Goal: Task Accomplishment & Management: Use online tool/utility

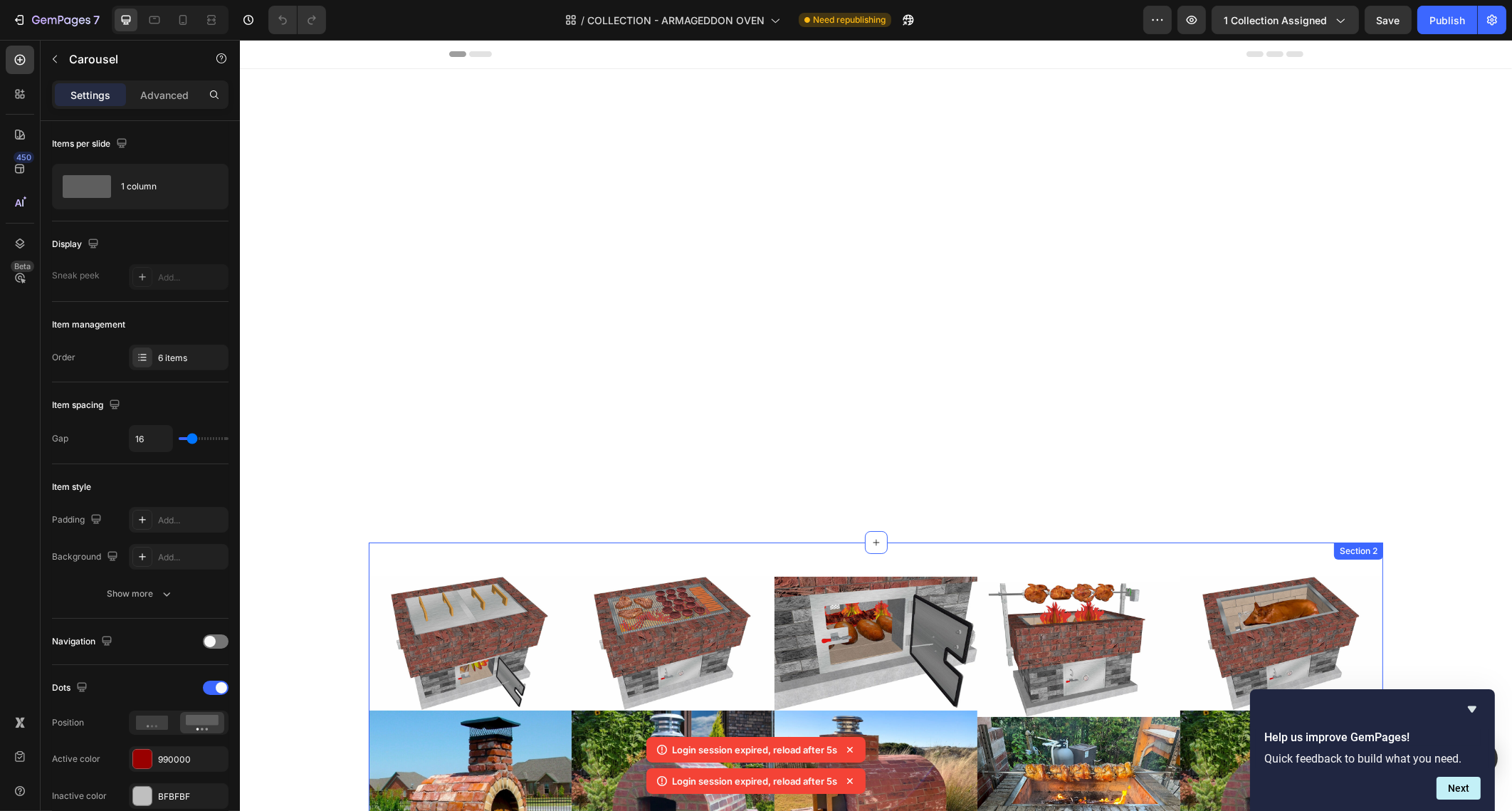
scroll to position [1245, 0]
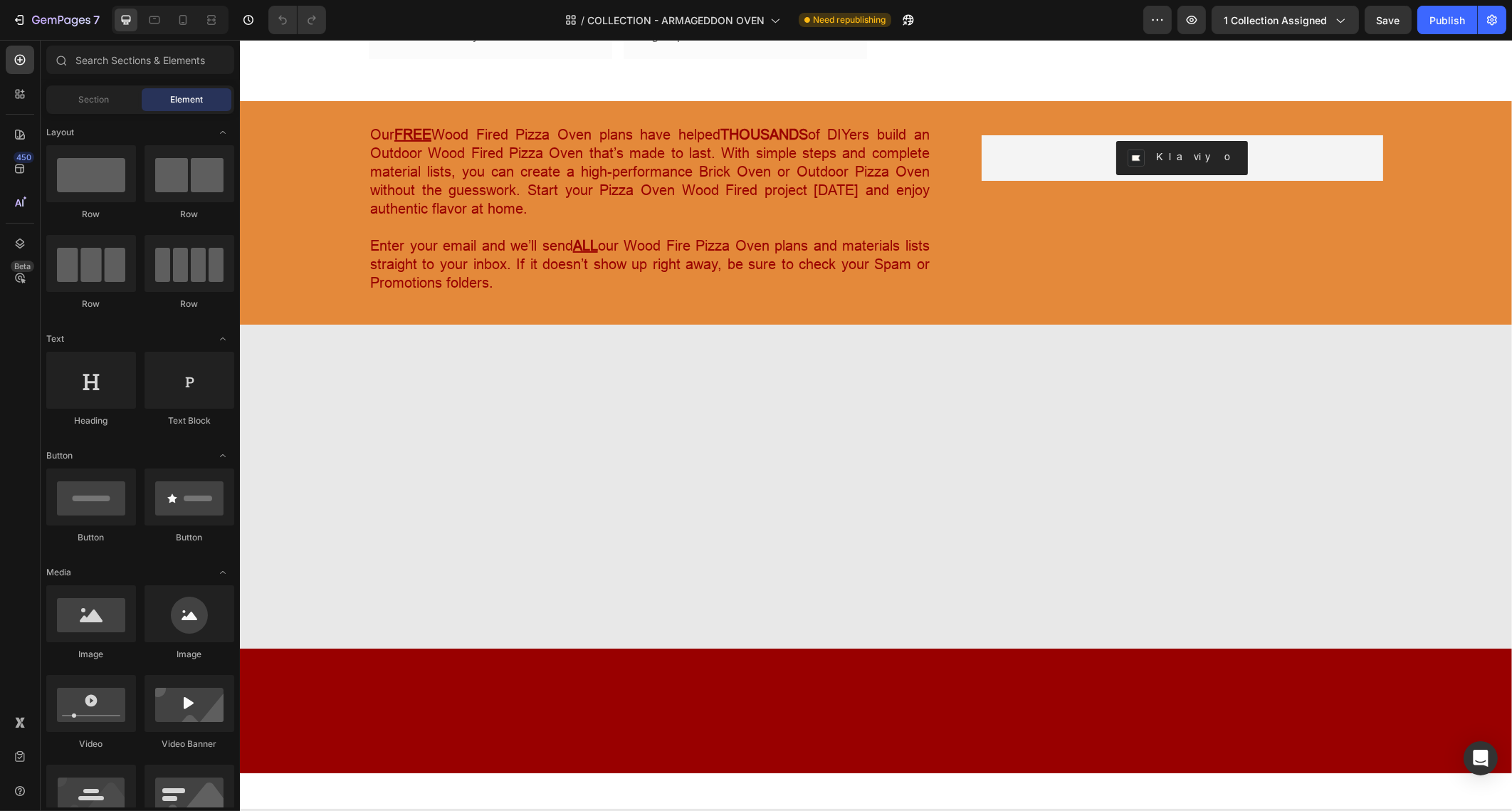
scroll to position [1334, 0]
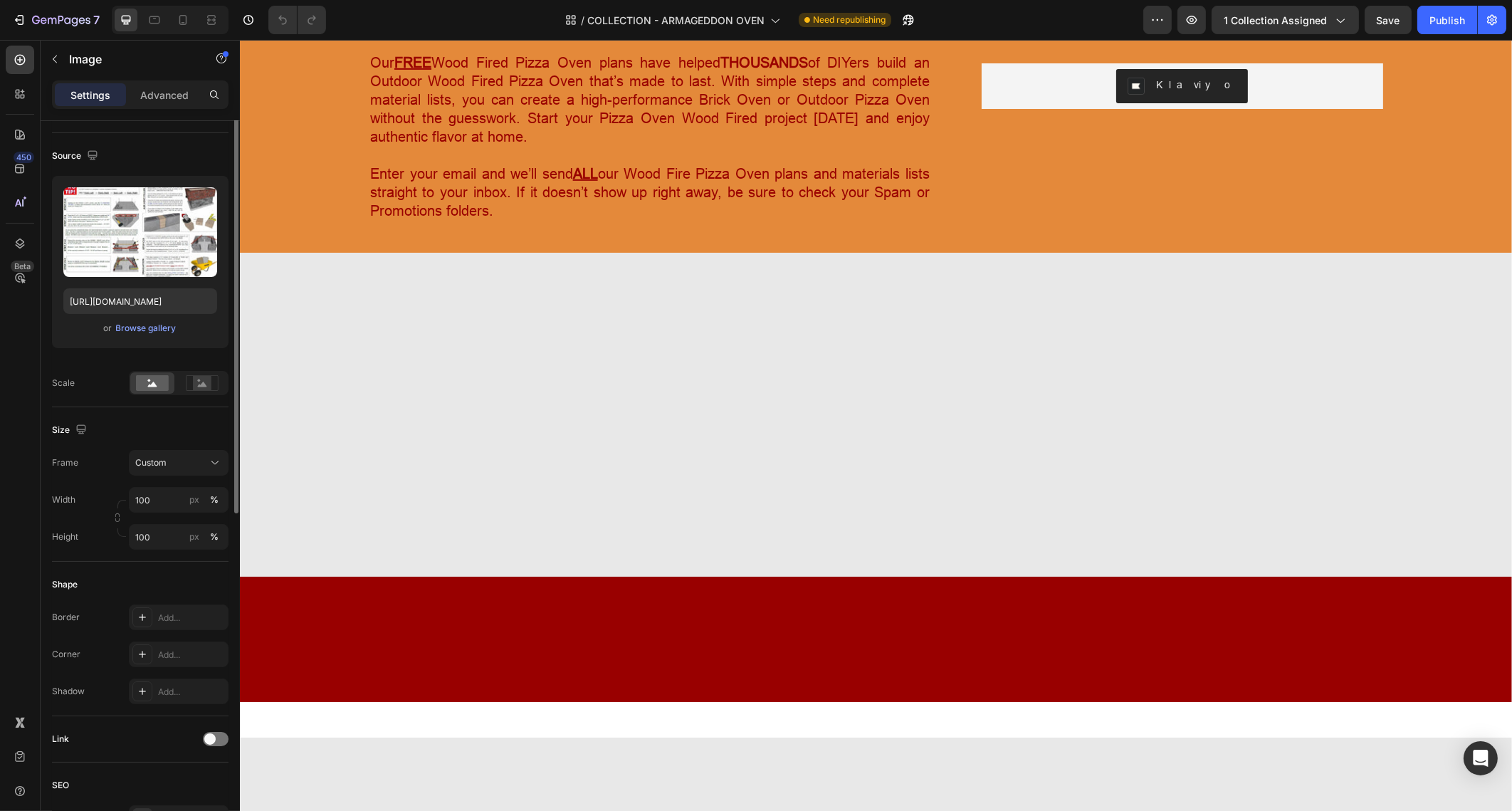
scroll to position [0, 0]
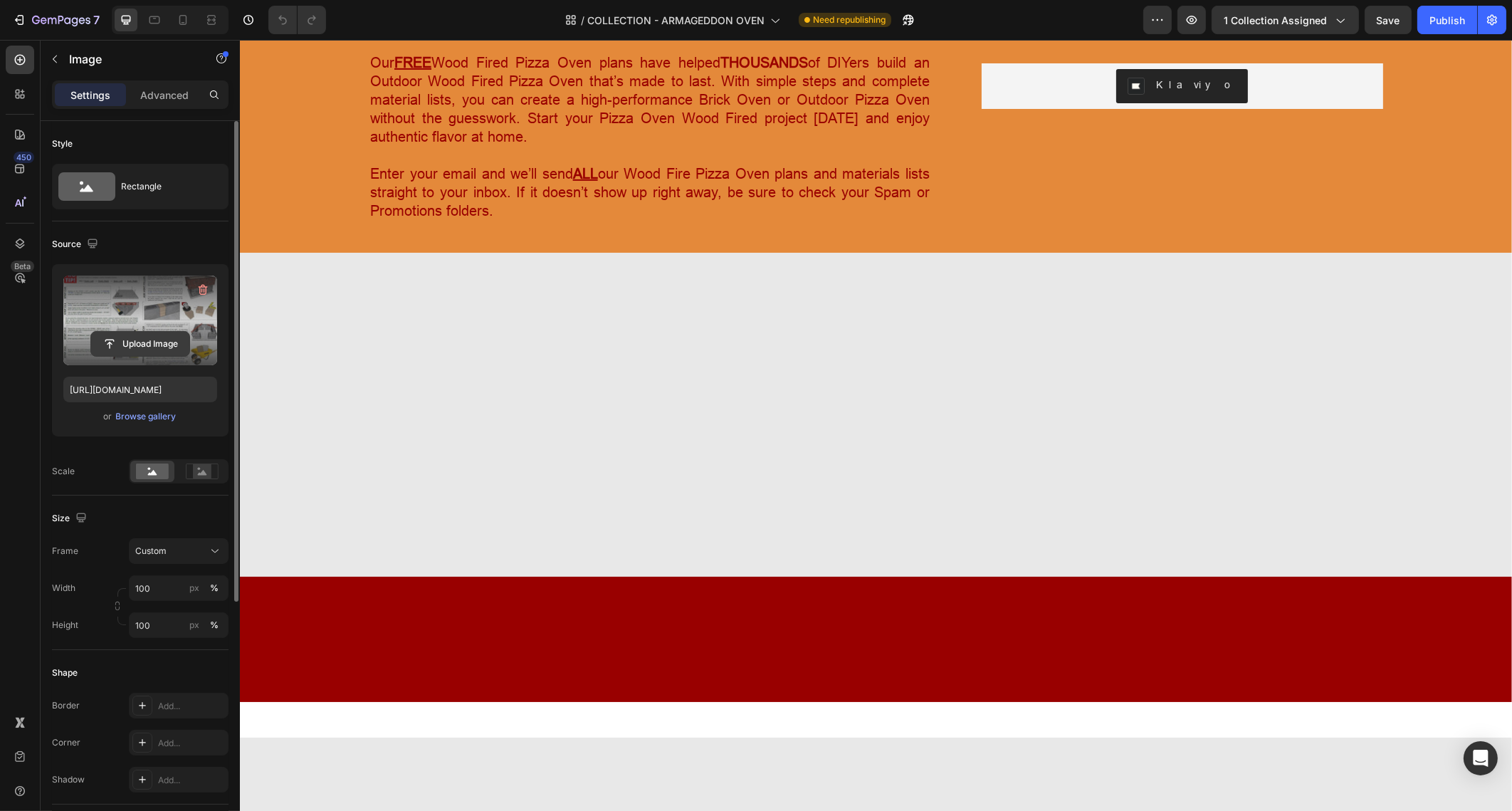
click at [161, 338] on input "file" at bounding box center [139, 344] width 98 height 24
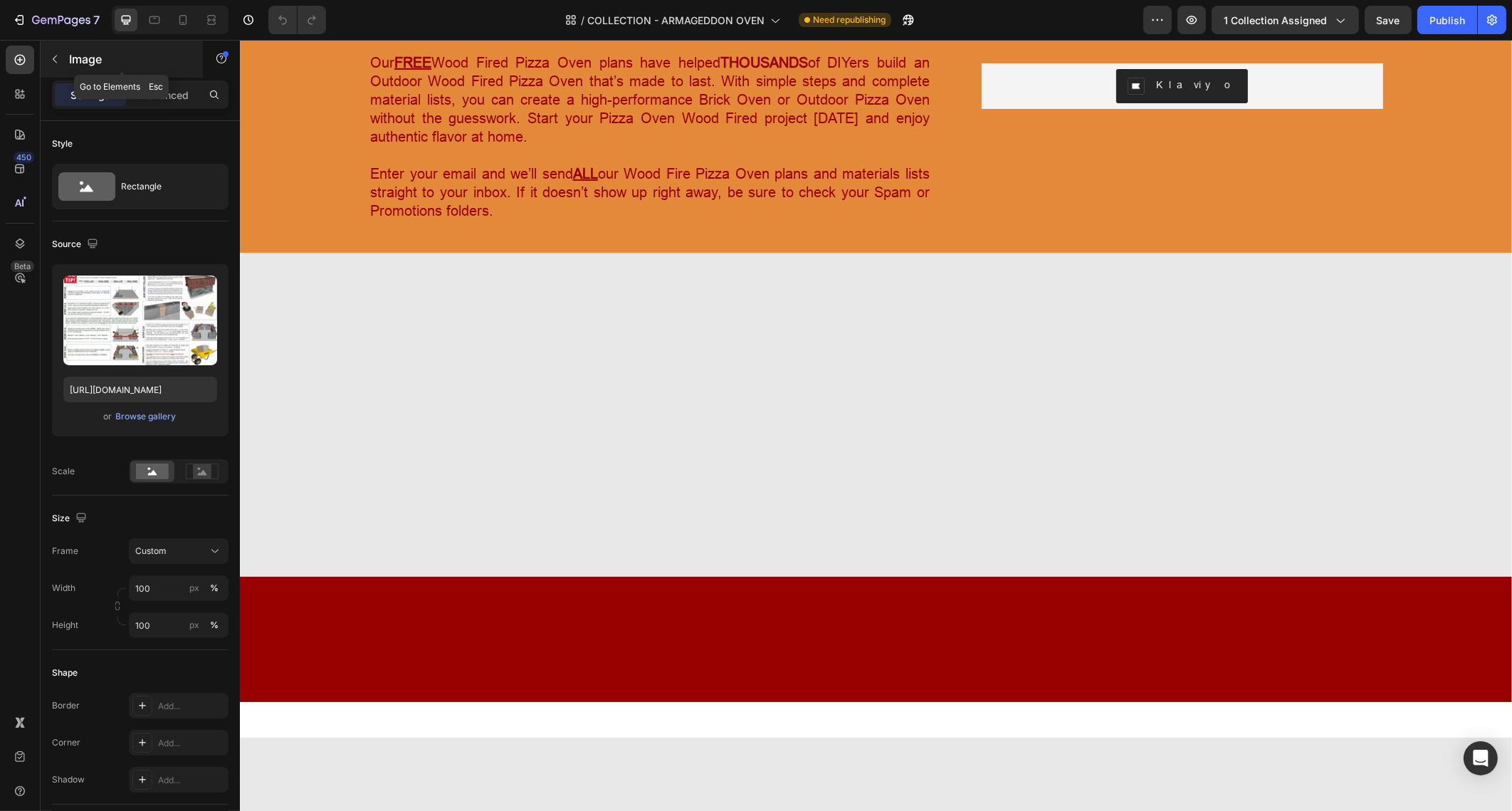
click at [58, 65] on button "button" at bounding box center [54, 59] width 23 height 23
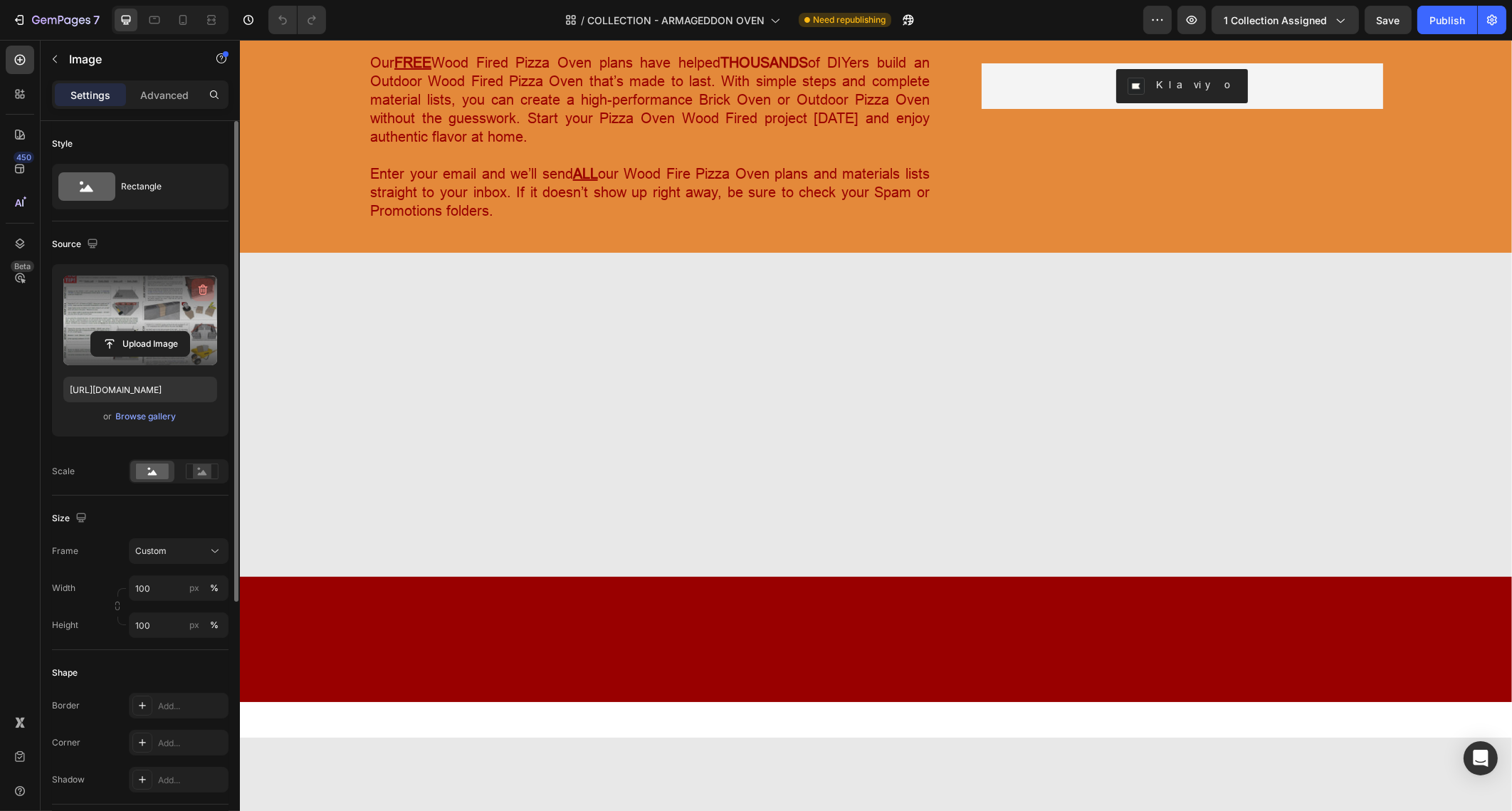
click at [202, 286] on icon "button" at bounding box center [204, 290] width 9 height 11
click at [154, 321] on input "file" at bounding box center [139, 320] width 98 height 24
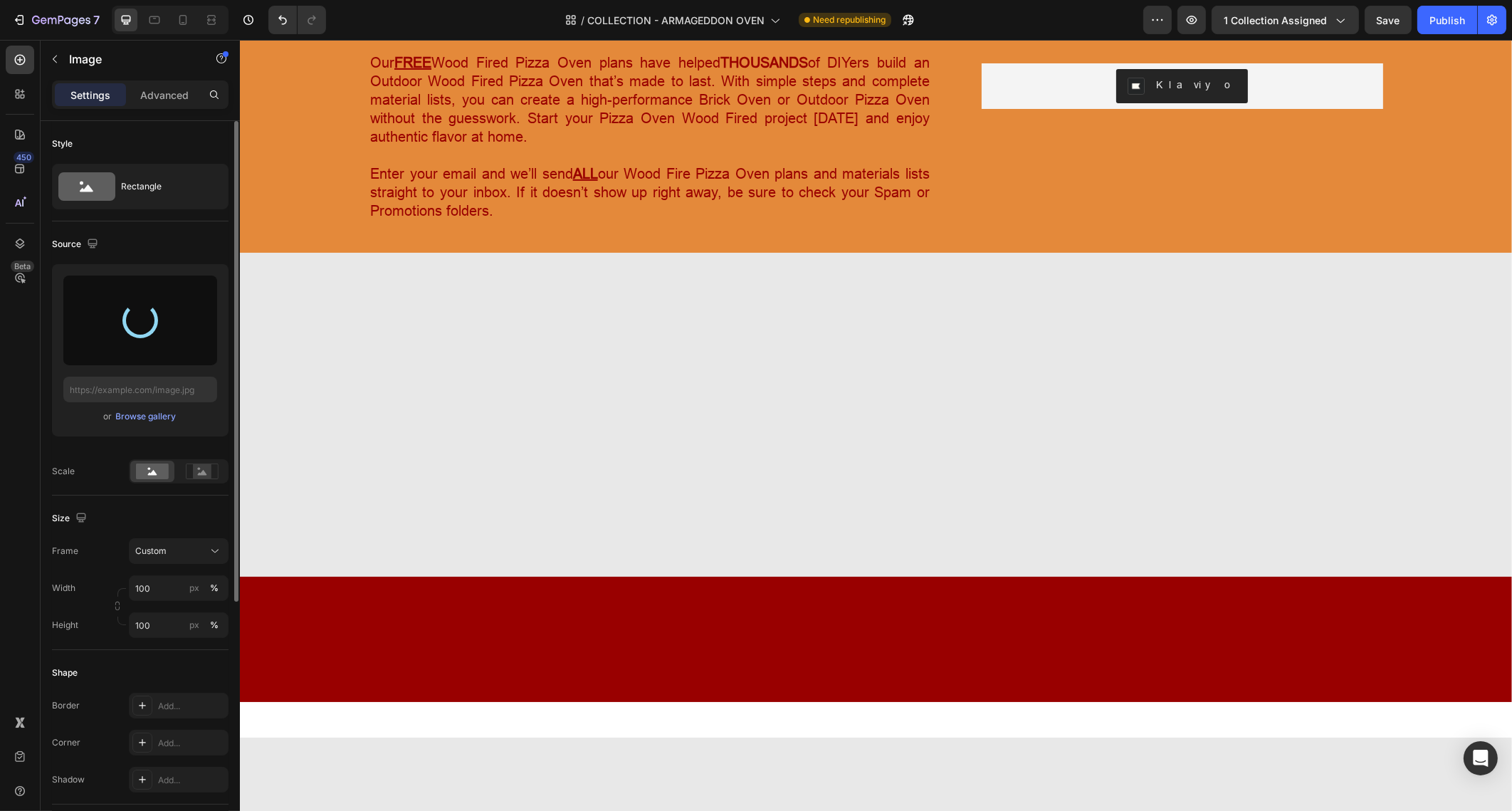
type input "https://cdn.shopify.com/s/files/1/0667/7640/0084/files/gempages_483107215209661…"
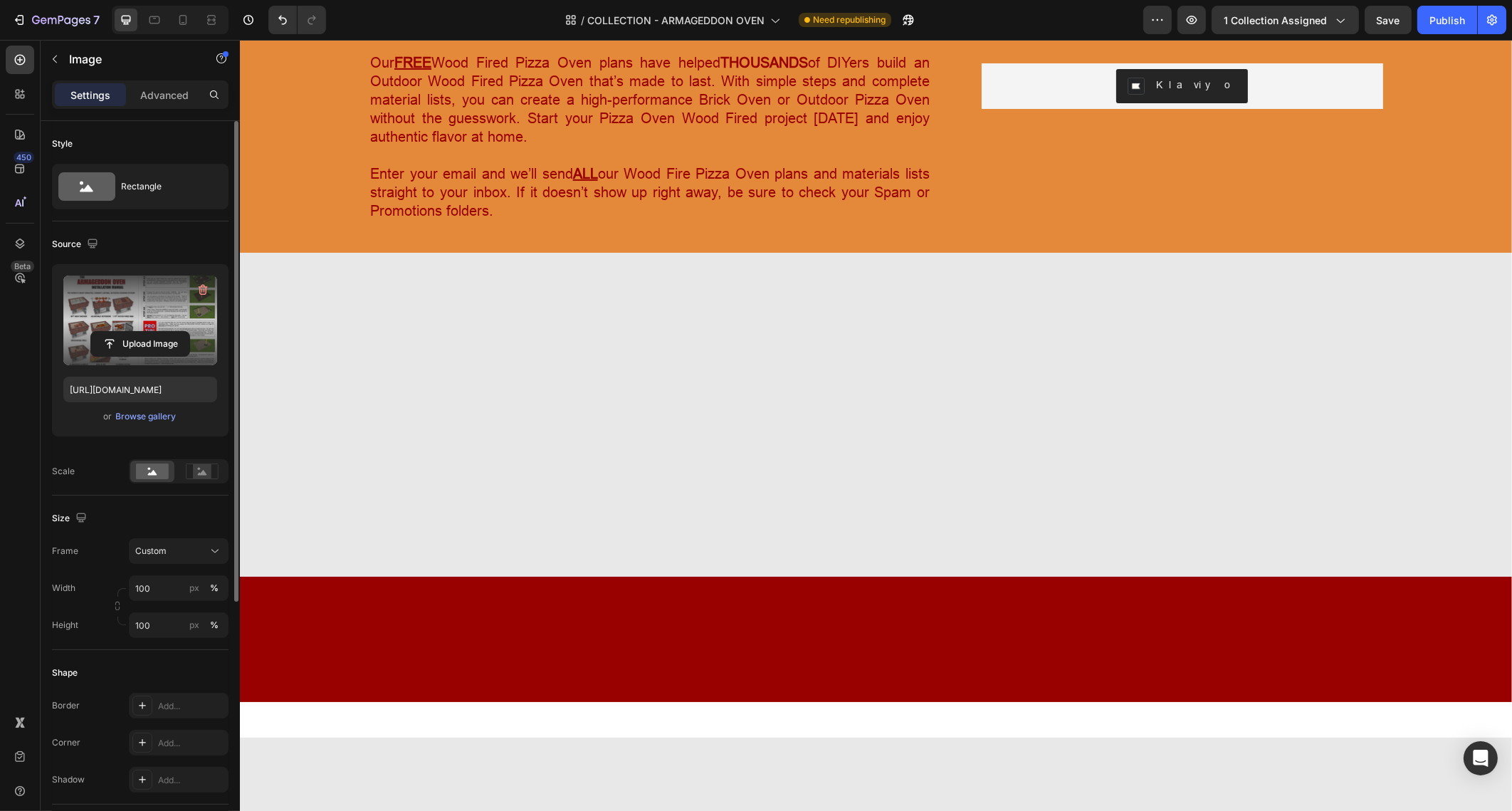
click at [150, 231] on div "Source Upload Image https://cdn.shopify.com/s/files/1/0667/7640/0084/files/gemp…" at bounding box center [140, 358] width 176 height 274
click at [161, 179] on div "Rectangle" at bounding box center [164, 186] width 87 height 33
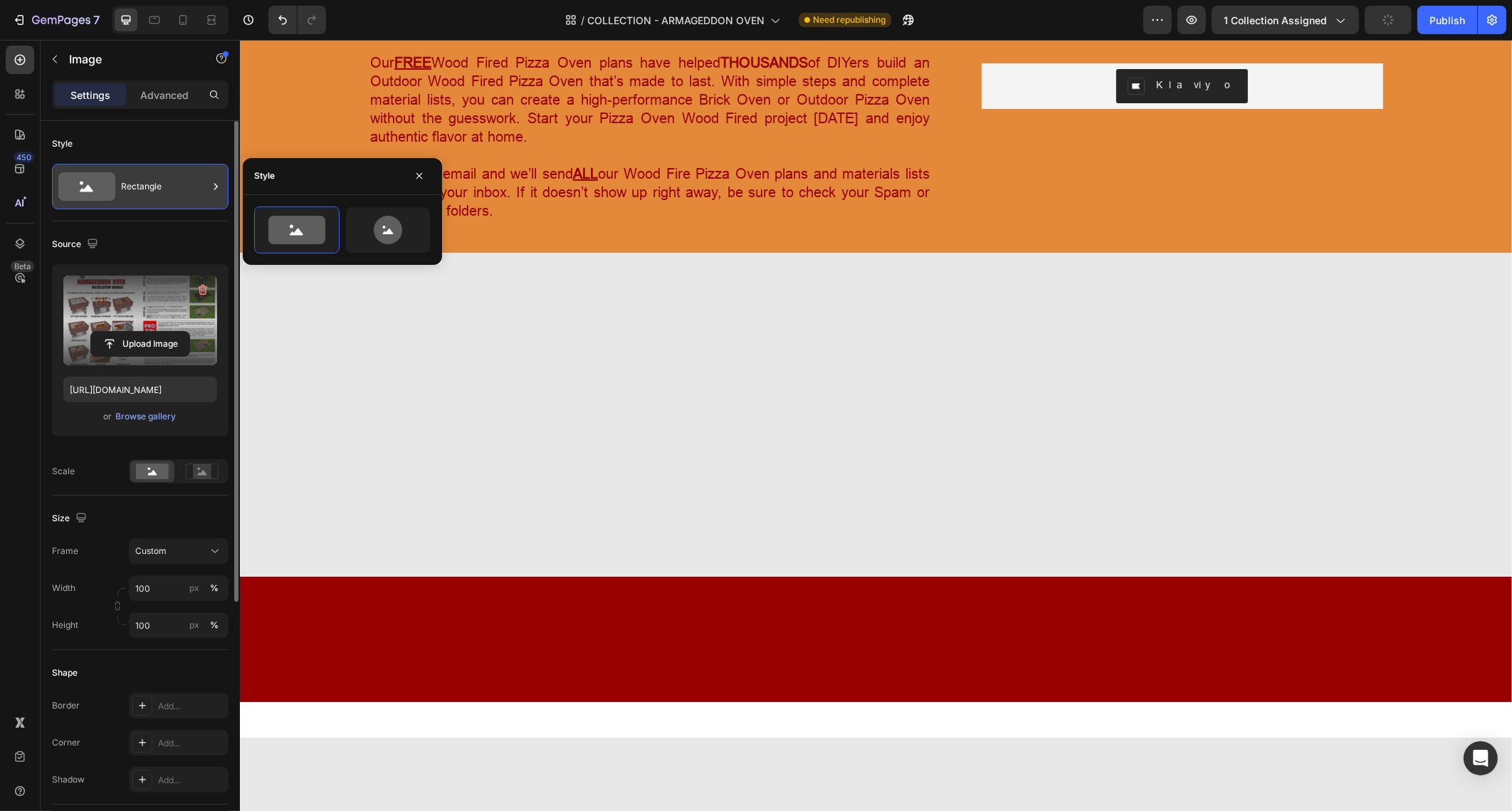
click at [161, 179] on div "Rectangle" at bounding box center [164, 186] width 87 height 33
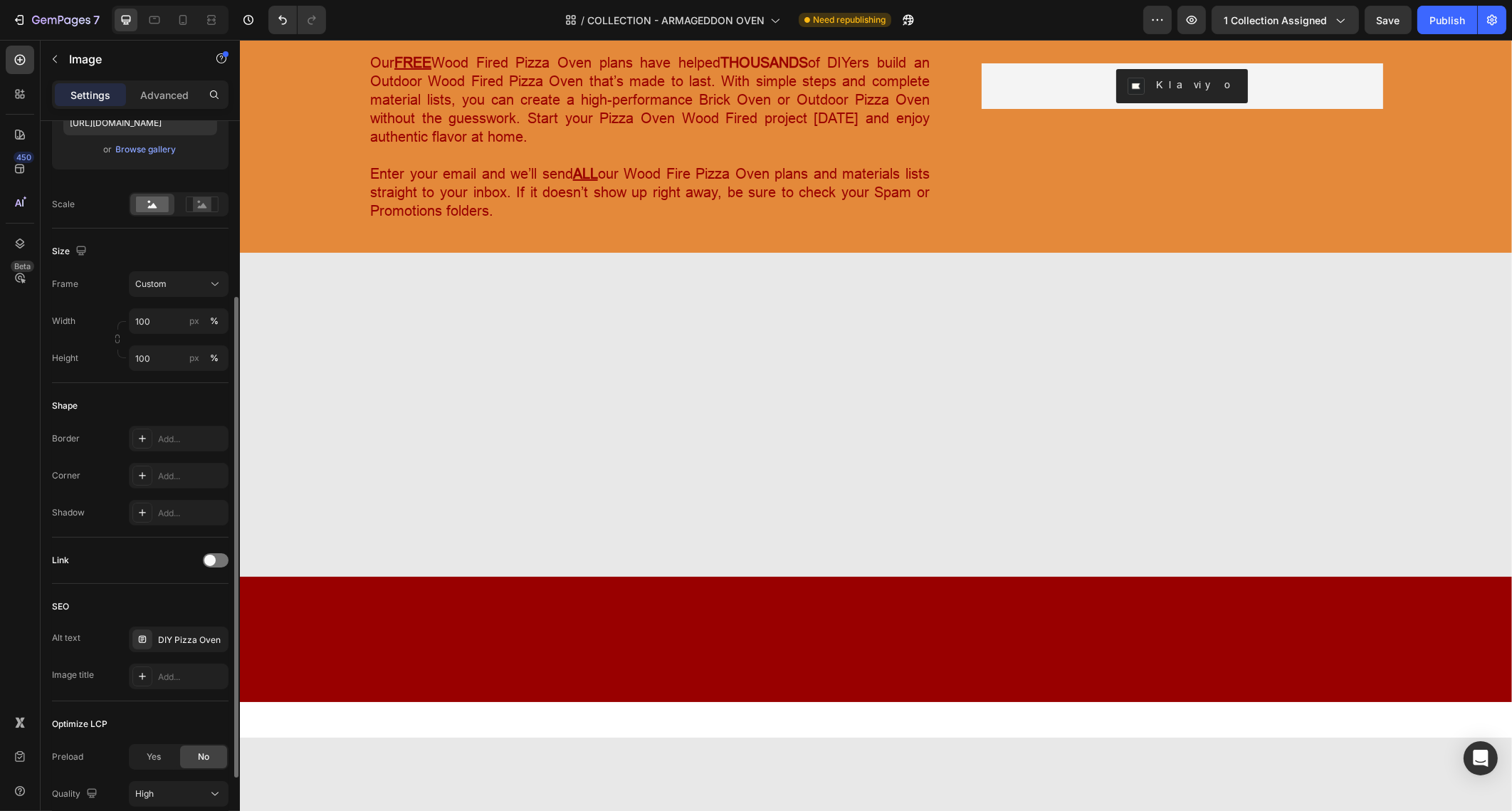
scroll to position [378, 0]
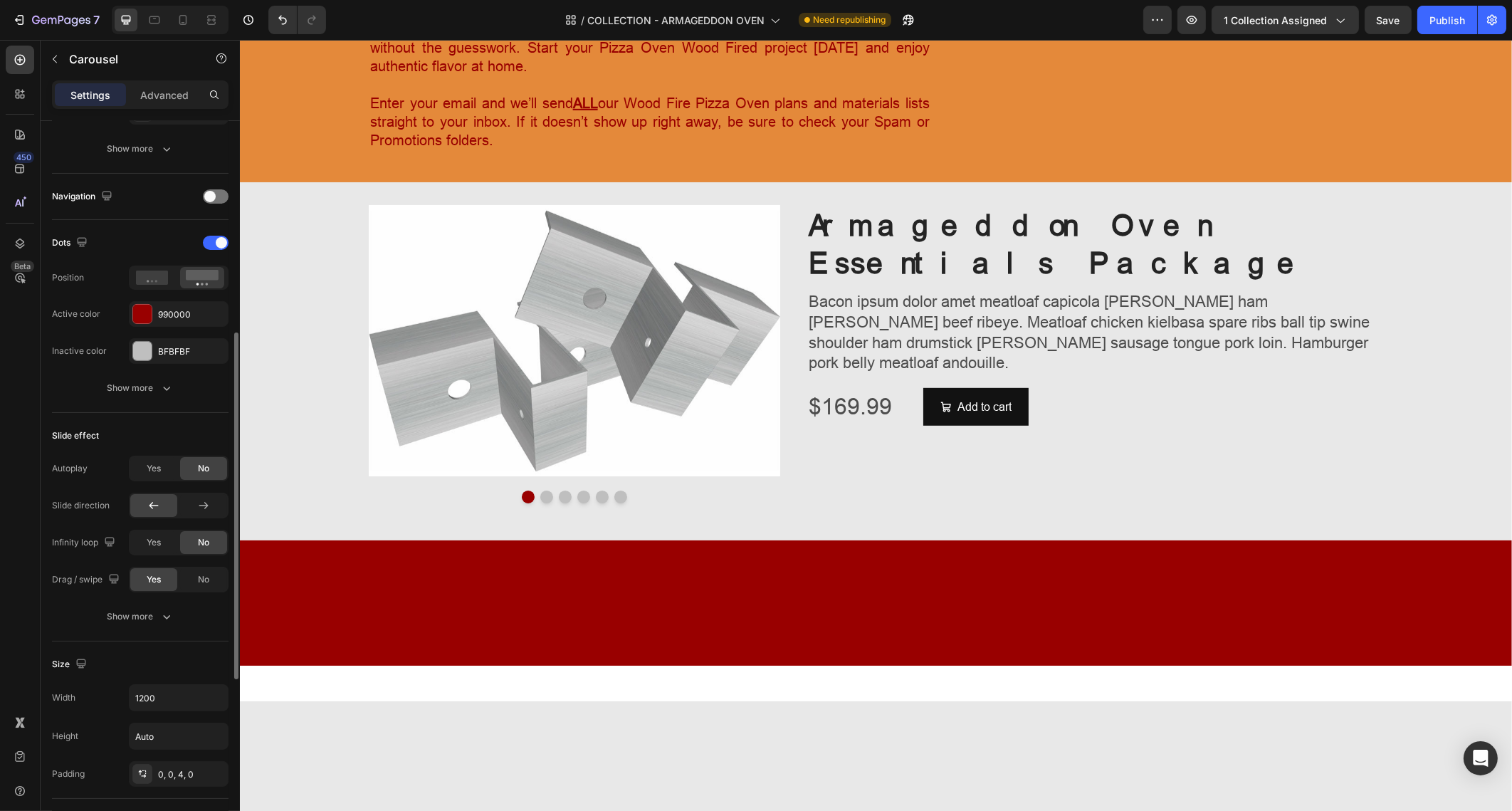
scroll to position [0, 0]
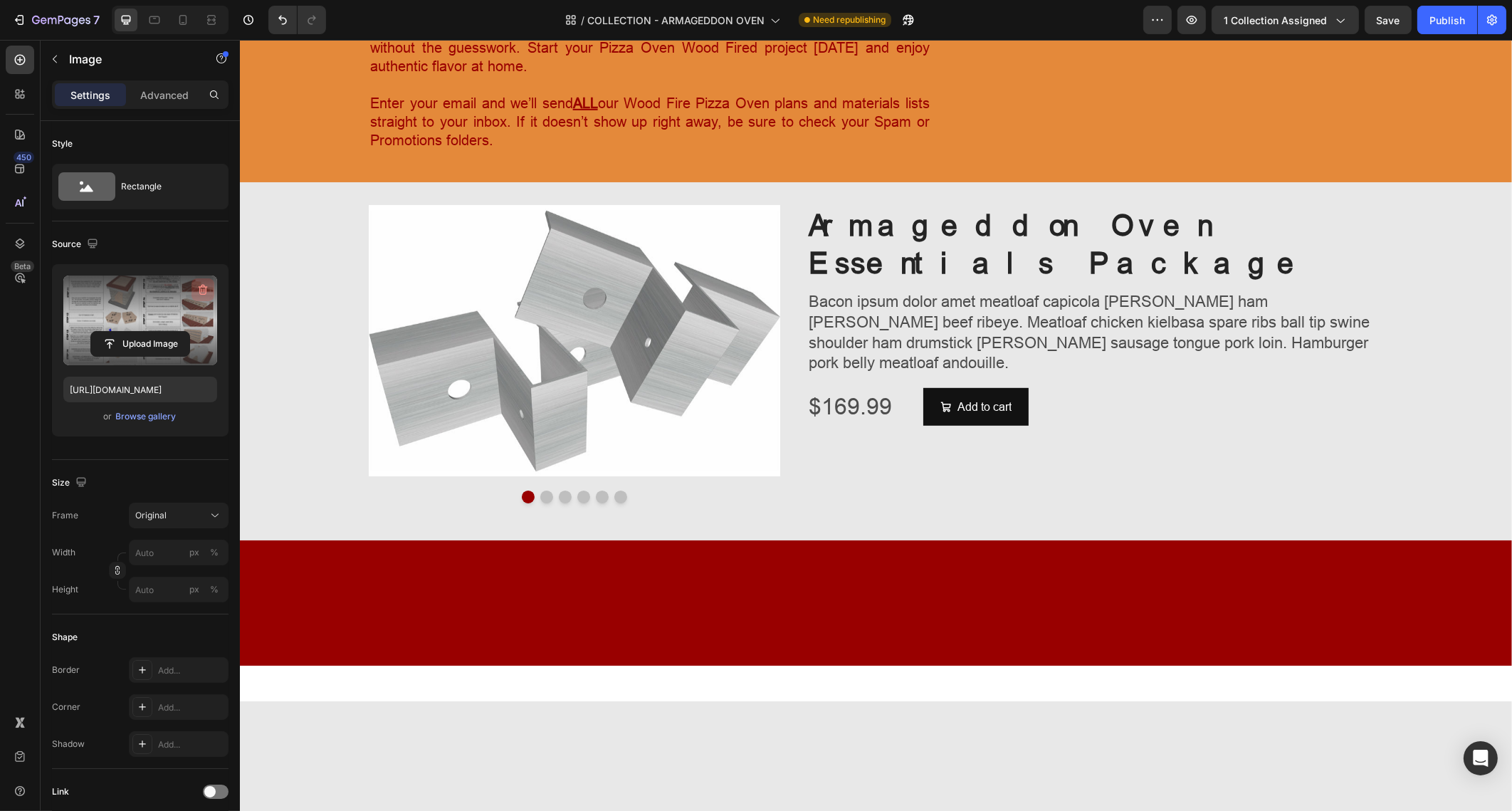
click at [203, 285] on icon "button" at bounding box center [204, 290] width 9 height 11
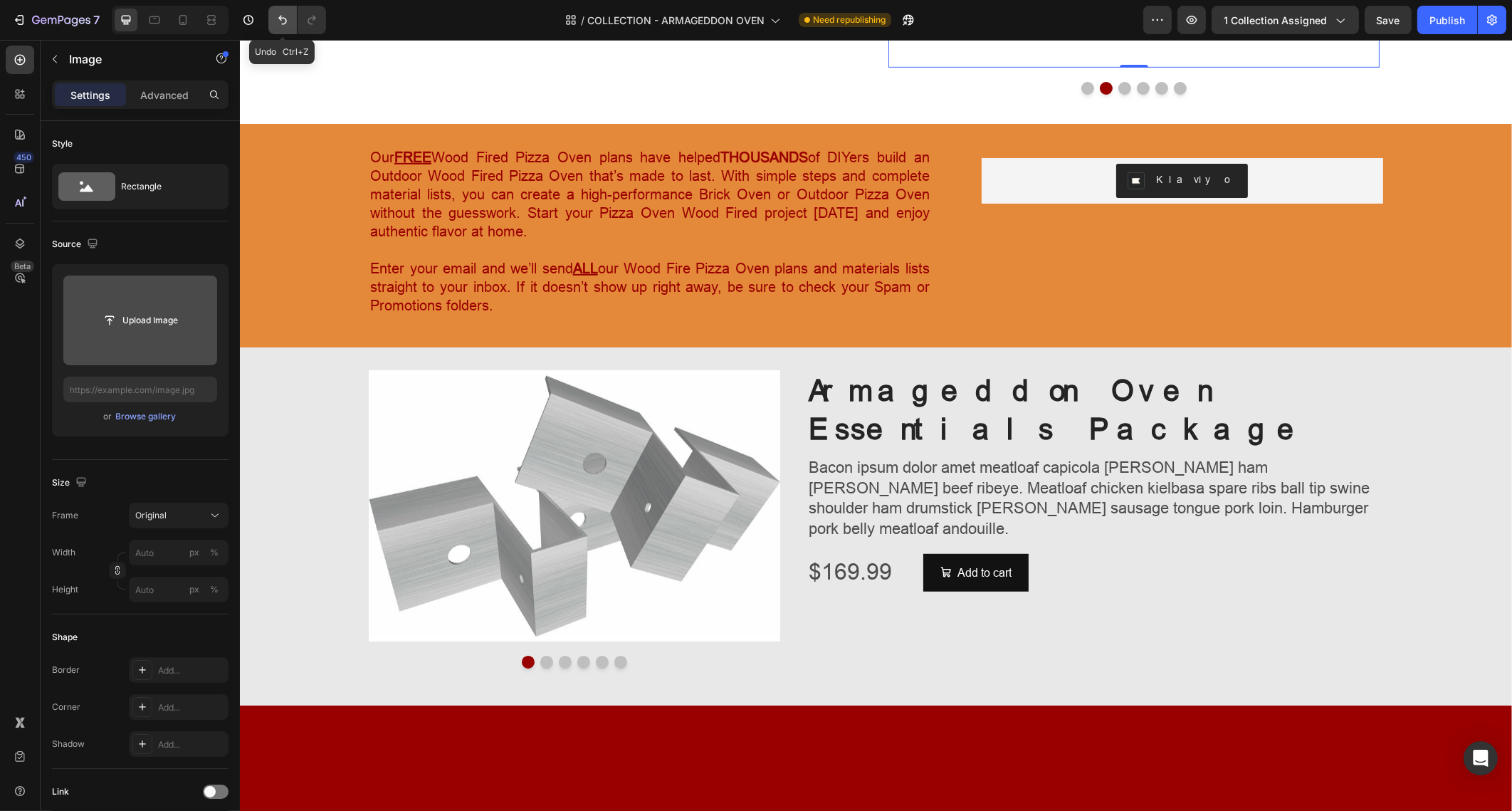
click at [291, 21] on button "Undo/Redo" at bounding box center [283, 19] width 28 height 28
type input "https://cdn.shopify.com/s/files/1/0667/7640/0084/files/gempages_483107215209661…"
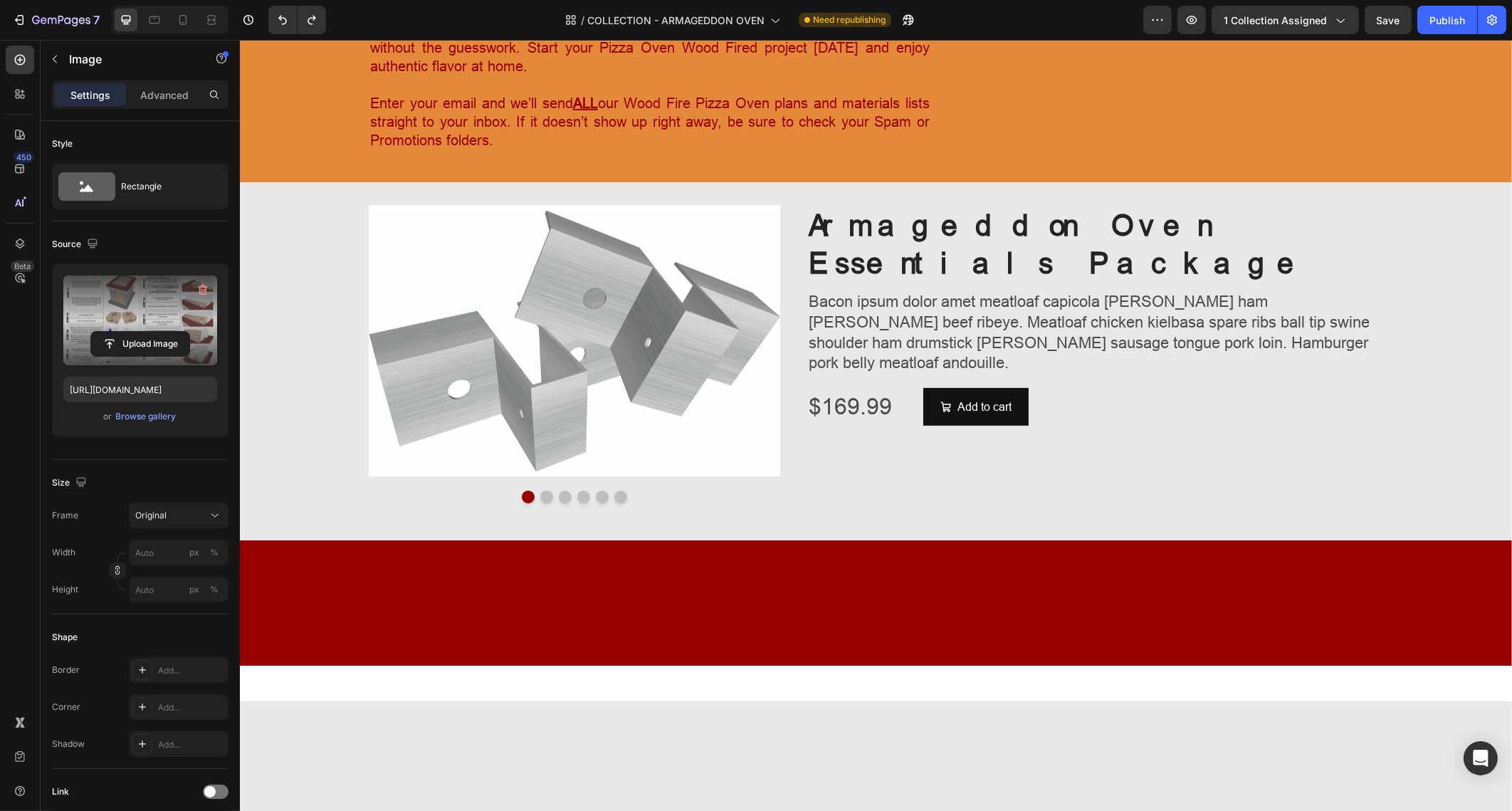
click at [201, 287] on icon "button" at bounding box center [203, 290] width 15 height 15
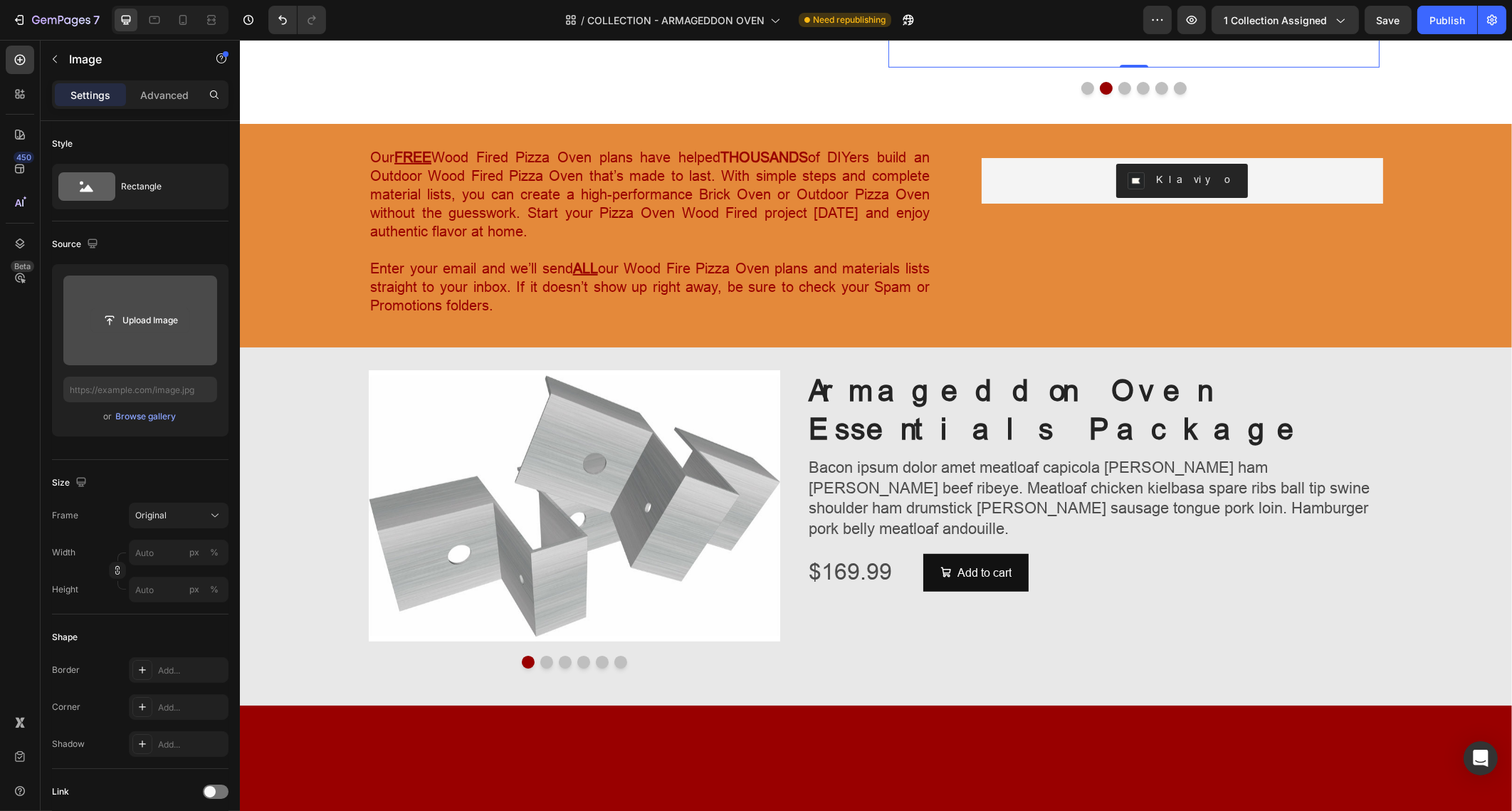
click at [147, 320] on input "file" at bounding box center [139, 320] width 98 height 24
type input "https://cdn.shopify.com/s/files/1/0667/7640/0084/files/gempages_483107215209661…"
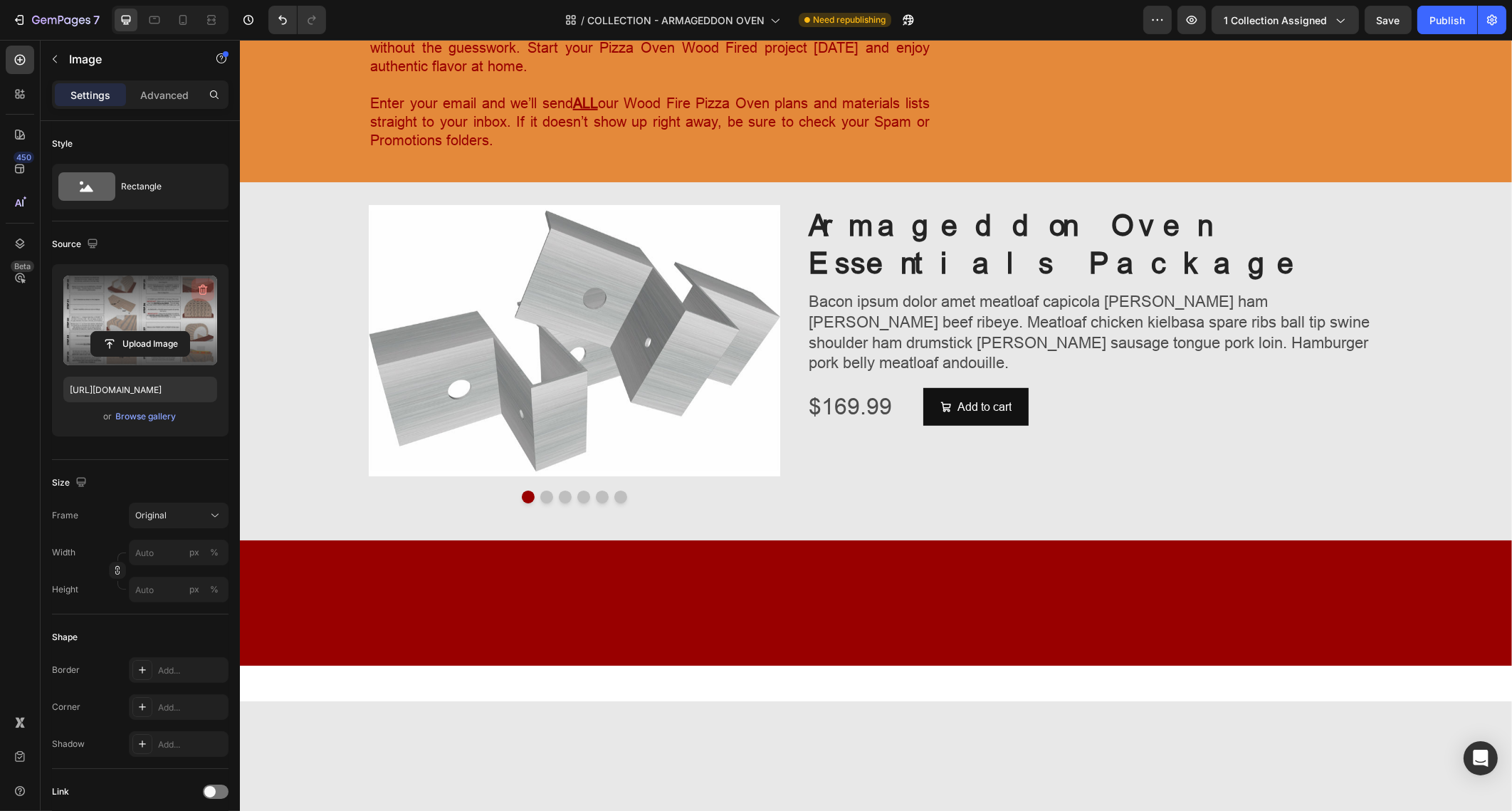
click at [204, 283] on icon "button" at bounding box center [203, 290] width 15 height 15
click at [168, 294] on input "file" at bounding box center [140, 320] width 154 height 90
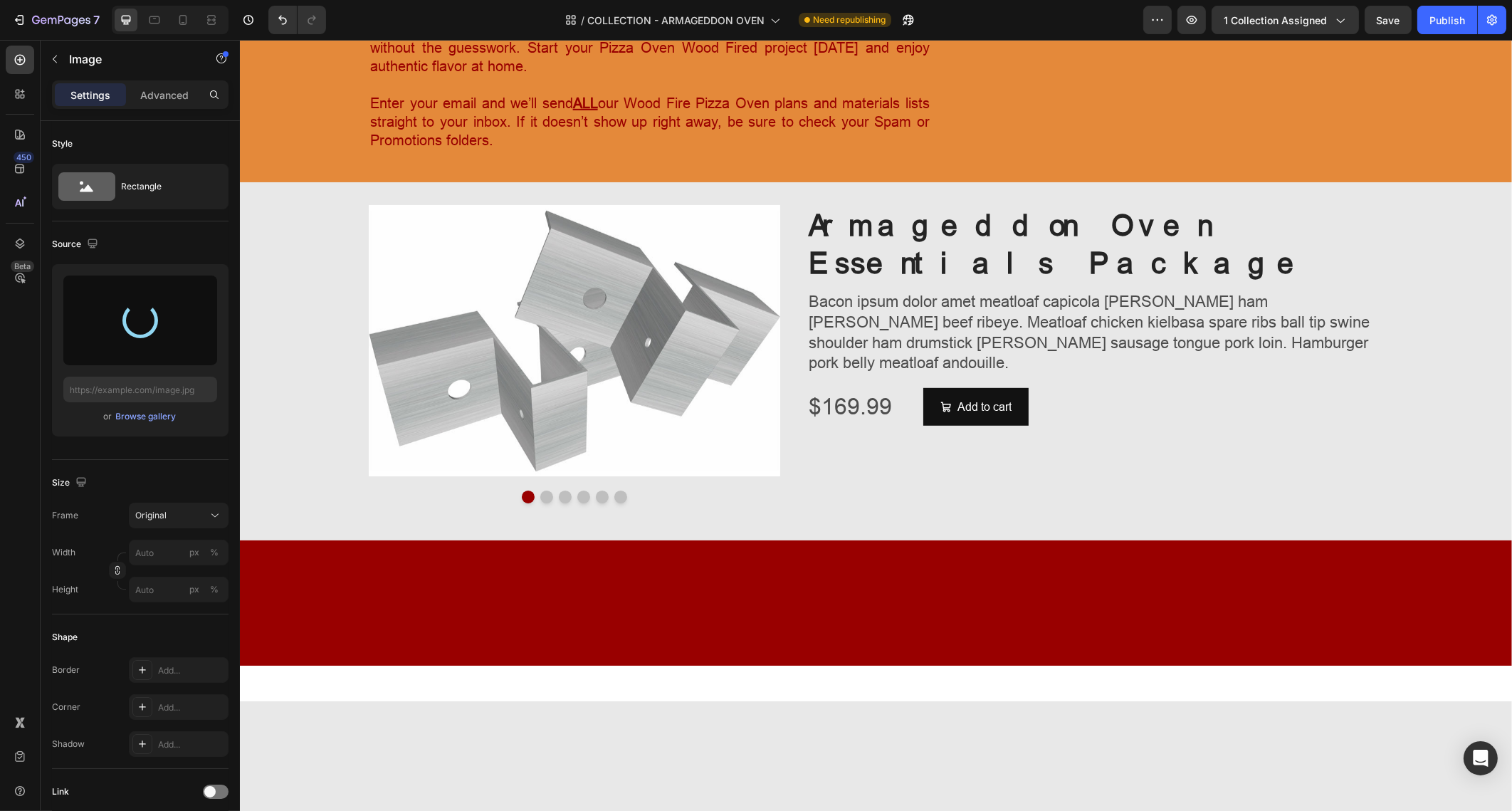
type input "https://cdn.shopify.com/s/files/1/0667/7640/0084/files/gempages_483107215209661…"
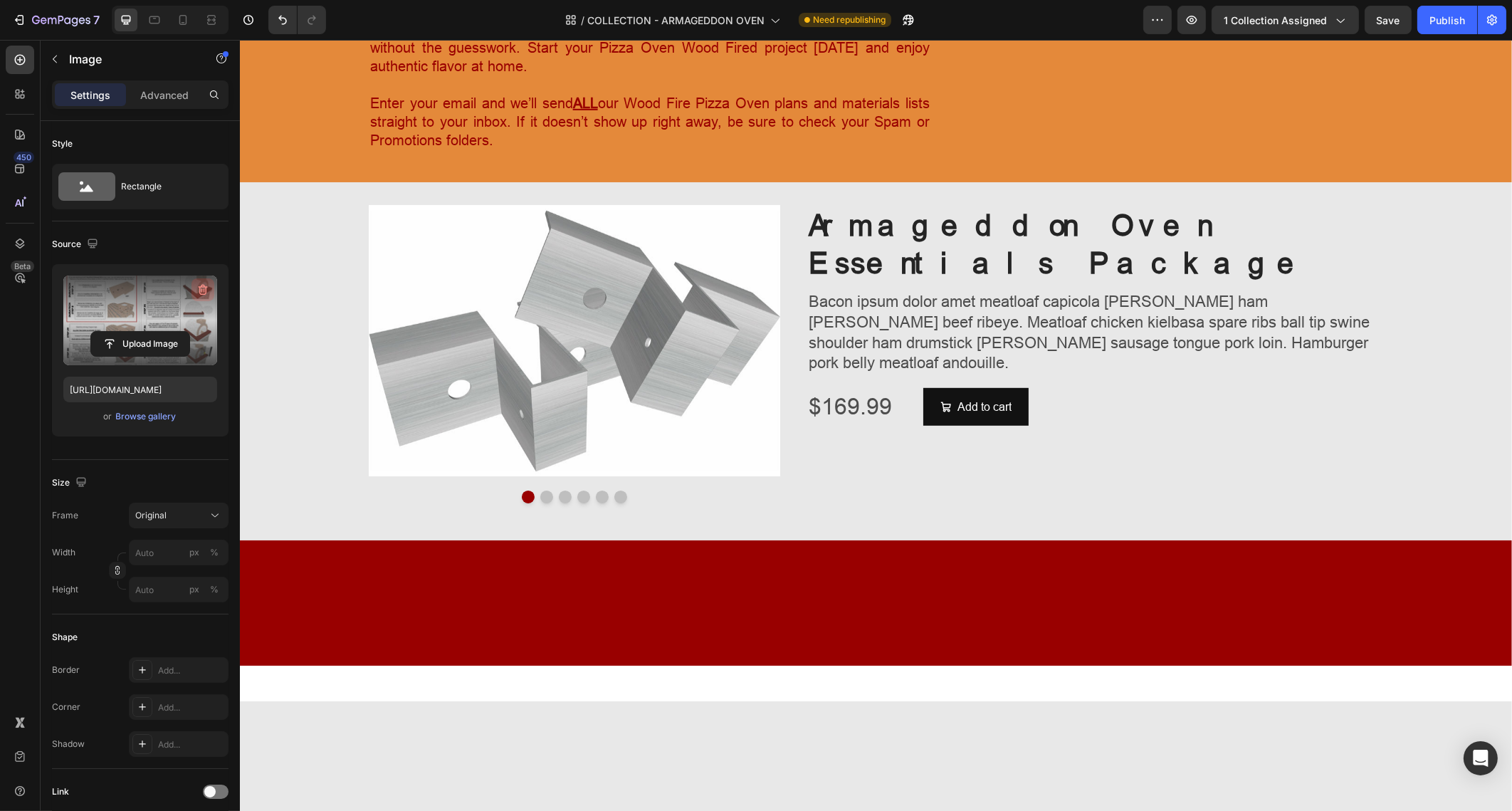
click at [202, 285] on icon "button" at bounding box center [204, 290] width 9 height 11
click at [175, 319] on input "file" at bounding box center [139, 320] width 98 height 24
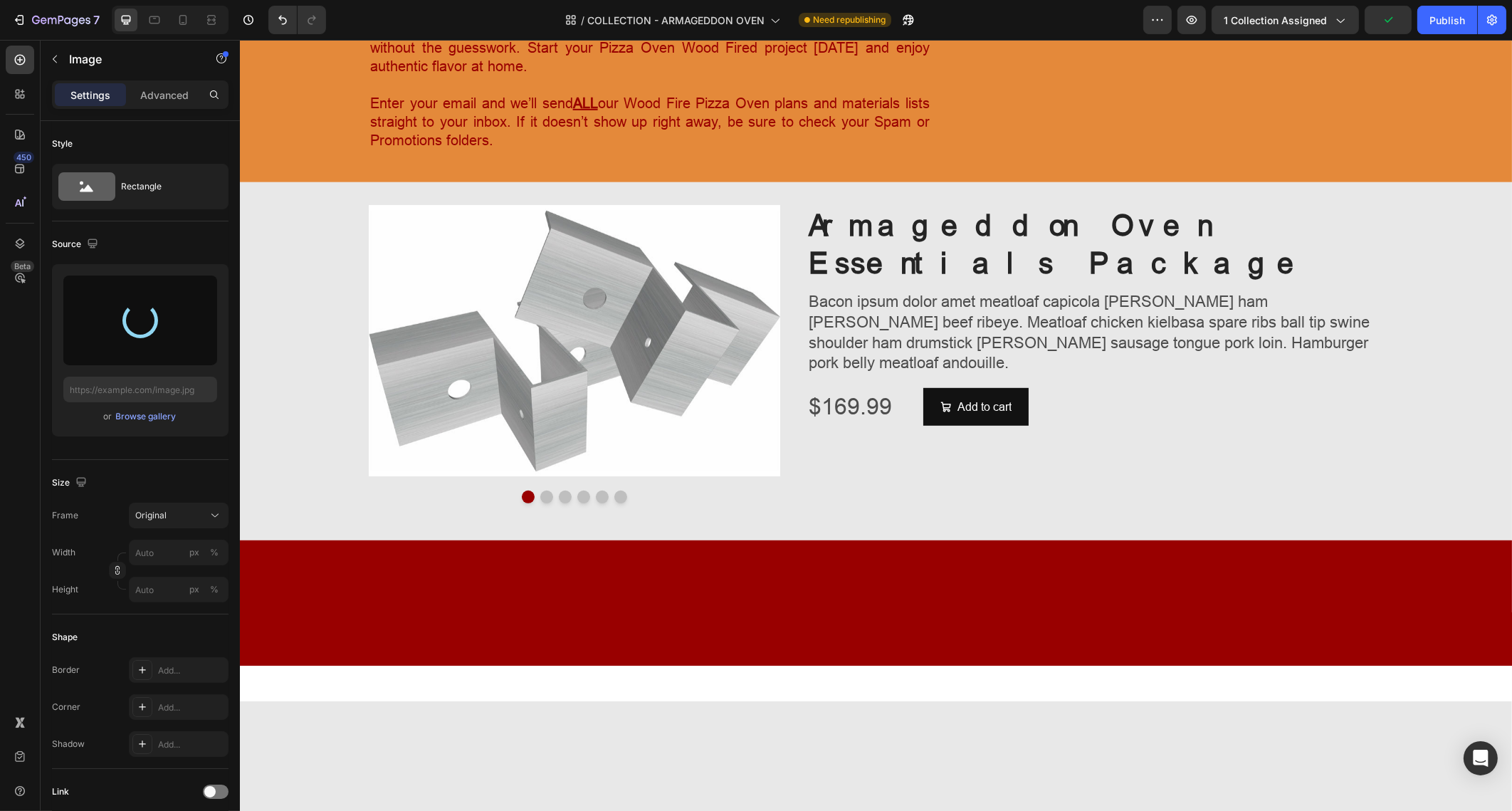
type input "https://cdn.shopify.com/s/files/1/0667/7640/0084/files/gempages_483107215209661…"
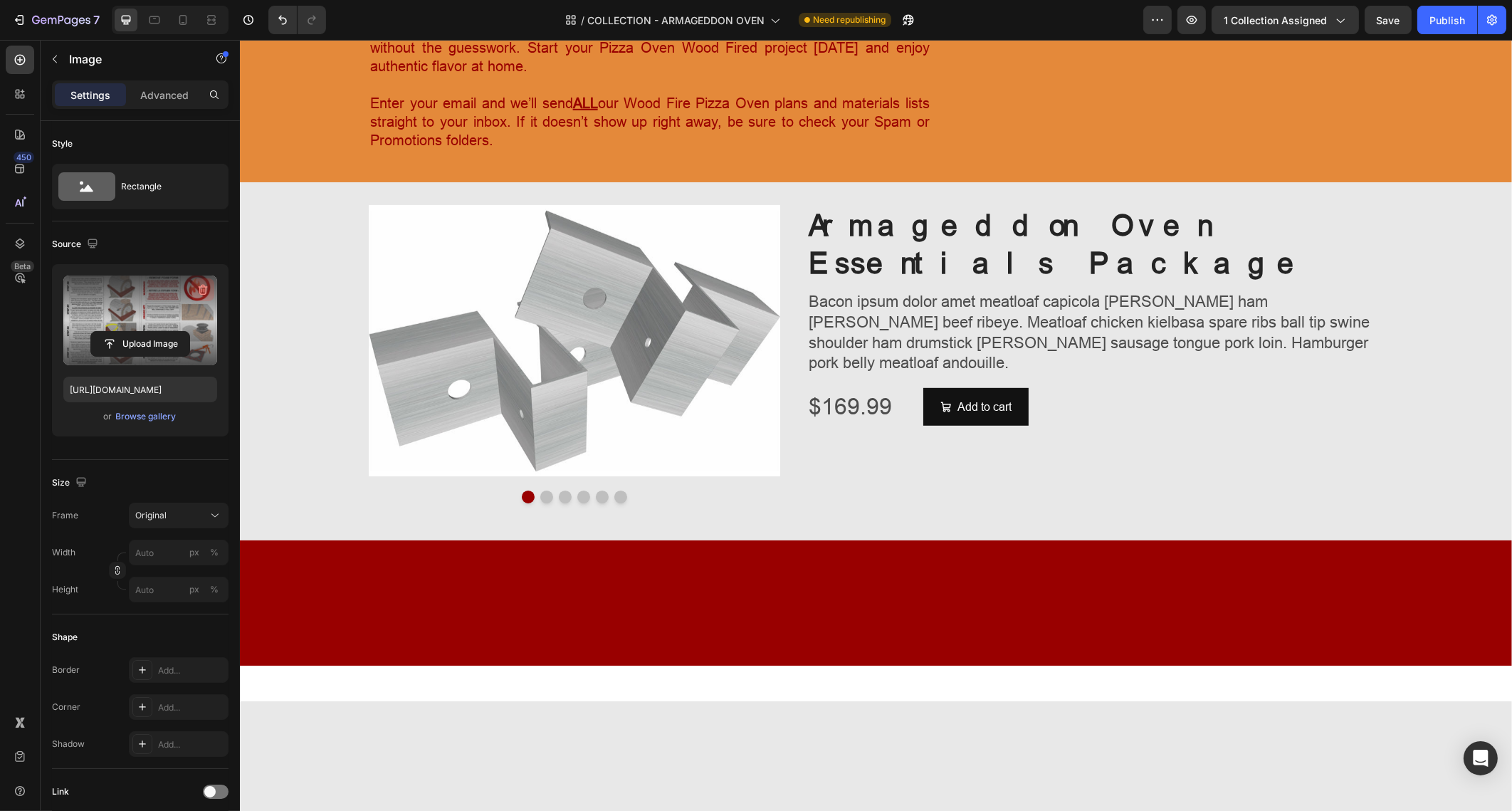
click at [204, 284] on icon "button" at bounding box center [204, 290] width 9 height 11
click at [156, 319] on input "file" at bounding box center [139, 320] width 98 height 24
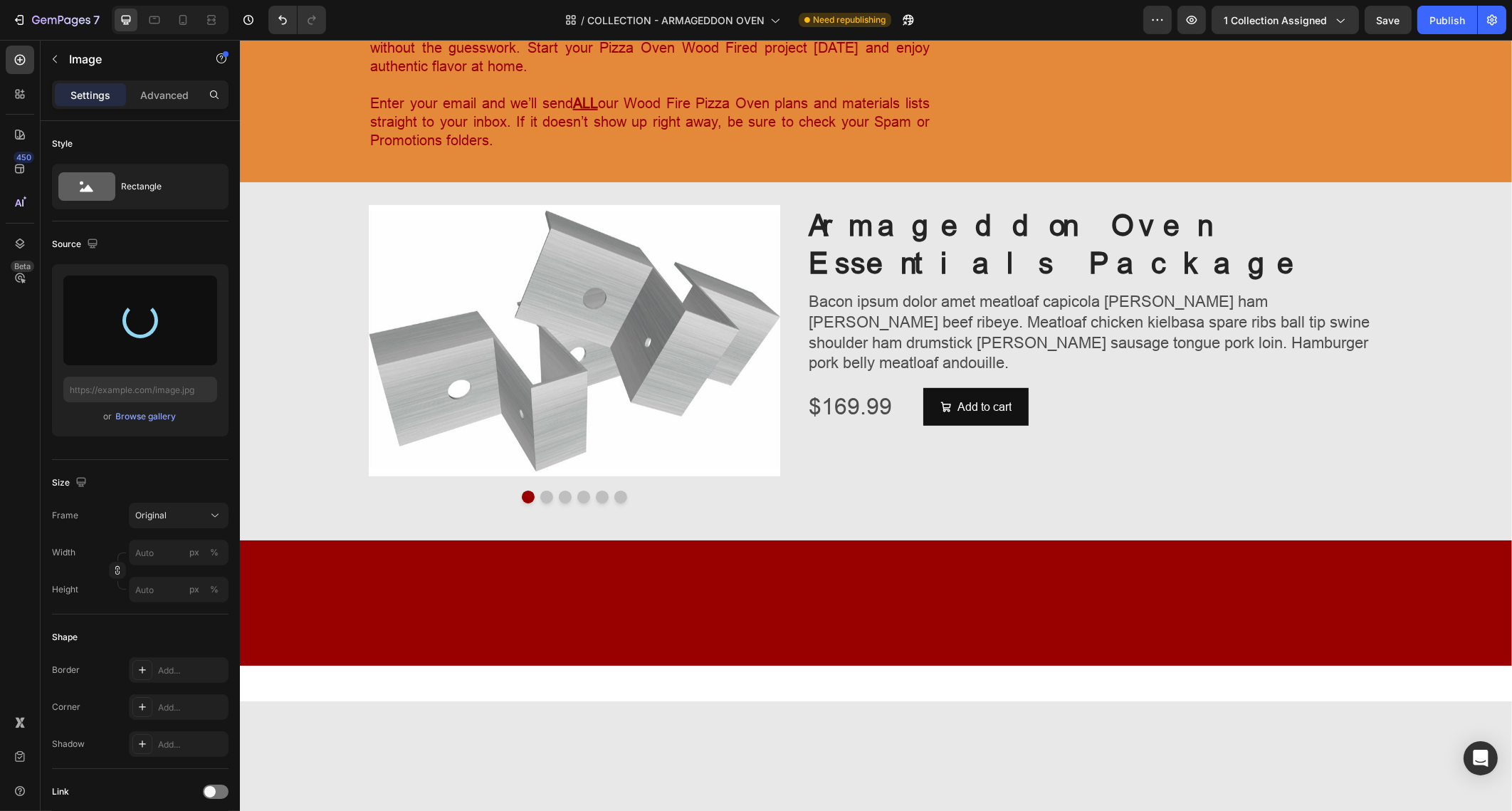
type input "https://cdn.shopify.com/s/files/1/0667/7640/0084/files/gempages_483107215209661…"
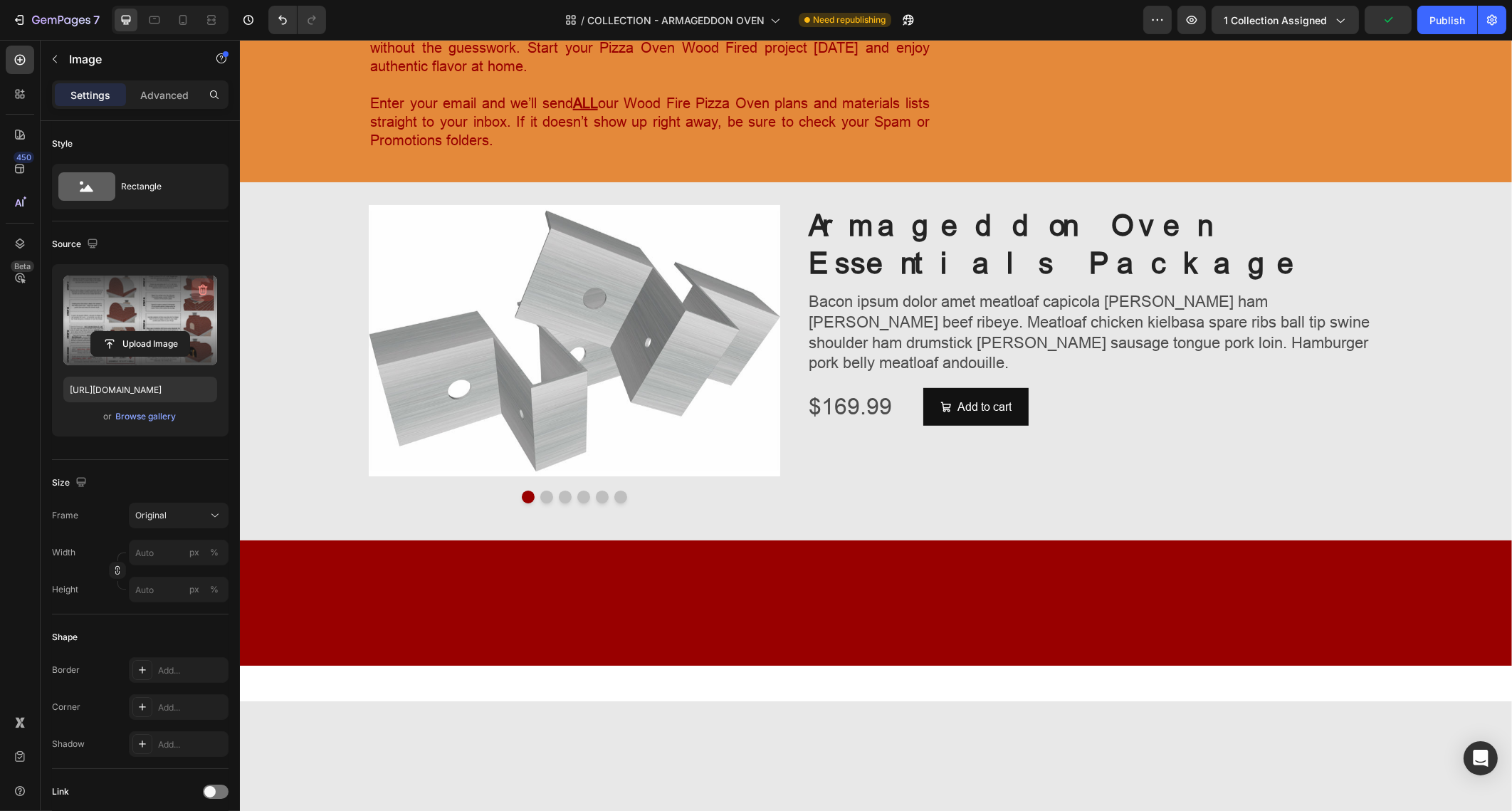
click at [199, 286] on icon "button" at bounding box center [204, 290] width 9 height 11
click at [167, 320] on input "file" at bounding box center [139, 320] width 98 height 24
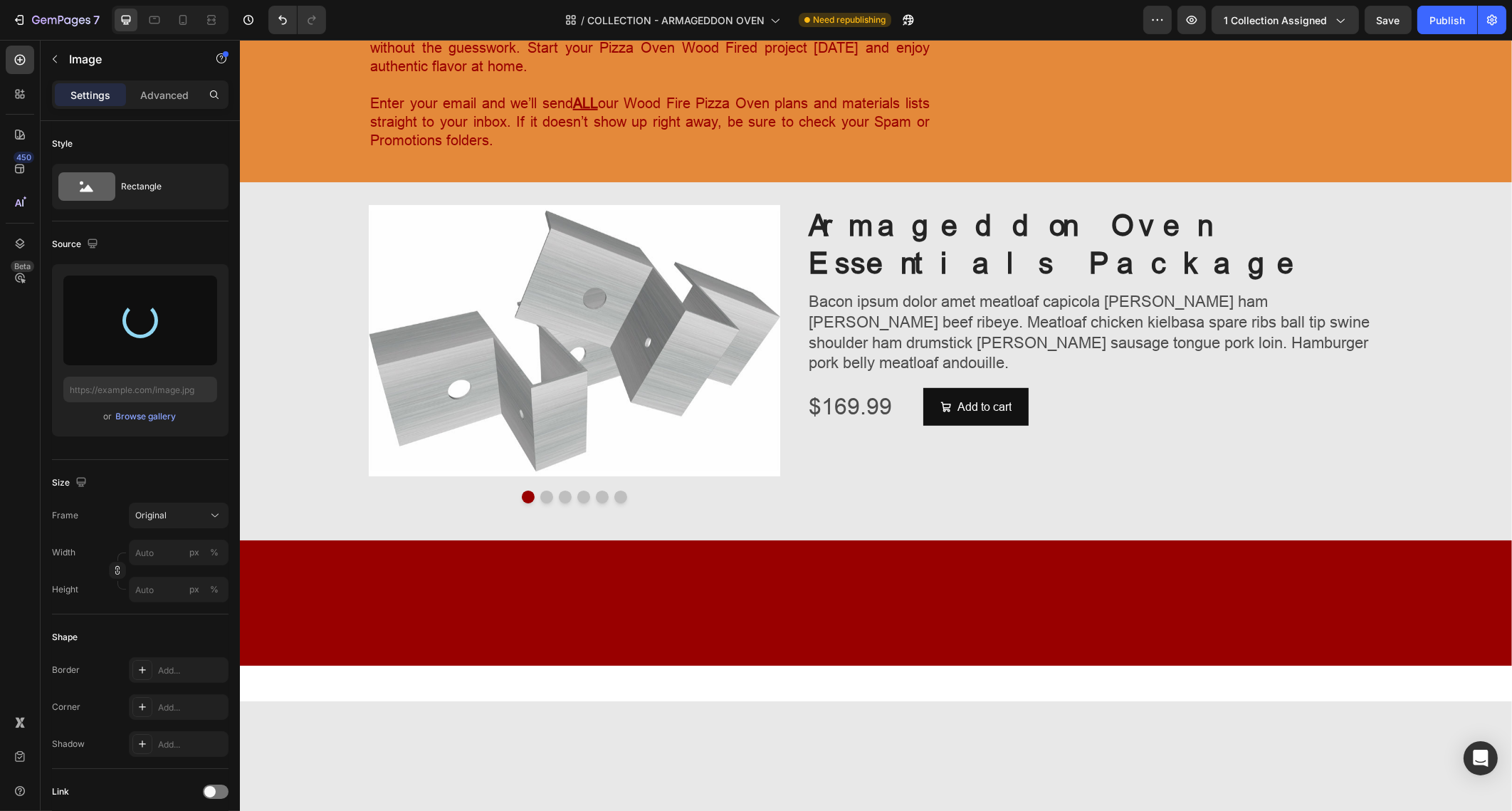
type input "https://cdn.shopify.com/s/files/1/0667/7640/0084/files/gempages_483107215209661…"
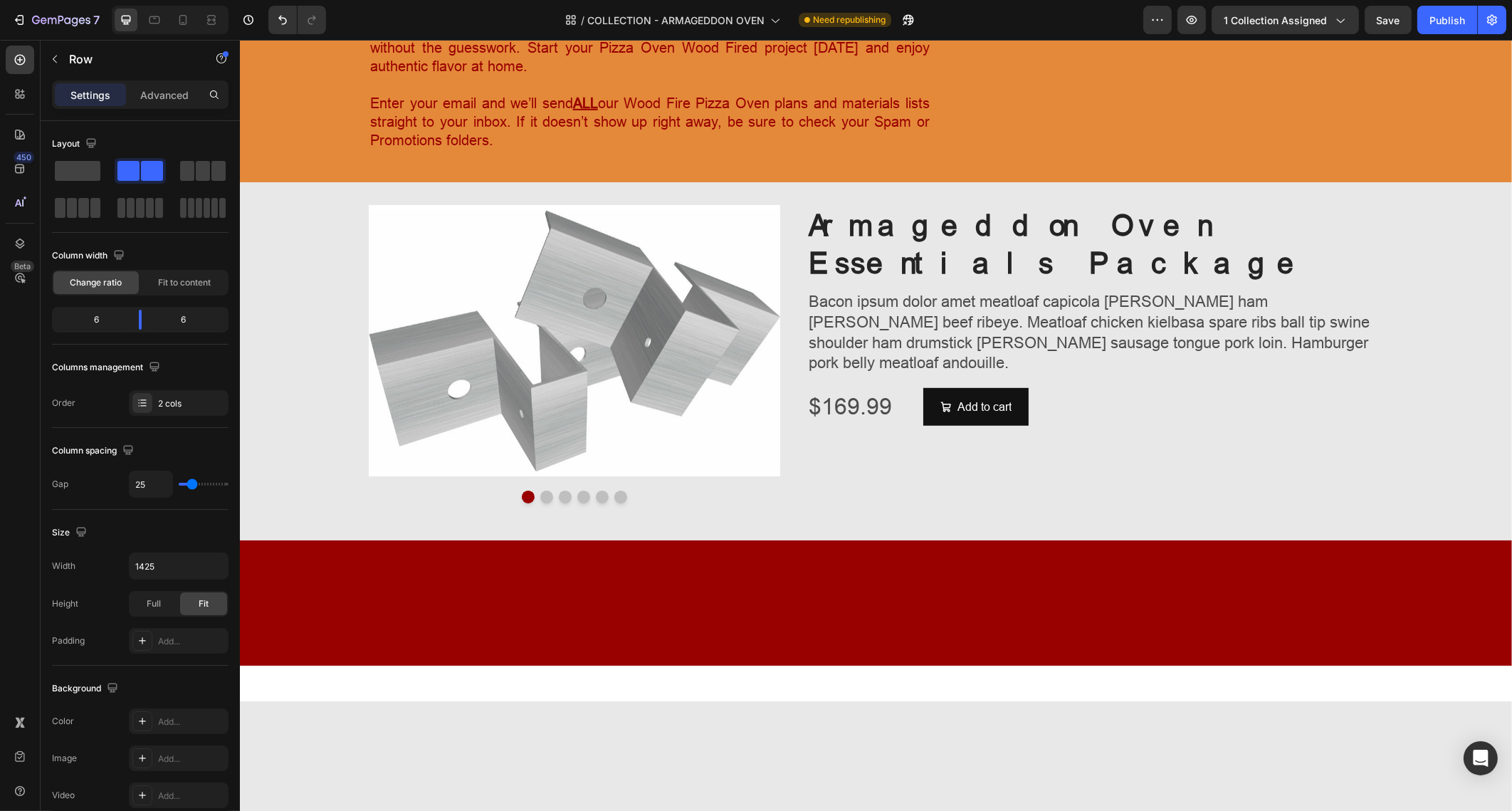
click at [163, 81] on div "Settings Advanced" at bounding box center [140, 94] width 176 height 28
click at [89, 91] on p "Settings" at bounding box center [90, 94] width 39 height 15
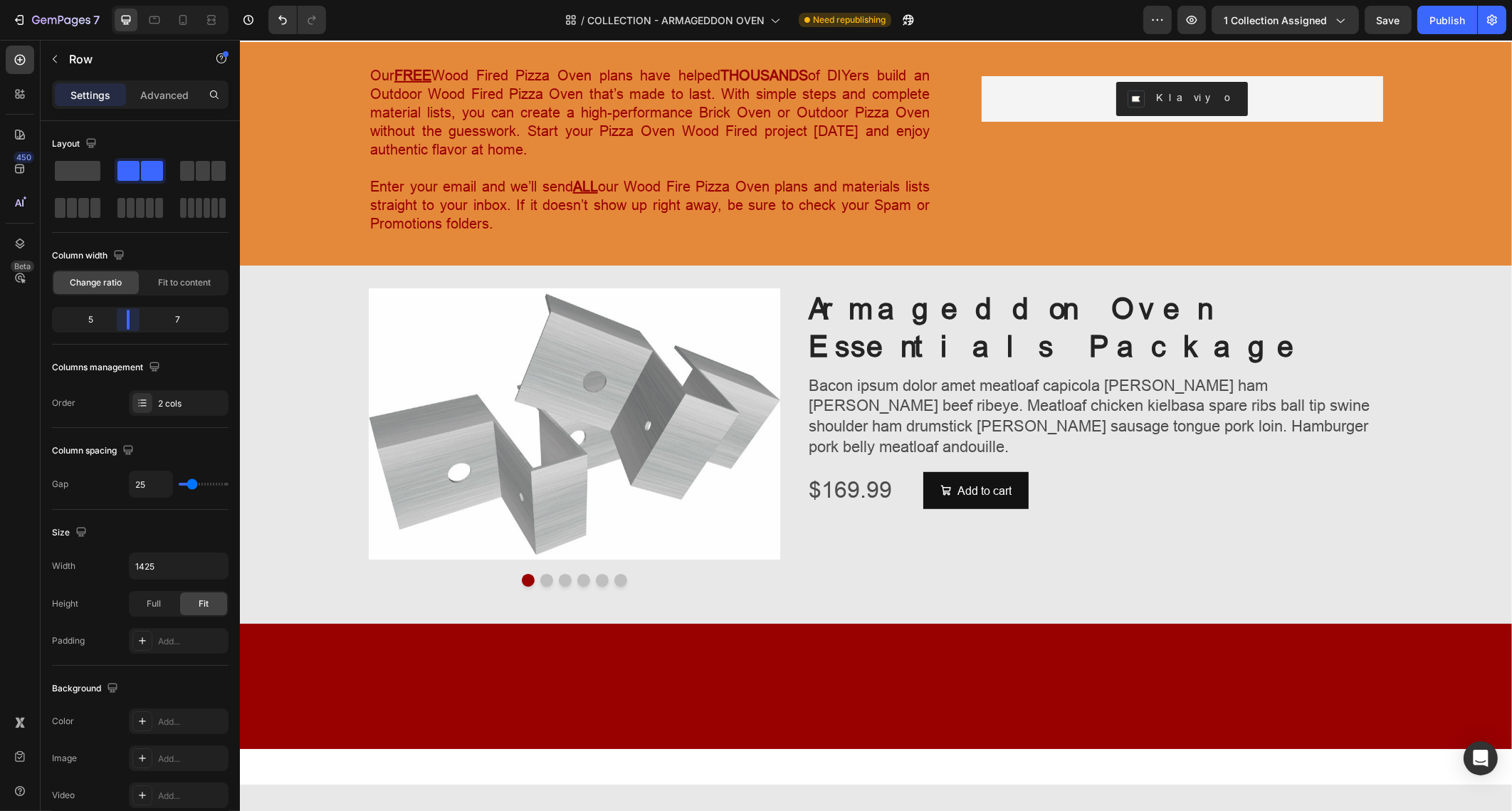
drag, startPoint x: 141, startPoint y: 321, endPoint x: 132, endPoint y: 323, distance: 9.2
click at [132, 0] on body "7 Version history / COLLECTION - ARMAGEDDON OVEN Need republishing Preview 1 co…" at bounding box center [756, 0] width 1512 height 0
type input "13"
type input "12"
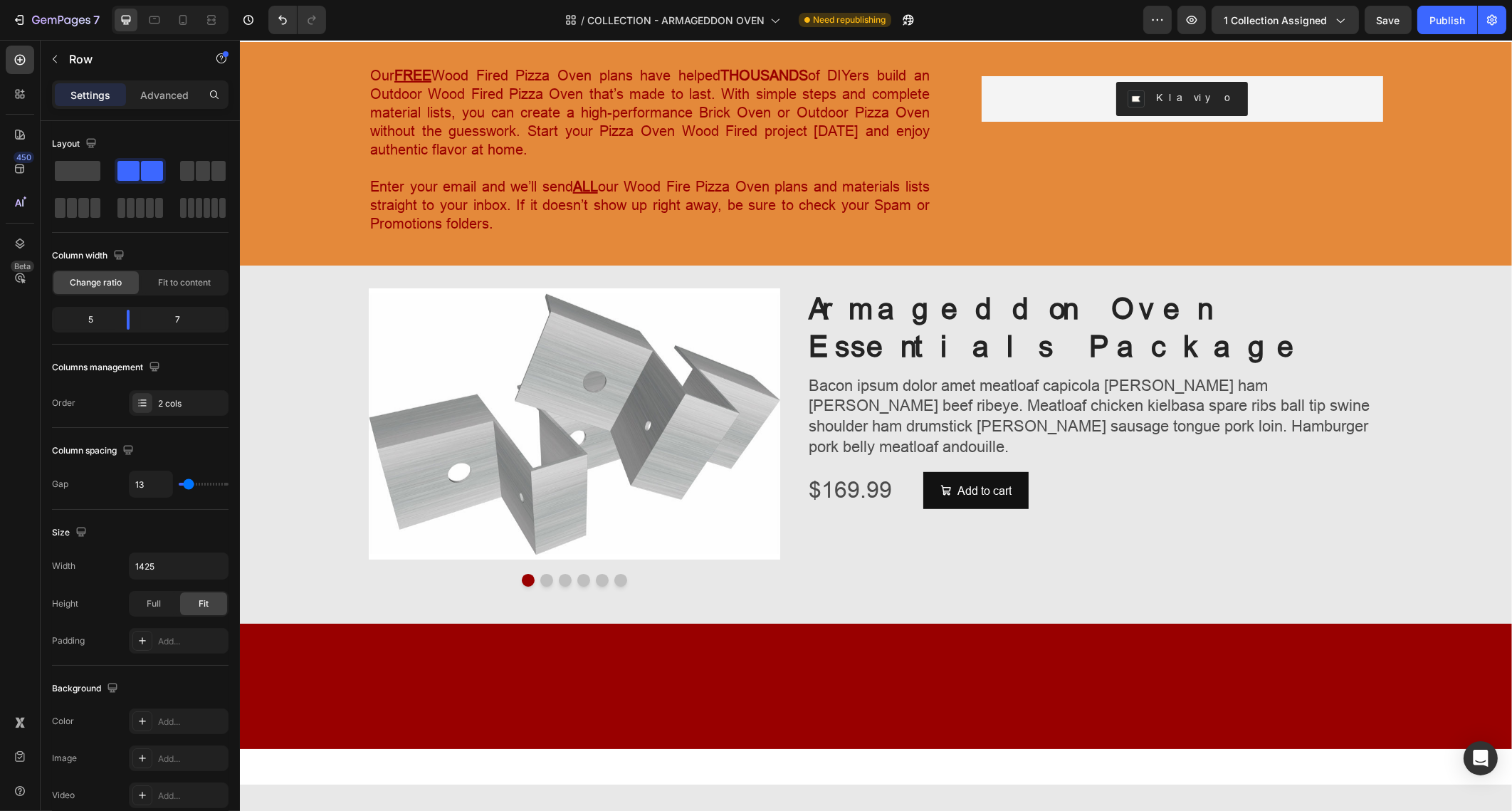
type input "12"
type input "10"
type input "15"
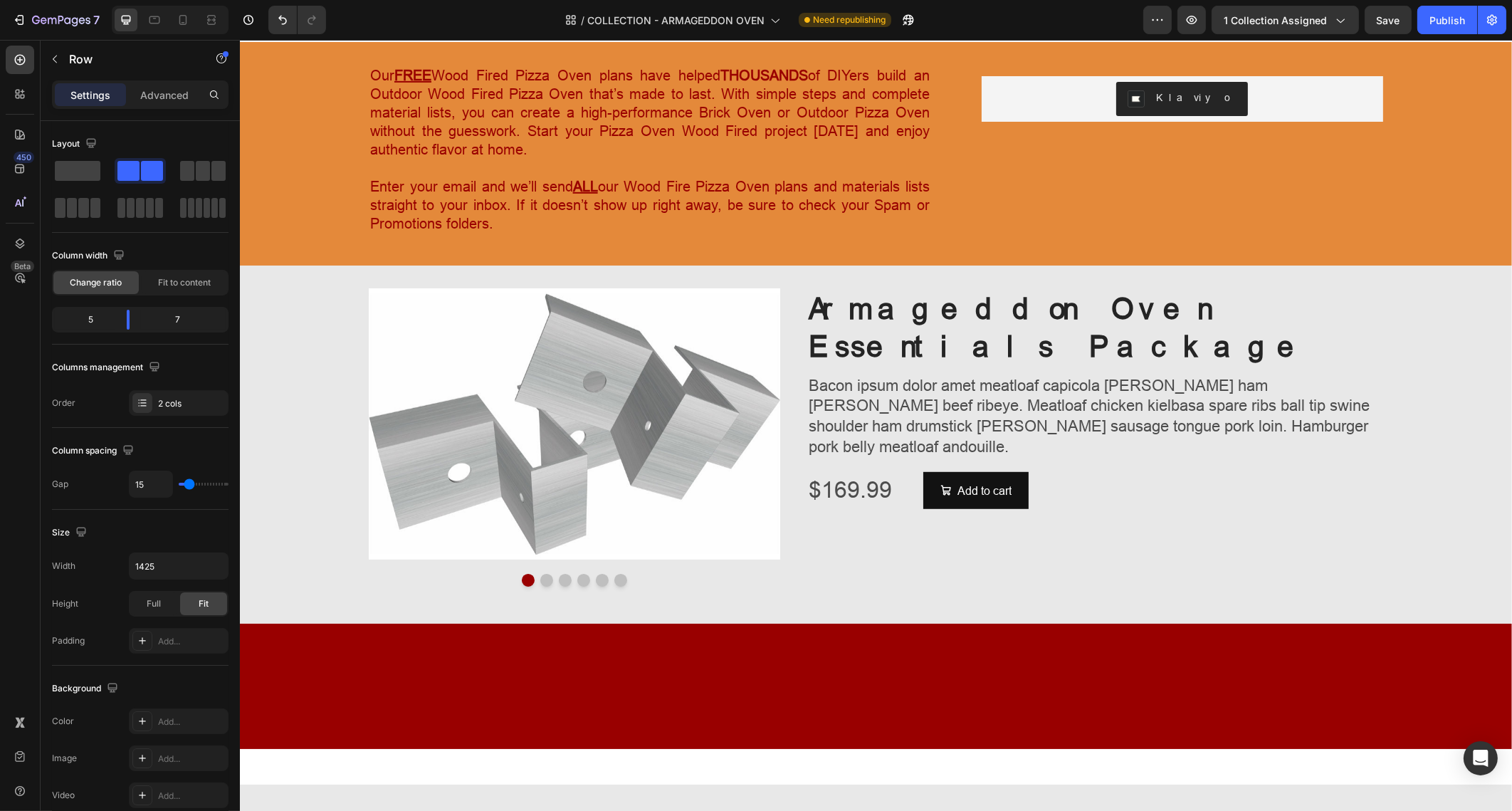
type input "17"
type input "15"
type input "13"
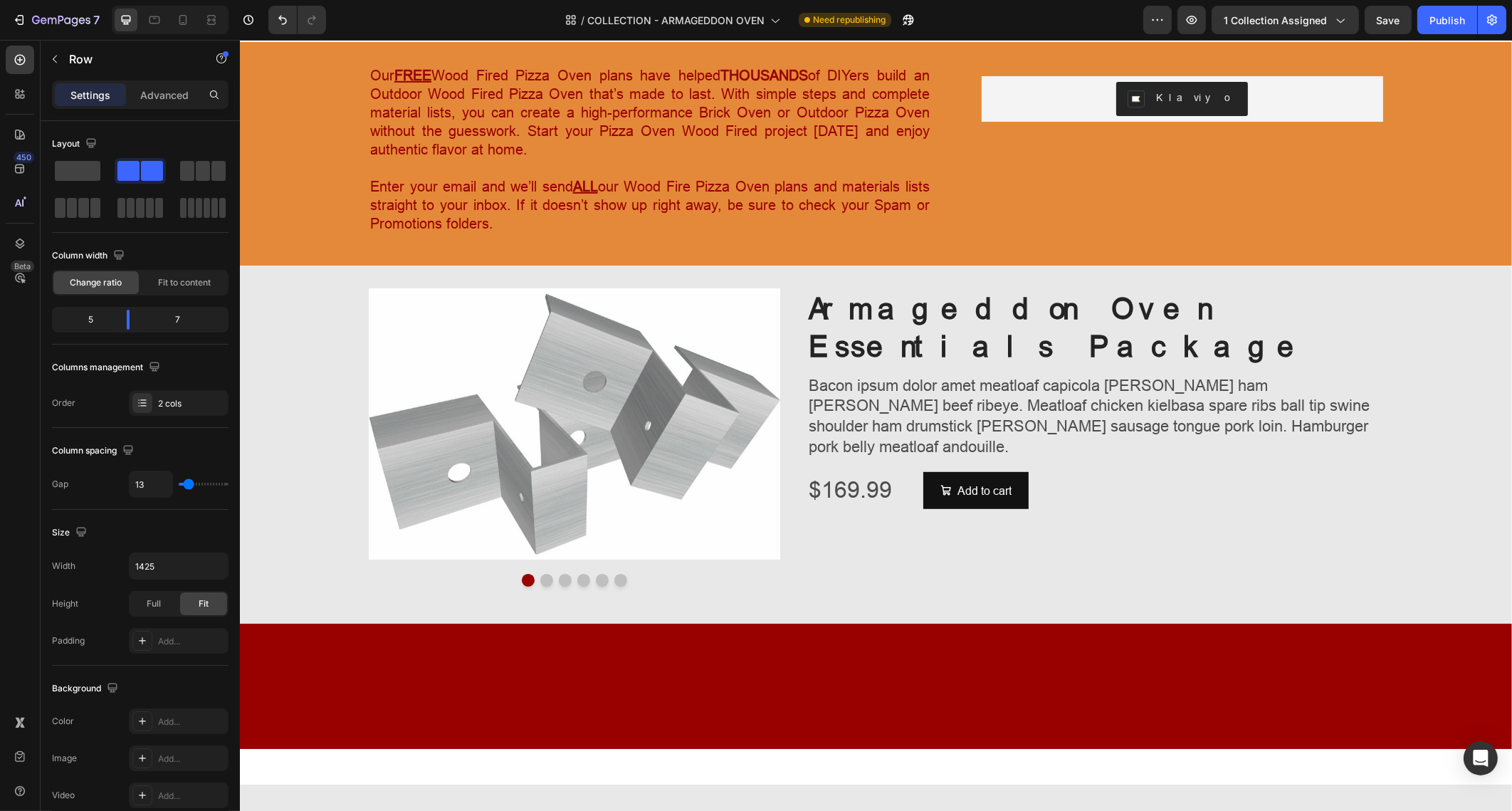
type input "13"
click at [189, 485] on input "range" at bounding box center [204, 483] width 50 height 3
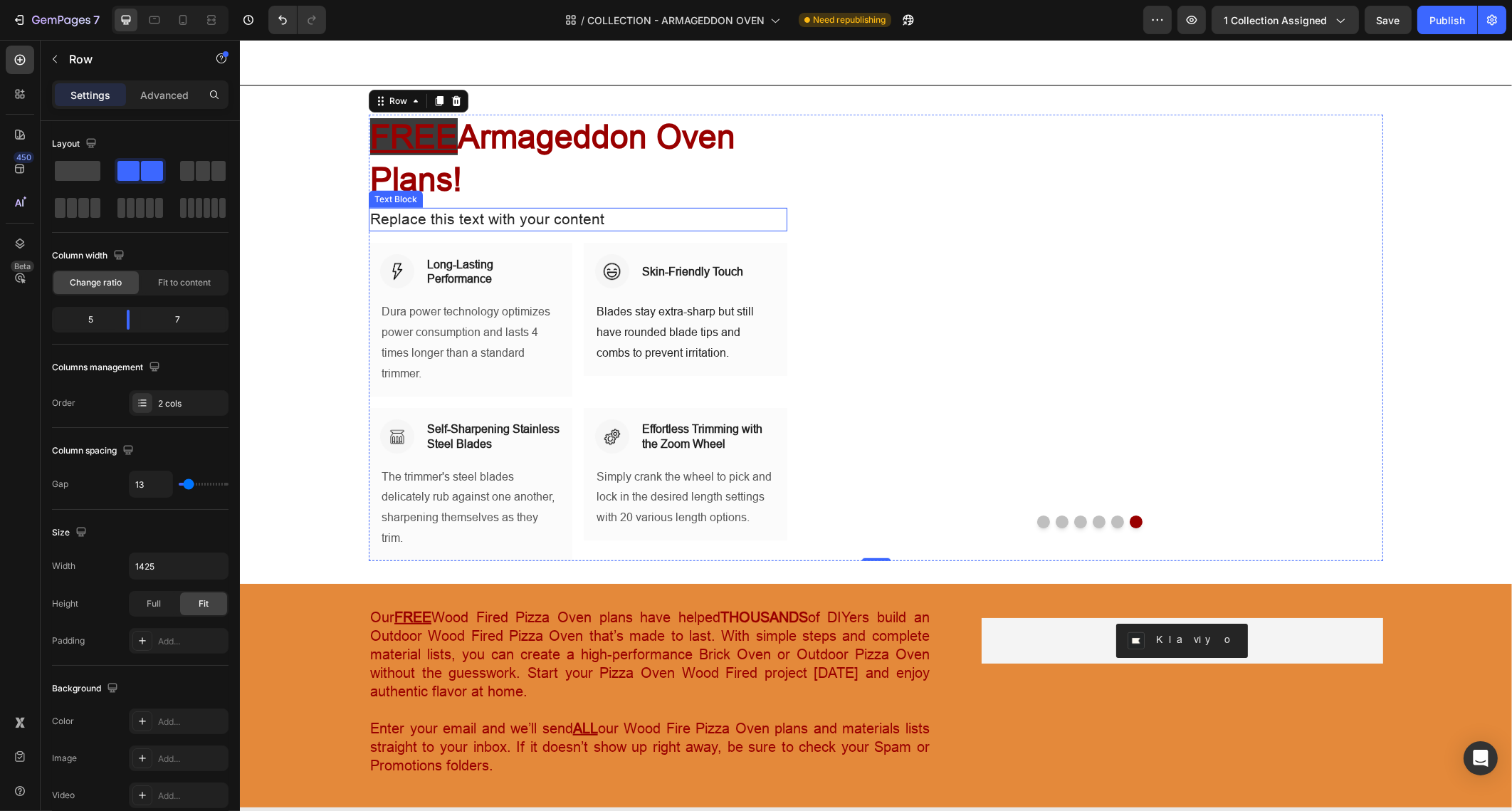
scroll to position [1245, 0]
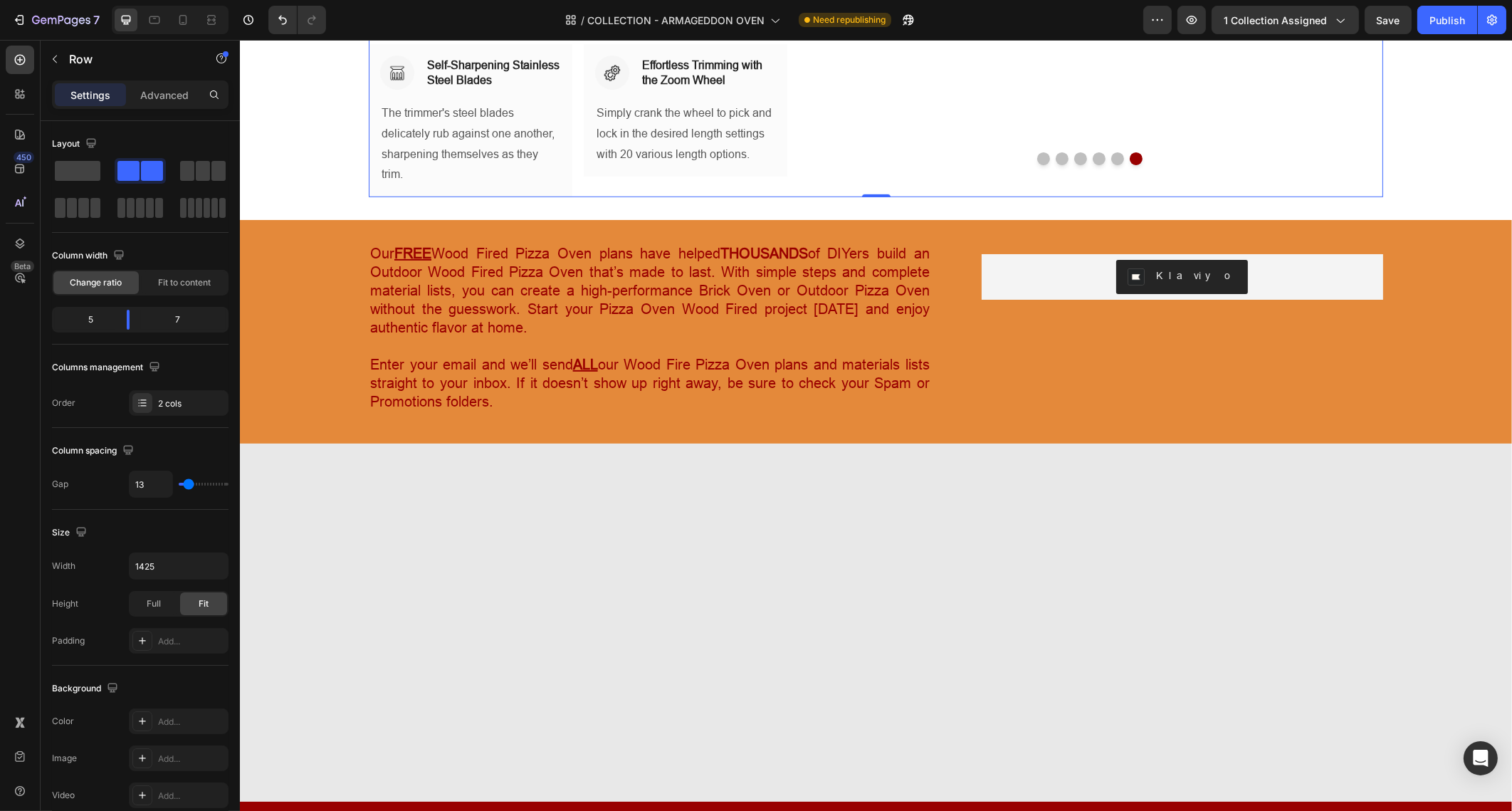
type input "21"
type input "24"
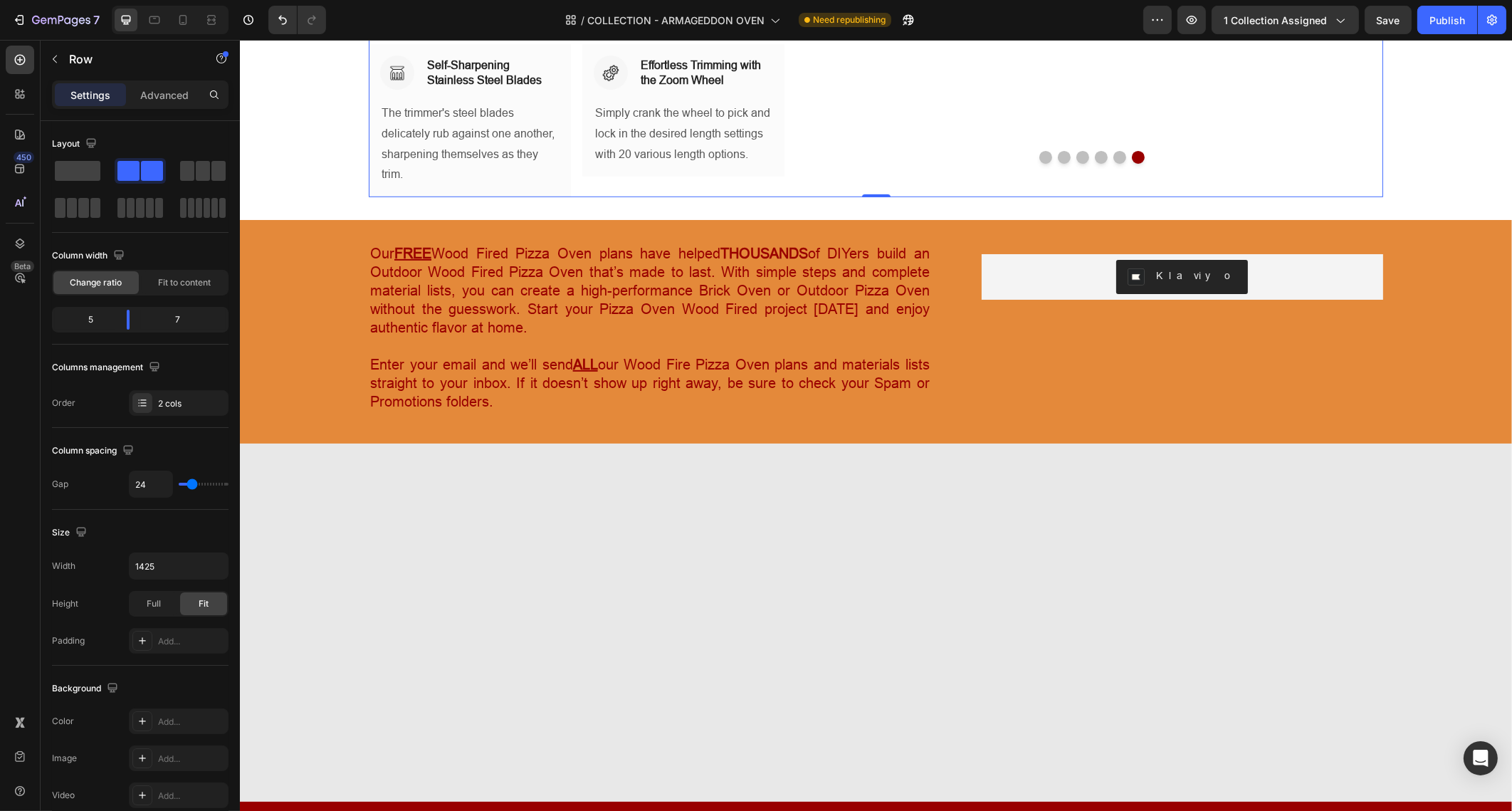
type input "26"
type input "28"
type input "30"
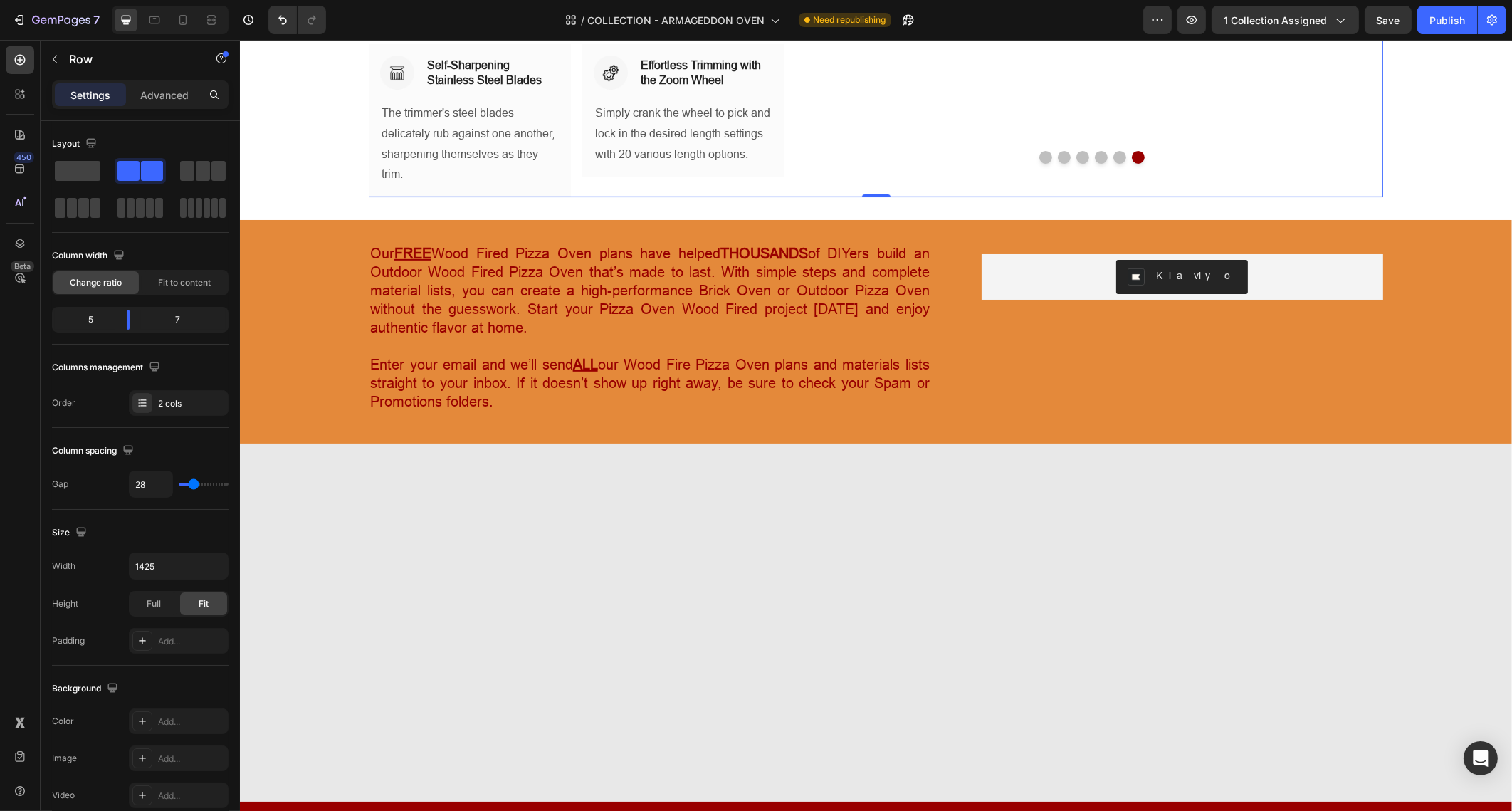
type input "30"
type input "28"
type input "24"
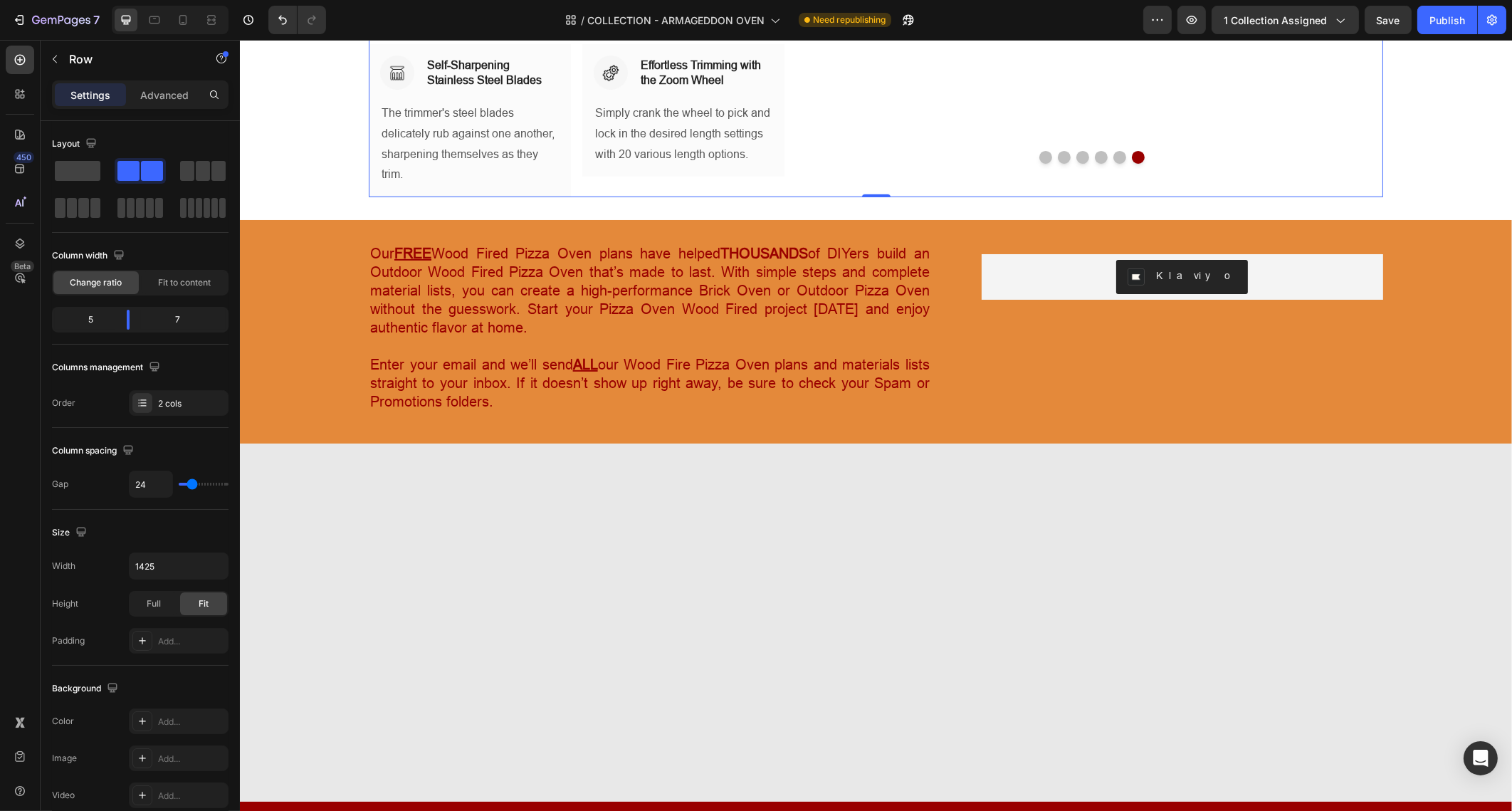
type input "23"
type input "21"
type input "19"
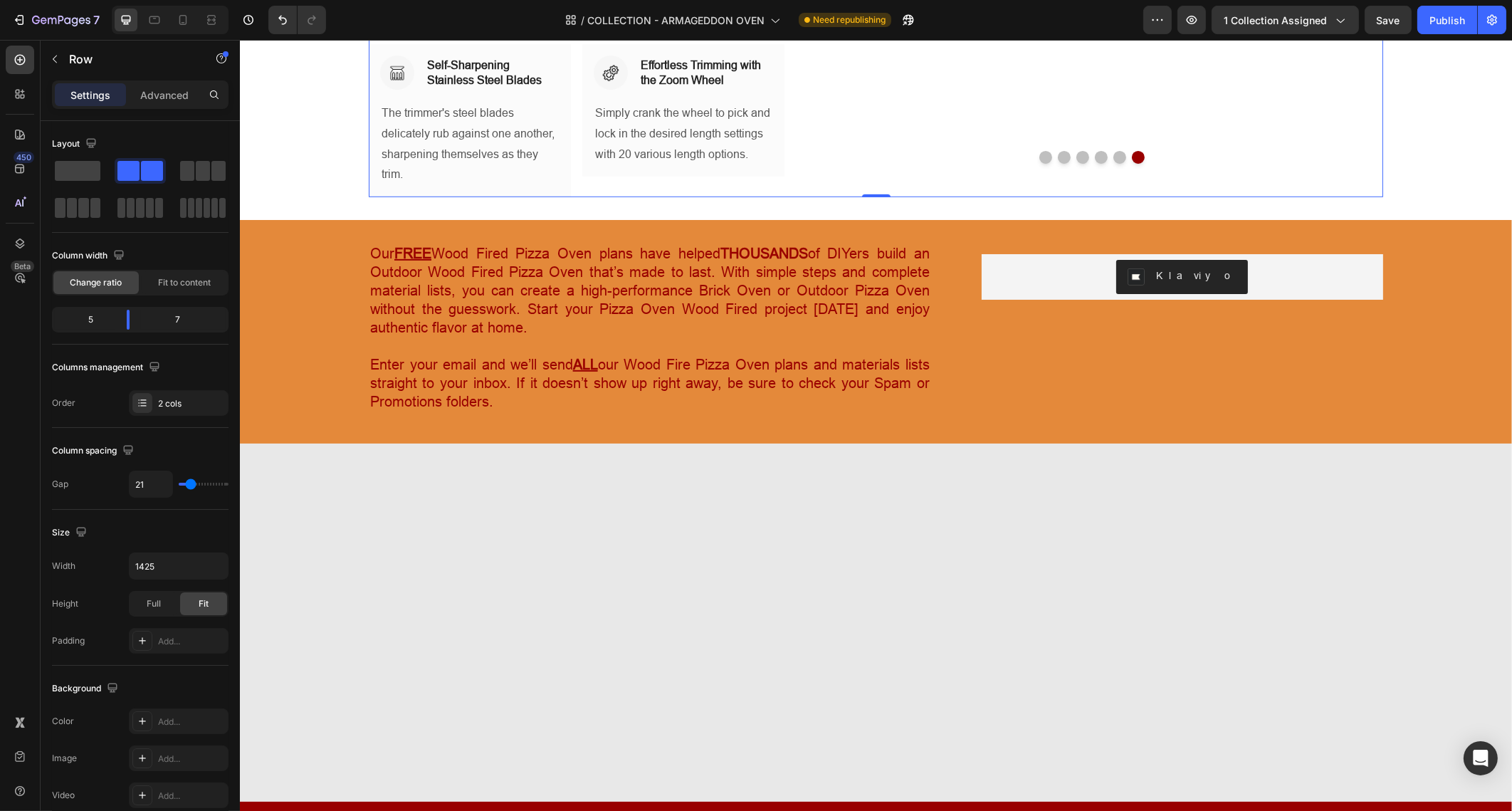
type input "19"
type input "26"
click at [193, 485] on input "range" at bounding box center [204, 483] width 50 height 3
click at [152, 484] on input "26" at bounding box center [150, 484] width 43 height 26
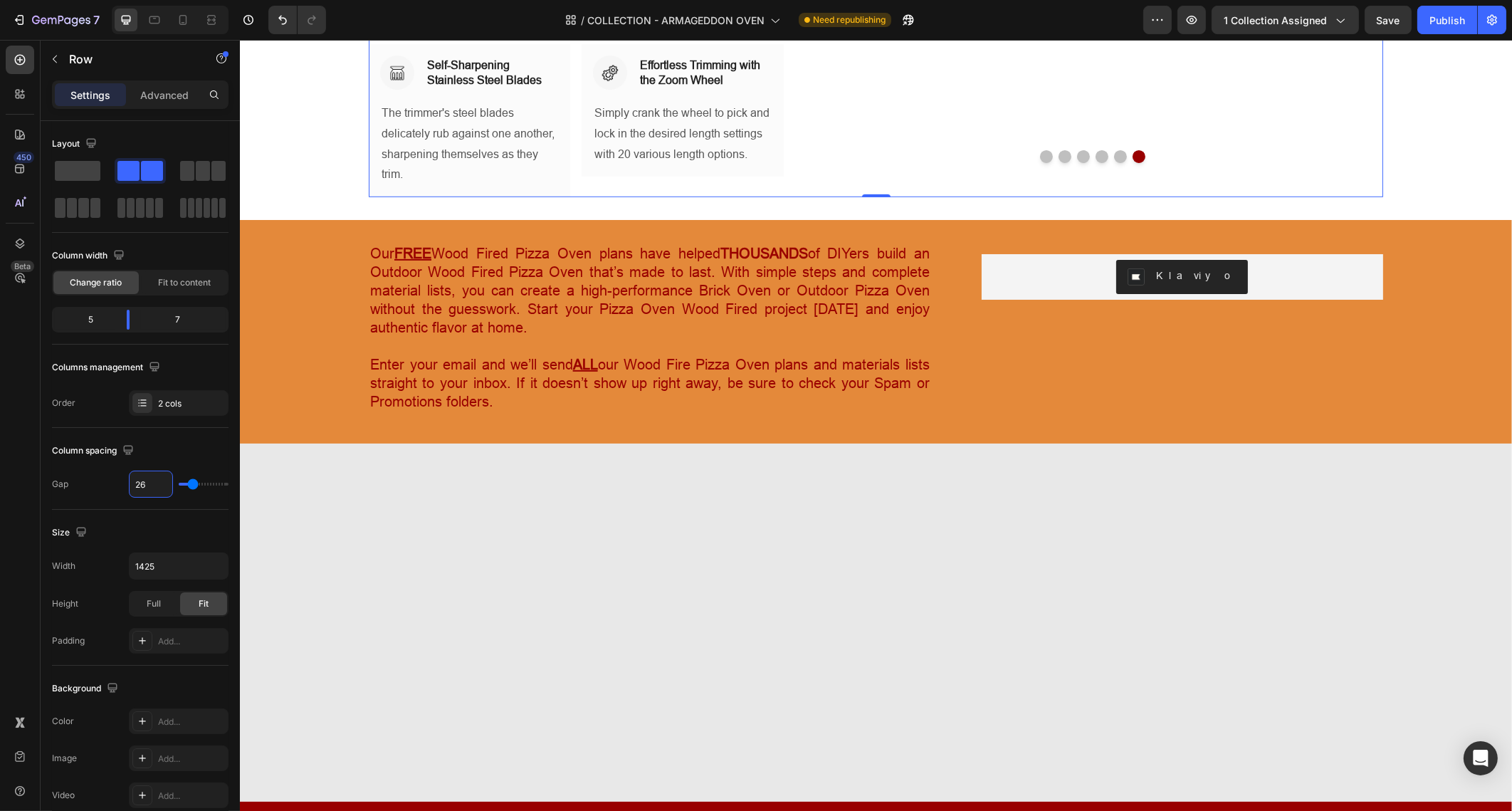
type input "2"
type input "20"
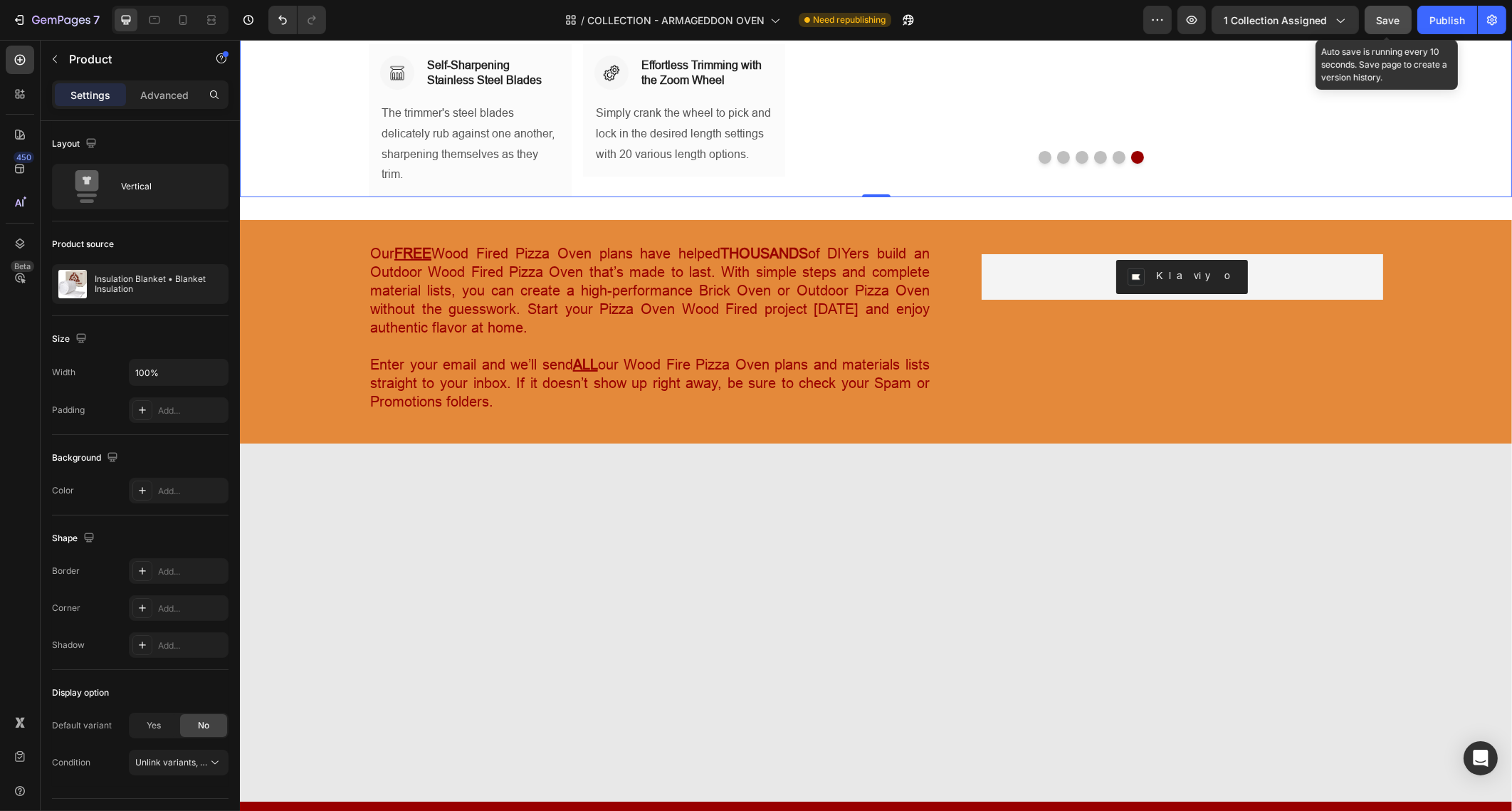
click at [1400, 16] on span "Save" at bounding box center [1389, 20] width 24 height 12
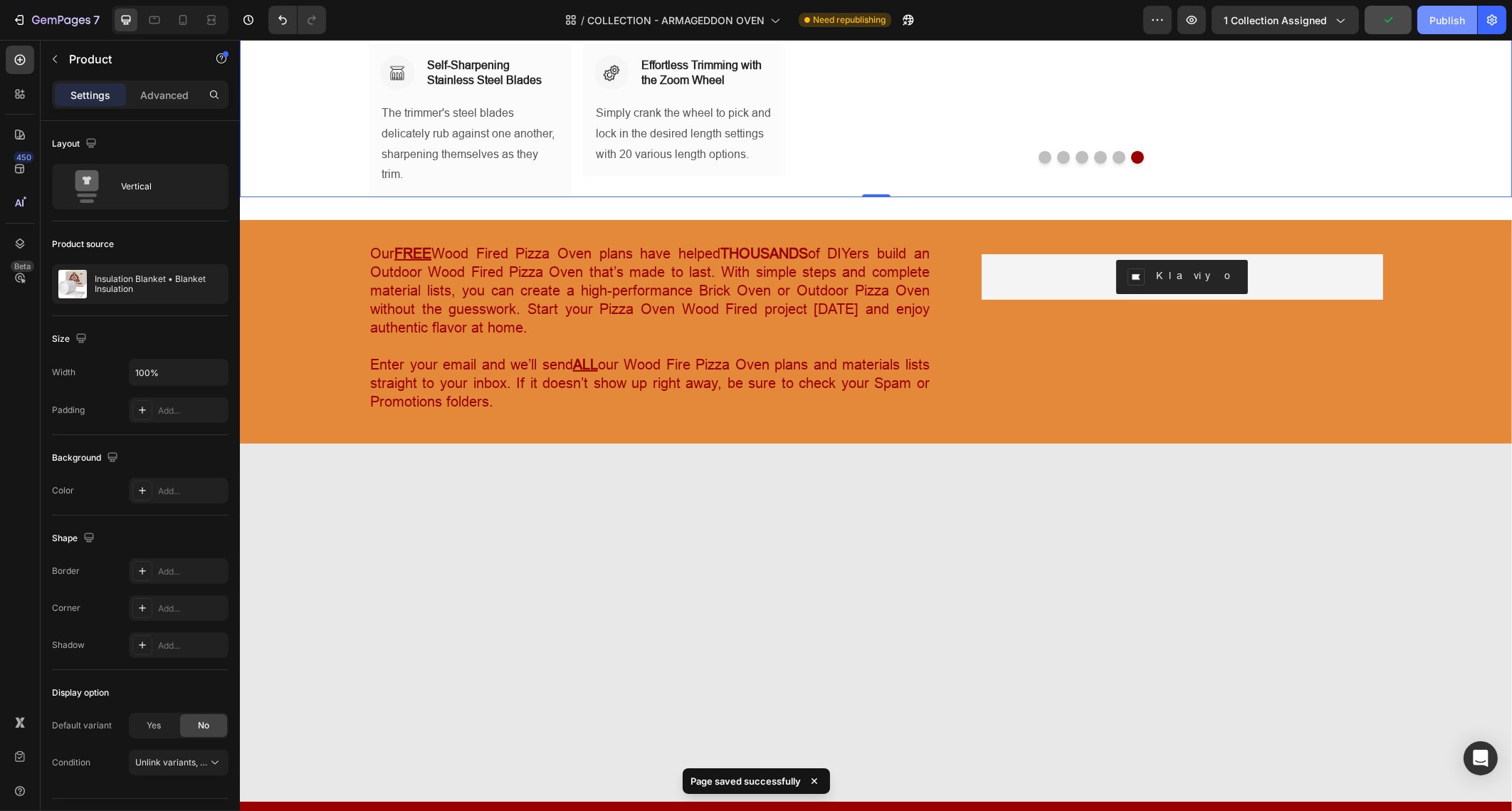
click at [1448, 22] on div "Publish" at bounding box center [1447, 20] width 36 height 15
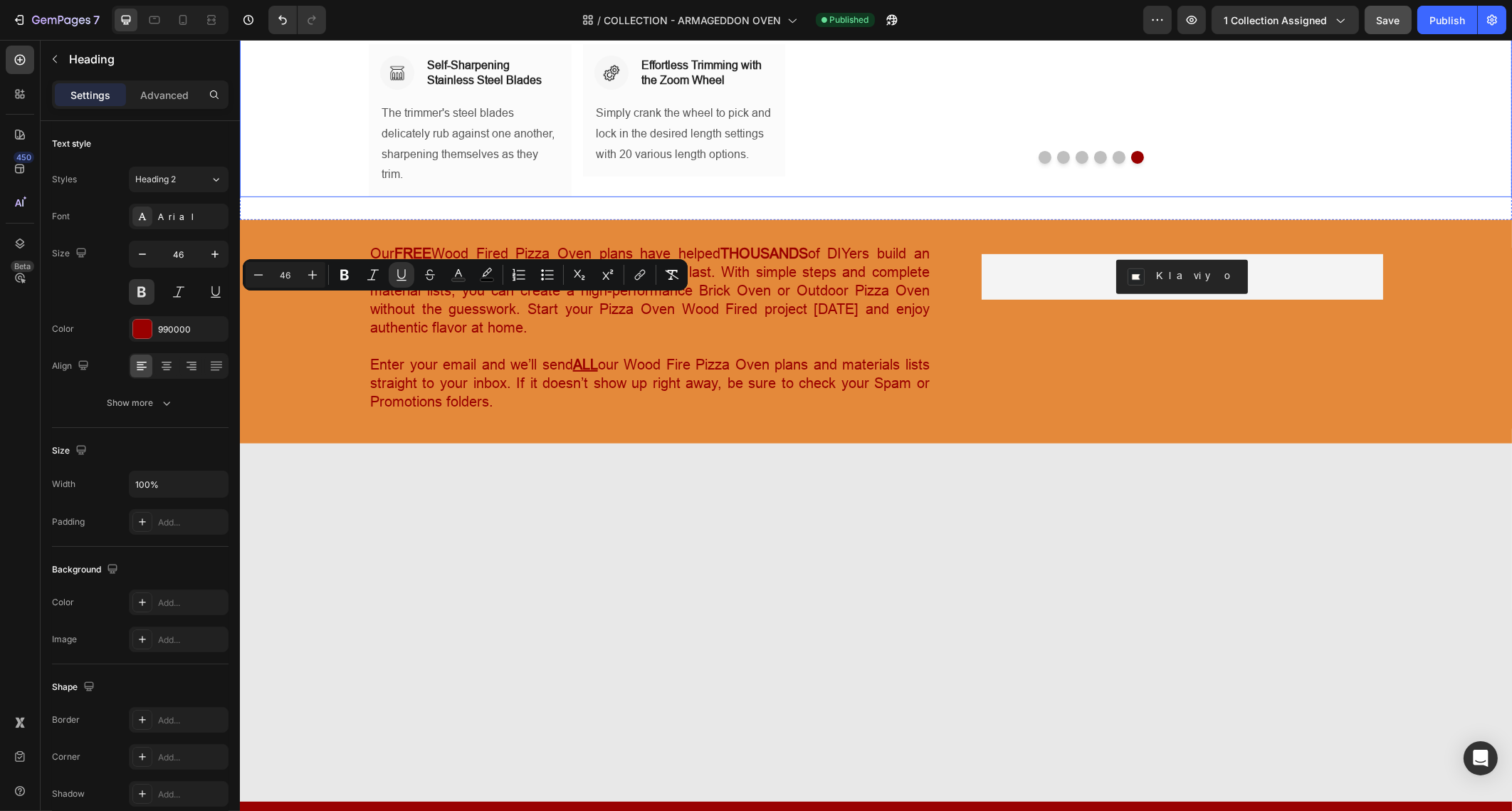
drag, startPoint x: 461, startPoint y: 317, endPoint x: 335, endPoint y: 296, distance: 127.7
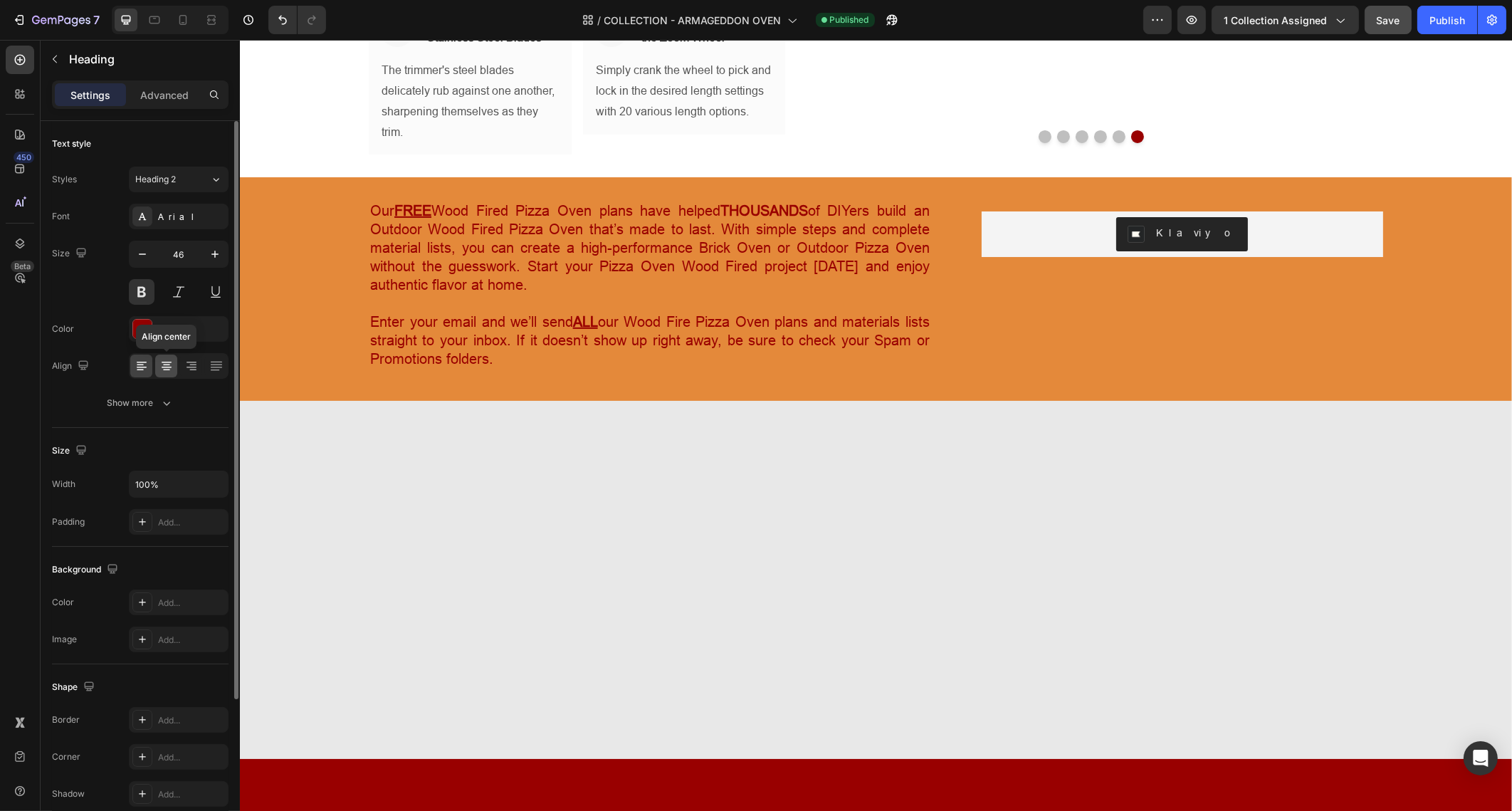
drag, startPoint x: 167, startPoint y: 367, endPoint x: 97, endPoint y: 345, distance: 73.4
click at [167, 367] on icon at bounding box center [166, 368] width 10 height 2
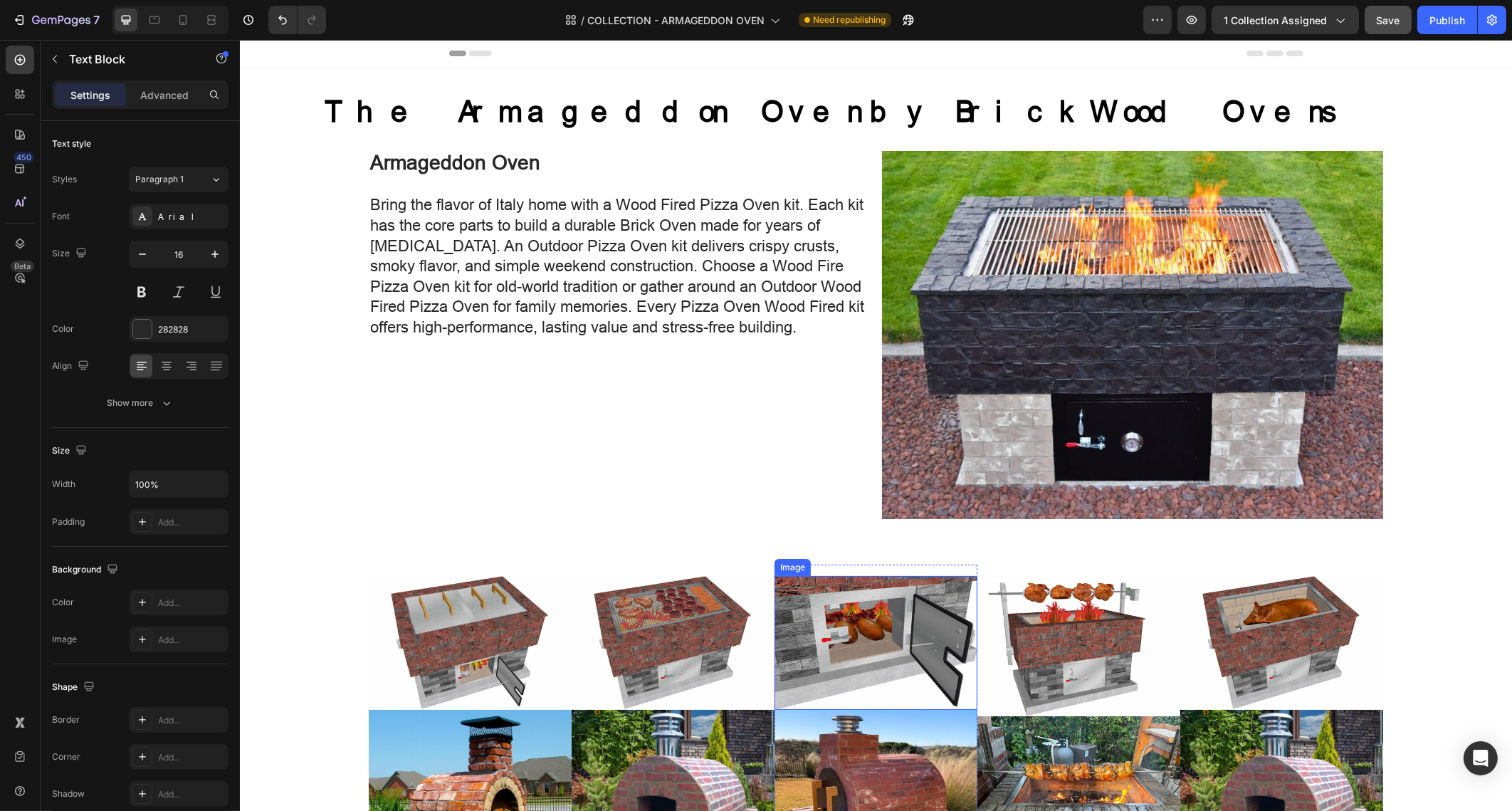
scroll to position [0, 0]
click at [809, 109] on h1 "The Armageddon Oven" at bounding box center [545, 112] width 633 height 40
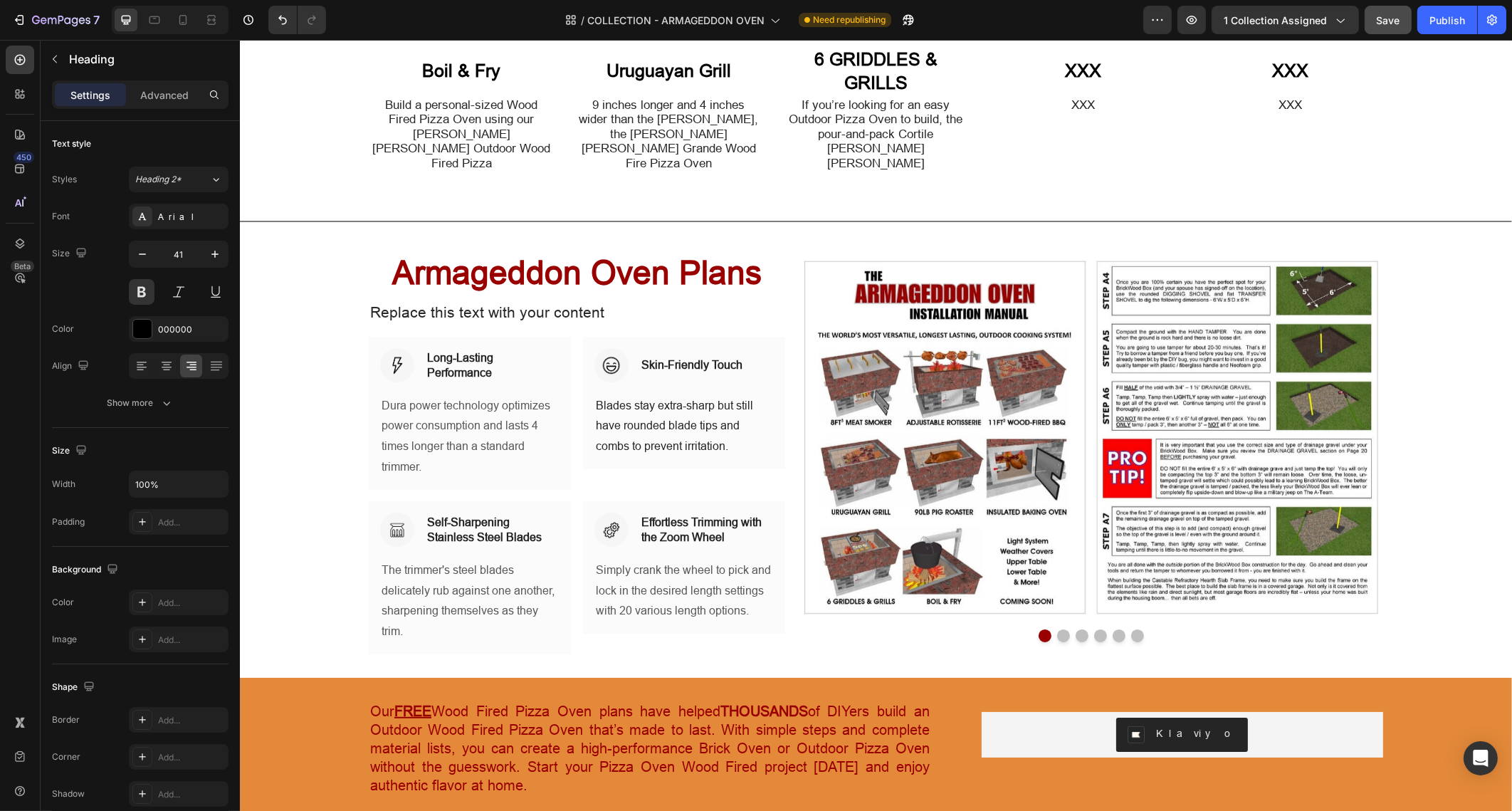
scroll to position [1423, 0]
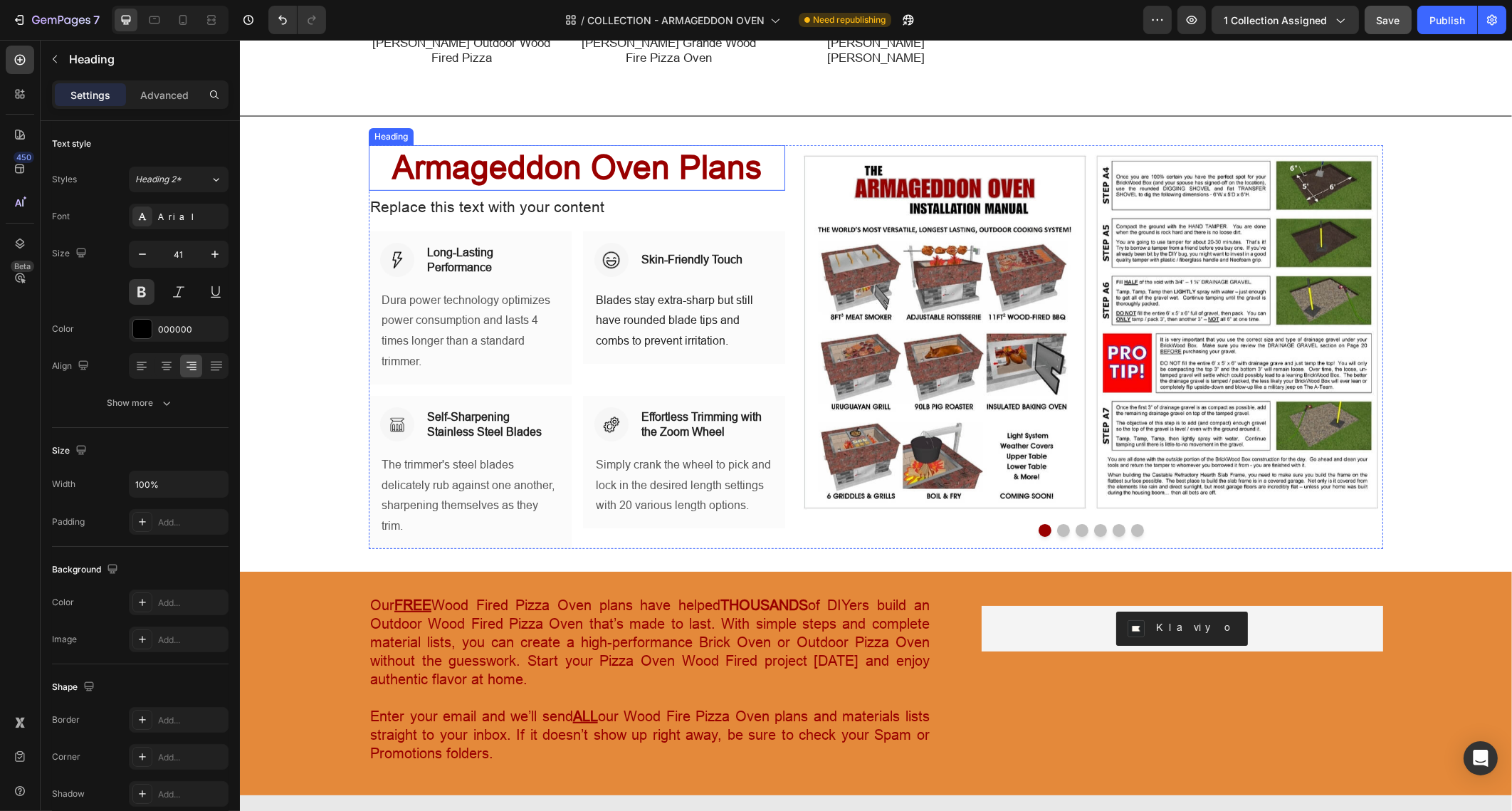
click at [693, 146] on h2 "Armageddon Oven Plans" at bounding box center [576, 168] width 417 height 46
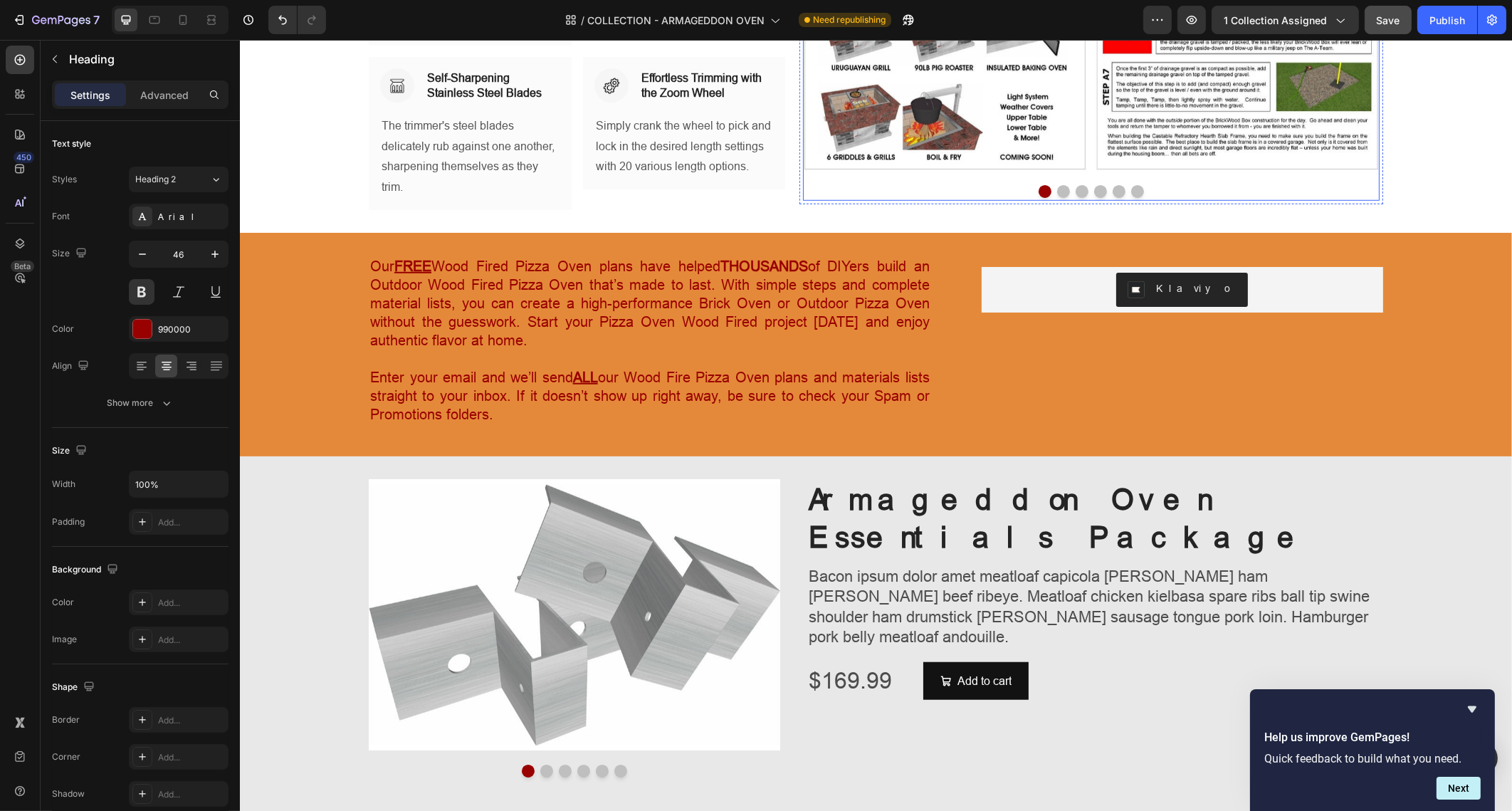
scroll to position [1780, 0]
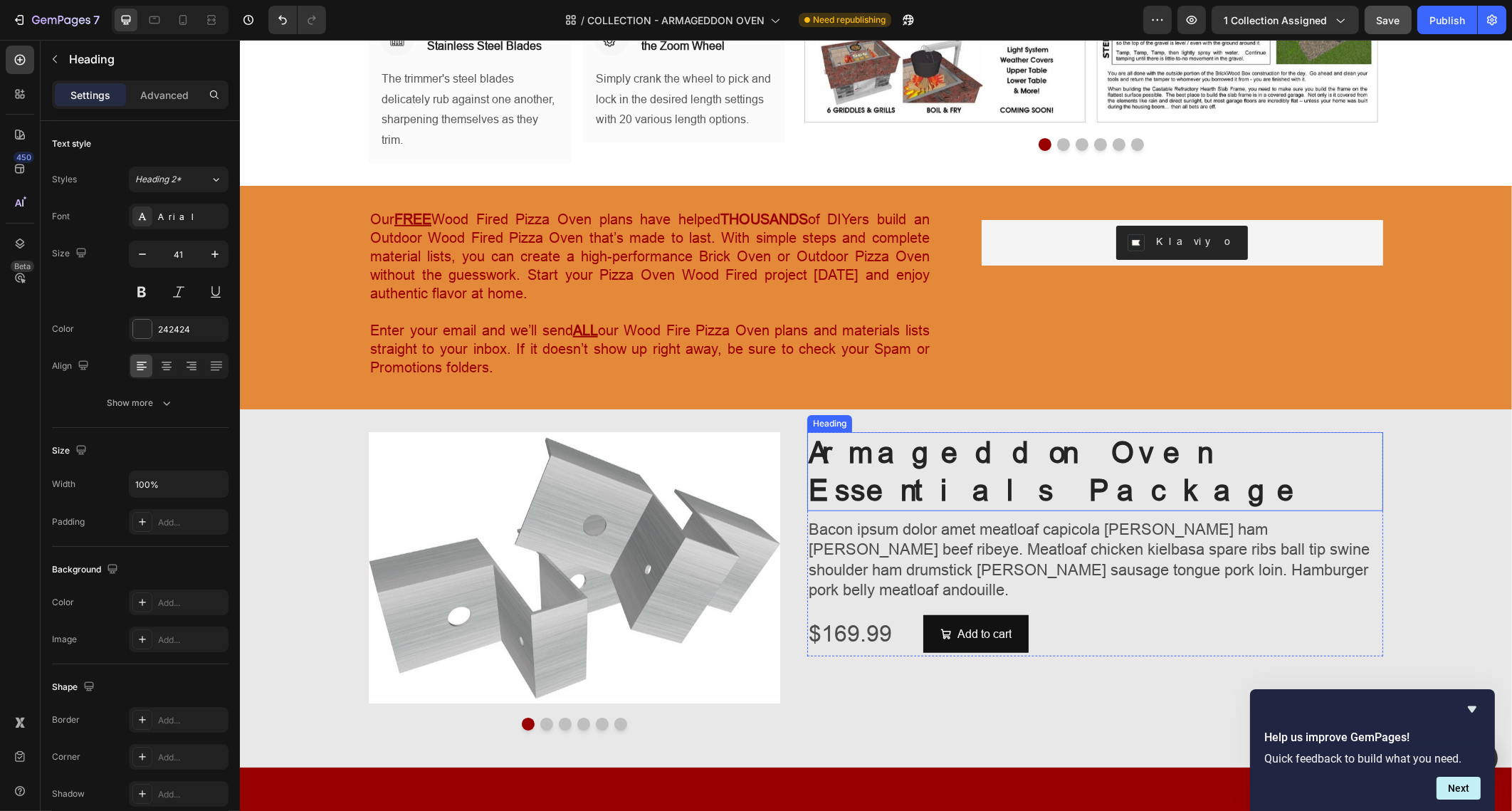
click at [917, 451] on h2 "Armageddon Oven Essentials Package" at bounding box center [1095, 472] width 576 height 79
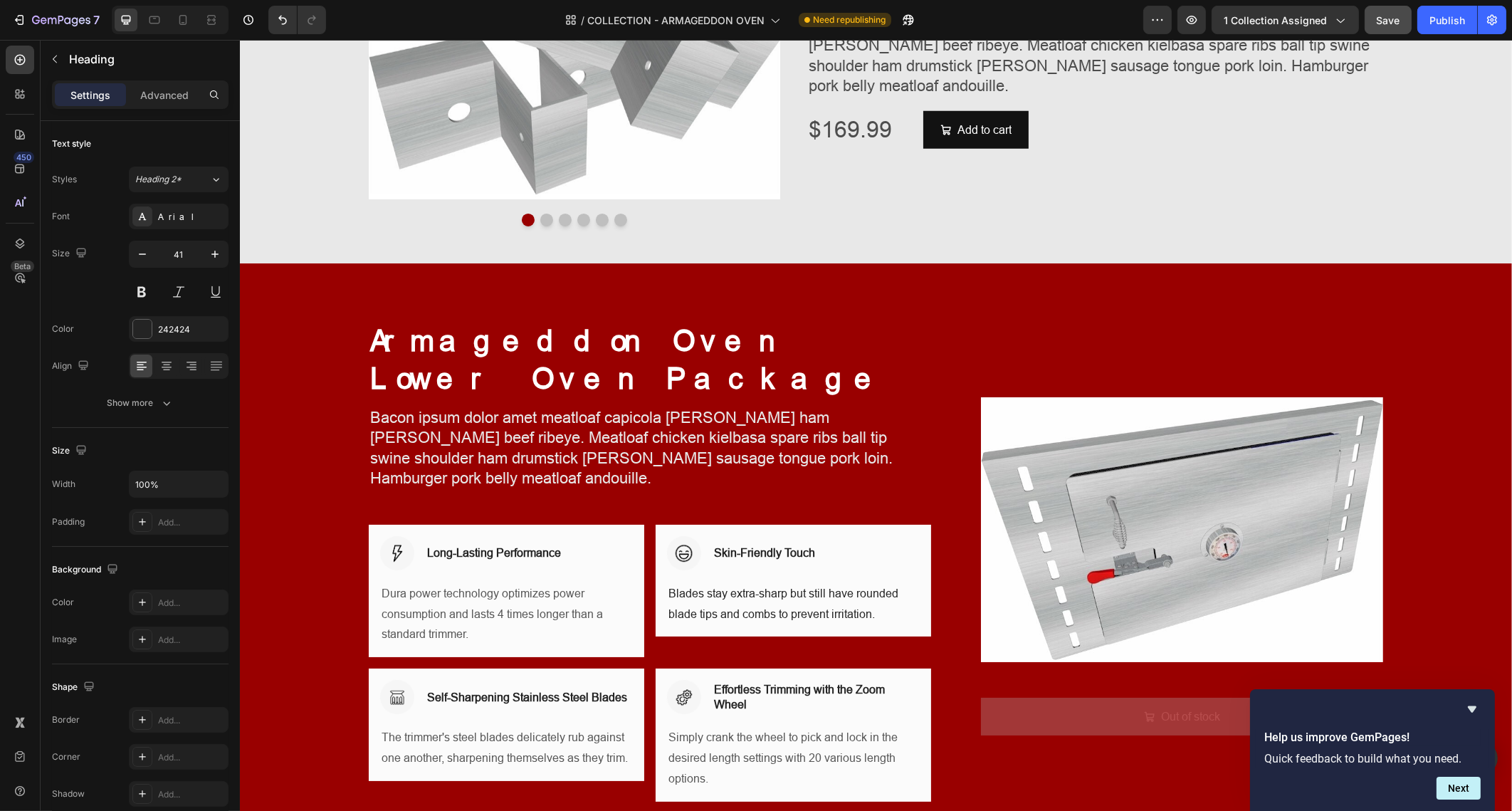
scroll to position [2313, 0]
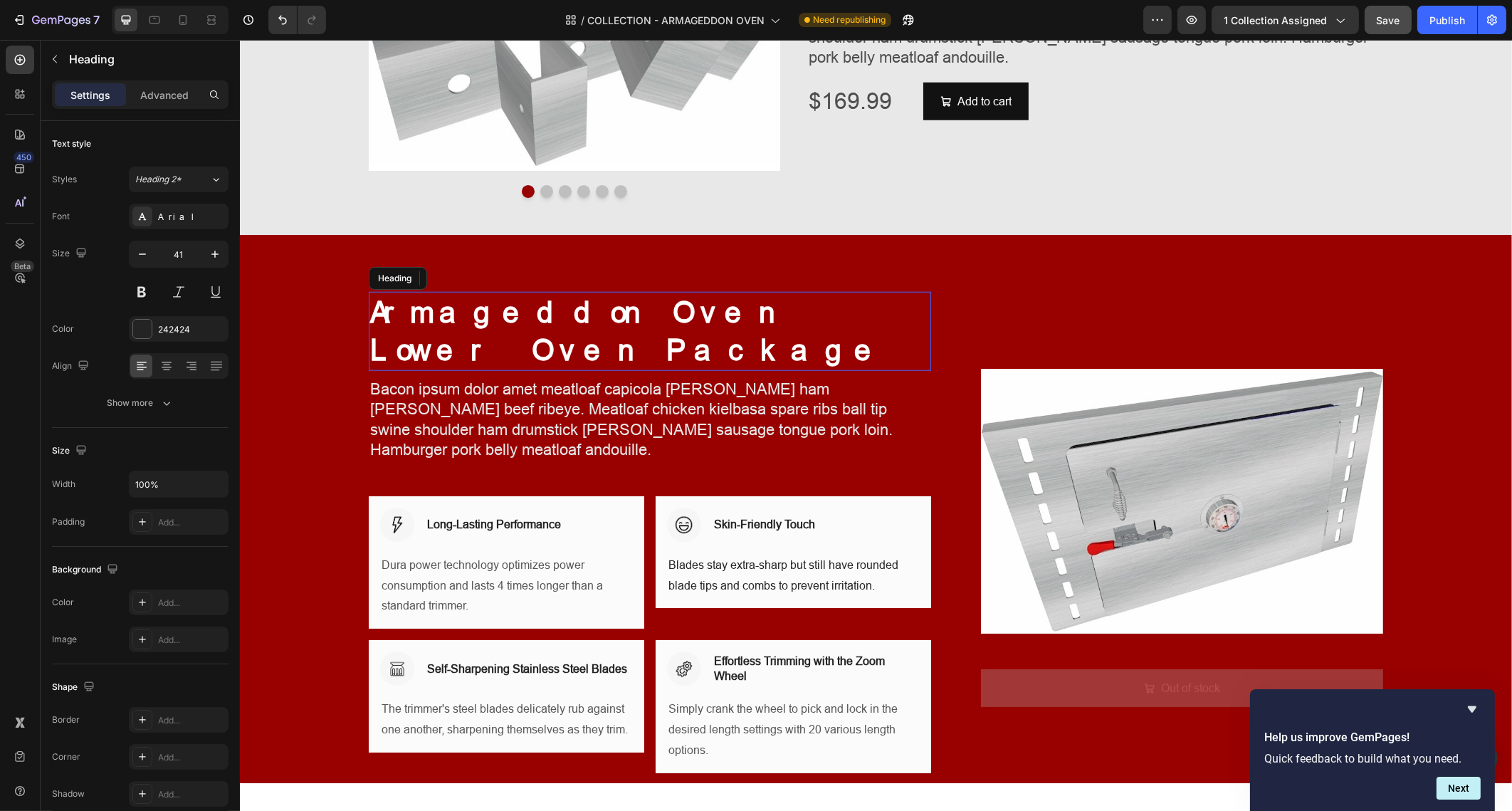
click at [818, 319] on span "Armageddon Oven Lower Oven Package" at bounding box center [628, 331] width 518 height 72
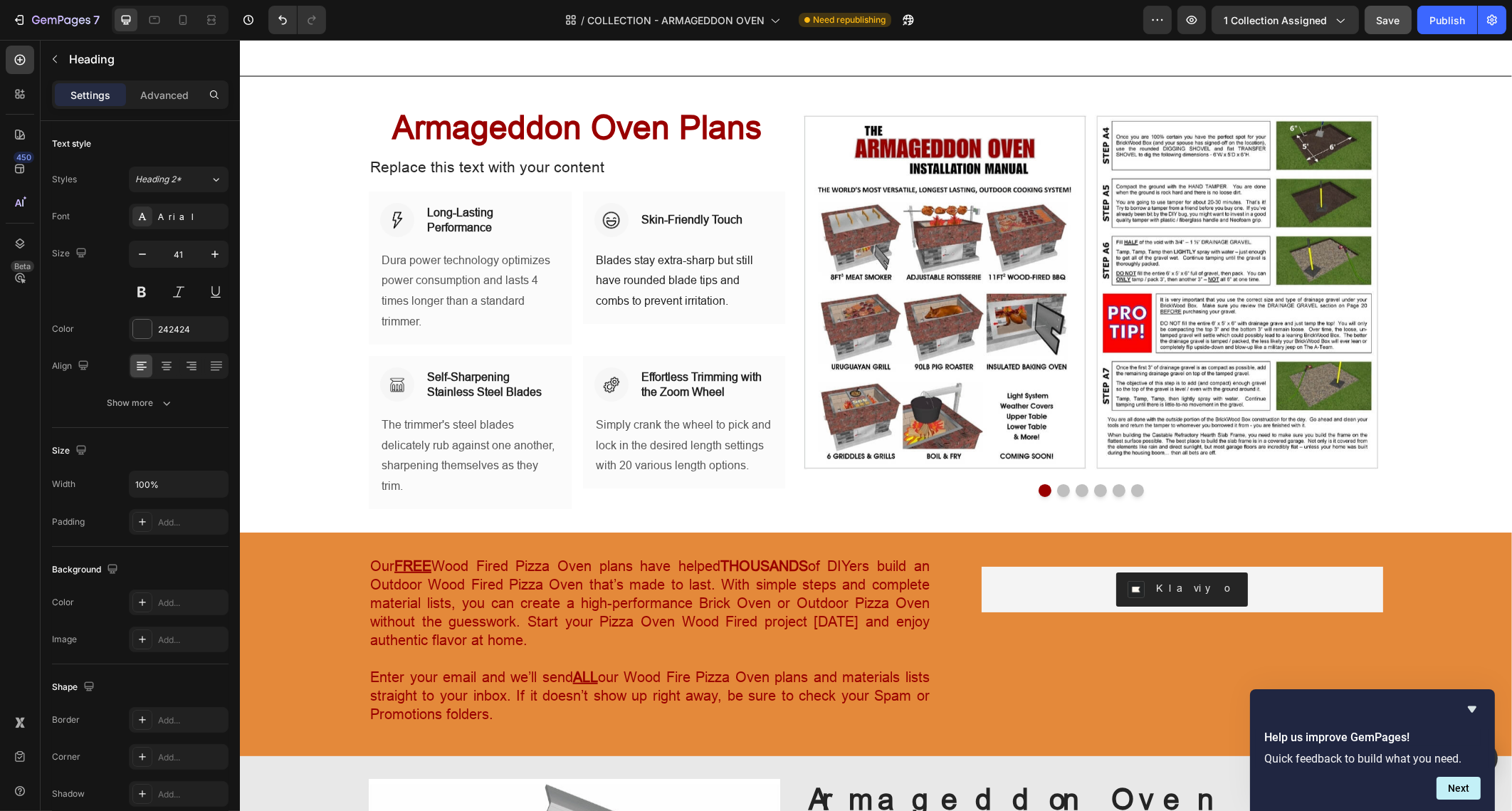
scroll to position [1280, 0]
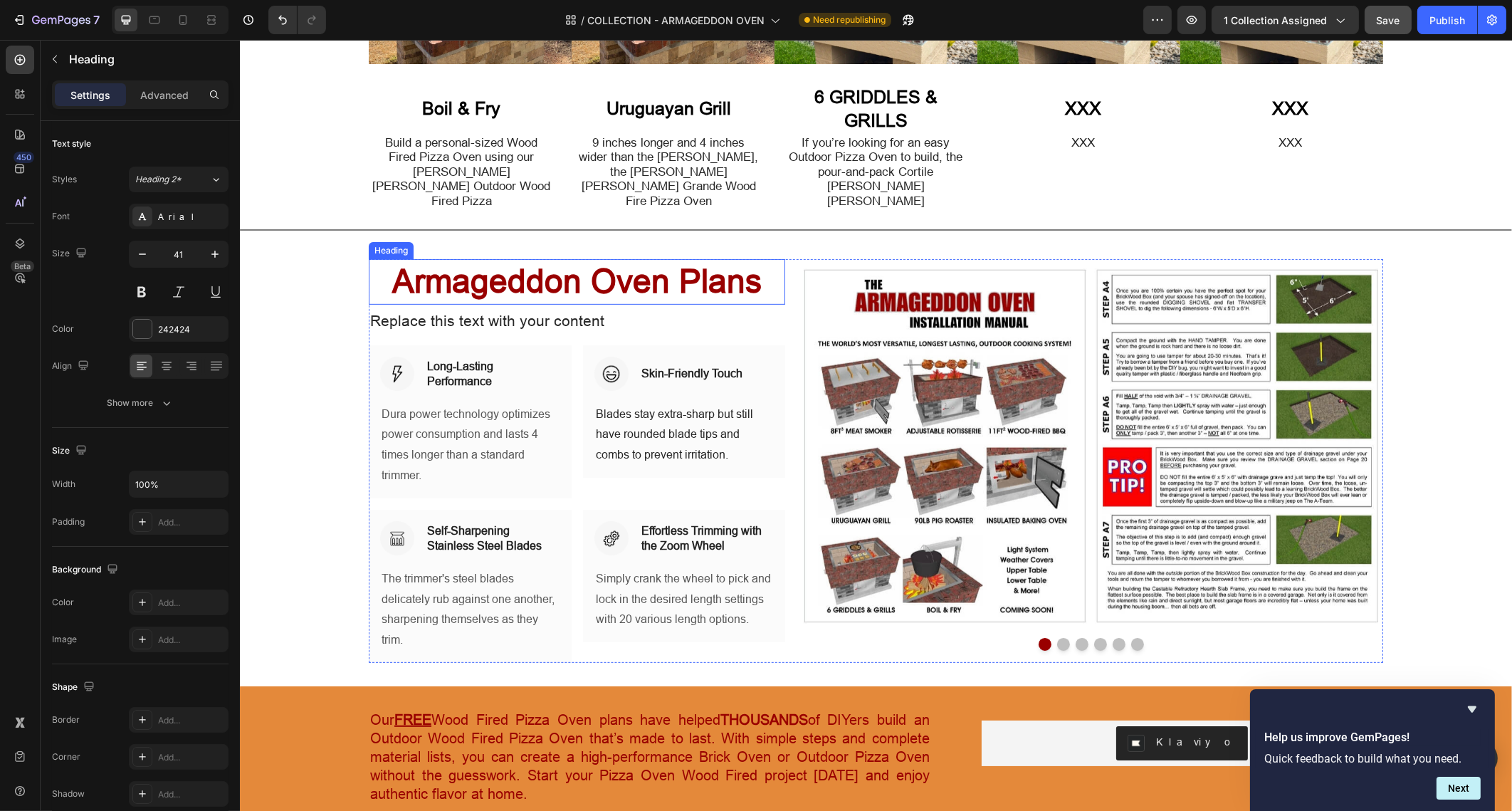
click at [676, 277] on h2 "Armageddon Oven Plans" at bounding box center [576, 282] width 417 height 46
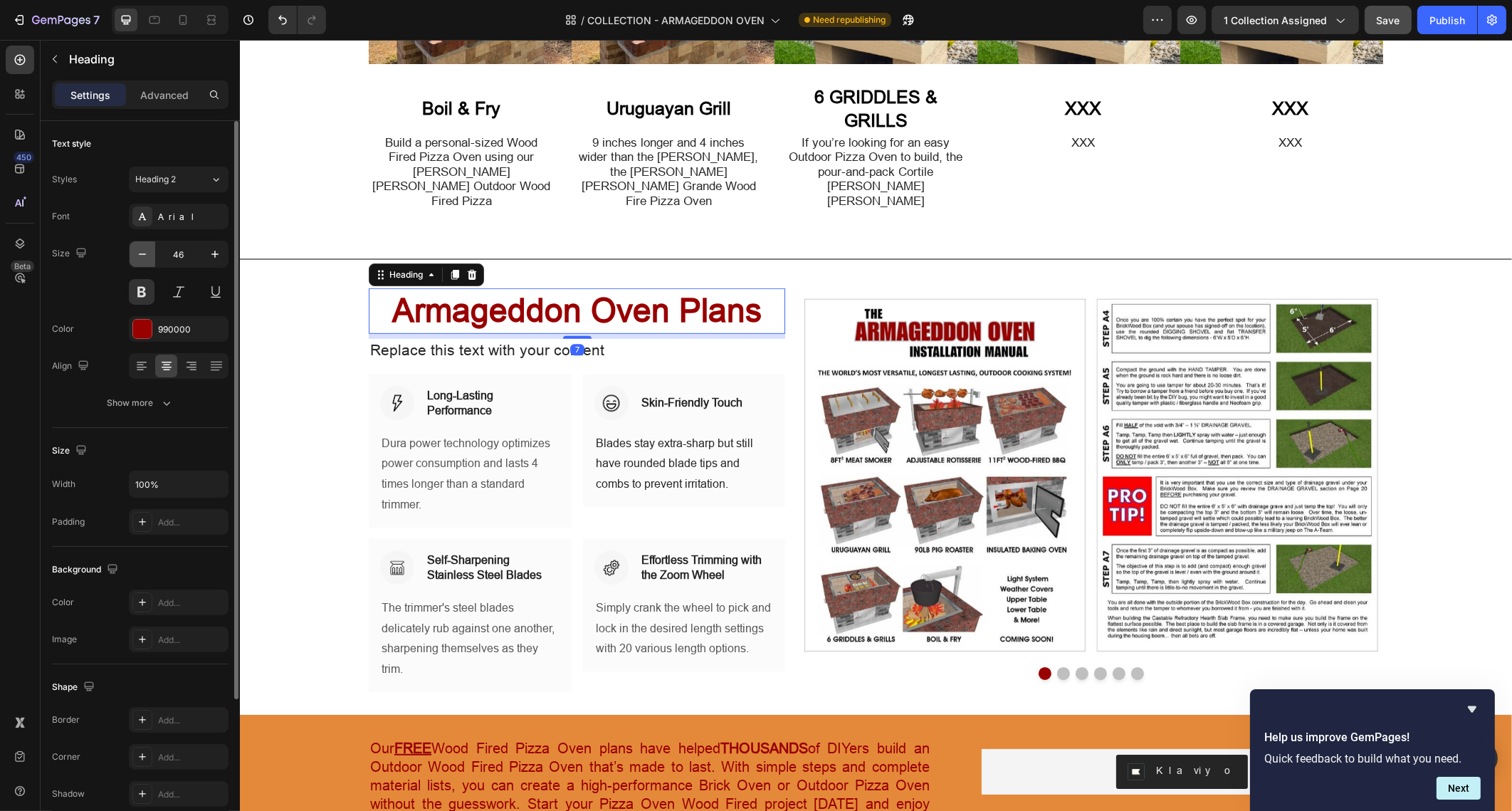
click at [148, 247] on icon "button" at bounding box center [142, 254] width 15 height 15
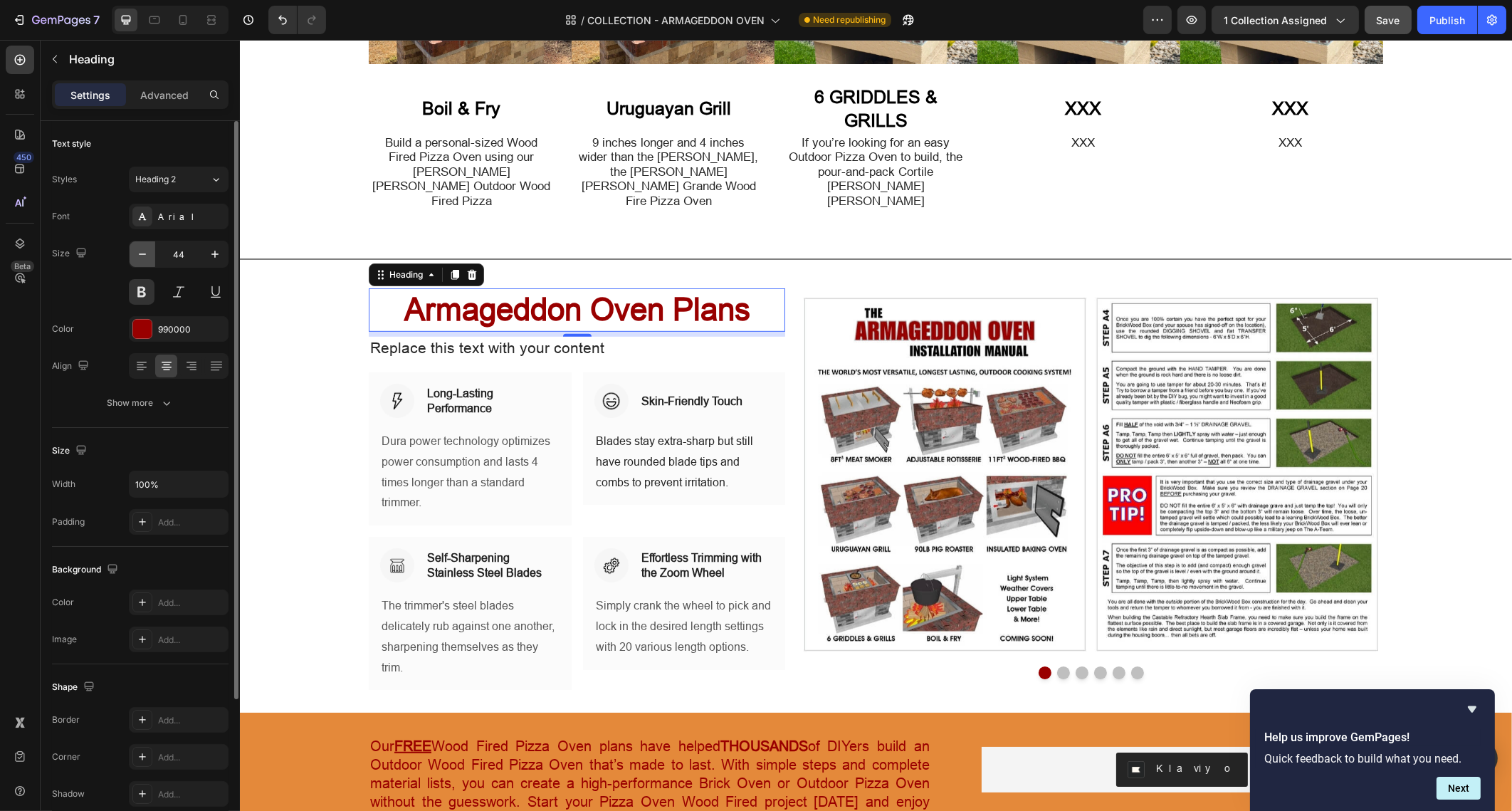
click at [148, 247] on icon "button" at bounding box center [142, 254] width 15 height 15
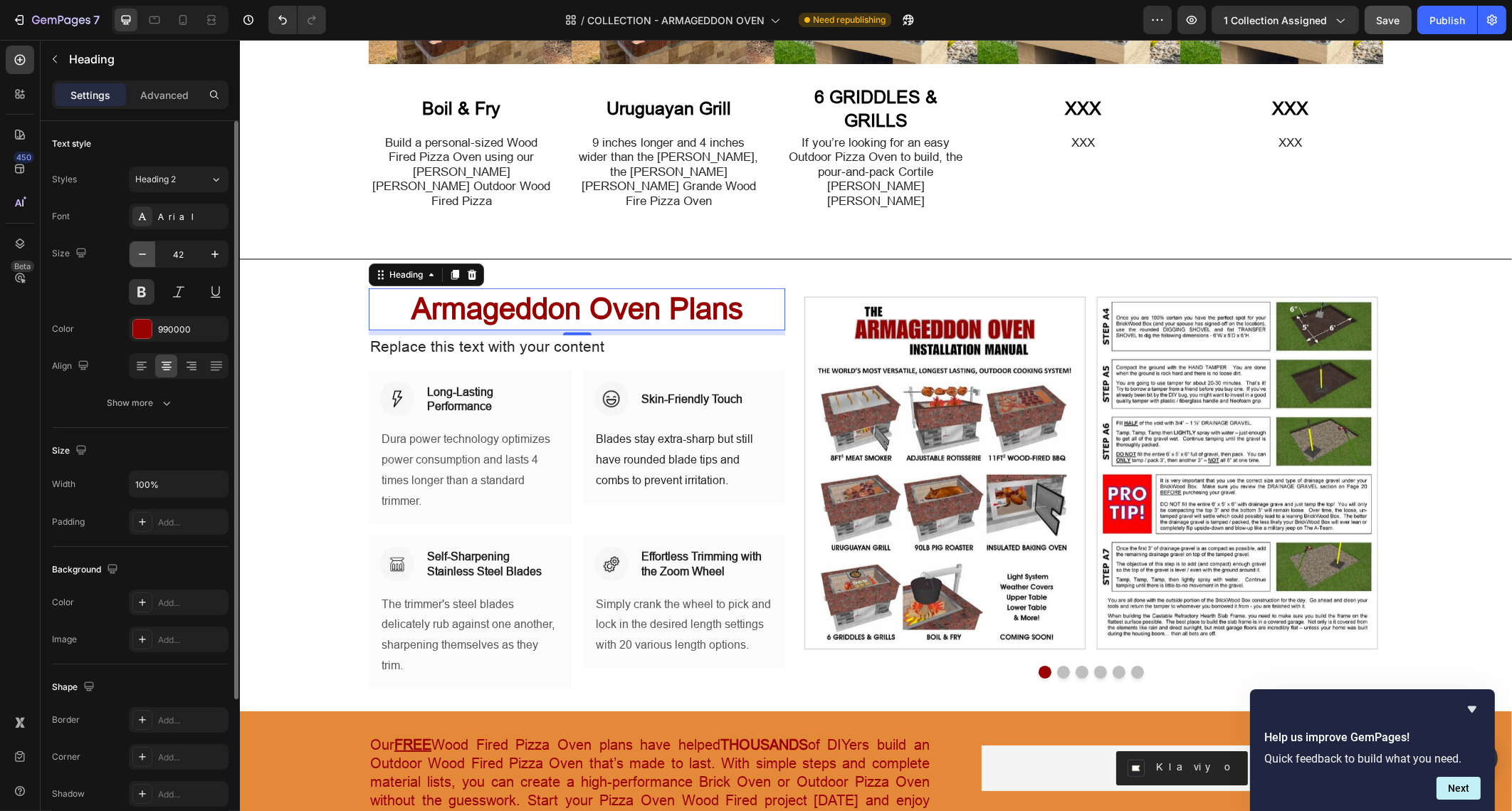
click at [148, 247] on icon "button" at bounding box center [142, 254] width 15 height 15
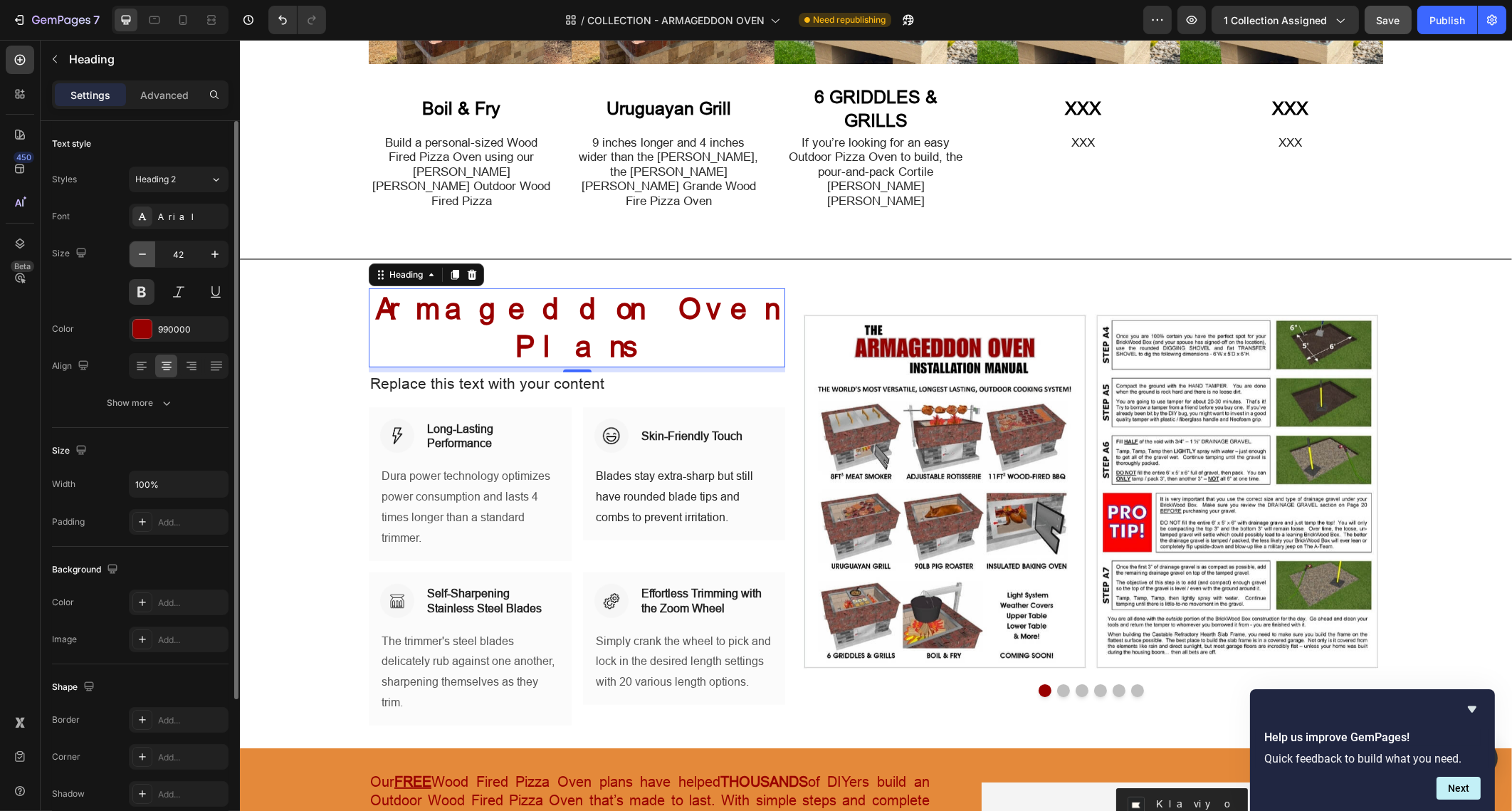
type input "41"
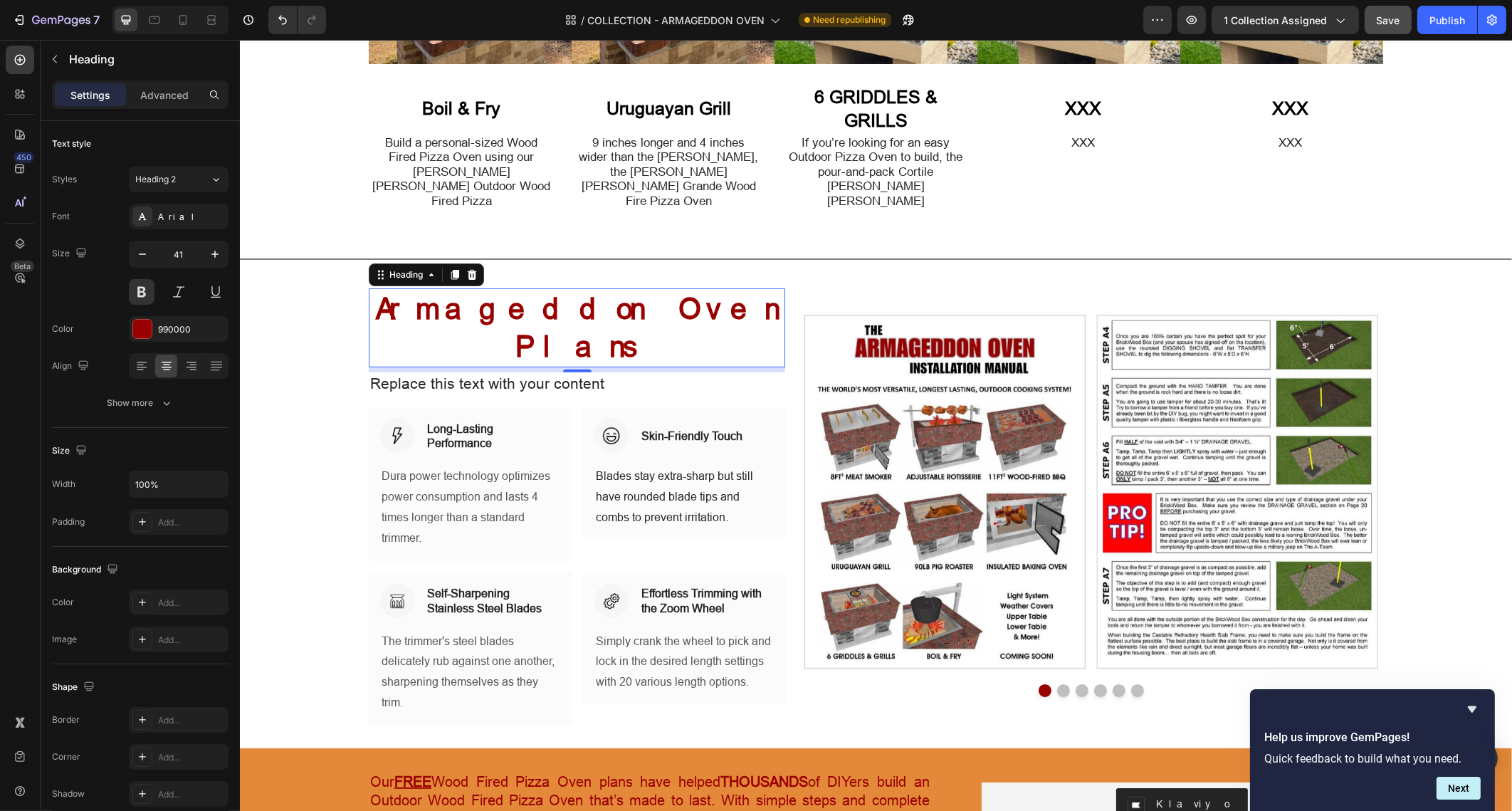
click at [393, 288] on h2 "Armageddon Oven Plans" at bounding box center [576, 328] width 417 height 79
click at [393, 290] on p "Armageddon Oven Plans" at bounding box center [576, 328] width 414 height 76
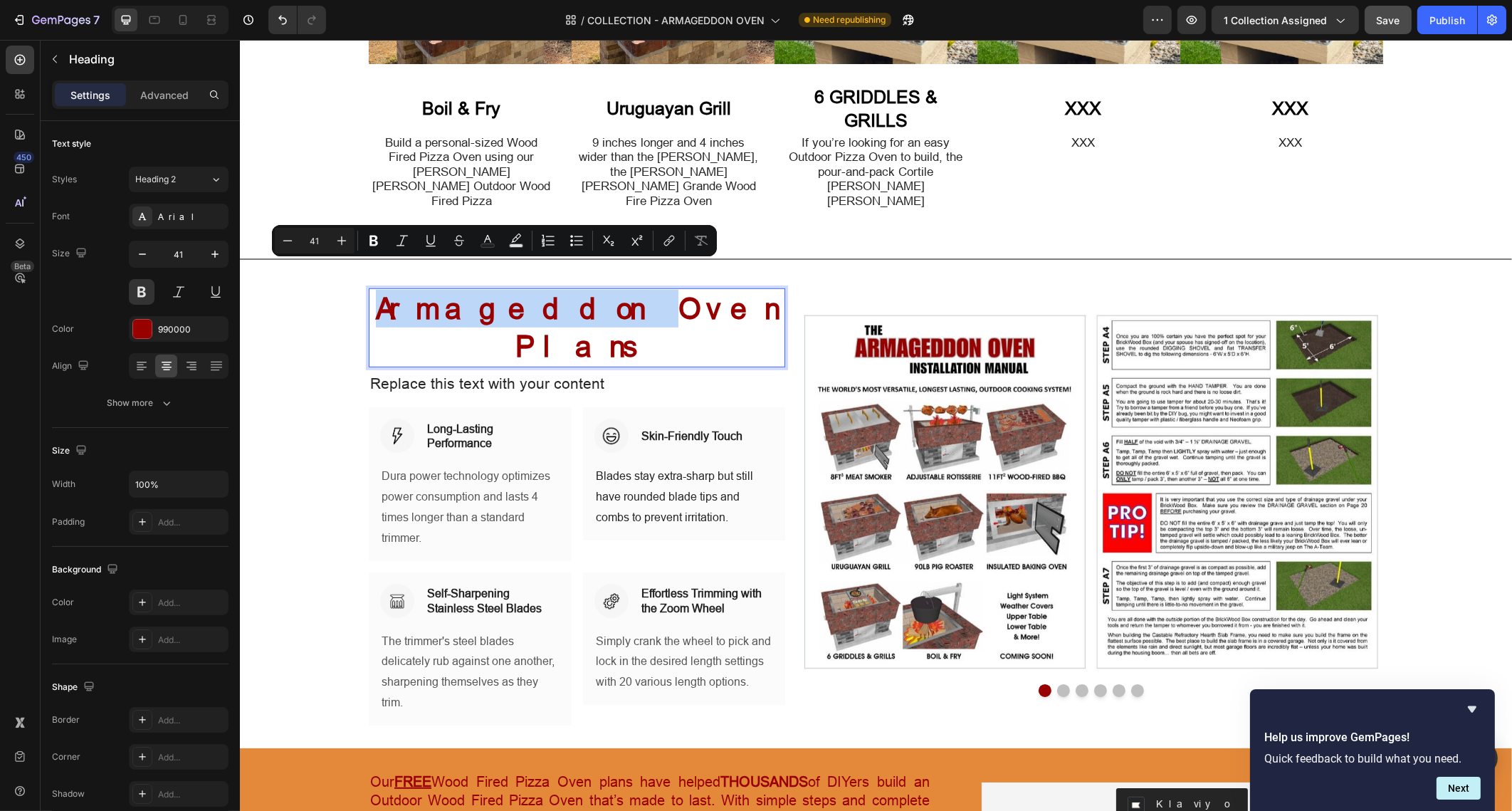
click at [395, 290] on p "Armageddon Oven Plans" at bounding box center [576, 328] width 414 height 76
click at [398, 290] on p "Armageddon Oven Plans" at bounding box center [576, 328] width 414 height 76
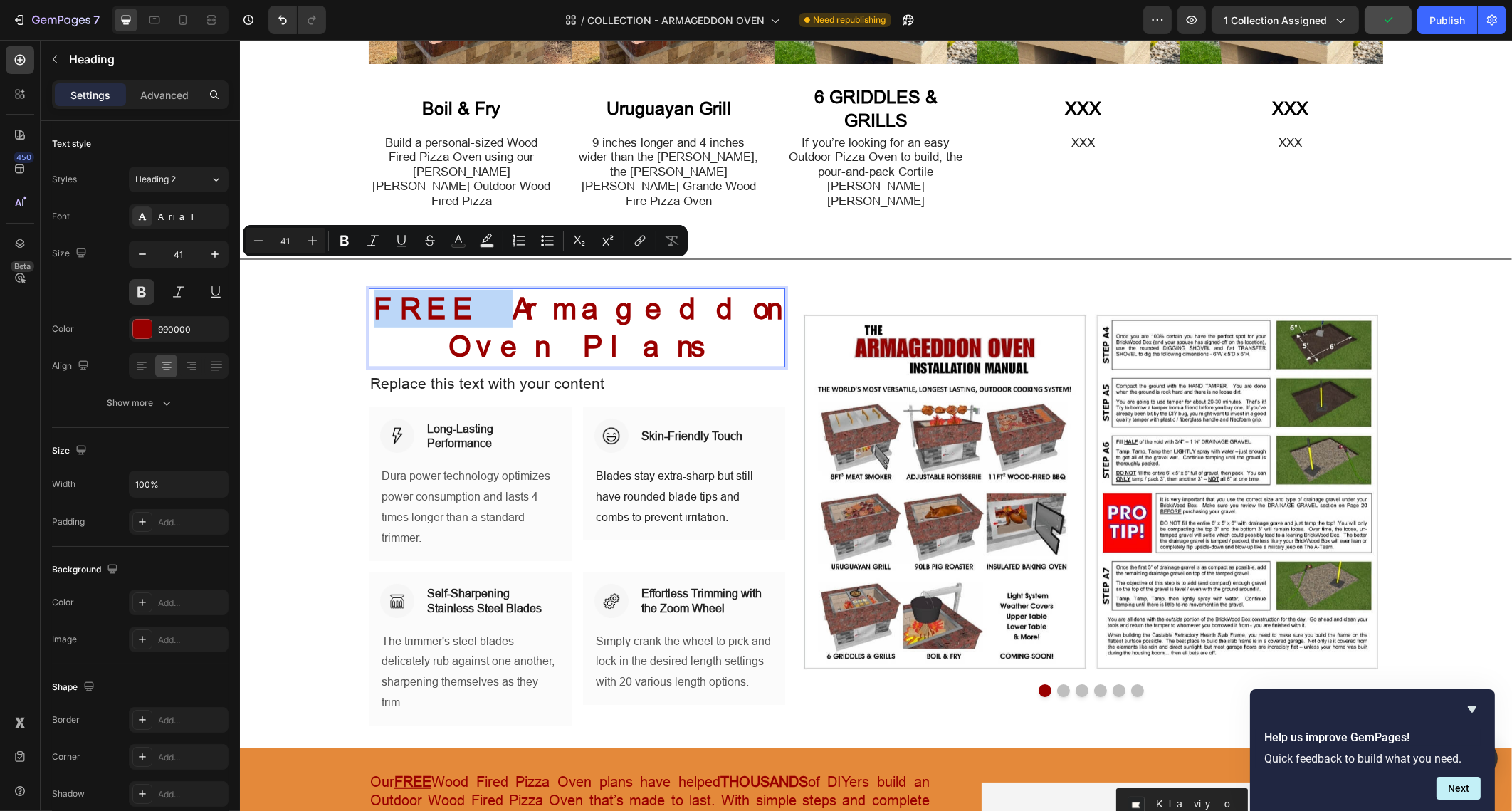
drag, startPoint x: 445, startPoint y: 270, endPoint x: 365, endPoint y: 266, distance: 80.1
click at [370, 290] on p "FREE Armageddon Oven Plans" at bounding box center [576, 328] width 414 height 76
click at [345, 240] on icon "Editor contextual toolbar" at bounding box center [344, 241] width 8 height 11
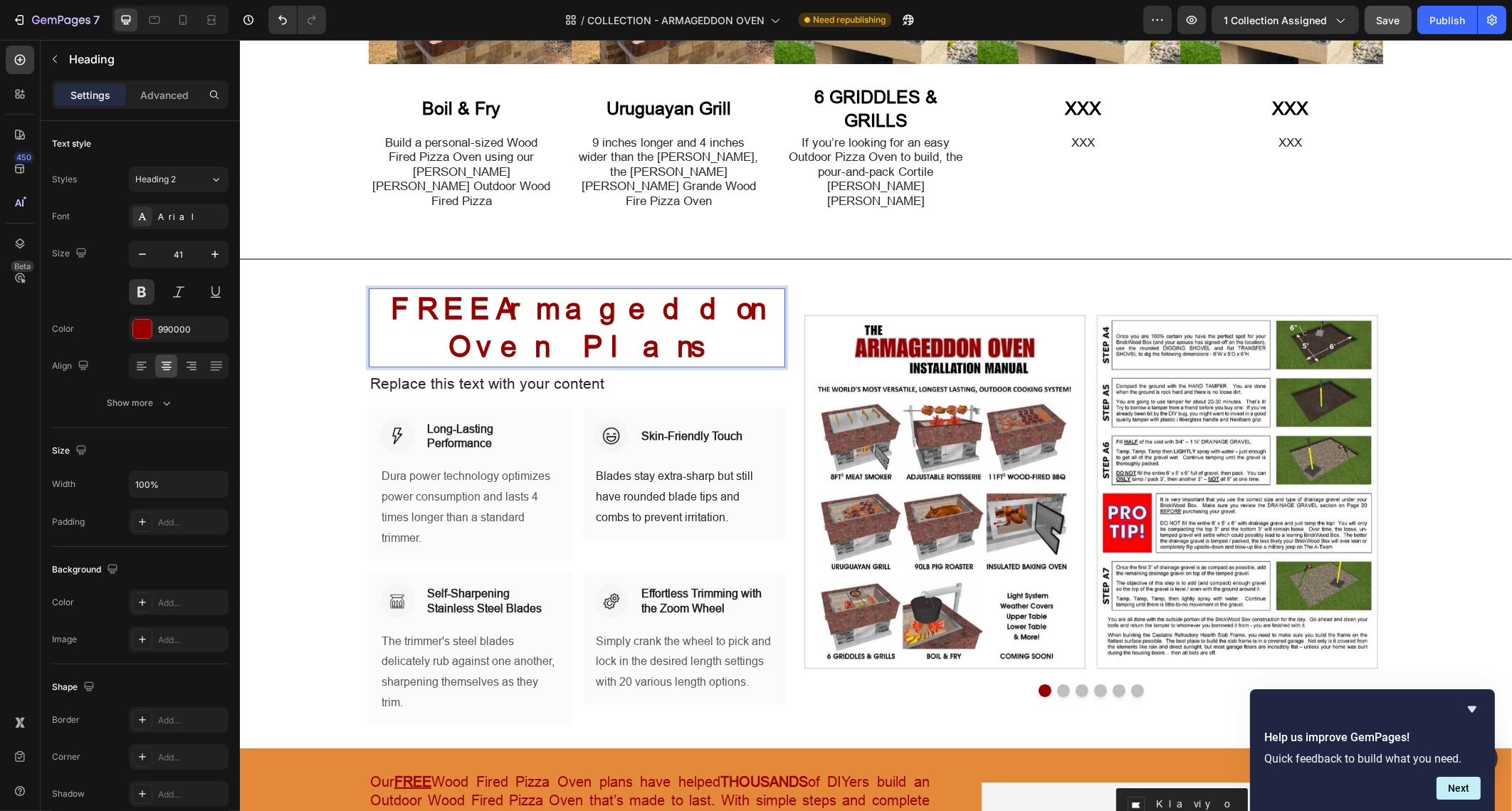
click at [434, 292] on strong "FREE" at bounding box center [442, 308] width 106 height 33
drag, startPoint x: 437, startPoint y: 284, endPoint x: 367, endPoint y: 283, distance: 70.0
click at [390, 292] on strong "FREE" at bounding box center [442, 308] width 106 height 33
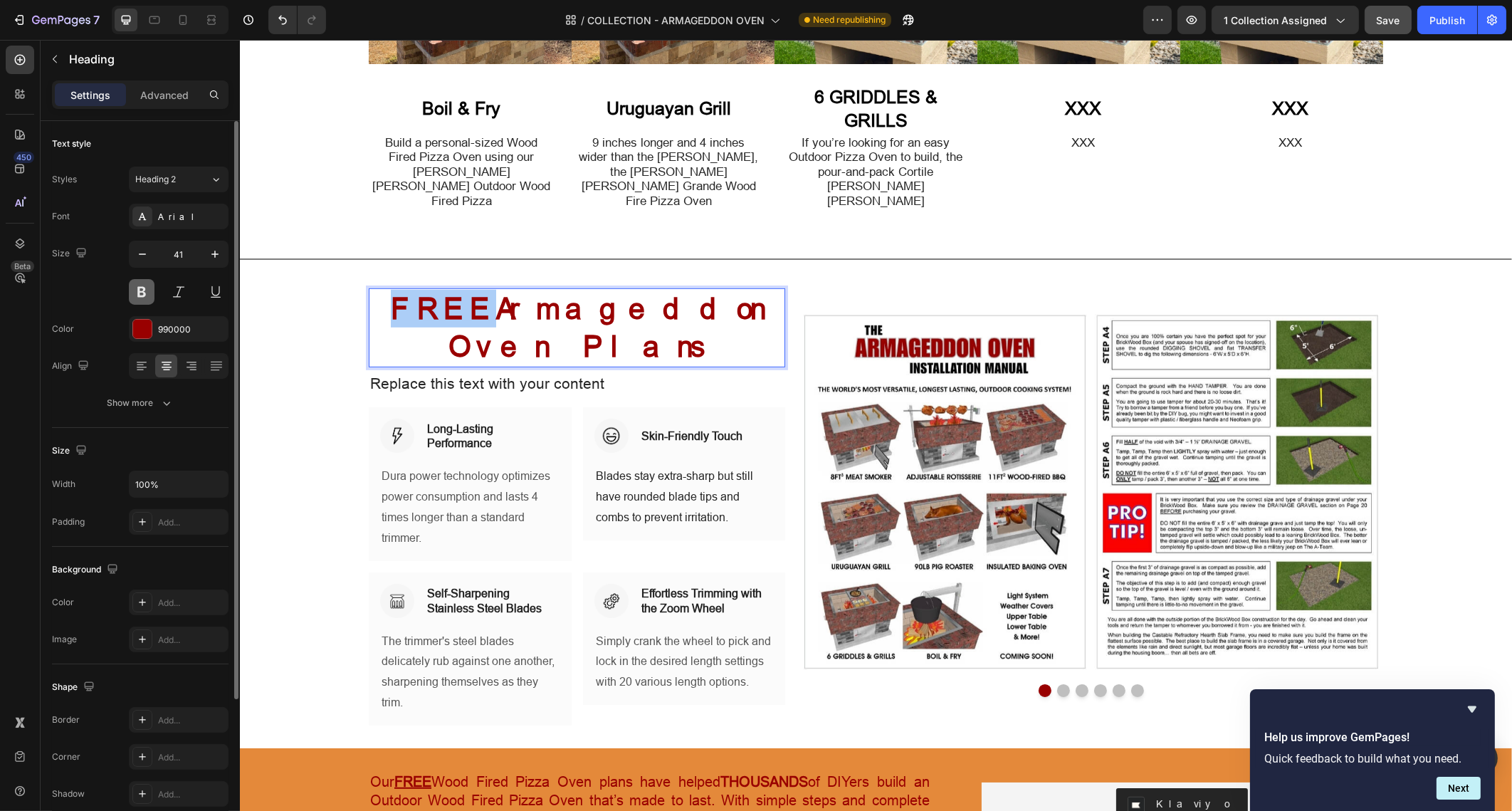
click at [142, 285] on button at bounding box center [141, 292] width 26 height 26
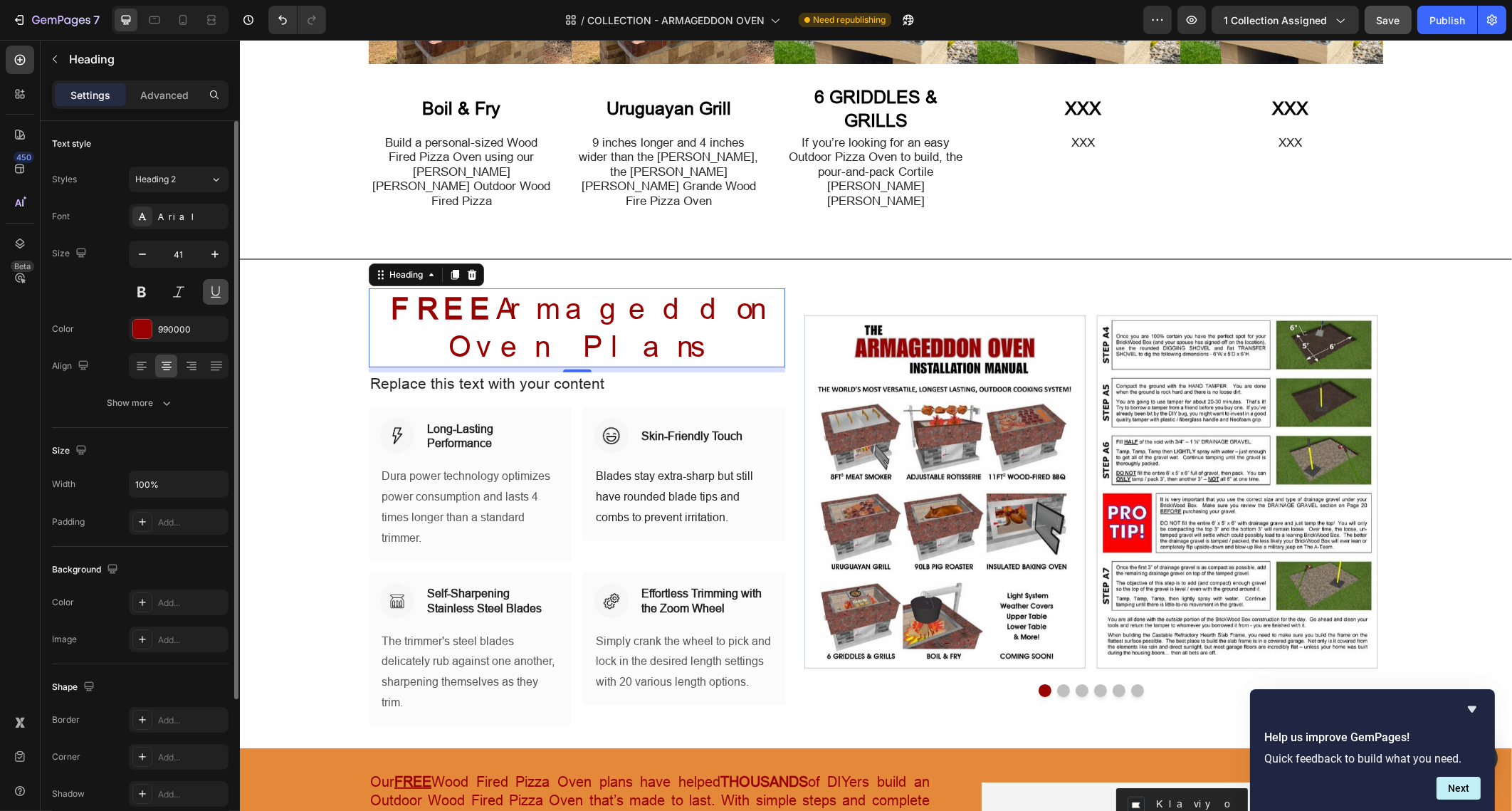
click at [215, 295] on button at bounding box center [216, 292] width 26 height 26
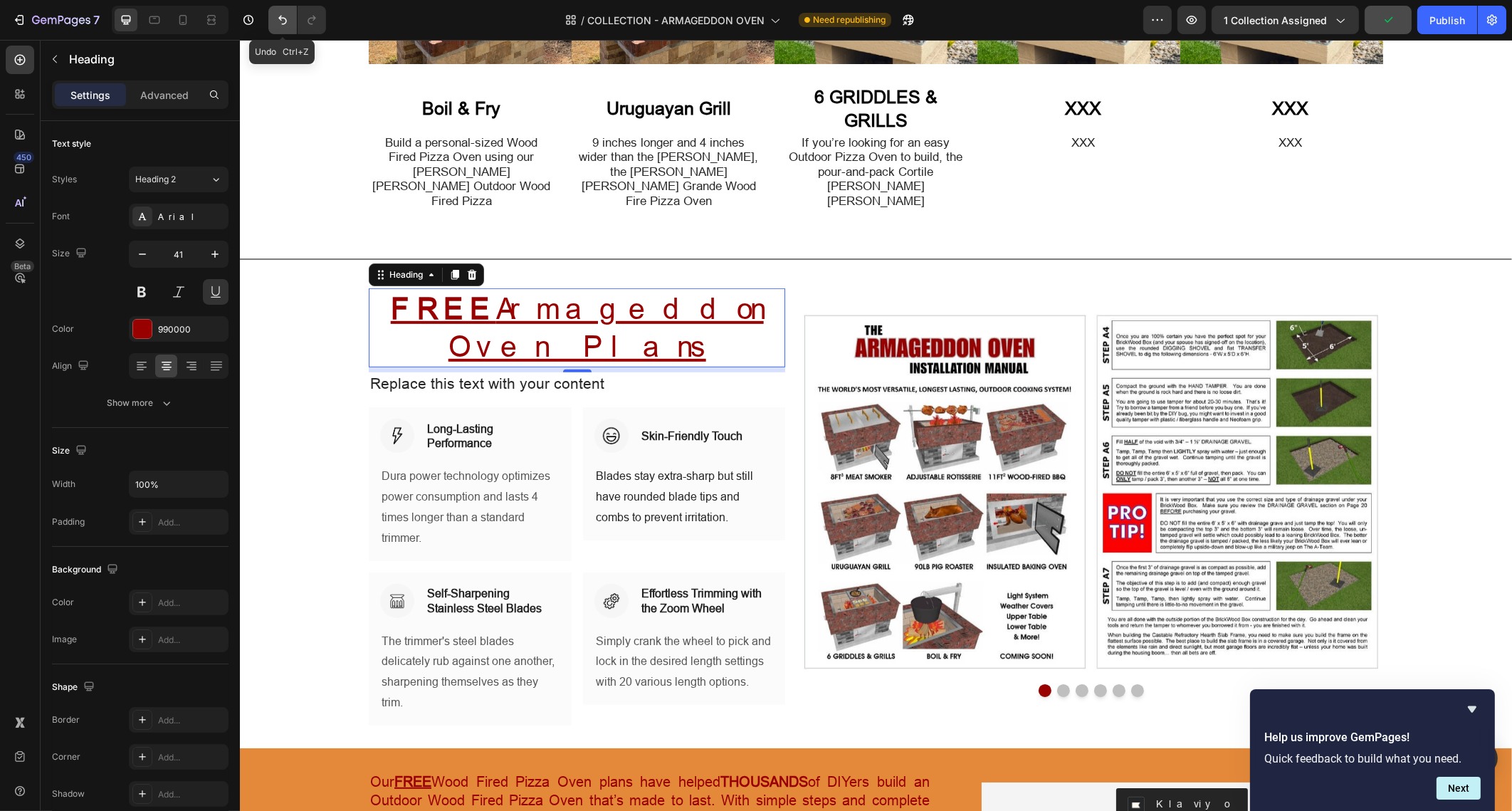
drag, startPoint x: 284, startPoint y: 20, endPoint x: 115, endPoint y: 128, distance: 200.6
click at [284, 20] on icon "Undo/Redo" at bounding box center [282, 20] width 8 height 9
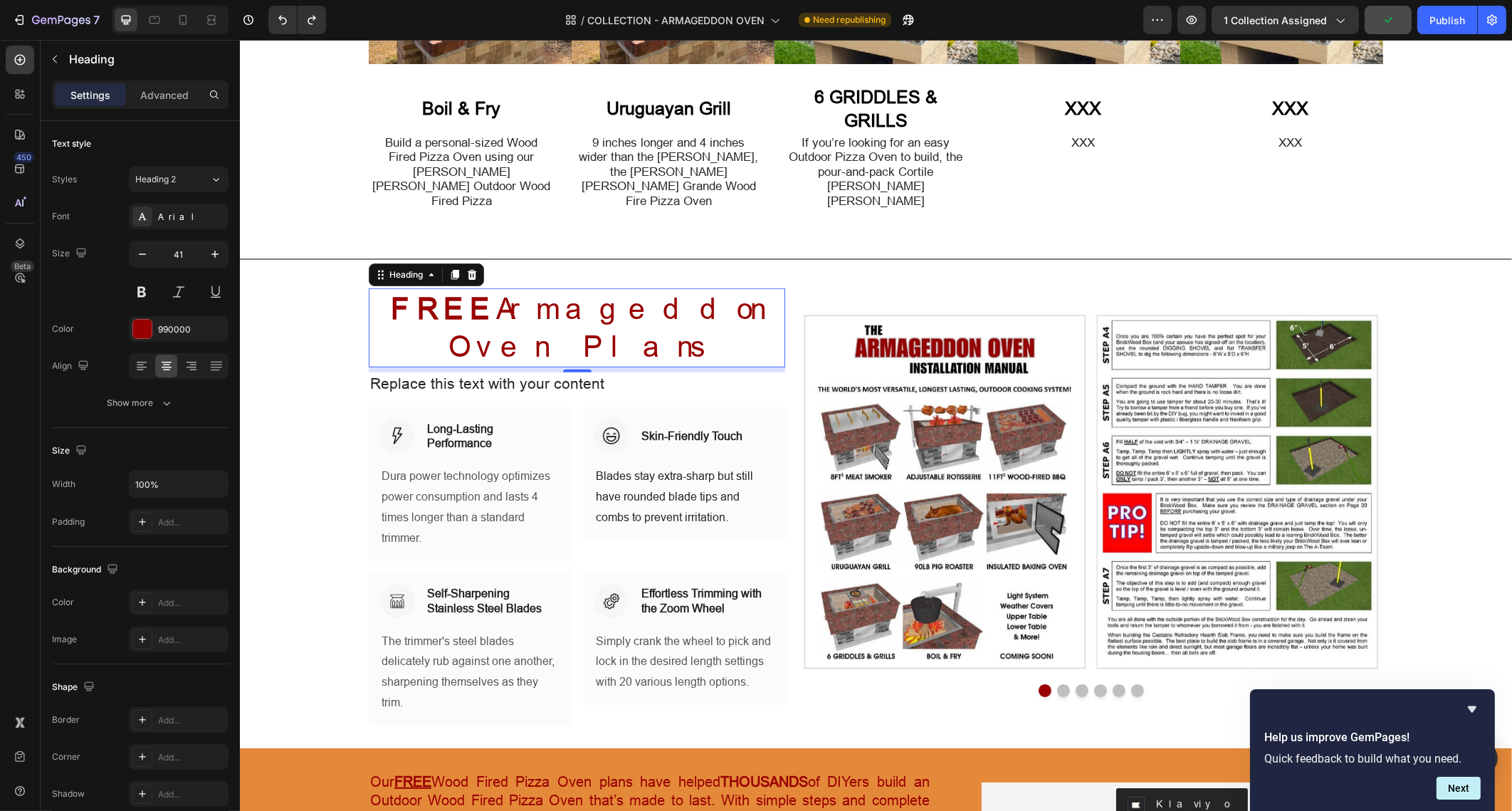
click at [465, 290] on p "FREE Armageddon Oven Plans" at bounding box center [576, 328] width 414 height 76
click at [437, 292] on strong "FREE" at bounding box center [442, 308] width 106 height 33
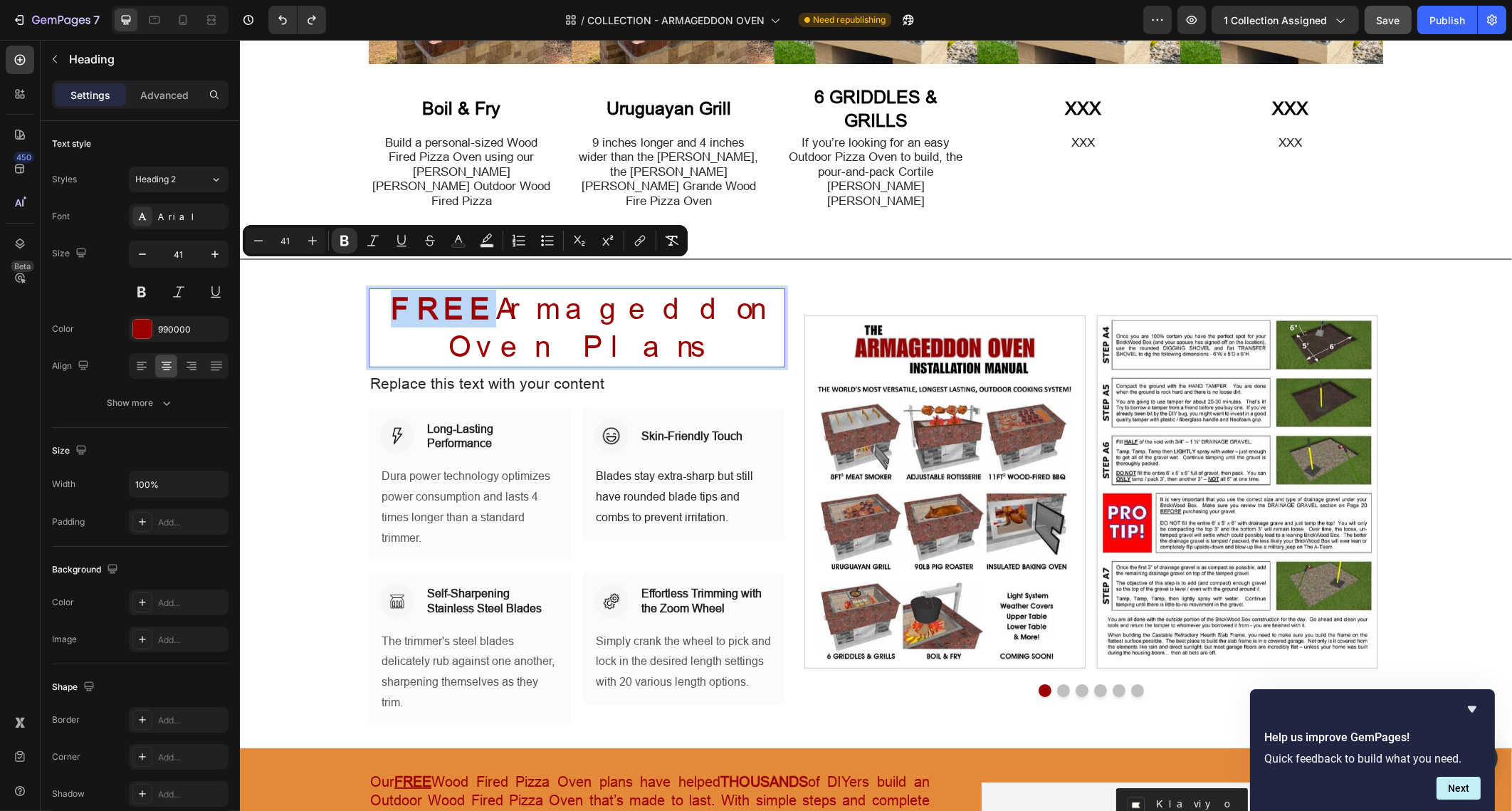
drag, startPoint x: 437, startPoint y: 277, endPoint x: 365, endPoint y: 269, distance: 72.4
click at [390, 292] on strong "FREE" at bounding box center [442, 308] width 106 height 33
click at [402, 243] on icon "Editor contextual toolbar" at bounding box center [402, 241] width 15 height 15
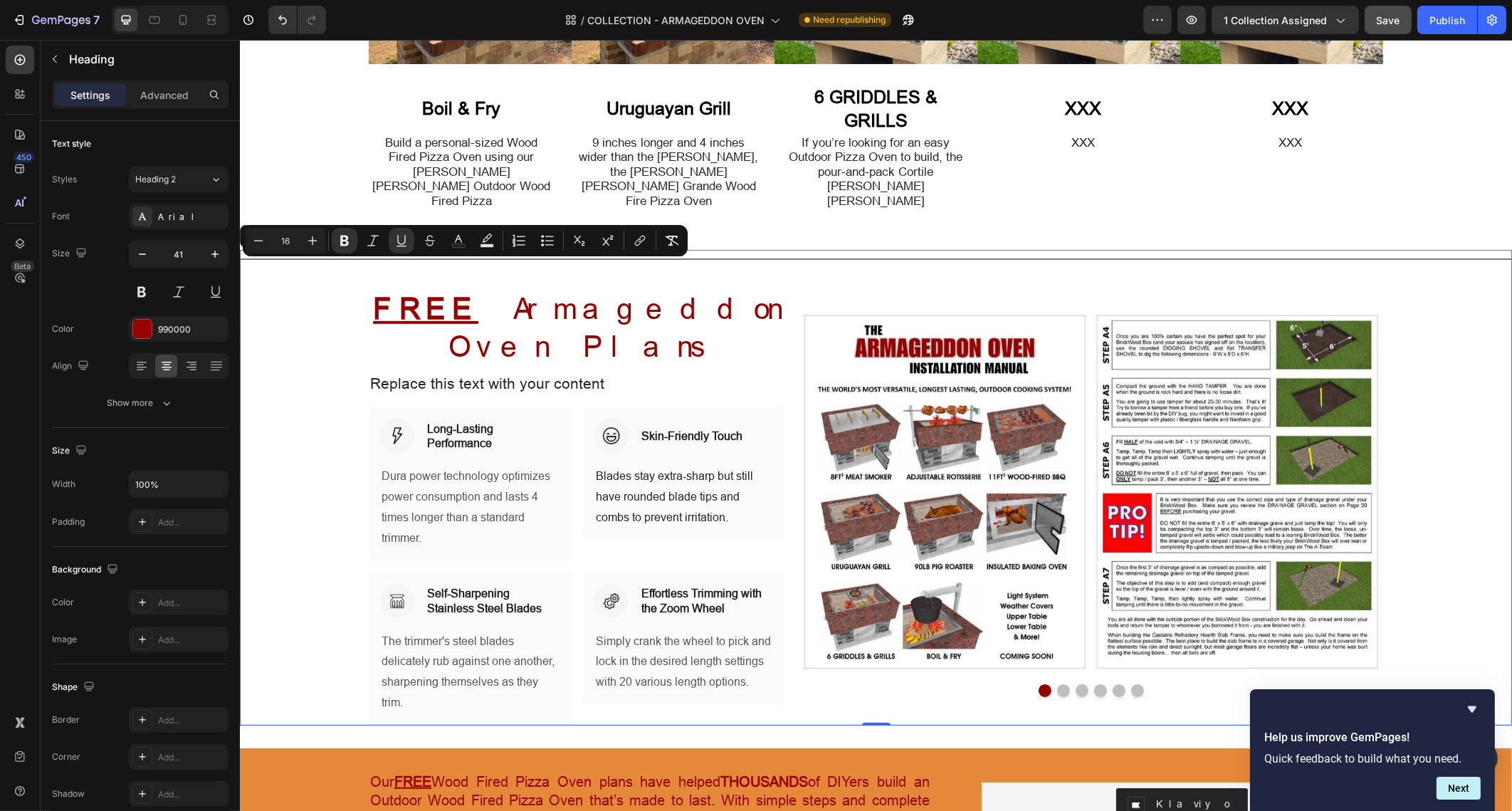
click at [1384, 341] on div "Title Line ⁠⁠⁠⁠⁠⁠⁠ FREE Armageddon Oven Plans Heading Replace this text with yo…" at bounding box center [875, 487] width 1273 height 475
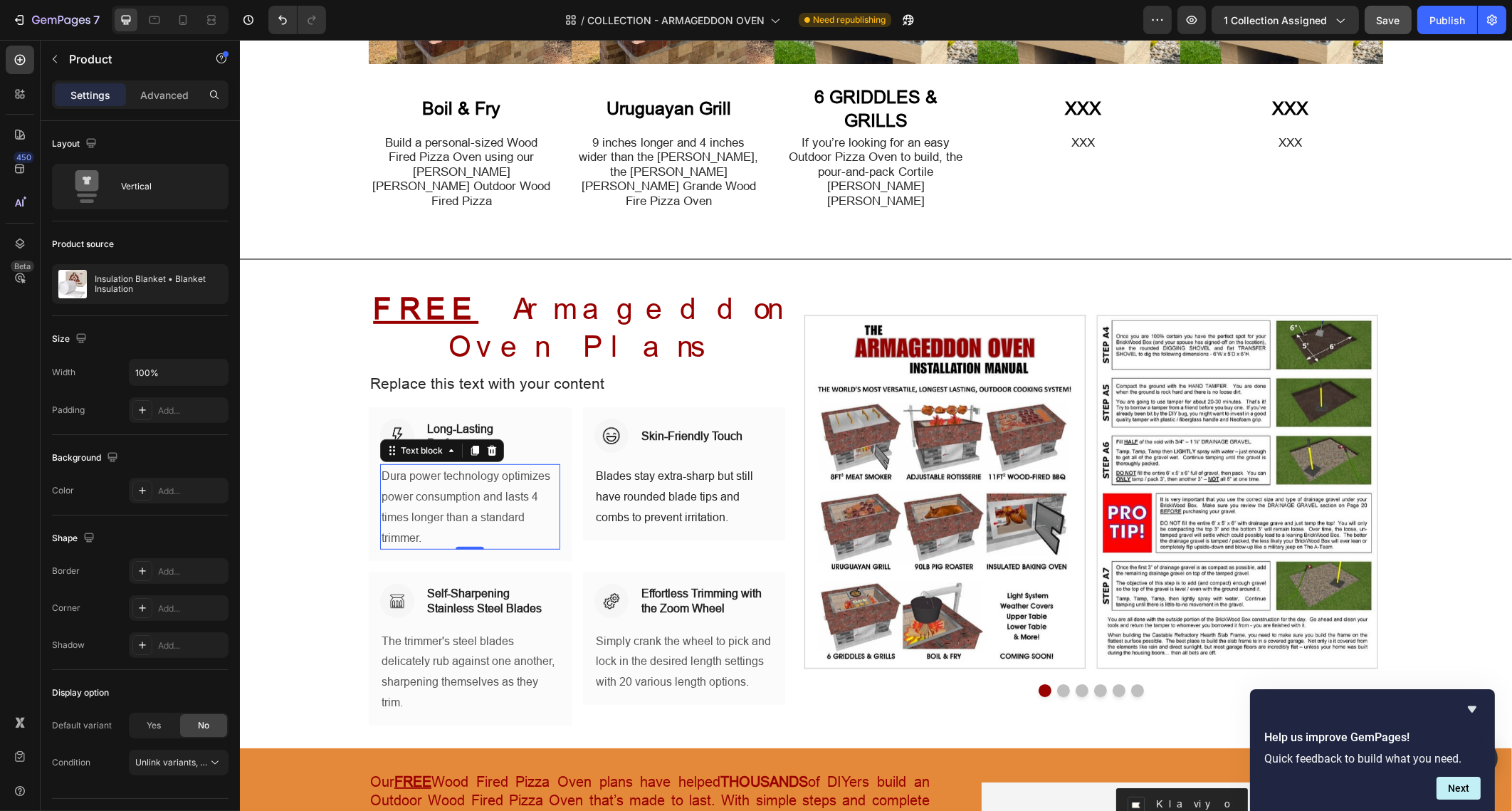
click at [495, 466] on p "Dura power technology optimizes power consumption and lasts 4 times longer than…" at bounding box center [469, 506] width 177 height 82
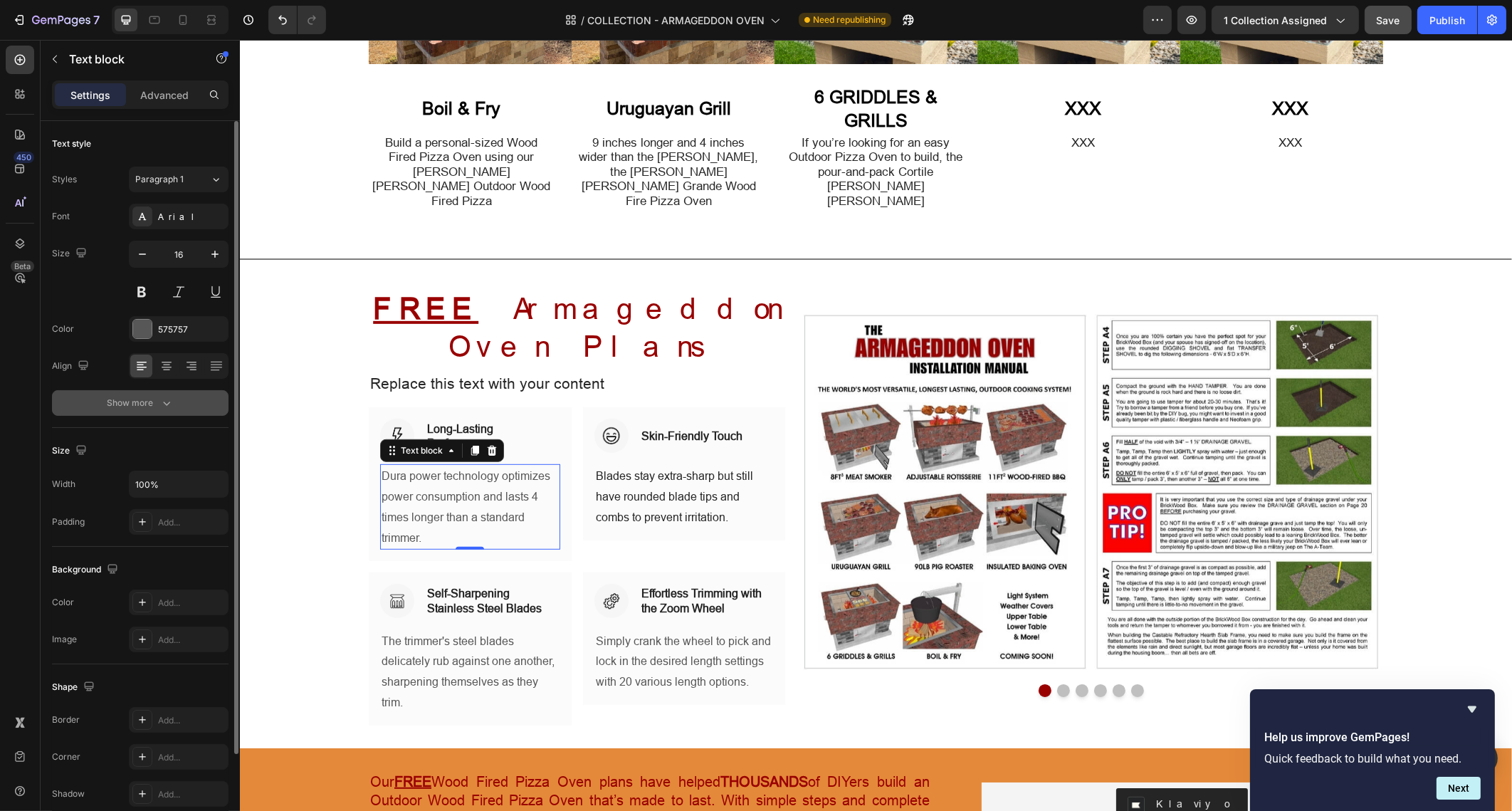
click at [181, 404] on button "Show more" at bounding box center [140, 403] width 176 height 26
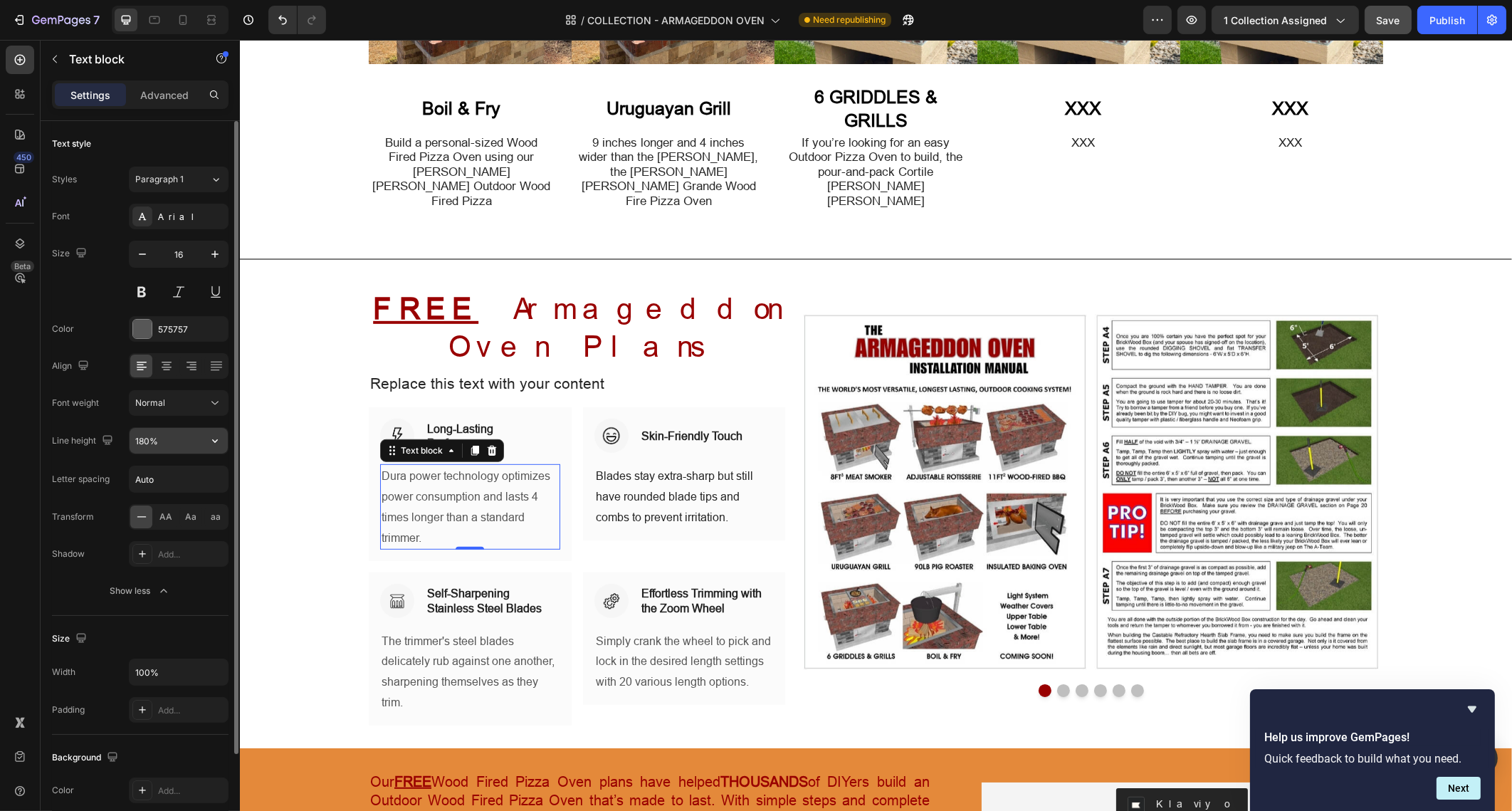
click at [182, 437] on input "180%" at bounding box center [178, 440] width 98 height 26
click at [211, 434] on icon "button" at bounding box center [216, 441] width 15 height 15
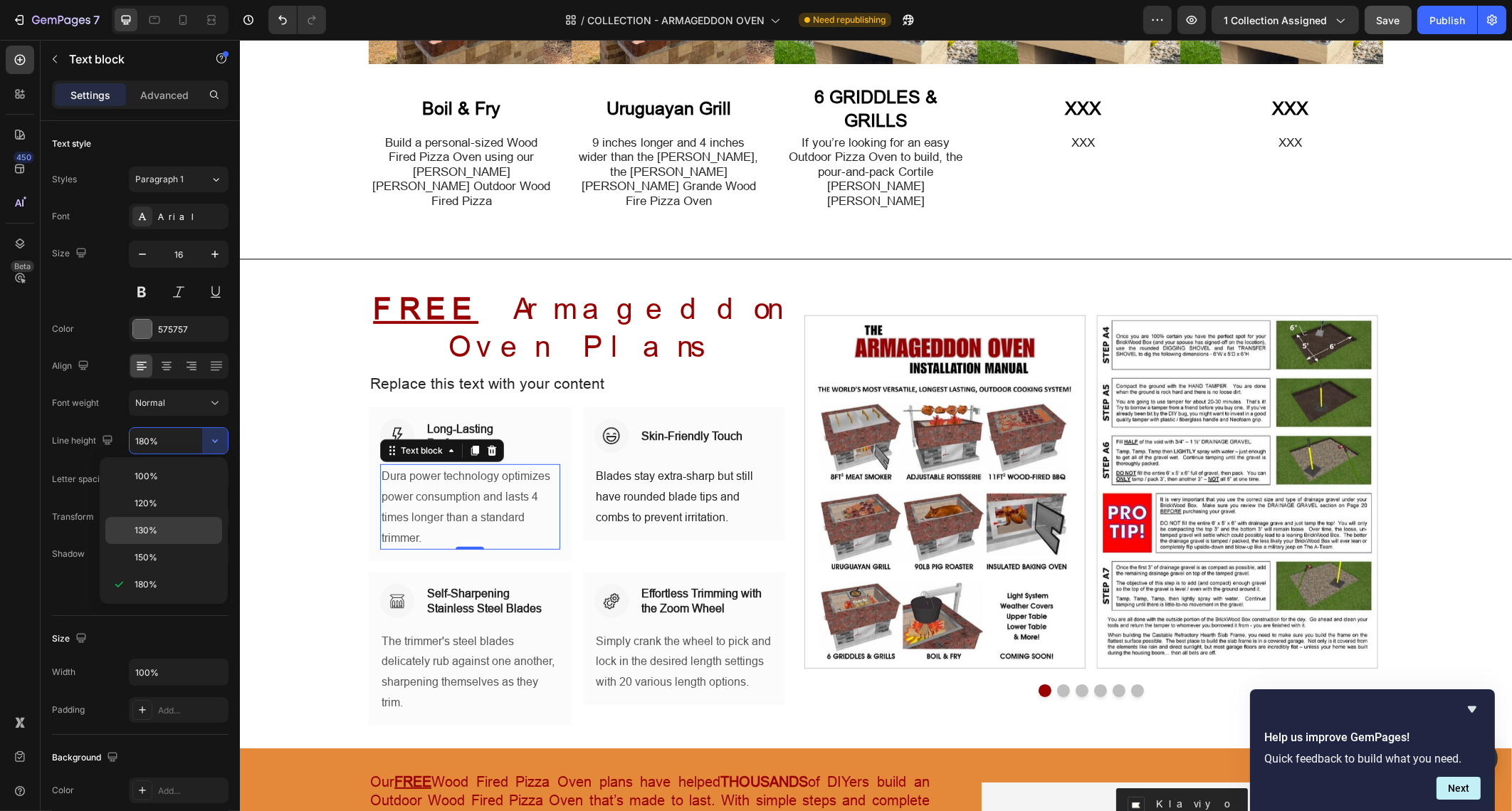
click at [198, 530] on p "130%" at bounding box center [175, 530] width 81 height 13
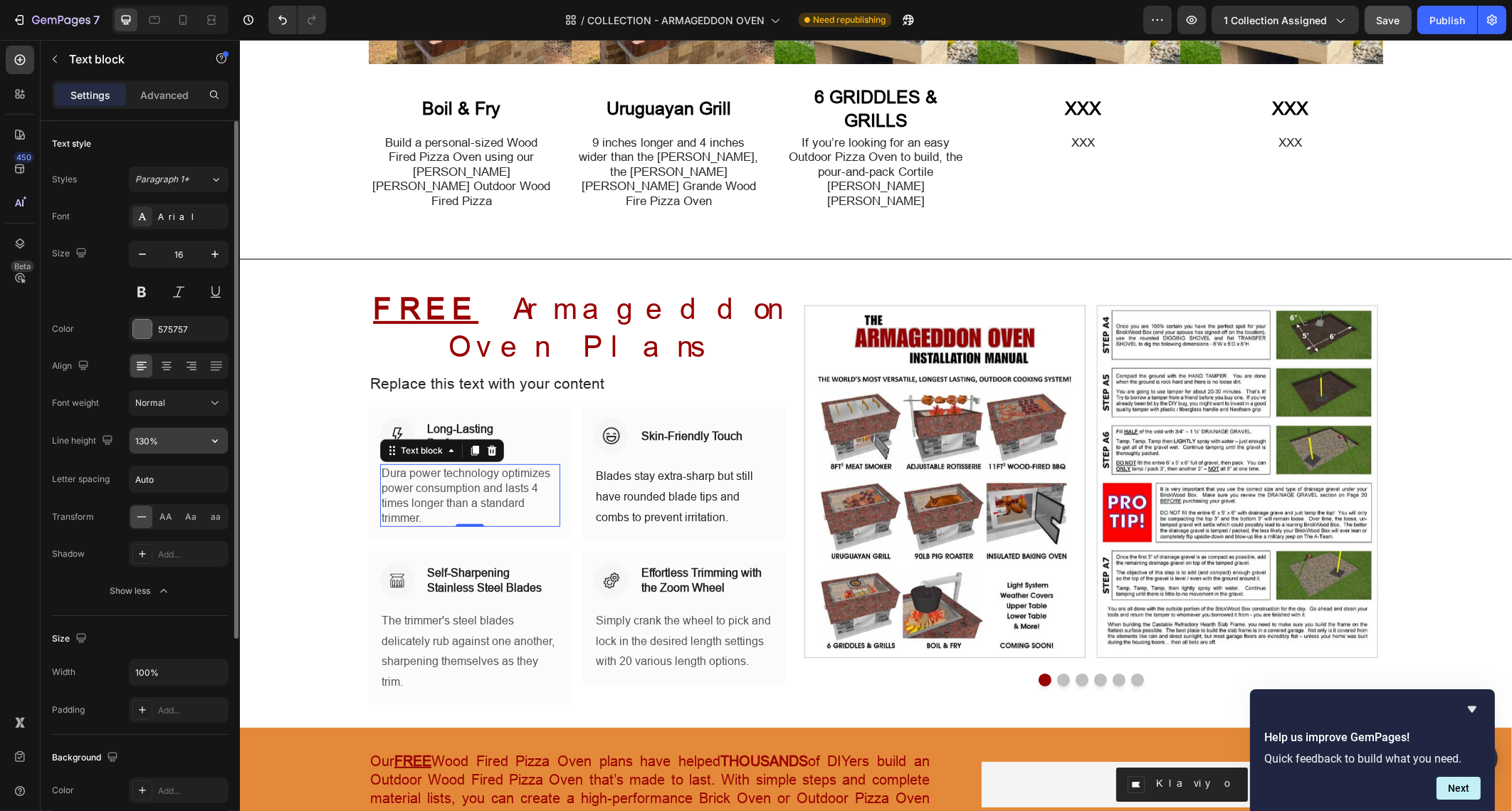
click at [191, 437] on input "130%" at bounding box center [178, 440] width 98 height 26
click at [215, 438] on icon "button" at bounding box center [216, 441] width 15 height 15
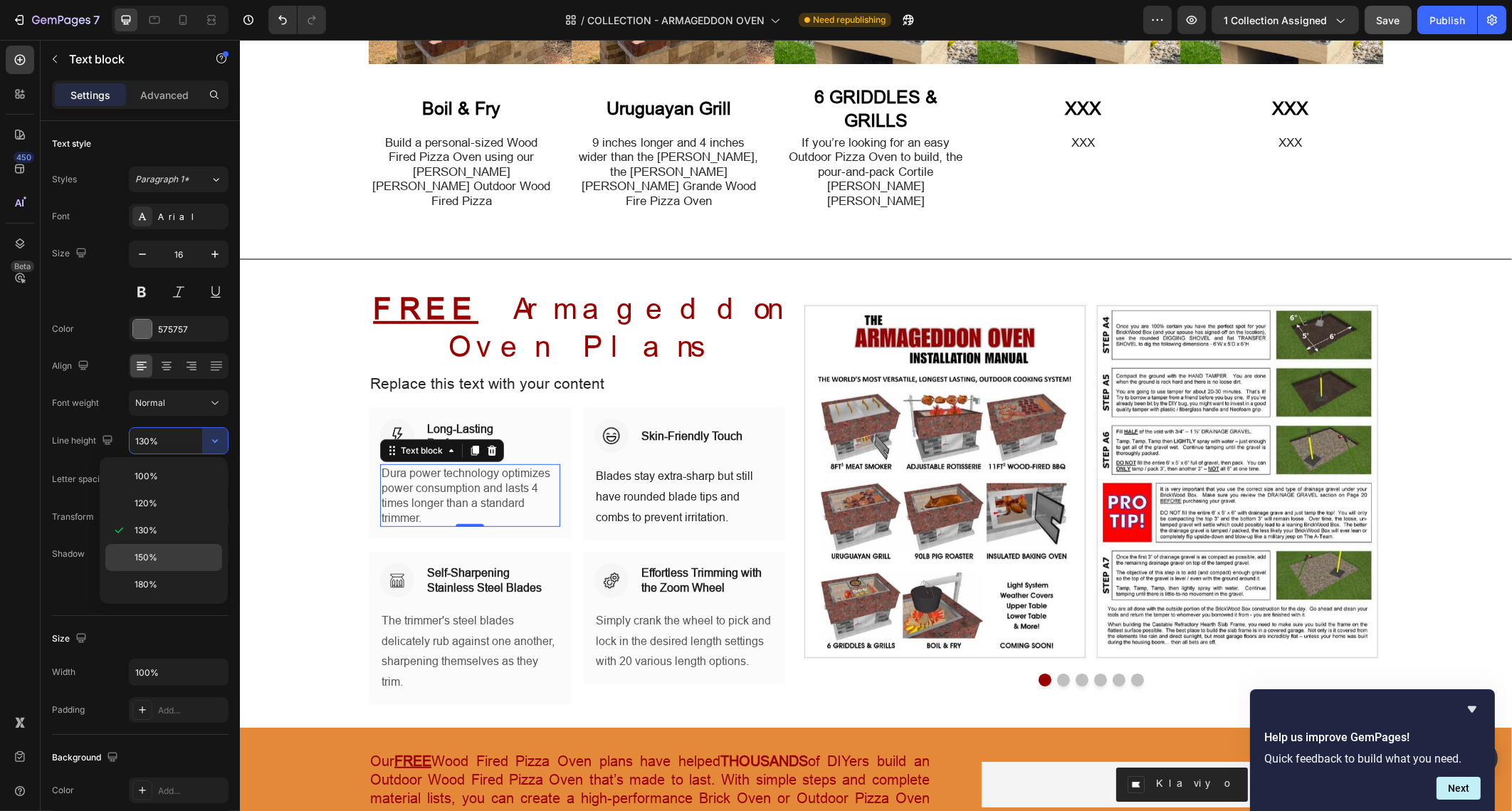
click at [173, 545] on div "150%" at bounding box center [163, 557] width 117 height 27
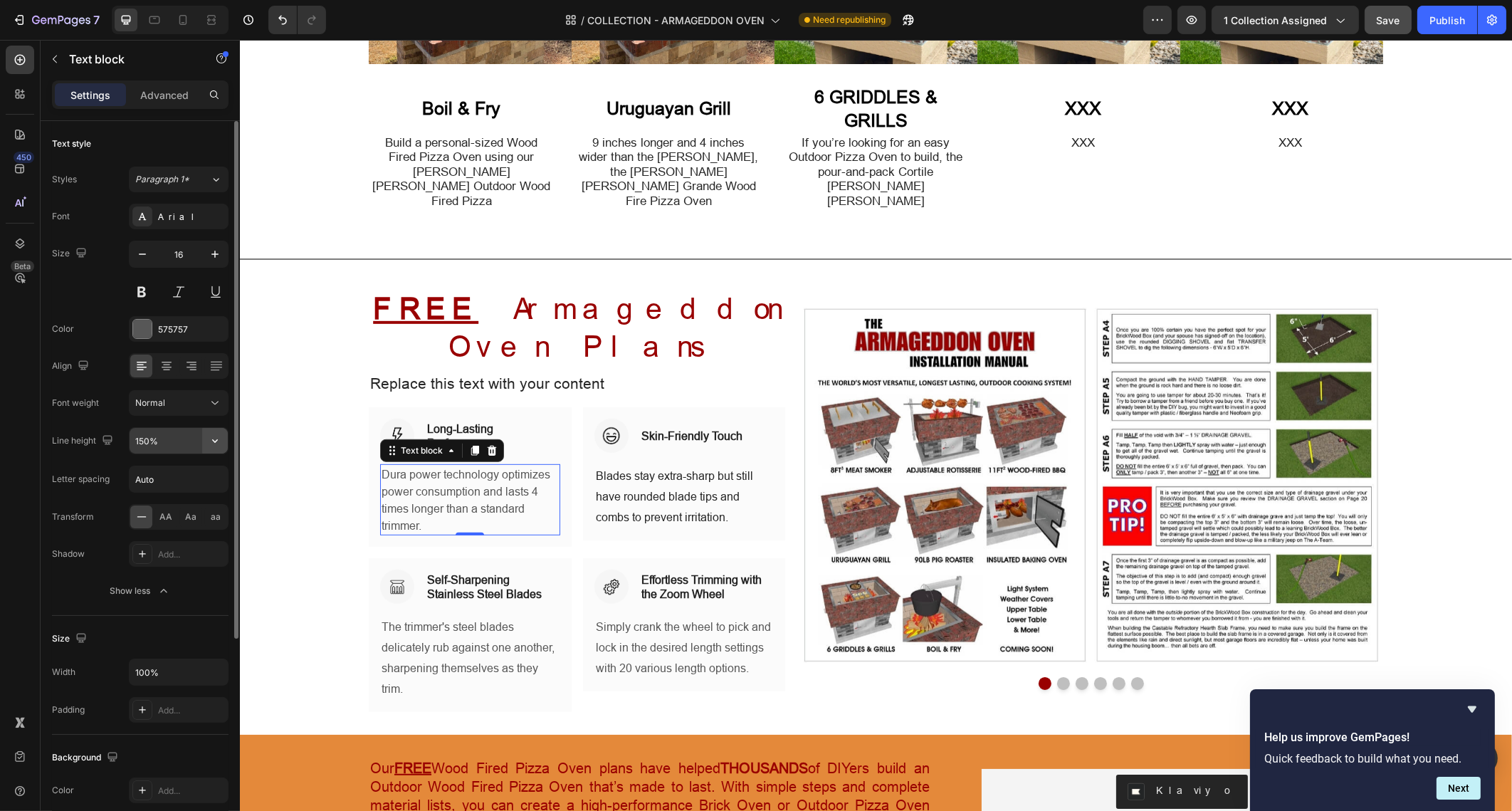
click at [215, 445] on icon "button" at bounding box center [216, 441] width 15 height 15
click at [181, 449] on input "150%" at bounding box center [178, 440] width 98 height 26
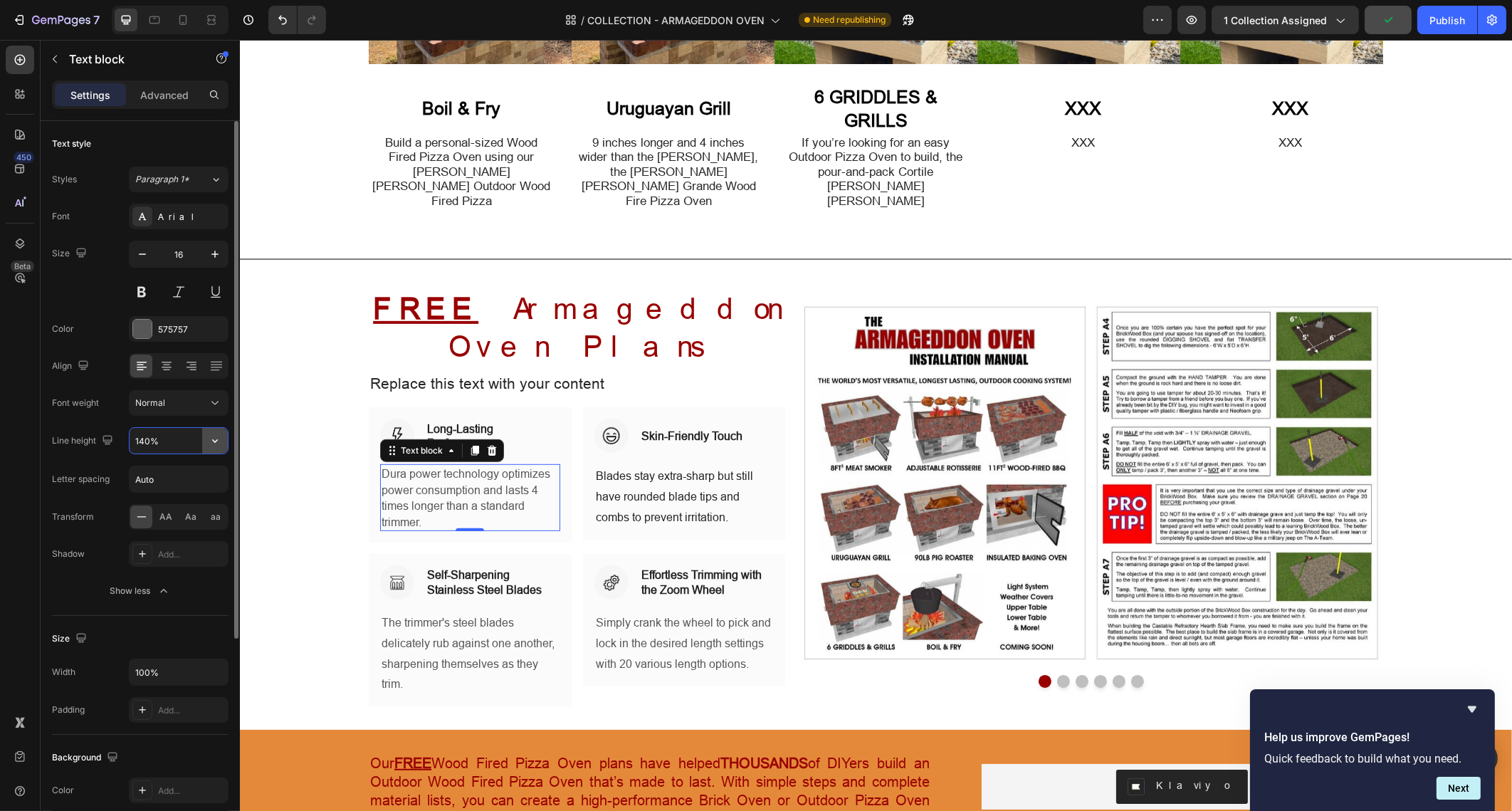
click at [210, 447] on icon "button" at bounding box center [216, 441] width 15 height 15
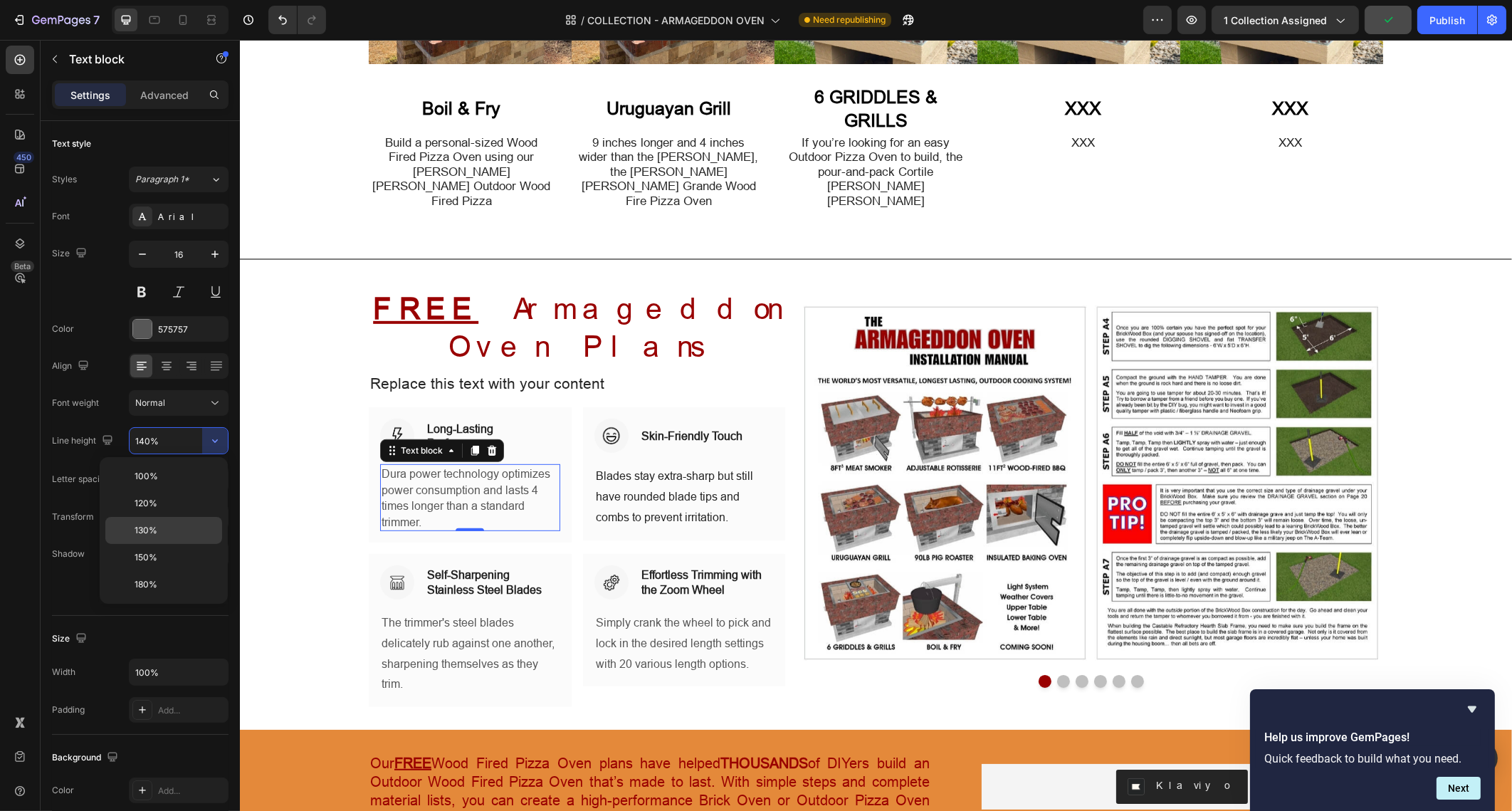
click at [182, 525] on p "130%" at bounding box center [175, 530] width 81 height 13
type input "130%"
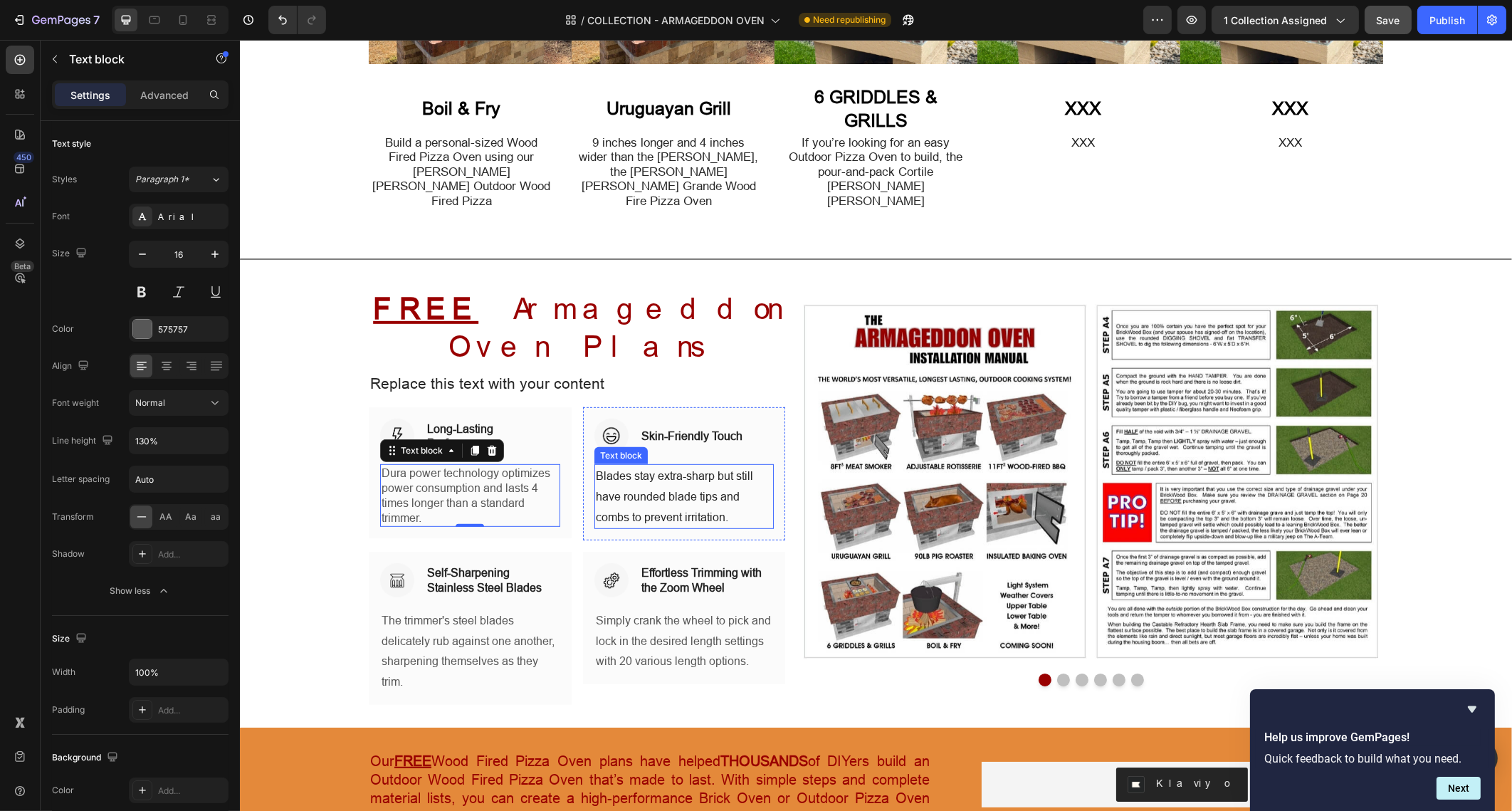
click at [621, 466] on p "Blades stay extra-sharp but still have rounded blade tips and combs to prevent …" at bounding box center [684, 496] width 177 height 61
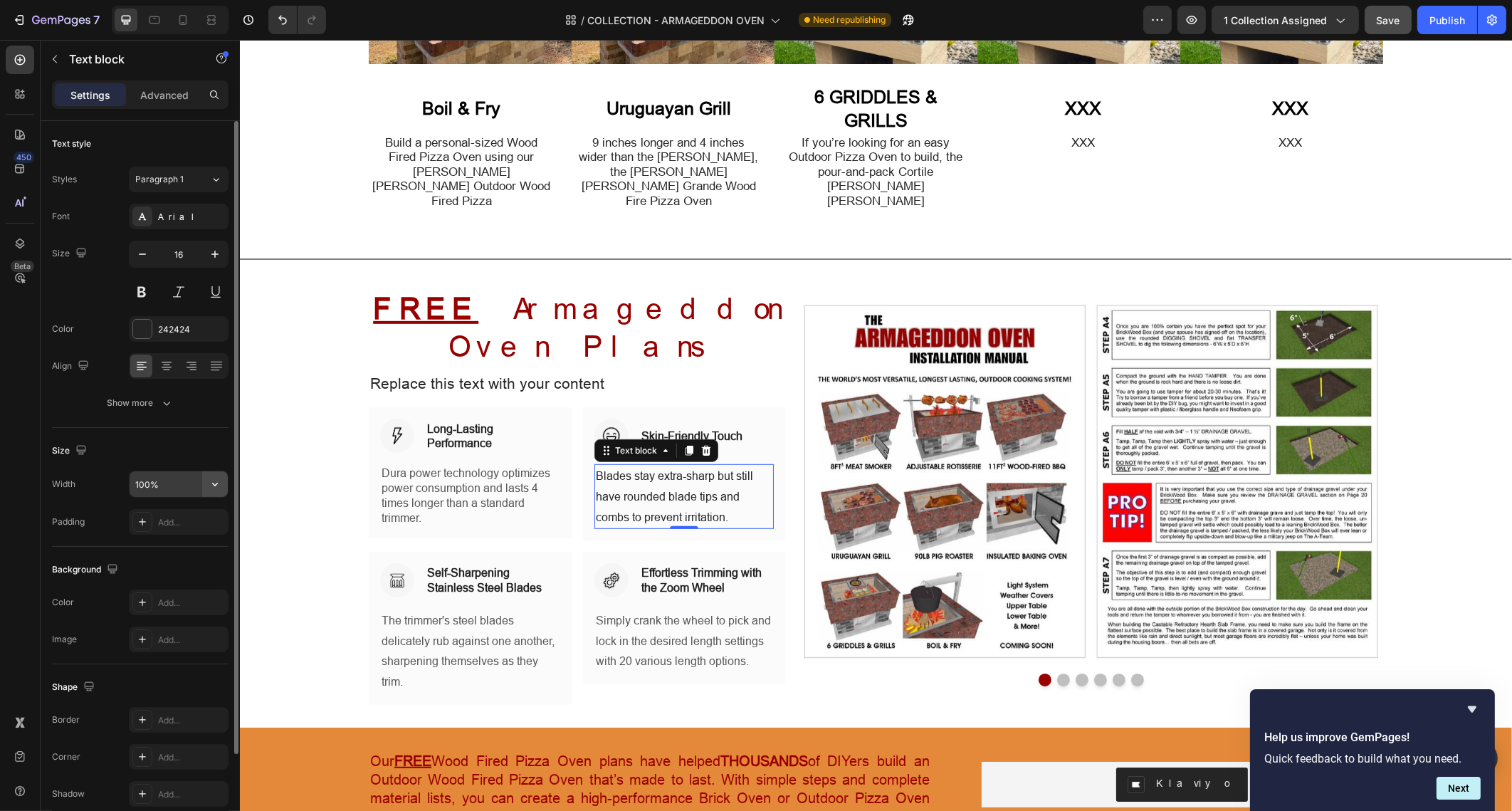
click at [217, 486] on icon "button" at bounding box center [216, 484] width 15 height 15
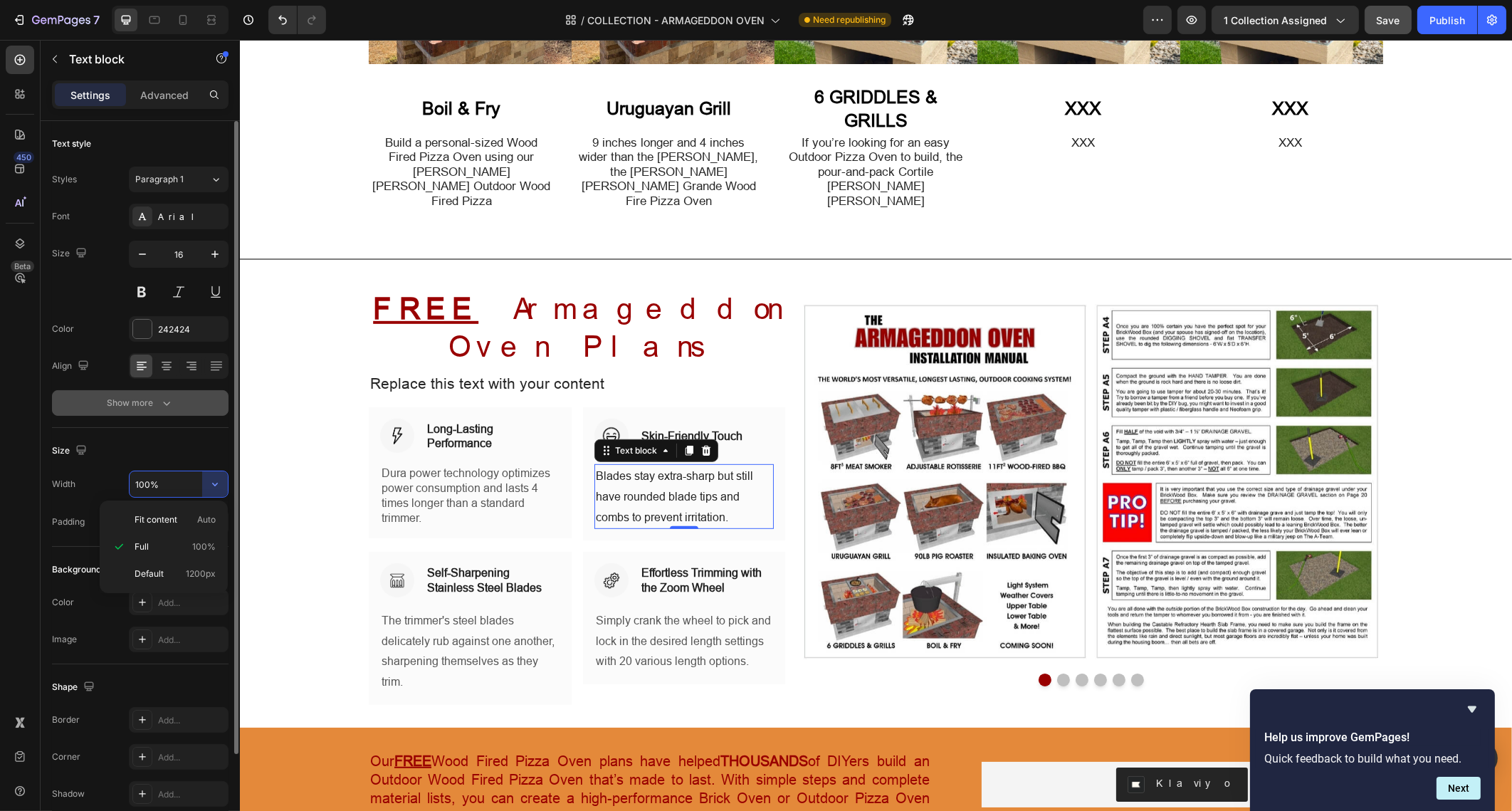
click at [171, 406] on icon "button" at bounding box center [167, 403] width 15 height 15
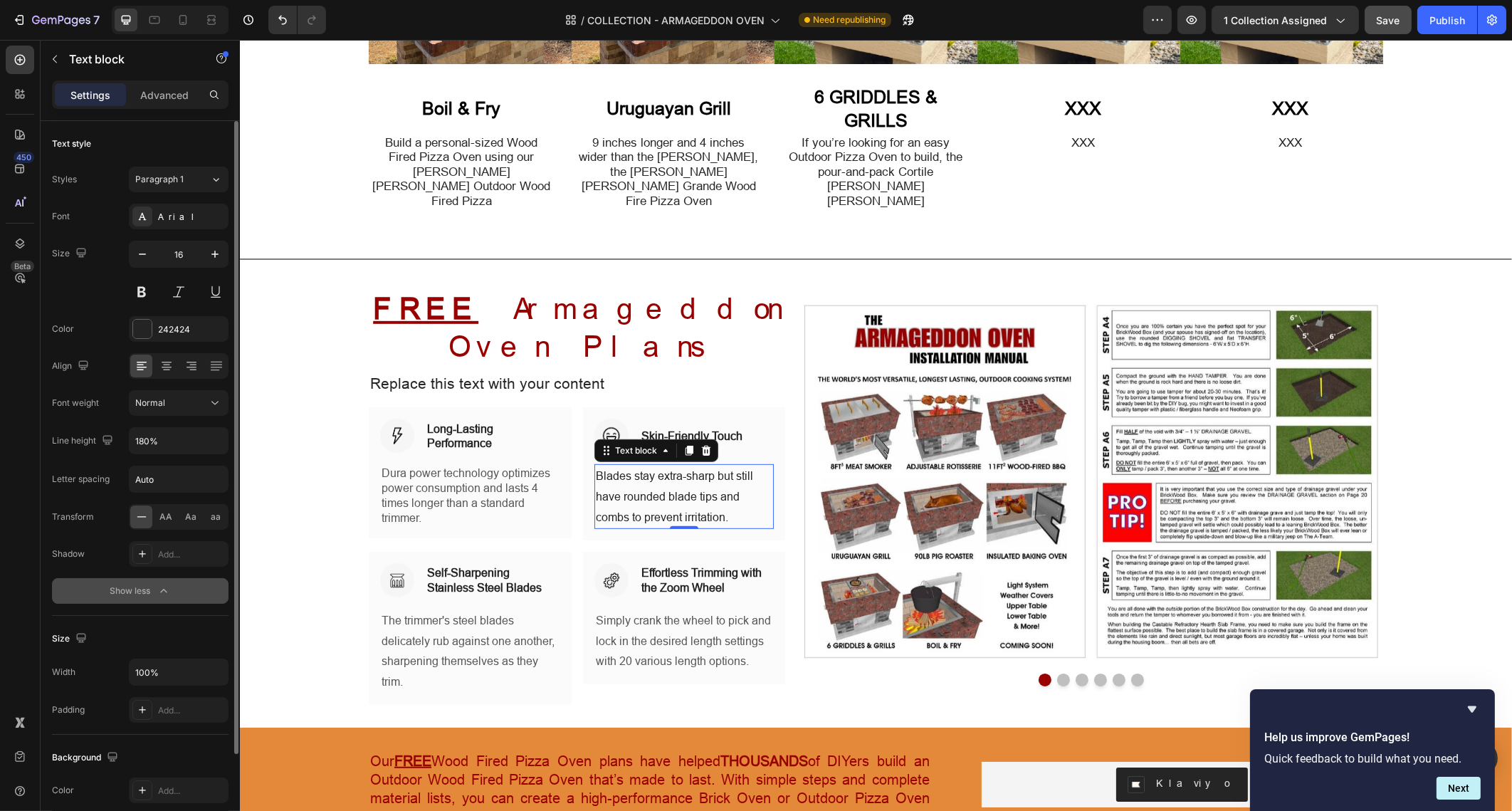
click at [171, 406] on div "Normal" at bounding box center [171, 403] width 72 height 13
click at [183, 438] on input "180%" at bounding box center [178, 440] width 98 height 26
click at [217, 440] on icon "button" at bounding box center [216, 441] width 15 height 15
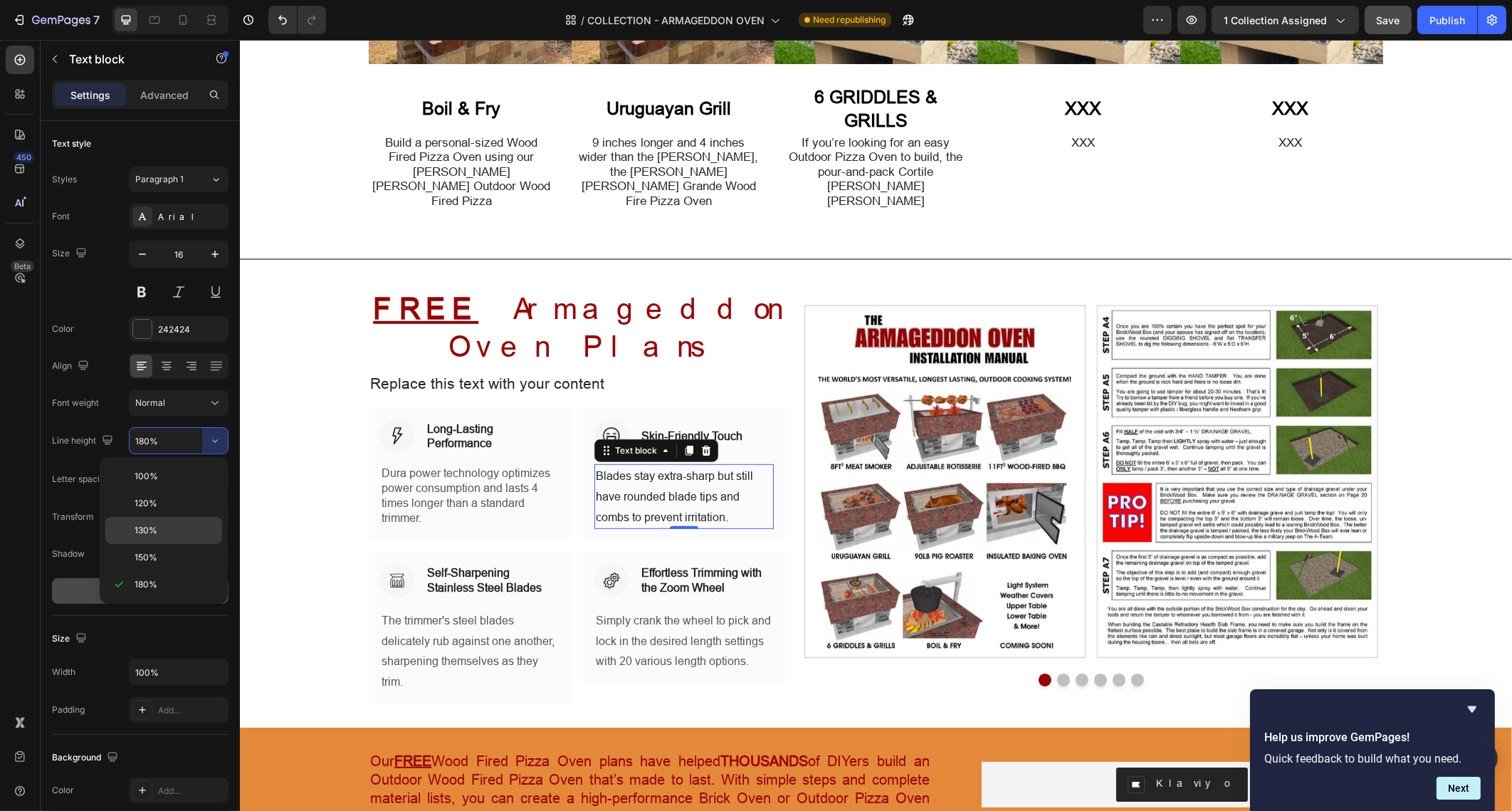
click at [186, 532] on p "130%" at bounding box center [175, 530] width 81 height 13
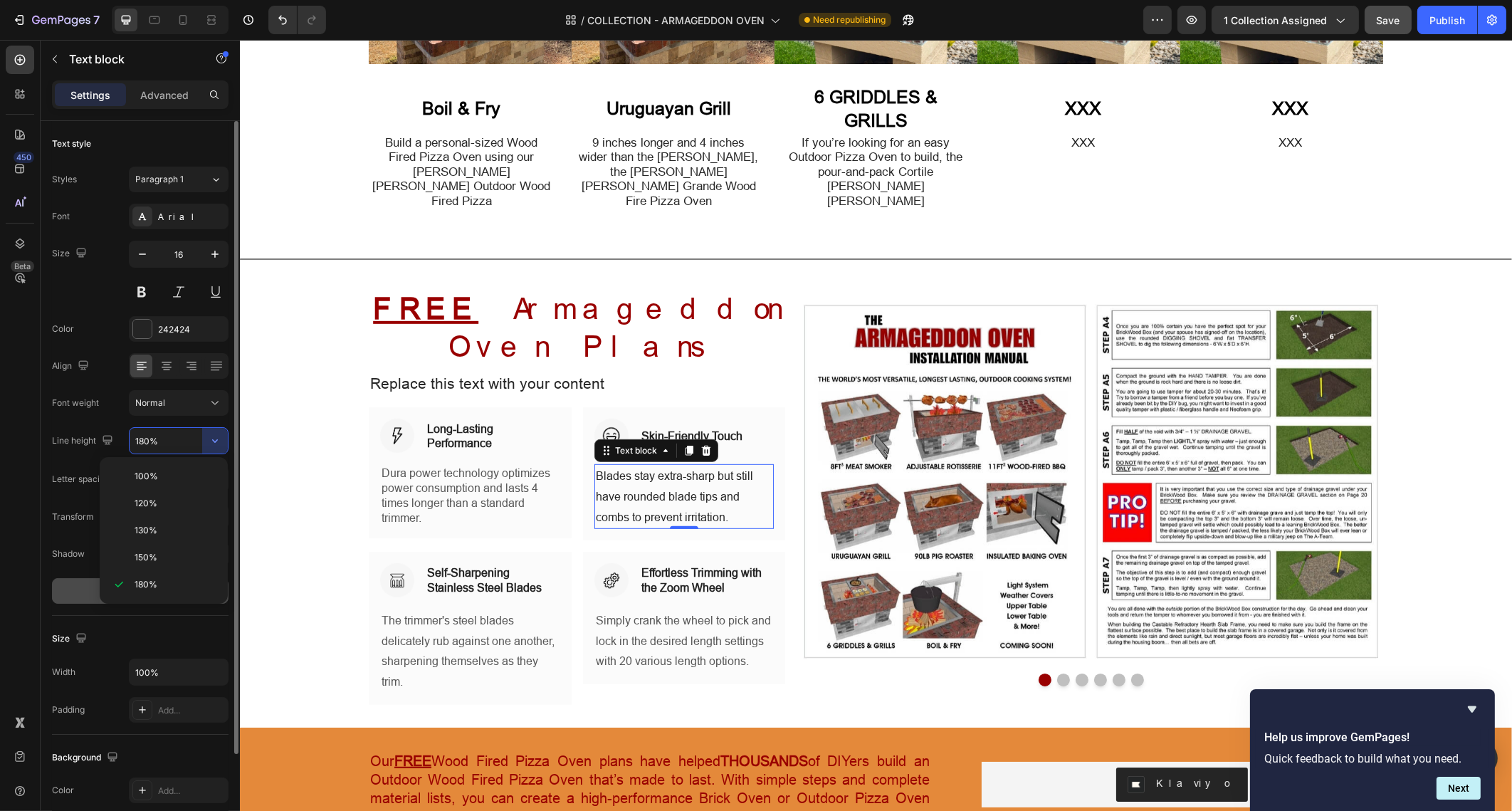
type input "130%"
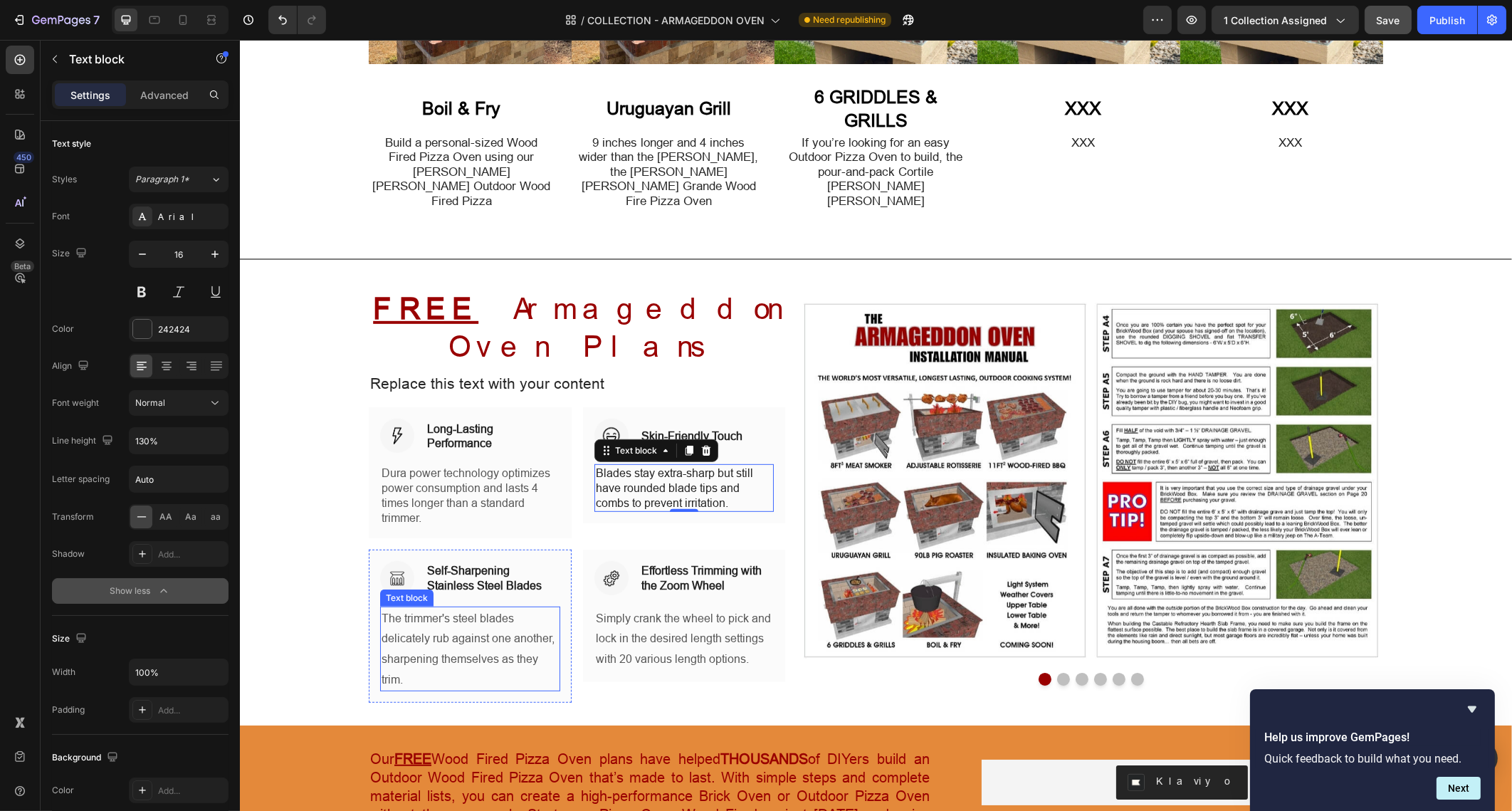
click at [495, 608] on p "The trimmer's steel blades delicately rub against one another, sharpening thems…" at bounding box center [469, 649] width 177 height 82
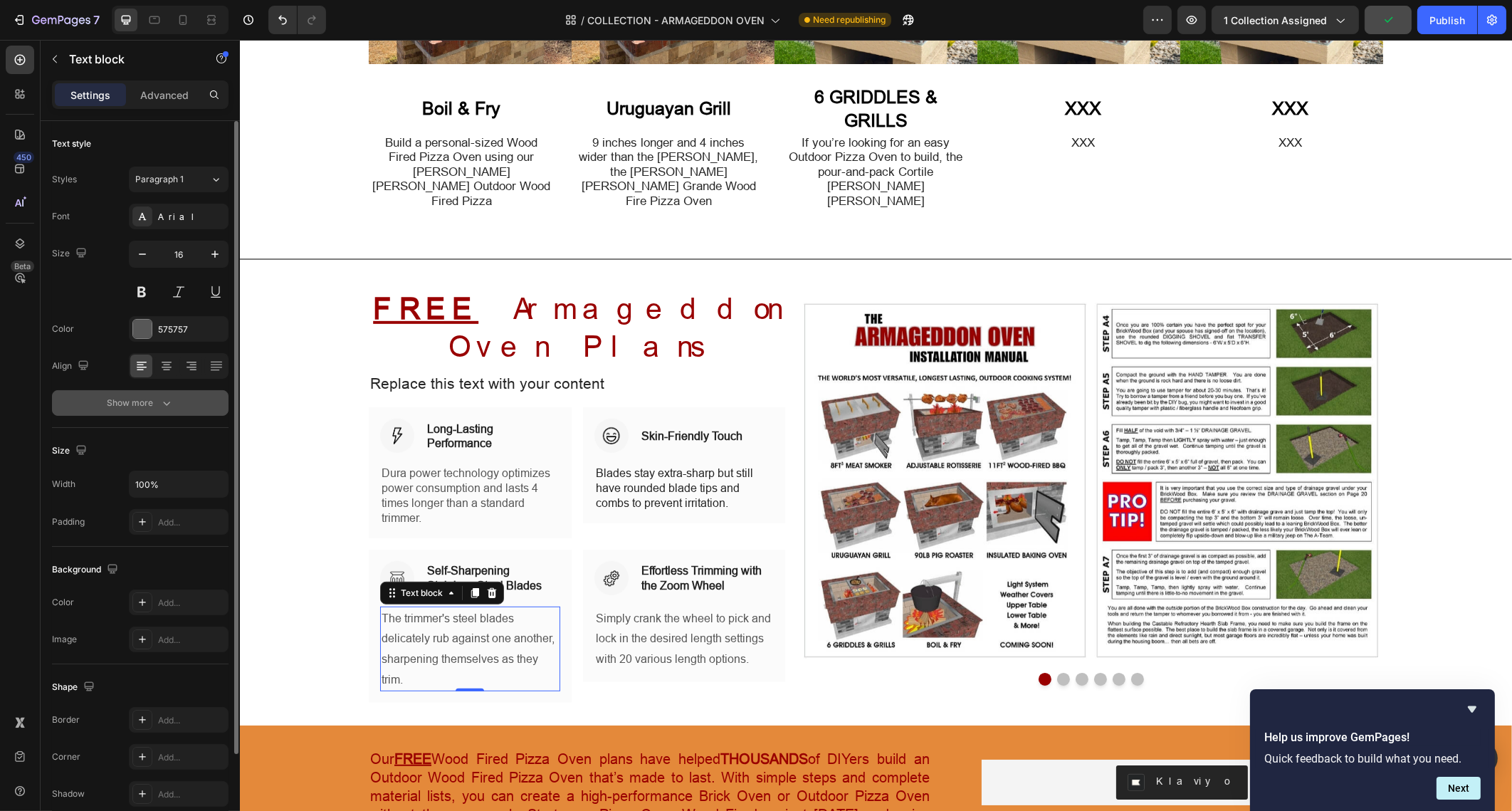
click at [170, 409] on icon "button" at bounding box center [167, 403] width 15 height 15
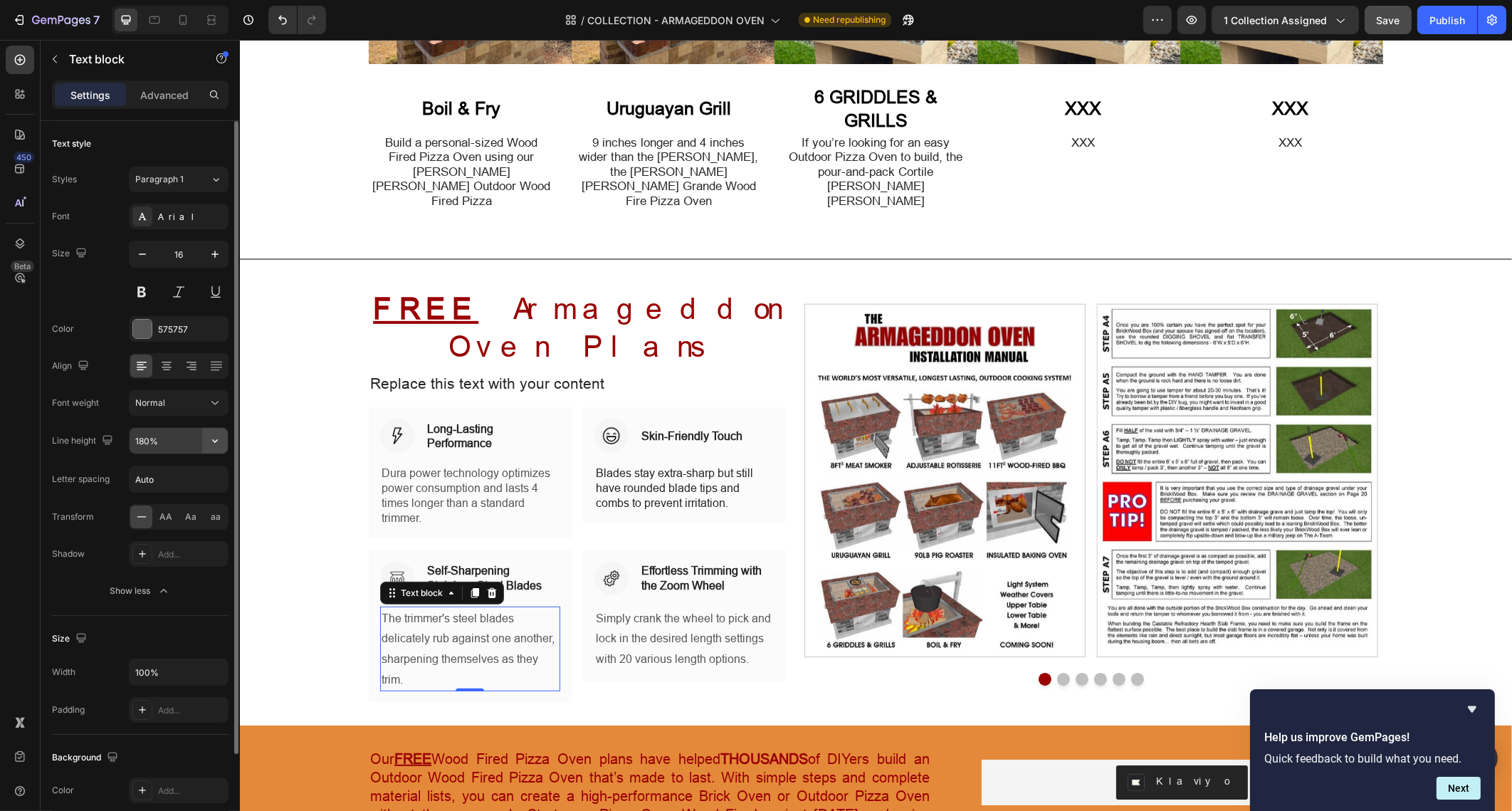
click at [215, 441] on icon "button" at bounding box center [215, 441] width 6 height 4
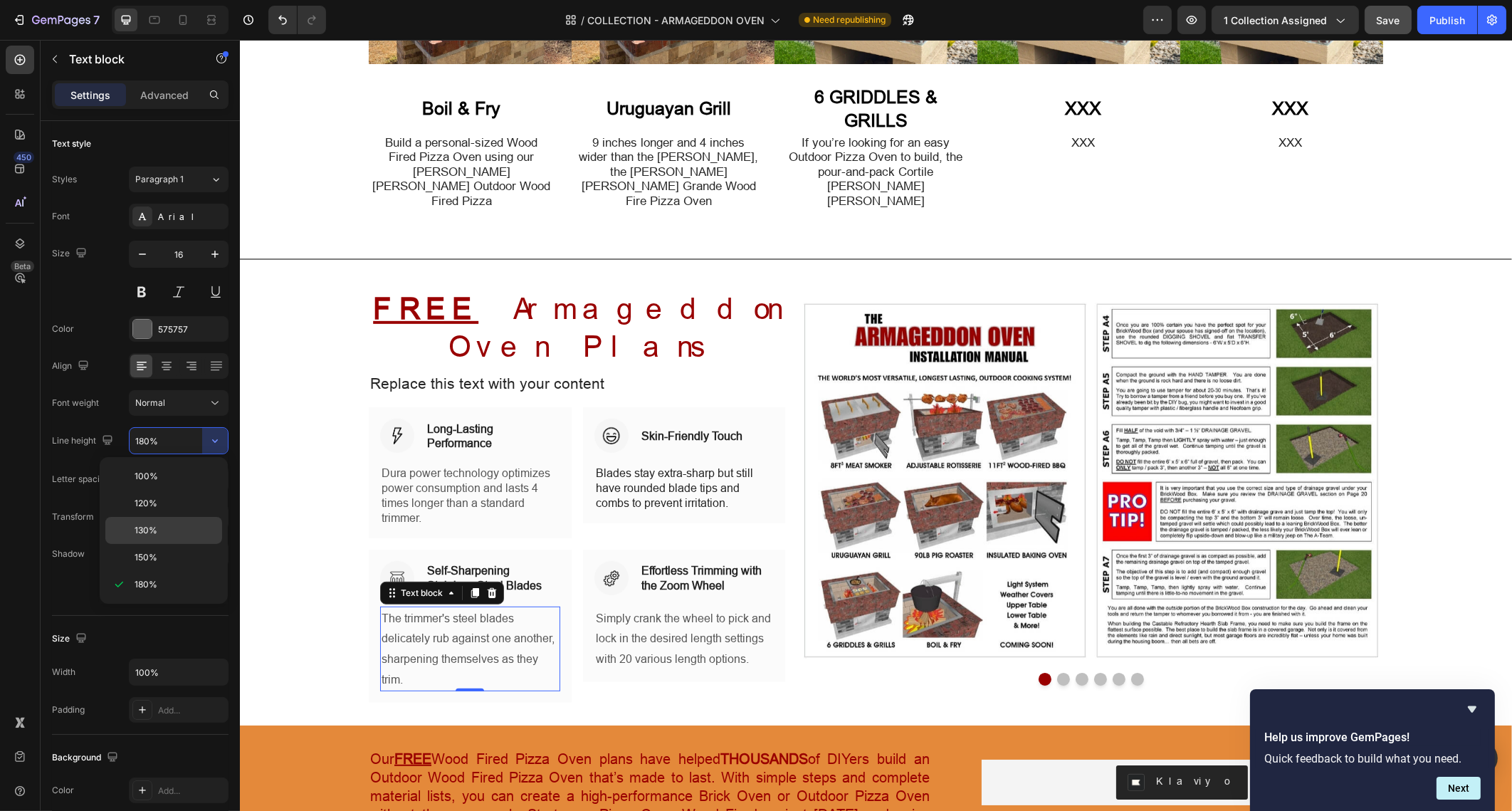
click at [193, 525] on p "130%" at bounding box center [175, 530] width 81 height 13
type input "130%"
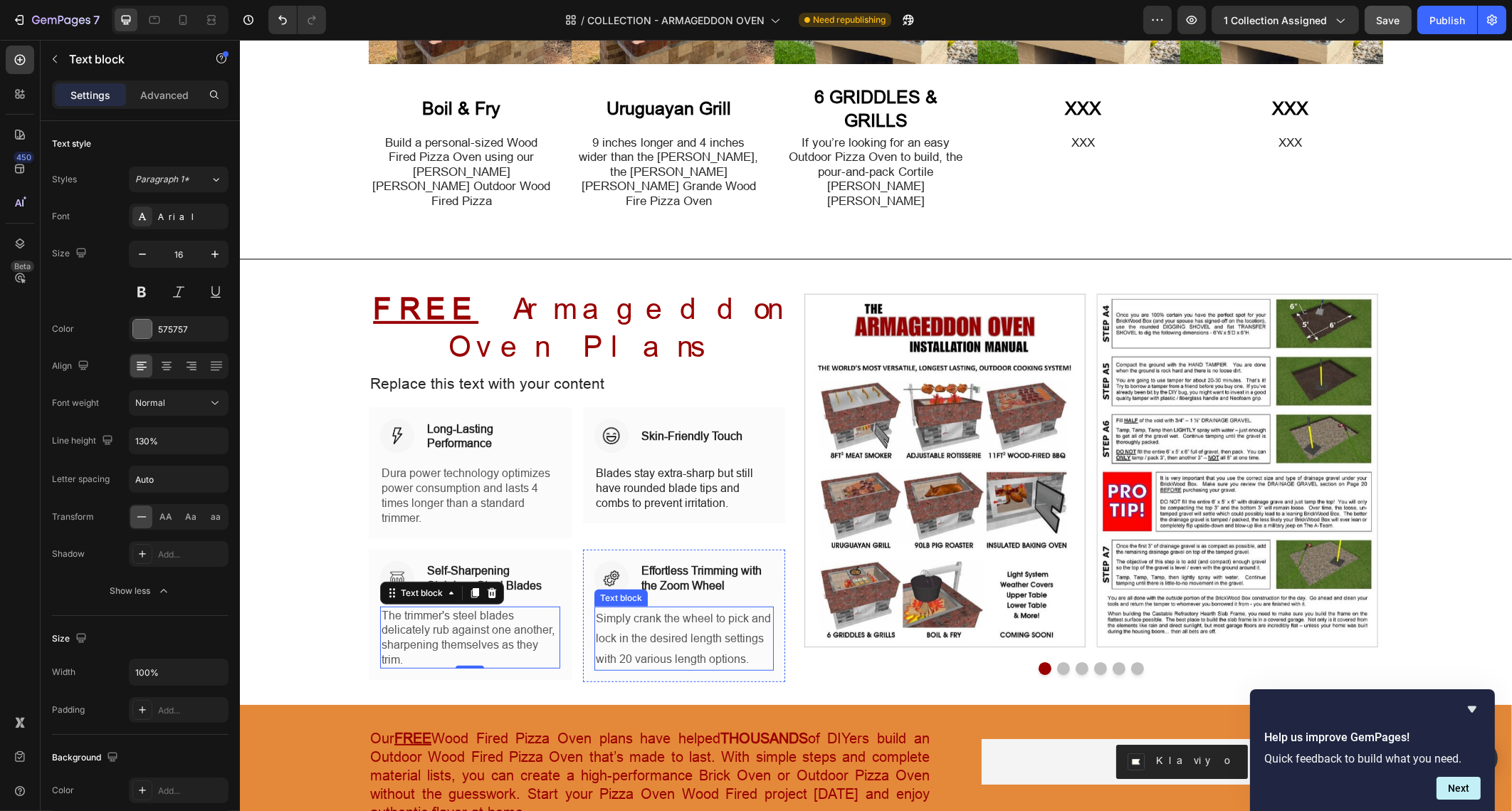
click at [628, 619] on p "Simply crank the wheel to pick and lock in the desired length settings with 20 …" at bounding box center [684, 639] width 177 height 61
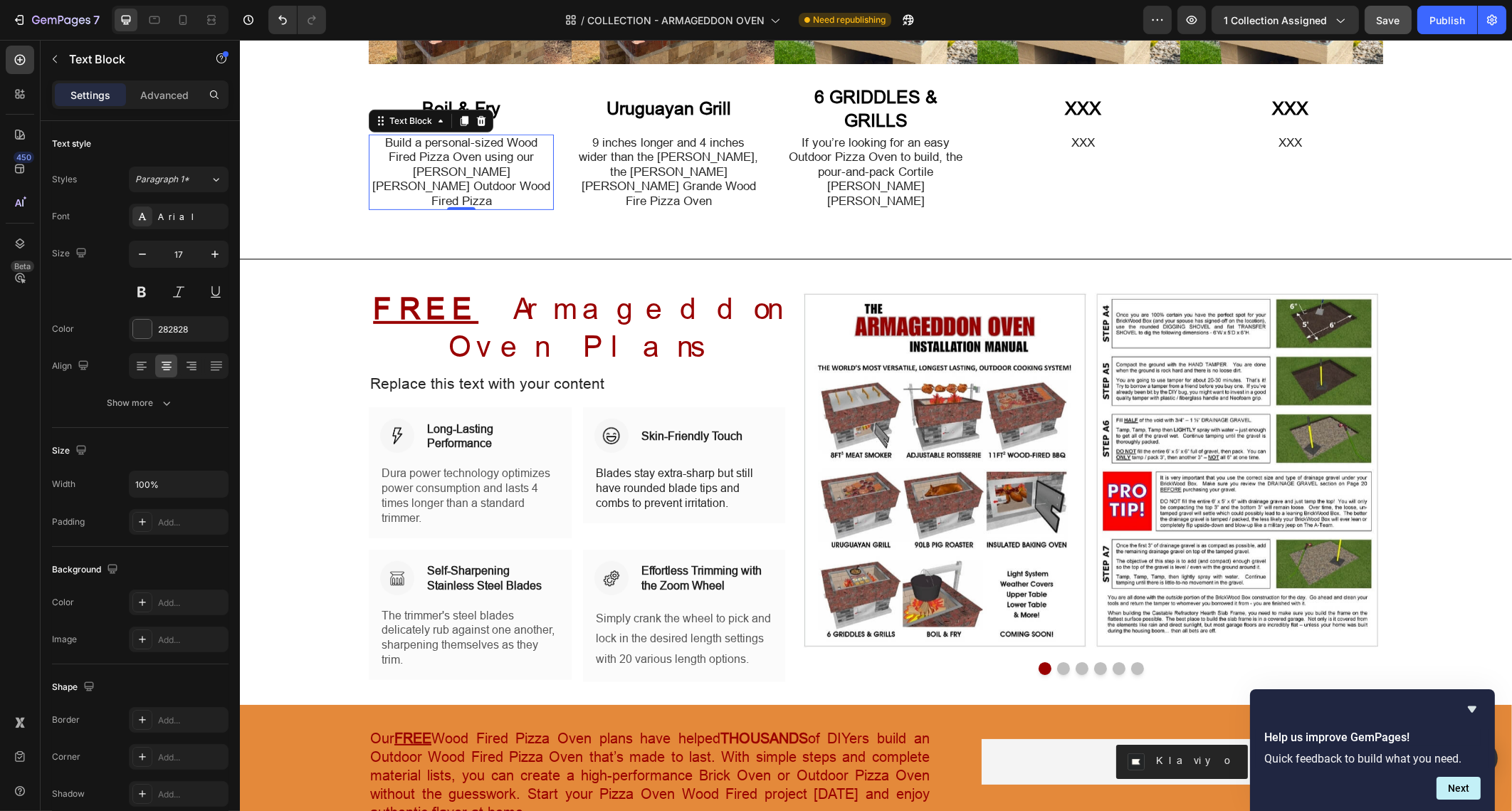
click at [448, 157] on p "Build a personal-sized Wood Fired Pizza Oven using our Mattone Barile Outdoor W…" at bounding box center [461, 172] width 183 height 72
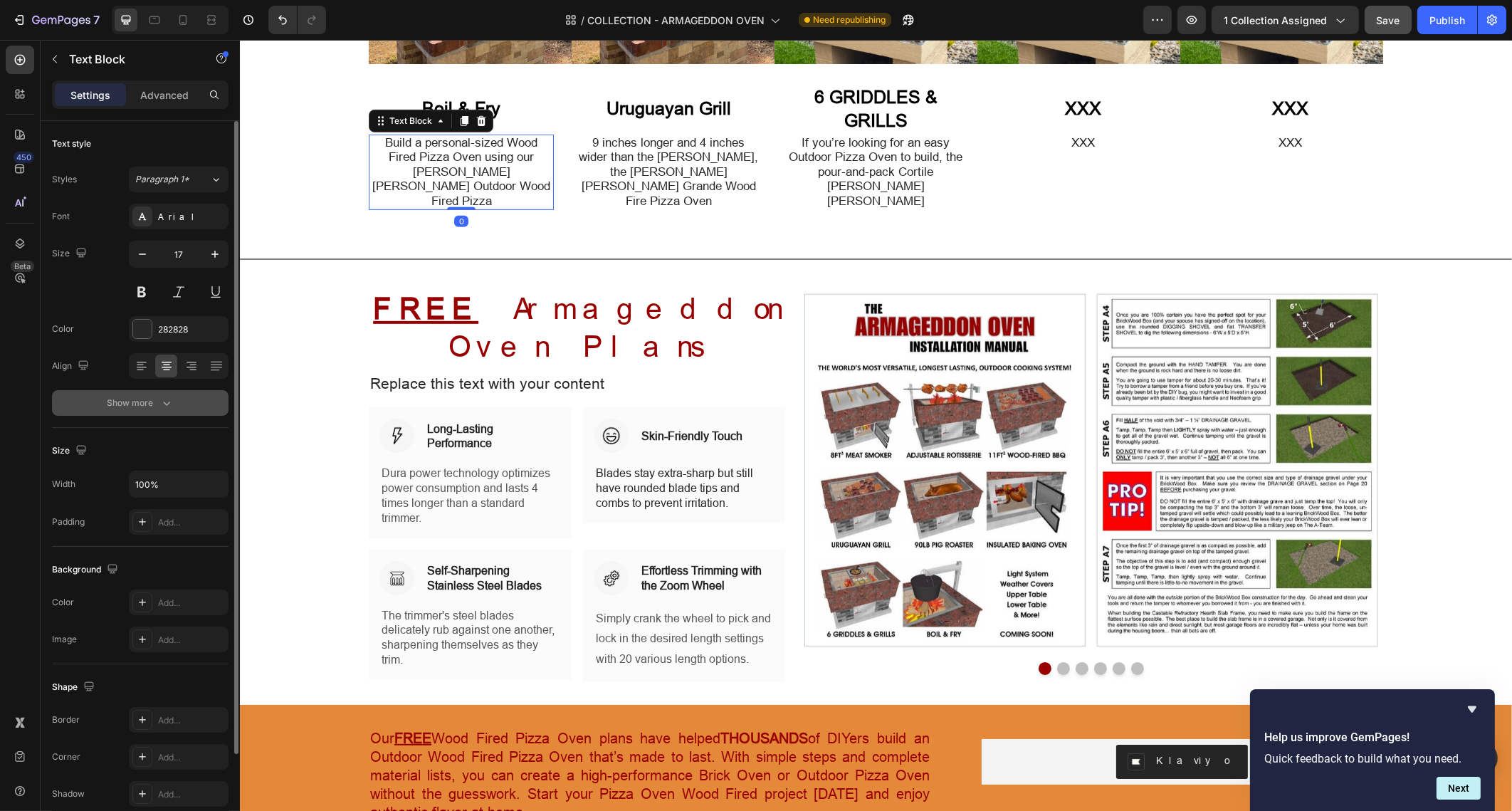
click at [165, 394] on button "Show more" at bounding box center [140, 403] width 176 height 26
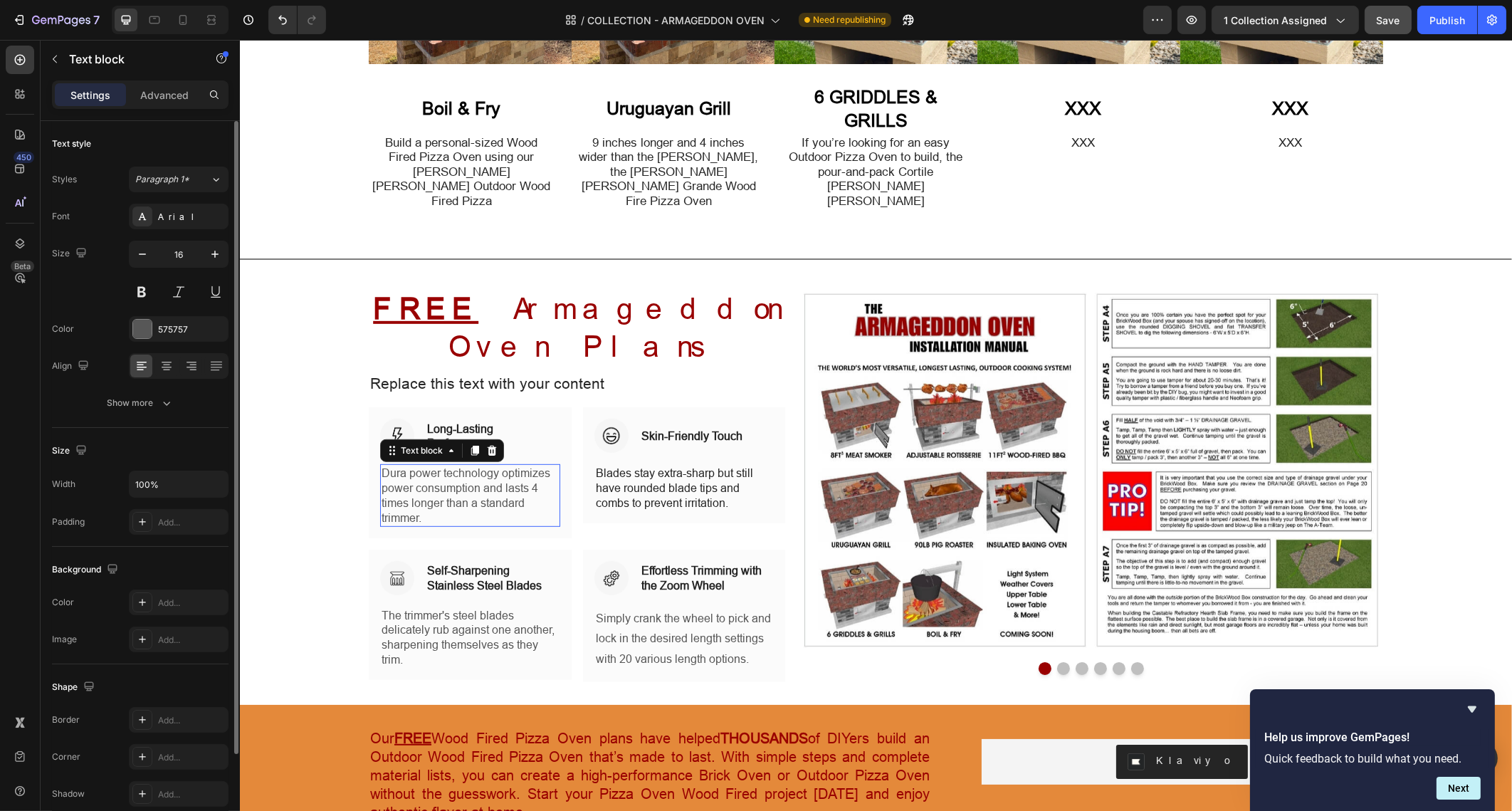
click at [497, 466] on p "Dura power technology optimizes power consumption and lasts 4 times longer than…" at bounding box center [469, 495] width 177 height 59
click at [173, 400] on button "Show more" at bounding box center [140, 403] width 176 height 26
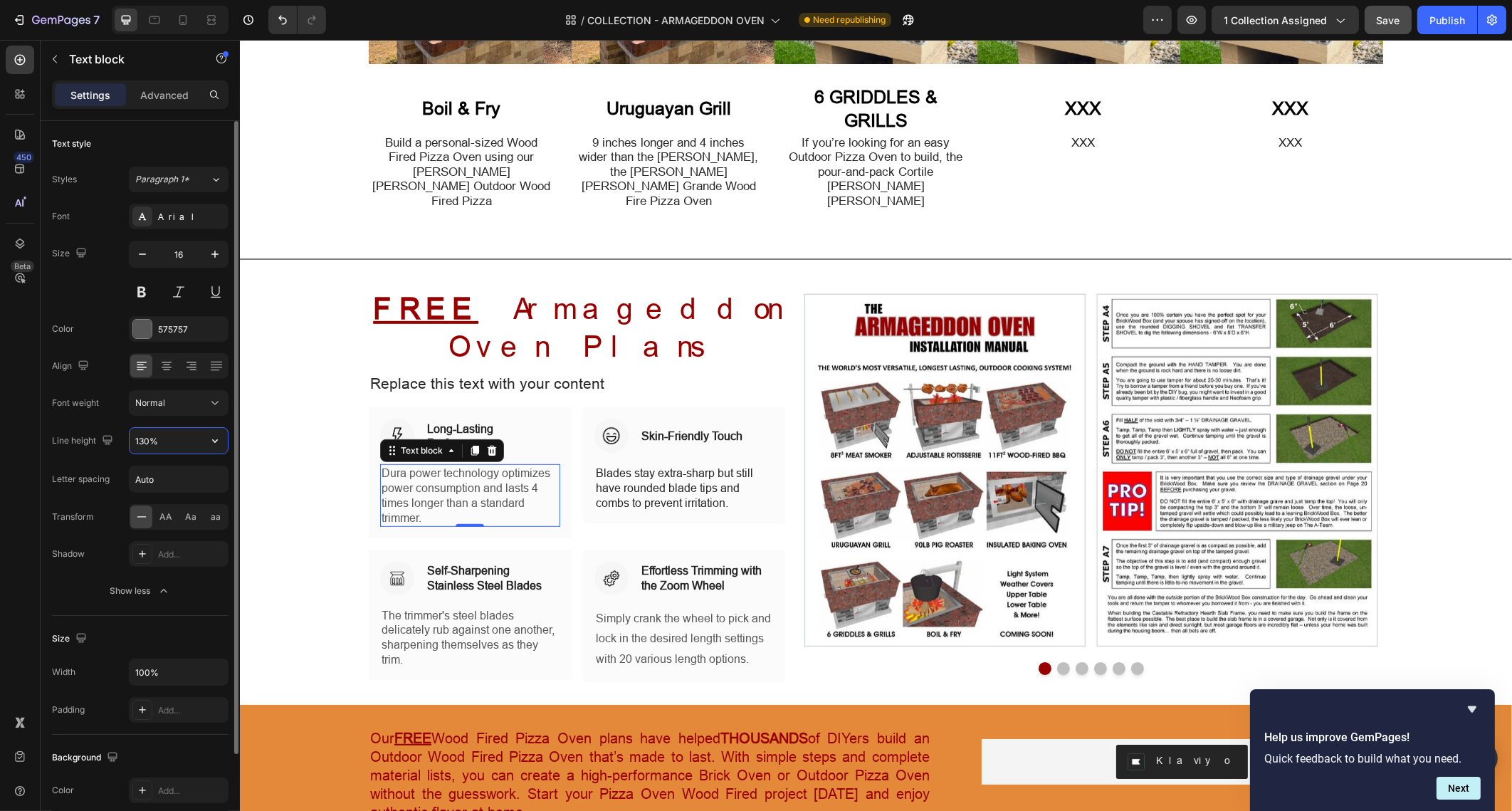
click at [164, 438] on input "130%" at bounding box center [178, 440] width 98 height 26
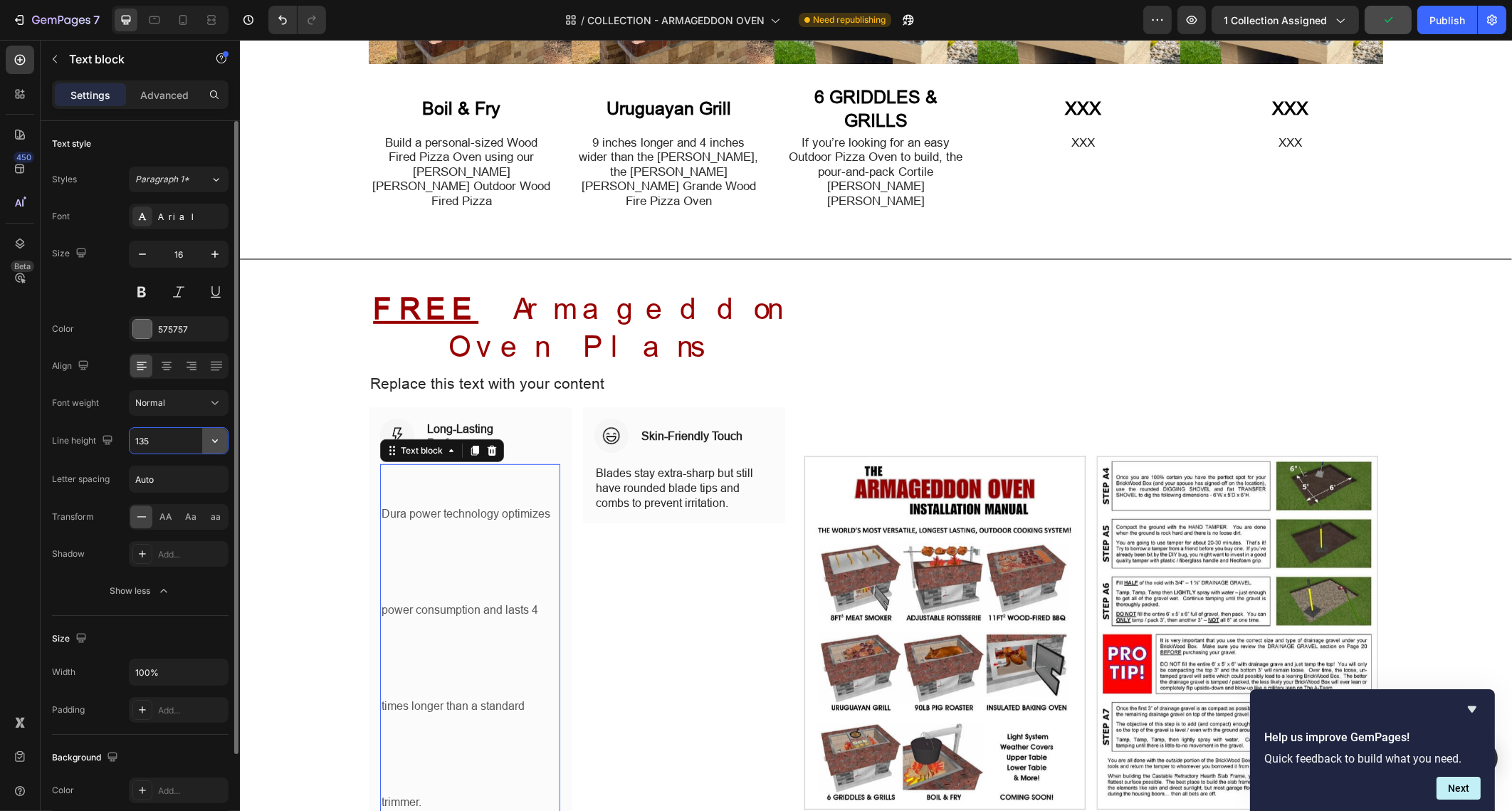
click at [211, 438] on icon "button" at bounding box center [216, 441] width 15 height 15
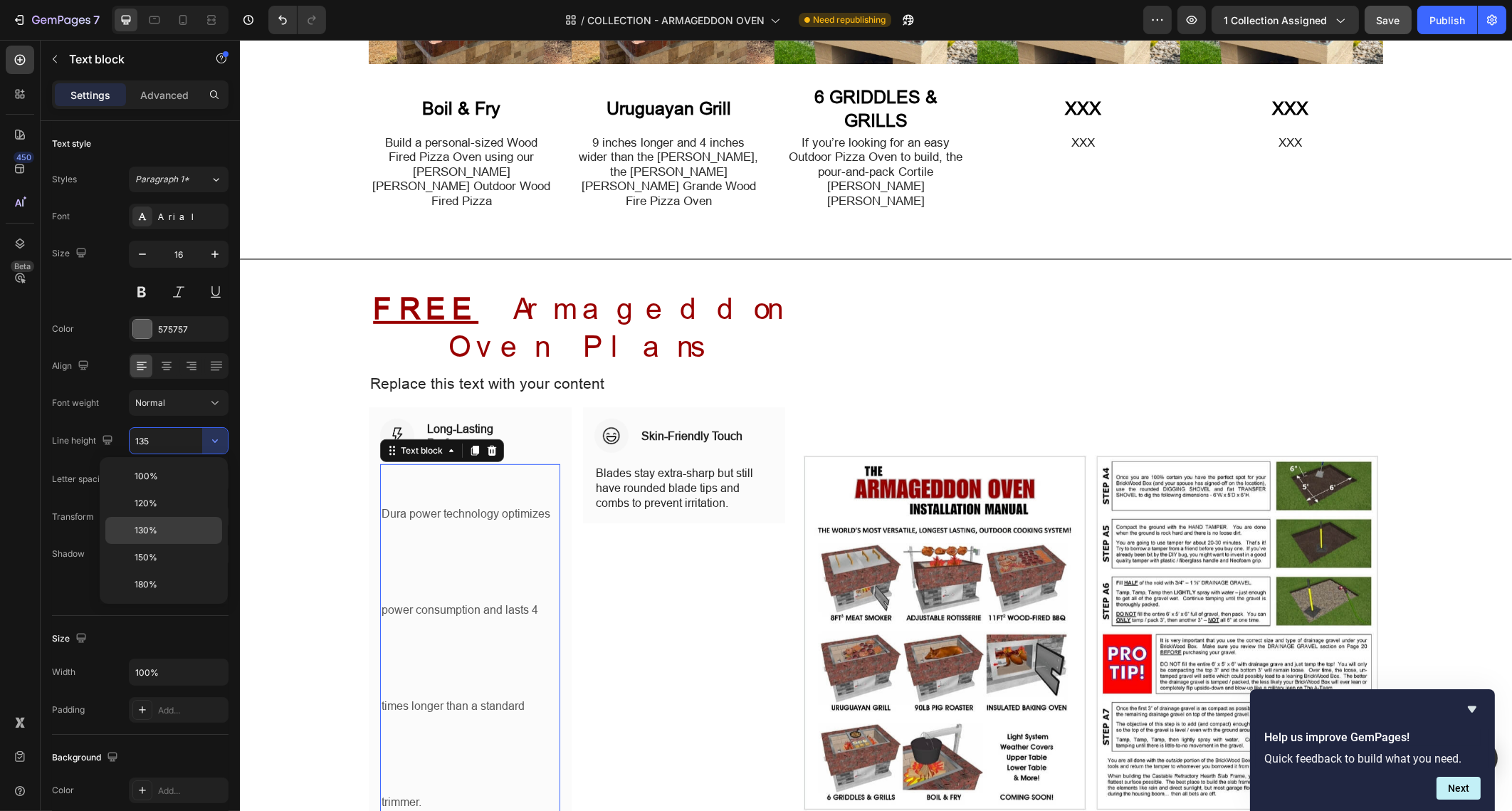
click at [183, 520] on div "130%" at bounding box center [163, 529] width 117 height 27
type input "130%"
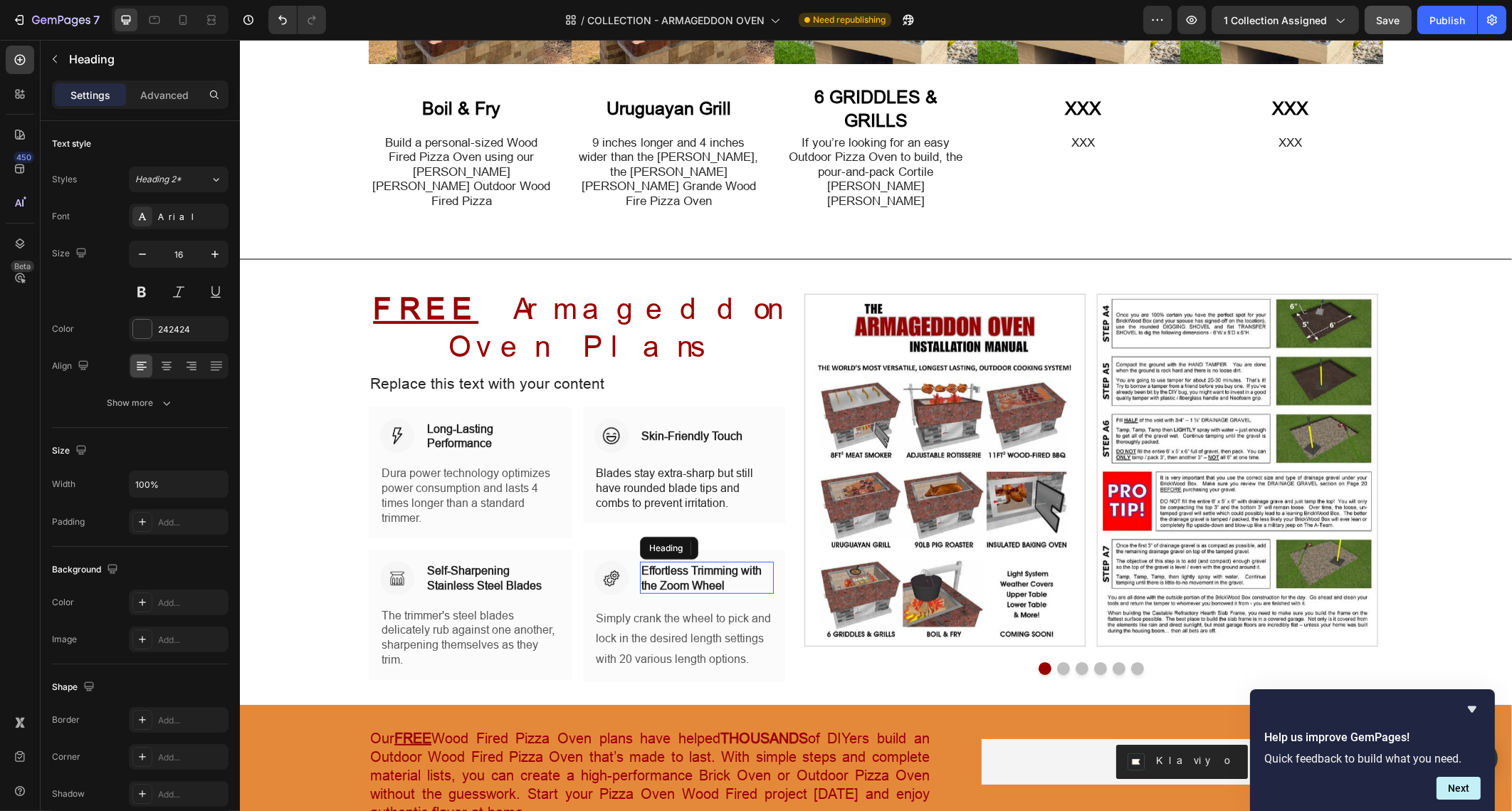
click at [673, 563] on p "Effortless Trimming with the Zoom Wheel" at bounding box center [706, 578] width 132 height 30
click at [634, 608] on p "Simply crank the wheel to pick and lock in the desired length settings with 20 …" at bounding box center [684, 639] width 177 height 61
click at [189, 100] on div "Advanced" at bounding box center [164, 94] width 72 height 23
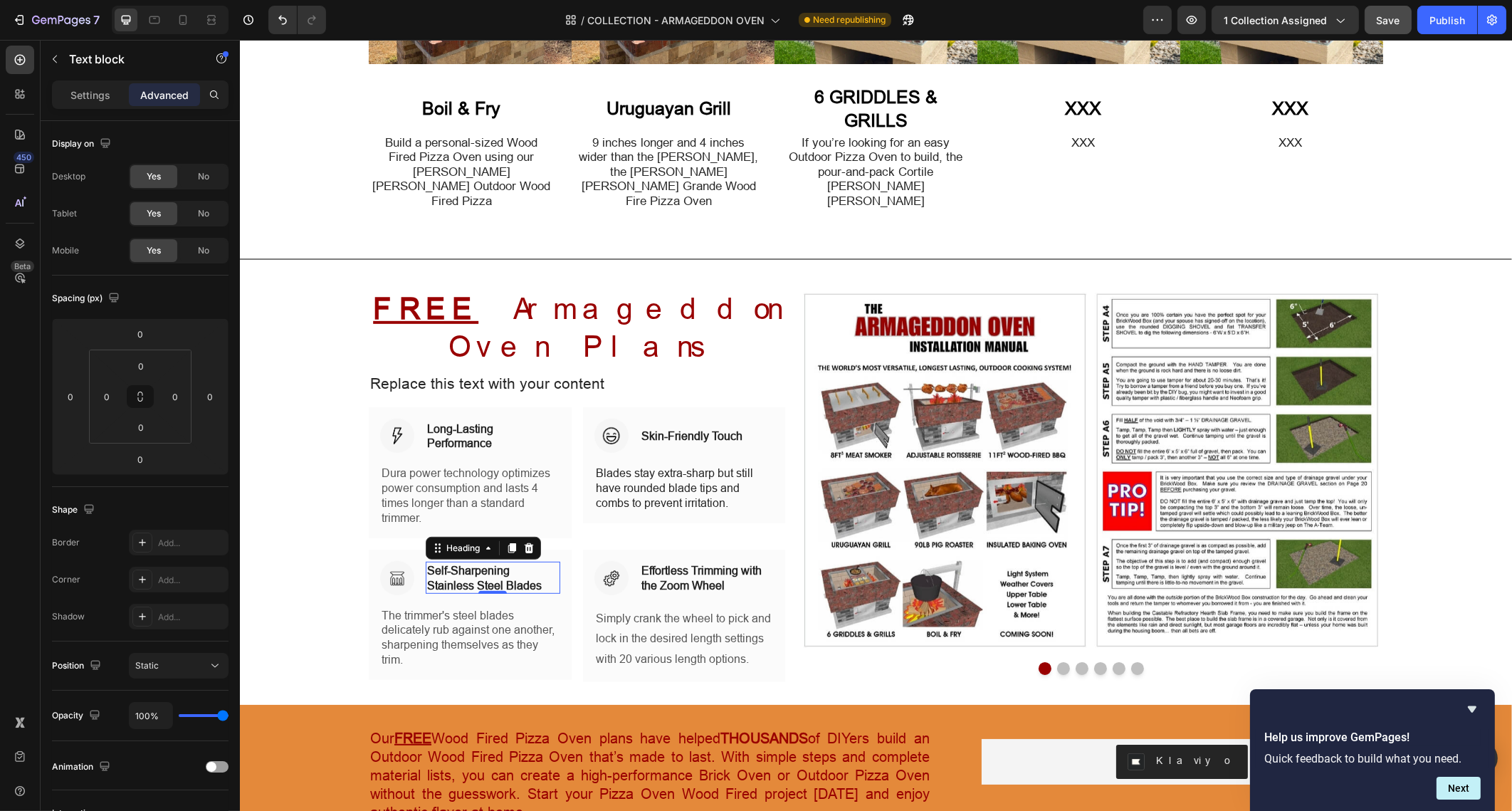
click at [450, 563] on p "Self-Sharpening Stainless Steel Blades" at bounding box center [493, 578] width 132 height 30
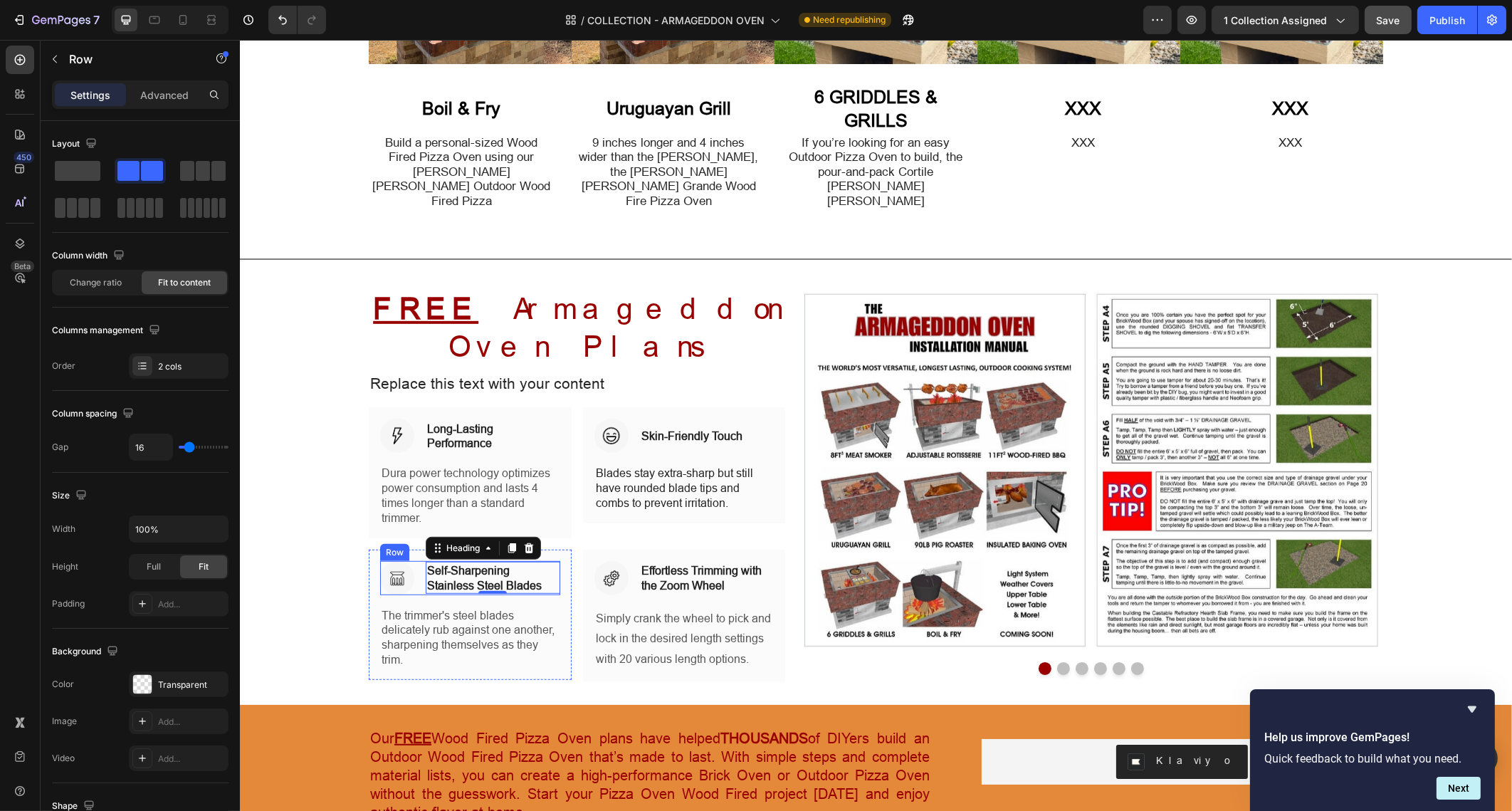
click at [415, 561] on div "Image Self-Sharpening Stainless Steel Blades Heading 0 Row" at bounding box center [470, 577] width 180 height 34
click at [168, 107] on div "Settings Advanced" at bounding box center [140, 94] width 176 height 28
click at [166, 89] on p "Advanced" at bounding box center [164, 94] width 49 height 15
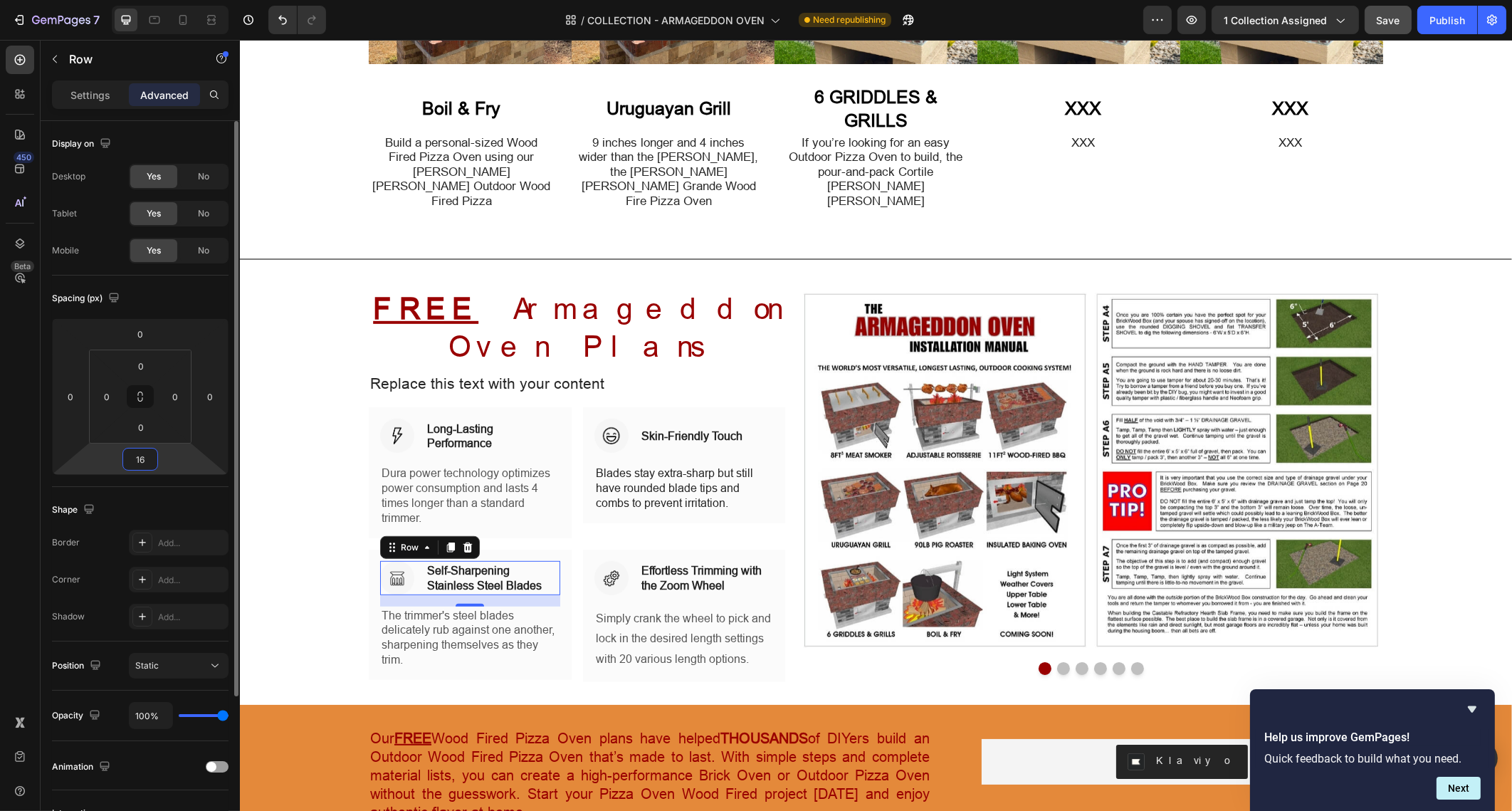
click at [150, 452] on input "16" at bounding box center [139, 459] width 28 height 21
type input "10"
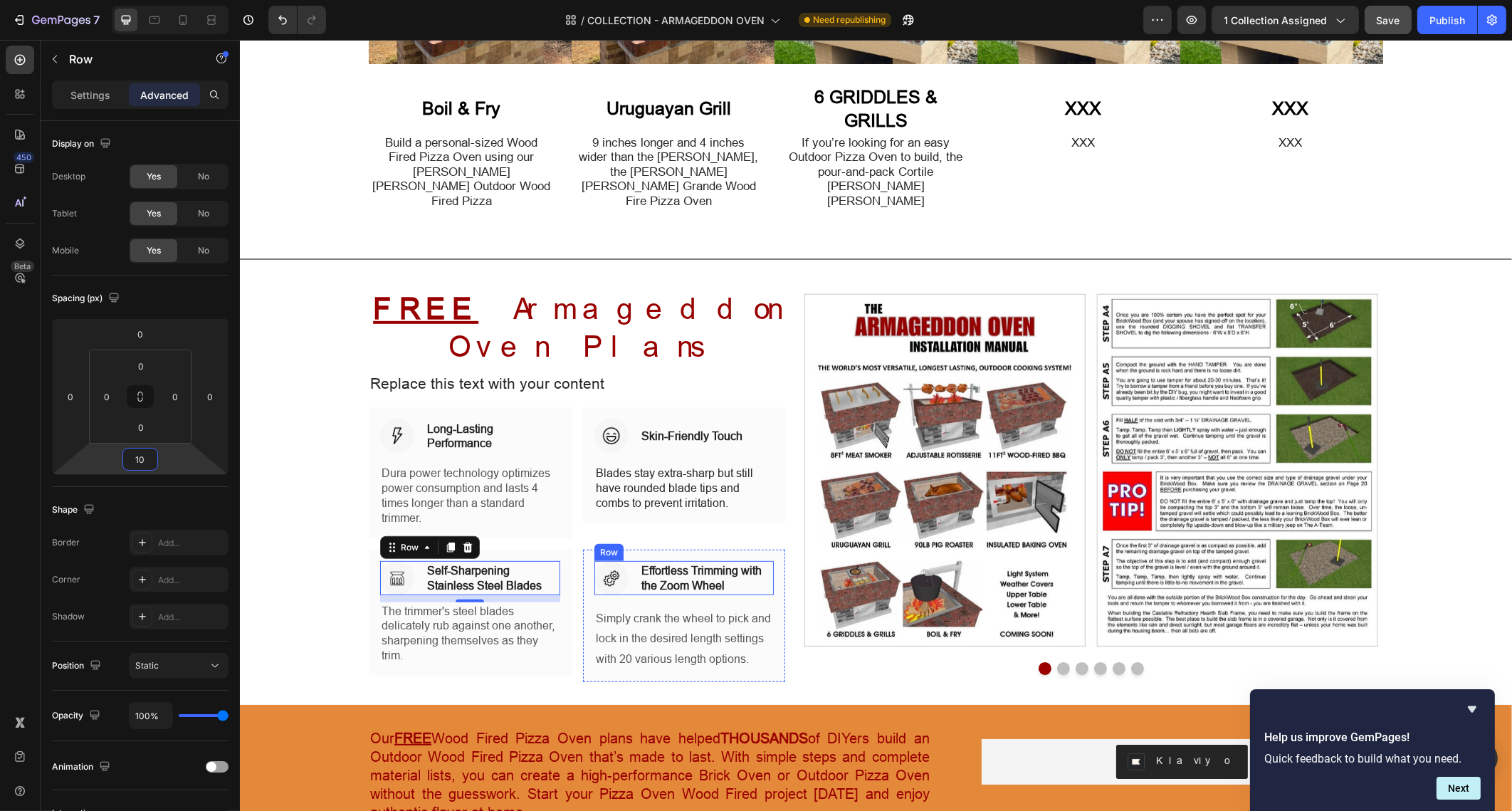
click at [623, 561] on div "Image Effortless Trimming with the Zoom Wheel Heading Row" at bounding box center [684, 577] width 180 height 34
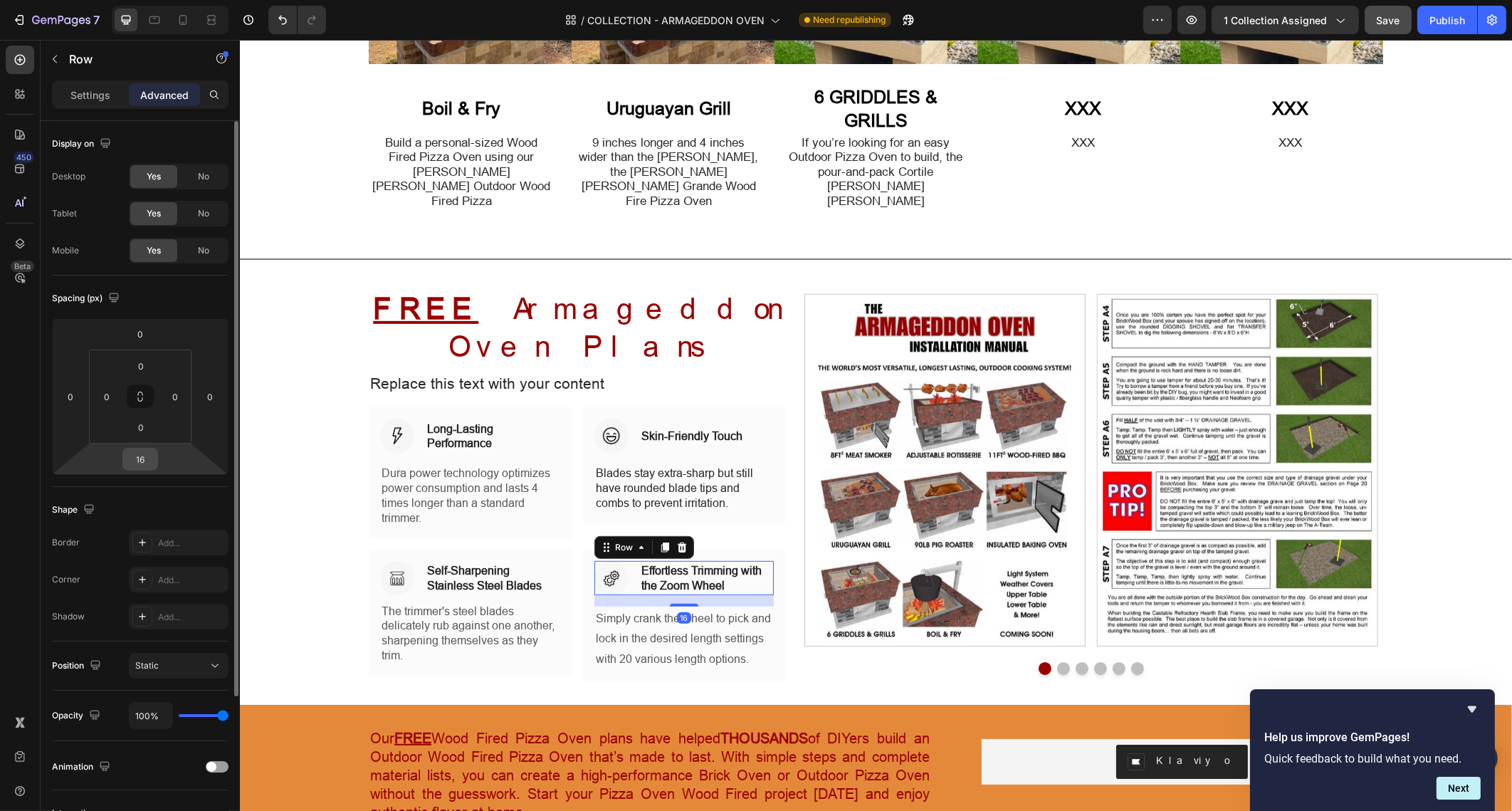
click at [151, 461] on input "16" at bounding box center [139, 459] width 28 height 21
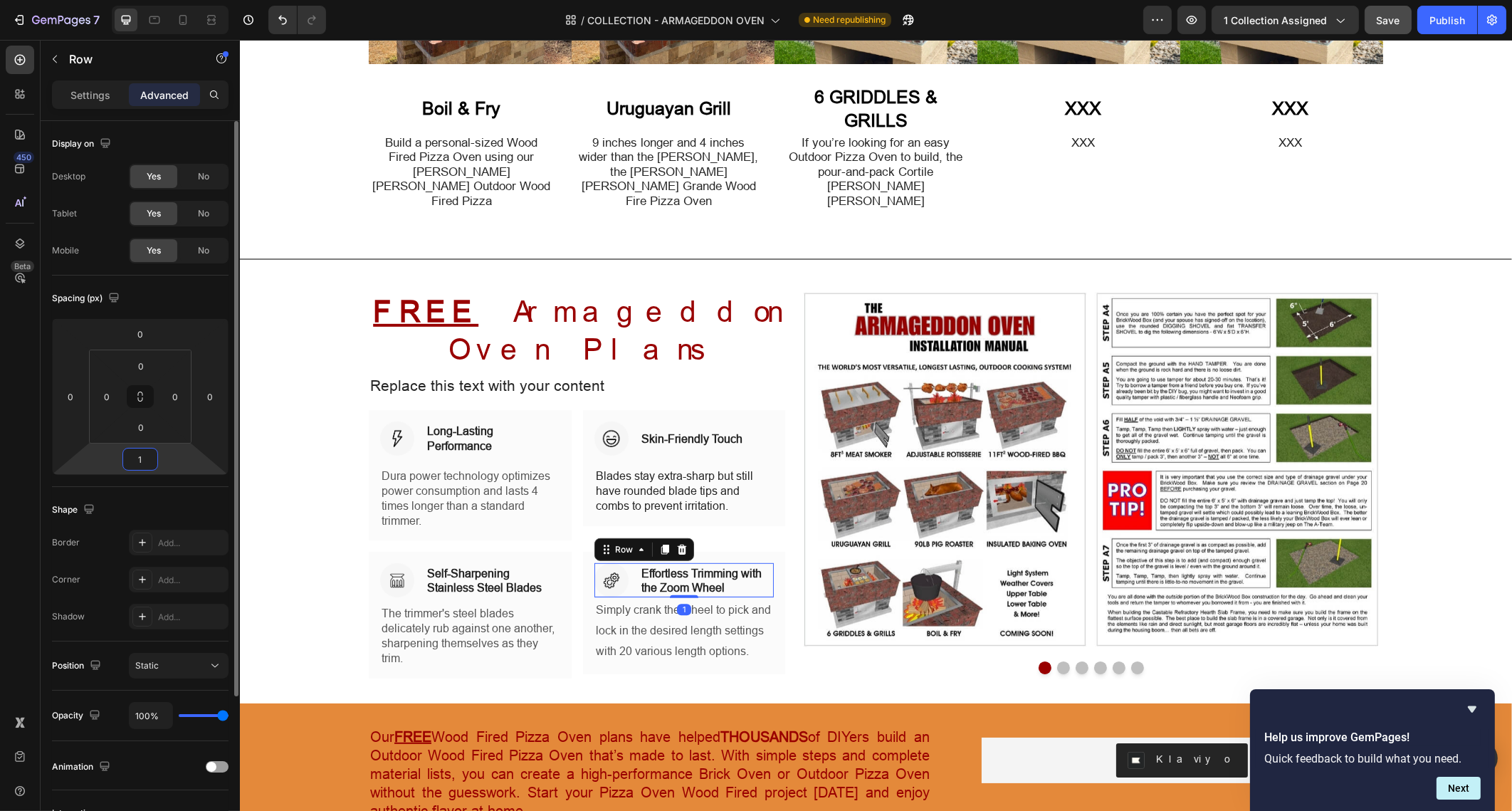
type input "10"
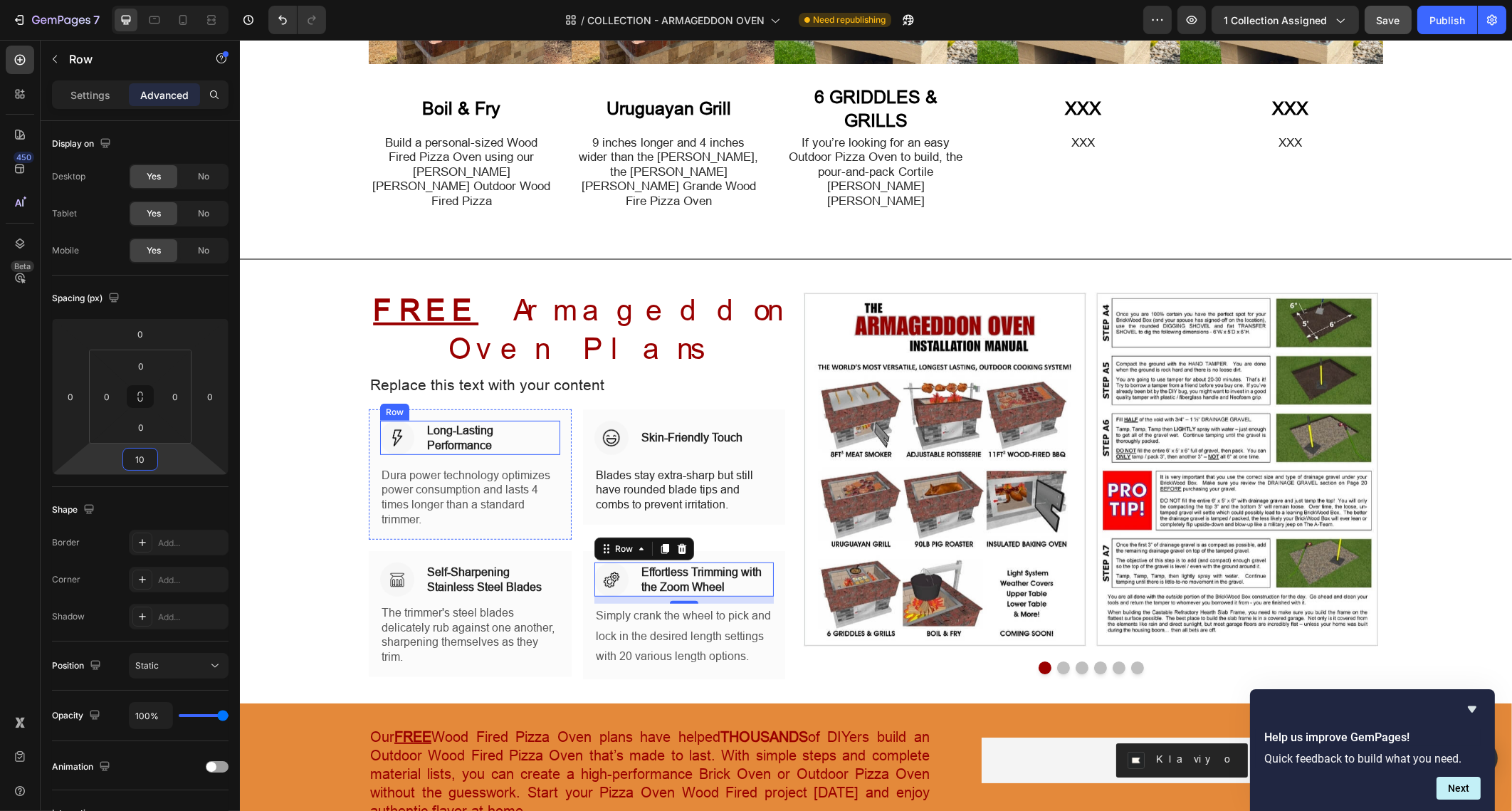
click at [408, 421] on div "Image Long-Lasting Performance Heading Row" at bounding box center [470, 438] width 180 height 34
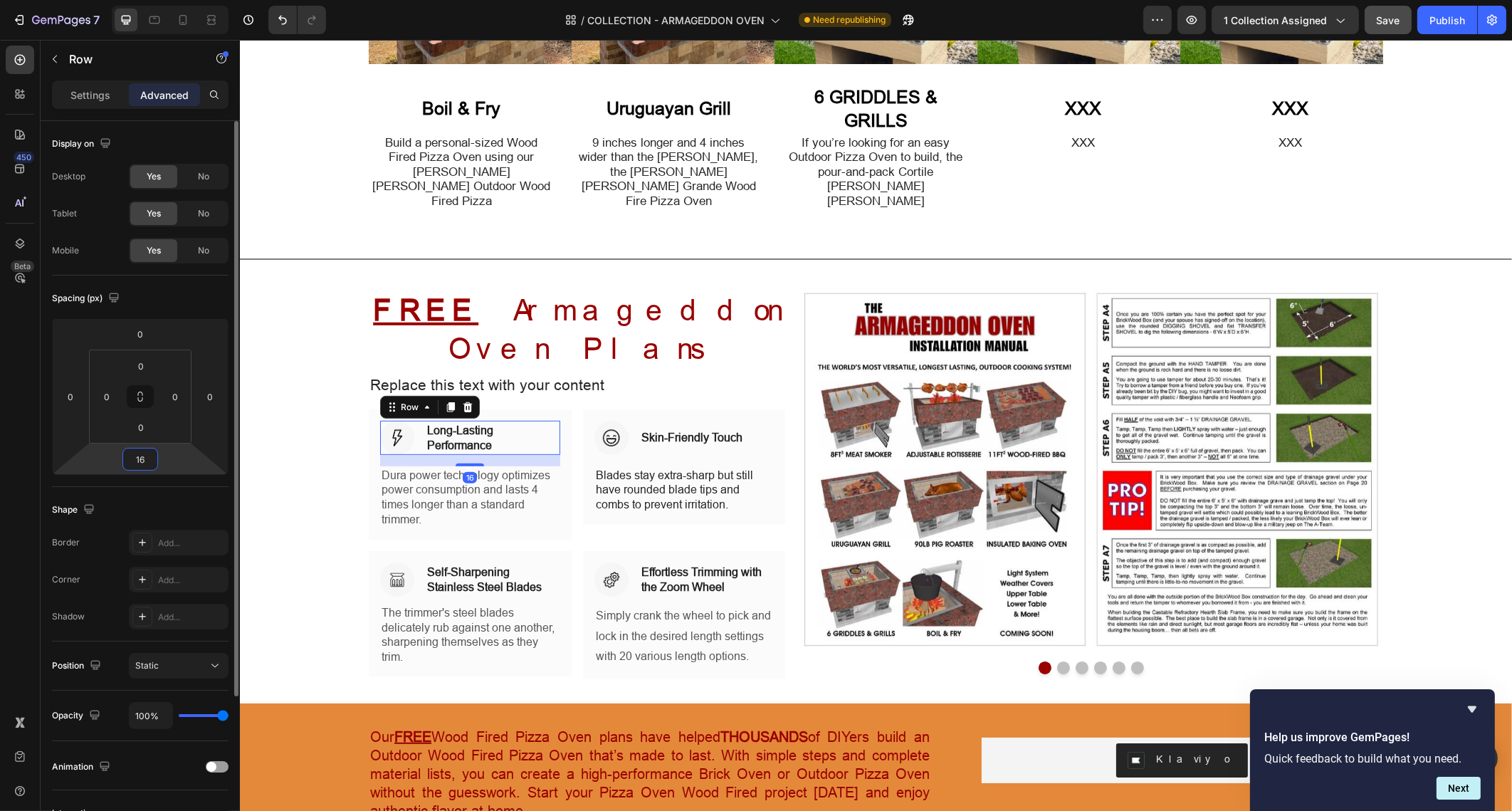
click at [150, 450] on input "16" at bounding box center [139, 459] width 28 height 21
type input "10"
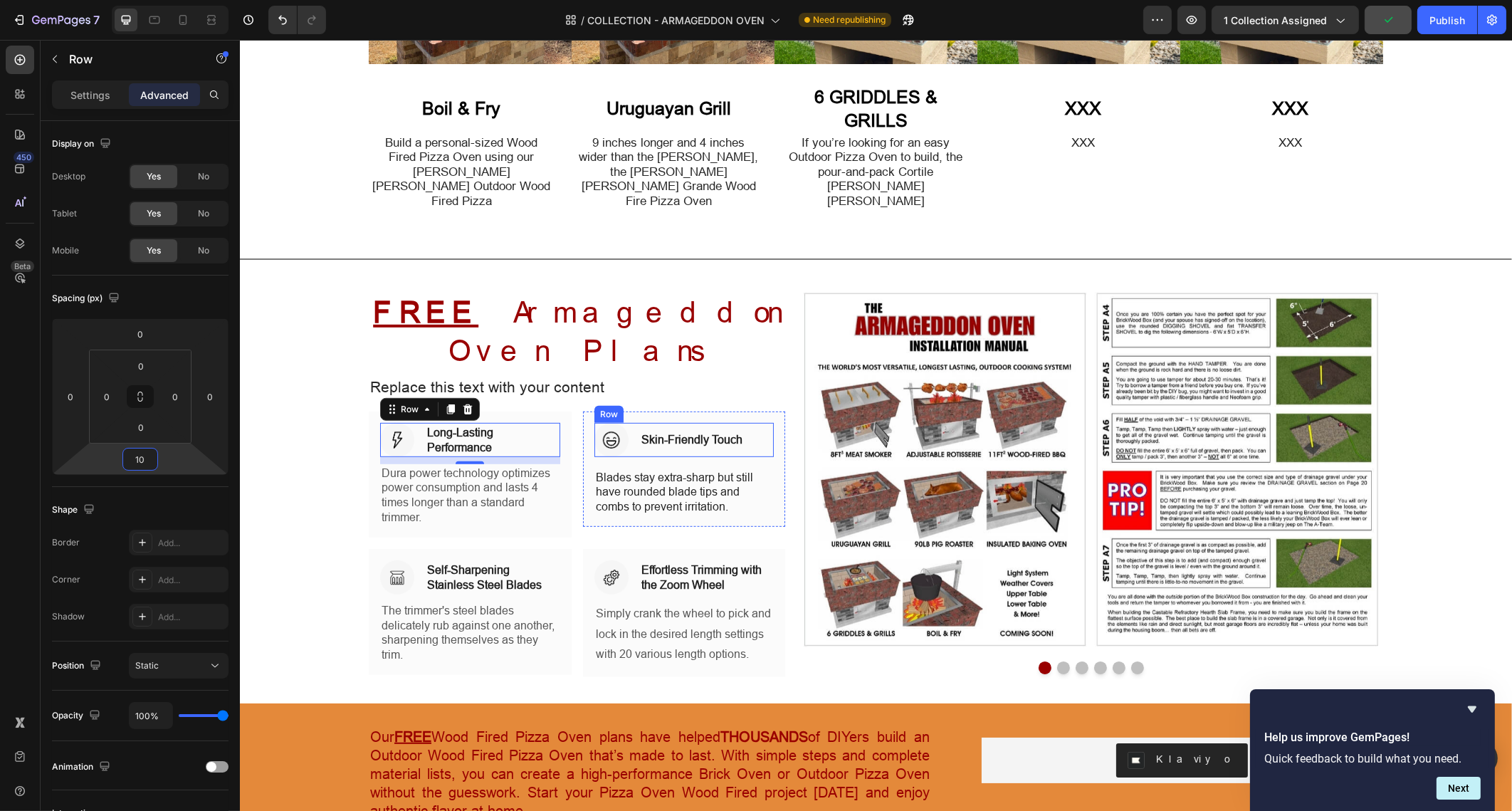
click at [624, 423] on div "Image Skin-Friendly Touch Heading Row" at bounding box center [684, 439] width 180 height 34
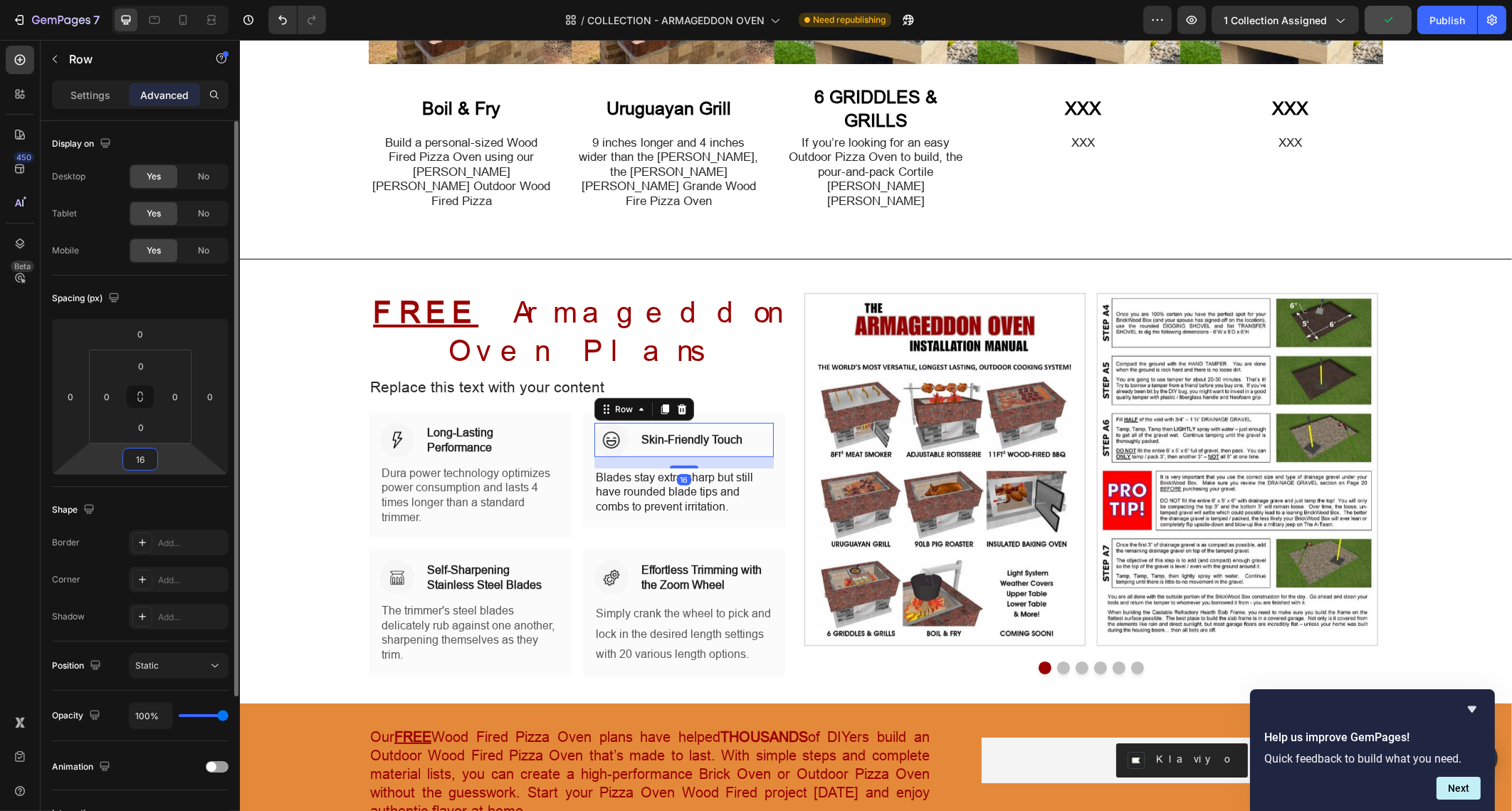
click at [144, 453] on input "16" at bounding box center [139, 459] width 28 height 21
type input "10"
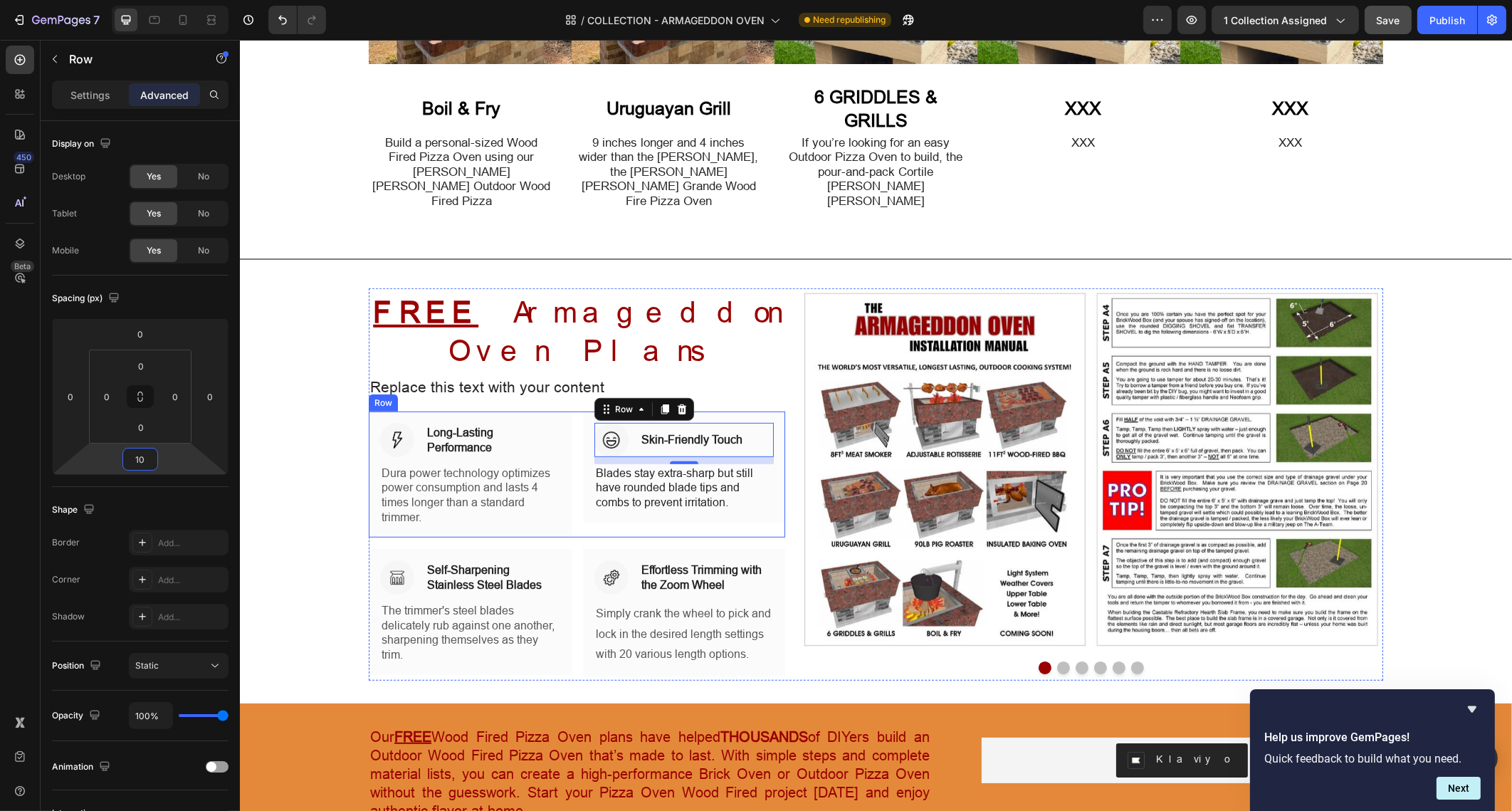
click at [583, 481] on div "Image Skin-Friendly Touch Heading Row 10 Blades stay extra-sharp but still have…" at bounding box center [684, 474] width 203 height 126
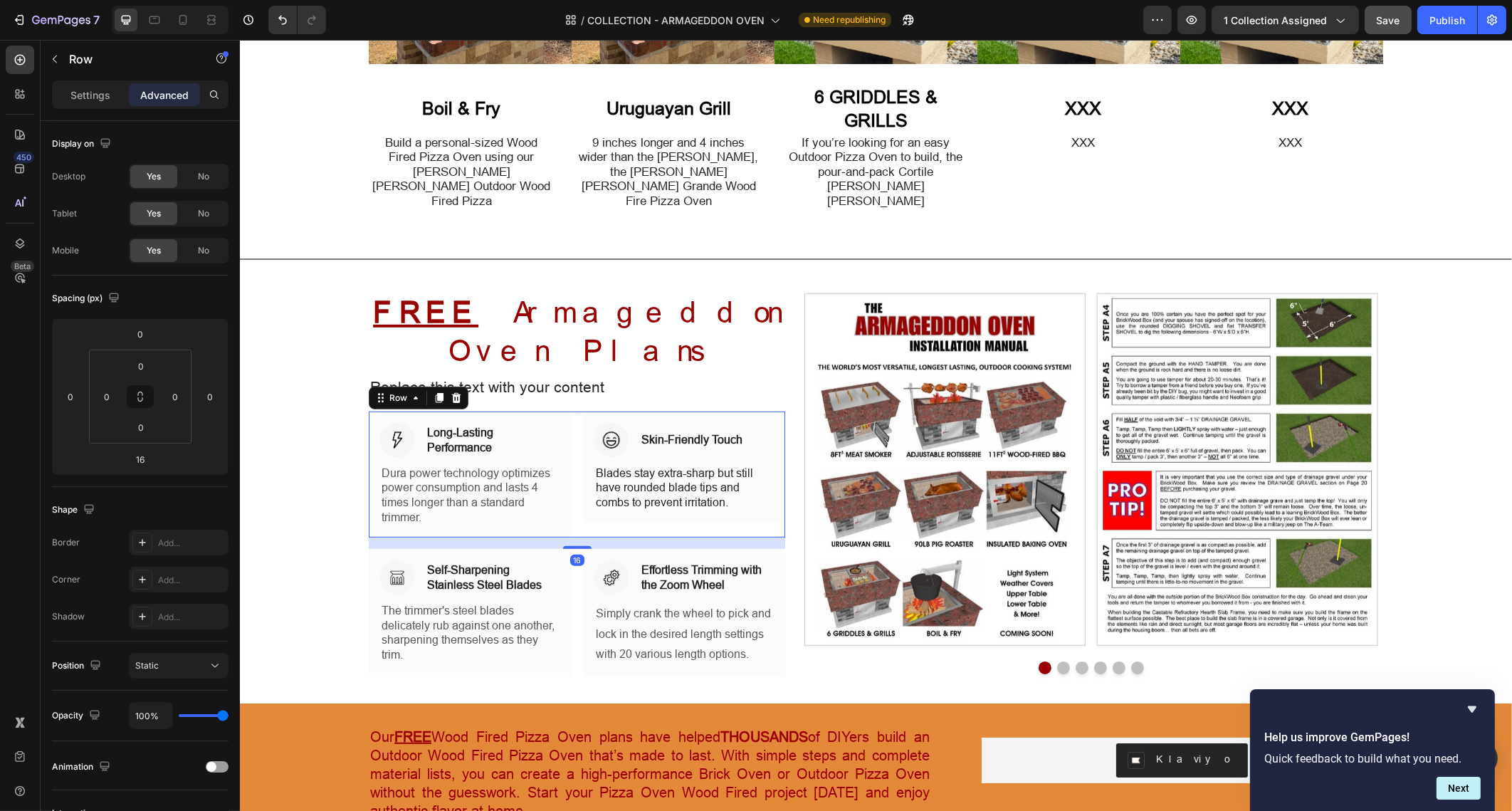
click at [566, 538] on div "16" at bounding box center [576, 543] width 417 height 11
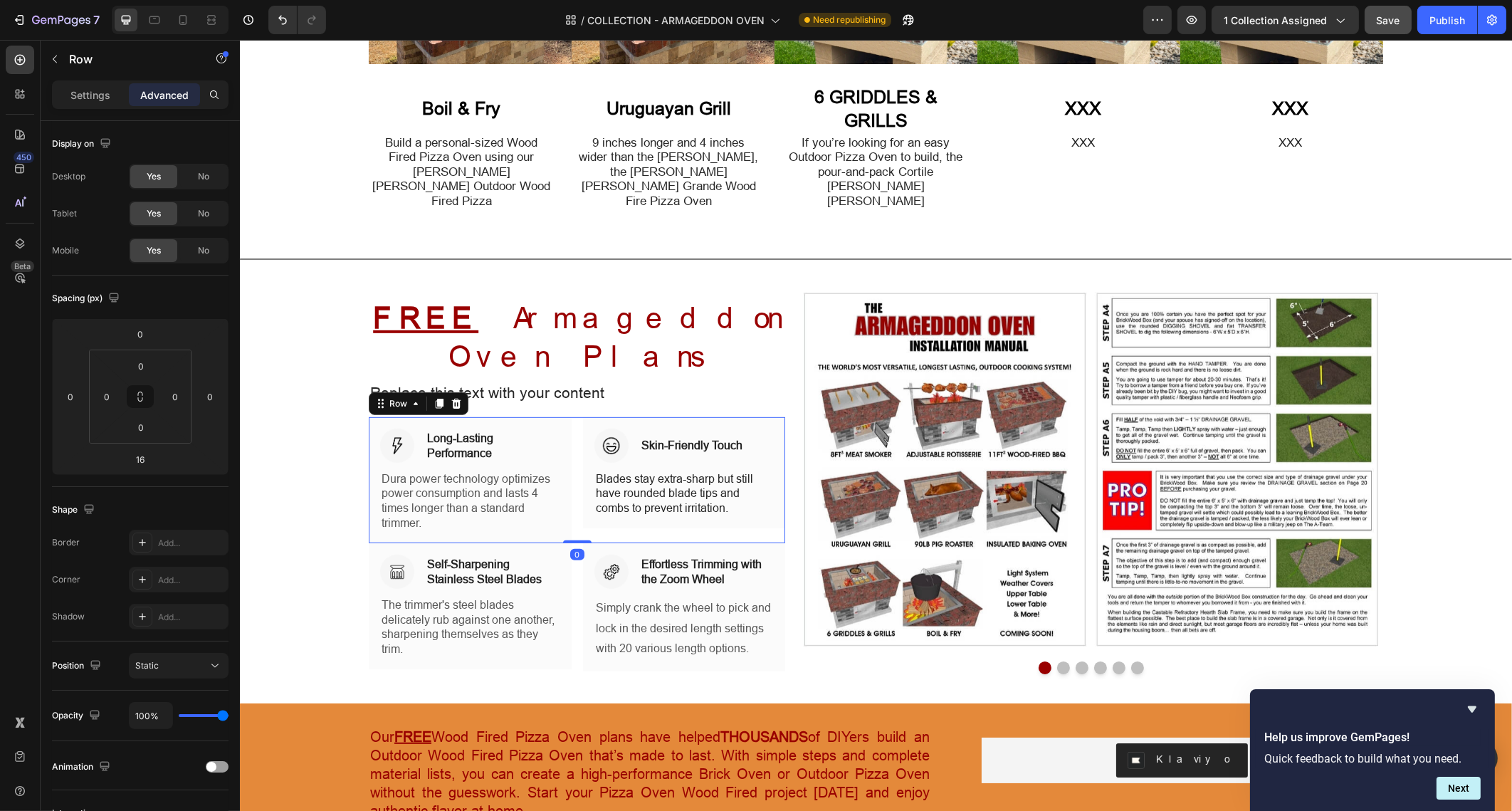
drag, startPoint x: 570, startPoint y: 500, endPoint x: 570, endPoint y: 470, distance: 30.0
click at [570, 470] on div "Image Long-Lasting Performance Heading Row Dura power technology optimizes powe…" at bounding box center [576, 480] width 417 height 126
type input "0"
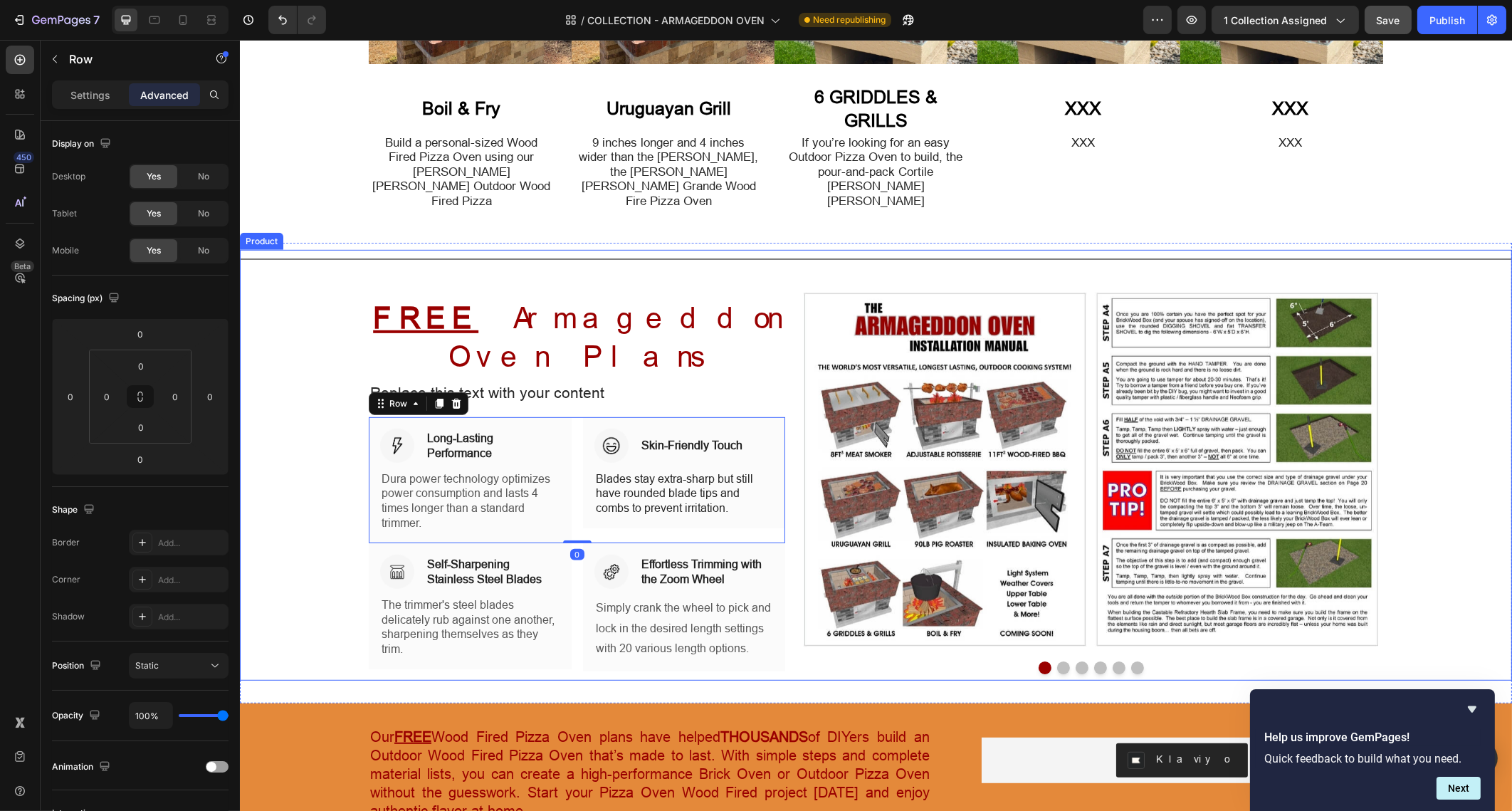
click at [1462, 428] on div "Title Line ⁠⁠⁠⁠⁠⁠⁠ FREE Armageddon Oven Plans Heading Replace this text with yo…" at bounding box center [875, 464] width 1273 height 430
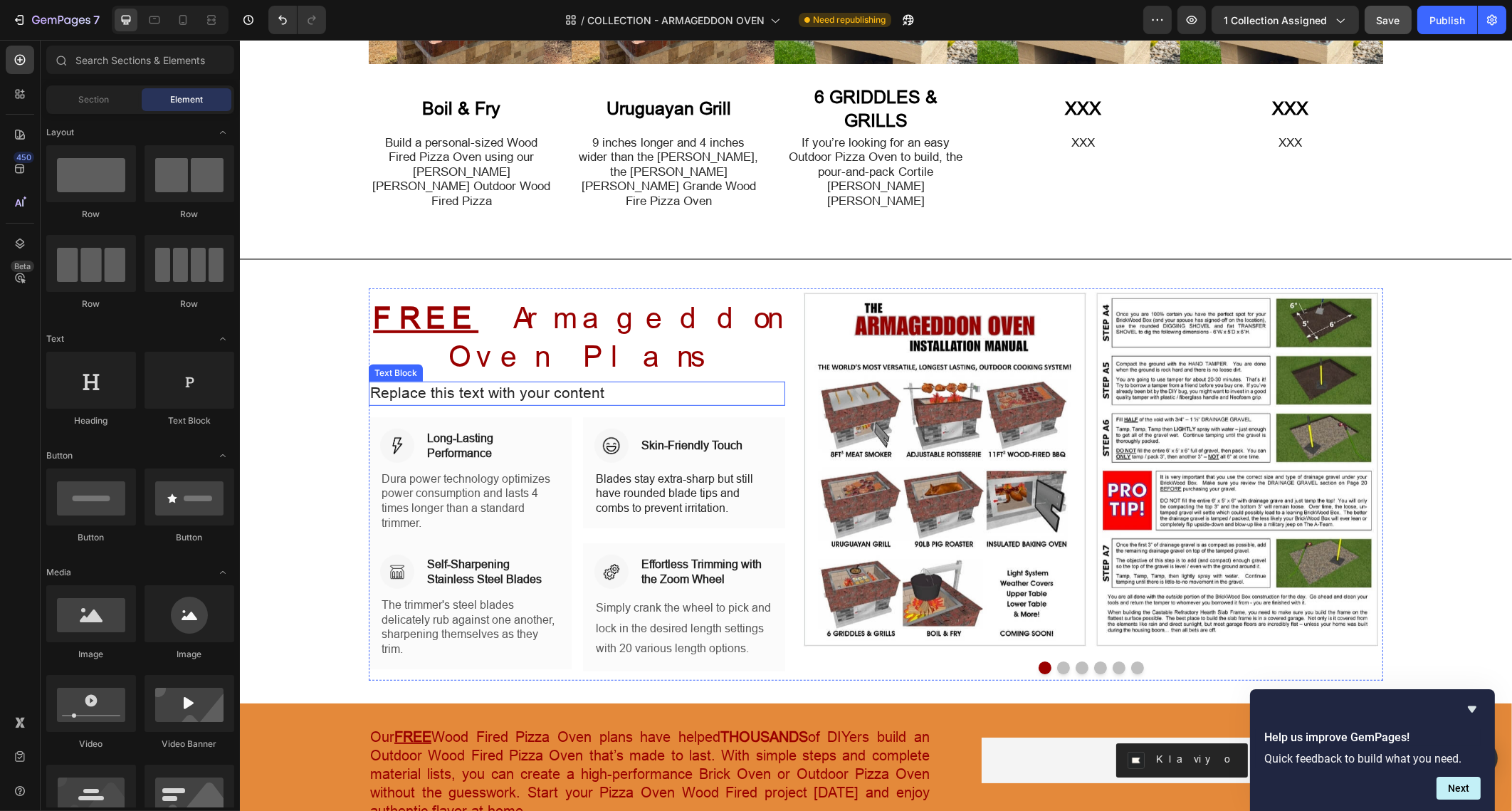
click at [539, 384] on span "Replace this text with your content" at bounding box center [486, 393] width 234 height 17
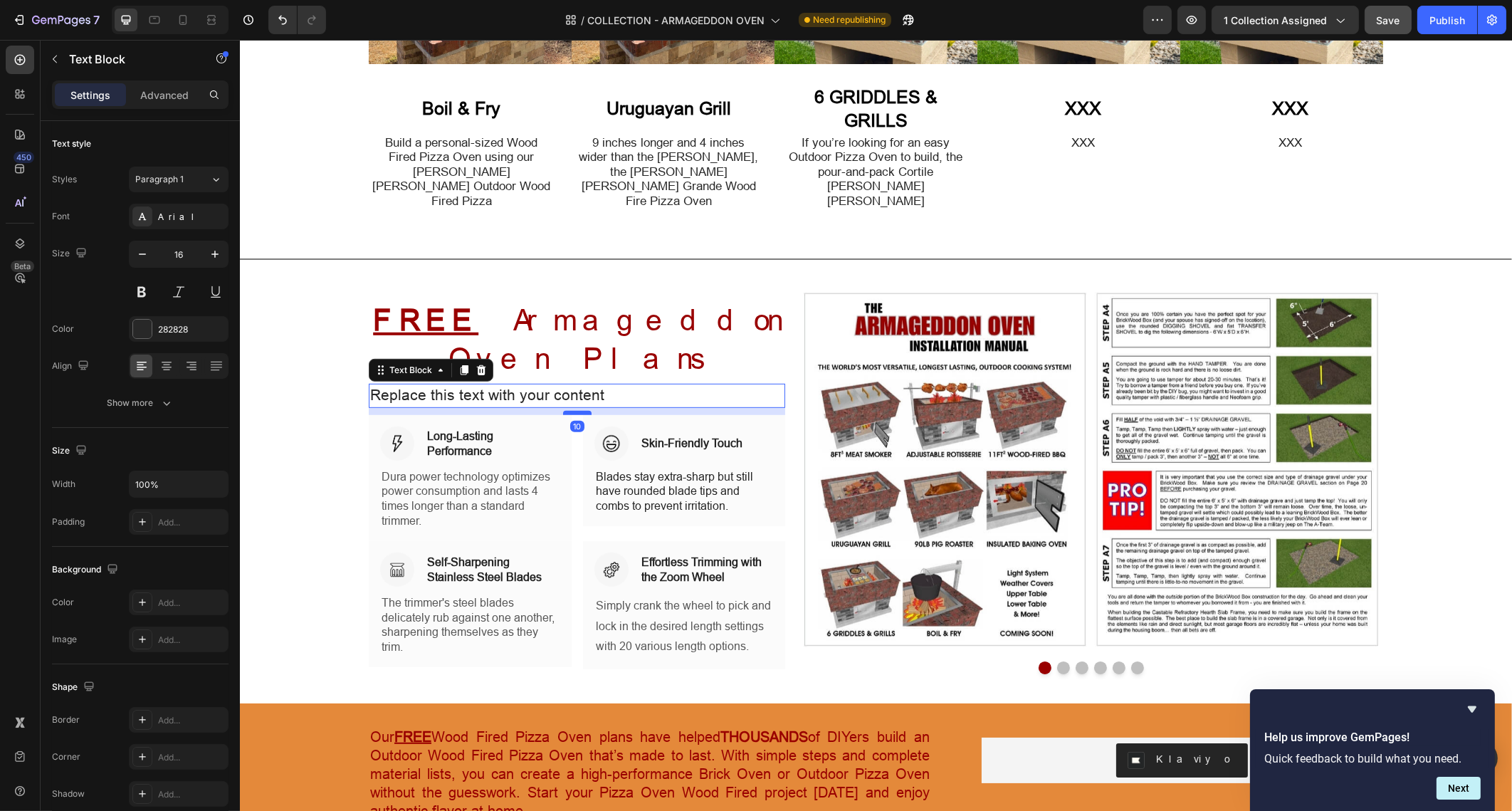
click at [568, 411] on div at bounding box center [576, 413] width 28 height 5
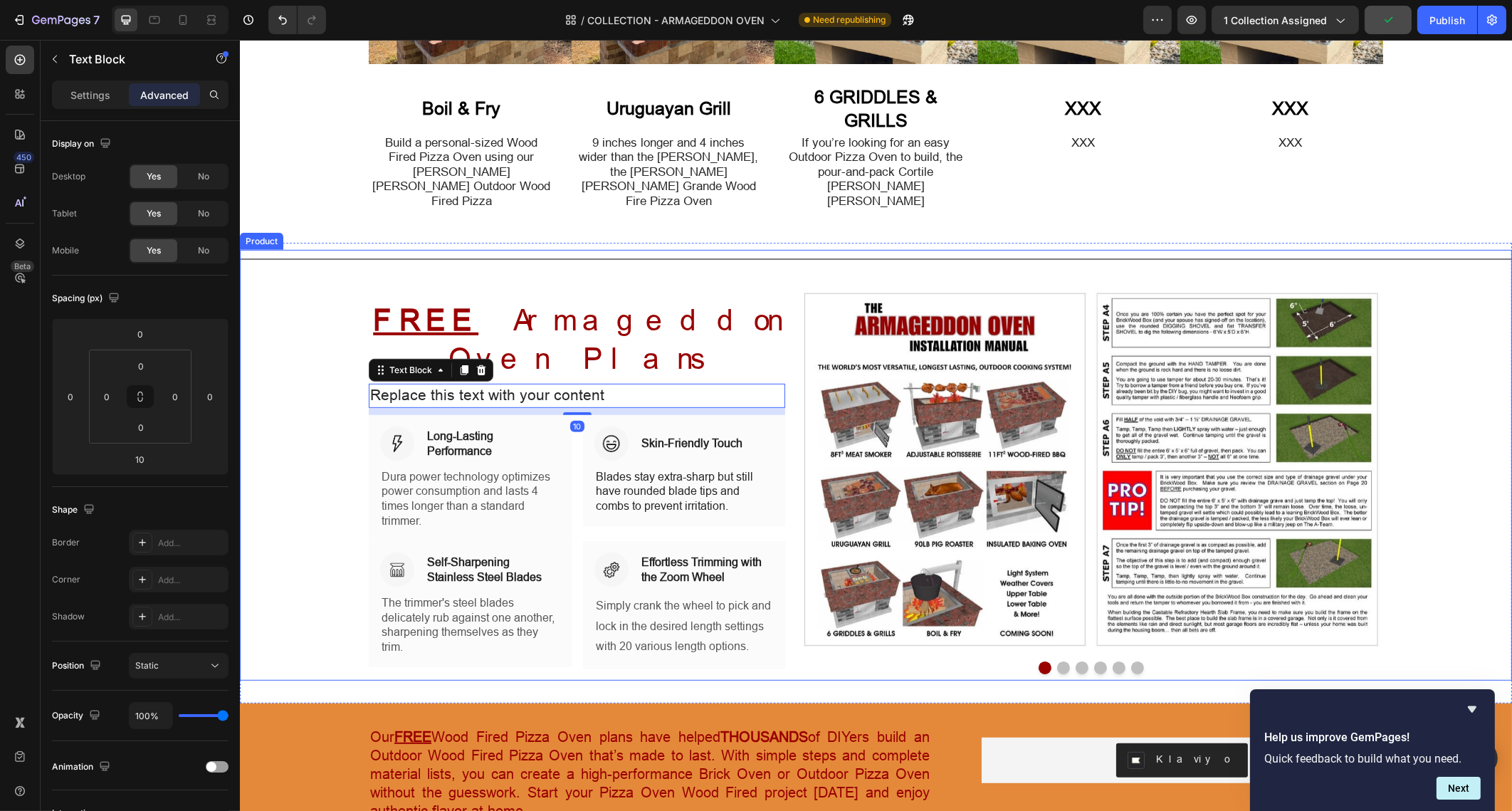
click at [1445, 256] on div "Title Line ⁠⁠⁠⁠⁠⁠⁠ FREE Armageddon Oven Plans Heading Replace this text with yo…" at bounding box center [875, 464] width 1273 height 430
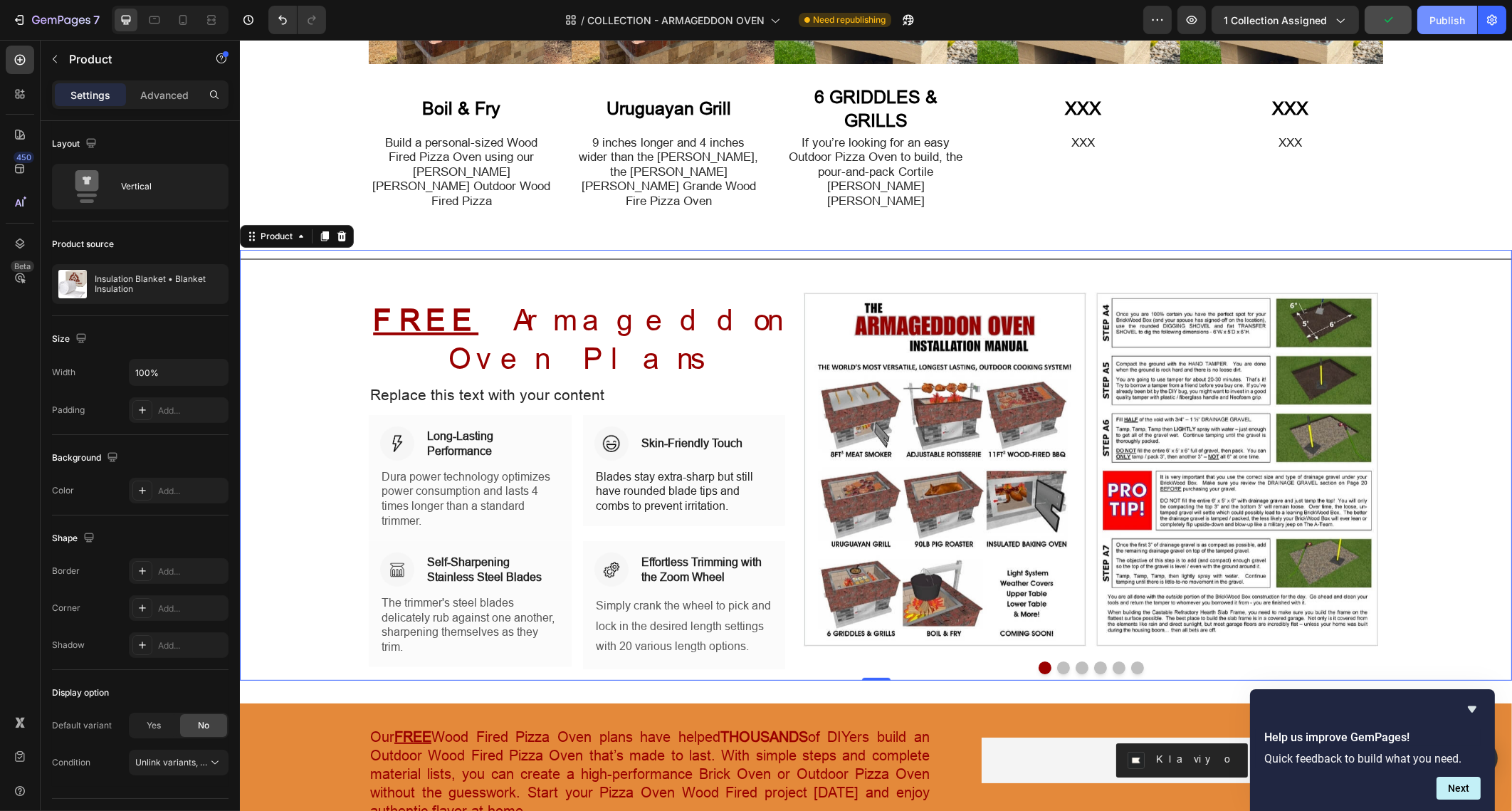
click at [1462, 8] on button "Publish" at bounding box center [1447, 19] width 60 height 28
click at [695, 595] on p "Simply crank the wheel to pick and lock in the desired length settings with 20 …" at bounding box center [684, 626] width 177 height 61
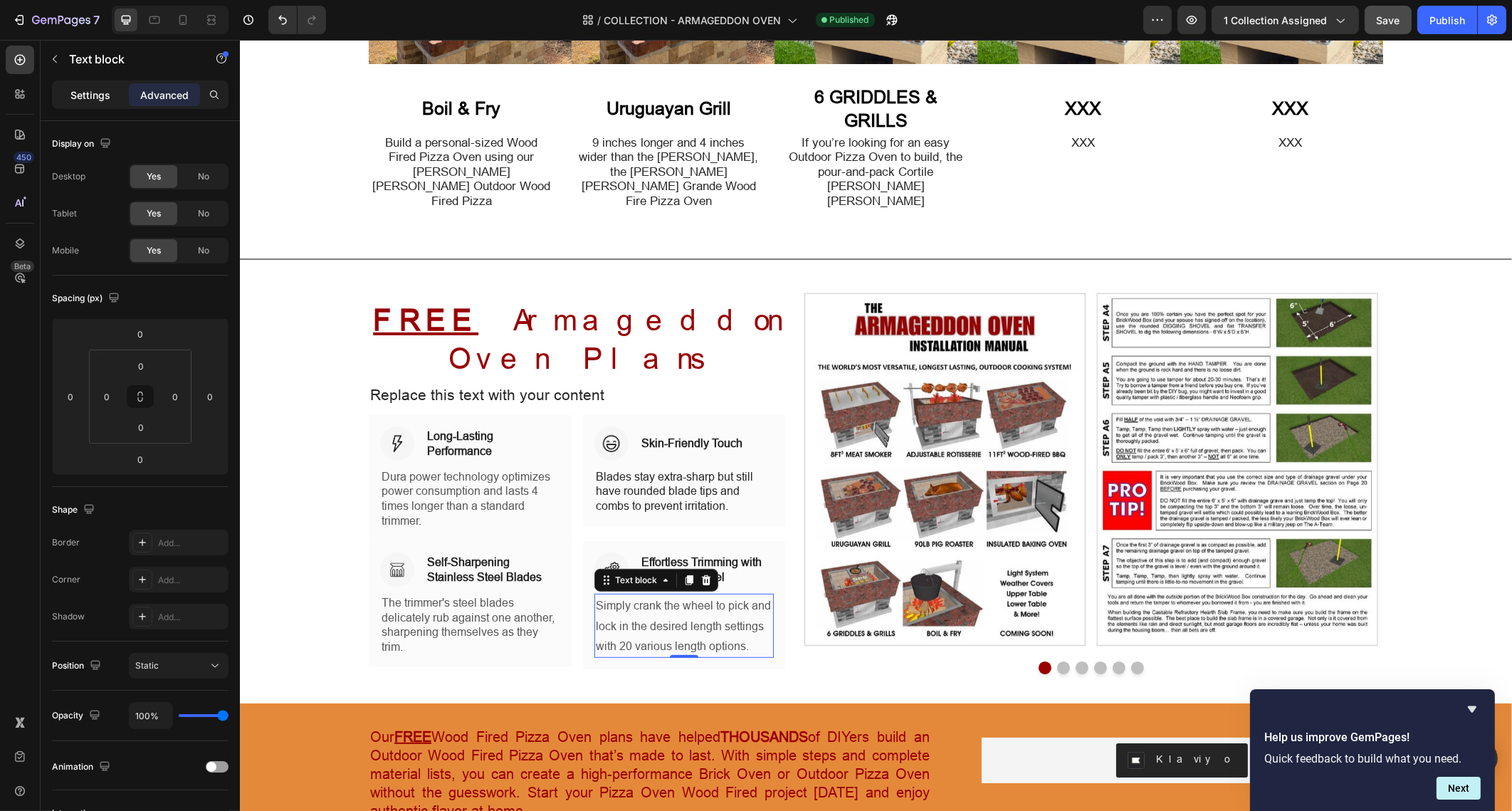
click at [75, 97] on p "Settings" at bounding box center [90, 94] width 39 height 15
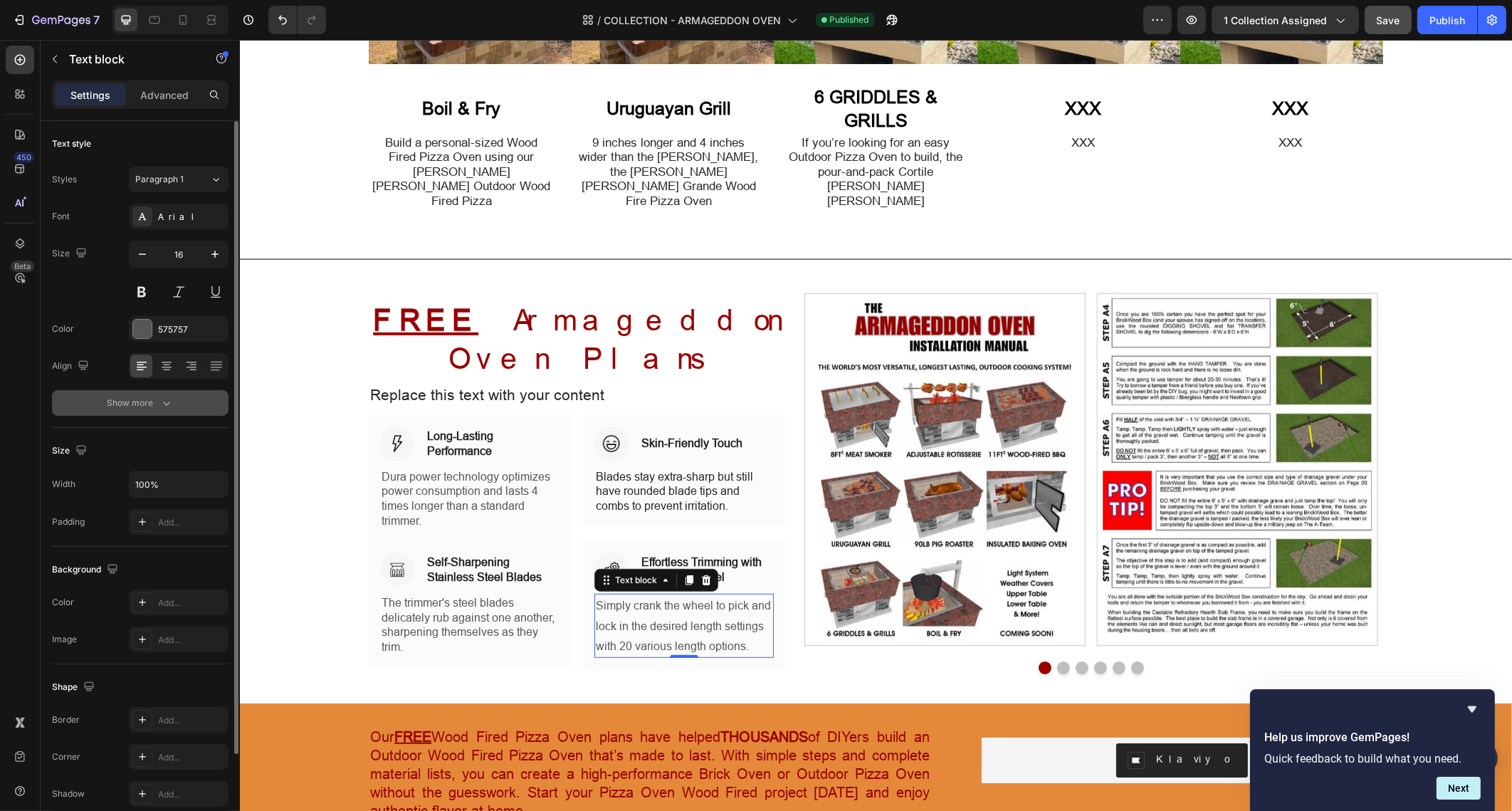
click at [172, 413] on button "Show more" at bounding box center [140, 403] width 176 height 26
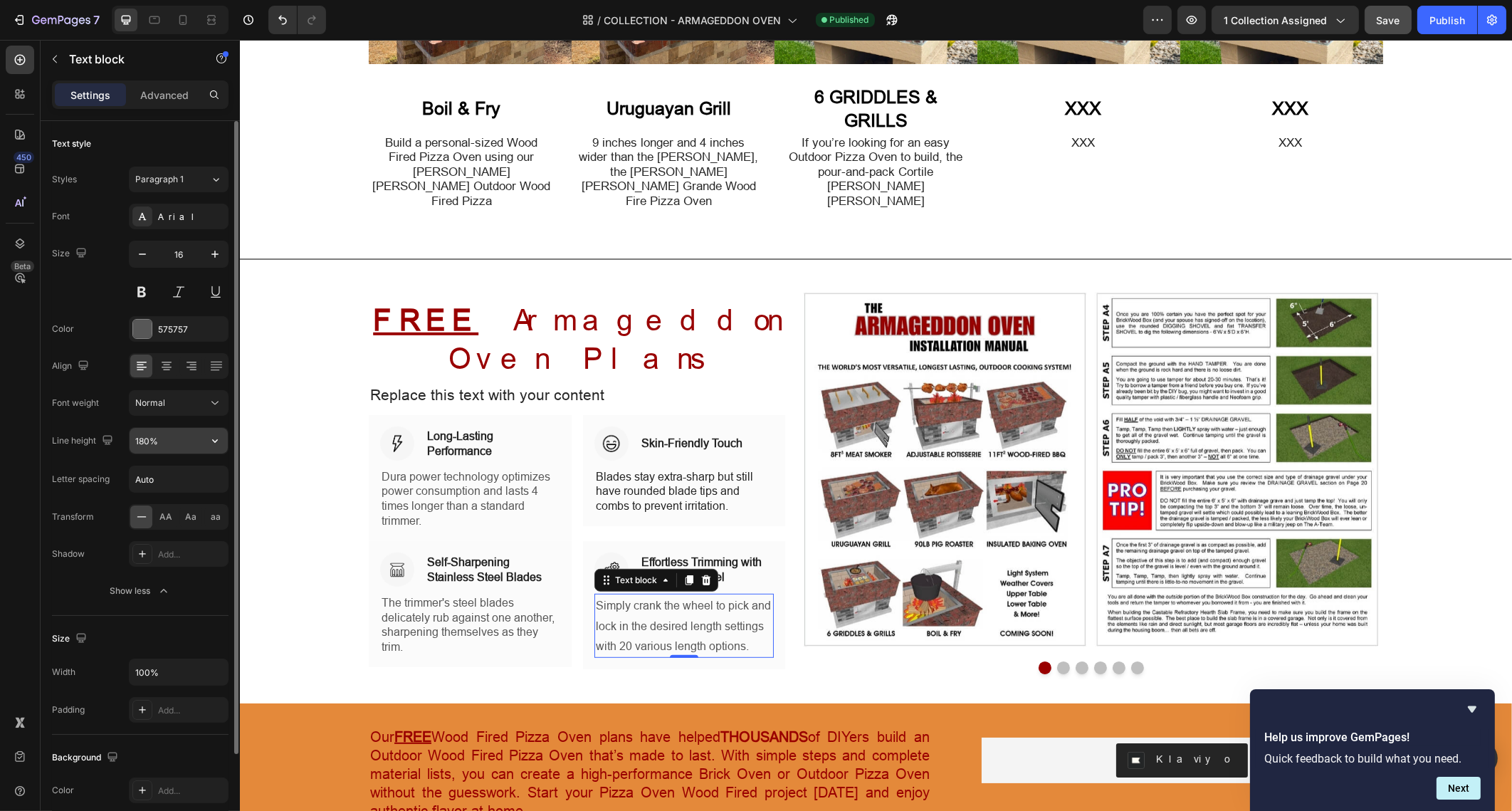
click at [170, 447] on input "180%" at bounding box center [178, 440] width 98 height 26
click at [214, 447] on icon "button" at bounding box center [216, 441] width 15 height 15
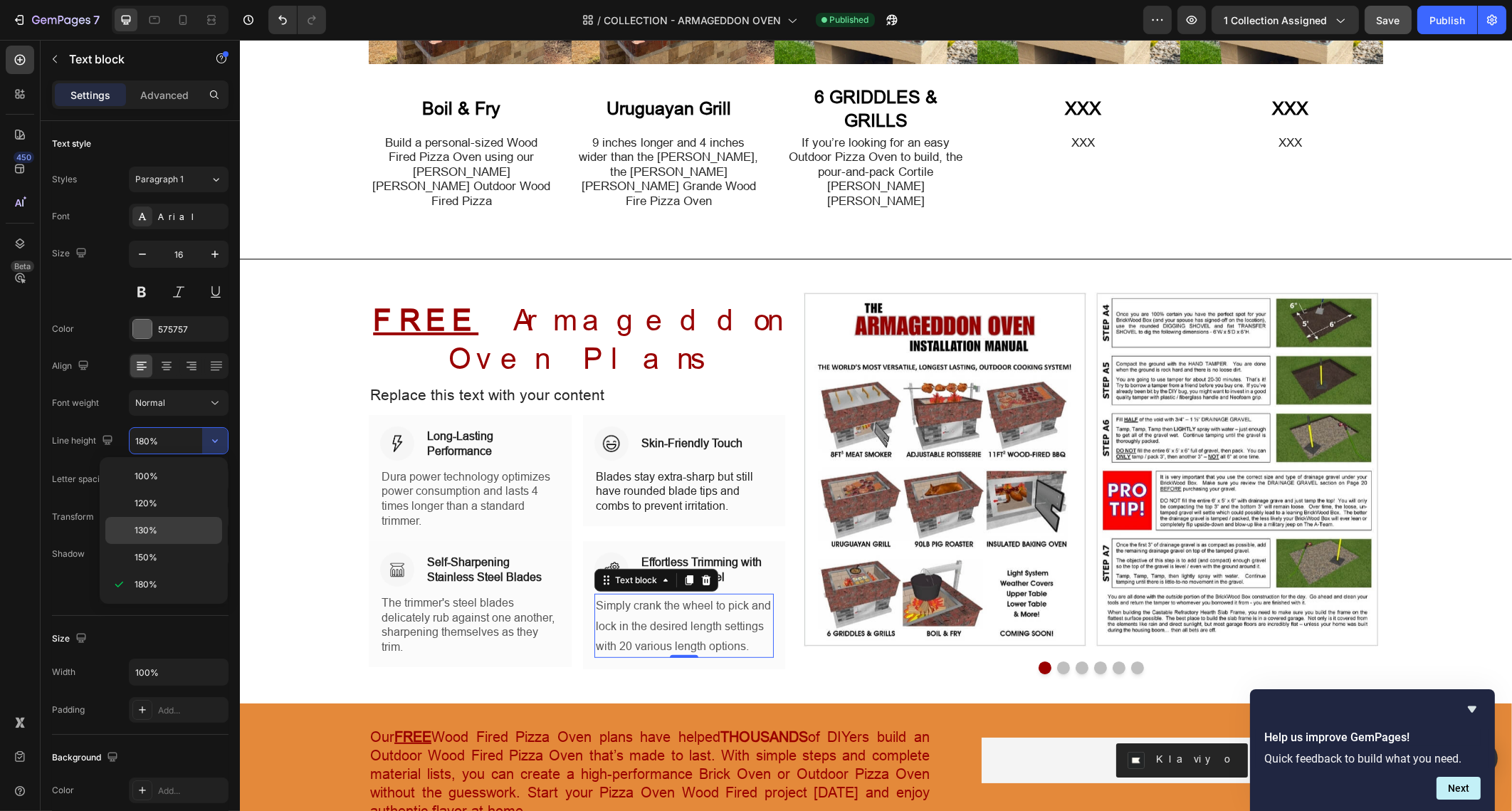
click at [199, 525] on p "130%" at bounding box center [175, 530] width 81 height 13
type input "130%"
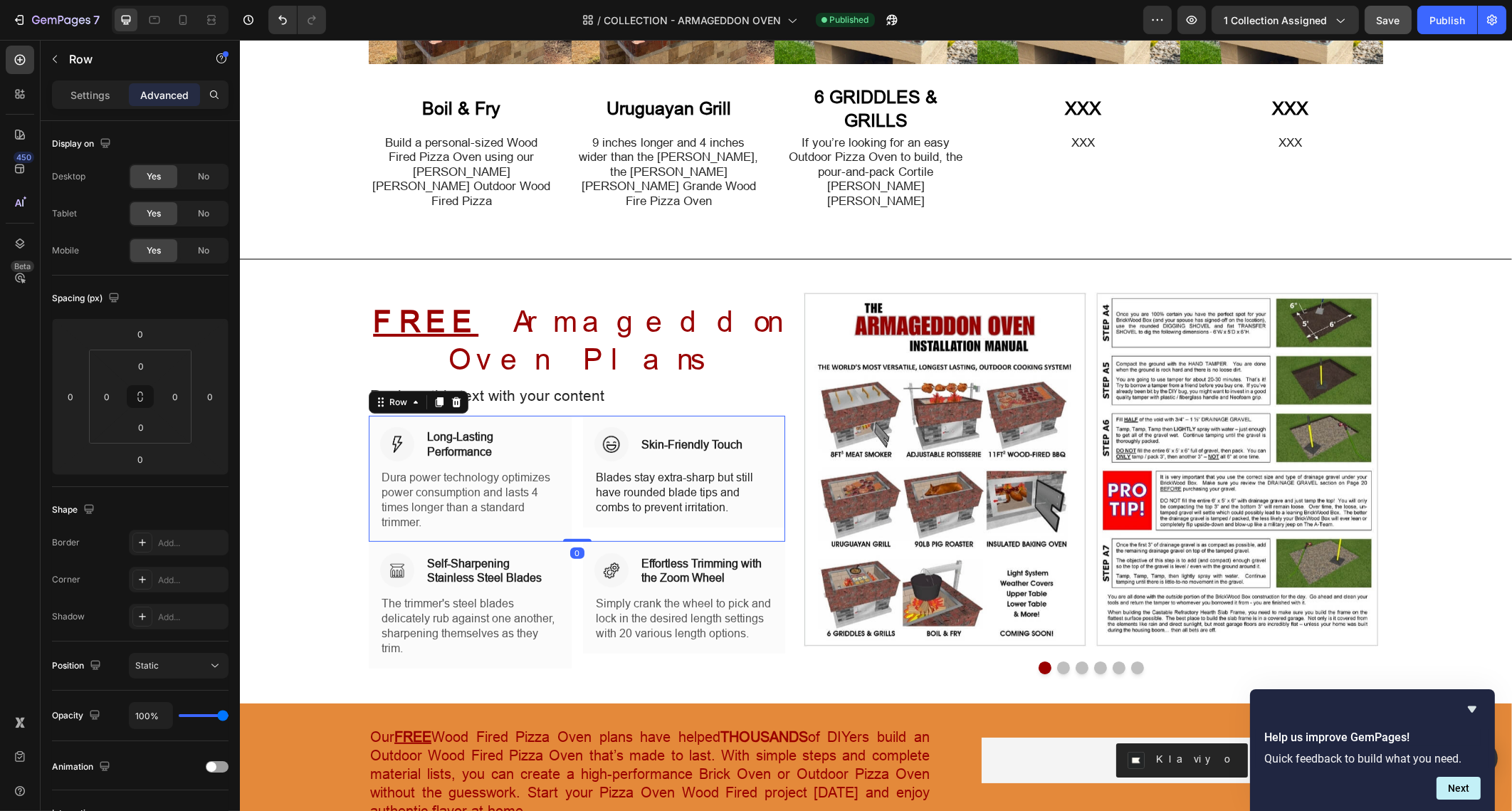
click at [571, 488] on div "Image Long-Lasting Performance Heading Row Dura power technology optimizes powe…" at bounding box center [576, 478] width 417 height 126
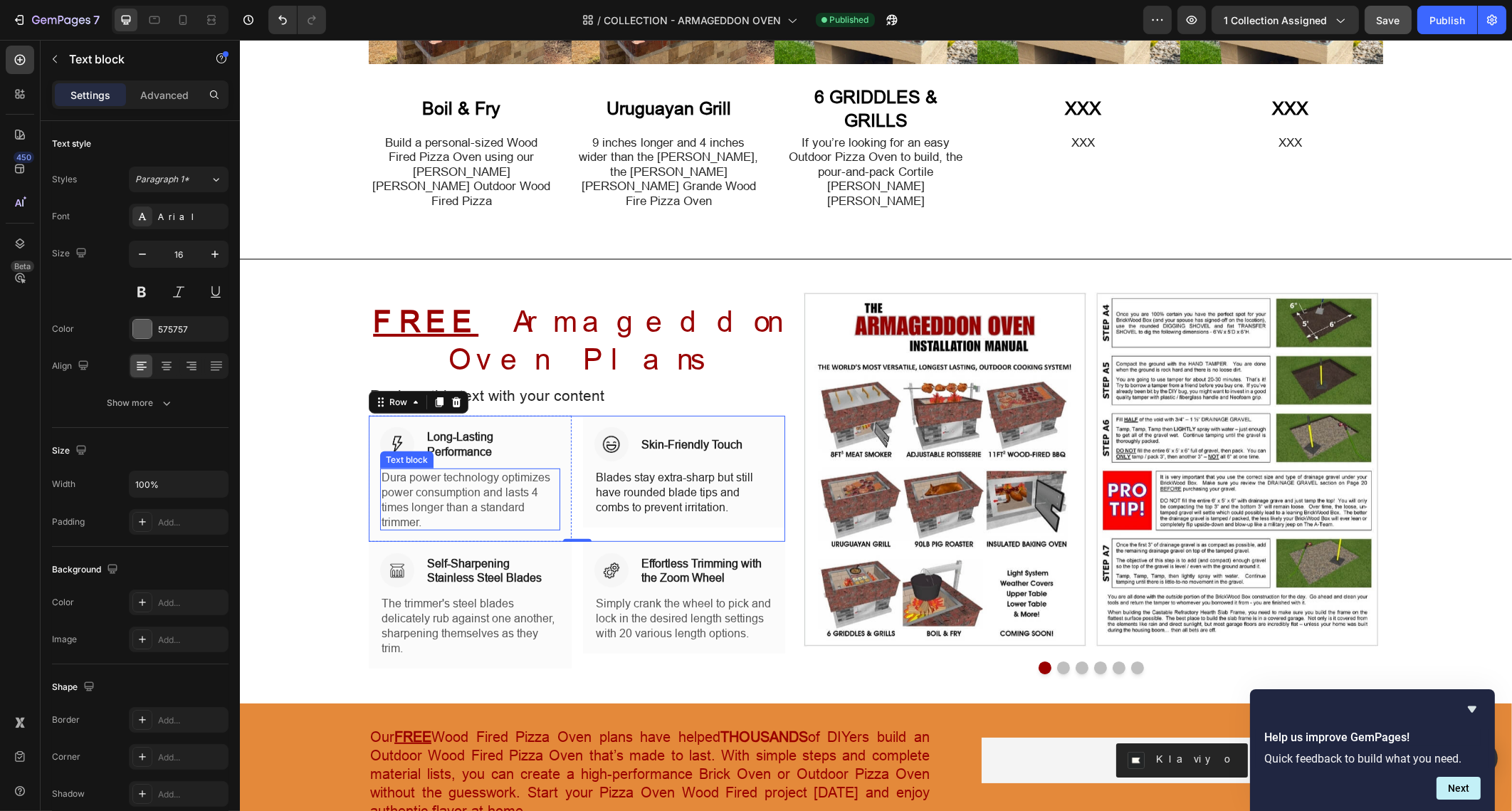
click at [510, 470] on p "Dura power technology optimizes power consumption and lasts 4 times longer than…" at bounding box center [469, 499] width 177 height 59
click at [583, 453] on div "Image Skin-Friendly Touch Heading Row Blades stay extra-sharp but still have ro…" at bounding box center [684, 471] width 203 height 111
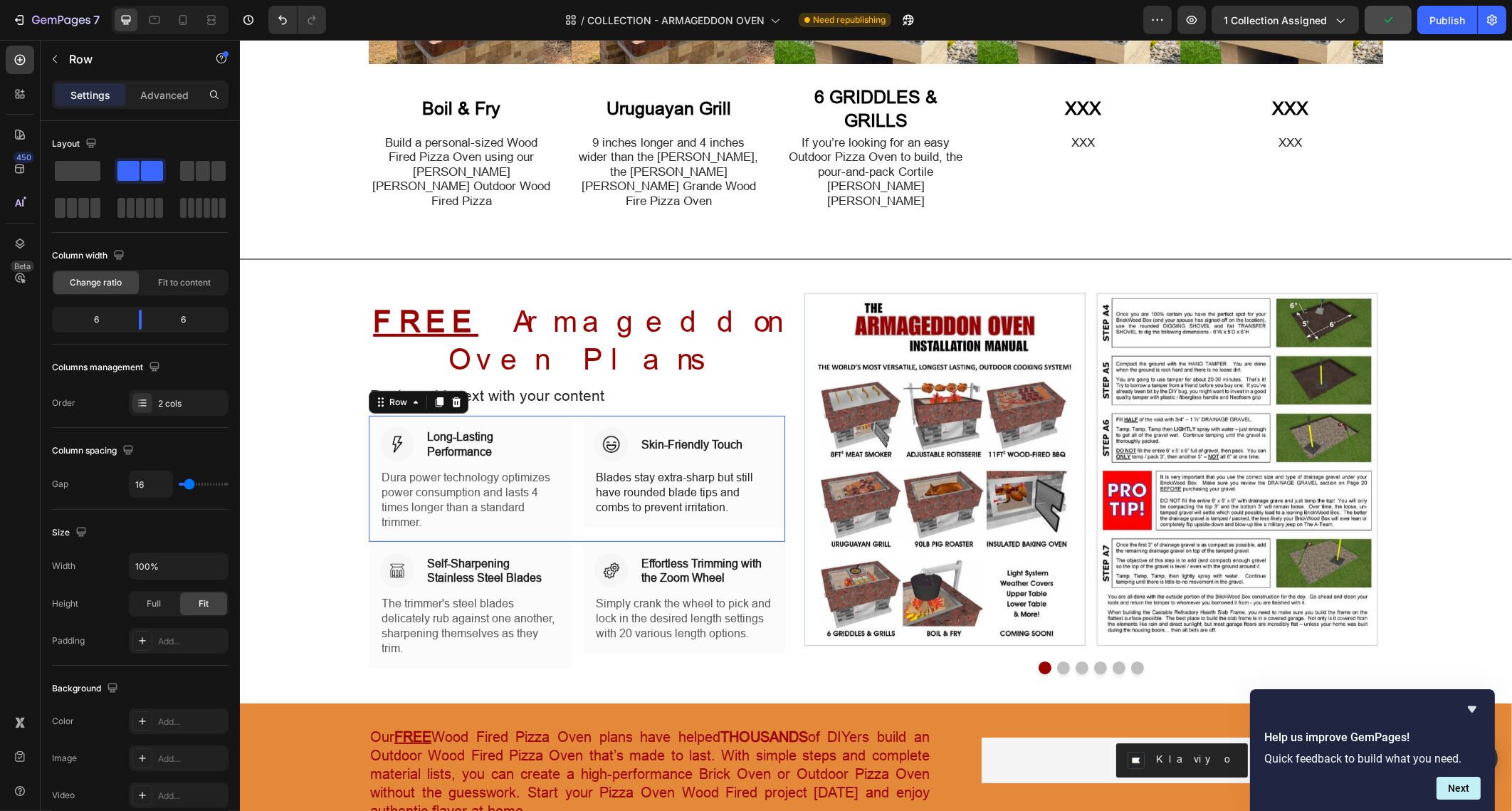
click at [567, 466] on div "Image Long-Lasting Performance Heading Row Dura power technology optimizes powe…" at bounding box center [576, 478] width 417 height 126
click at [167, 94] on p "Advanced" at bounding box center [164, 94] width 49 height 15
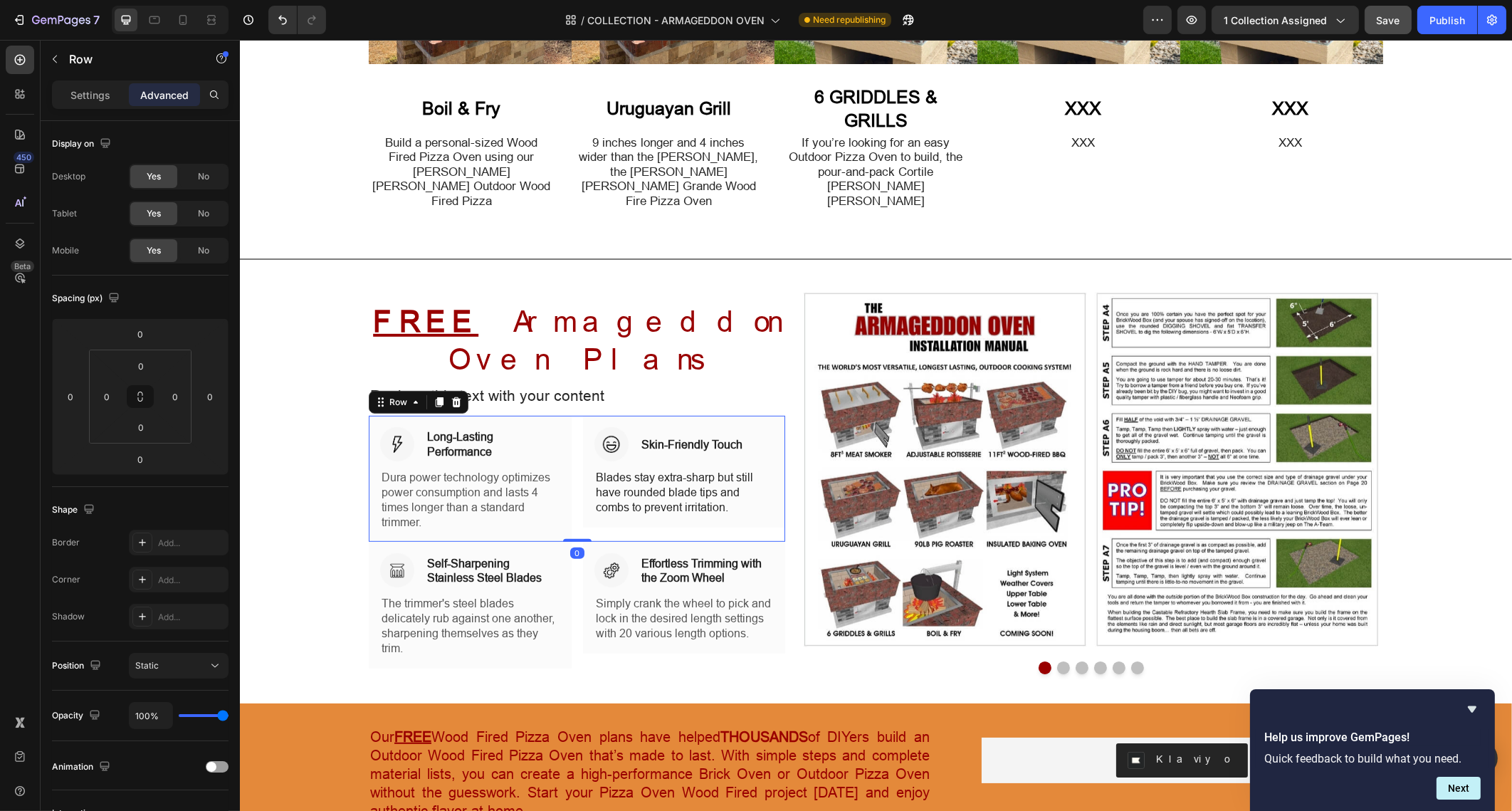
drag, startPoint x: 571, startPoint y: 493, endPoint x: 561, endPoint y: 462, distance: 32.6
click at [561, 462] on div "Image Long-Lasting Performance Heading Row Dura power technology optimizes powe…" at bounding box center [576, 478] width 417 height 126
click at [479, 472] on p "Dura power technology optimizes power consumption and lasts 4 times longer than…" at bounding box center [469, 499] width 177 height 59
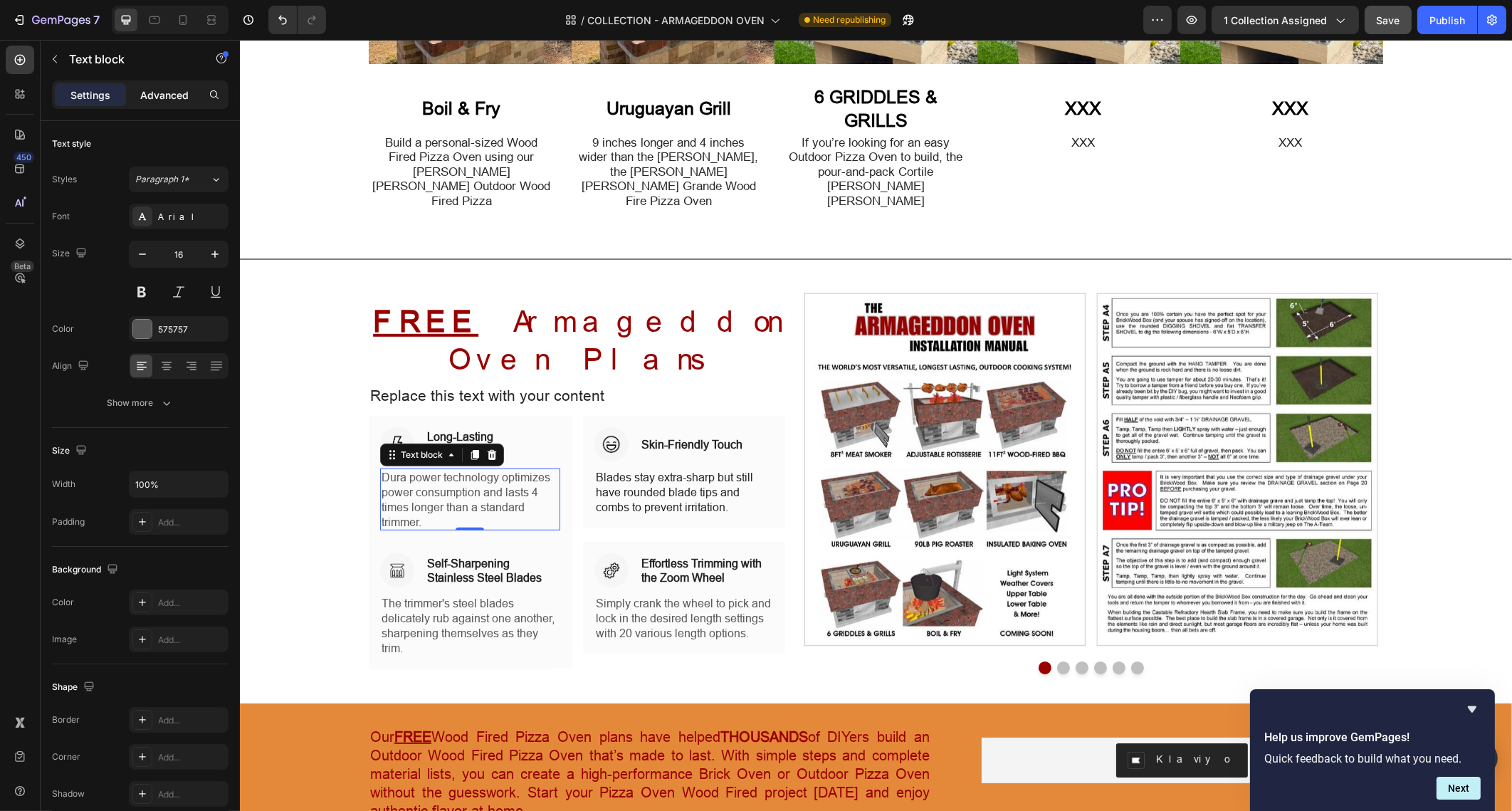
click at [180, 91] on p "Advanced" at bounding box center [164, 94] width 49 height 15
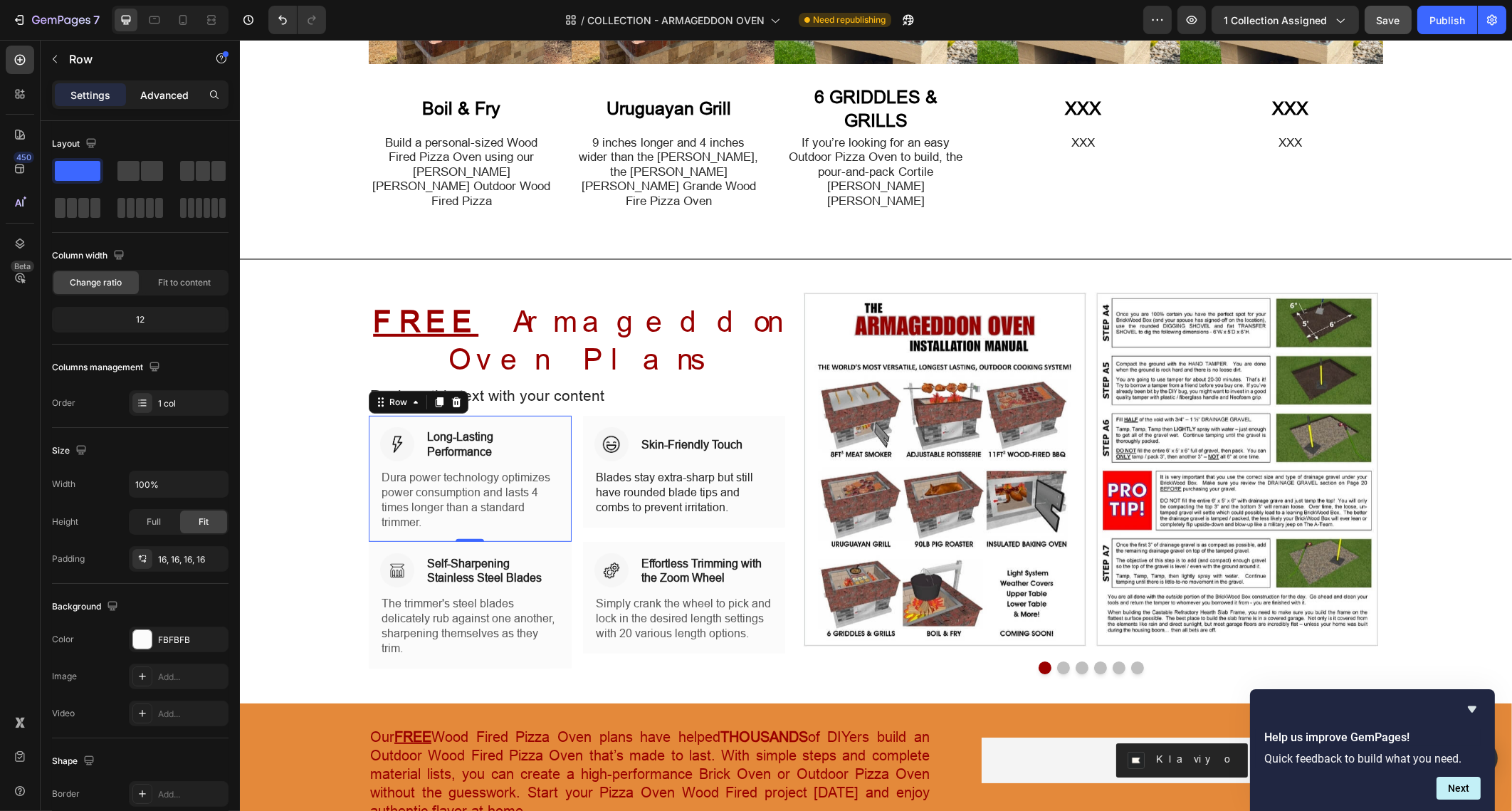
click at [167, 95] on p "Advanced" at bounding box center [164, 94] width 49 height 15
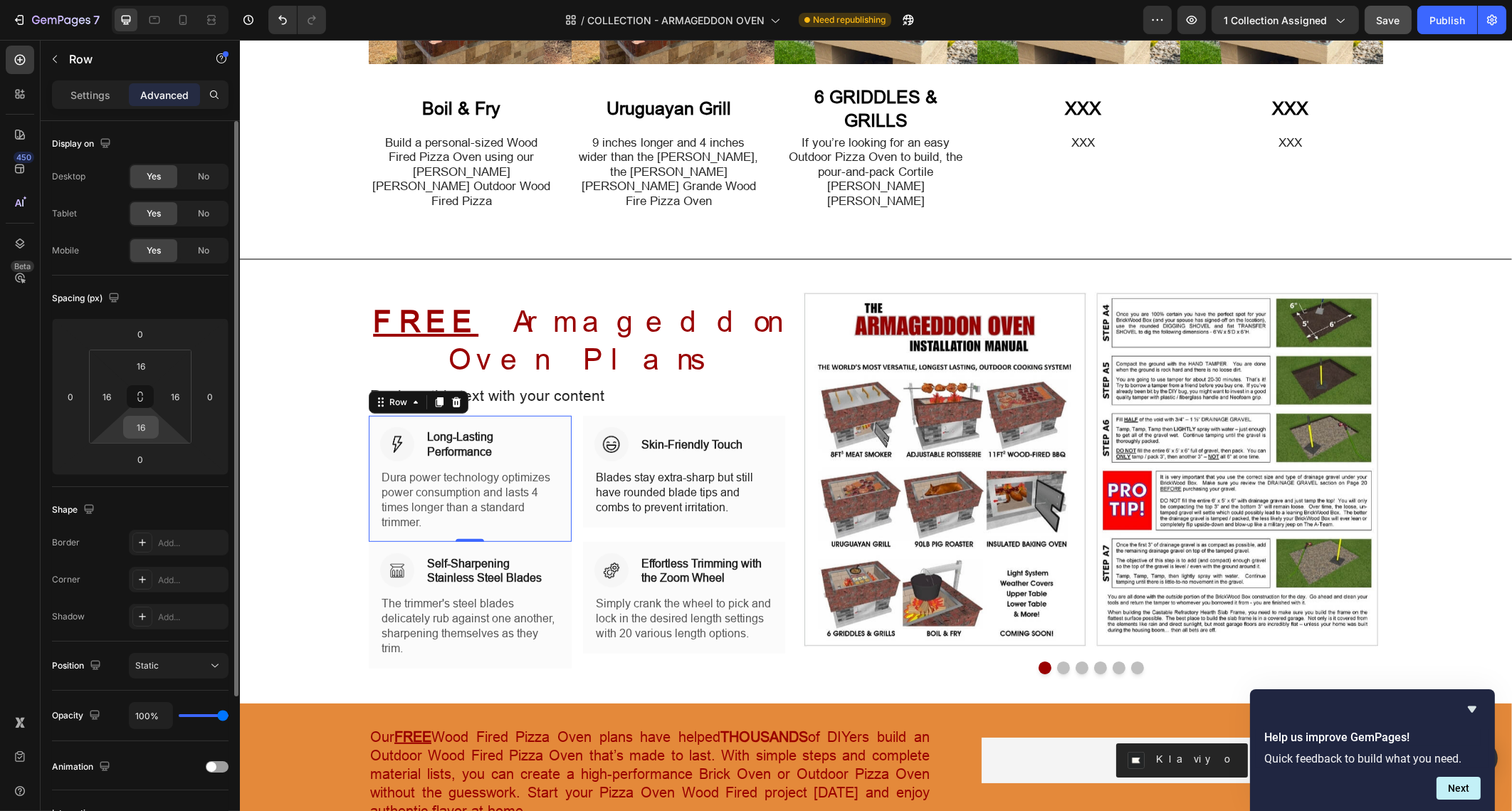
click at [141, 423] on input "16" at bounding box center [140, 427] width 28 height 21
type input "10"
click at [147, 356] on input "16" at bounding box center [140, 365] width 28 height 21
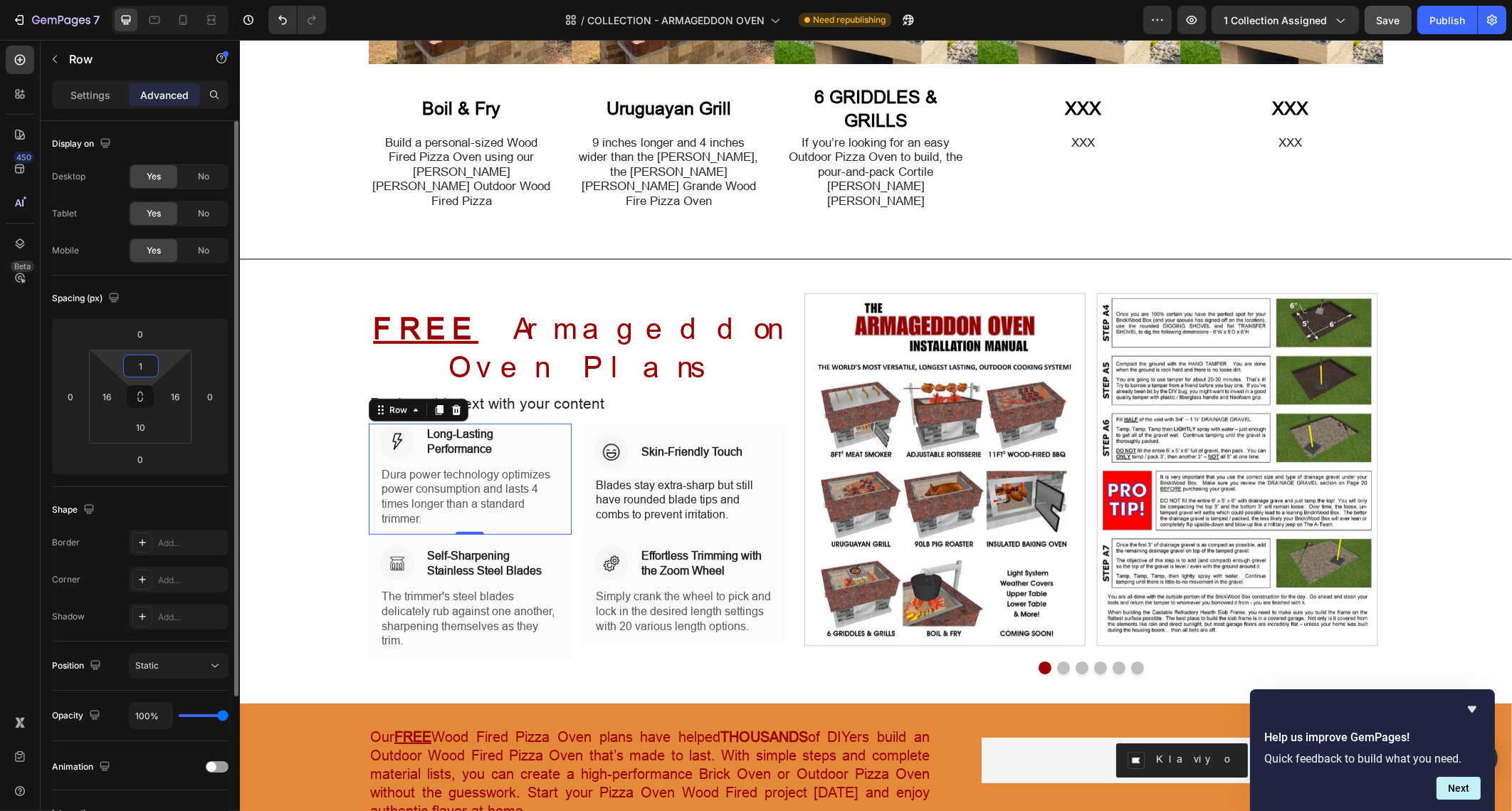
type input "10"
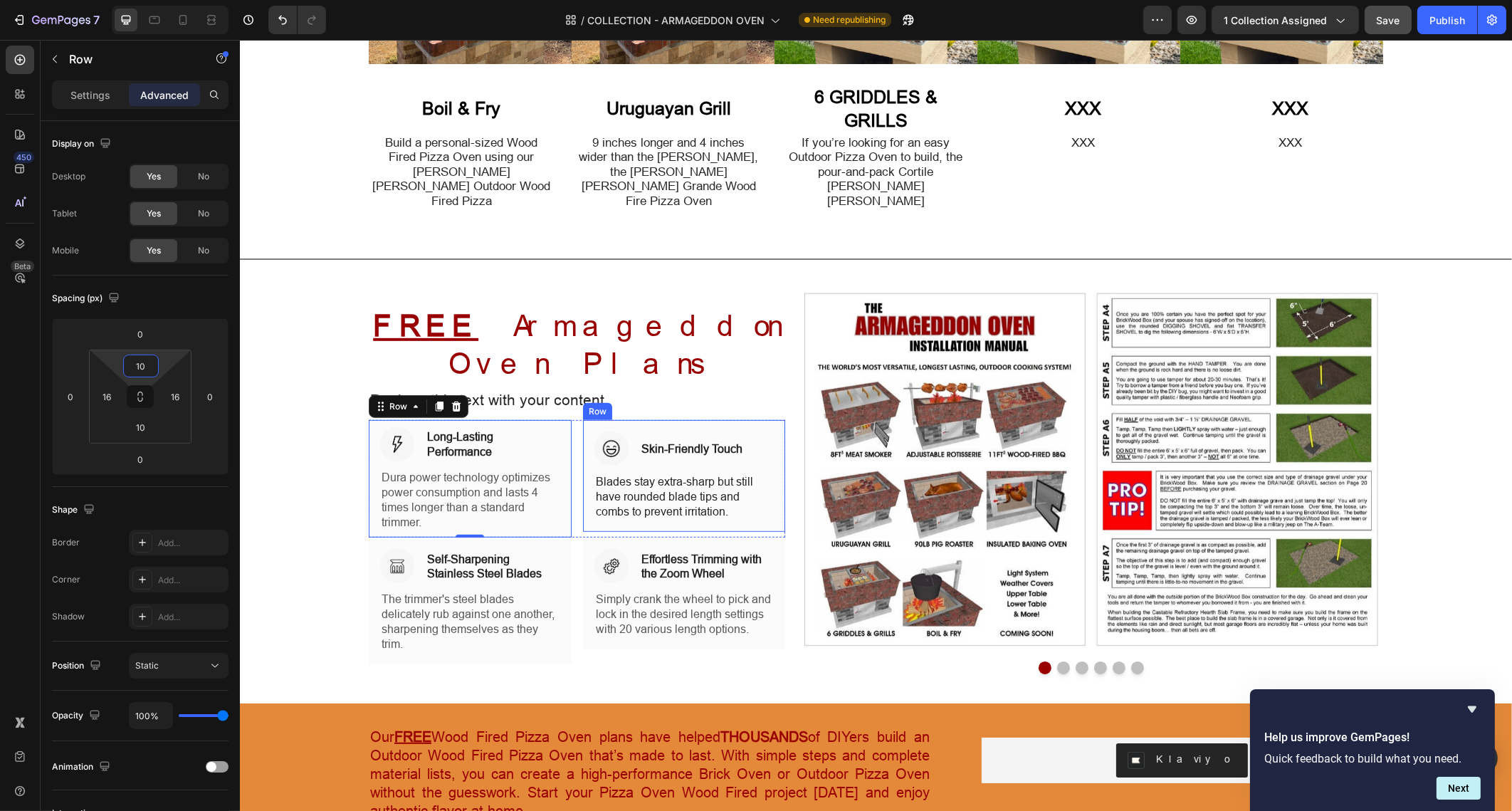
click at [590, 420] on div "Image Skin-Friendly Touch Heading Row Blades stay extra-sharp but still have ro…" at bounding box center [684, 475] width 203 height 111
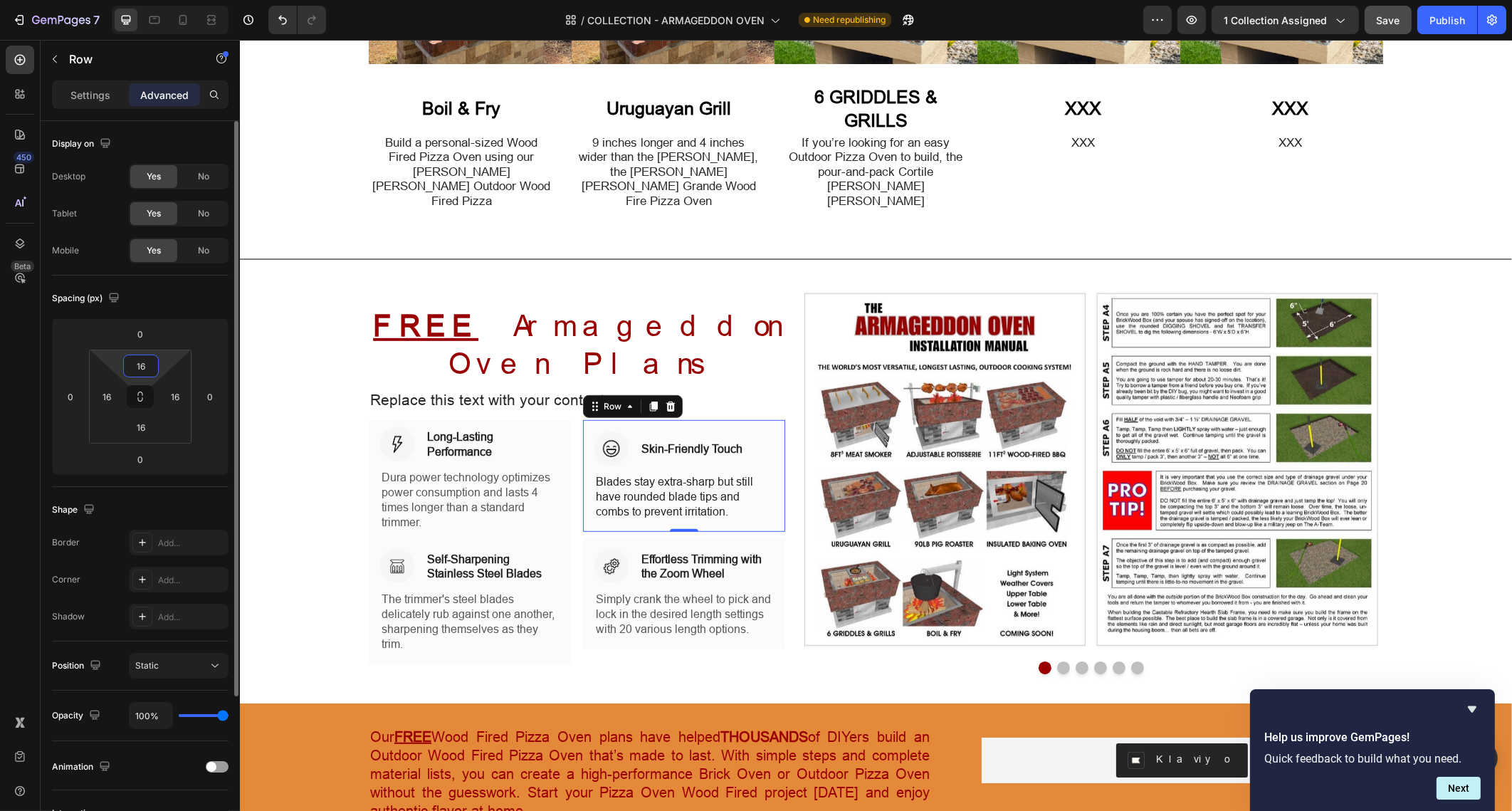
click at [137, 367] on input "16" at bounding box center [140, 365] width 28 height 21
type input "10"
click at [154, 426] on input "16" at bounding box center [140, 427] width 28 height 21
type input "10"
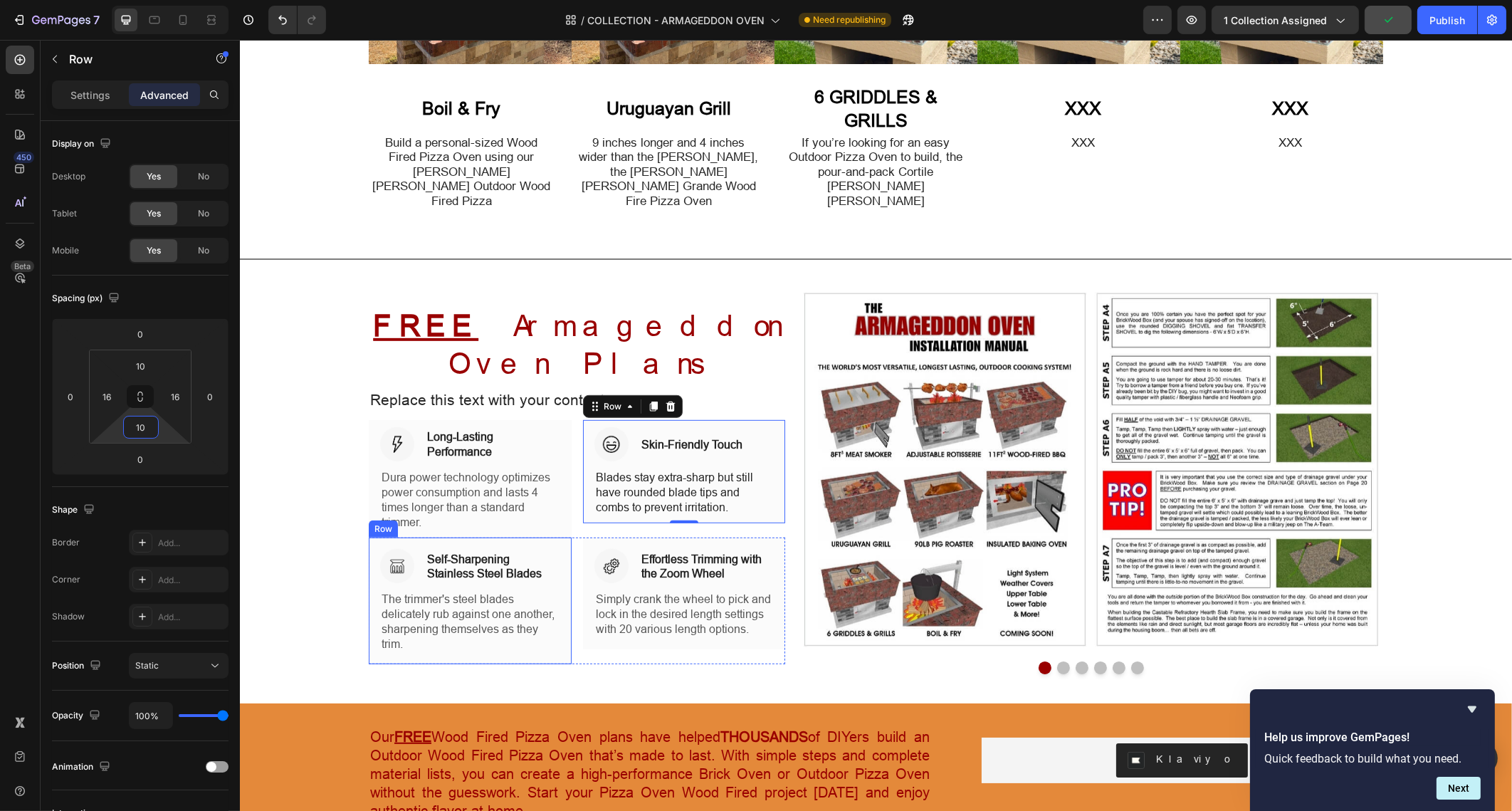
click at [418, 538] on div "Image Self-Sharpening Stainless Steel Blades Heading Row The trimmer's steel bl…" at bounding box center [469, 600] width 203 height 126
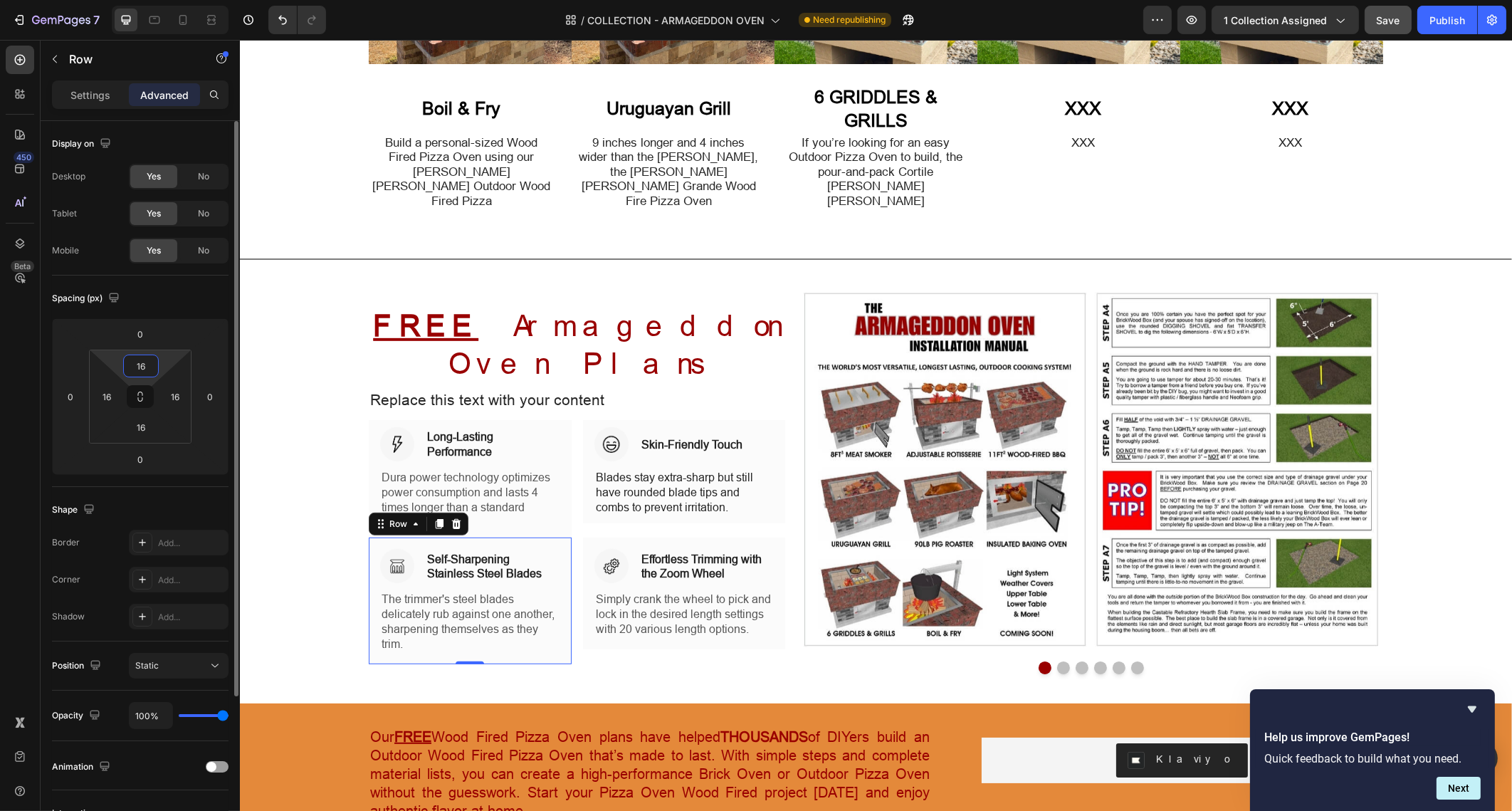
click at [147, 358] on input "16" at bounding box center [140, 365] width 28 height 21
type input "10"
click at [143, 417] on input "16" at bounding box center [140, 427] width 28 height 21
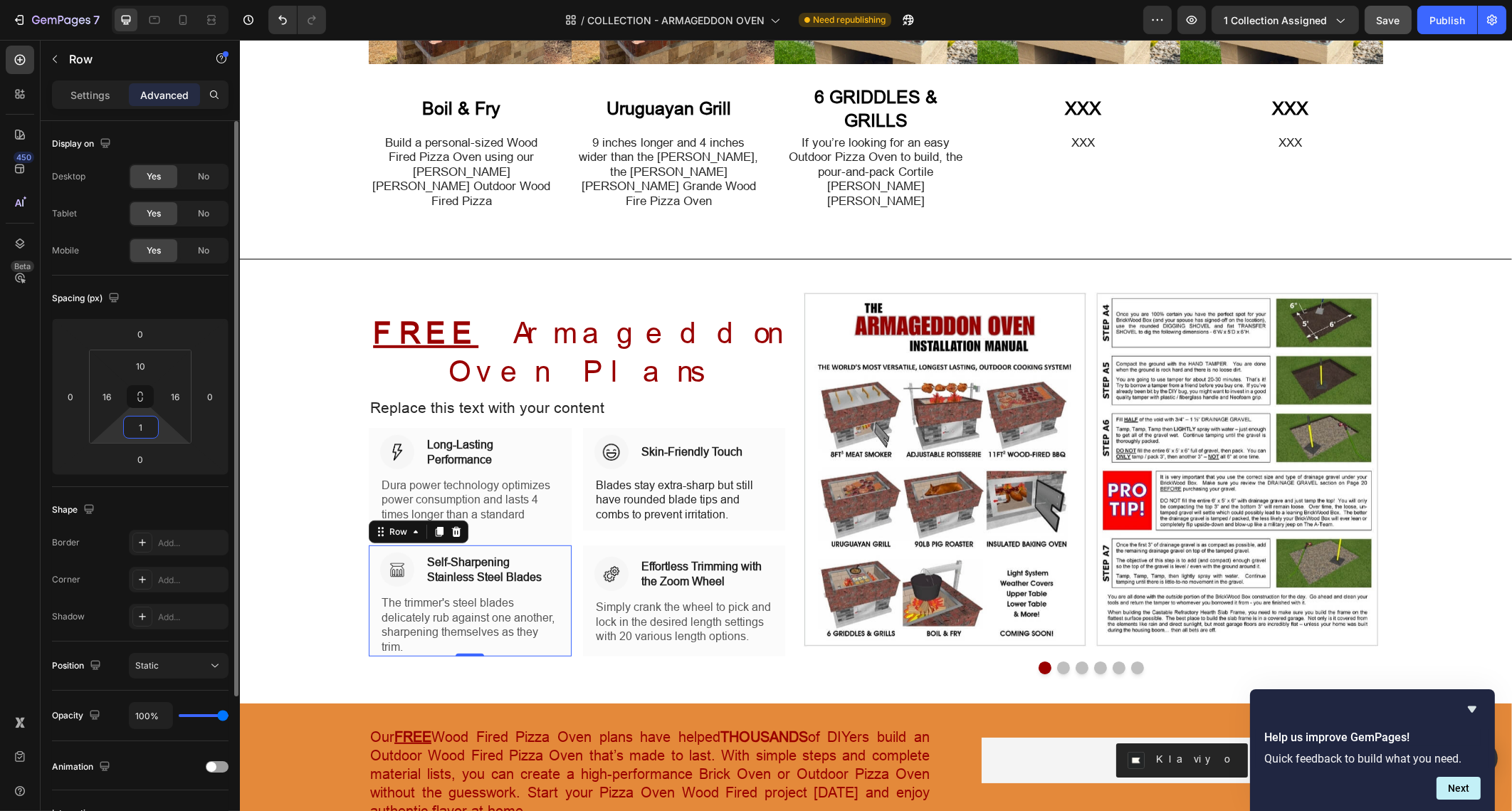
type input "10"
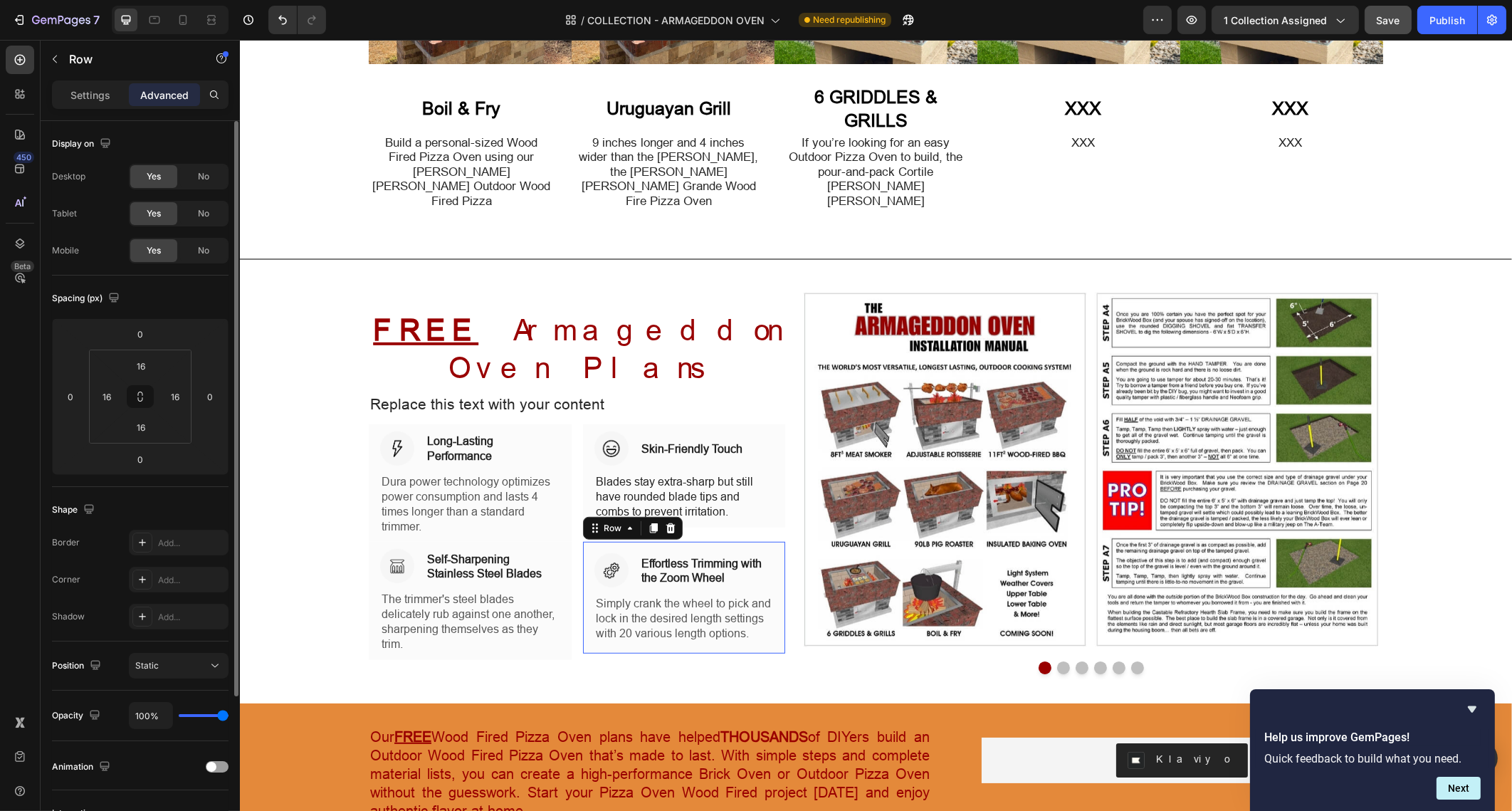
click at [706, 542] on div "Image Effortless Trimming with the Zoom Wheel Heading Row Simply crank the whee…" at bounding box center [684, 597] width 203 height 111
click at [157, 371] on div "16" at bounding box center [140, 365] width 36 height 23
click at [144, 357] on input "16" at bounding box center [140, 365] width 28 height 21
type input "10"
click at [146, 430] on input "16" at bounding box center [140, 427] width 28 height 21
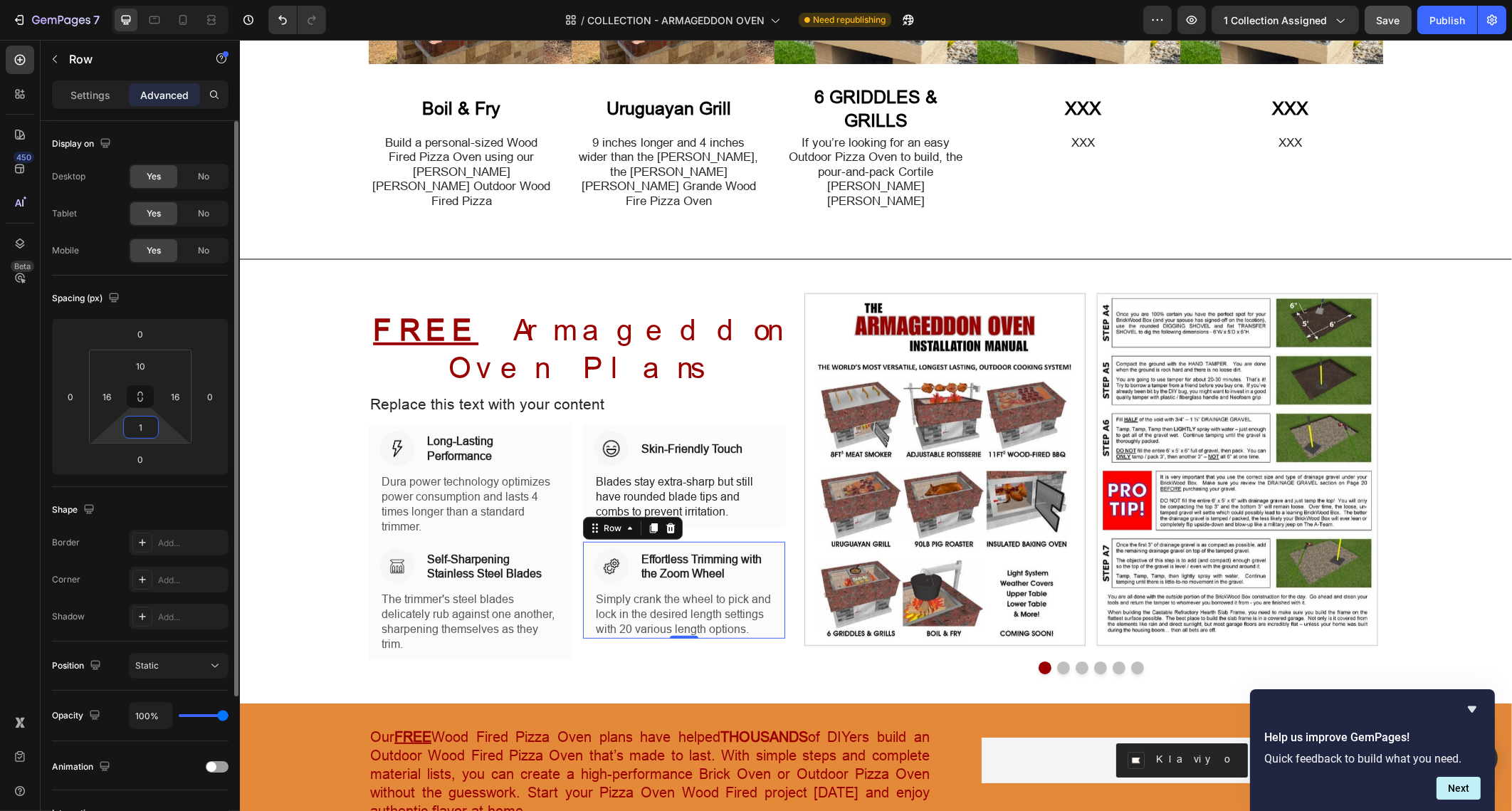
type input "10"
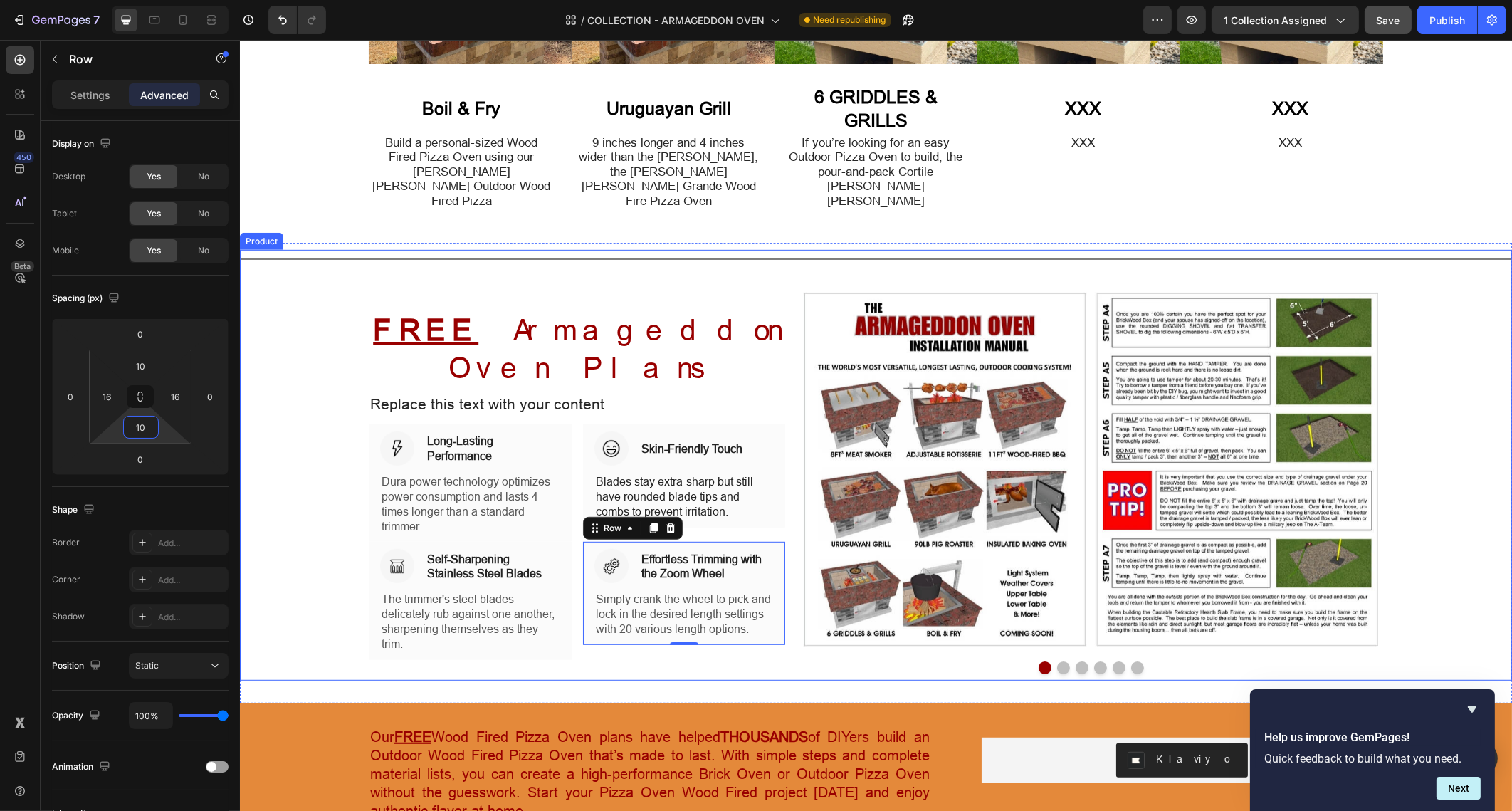
click at [326, 261] on div "Title Line ⁠⁠⁠⁠⁠⁠⁠ FREE Armageddon Oven Plans Heading Replace this text with yo…" at bounding box center [875, 464] width 1273 height 430
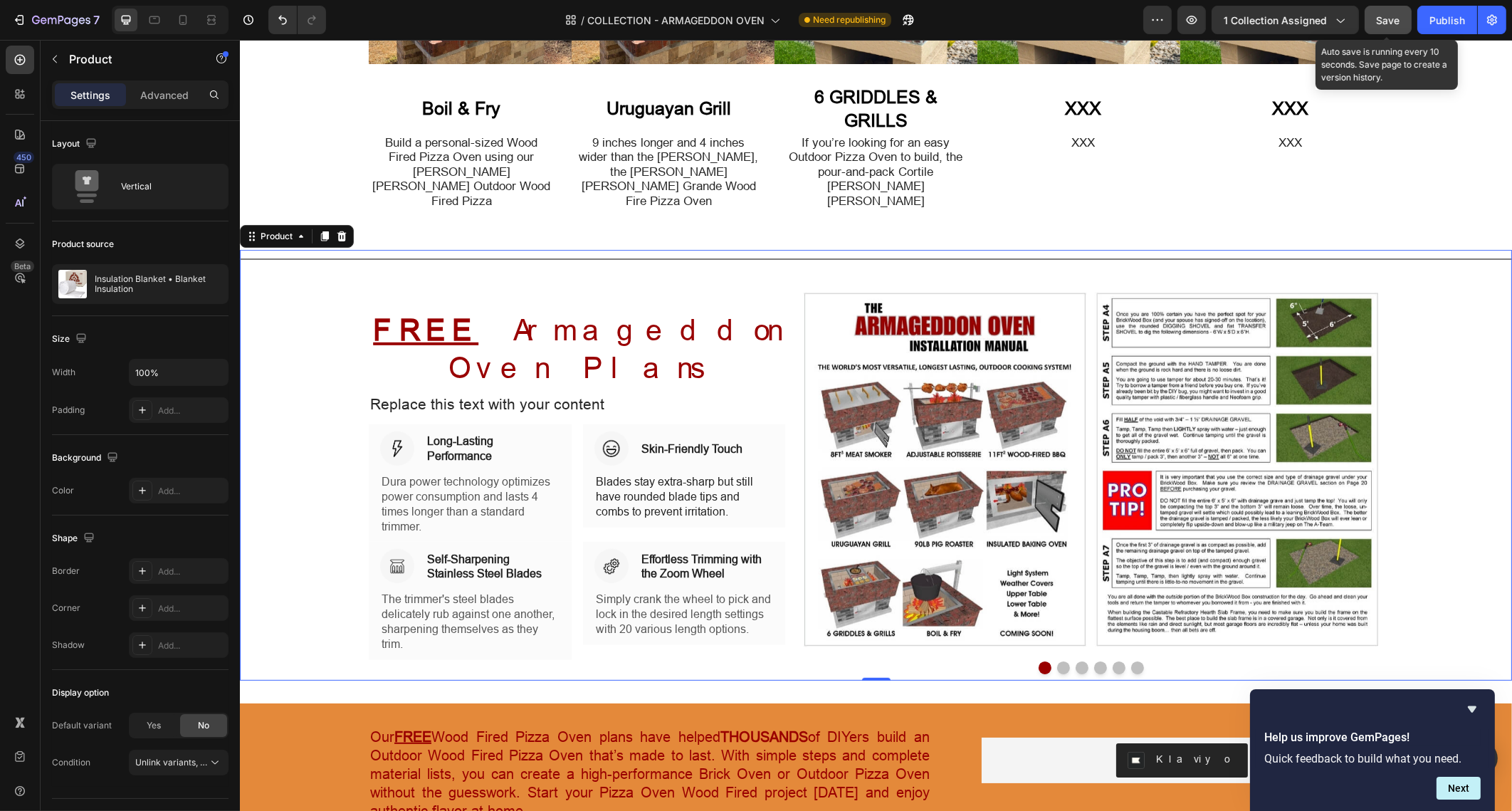
click at [1399, 25] on span "Save" at bounding box center [1389, 20] width 24 height 12
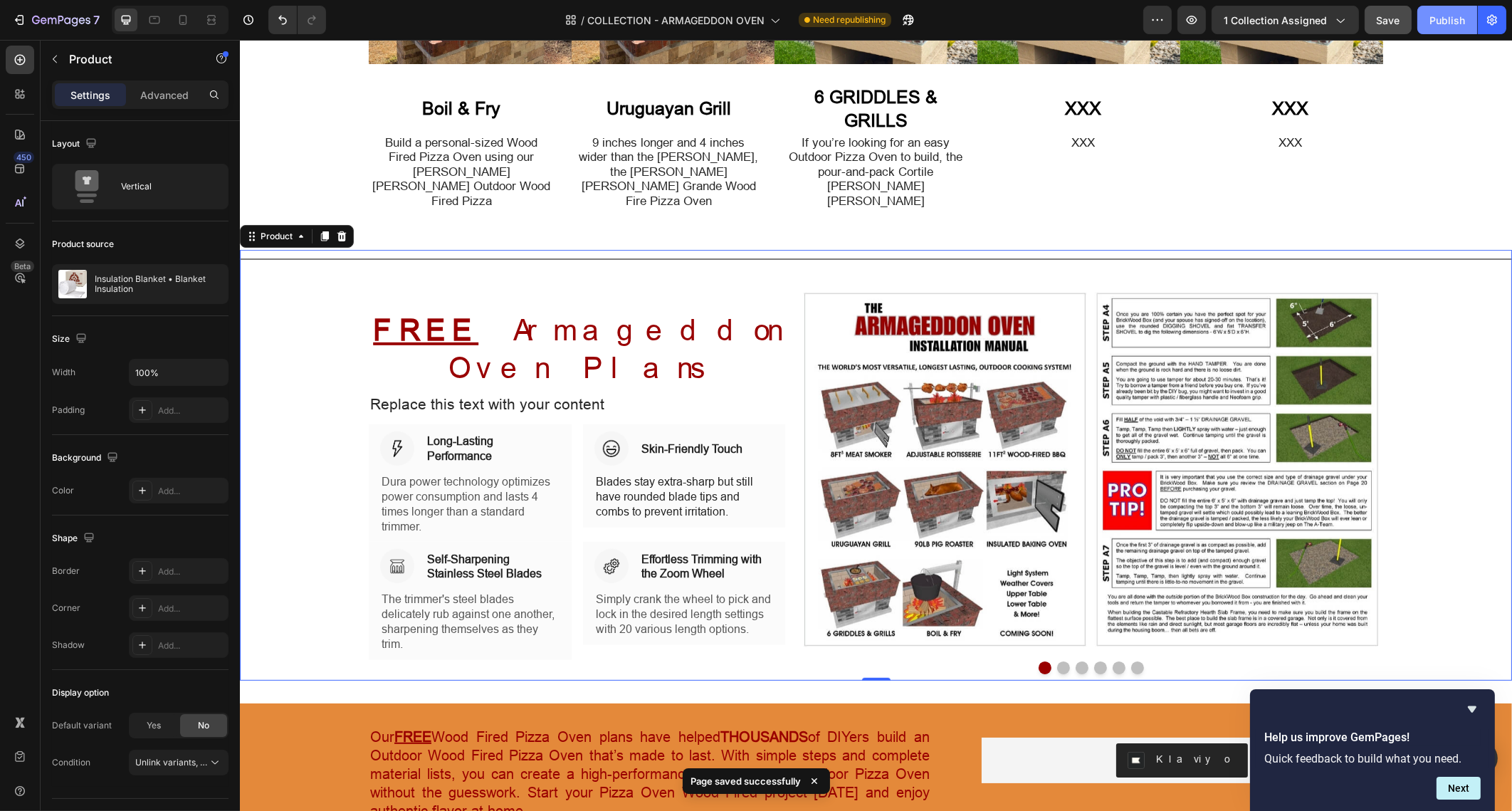
click at [1442, 28] on button "Publish" at bounding box center [1447, 19] width 60 height 28
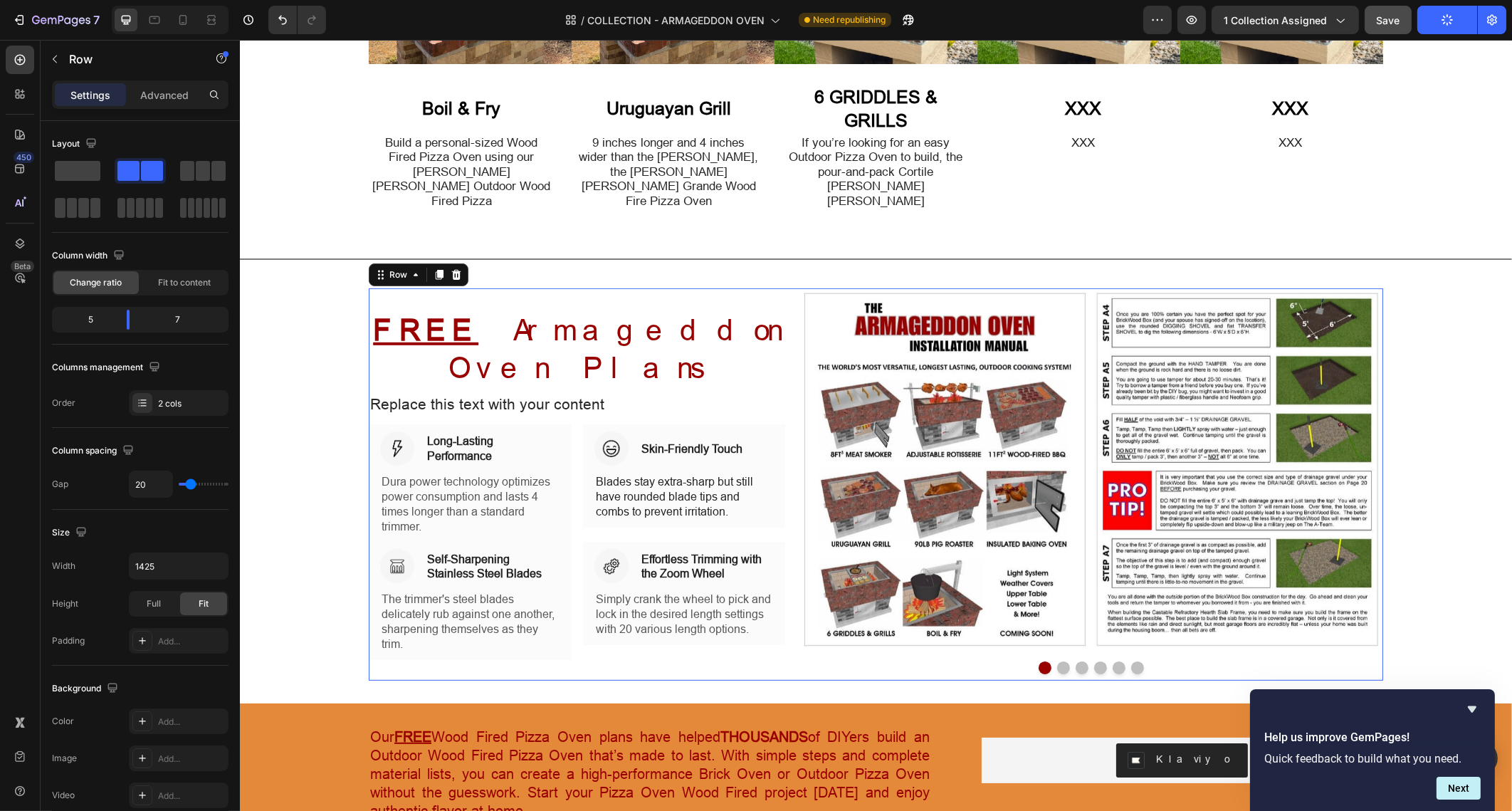
click at [786, 329] on div "⁠⁠⁠⁠⁠⁠⁠ FREE Armageddon Oven Plans Heading Replace this text with your content …" at bounding box center [875, 484] width 1015 height 393
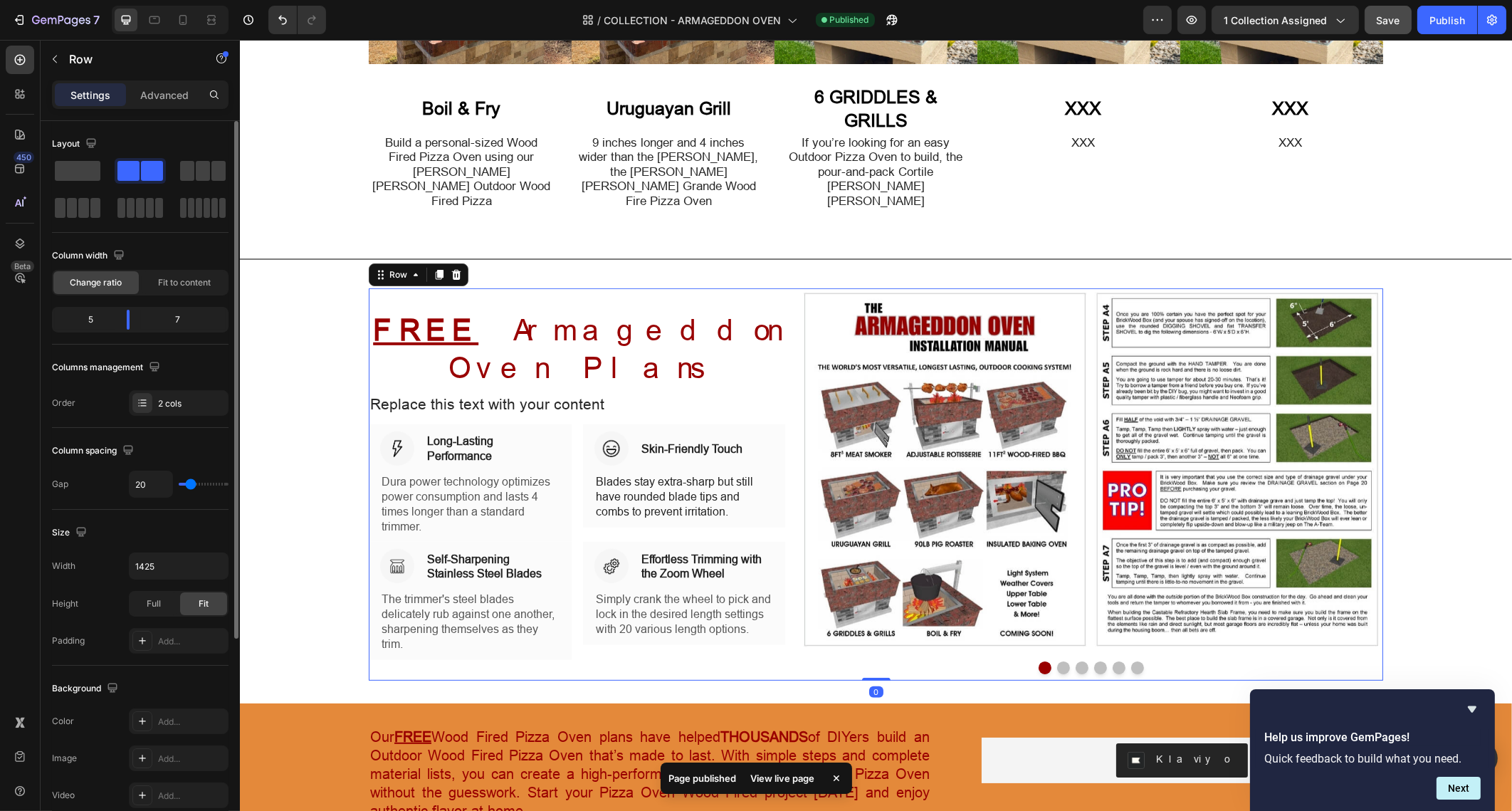
type input "24"
type input "26"
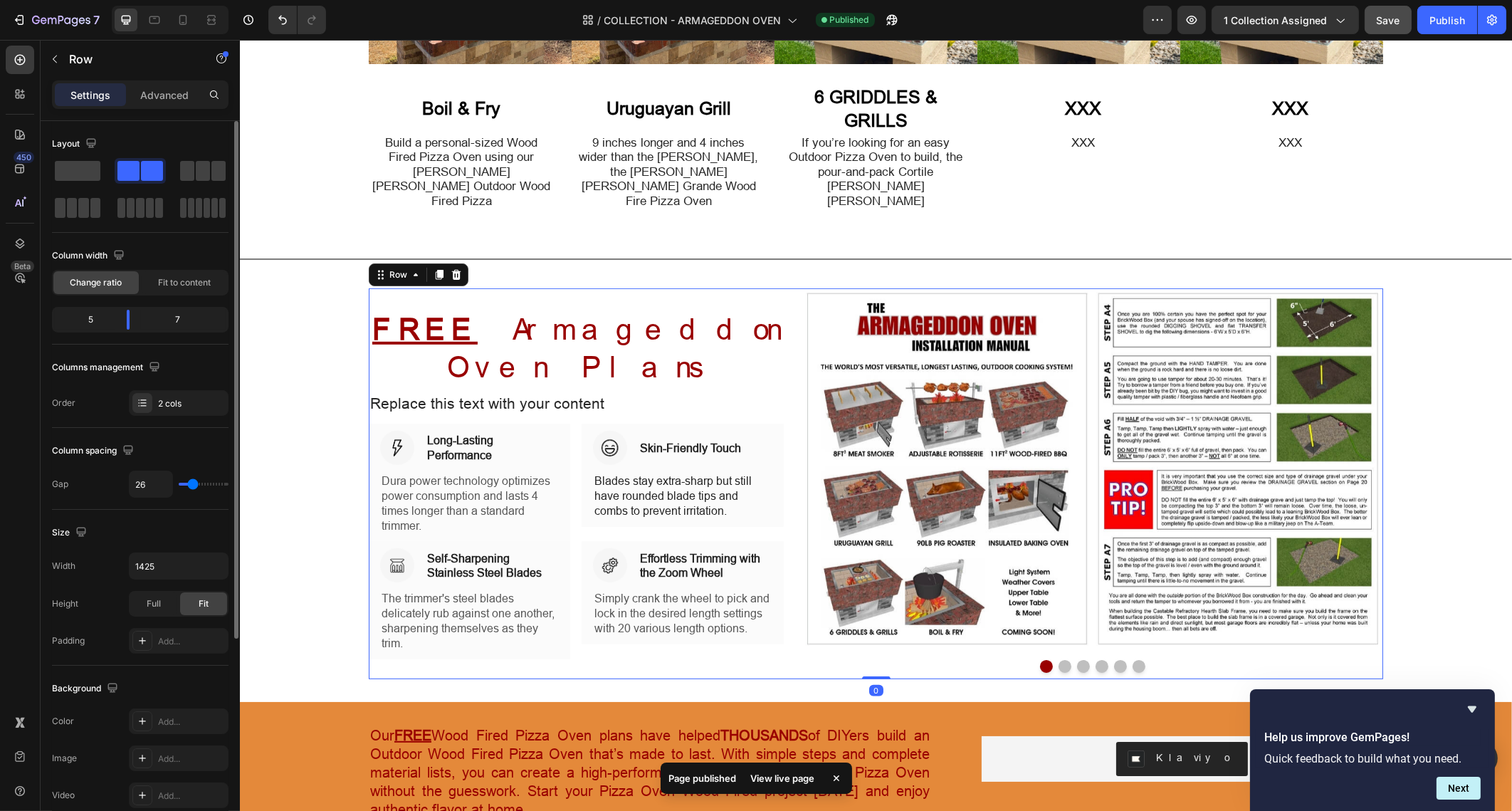
type input "37"
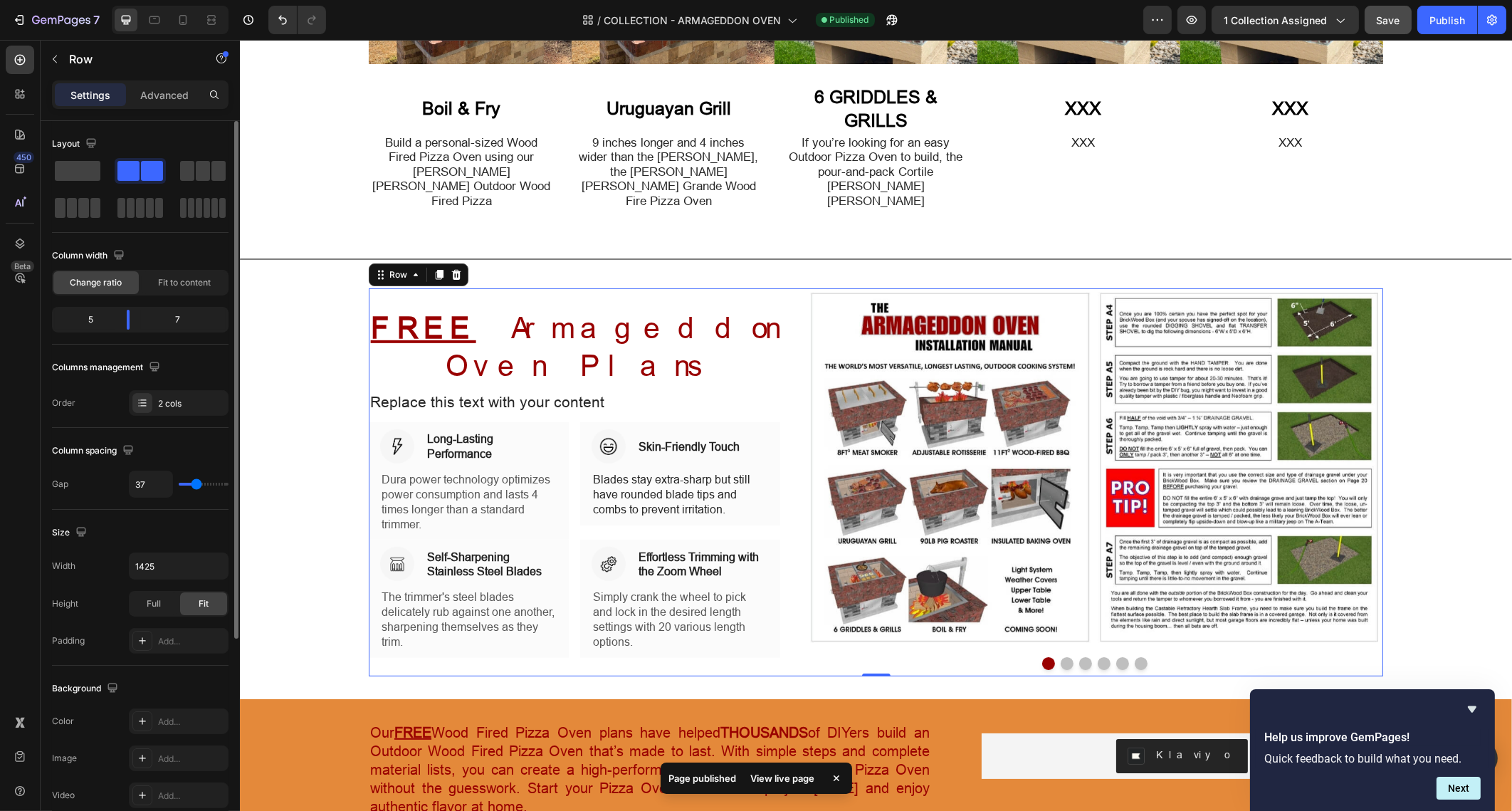
type input "34"
type input "21"
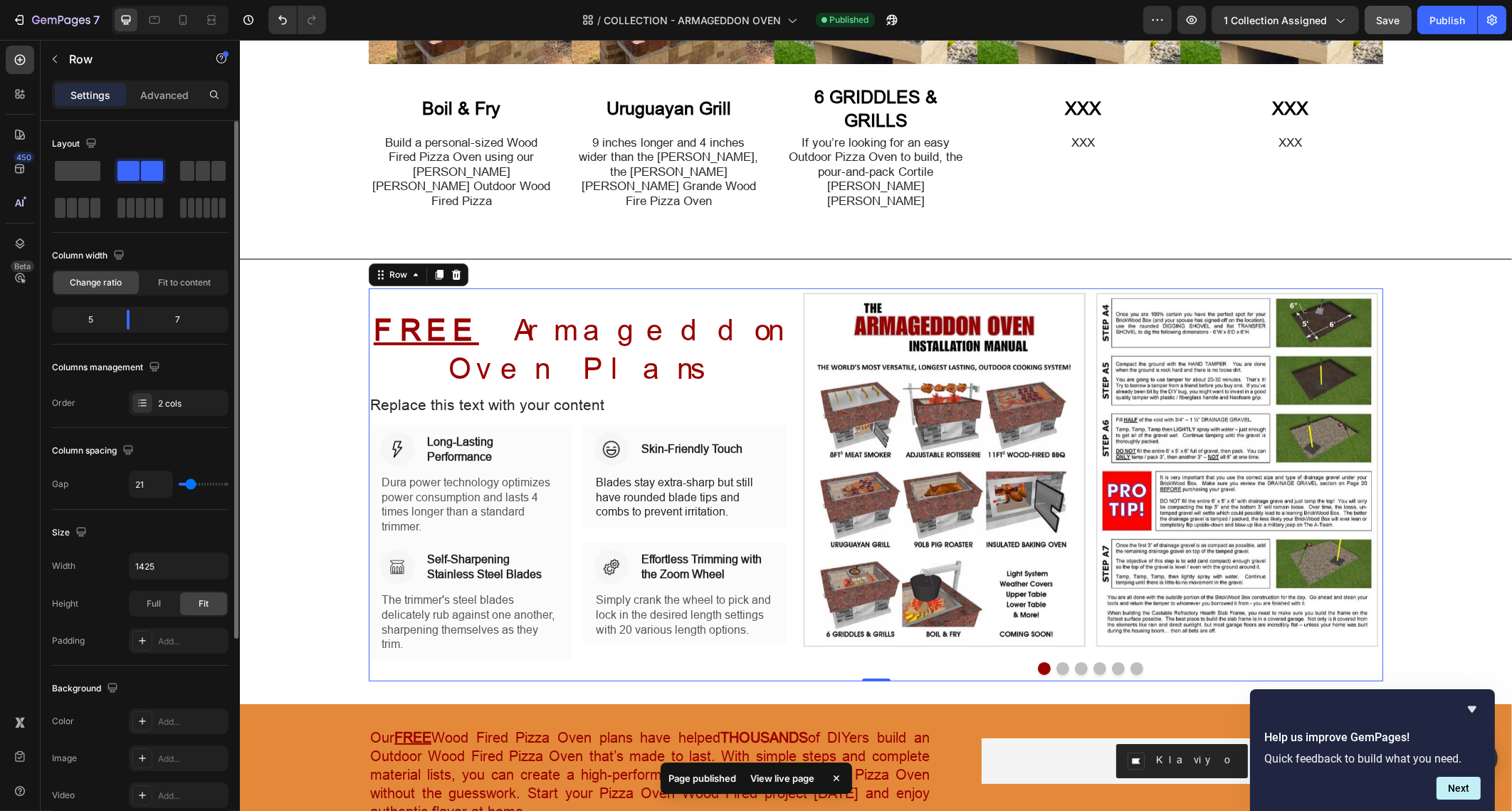
type input "17"
type input "15"
type input "30"
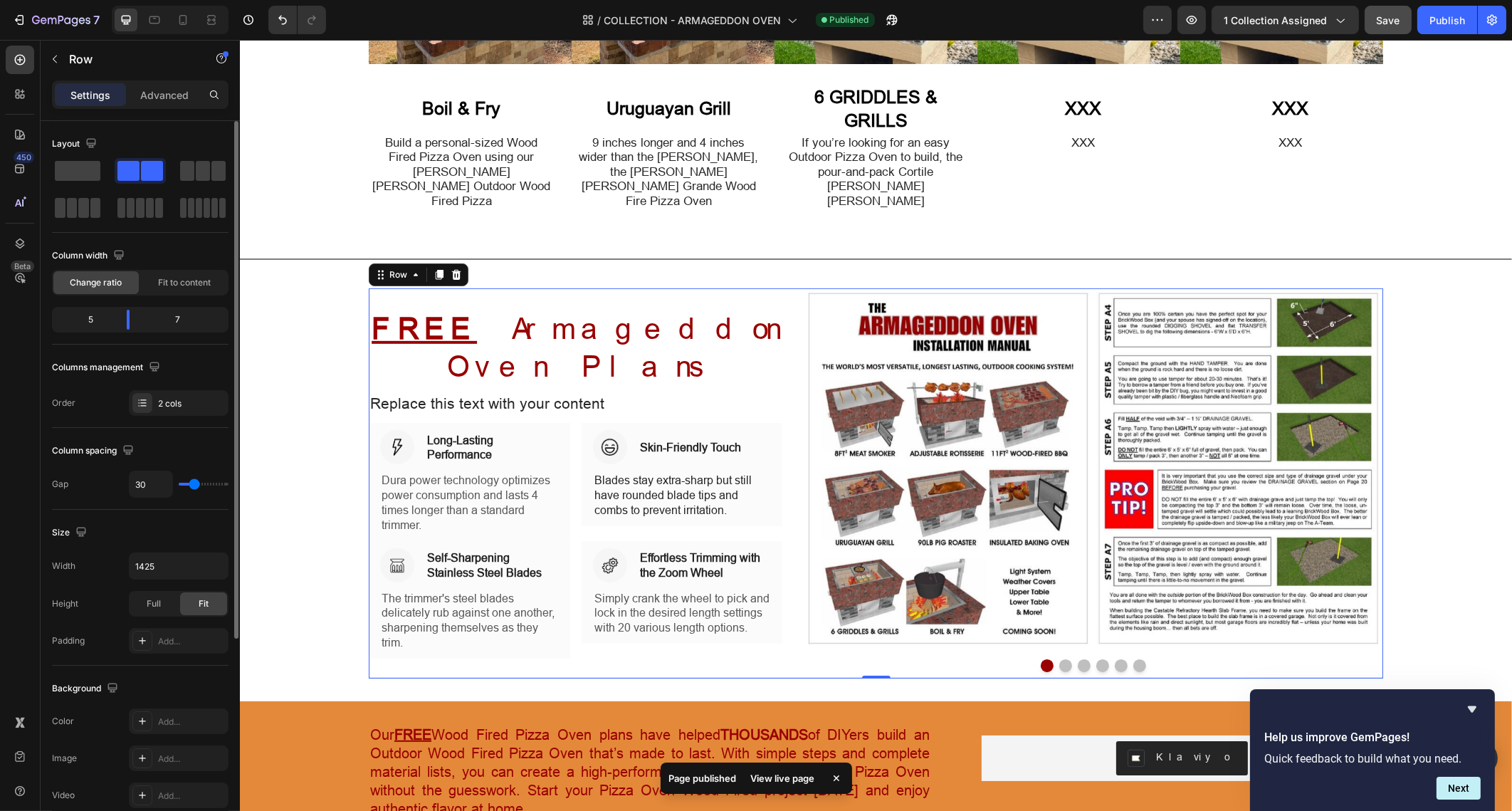
type input "30"
click at [194, 485] on input "range" at bounding box center [204, 483] width 50 height 3
click at [146, 483] on input "30" at bounding box center [150, 484] width 43 height 26
type input "29"
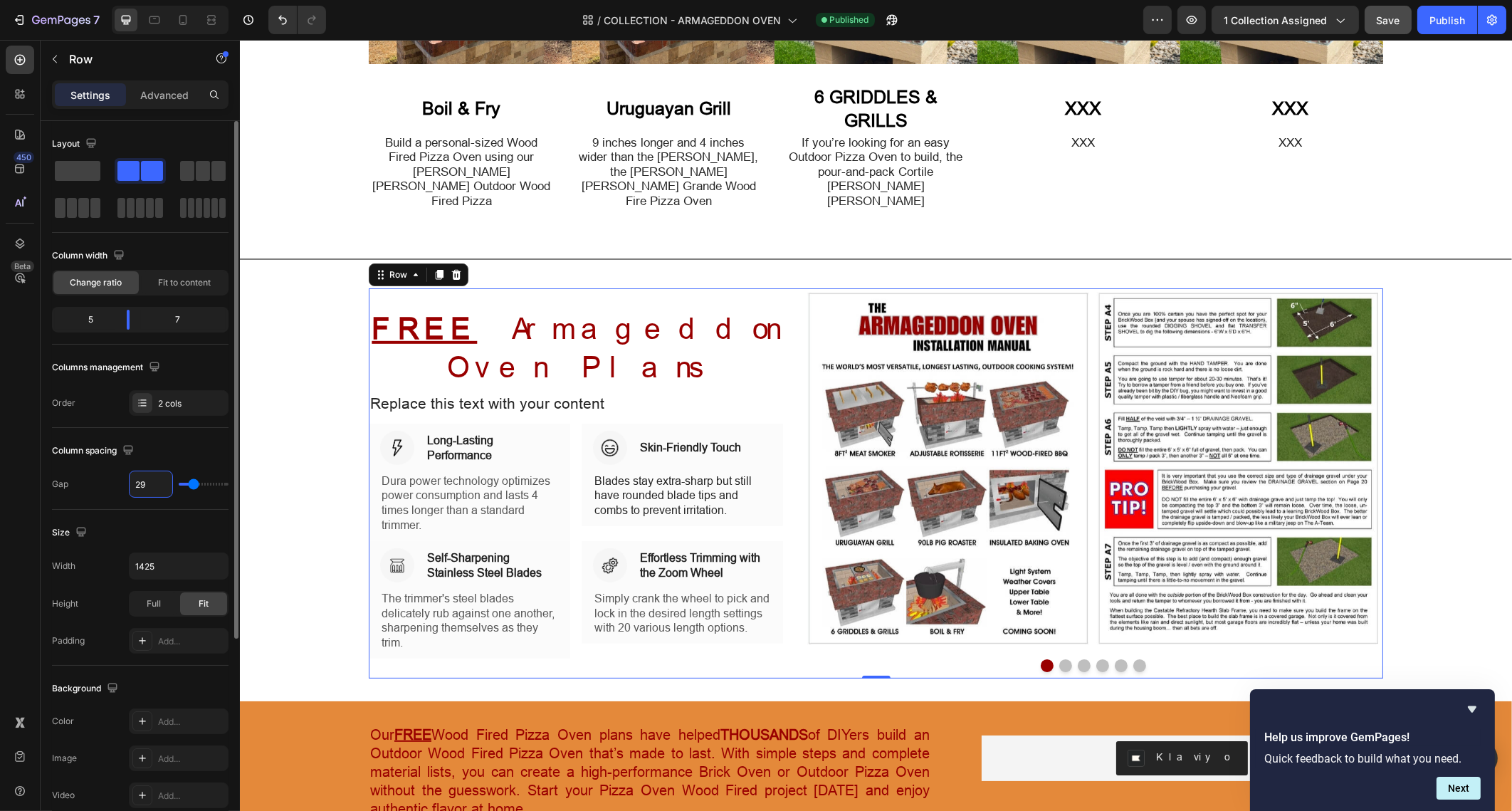
type input "28"
type input "27"
type input "26"
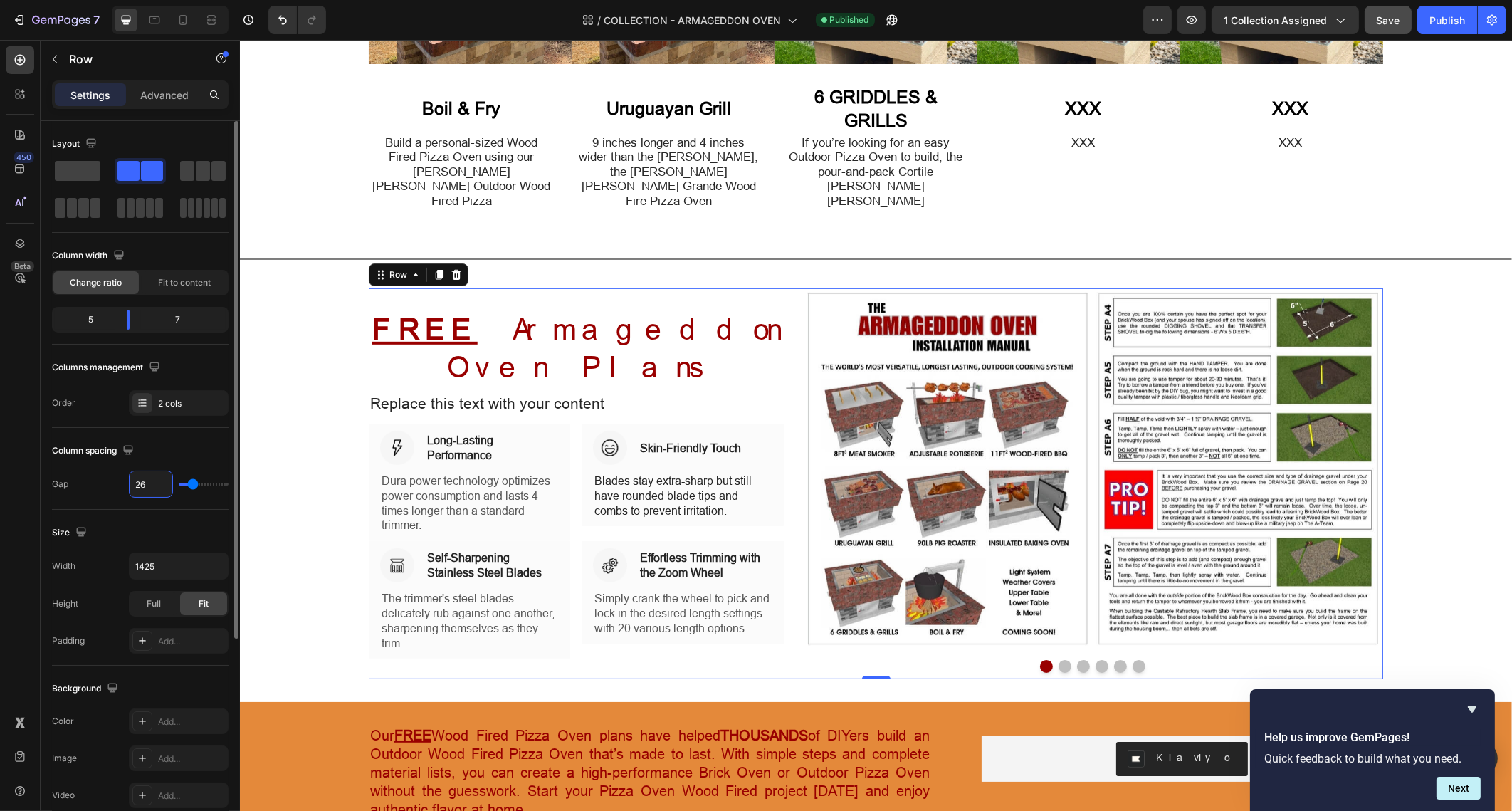
type input "26"
type input "25"
type input "24"
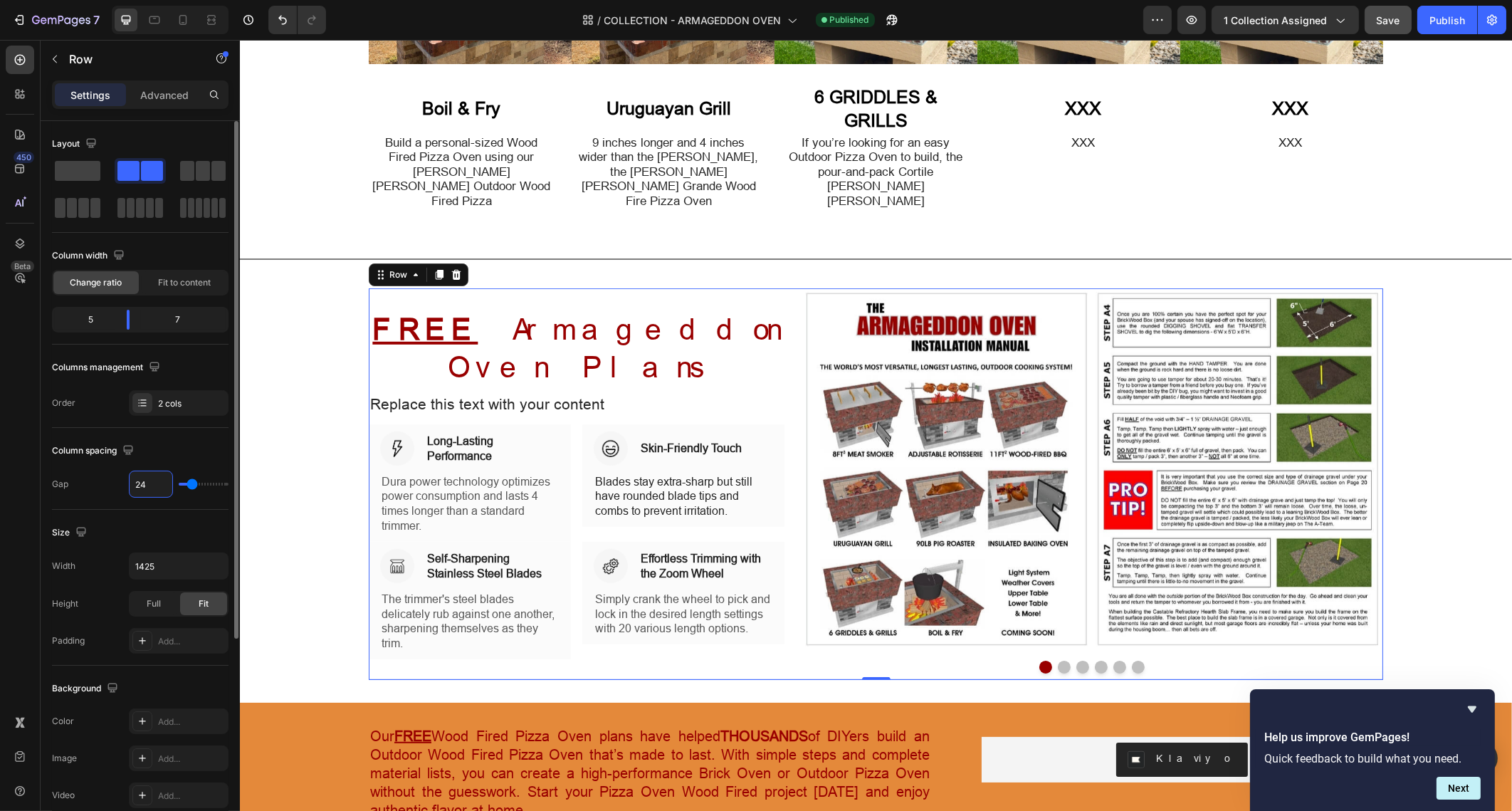
type input "25"
type input "26"
type input "27"
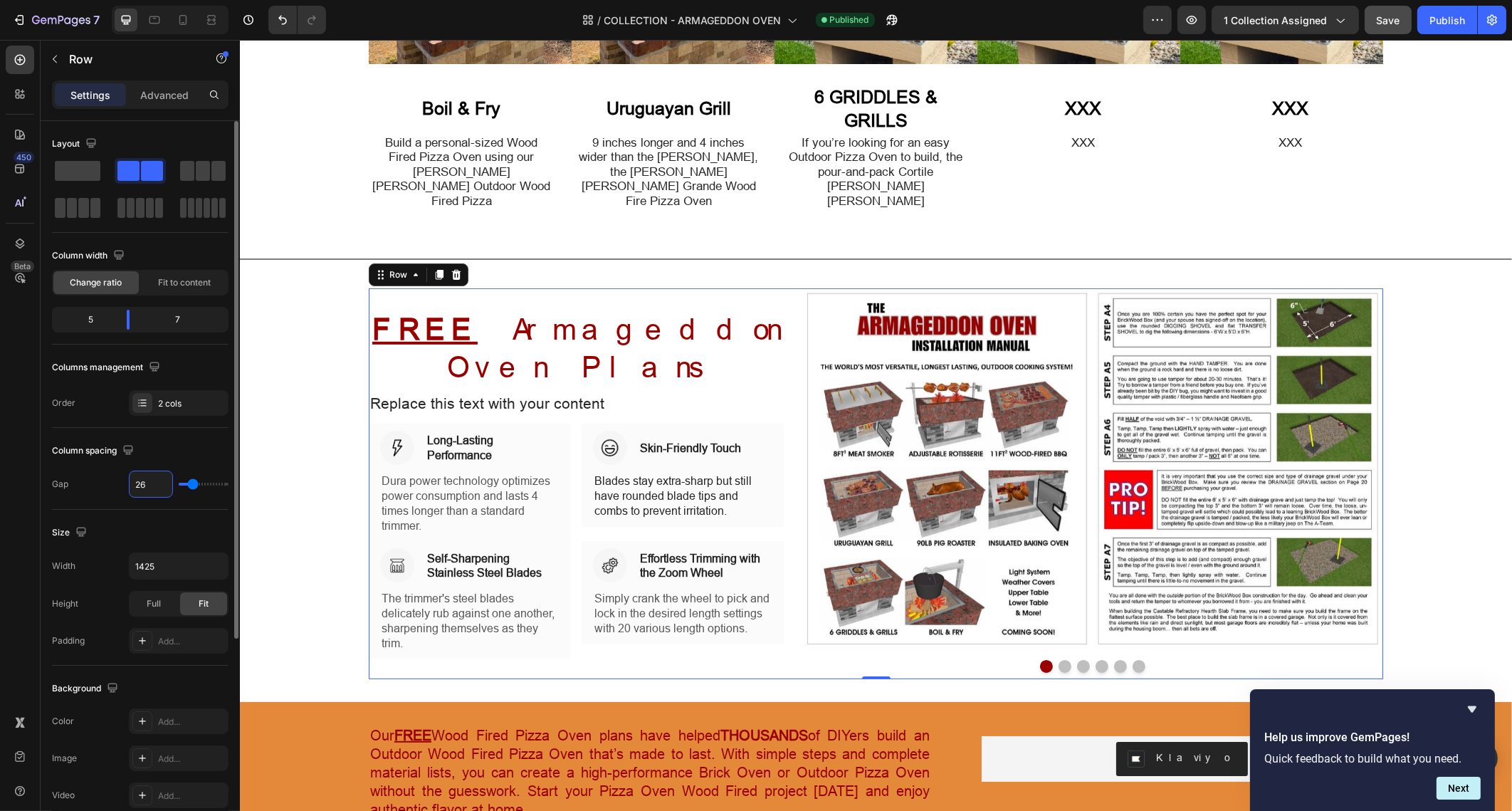
type input "27"
type input "26"
type input "25"
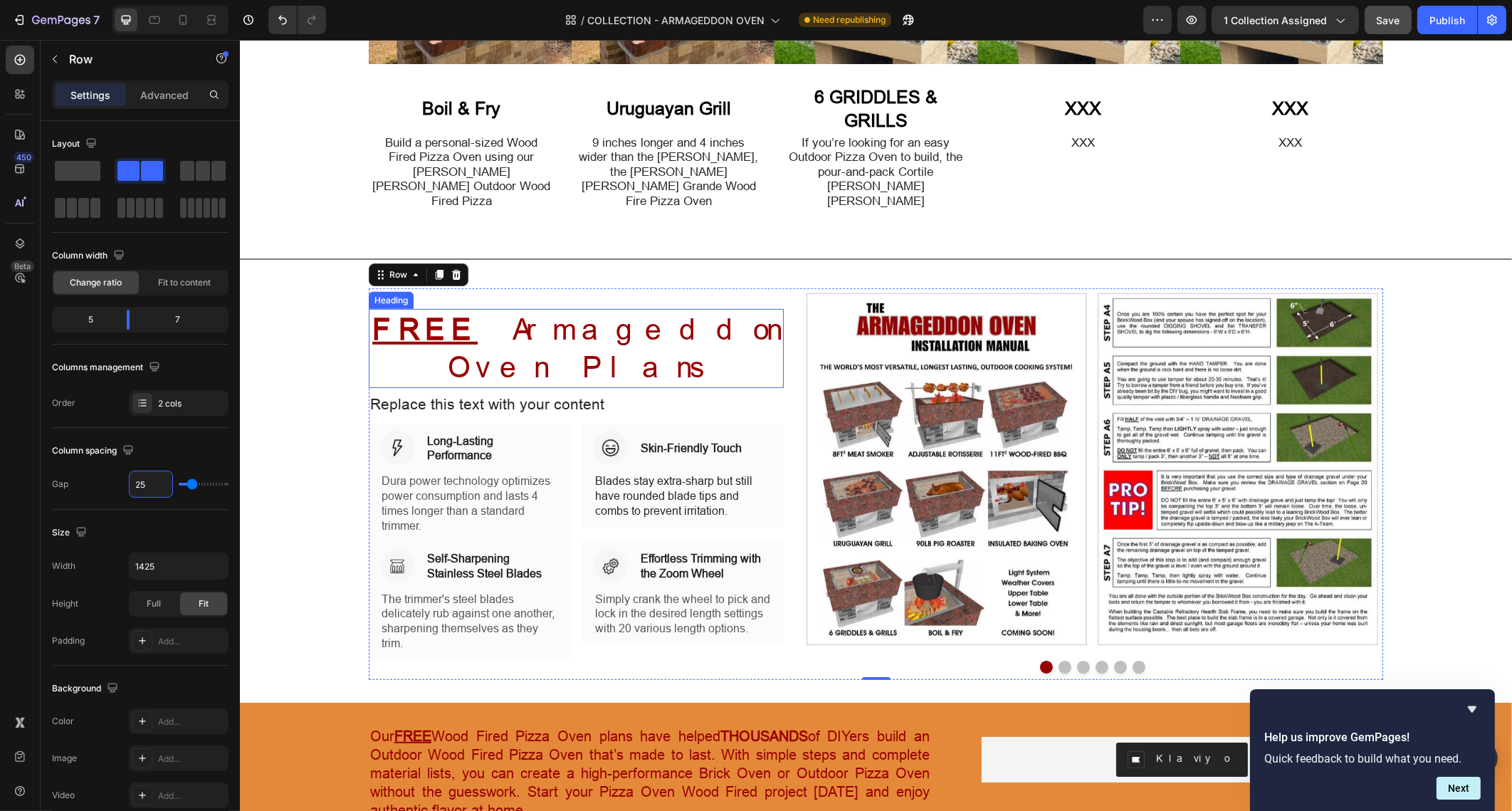
click at [628, 326] on p "⁠⁠⁠⁠⁠⁠⁠ FREE Armageddon Oven Plans" at bounding box center [575, 348] width 412 height 76
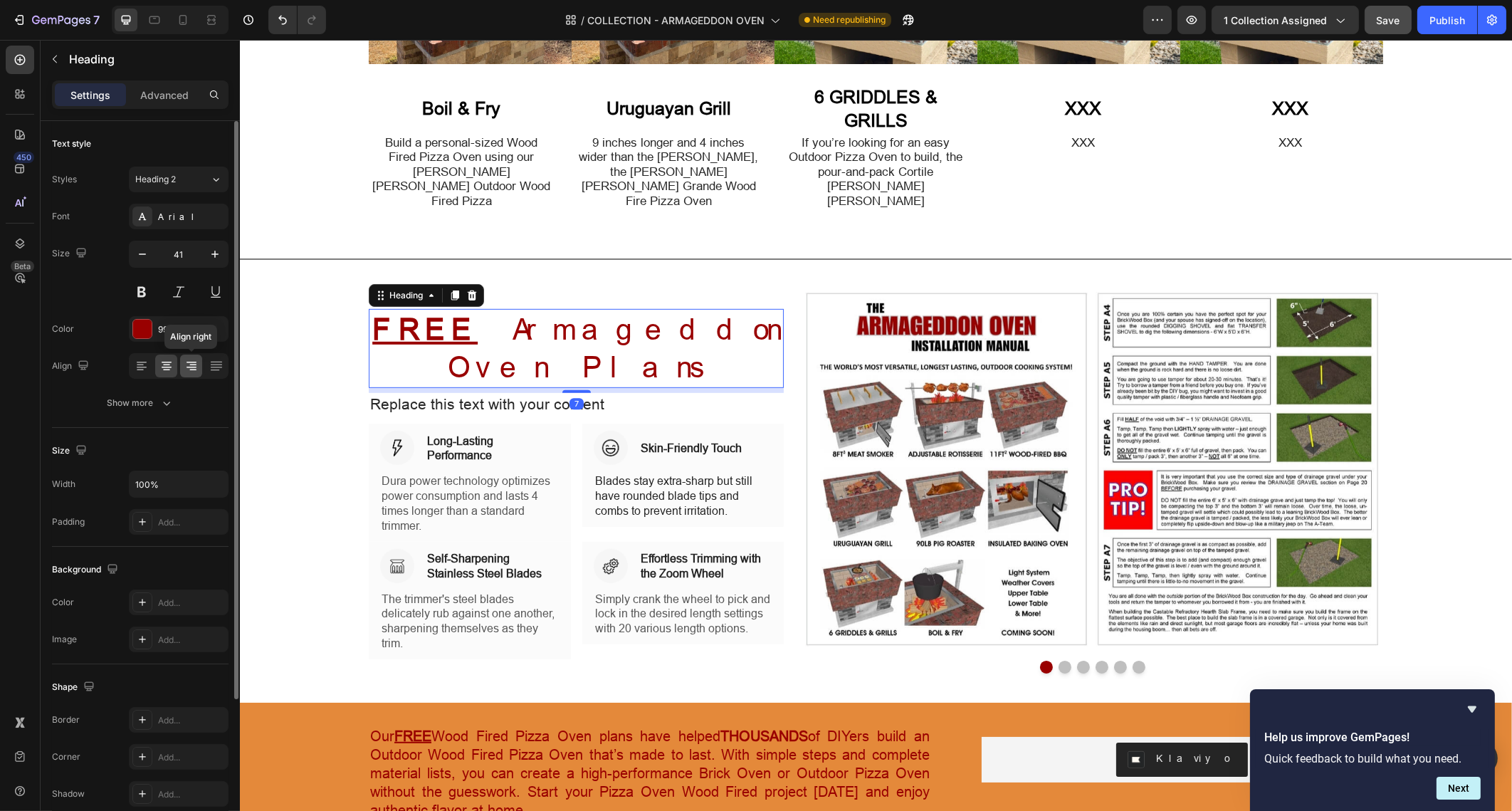
click at [195, 363] on icon at bounding box center [192, 366] width 15 height 15
click at [164, 359] on icon at bounding box center [167, 366] width 15 height 15
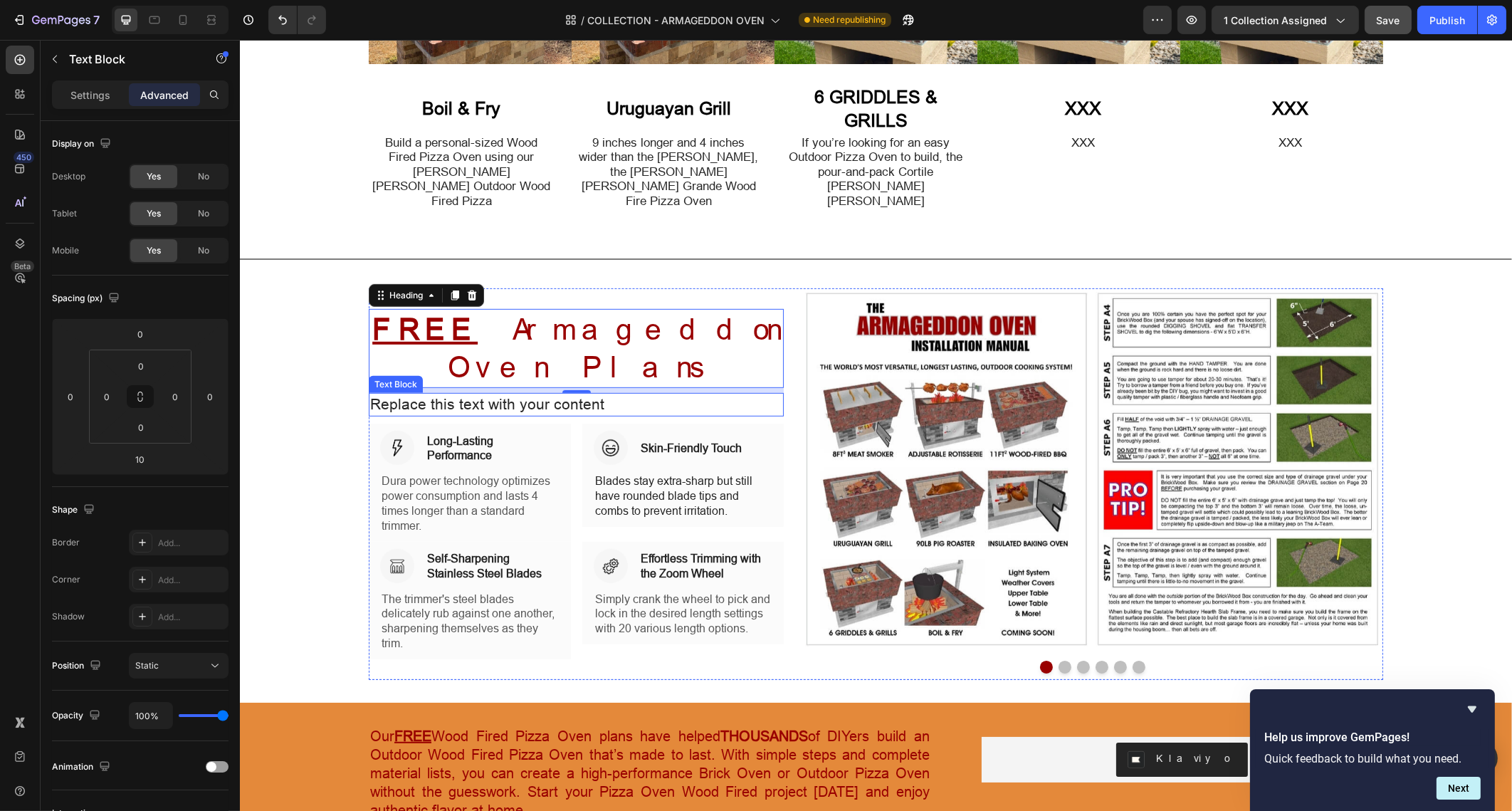
click at [704, 393] on div "Replace this text with your content" at bounding box center [575, 405] width 415 height 24
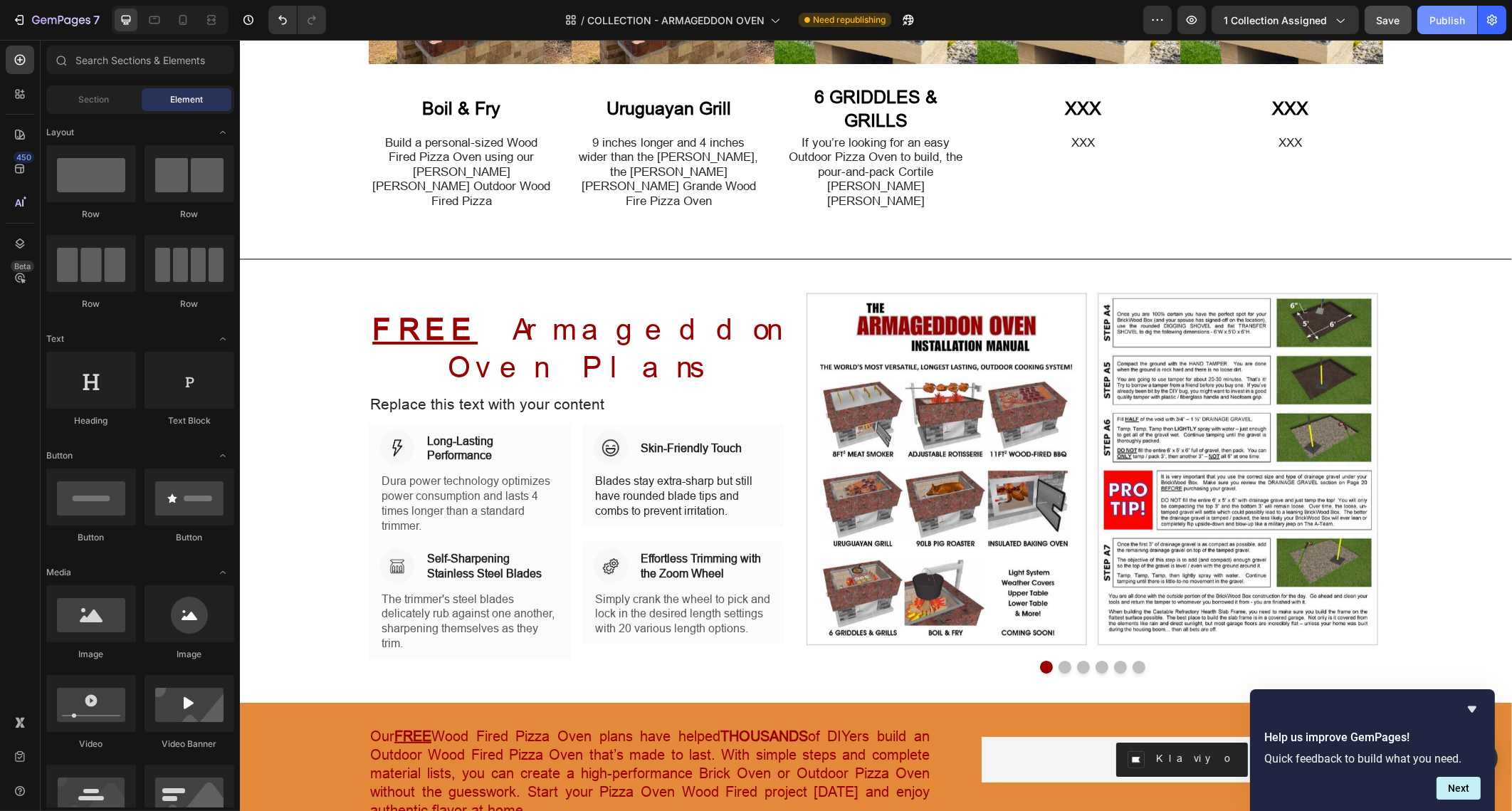
click at [1451, 21] on div "Publish" at bounding box center [1447, 20] width 36 height 15
click at [628, 430] on div "Image Skin-Friendly Touch Heading Row" at bounding box center [683, 447] width 180 height 34
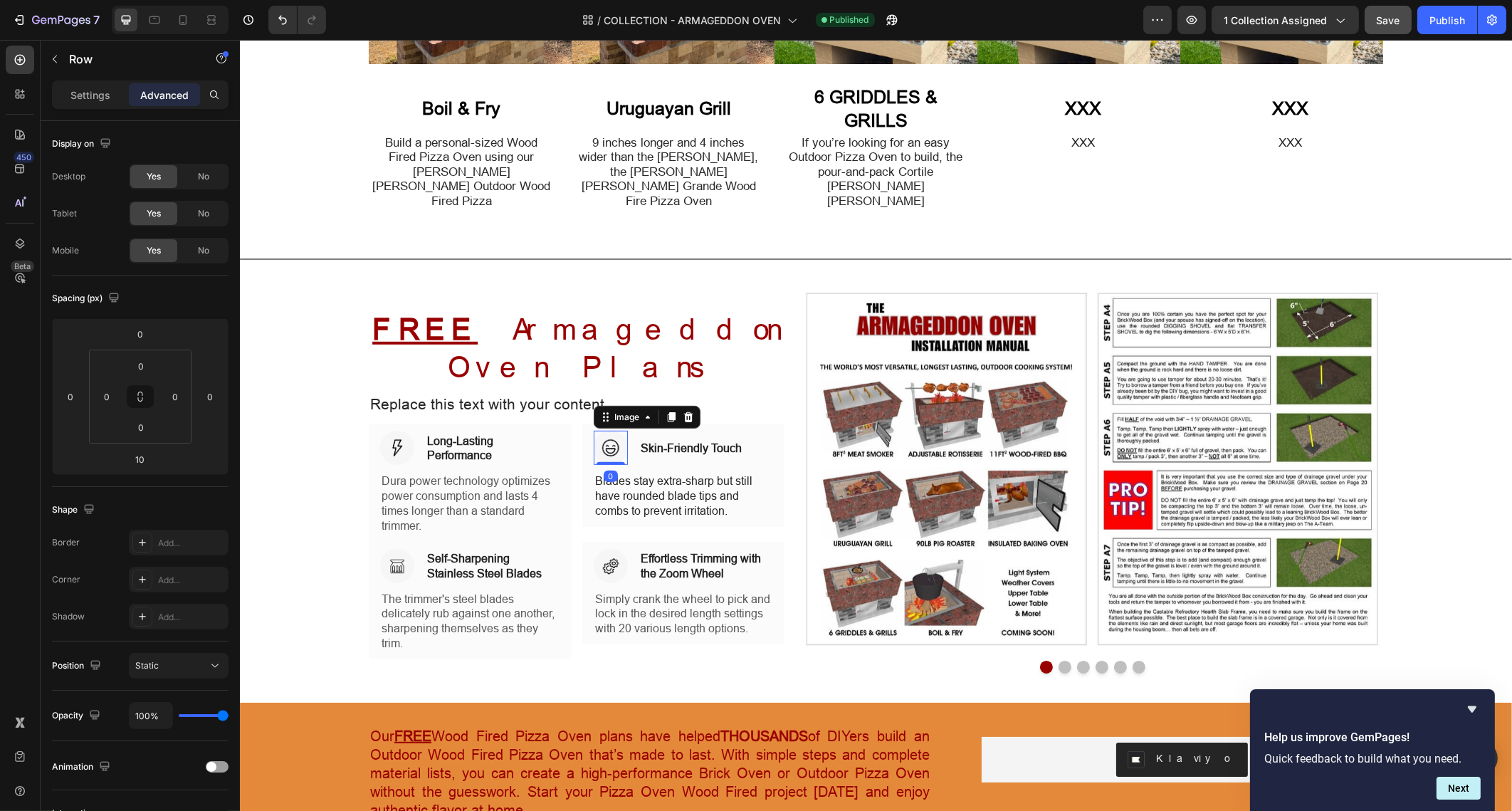
click at [597, 430] on img at bounding box center [609, 447] width 34 height 34
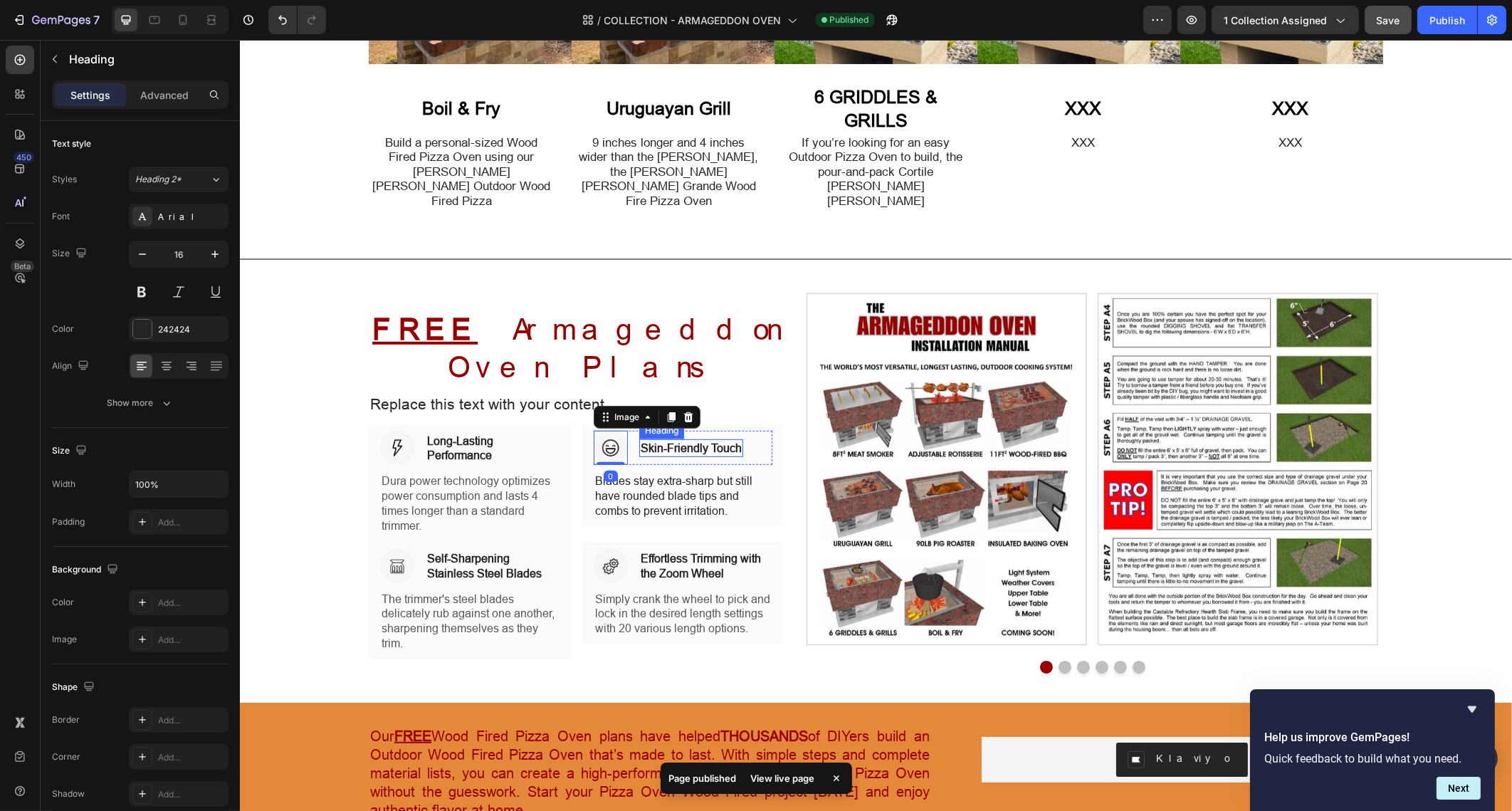
click at [650, 440] on p "Skin-Friendly Touch" at bounding box center [691, 448] width 101 height 15
click at [180, 101] on p "Advanced" at bounding box center [164, 94] width 49 height 15
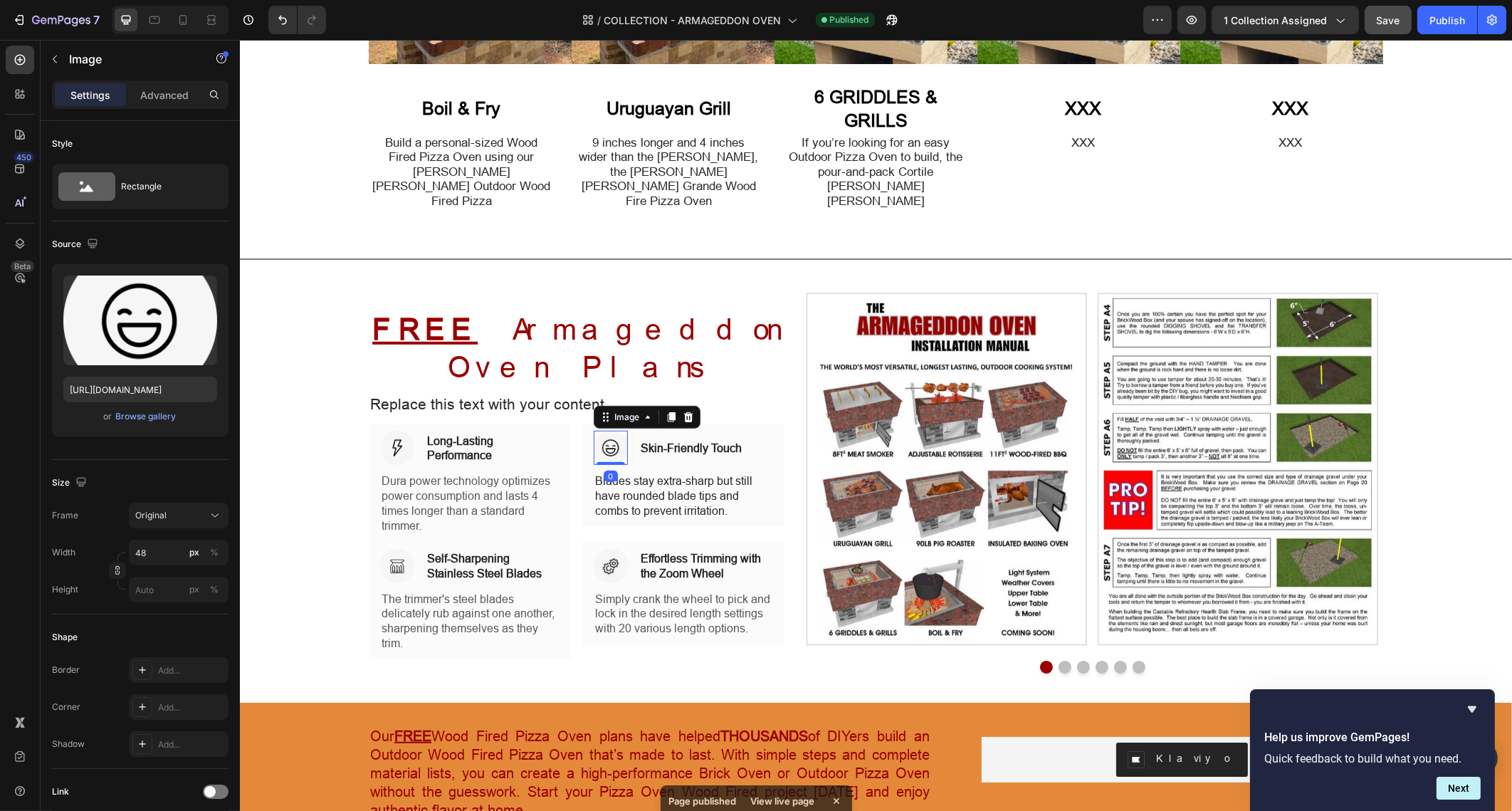
click at [609, 430] on img at bounding box center [609, 447] width 34 height 34
click at [169, 97] on p "Advanced" at bounding box center [164, 94] width 49 height 15
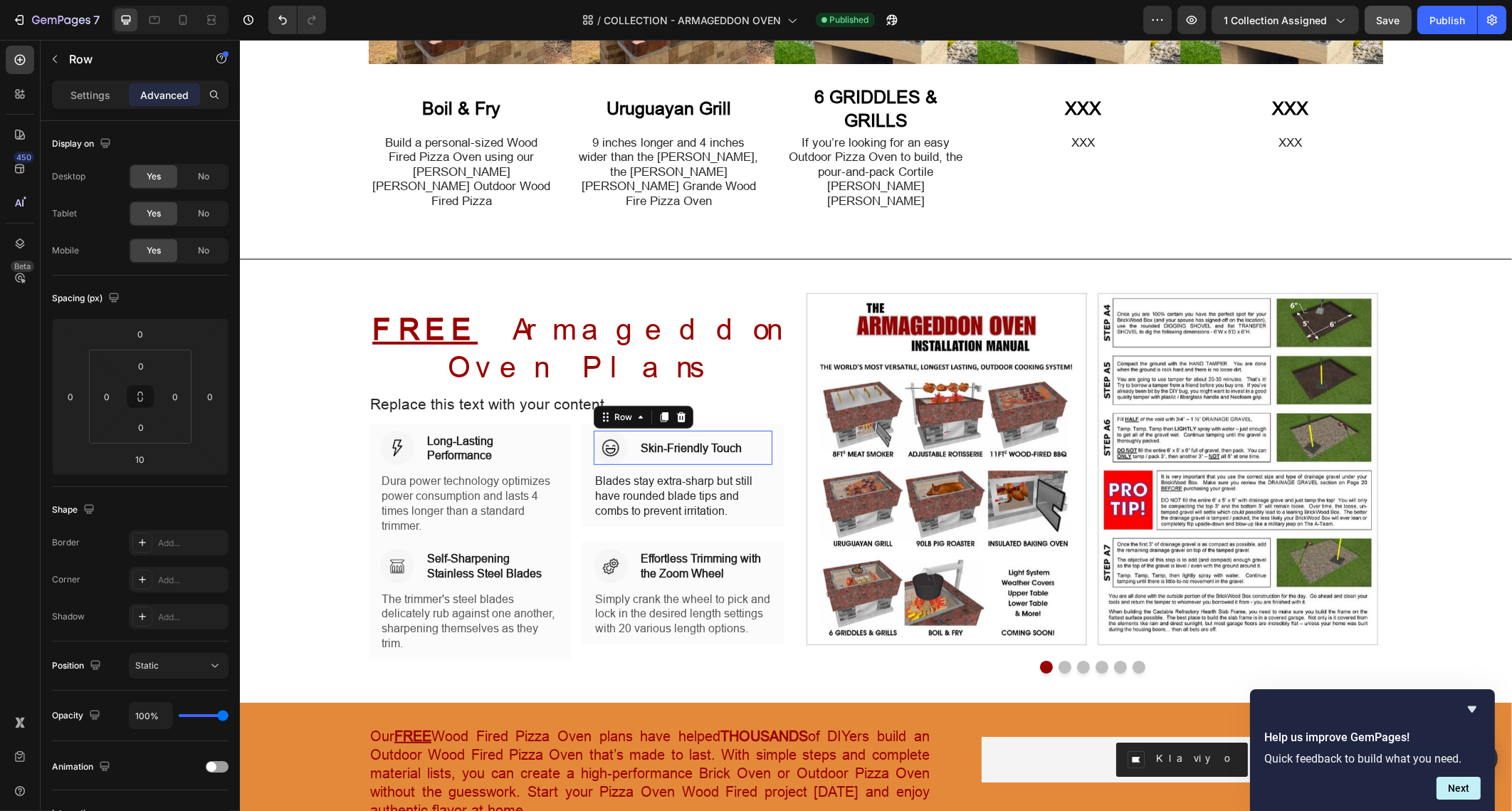
click at [625, 430] on div "Image Skin-Friendly Touch Heading Row 0" at bounding box center [683, 447] width 180 height 34
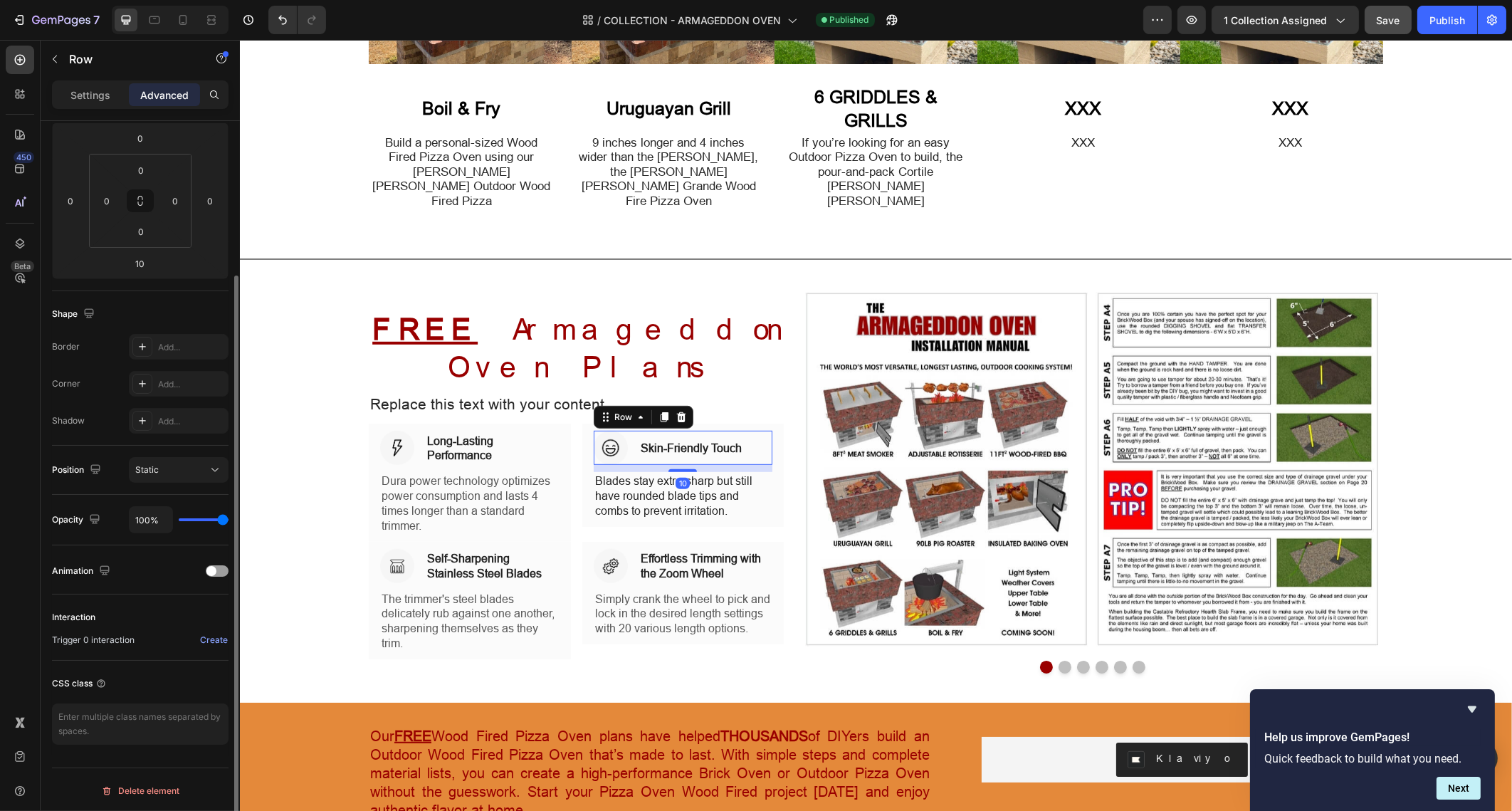
scroll to position [0, 0]
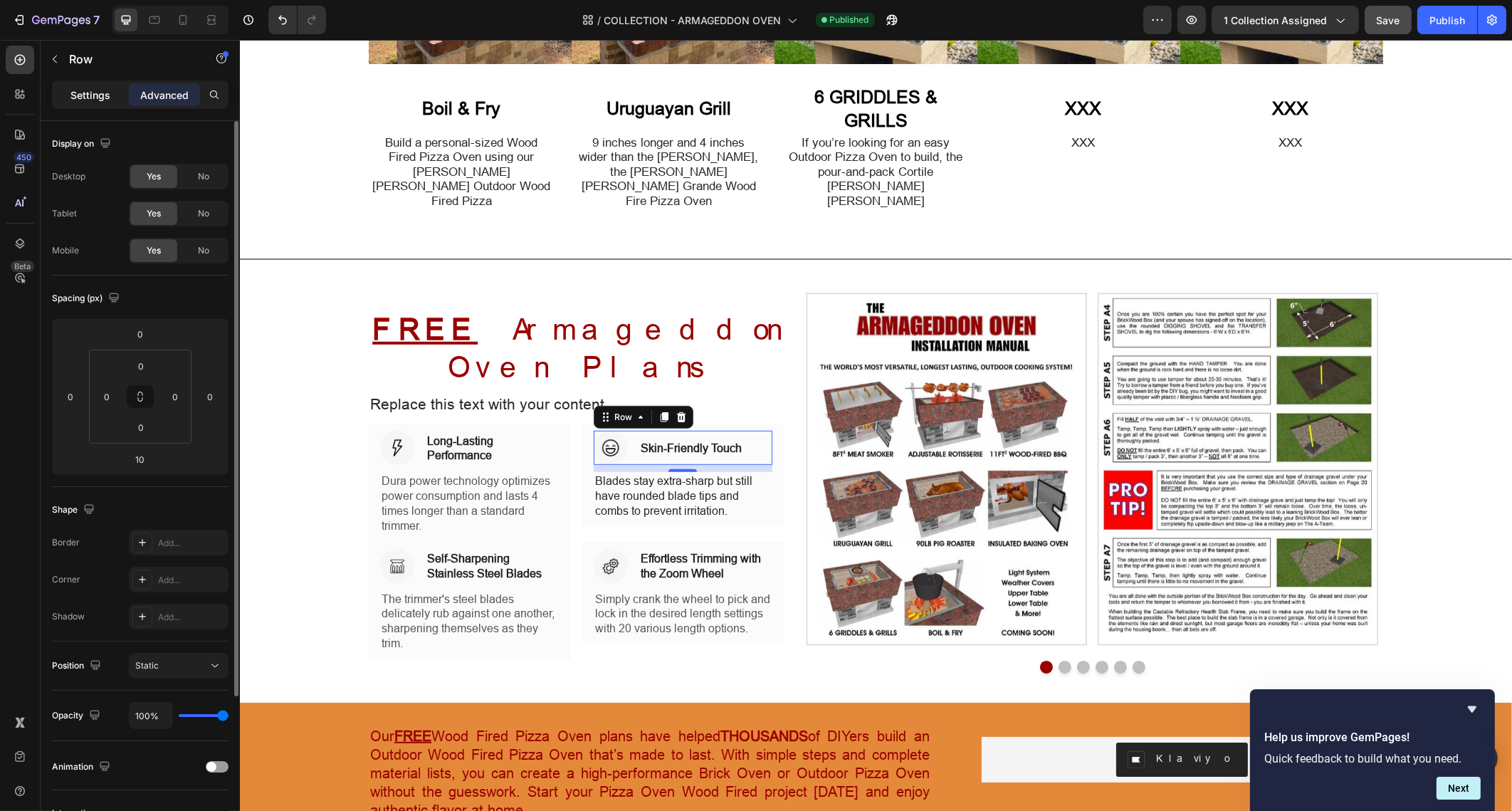
click at [83, 93] on p "Settings" at bounding box center [90, 94] width 39 height 15
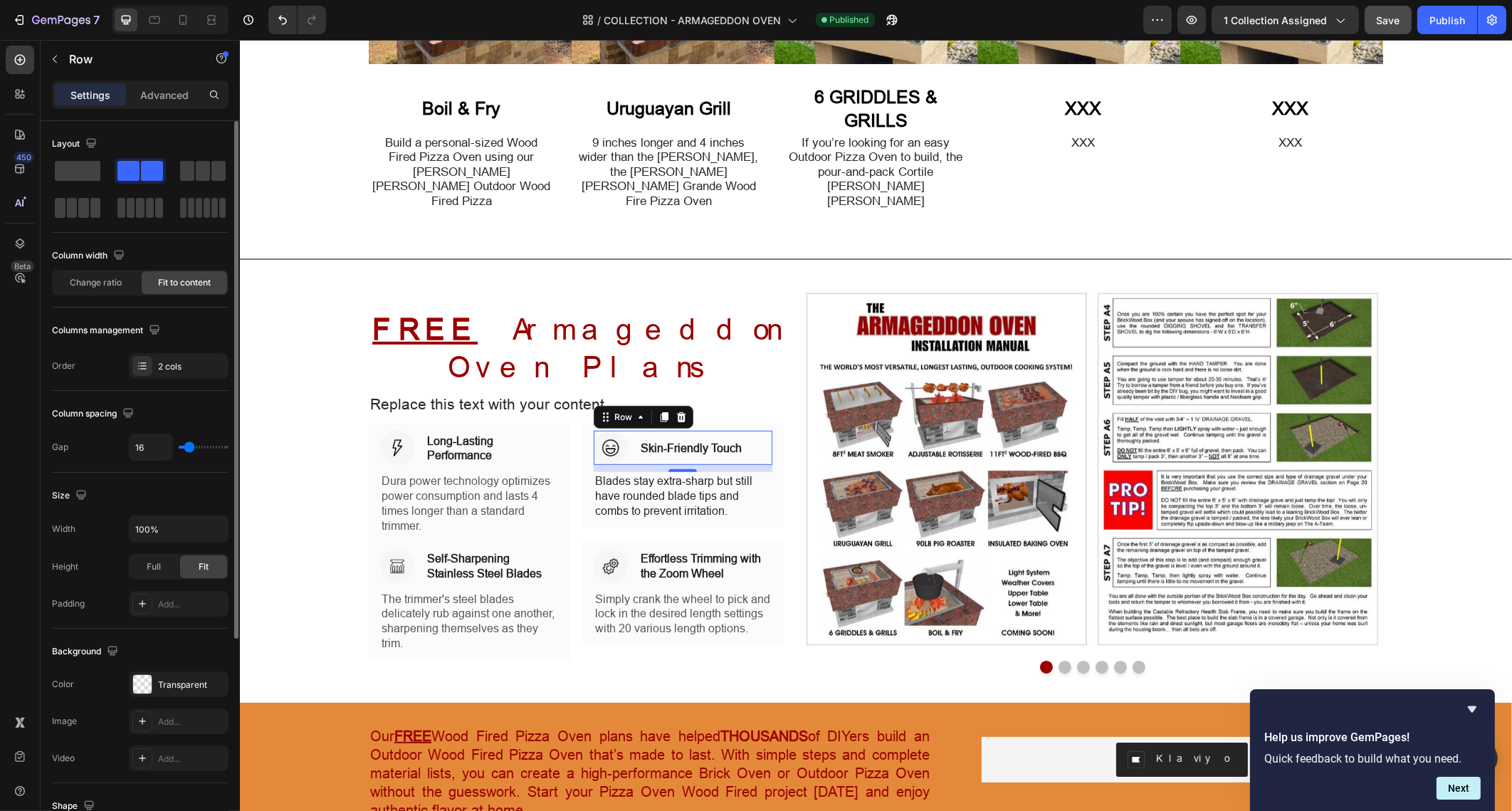
type input "4"
type input "0"
drag, startPoint x: 186, startPoint y: 448, endPoint x: 206, endPoint y: 475, distance: 33.6
type input "0"
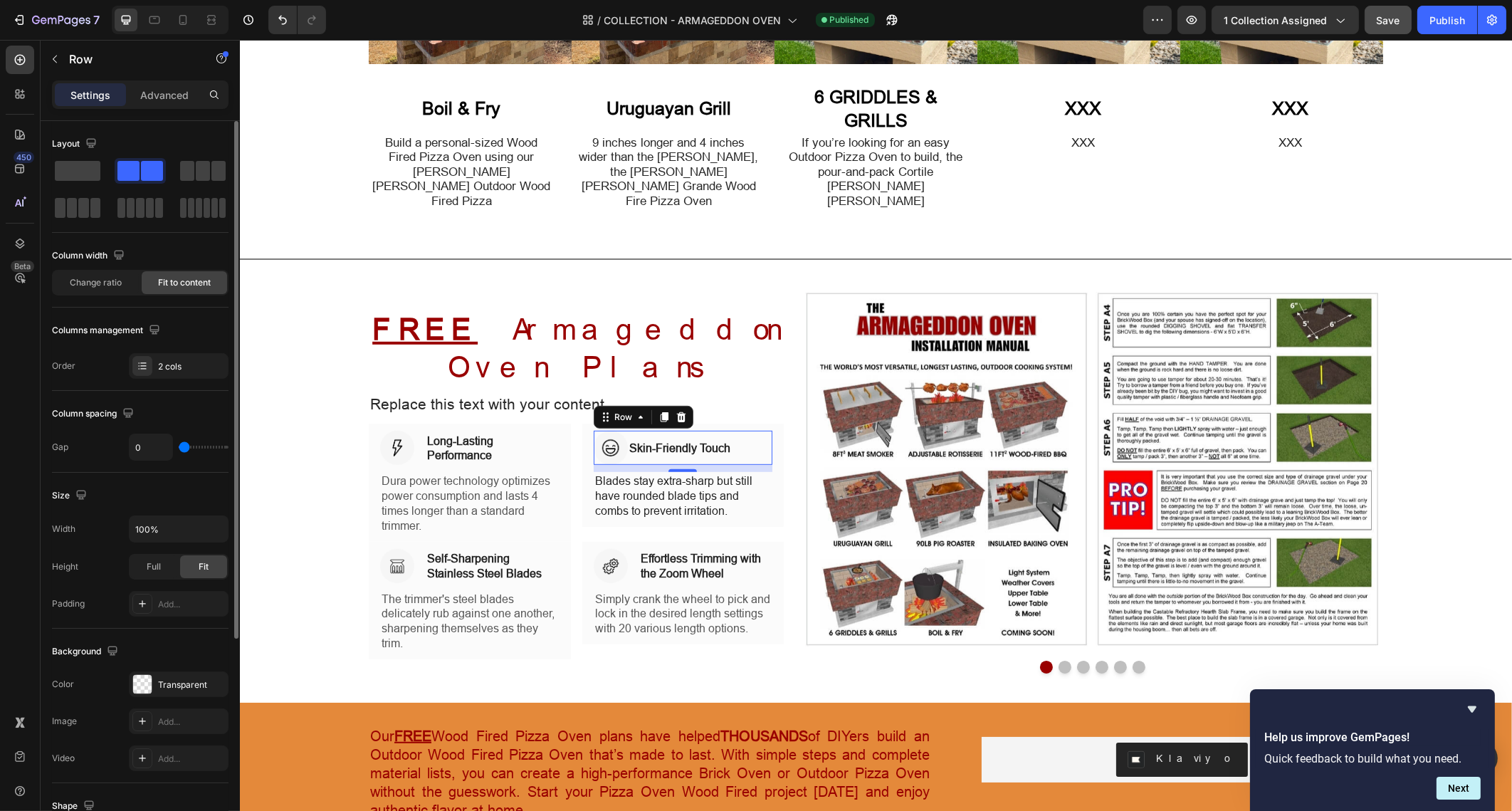
click at [179, 447] on input "range" at bounding box center [204, 447] width 50 height 3
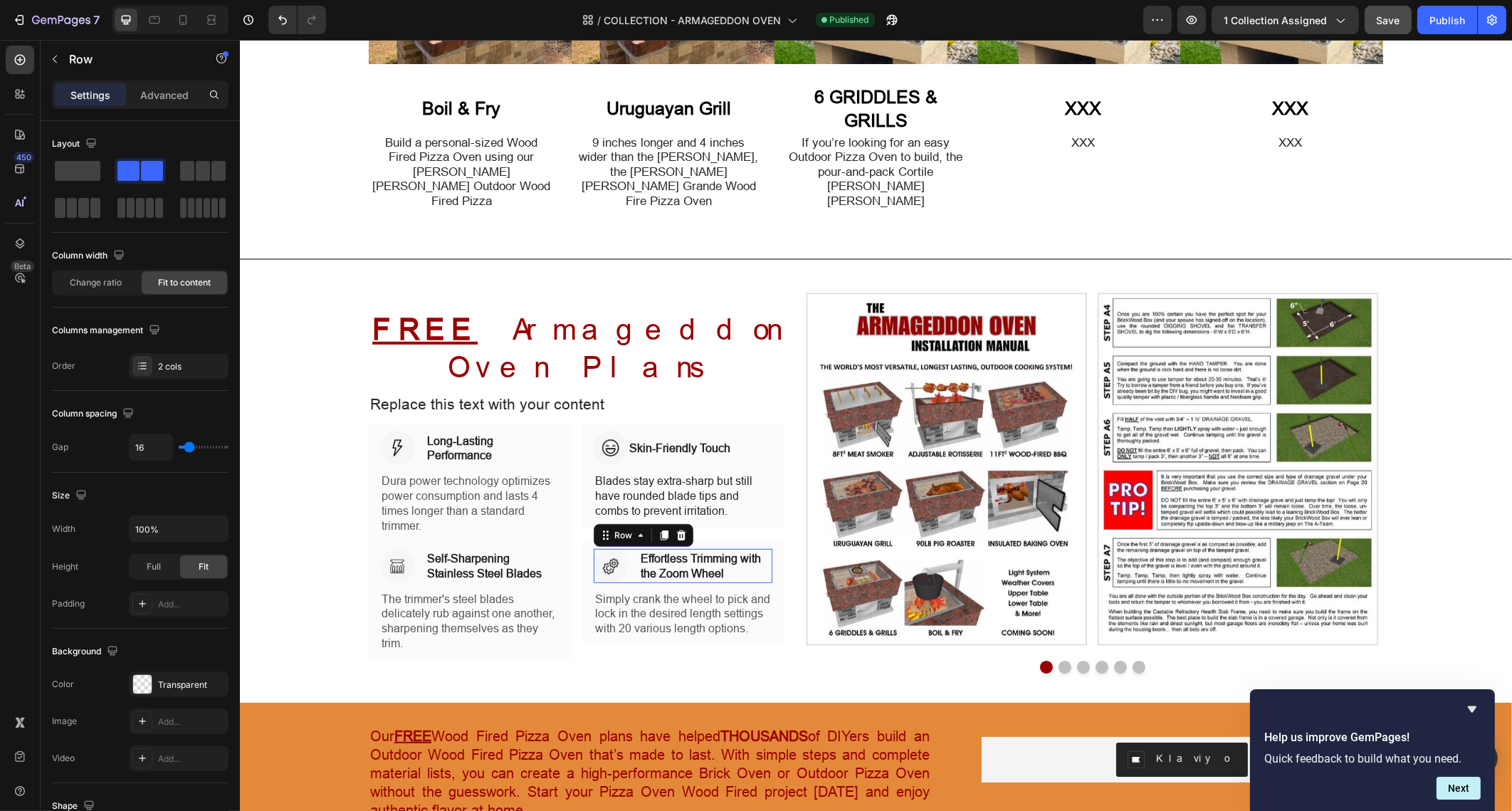
click at [620, 549] on div "Image Effortless Trimming with the Zoom Wheel Heading Row 0" at bounding box center [683, 565] width 180 height 34
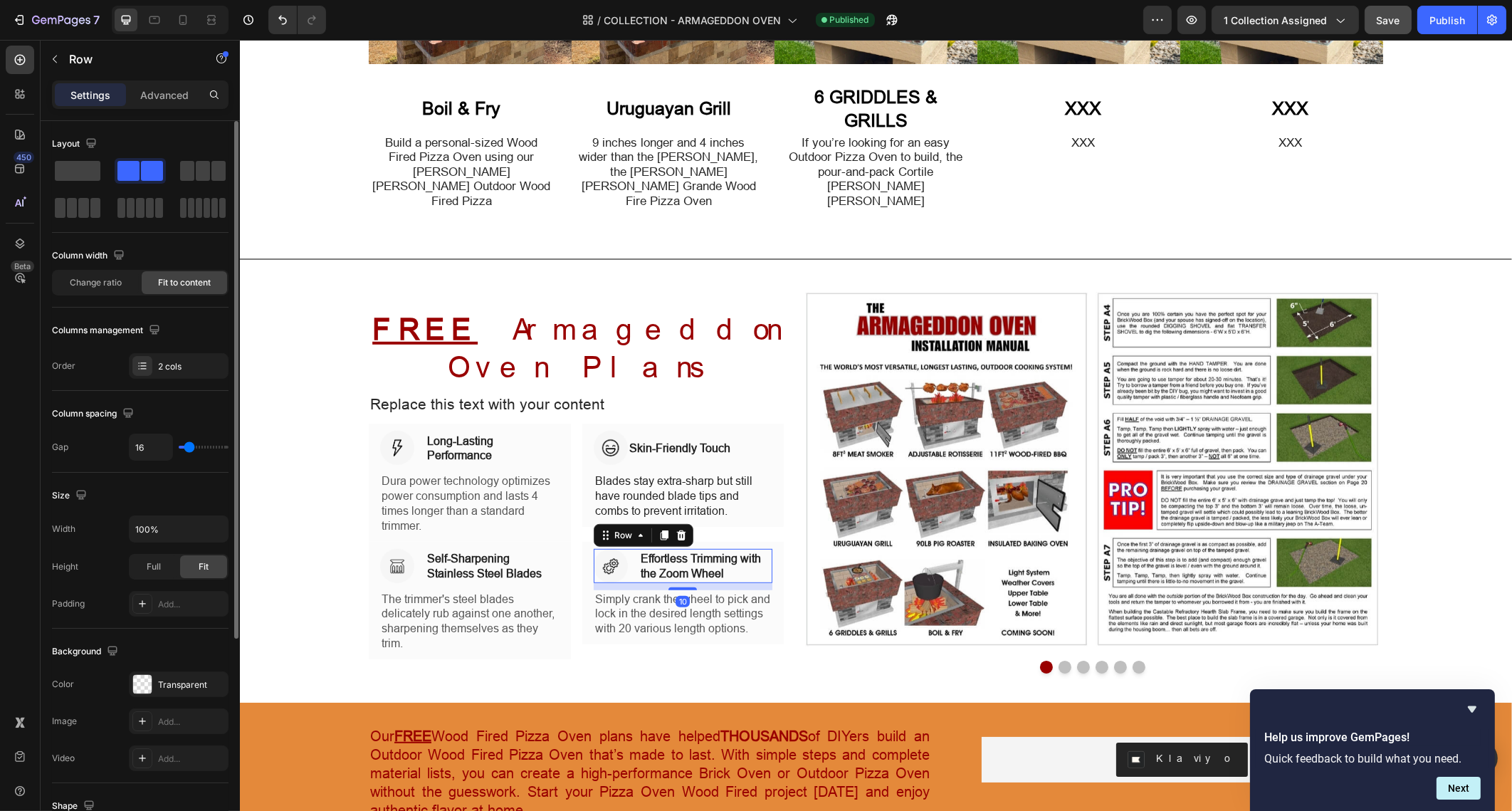
type input "13"
type input "12"
type input "8"
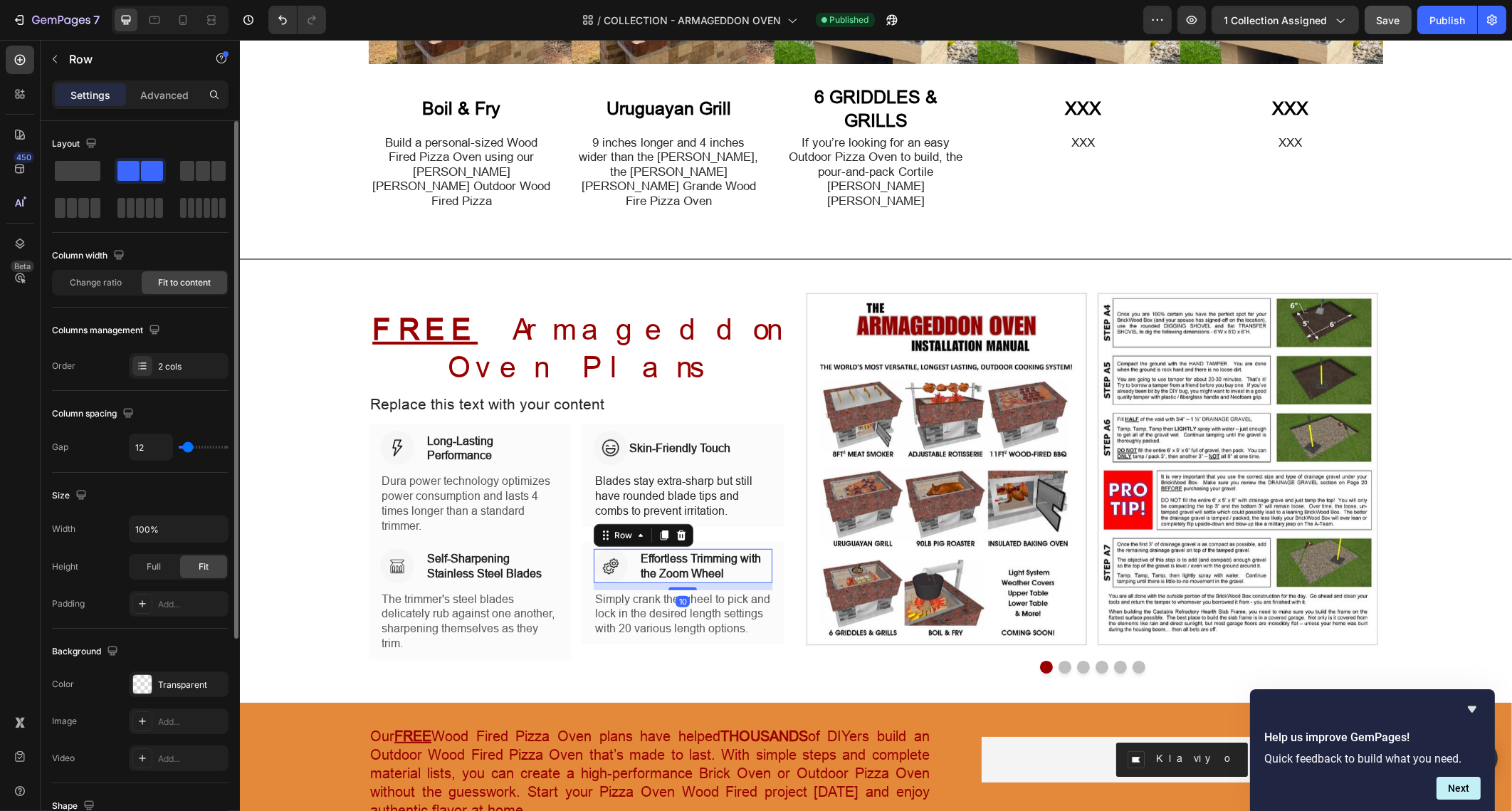
type input "8"
type input "2"
type input "0"
drag, startPoint x: 189, startPoint y: 444, endPoint x: 17, endPoint y: 466, distance: 173.4
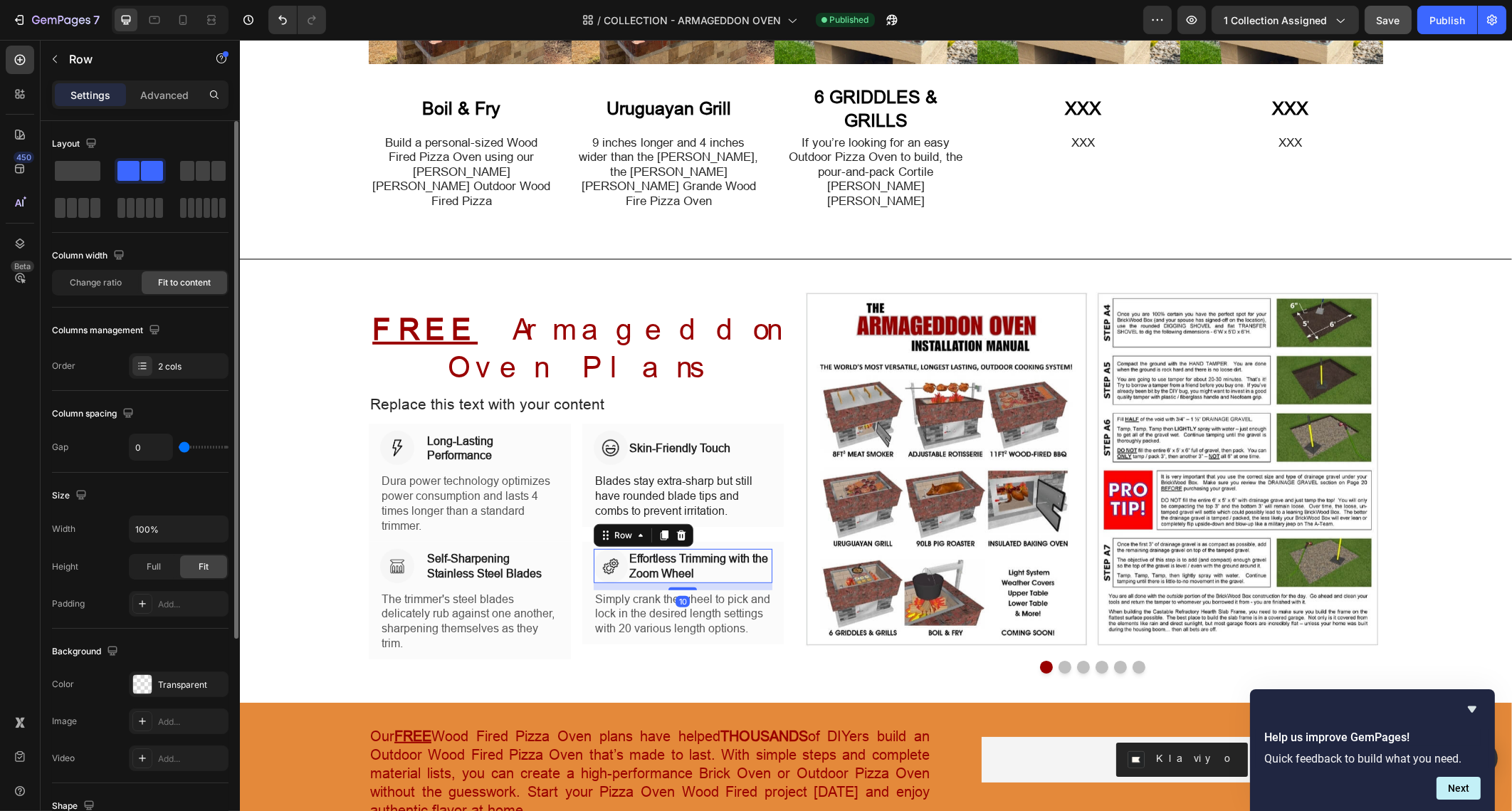
type input "0"
click at [179, 446] on input "range" at bounding box center [204, 447] width 50 height 3
click at [408, 430] on div "Image Long-Lasting Performance Heading Row 0" at bounding box center [470, 447] width 180 height 34
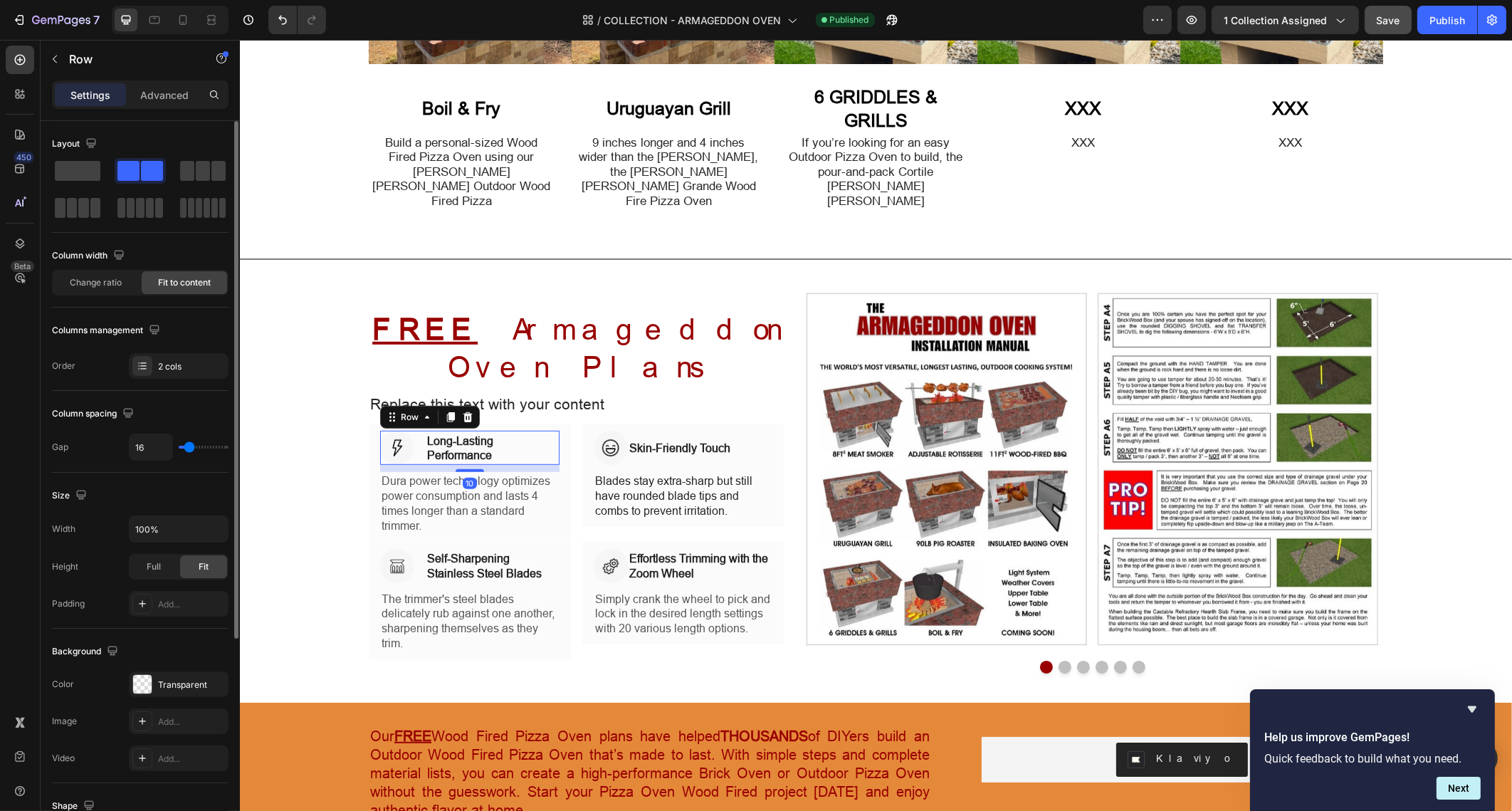
type input "19"
type input "10"
type input "2"
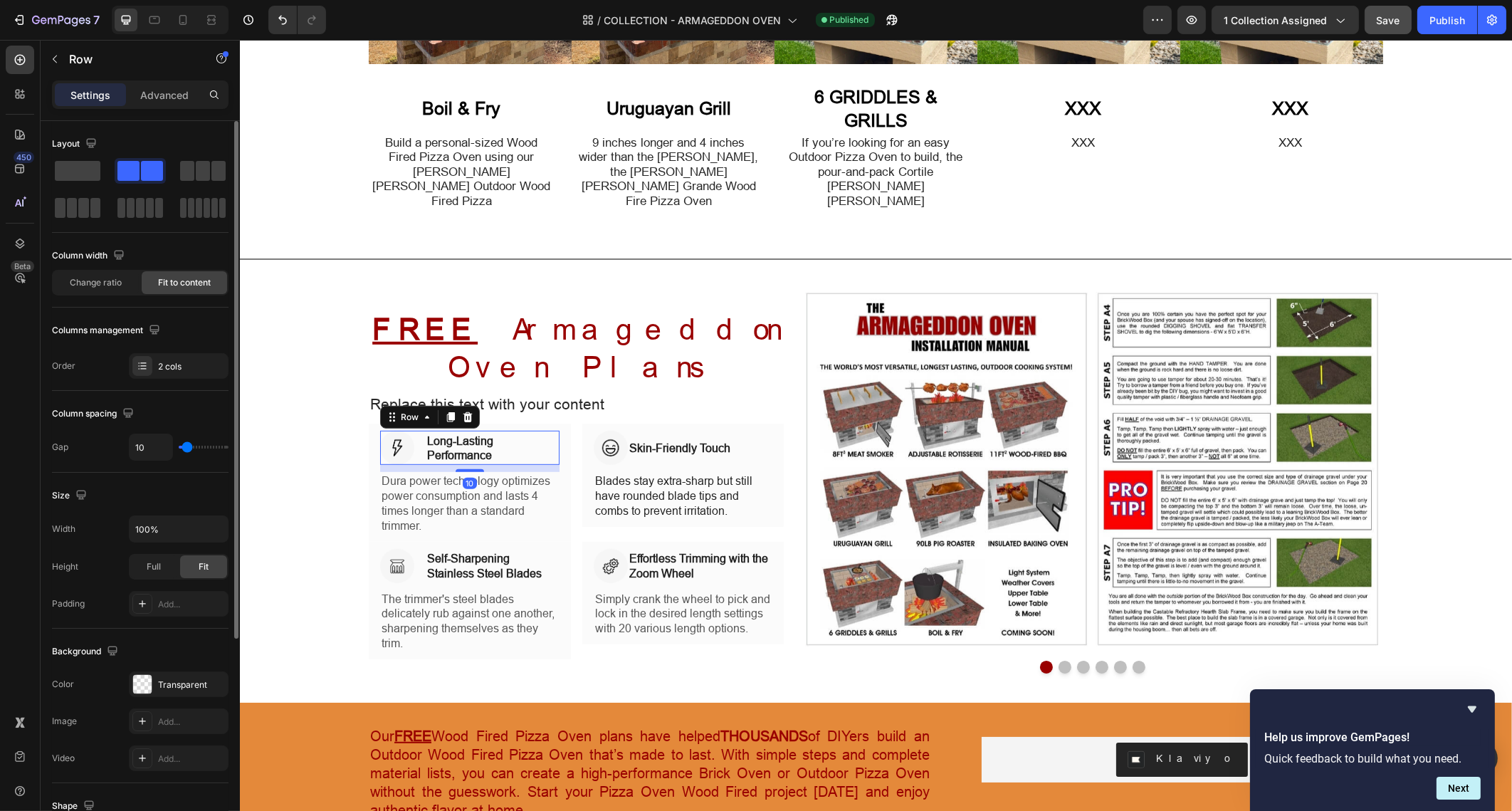
type input "2"
type input "0"
drag, startPoint x: 190, startPoint y: 444, endPoint x: 159, endPoint y: 440, distance: 31.3
type input "0"
click at [179, 446] on input "range" at bounding box center [204, 447] width 50 height 3
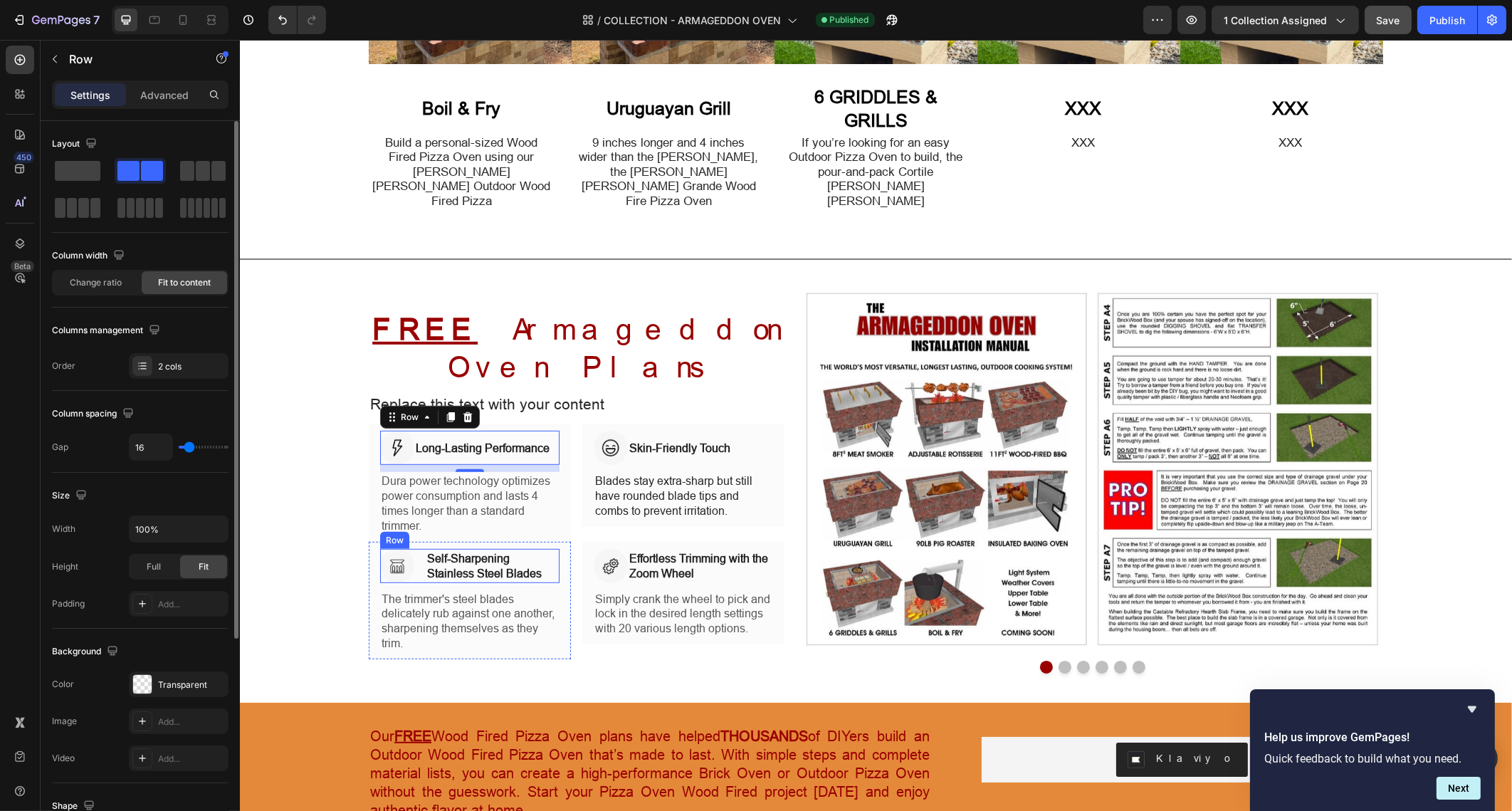
click at [409, 549] on div "Image Self-Sharpening Stainless Steel Blades Heading Row" at bounding box center [470, 565] width 180 height 34
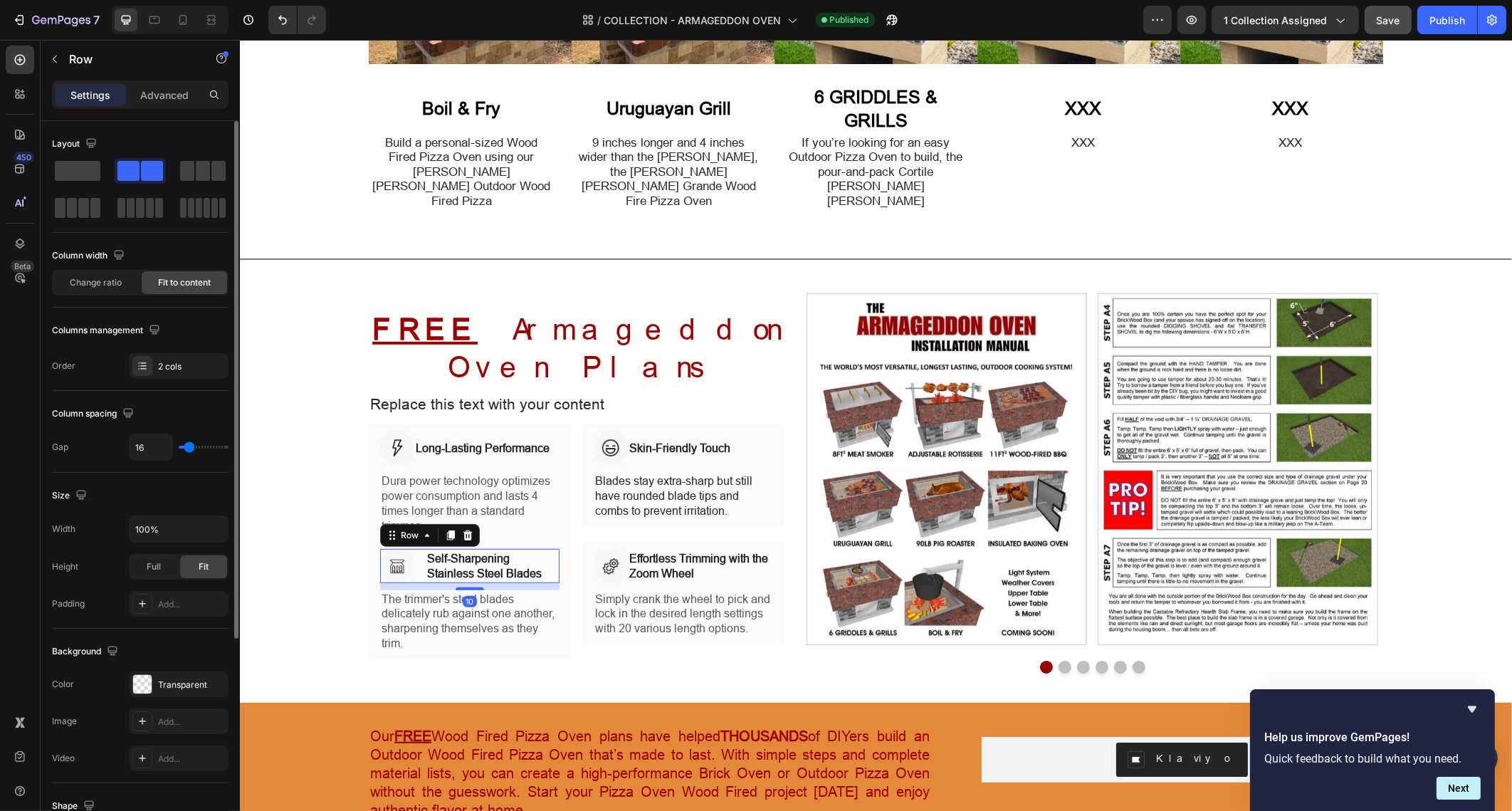
type input "0"
drag, startPoint x: 183, startPoint y: 445, endPoint x: 157, endPoint y: 430, distance: 30.0
type input "0"
click at [179, 446] on input "range" at bounding box center [204, 447] width 50 height 3
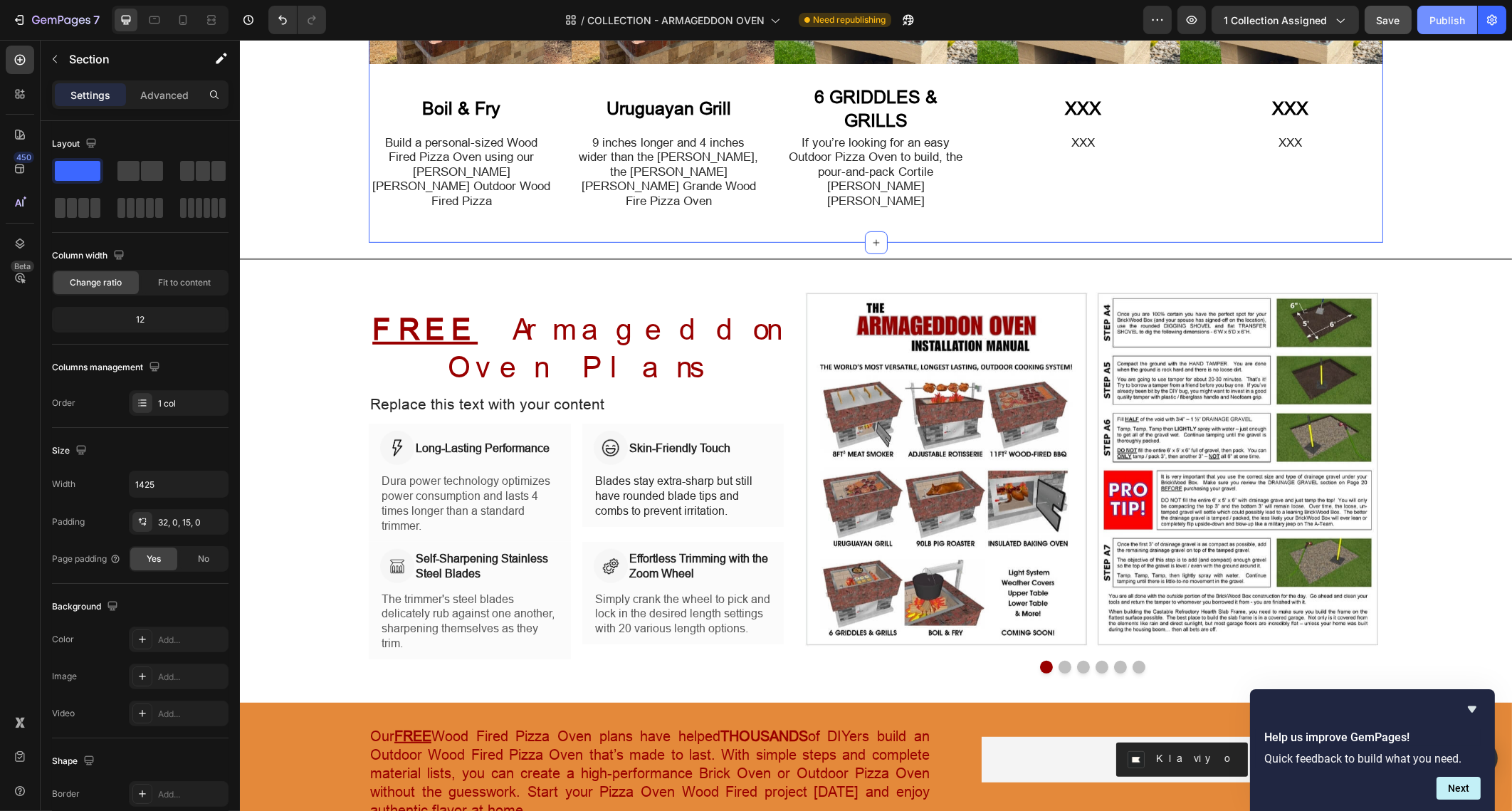
click at [1439, 15] on div "Publish" at bounding box center [1447, 20] width 36 height 15
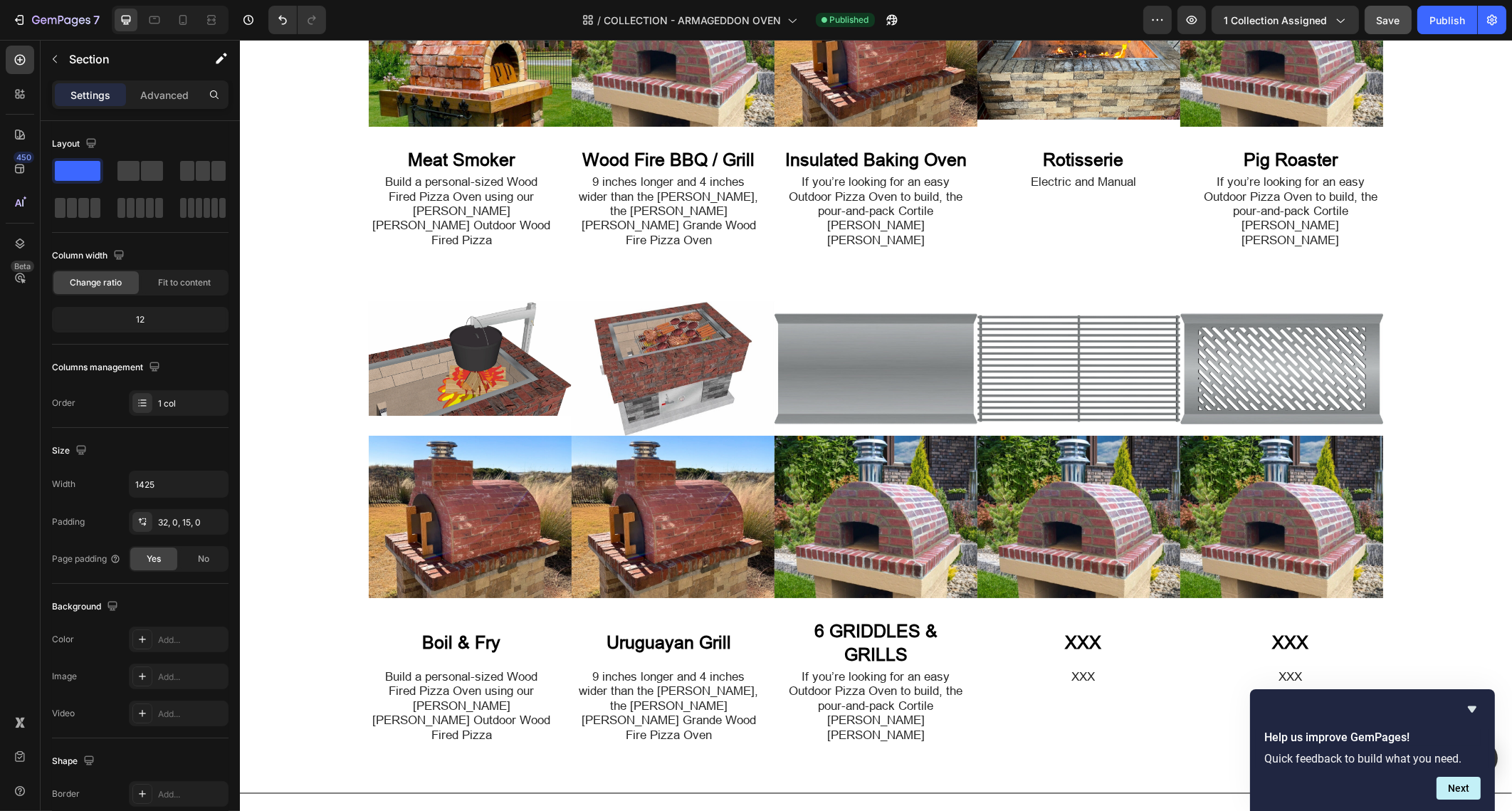
scroll to position [1013, 0]
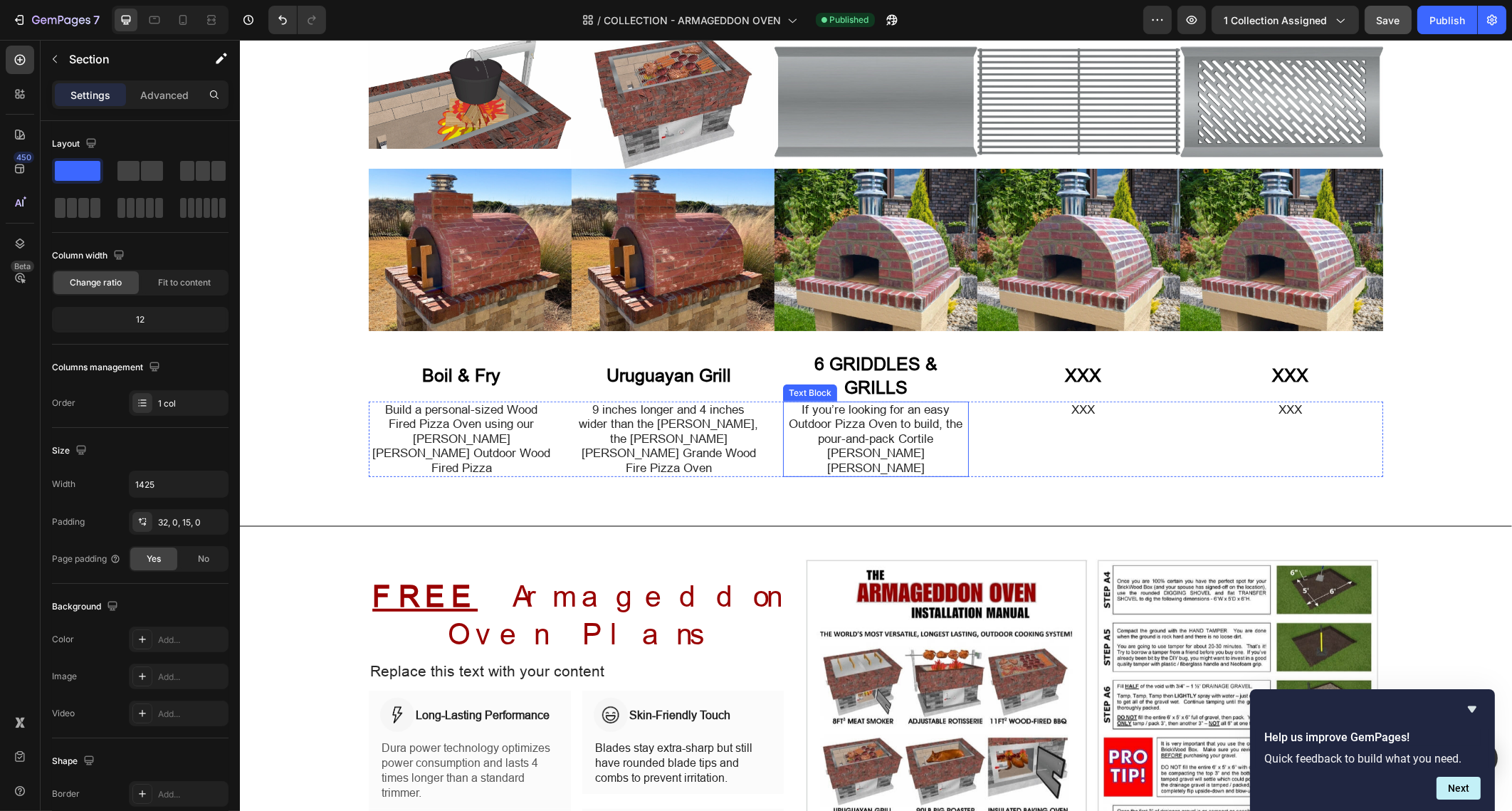
click at [828, 406] on p "If you’re looking for an easy Outdoor Pizza Oven to build, the pour-and-pack Co…" at bounding box center [874, 439] width 183 height 72
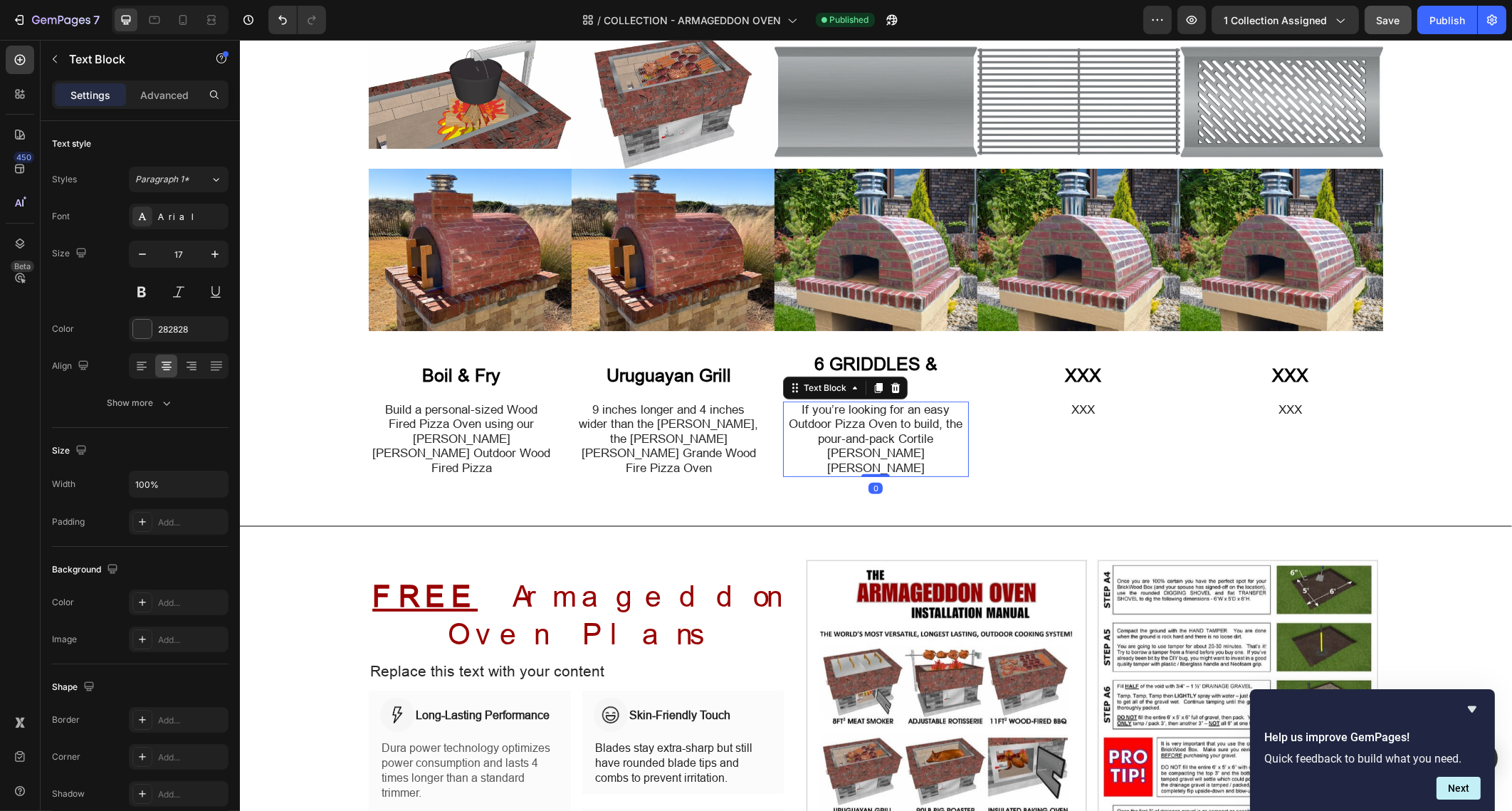
scroll to position [1191, 0]
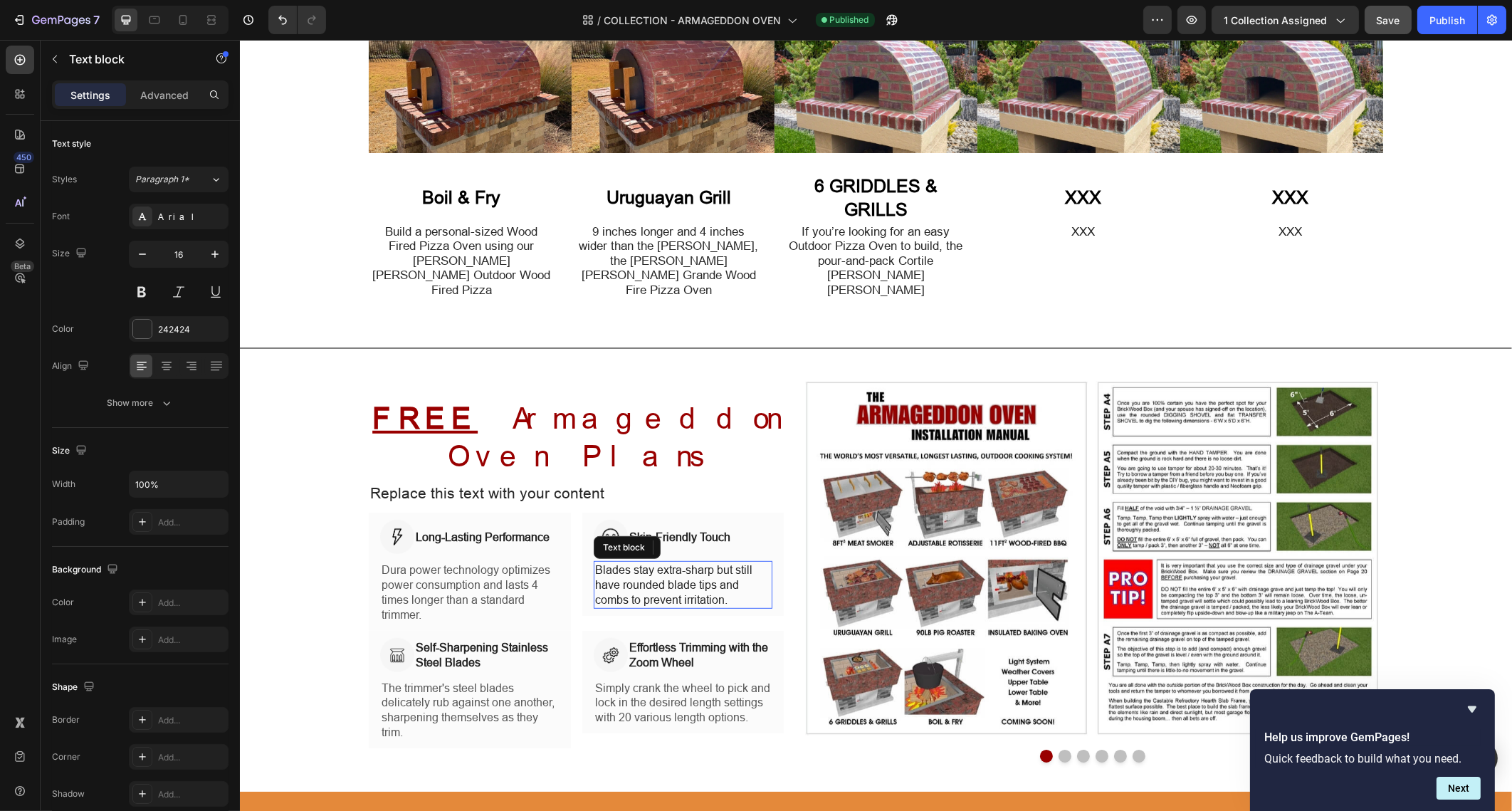
click at [683, 562] on p "Blades stay extra-sharp but still have rounded blade tips and combs to prevent …" at bounding box center [683, 584] width 176 height 44
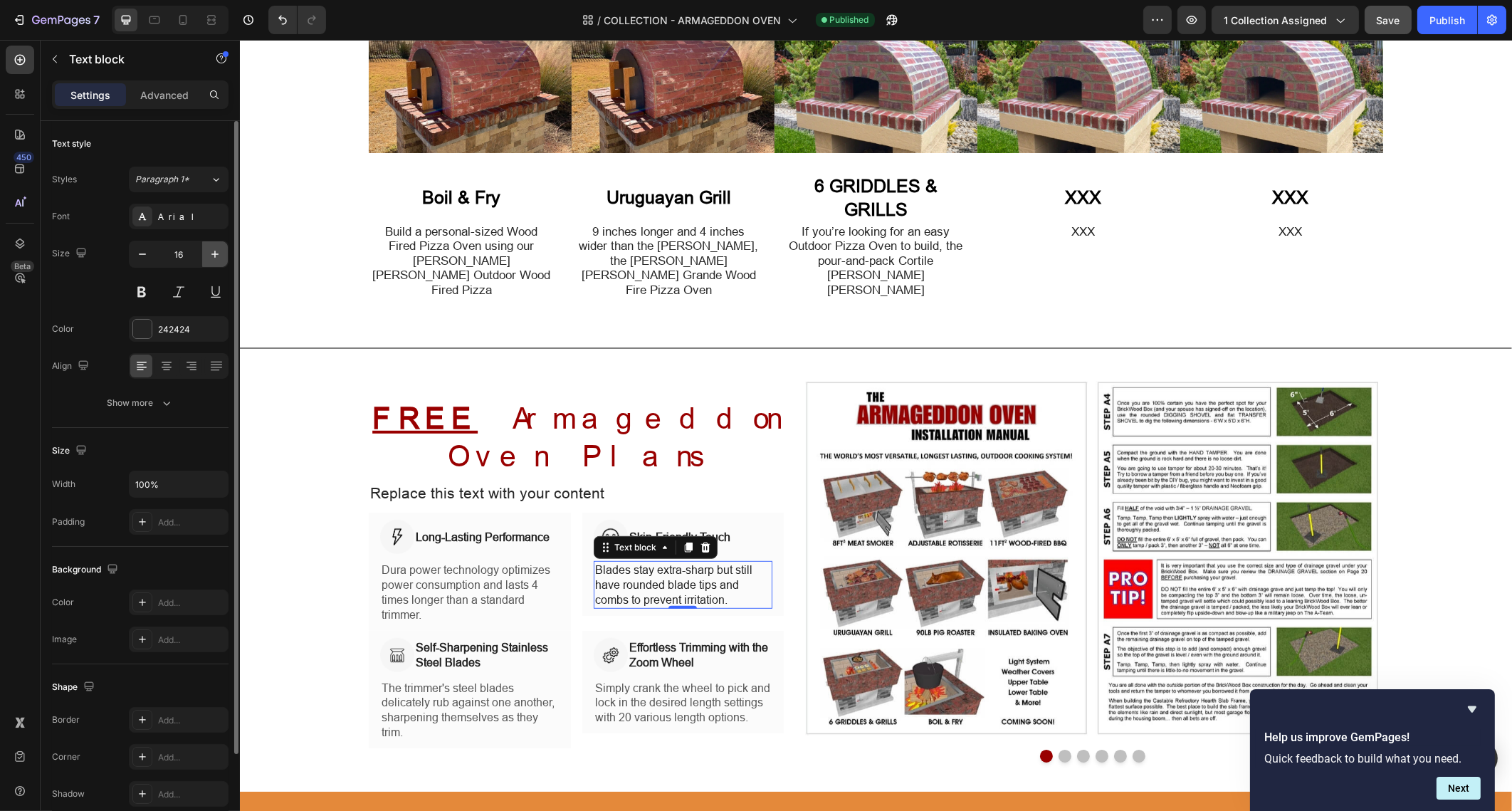
click at [211, 247] on icon "button" at bounding box center [216, 254] width 15 height 15
type input "17"
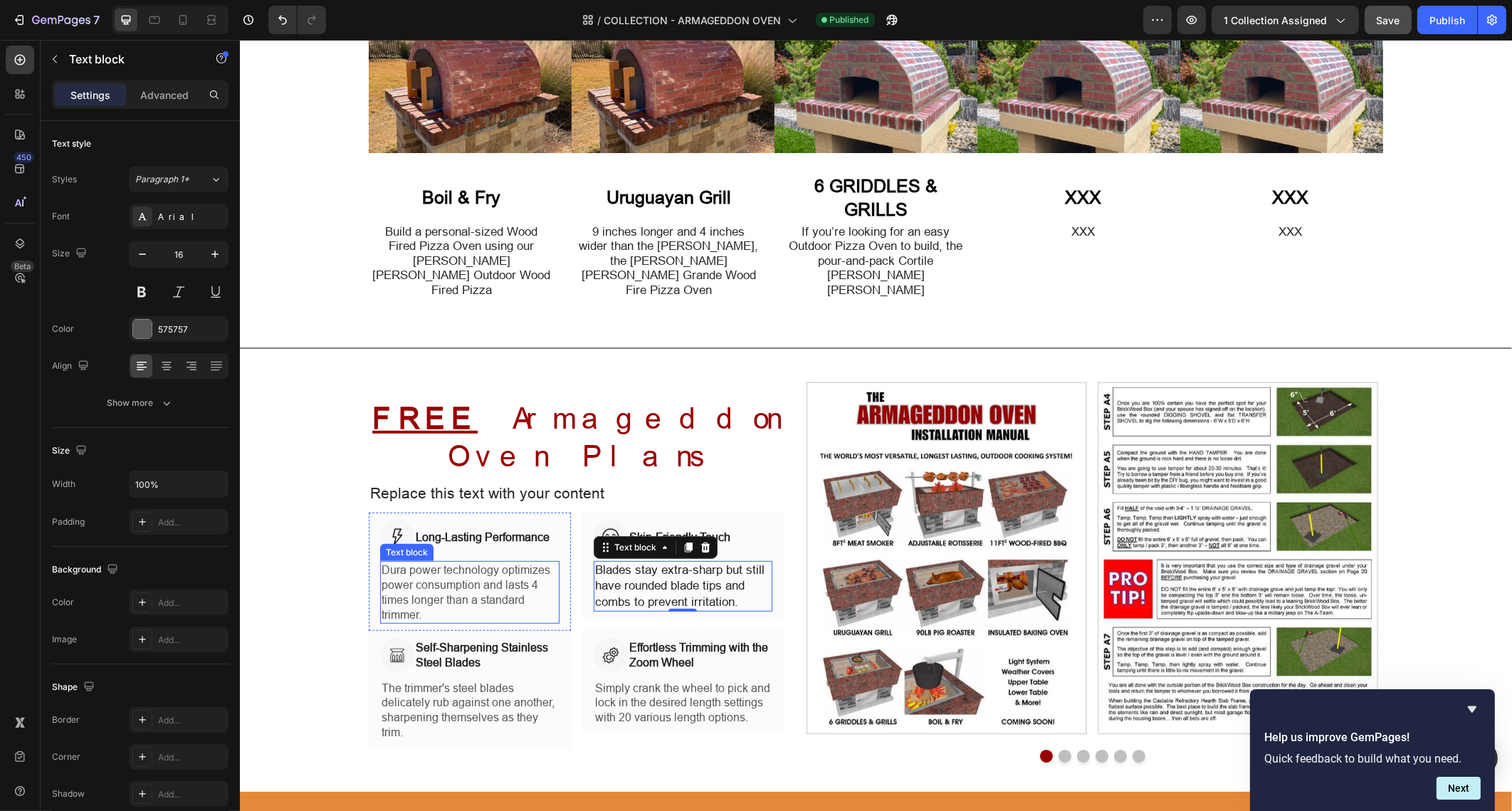
click at [419, 562] on p "Dura power technology optimizes power consumption and lasts 4 times longer than…" at bounding box center [469, 592] width 176 height 59
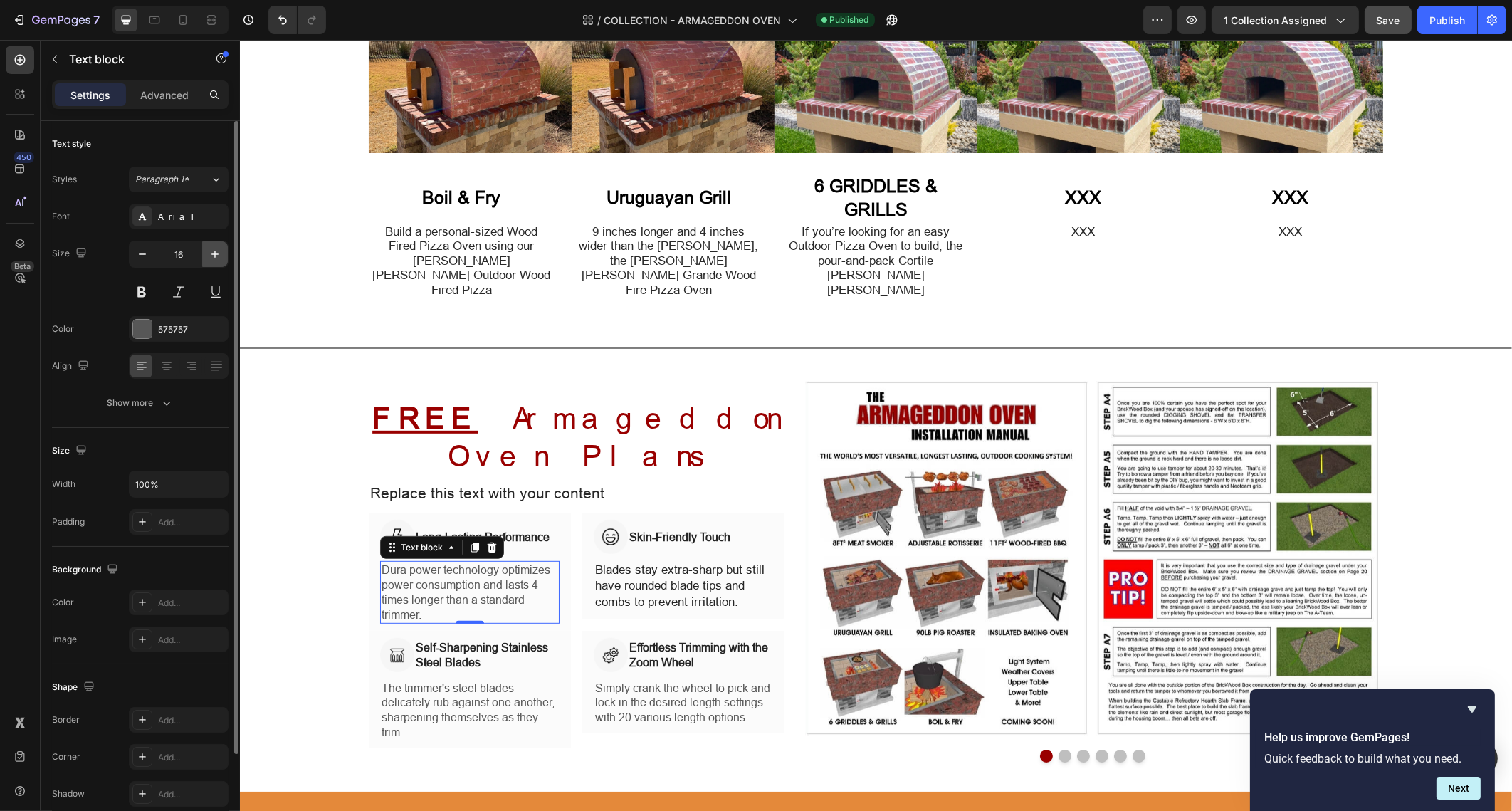
click at [217, 251] on icon "button" at bounding box center [216, 254] width 15 height 15
drag, startPoint x: 142, startPoint y: 247, endPoint x: 442, endPoint y: 549, distance: 425.7
click at [142, 248] on icon "button" at bounding box center [142, 254] width 15 height 15
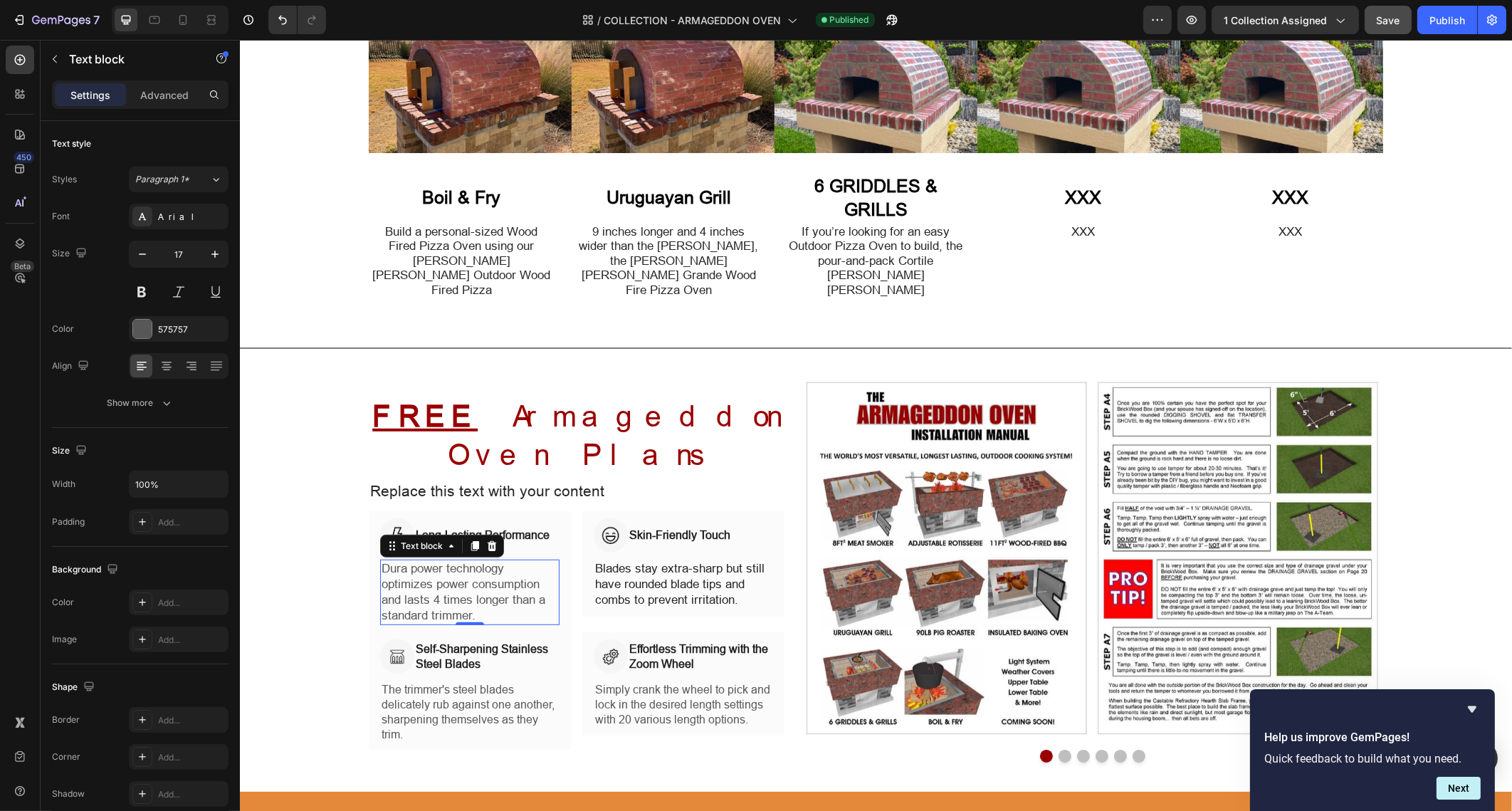
type input "16"
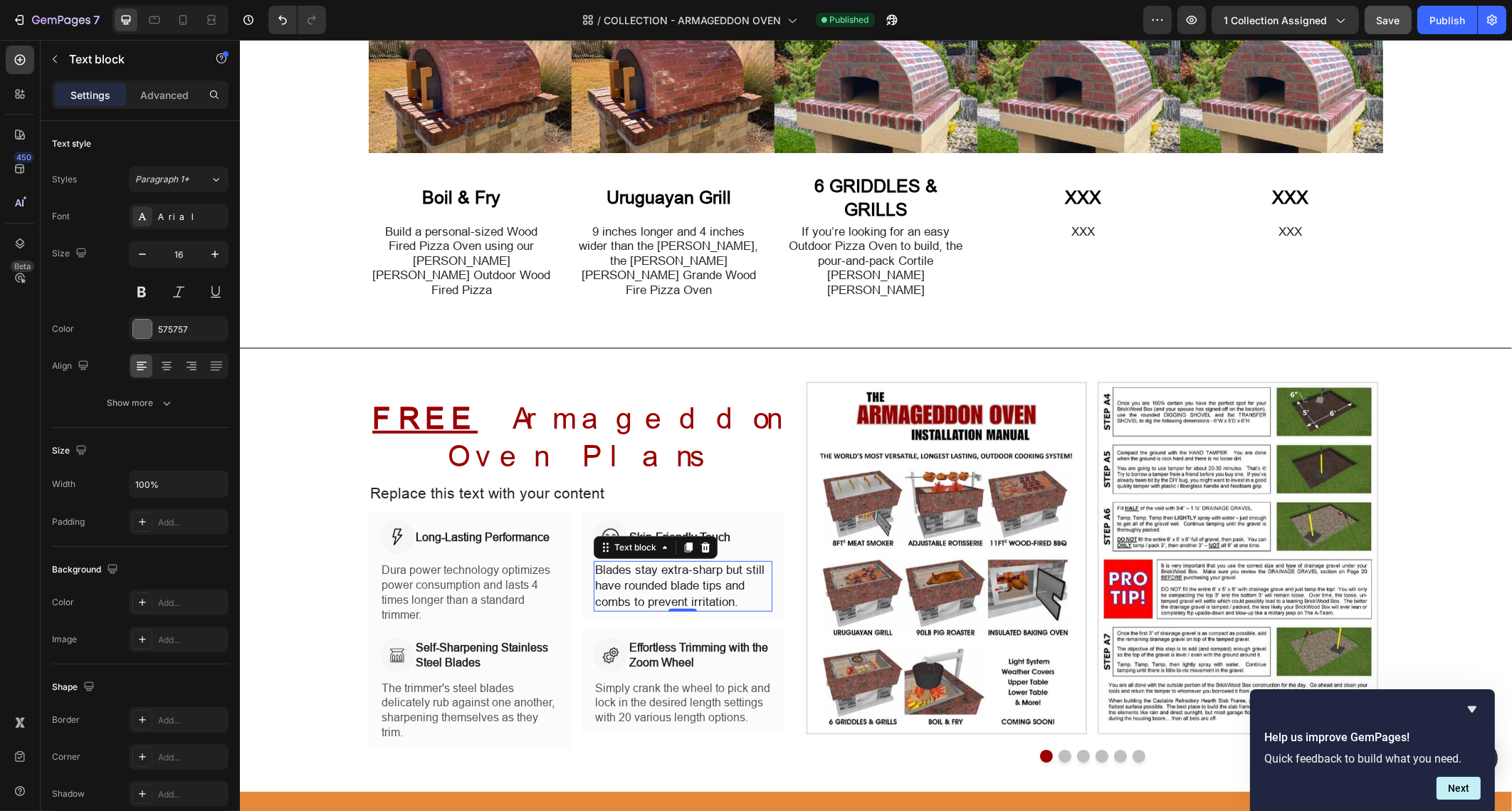
click at [661, 562] on p "Blades stay extra-sharp but still have rounded blade tips and combs to prevent …" at bounding box center [683, 585] width 176 height 47
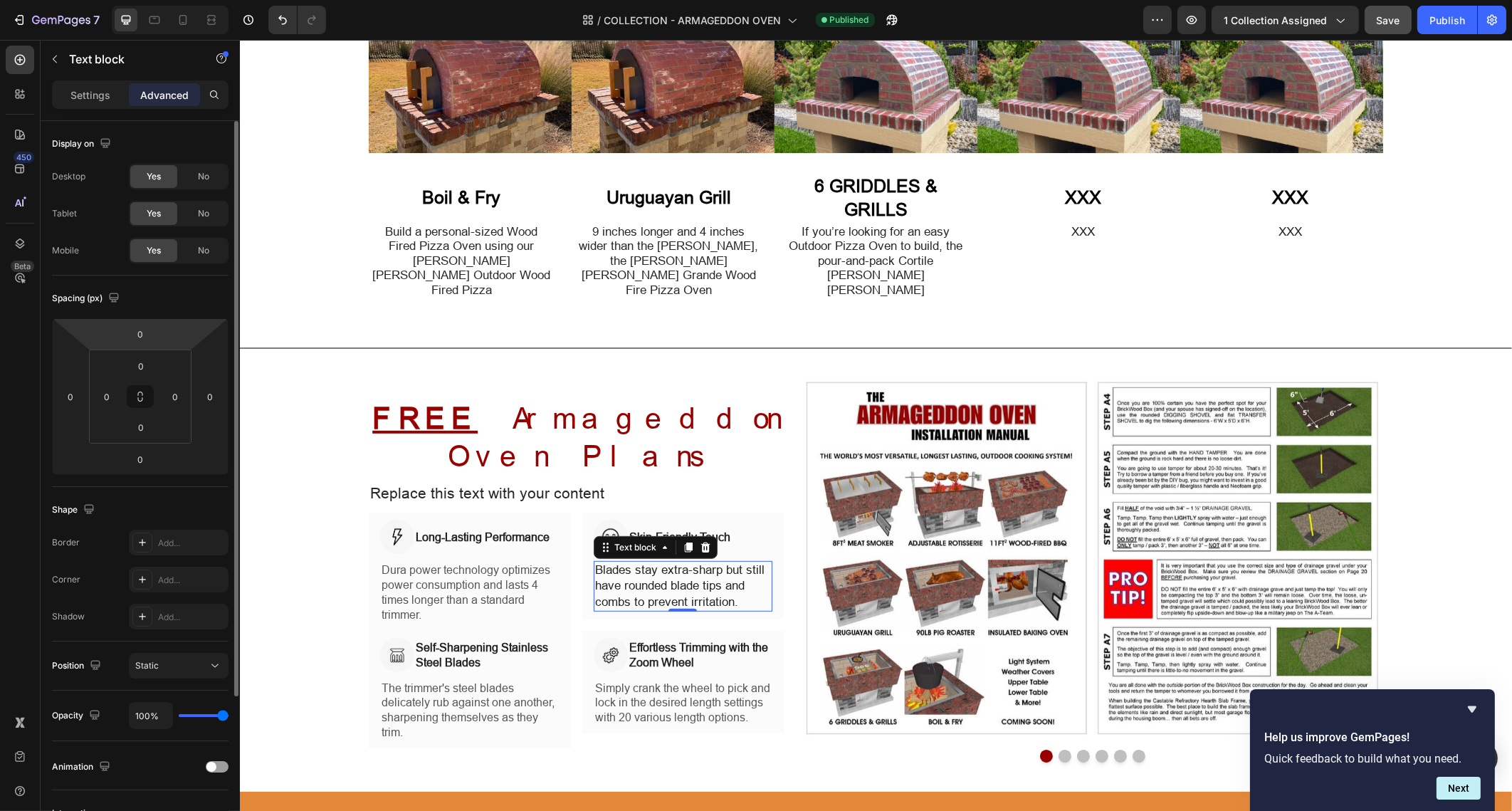
click at [100, 91] on p "Settings" at bounding box center [90, 94] width 39 height 15
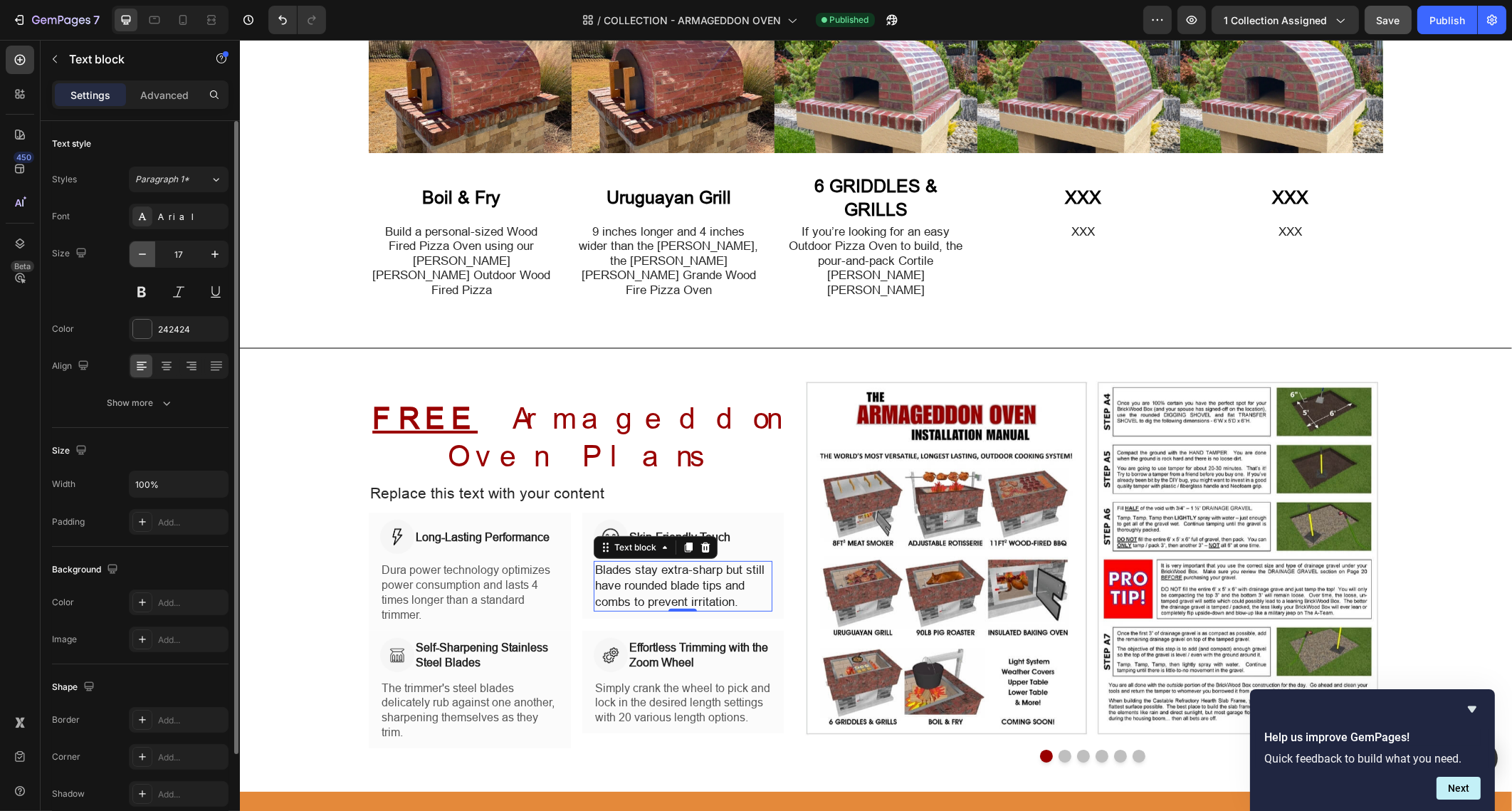
click at [142, 261] on button "button" at bounding box center [142, 254] width 26 height 26
type input "16"
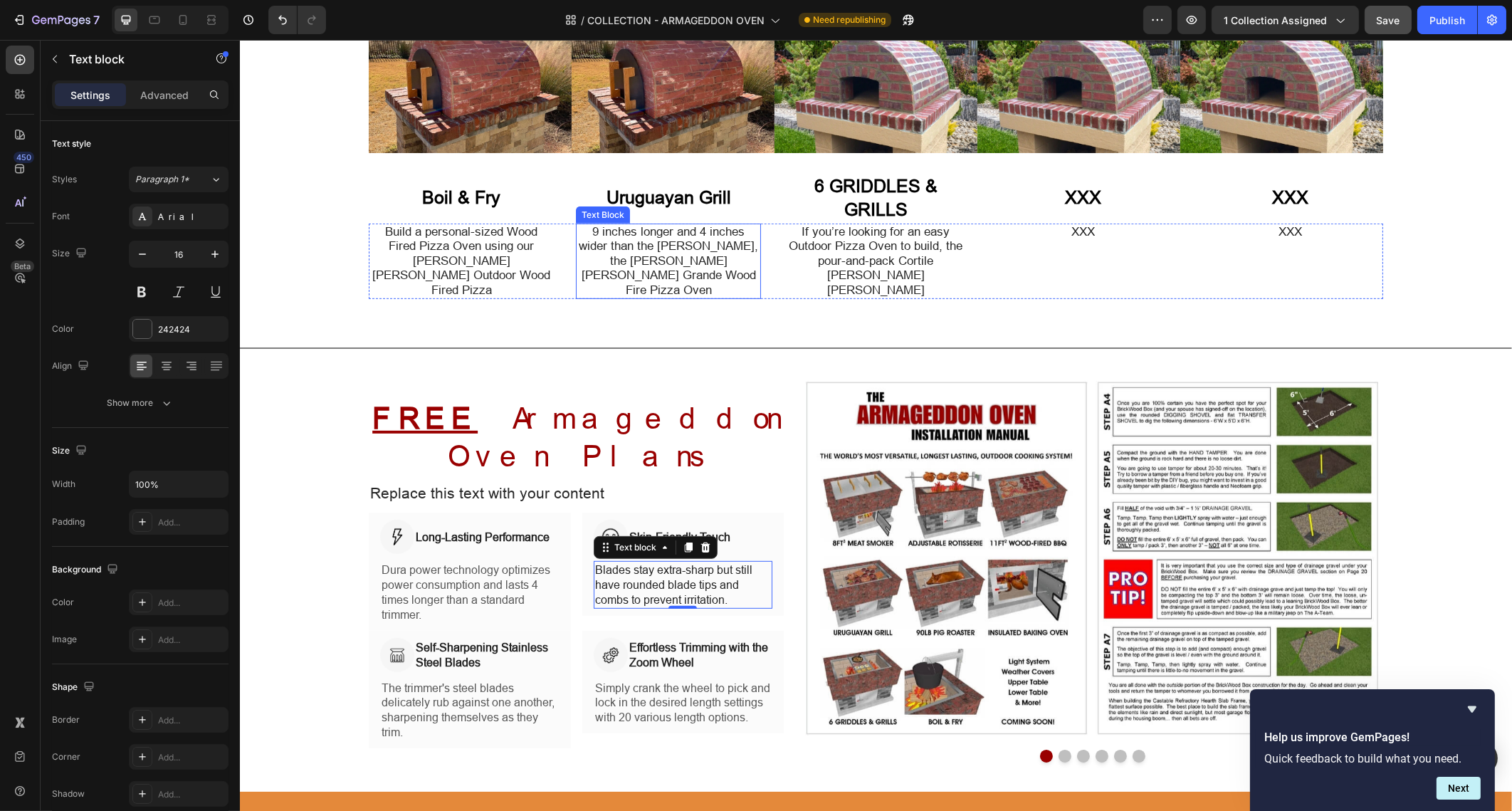
click at [628, 237] on p "9 inches longer and 4 inches wider than the Barile, the Mattone Barile Grande W…" at bounding box center [668, 261] width 183 height 72
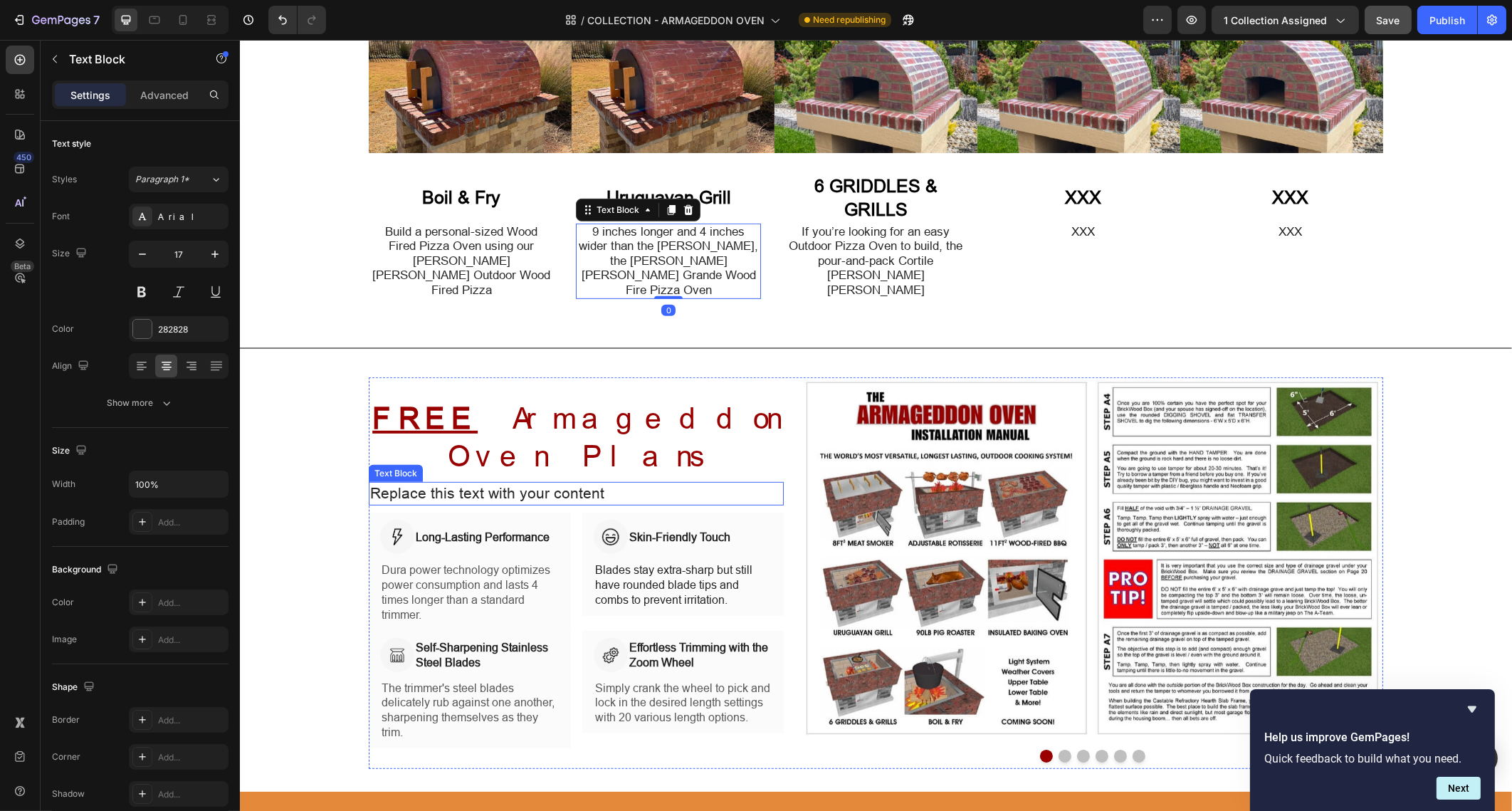
click at [511, 484] on span "Replace this text with your content" at bounding box center [486, 493] width 234 height 17
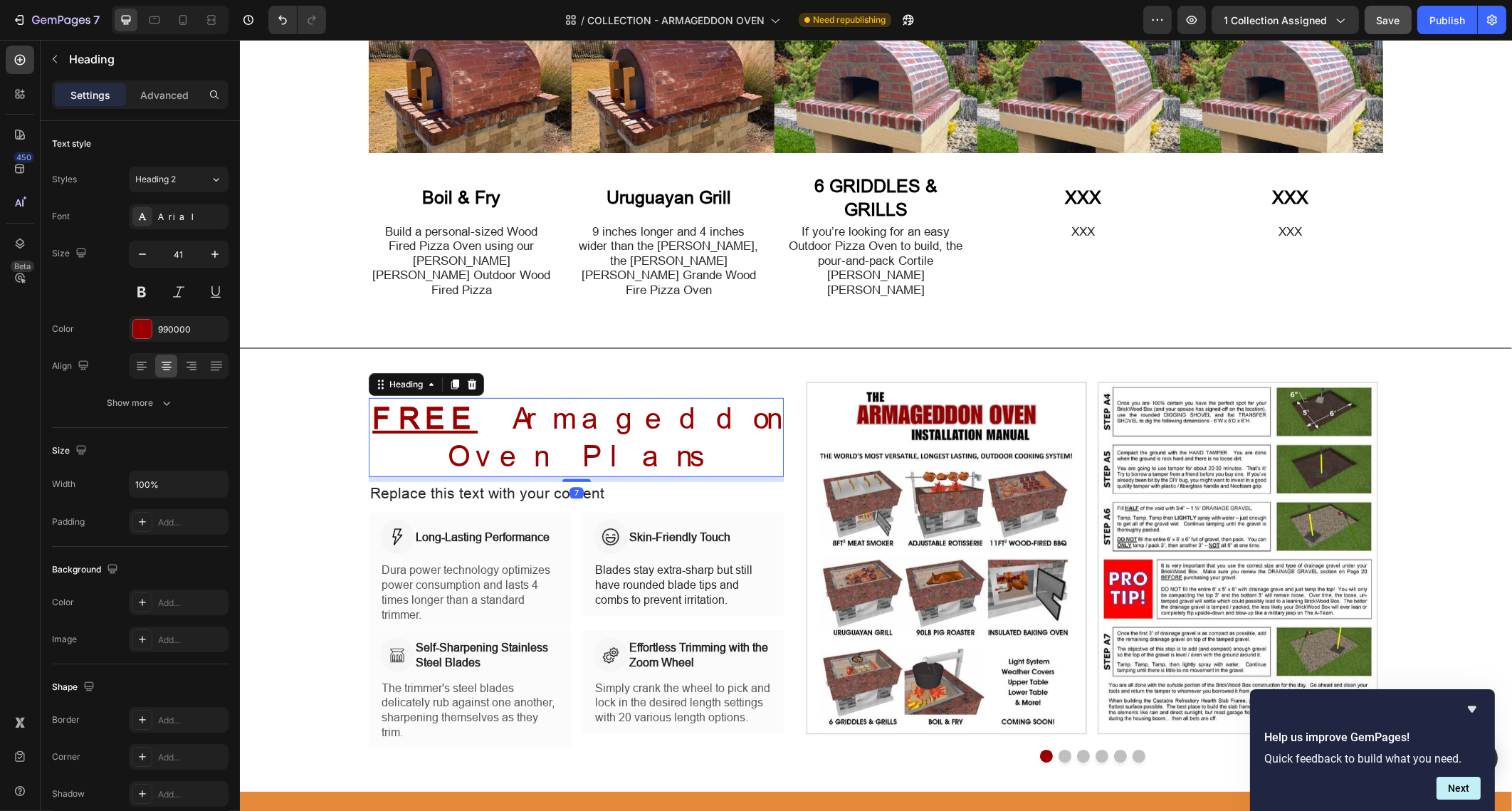
click at [645, 403] on h2 "FREE Armageddon Oven Plans" at bounding box center [575, 438] width 415 height 79
drag, startPoint x: 573, startPoint y: 430, endPoint x: 574, endPoint y: 409, distance: 21.0
click at [574, 409] on div "FREE Armageddon Oven Plans Heading 0" at bounding box center [575, 439] width 415 height 79
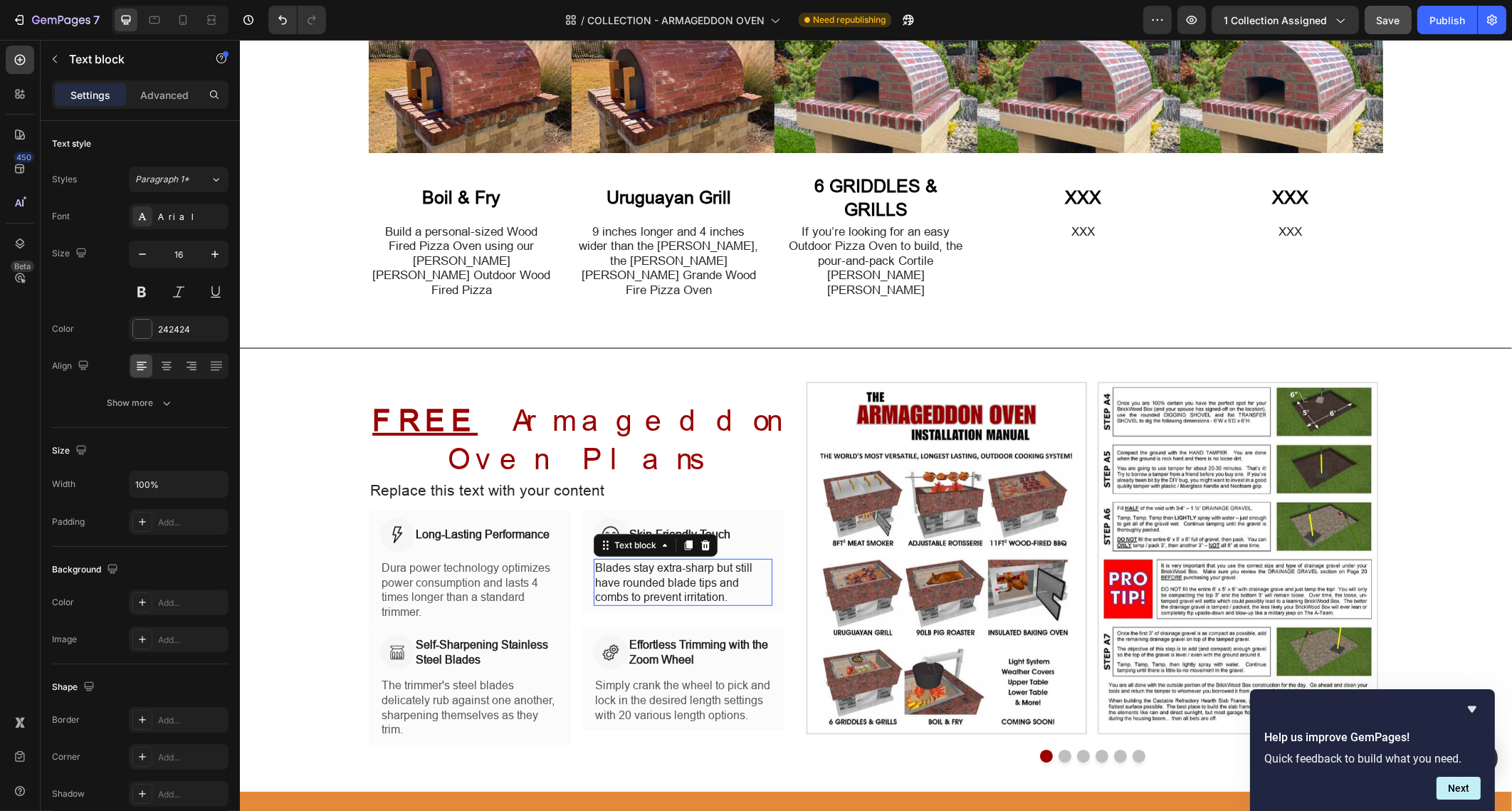
click at [636, 561] on p "Blades stay extra-sharp but still have rounded blade tips and combs to prevent …" at bounding box center [683, 583] width 176 height 44
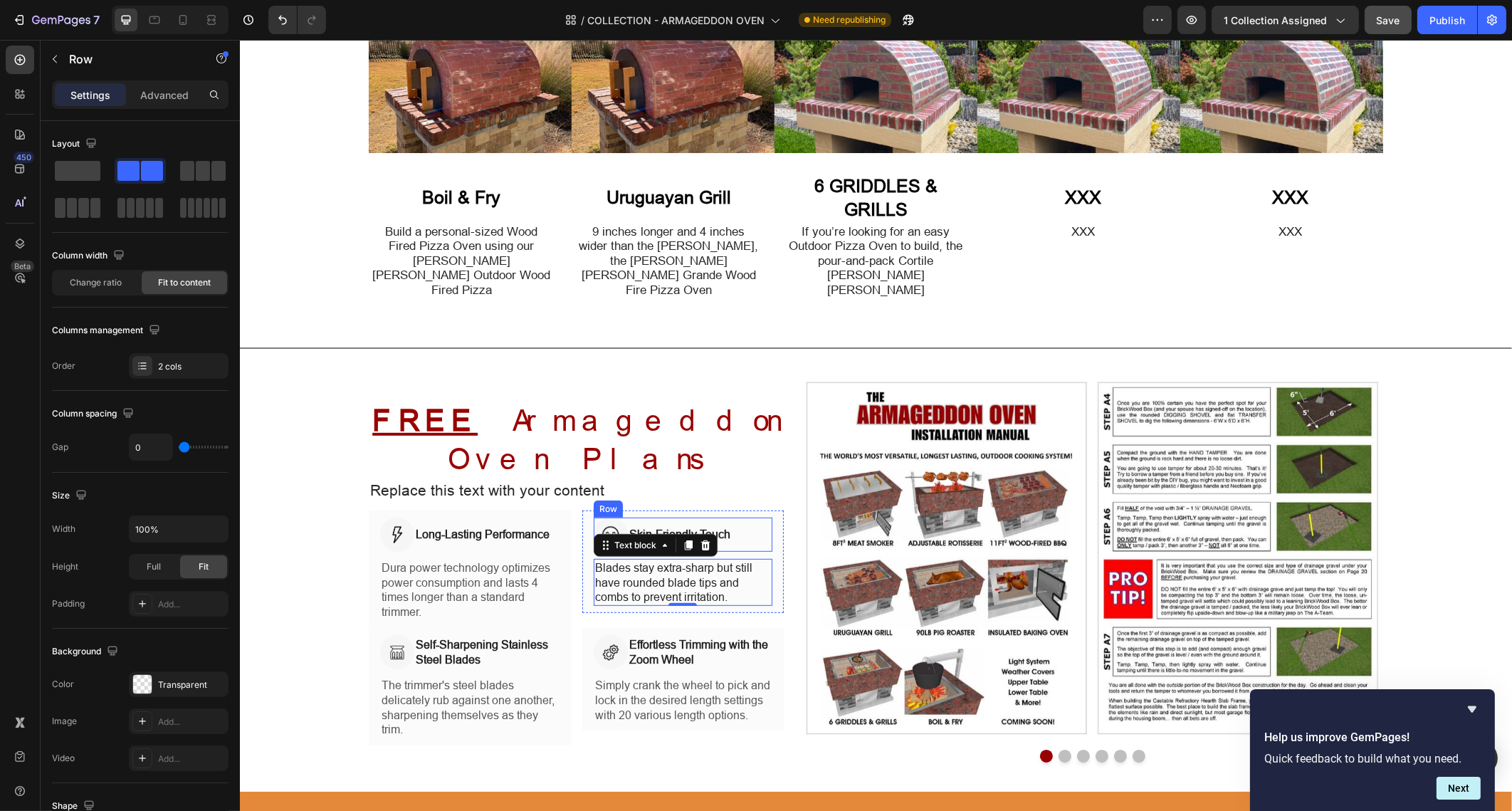
click at [734, 517] on div "Image Skin-Friendly Touch Heading Row" at bounding box center [683, 534] width 180 height 34
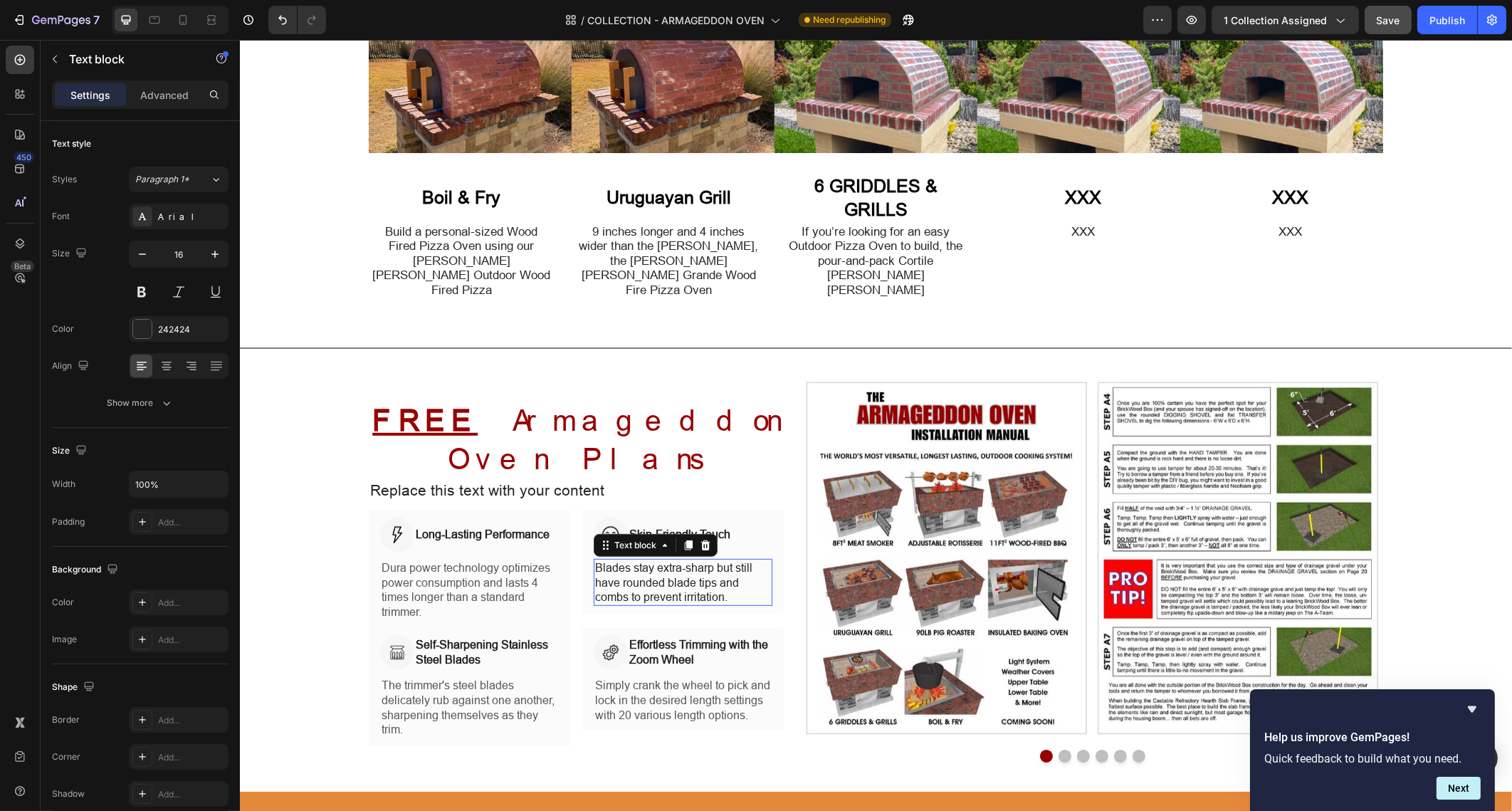
click at [745, 561] on p "Blades stay extra-sharp but still have rounded blade tips and combs to prevent …" at bounding box center [683, 583] width 176 height 44
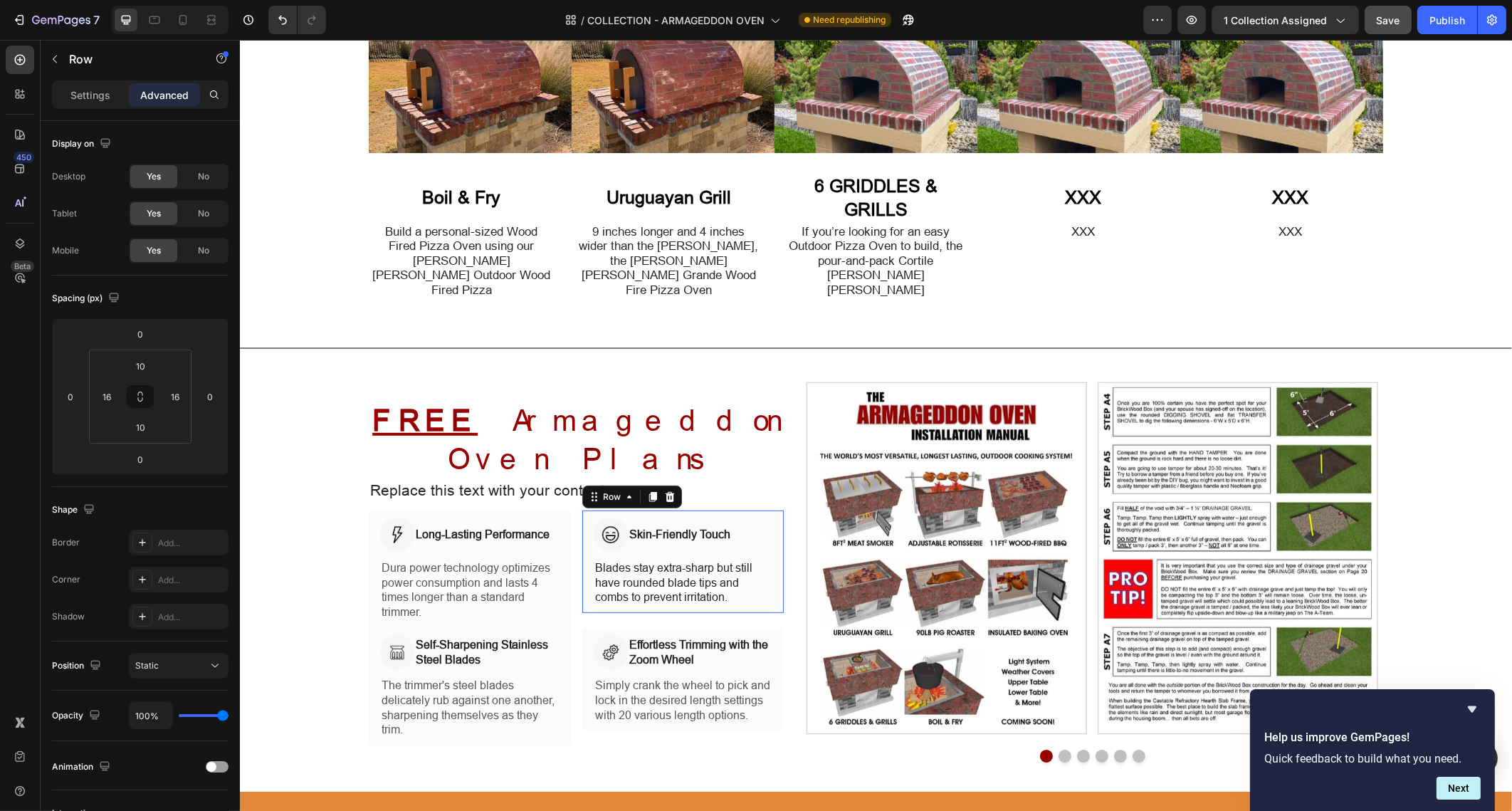
click at [766, 510] on div "Image Skin-Friendly Touch Heading Row Blades stay extra-sharp but still have ro…" at bounding box center [683, 561] width 202 height 103
click at [77, 94] on p "Settings" at bounding box center [90, 94] width 39 height 15
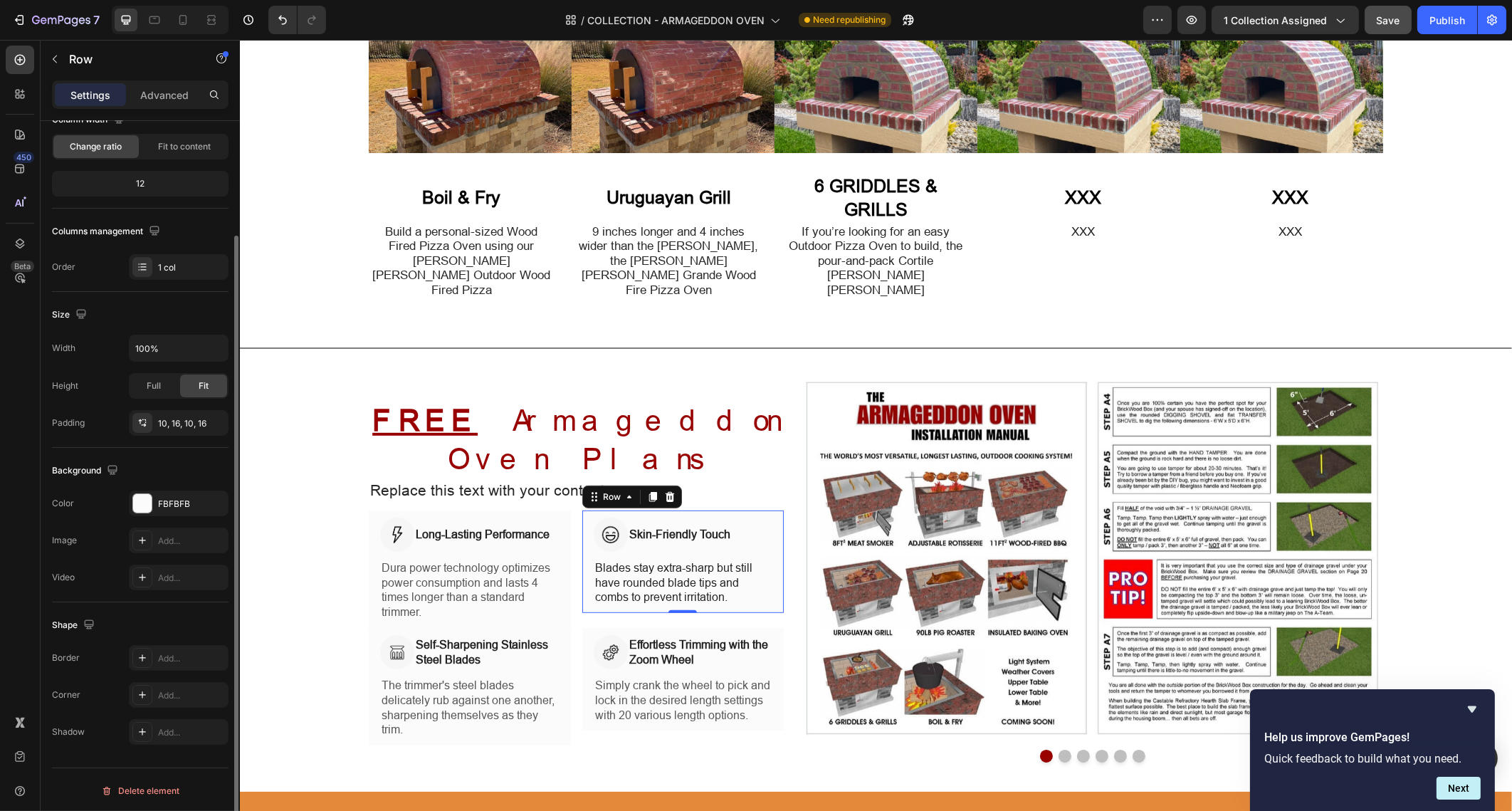
scroll to position [0, 0]
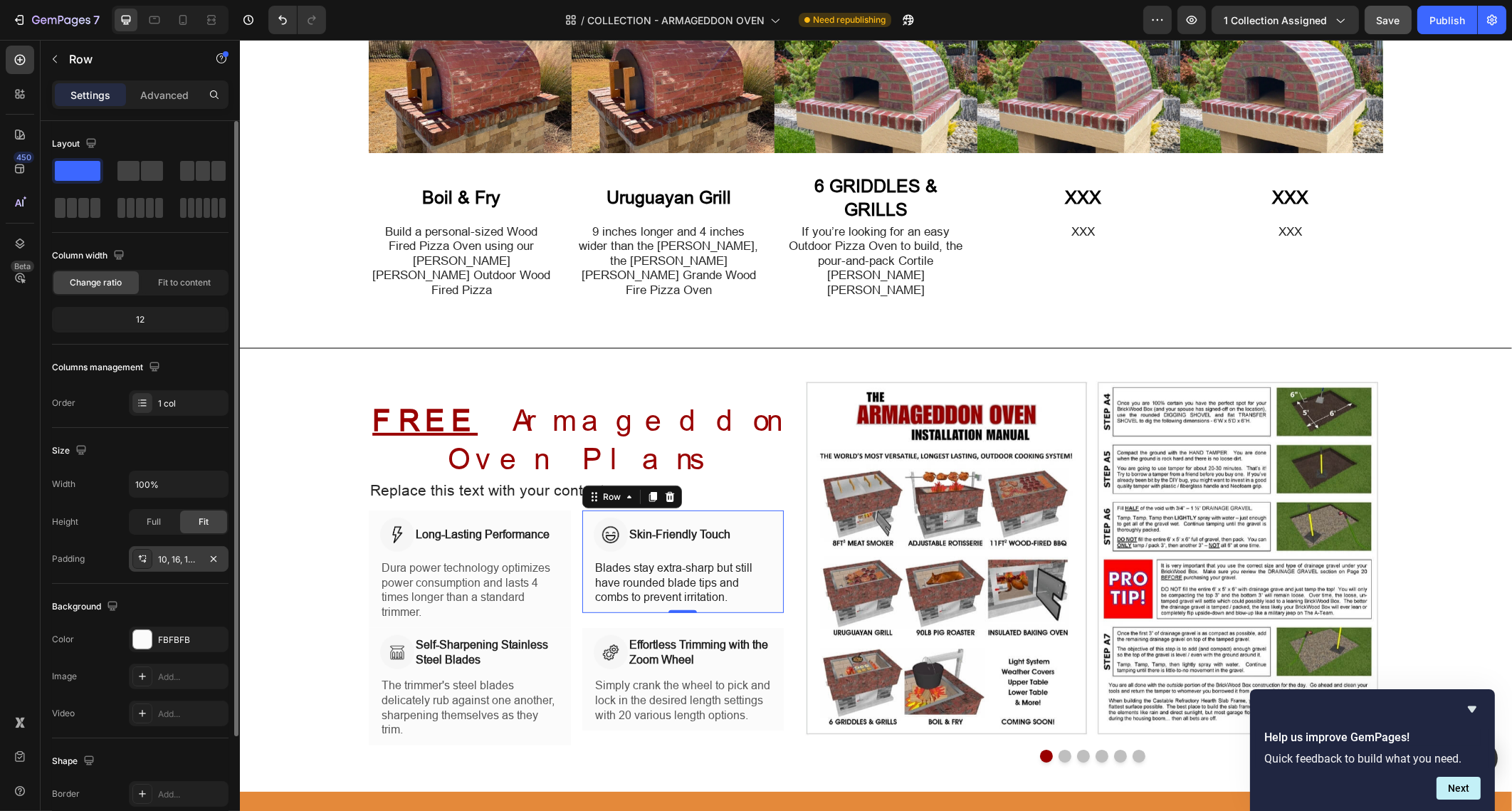
click at [195, 561] on div "10, 16, 10, 16" at bounding box center [178, 560] width 41 height 13
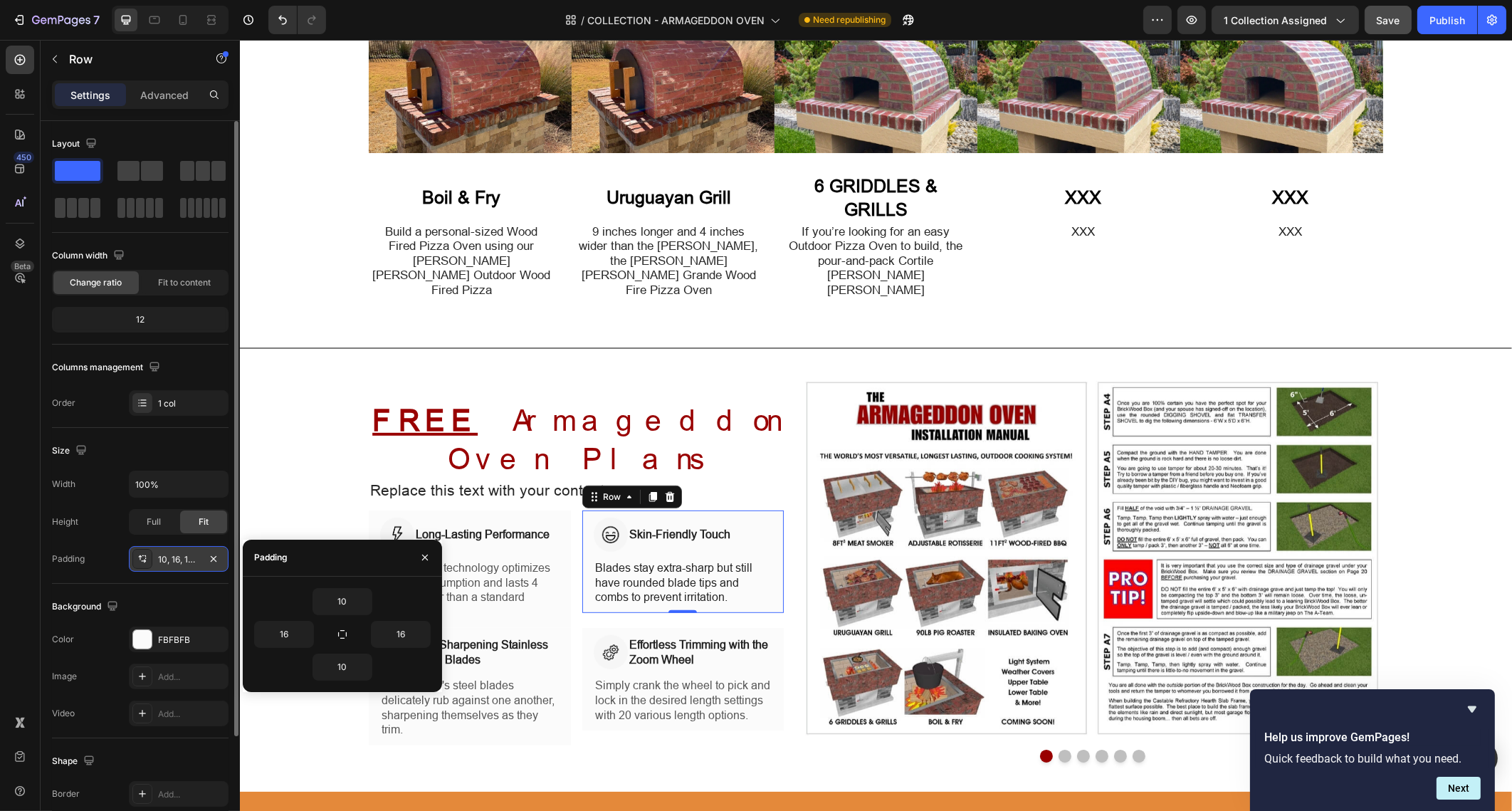
click at [195, 561] on div "10, 16, 10, 16" at bounding box center [178, 560] width 41 height 13
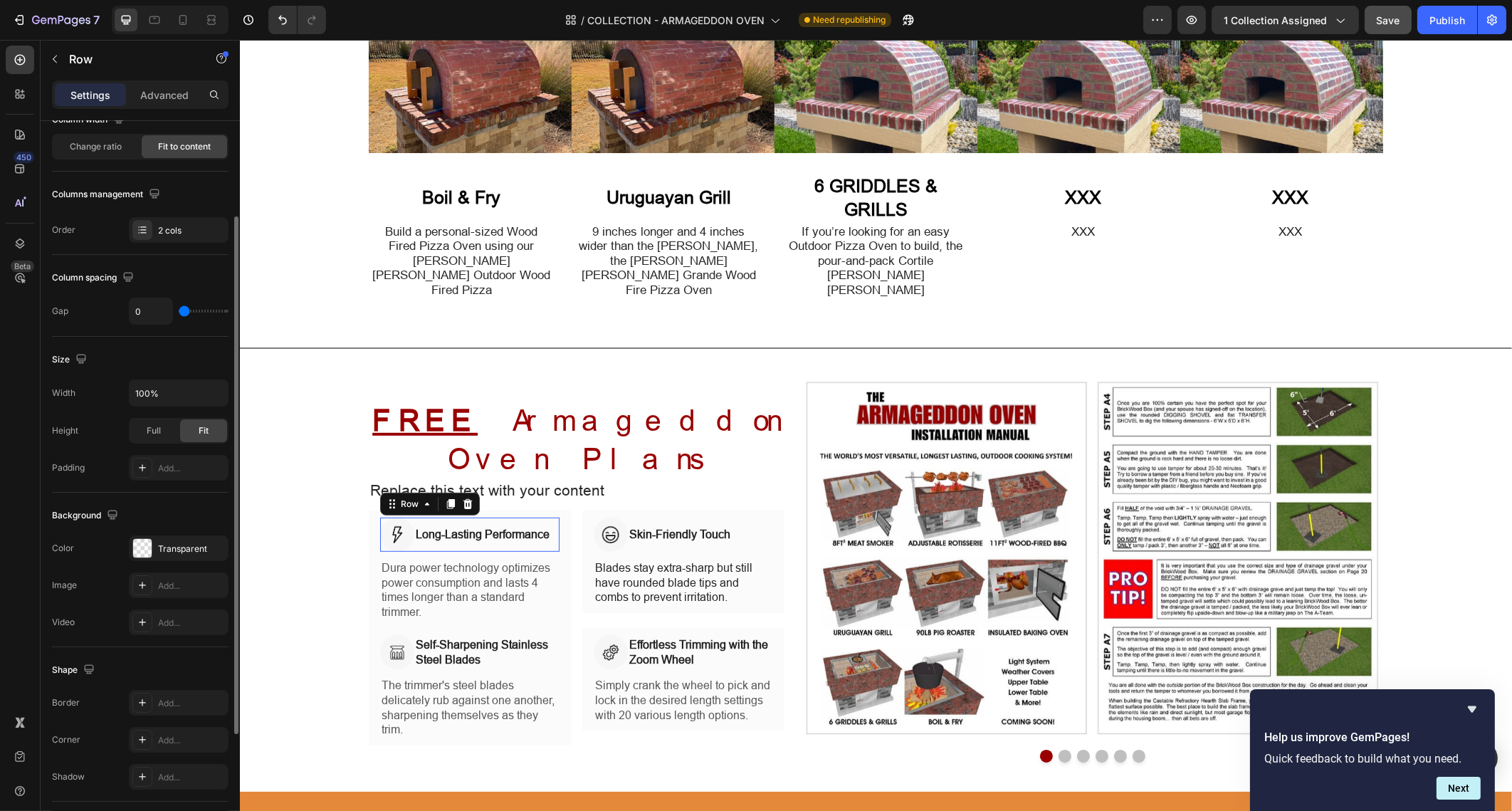
scroll to position [135, 0]
click at [530, 517] on div "Long-Lasting Performance Heading" at bounding box center [482, 534] width 137 height 34
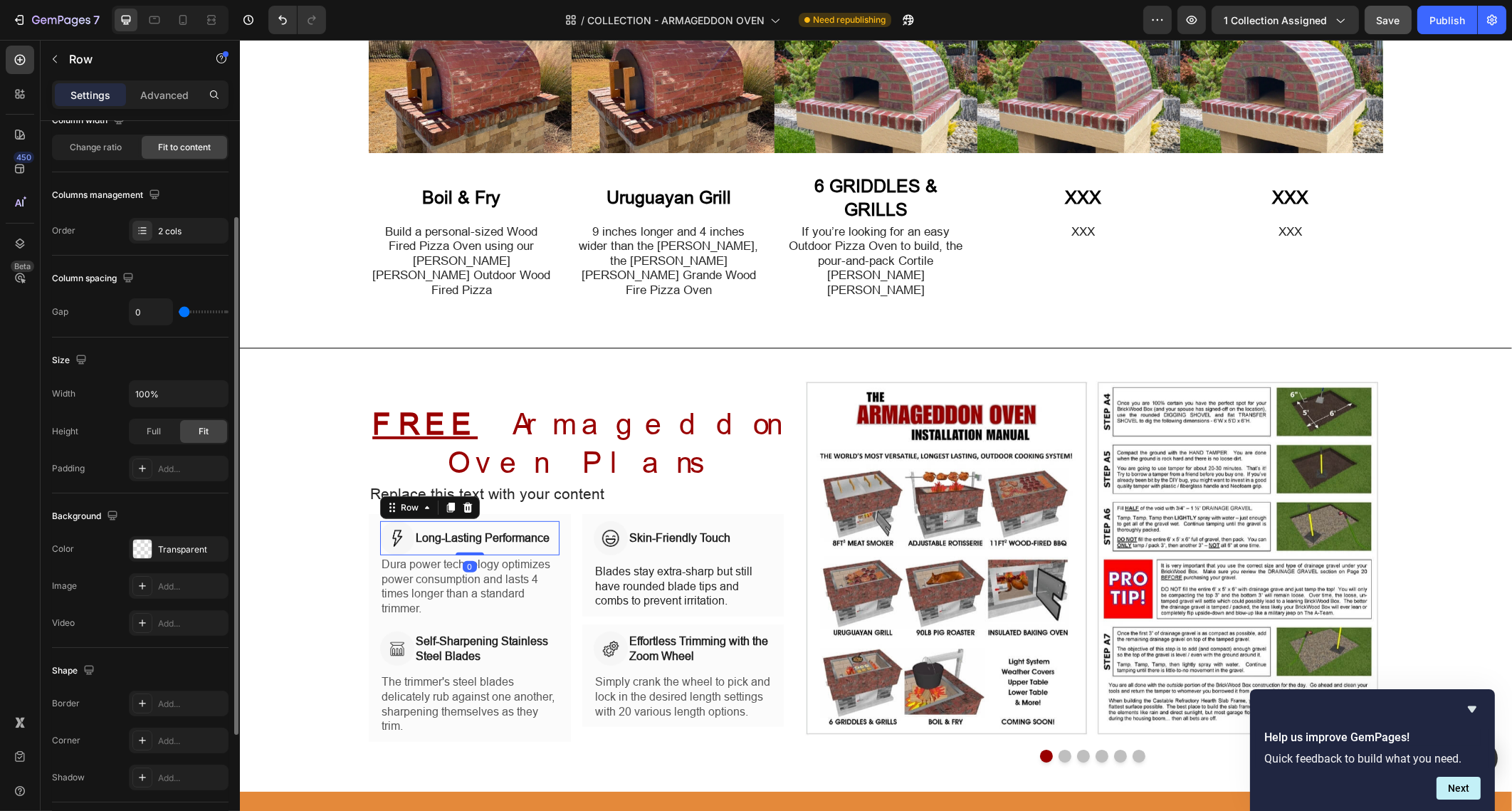
drag, startPoint x: 465, startPoint y: 509, endPoint x: 463, endPoint y: 488, distance: 21.1
click at [463, 521] on div "Image Long-Lasting Performance Heading Row 0" at bounding box center [470, 538] width 180 height 34
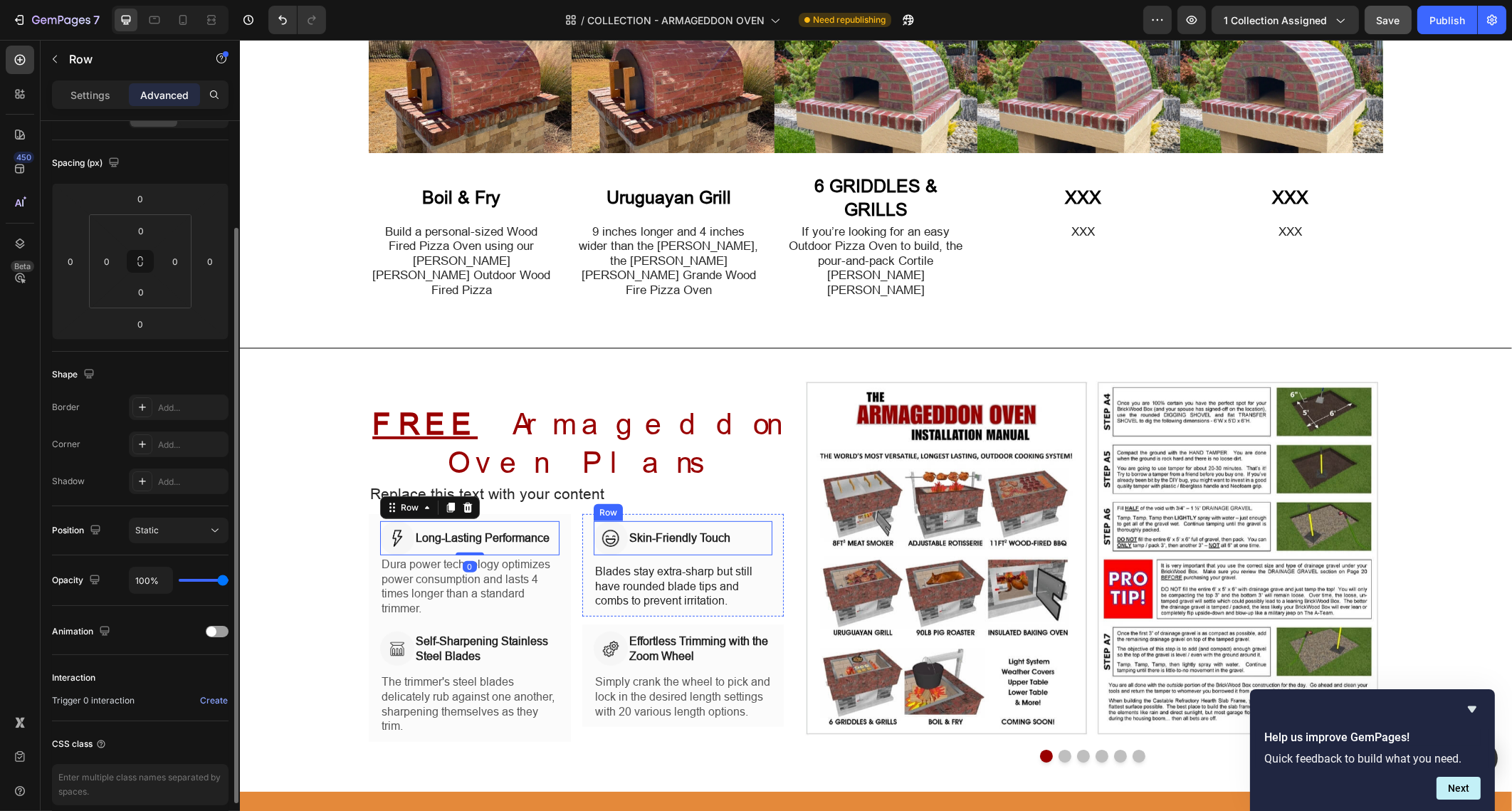
click at [665, 521] on div "Skin-Friendly Touch Heading" at bounding box center [679, 538] width 104 height 34
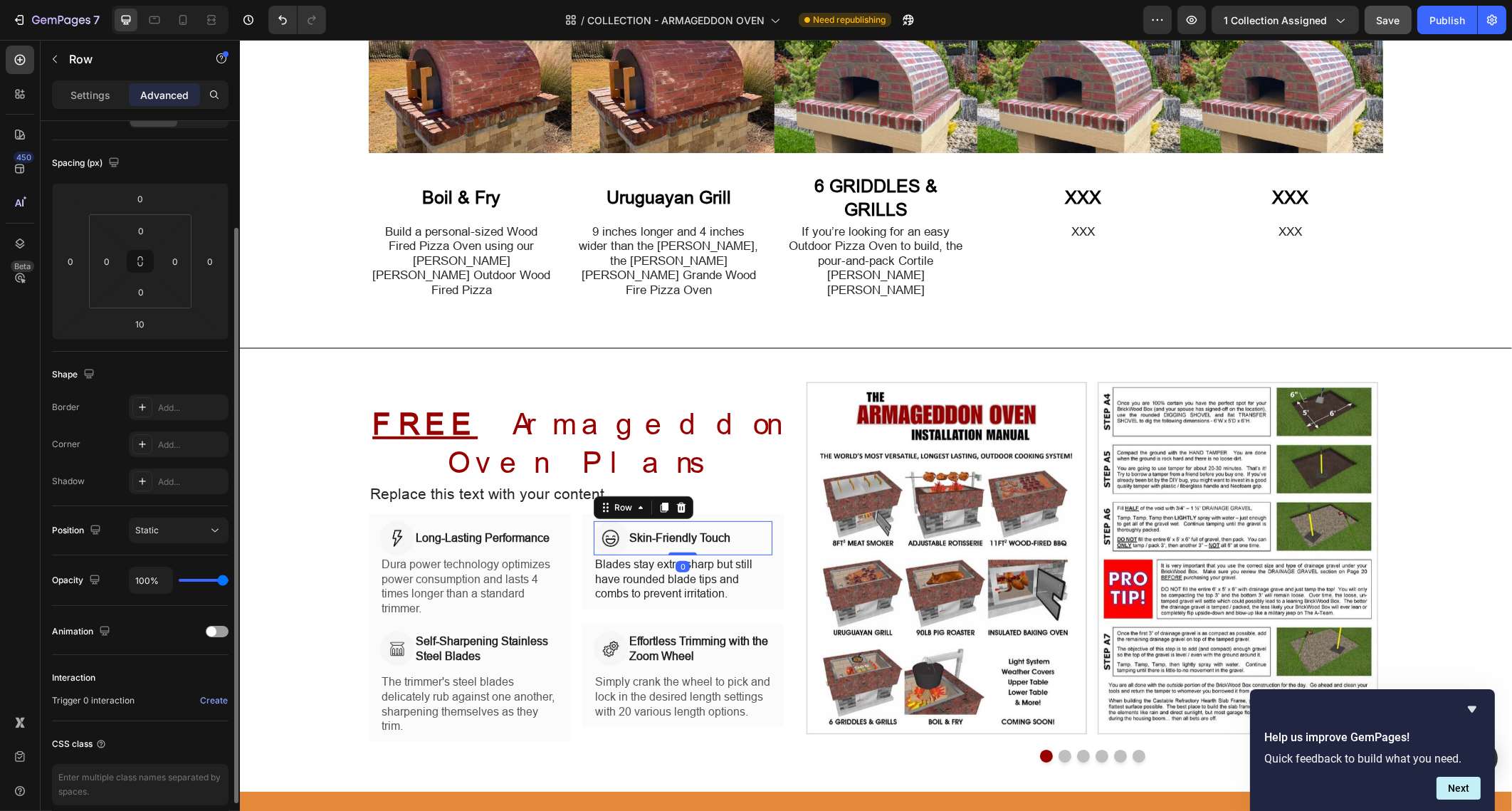
drag, startPoint x: 672, startPoint y: 513, endPoint x: 663, endPoint y: 493, distance: 21.9
click at [667, 521] on div "Image Skin-Friendly Touch Heading Row 0" at bounding box center [683, 538] width 180 height 34
type input "0"
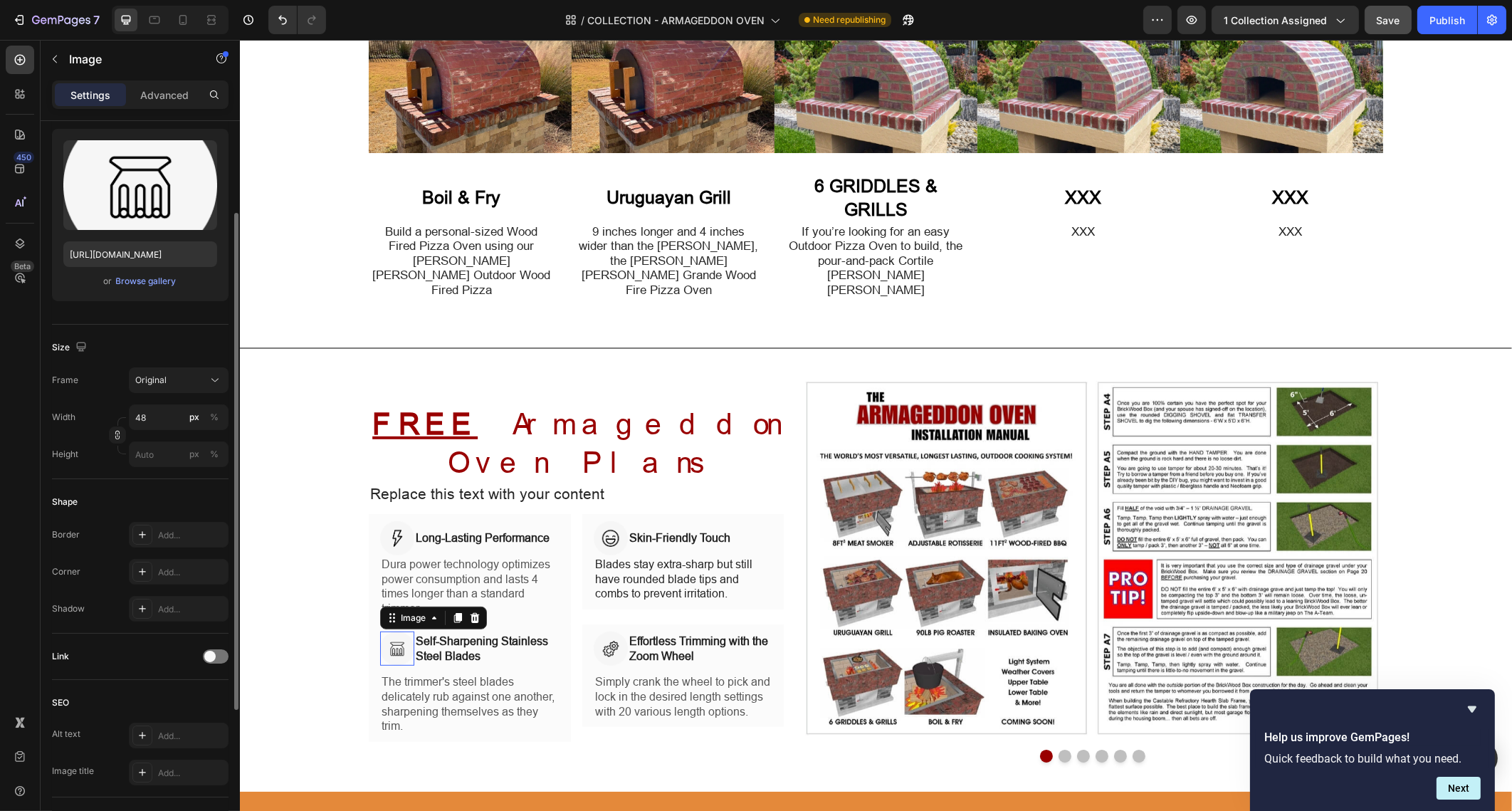
click at [401, 631] on img at bounding box center [396, 648] width 34 height 34
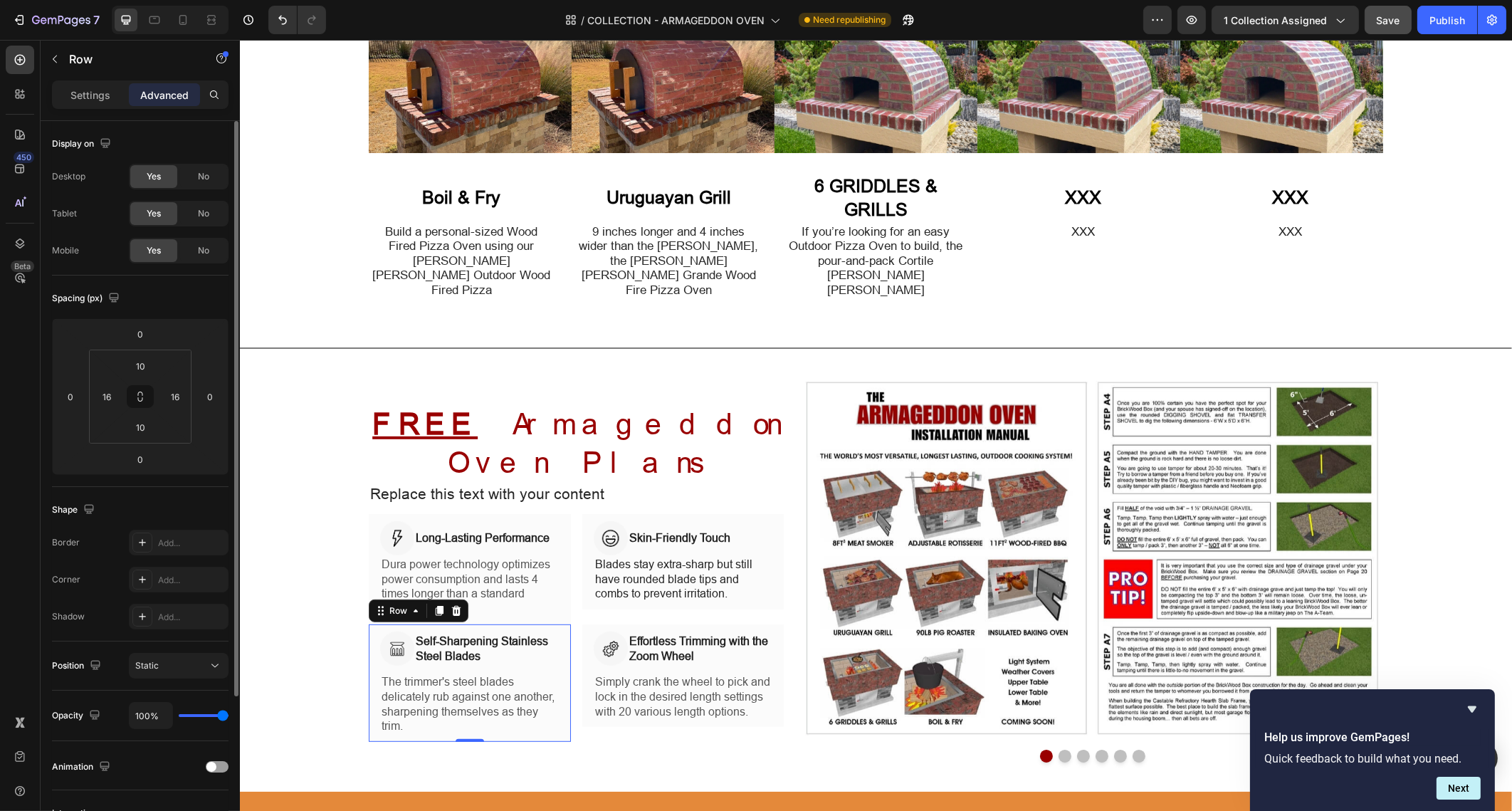
click at [407, 631] on div "Image Self-Sharpening Stainless Steel Blades Heading Row The trimmer's steel bl…" at bounding box center [470, 683] width 180 height 104
click at [537, 631] on div "Image Self-Sharpening Stainless Steel Blades Heading Row The trimmer's steel bl…" at bounding box center [470, 683] width 180 height 104
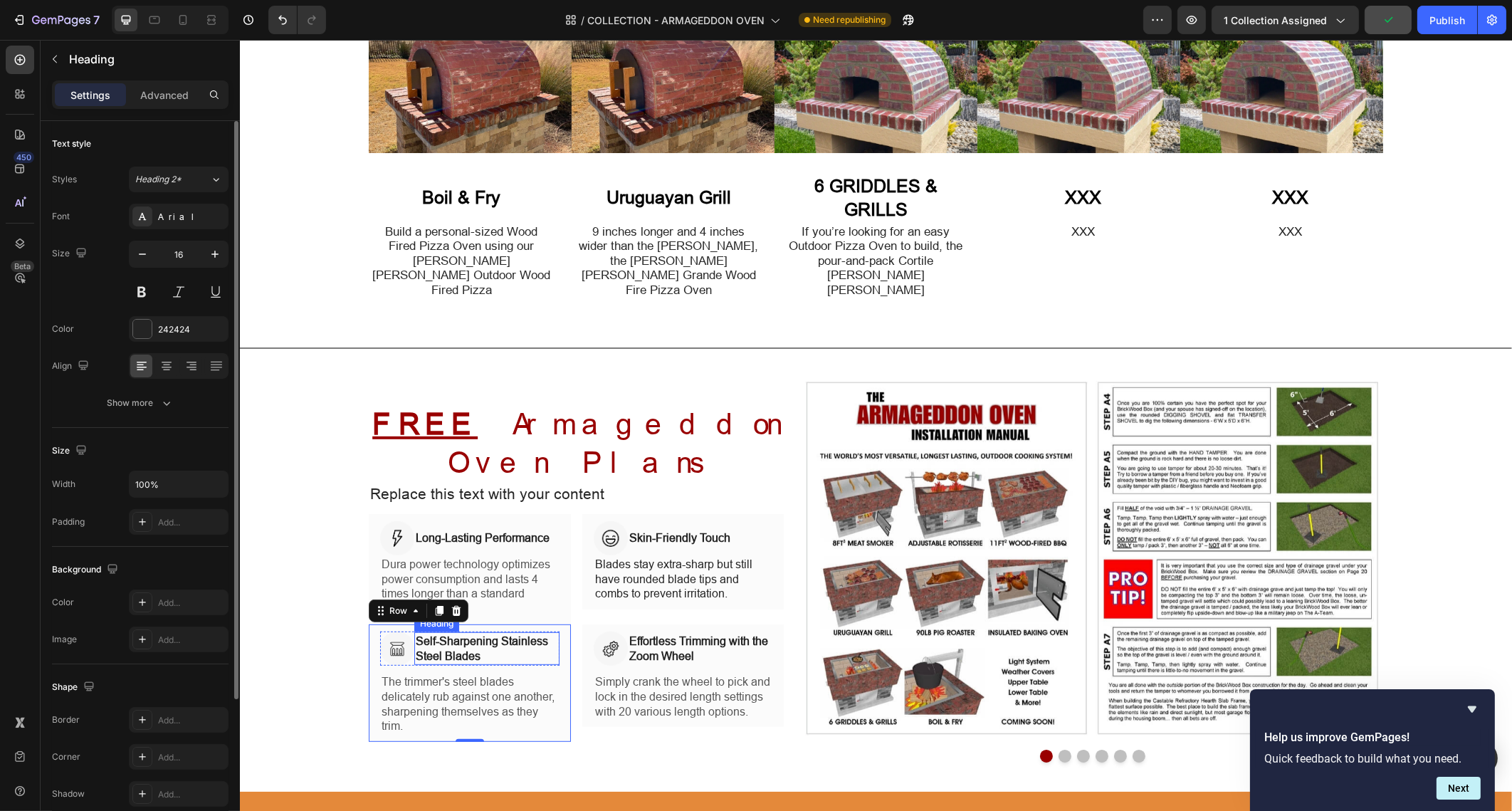
click at [527, 634] on p "Self-Sharpening Stainless Steel Blades" at bounding box center [485, 649] width 142 height 30
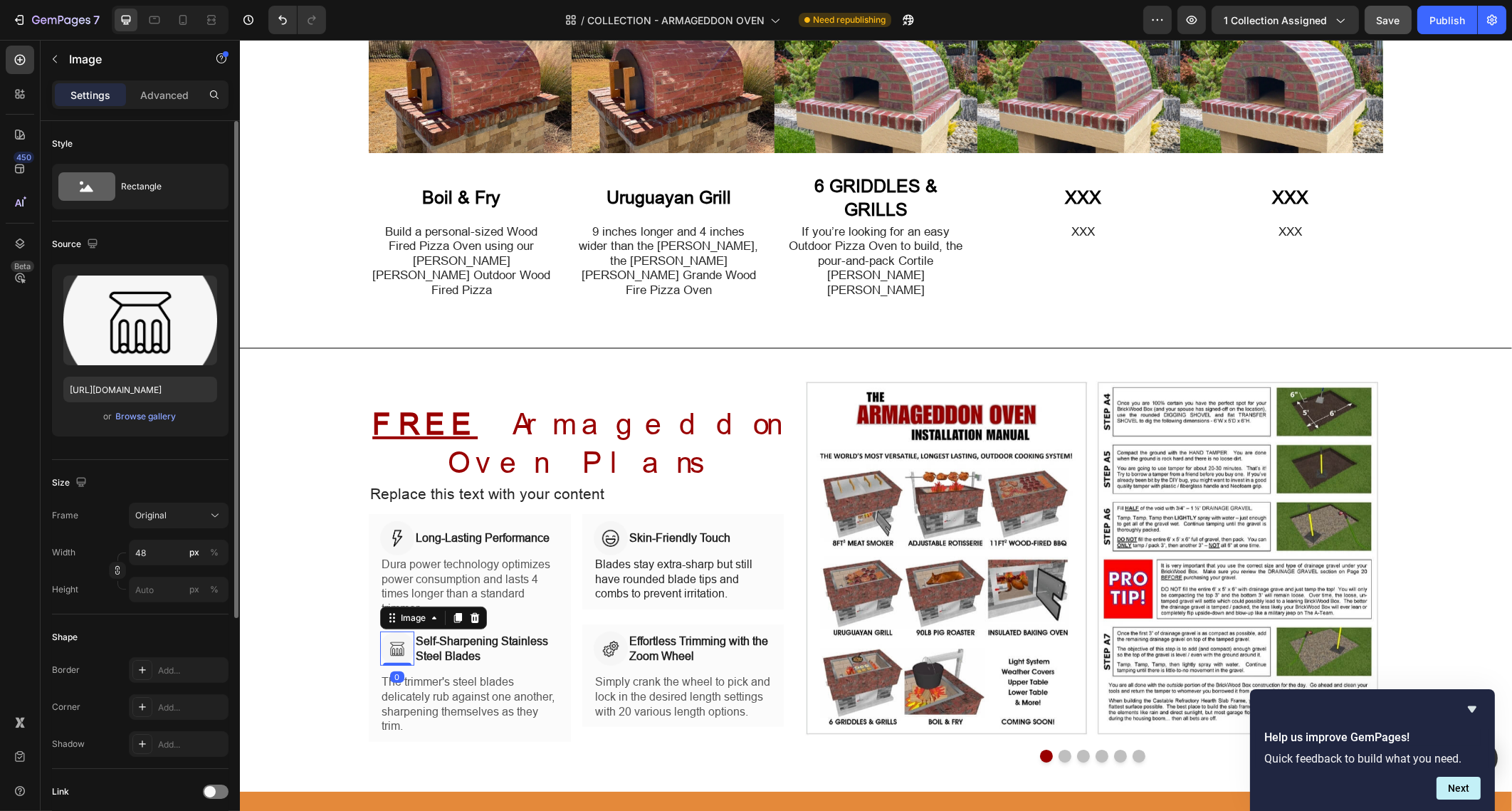
click at [402, 631] on img at bounding box center [396, 648] width 34 height 34
click at [615, 631] on img at bounding box center [609, 648] width 34 height 34
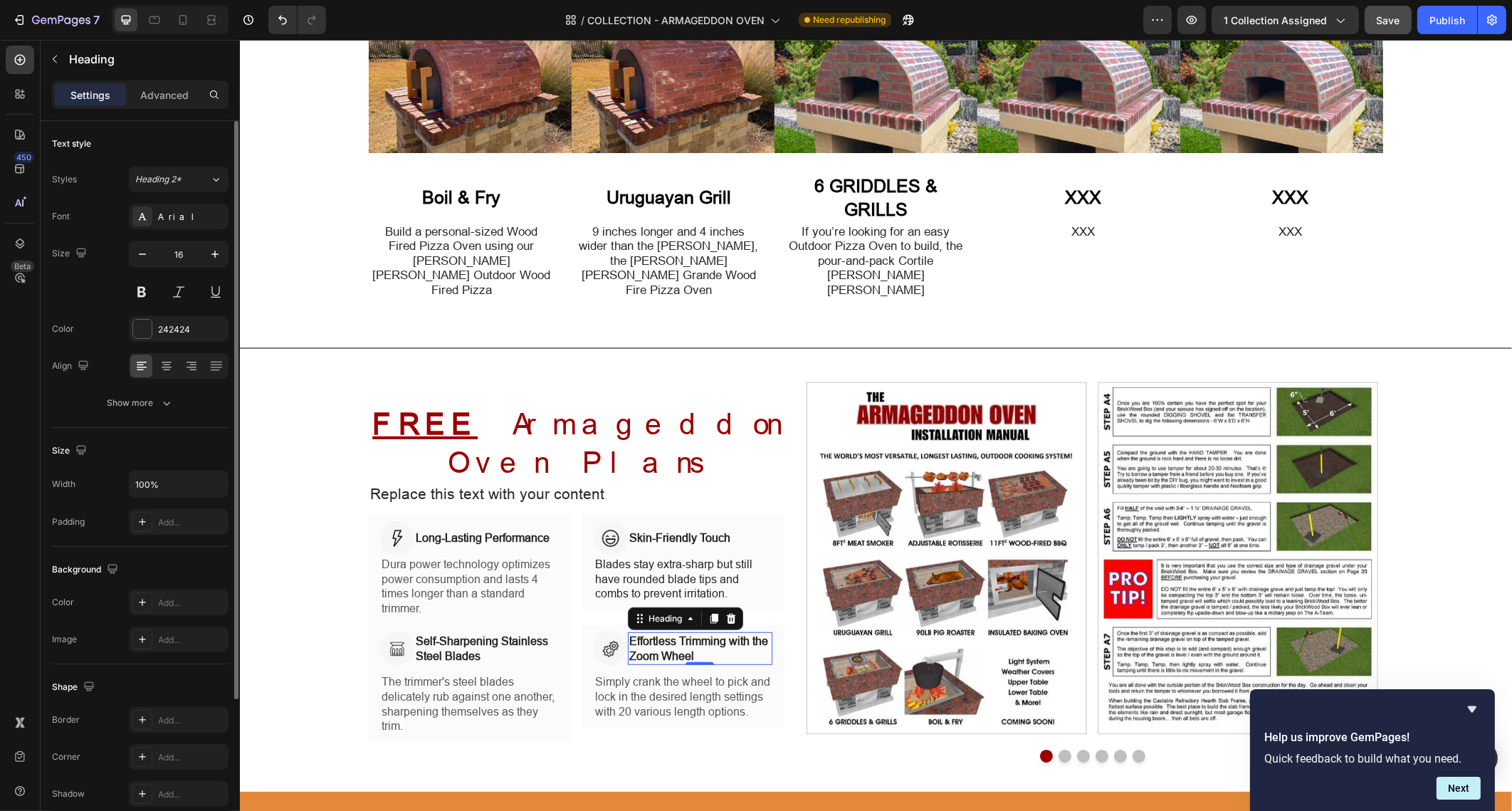
click at [628, 634] on p "Effortless Trimming with the Zoom Wheel" at bounding box center [699, 649] width 142 height 30
click at [582, 557] on div "Image Skin-Friendly Touch Heading Row Blades stay extra-sharp but still have ro…" at bounding box center [683, 561] width 202 height 95
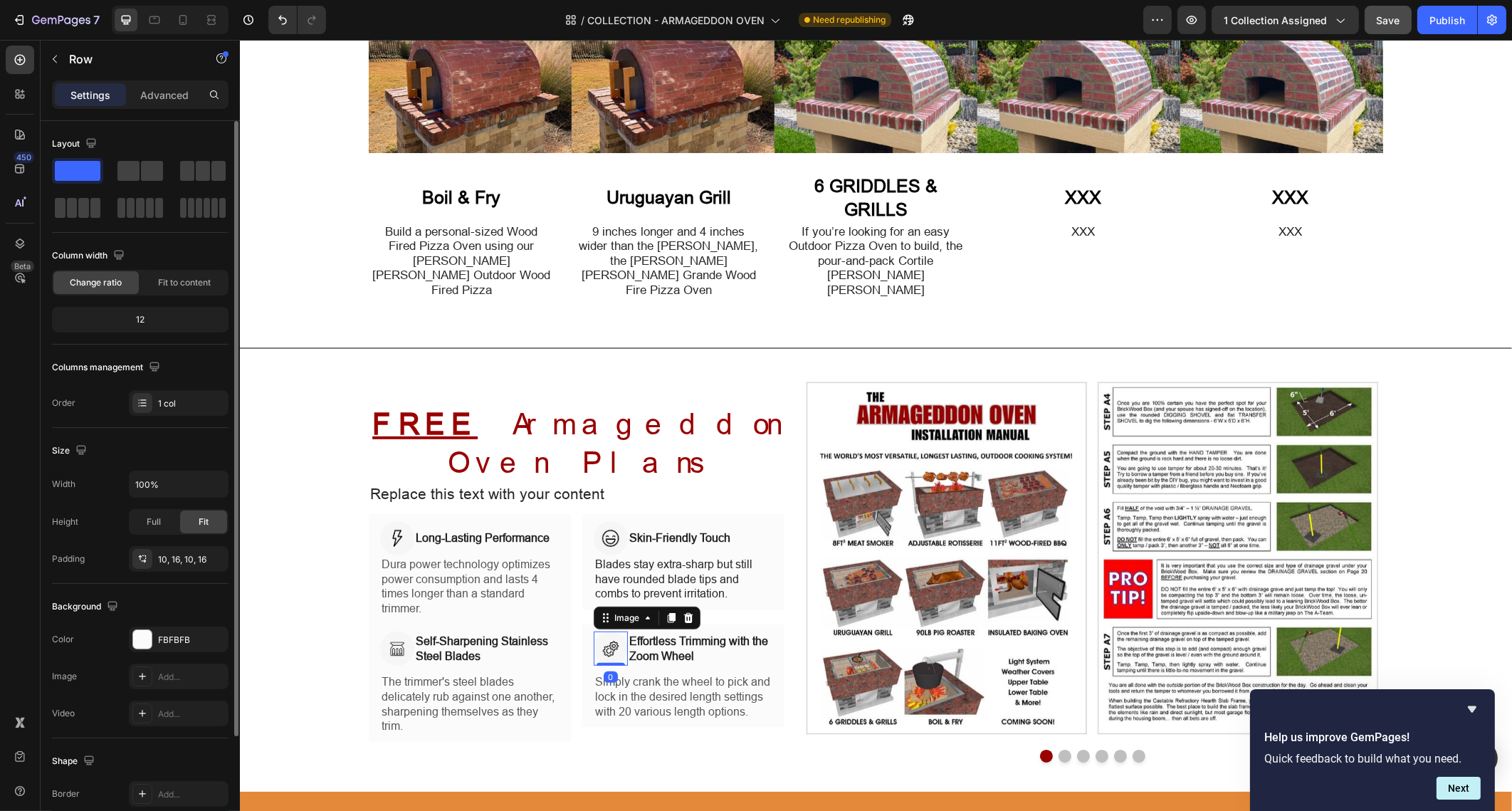
click at [615, 631] on img at bounding box center [609, 648] width 34 height 34
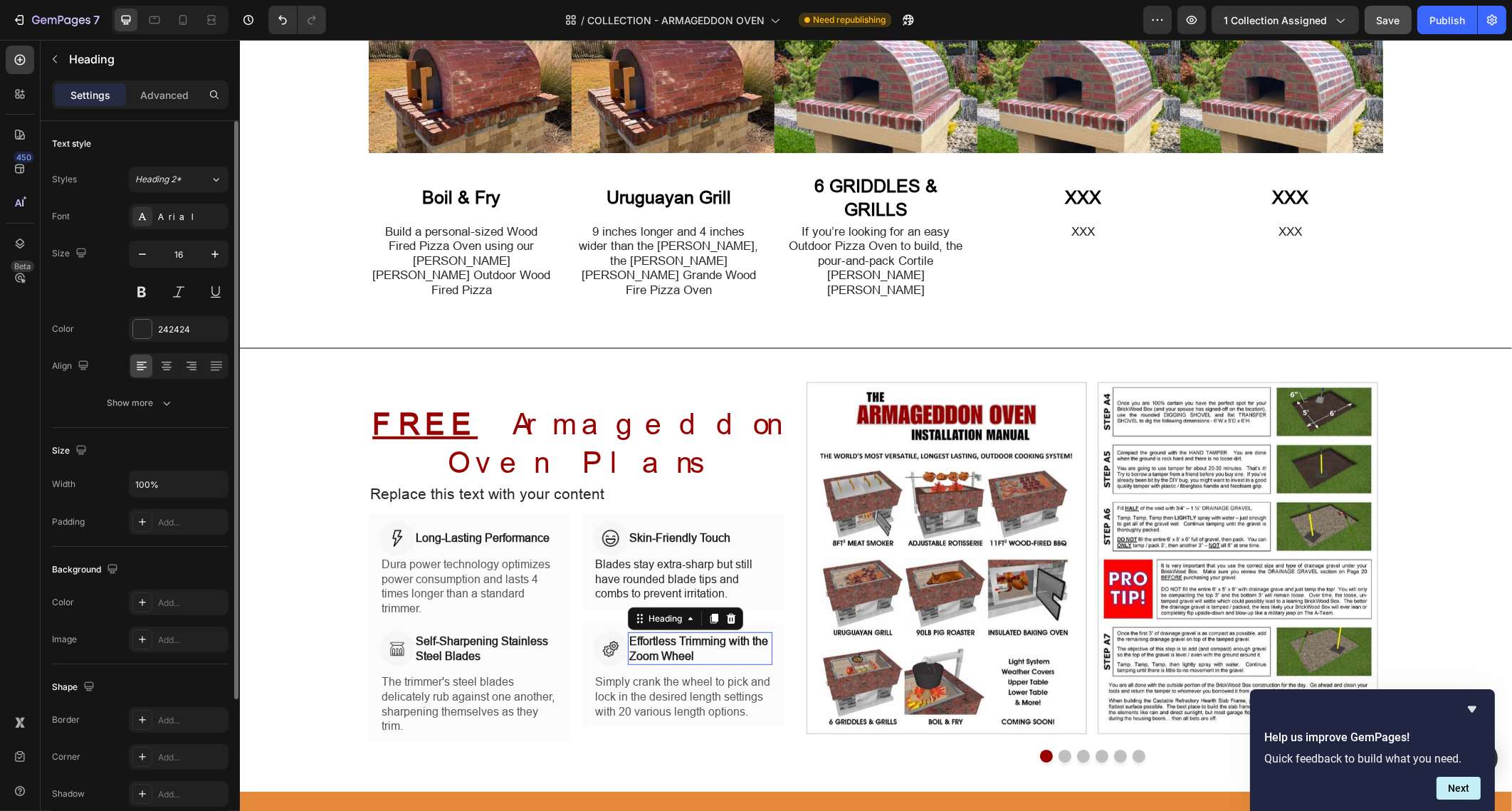
click at [628, 634] on p "Effortless Trimming with the Zoom Wheel" at bounding box center [699, 649] width 142 height 30
click at [17, 237] on icon at bounding box center [20, 244] width 15 height 15
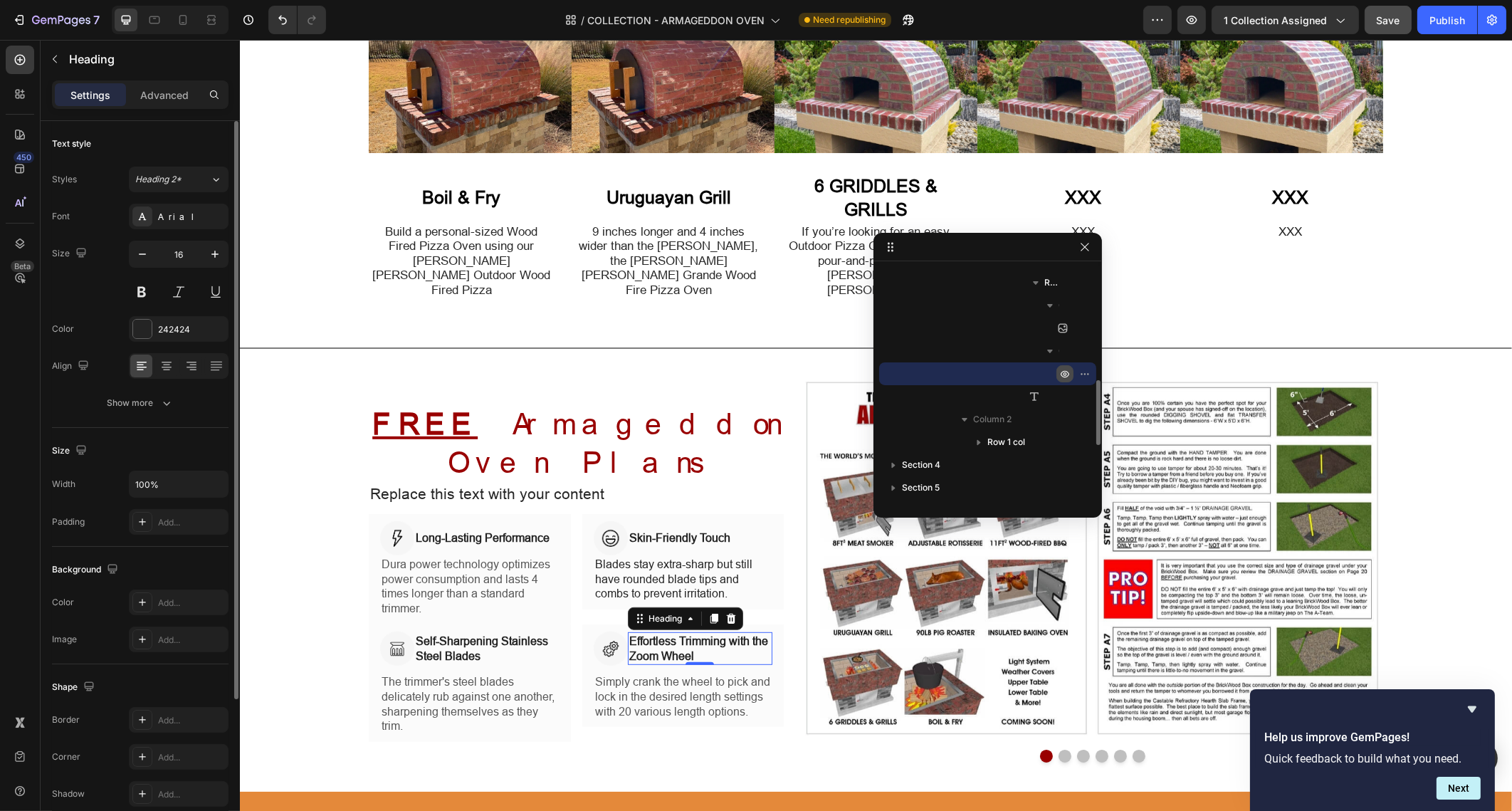
scroll to position [228, 0]
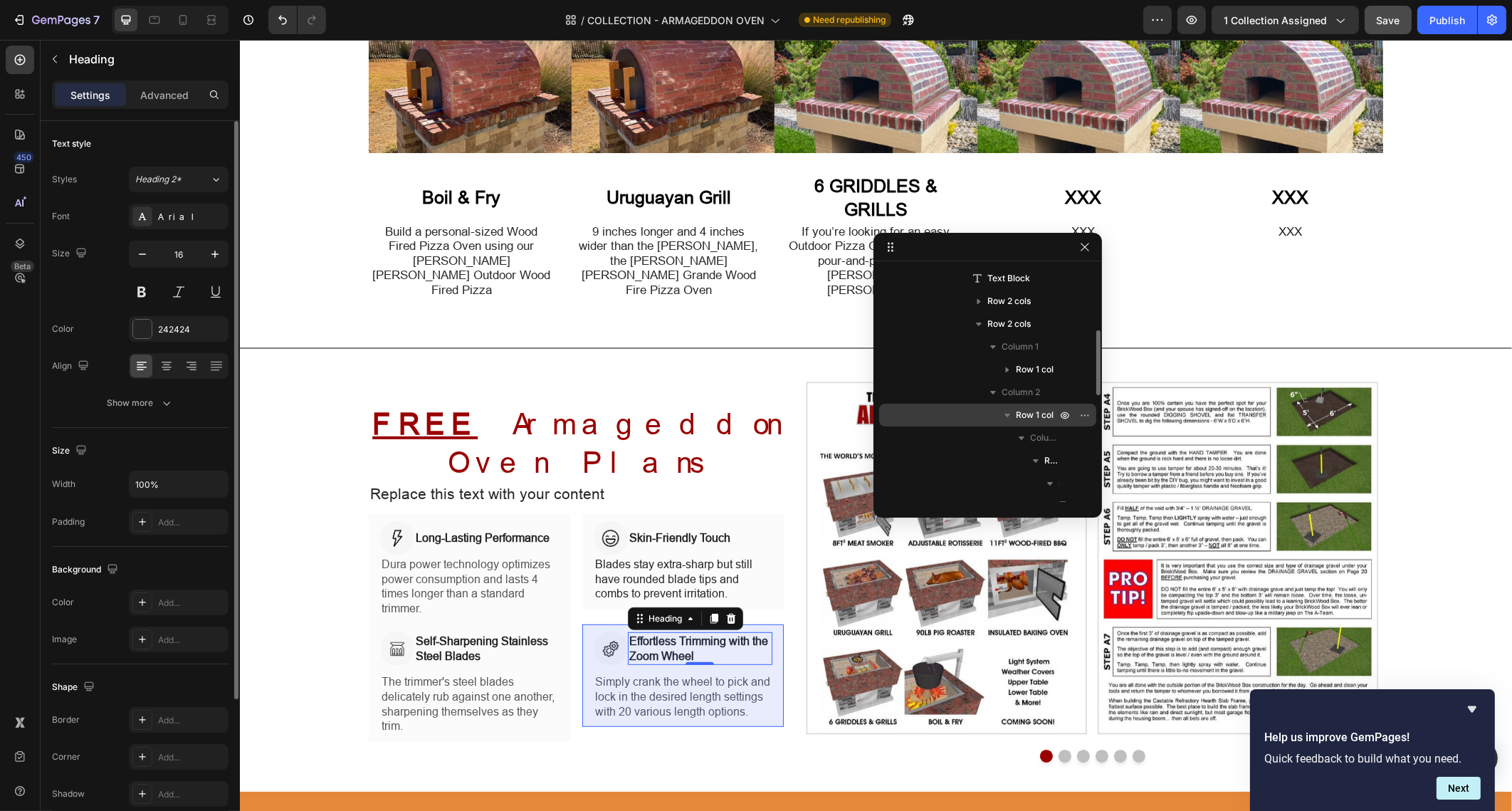
click at [1051, 406] on div "Row 1 col" at bounding box center [988, 415] width 206 height 23
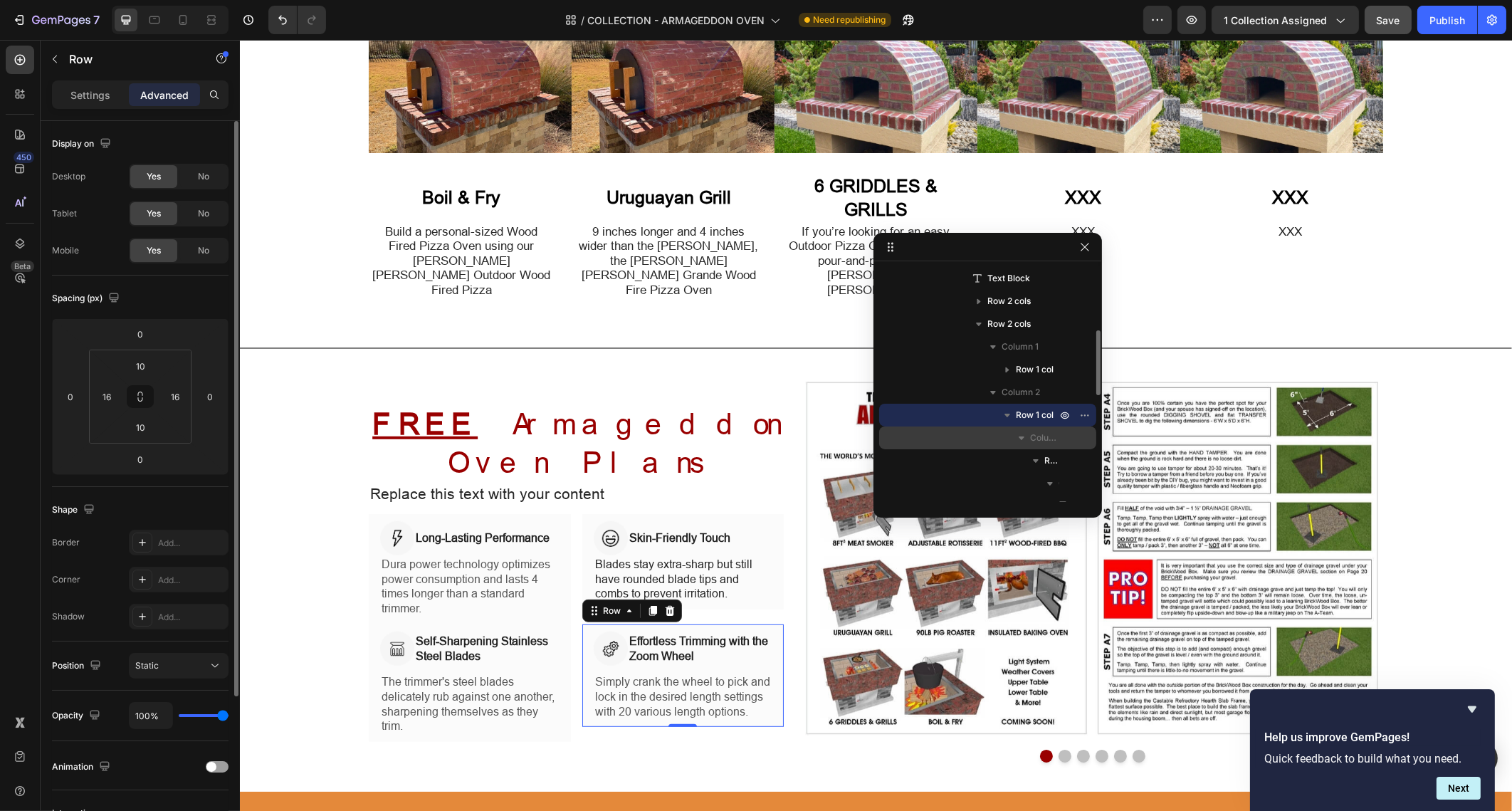
click at [1048, 436] on span "Column" at bounding box center [1045, 438] width 29 height 15
click at [1041, 444] on div "Column" at bounding box center [988, 438] width 206 height 23
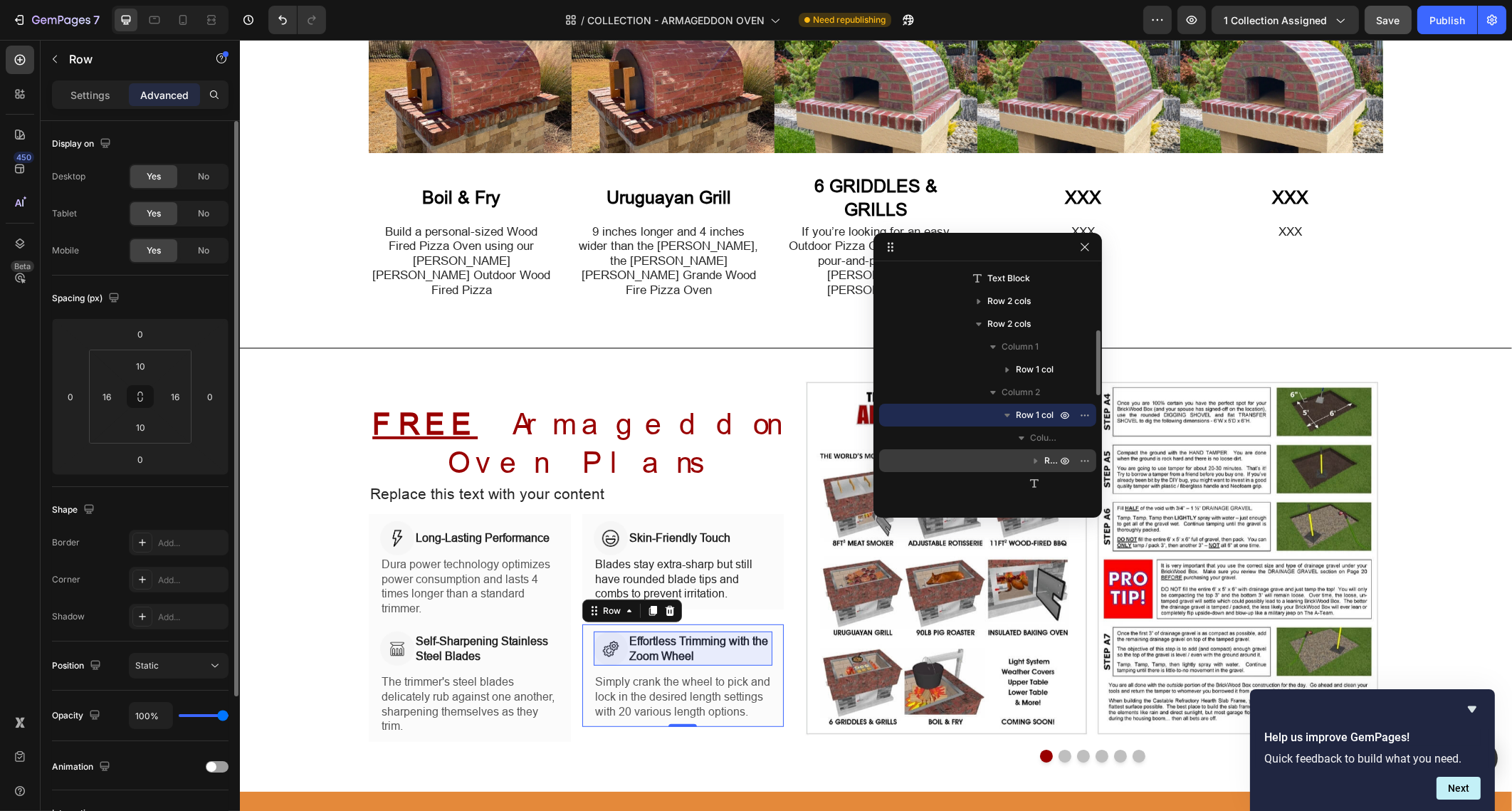
click at [1040, 463] on icon "button" at bounding box center [1036, 461] width 15 height 15
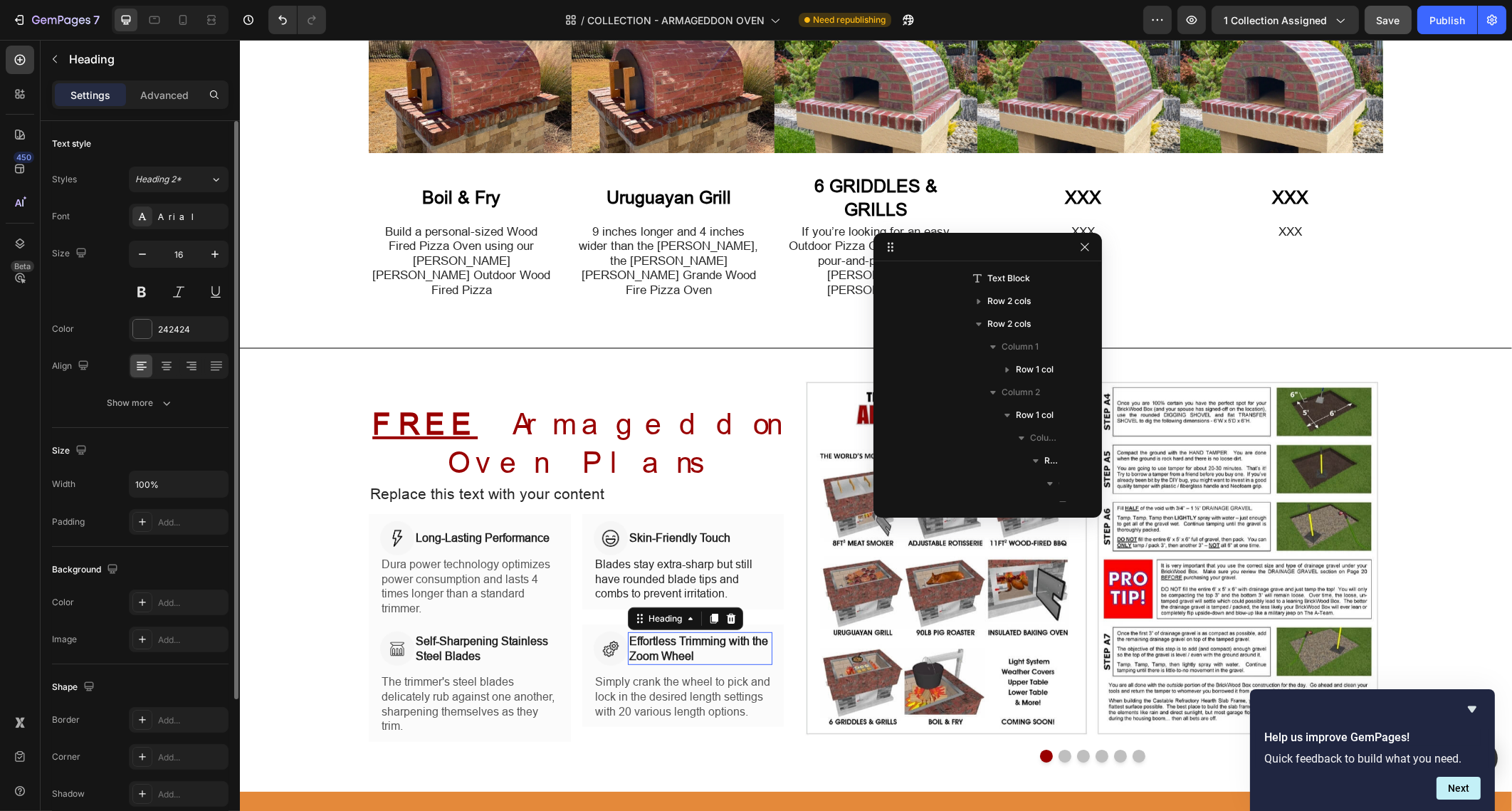
click at [701, 634] on p "Effortless Trimming with the Zoom Wheel" at bounding box center [699, 649] width 142 height 30
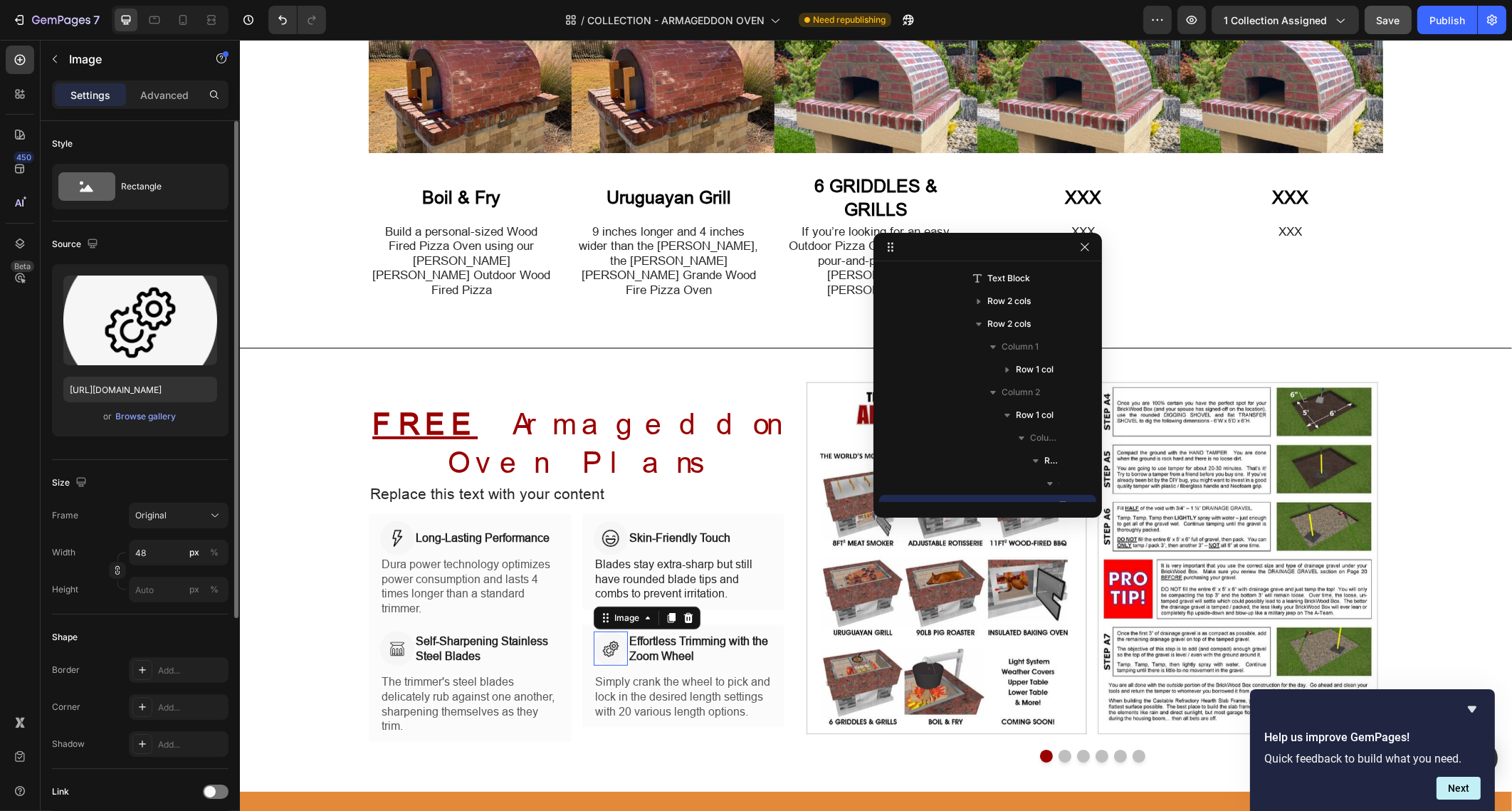
click at [617, 631] on img at bounding box center [609, 648] width 34 height 34
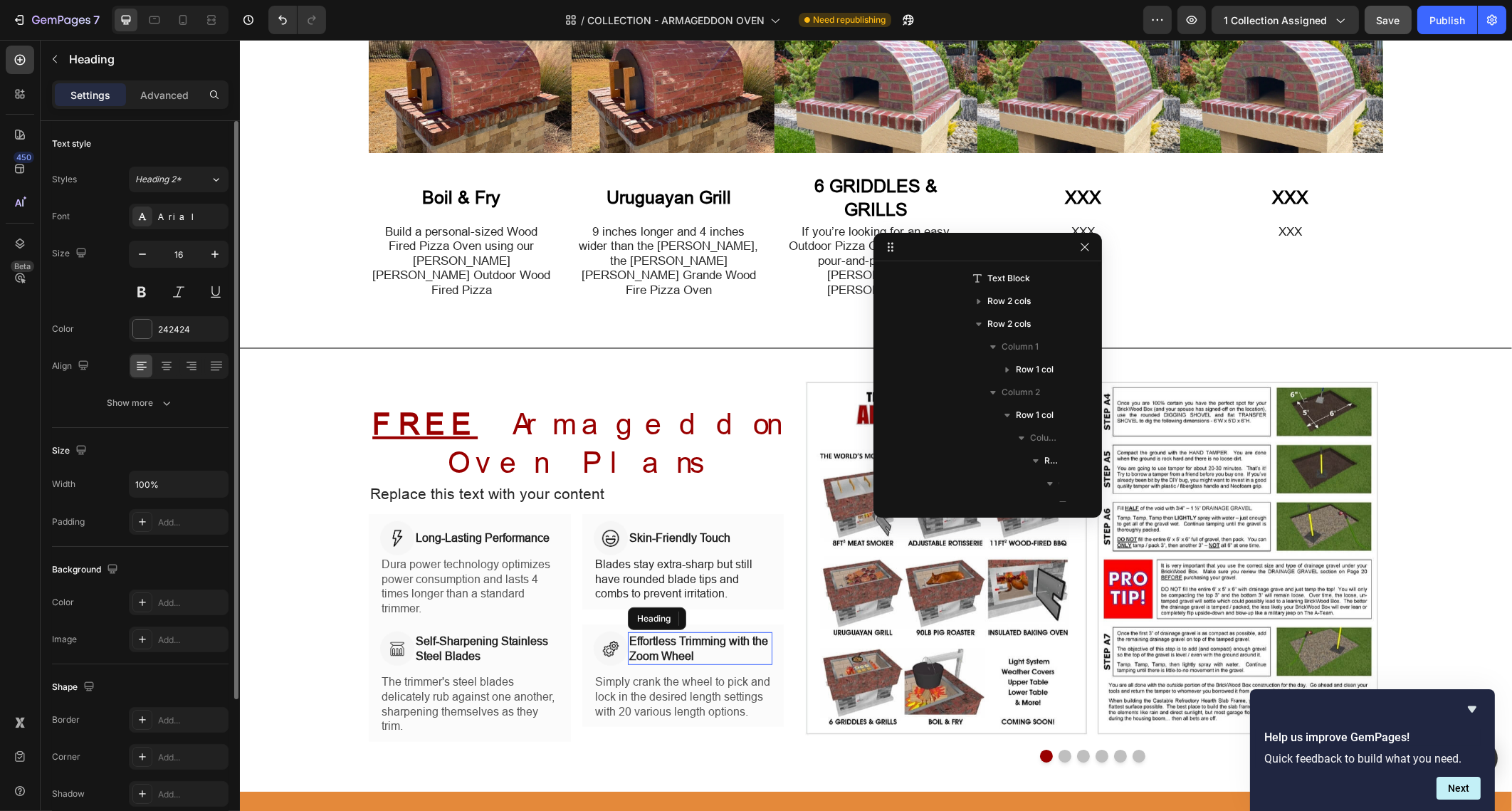
click at [628, 632] on h3 "Effortless Trimming with the Zoom Wheel" at bounding box center [700, 649] width 145 height 33
click at [618, 557] on p "Blades stay extra-sharp but still have rounded blade tips and combs to prevent …" at bounding box center [683, 579] width 176 height 44
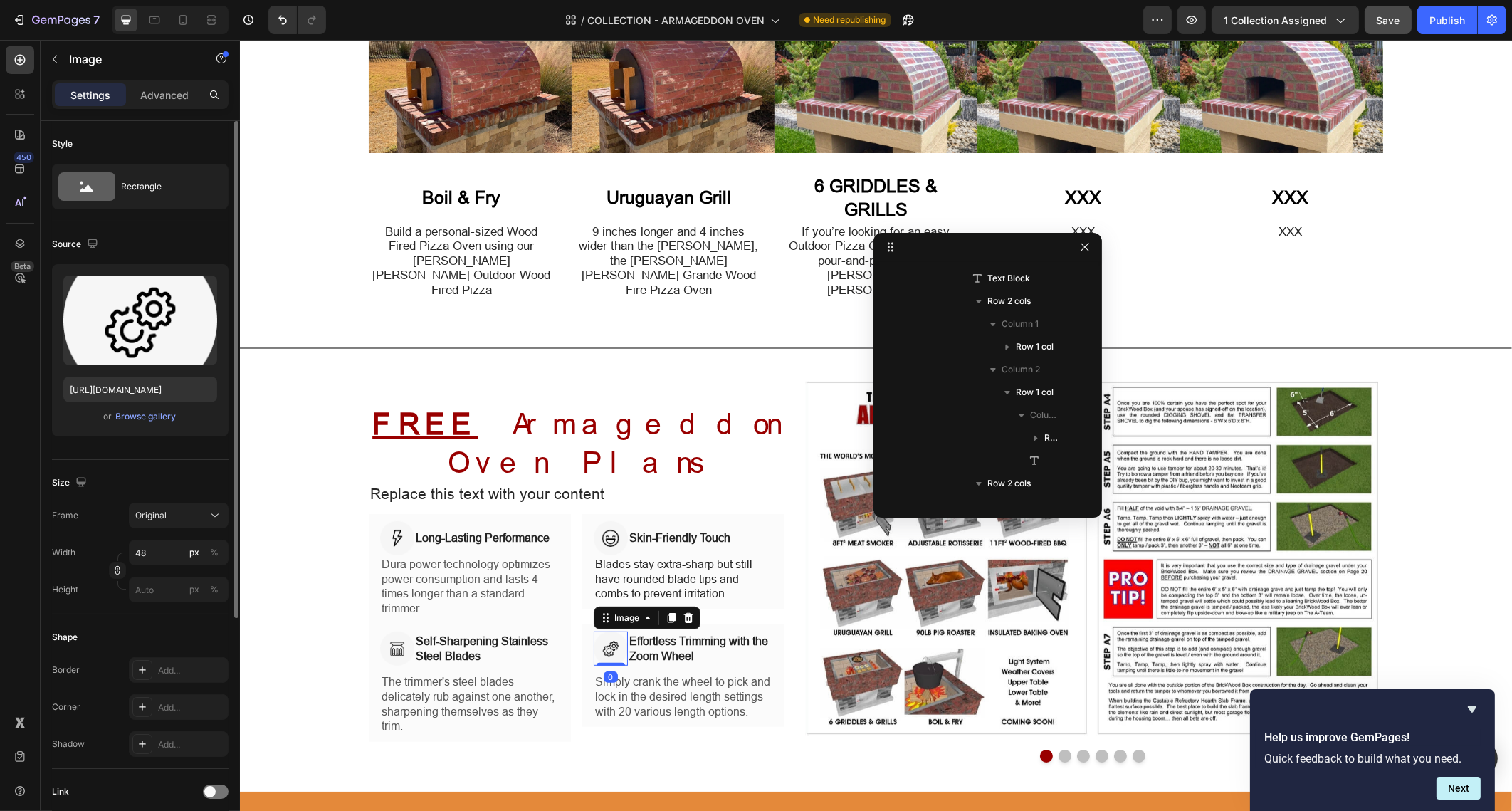
click at [618, 631] on img at bounding box center [609, 648] width 34 height 34
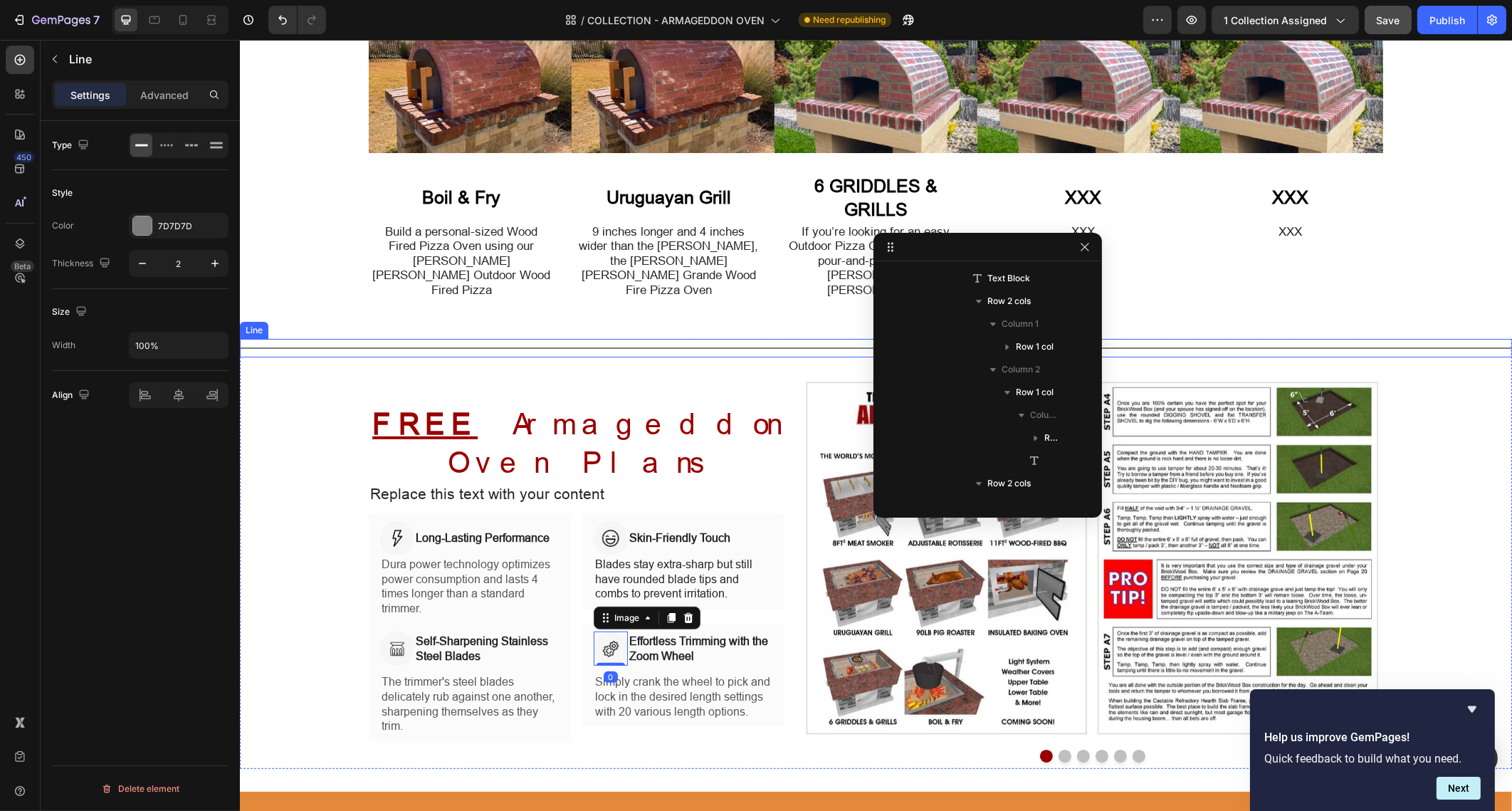
click at [1205, 348] on div at bounding box center [875, 349] width 1273 height 2
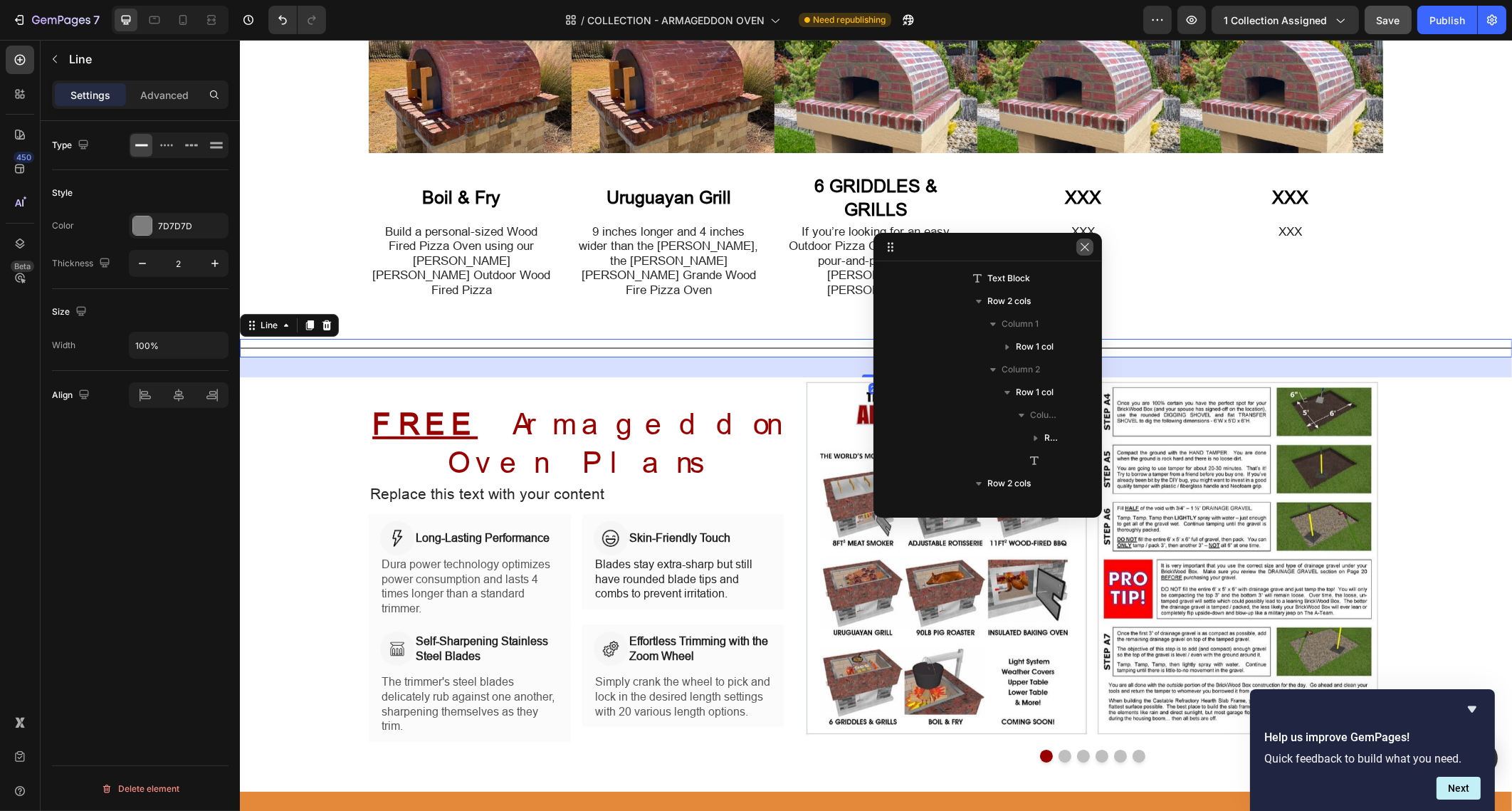
click at [1085, 251] on icon "button" at bounding box center [1084, 247] width 11 height 11
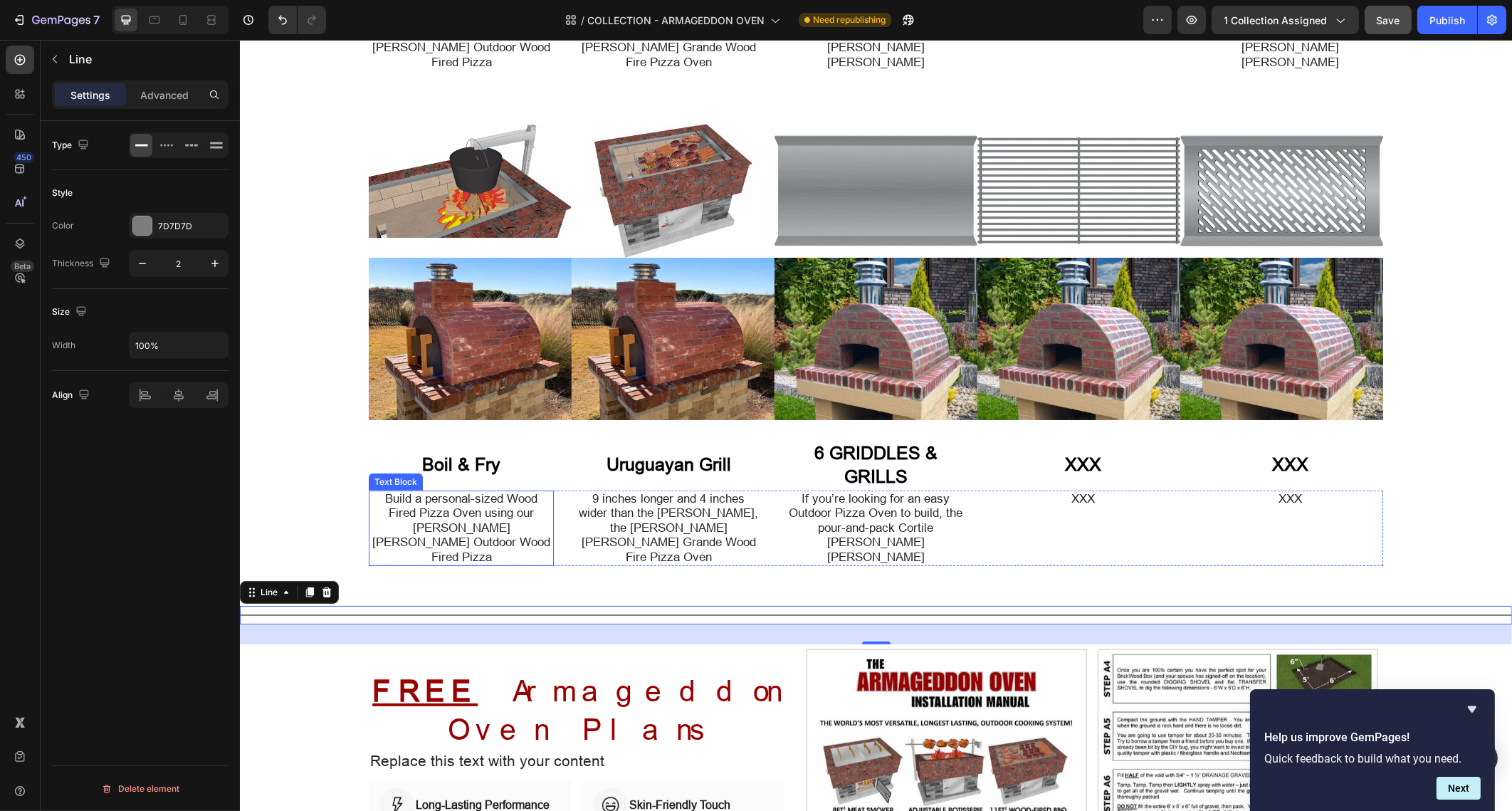
scroll to position [1102, 0]
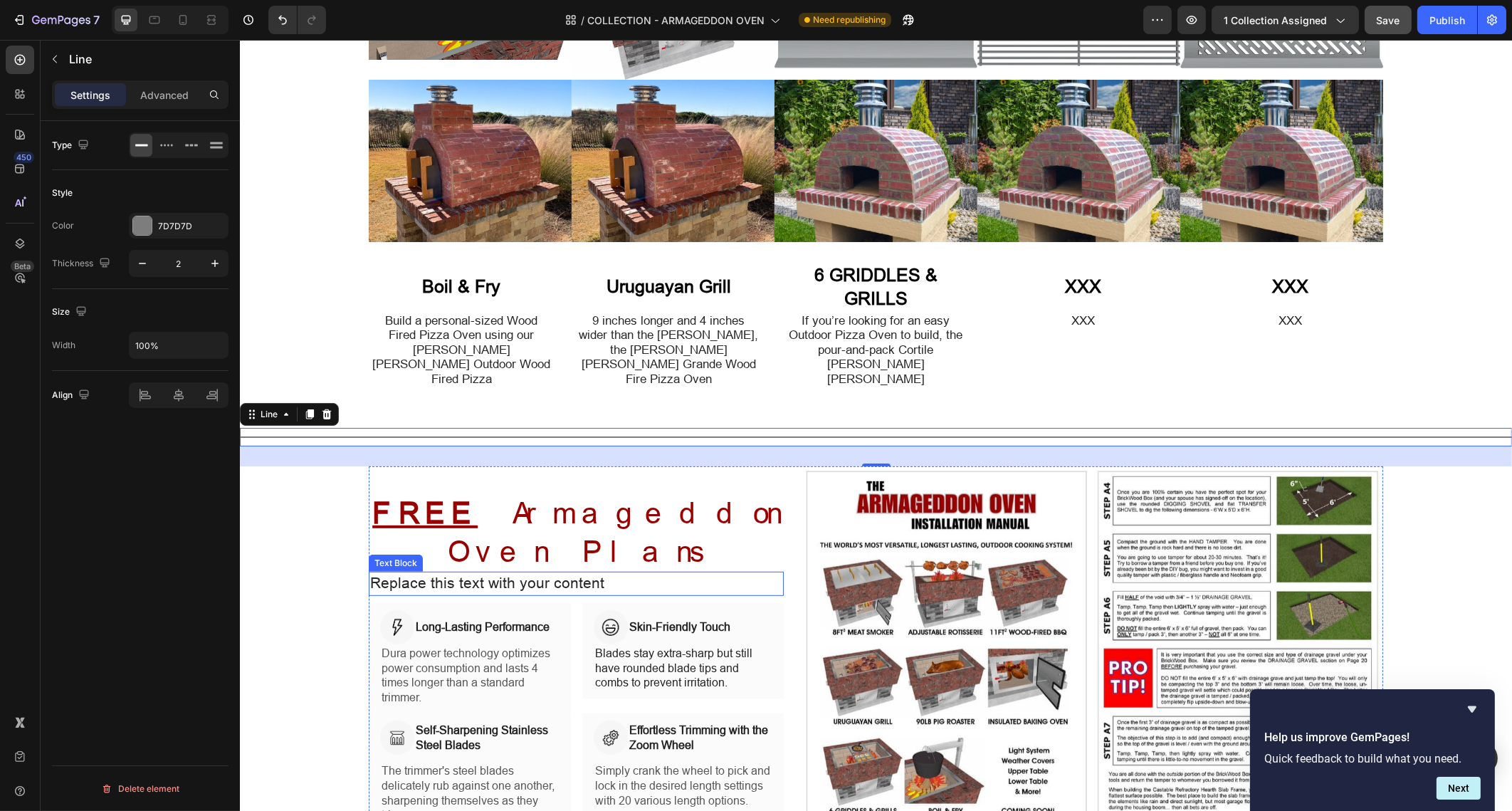
click at [491, 574] on span "Replace this text with your content" at bounding box center [486, 583] width 234 height 17
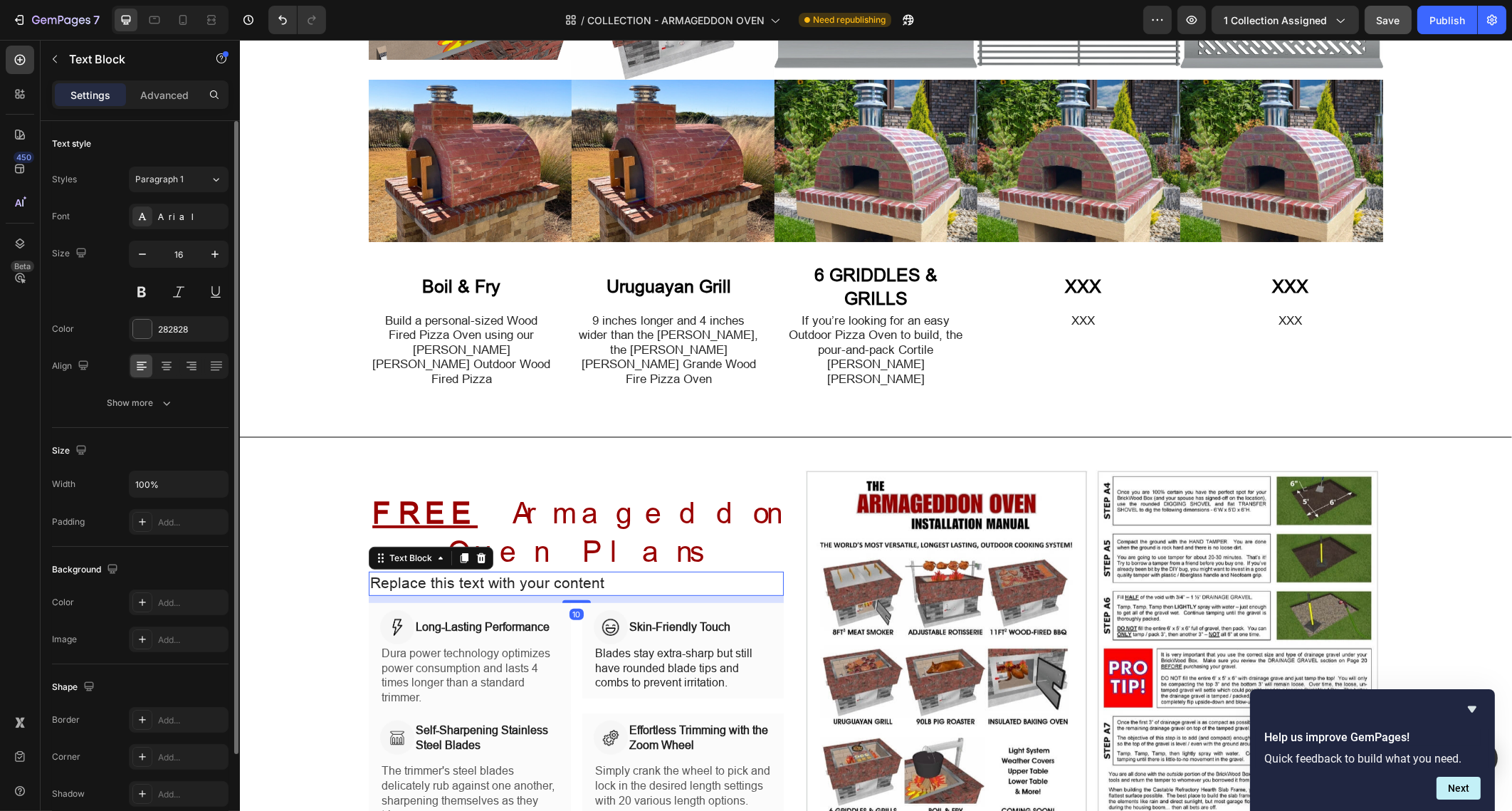
click at [491, 574] on span "Replace this text with your content" at bounding box center [486, 583] width 234 height 17
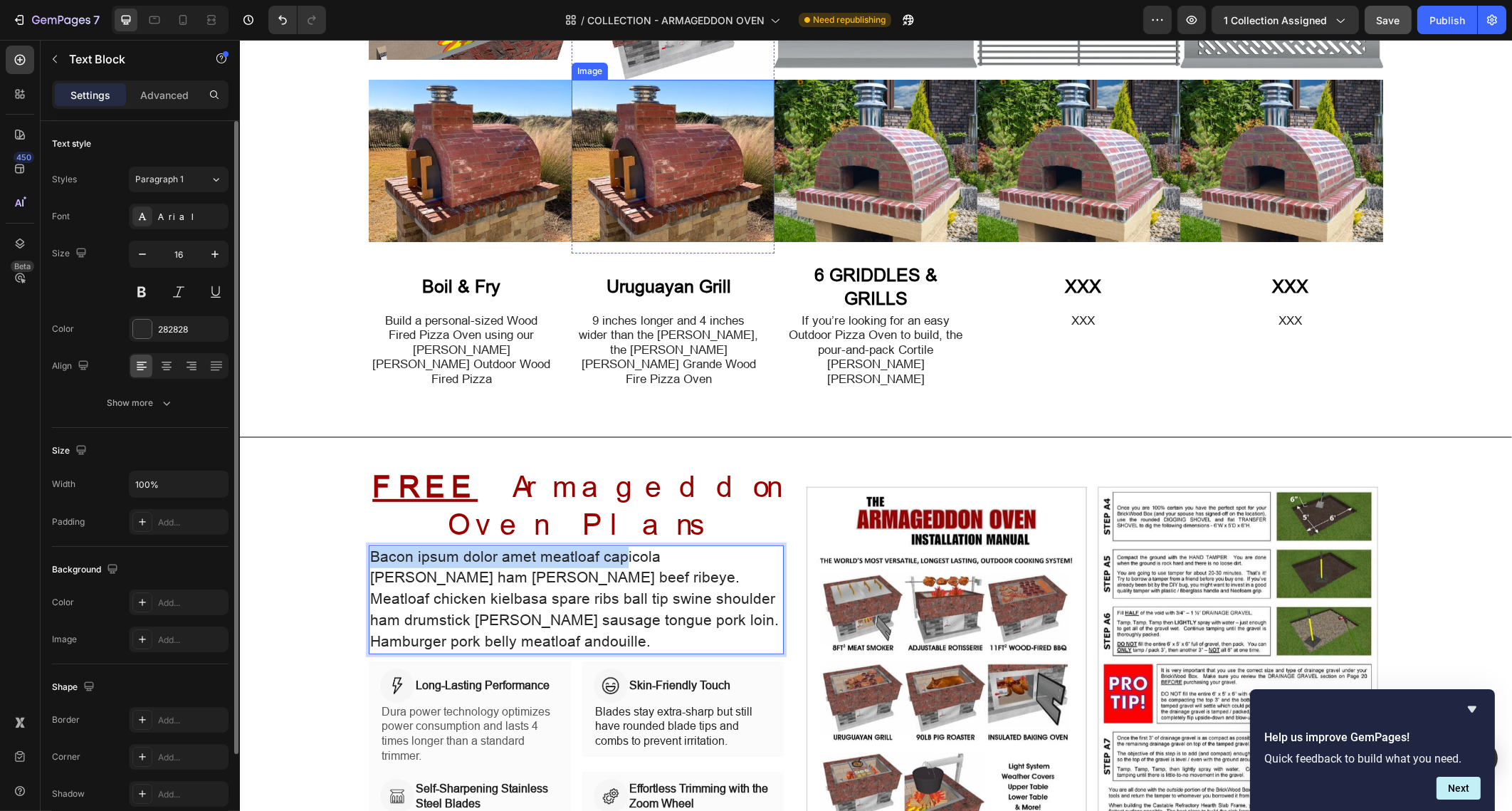
scroll to position [1069, 0]
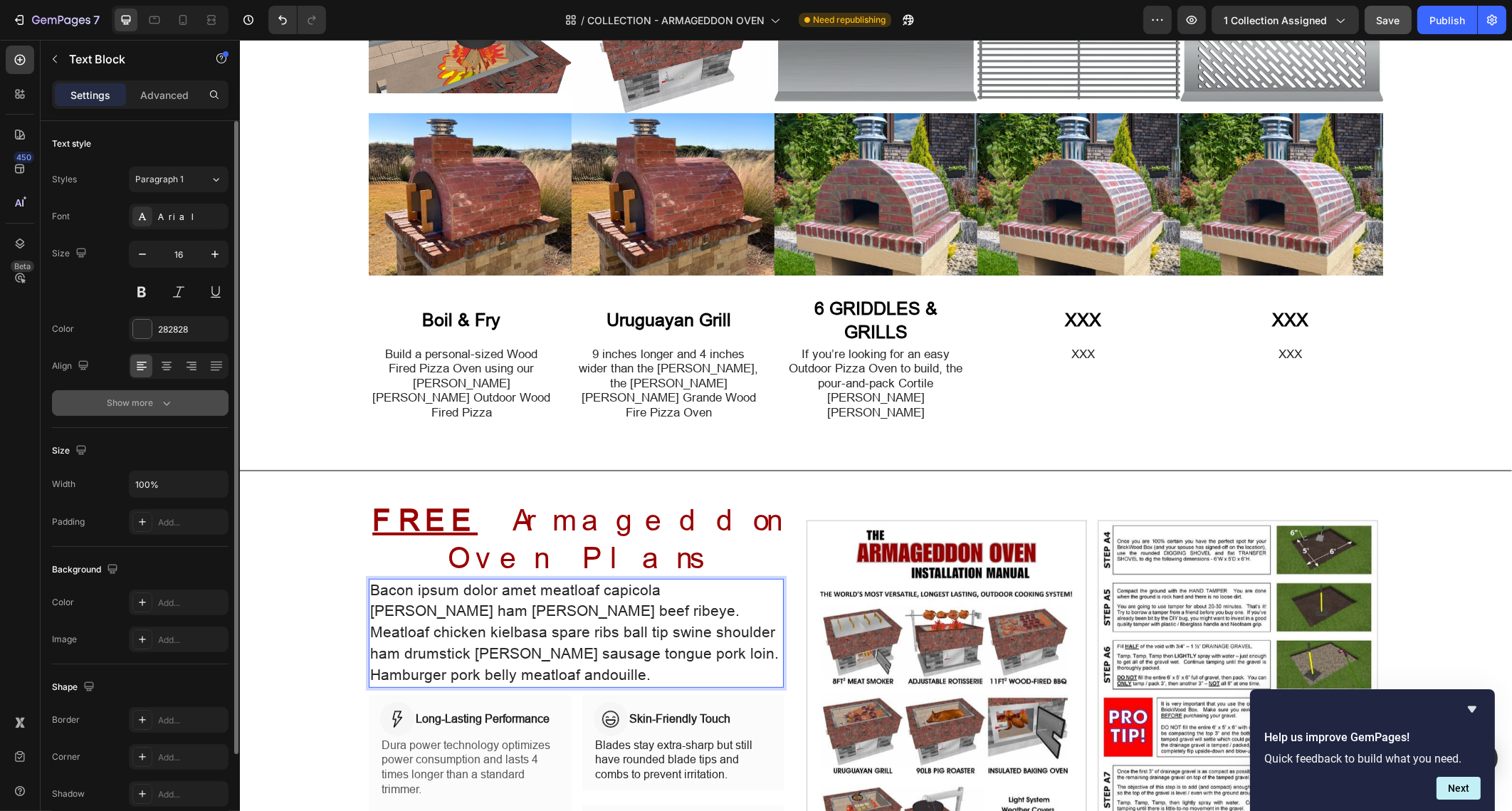
click at [173, 409] on button "Show more" at bounding box center [140, 403] width 176 height 26
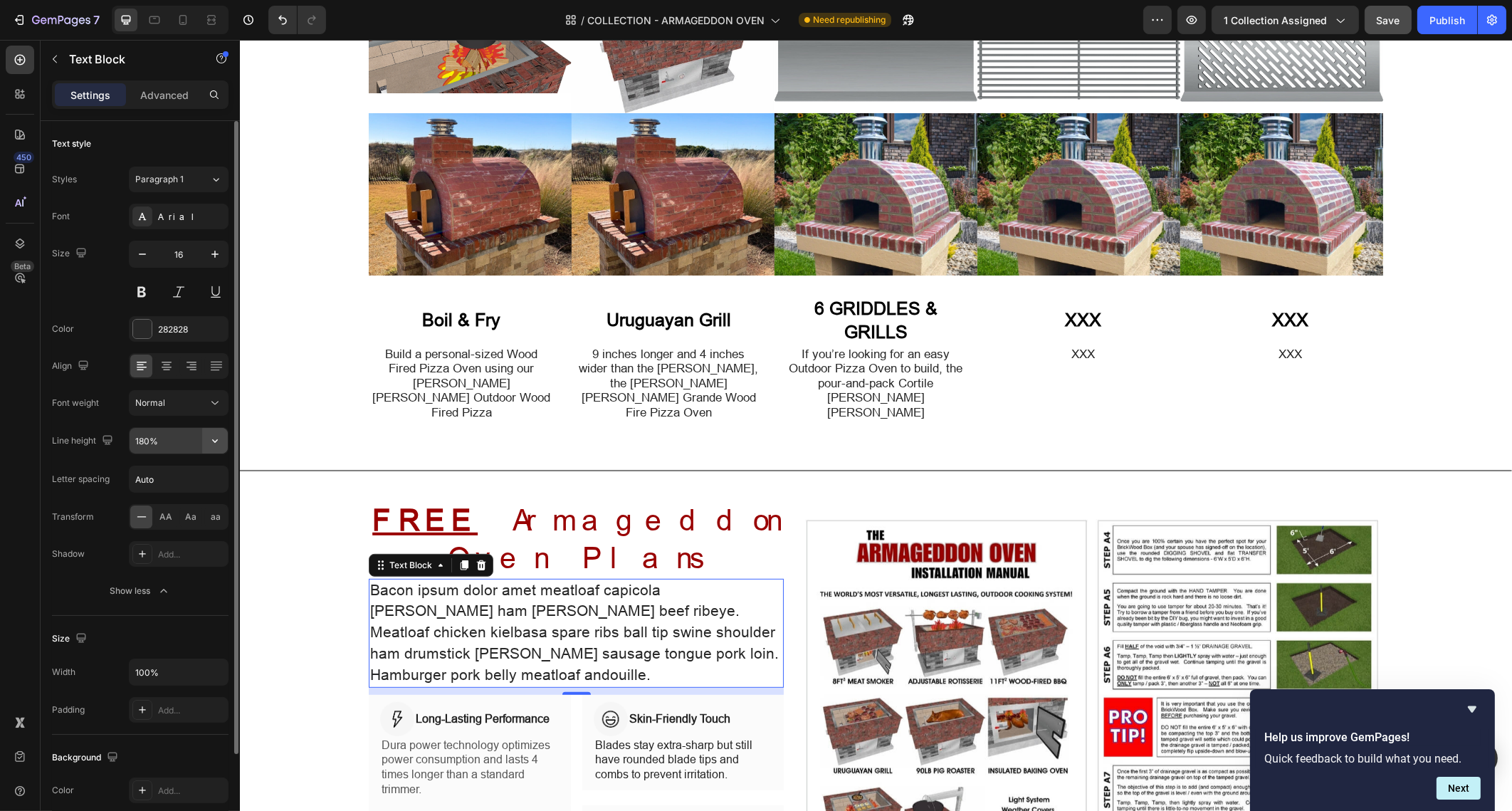
click at [216, 443] on icon "button" at bounding box center [216, 441] width 15 height 15
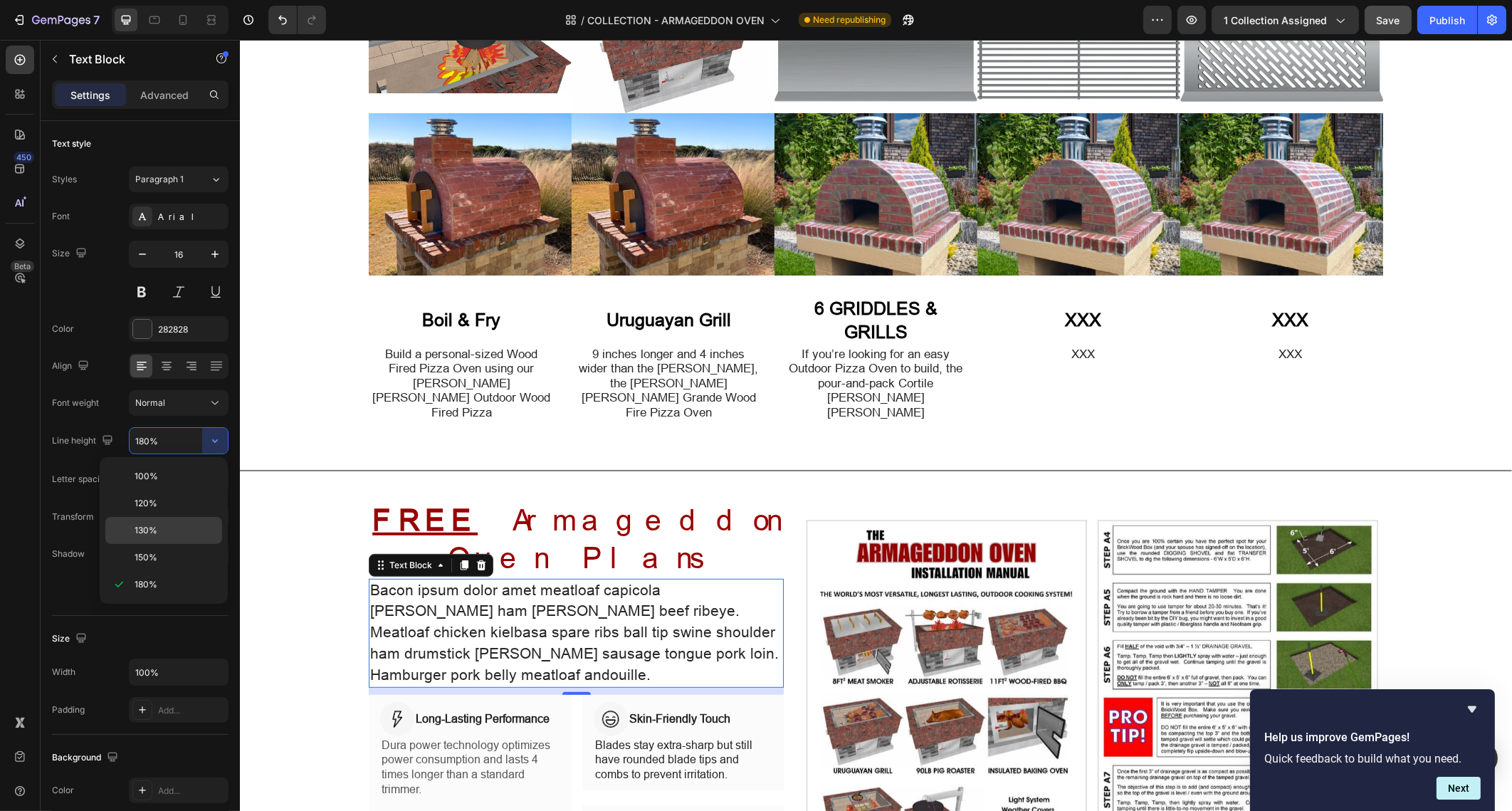
click at [195, 532] on p "130%" at bounding box center [175, 530] width 81 height 13
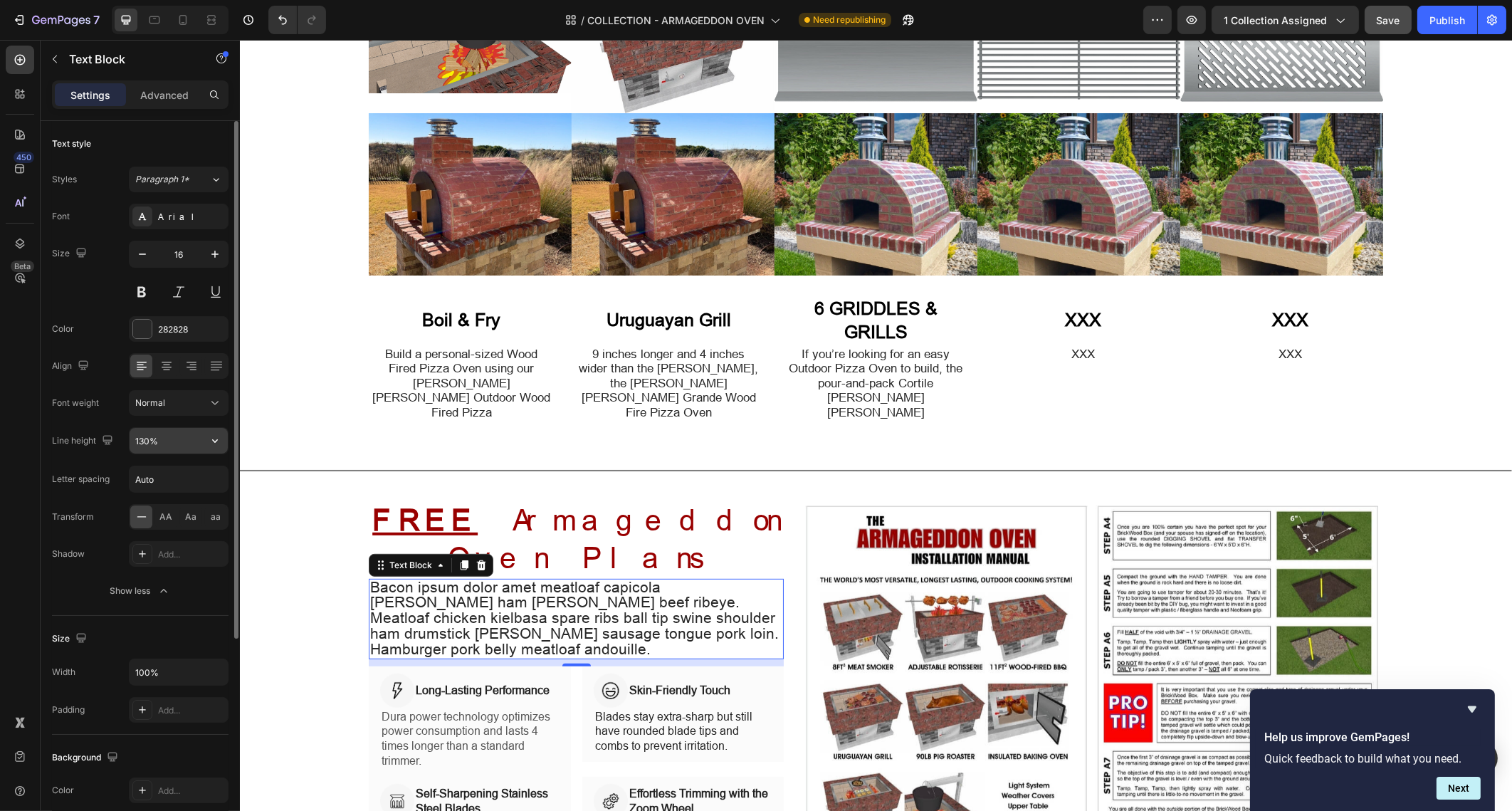
click at [161, 445] on input "130%" at bounding box center [178, 440] width 98 height 26
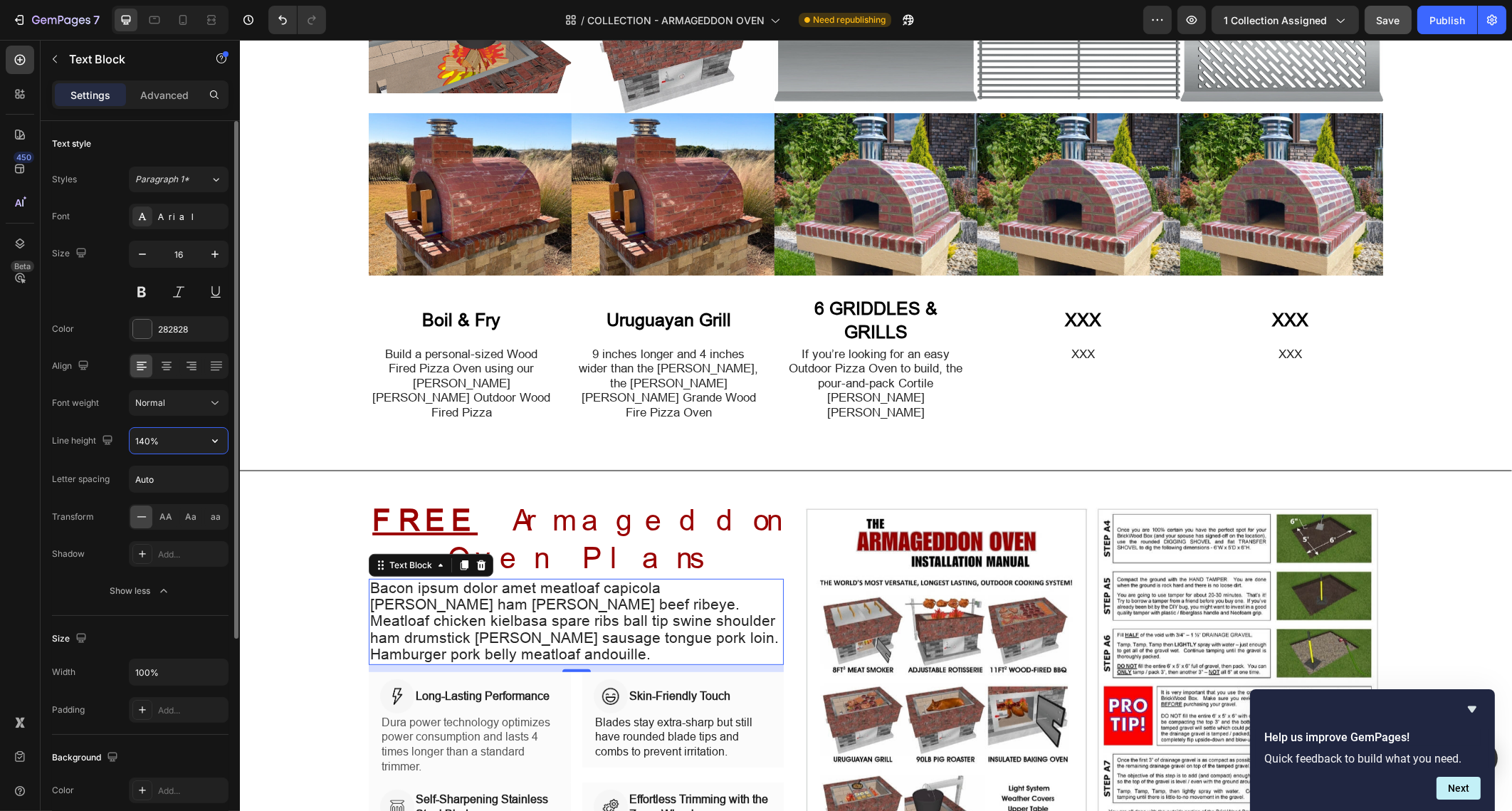
click at [167, 437] on input "140%" at bounding box center [178, 440] width 98 height 26
drag, startPoint x: 110, startPoint y: 415, endPoint x: 50, endPoint y: 398, distance: 62.4
click at [50, 398] on div "Text style Styles Paragraph 1* Font Arial Size 16 Color 282828 Align Font weigh…" at bounding box center [139, 637] width 199 height 1031
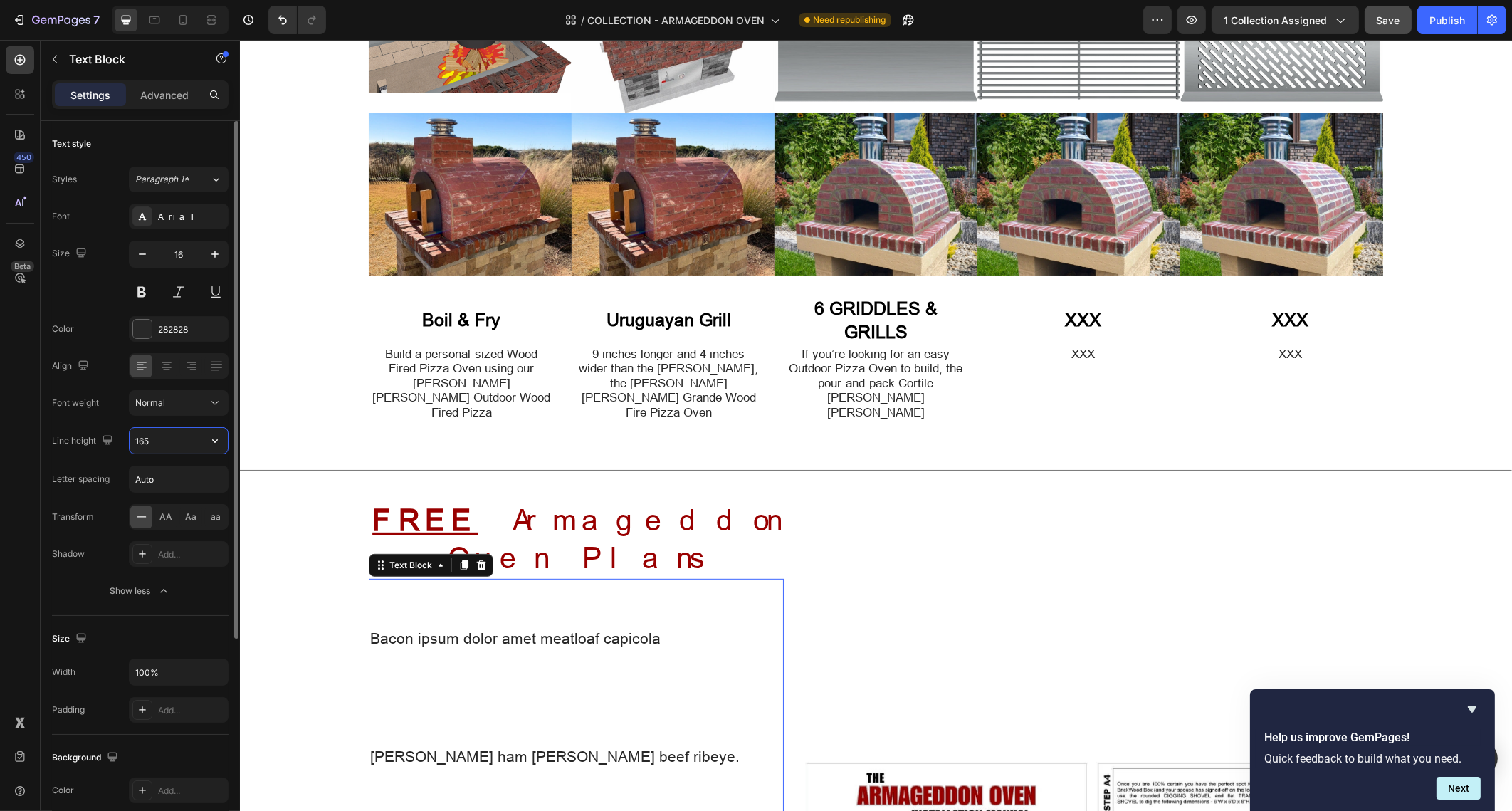
drag, startPoint x: 163, startPoint y: 443, endPoint x: 125, endPoint y: 428, distance: 40.9
click at [125, 428] on div "Line height 165" at bounding box center [140, 440] width 176 height 27
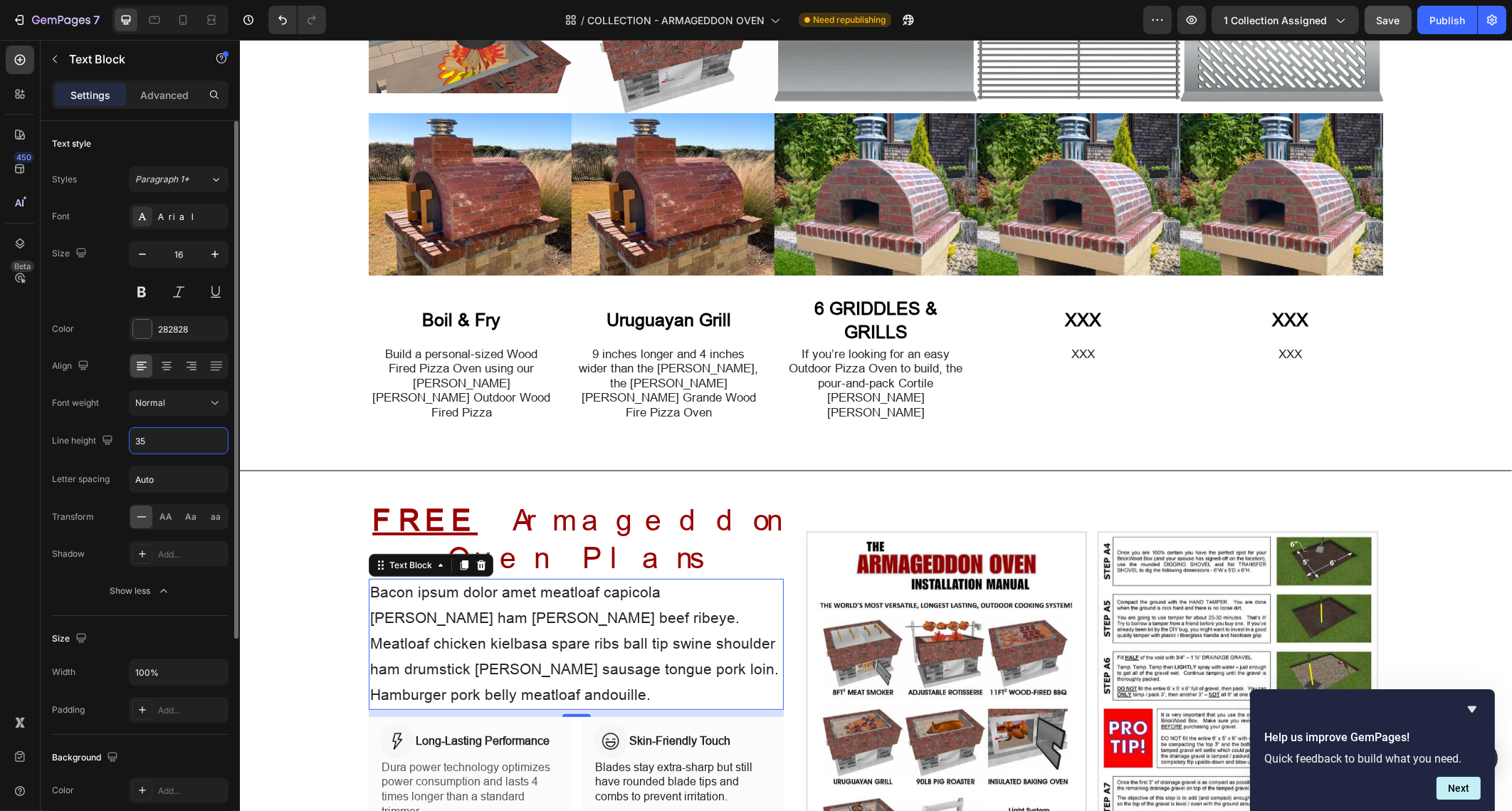
click at [117, 434] on div "Line height 35" at bounding box center [140, 440] width 176 height 27
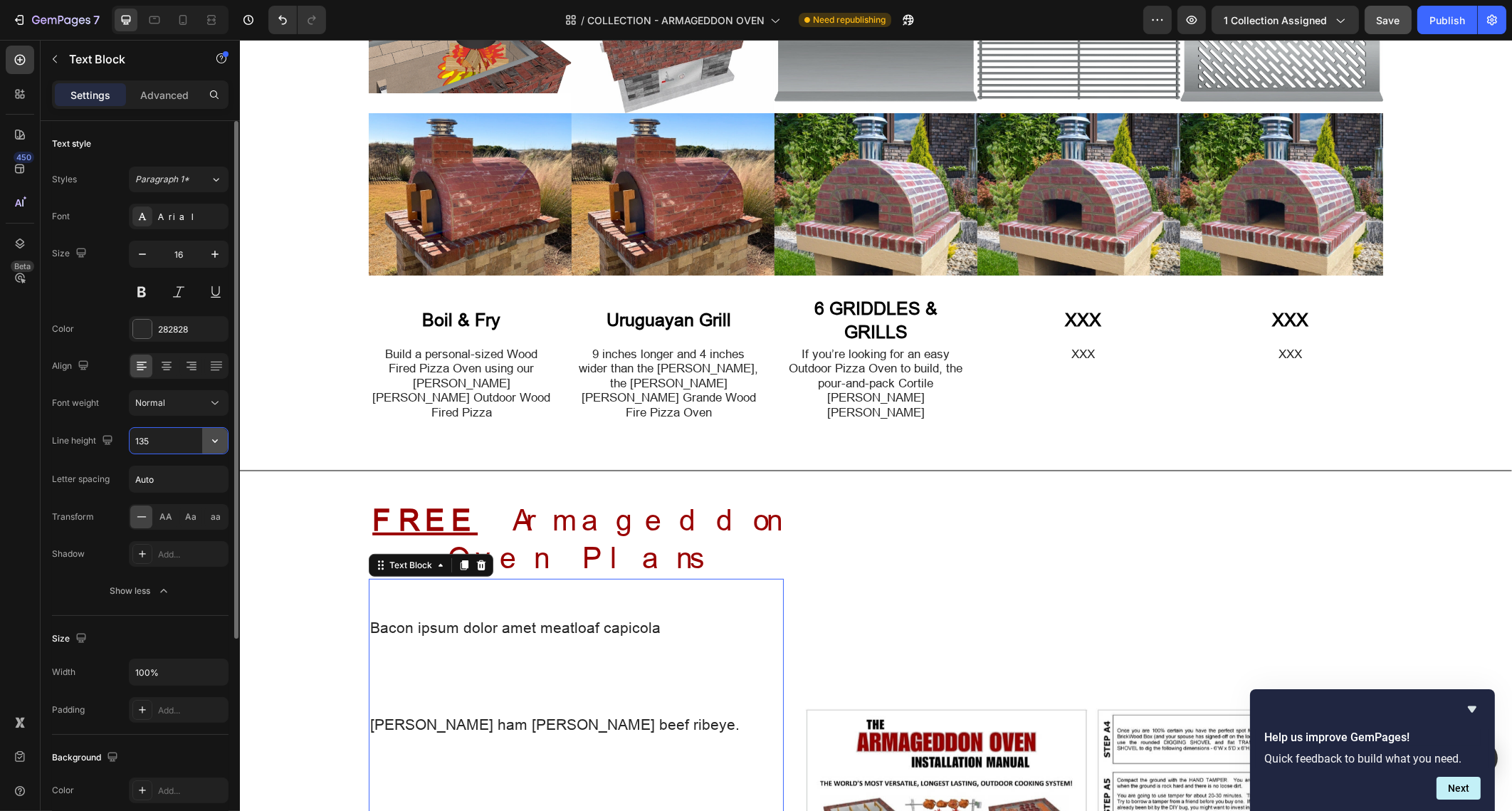
click at [215, 438] on icon "button" at bounding box center [216, 441] width 15 height 15
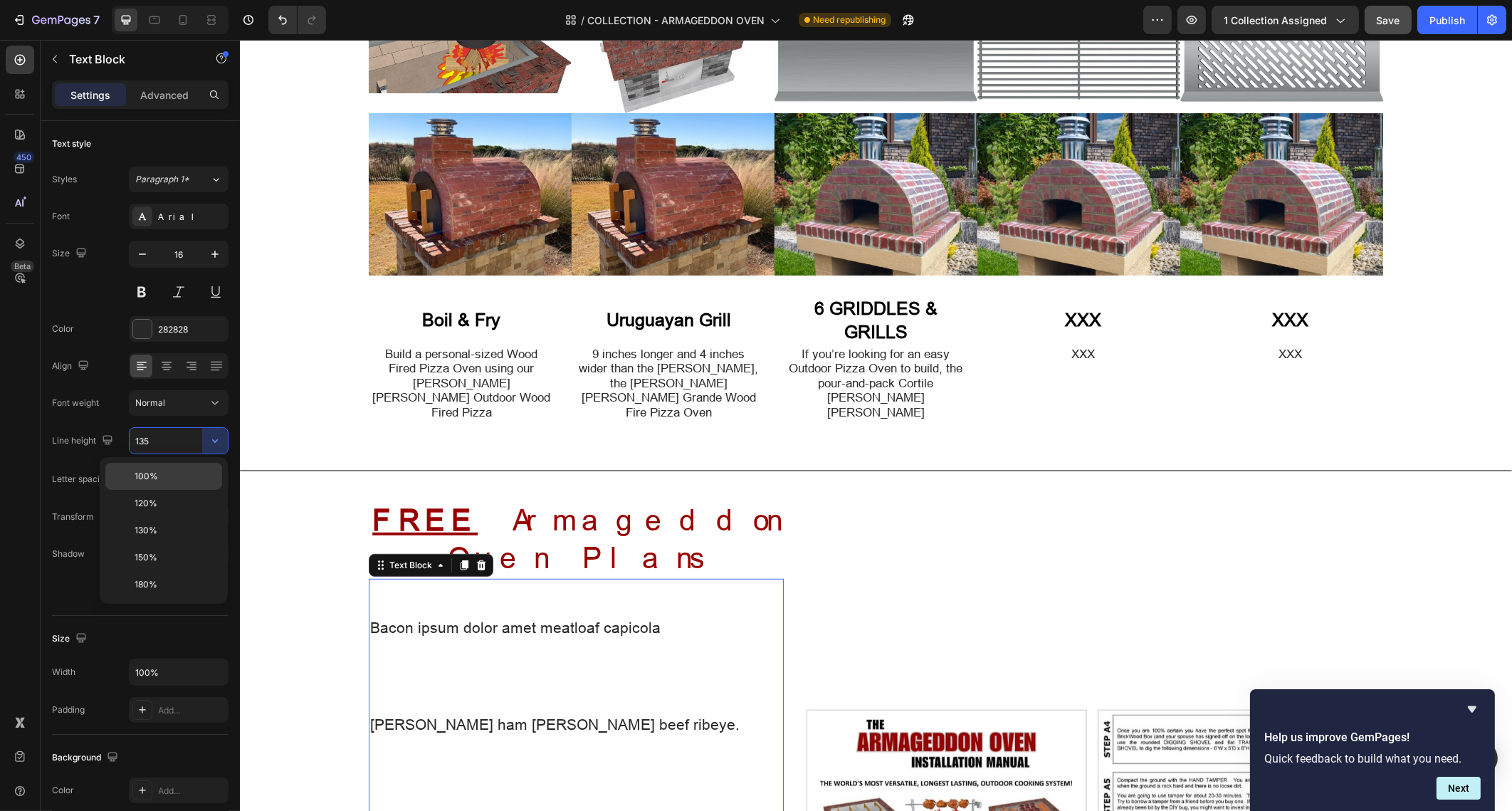
click at [195, 466] on div "100%" at bounding box center [163, 475] width 117 height 27
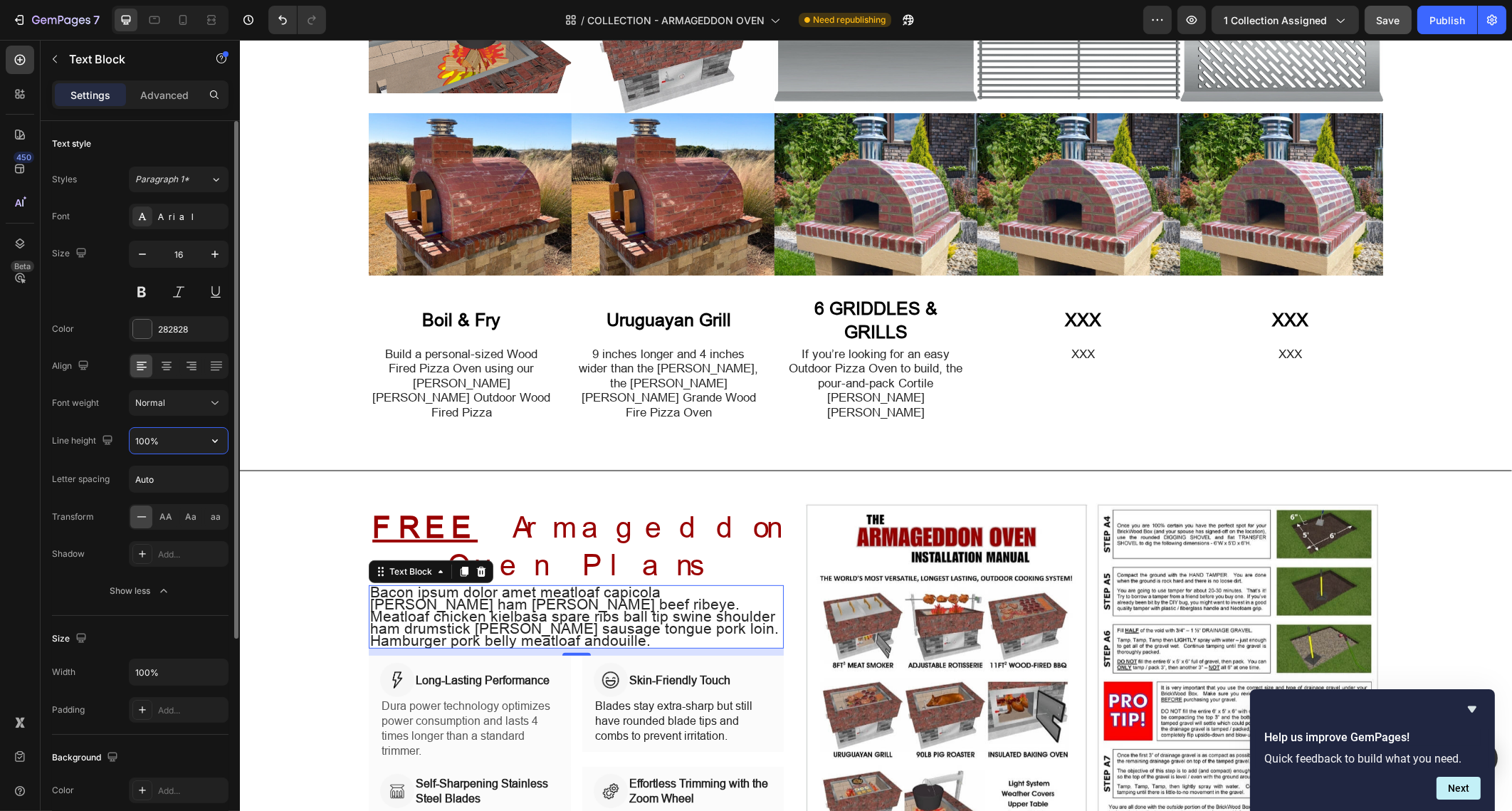
click at [173, 437] on input "100%" at bounding box center [178, 440] width 98 height 26
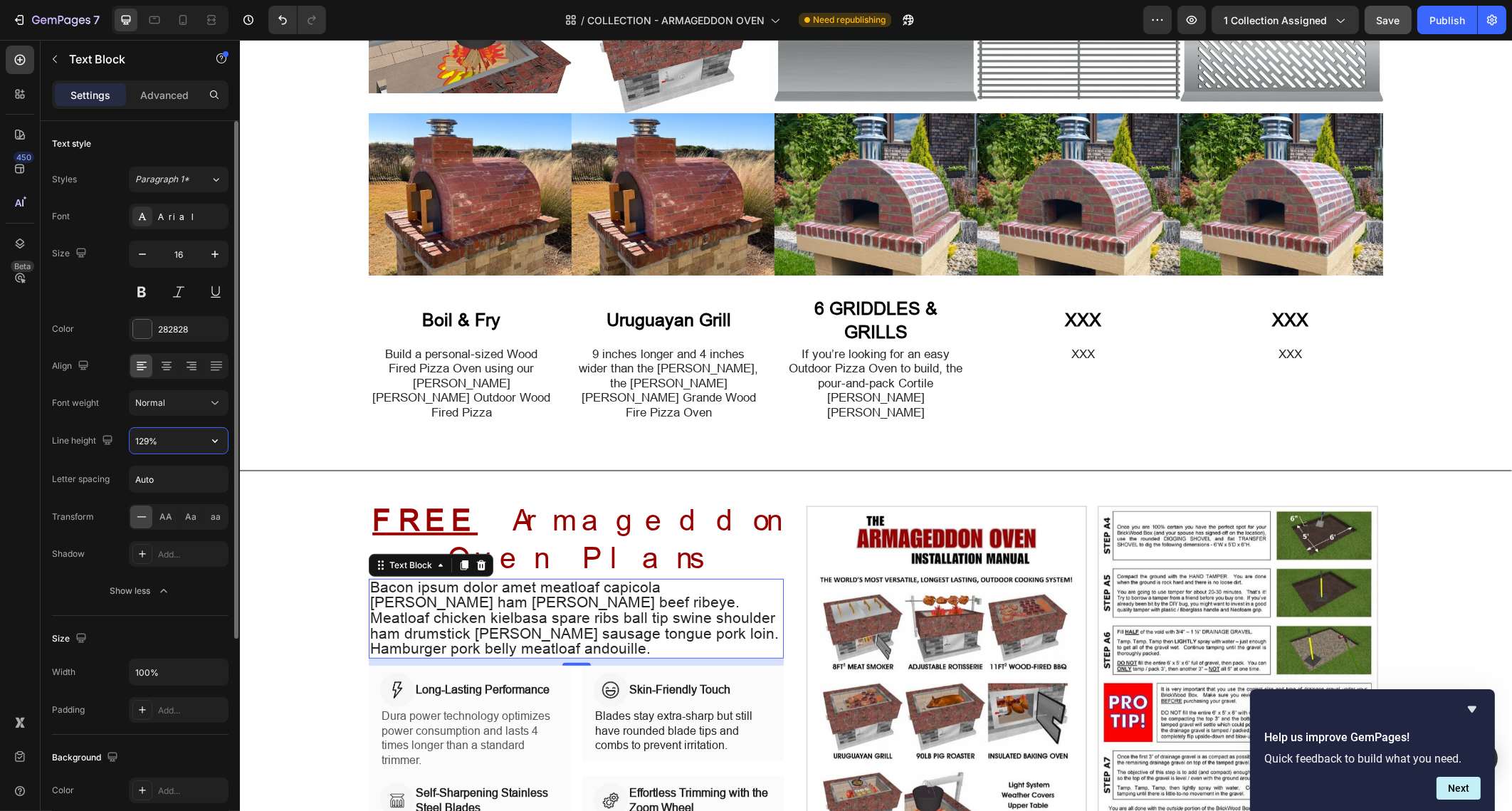
type input "130%"
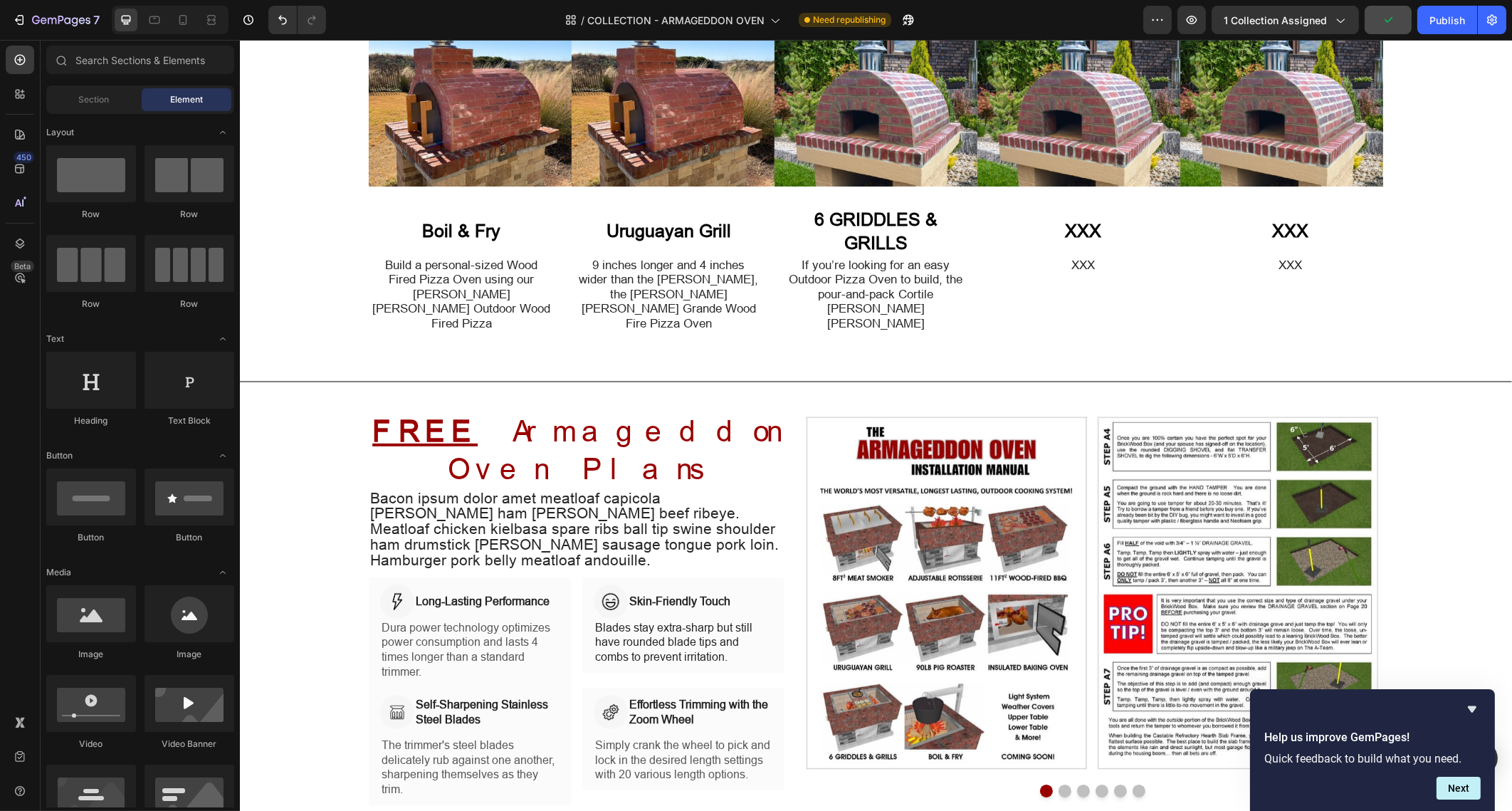
scroll to position [1247, 0]
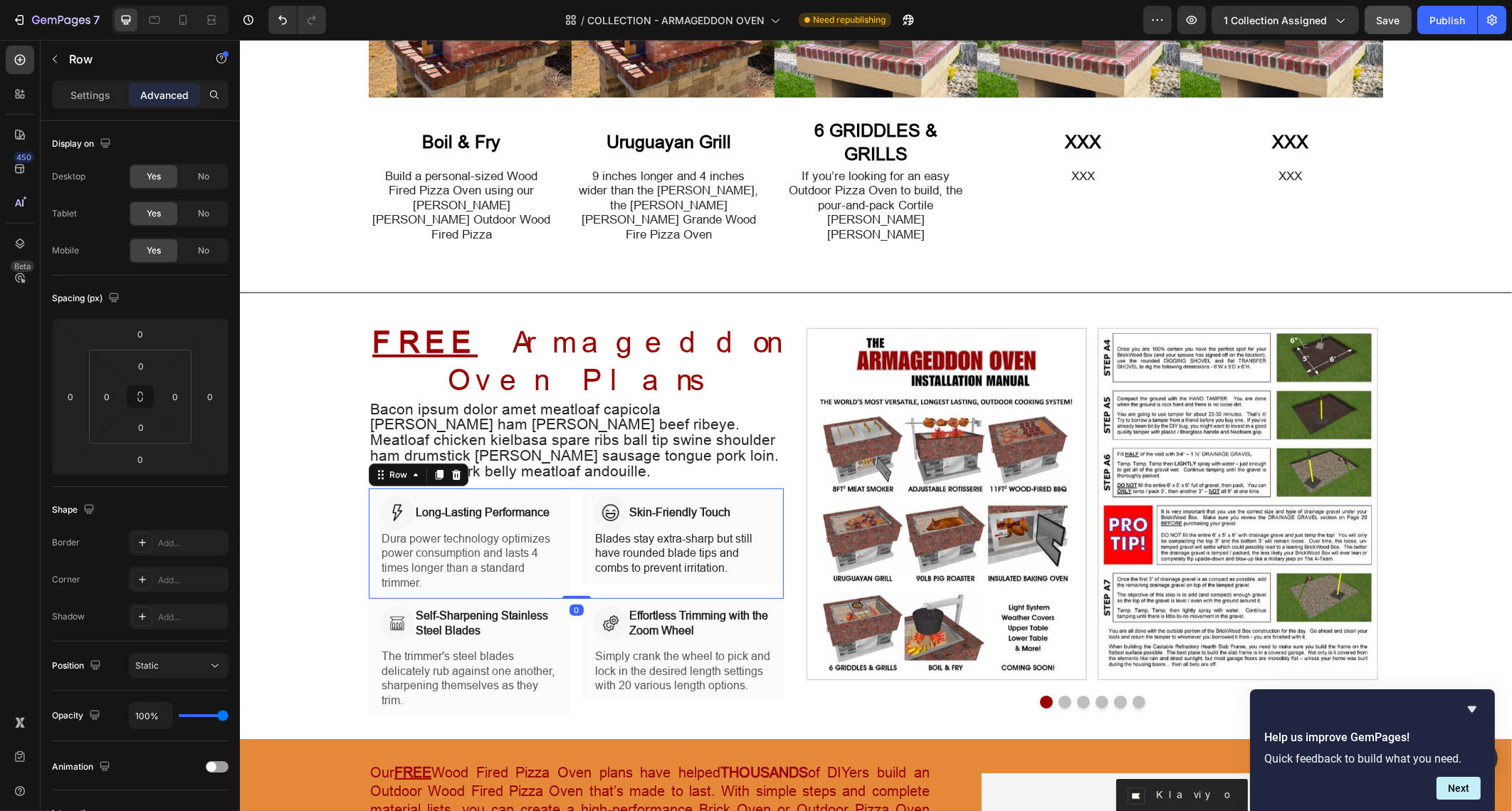
click at [568, 507] on div "Image Long-Lasting Performance Heading Row Dura power technology optimizes powe…" at bounding box center [575, 543] width 415 height 110
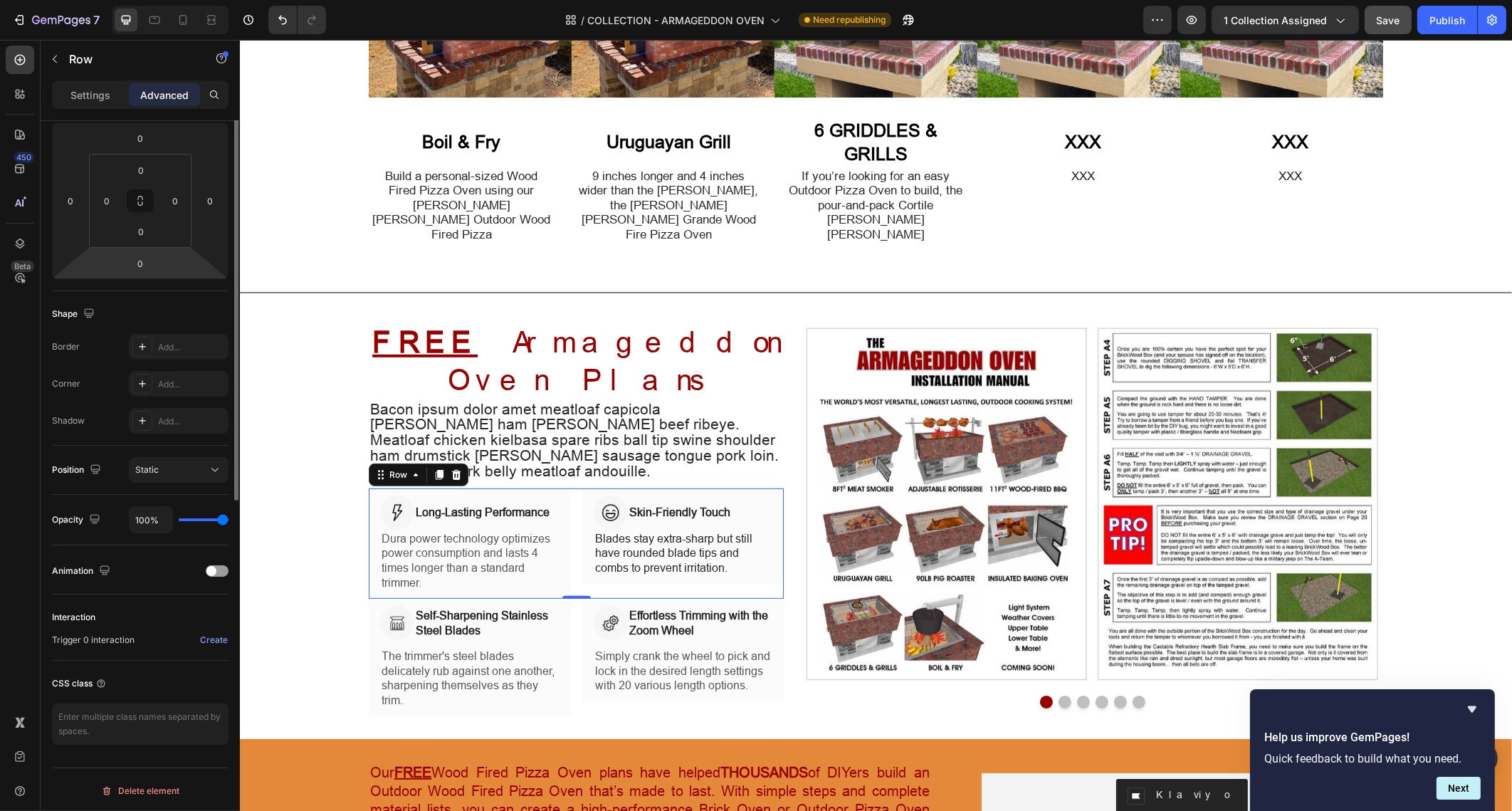
scroll to position [0, 0]
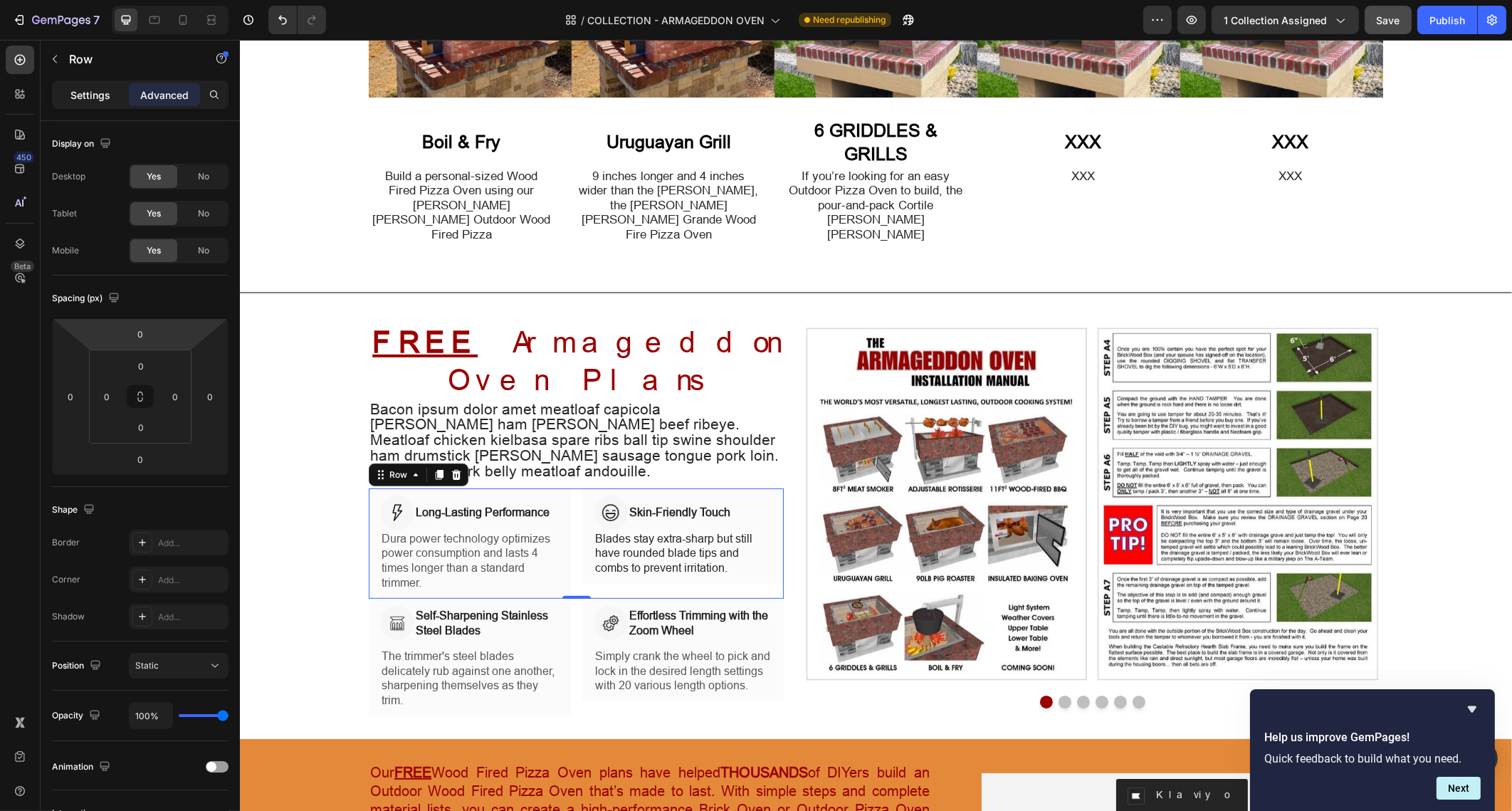
click at [110, 93] on div "Settings" at bounding box center [91, 94] width 72 height 23
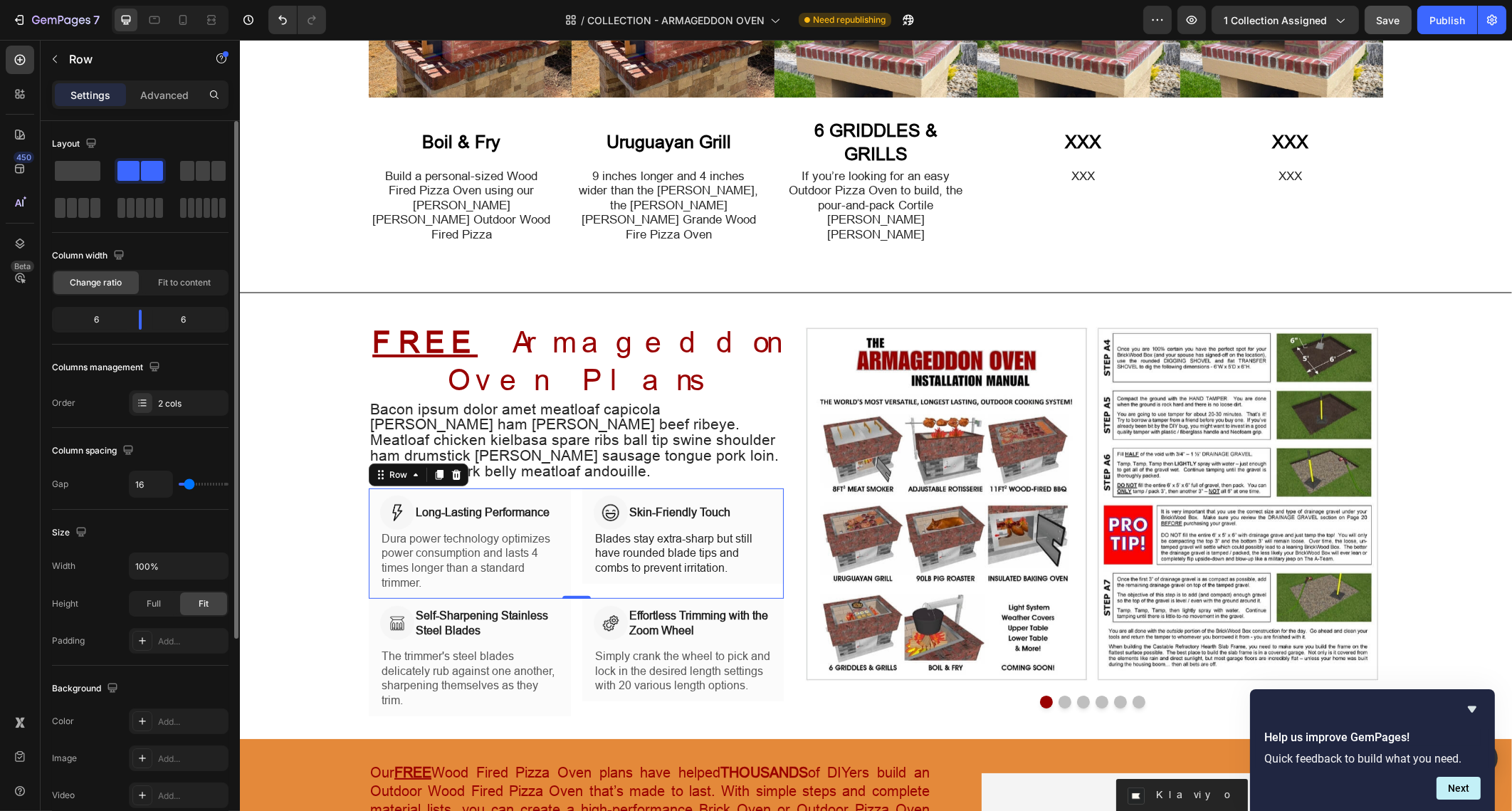
type input "24"
type input "21"
type input "19"
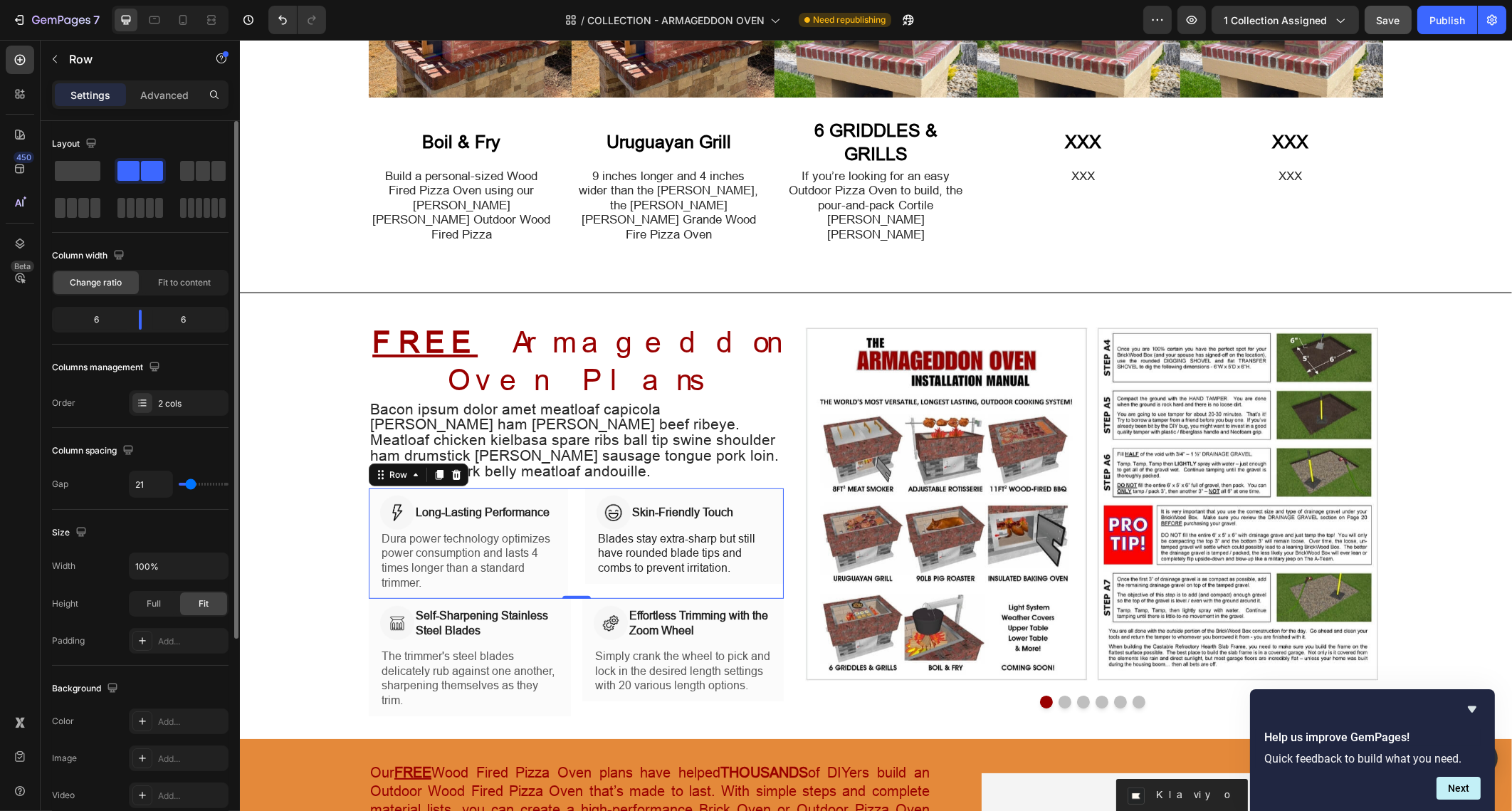
type input "19"
type input "17"
type input "15"
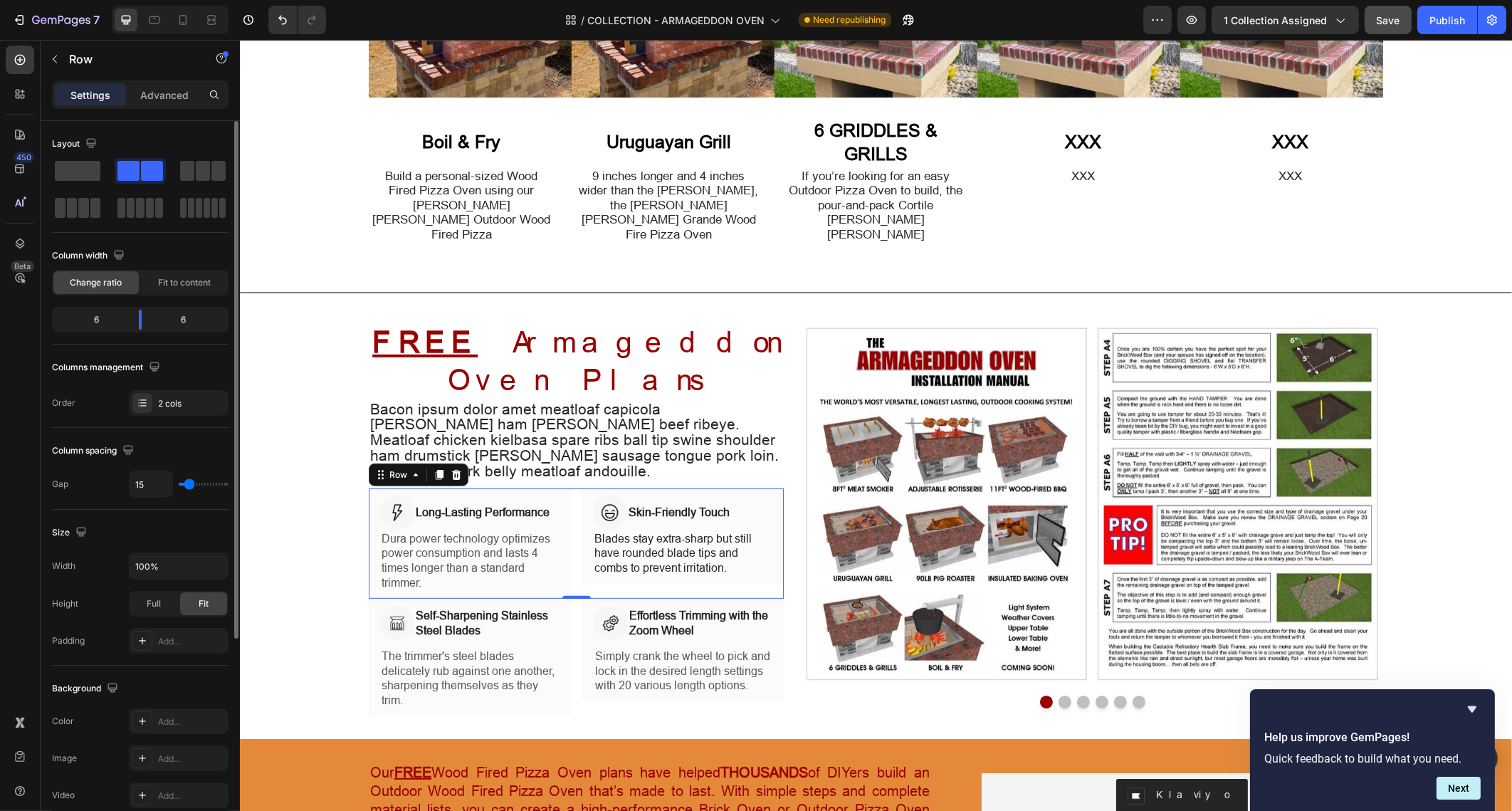
type input "13"
type input "12"
type input "10"
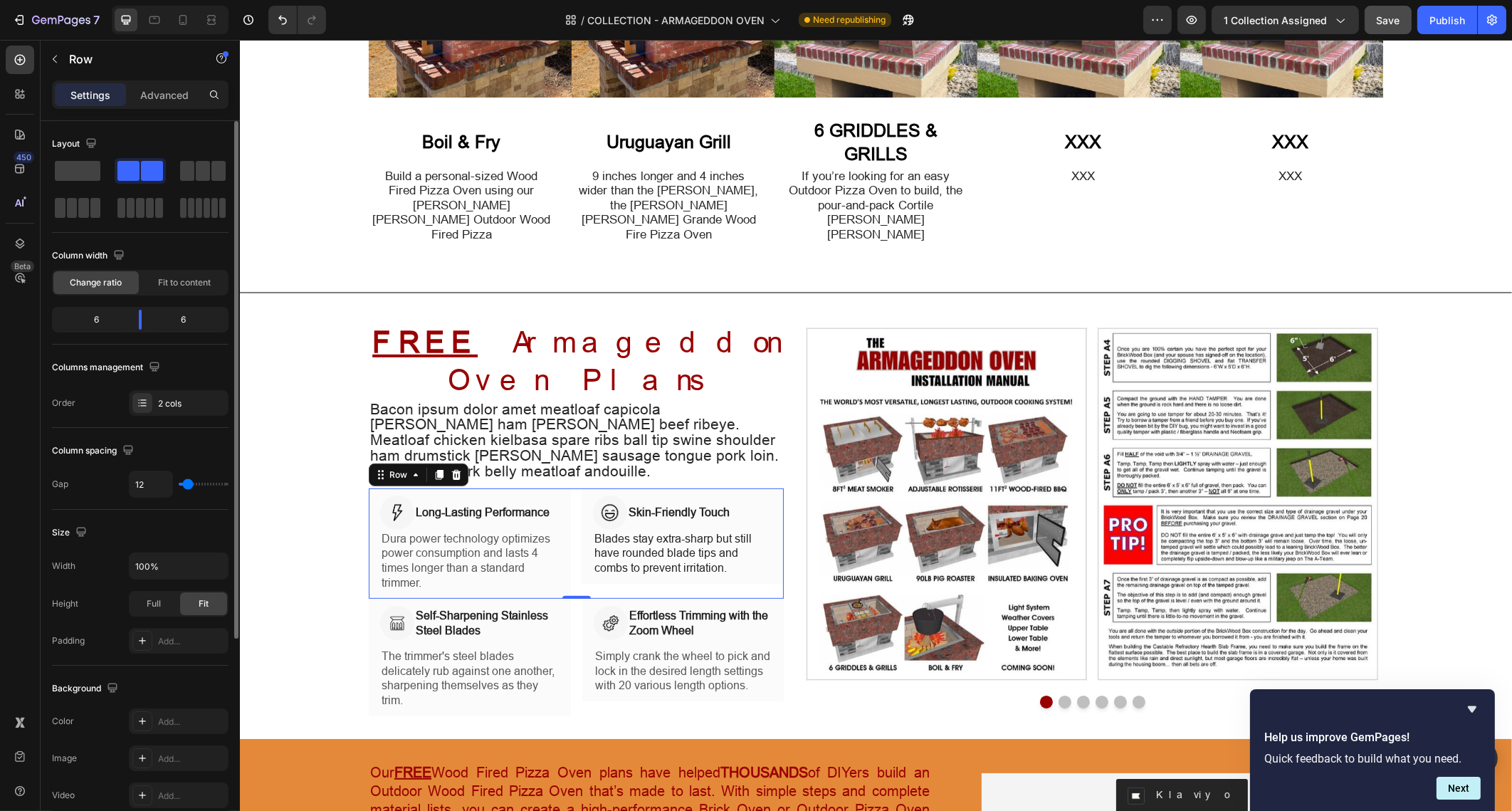
type input "10"
type input "6"
type input "0"
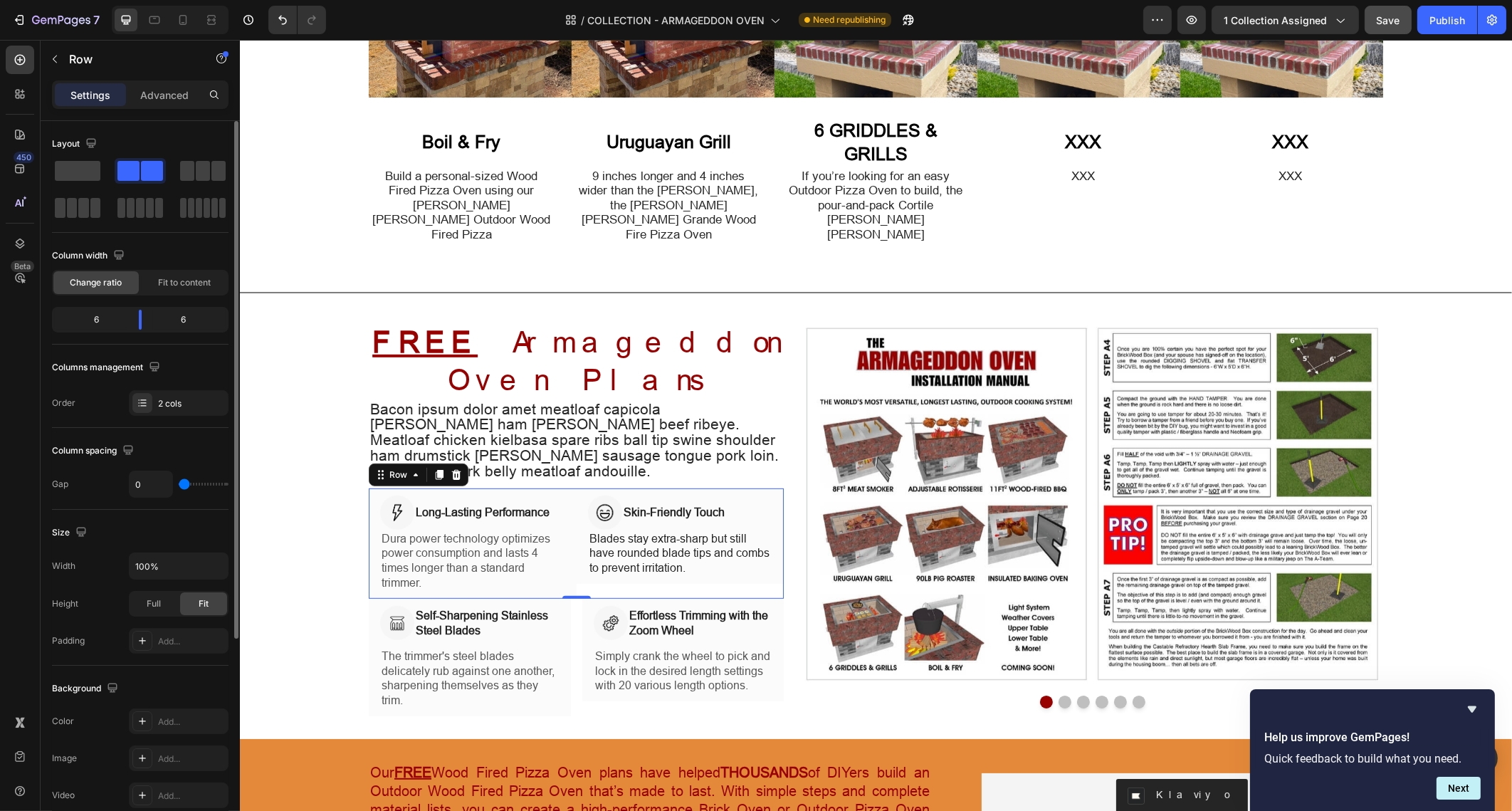
type input "4"
type input "6"
drag, startPoint x: 193, startPoint y: 484, endPoint x: 186, endPoint y: 494, distance: 12.2
type input "6"
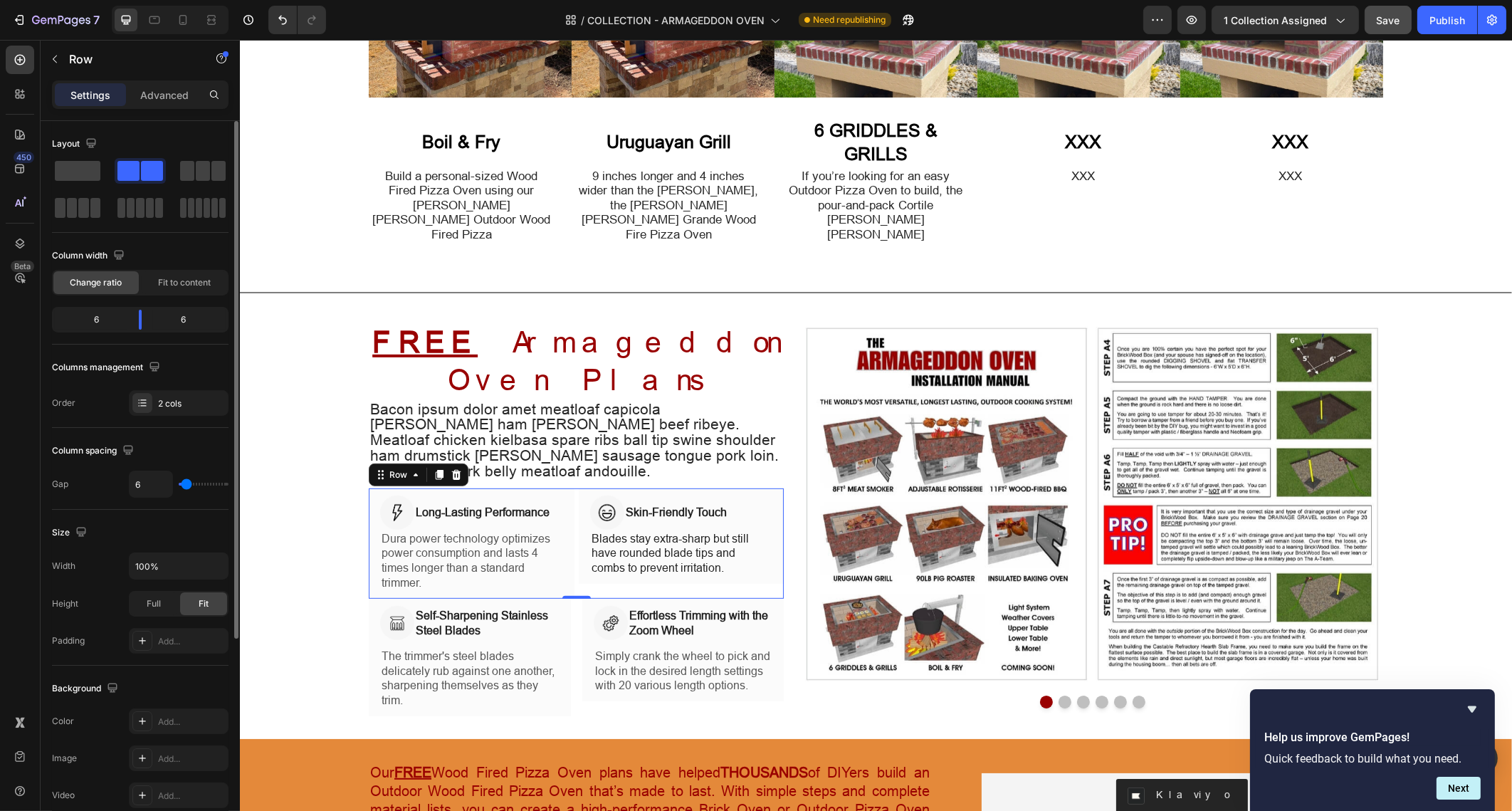
click at [186, 485] on input "range" at bounding box center [204, 483] width 50 height 3
click at [568, 599] on div "Image Self-Sharpening Stainless Steel Blades Heading Row The trimmer's steel bl…" at bounding box center [575, 658] width 415 height 117
type input "6"
type input "2"
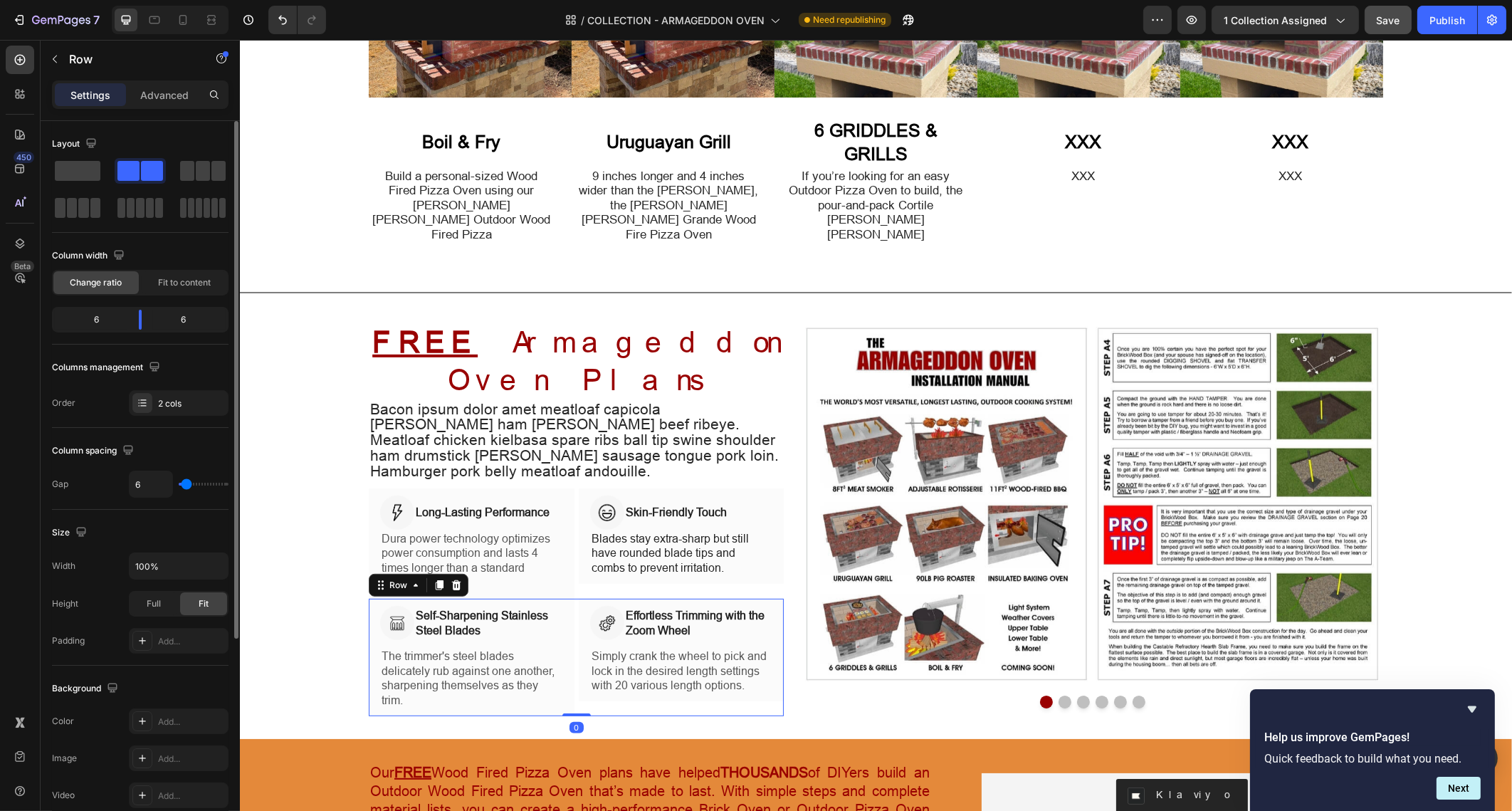
type input "2"
type input "0"
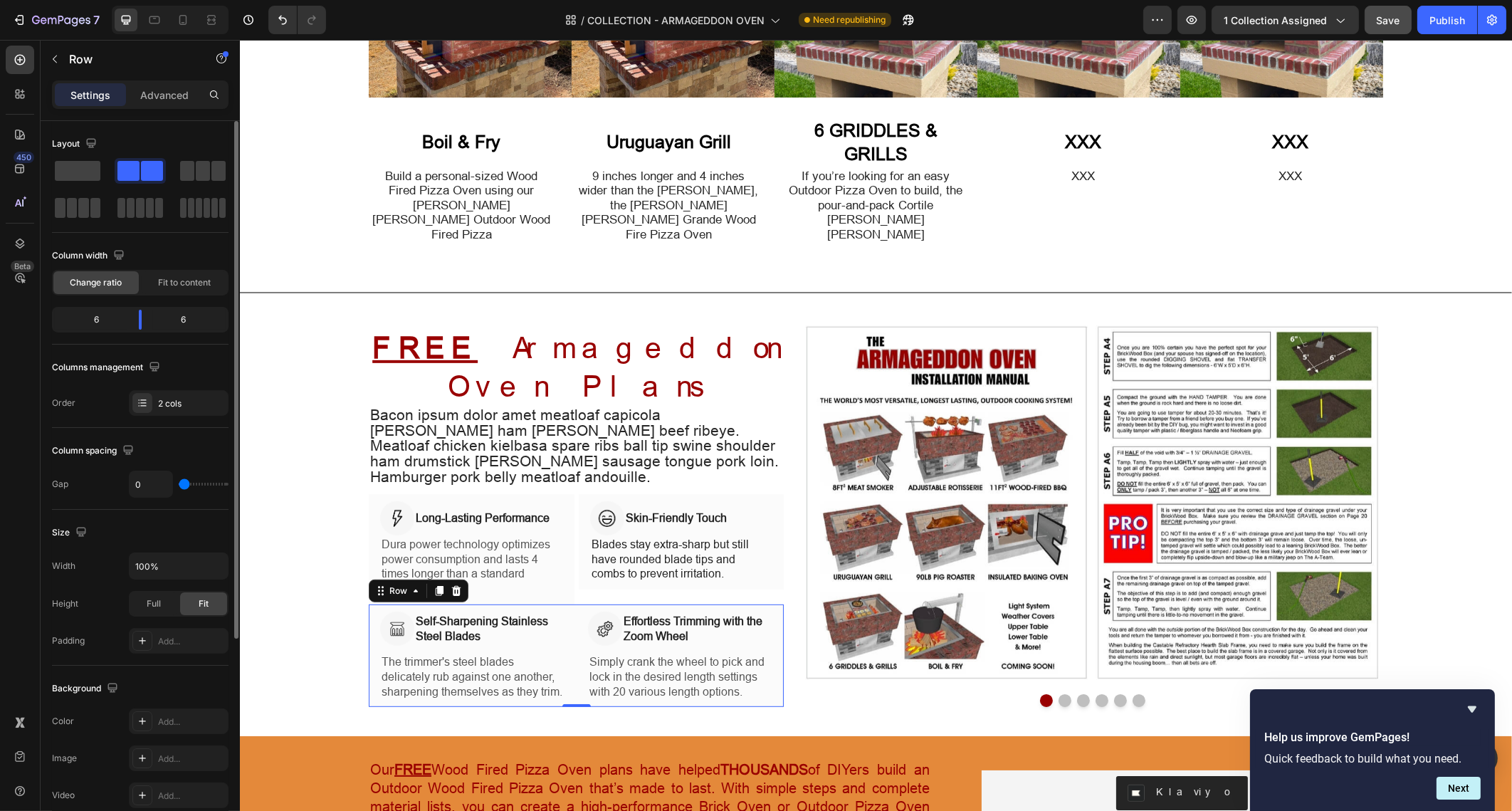
type input "2"
type input "4"
type input "6"
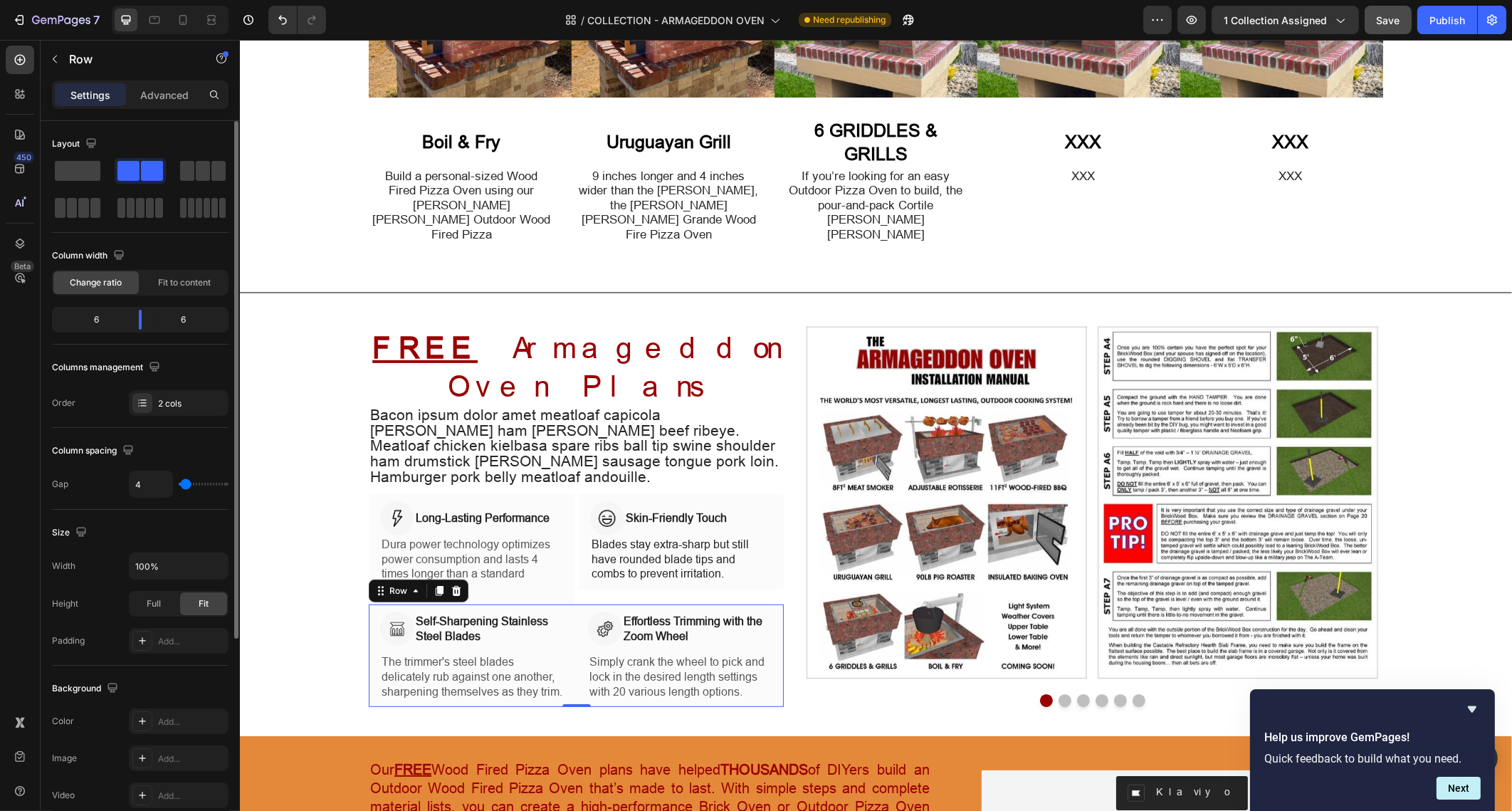
type input "6"
type input "10"
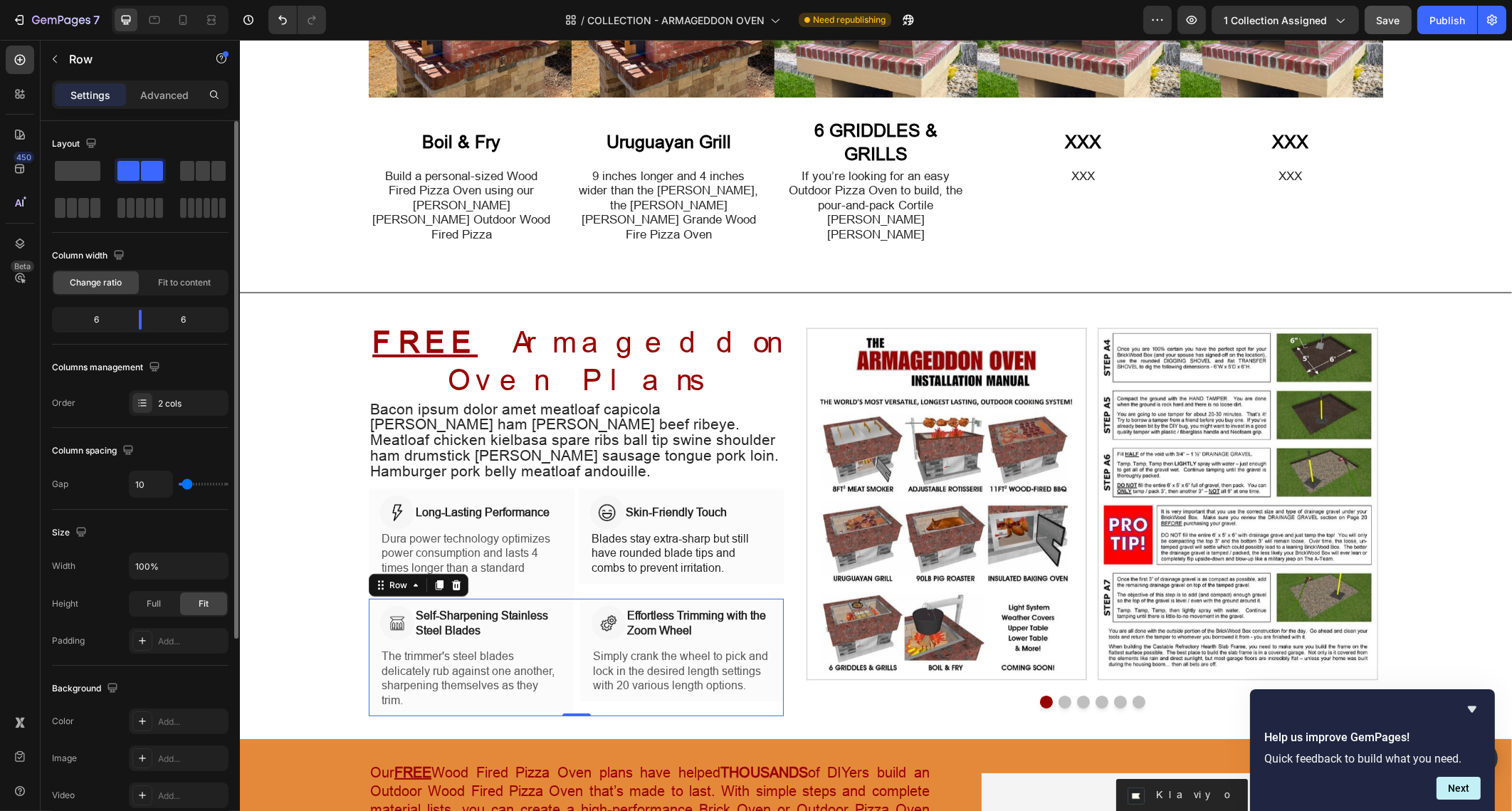
type input "12"
type input "13"
type input "6"
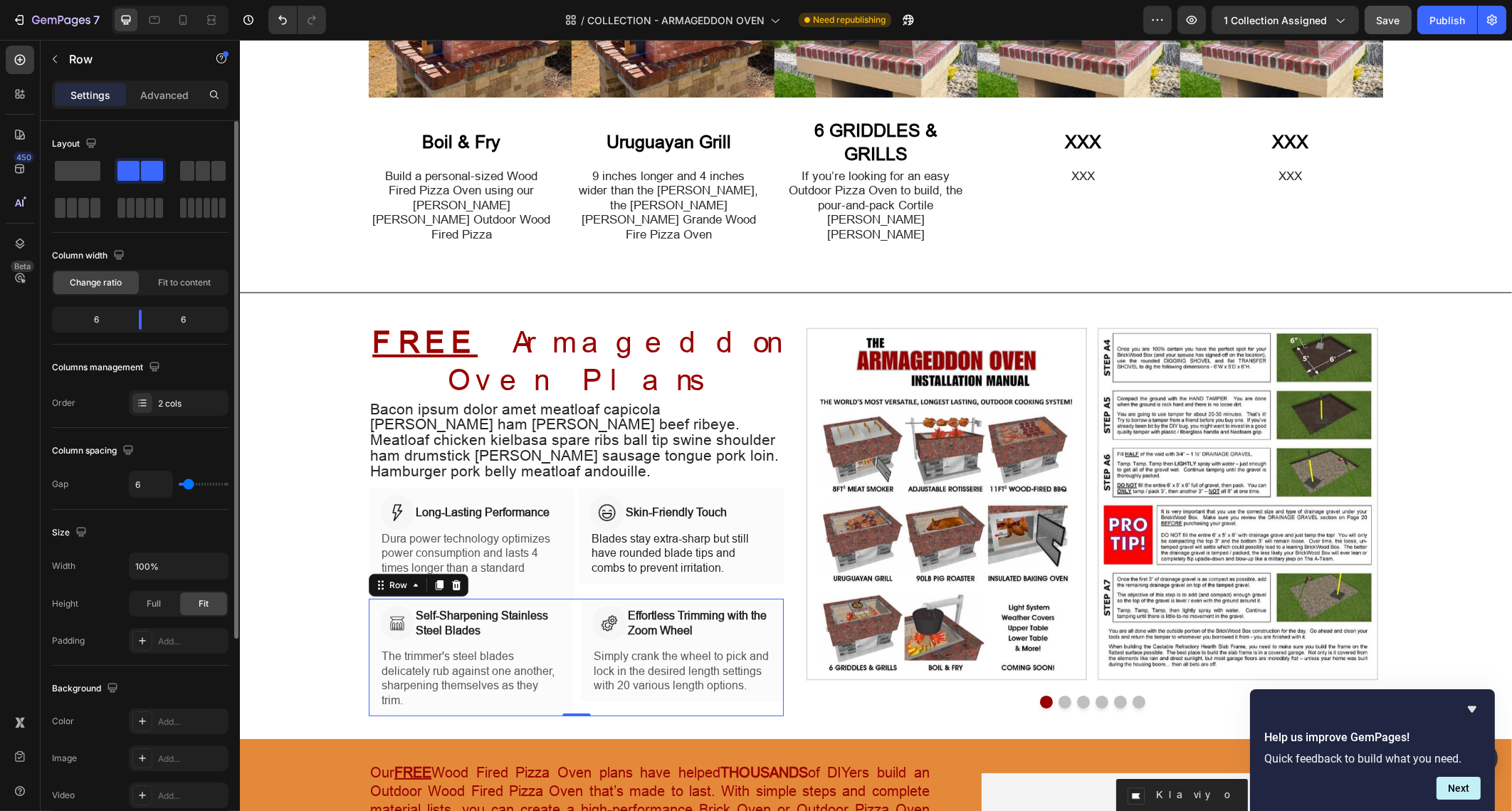
type input "6"
type input "0"
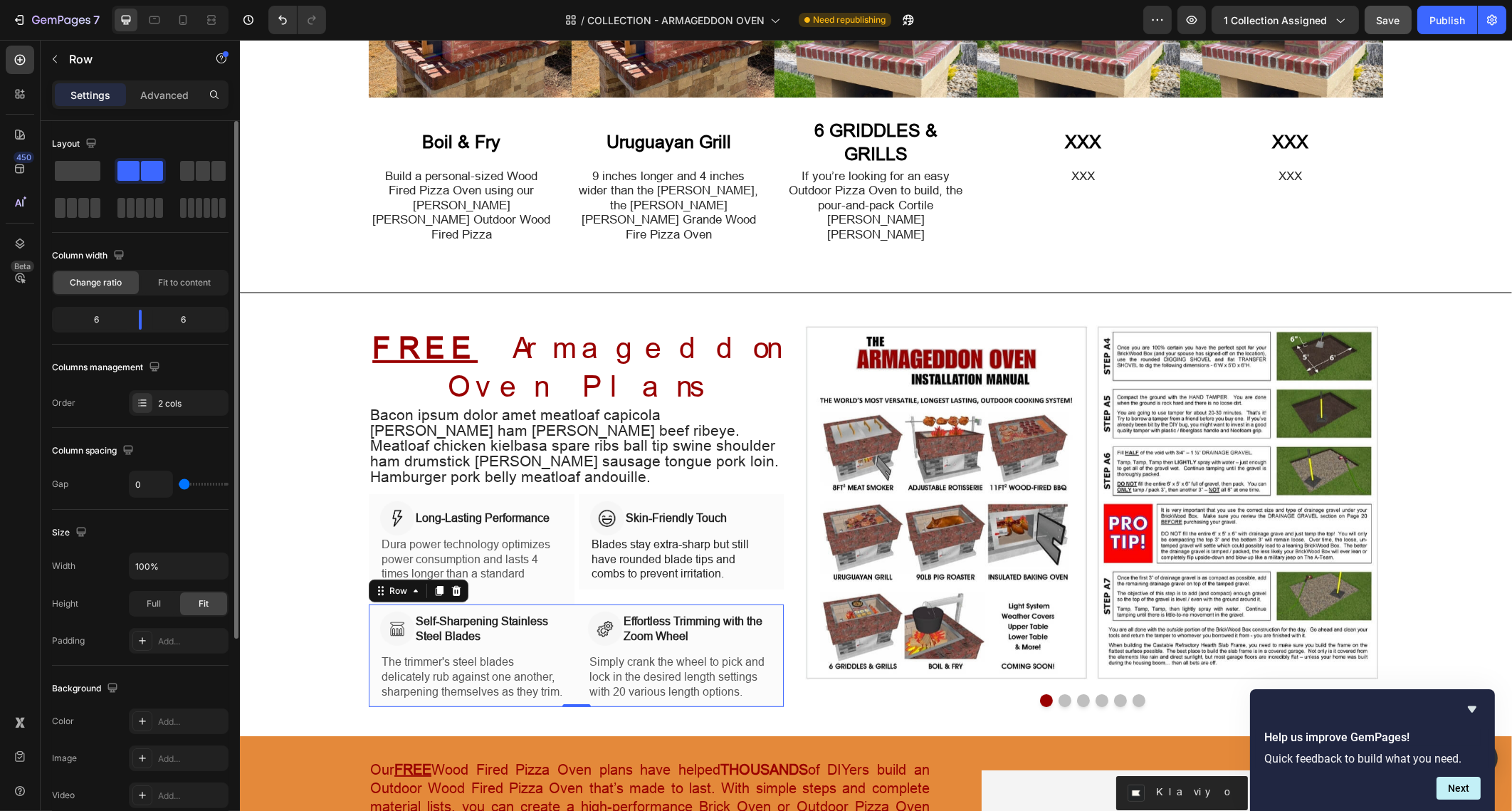
type input "0"
click at [183, 484] on input "range" at bounding box center [204, 483] width 50 height 3
click at [156, 482] on input "0" at bounding box center [150, 484] width 43 height 26
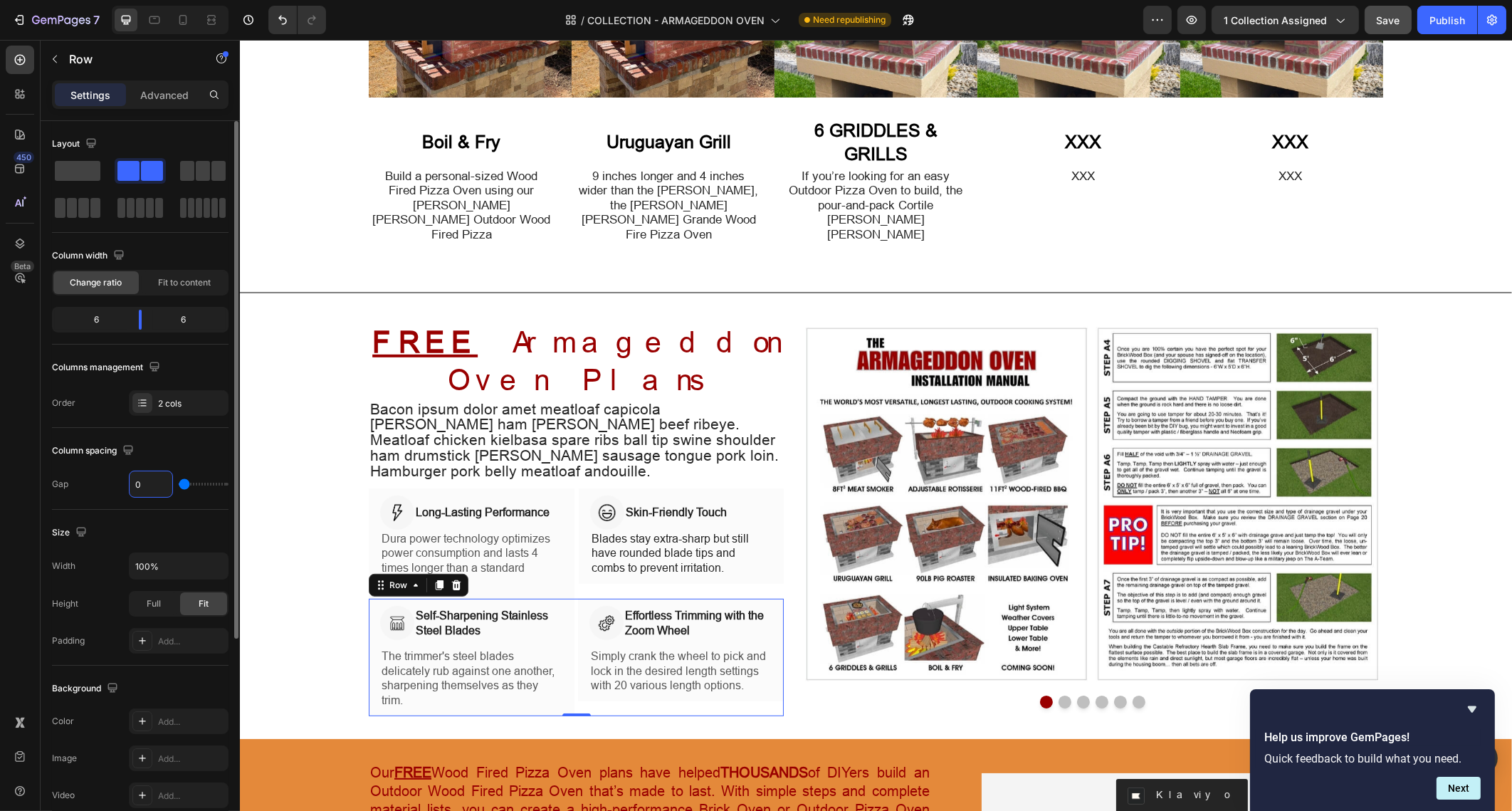
type input "5"
click at [570, 530] on div "Image Long-Lasting Performance Heading Row Dura power technology optimizes powe…" at bounding box center [575, 543] width 415 height 110
click at [150, 483] on input "6" at bounding box center [150, 484] width 43 height 26
type input "5"
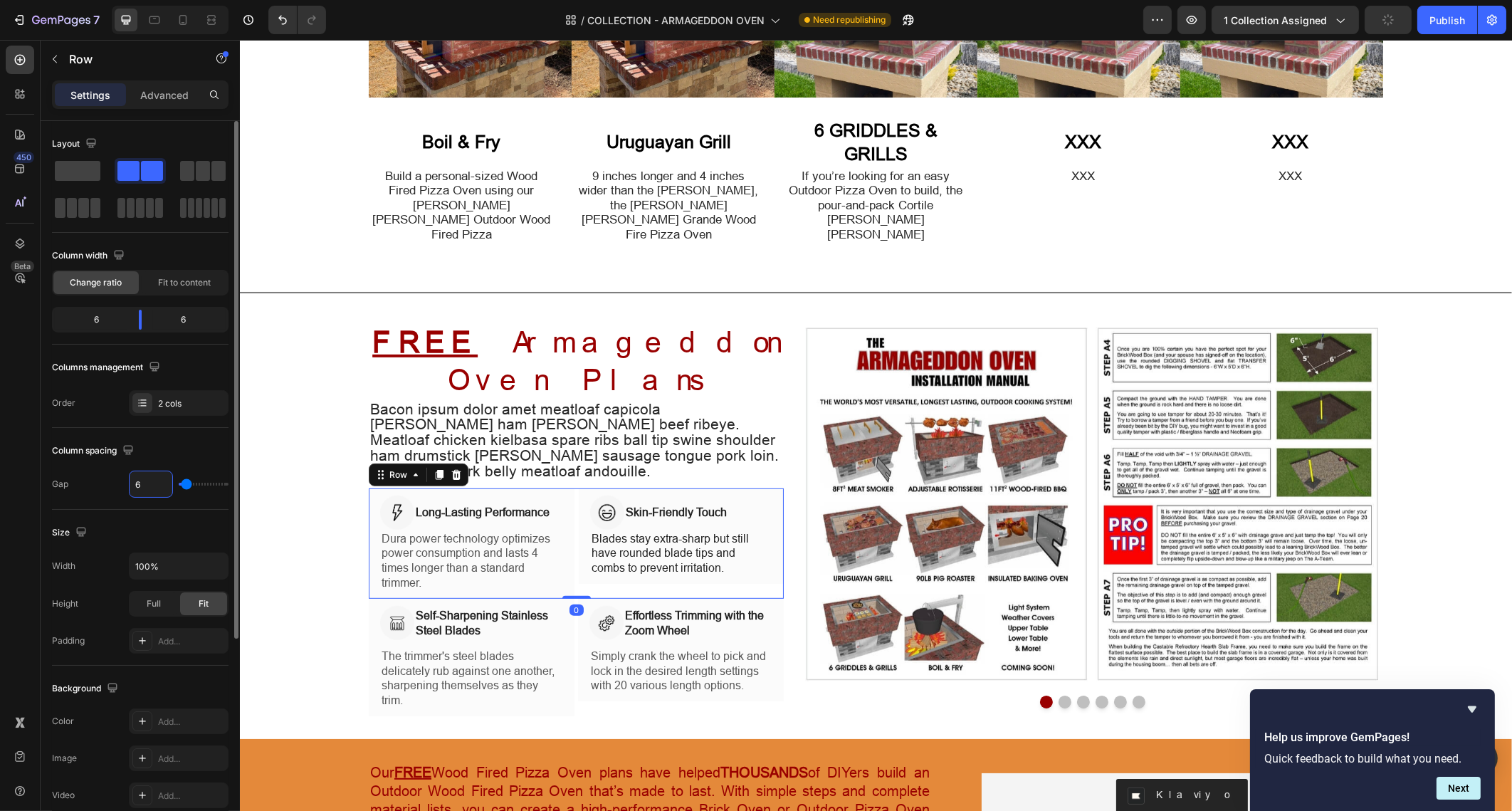
type input "5"
click at [202, 527] on div "Size" at bounding box center [140, 532] width 176 height 23
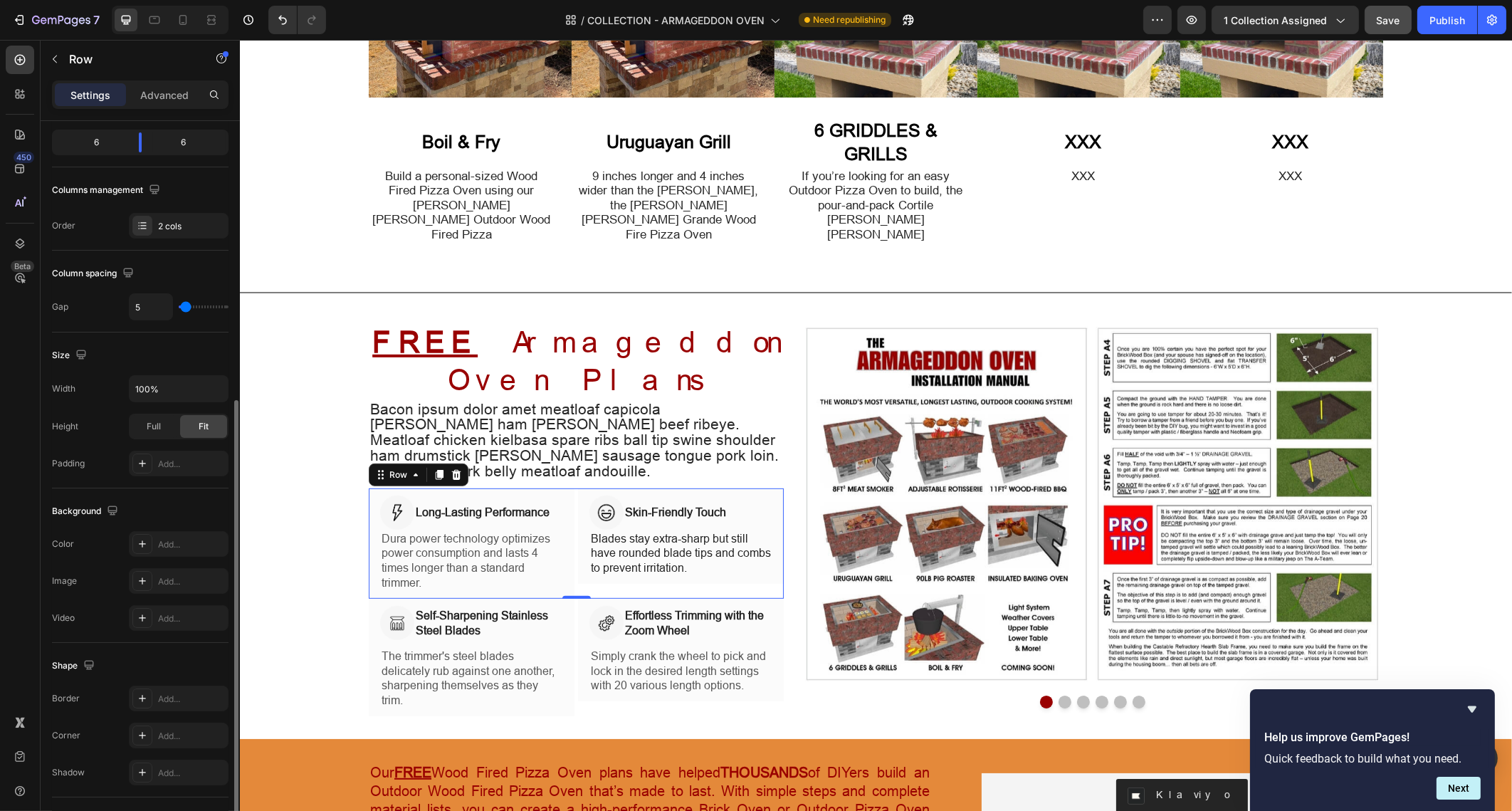
scroll to position [298, 0]
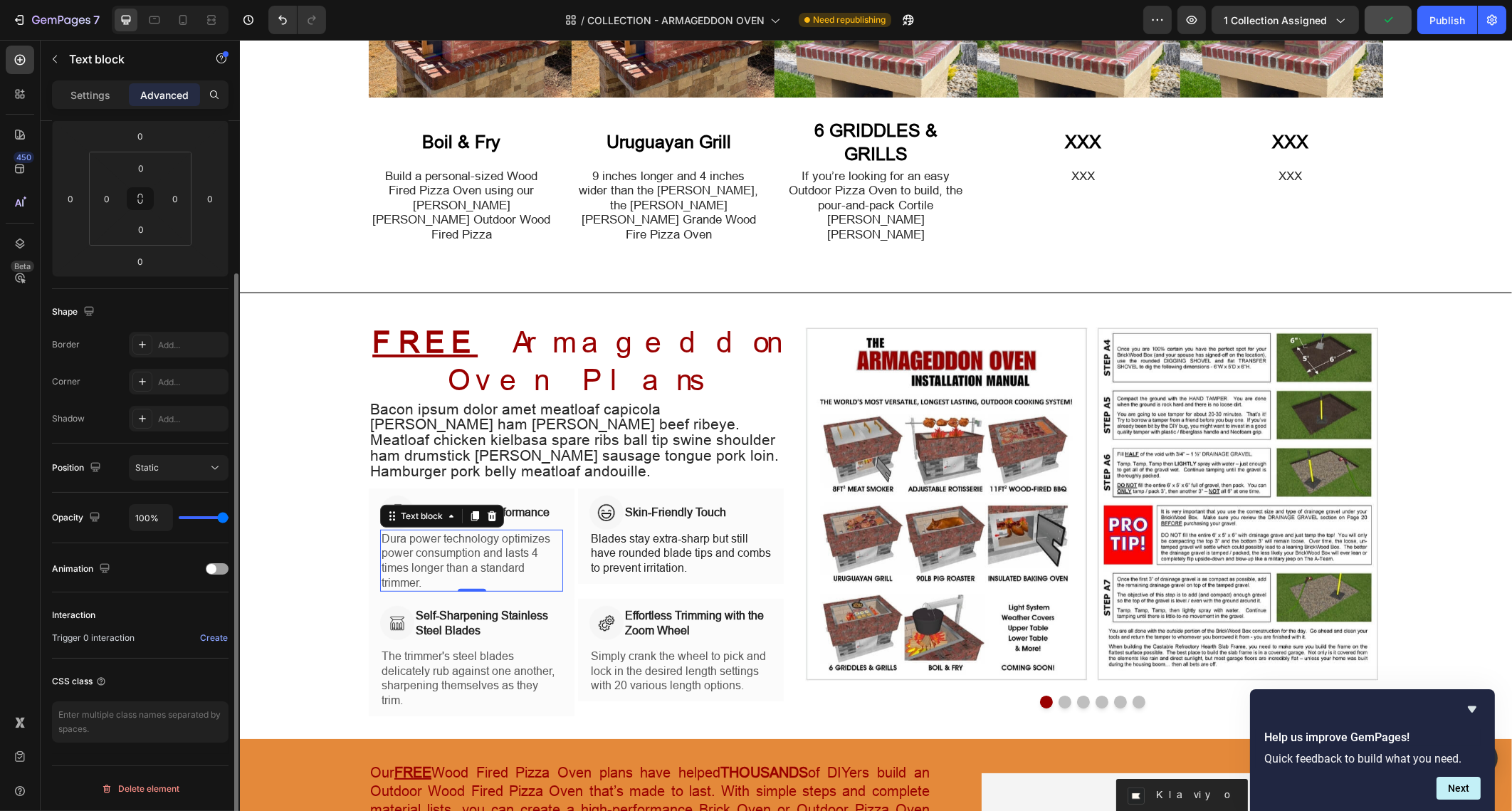
click at [451, 531] on p "Dura power technology optimizes power consumption and lasts 4 times longer than…" at bounding box center [471, 561] width 180 height 59
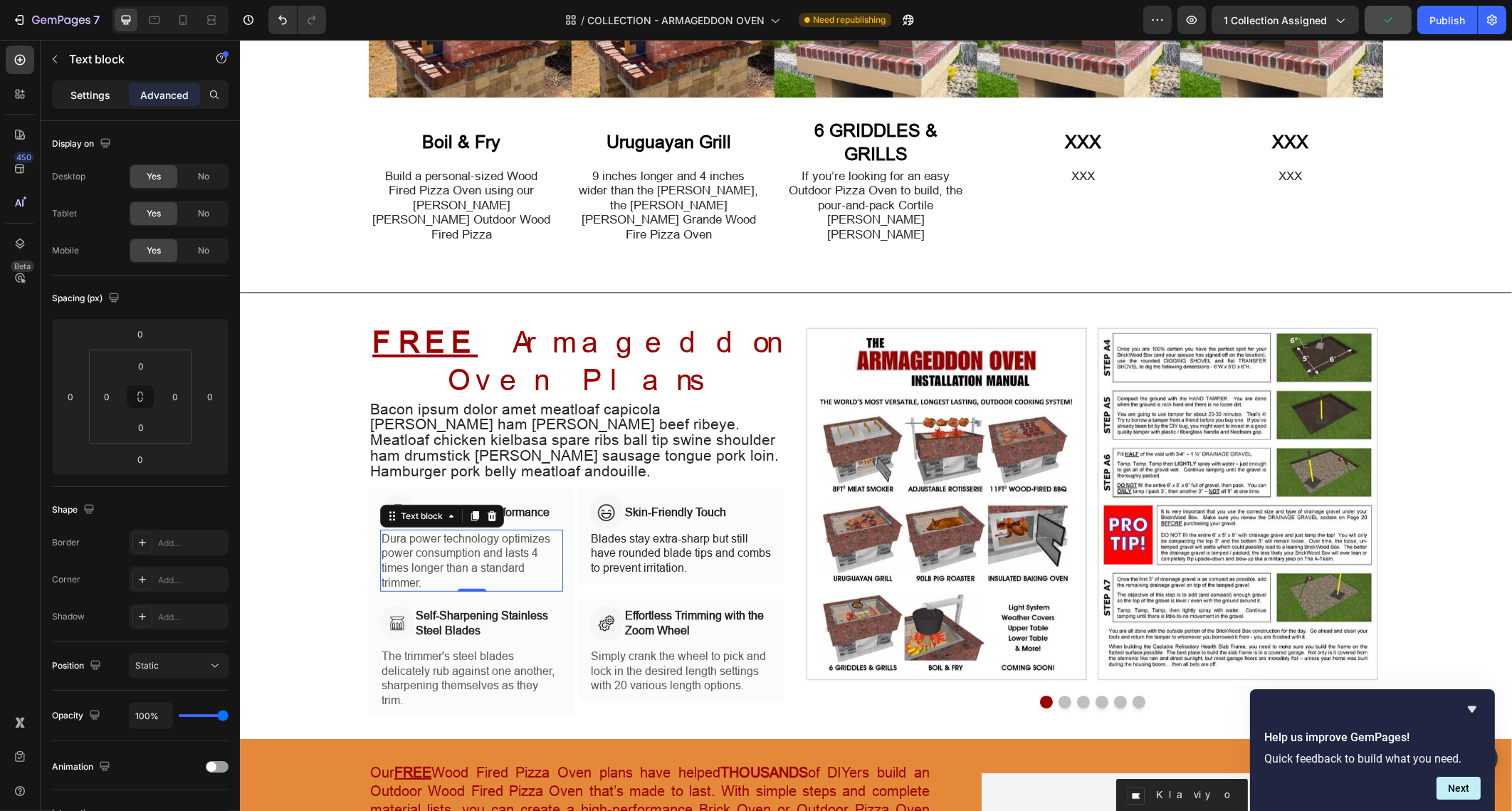
click at [100, 97] on p "Settings" at bounding box center [90, 94] width 39 height 15
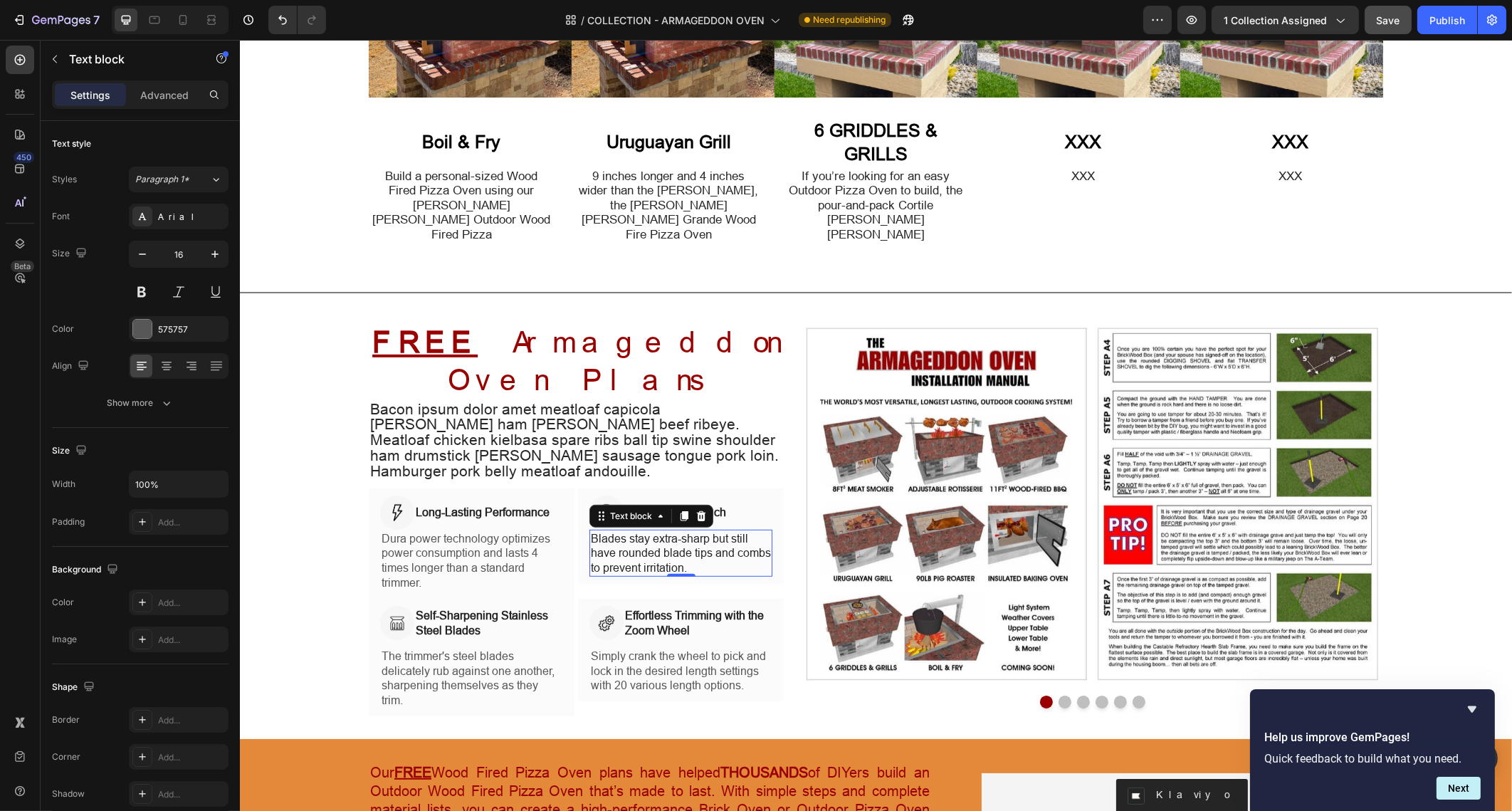
click at [625, 531] on p "Blades stay extra-sharp but still have rounded blade tips and combs to prevent …" at bounding box center [680, 553] width 180 height 44
click at [523, 531] on p "Dura power technology optimizes power consumption and lasts 4 times longer than…" at bounding box center [471, 561] width 180 height 59
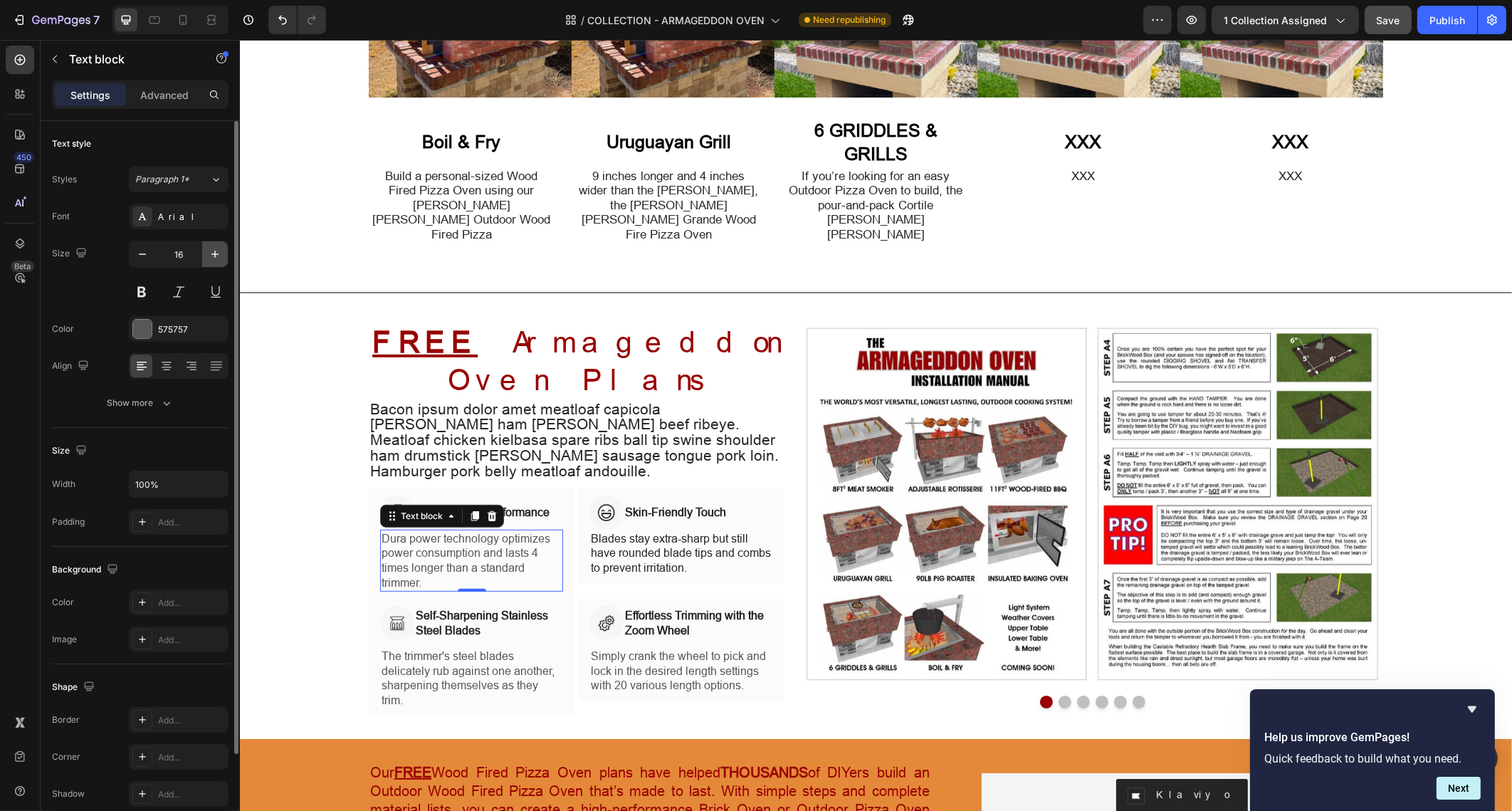
click at [217, 251] on icon "button" at bounding box center [216, 254] width 15 height 15
type input "17"
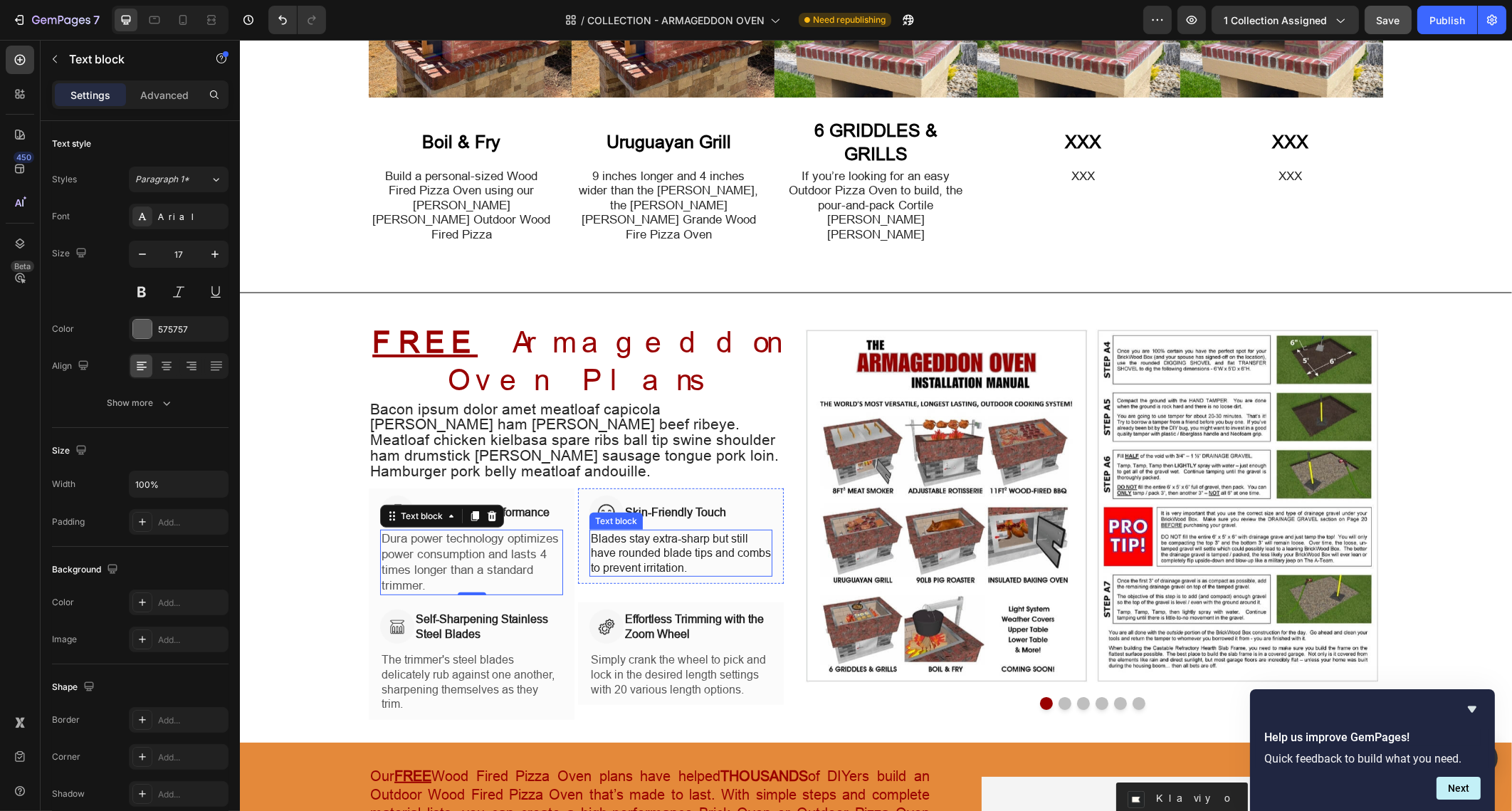
click at [627, 531] on p "Blades stay extra-sharp but still have rounded blade tips and combs to prevent …" at bounding box center [680, 553] width 180 height 44
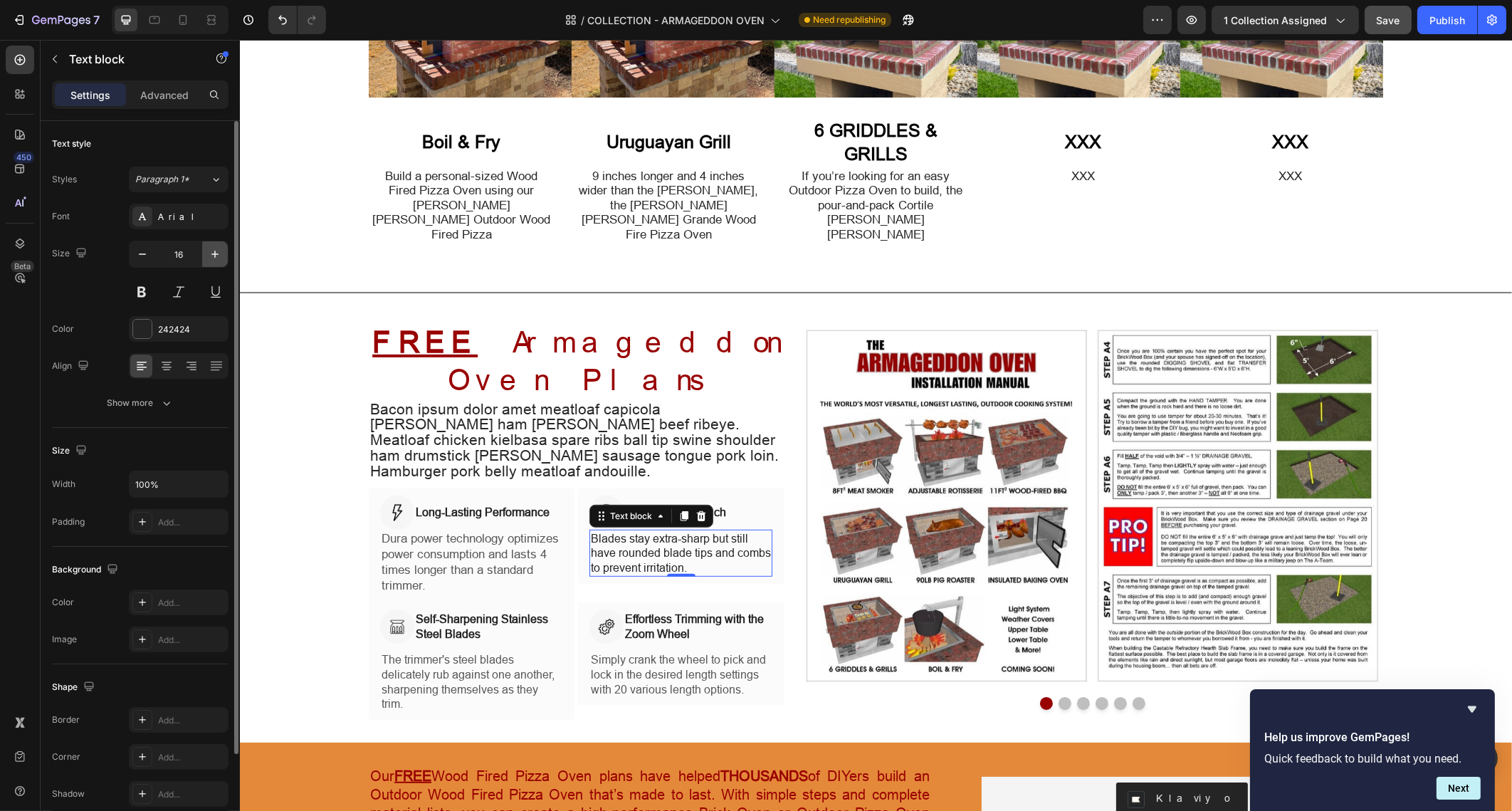
click at [213, 259] on icon "button" at bounding box center [216, 254] width 15 height 15
type input "17"
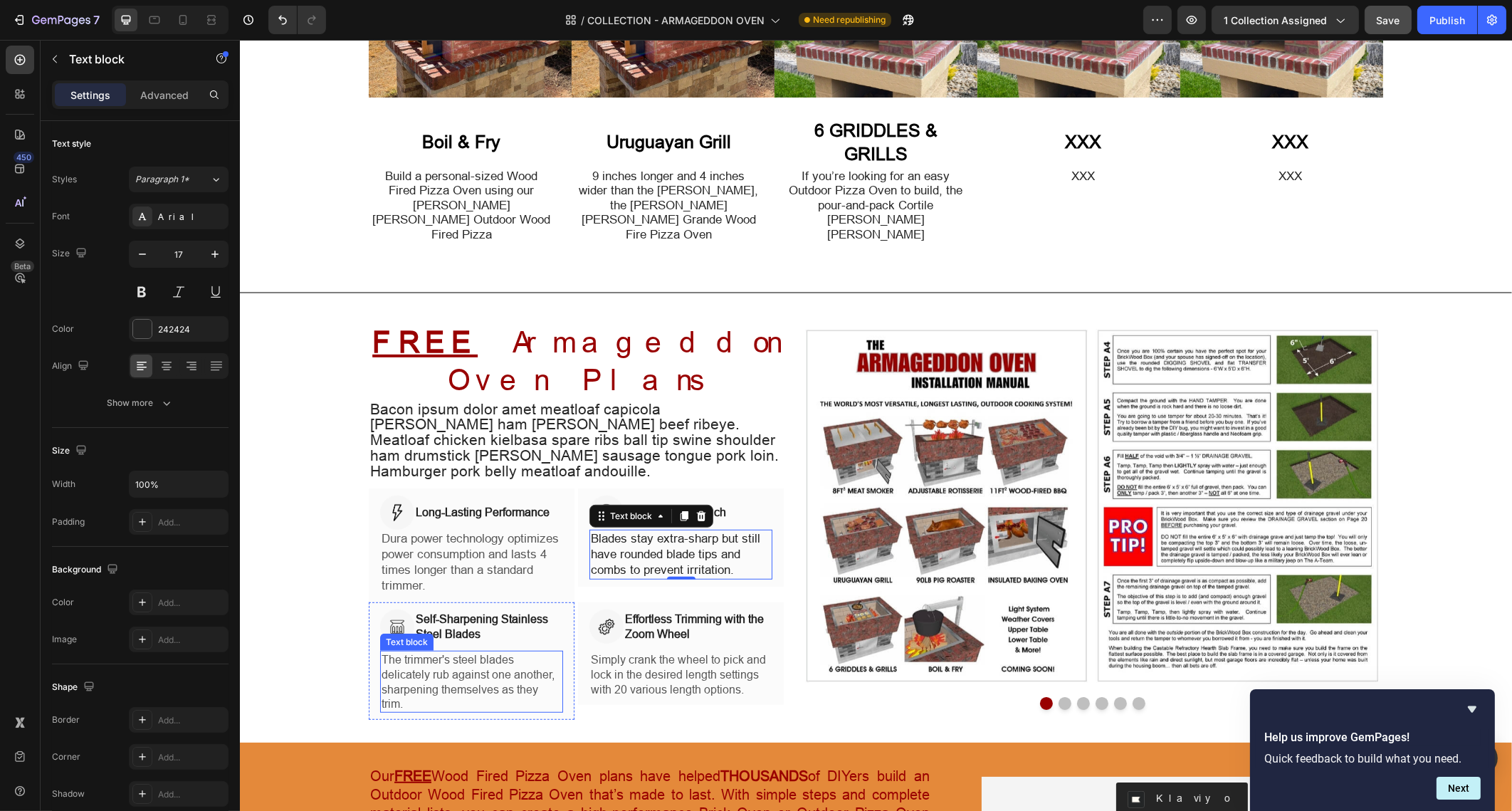
click at [440, 652] on p "The trimmer's steel blades delicately rub against one another, sharpening thems…" at bounding box center [471, 682] width 180 height 59
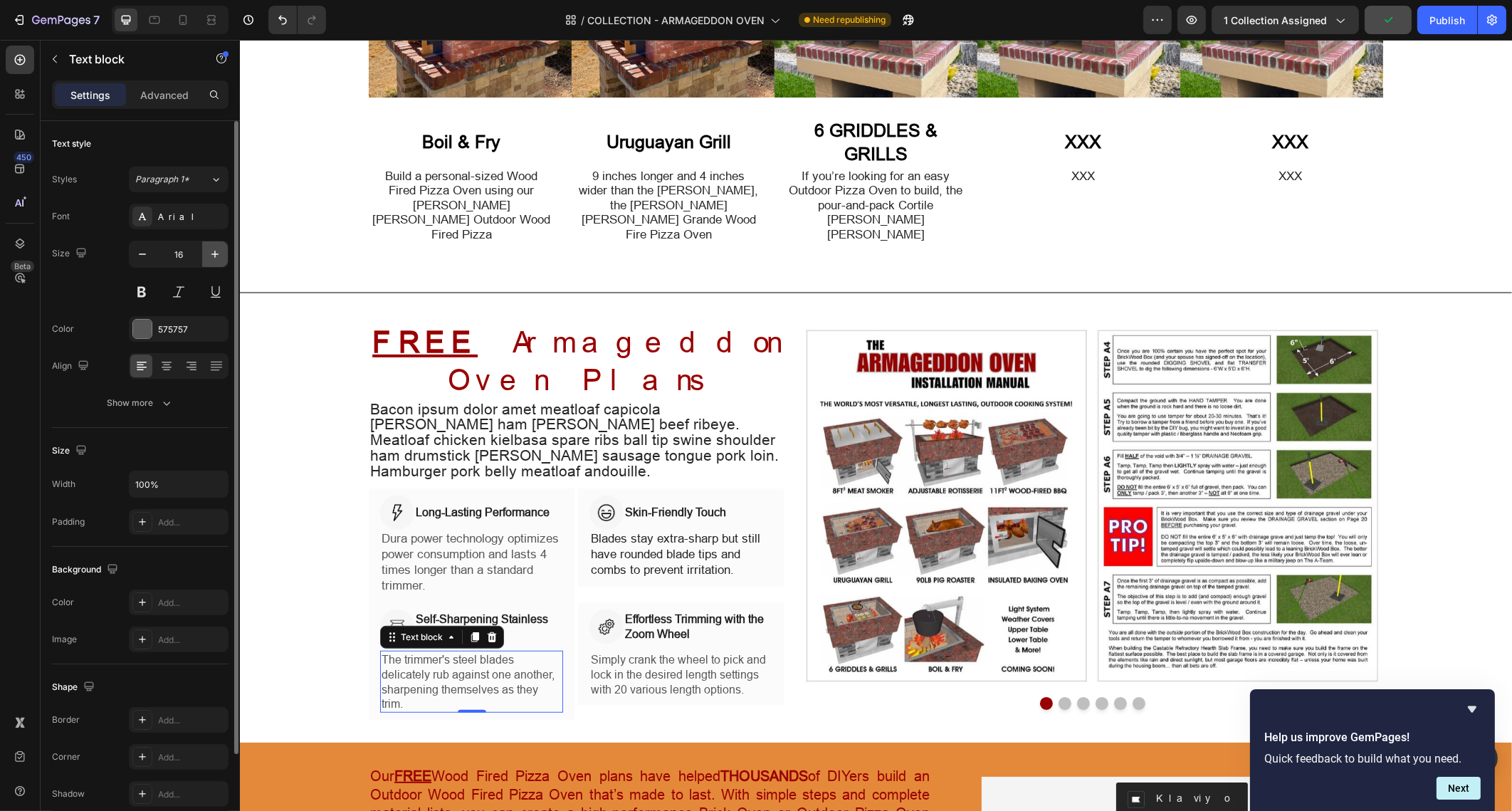
click at [215, 259] on icon "button" at bounding box center [216, 254] width 15 height 15
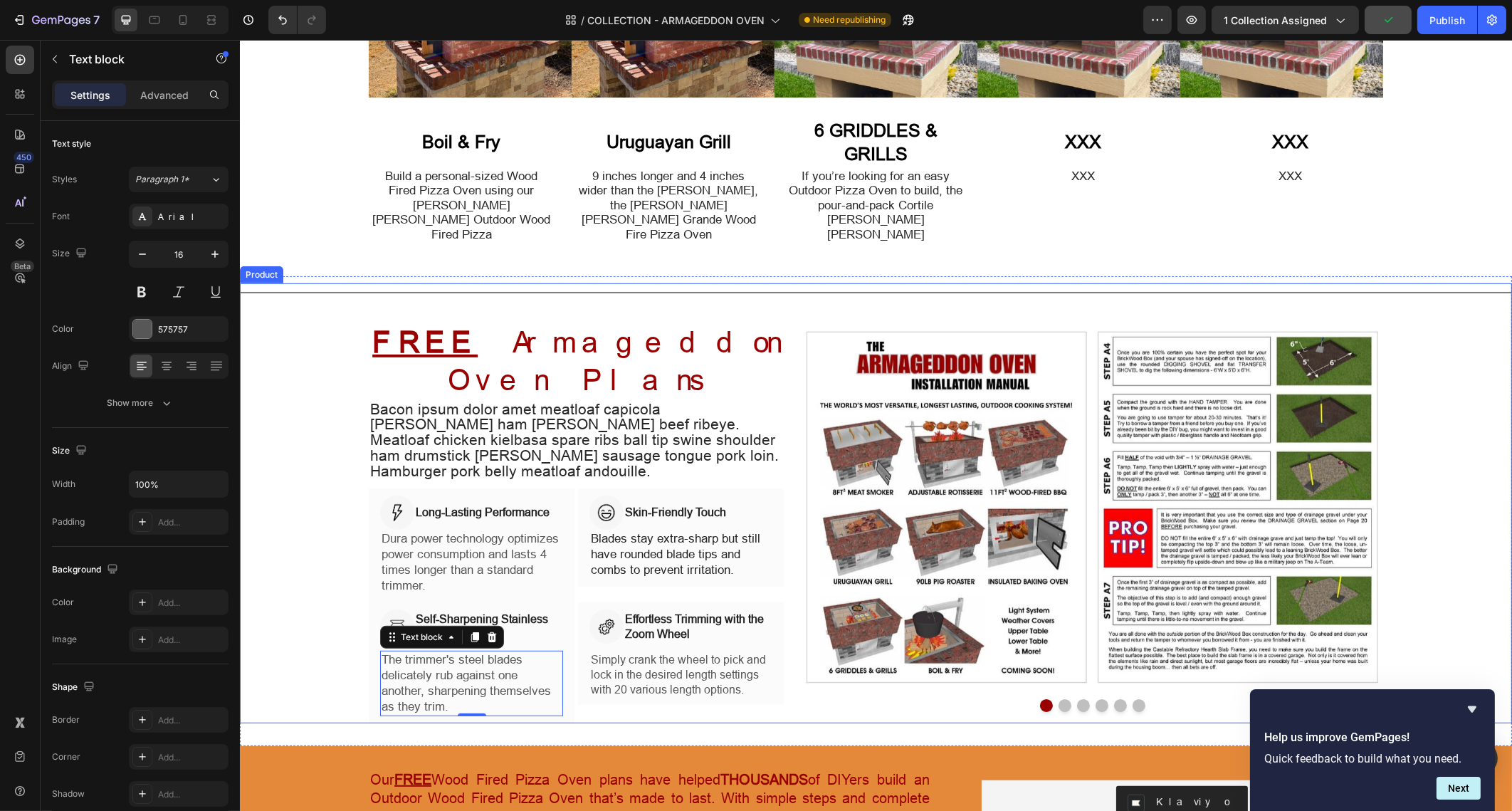
type input "17"
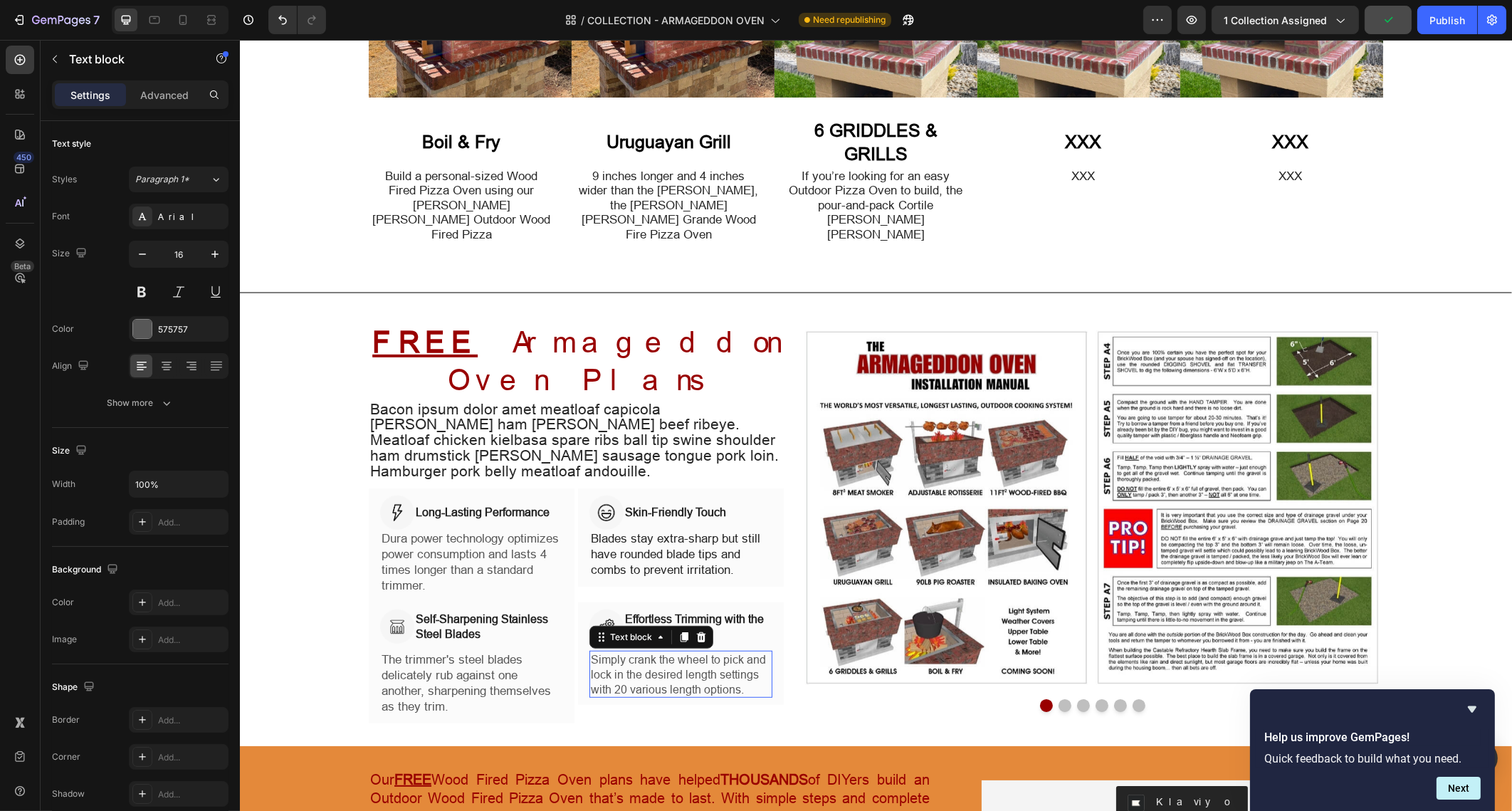
click at [609, 652] on p "Simply crank the wheel to pick and lock in the desired length settings with 20 …" at bounding box center [680, 674] width 180 height 44
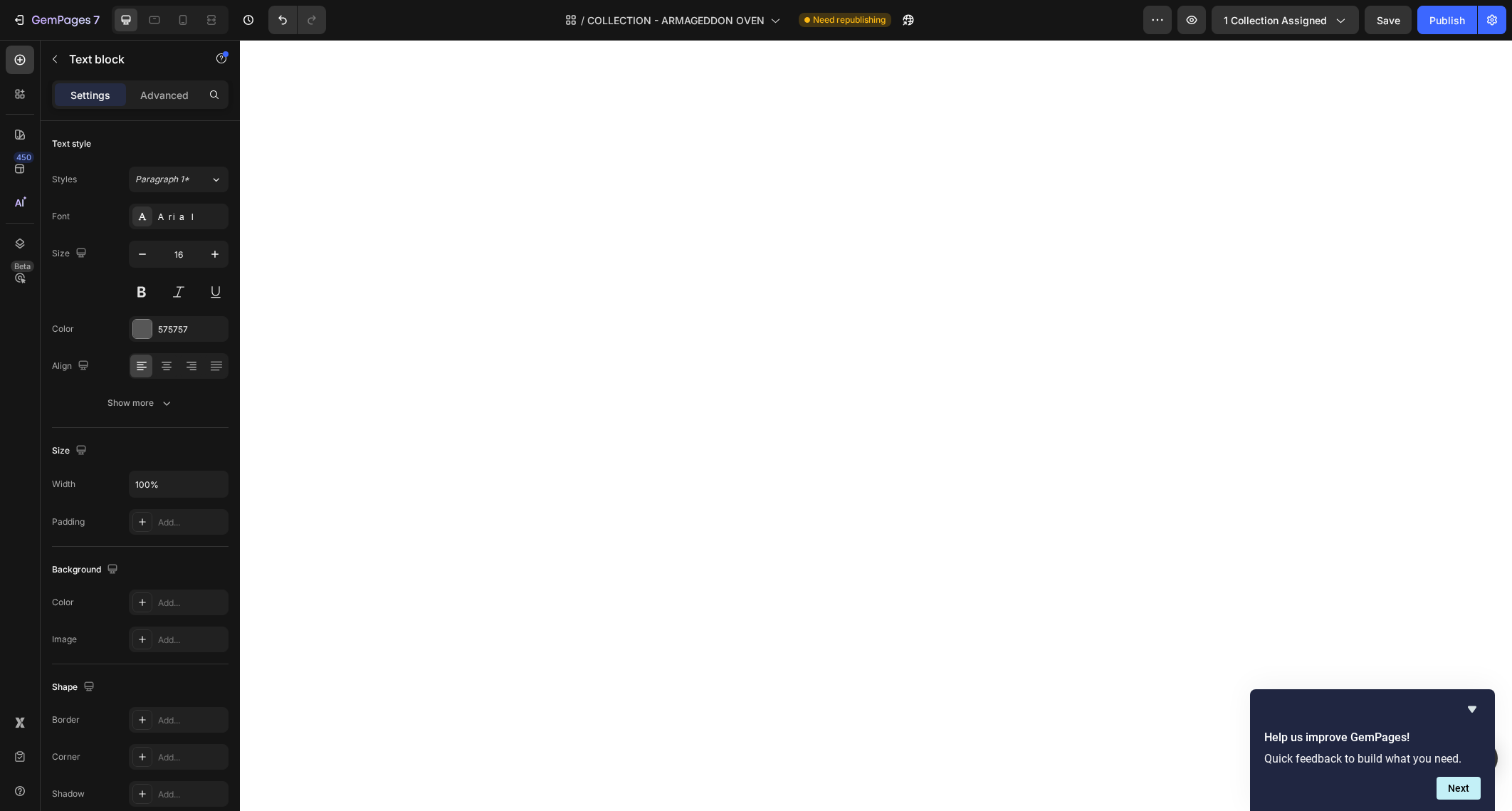
click at [219, 249] on icon "button" at bounding box center [216, 254] width 15 height 15
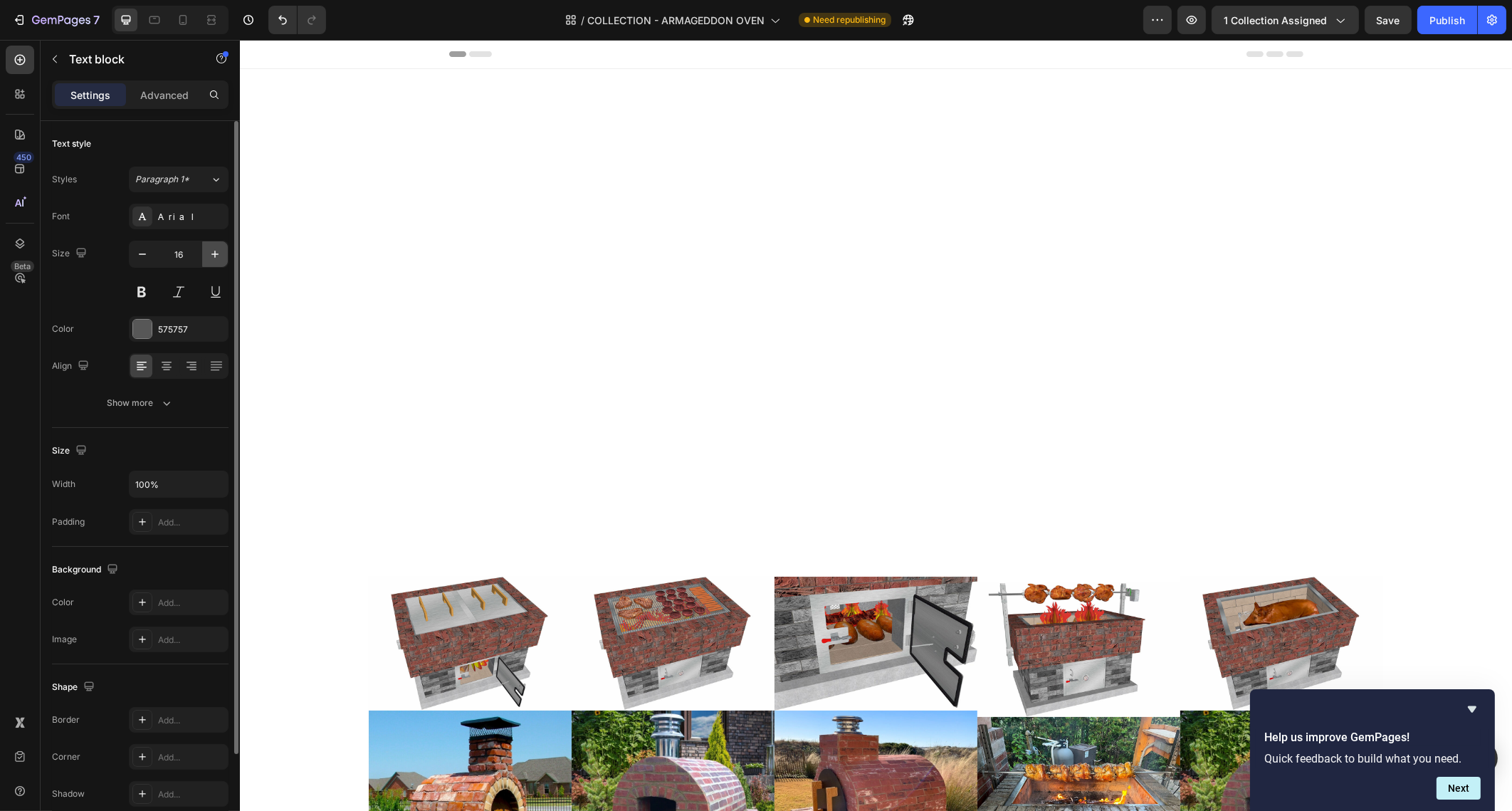
scroll to position [1247, 0]
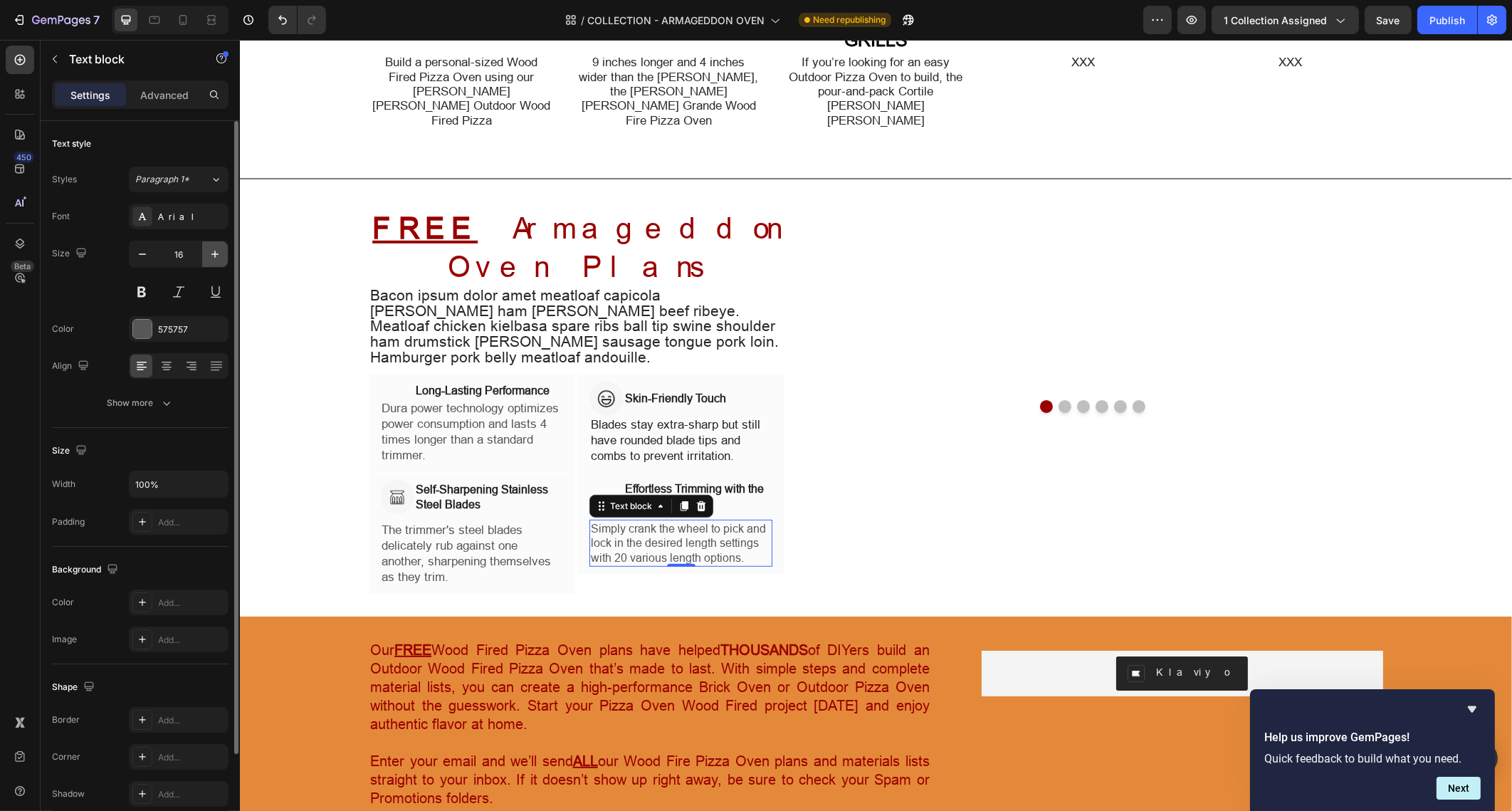
type input "17"
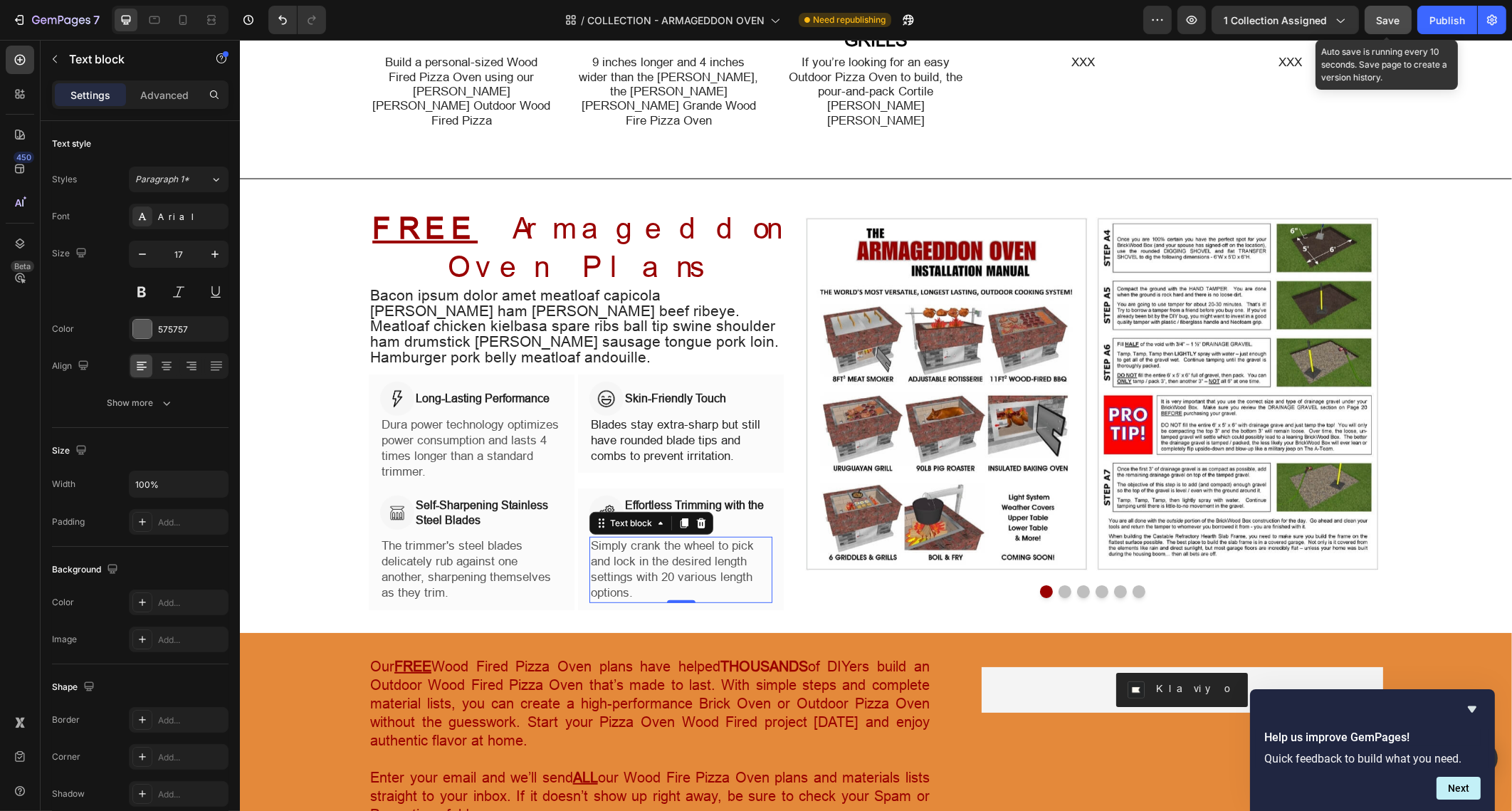
click at [1377, 22] on button "Save" at bounding box center [1388, 19] width 47 height 28
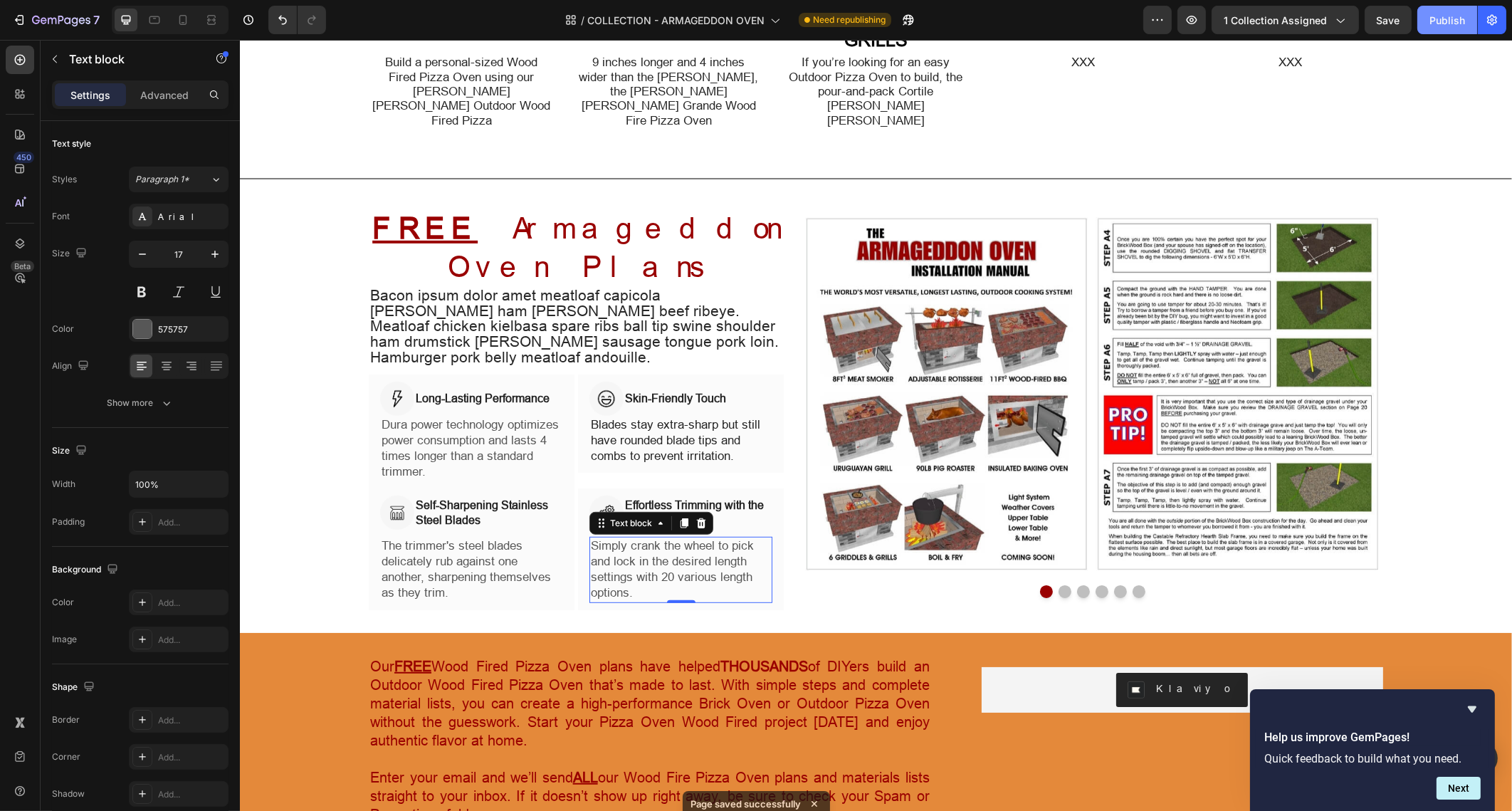
click at [1439, 24] on div "Publish" at bounding box center [1447, 20] width 36 height 15
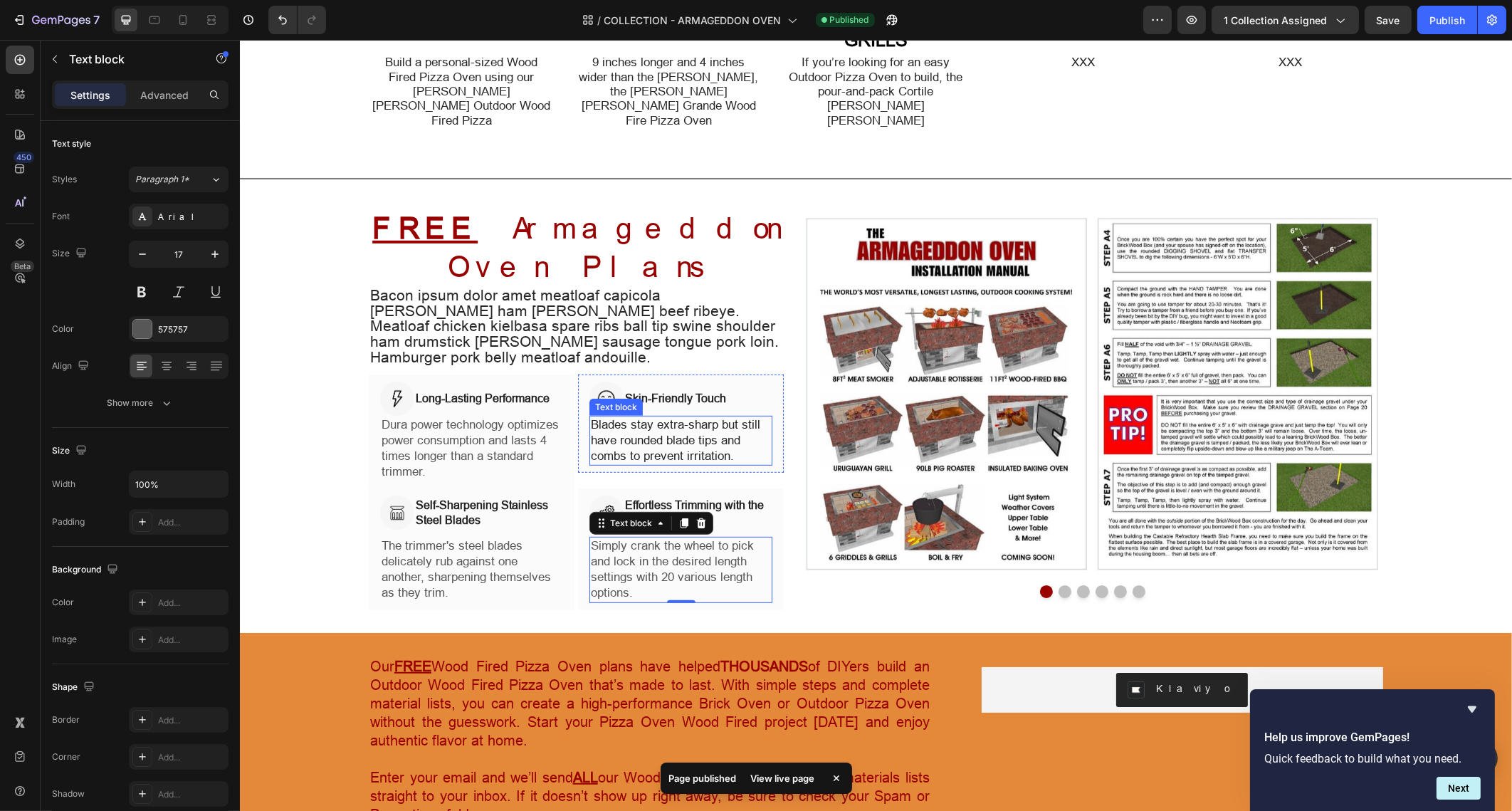
drag, startPoint x: 636, startPoint y: 496, endPoint x: 624, endPoint y: 491, distance: 13.0
click at [637, 464] on p "Blades stay extra-sharp but still have rounded blade tips and combs to prevent …" at bounding box center [680, 440] width 180 height 47
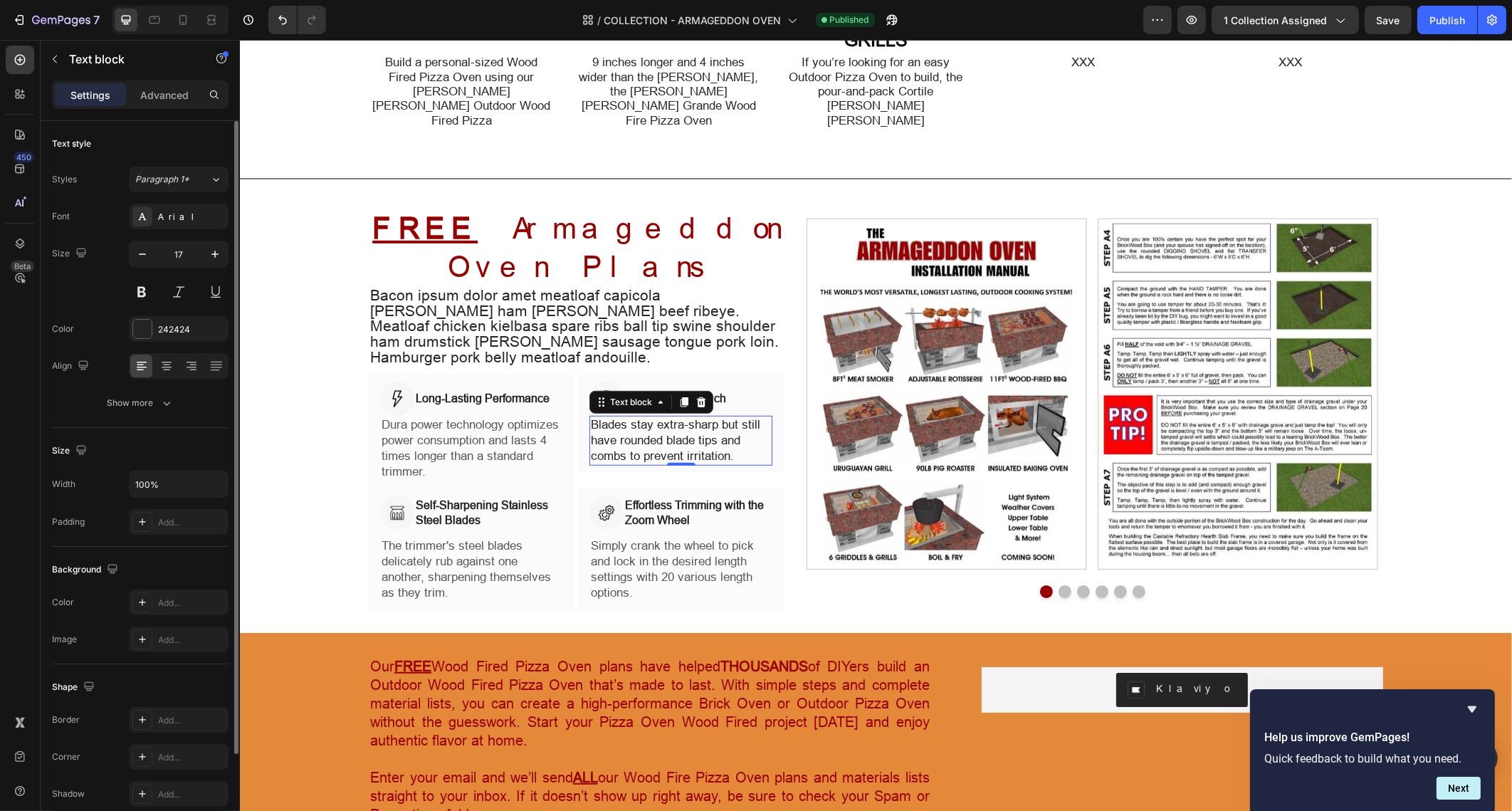
click at [148, 385] on div "Font Arial Size 17 Color 242424 Align Show more" at bounding box center [140, 309] width 176 height 212
click at [156, 408] on div "Show more" at bounding box center [140, 403] width 66 height 15
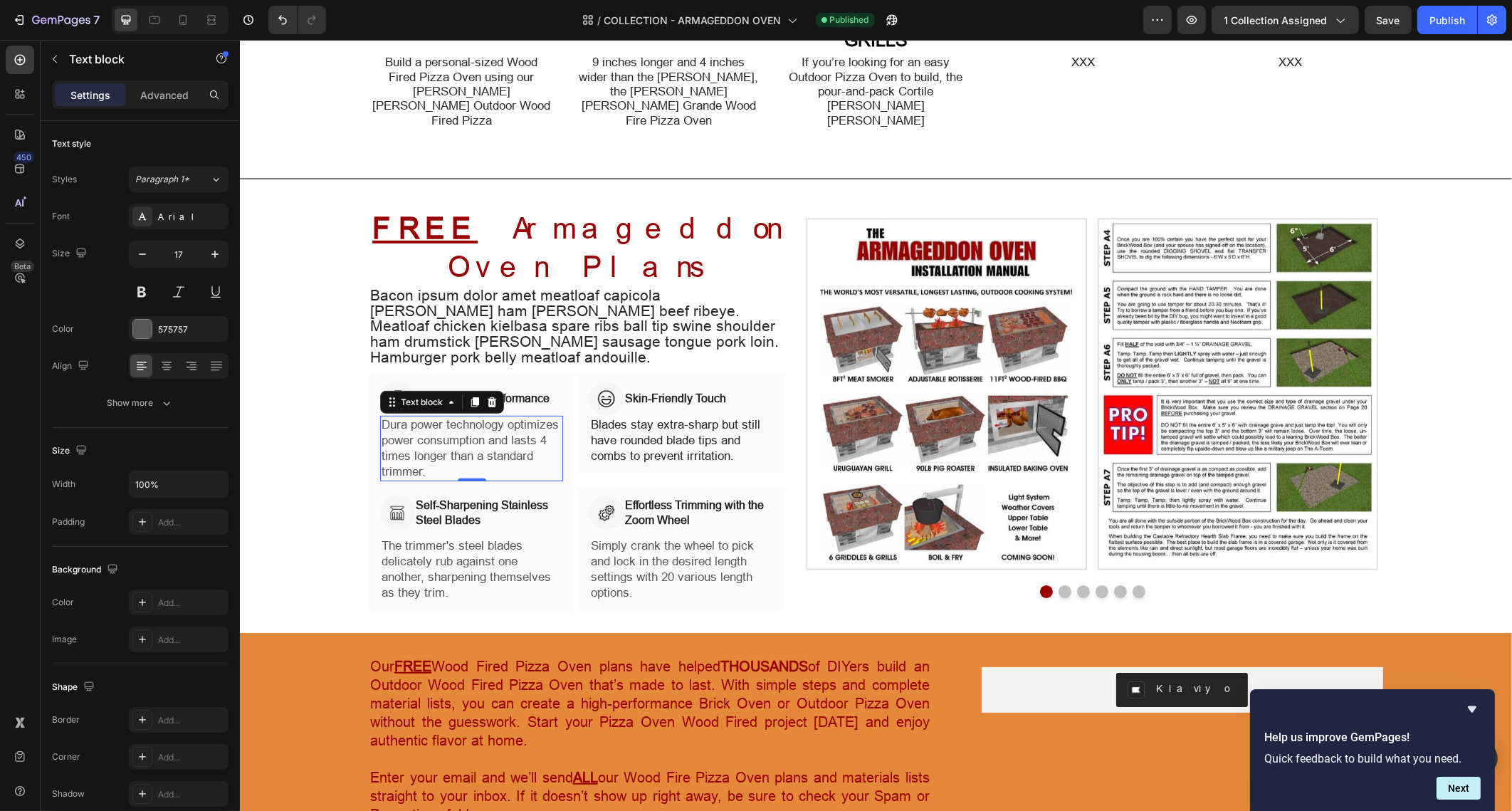
click at [483, 480] on p "Dura power technology optimizes power consumption and lasts 4 times longer than…" at bounding box center [471, 449] width 180 height 62
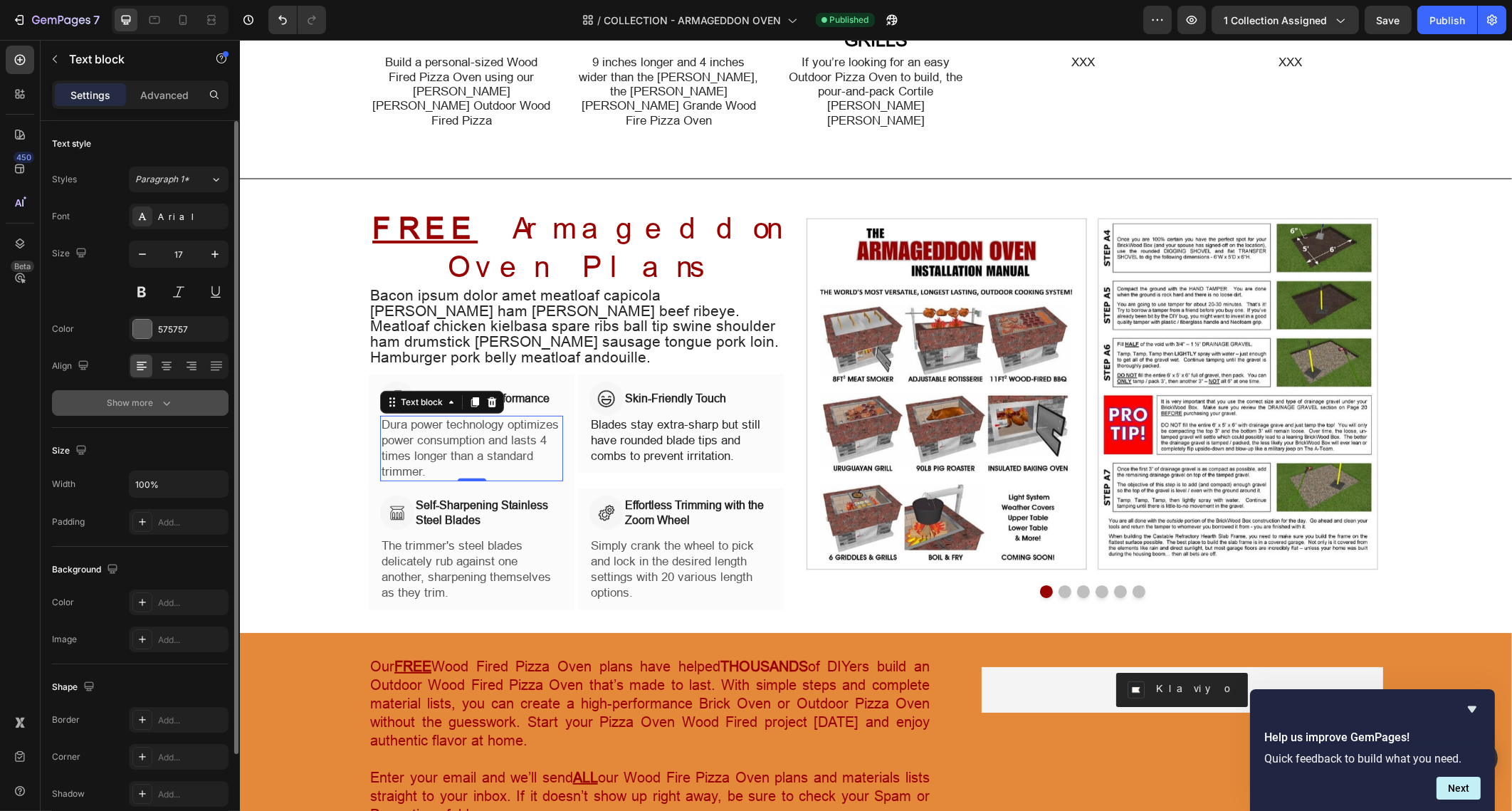
click at [142, 402] on div "Show more" at bounding box center [140, 403] width 66 height 15
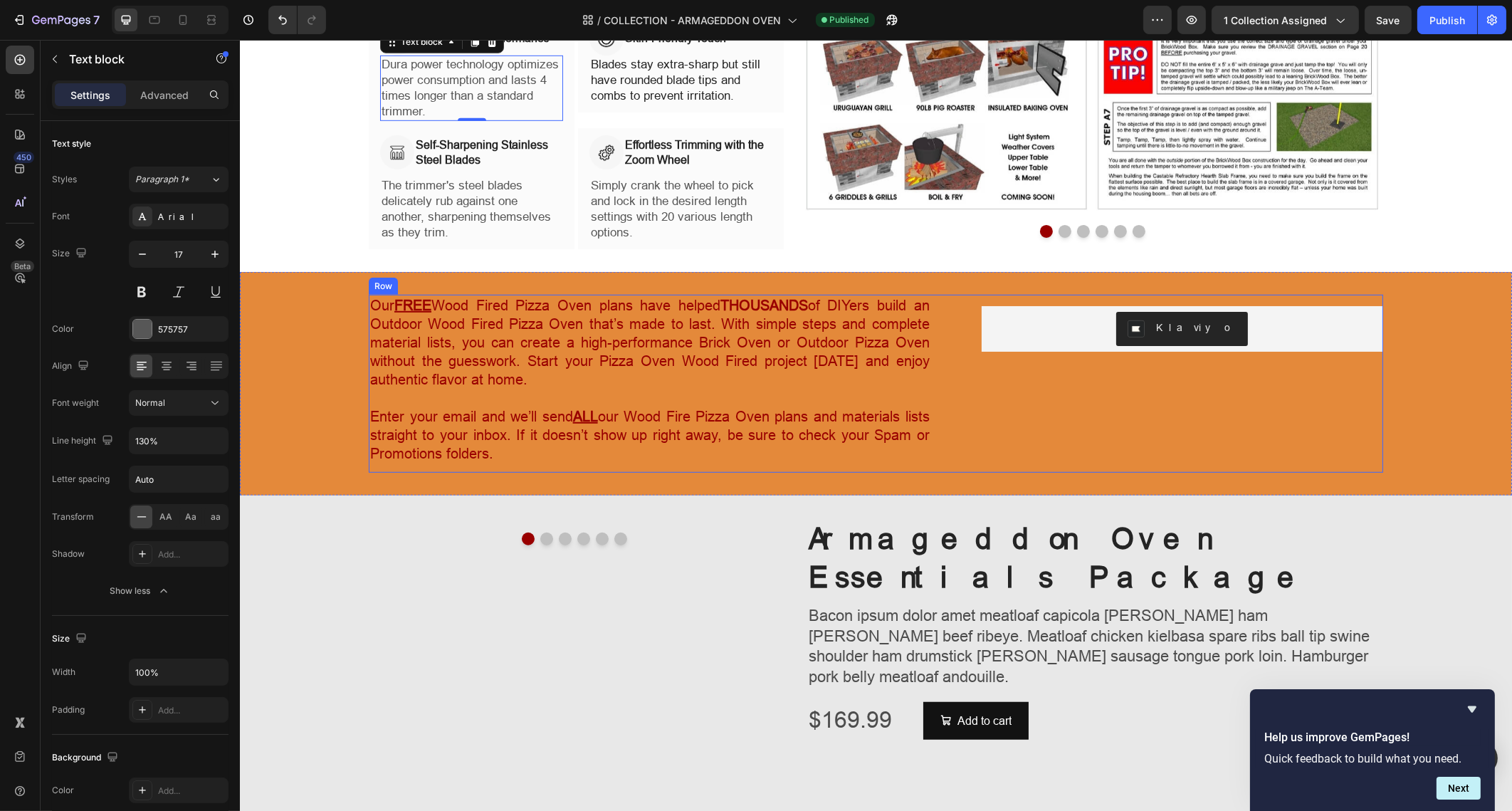
scroll to position [1781, 0]
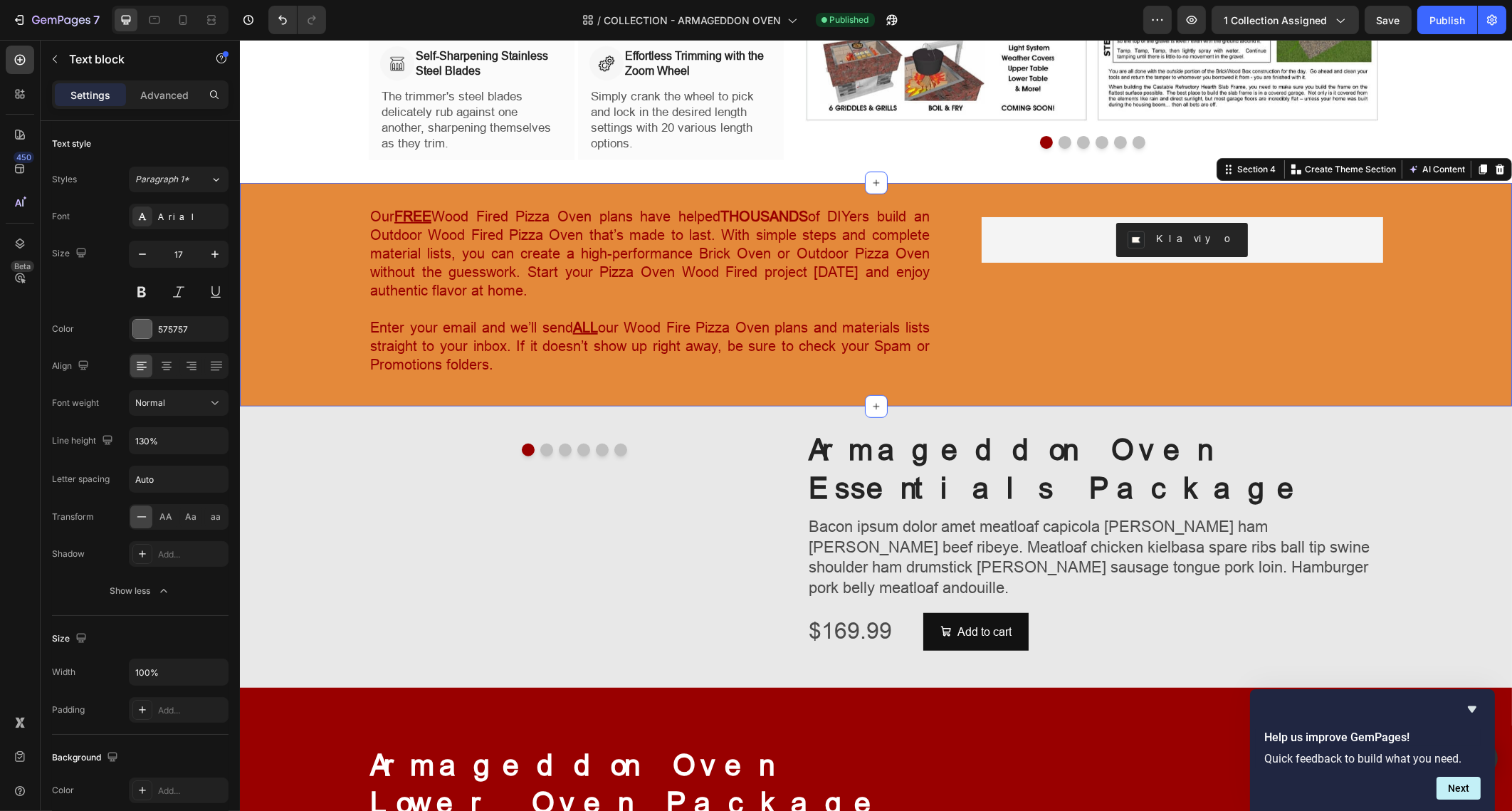
click at [965, 183] on div "Our FREE Wood Fired Pizza Oven plans have helped THOUSANDS of DIYers build an O…" at bounding box center [875, 294] width 1273 height 224
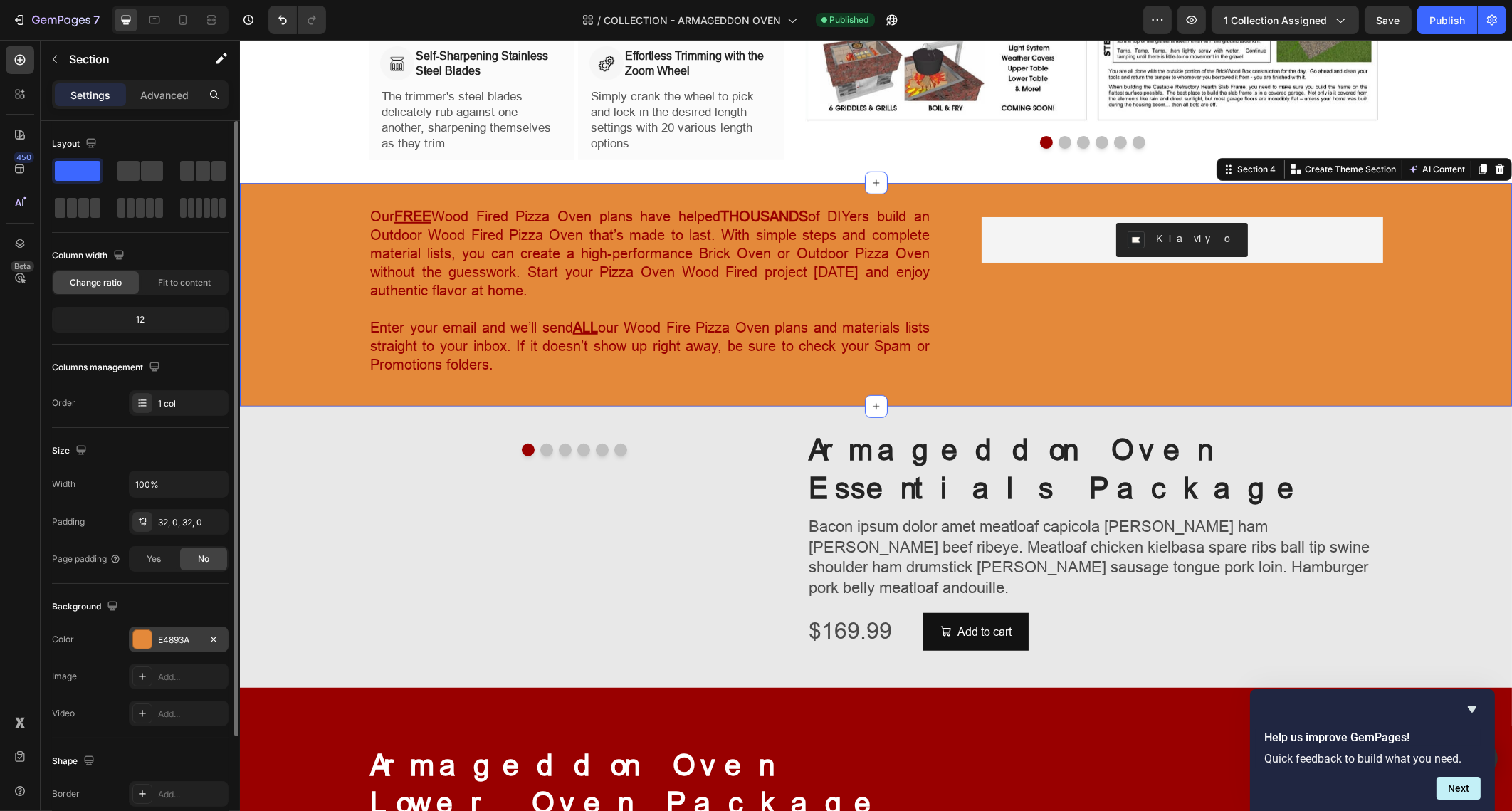
click at [145, 647] on div at bounding box center [142, 639] width 18 height 18
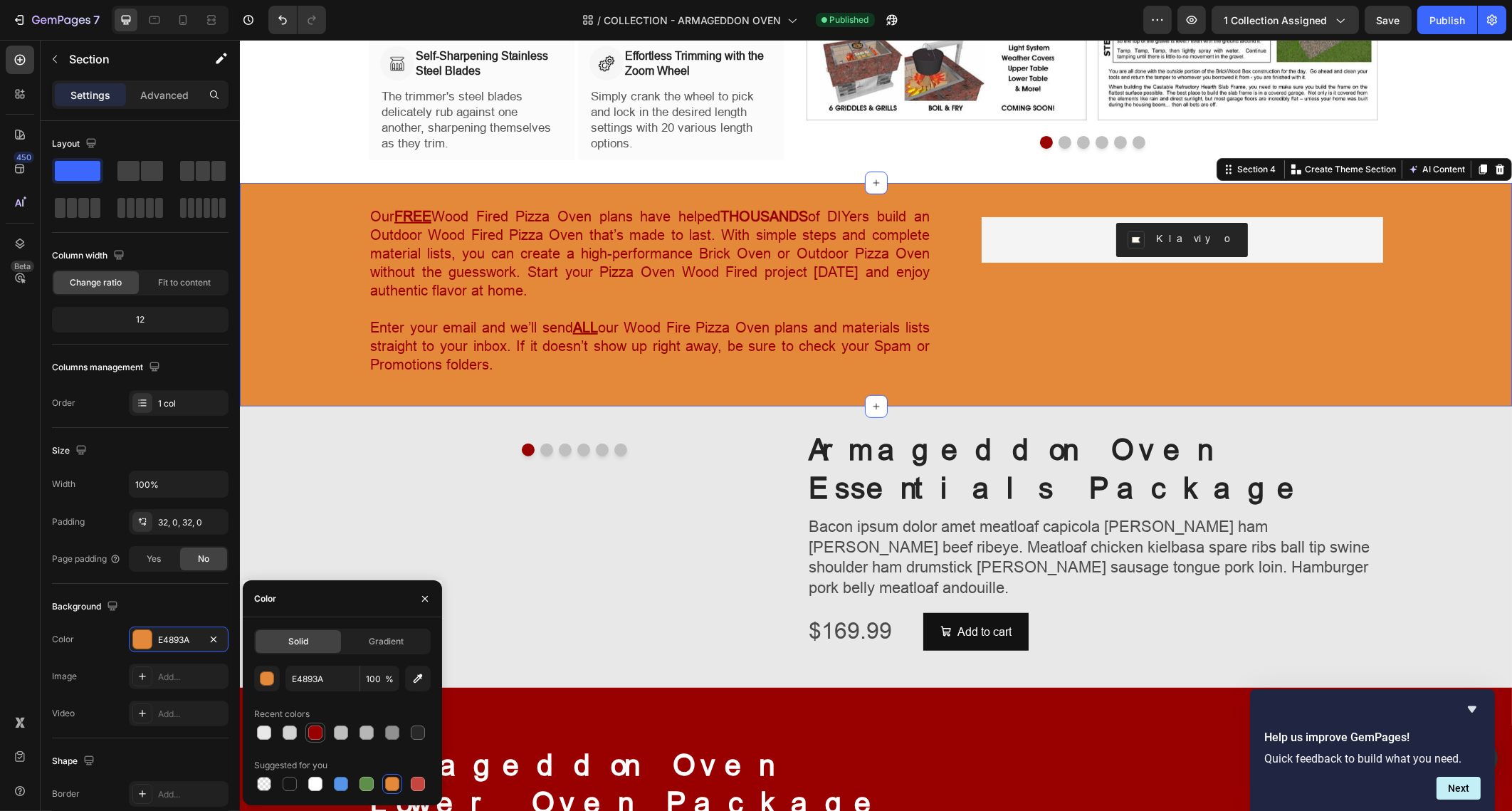
click at [317, 727] on div at bounding box center [316, 733] width 15 height 15
type input "990000"
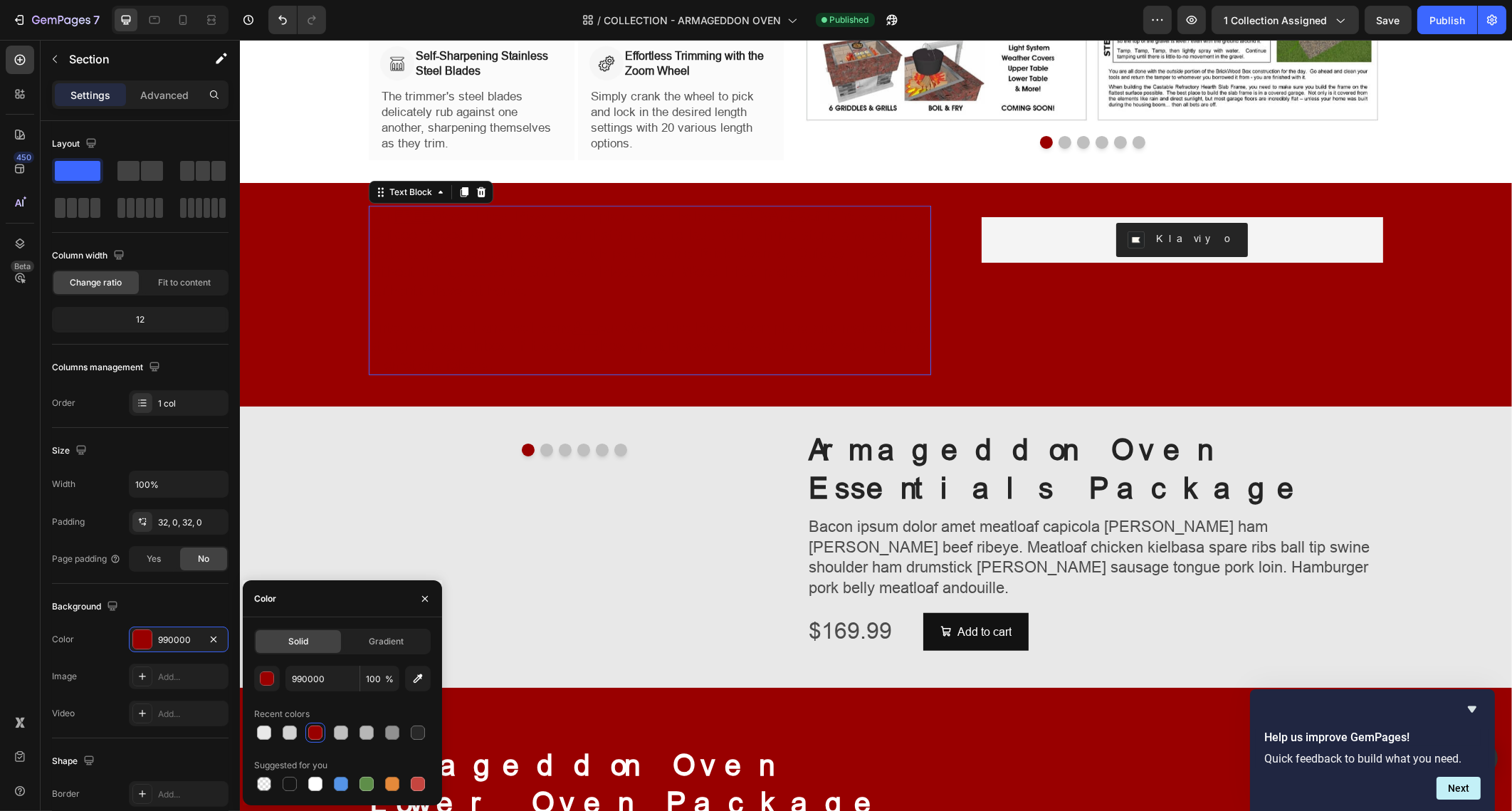
click at [810, 266] on span "Our FREE Wood Fired Pizza Oven plans have helped THOUSANDS of DIYers build an O…" at bounding box center [650, 253] width 560 height 91
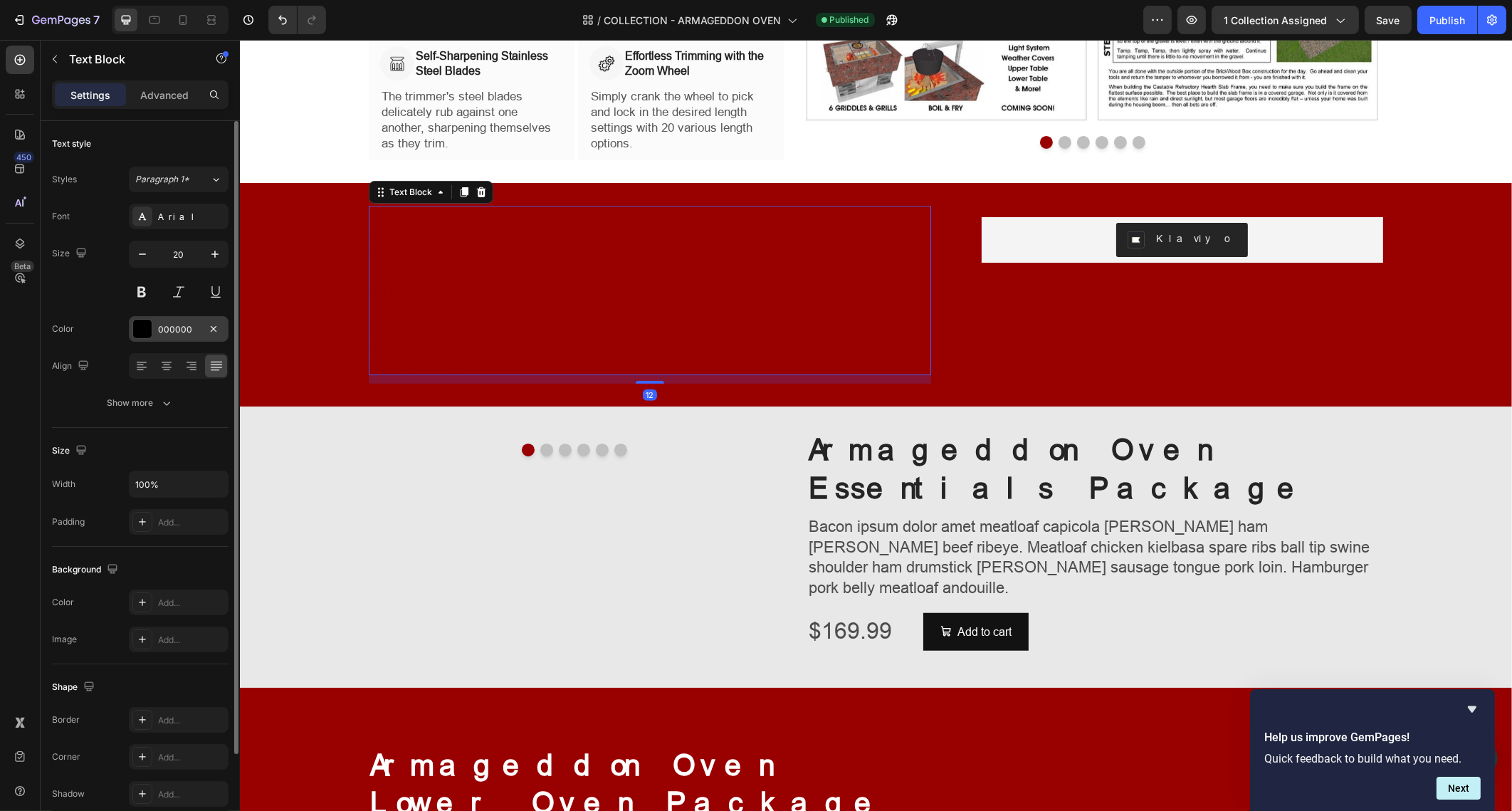
click at [139, 331] on div at bounding box center [142, 328] width 18 height 18
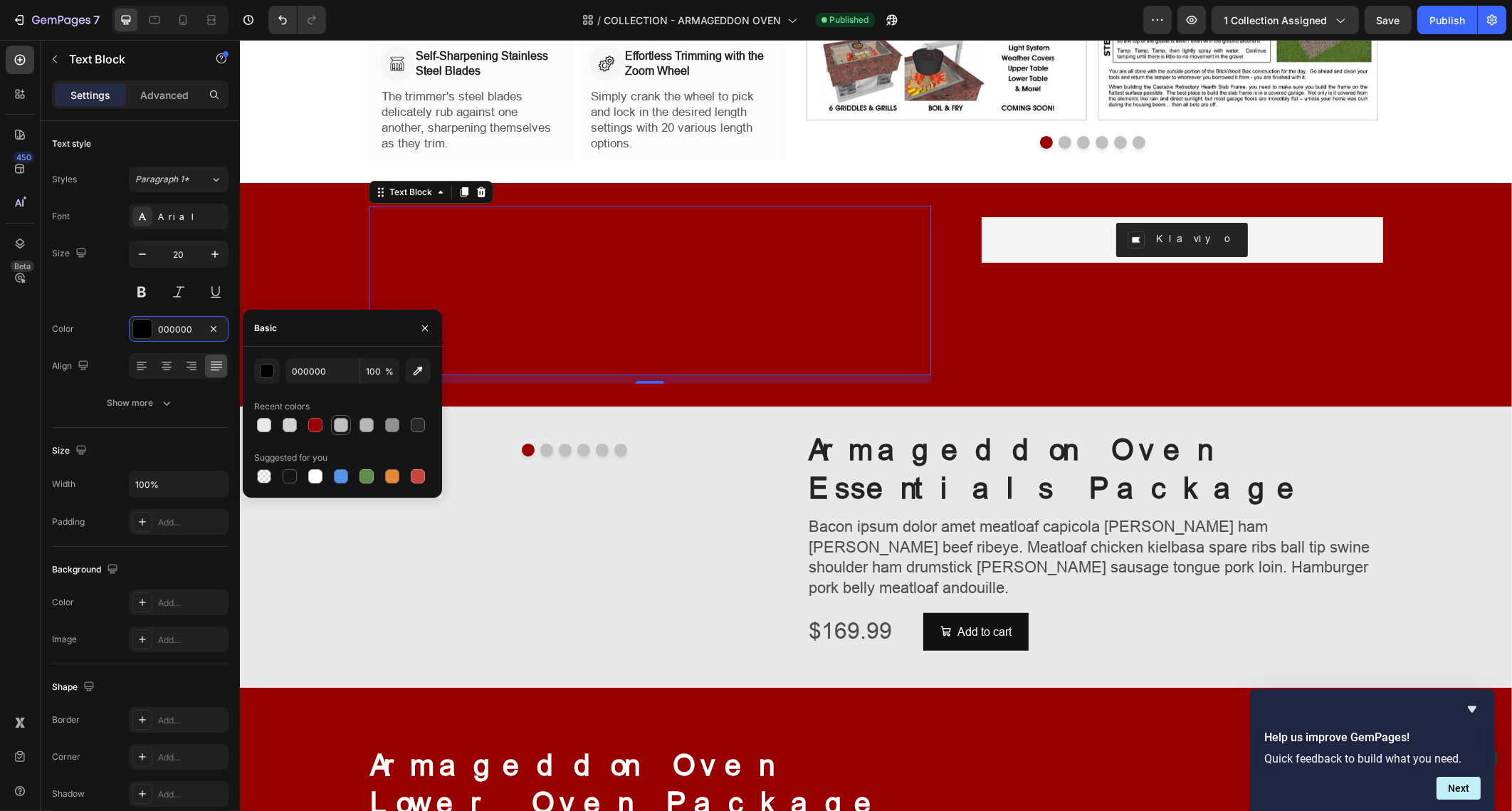
click at [339, 427] on div at bounding box center [341, 426] width 15 height 15
click at [267, 425] on div at bounding box center [264, 426] width 15 height 15
type input "E8E8E8"
click at [514, 339] on span "Enter your email and we’ll send ALL our Wood Fire Pizza Oven plans and material…" at bounding box center [650, 346] width 560 height 53
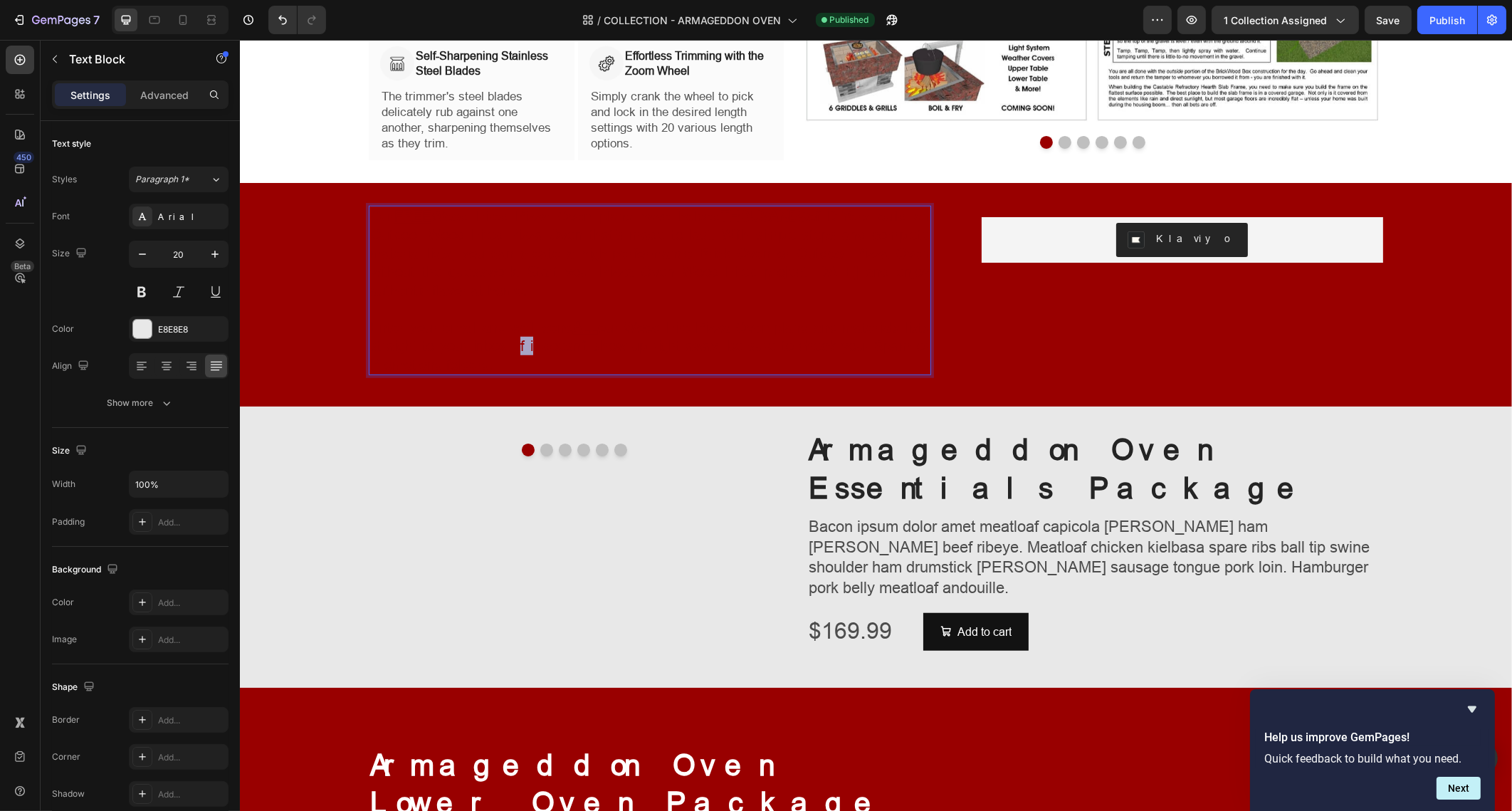
click at [514, 339] on span "Enter your email and we’ll send ALL our Wood Fire Pizza Oven plans and material…" at bounding box center [650, 346] width 560 height 53
click at [469, 254] on span "Our FREE Wood Fired Pizza Oven plans have helped THOUSANDS of DIYers build an O…" at bounding box center [650, 253] width 560 height 91
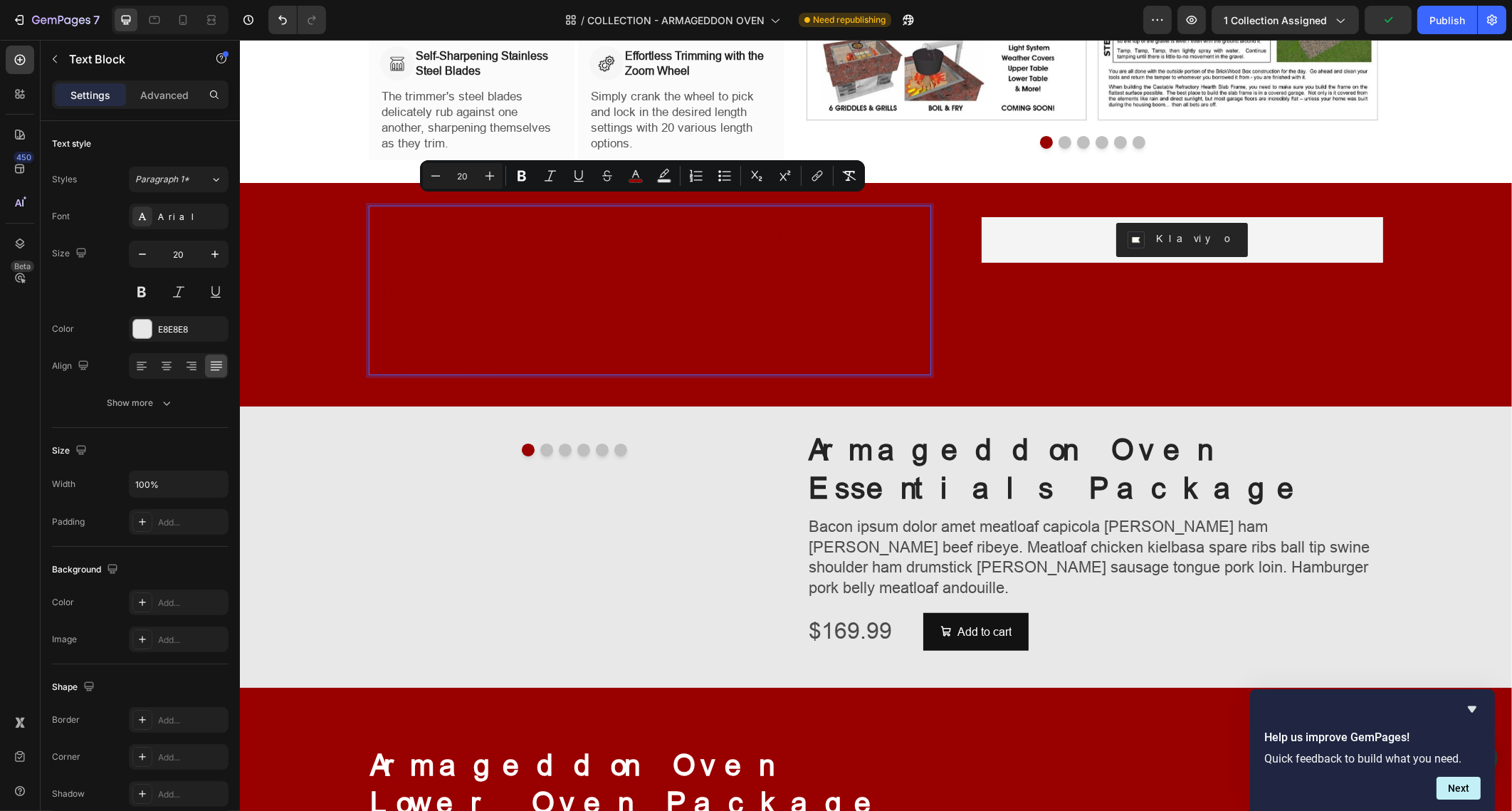
drag, startPoint x: 407, startPoint y: 237, endPoint x: 785, endPoint y: 361, distance: 397.8
click at [785, 361] on div "Our FREE Wood Fired Pizza Oven plans have helped THOUSANDS of DIYers build an O…" at bounding box center [649, 290] width 562 height 170
click at [633, 175] on icon "Editor contextual toolbar" at bounding box center [636, 173] width 7 height 8
type input "990000"
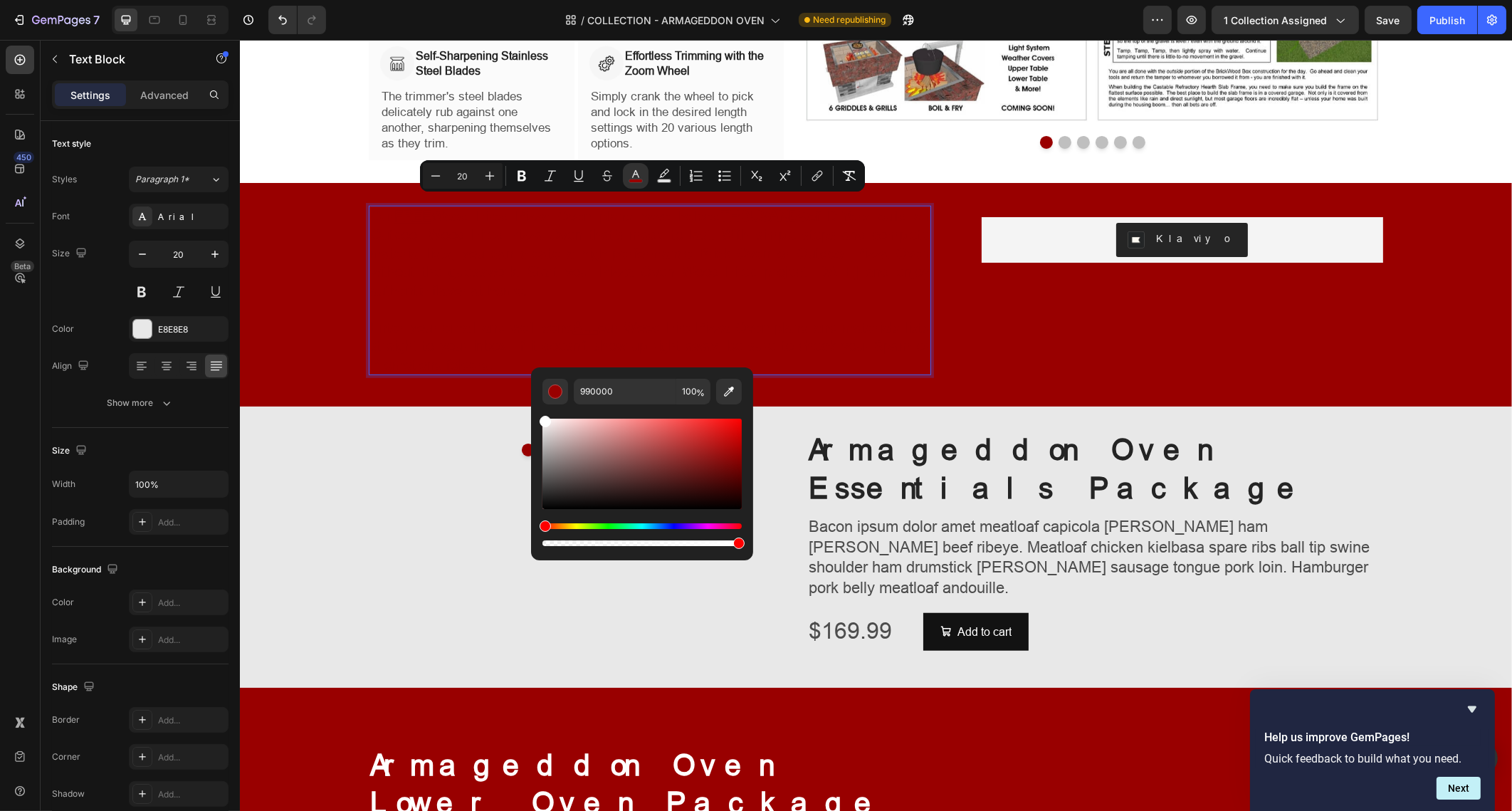
type input "FFFFFF"
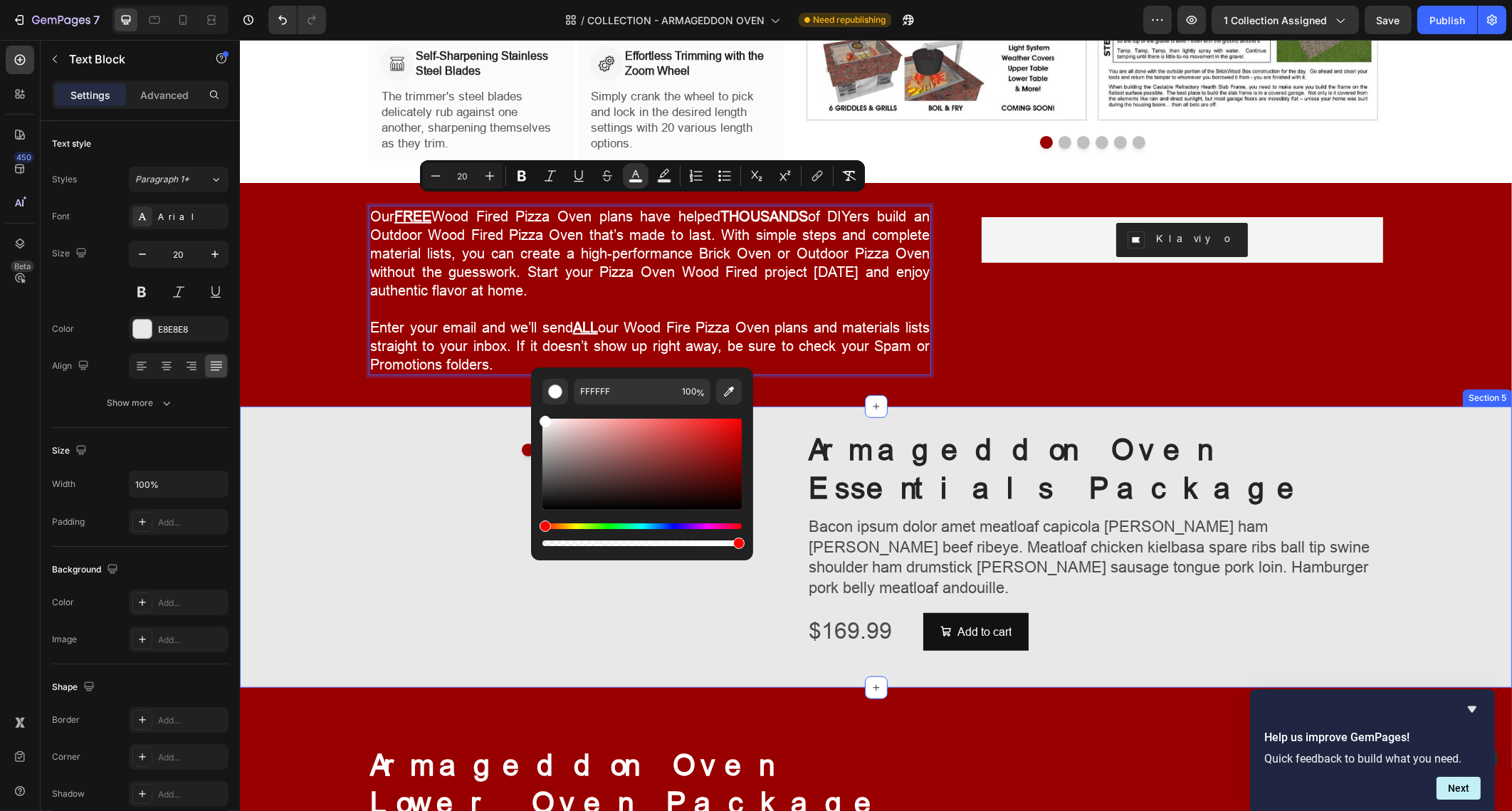
drag, startPoint x: 848, startPoint y: 471, endPoint x: 527, endPoint y: 415, distance: 325.8
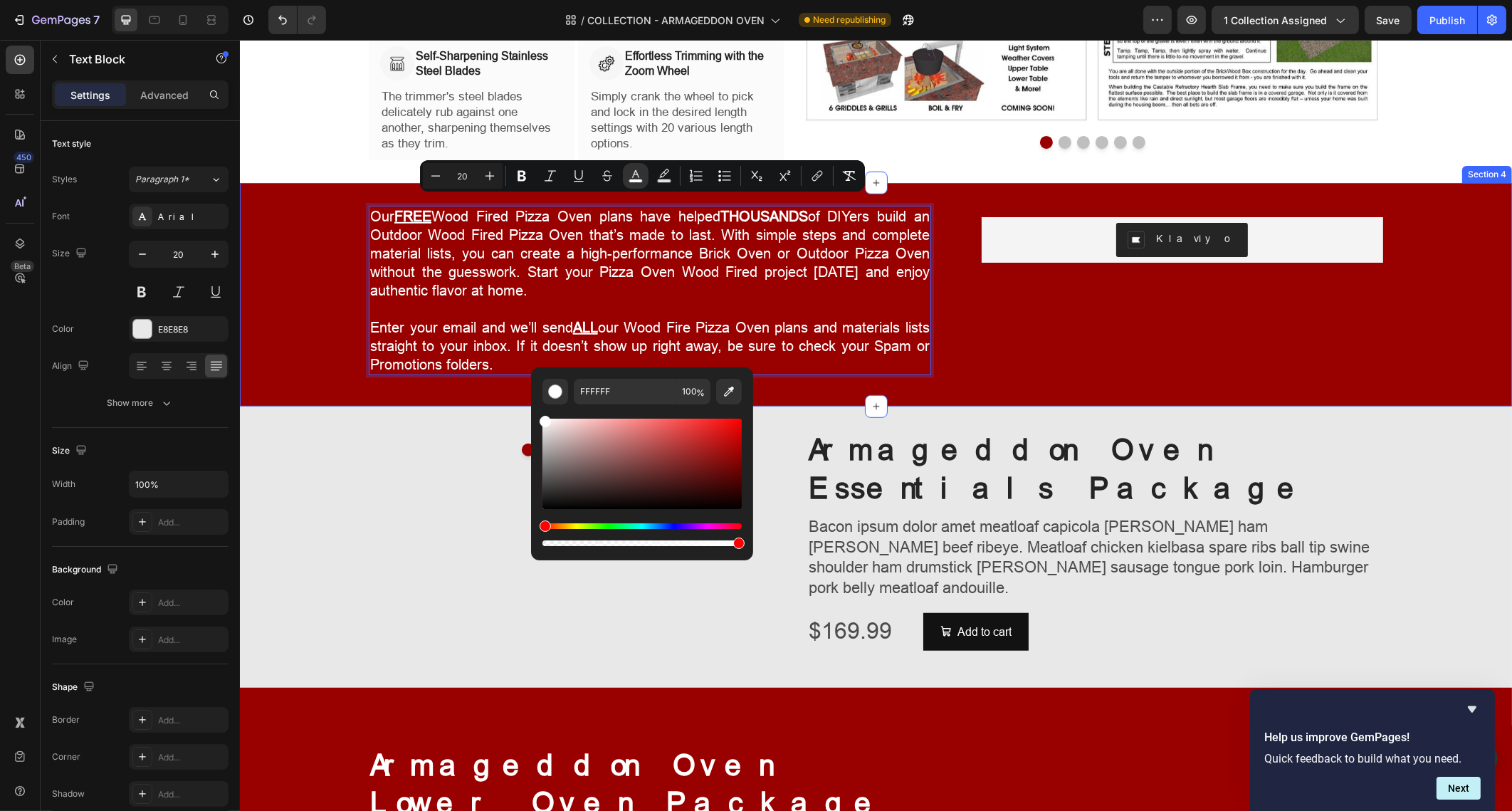
click at [1259, 183] on div "Our FREE Wood Fired Pizza Oven plans have helped THOUSANDS of DIYers build an O…" at bounding box center [875, 294] width 1273 height 224
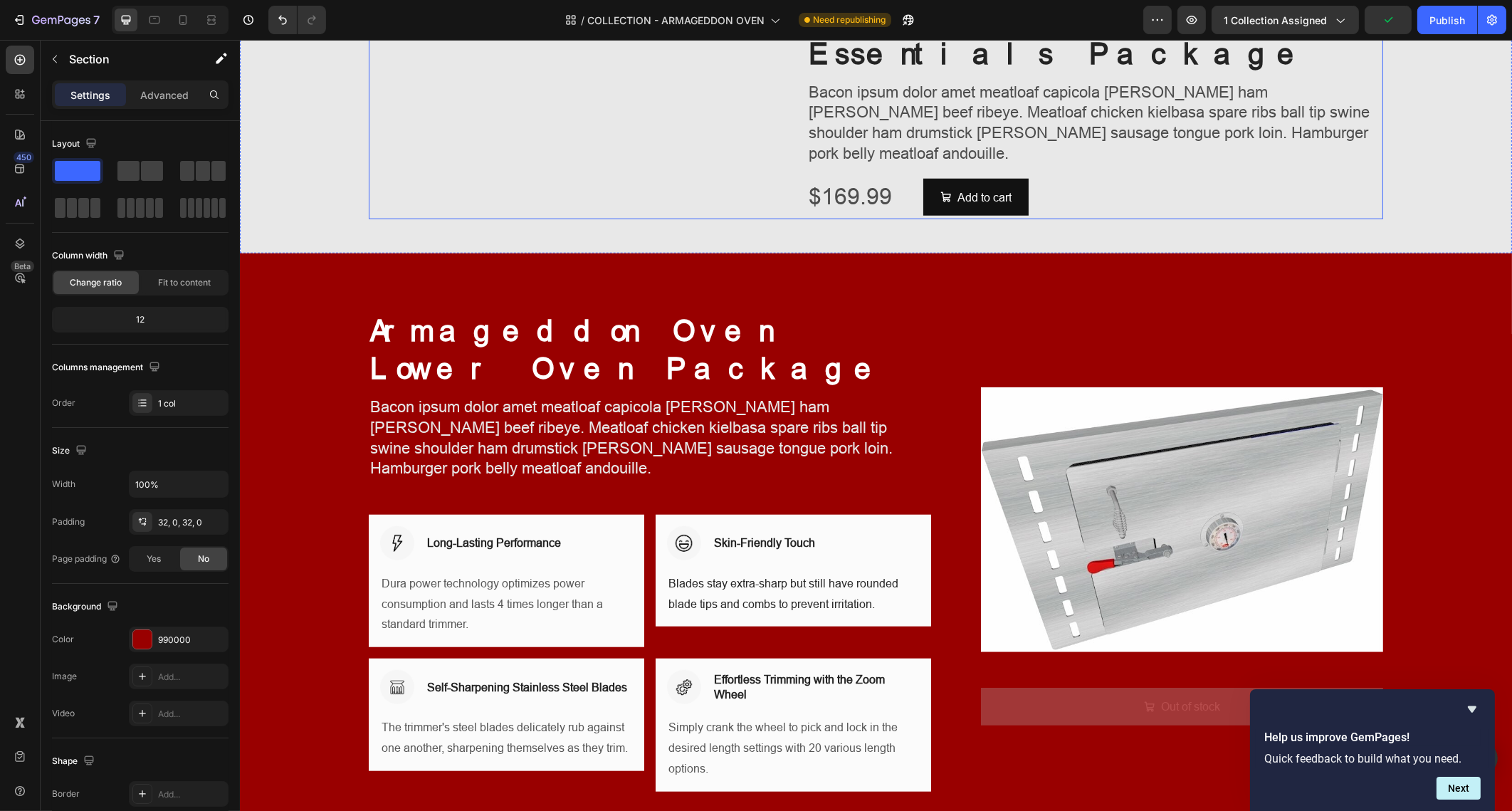
scroll to position [2226, 0]
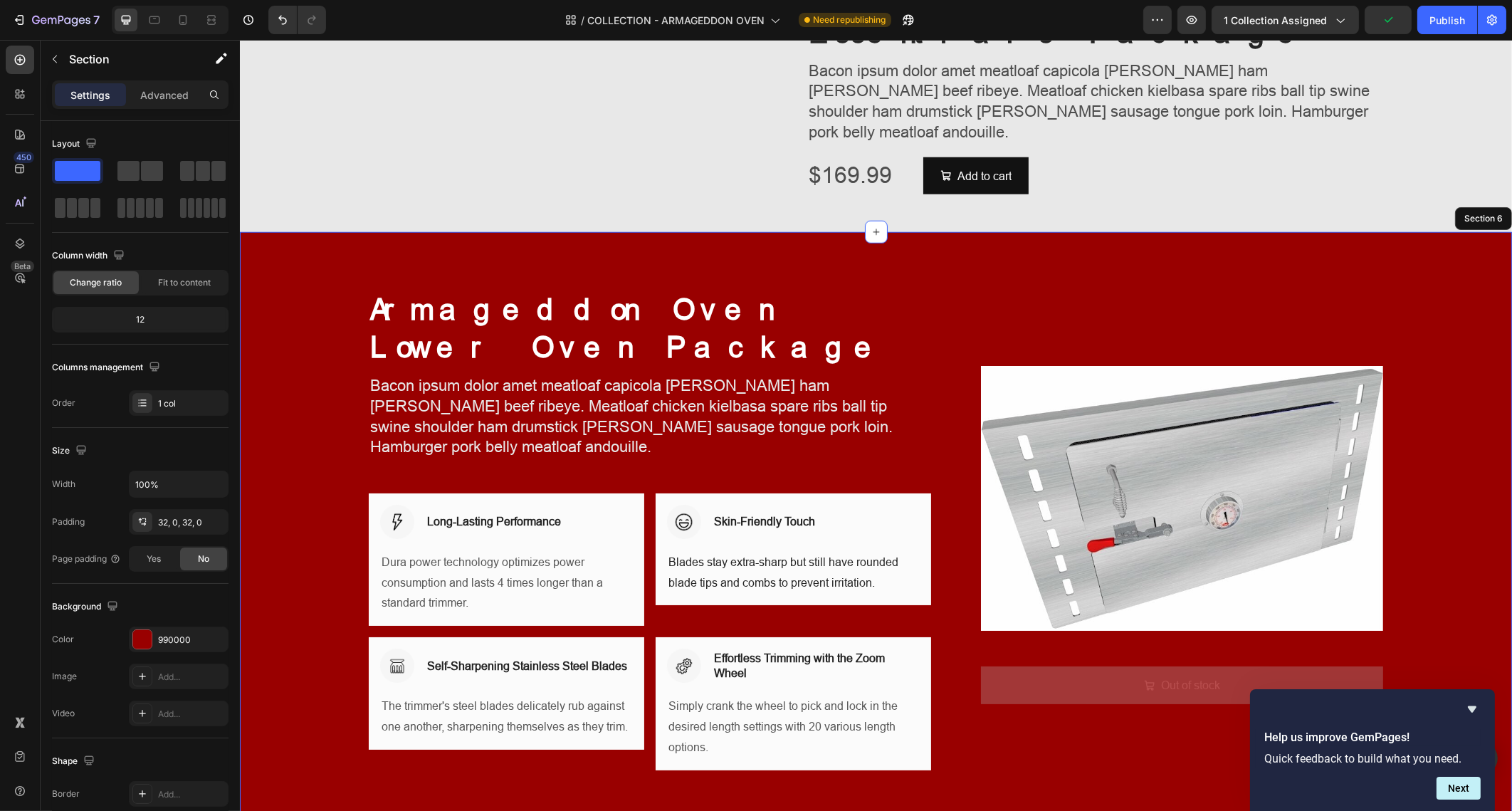
click at [1197, 319] on div "Armageddon Oven Lower Oven Package Heading Bacon ipsum dolor amet meatloaf capi…" at bounding box center [875, 535] width 1273 height 606
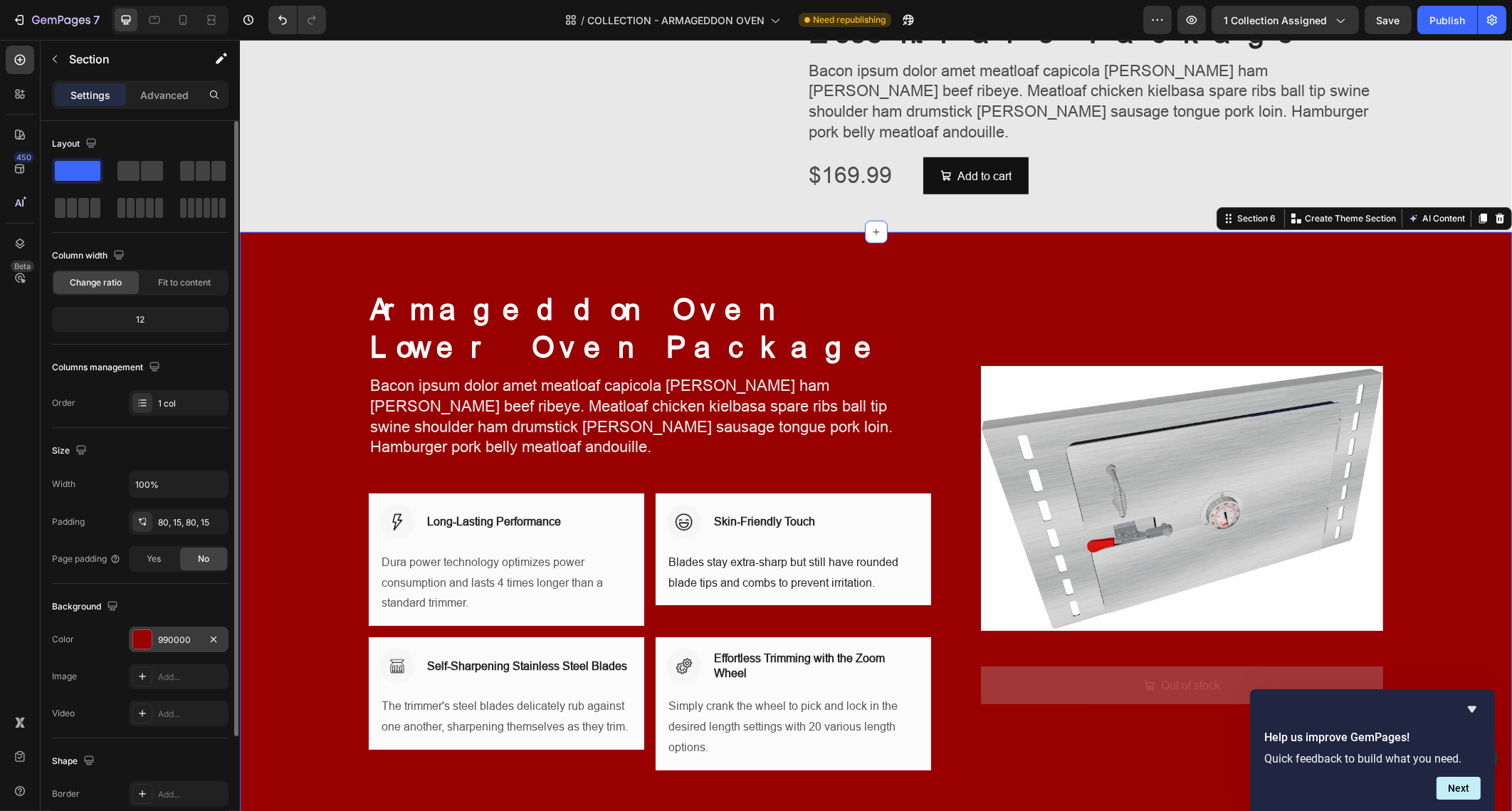
click at [128, 634] on div "990000" at bounding box center [178, 639] width 100 height 26
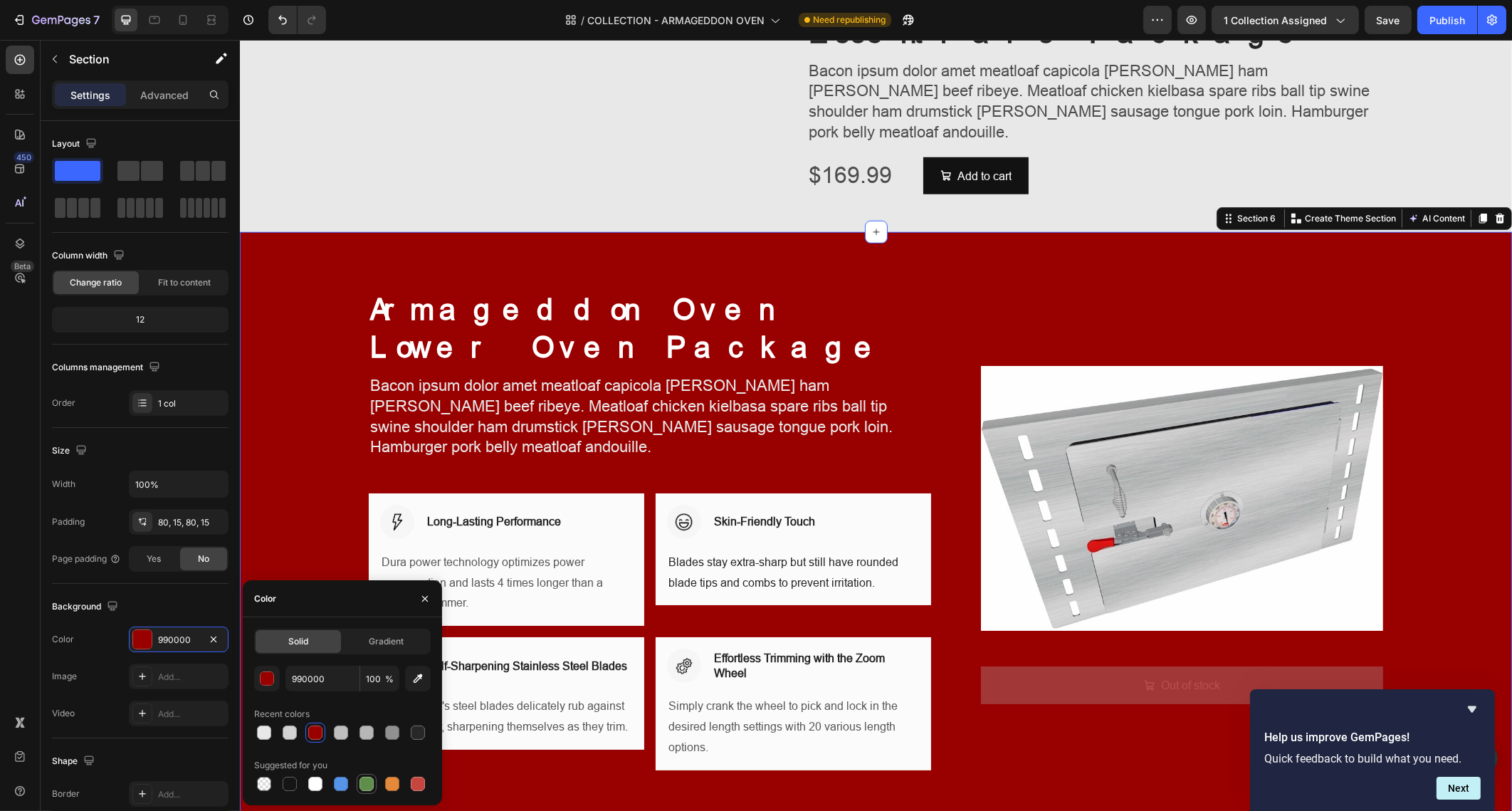
drag, startPoint x: 348, startPoint y: 781, endPoint x: 371, endPoint y: 787, distance: 23.8
click at [372, 789] on div at bounding box center [342, 784] width 176 height 20
click at [369, 784] on div at bounding box center [367, 784] width 15 height 15
type input "5E8E49"
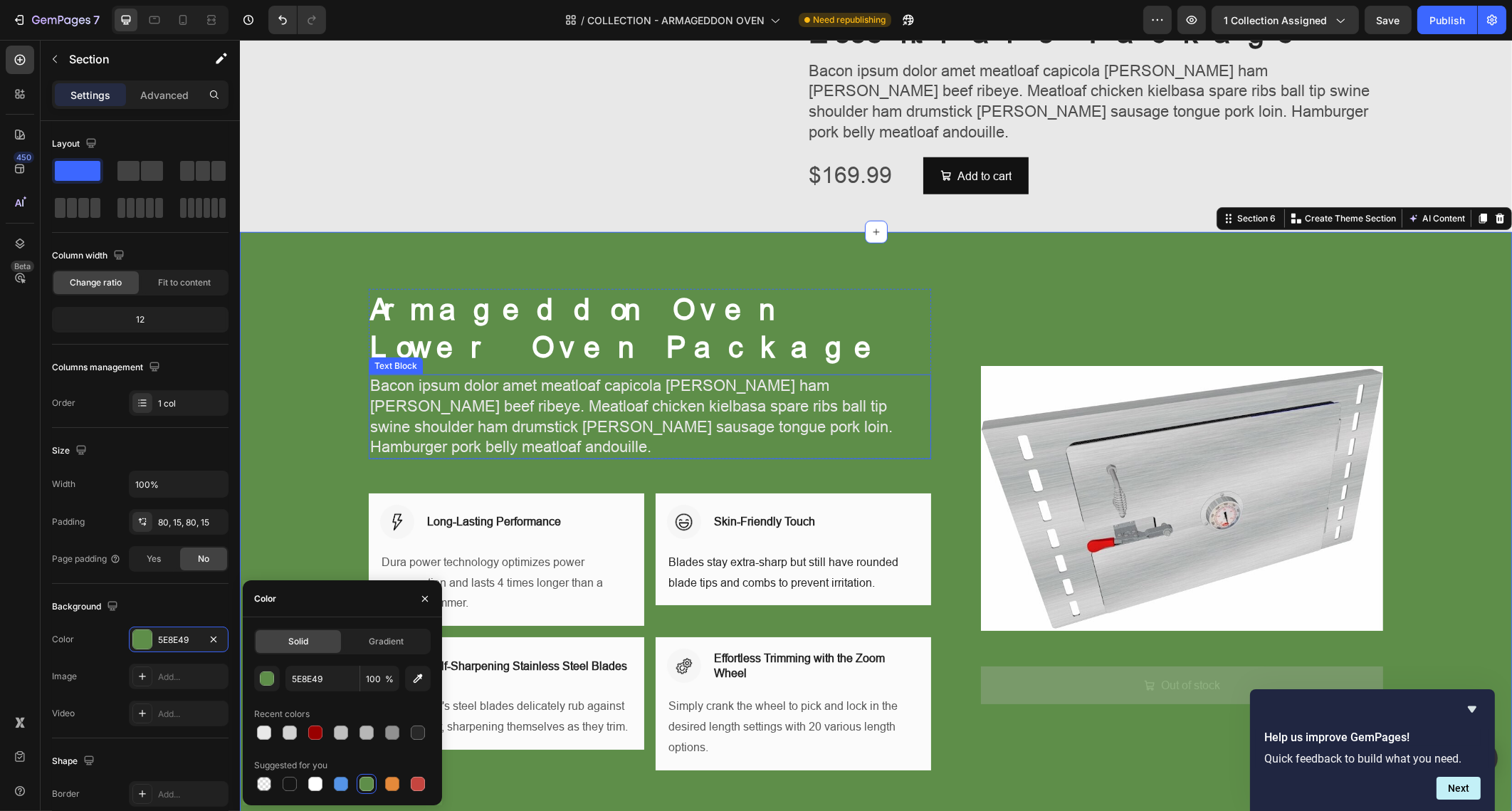
scroll to position [2582, 0]
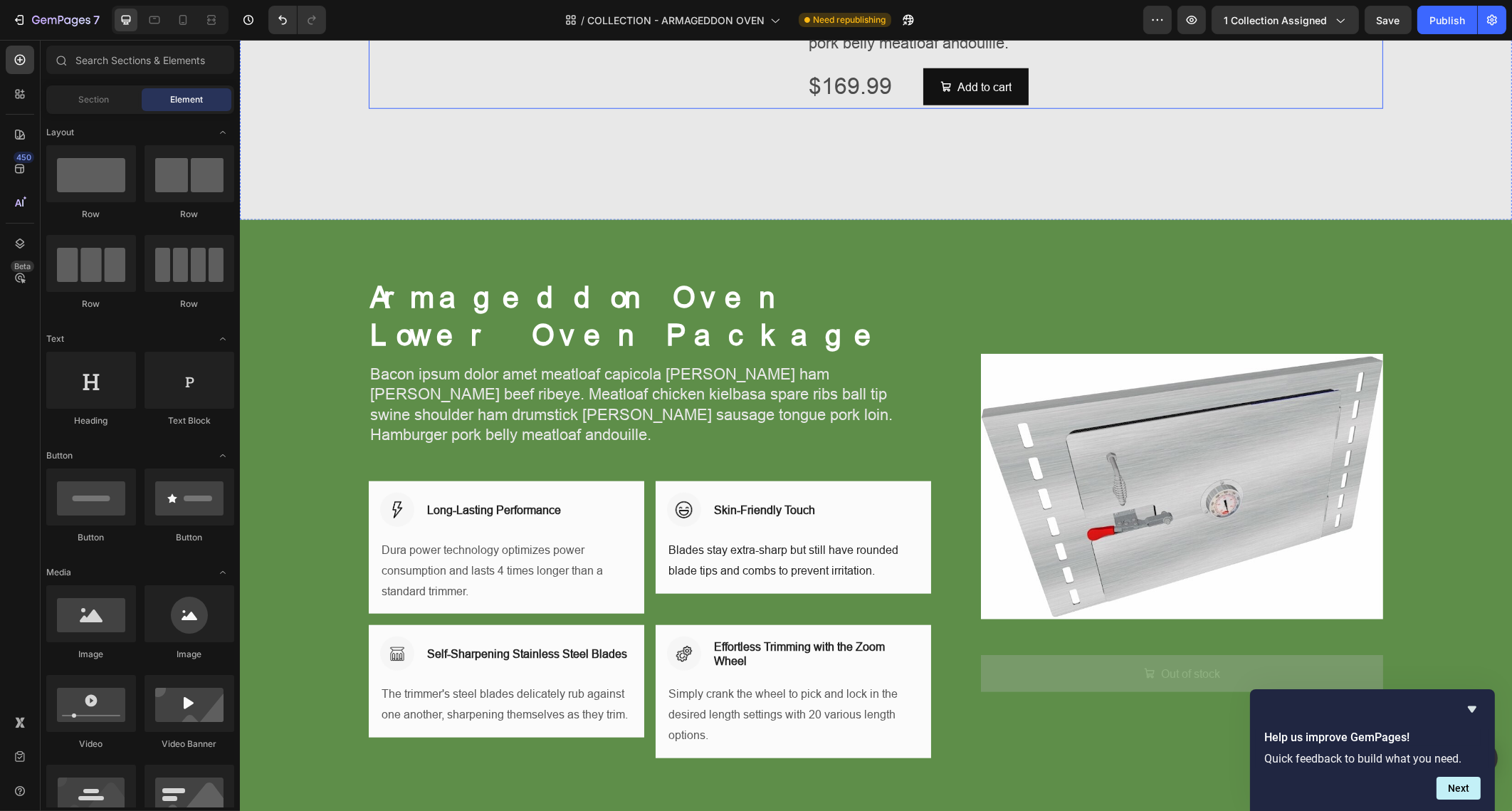
scroll to position [2048, 0]
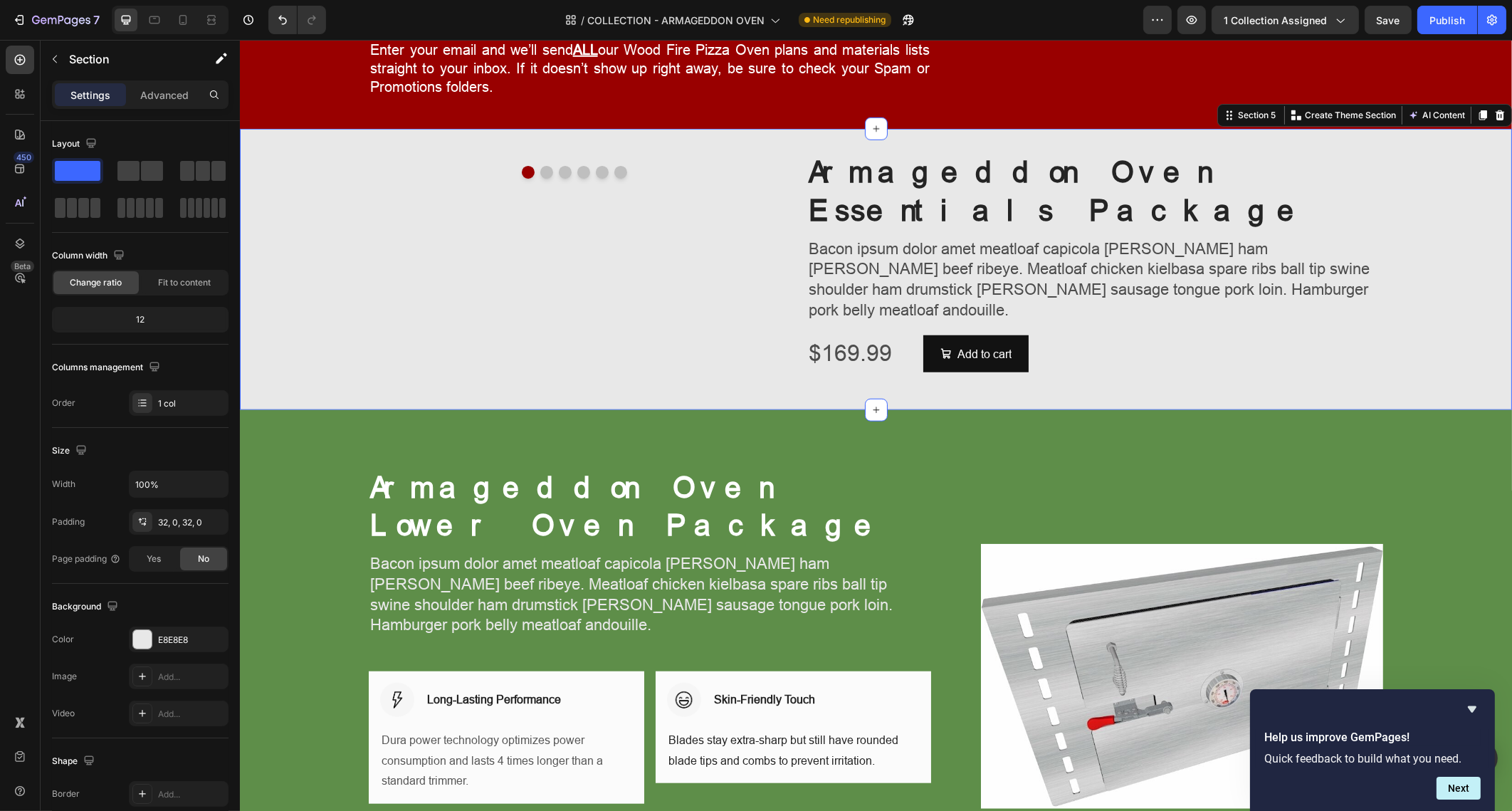
click at [1437, 147] on div "Image Image Image Image Image Image Carousel Armageddon Oven Essentials Package…" at bounding box center [875, 269] width 1273 height 282
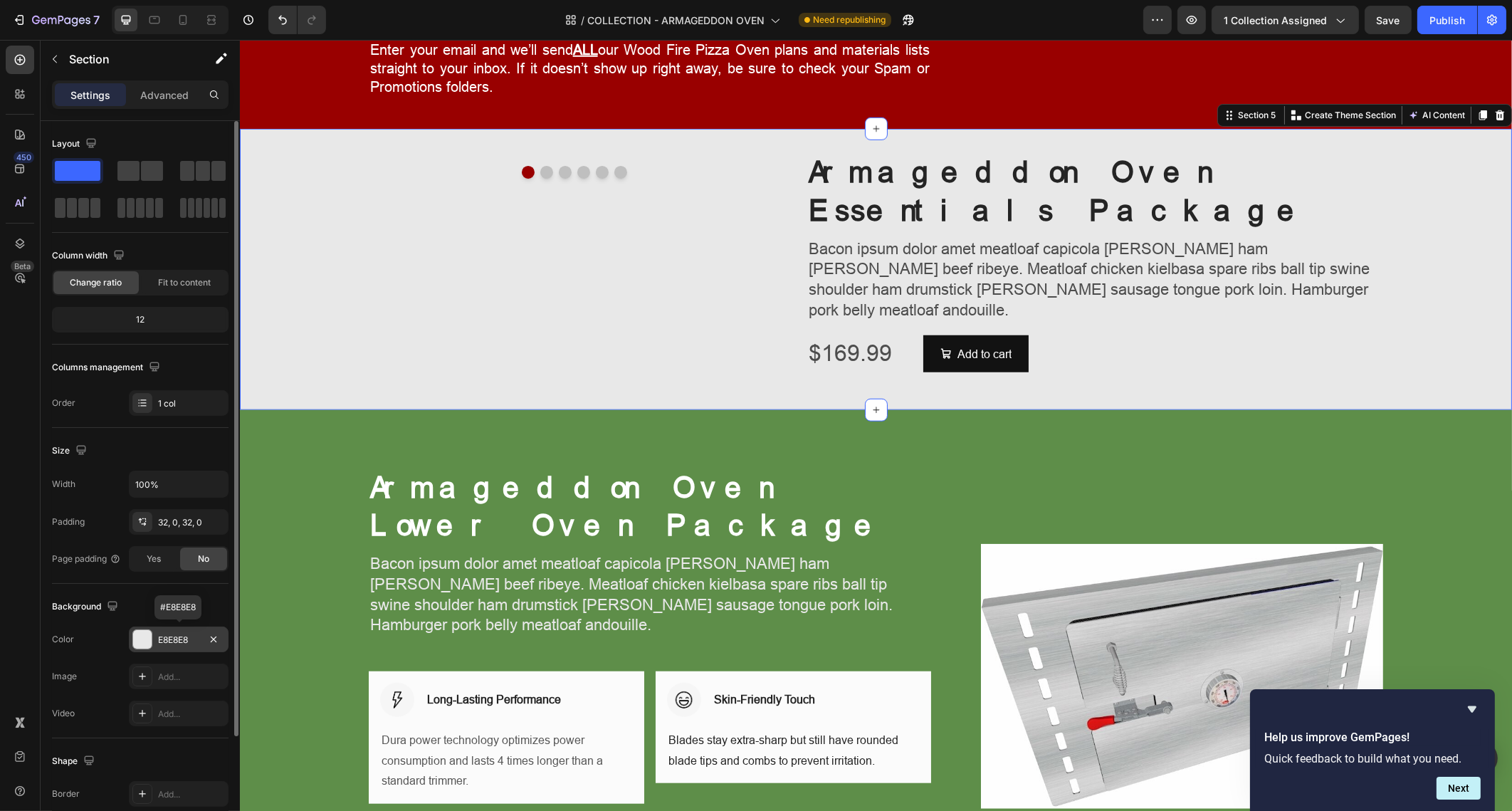
click at [145, 637] on div at bounding box center [142, 639] width 18 height 18
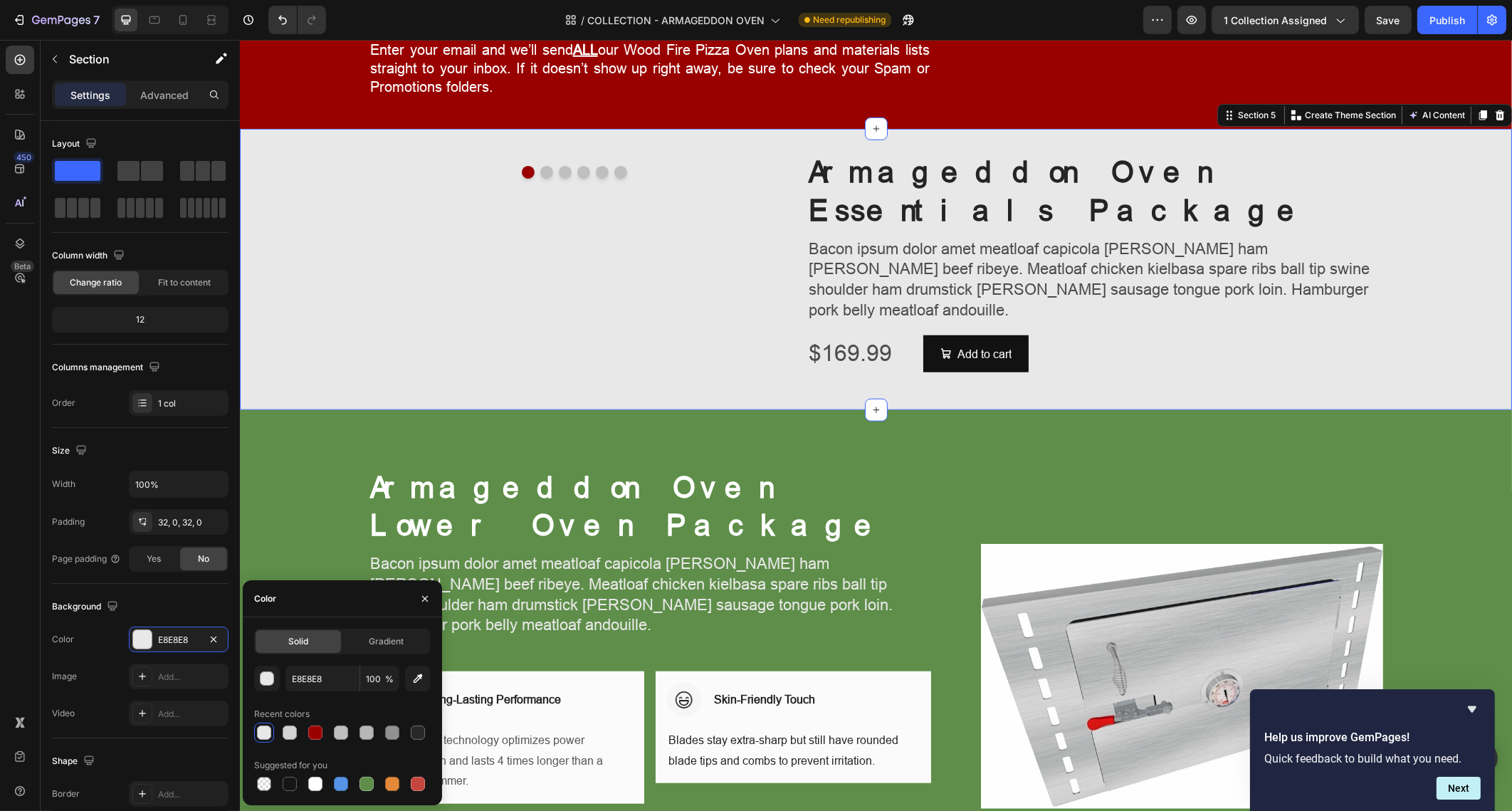
click at [265, 729] on div at bounding box center [264, 733] width 15 height 15
click at [317, 784] on div at bounding box center [316, 784] width 15 height 15
type input "FFFFFF"
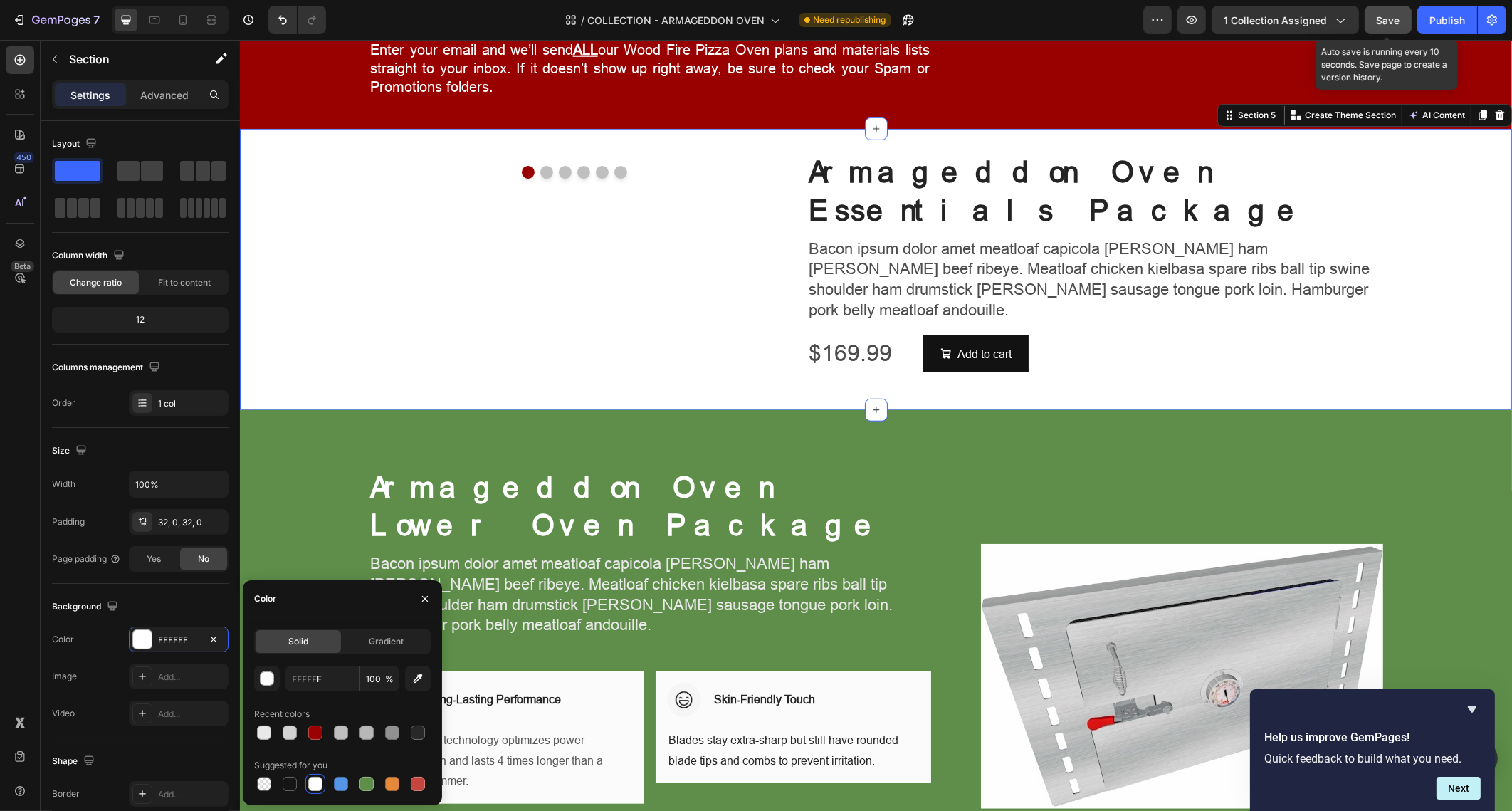
click at [1397, 21] on span "Save" at bounding box center [1389, 20] width 24 height 12
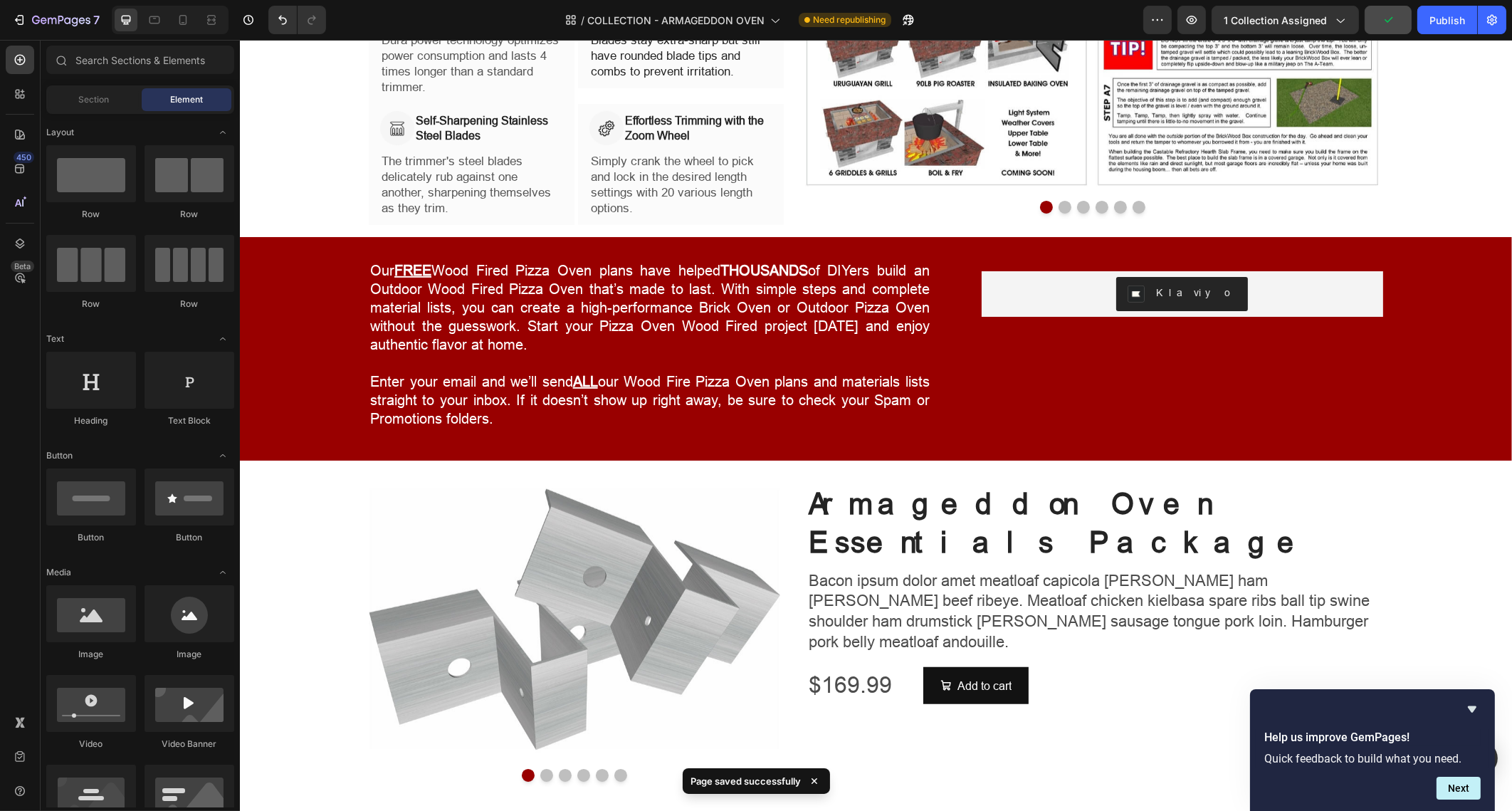
scroll to position [1708, 0]
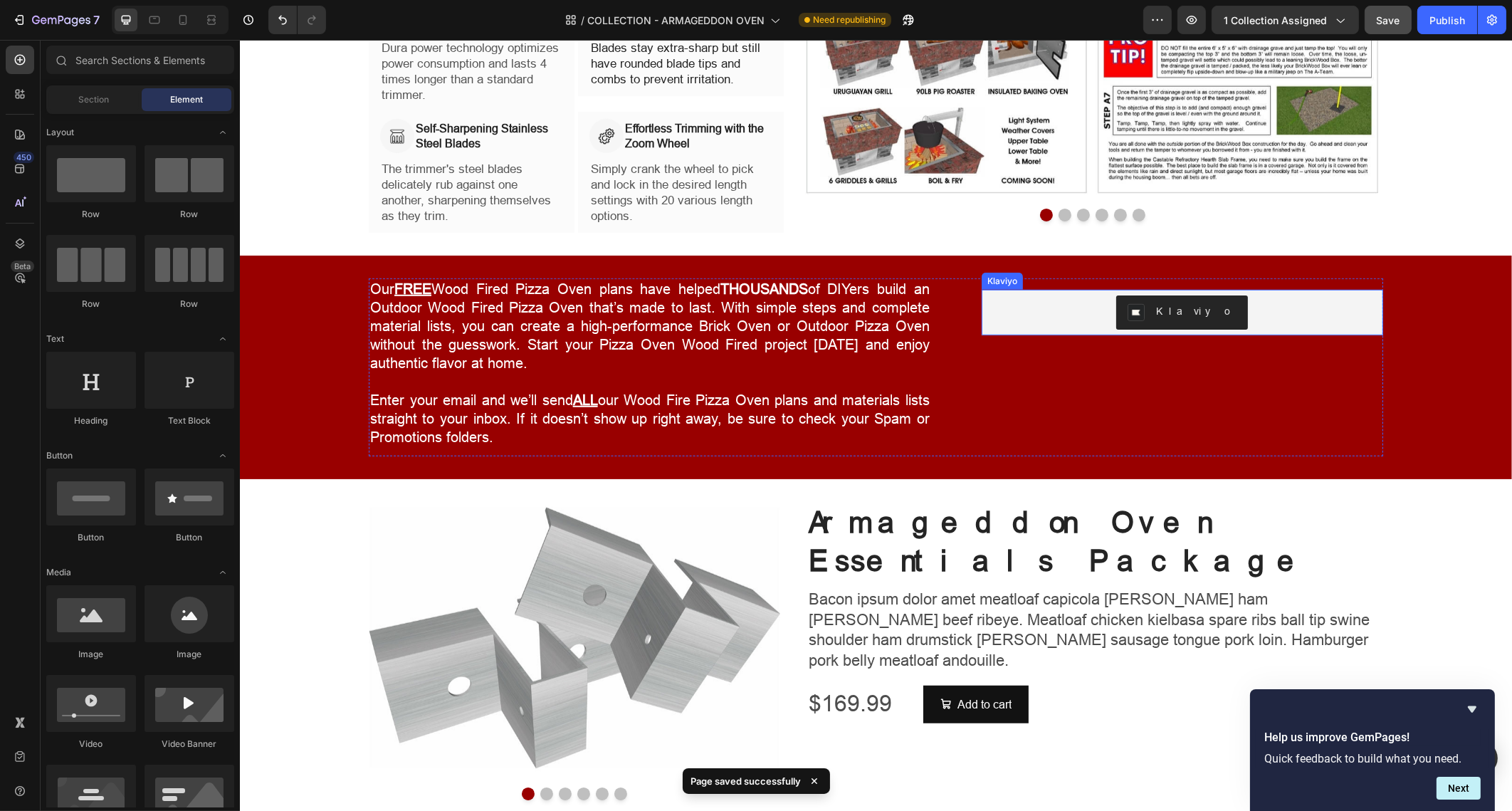
click at [1281, 317] on div "Klaviyo" at bounding box center [1182, 312] width 390 height 34
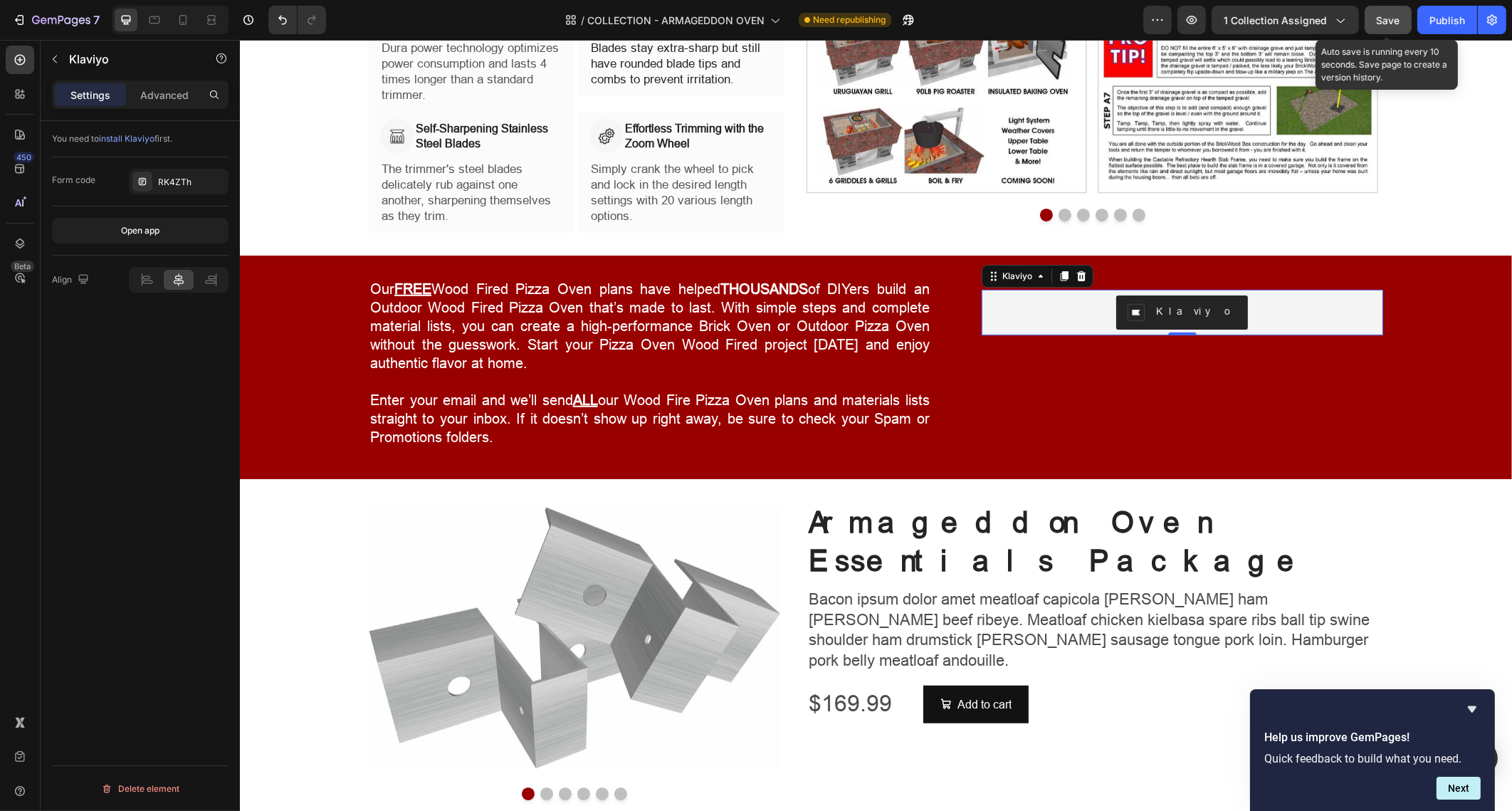
click at [1400, 17] on span "Save" at bounding box center [1389, 20] width 24 height 12
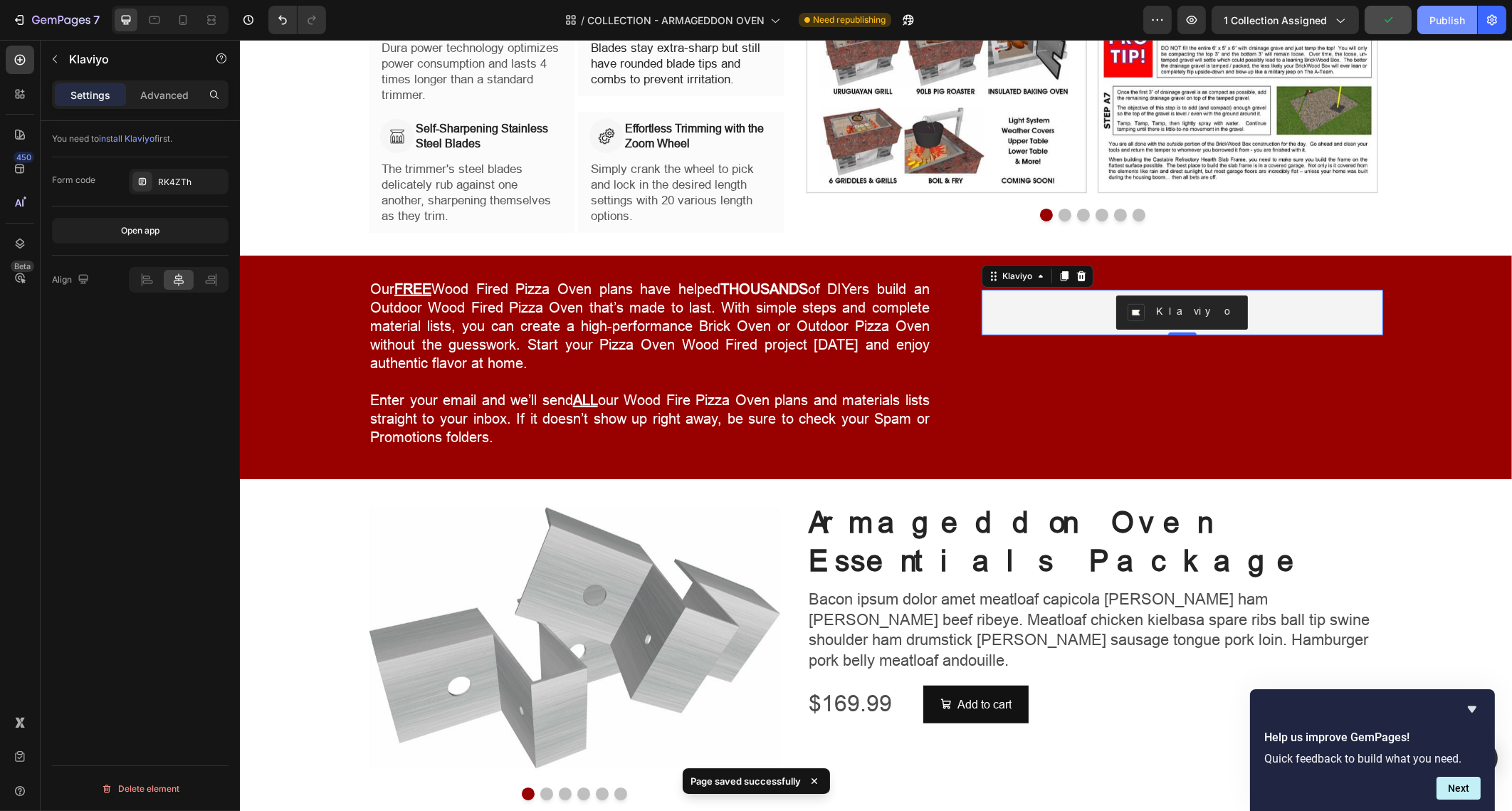
click at [1460, 19] on div "Publish" at bounding box center [1447, 20] width 36 height 15
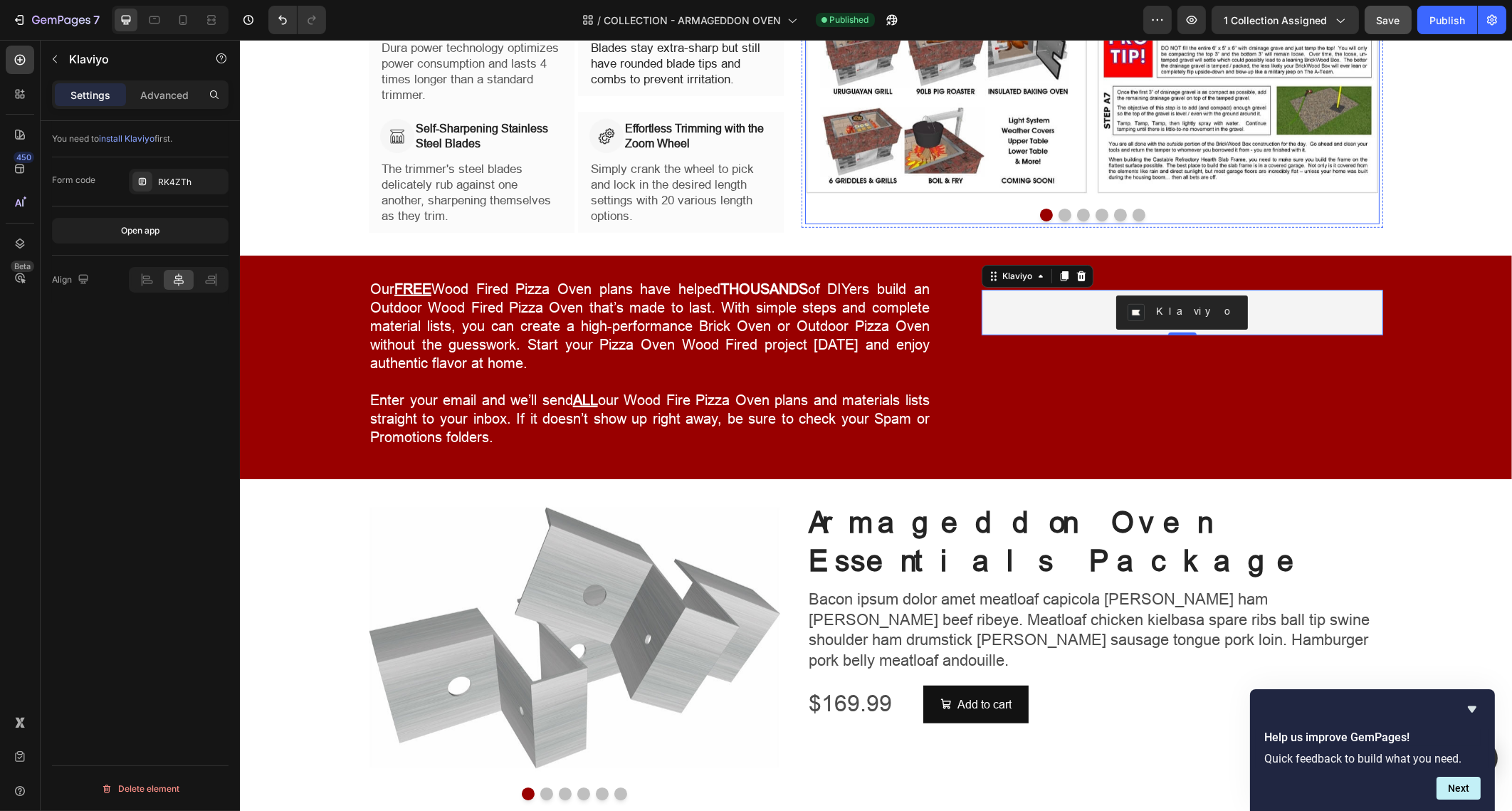
scroll to position [1619, 0]
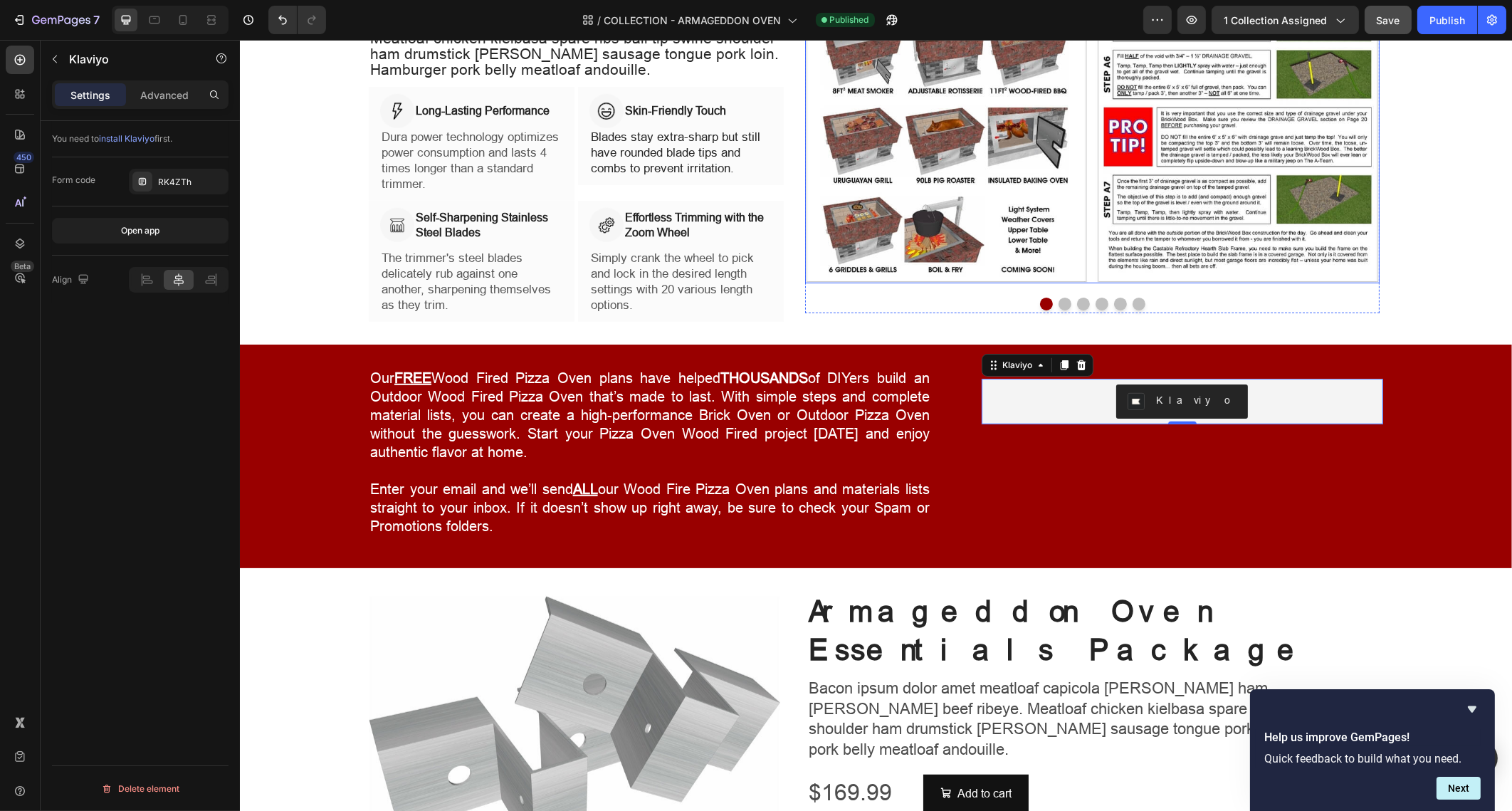
click at [1084, 240] on img at bounding box center [1092, 106] width 574 height 354
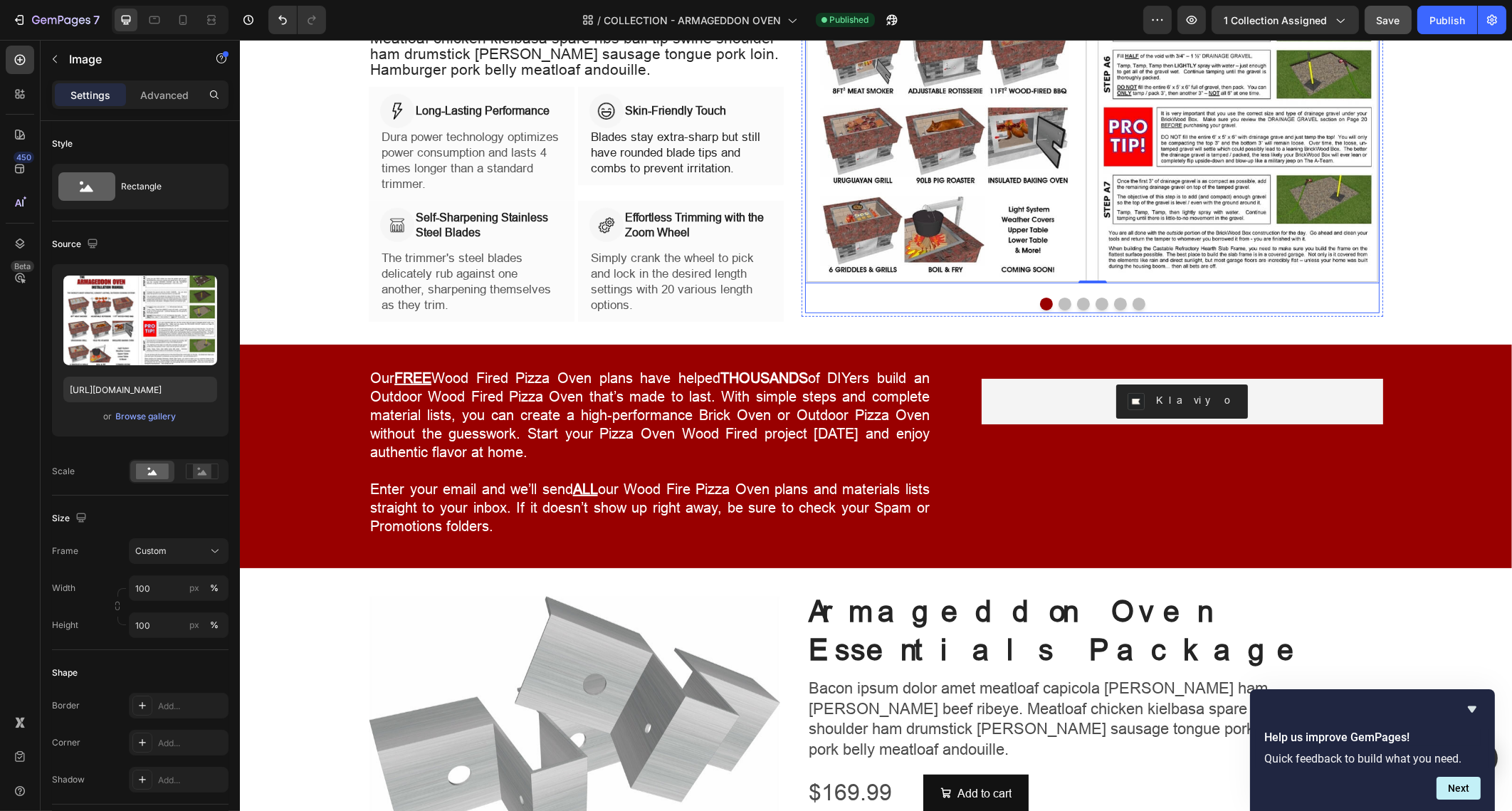
click at [1153, 291] on div "Image 0 Image Image Image Image Image Carousel" at bounding box center [1092, 120] width 574 height 384
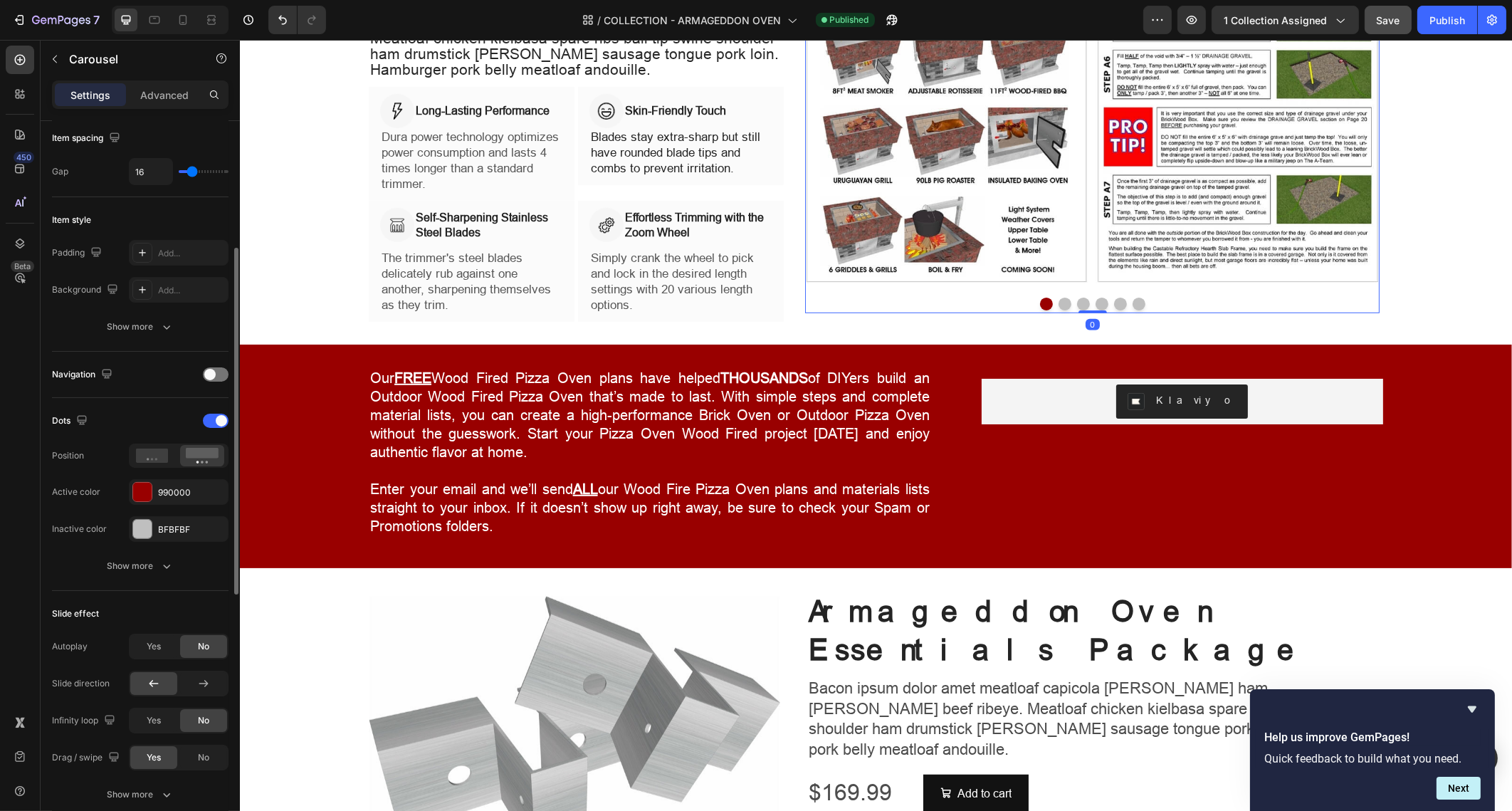
scroll to position [355, 0]
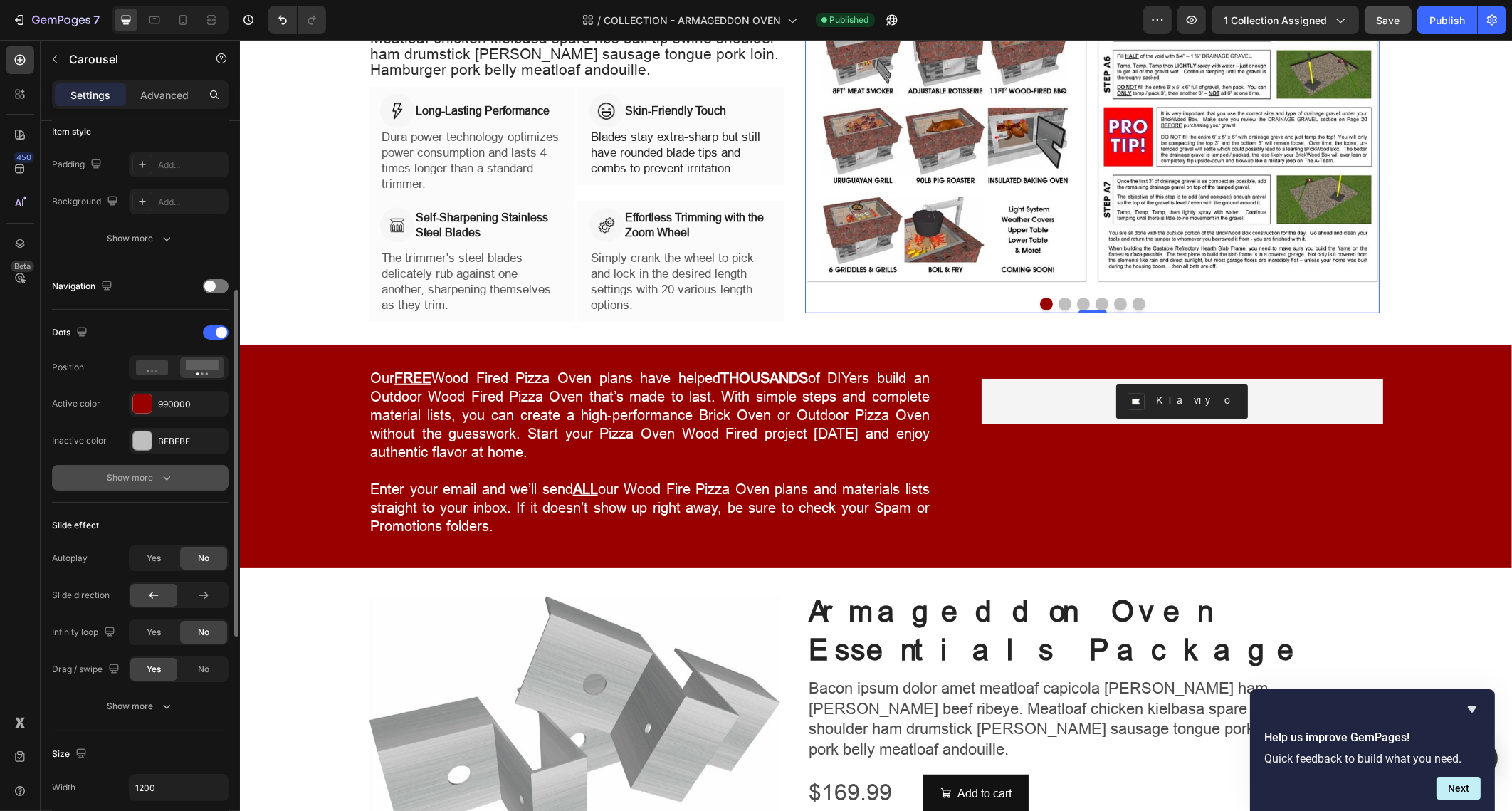
click at [159, 467] on button "Show more" at bounding box center [140, 478] width 176 height 26
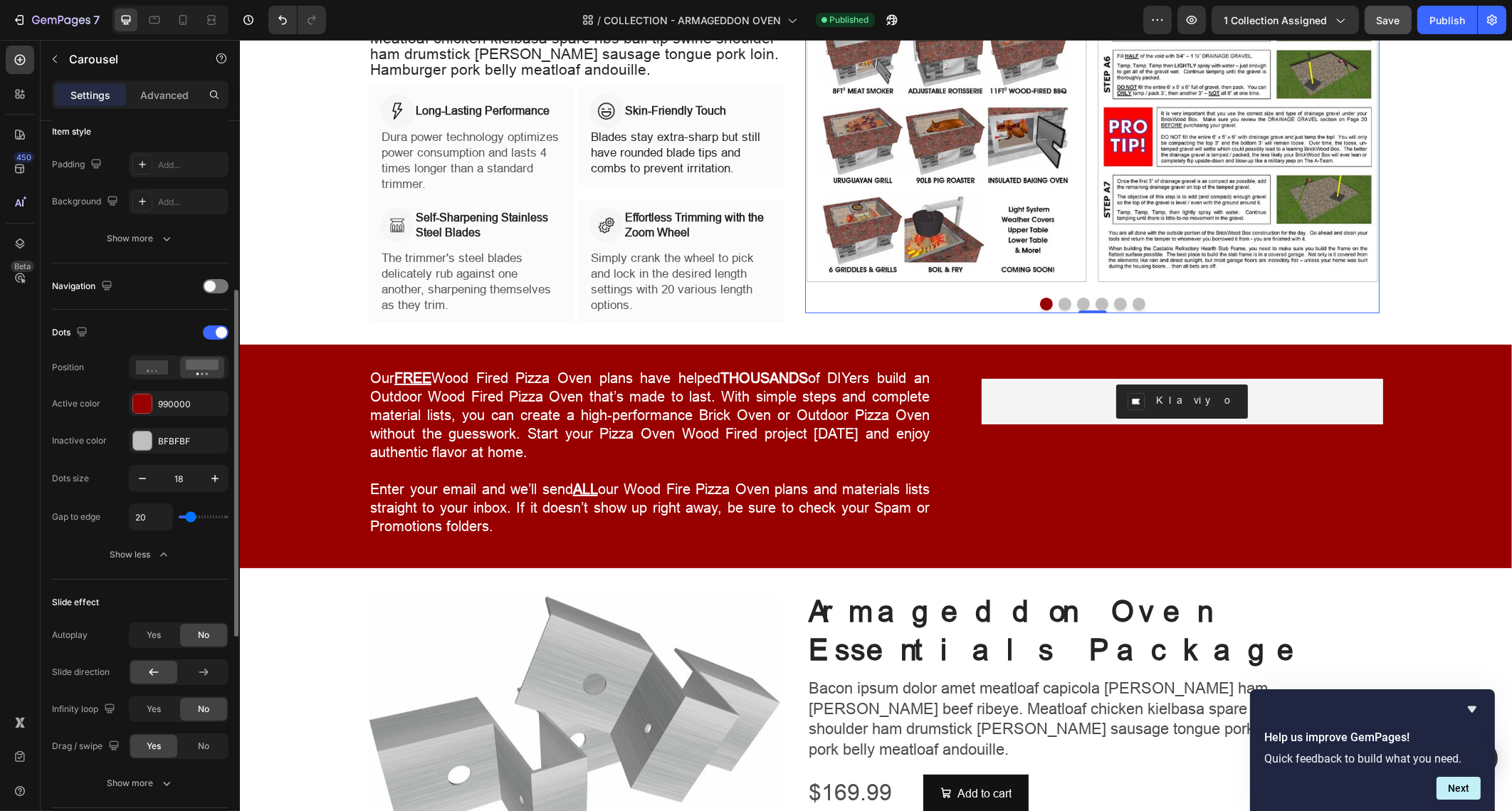
type input "8"
type input "6"
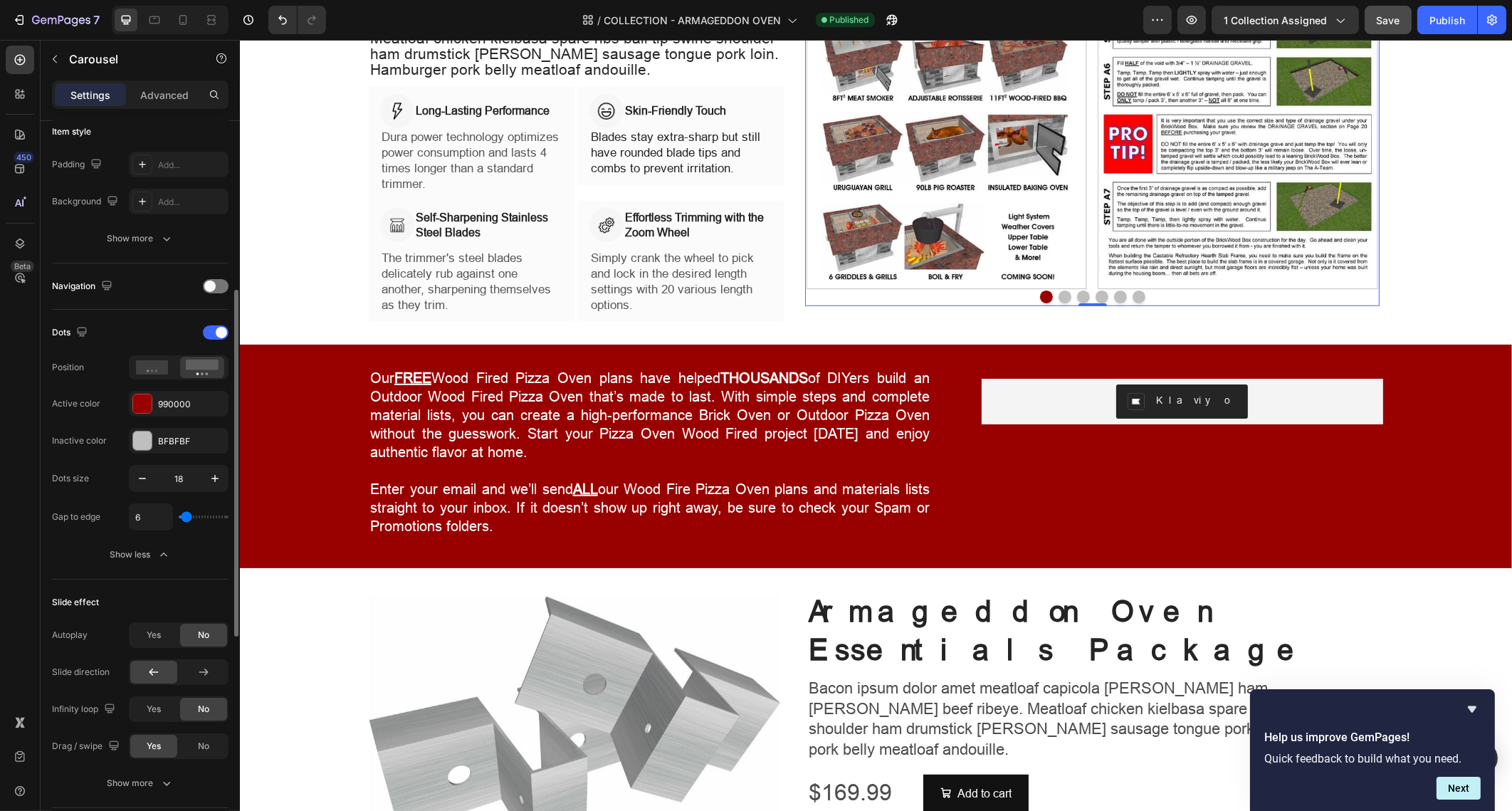
type input "0"
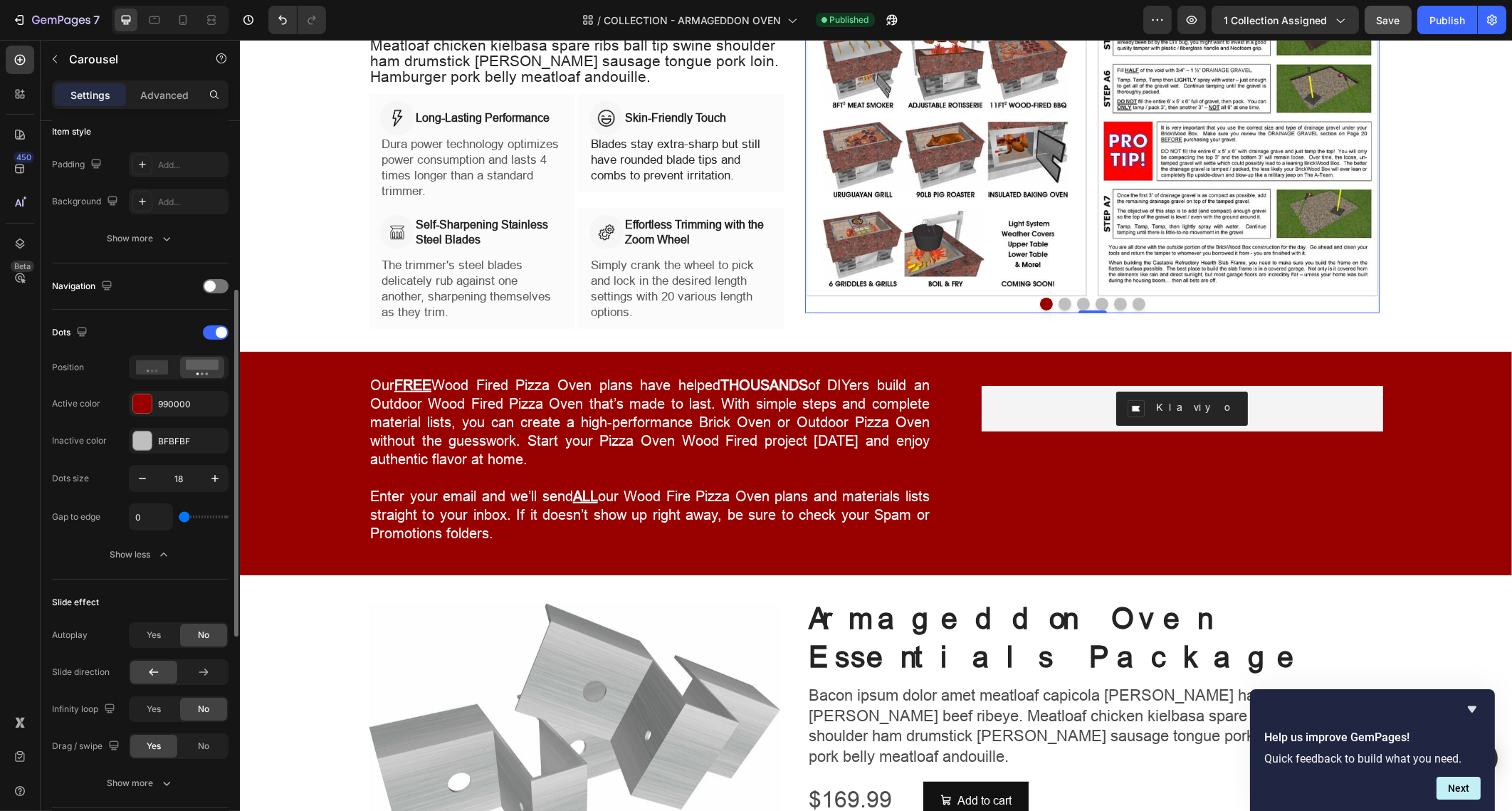
type input "6"
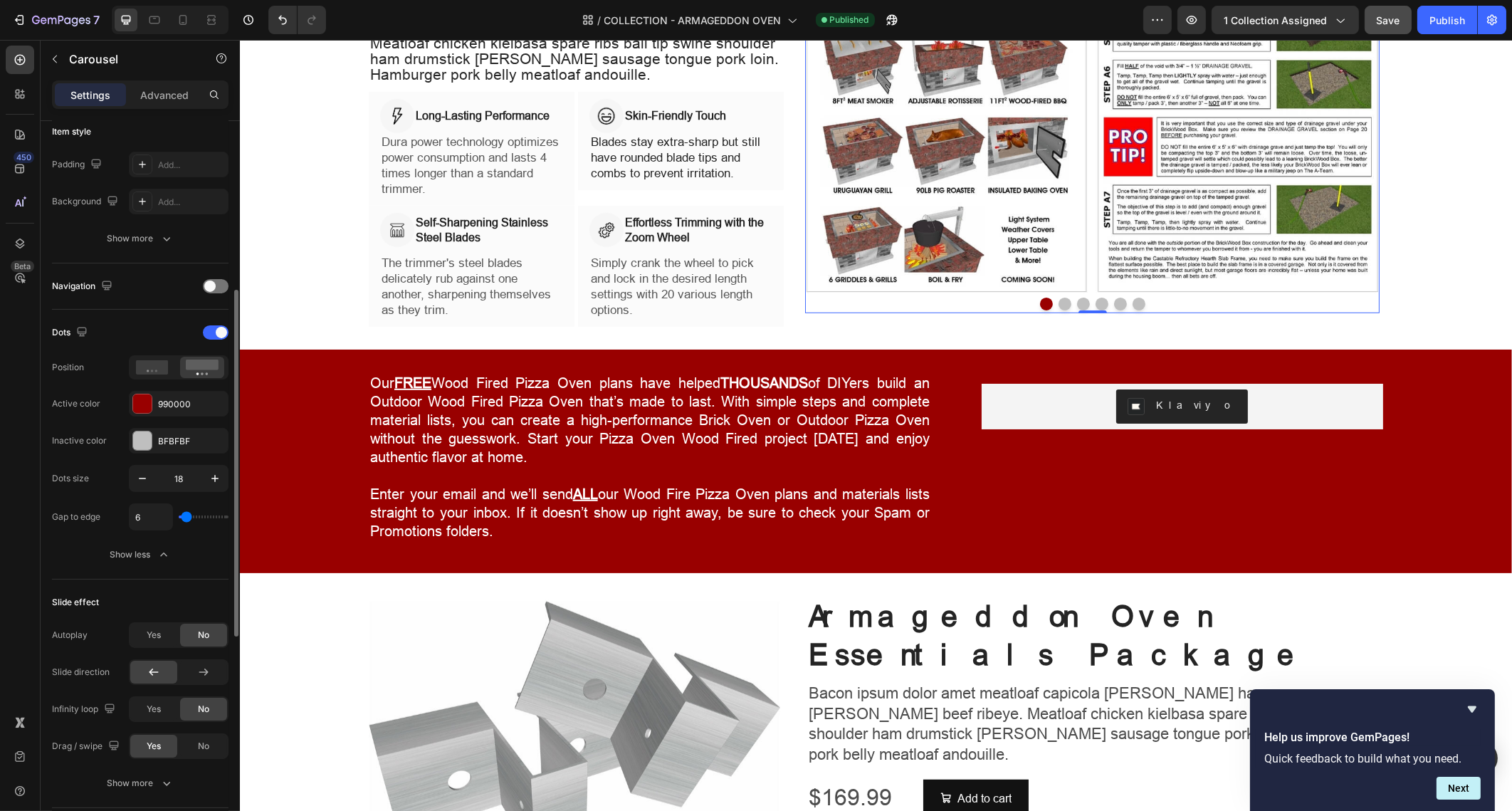
type input "8"
click at [186, 518] on input "range" at bounding box center [204, 517] width 50 height 3
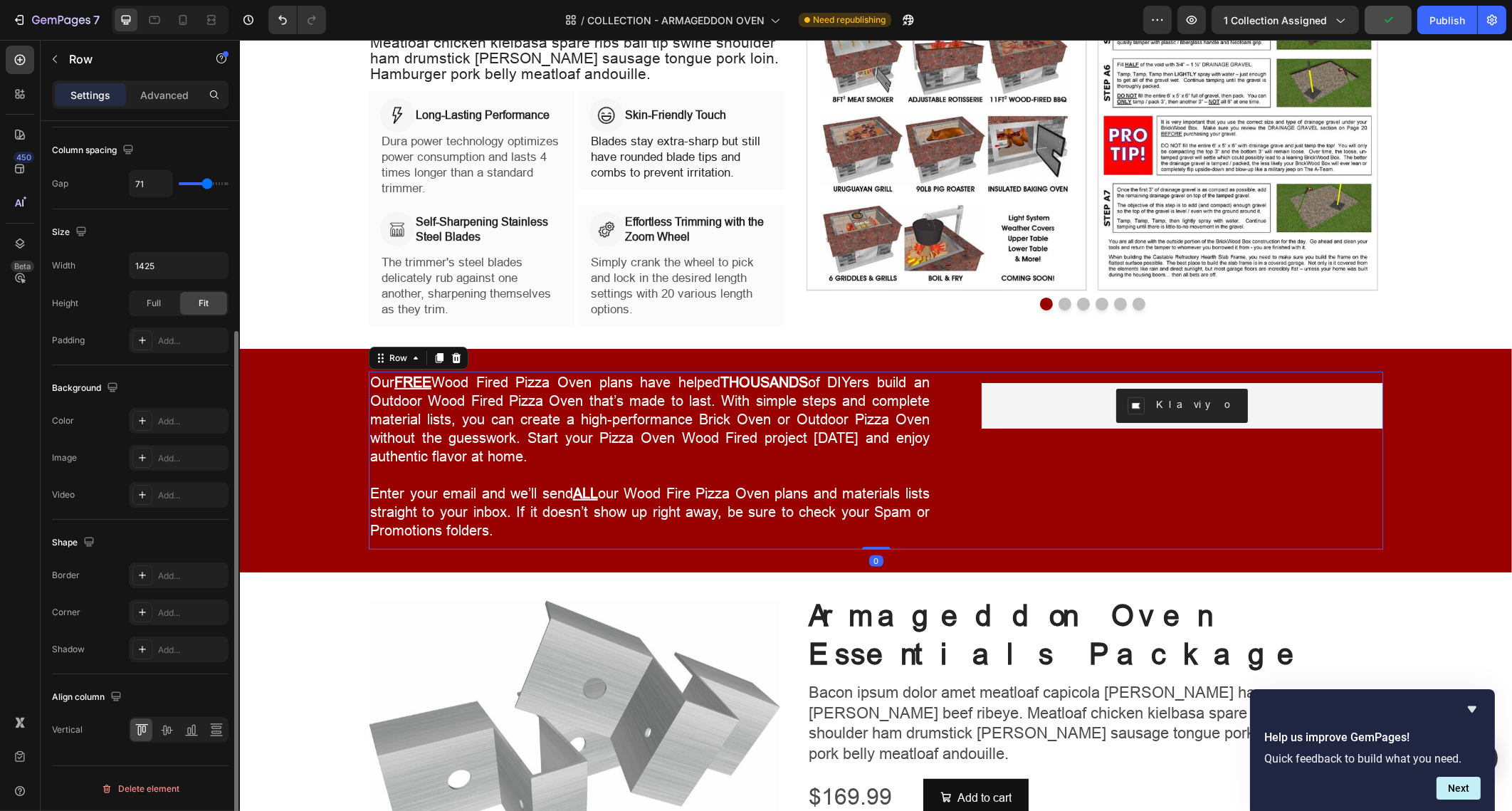
click at [932, 412] on div "Our FREE Wood Fired Pizza Oven plans have helped THOUSANDS of DIYers build an O…" at bounding box center [875, 461] width 1015 height 178
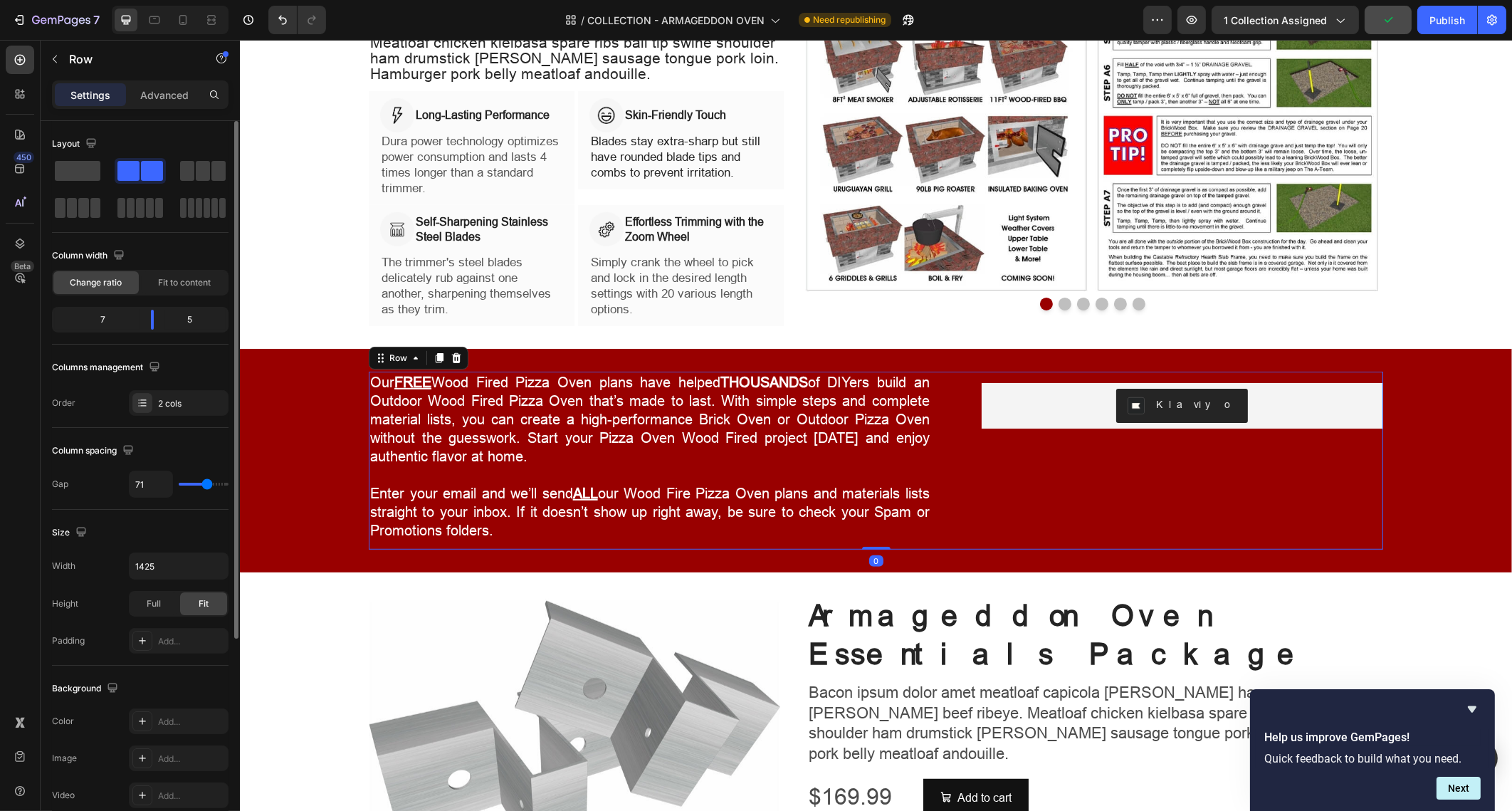
type input "76"
type input "73"
type input "71"
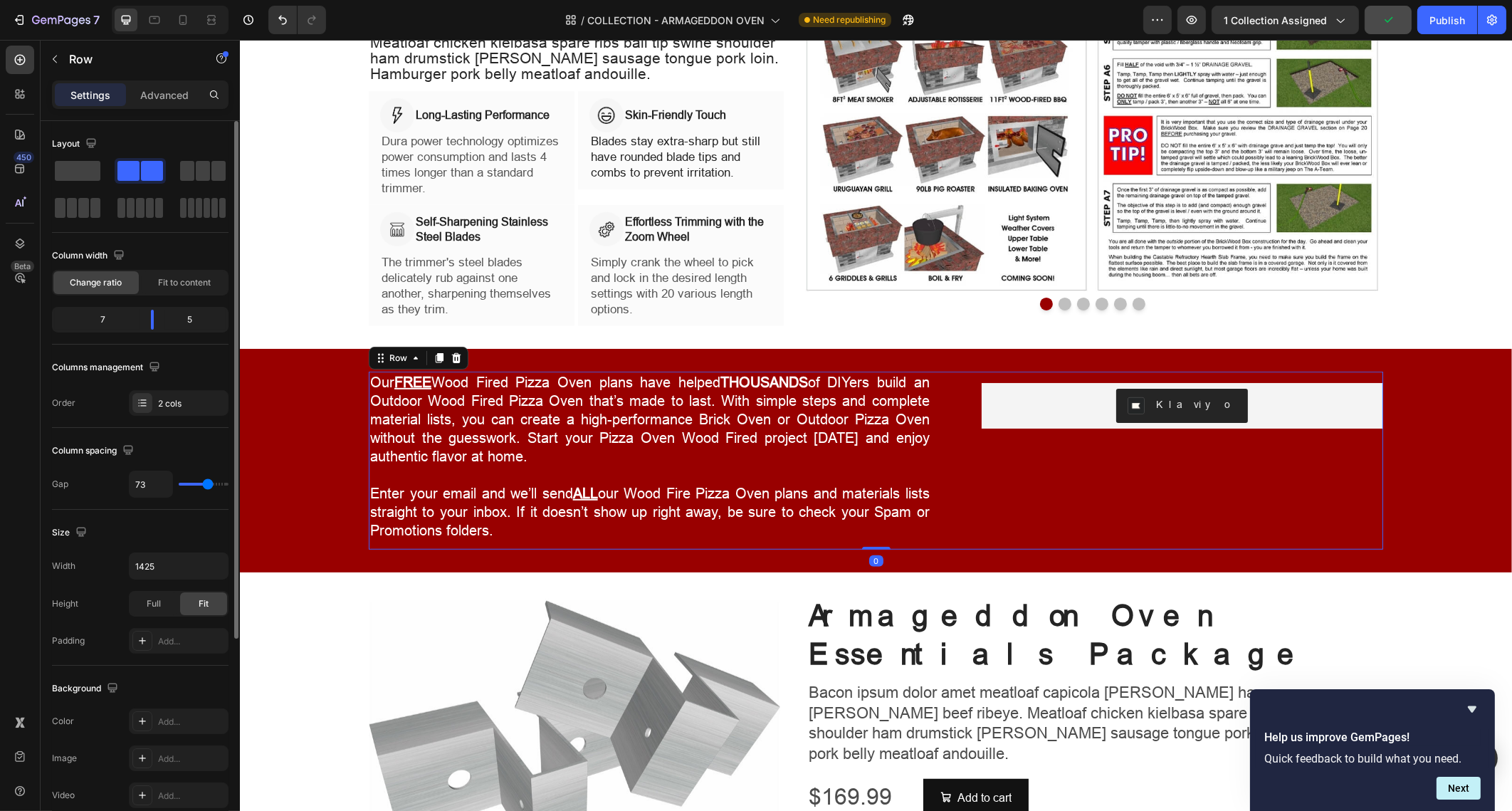
type input "71"
type input "69"
type input "67"
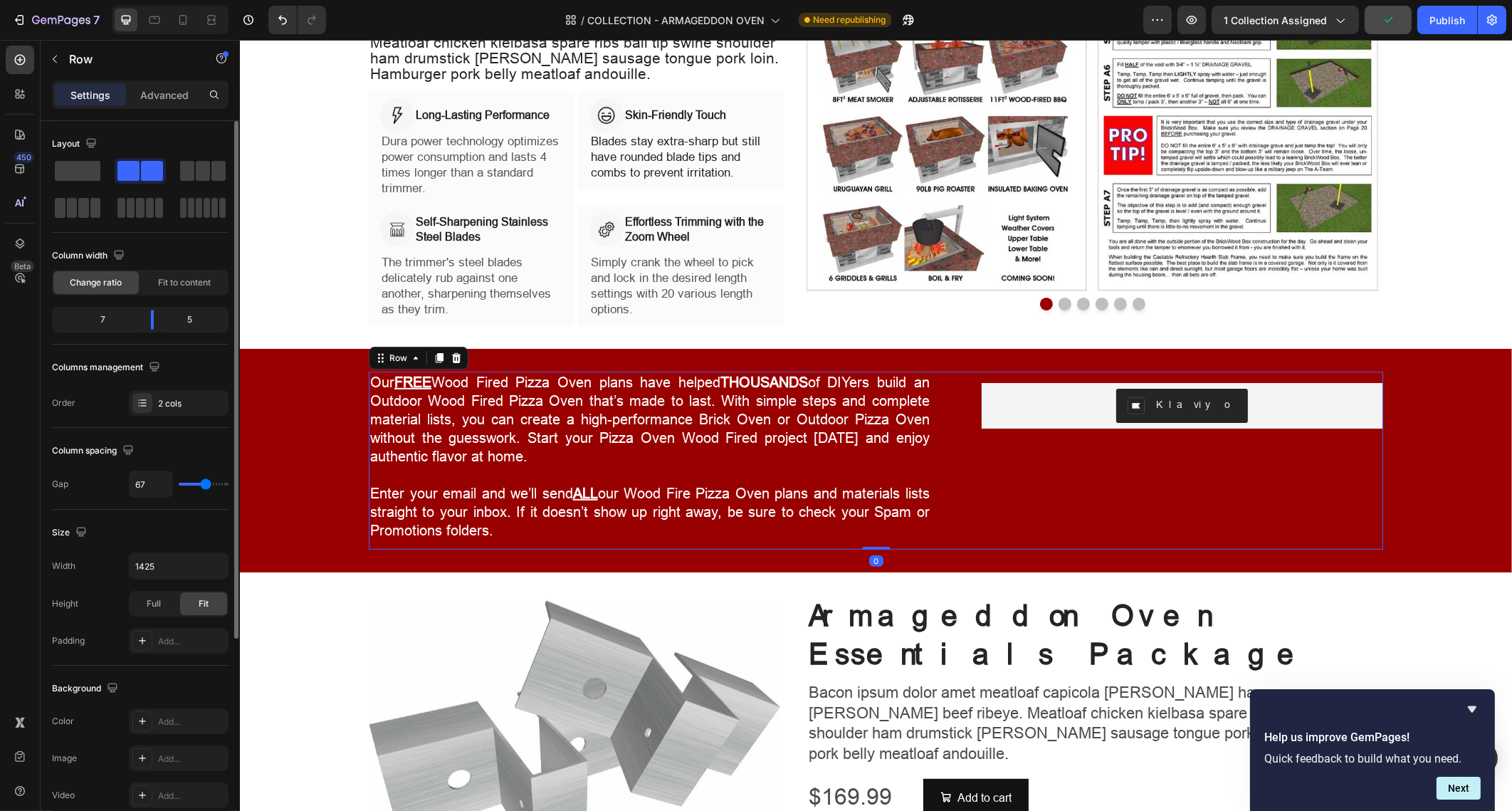
type input "63"
type input "60"
type input "54"
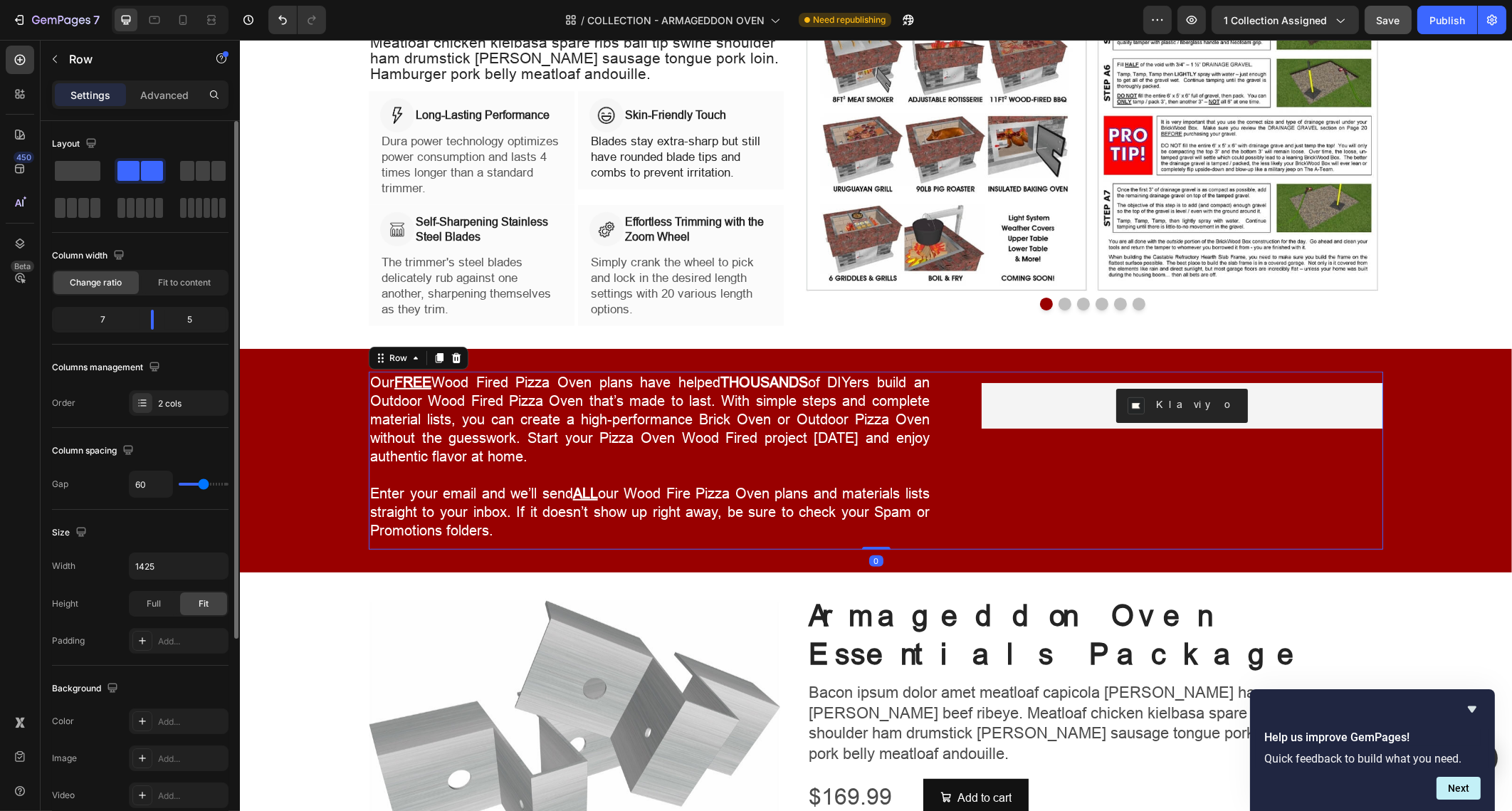
type input "54"
type input "50"
type input "49"
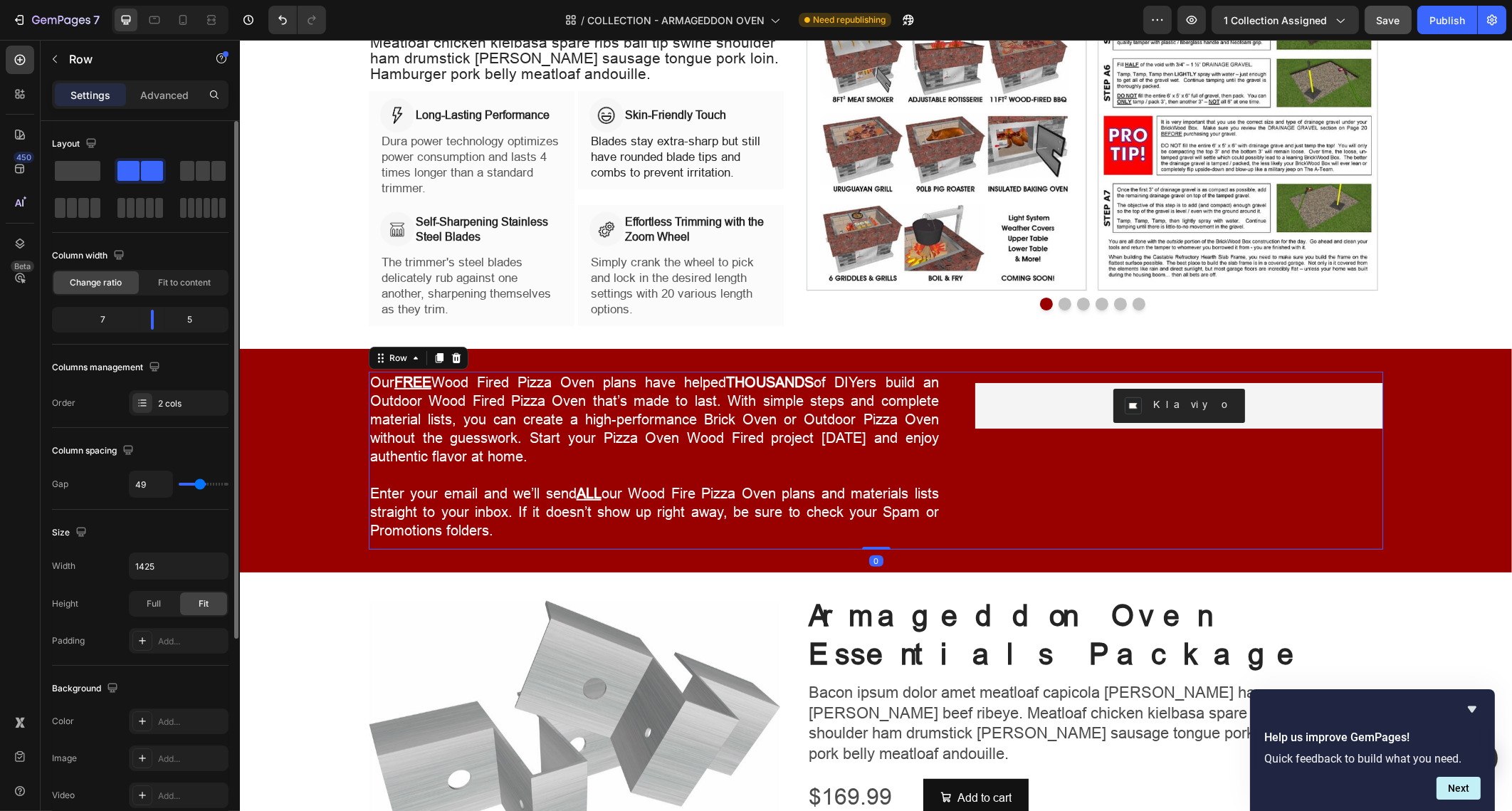
type input "47"
type input "45"
type input "43"
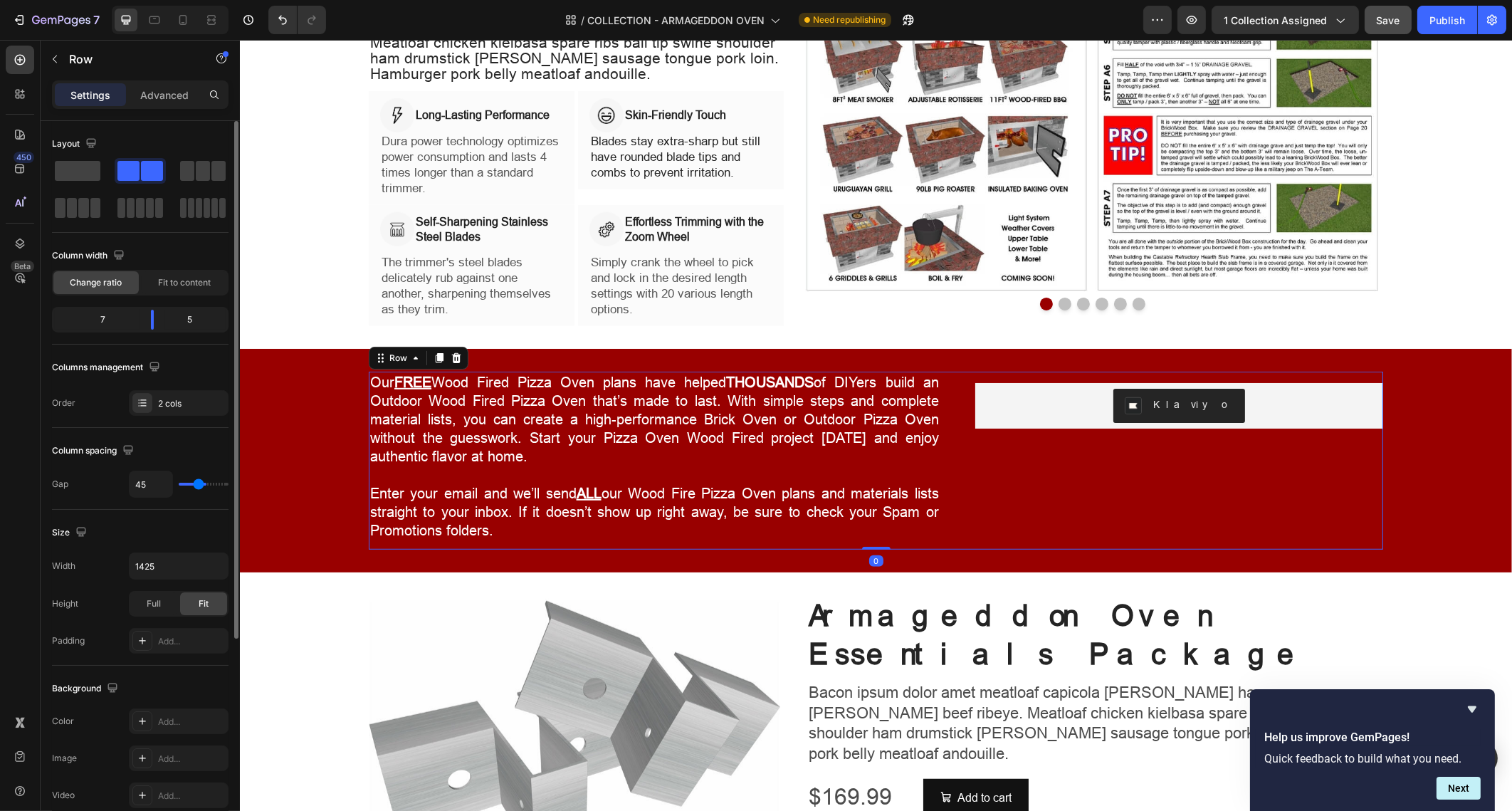
type input "43"
type input "41"
drag, startPoint x: 210, startPoint y: 484, endPoint x: 197, endPoint y: 481, distance: 13.3
type input "41"
click at [197, 483] on input "range" at bounding box center [204, 483] width 50 height 3
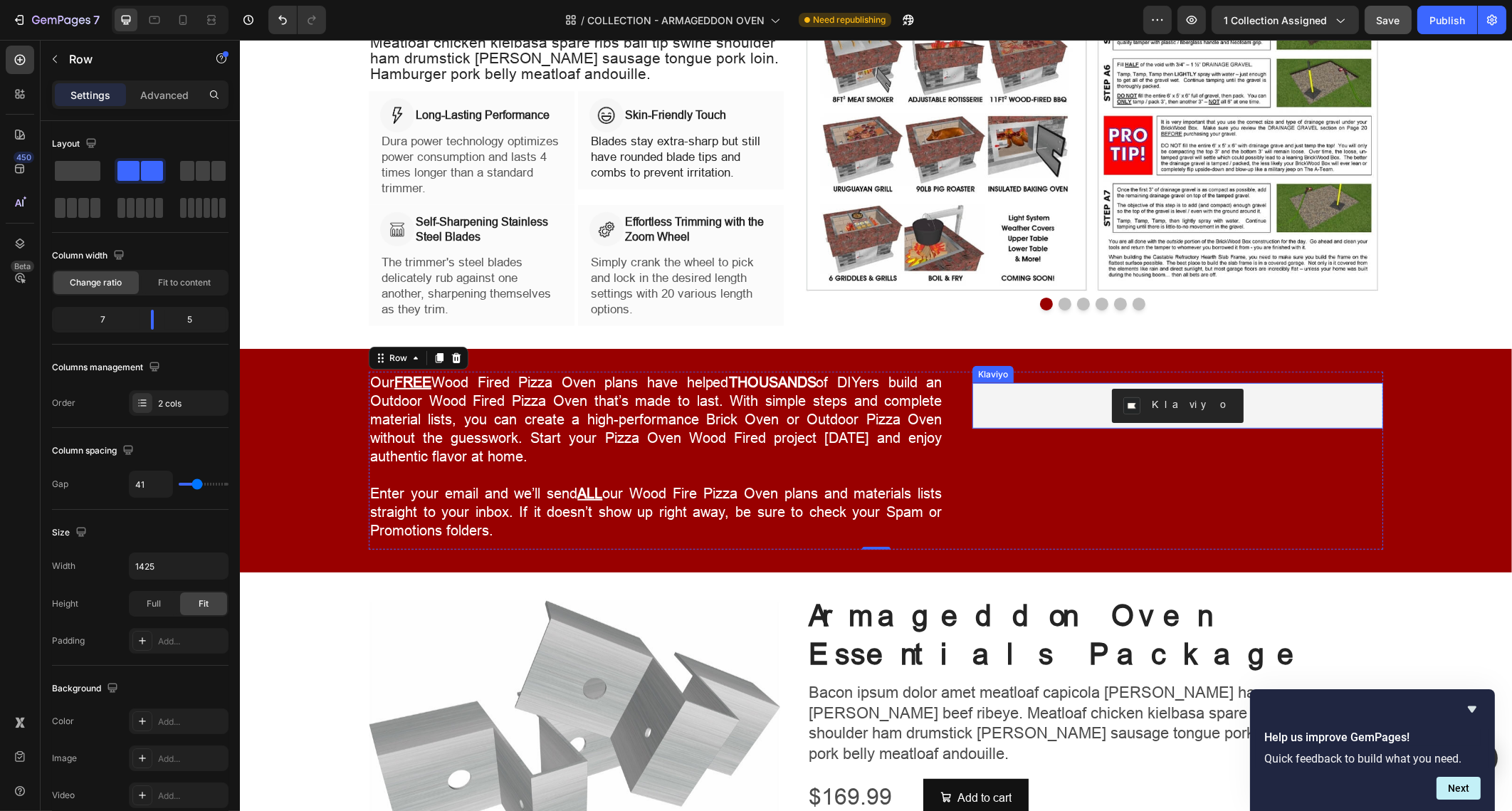
click at [1025, 389] on div "Klaviyo" at bounding box center [1176, 406] width 399 height 34
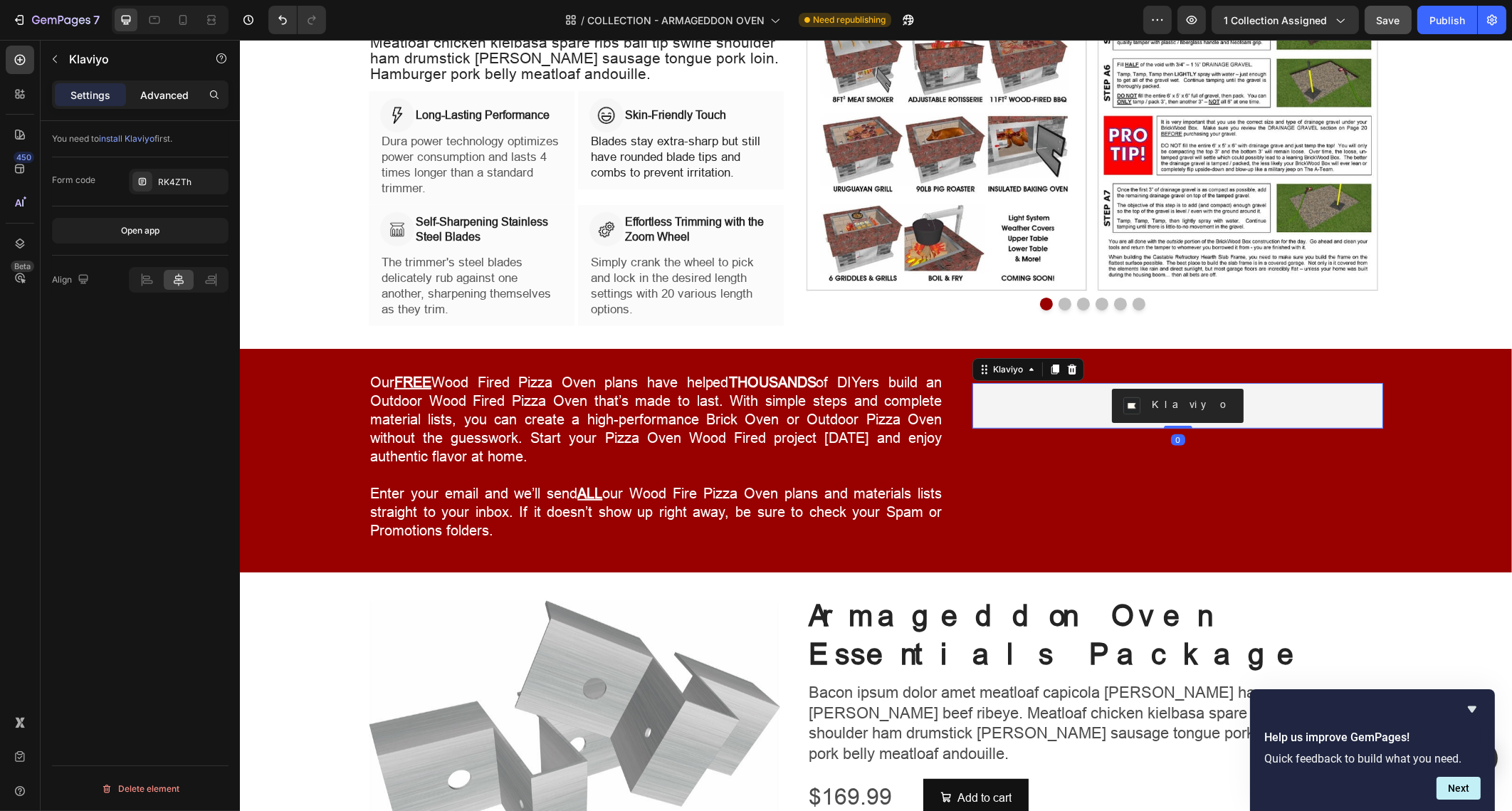
click at [173, 96] on p "Advanced" at bounding box center [164, 94] width 49 height 15
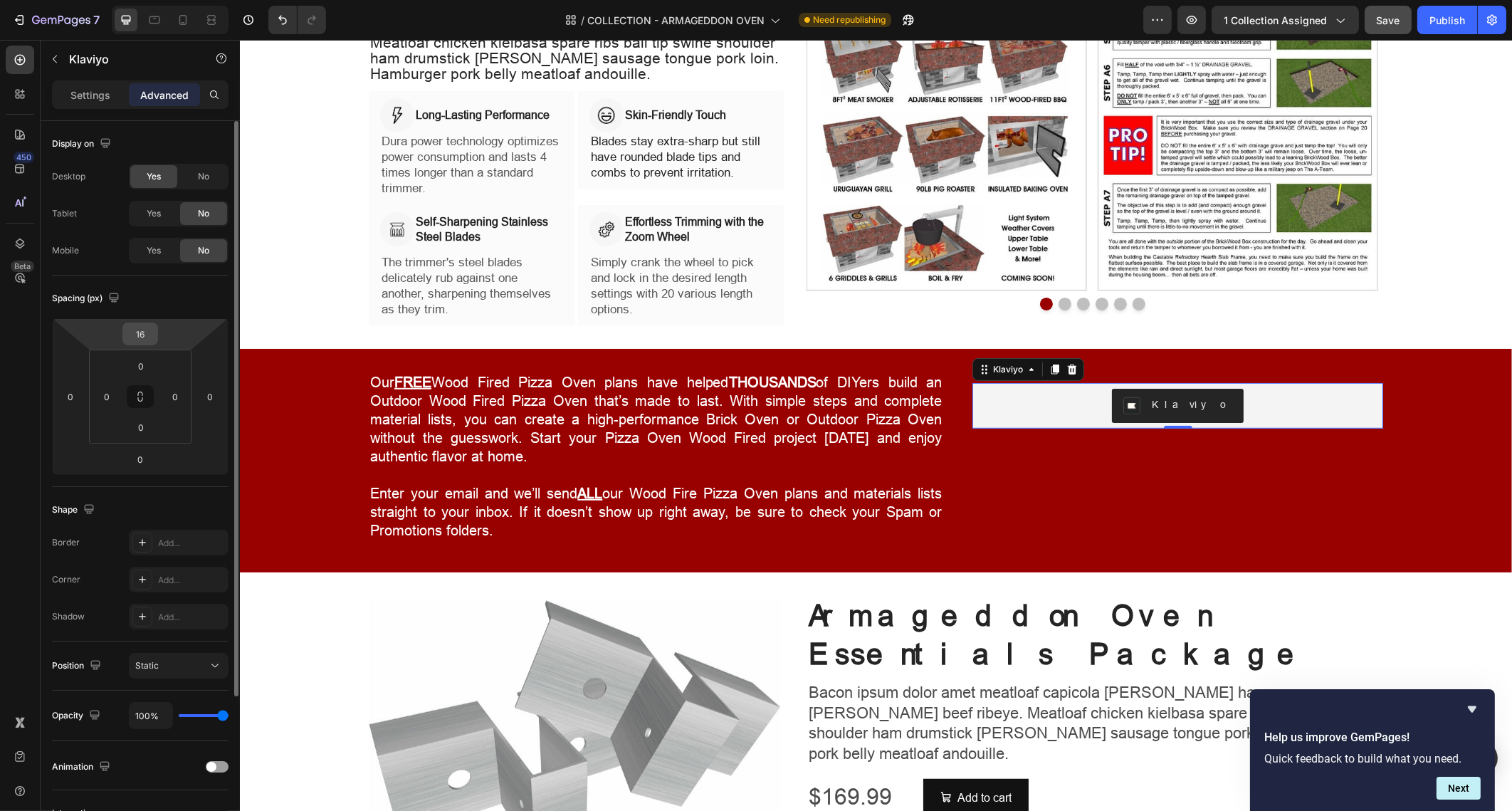
click at [150, 338] on input "16" at bounding box center [139, 333] width 28 height 21
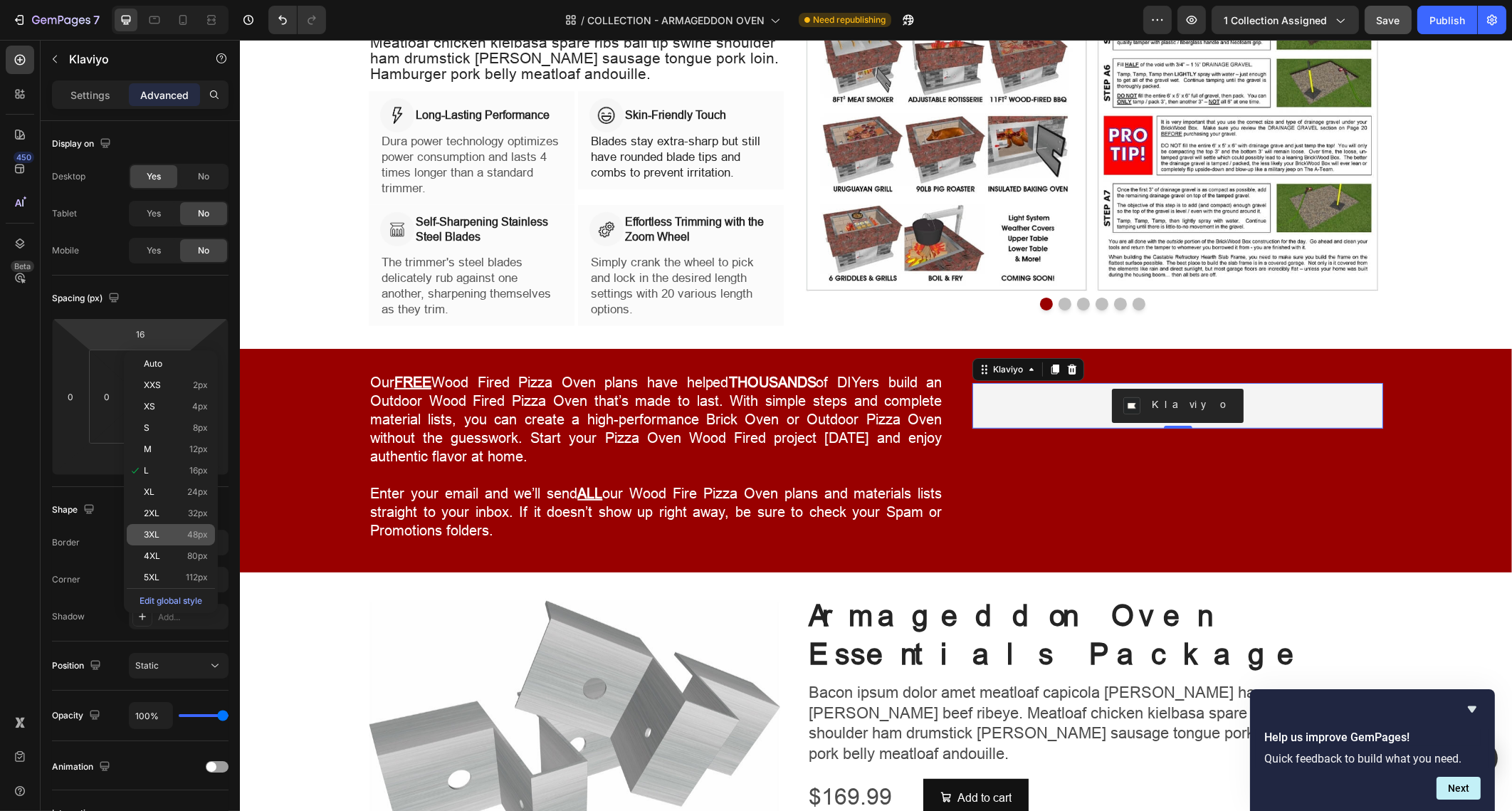
click at [193, 539] on span "48px" at bounding box center [197, 534] width 21 height 10
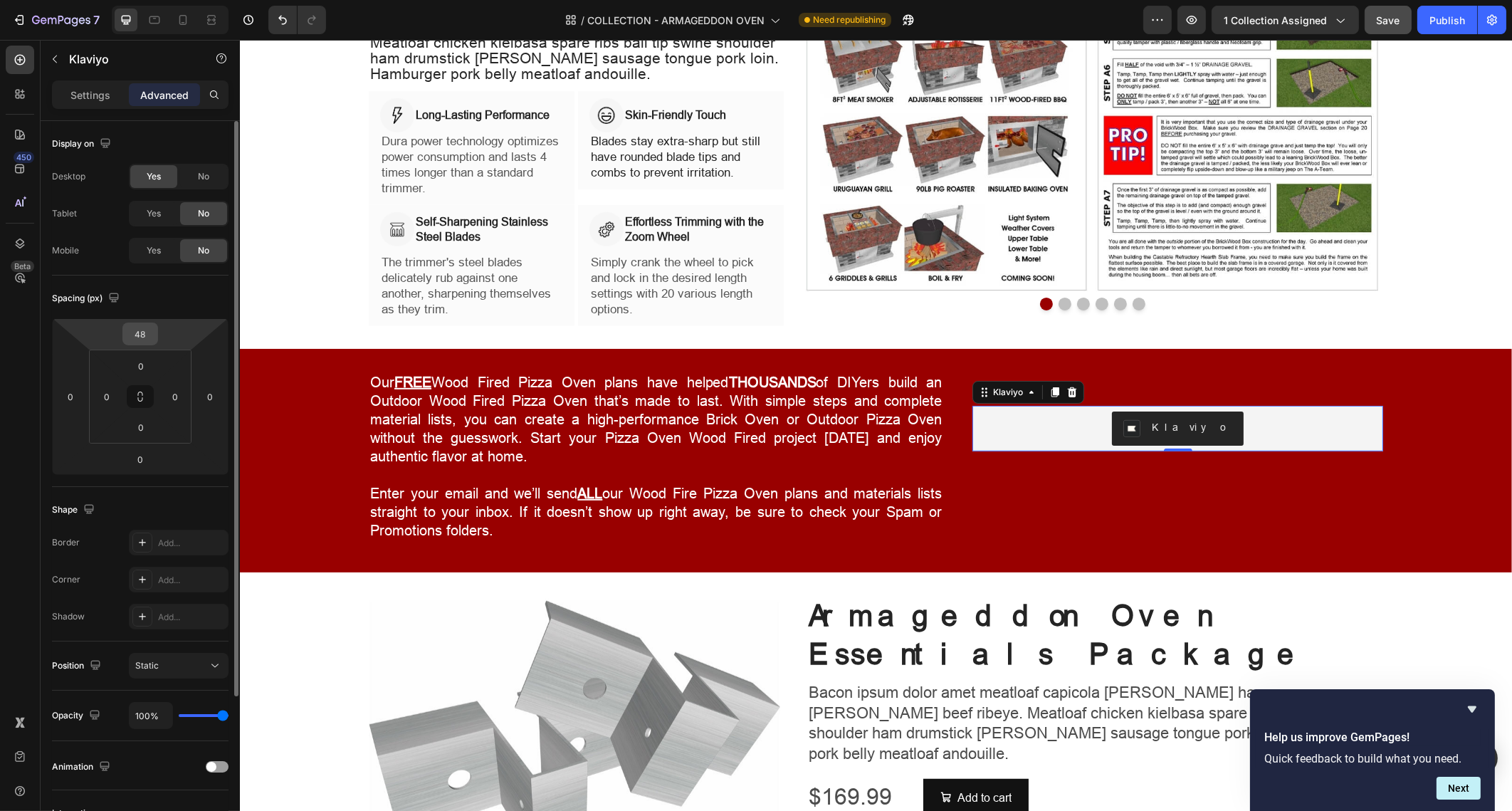
click at [148, 332] on input "48" at bounding box center [139, 333] width 28 height 21
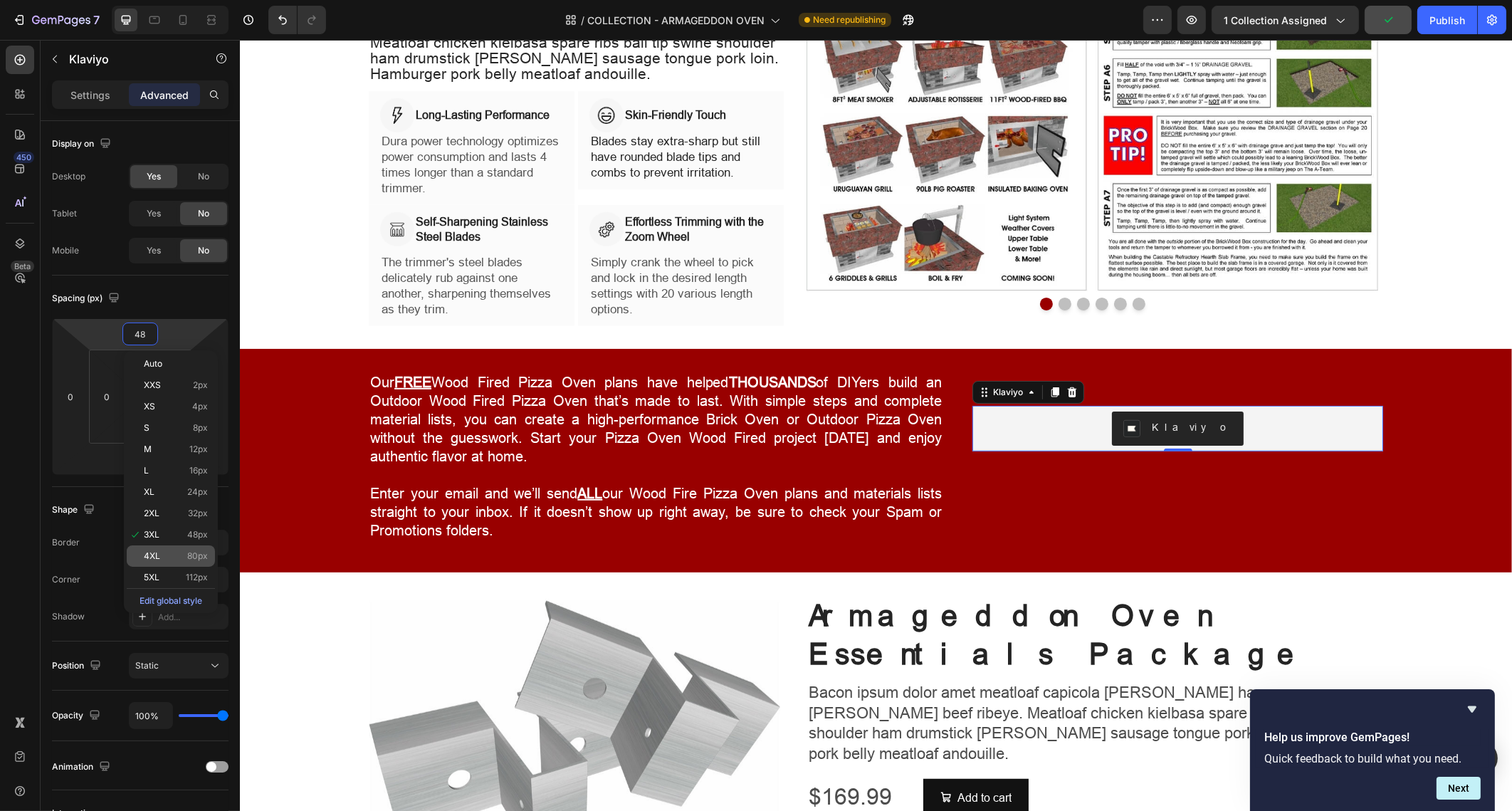
click at [199, 548] on div "4XL 80px" at bounding box center [171, 555] width 88 height 21
type input "80"
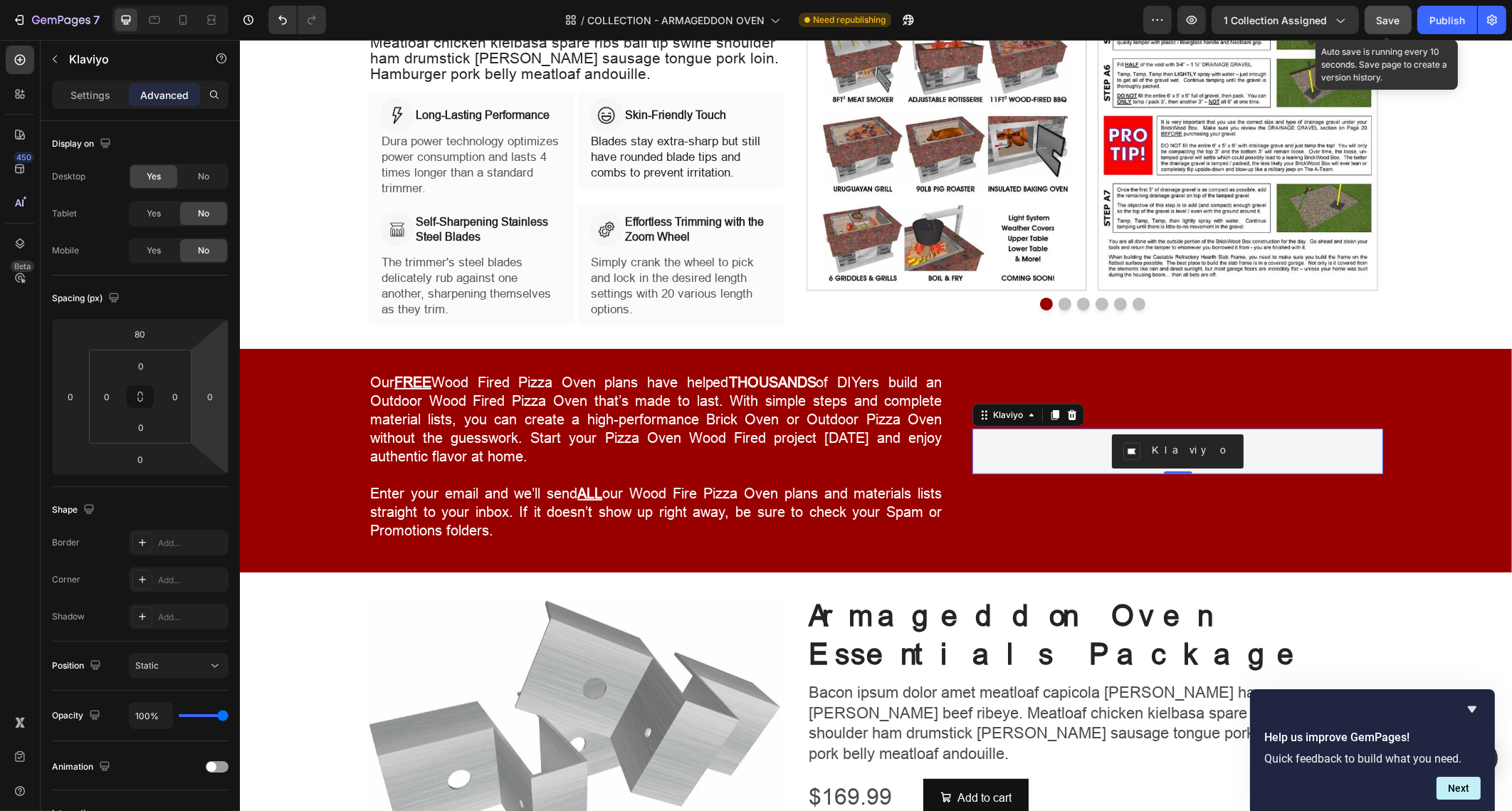
click at [1391, 22] on span "Save" at bounding box center [1389, 20] width 24 height 12
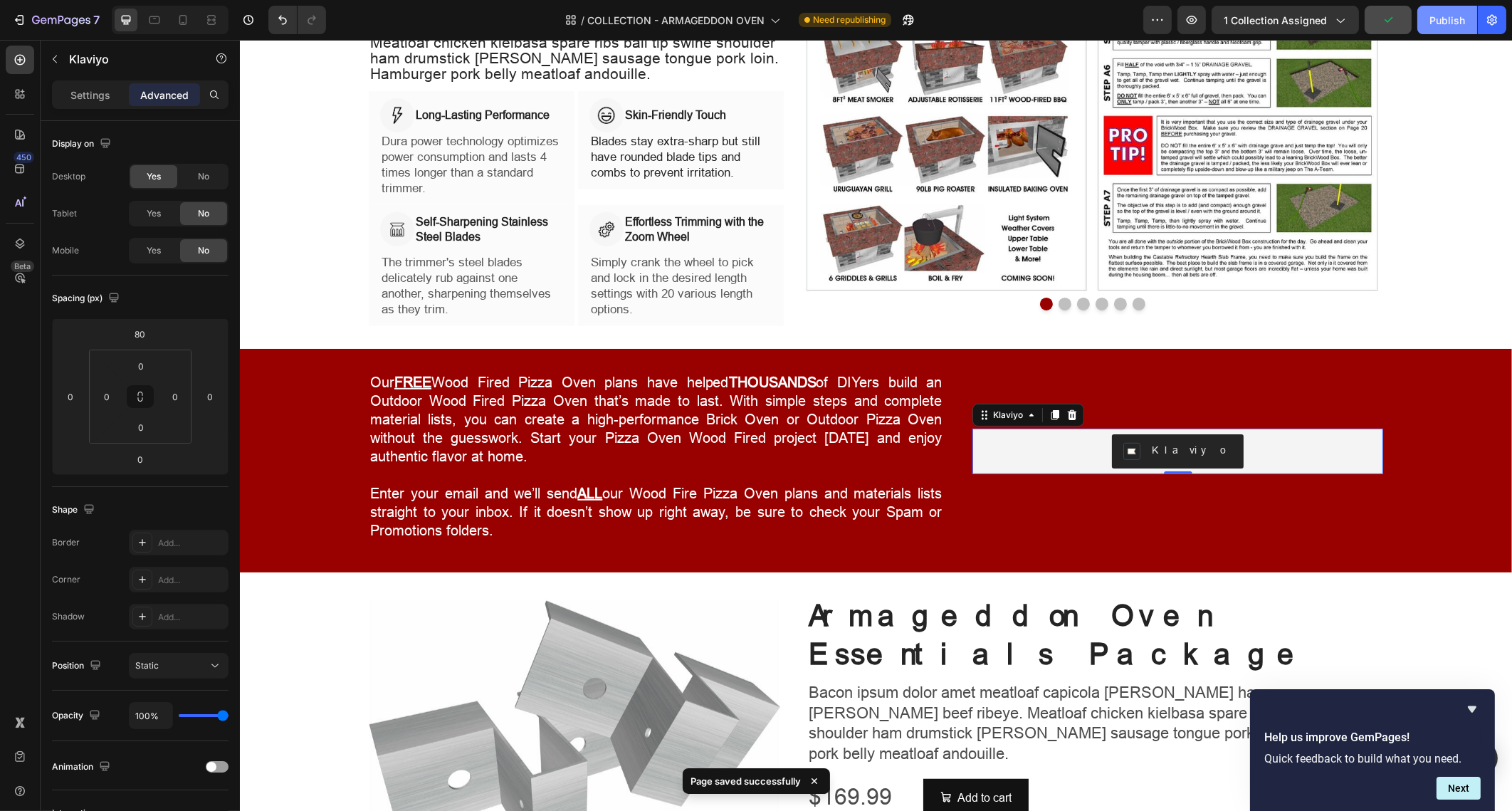
click at [1439, 21] on div "Publish" at bounding box center [1447, 20] width 36 height 15
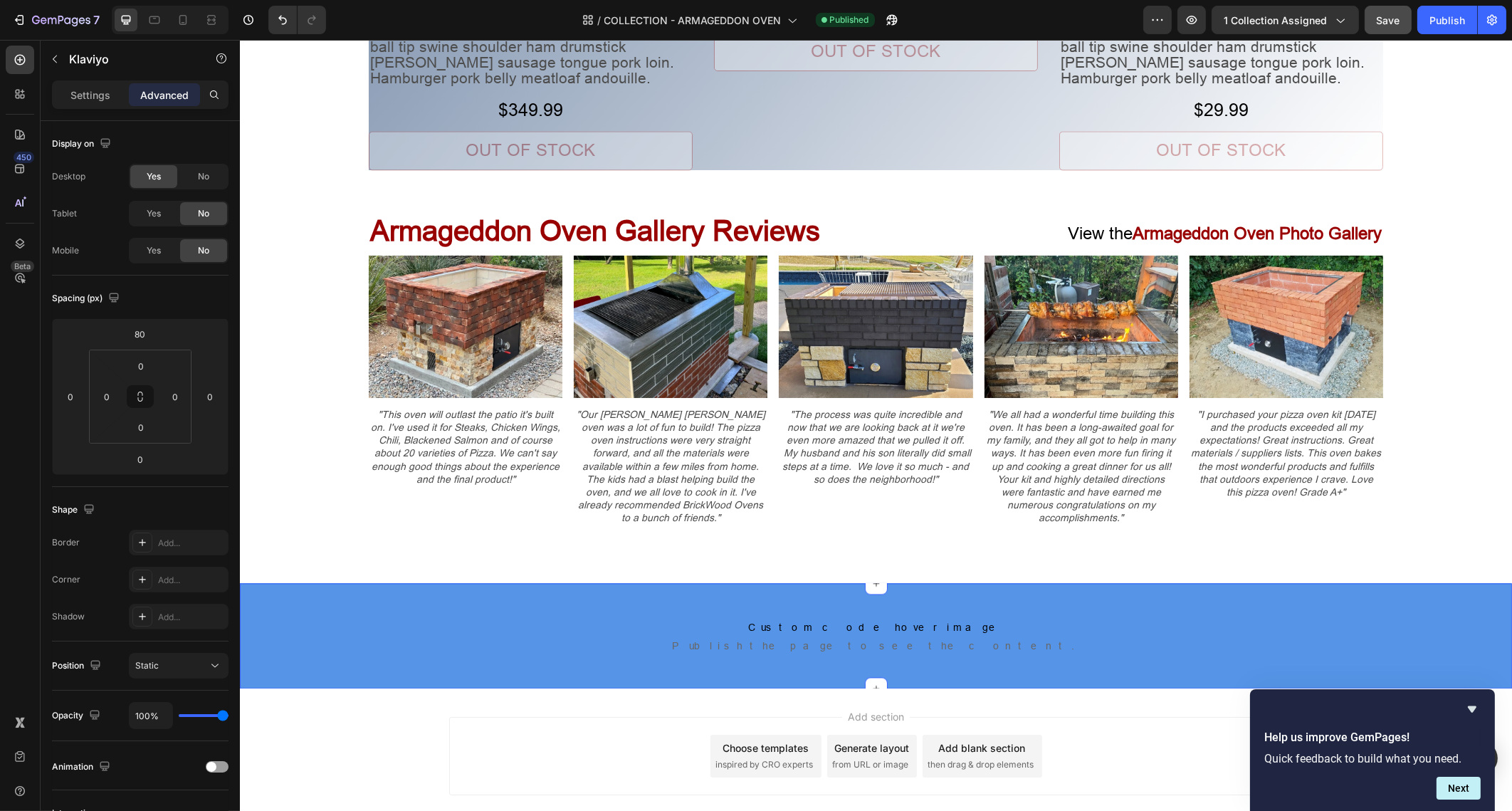
scroll to position [4886, 0]
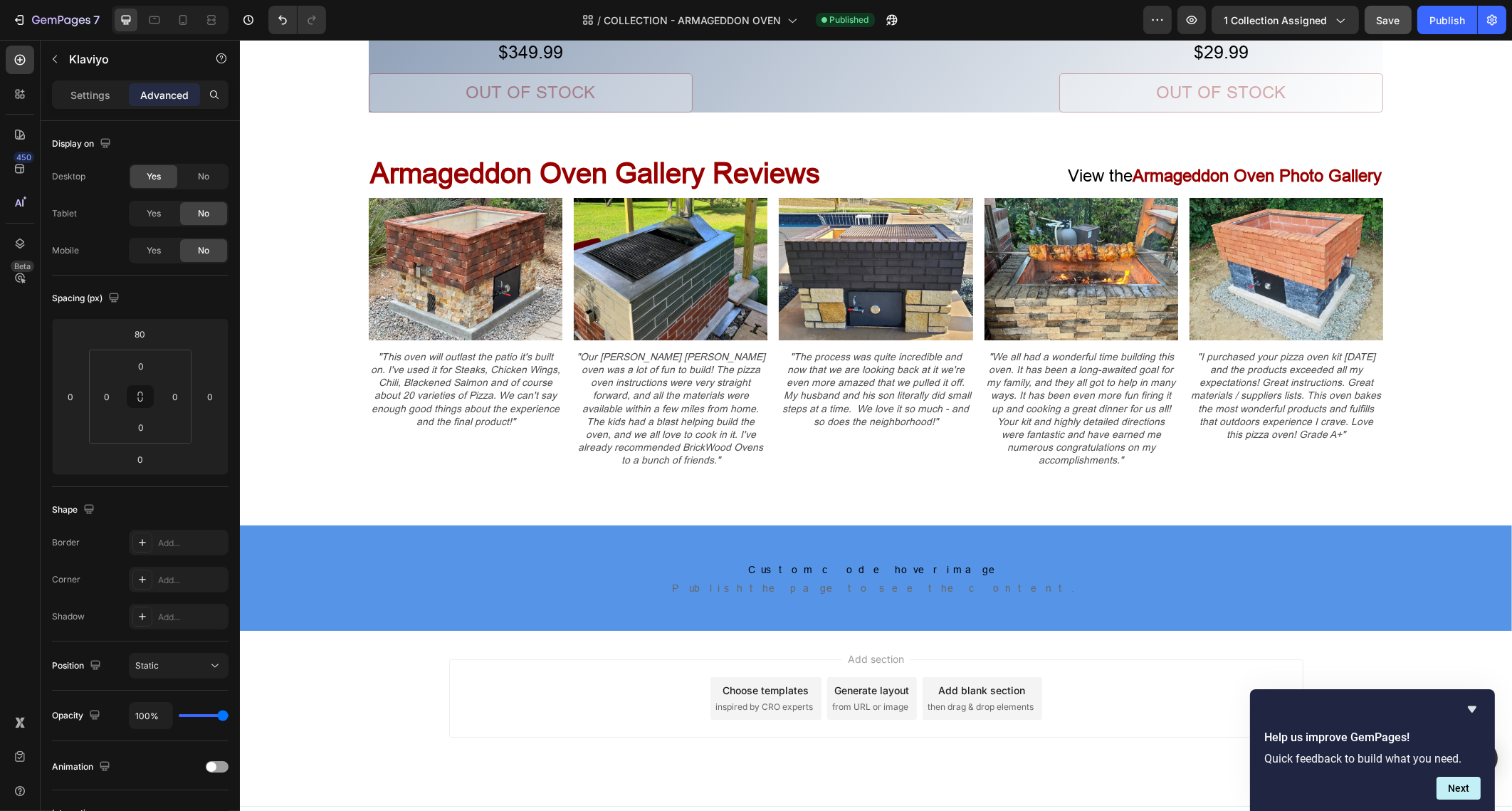
click at [959, 701] on span "then drag & drop elements" at bounding box center [981, 707] width 106 height 13
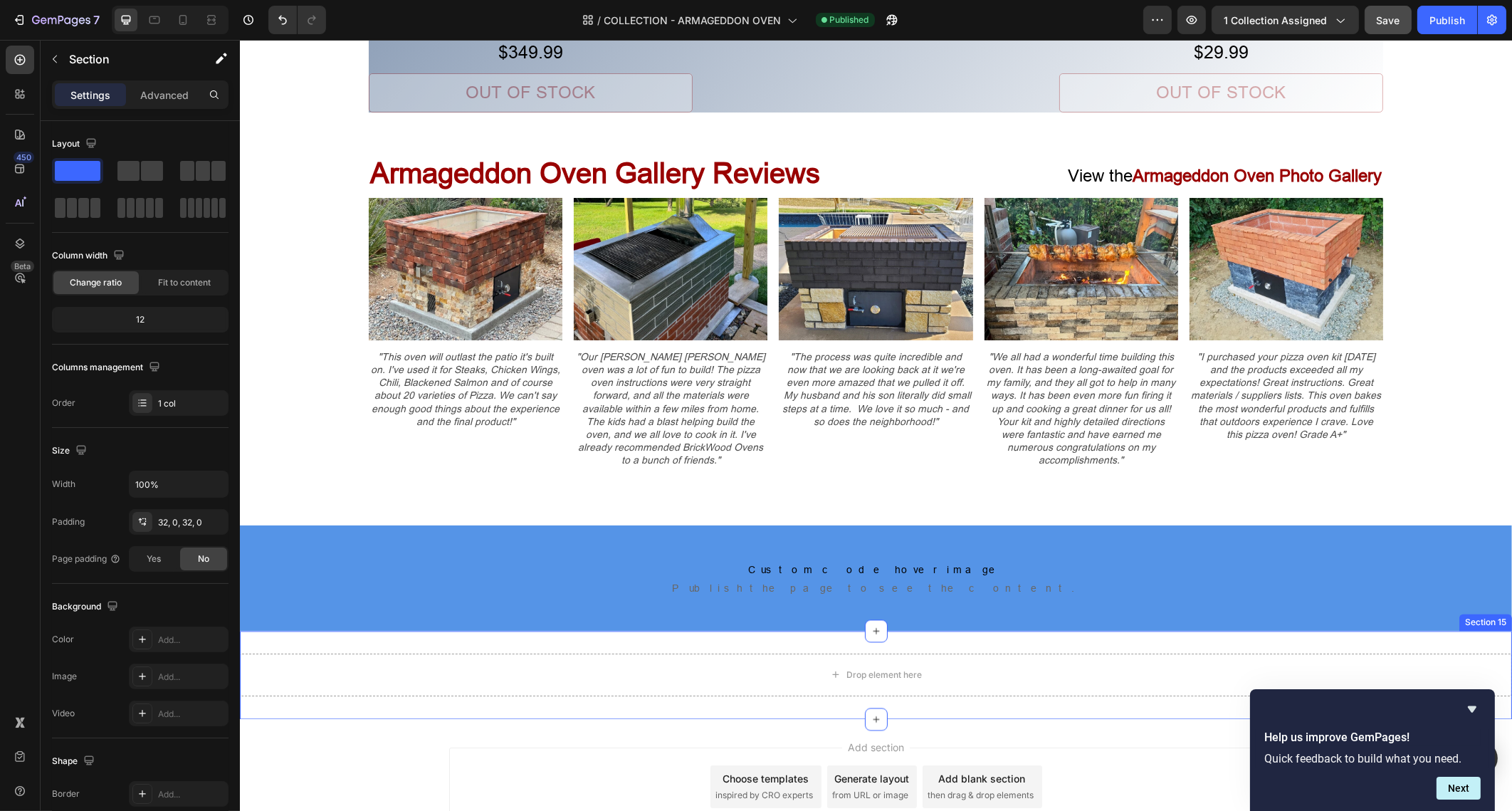
click at [968, 631] on div "Drop element here Section 15" at bounding box center [875, 675] width 1273 height 88
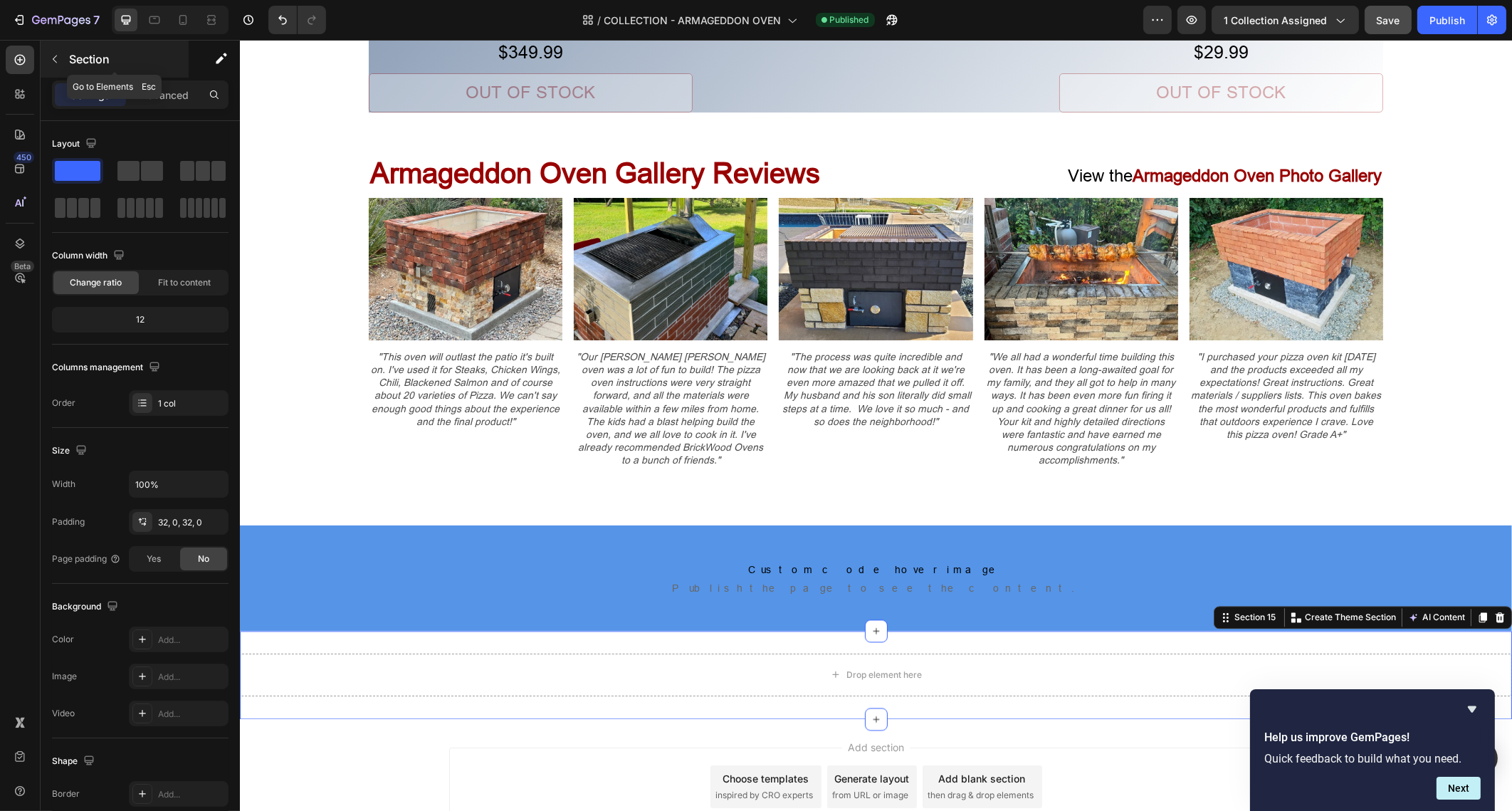
click at [52, 58] on icon "button" at bounding box center [55, 59] width 11 height 11
click at [714, 653] on div "Drop element here" at bounding box center [875, 674] width 1273 height 43
click at [728, 631] on div "Drop element here Section 15 Create Theme Section AI Content Write with GemAI W…" at bounding box center [875, 675] width 1273 height 88
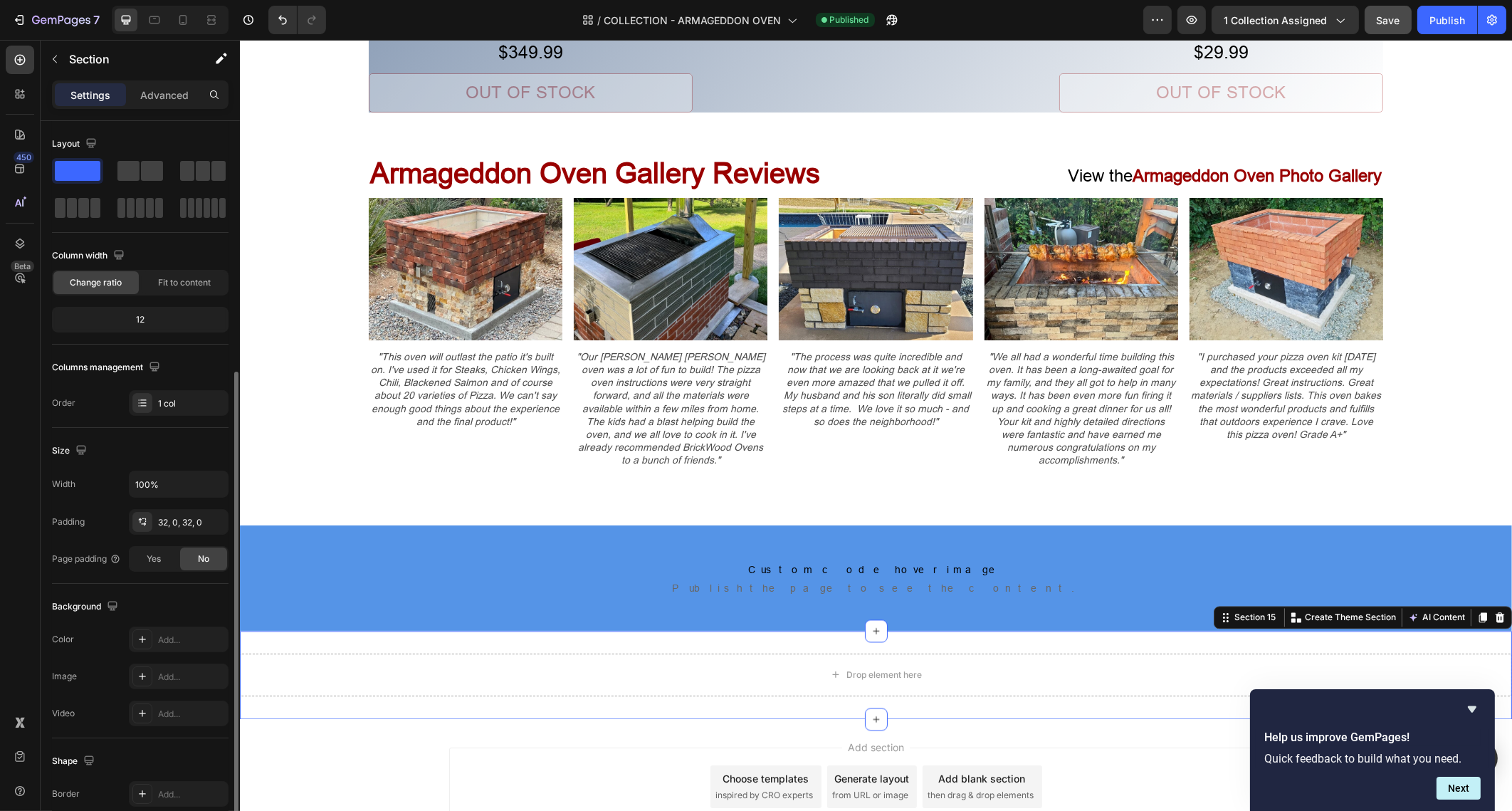
scroll to position [136, 0]
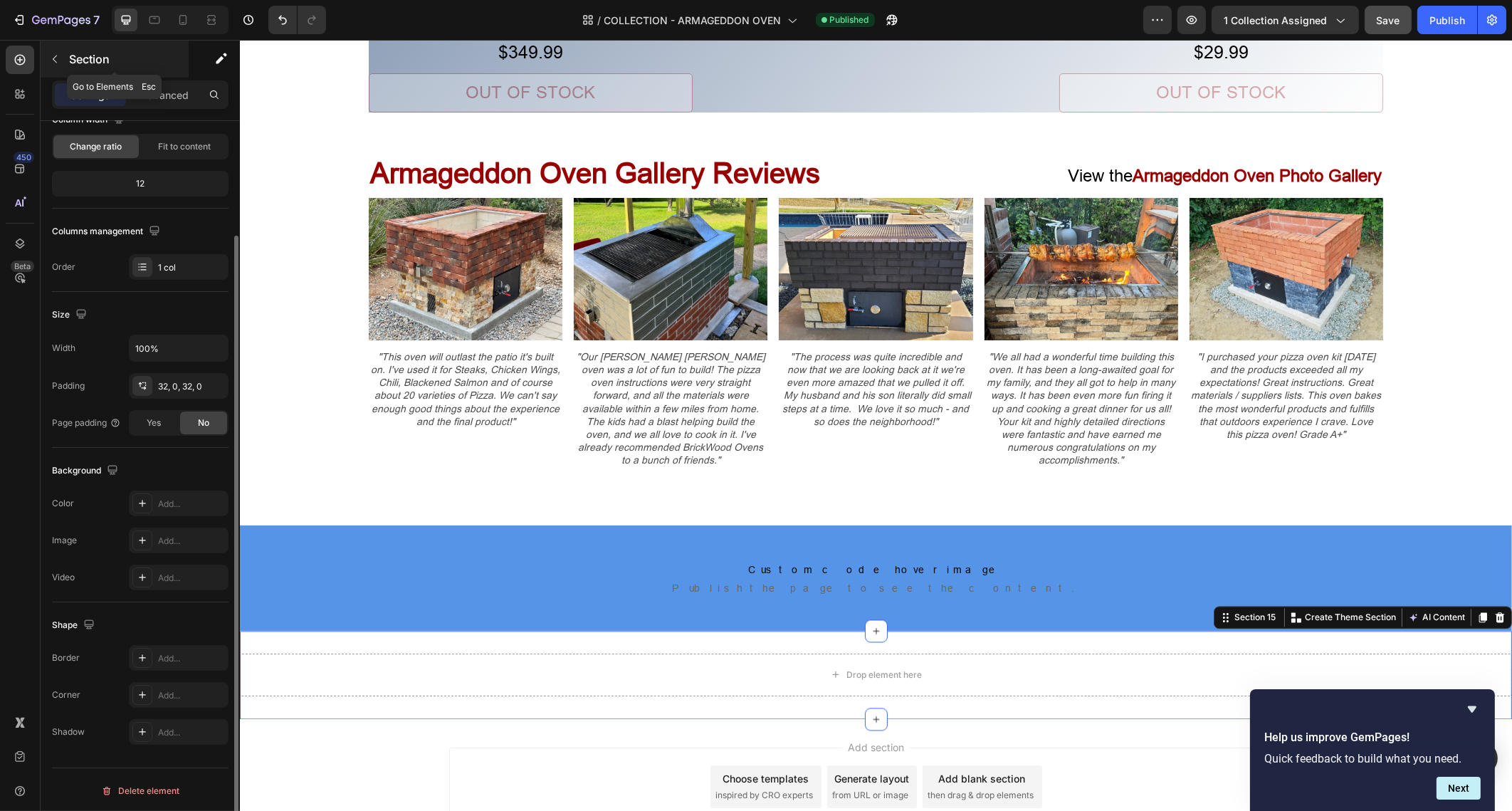
click at [54, 61] on icon "button" at bounding box center [55, 59] width 11 height 11
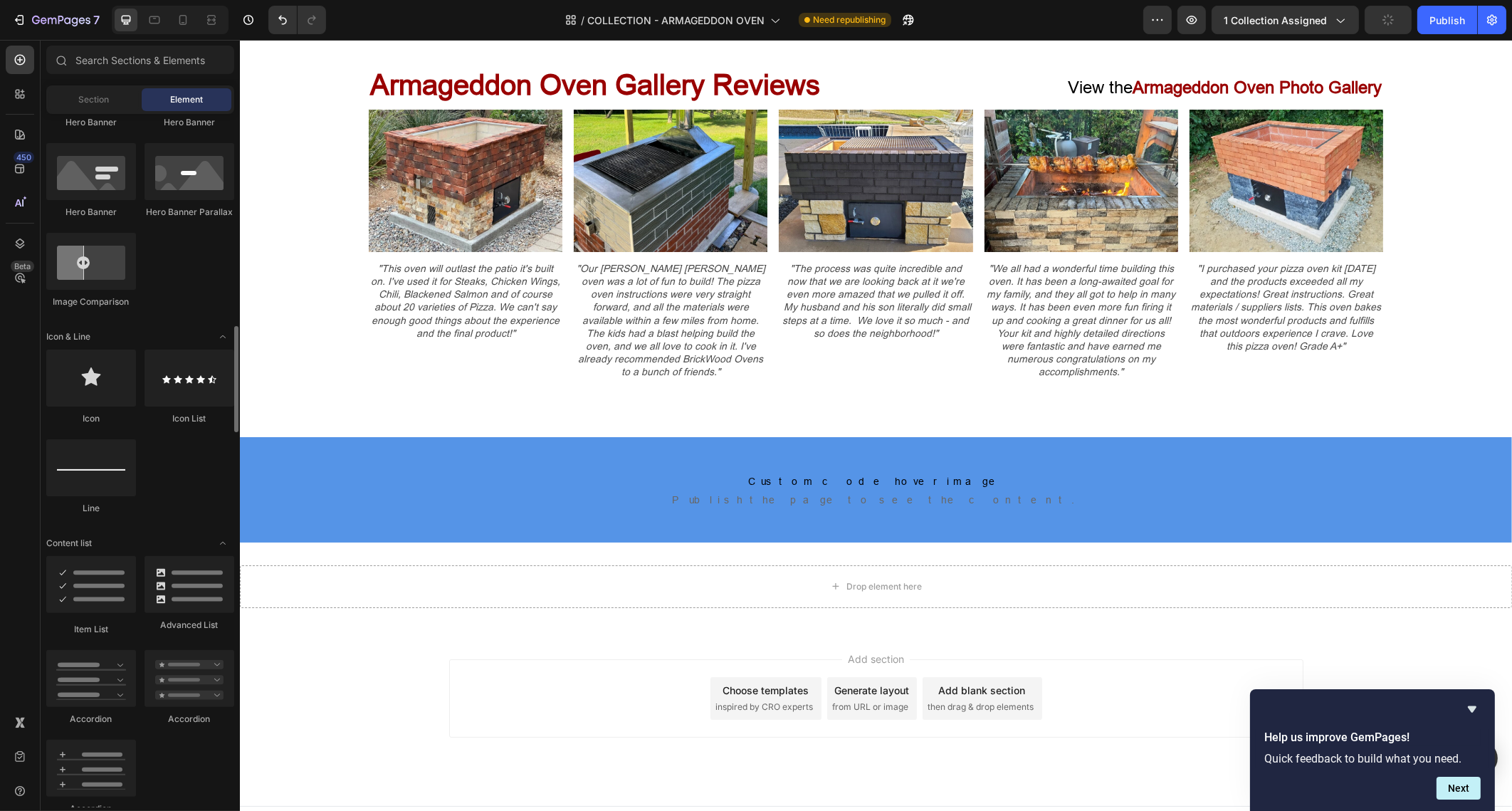
scroll to position [801, 0]
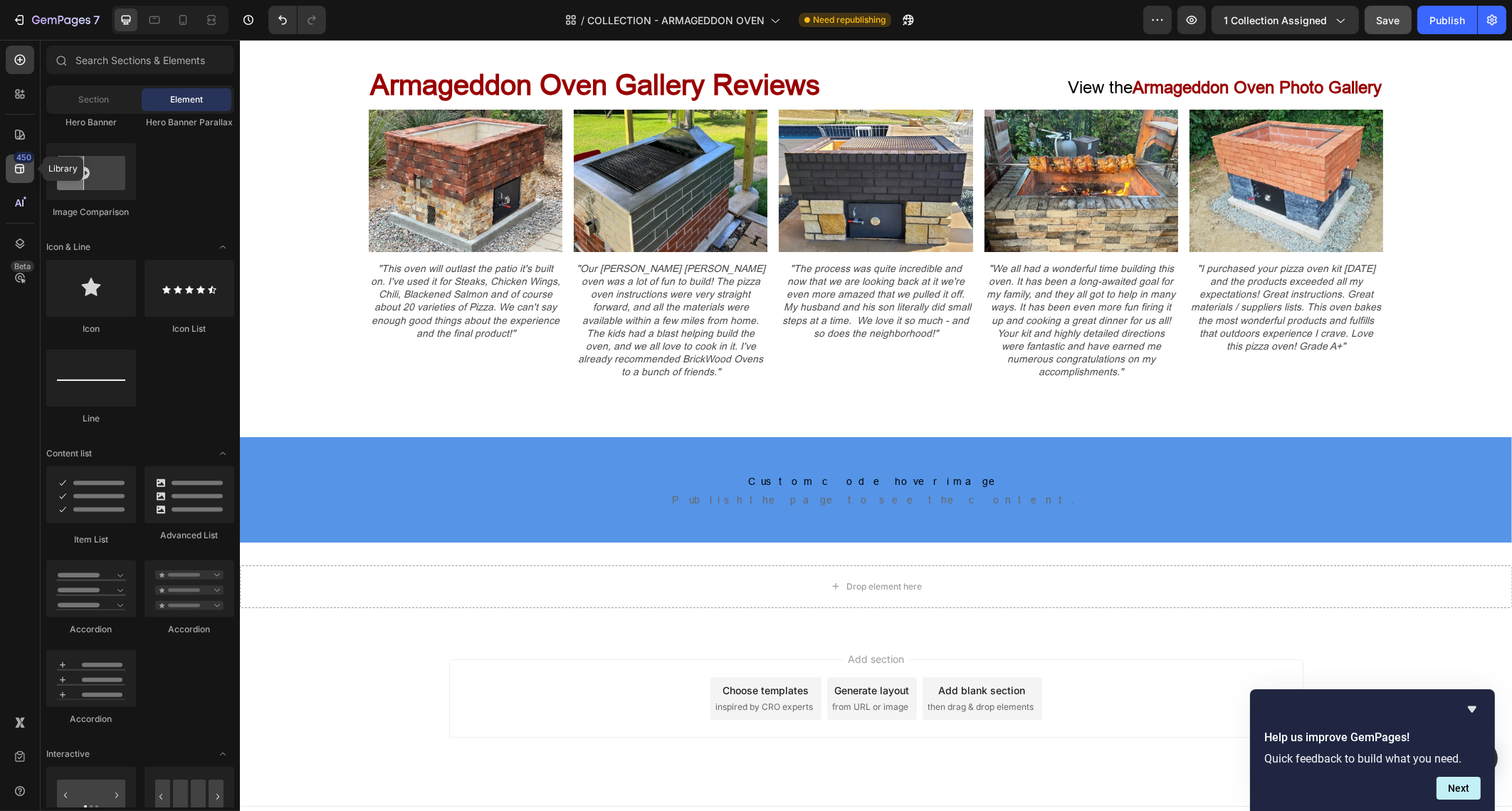
click at [28, 168] on div "450" at bounding box center [19, 168] width 28 height 28
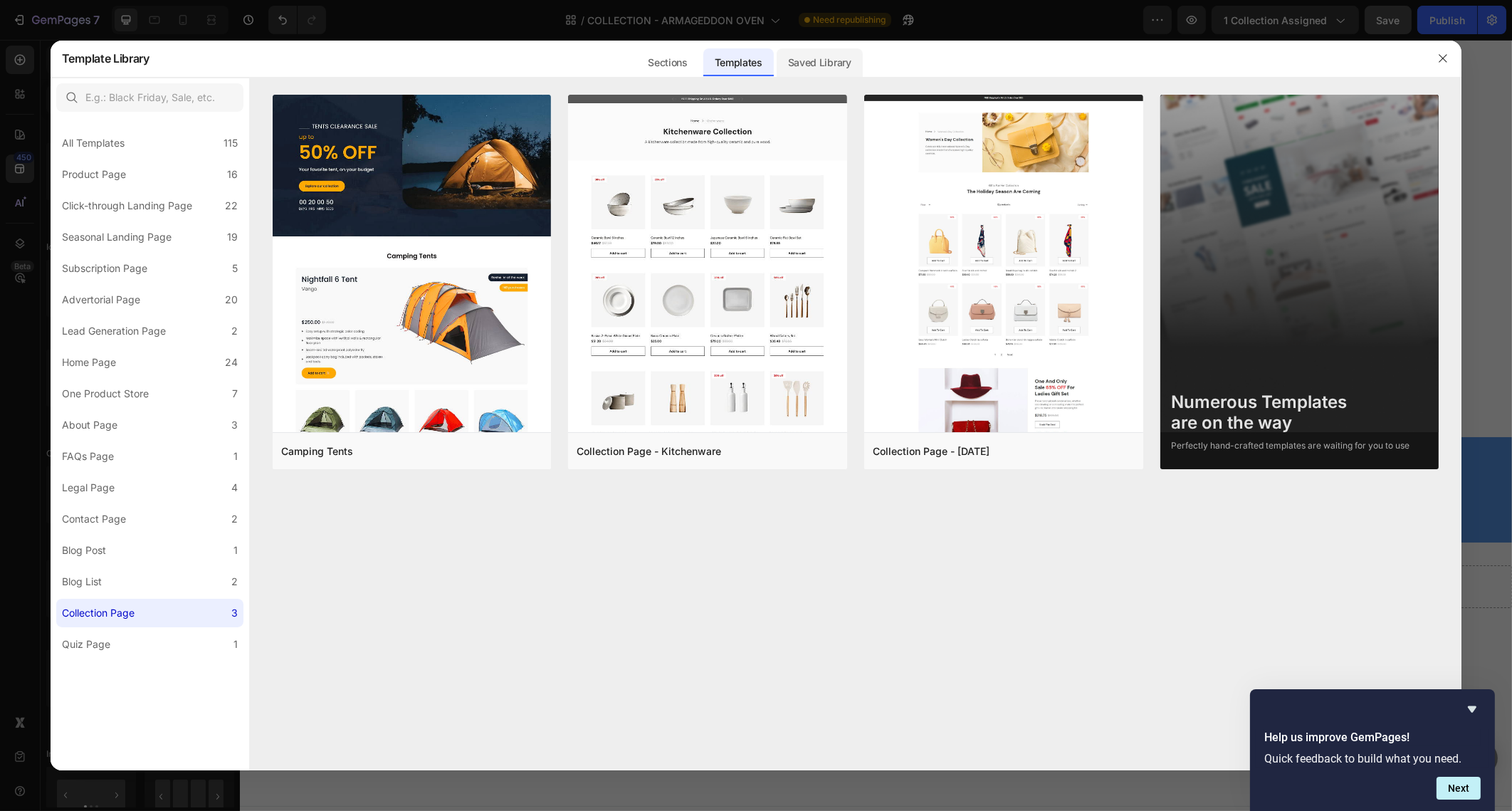
click at [819, 65] on div "Saved Library" at bounding box center [820, 62] width 86 height 28
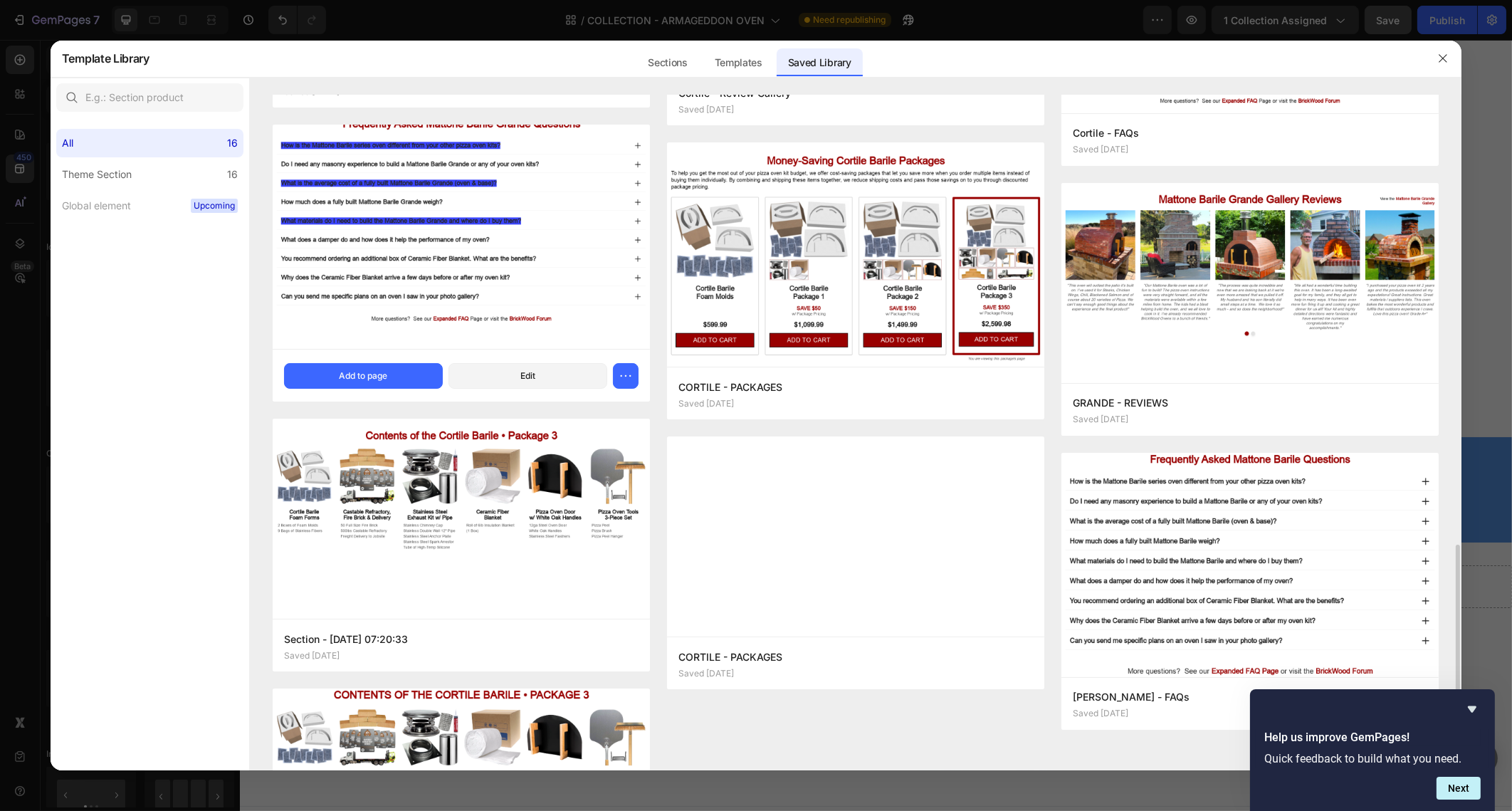
scroll to position [890, 0]
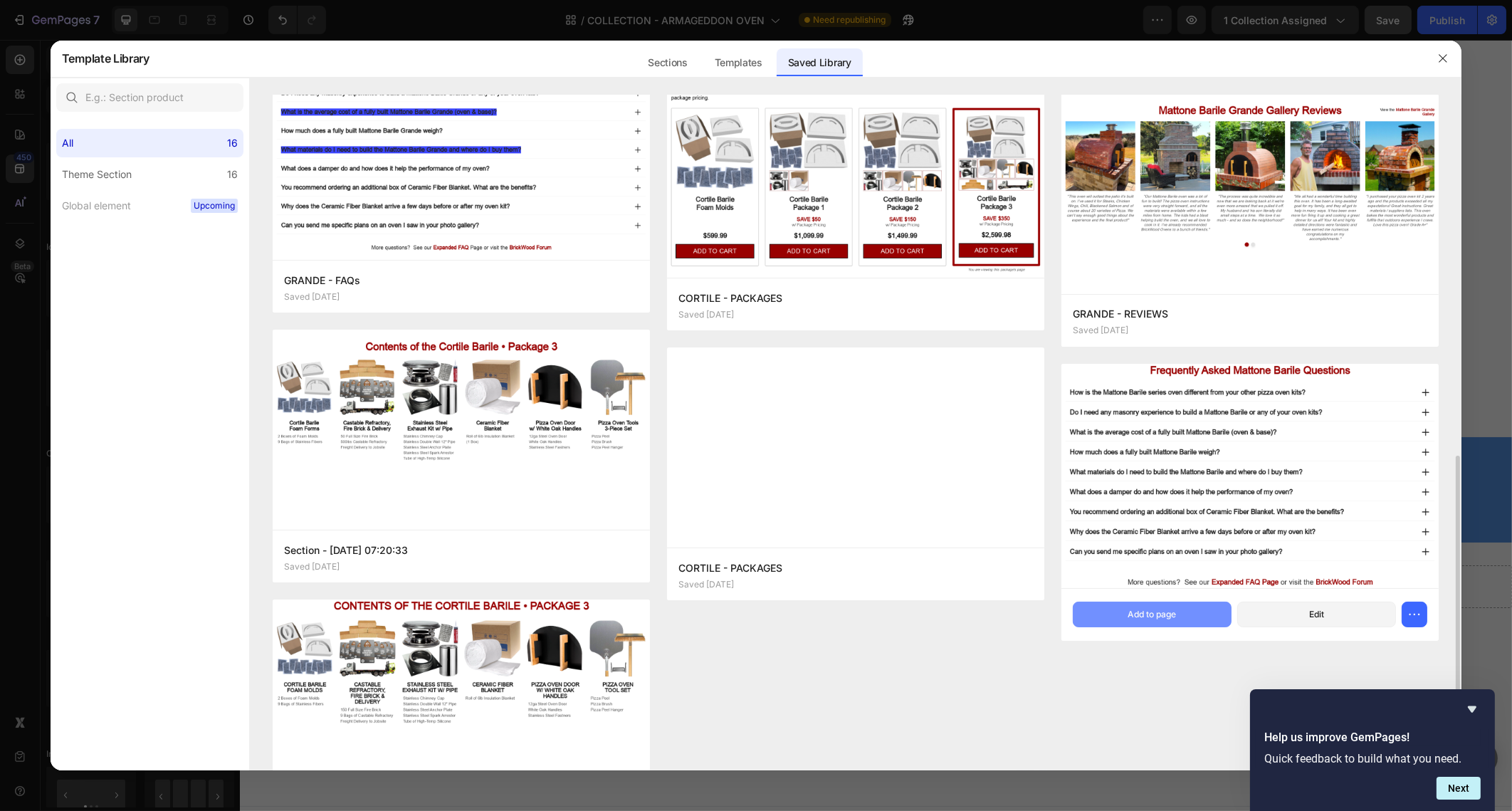
click at [1168, 609] on div "Add to page" at bounding box center [1152, 615] width 49 height 13
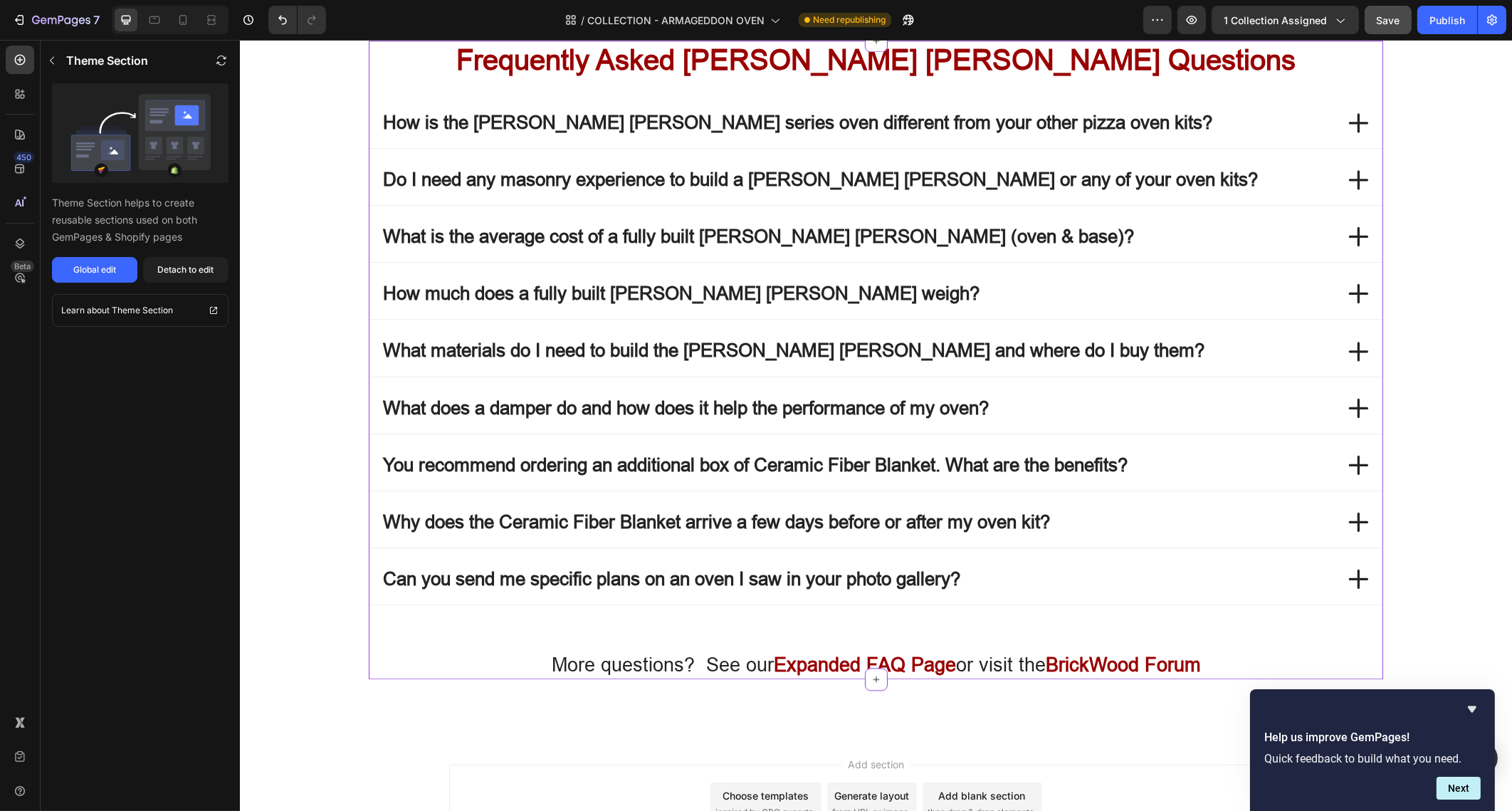
scroll to position [5185, 0]
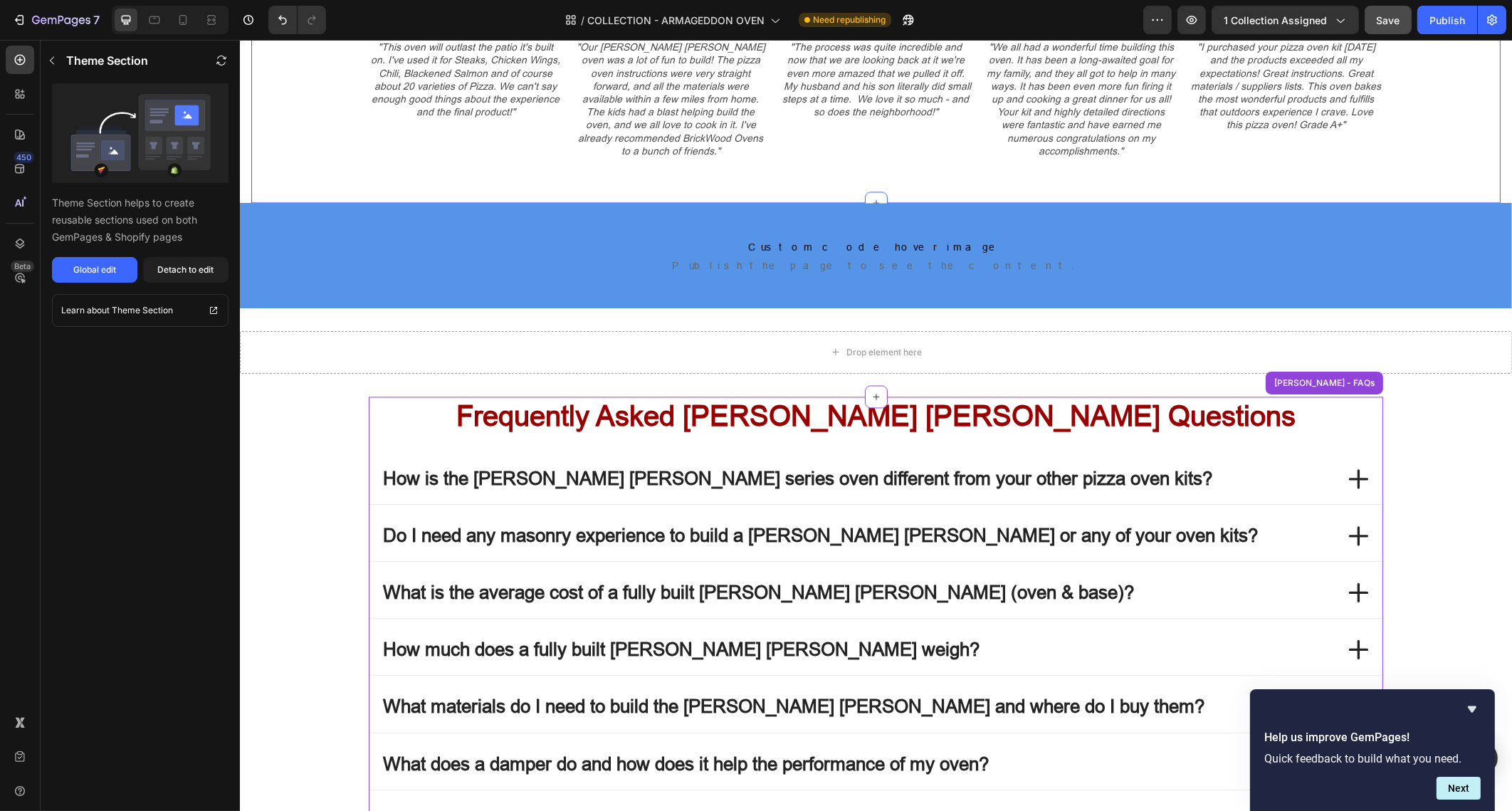
click at [940, 199] on div "Armageddon Oven Gallery Reviews Heading View the Armageddon Oven Photo Gallery …" at bounding box center [875, 24] width 1250 height 357
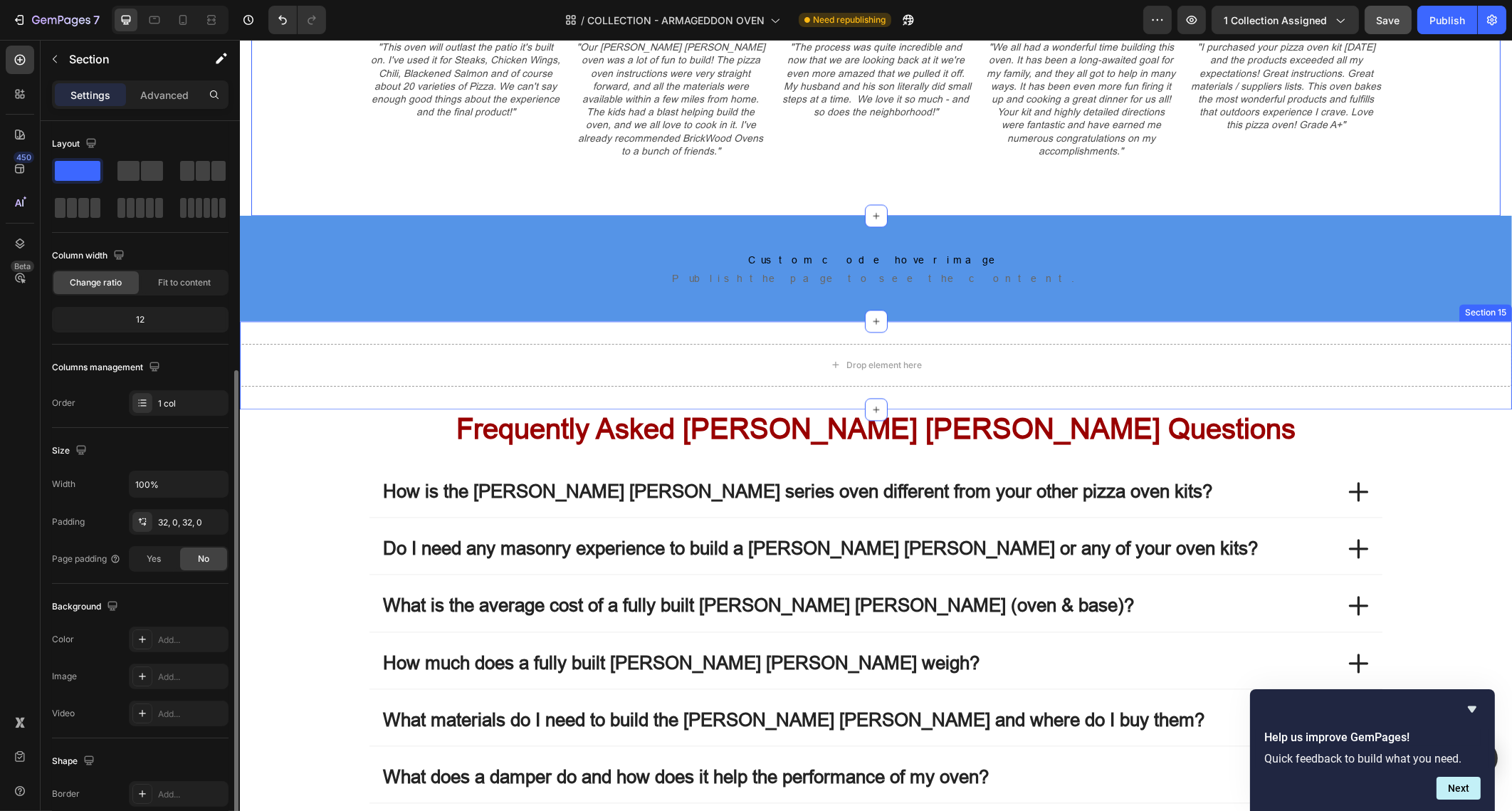
scroll to position [135, 0]
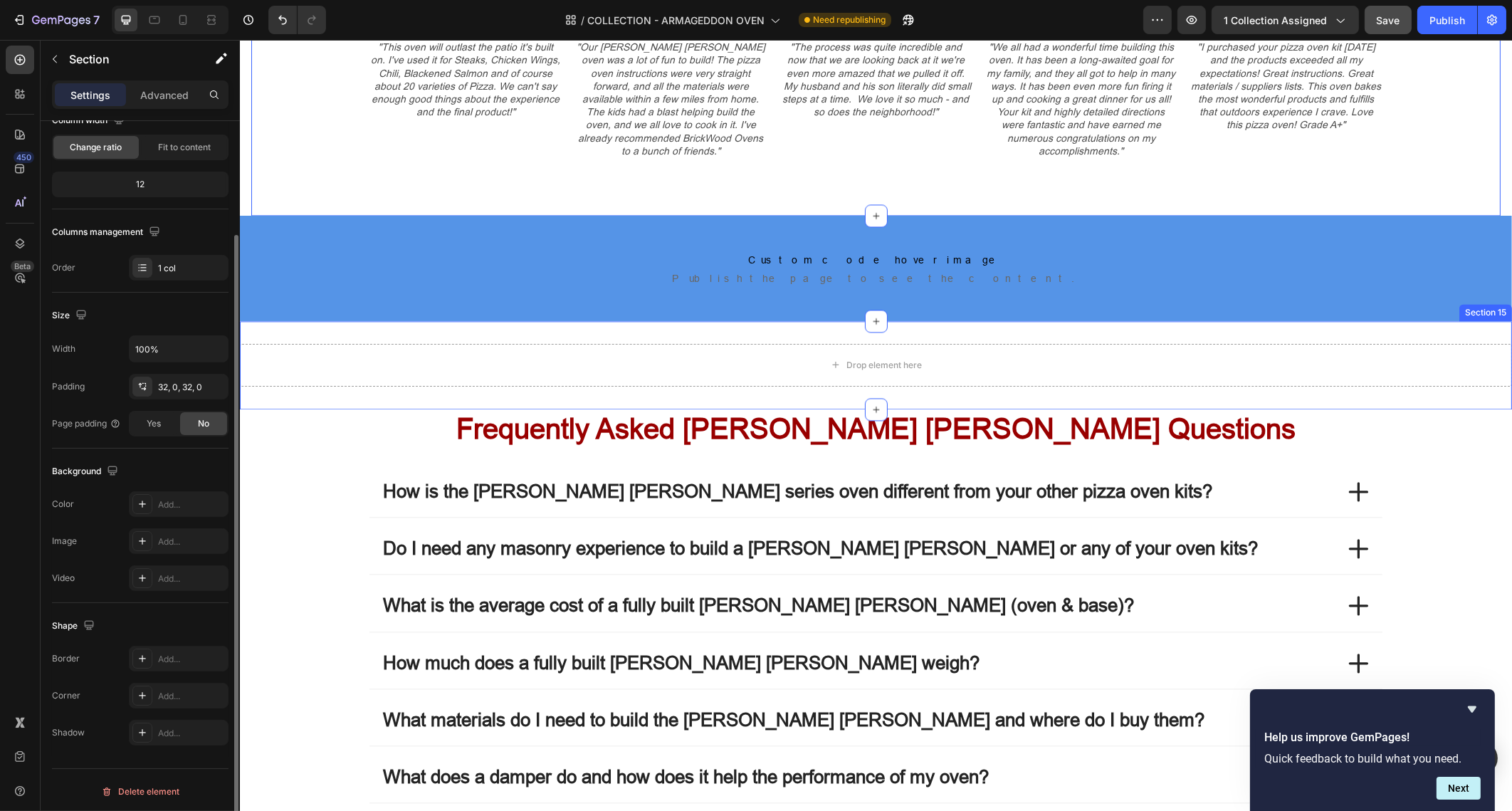
click at [1051, 324] on div "Drop element here Section 15" at bounding box center [875, 365] width 1273 height 88
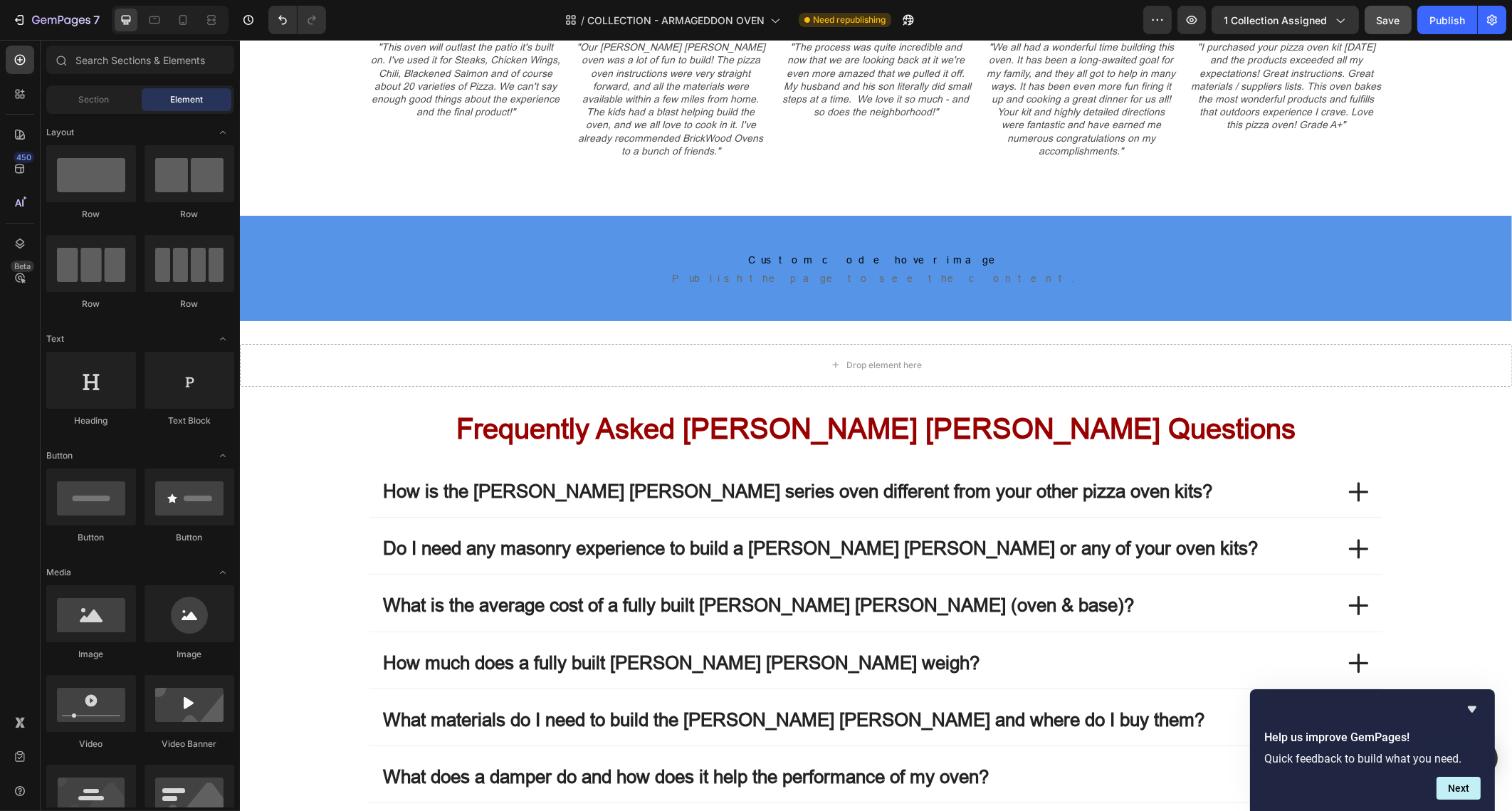
drag, startPoint x: 1405, startPoint y: 434, endPoint x: 1382, endPoint y: 399, distance: 41.9
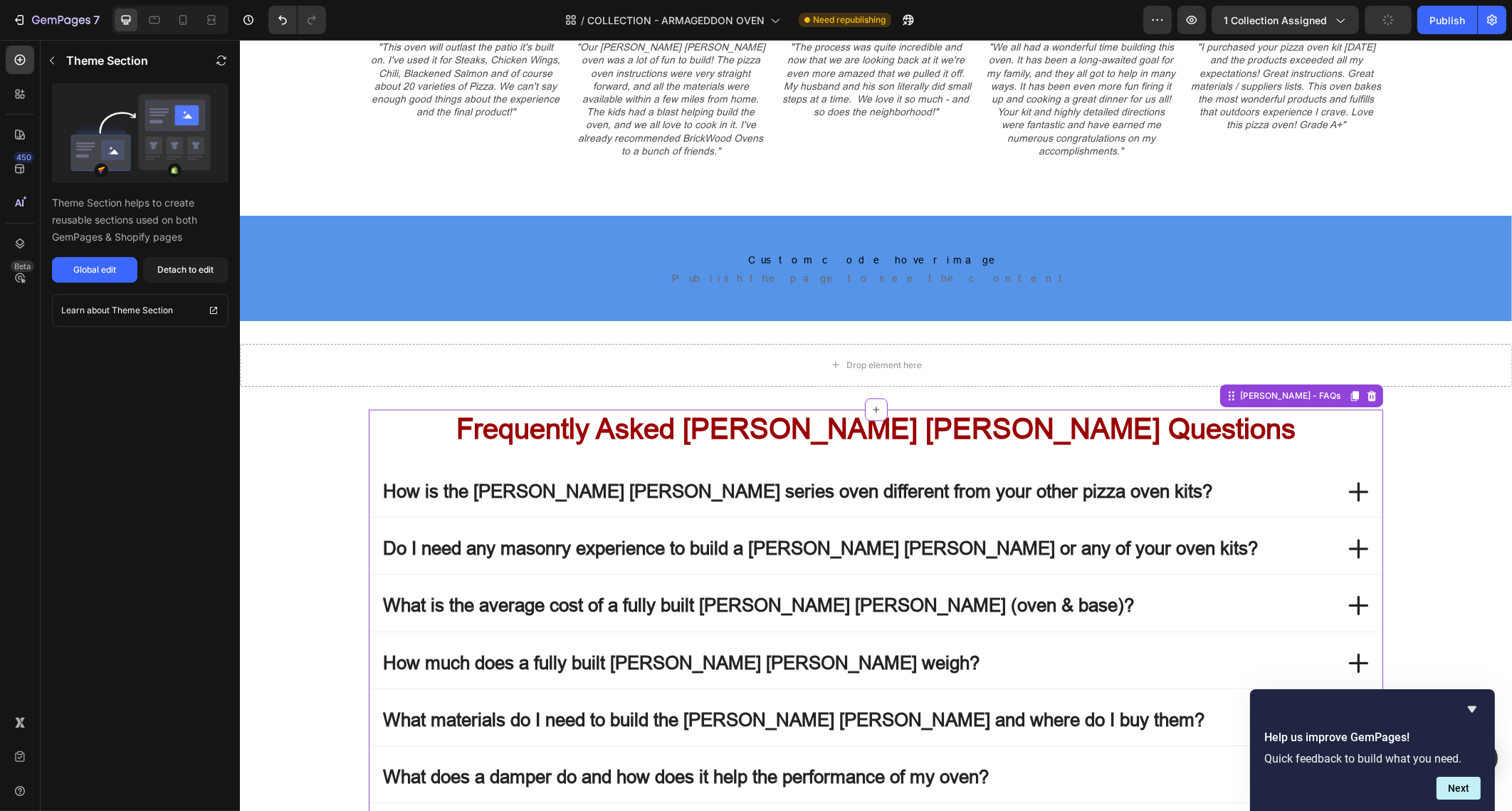
click at [1181, 425] on h3 "Frequently Asked [PERSON_NAME] [PERSON_NAME] Questions" at bounding box center [875, 428] width 1015 height 39
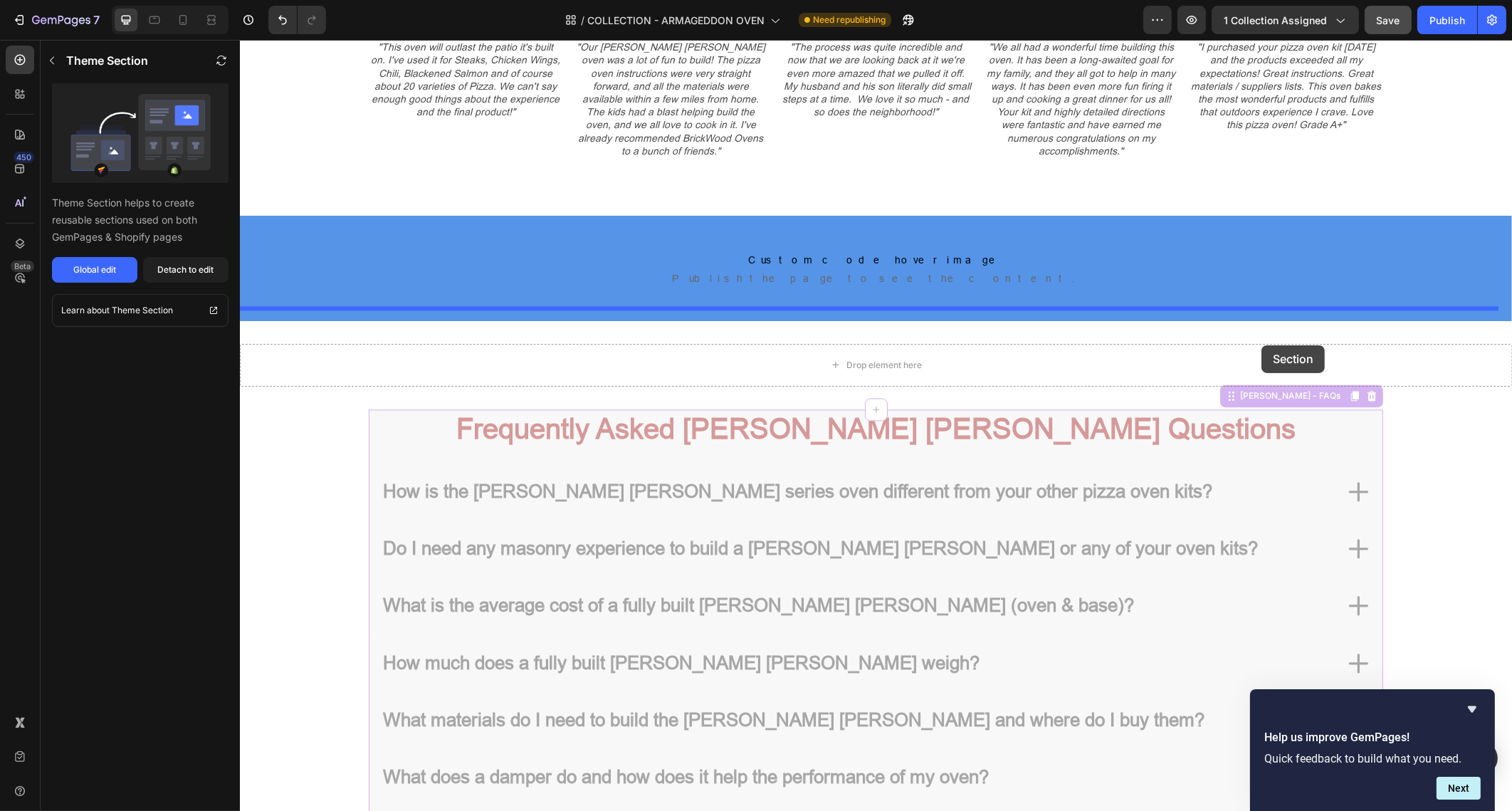
drag, startPoint x: 1270, startPoint y: 382, endPoint x: 1261, endPoint y: 345, distance: 38.1
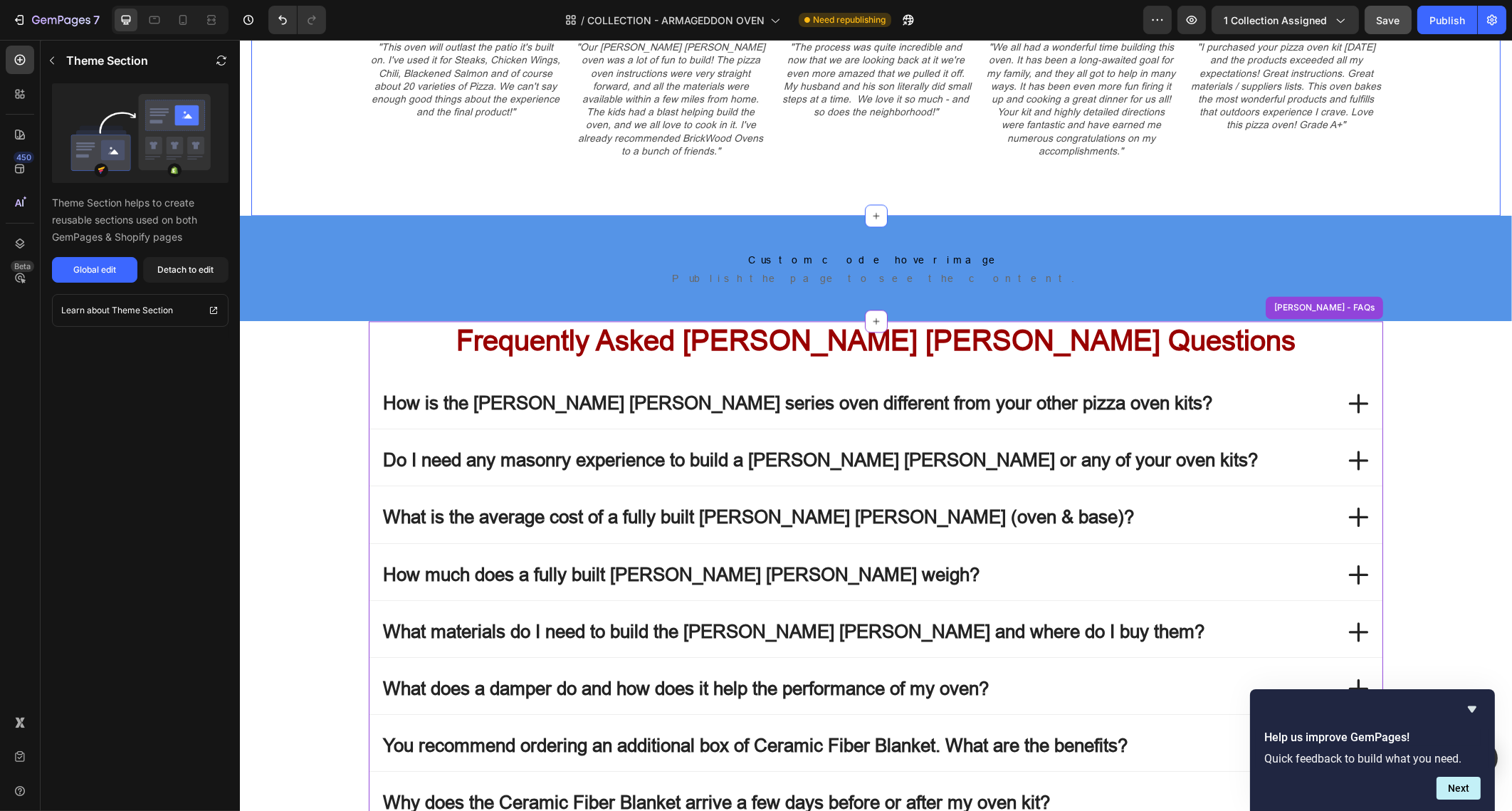
click at [1124, 199] on div "Armageddon Oven Gallery Reviews Heading View the Armageddon Oven Photo Gallery …" at bounding box center [875, 30] width 1250 height 370
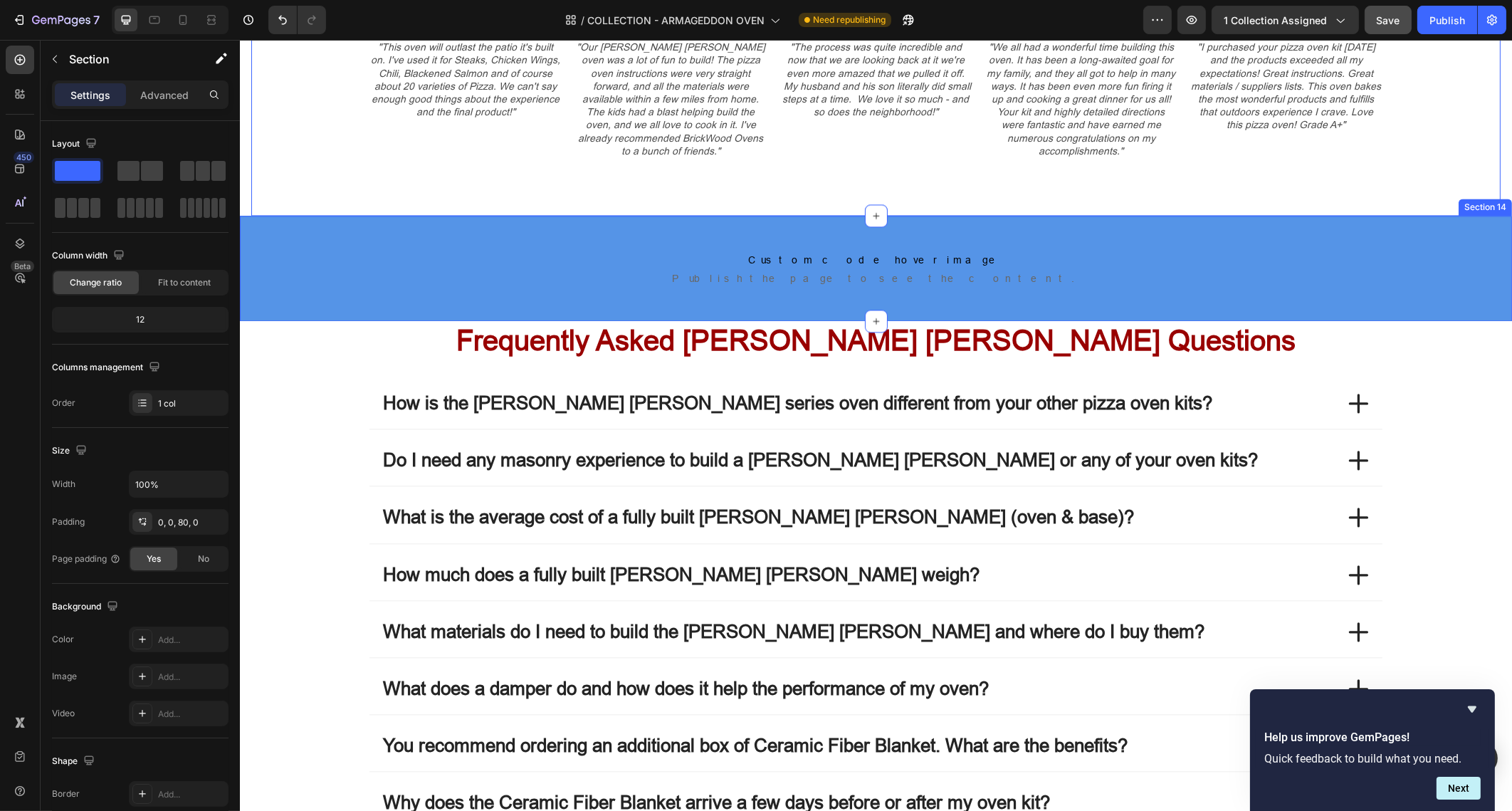
click at [1122, 217] on div "Custom code hover image Publish the page to see the content. Custom code hover …" at bounding box center [875, 268] width 1273 height 106
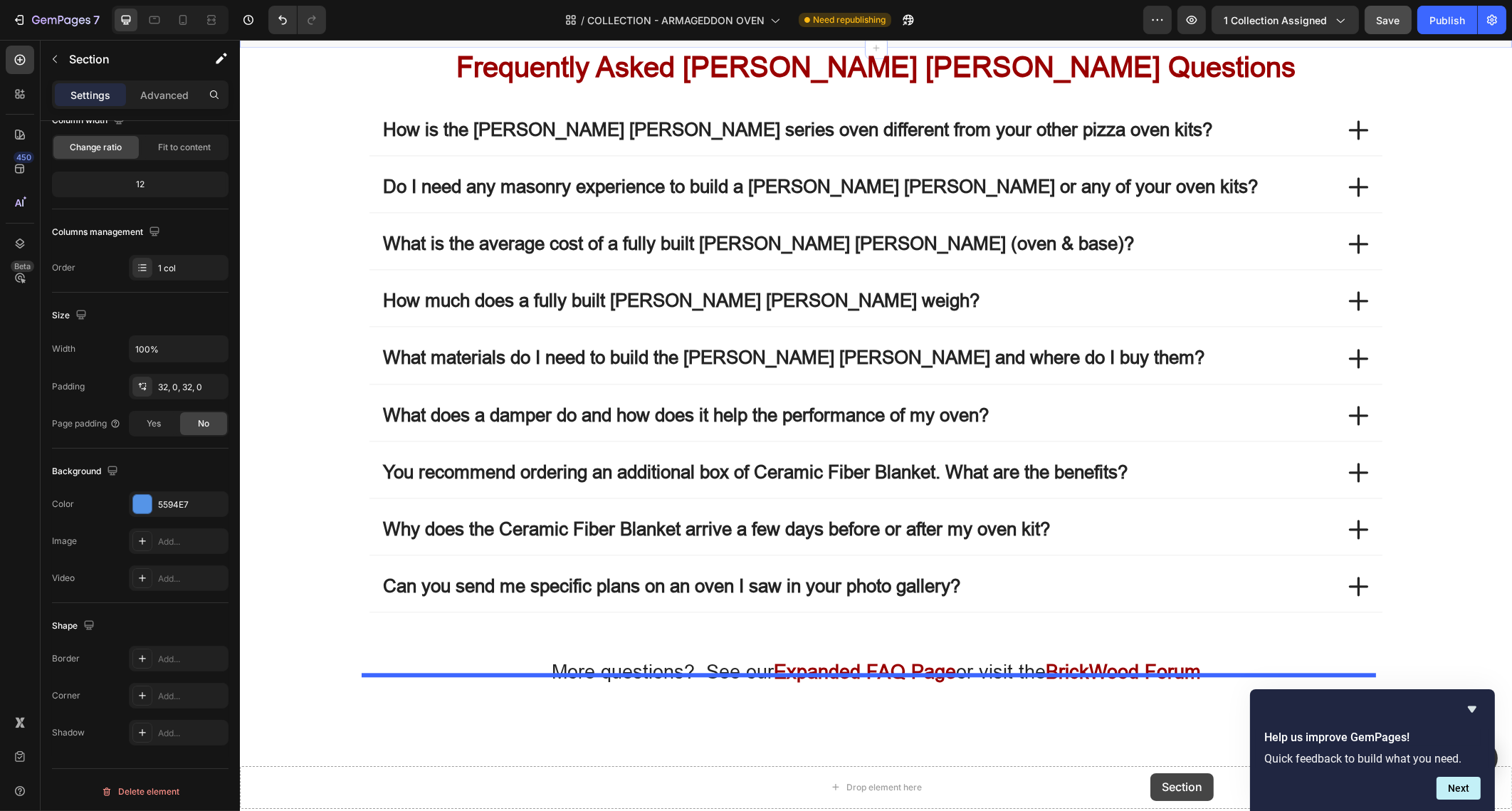
scroll to position [5478, 0]
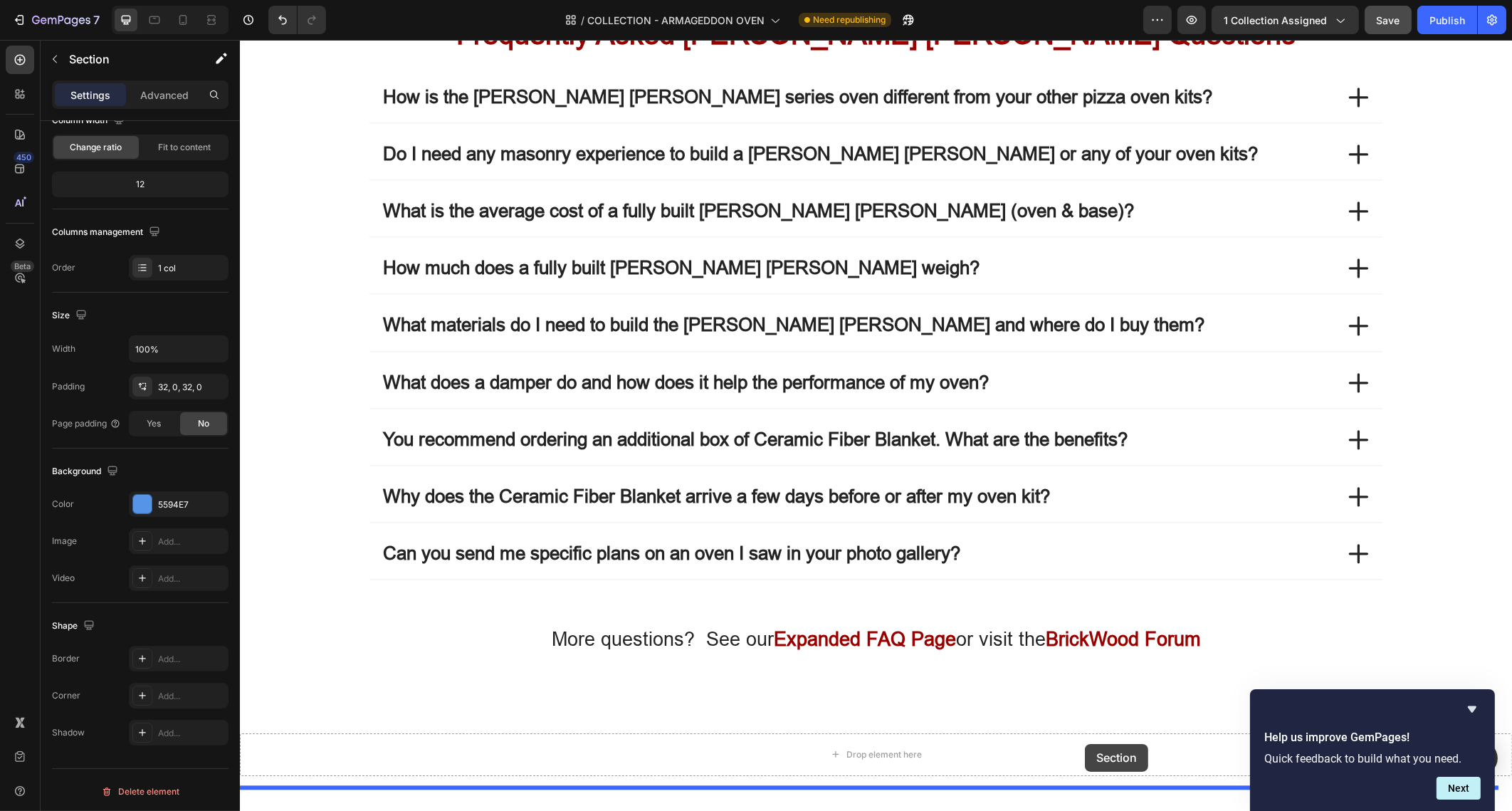
drag, startPoint x: 1212, startPoint y: 187, endPoint x: 1083, endPoint y: 739, distance: 566.9
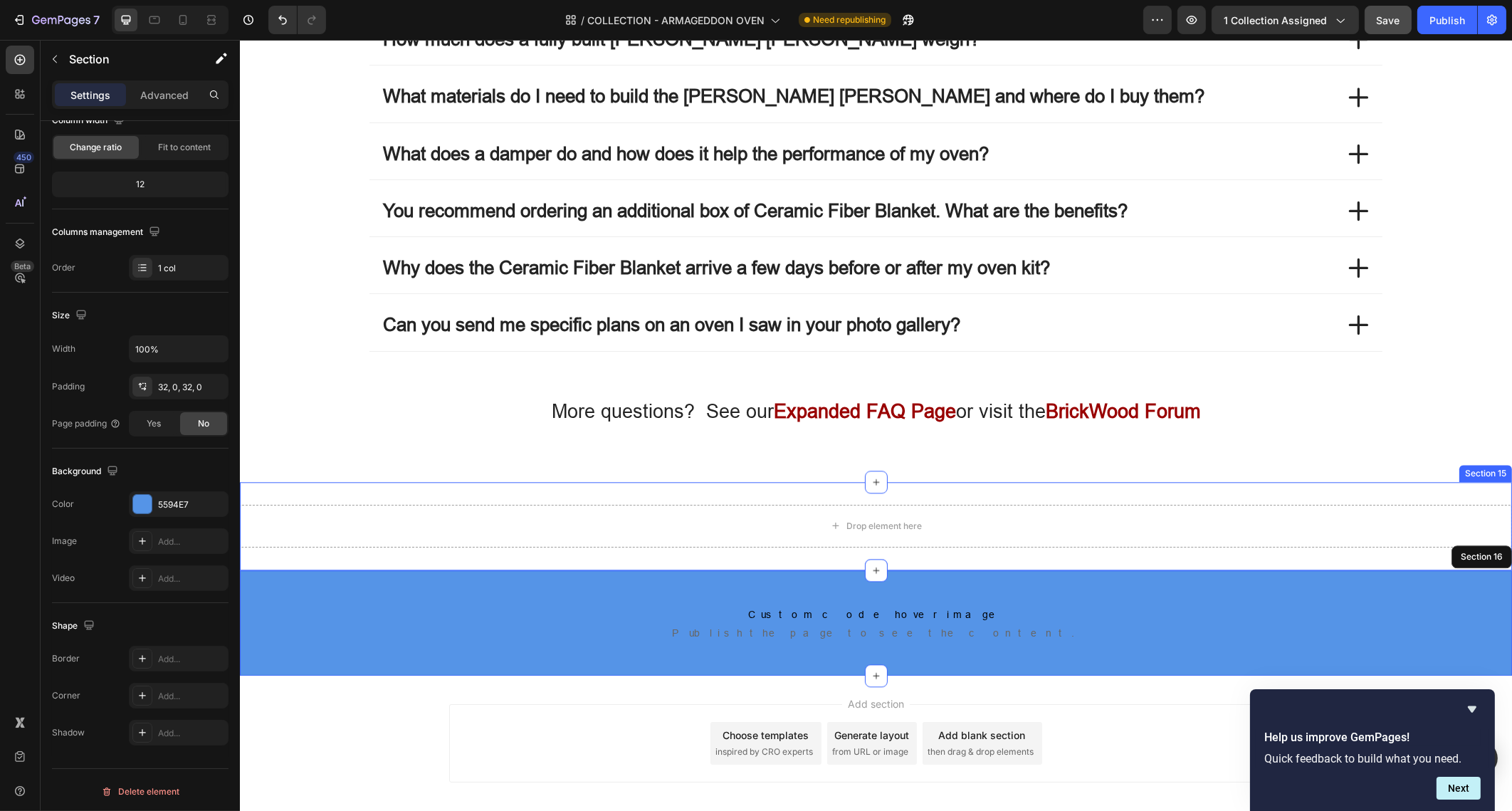
scroll to position [5640, 0]
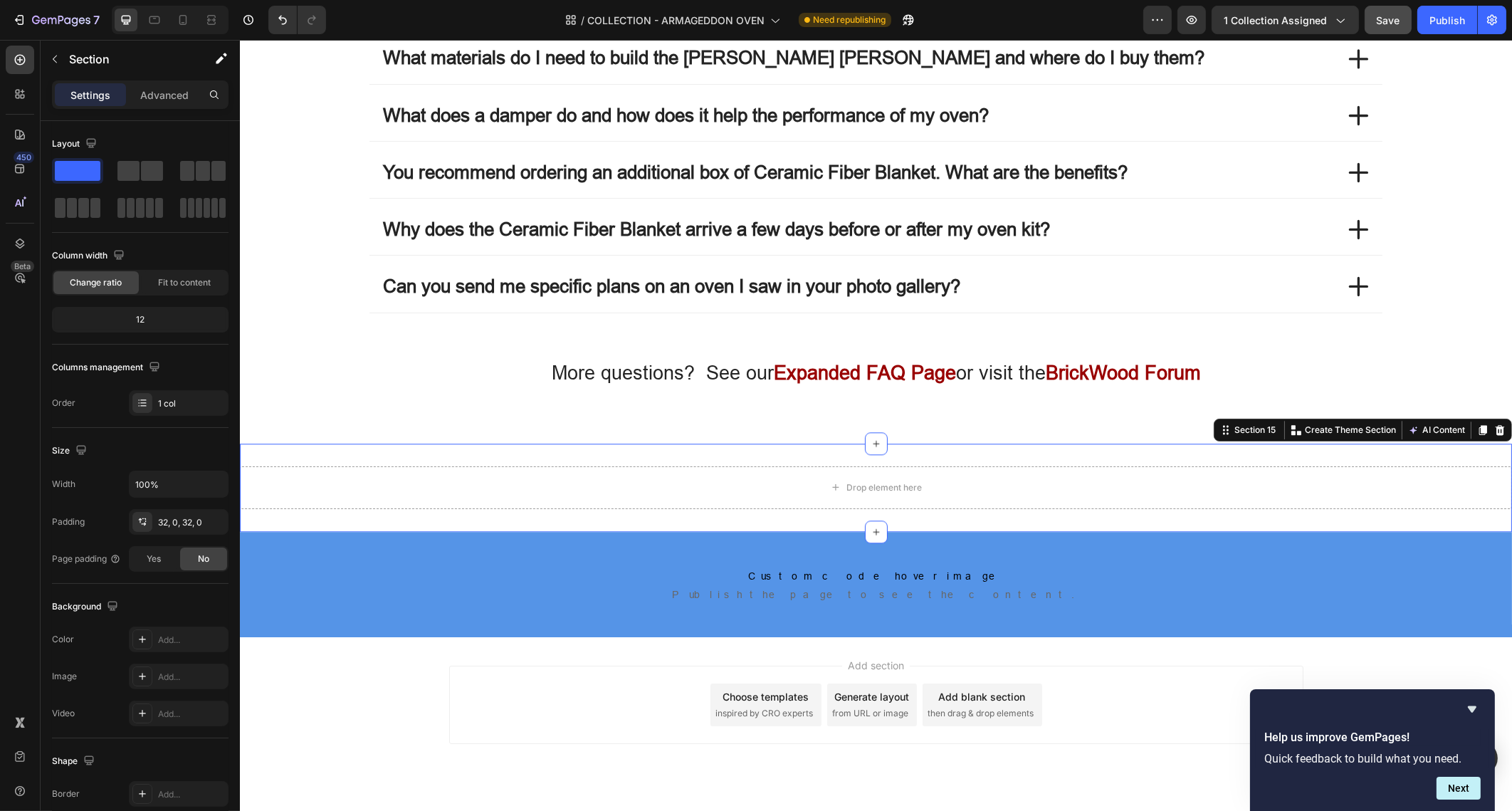
click at [1162, 447] on div "Drop element here Section 15 Create Theme Section AI Content Write with GemAI W…" at bounding box center [875, 487] width 1273 height 88
click at [1495, 425] on icon at bounding box center [1500, 429] width 9 height 10
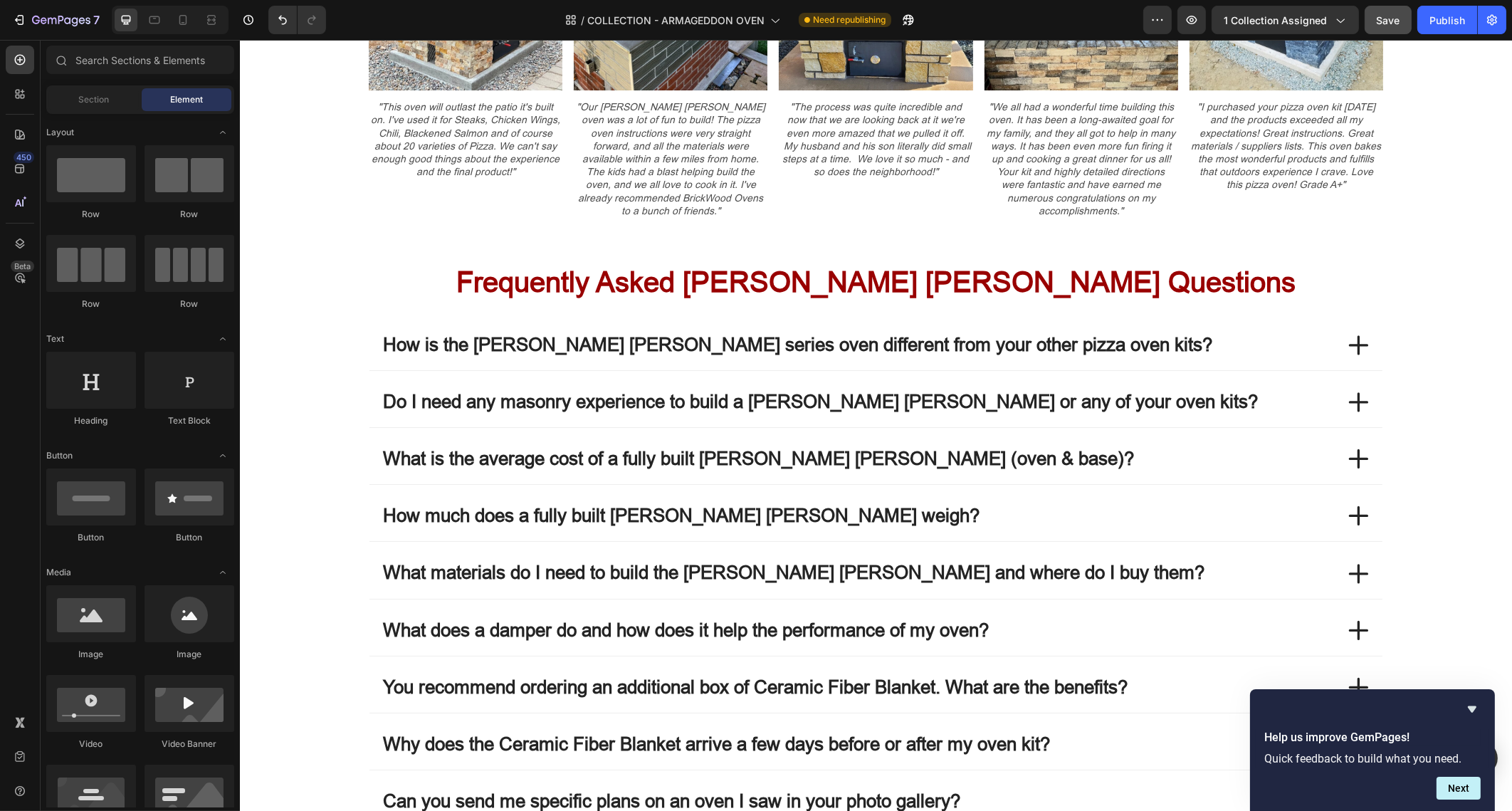
scroll to position [5037, 0]
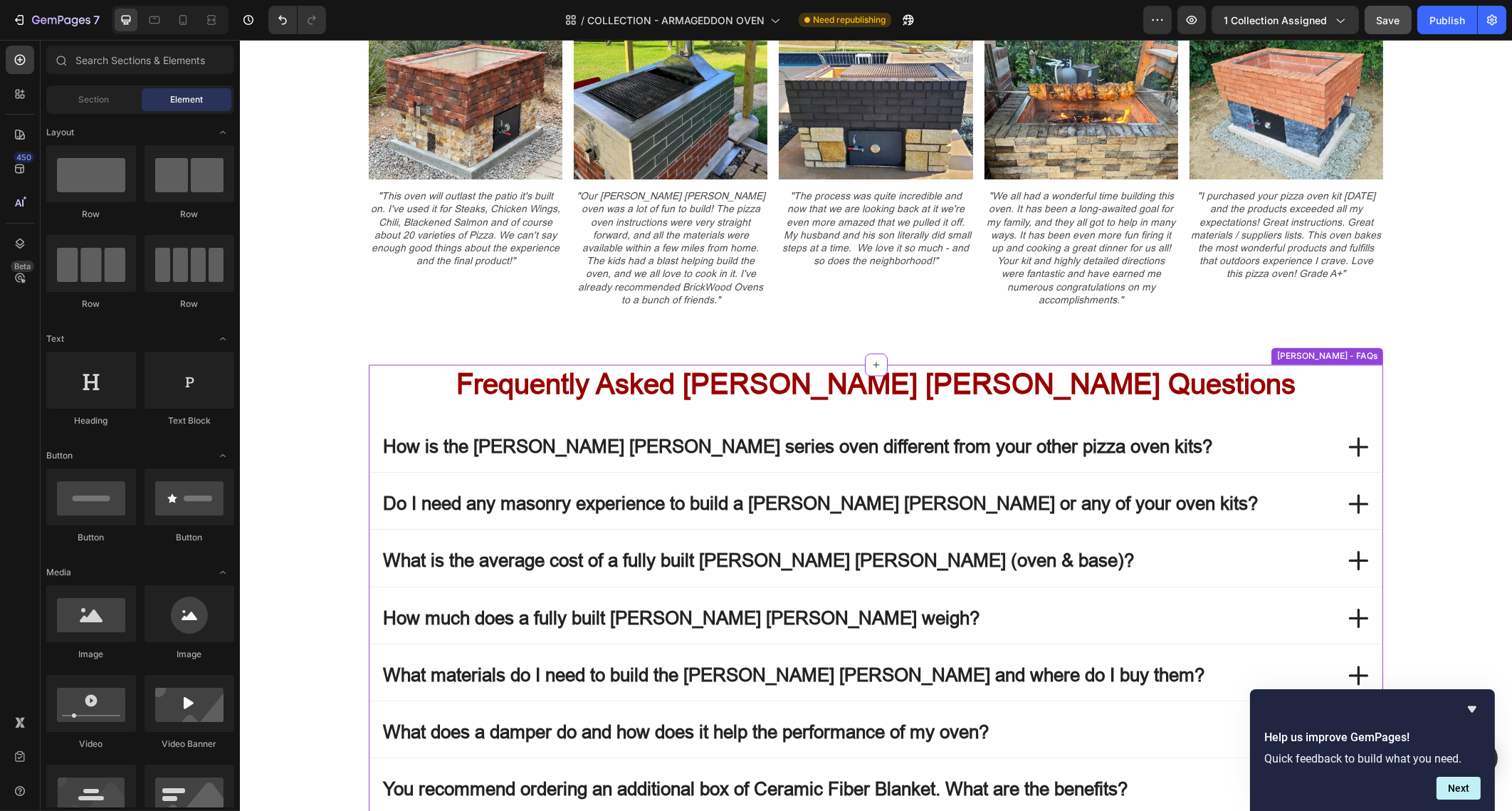
click at [906, 380] on h3 "Frequently Asked [PERSON_NAME] [PERSON_NAME] Questions" at bounding box center [875, 383] width 1015 height 39
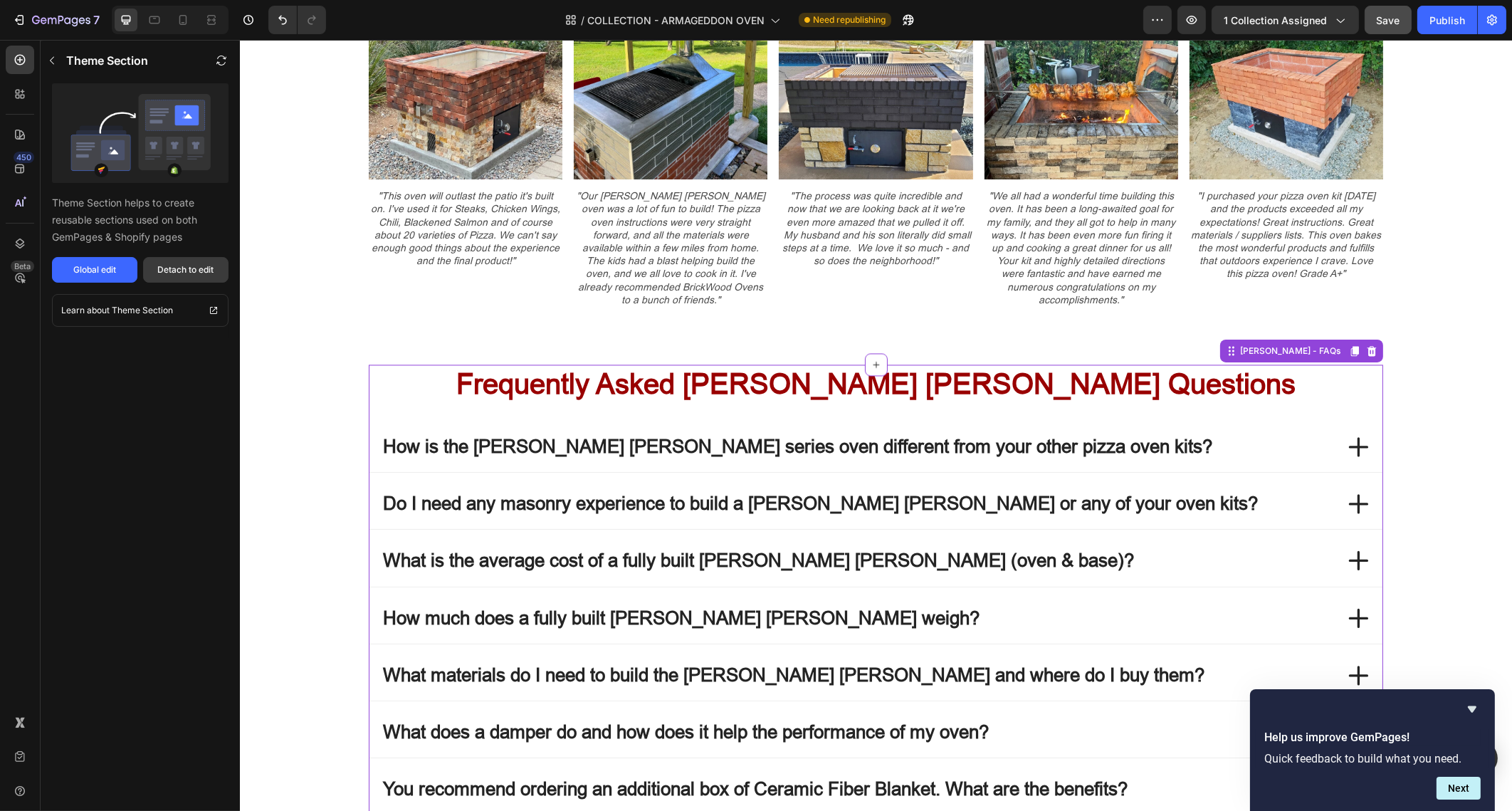
click at [217, 271] on button "Detach to edit" at bounding box center [185, 270] width 85 height 26
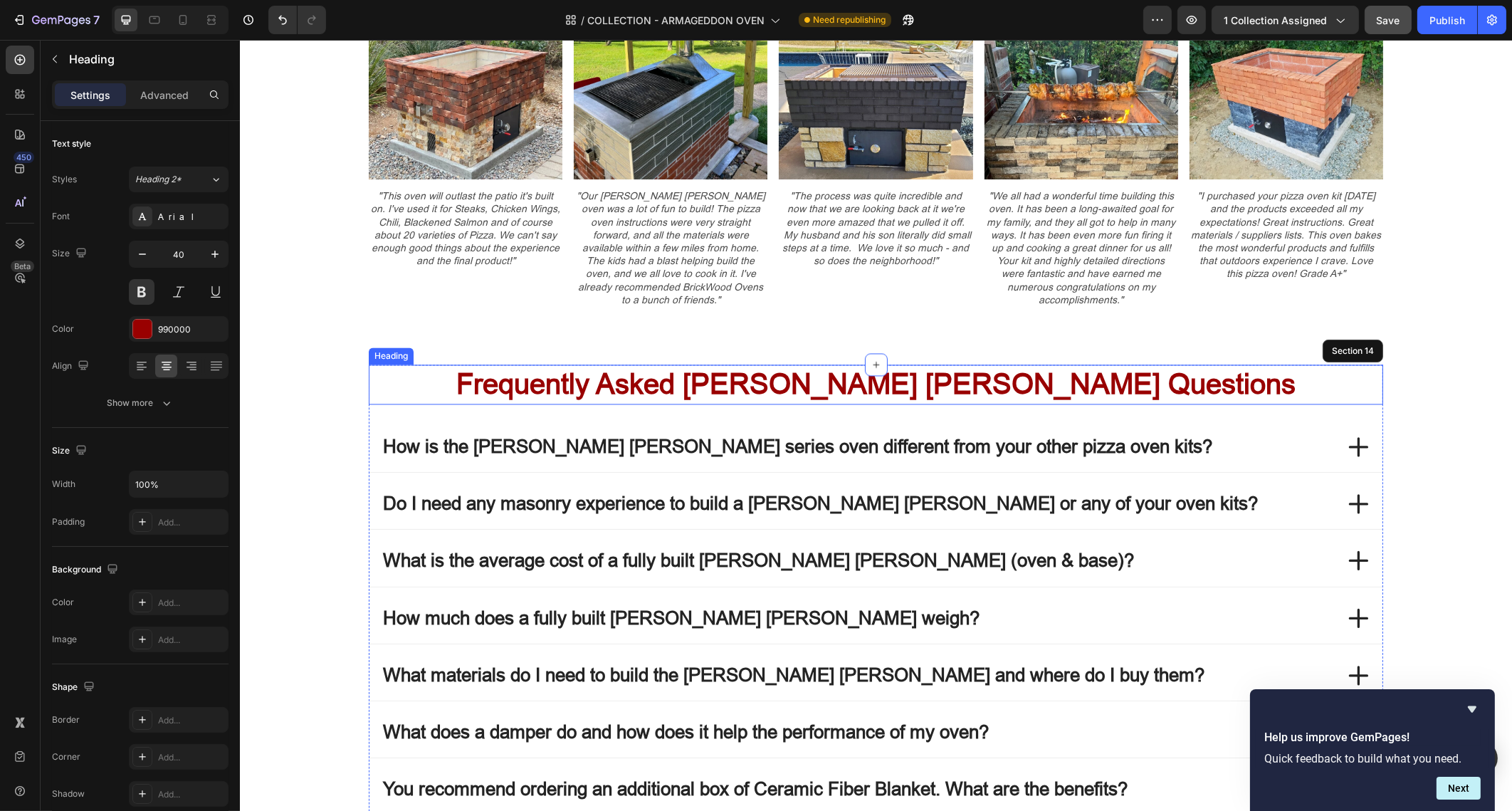
click at [942, 381] on h3 "Frequently Asked [PERSON_NAME] [PERSON_NAME] Questions" at bounding box center [875, 383] width 1015 height 39
click at [942, 381] on p "Frequently Asked [PERSON_NAME] [PERSON_NAME] Questions" at bounding box center [875, 384] width 1012 height 37
click at [1032, 384] on p "Frequently Asked [PERSON_NAME] [PERSON_NAME] Questions" at bounding box center [875, 384] width 1012 height 37
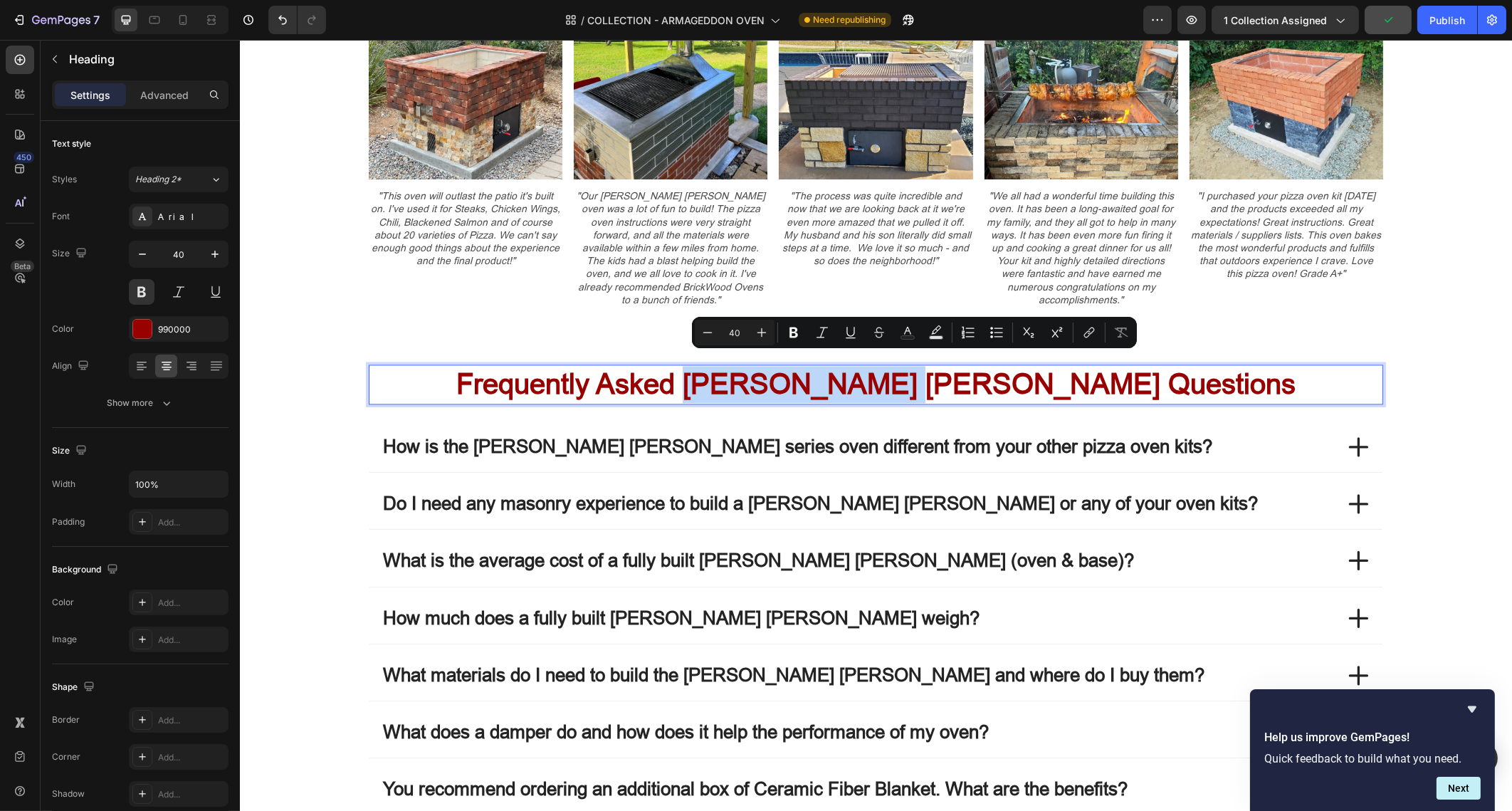
drag, startPoint x: 997, startPoint y: 368, endPoint x: 830, endPoint y: 383, distance: 167.7
click at [830, 383] on p "Frequently Asked [PERSON_NAME] [PERSON_NAME] Questions" at bounding box center [875, 384] width 1012 height 37
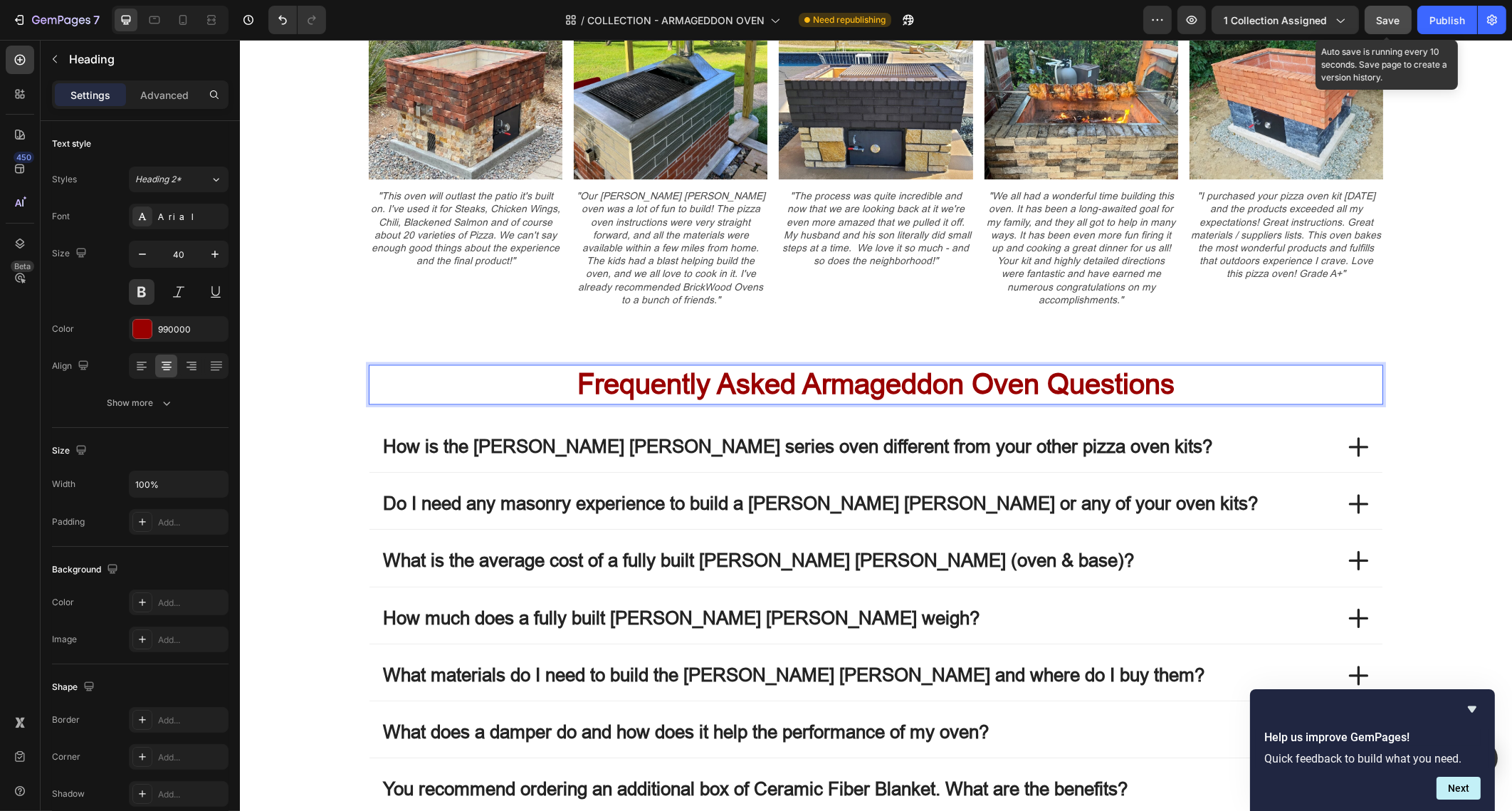
click at [1391, 21] on span "Save" at bounding box center [1389, 20] width 24 height 12
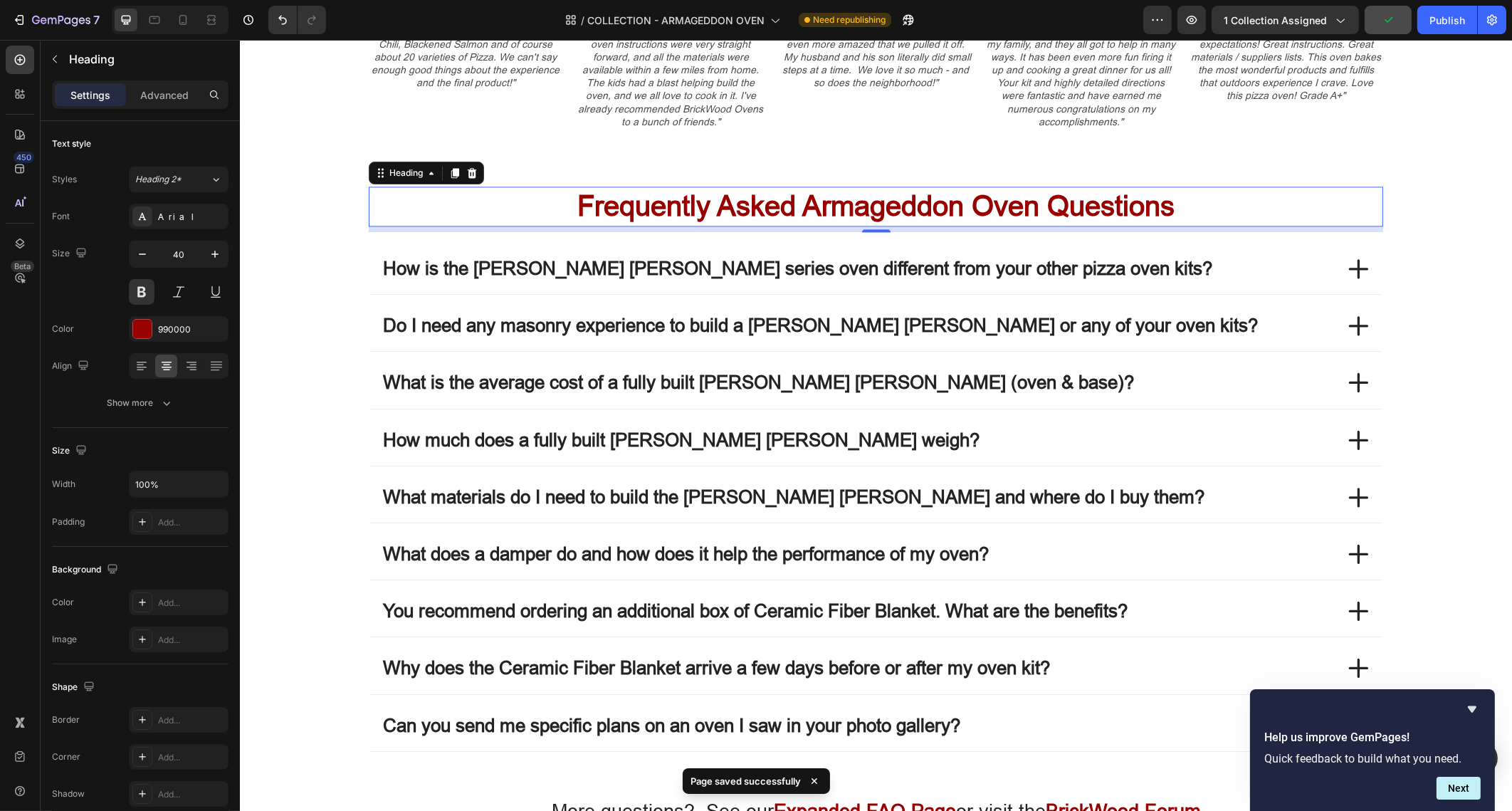
scroll to position [5304, 0]
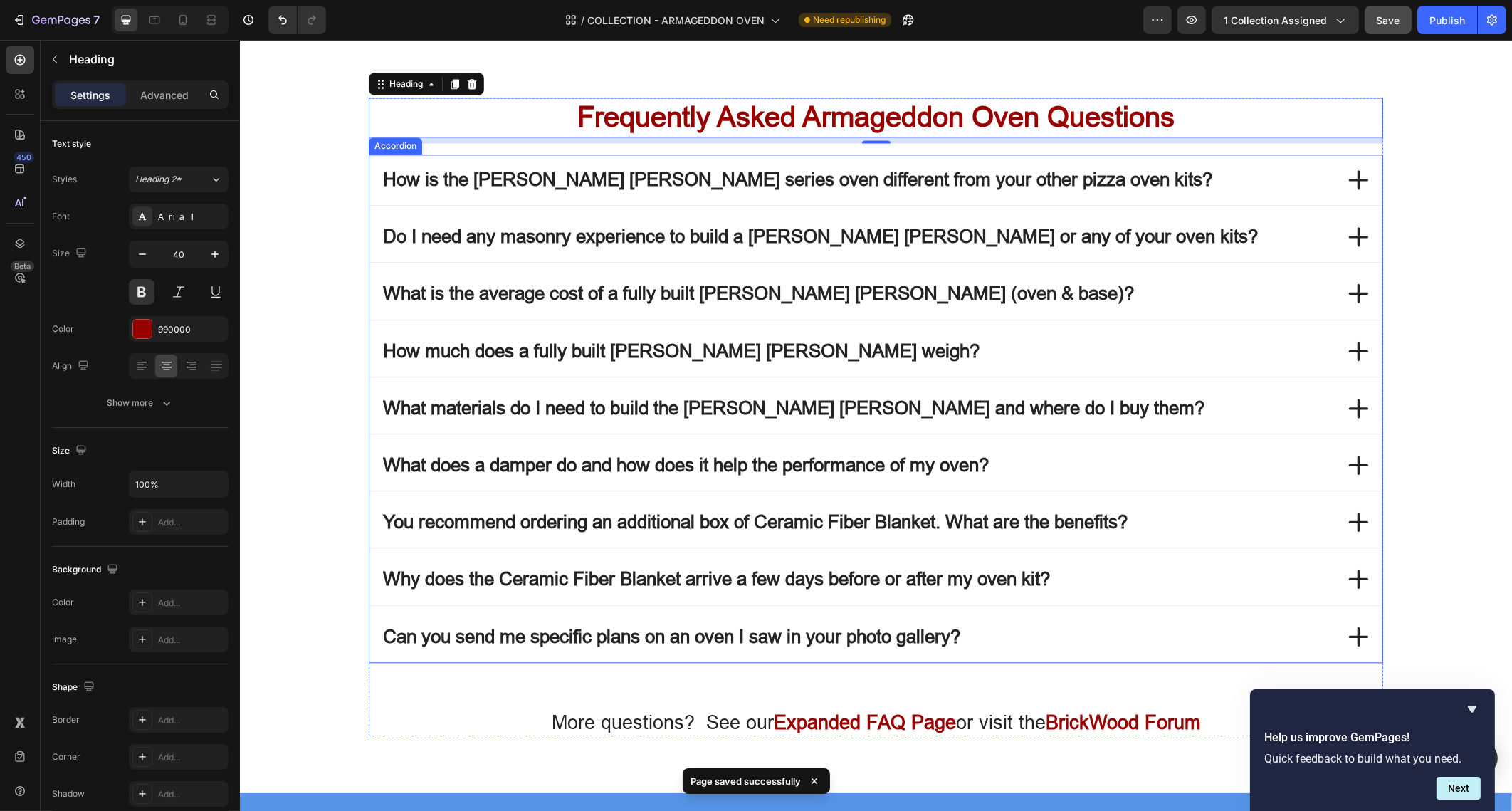
click at [1257, 348] on div "How much does a fully built [PERSON_NAME] [PERSON_NAME] weigh?" at bounding box center [875, 350] width 1013 height 50
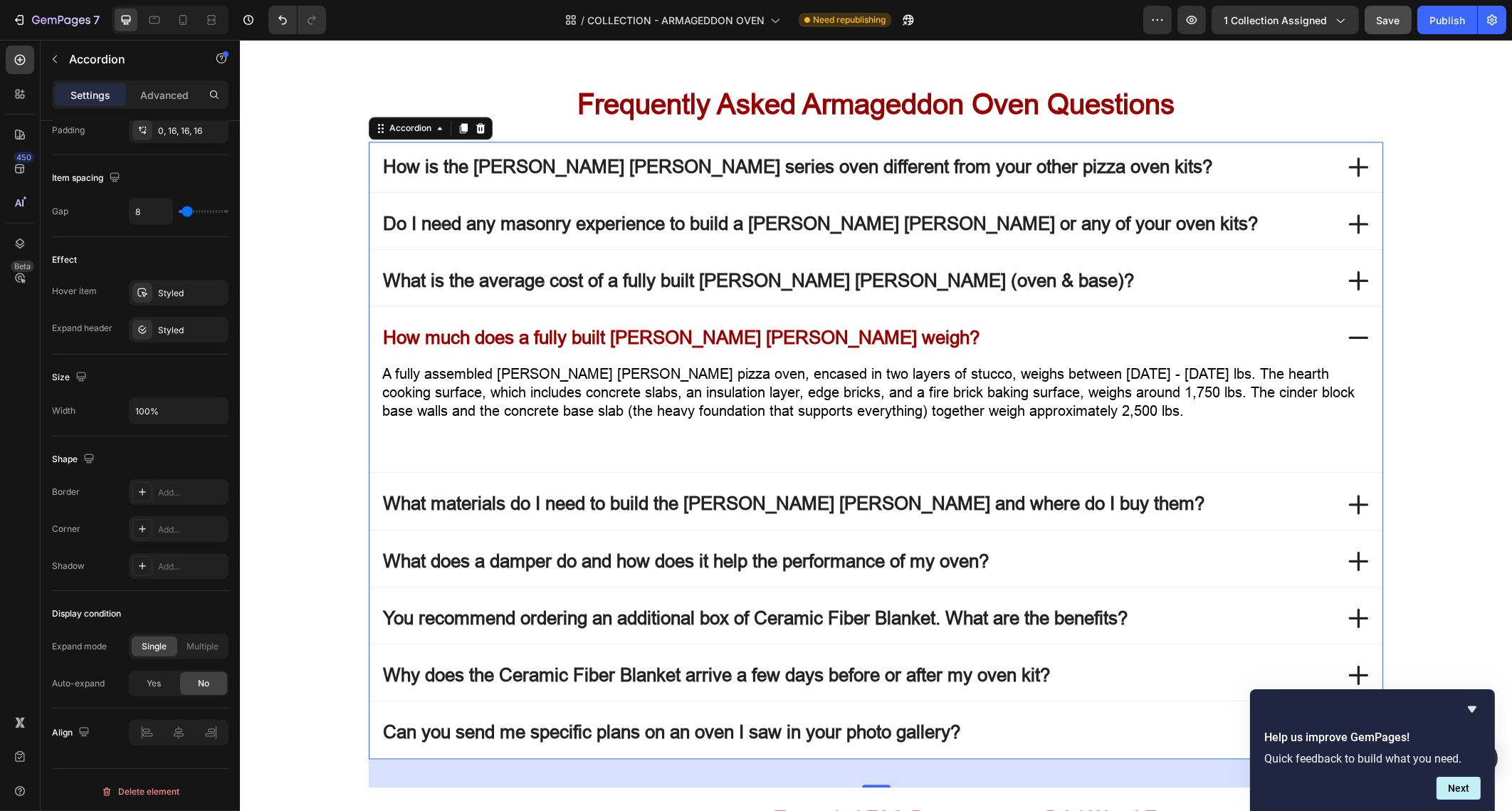
scroll to position [5660, 0]
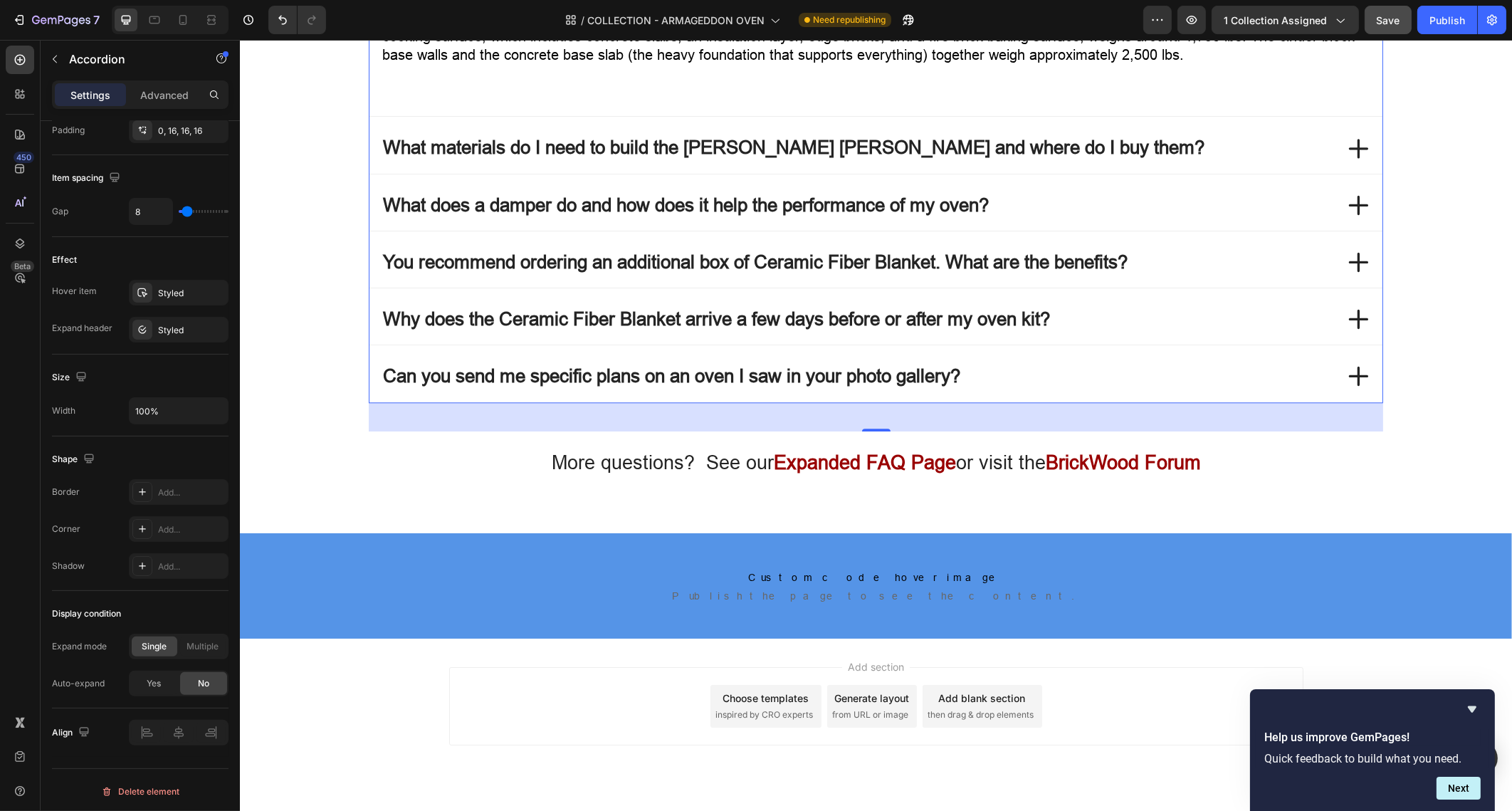
click at [1049, 368] on div "Can you send me specific plans on an oven I saw in your photo gallery?" at bounding box center [857, 376] width 954 height 28
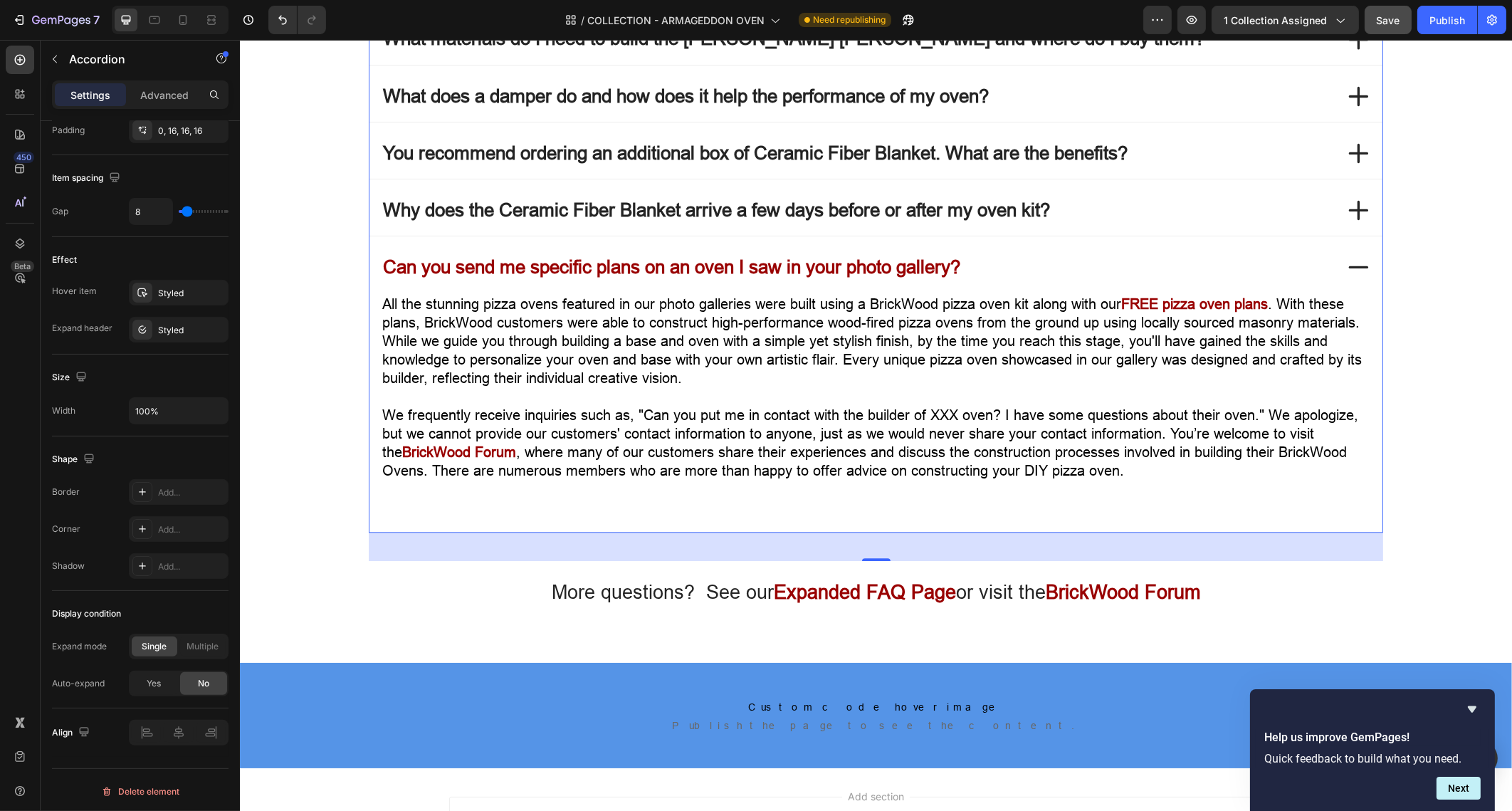
click at [999, 253] on div "Can you send me specific plans on an oven I saw in your photo gallery?" at bounding box center [857, 267] width 954 height 28
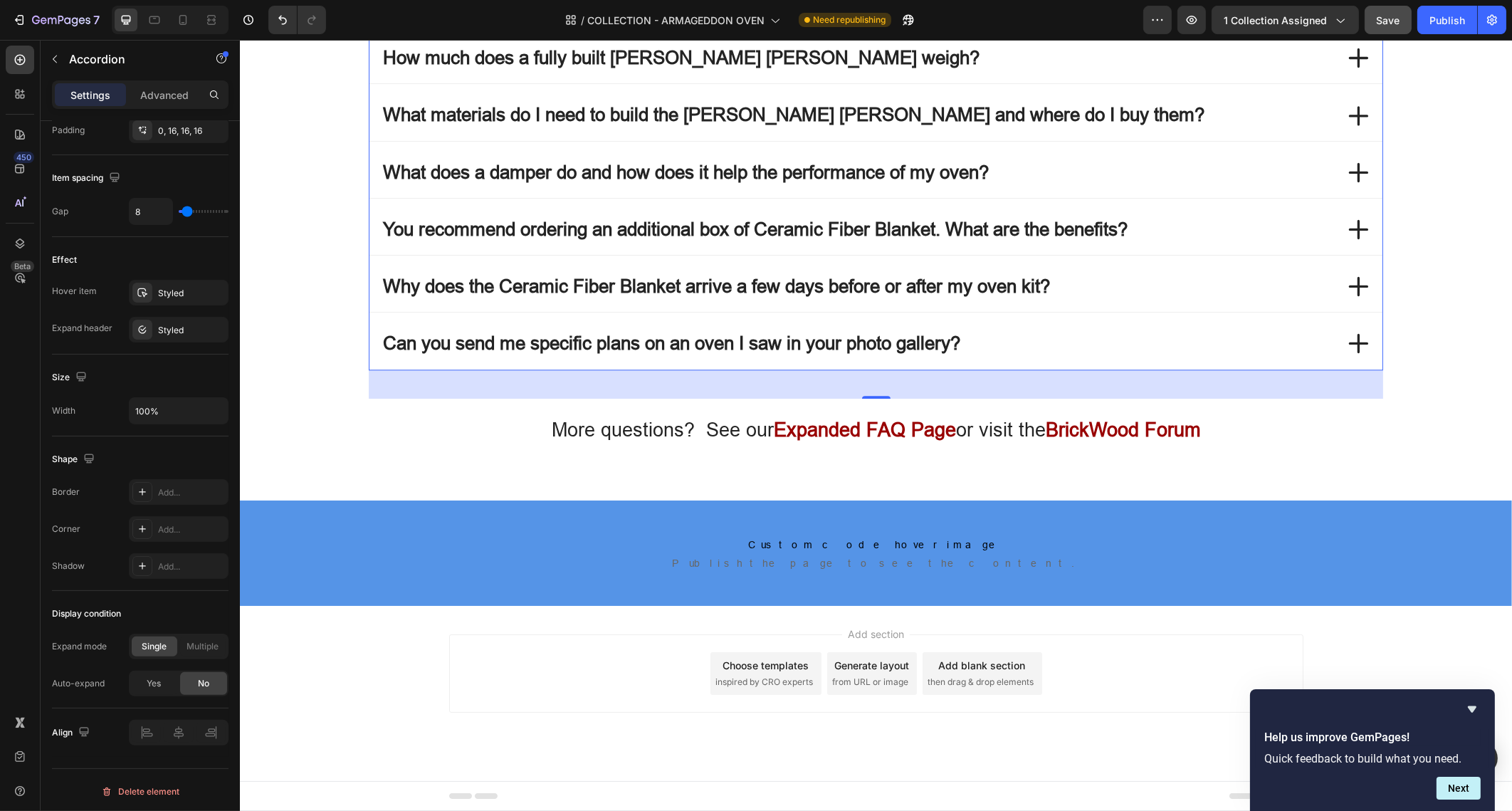
scroll to position [5571, 0]
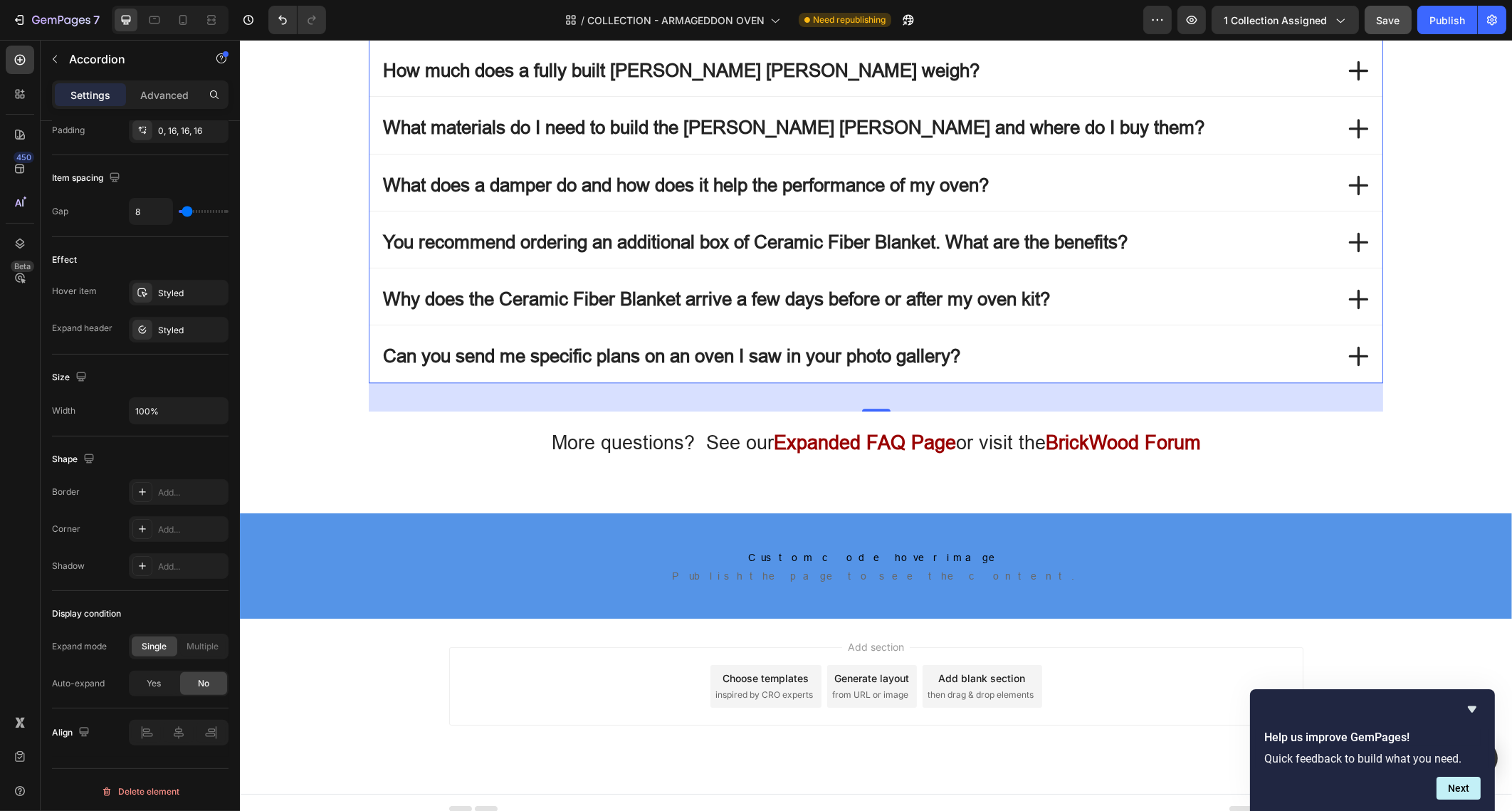
click at [1007, 342] on div "Can you send me specific plans on an oven I saw in your photo gallery?" at bounding box center [857, 356] width 954 height 28
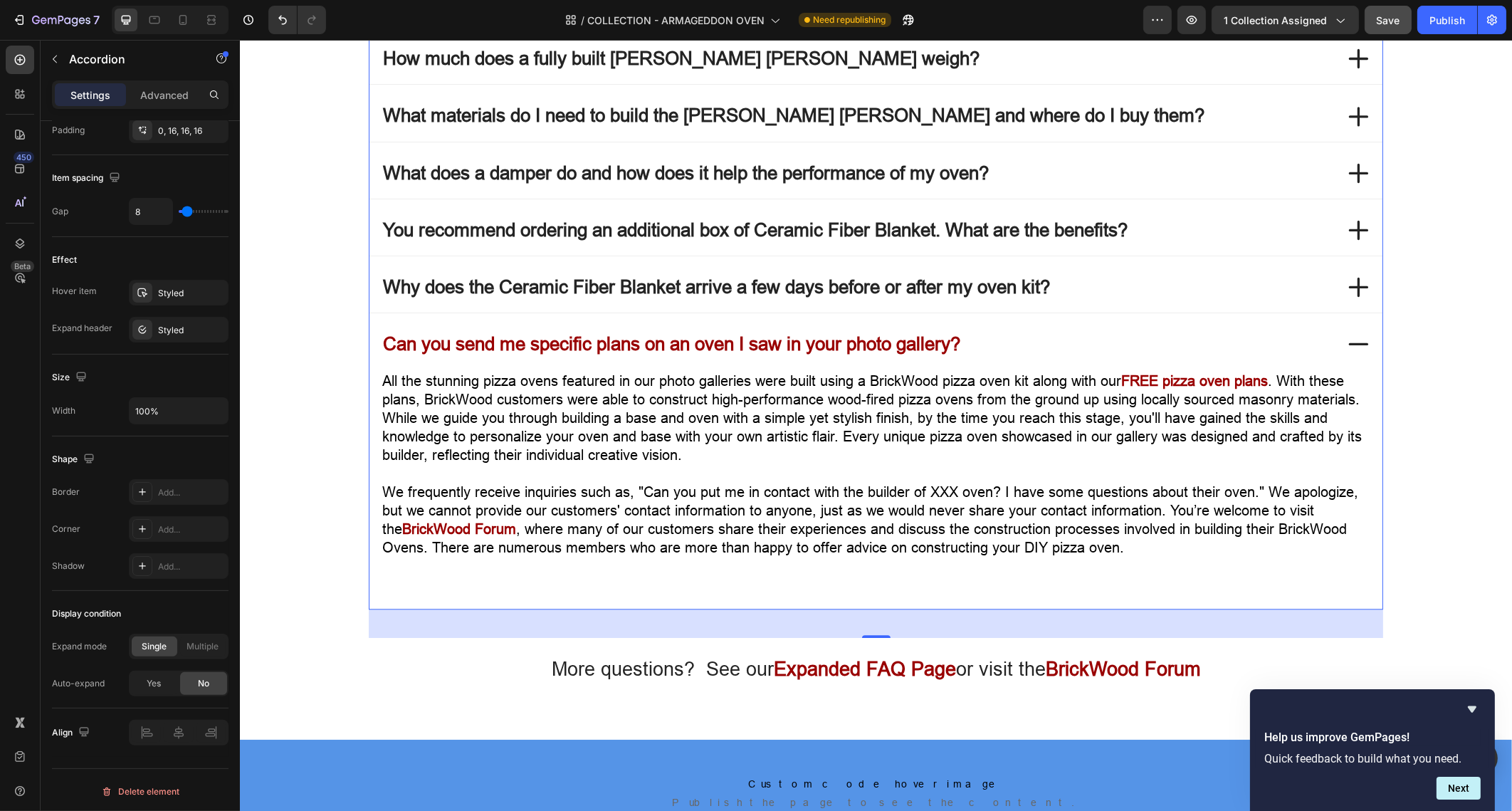
scroll to position [5660, 0]
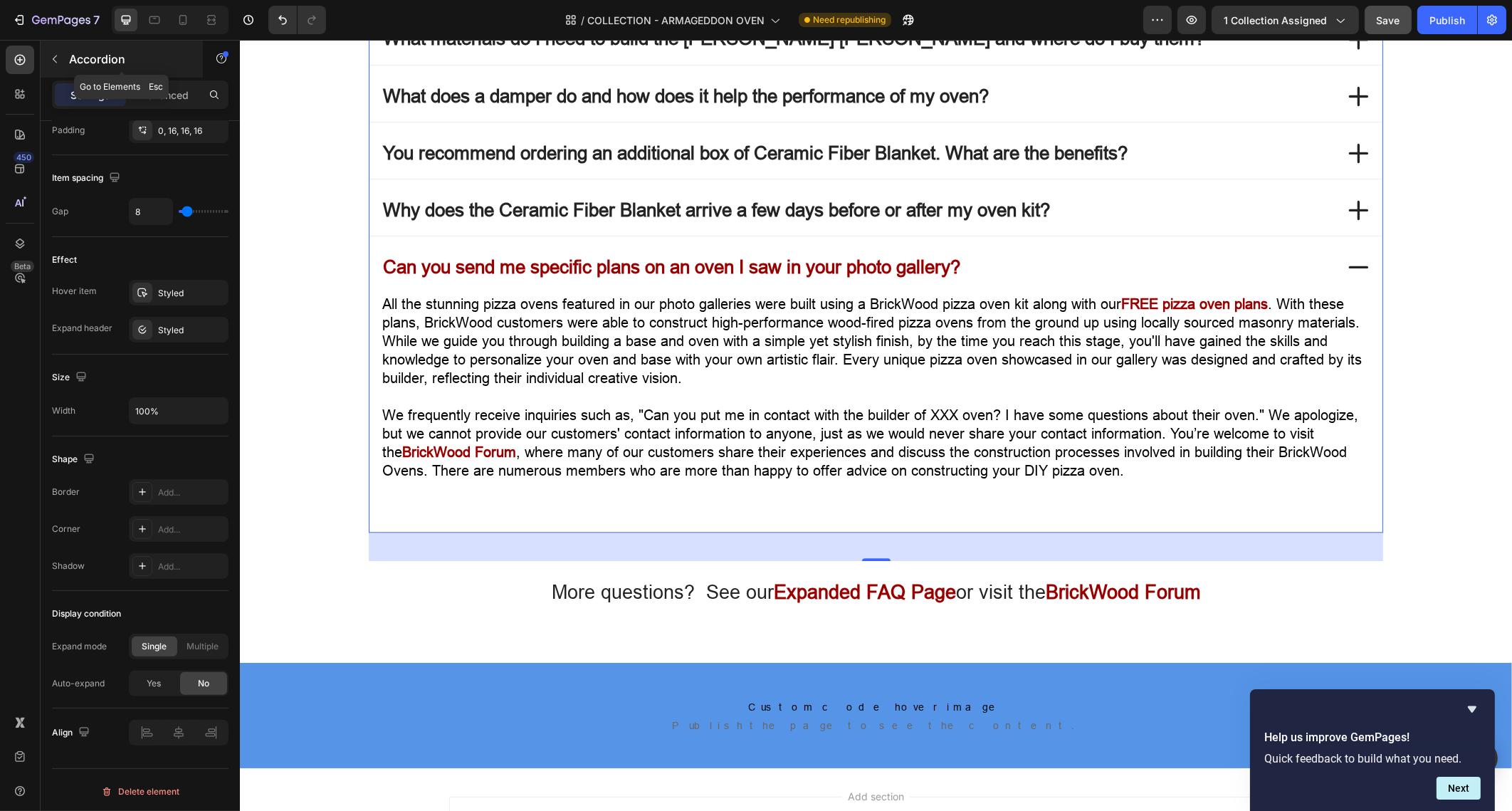
click at [50, 55] on icon "button" at bounding box center [55, 59] width 11 height 11
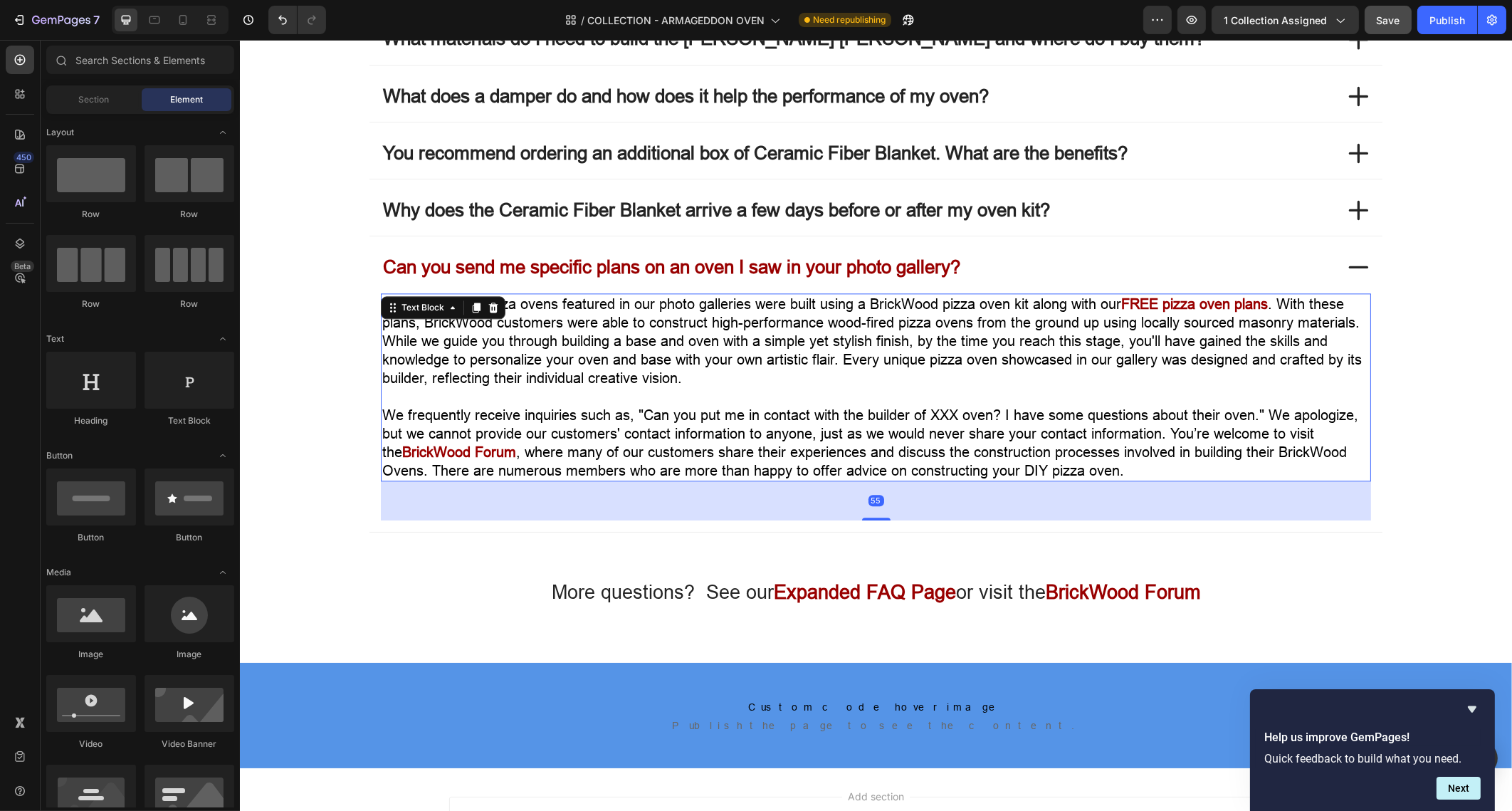
click at [613, 387] on p at bounding box center [875, 396] width 987 height 18
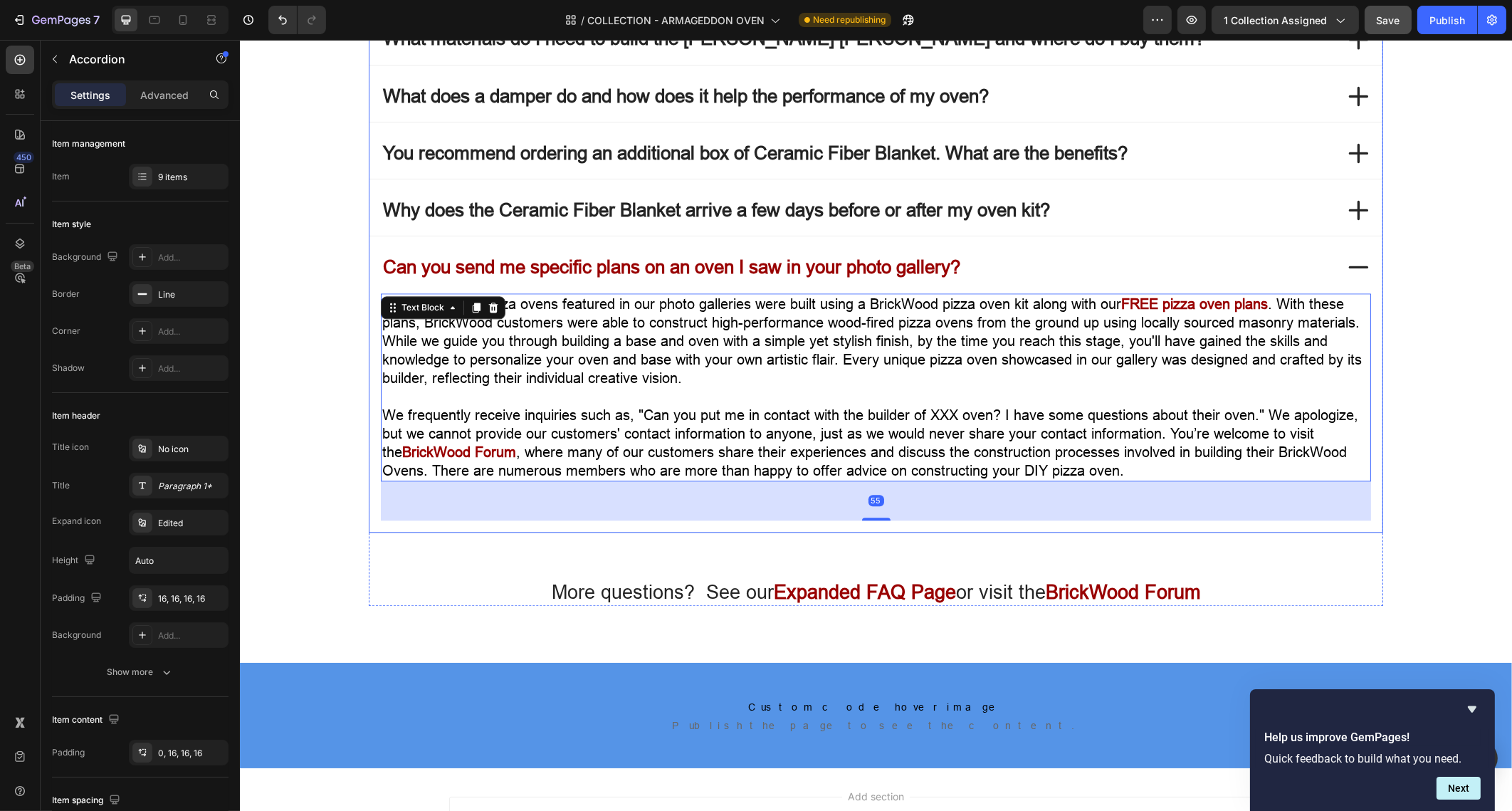
click at [369, 269] on div "Can you send me specific plans on an oven I saw in your photo gallery?" at bounding box center [875, 267] width 1013 height 50
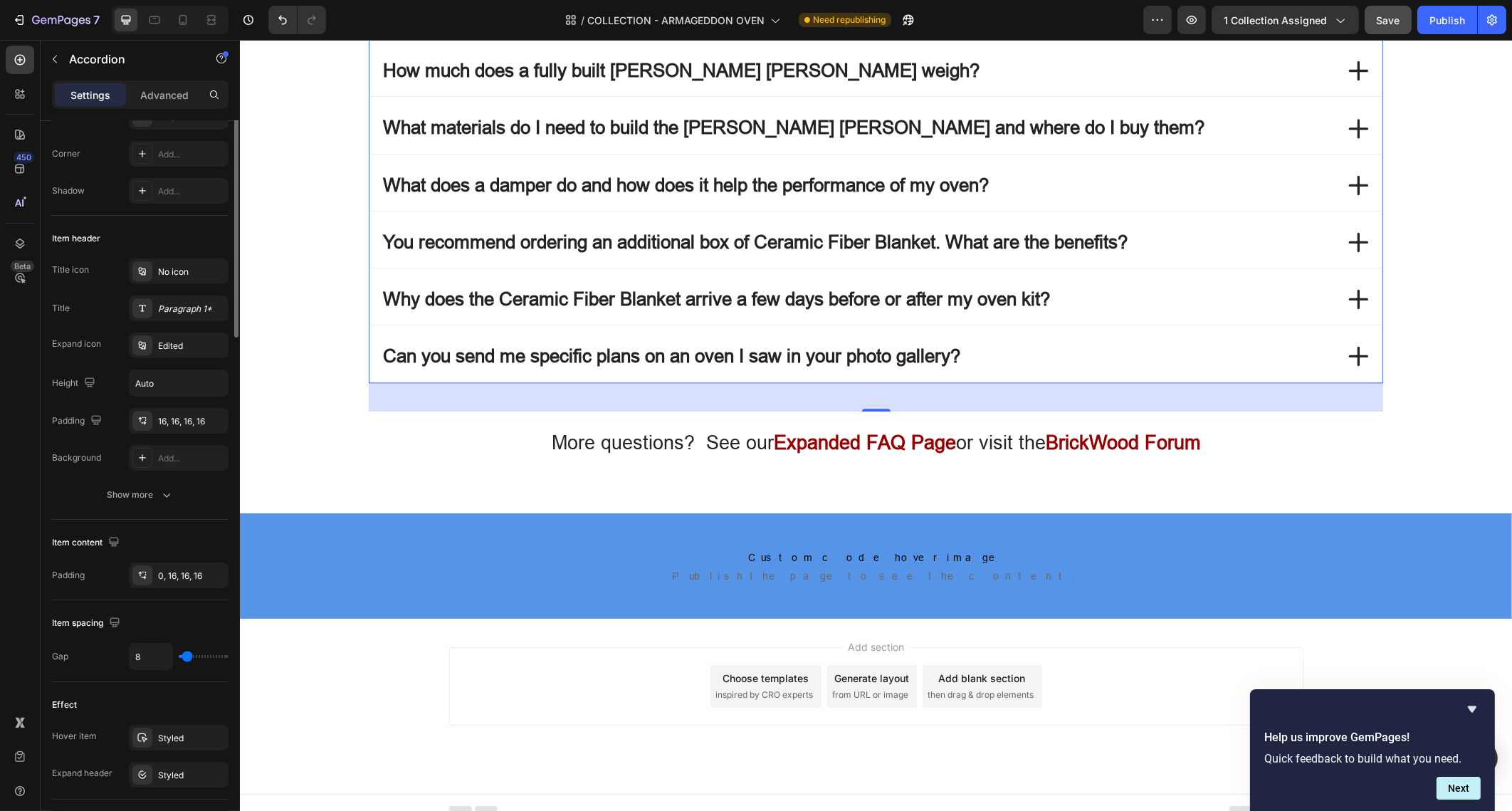
scroll to position [0, 0]
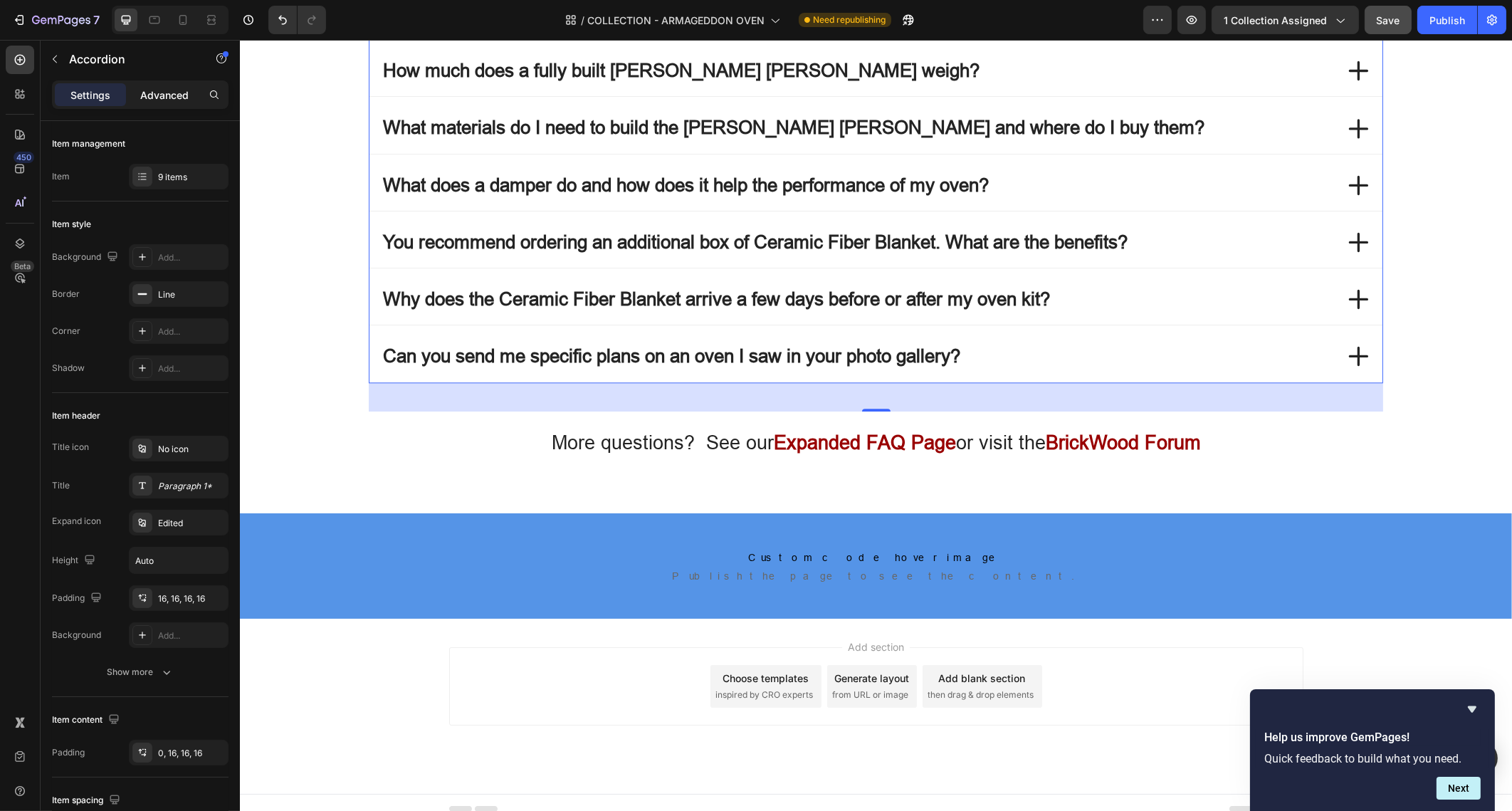
click at [156, 98] on p "Advanced" at bounding box center [164, 94] width 49 height 15
type input "100%"
type input "100"
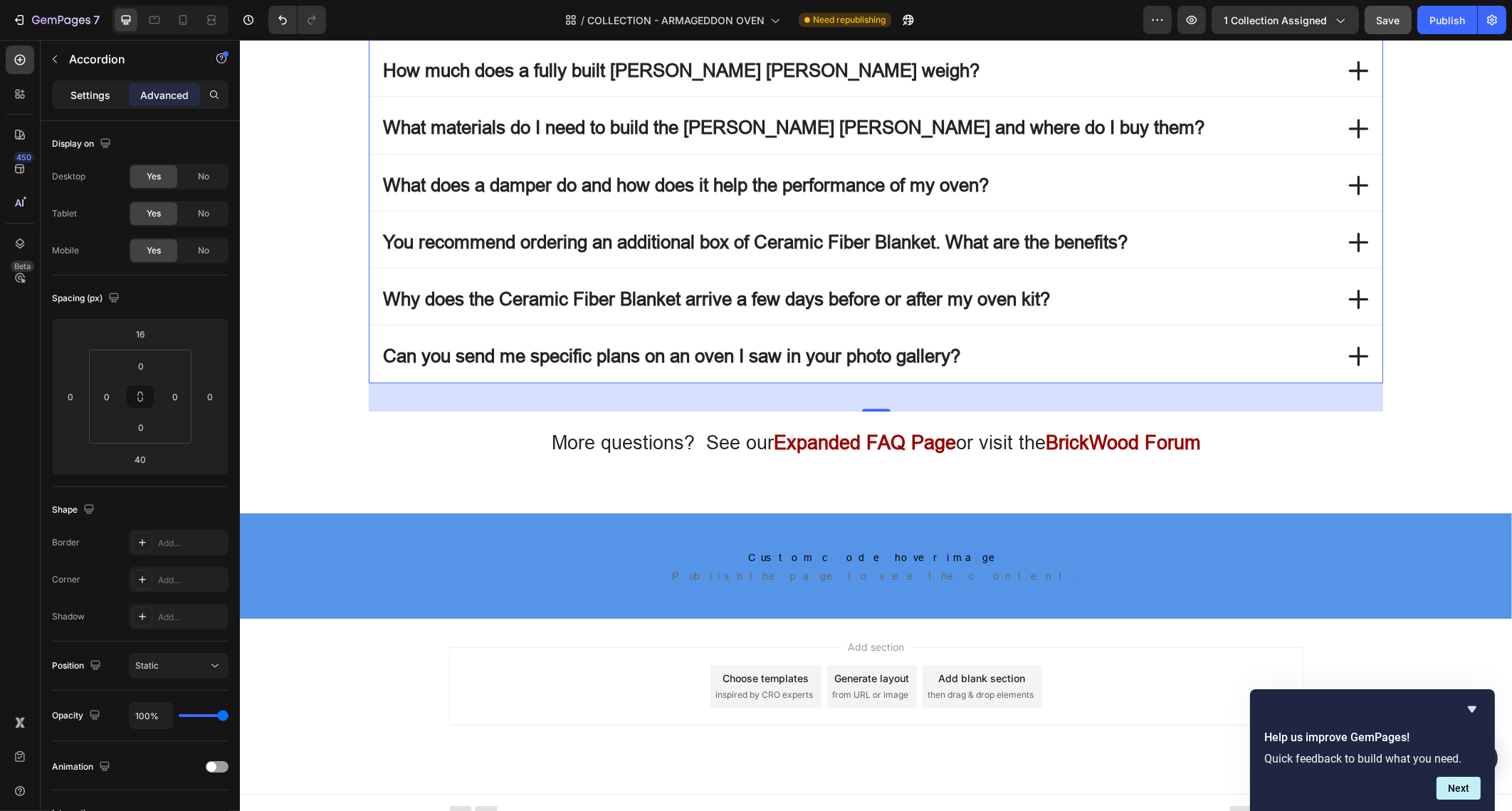
click at [104, 97] on p "Settings" at bounding box center [90, 94] width 39 height 15
type input "8"
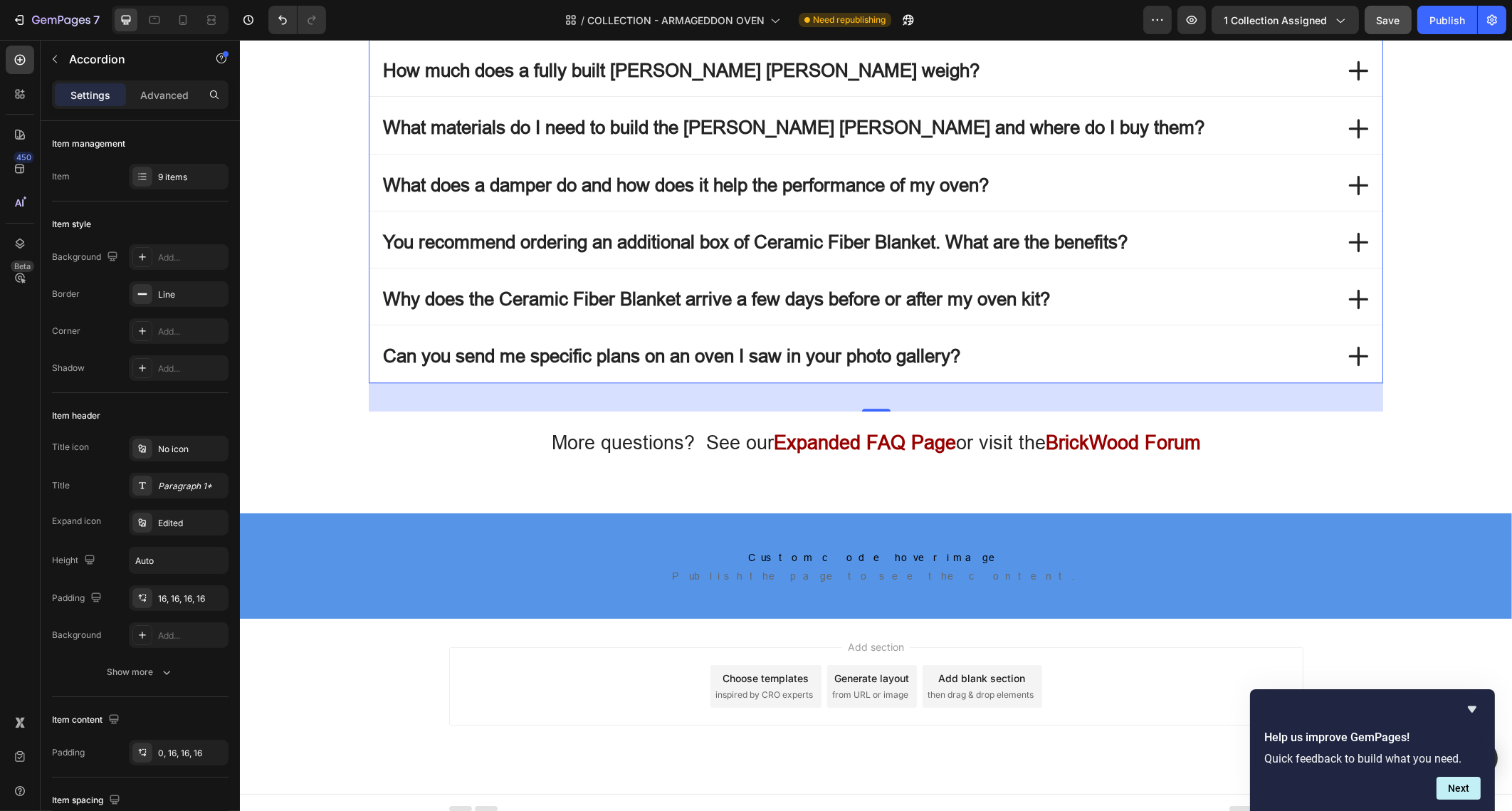
click at [1320, 351] on div "Can you send me specific plans on an oven I saw in your photo gallery?" at bounding box center [857, 356] width 954 height 28
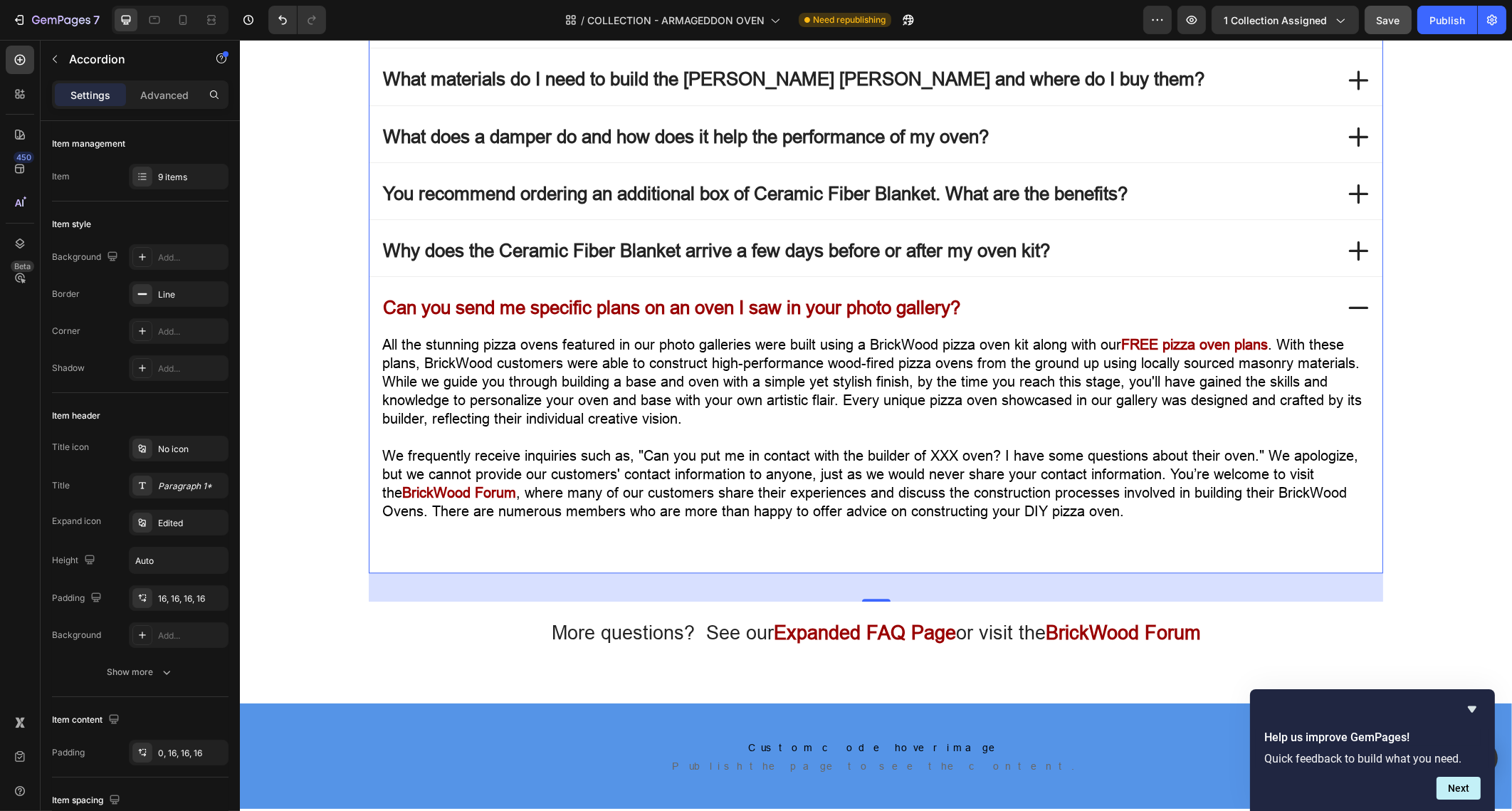
scroll to position [5660, 0]
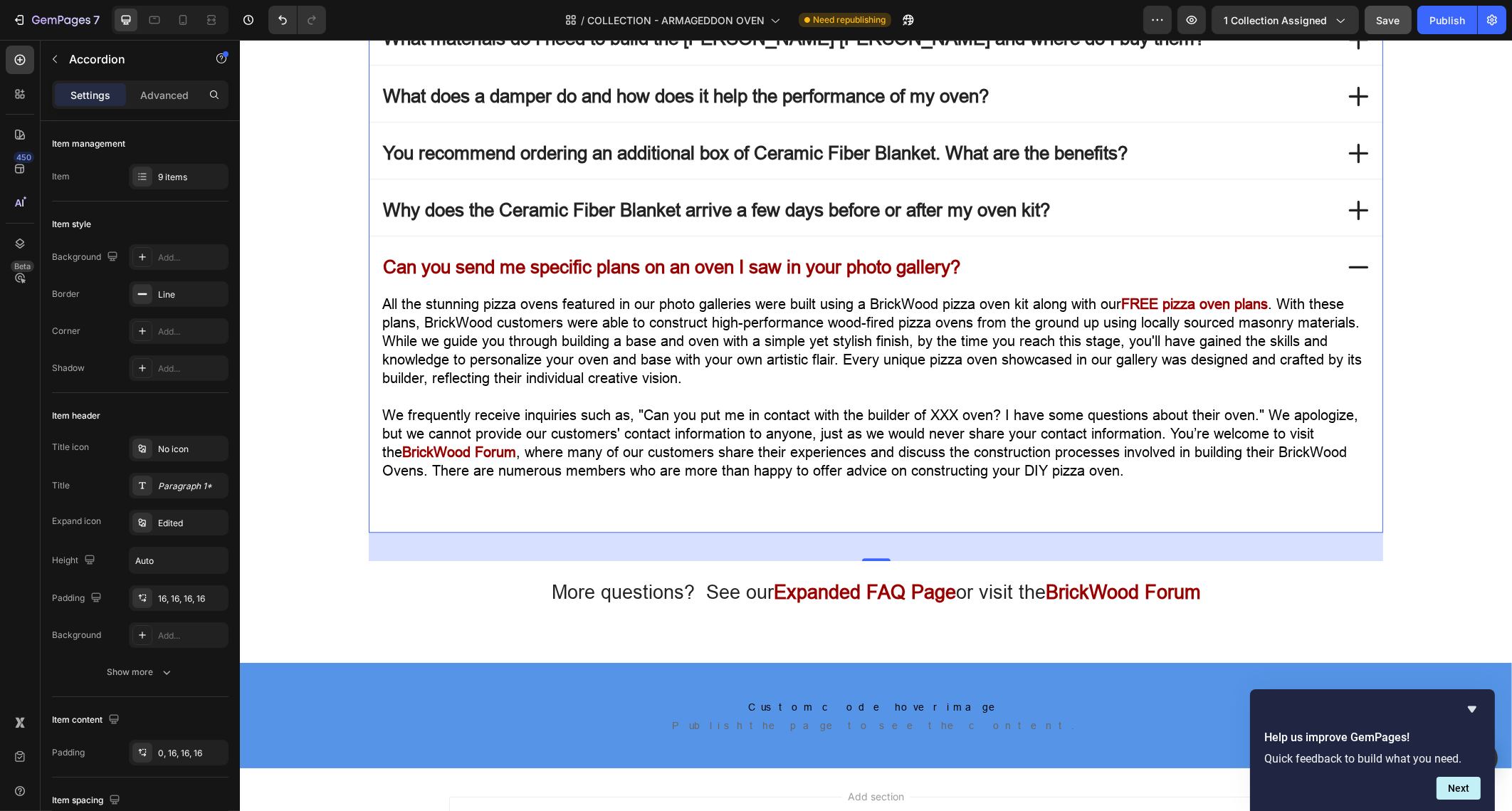
click at [1064, 257] on div "Can you send me specific plans on an oven I saw in your photo gallery?" at bounding box center [857, 267] width 954 height 28
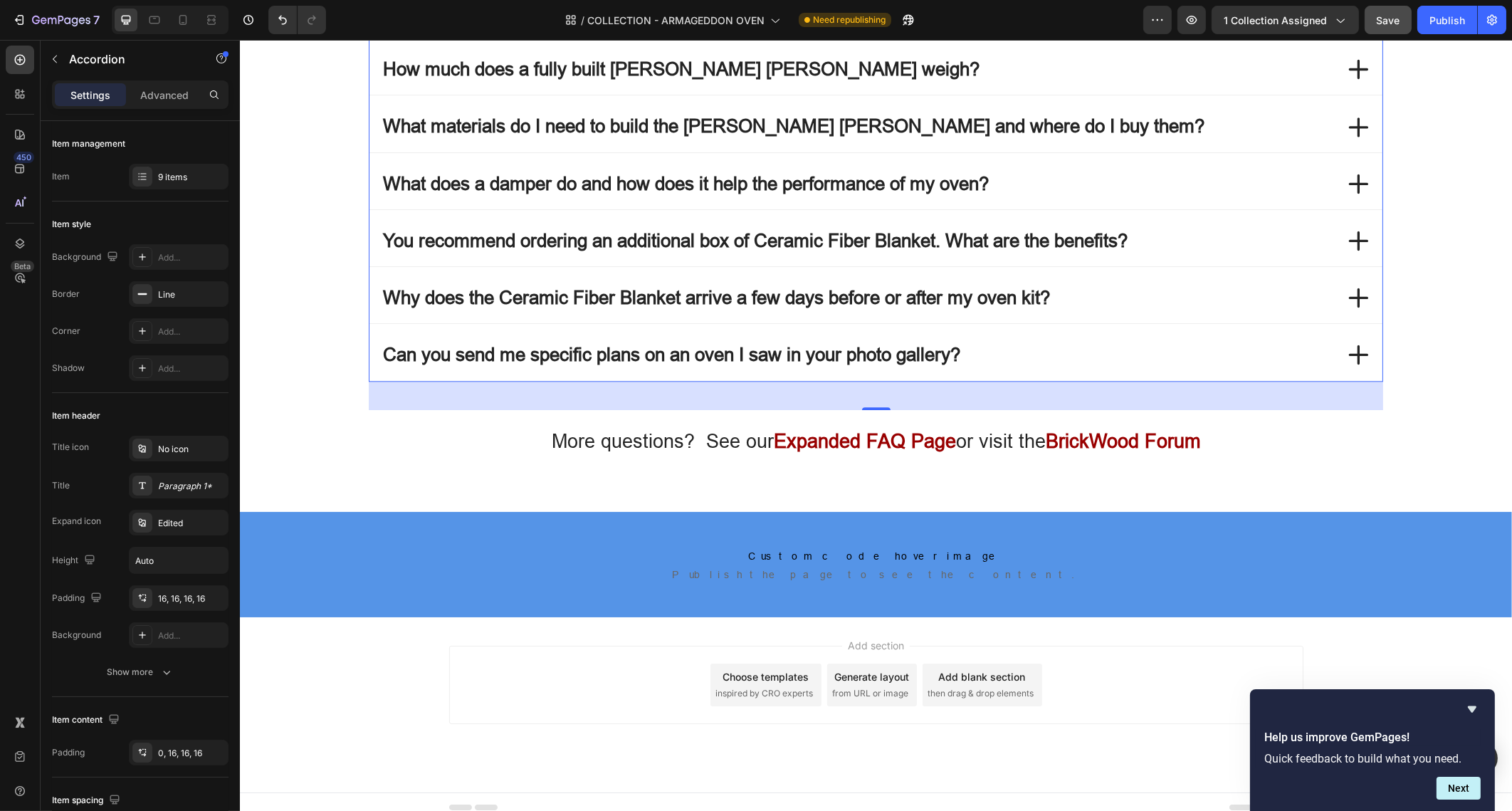
scroll to position [5571, 0]
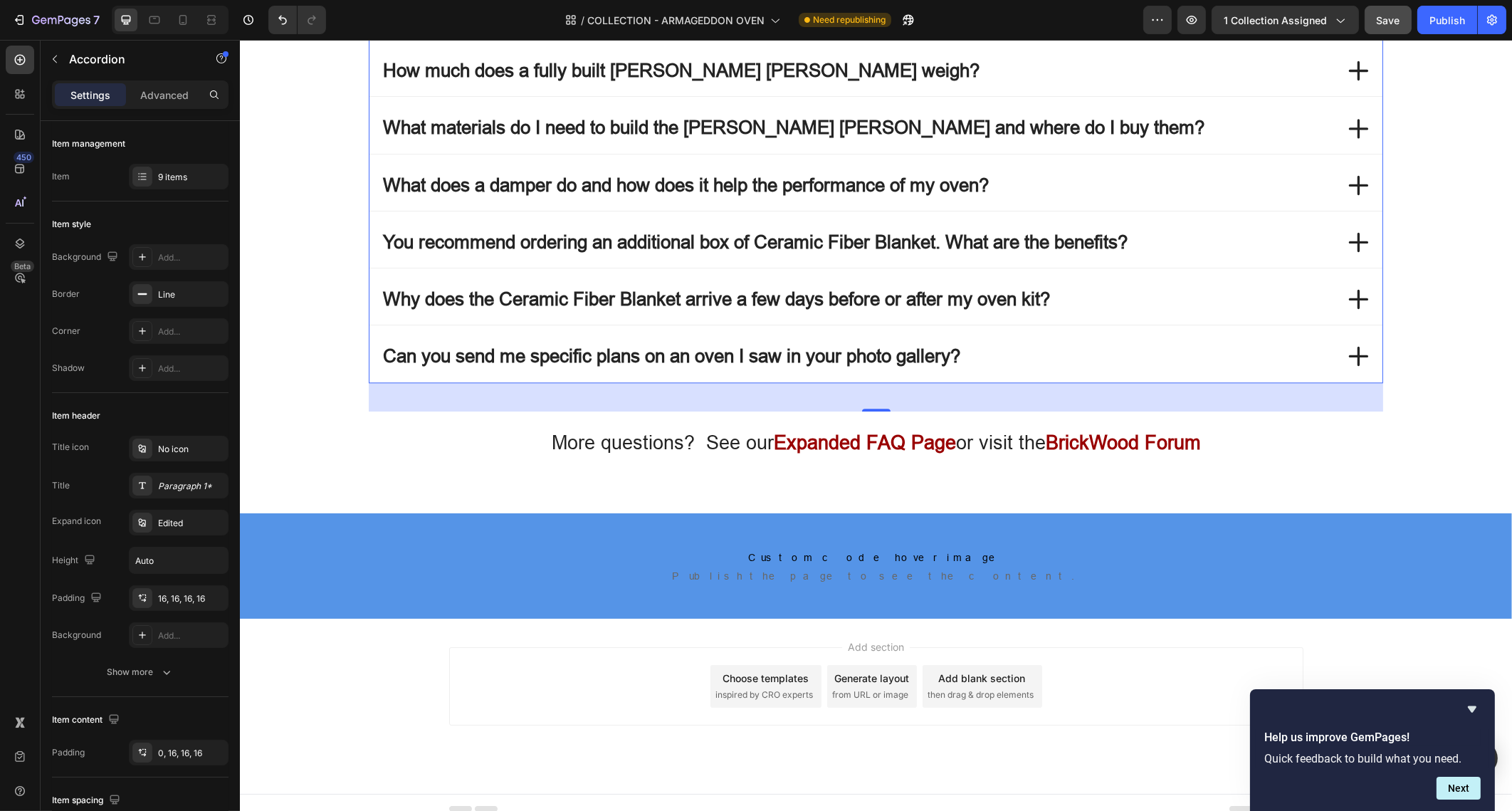
click at [987, 342] on div "Can you send me specific plans on an oven I saw in your photo gallery?" at bounding box center [857, 356] width 954 height 28
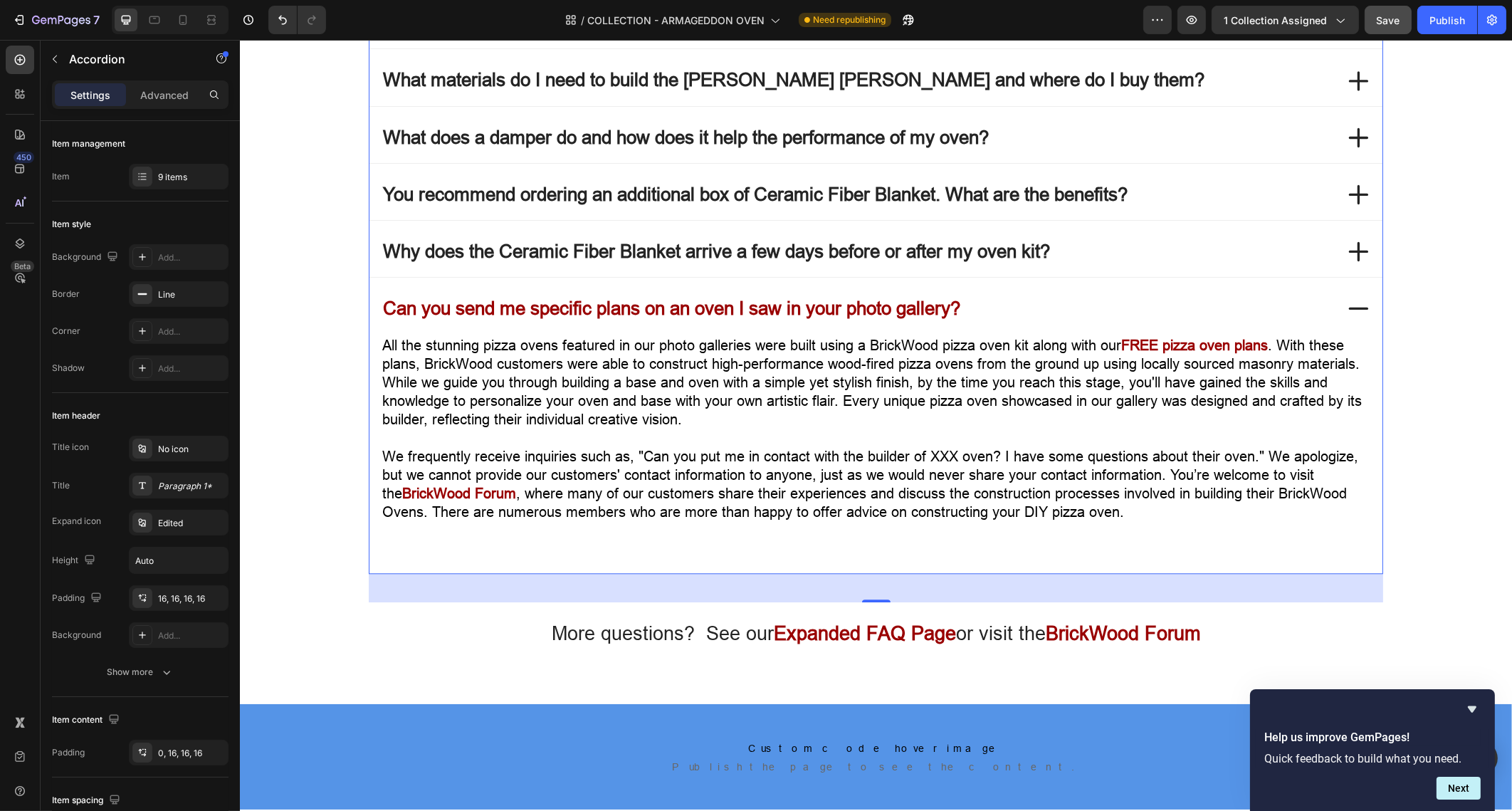
scroll to position [5660, 0]
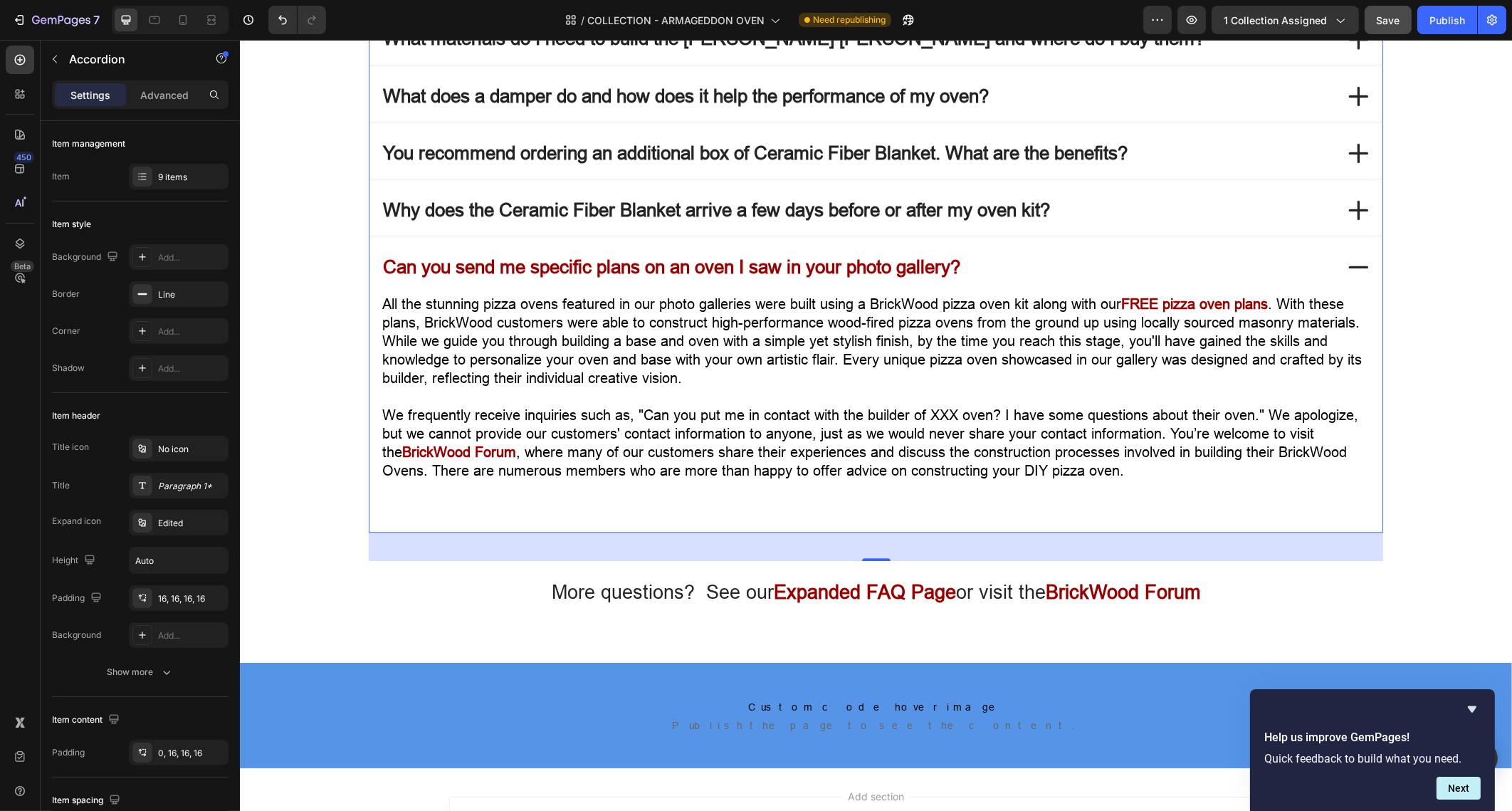
click at [931, 256] on span "Can you send me specific plans on an oven I saw in your photo gallery?" at bounding box center [671, 267] width 577 height 22
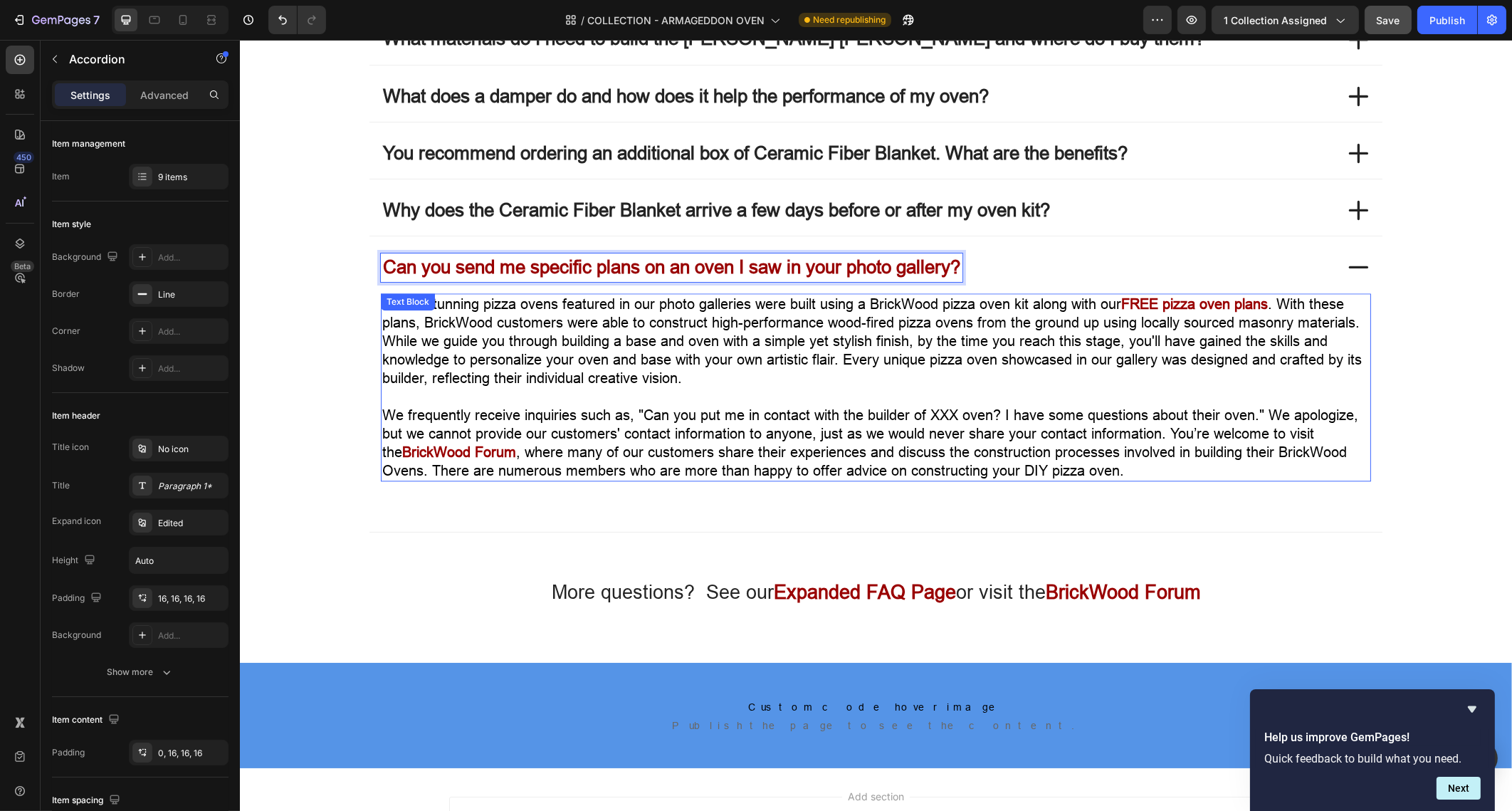
click at [923, 317] on p "All the stunning pizza ovens featured in our photo galleries were built using a…" at bounding box center [875, 340] width 987 height 93
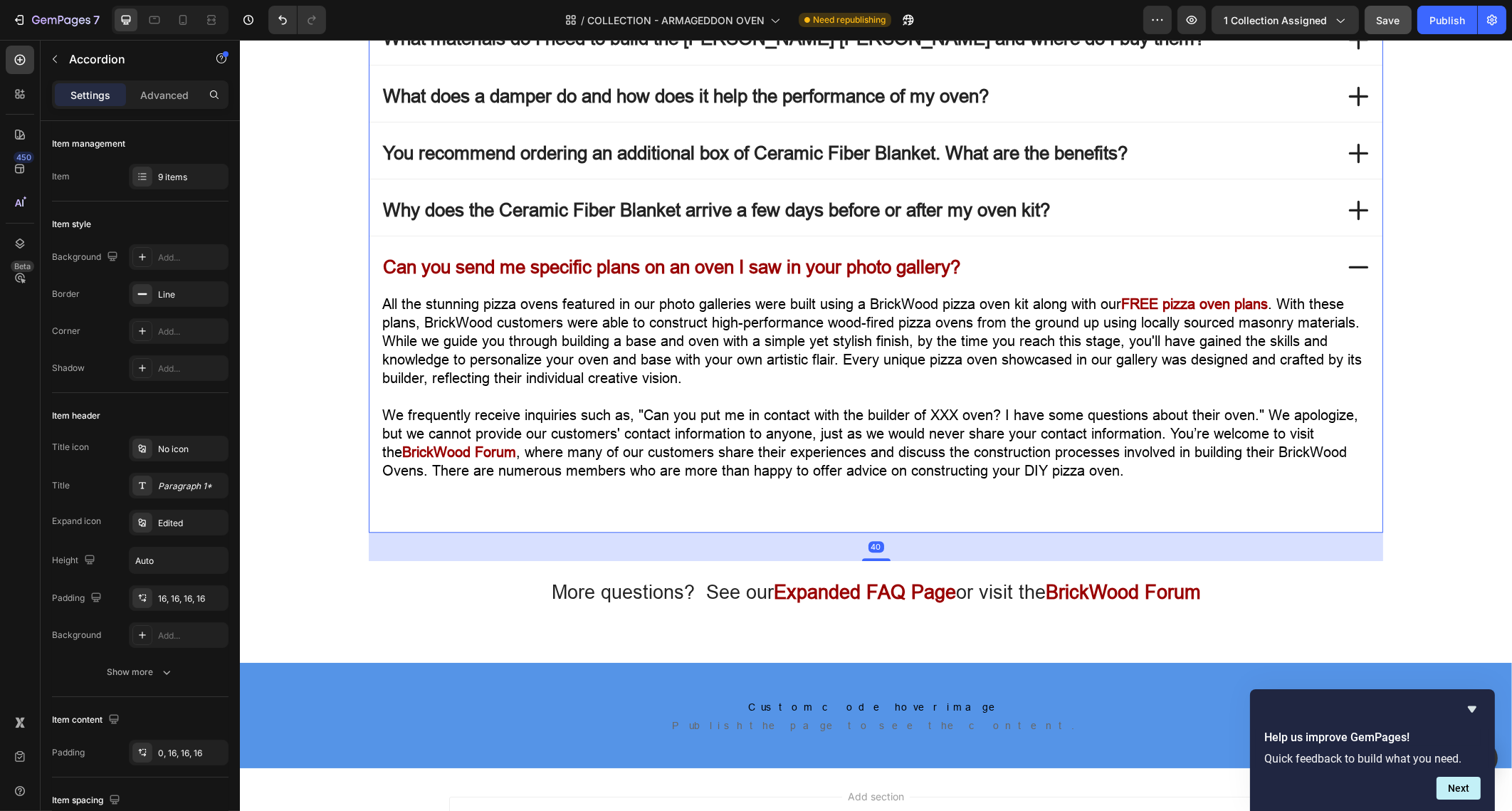
click at [982, 275] on div "Can you send me specific plans on an oven I saw in your photo gallery?" at bounding box center [875, 267] width 1013 height 50
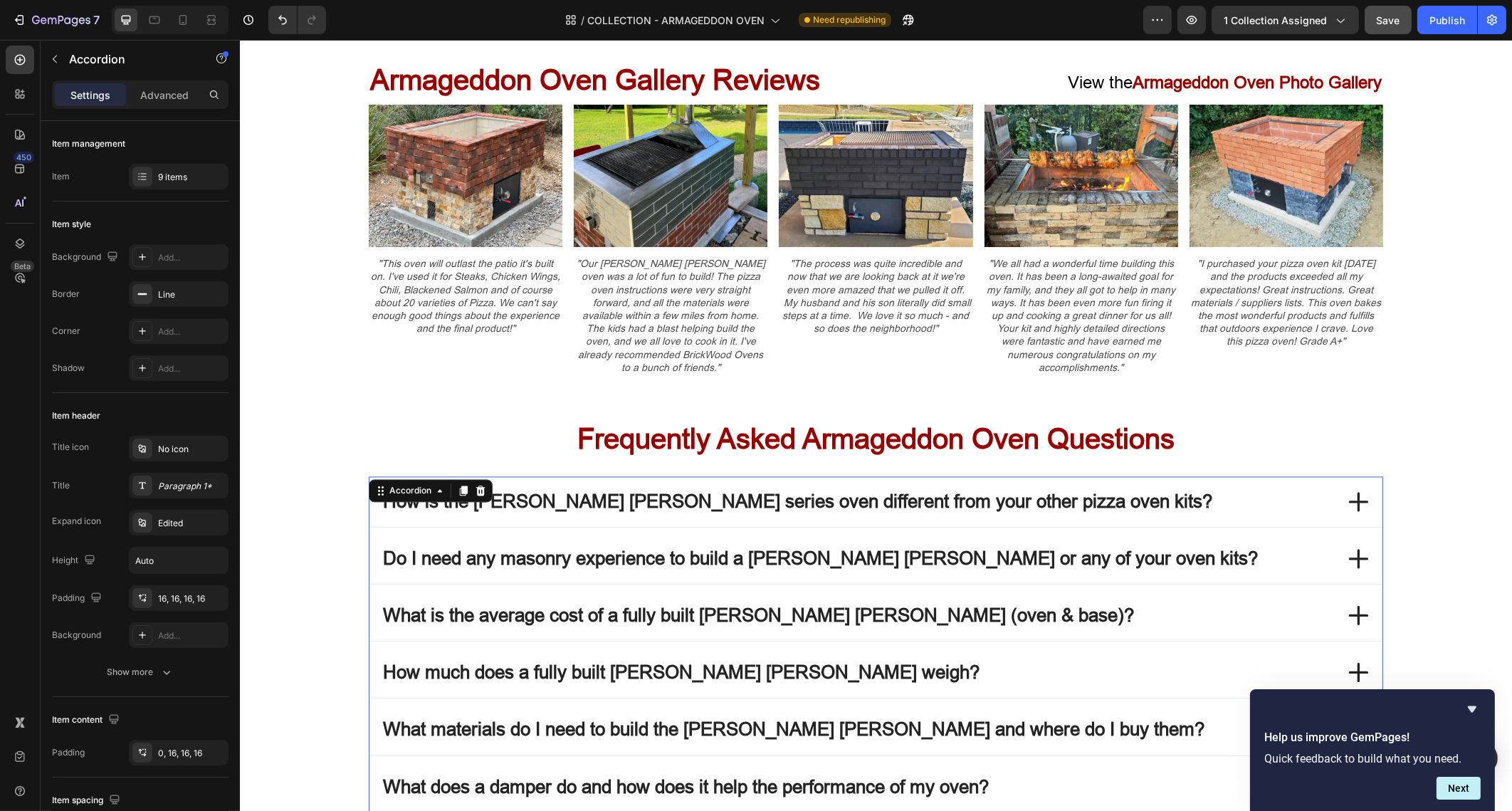
scroll to position [4859, 0]
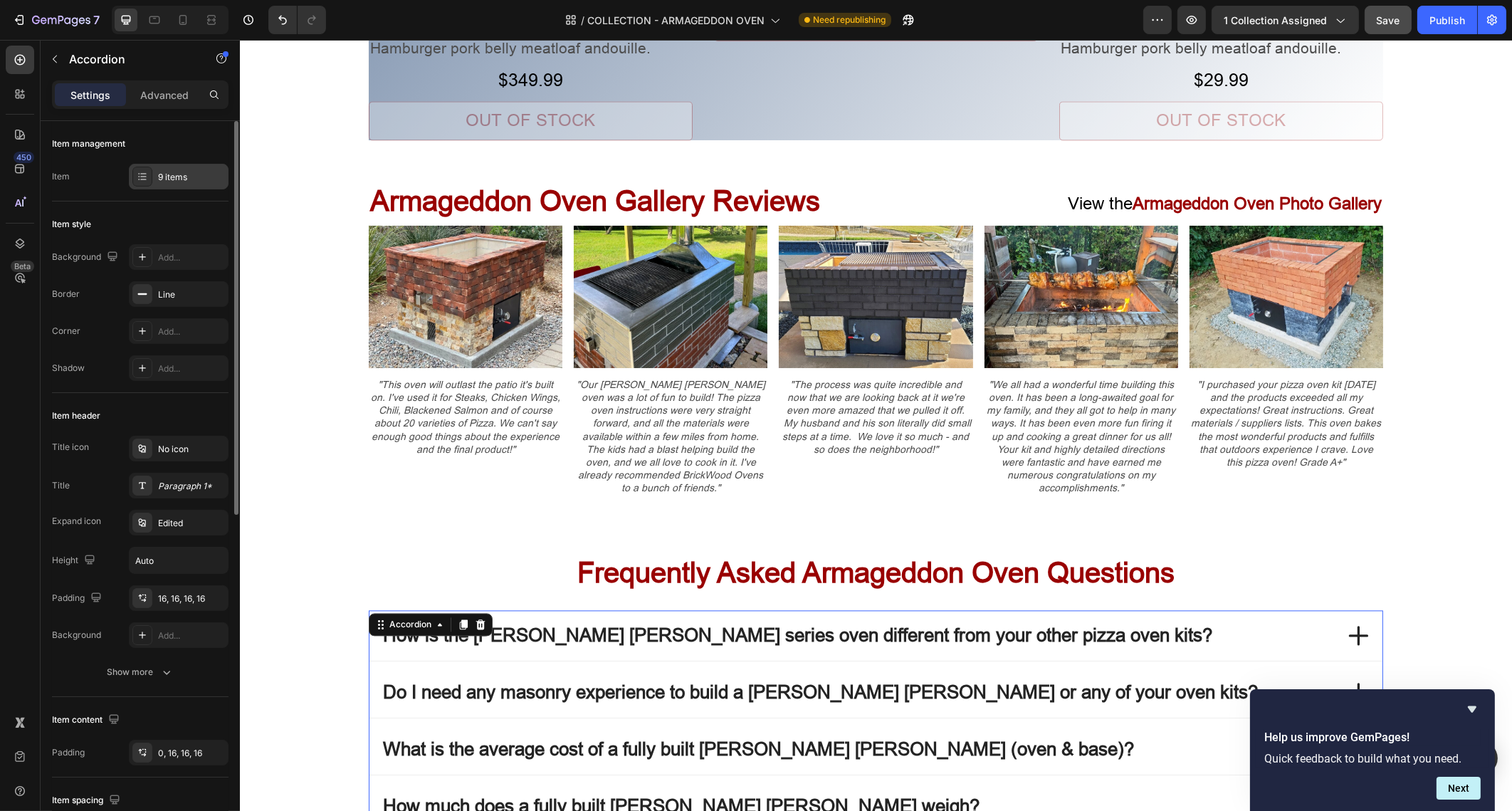
click at [170, 173] on div "9 items" at bounding box center [191, 177] width 67 height 13
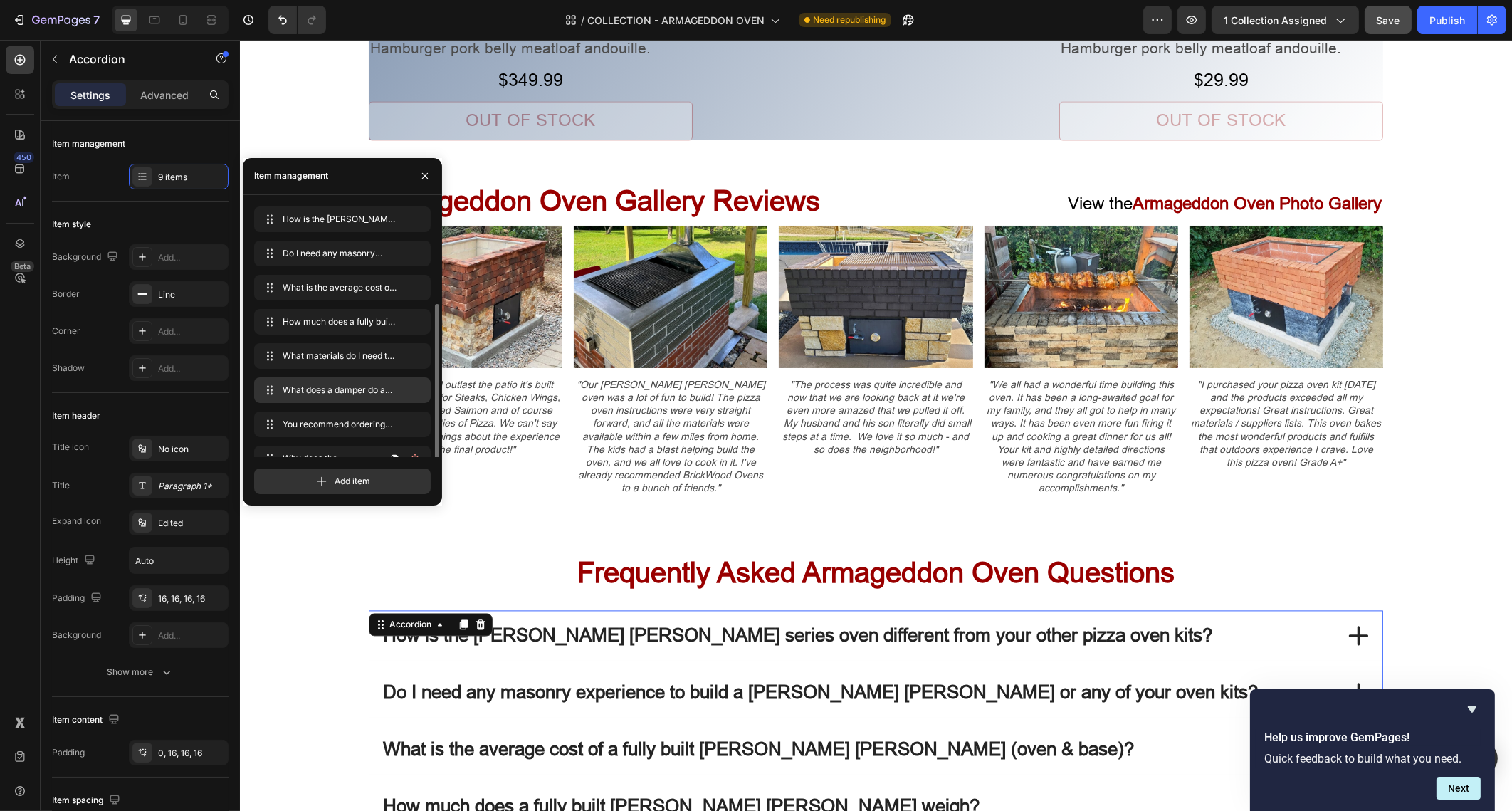
scroll to position [53, 0]
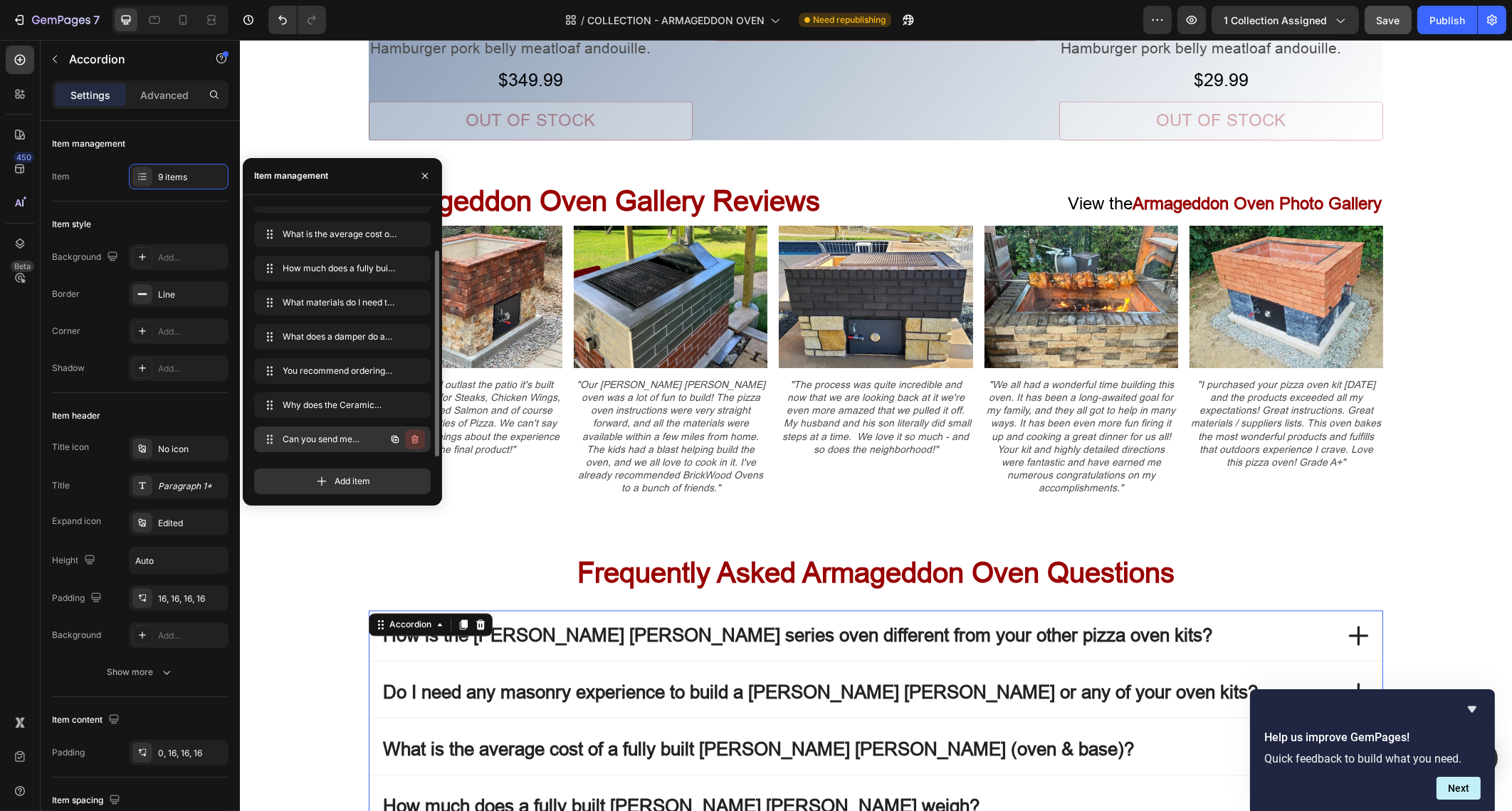
click at [415, 438] on icon "button" at bounding box center [415, 439] width 11 height 11
click at [359, 404] on span "Why does the Ceramic Fiber Blanket arrive a few days before or after my oven ki…" at bounding box center [332, 406] width 106 height 13
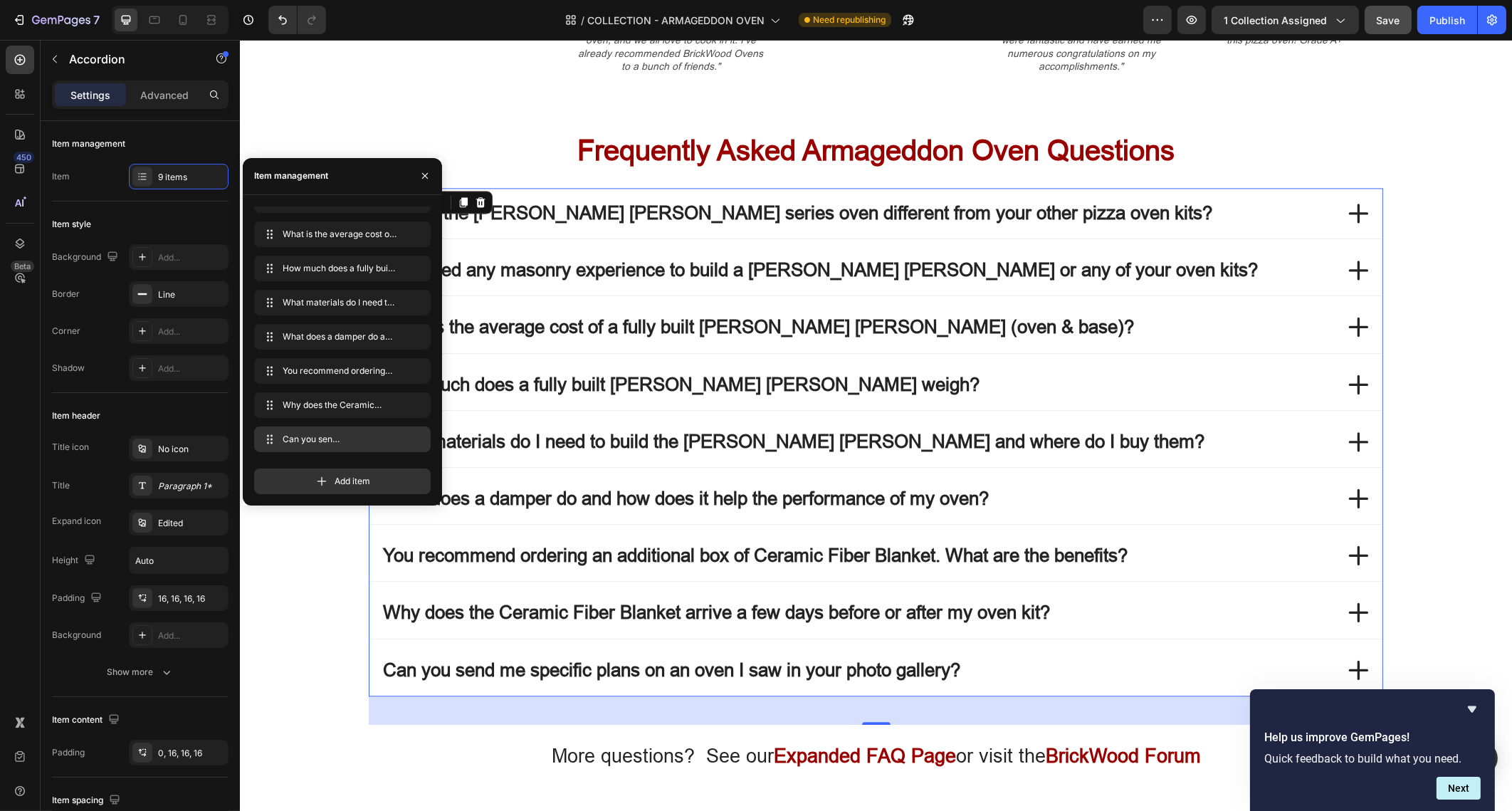
scroll to position [5393, 0]
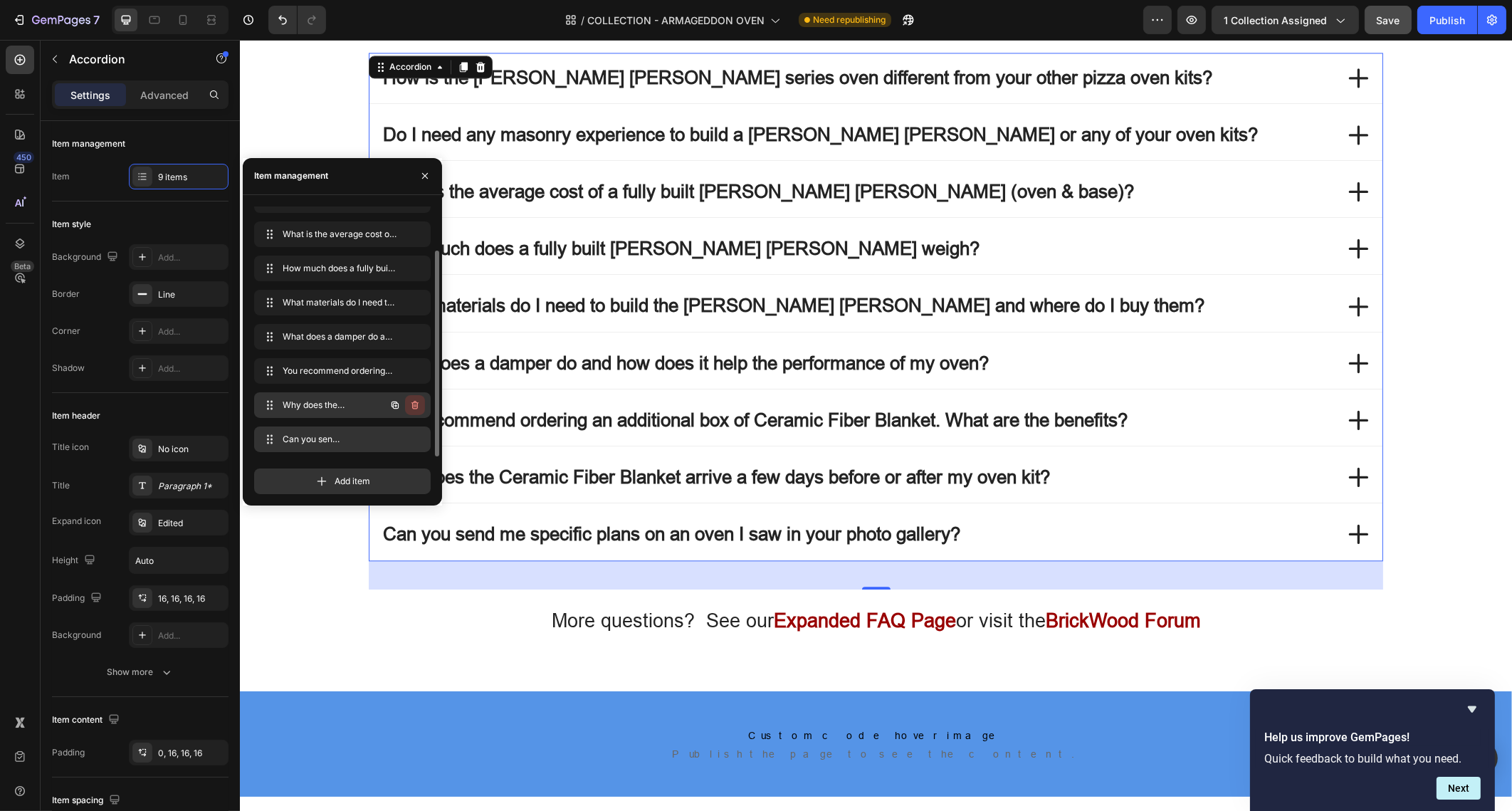
click at [418, 400] on icon "button" at bounding box center [415, 405] width 11 height 11
click at [418, 400] on div "Delete" at bounding box center [406, 406] width 27 height 13
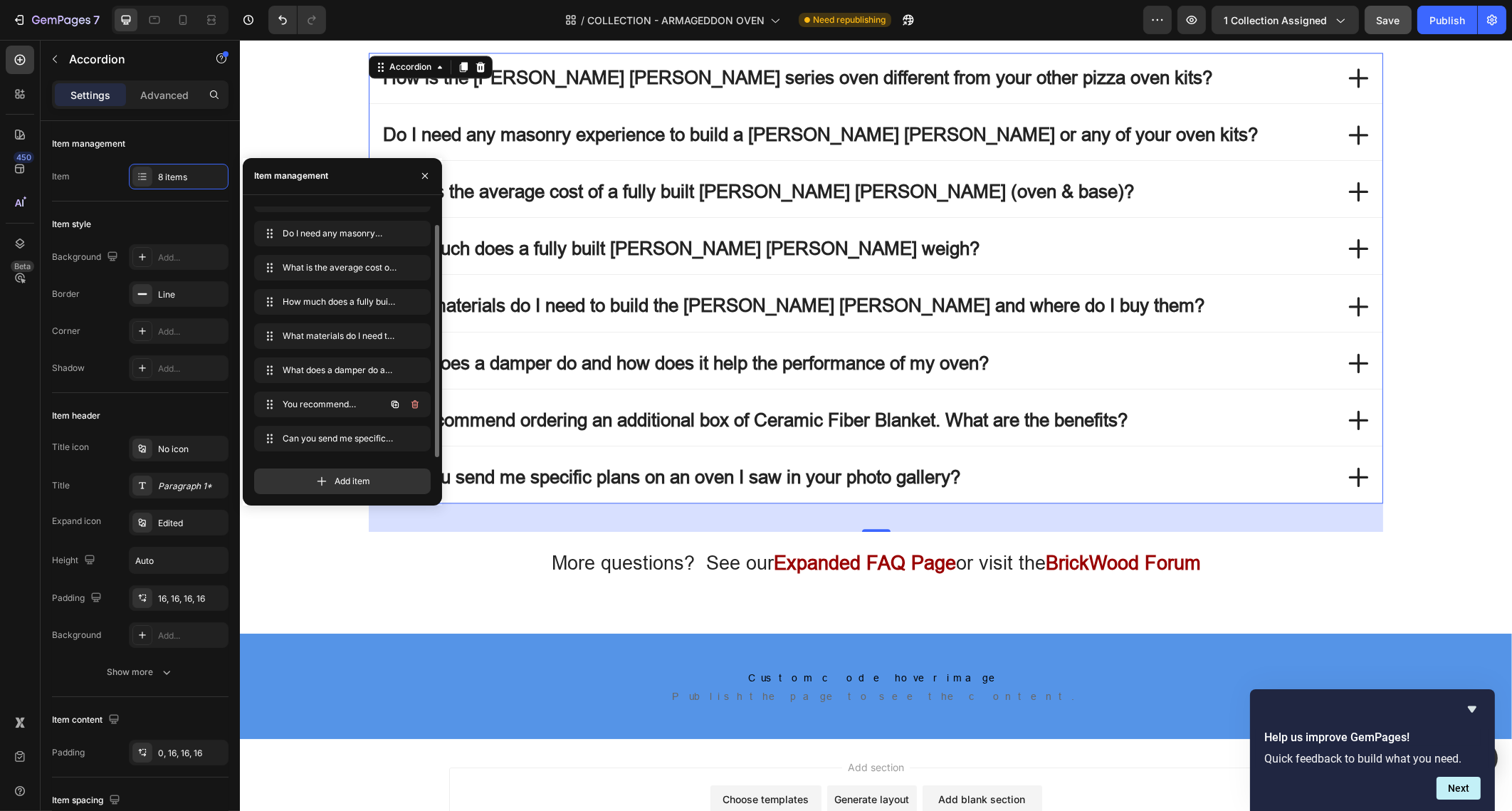
scroll to position [20, 0]
click at [282, 18] on icon "Undo/Redo" at bounding box center [283, 20] width 15 height 15
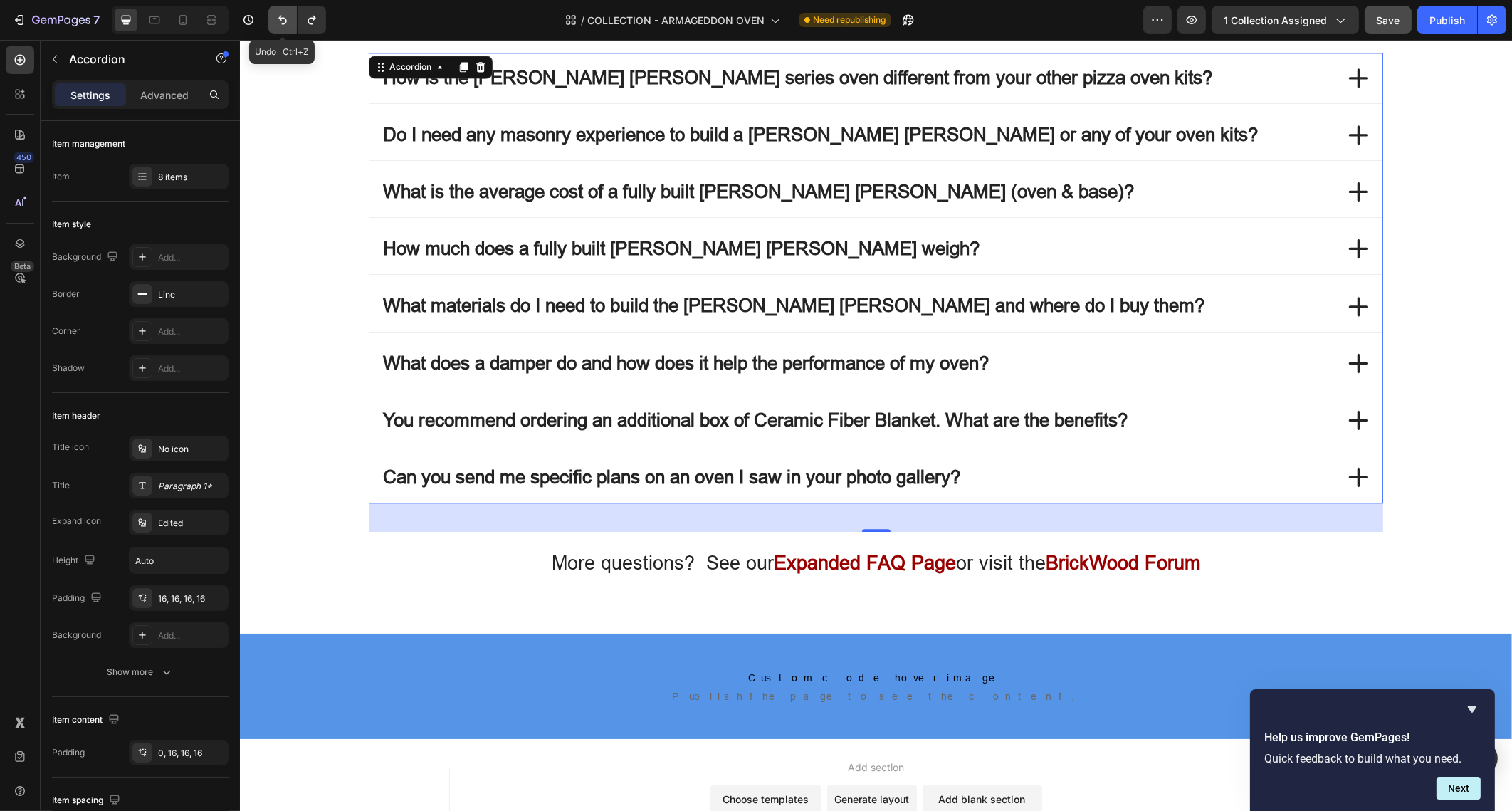
click at [284, 8] on button "Undo/Redo" at bounding box center [283, 19] width 28 height 28
click at [284, 17] on icon "Undo/Redo" at bounding box center [283, 20] width 15 height 15
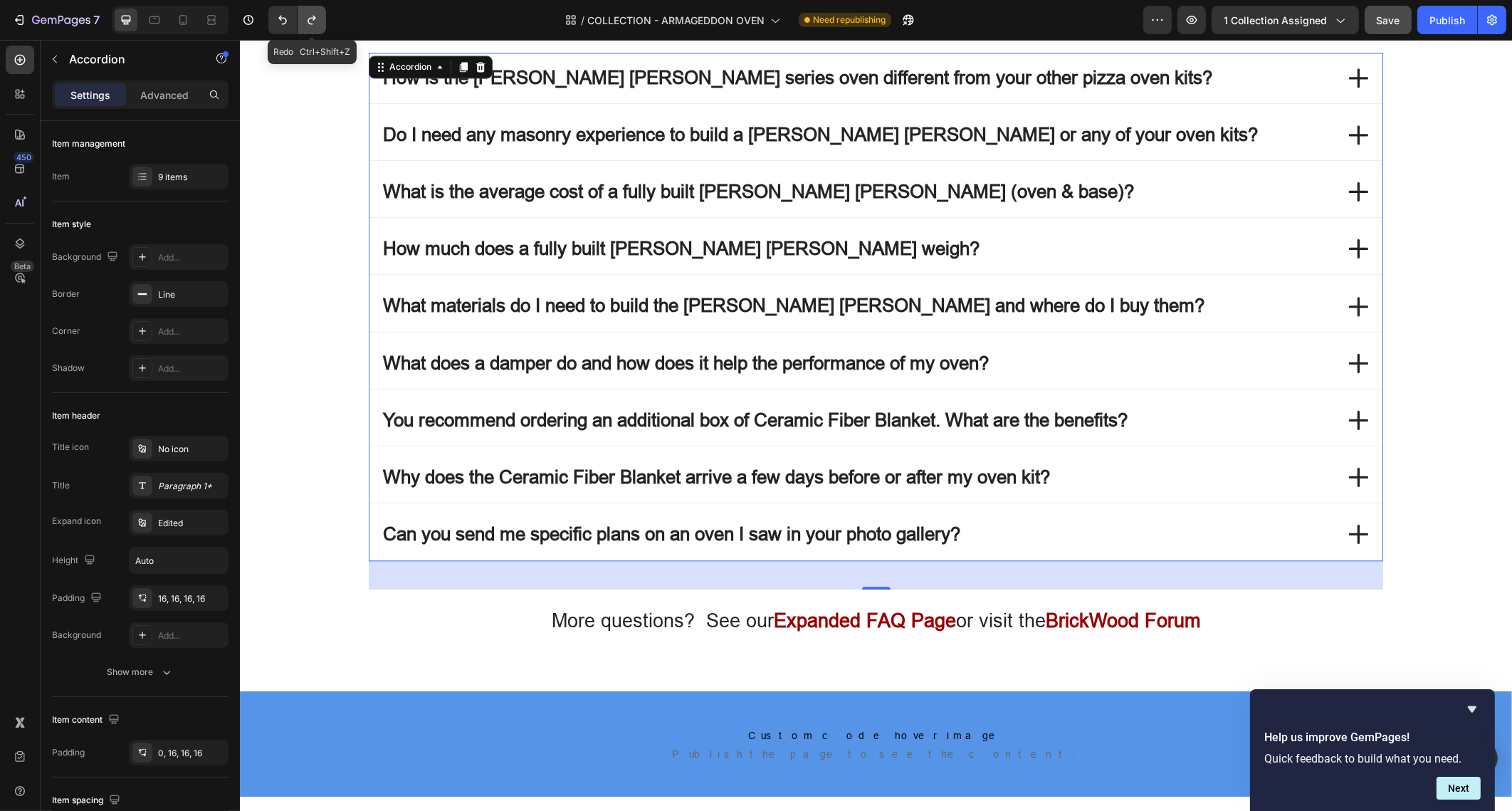
click at [303, 21] on button "Undo/Redo" at bounding box center [311, 19] width 28 height 28
click at [1448, 21] on div "Publish" at bounding box center [1447, 20] width 36 height 15
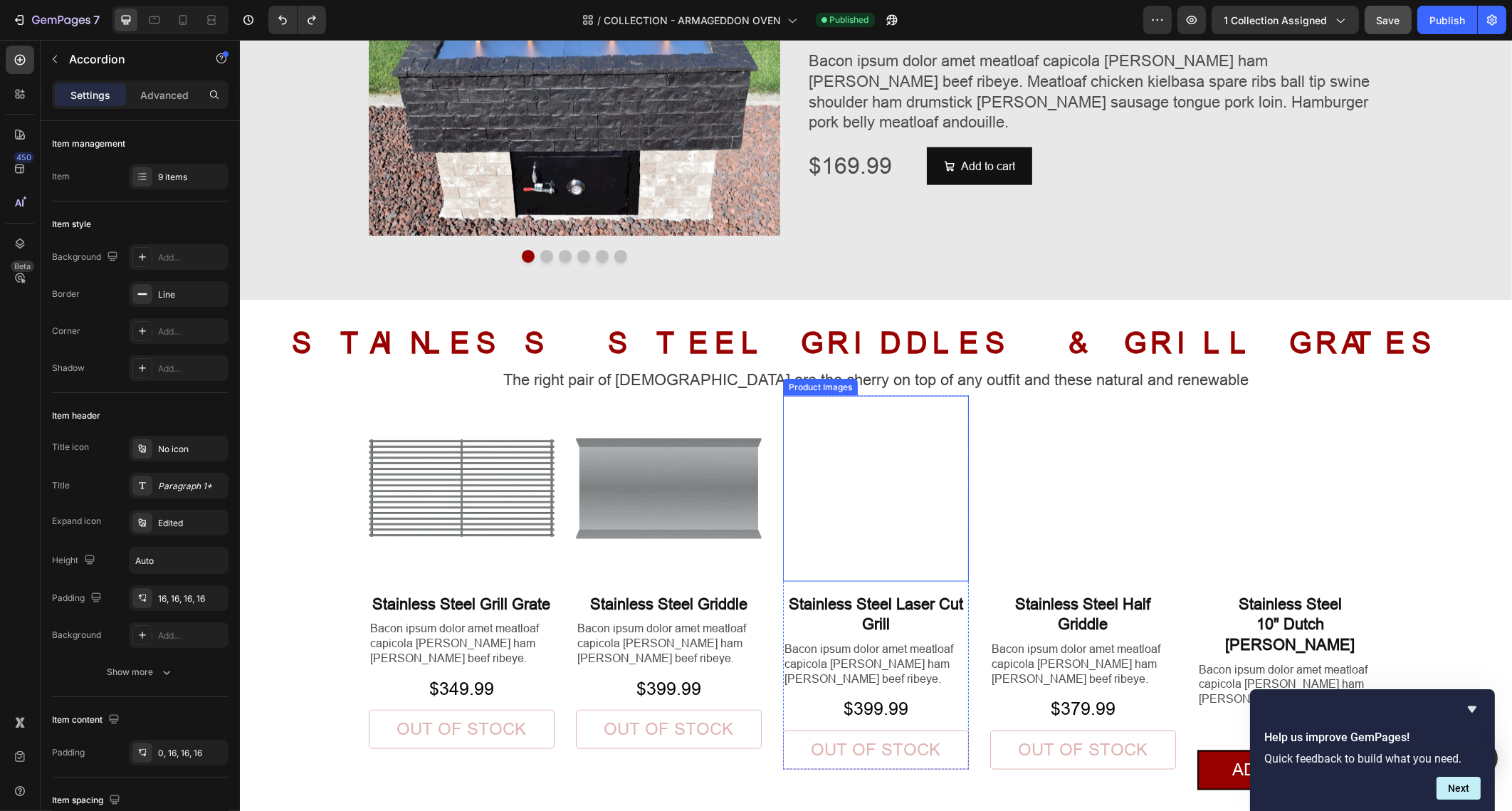
scroll to position [3346, 0]
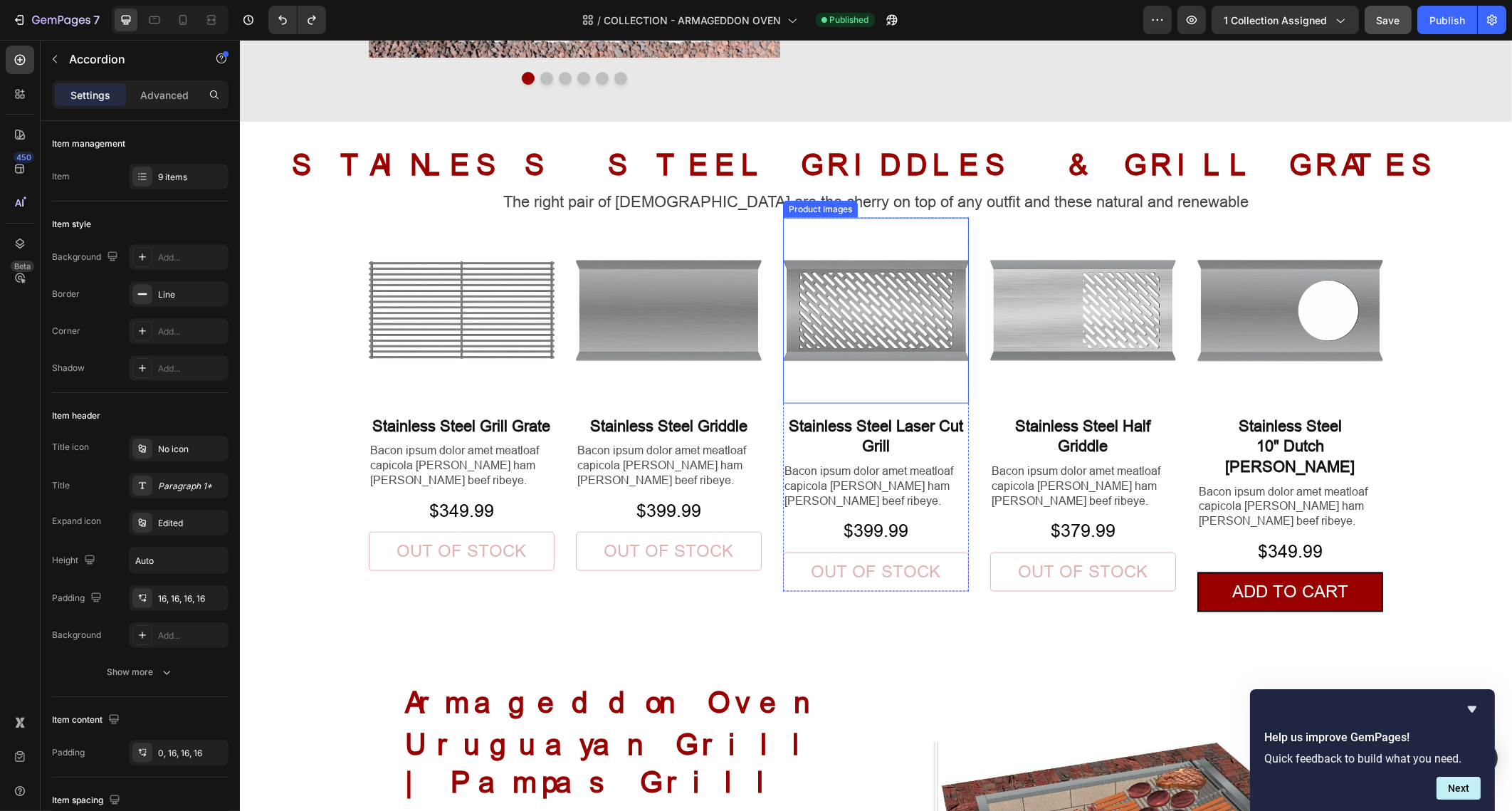
click at [860, 367] on img at bounding box center [875, 310] width 186 height 186
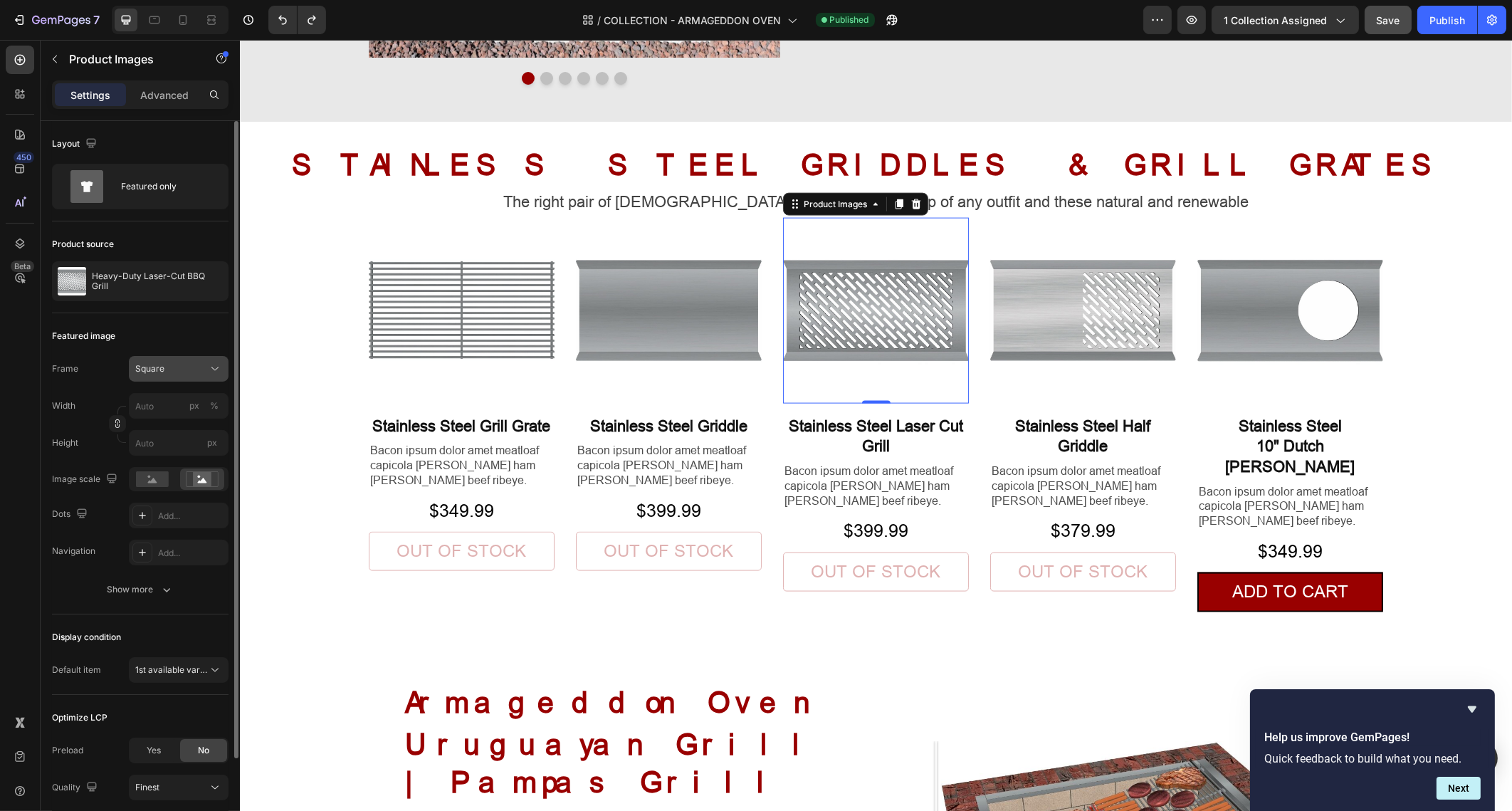
click at [208, 364] on icon at bounding box center [216, 369] width 15 height 15
click at [201, 485] on div "Original" at bounding box center [176, 484] width 83 height 13
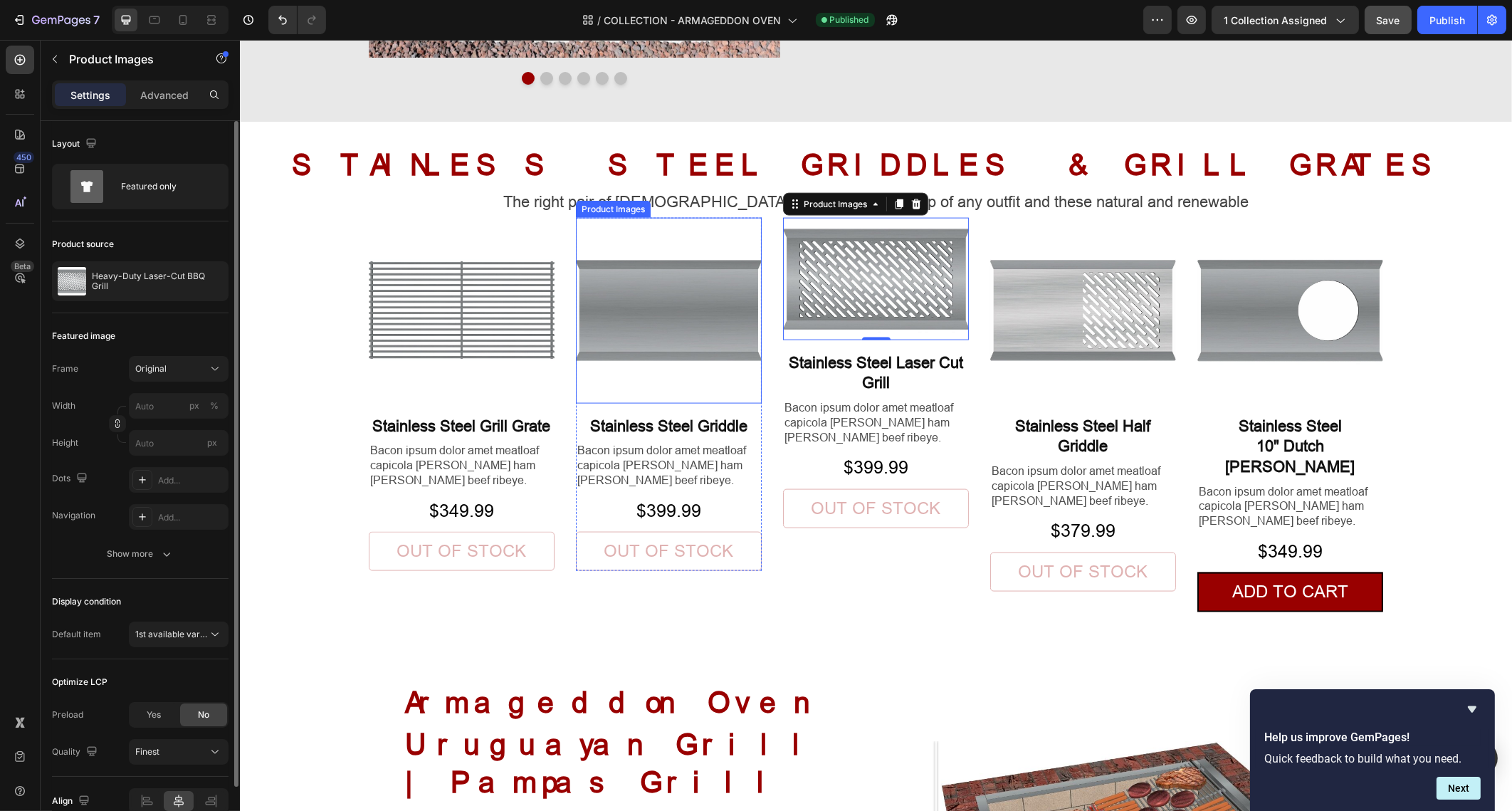
click at [680, 249] on img at bounding box center [668, 310] width 186 height 186
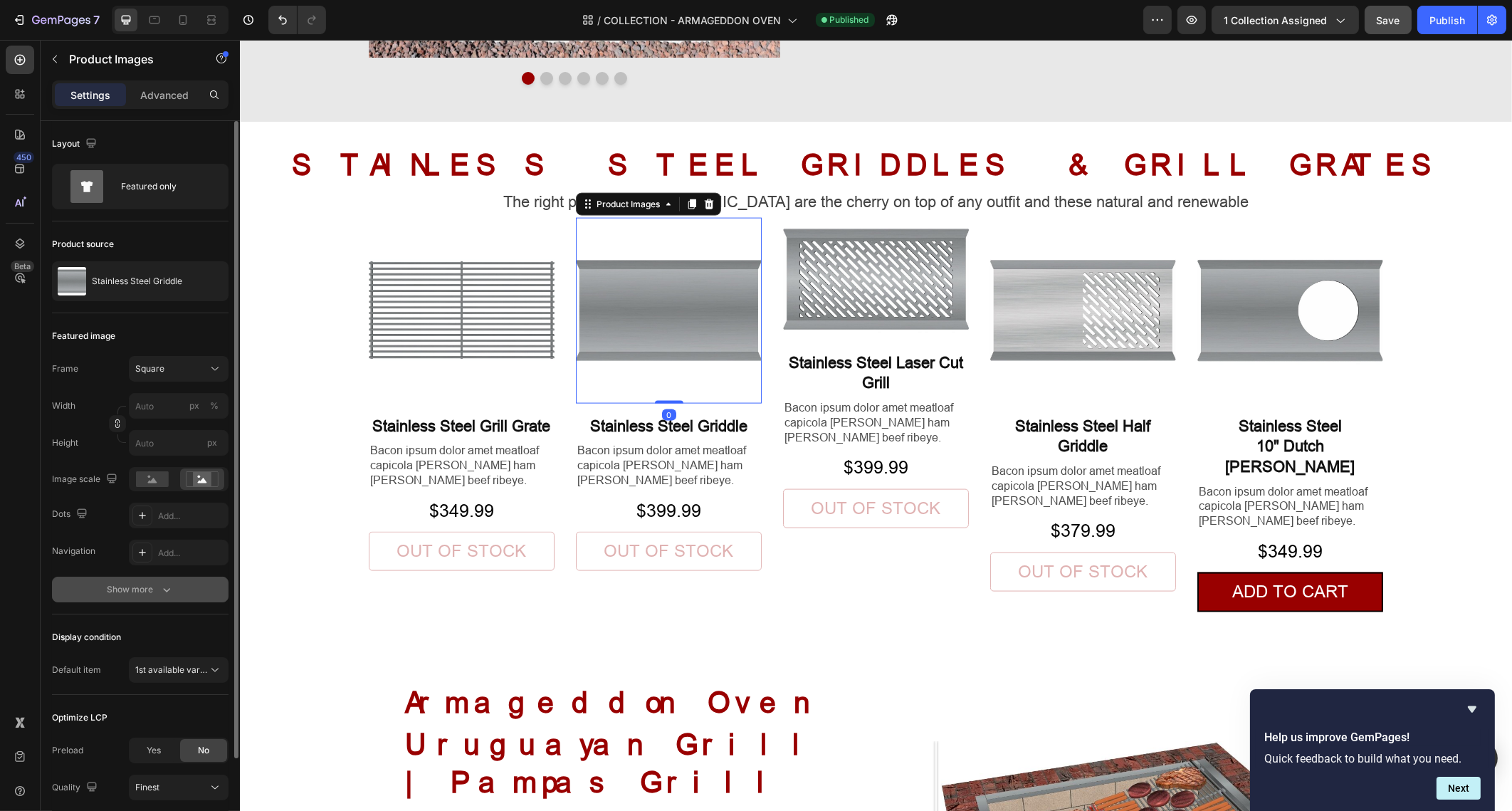
click at [176, 594] on button "Show more" at bounding box center [140, 590] width 176 height 26
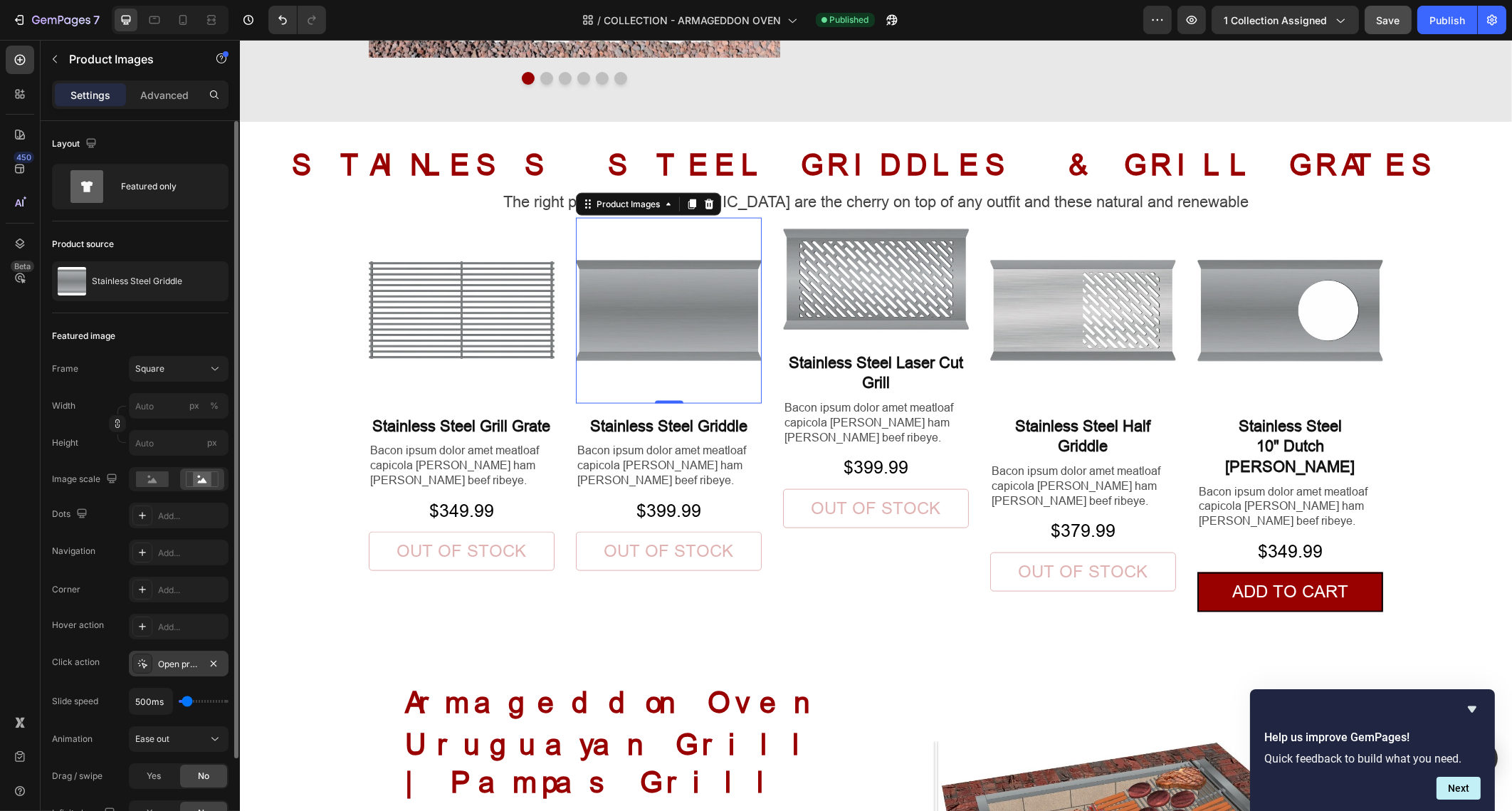
scroll to position [88, 0]
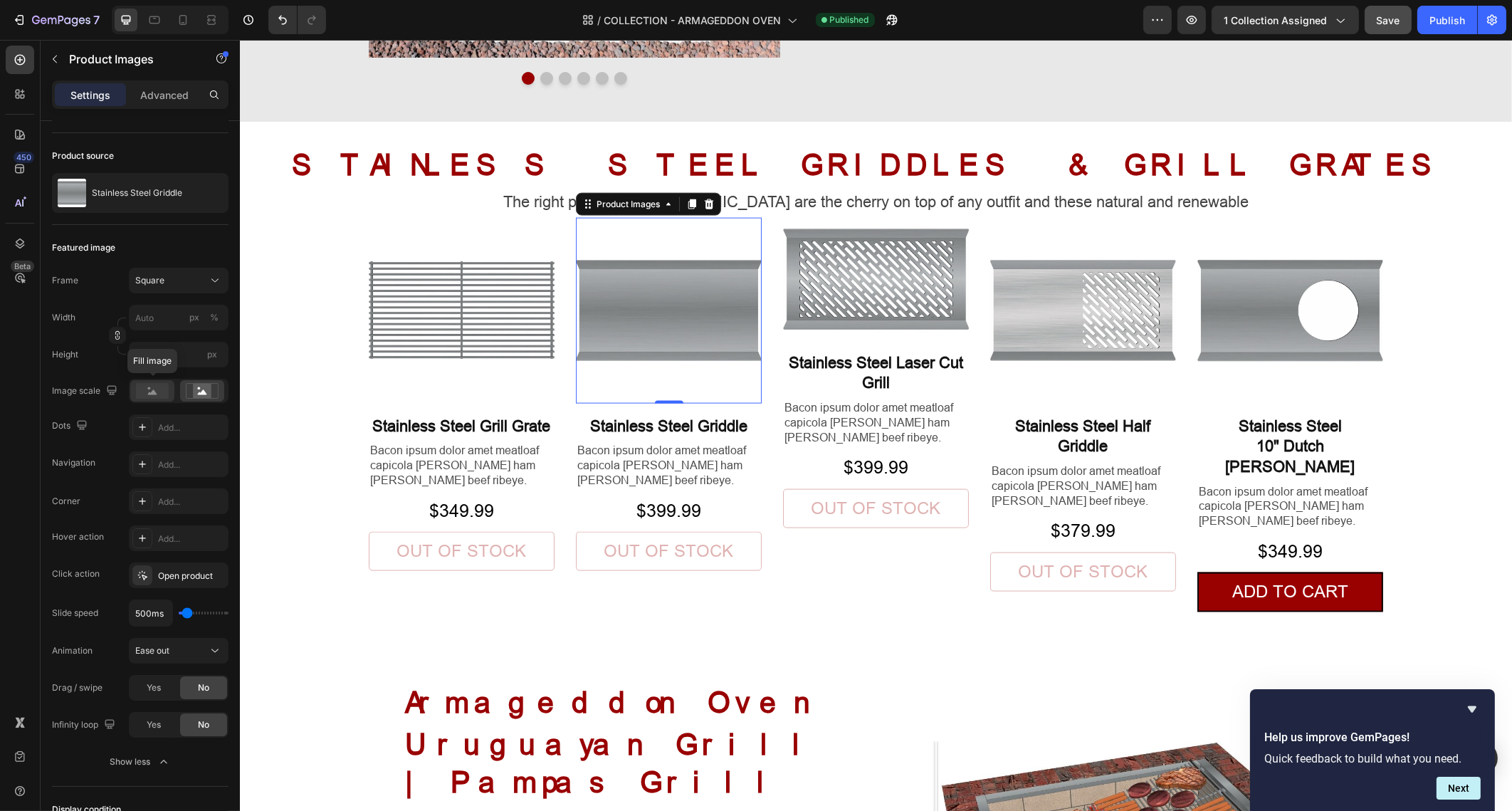
click at [157, 395] on rect at bounding box center [152, 390] width 33 height 16
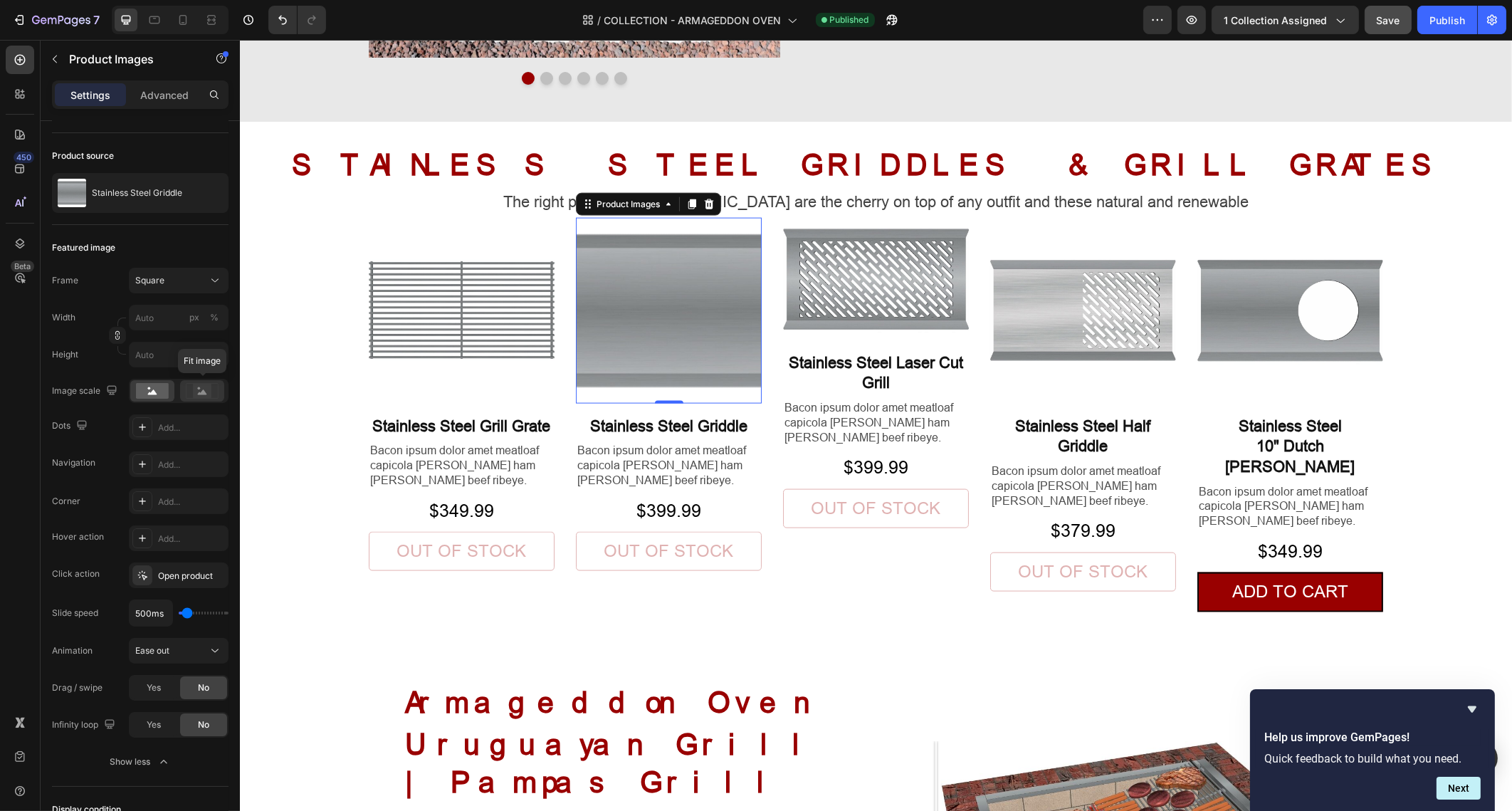
click at [204, 392] on icon at bounding box center [203, 391] width 9 height 5
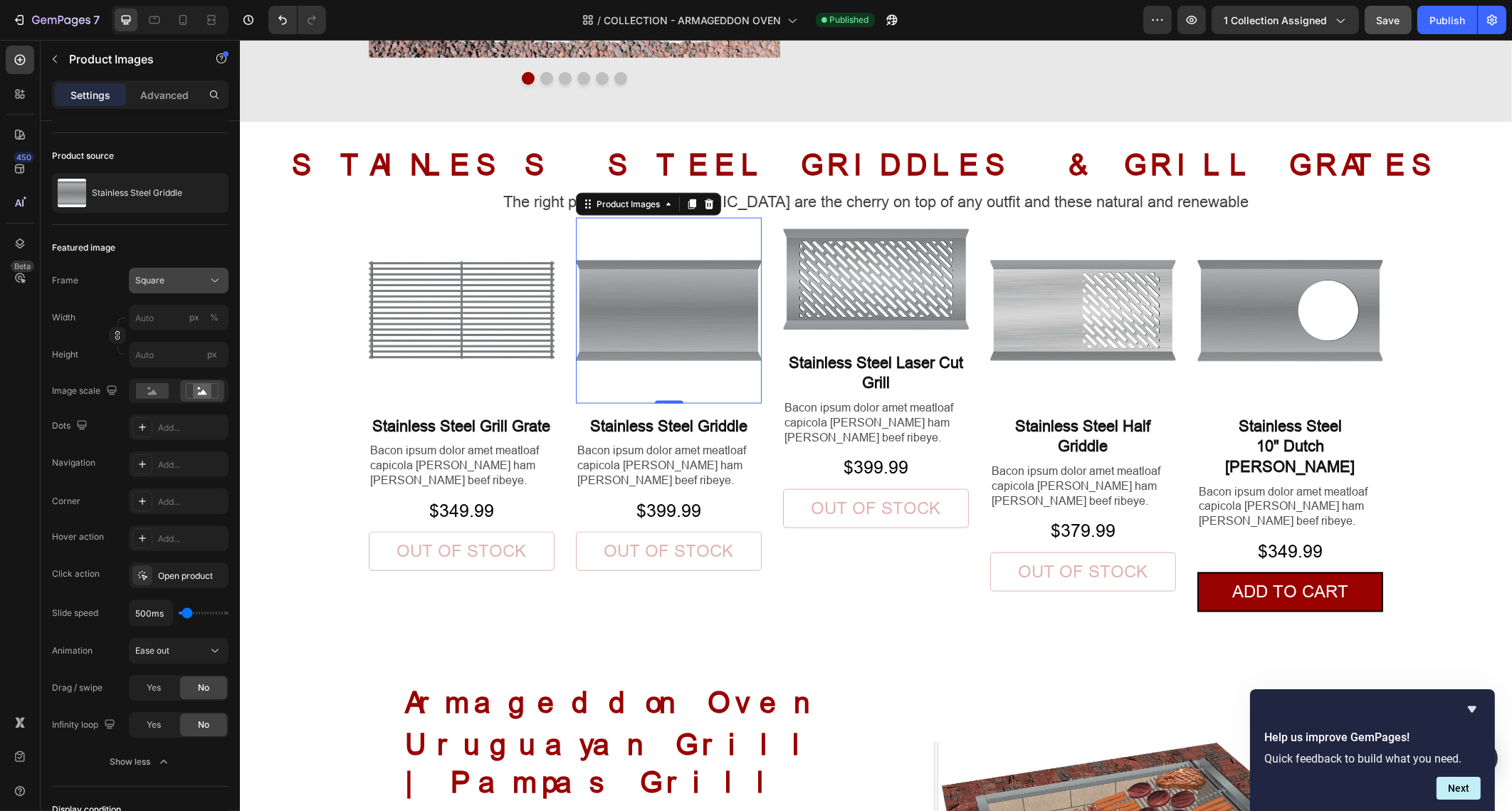
click at [216, 276] on icon at bounding box center [216, 281] width 15 height 15
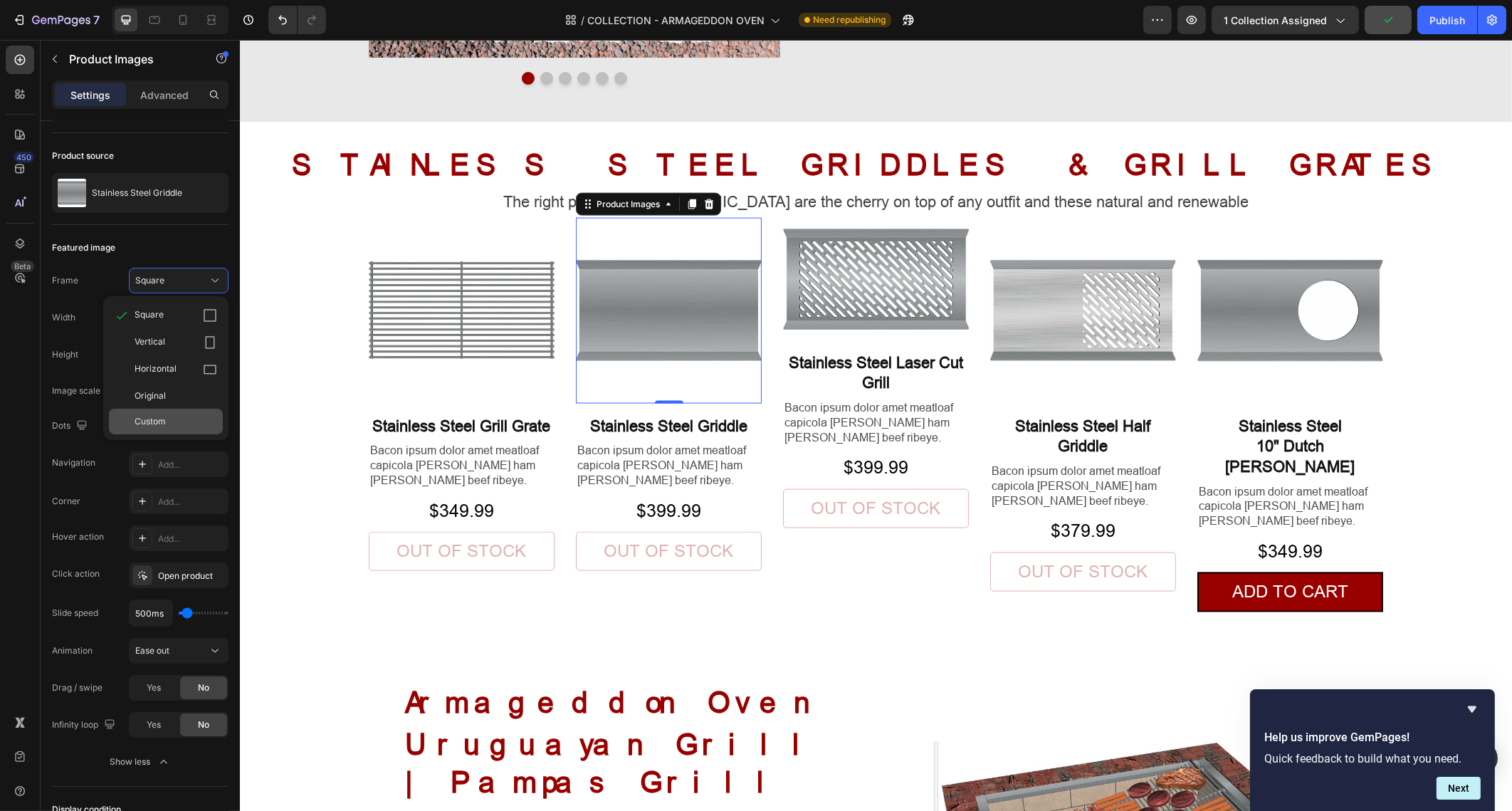
click at [205, 415] on div "Custom" at bounding box center [176, 421] width 83 height 13
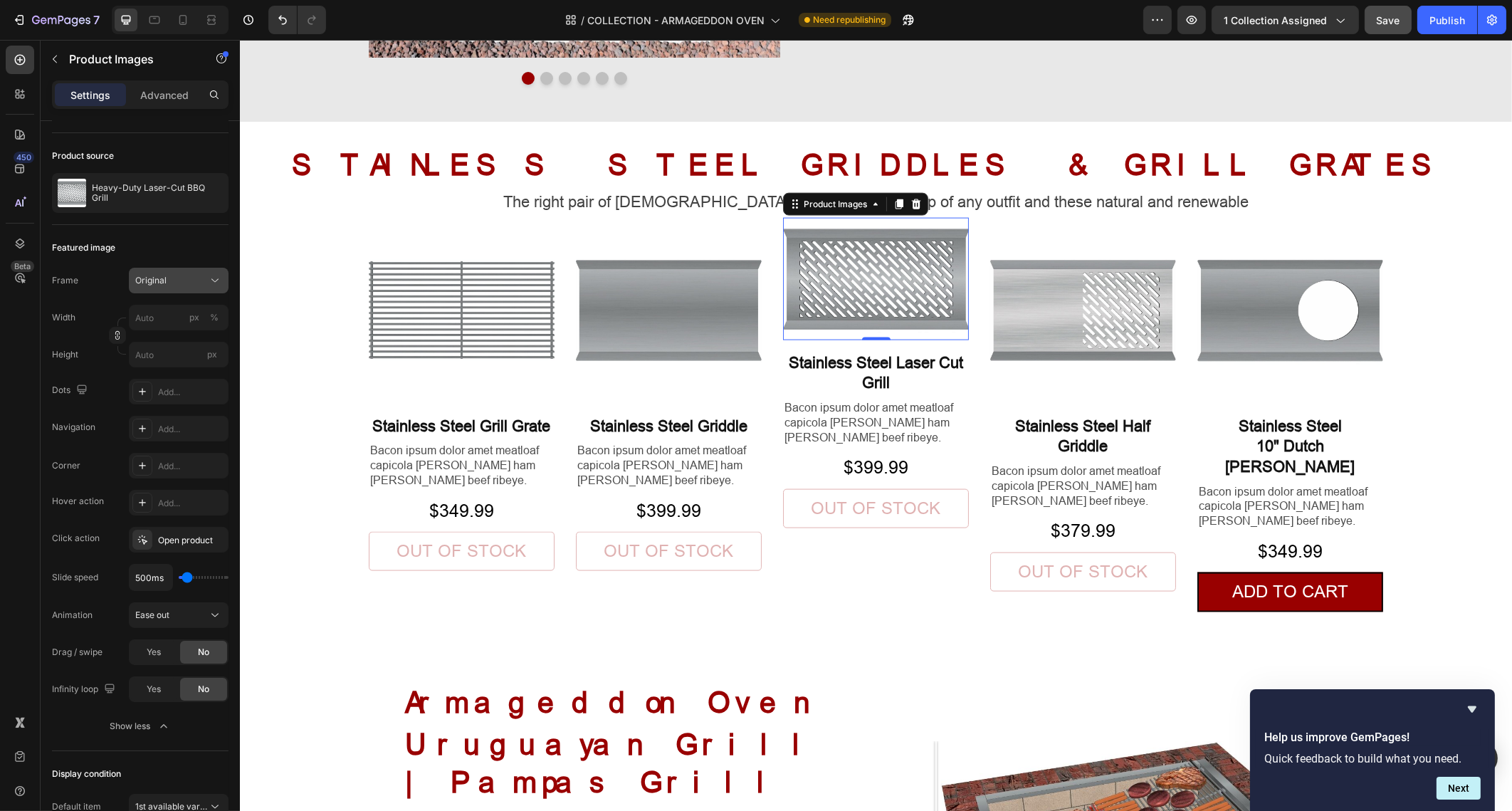
click at [205, 288] on button "Original" at bounding box center [178, 281] width 100 height 26
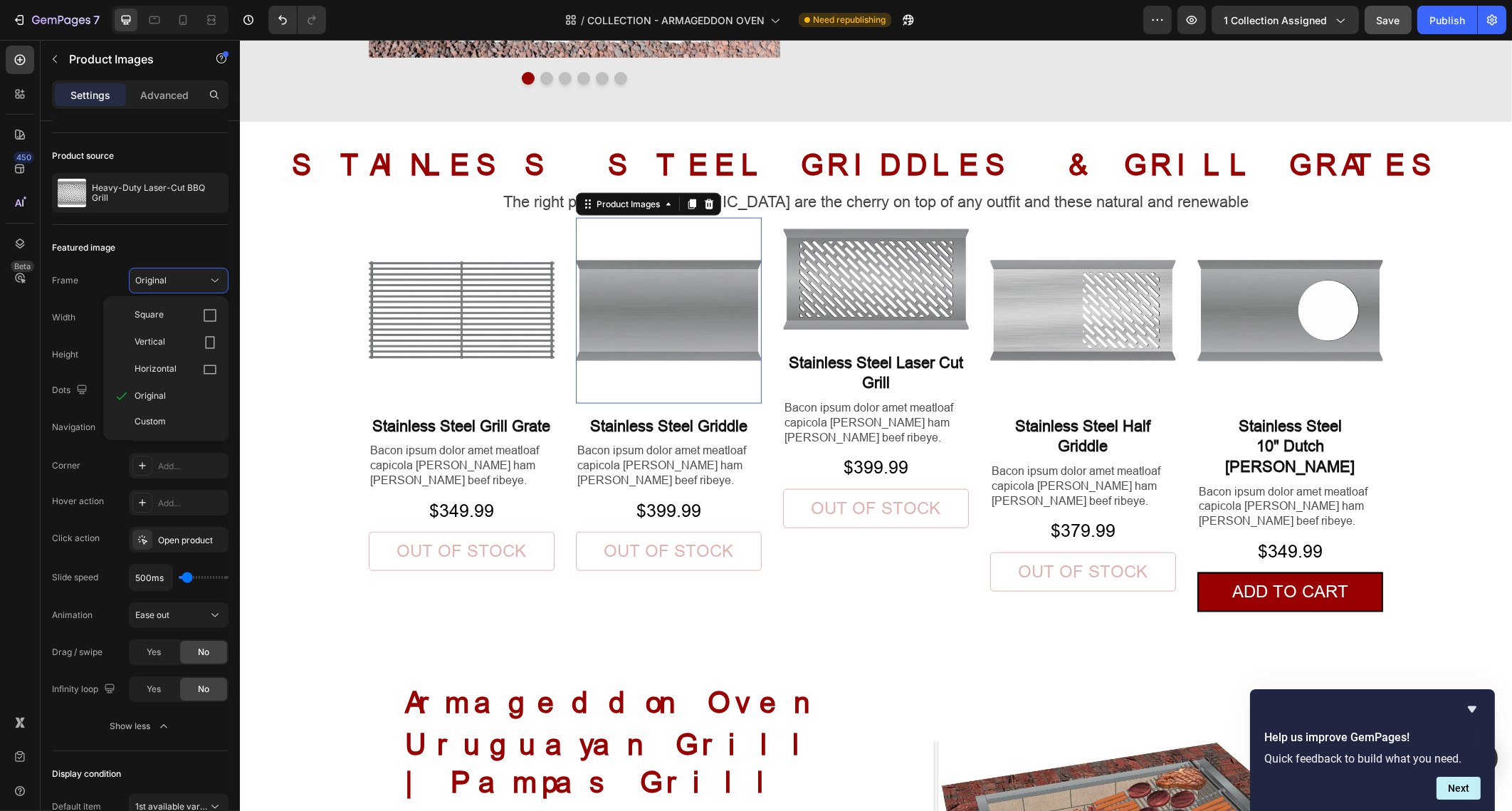
click at [586, 252] on img at bounding box center [668, 310] width 186 height 186
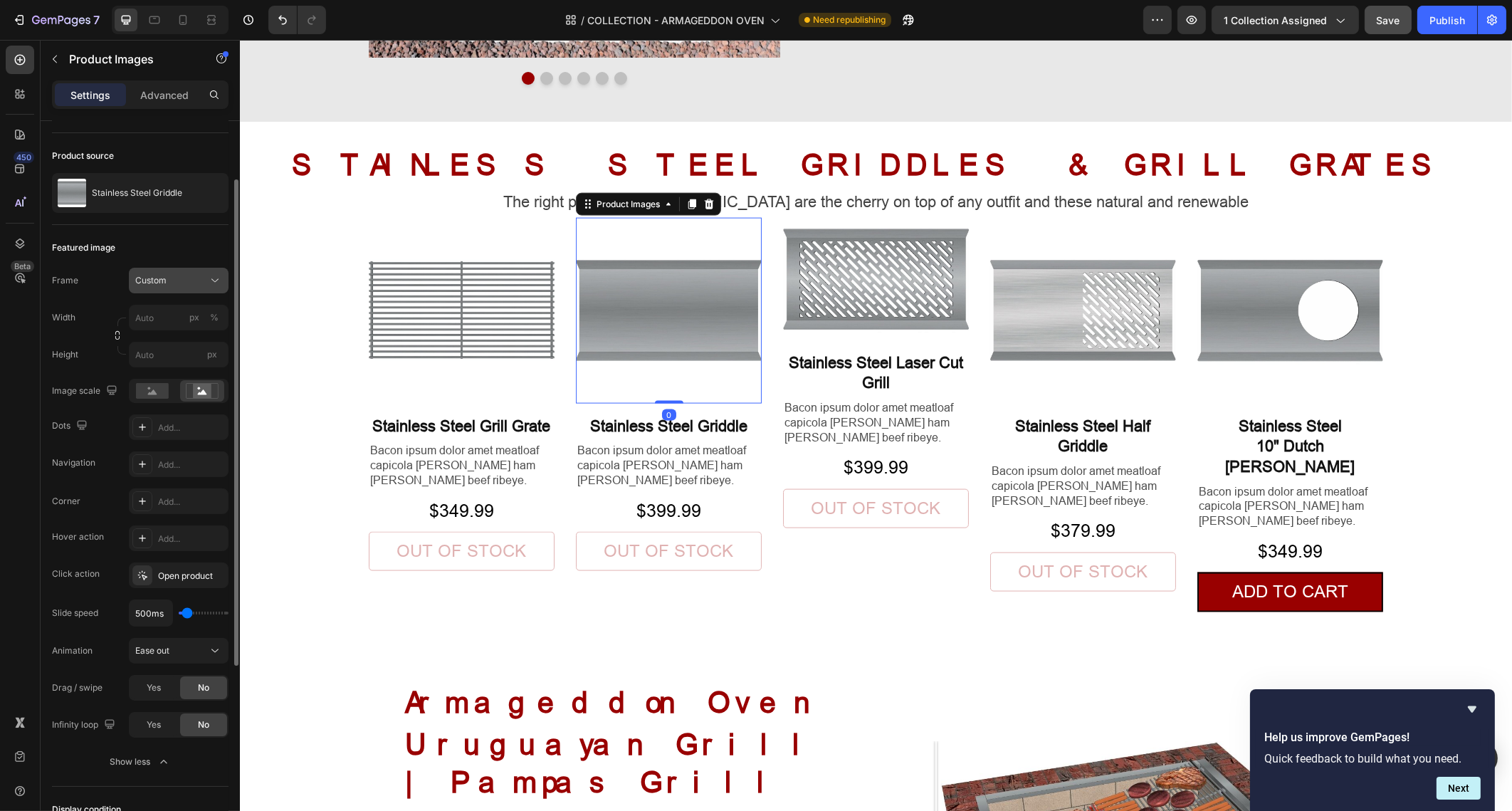
click at [205, 283] on div "Custom" at bounding box center [170, 281] width 70 height 13
click at [167, 406] on div "Original" at bounding box center [166, 395] width 114 height 26
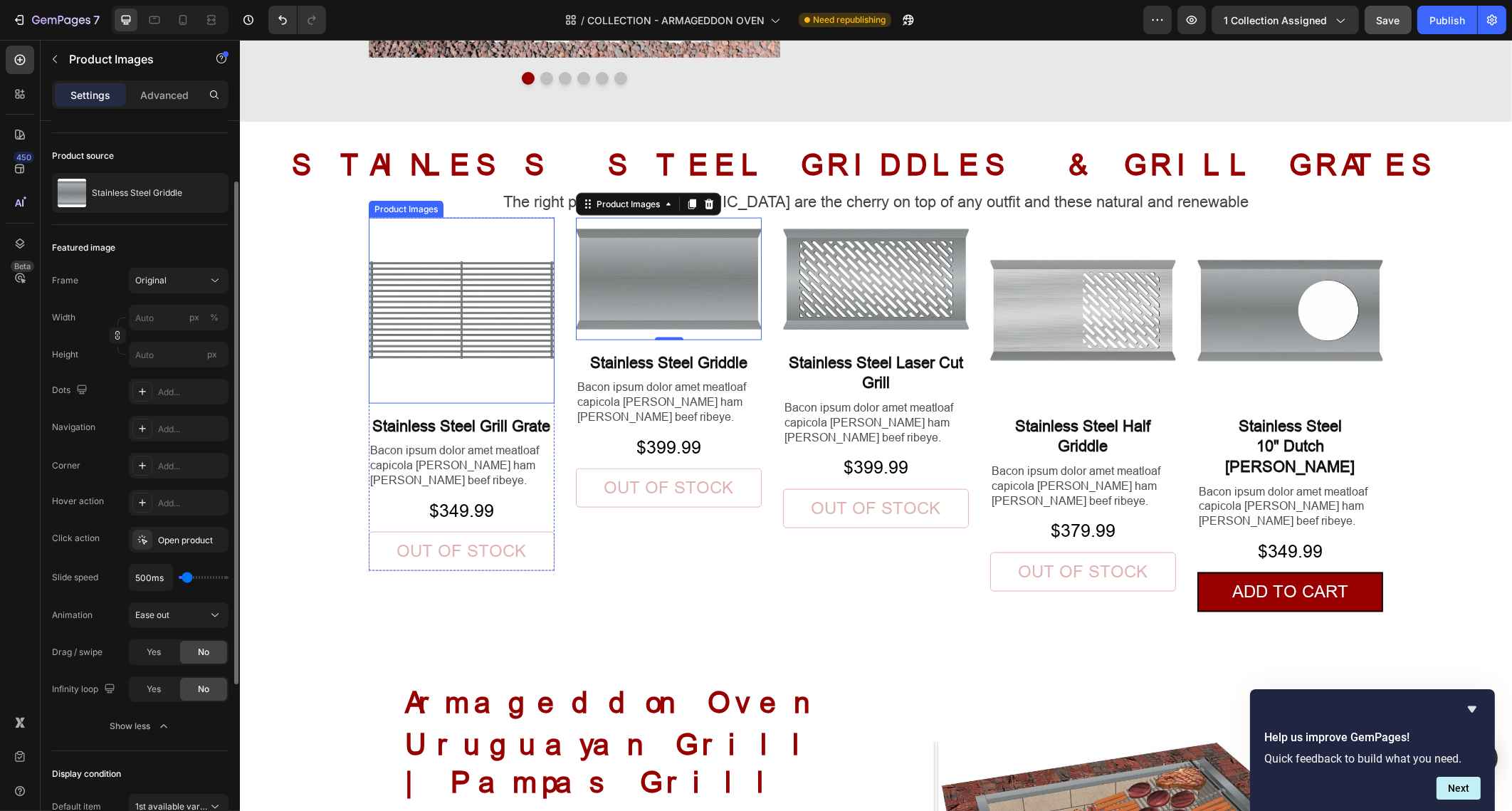
drag, startPoint x: 507, startPoint y: 246, endPoint x: 496, endPoint y: 256, distance: 14.9
click at [507, 246] on img at bounding box center [461, 310] width 186 height 186
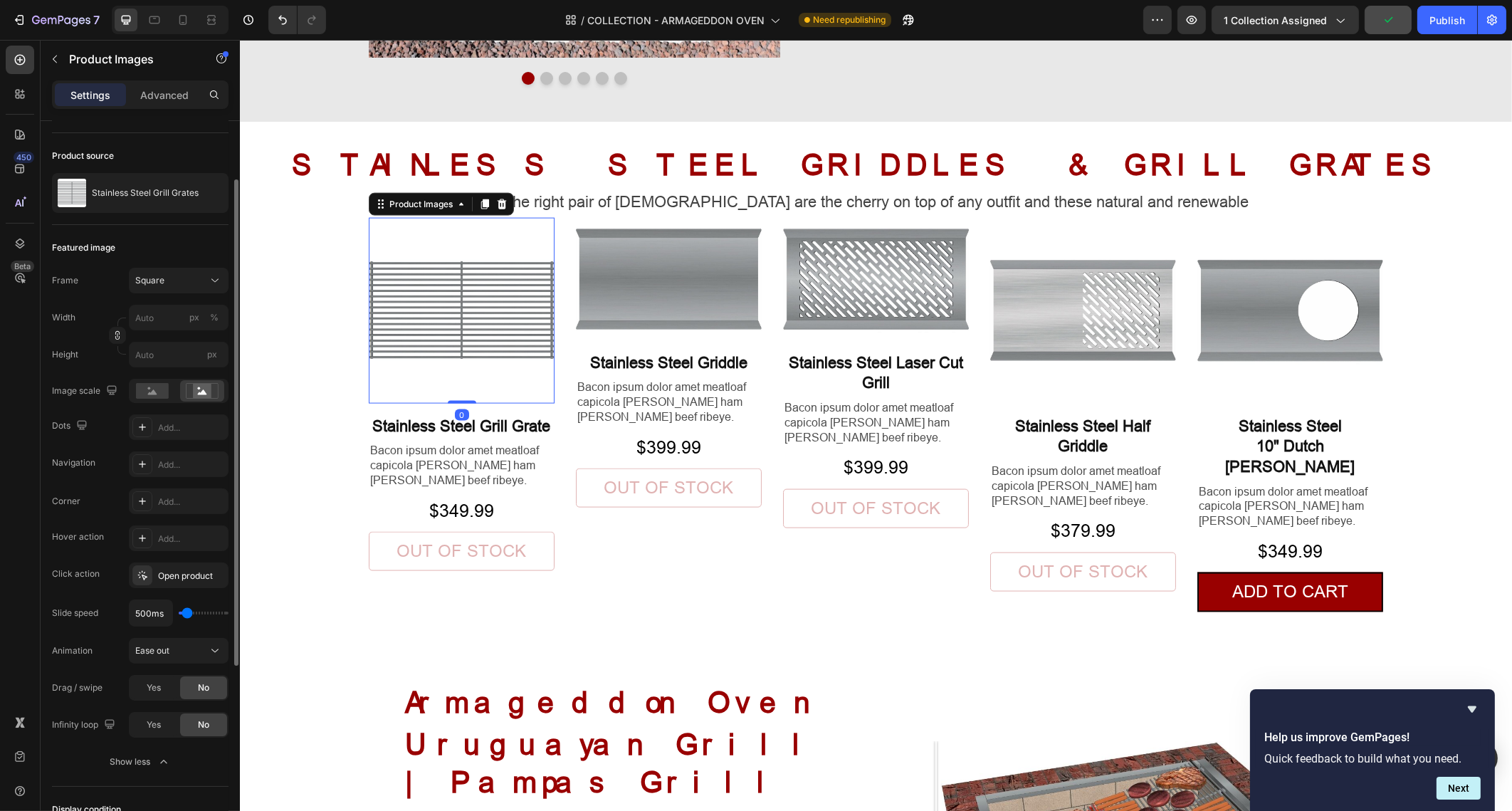
drag, startPoint x: 197, startPoint y: 282, endPoint x: 193, endPoint y: 294, distance: 12.6
click at [197, 282] on div "Square" at bounding box center [170, 281] width 70 height 13
click at [167, 387] on div "Original" at bounding box center [166, 395] width 114 height 26
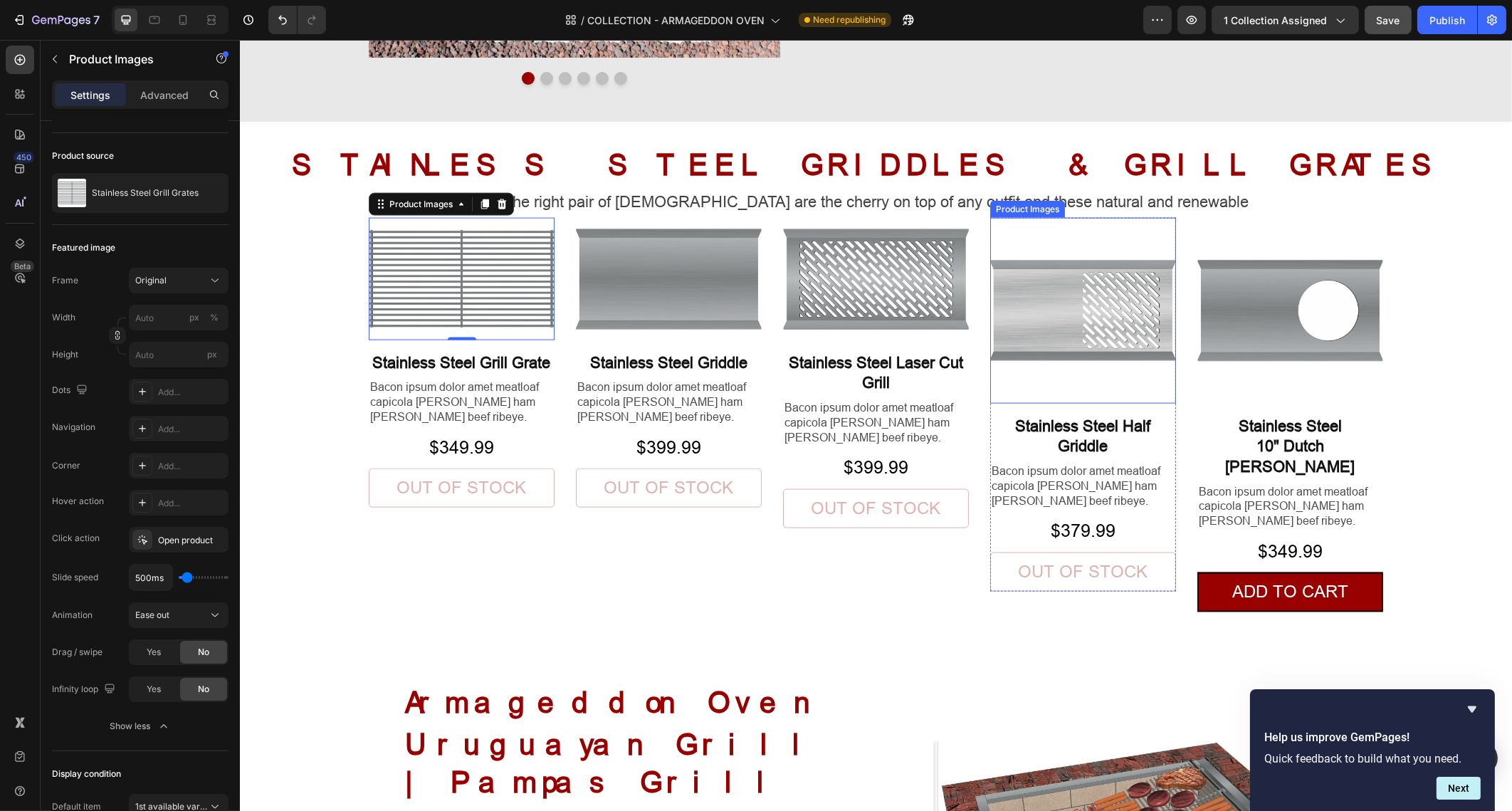
click at [1060, 250] on img at bounding box center [1083, 310] width 186 height 186
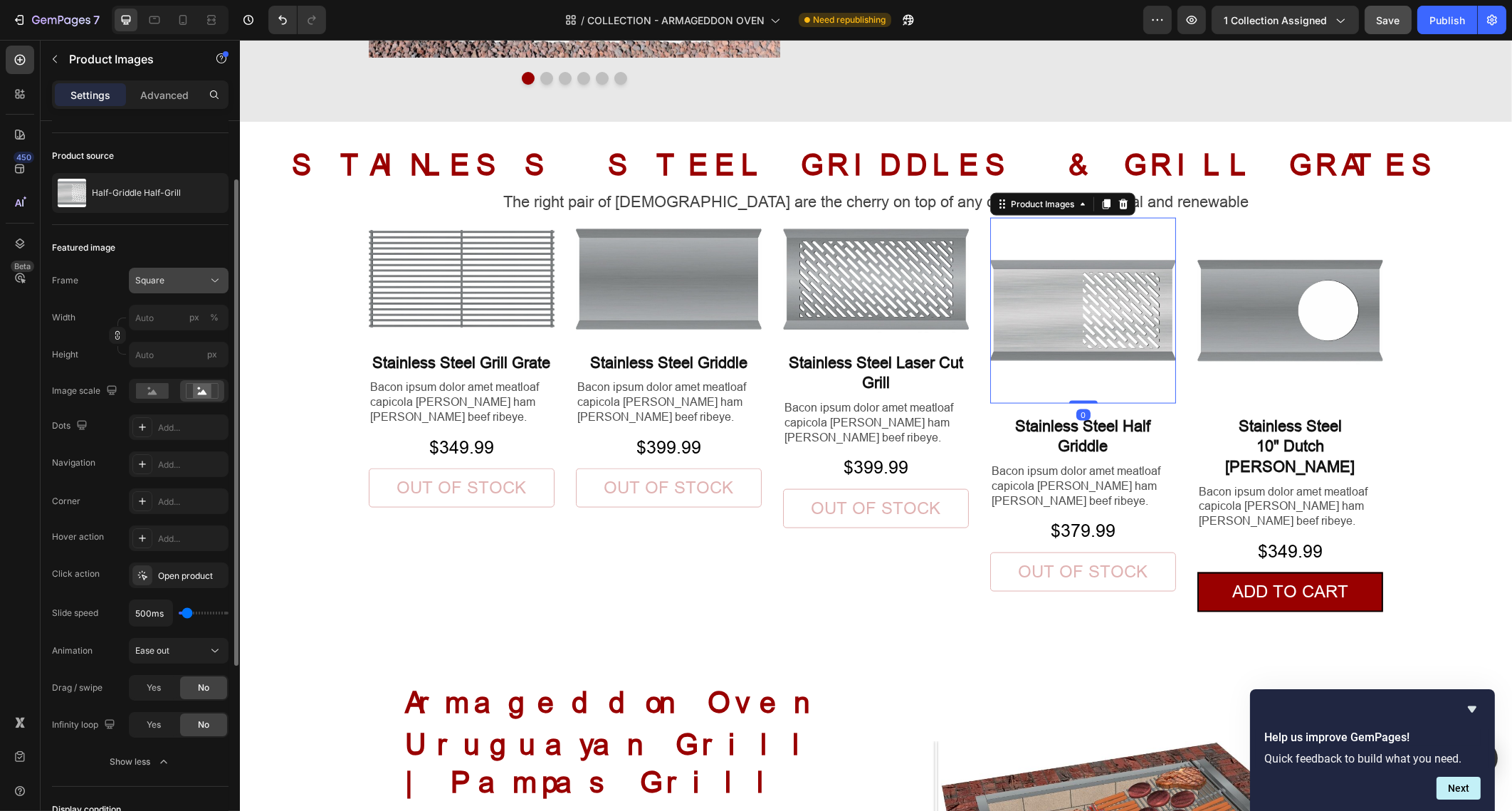
click at [185, 274] on div "Square" at bounding box center [170, 281] width 70 height 13
click at [148, 390] on span "Original" at bounding box center [150, 395] width 31 height 13
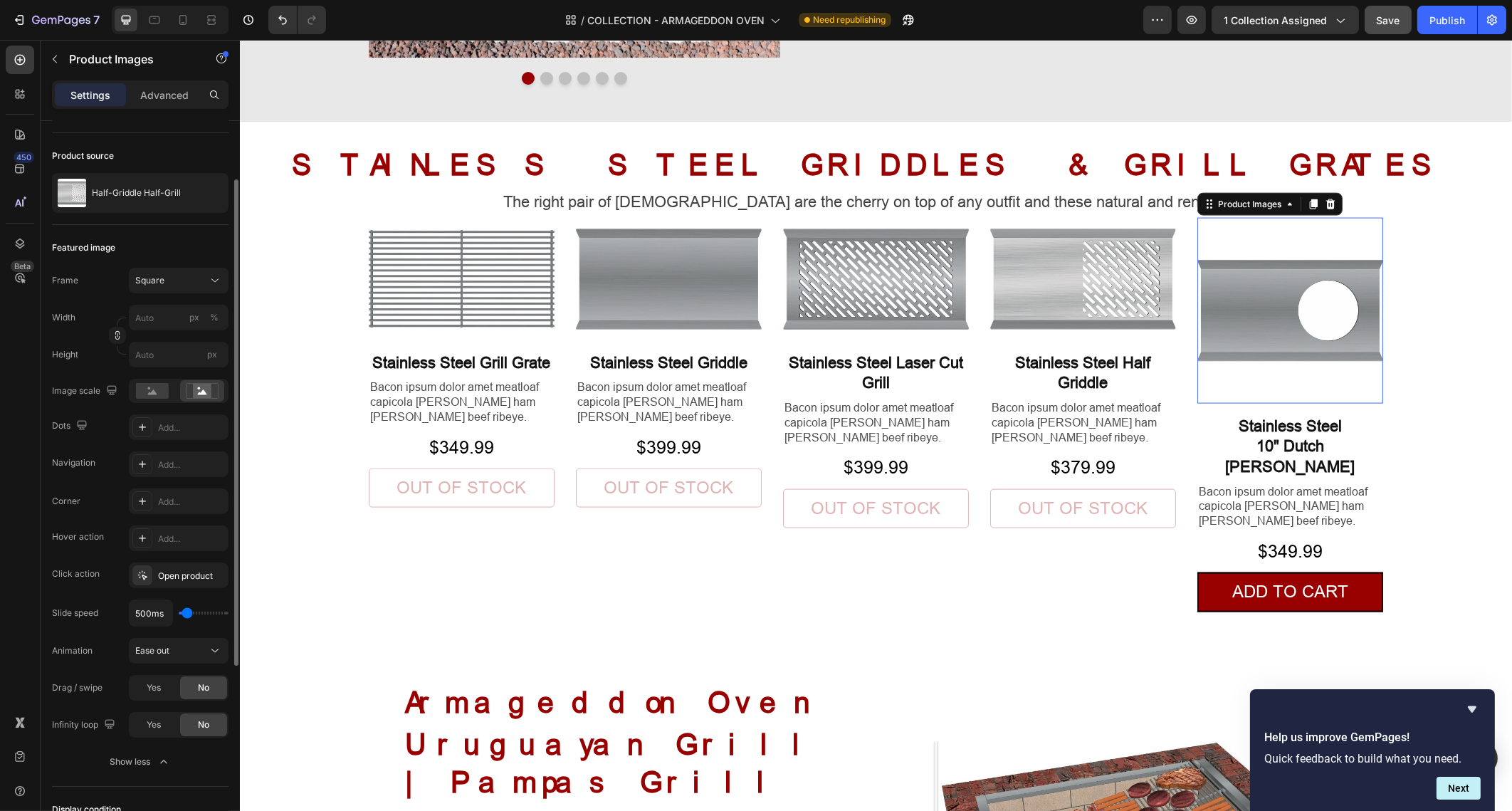
click at [1276, 252] on img at bounding box center [1289, 310] width 186 height 186
click at [195, 278] on div "Square" at bounding box center [170, 281] width 70 height 13
click at [186, 396] on div "Original" at bounding box center [176, 395] width 83 height 13
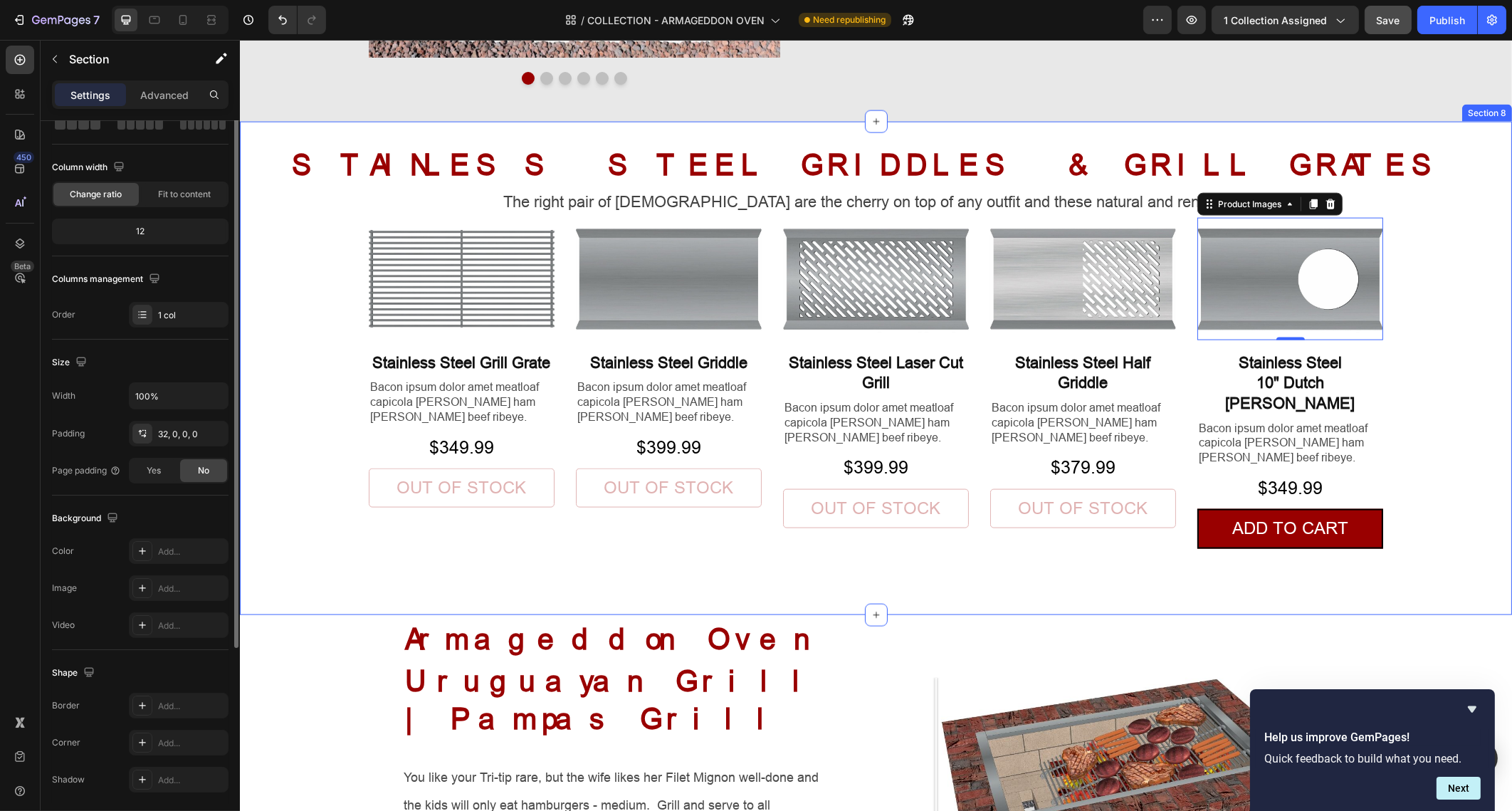
click at [291, 256] on div "STAINLESS STEEL GRIDDLES & GRILL GRATES Heading The right pair of sunnies are t…" at bounding box center [875, 380] width 1273 height 471
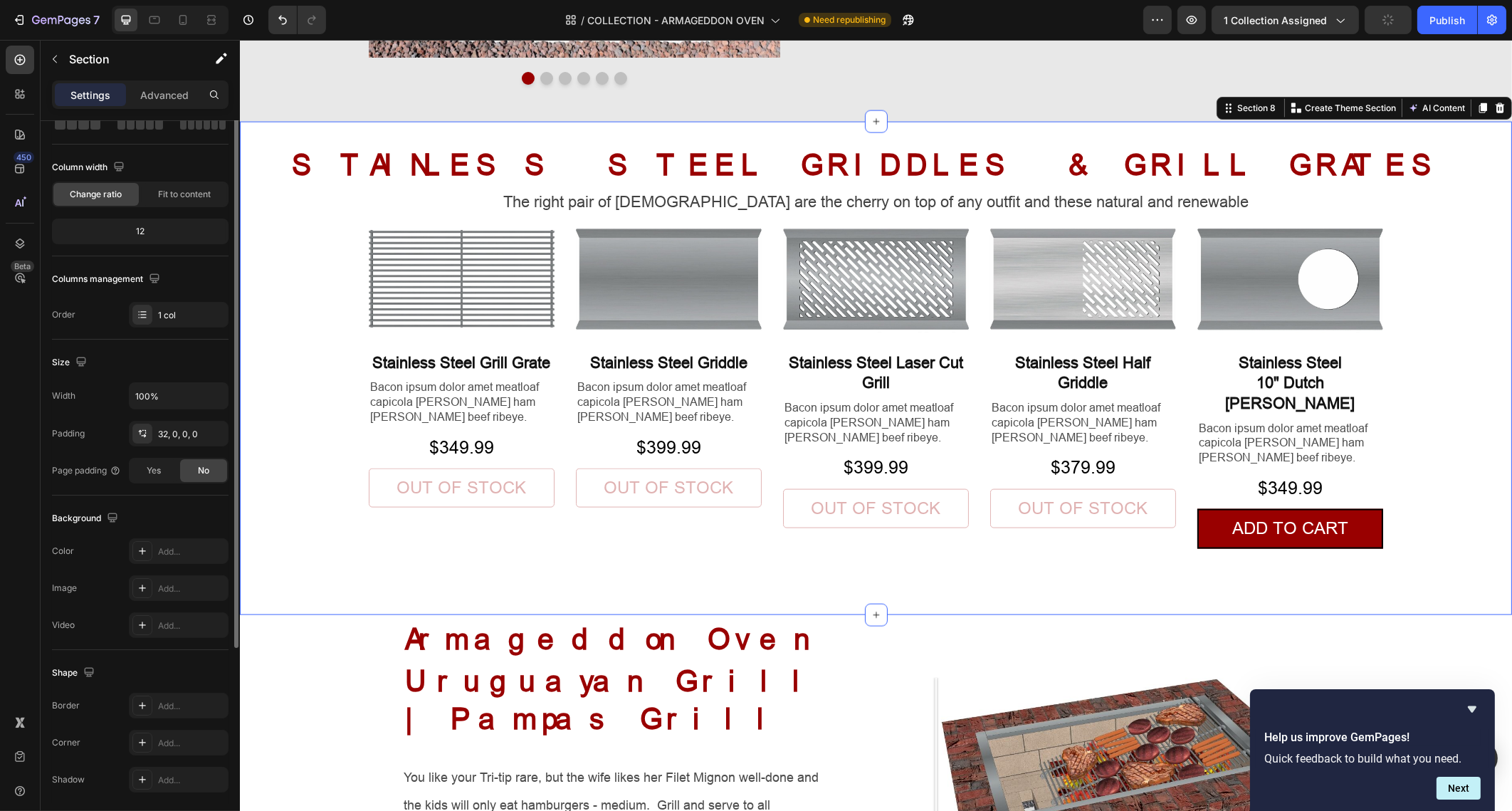
scroll to position [0, 0]
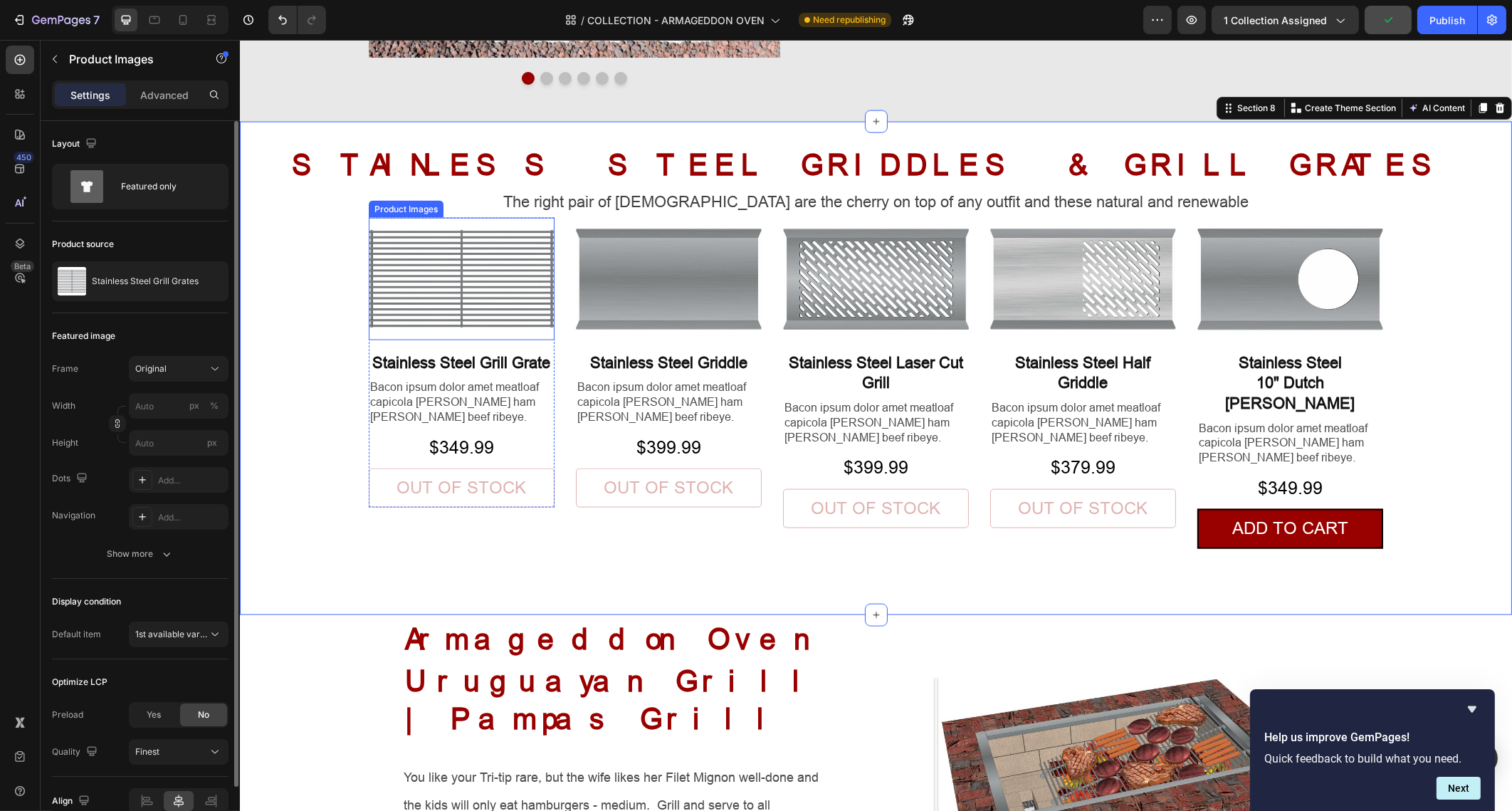
click at [506, 328] on img at bounding box center [461, 278] width 186 height 122
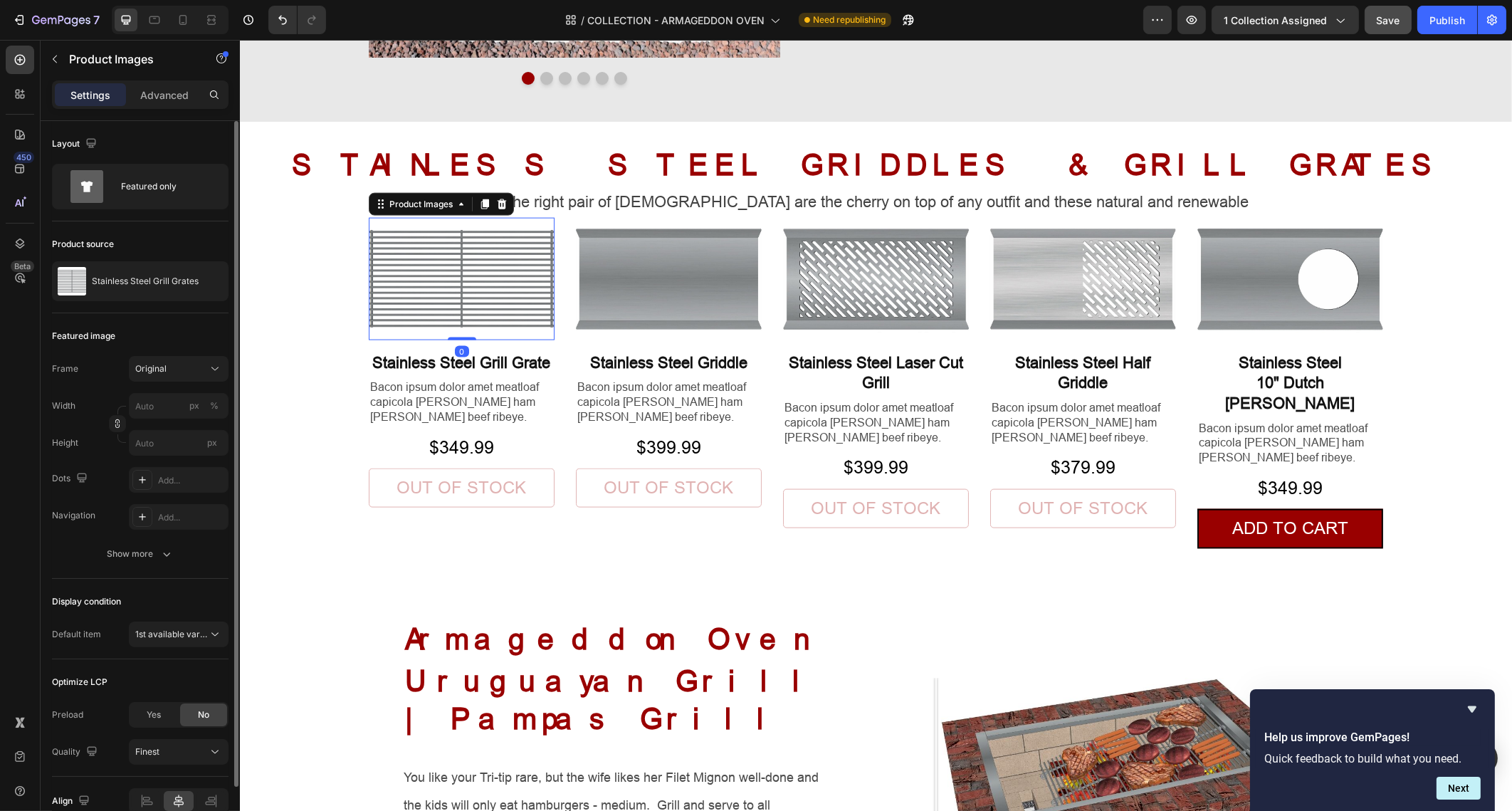
drag, startPoint x: 455, startPoint y: 337, endPoint x: 460, endPoint y: 297, distance: 40.3
click at [460, 297] on div "Product Images 0" at bounding box center [461, 278] width 186 height 122
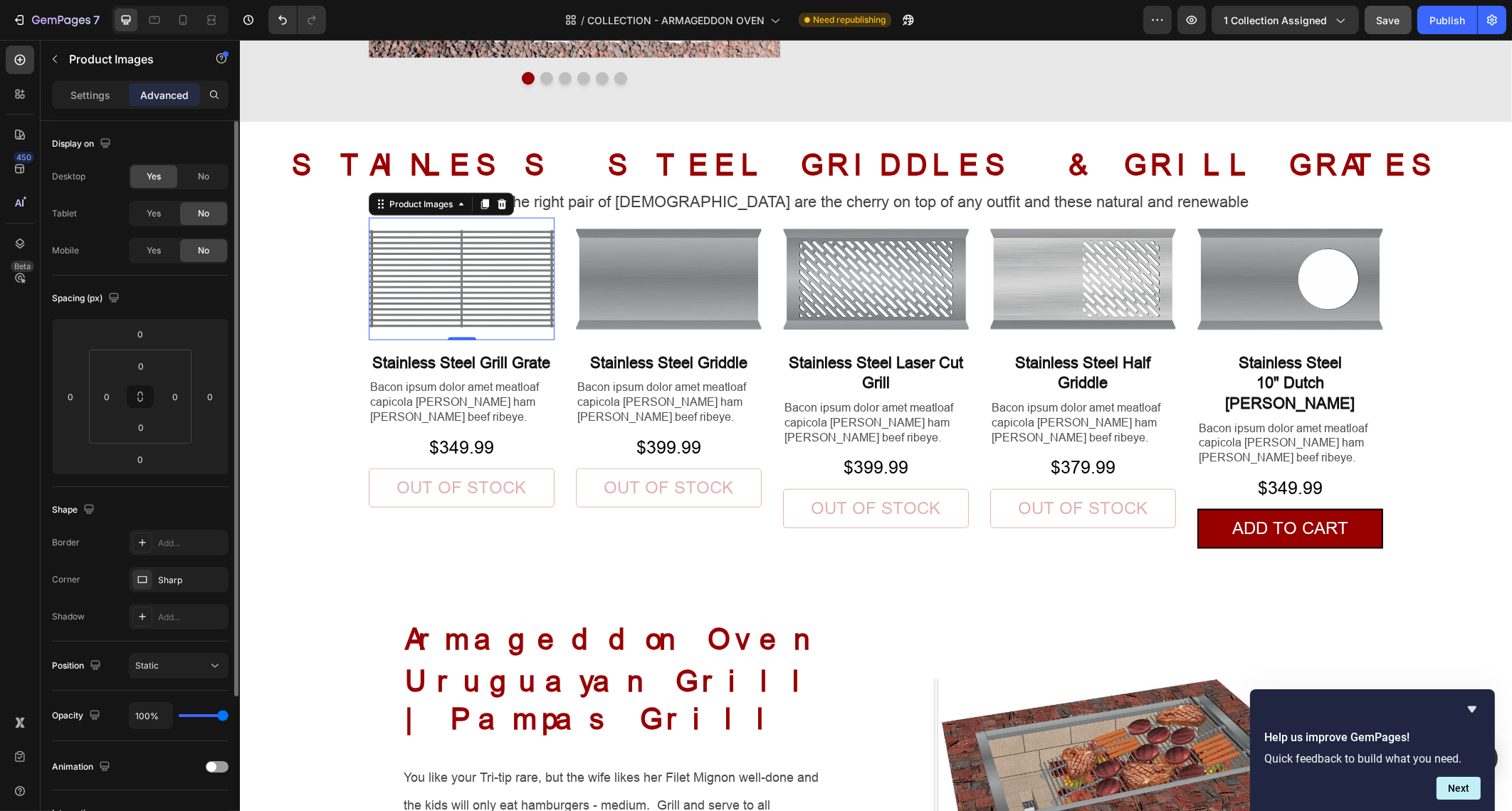
click at [526, 333] on img at bounding box center [461, 278] width 186 height 122
click at [522, 296] on img at bounding box center [461, 278] width 186 height 122
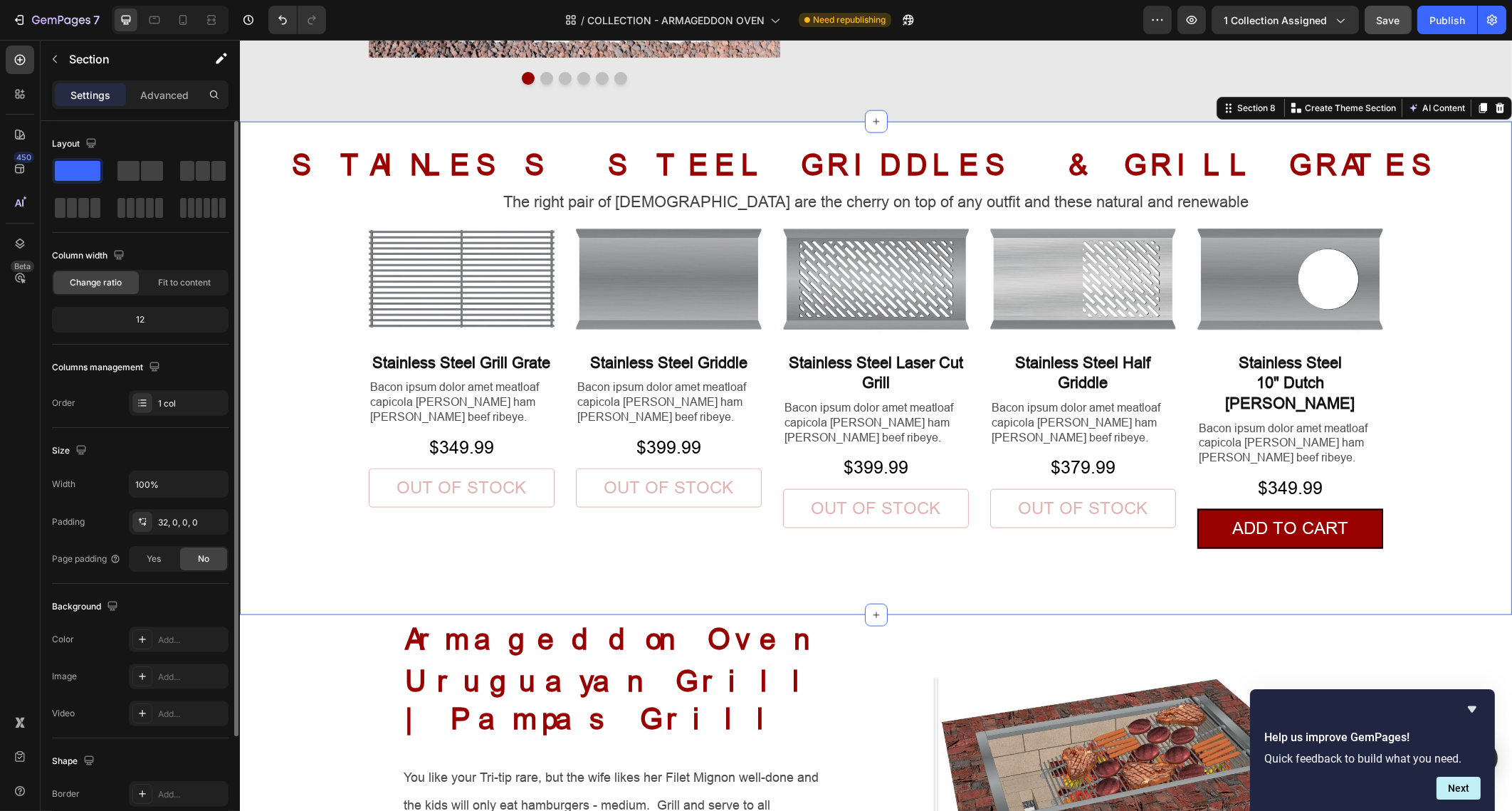
click at [283, 256] on div "STAINLESS STEEL GRIDDLES & GRILL GRATES Heading The right pair of sunnies are t…" at bounding box center [875, 380] width 1273 height 471
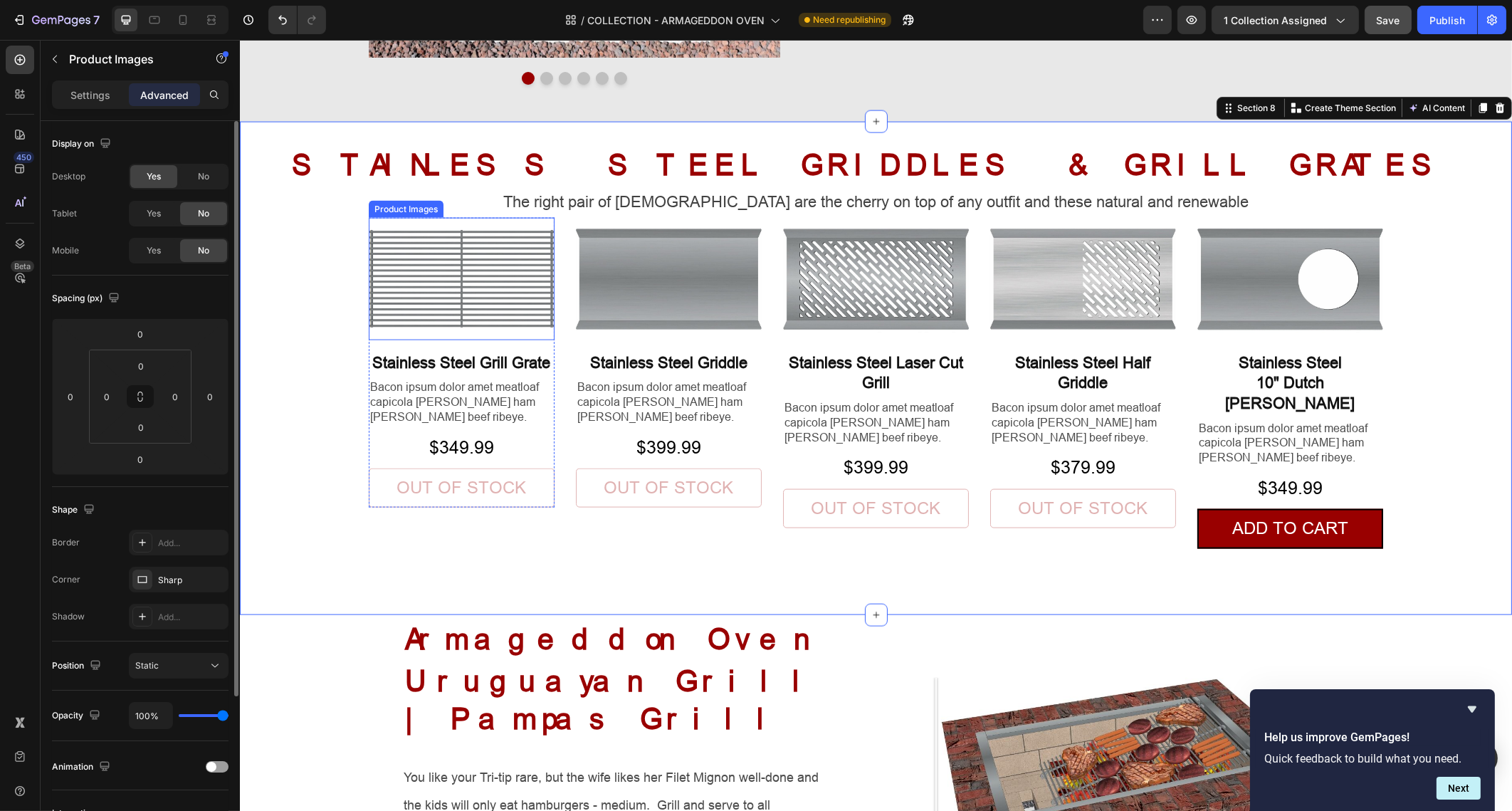
click at [433, 274] on img at bounding box center [461, 278] width 186 height 122
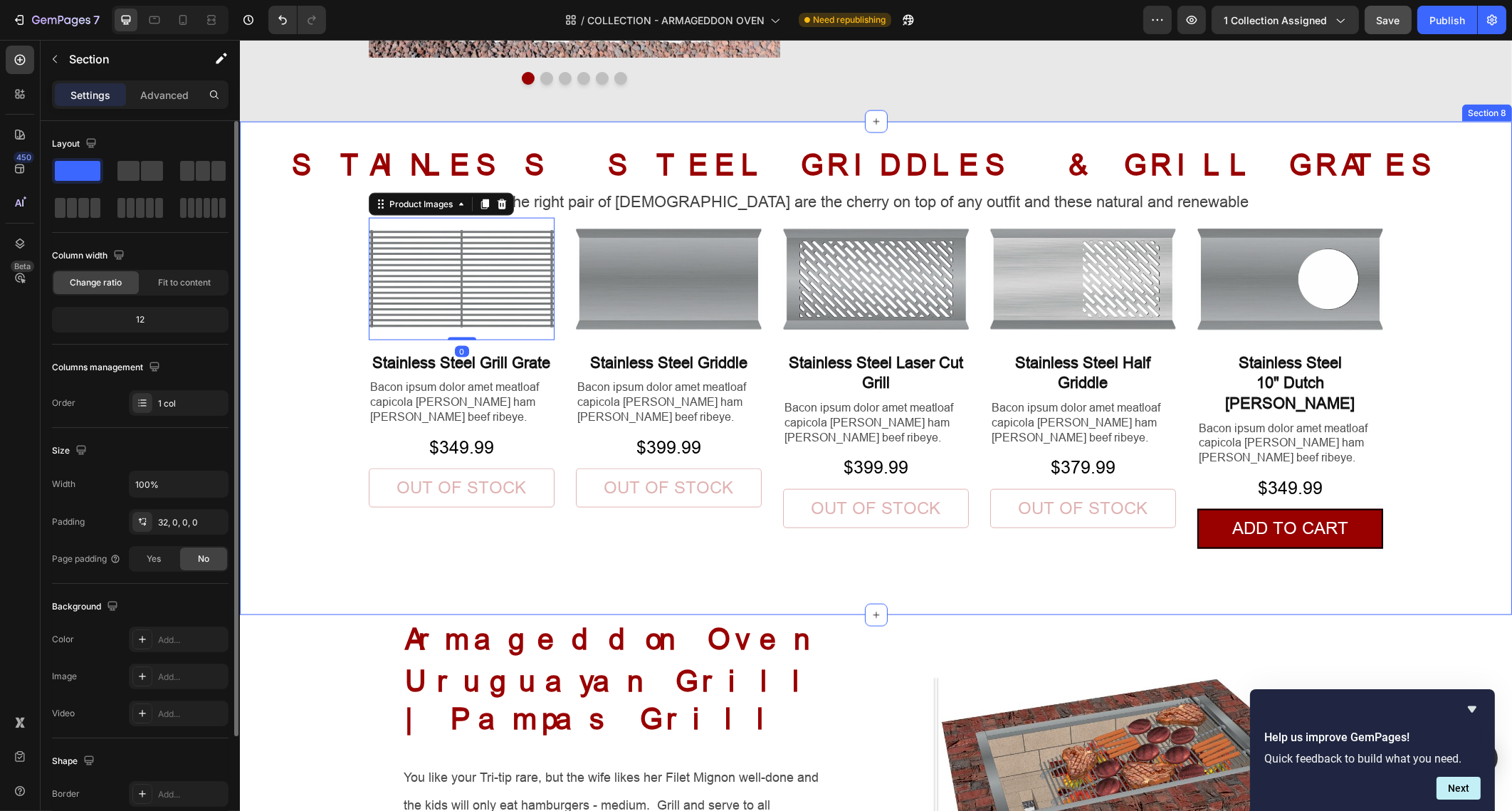
click at [304, 288] on div "STAINLESS STEEL GRIDDLES & GRILL GRATES Heading The right pair of sunnies are t…" at bounding box center [875, 380] width 1273 height 471
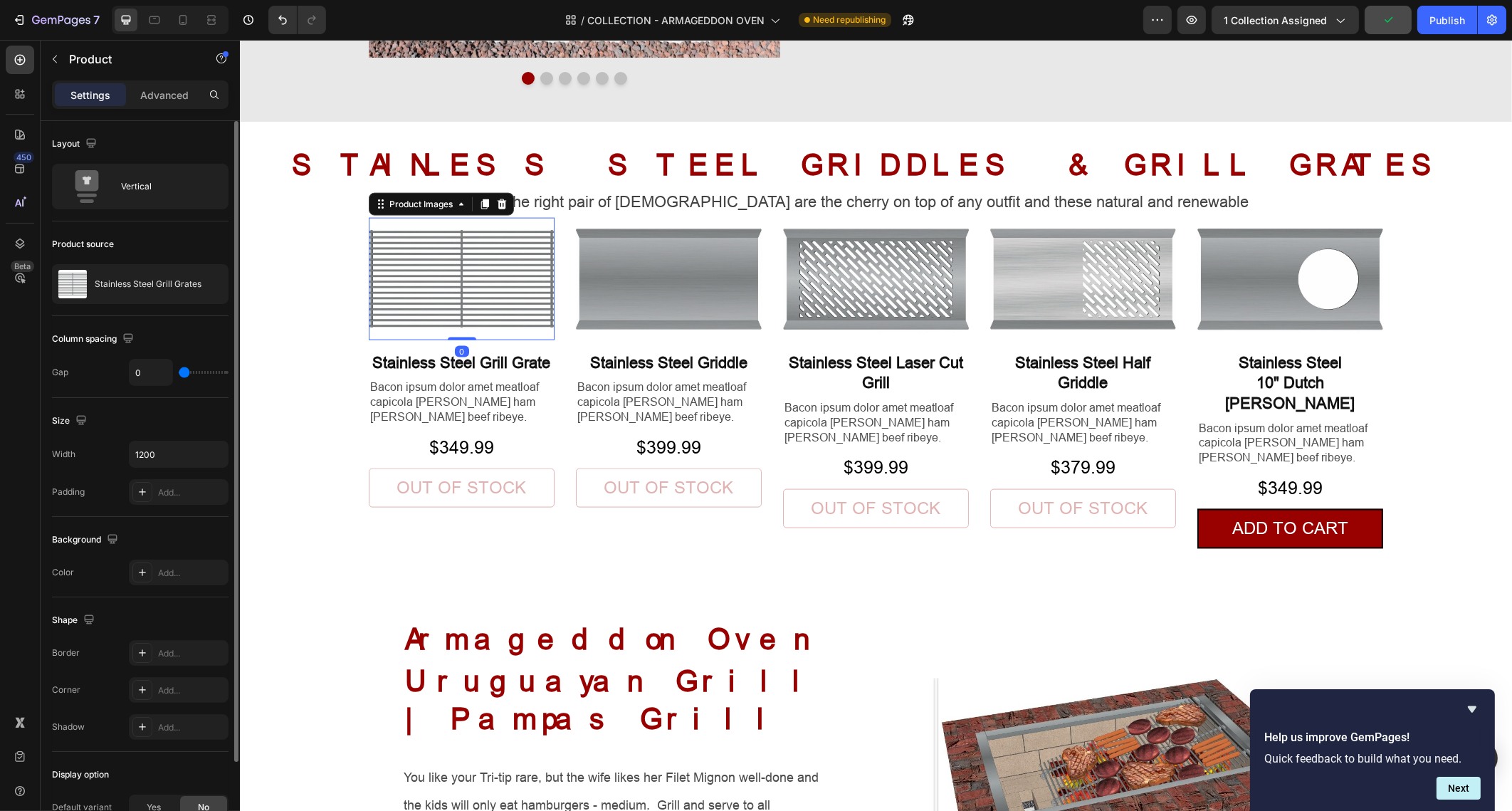
click at [402, 317] on img at bounding box center [461, 278] width 186 height 122
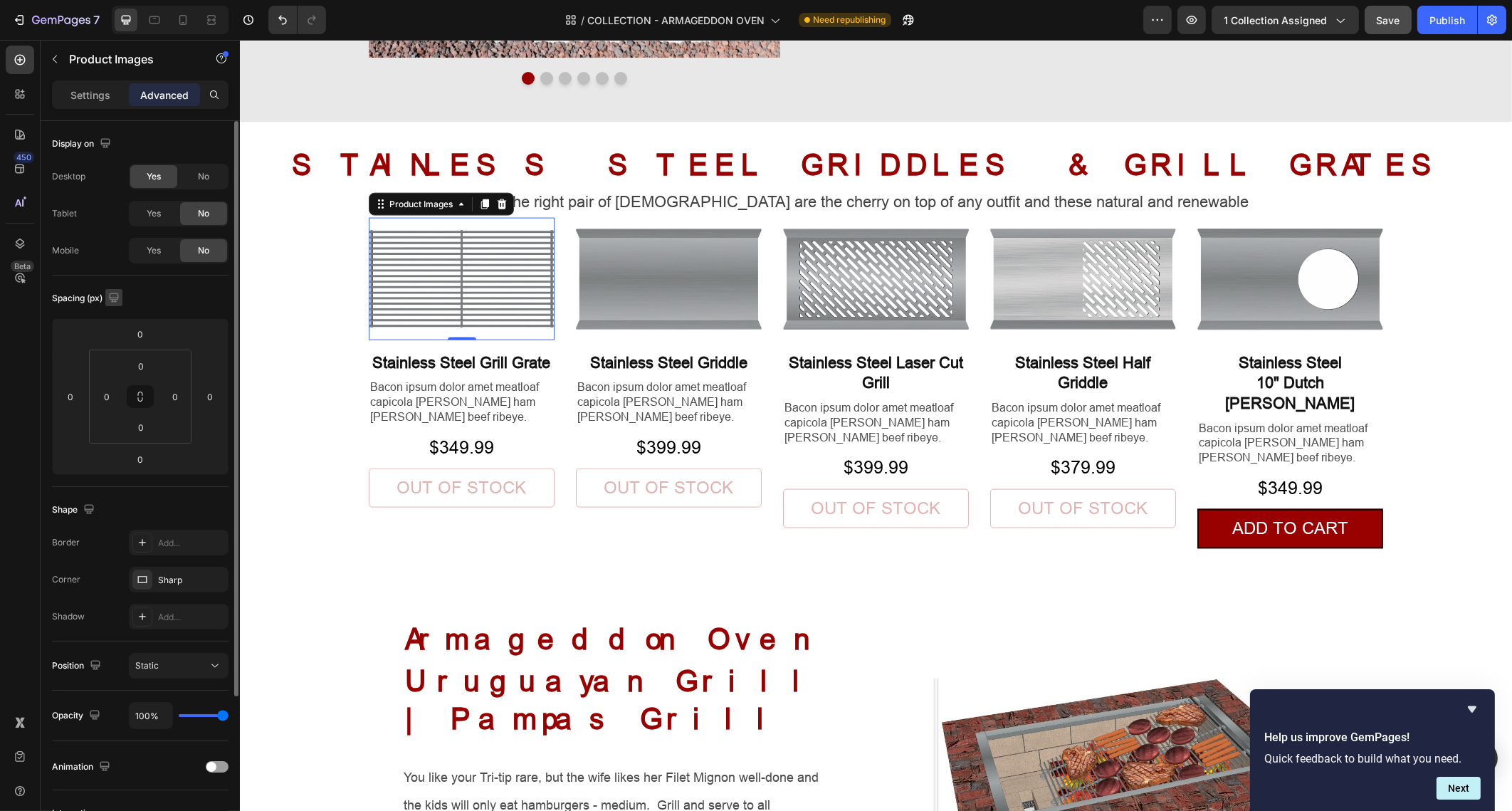
click at [115, 297] on icon "button" at bounding box center [114, 298] width 15 height 15
click at [436, 272] on img at bounding box center [461, 278] width 186 height 122
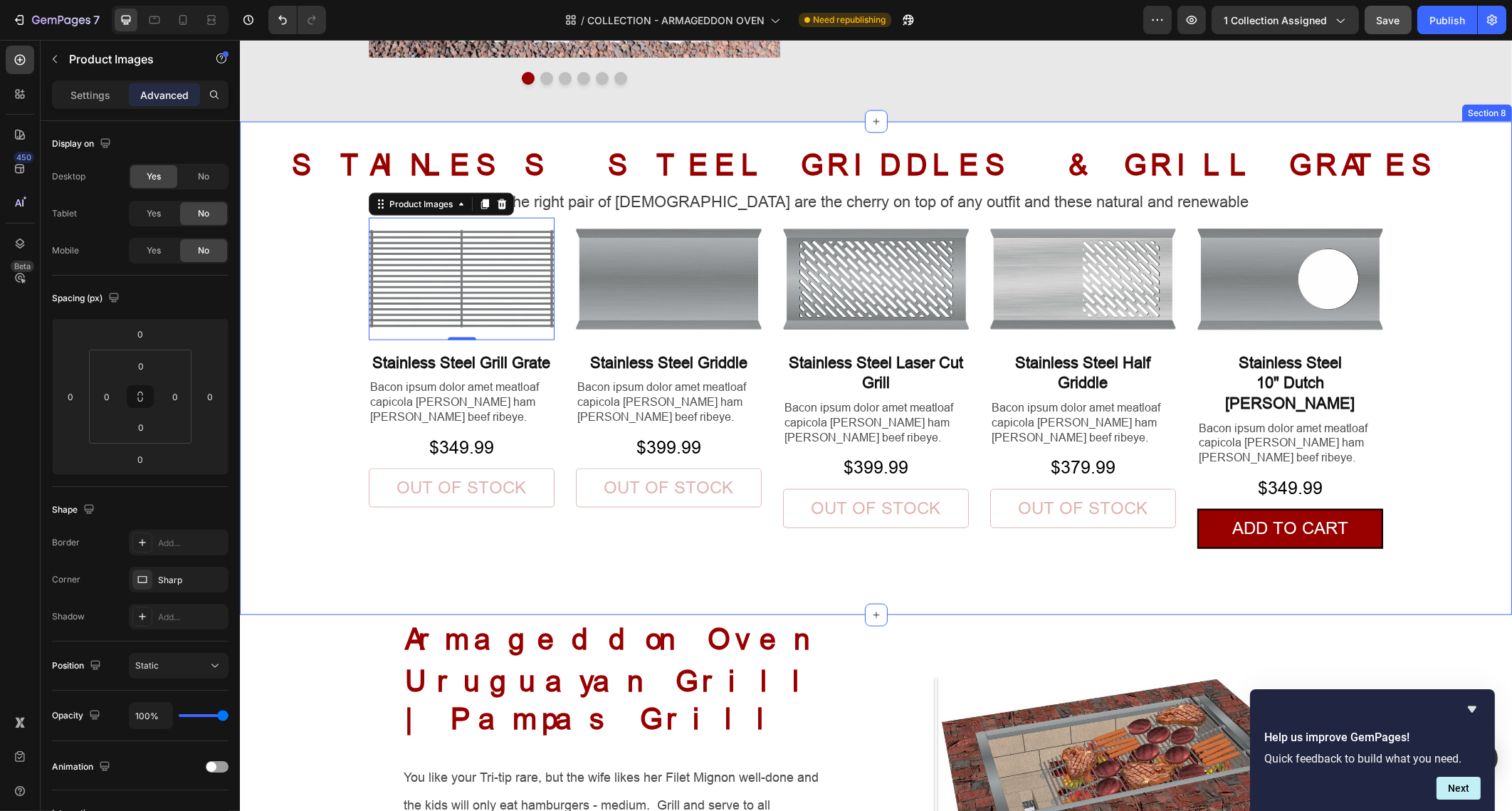
click at [329, 279] on div "STAINLESS STEEL GRIDDLES & GRILL GRATES Heading The right pair of sunnies are t…" at bounding box center [875, 380] width 1273 height 471
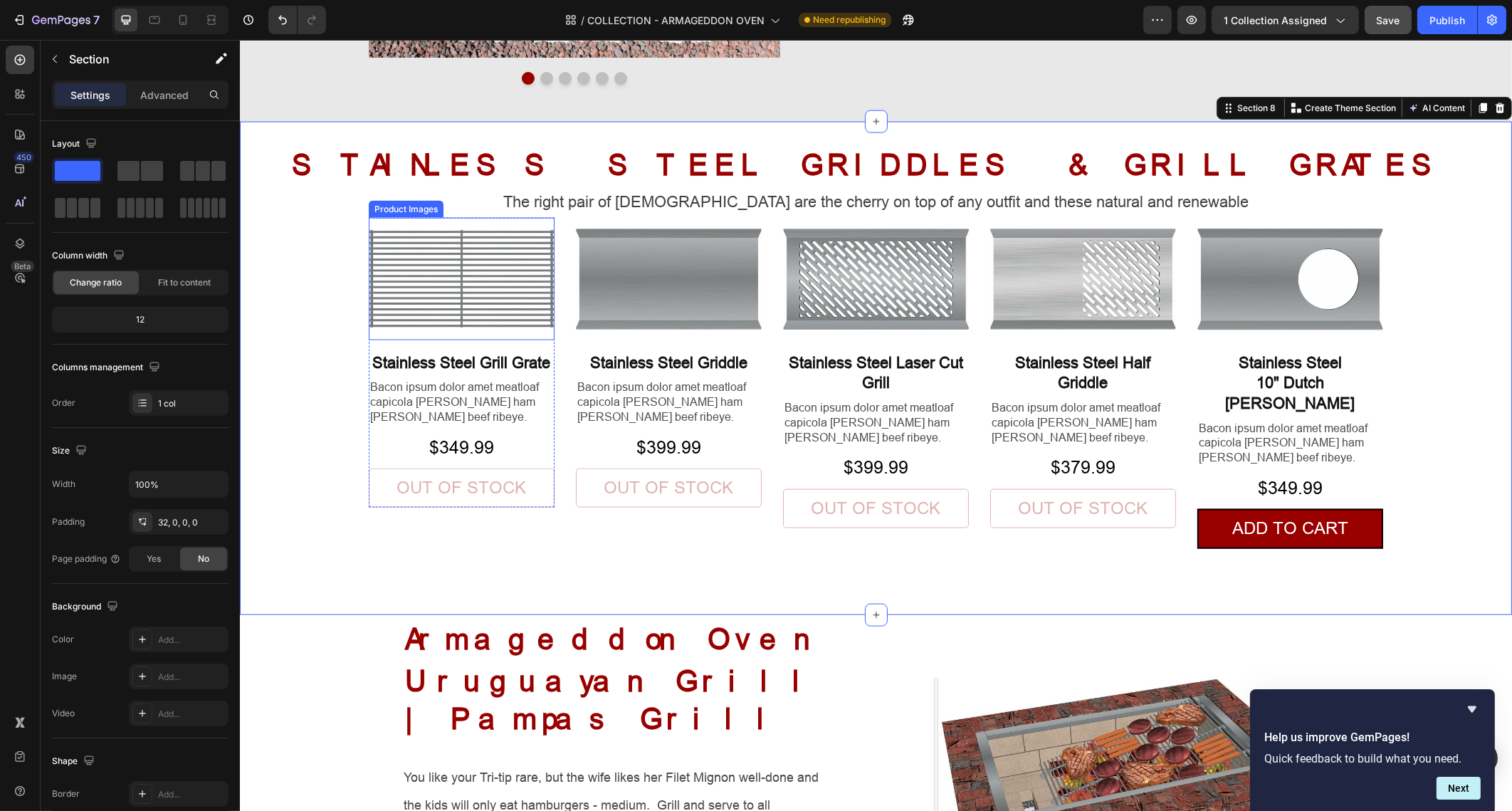
click at [395, 278] on img at bounding box center [461, 278] width 186 height 122
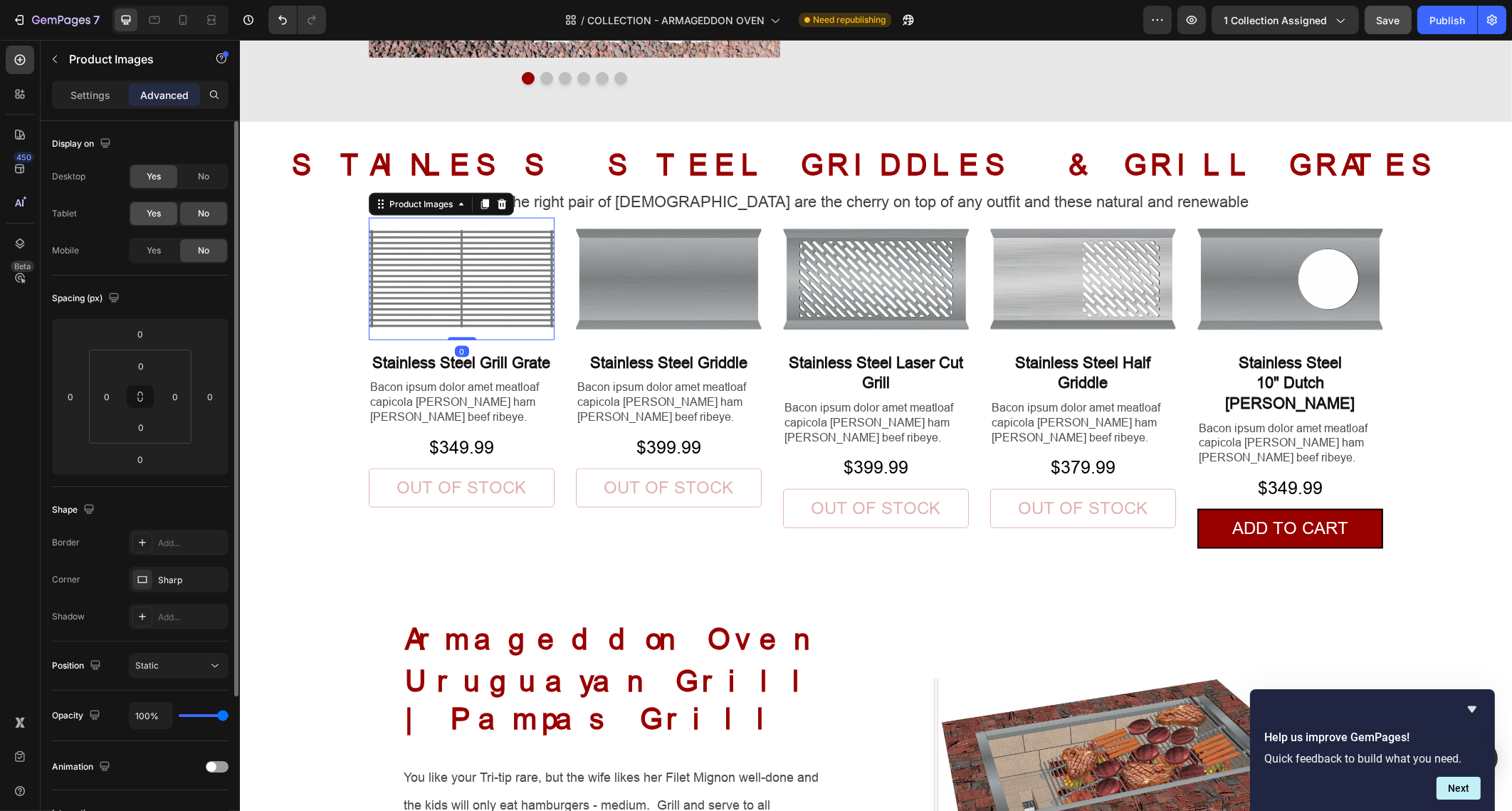
click at [171, 217] on div "Yes" at bounding box center [153, 213] width 47 height 23
click at [161, 249] on div "Yes" at bounding box center [153, 250] width 47 height 23
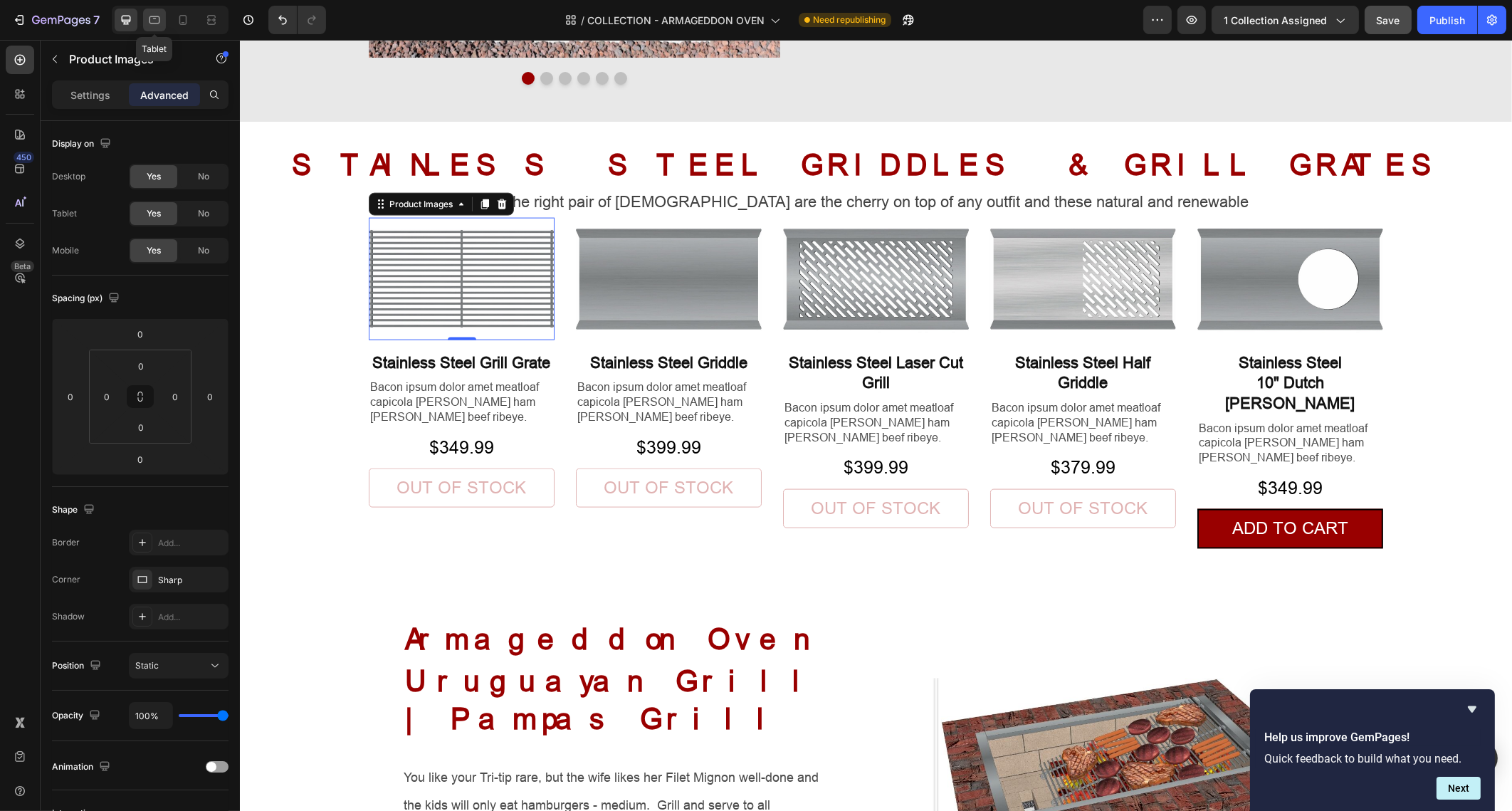
click at [156, 15] on icon at bounding box center [155, 20] width 15 height 15
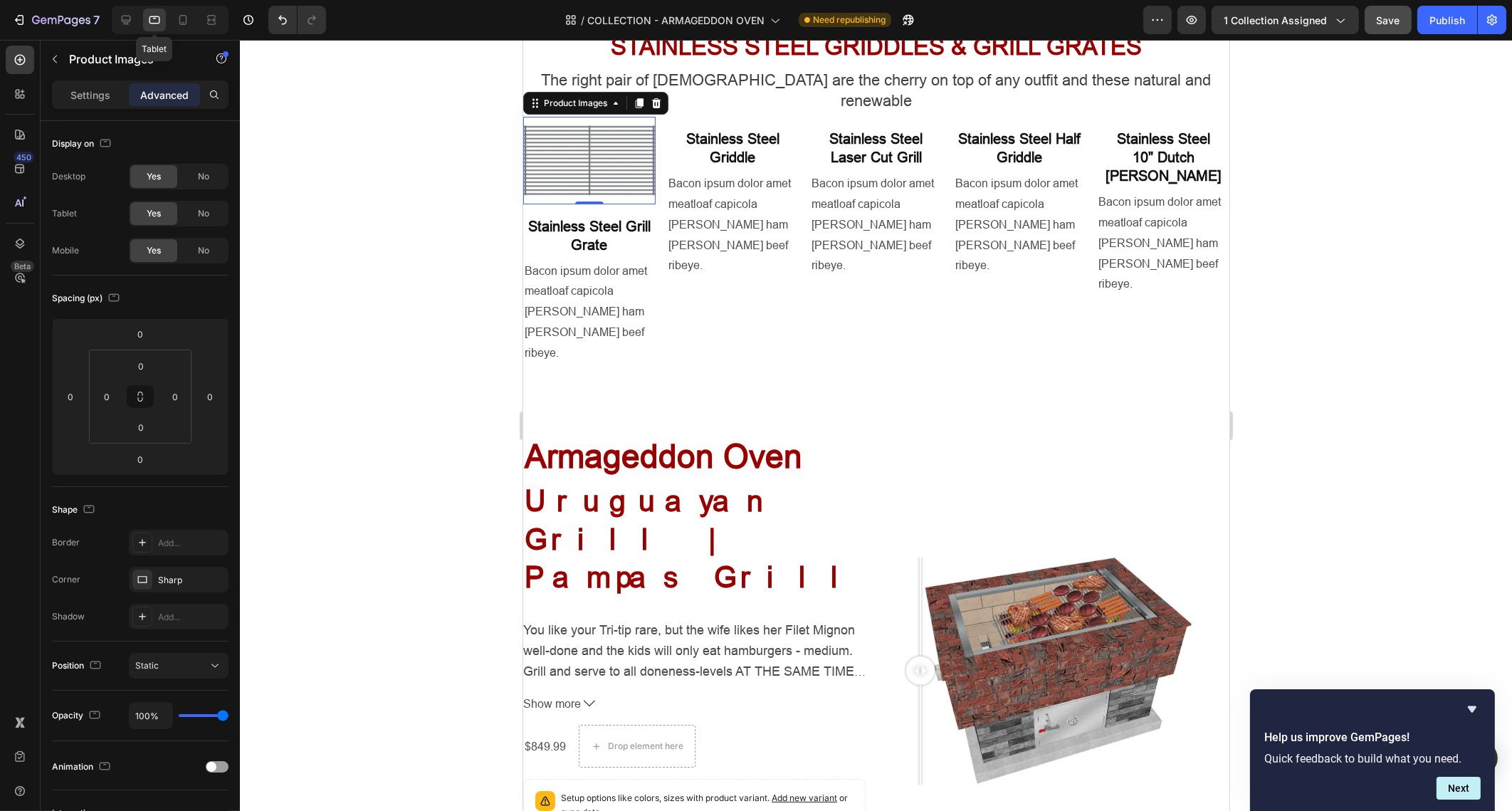
scroll to position [3353, 0]
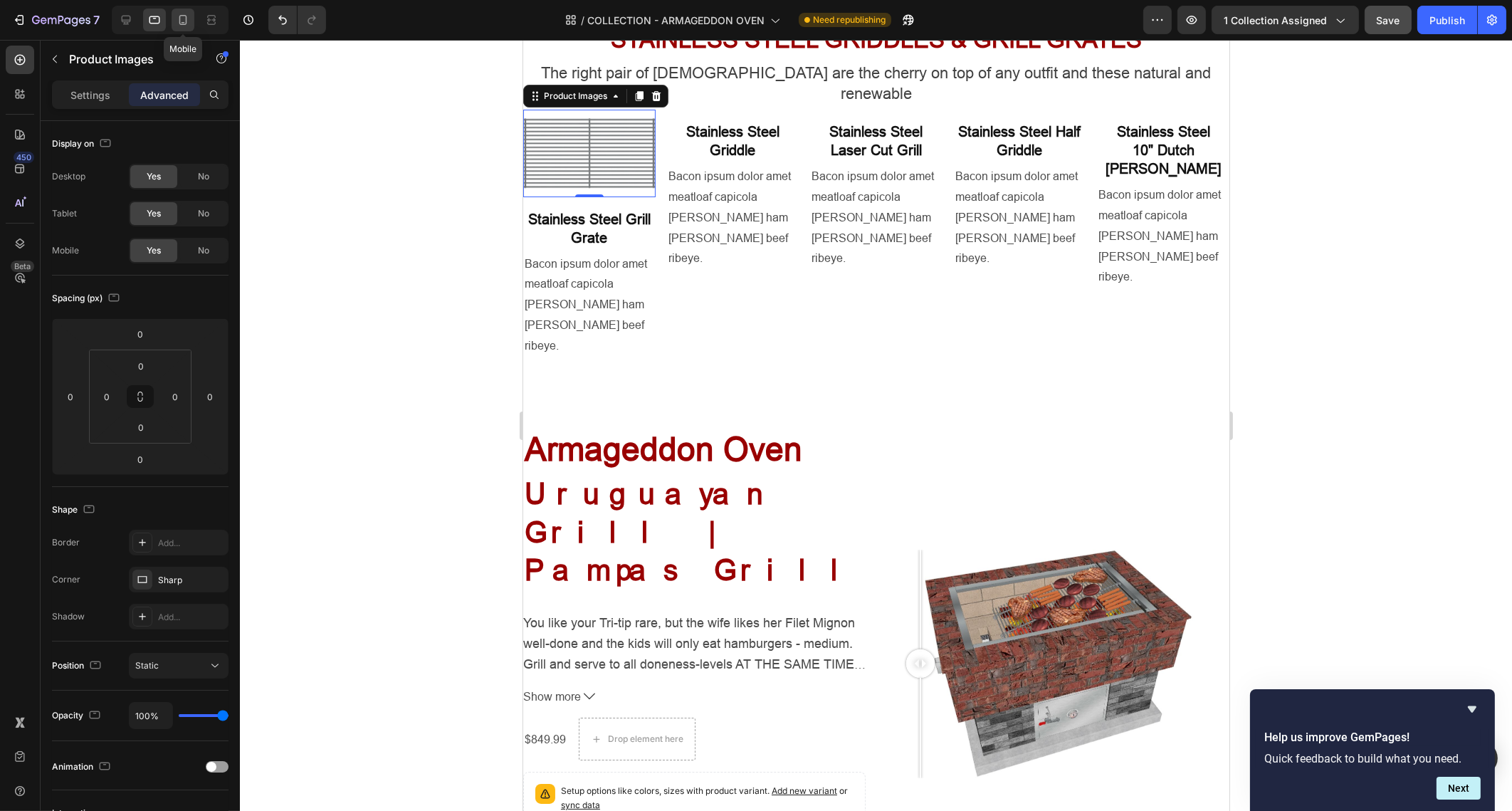
click at [189, 18] on icon at bounding box center [183, 20] width 15 height 15
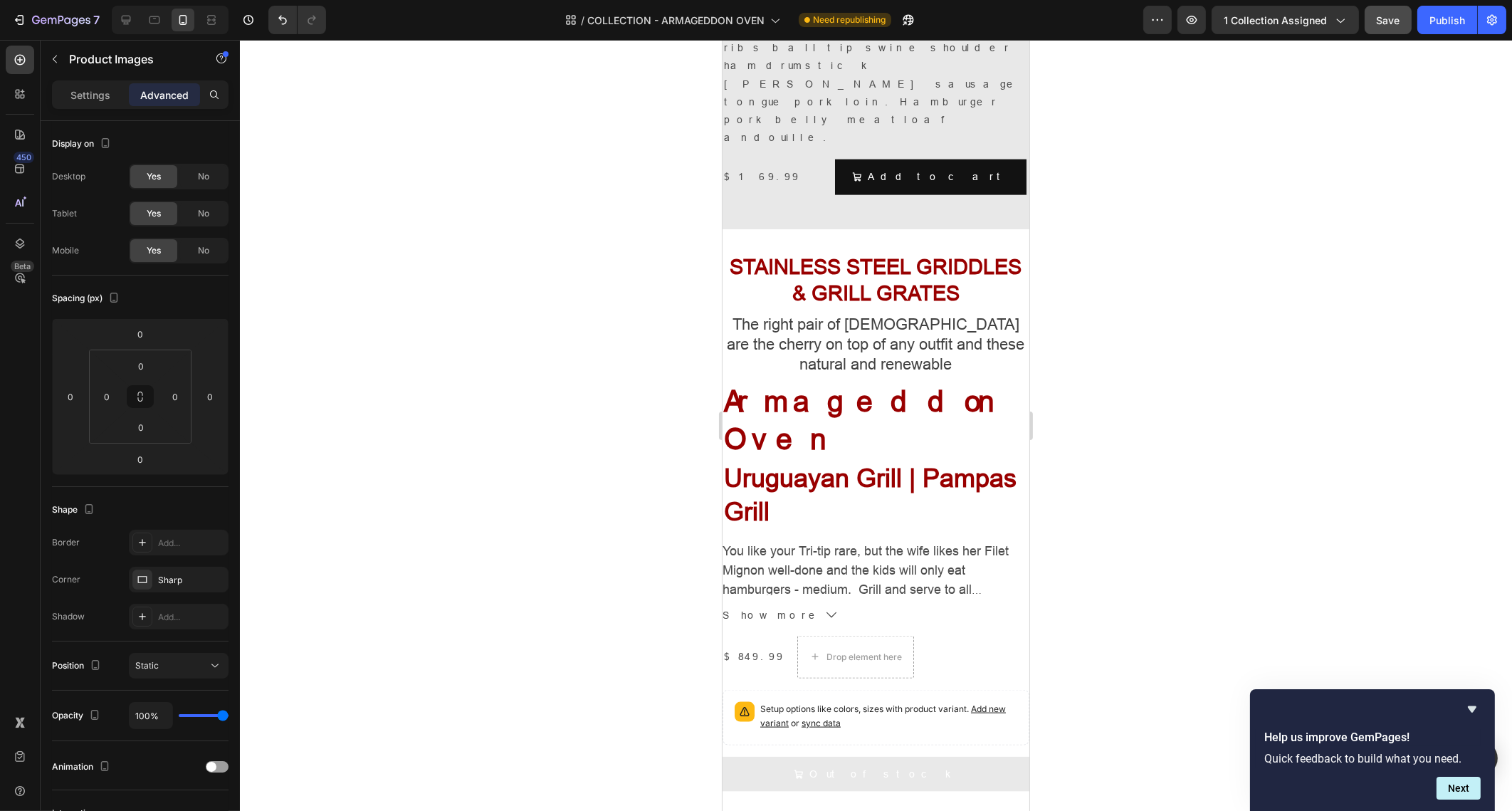
scroll to position [2847, 0]
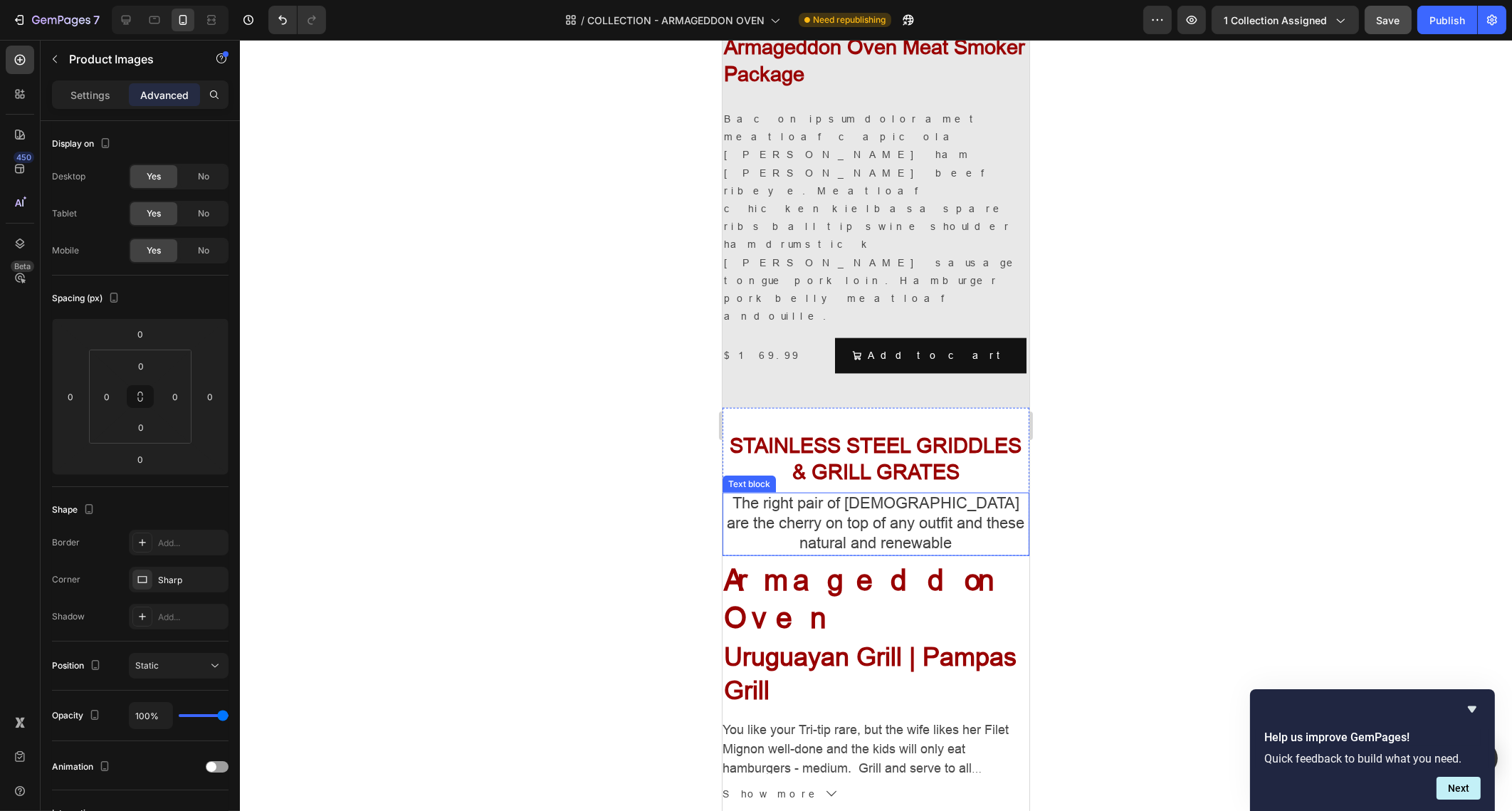
click at [917, 494] on span "The right pair of sunnies are the cherry on top of any outfit and these natural…" at bounding box center [875, 523] width 297 height 58
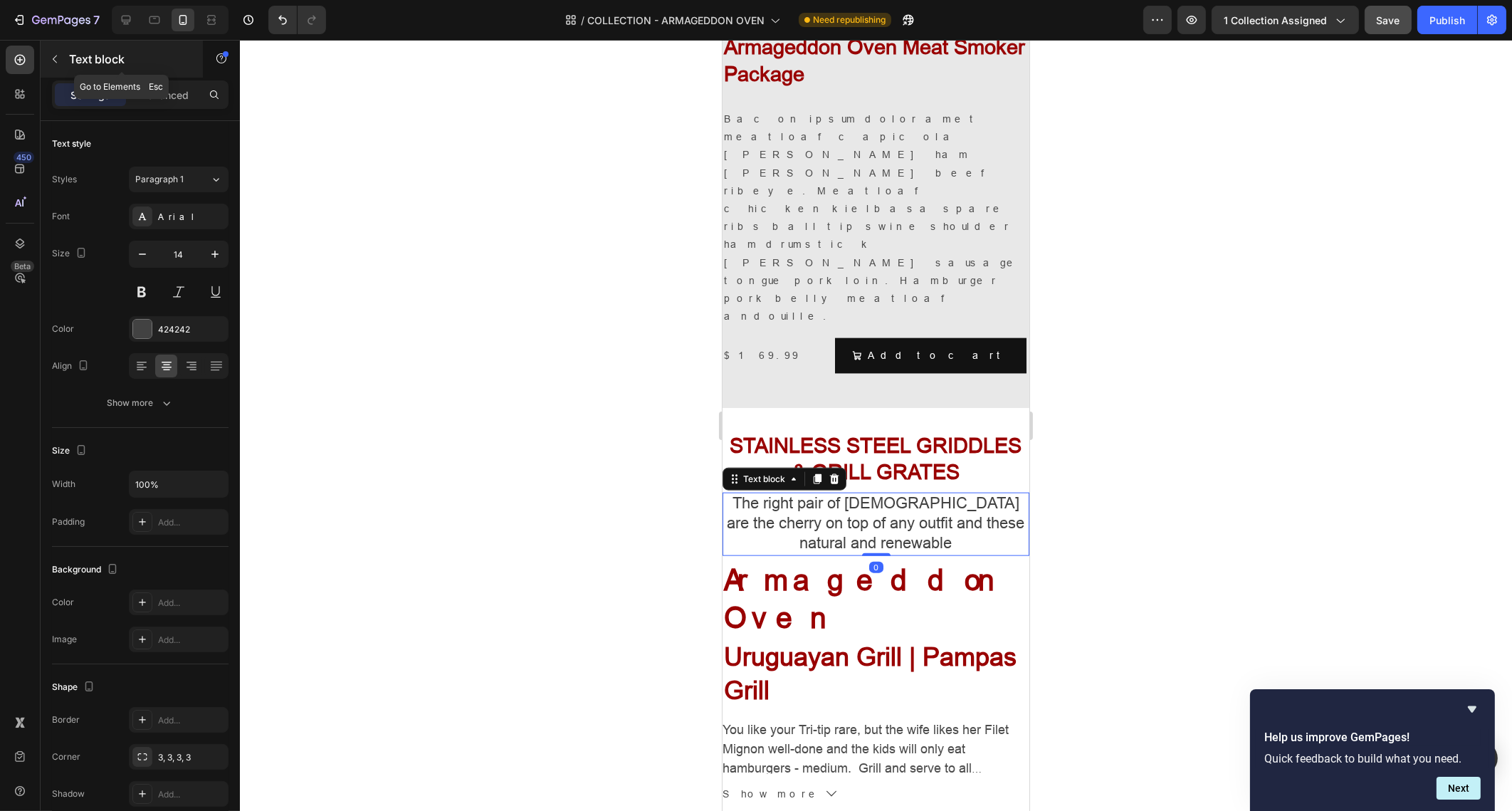
click at [55, 57] on icon "button" at bounding box center [55, 59] width 11 height 11
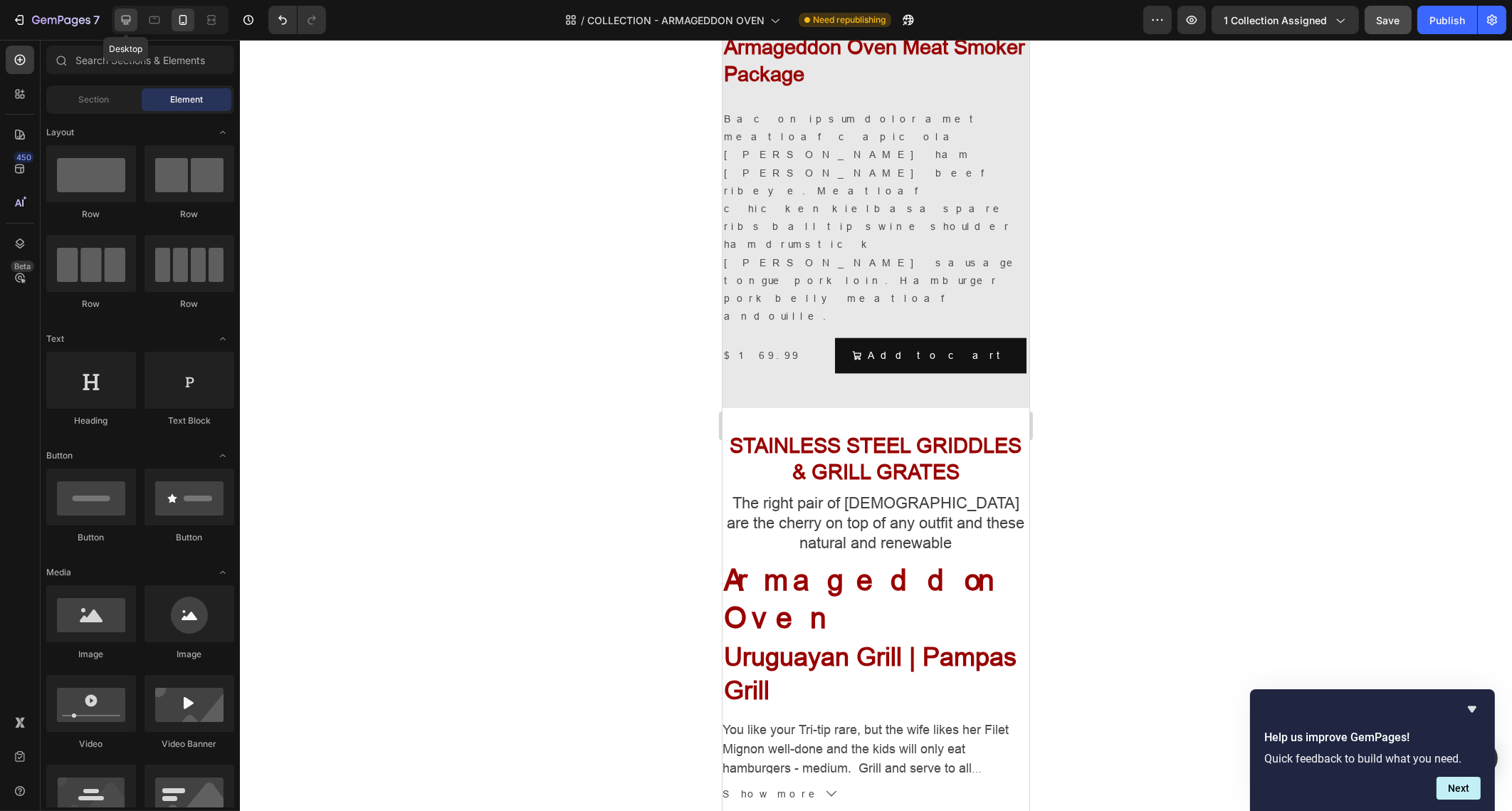
click at [128, 17] on icon at bounding box center [127, 20] width 9 height 9
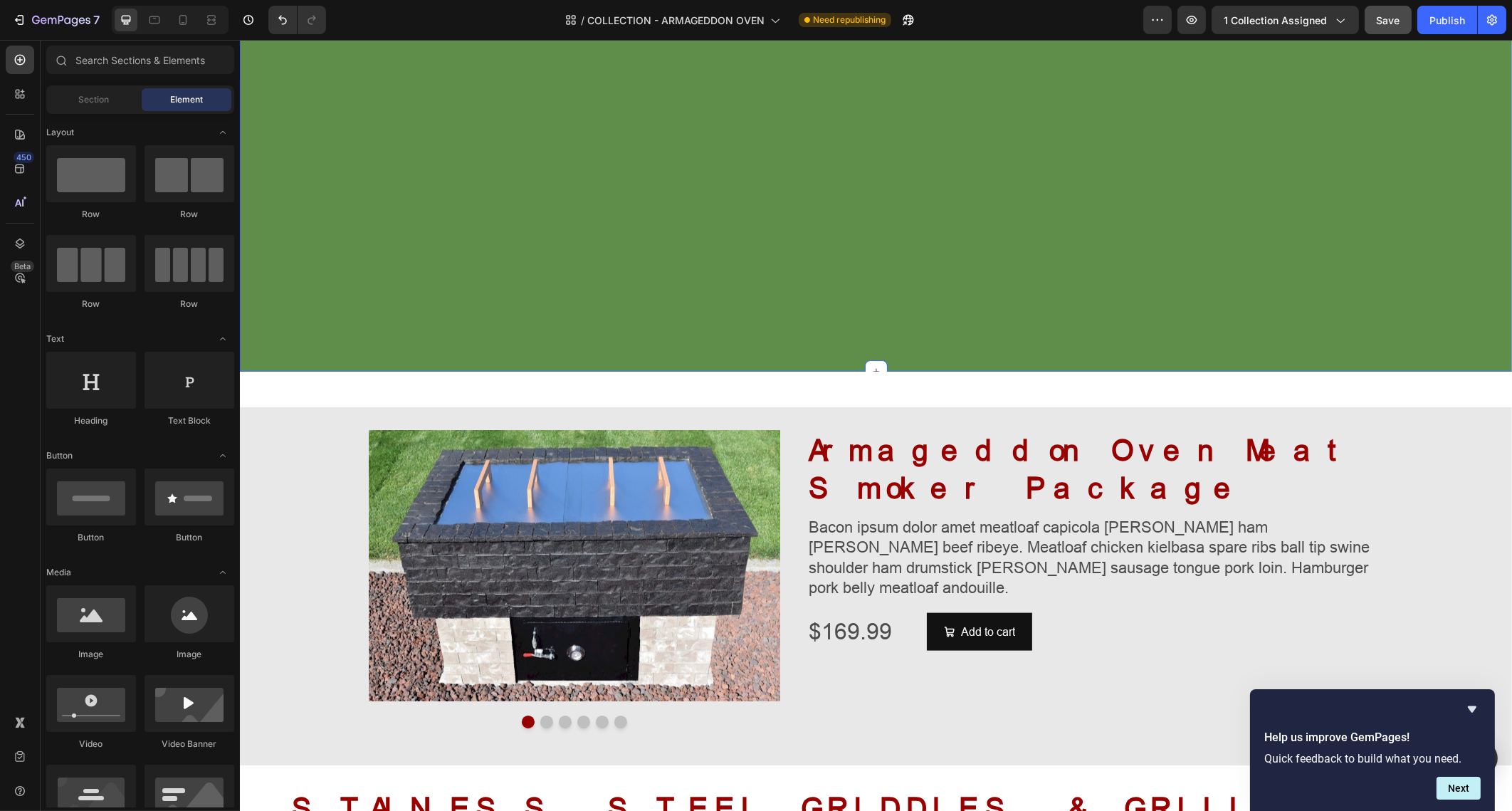
scroll to position [3091, 0]
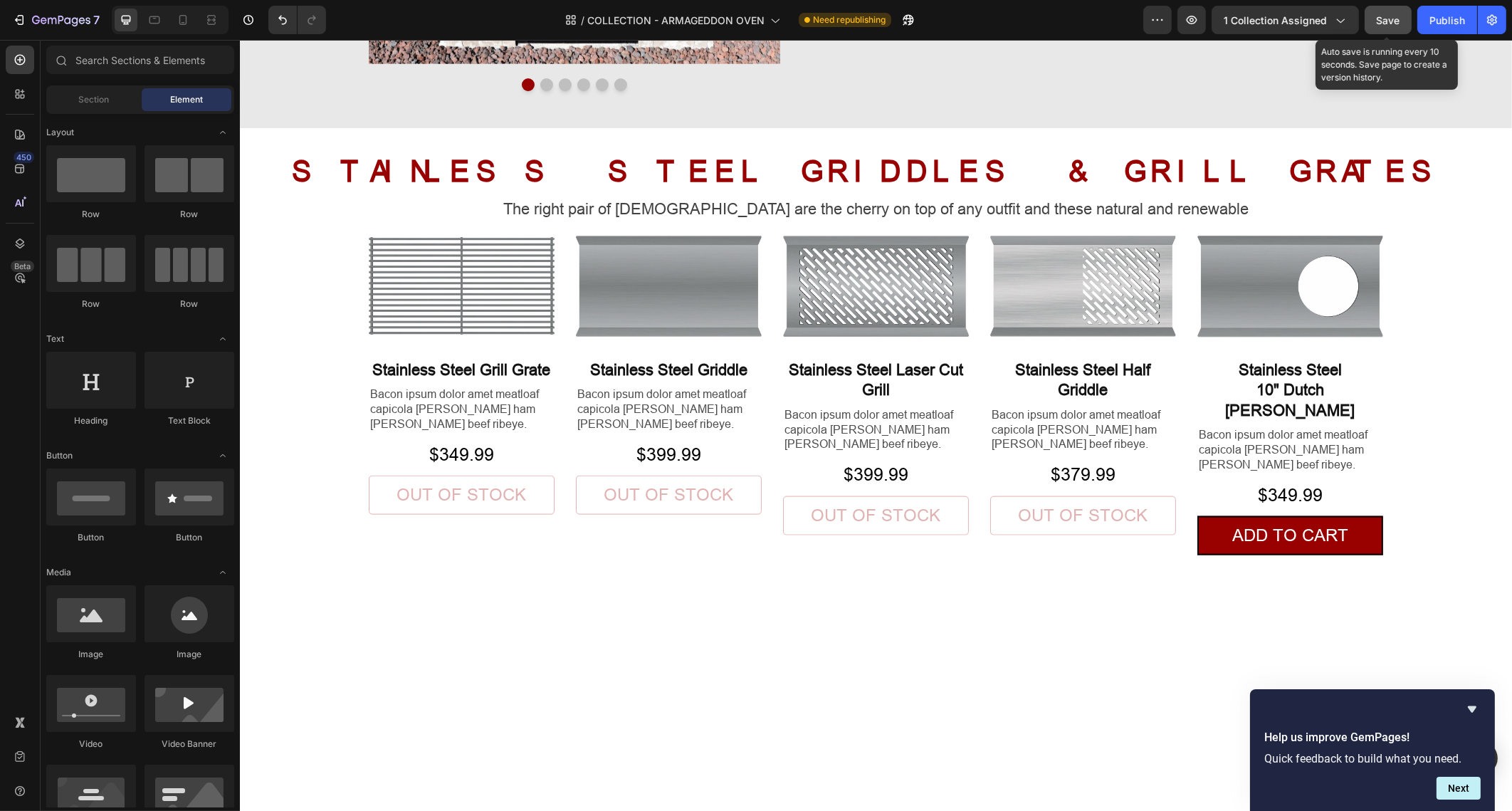
click at [1397, 17] on span "Save" at bounding box center [1389, 20] width 24 height 12
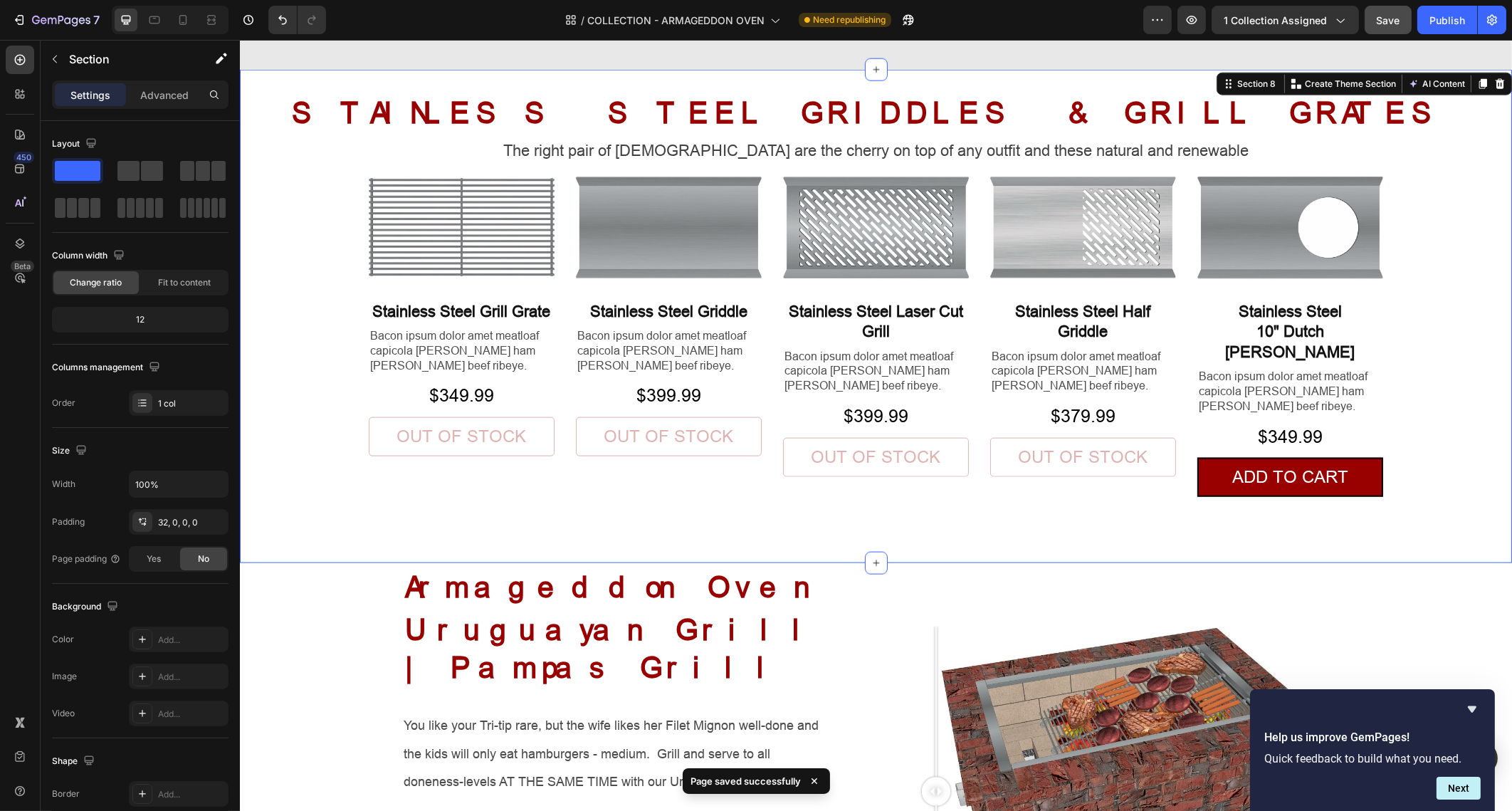
click at [771, 497] on div "STAINLESS STEEL GRIDDLES & GRILL GRATES Heading The right pair of sunnies are t…" at bounding box center [875, 328] width 1273 height 471
click at [764, 460] on div "Product Images Stainless Steel Grill Grate Heading Bacon ipsum dolor amet meatl…" at bounding box center [875, 331] width 1015 height 331
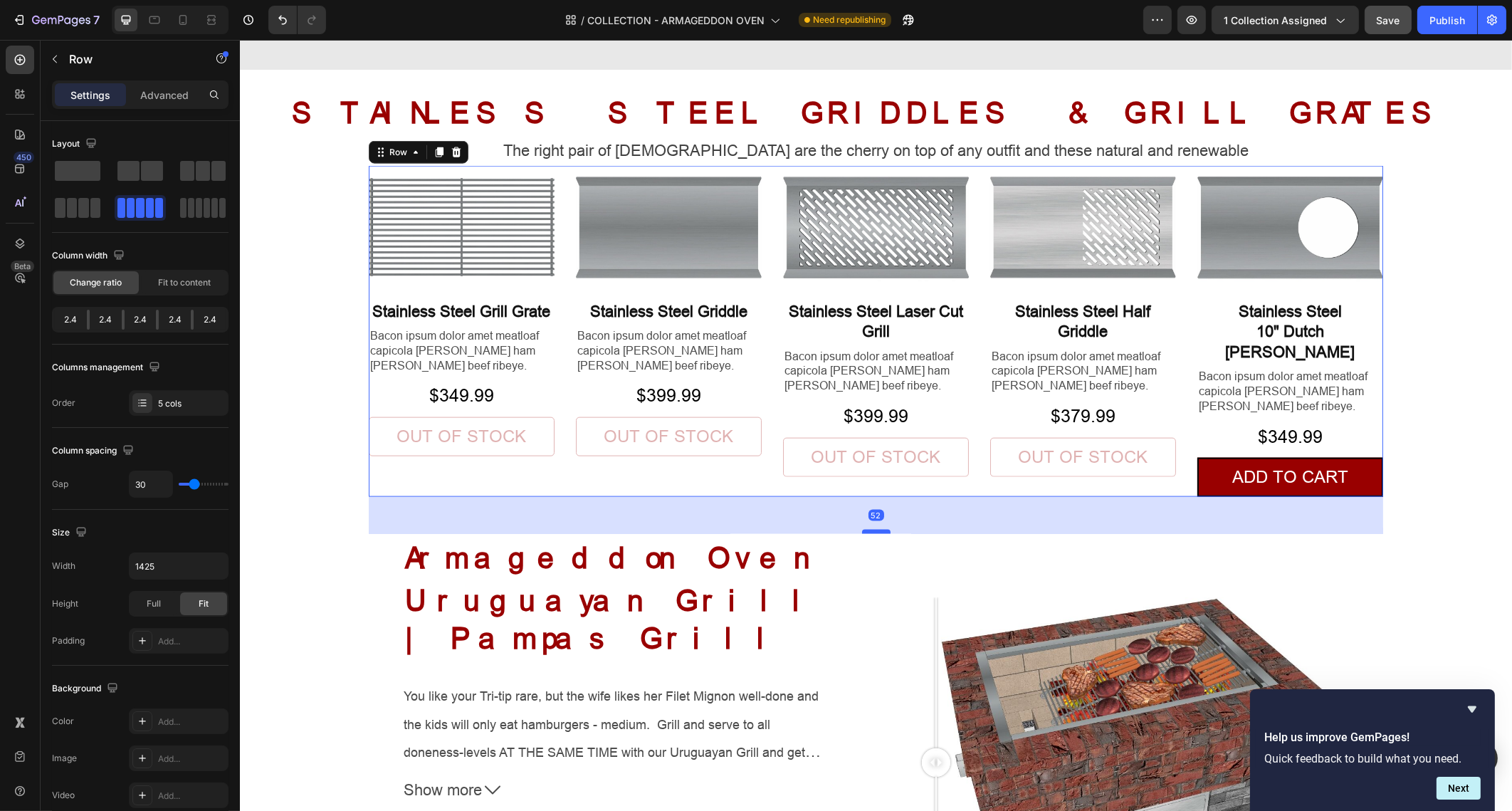
drag, startPoint x: 870, startPoint y: 541, endPoint x: 881, endPoint y: 512, distance: 31.0
click at [881, 529] on div at bounding box center [875, 531] width 28 height 5
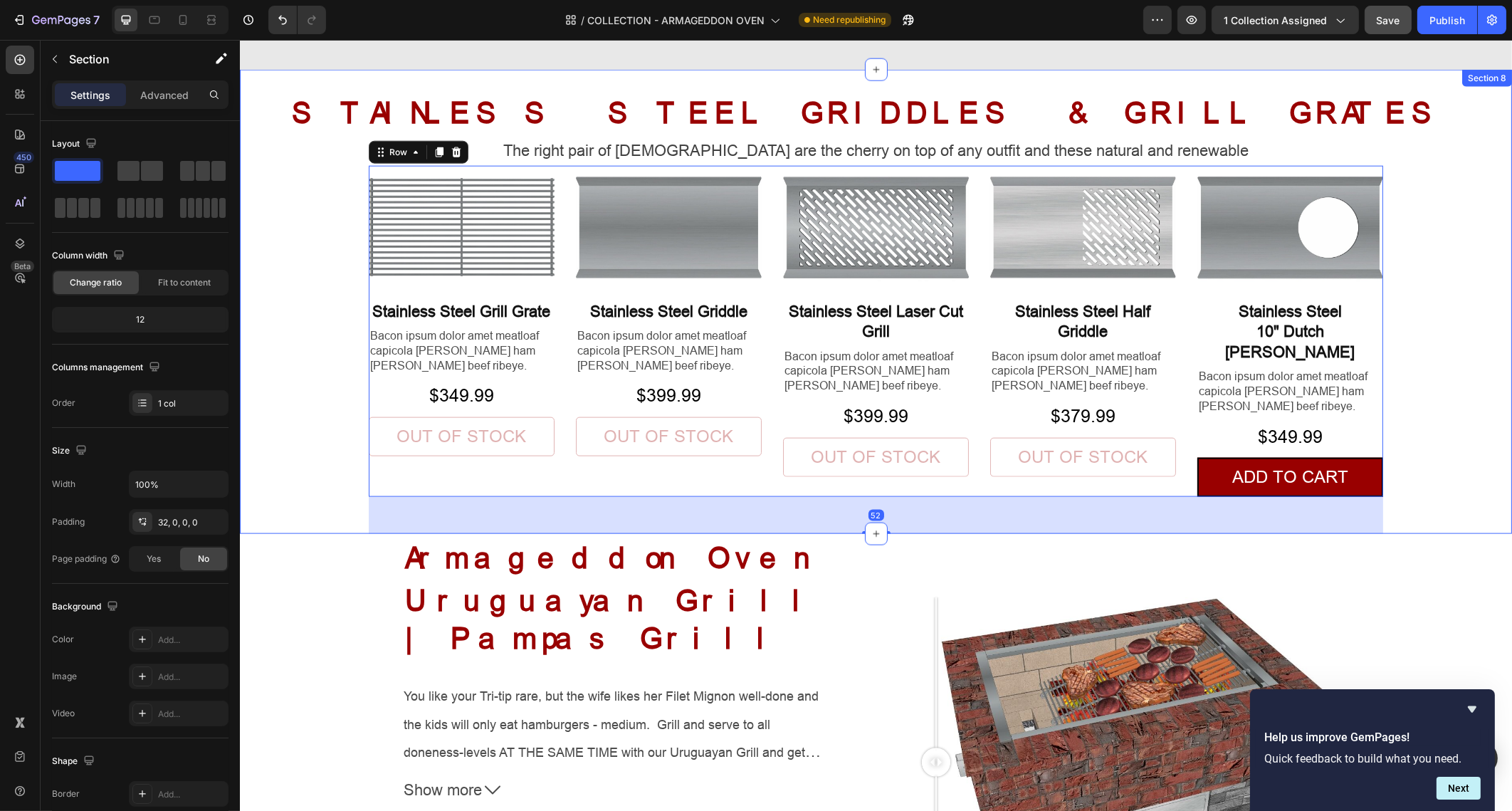
click at [1486, 78] on div "Section 8" at bounding box center [1486, 78] width 50 height 17
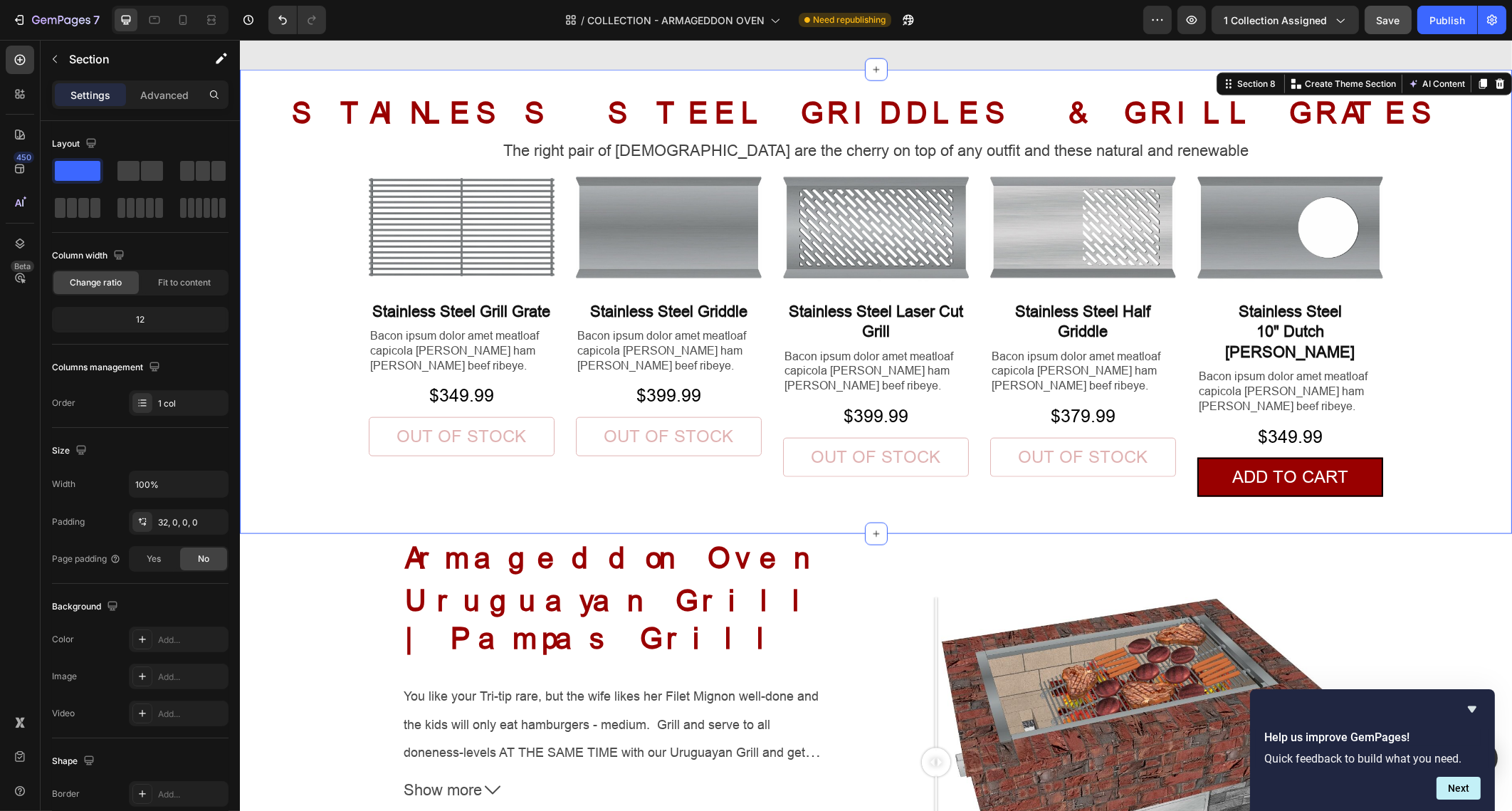
click at [1465, 168] on div "STAINLESS STEEL GRIDDLES & GRILL GRATES Heading The right pair of sunnies are t…" at bounding box center [875, 313] width 1273 height 441
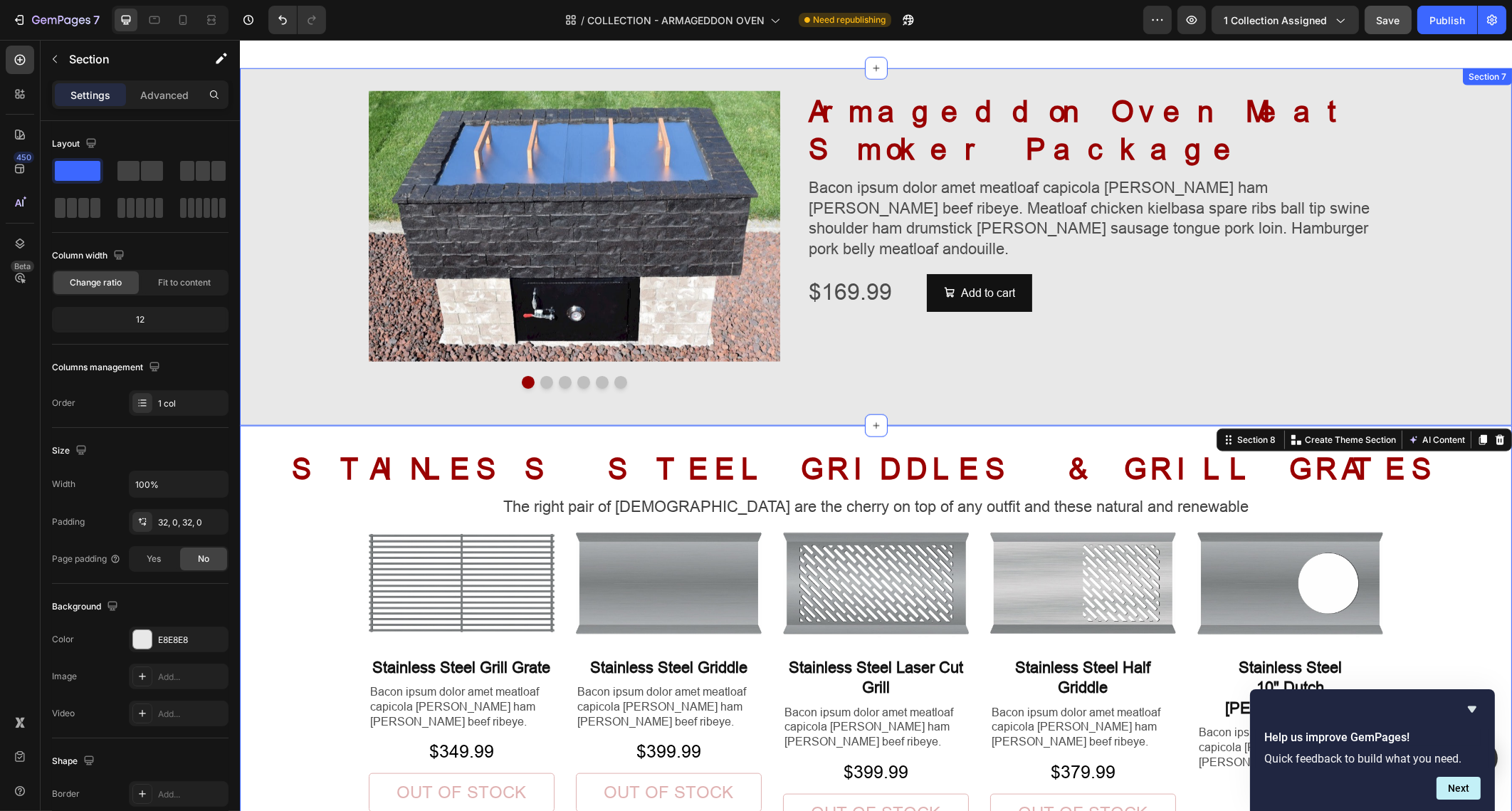
click at [1042, 403] on div "Image Image Image Image Image Image Carousel Armageddon Oven Meat Smoker Packag…" at bounding box center [875, 247] width 1273 height 358
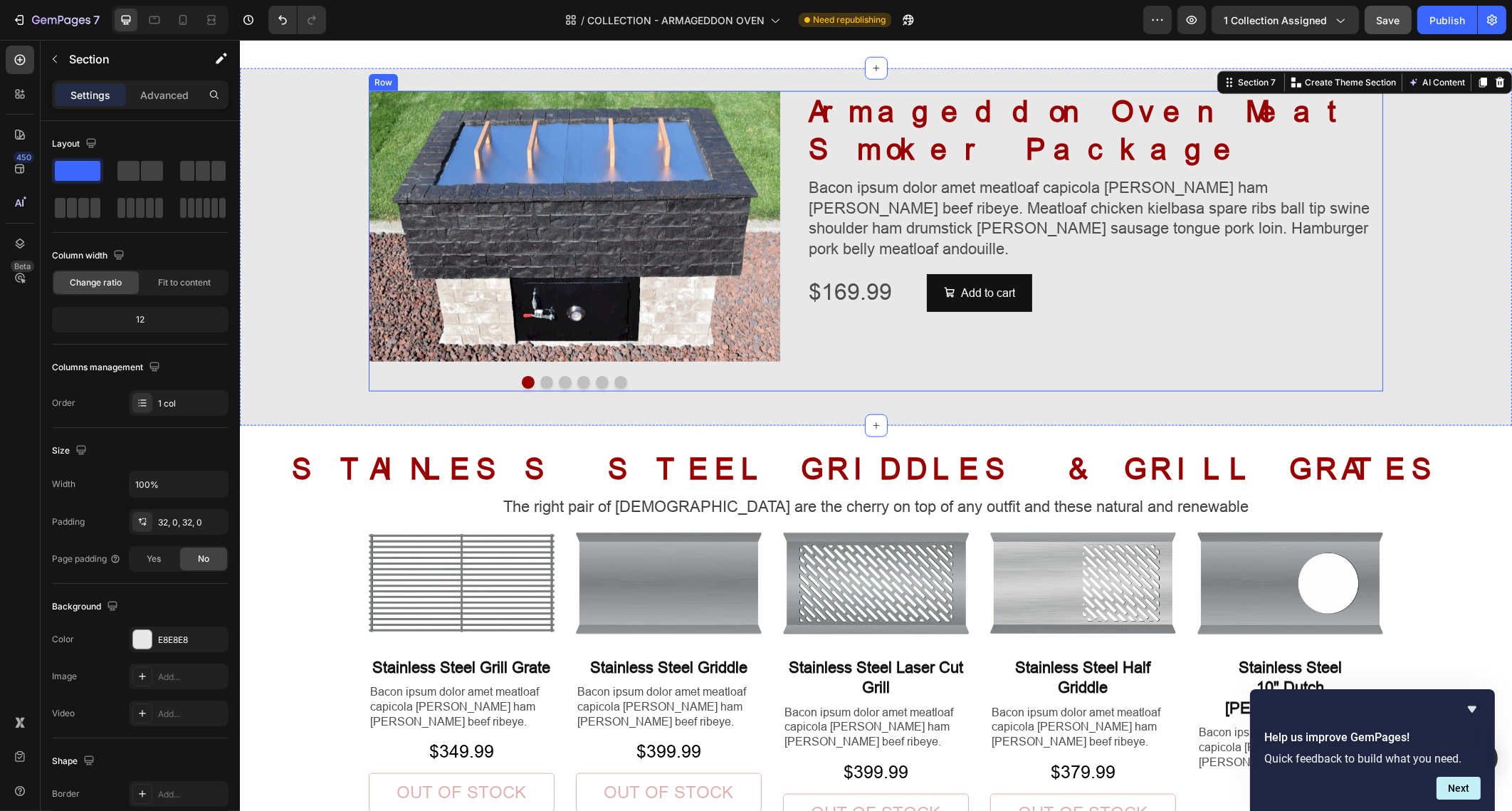
scroll to position [3091, 0]
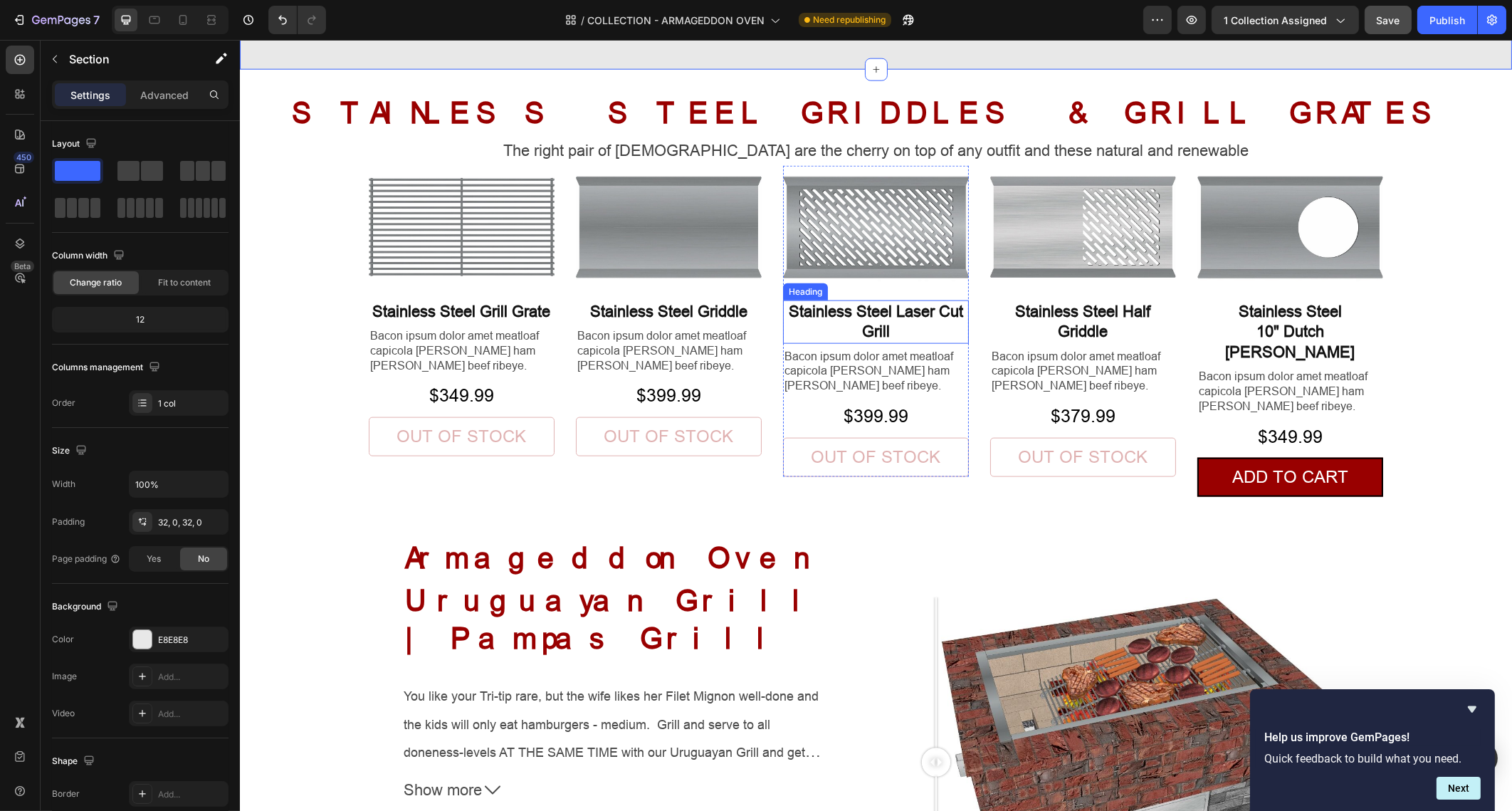
click at [878, 310] on h2 "Stainless Steel Laser Cut Grill" at bounding box center [875, 321] width 186 height 43
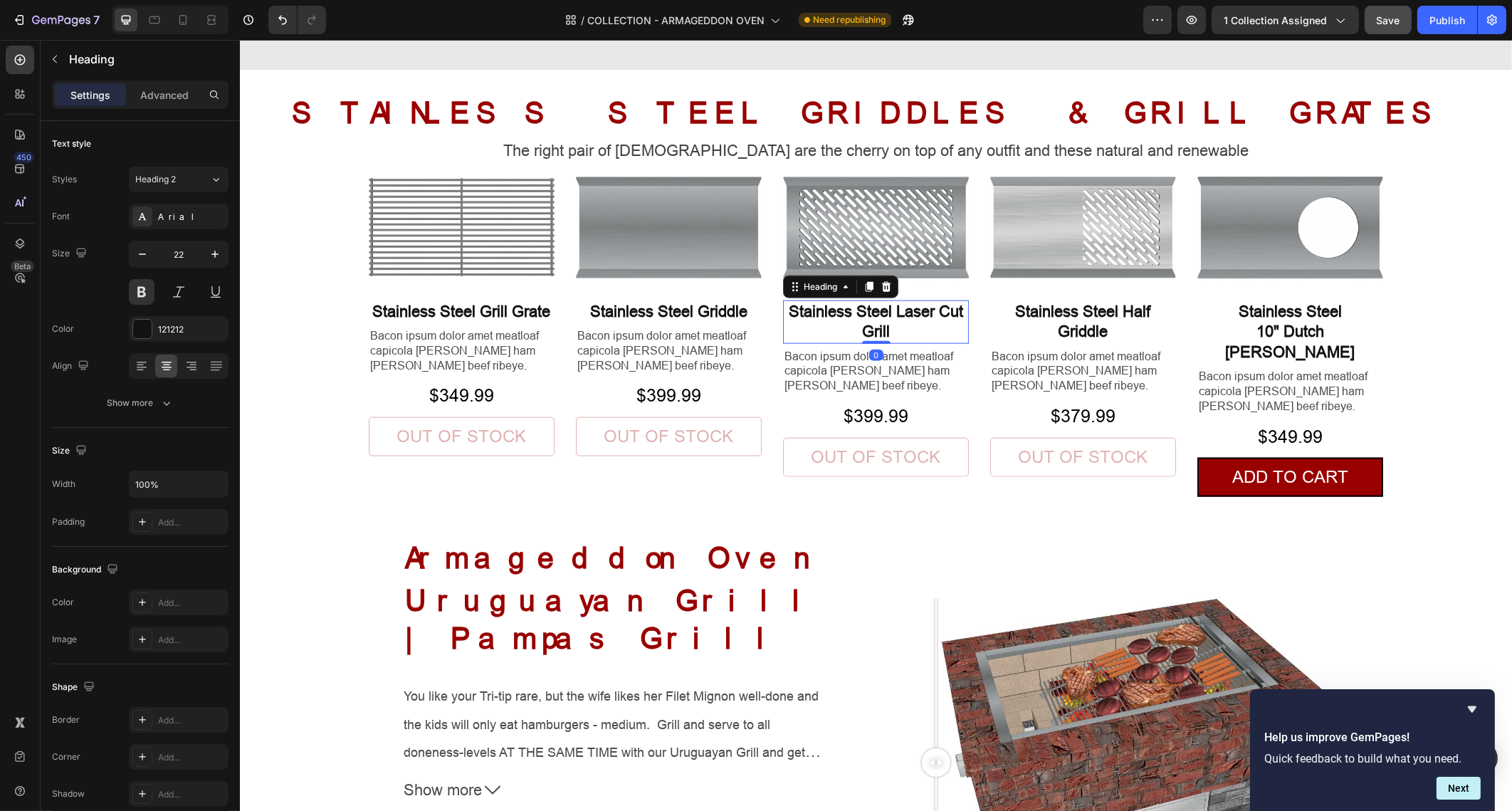
click at [893, 317] on h2 "Stainless Steel Laser Cut Grill" at bounding box center [875, 321] width 186 height 43
click at [885, 313] on p "Stainless Steel Laser Cut Grill" at bounding box center [874, 322] width 183 height 40
click at [884, 302] on p "Stainless Steel Laser Cut Grill" at bounding box center [874, 322] width 183 height 40
click at [888, 306] on p "Stainless Steel Laser Cut Grill" at bounding box center [874, 322] width 183 height 40
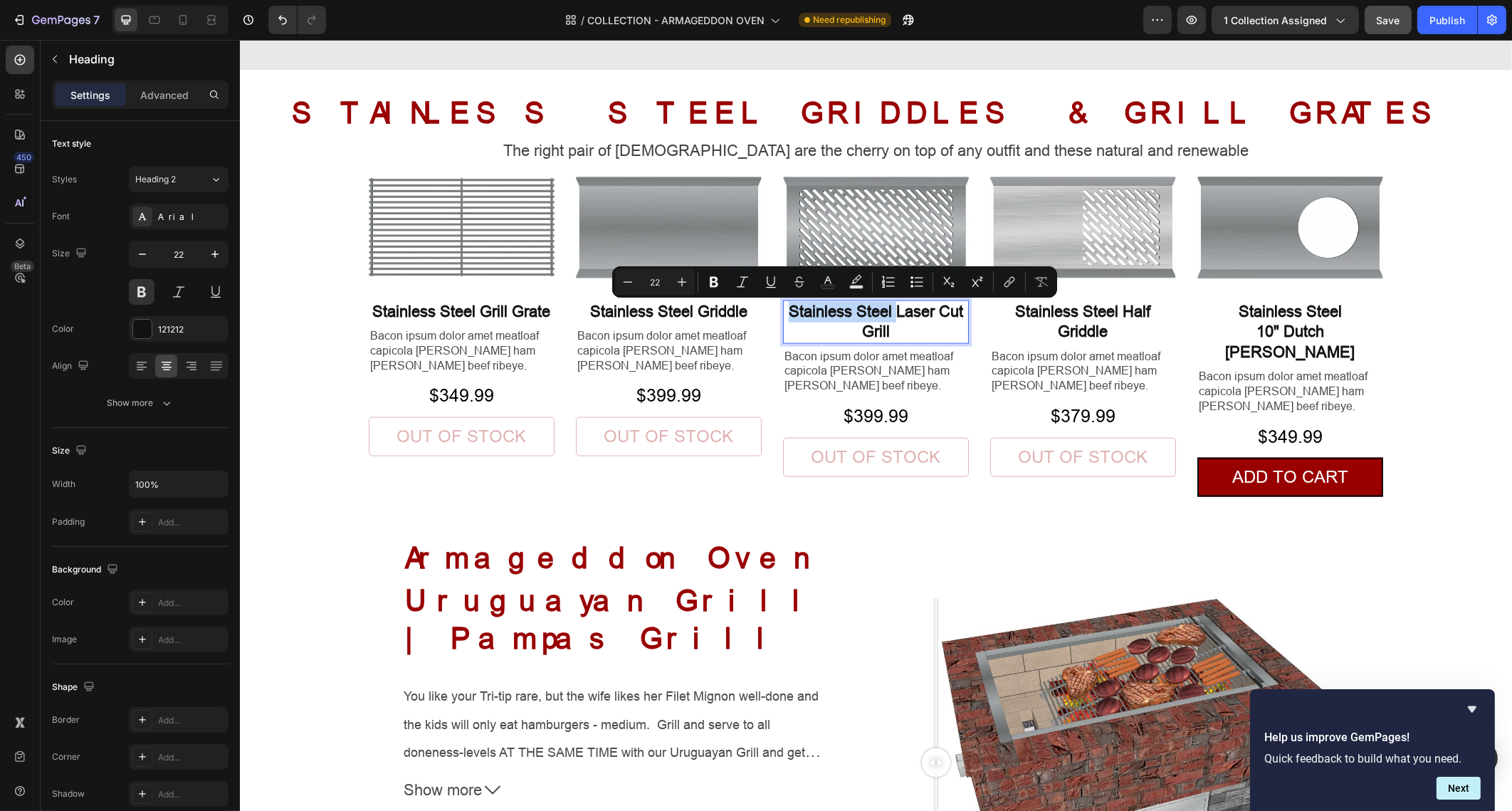
drag, startPoint x: 888, startPoint y: 309, endPoint x: 781, endPoint y: 313, distance: 107.1
click at [784, 313] on p "Stainless Steel Laser Cut Grill" at bounding box center [874, 322] width 183 height 40
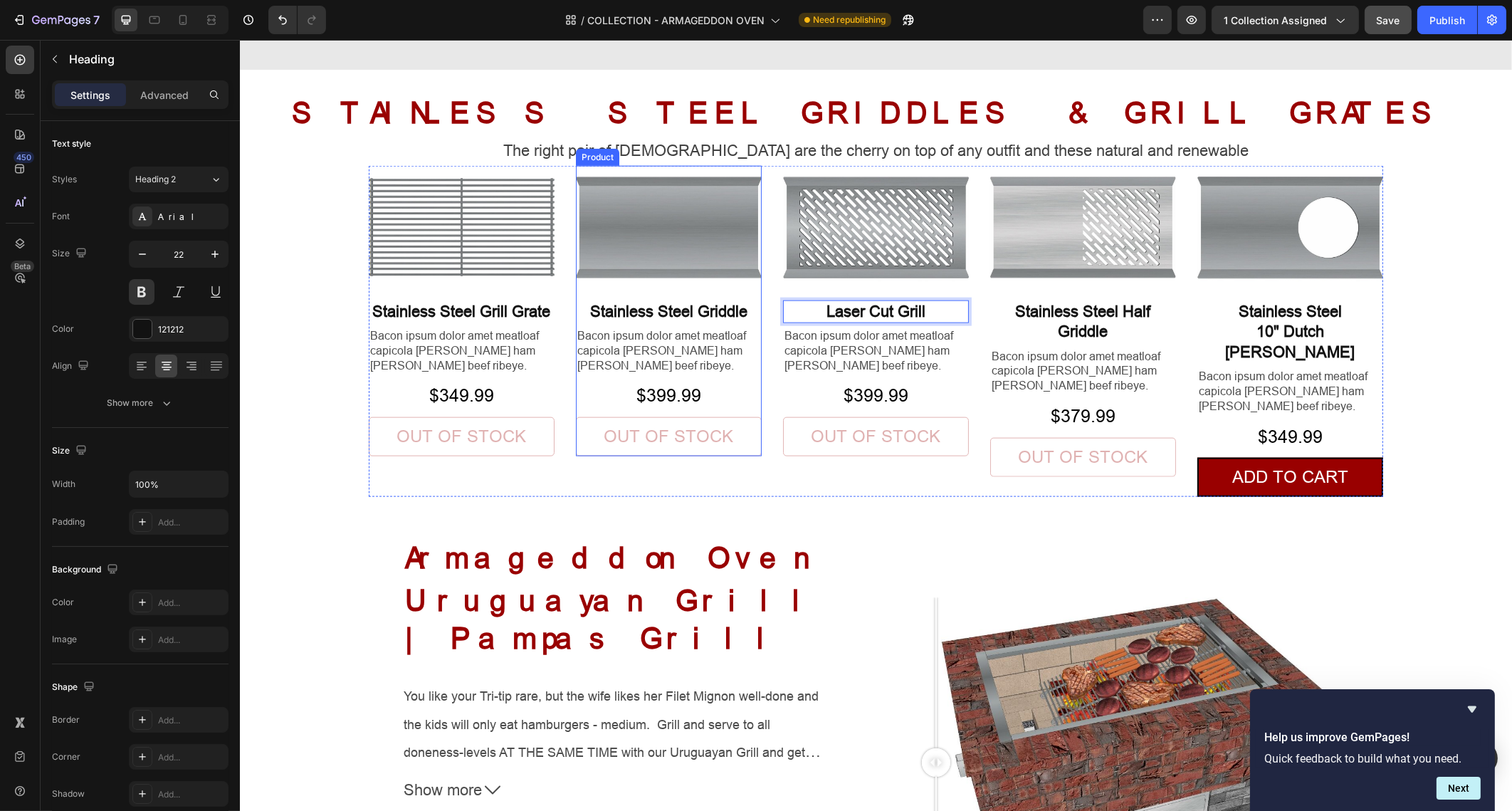
click at [692, 314] on h2 "Stainless Steel Griddle" at bounding box center [668, 312] width 186 height 24
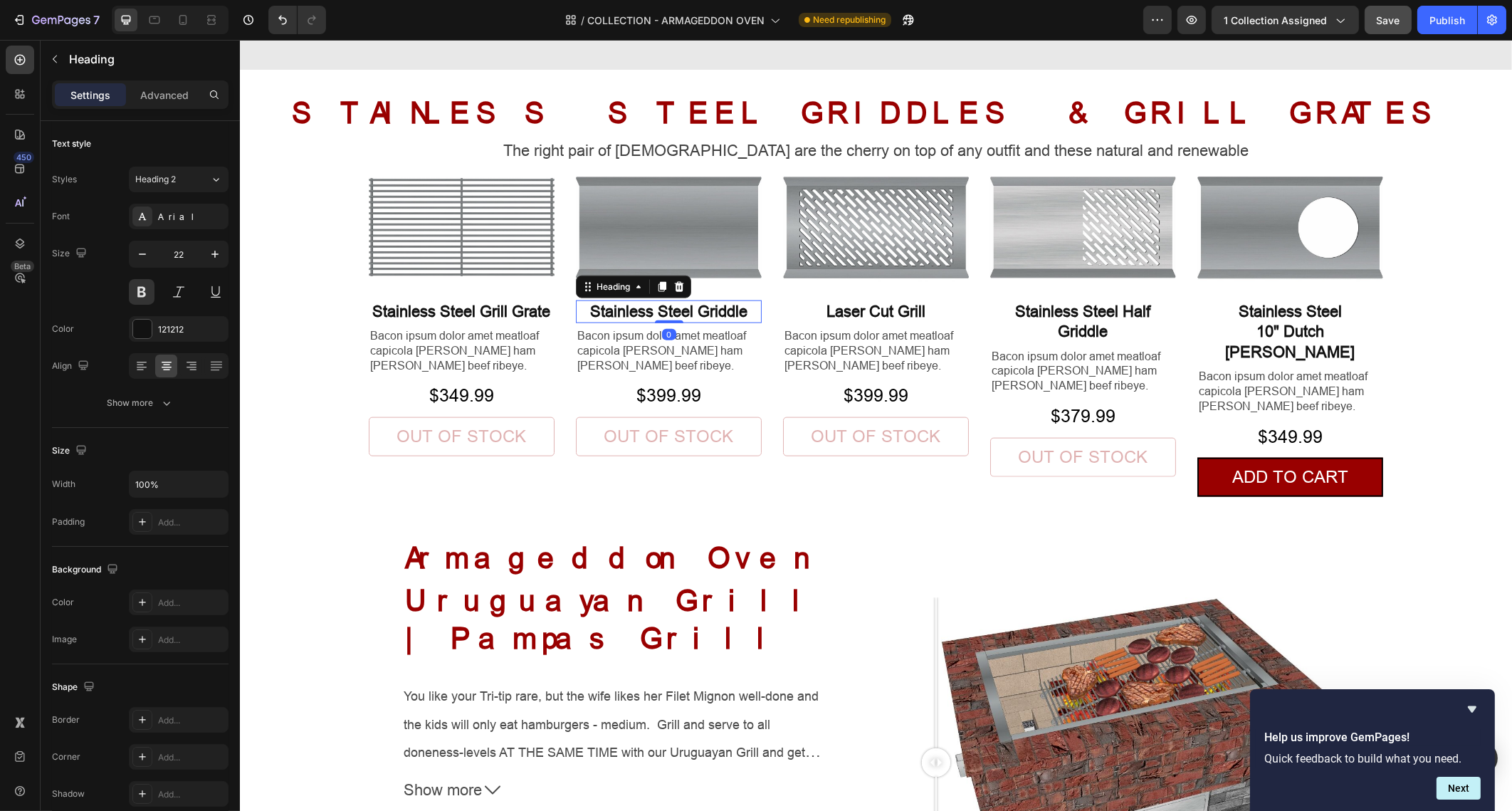
click at [686, 310] on h2 "Stainless Steel Griddle" at bounding box center [668, 312] width 186 height 24
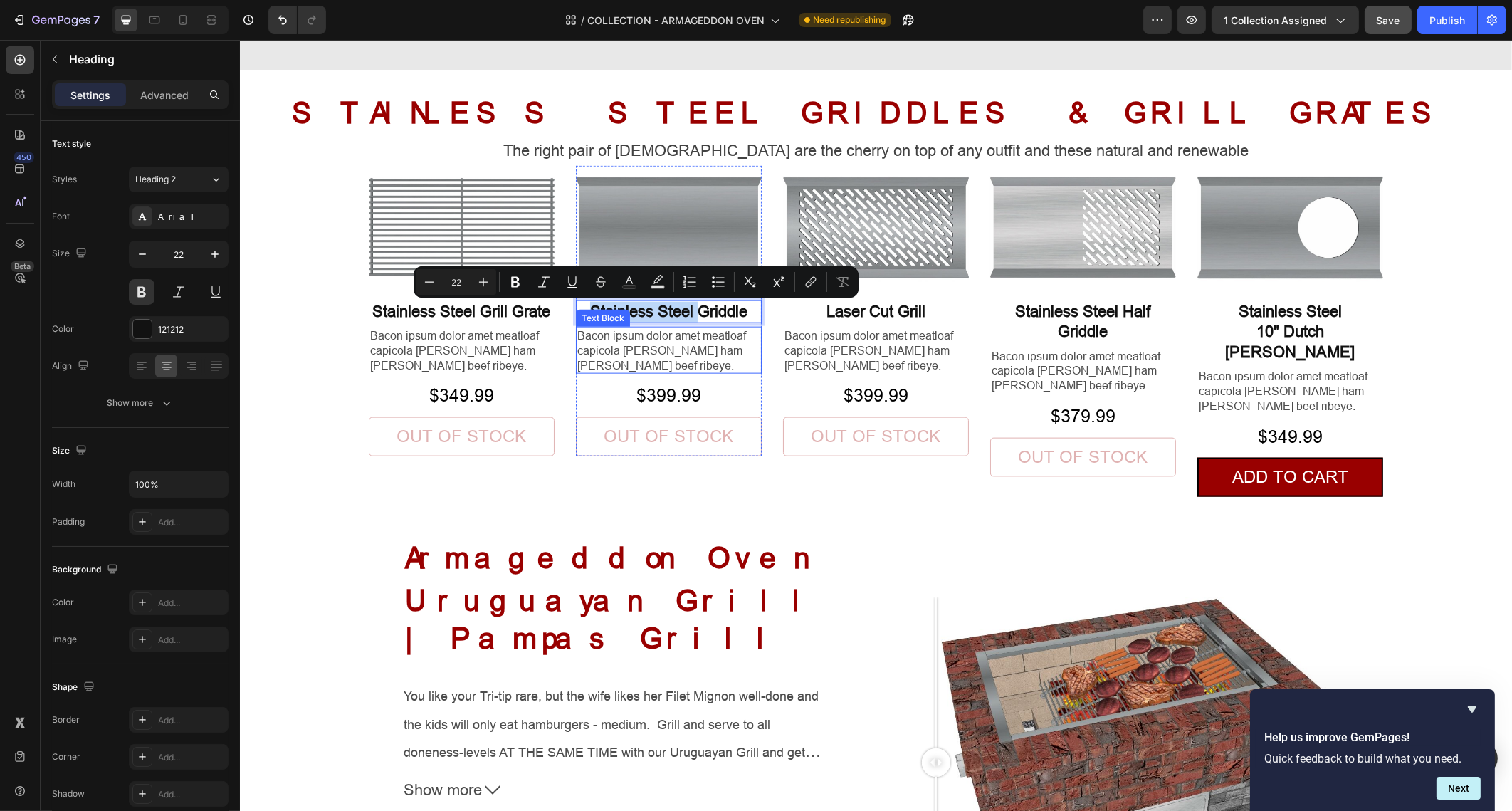
drag, startPoint x: 691, startPoint y: 313, endPoint x: 584, endPoint y: 335, distance: 109.2
click at [584, 335] on div "Stainless Steel Griddle Heading 0 Bacon ipsum dolor amet meatloaf capicola done…" at bounding box center [668, 372] width 186 height 168
click at [1077, 323] on h2 "Stainless Steel Half Griddle" at bounding box center [1083, 321] width 186 height 43
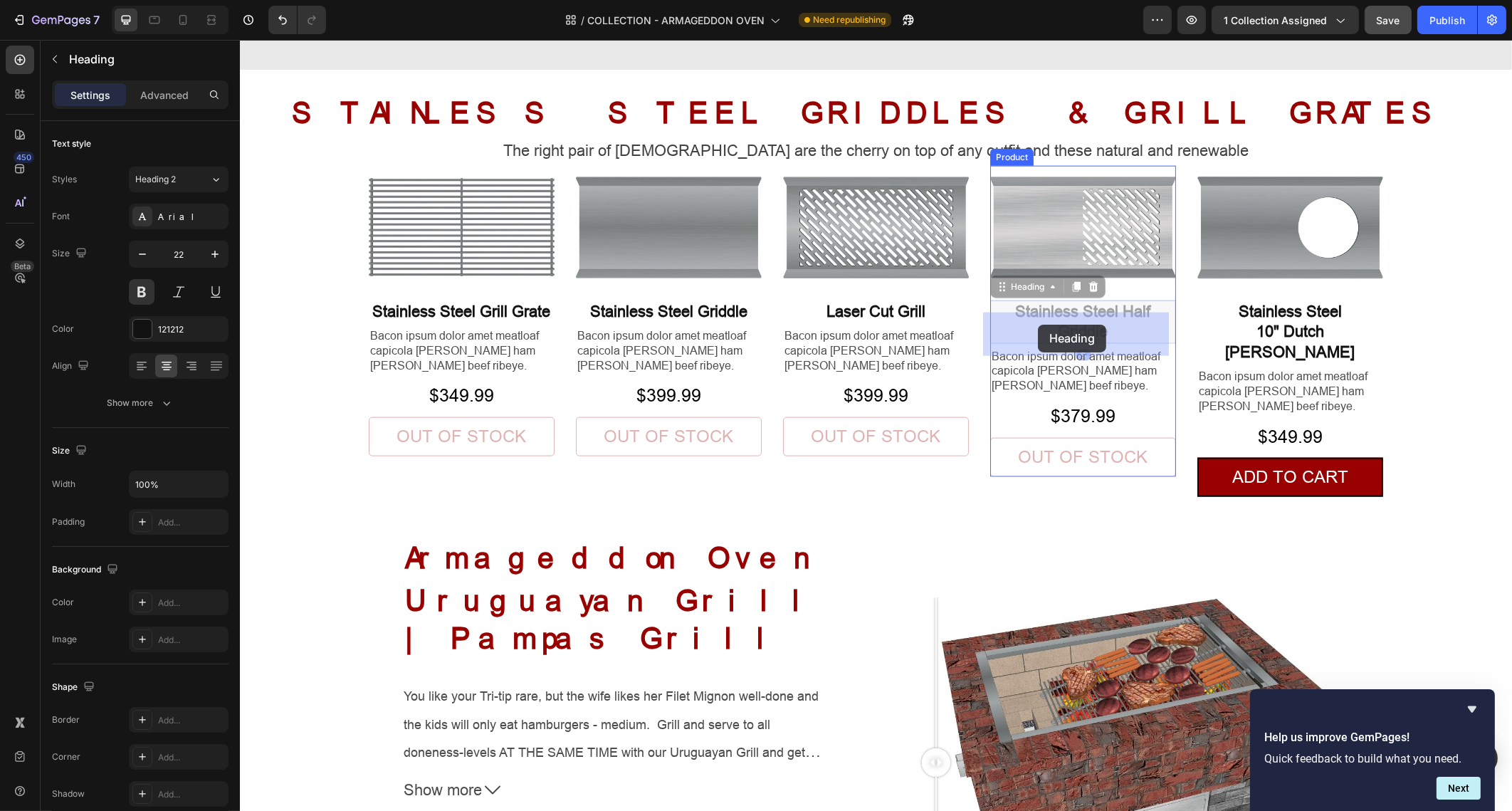
drag, startPoint x: 1117, startPoint y: 313, endPoint x: 1044, endPoint y: 326, distance: 74.1
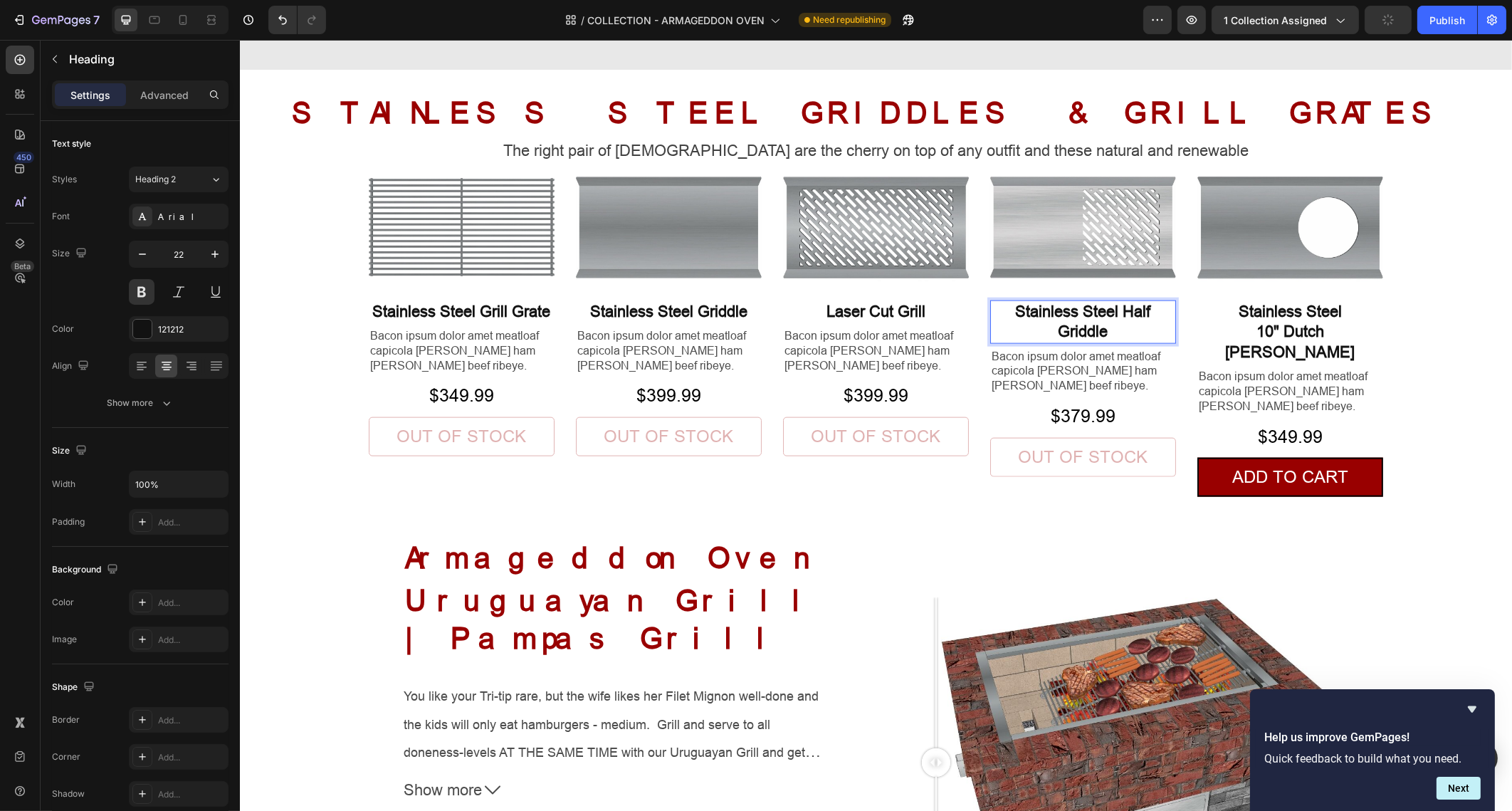
click at [1119, 312] on p "Stainless Steel Half Griddle" at bounding box center [1082, 322] width 183 height 40
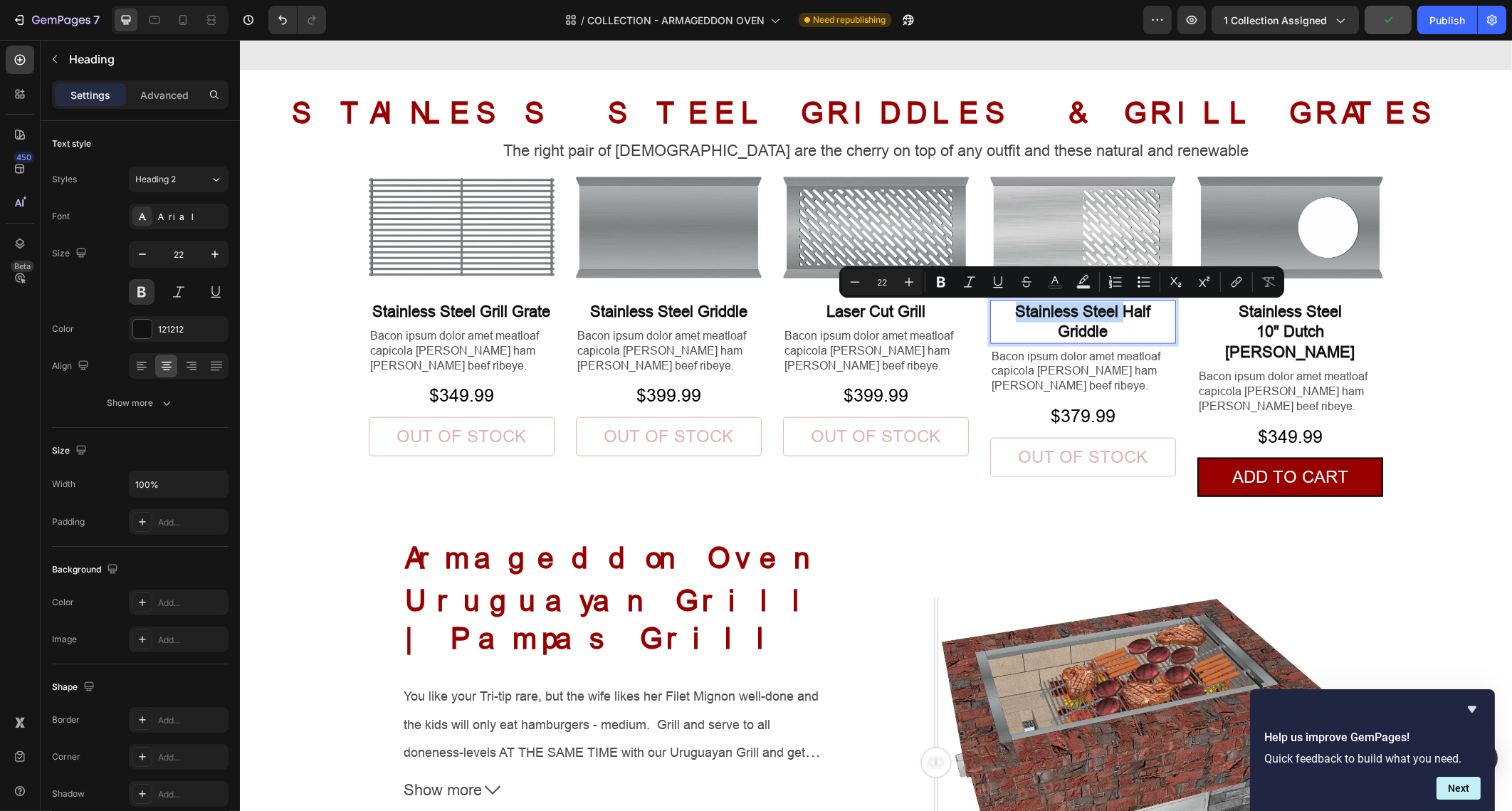
drag, startPoint x: 1117, startPoint y: 313, endPoint x: 992, endPoint y: 318, distance: 125.1
click at [992, 318] on p "Stainless Steel Half Griddle" at bounding box center [1082, 322] width 183 height 40
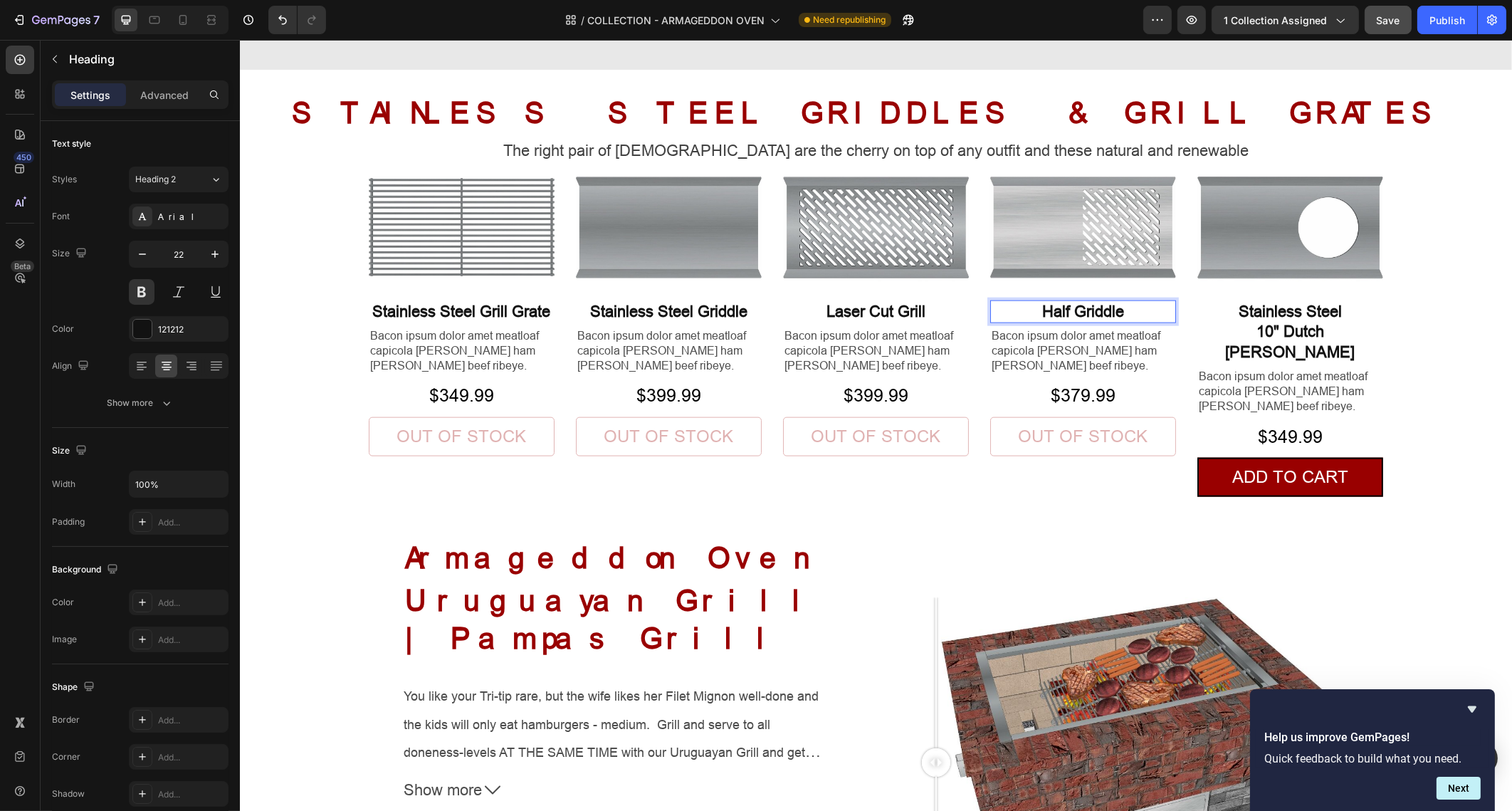
click at [1136, 307] on p "Half Griddle" at bounding box center [1082, 312] width 183 height 21
click at [1088, 316] on p "Half Griddle / Half Grill" at bounding box center [1082, 312] width 183 height 21
click at [1253, 332] on h2 "Stainless Steel 10" Dutch Oven Griddle" at bounding box center [1289, 332] width 186 height 64
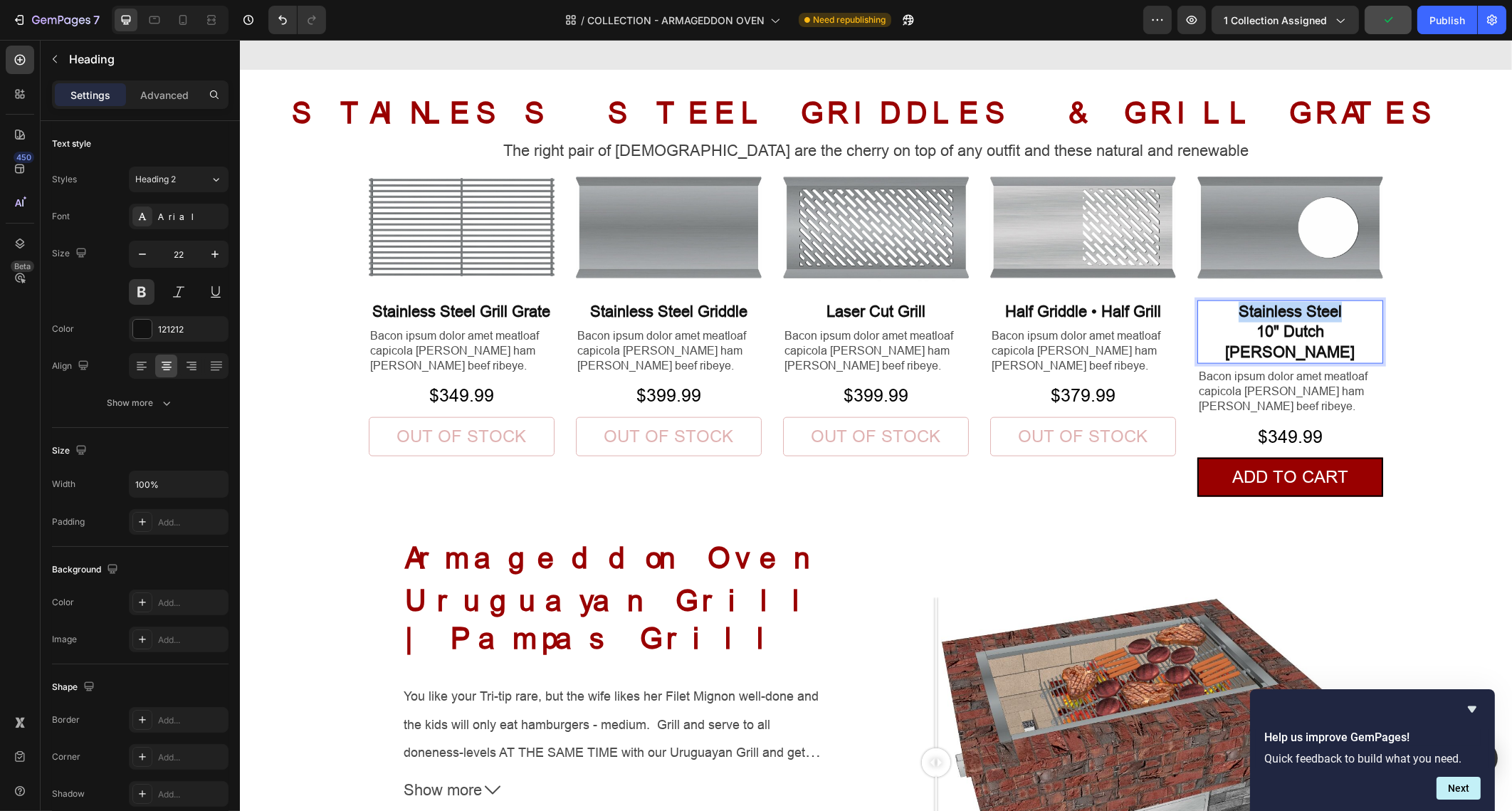
drag, startPoint x: 1340, startPoint y: 314, endPoint x: 1227, endPoint y: 315, distance: 113.0
click at [1227, 315] on p "Stainless Steel 10" Dutch Oven Griddle" at bounding box center [1289, 332] width 183 height 61
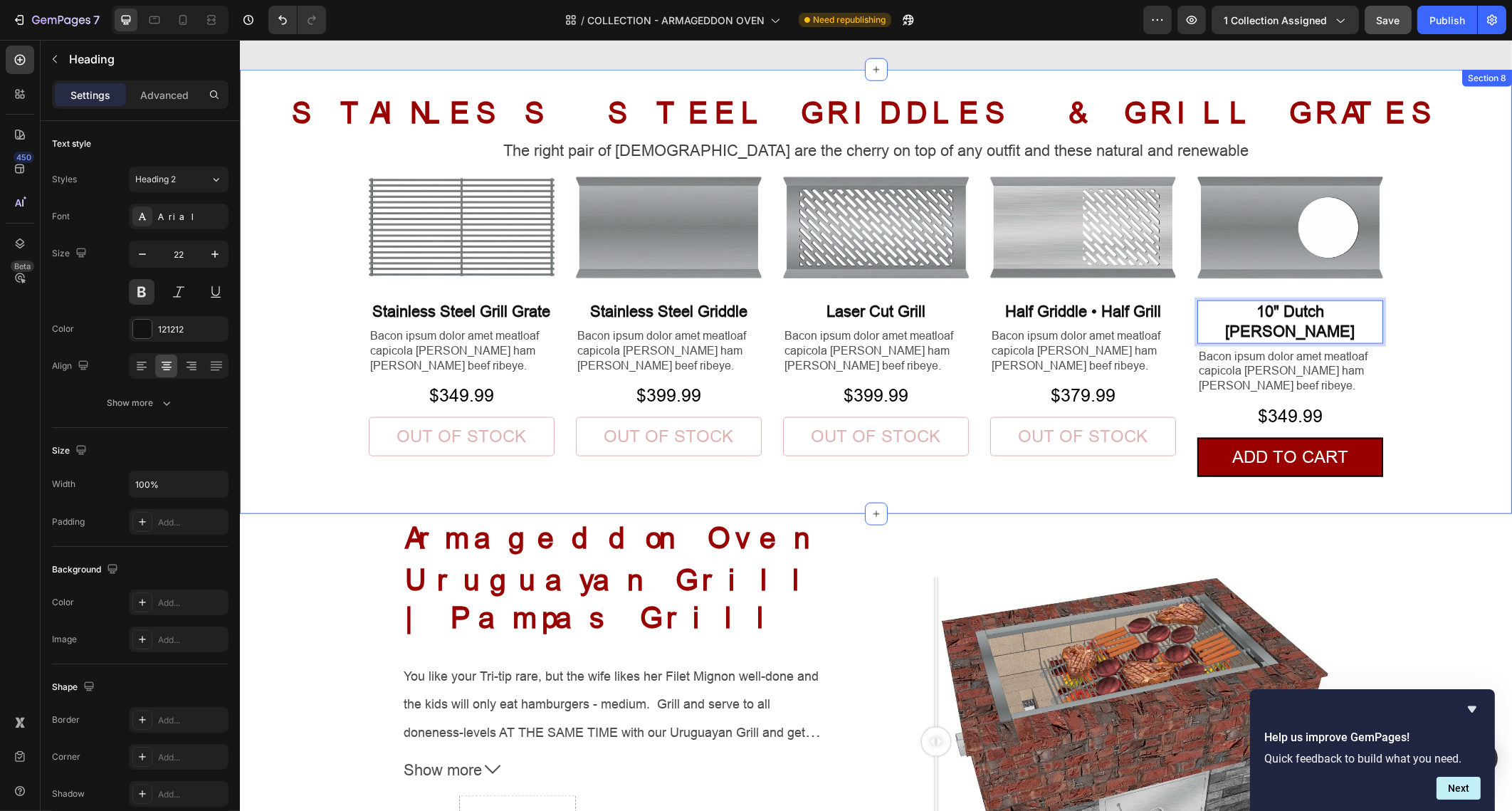
click at [1413, 321] on div "STAINLESS STEEL GRIDDLES & GRILL GRATES Heading The right pair of sunnies are t…" at bounding box center [875, 303] width 1273 height 421
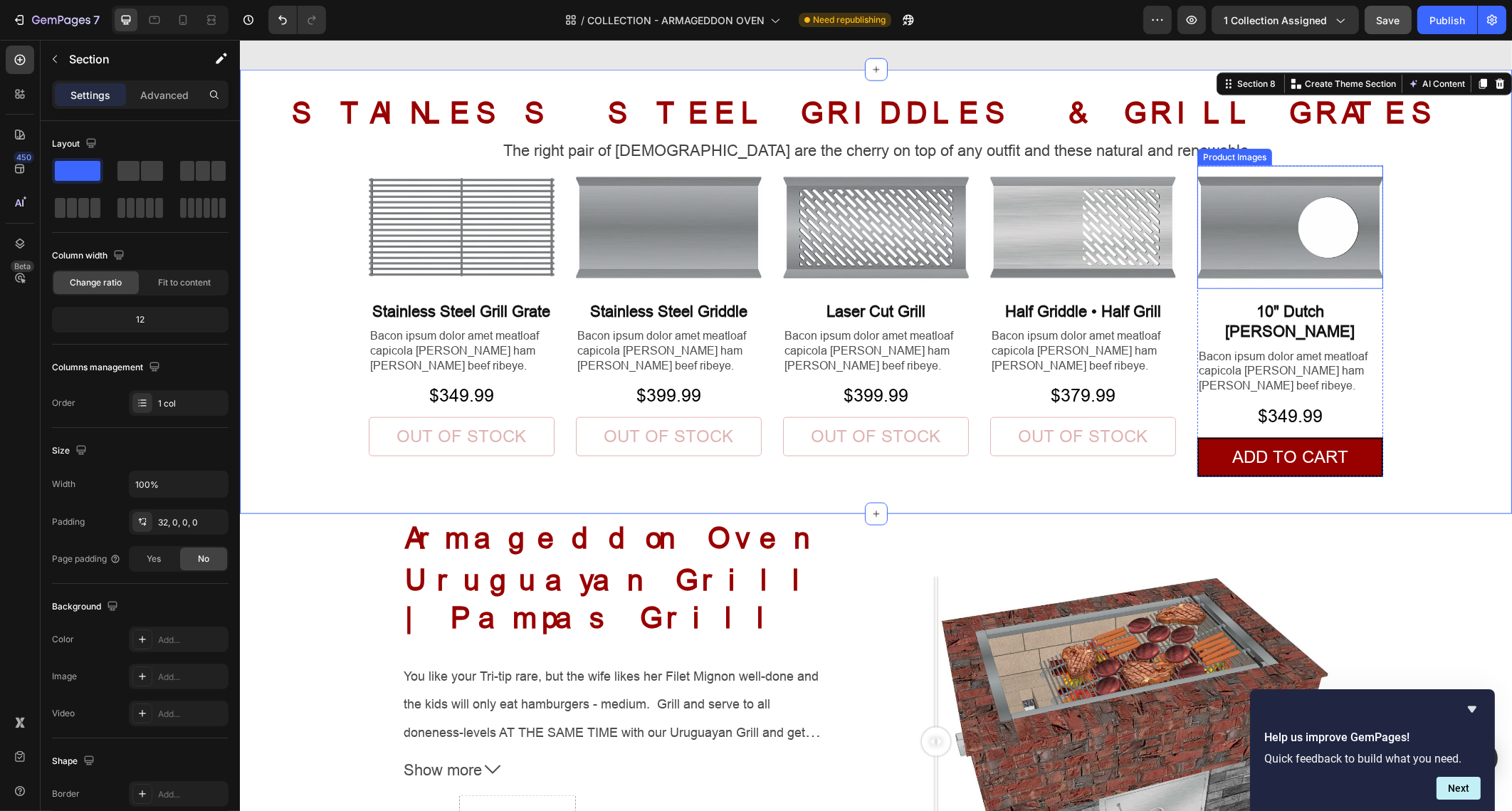
click at [1274, 284] on img at bounding box center [1289, 227] width 186 height 122
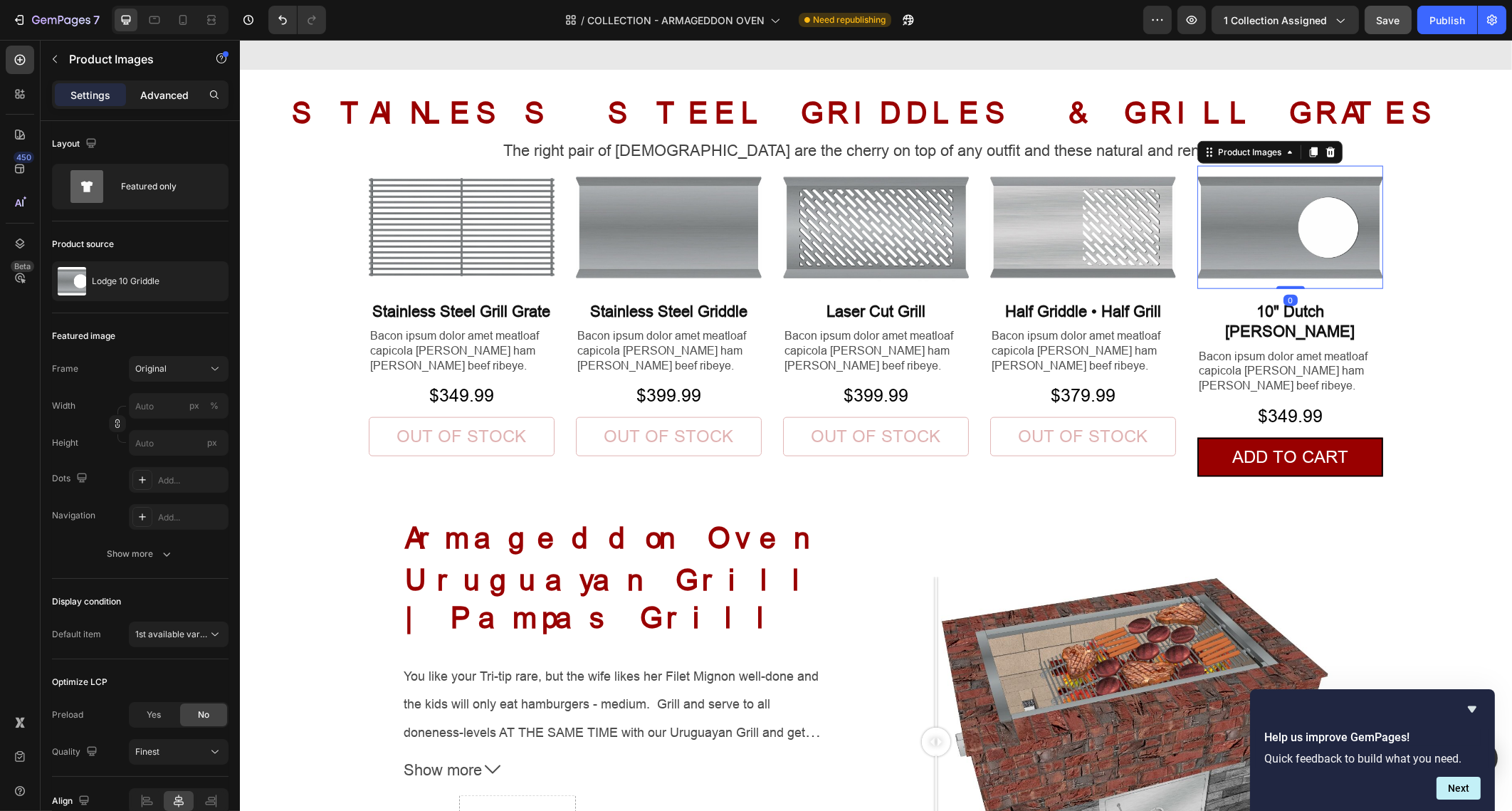
click at [179, 102] on div "Advanced" at bounding box center [164, 94] width 72 height 23
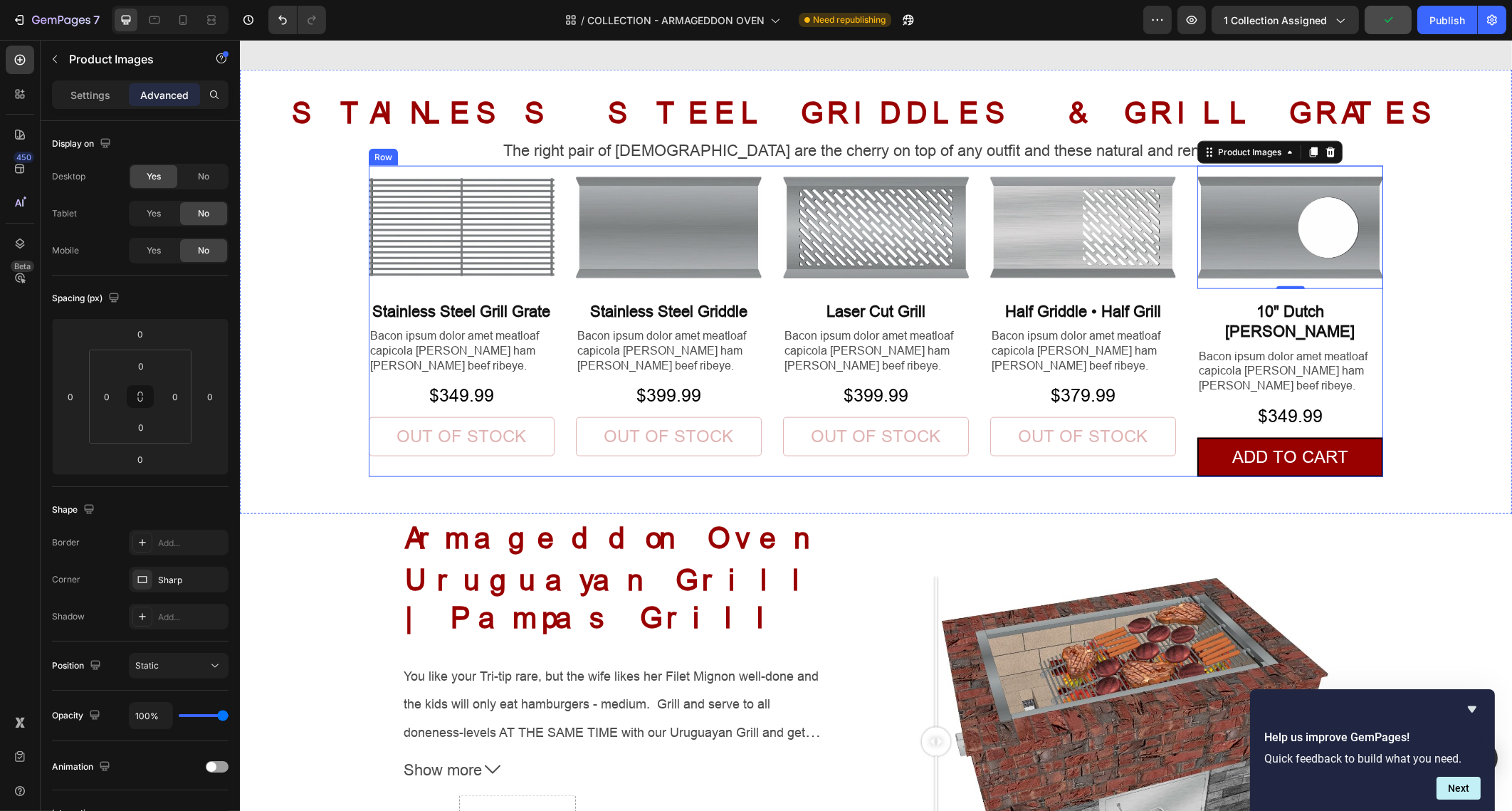
click at [1183, 260] on div "Product Images Stainless Steel Grill Grate Heading Bacon ipsum dolor amet meatl…" at bounding box center [875, 321] width 1015 height 310
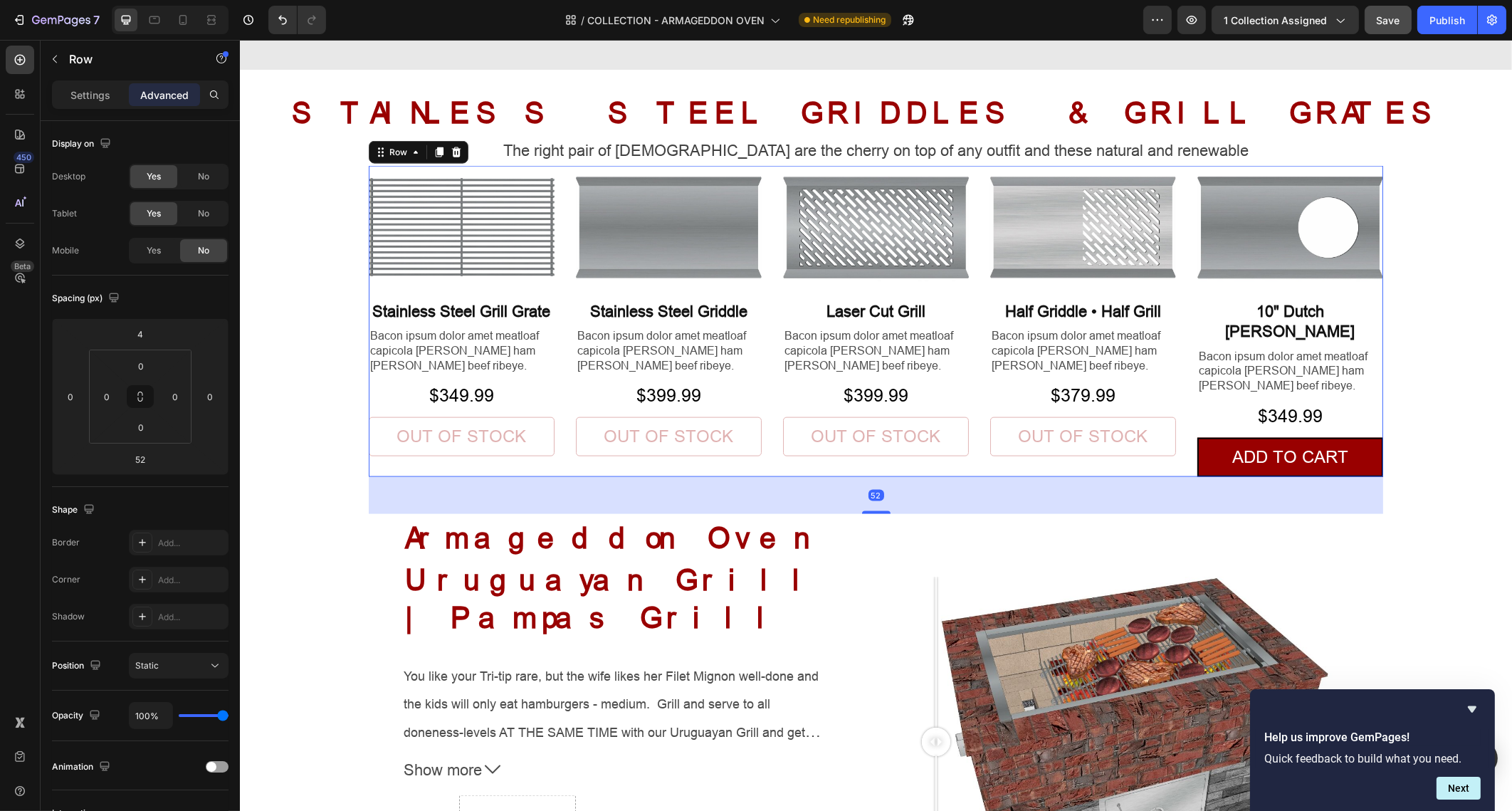
click at [1174, 255] on div "Product Images Stainless Steel Grill Grate Heading Bacon ipsum dolor amet meatl…" at bounding box center [875, 321] width 1015 height 310
click at [1134, 316] on p "Half Griddle • Half Grill" at bounding box center [1082, 312] width 183 height 21
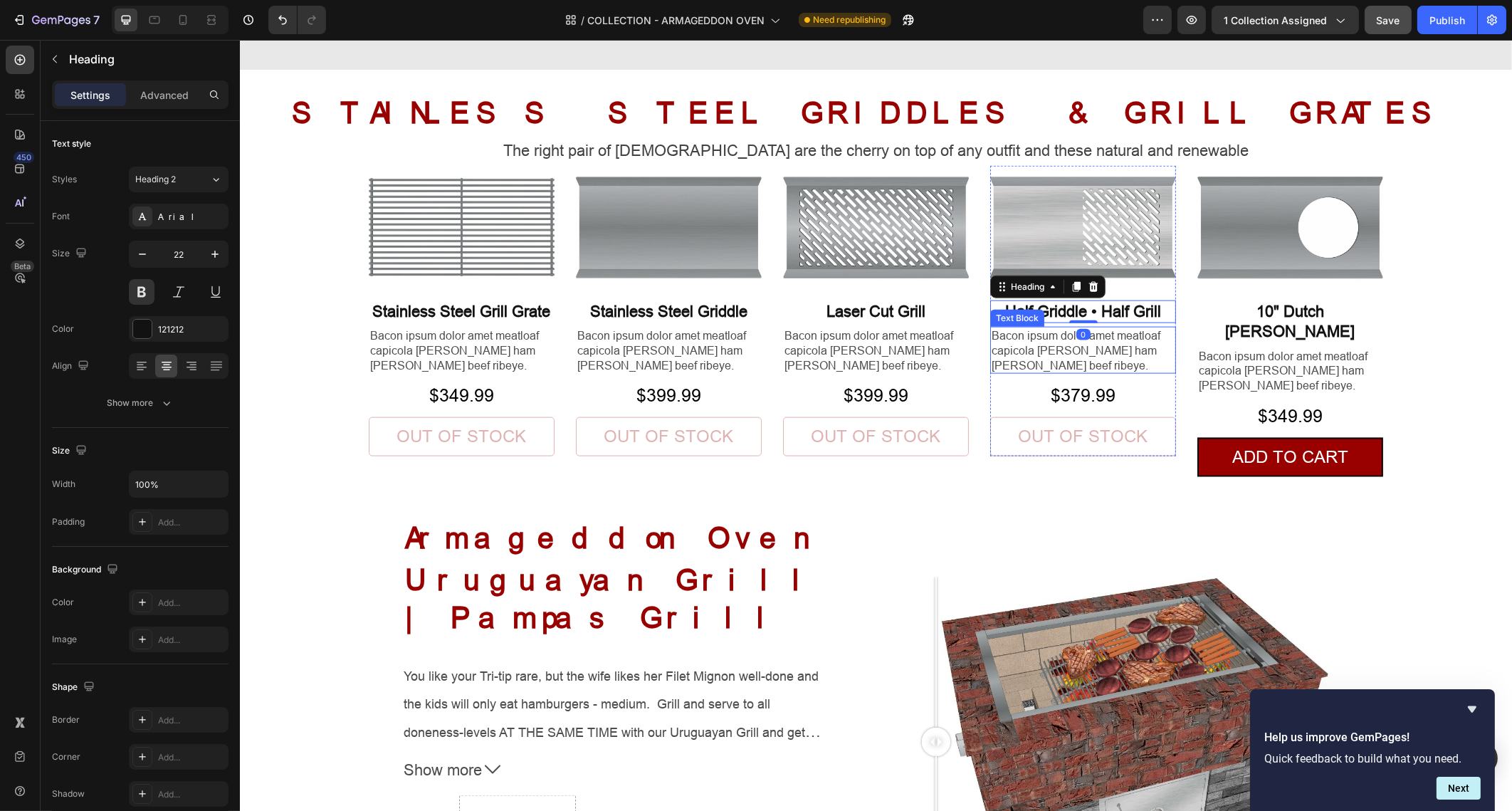
click at [1120, 332] on p "Bacon ipsum dolor amet meatloaf capicola doner ham hock beef ribeye." at bounding box center [1082, 350] width 183 height 44
click at [161, 98] on p "Advanced" at bounding box center [164, 94] width 49 height 15
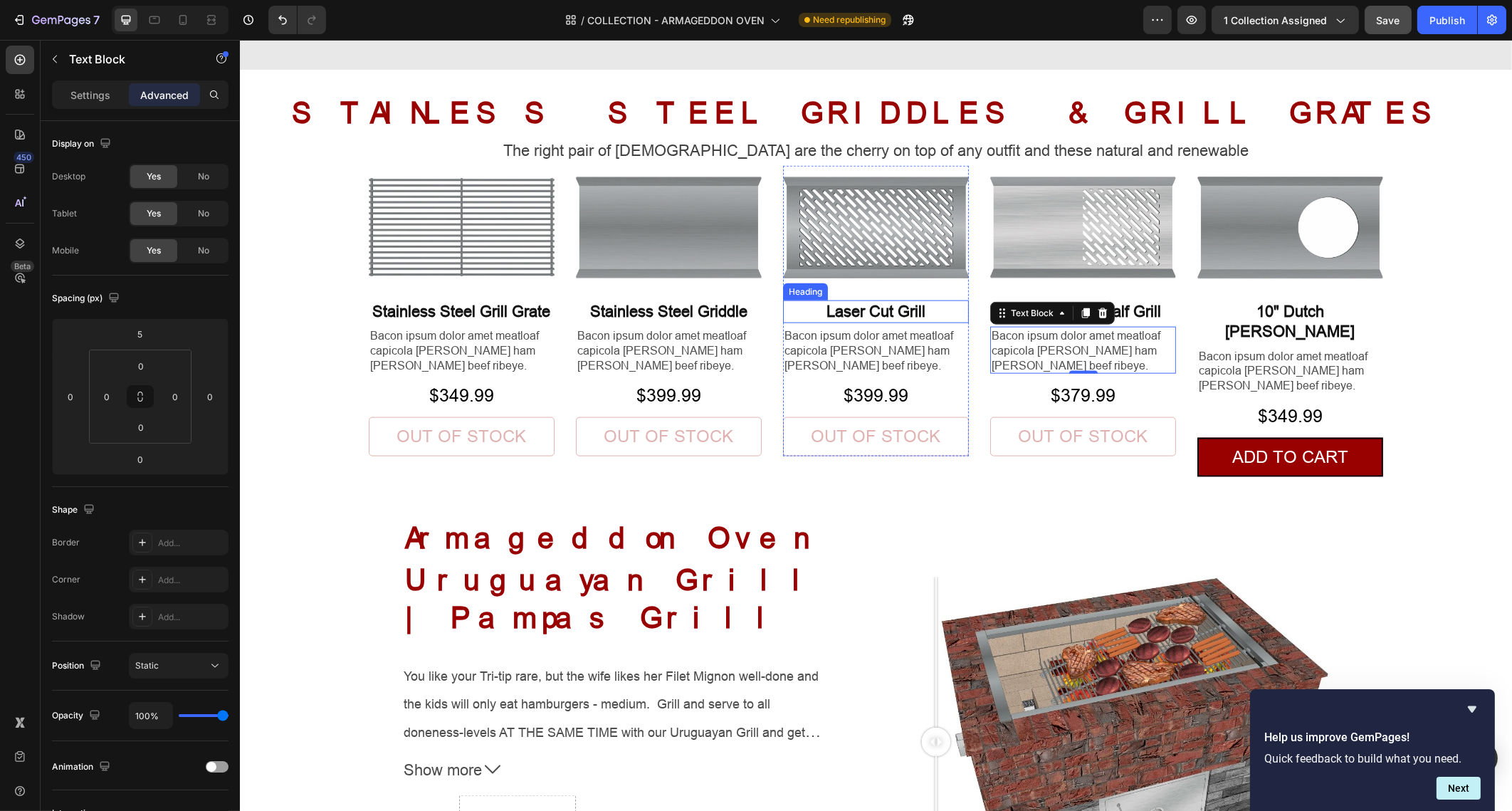
click at [914, 314] on p "Laser Cut Grill" at bounding box center [874, 312] width 183 height 21
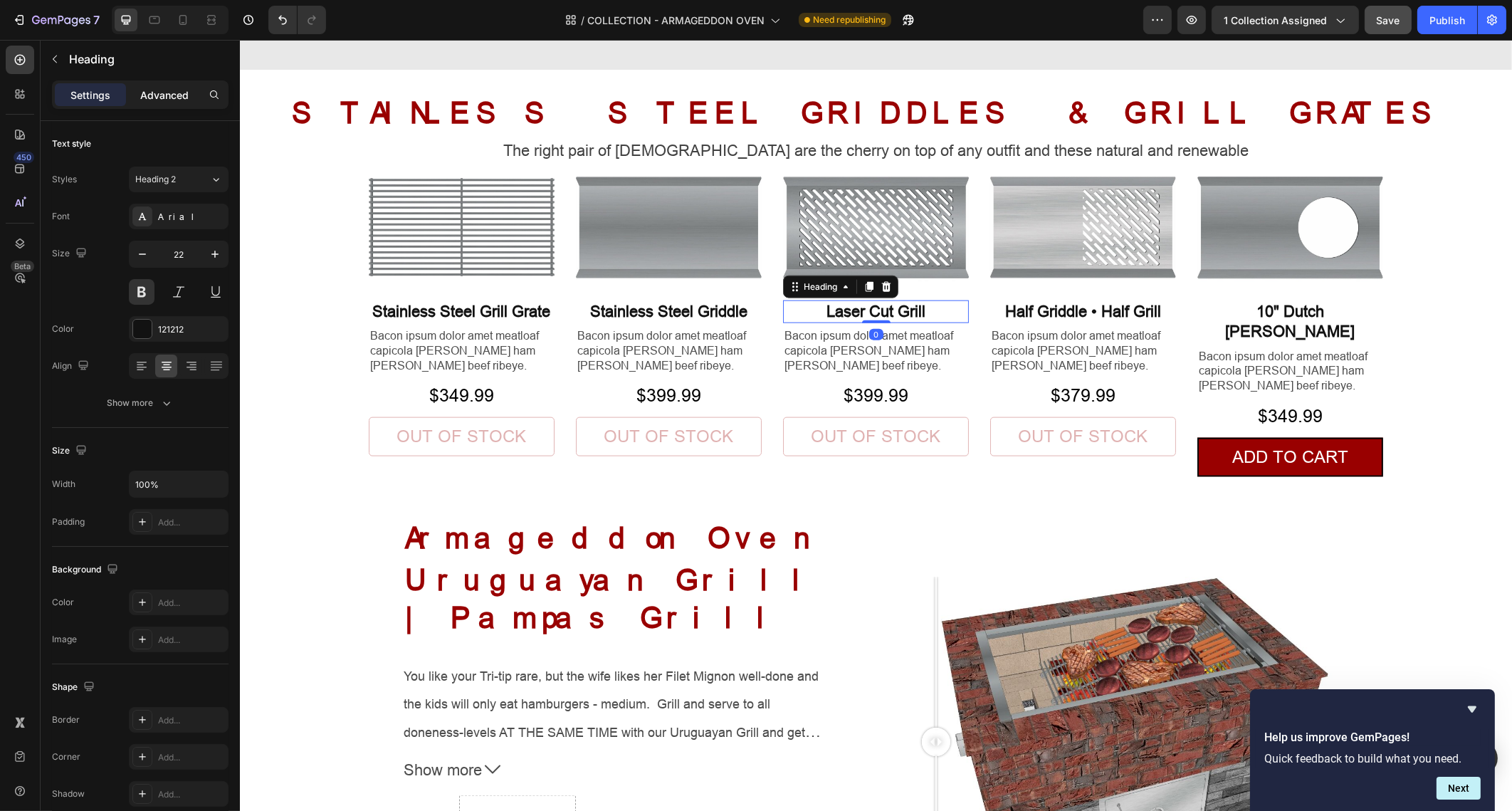
click at [177, 104] on div "Advanced" at bounding box center [164, 94] width 72 height 23
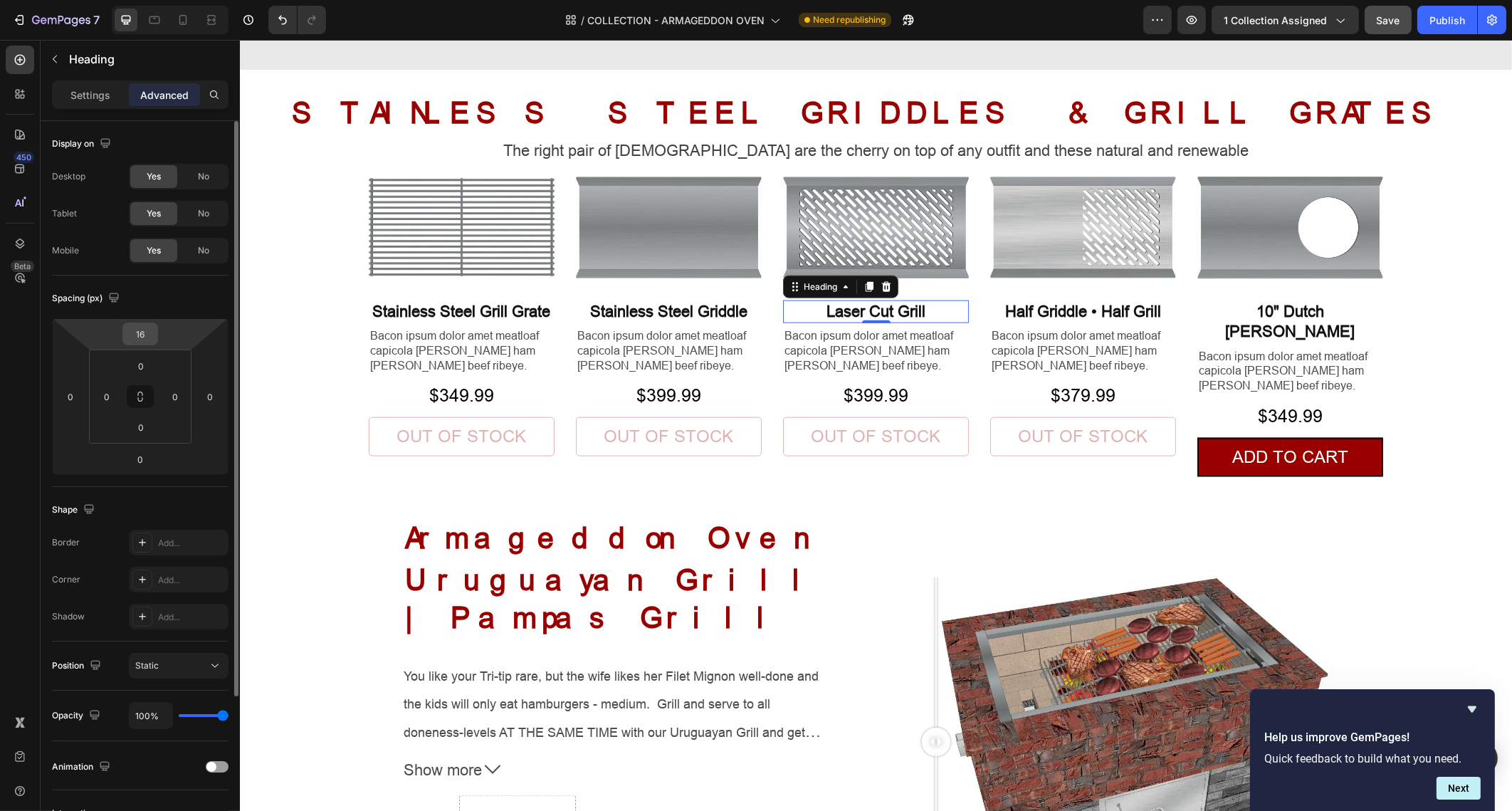
drag, startPoint x: 160, startPoint y: 336, endPoint x: 149, endPoint y: 329, distance: 13.0
click at [160, 0] on html "7 Version history / COLLECTION - ARMAGEDDON OVEN Need republishing Preview 1 co…" at bounding box center [756, 0] width 1512 height 0
click at [149, 329] on input "18" at bounding box center [139, 333] width 28 height 21
type input "0"
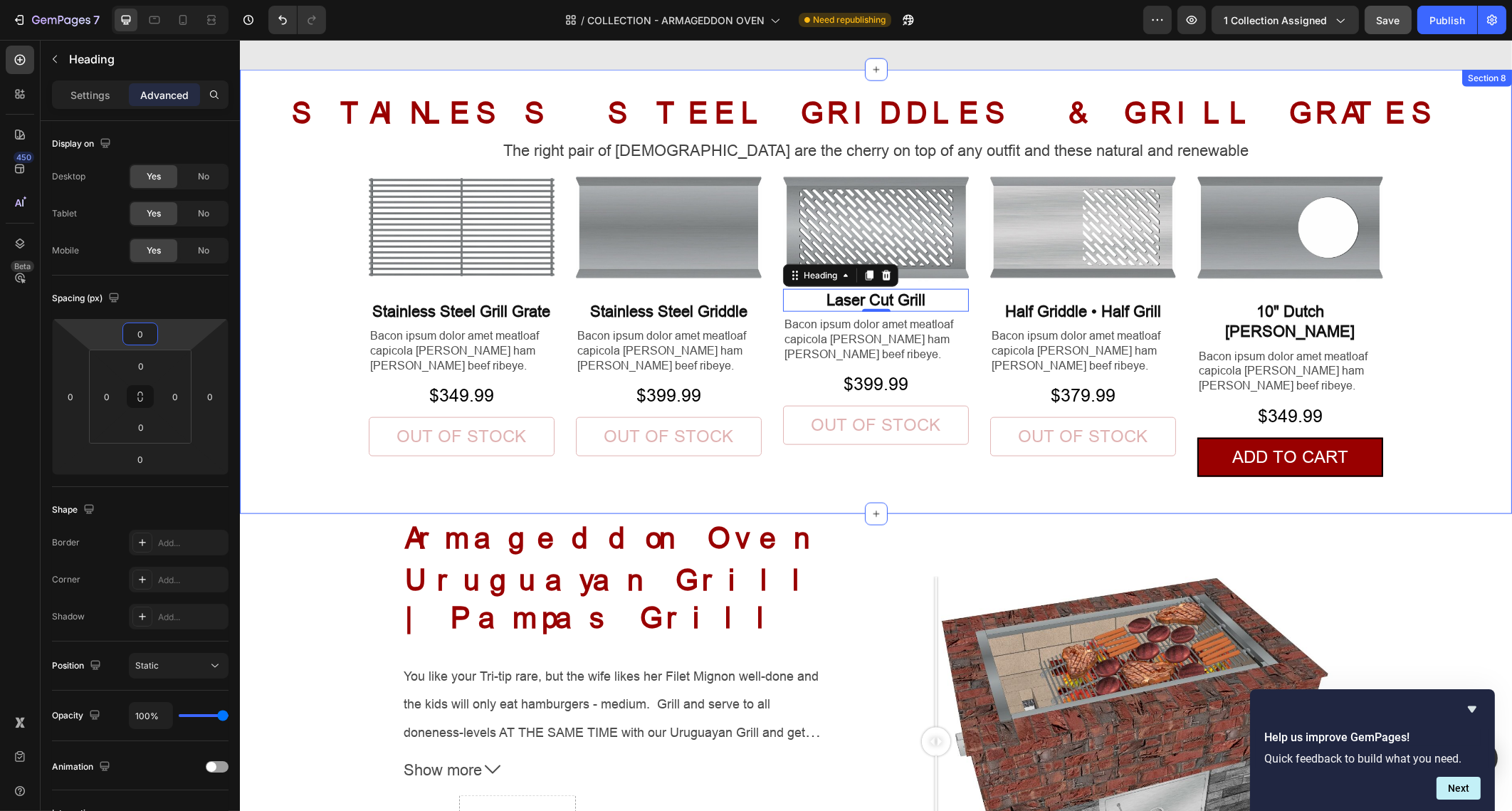
click at [1471, 322] on div "STAINLESS STEEL GRIDDLES & GRILL GRATES Heading The right pair of sunnies are t…" at bounding box center [875, 303] width 1273 height 421
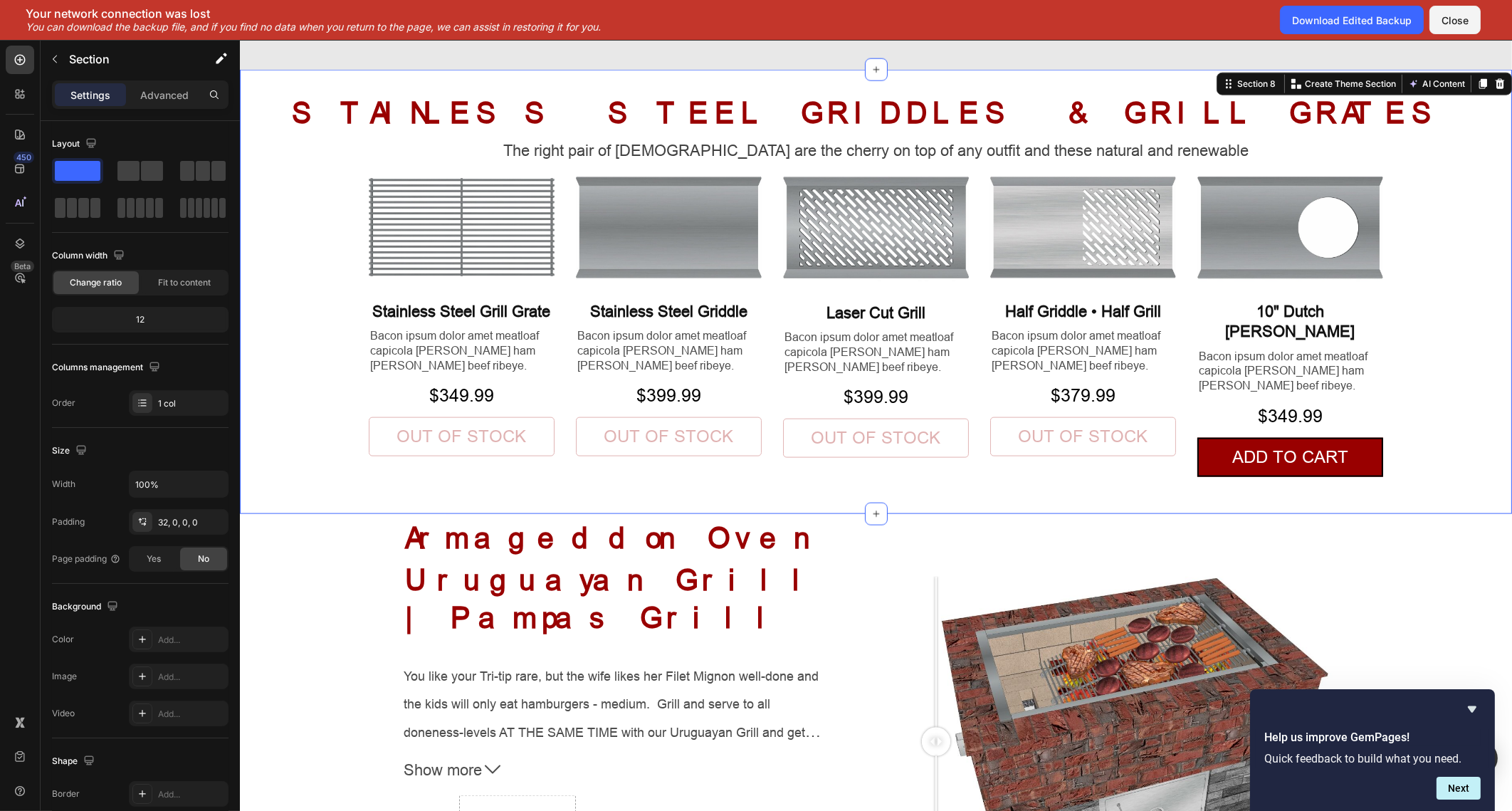
click at [1440, 306] on div "STAINLESS STEEL GRIDDLES & GRILL GRATES Heading The right pair of sunnies are t…" at bounding box center [875, 303] width 1273 height 421
click at [1471, 171] on div "STAINLESS STEEL GRIDDLES & GRILL GRATES Heading The right pair of sunnies are t…" at bounding box center [875, 303] width 1273 height 421
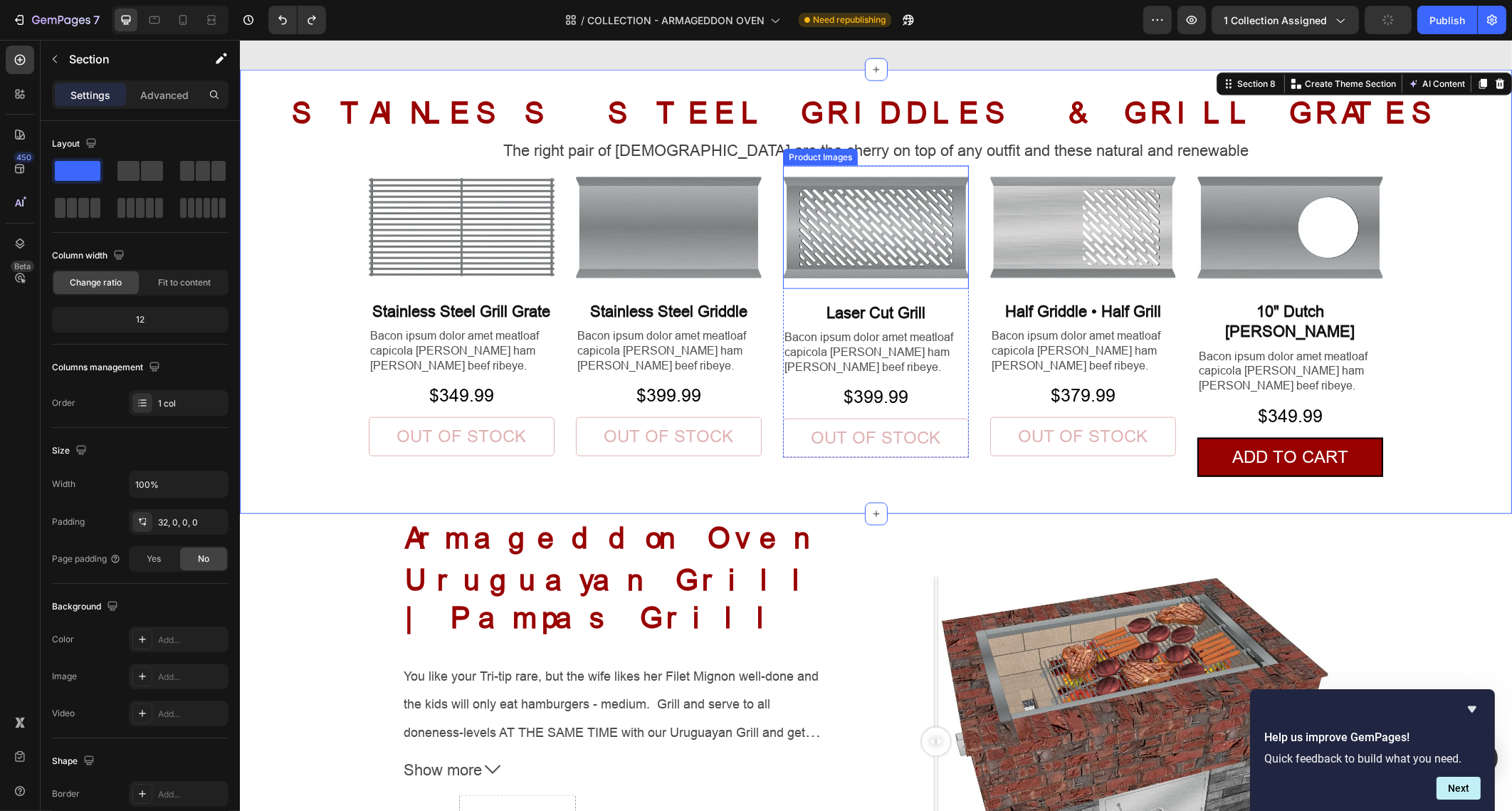
click at [846, 272] on img at bounding box center [875, 227] width 186 height 122
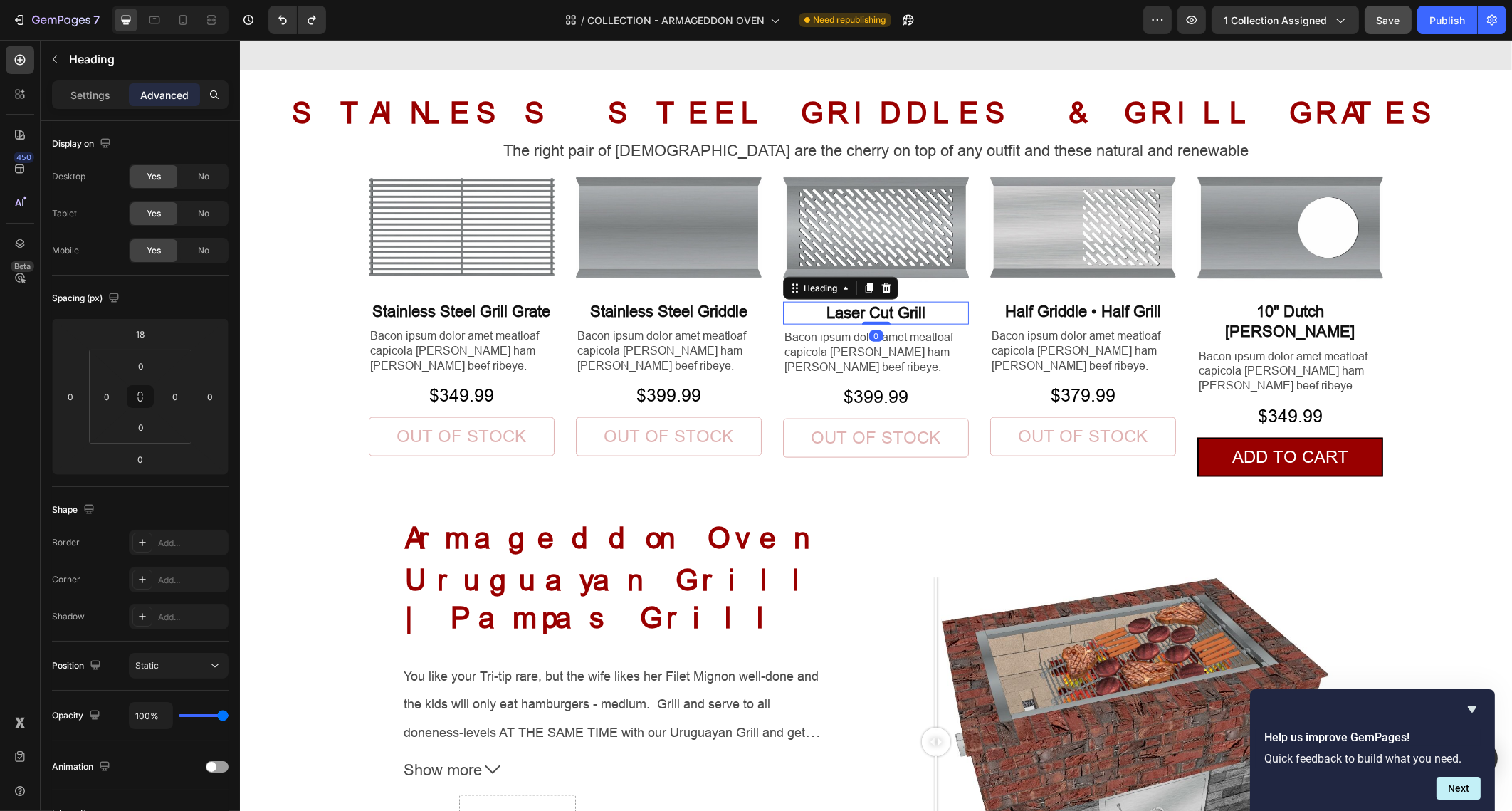
click at [806, 317] on p "Laser Cut Grill" at bounding box center [874, 314] width 183 height 21
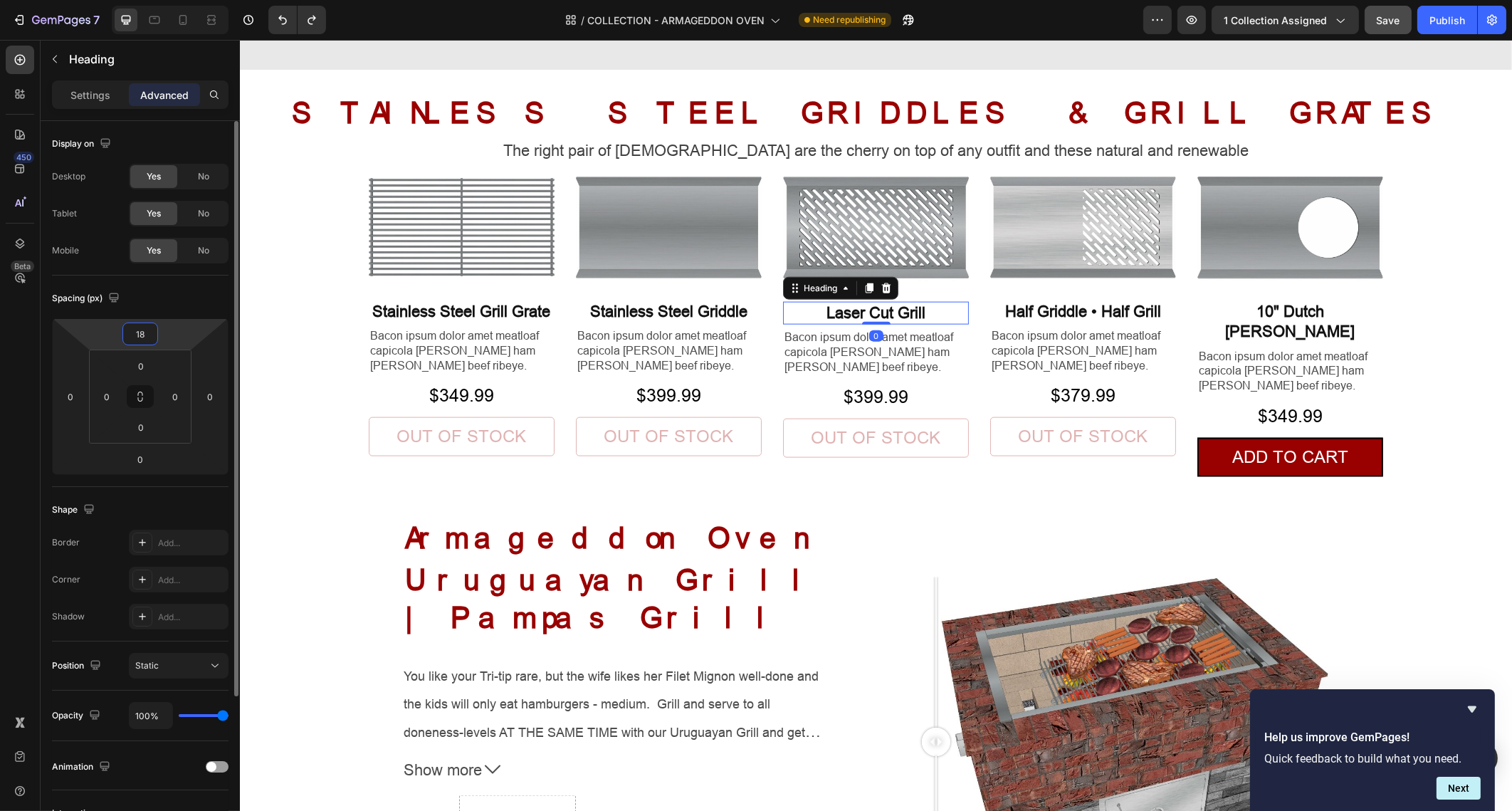
click at [148, 329] on input "18" at bounding box center [139, 333] width 28 height 21
type input "10"
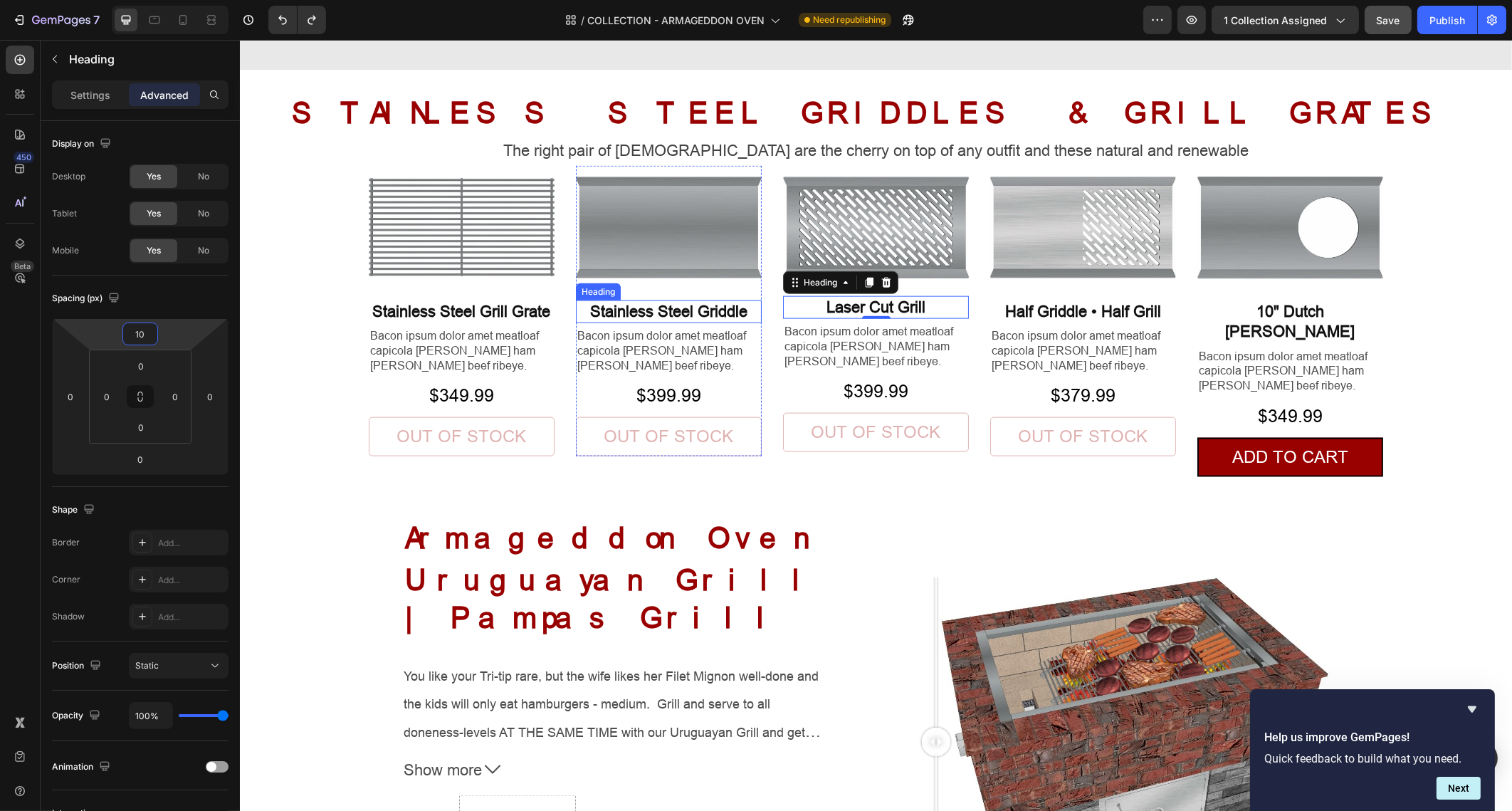
click at [580, 310] on p "Stainless Steel Griddle" at bounding box center [668, 312] width 183 height 21
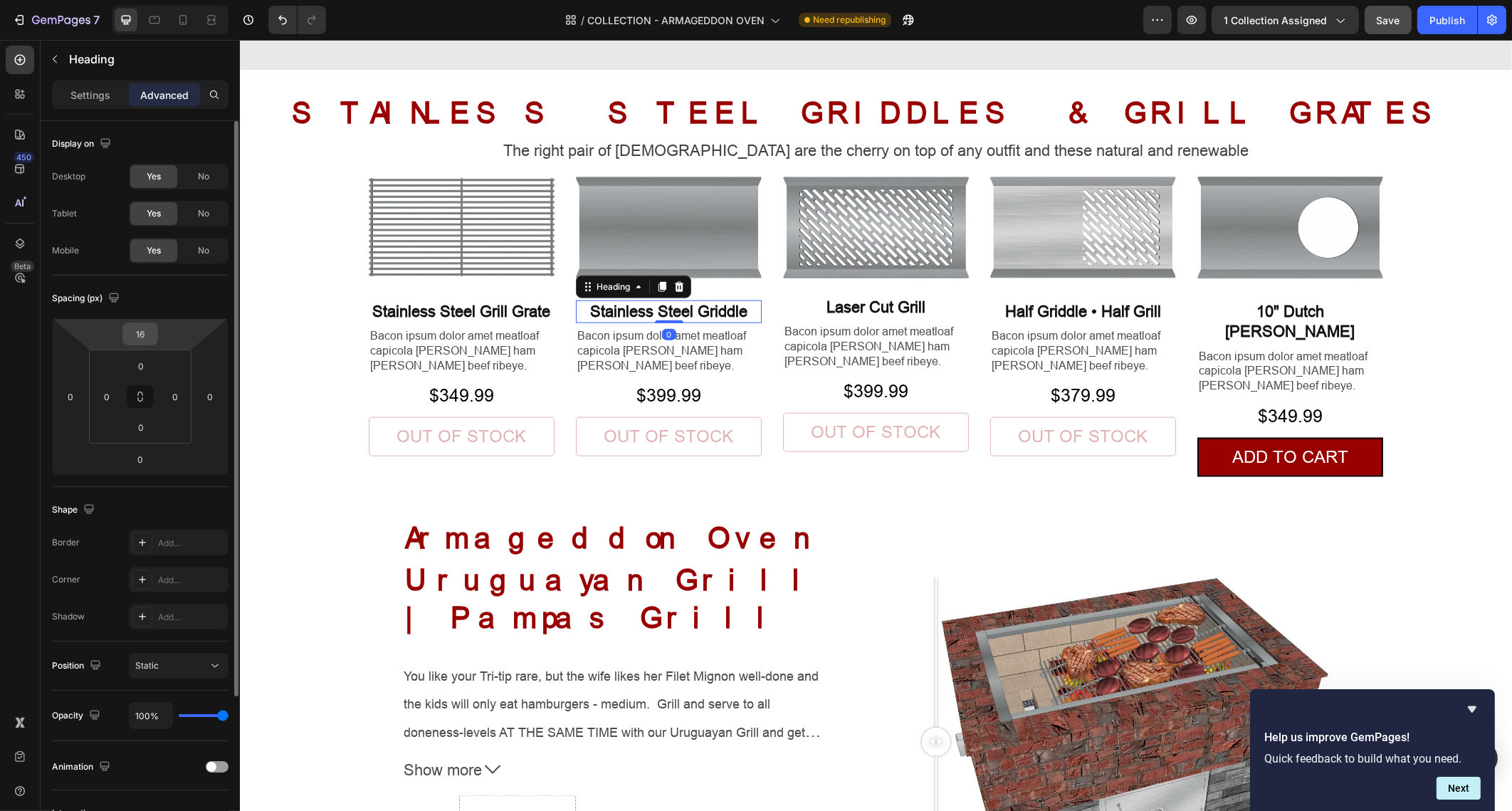
click at [144, 332] on input "16" at bounding box center [139, 333] width 28 height 21
type input "10"
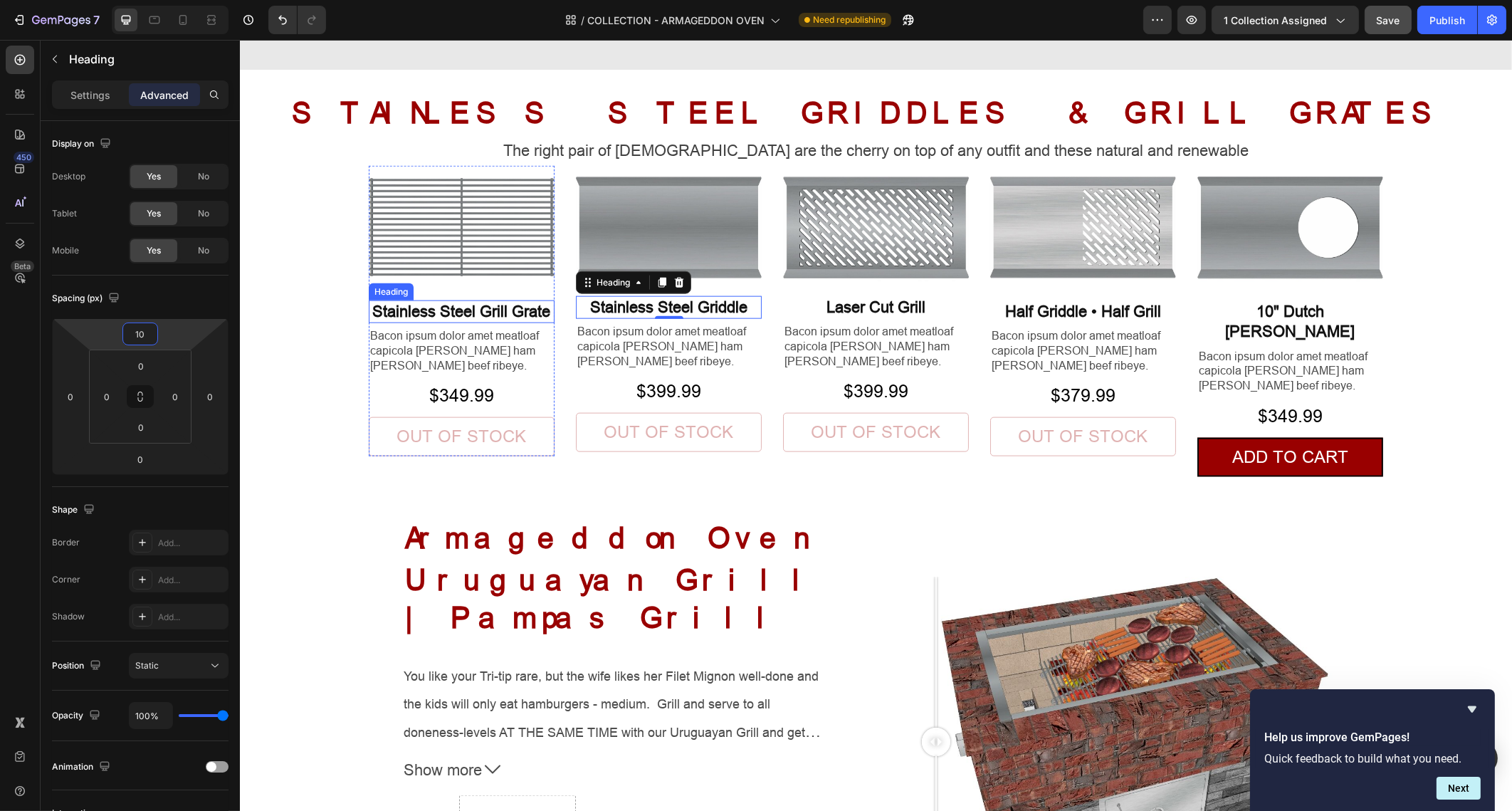
click at [383, 313] on h2 "Stainless Steel Grill Grate" at bounding box center [461, 312] width 186 height 24
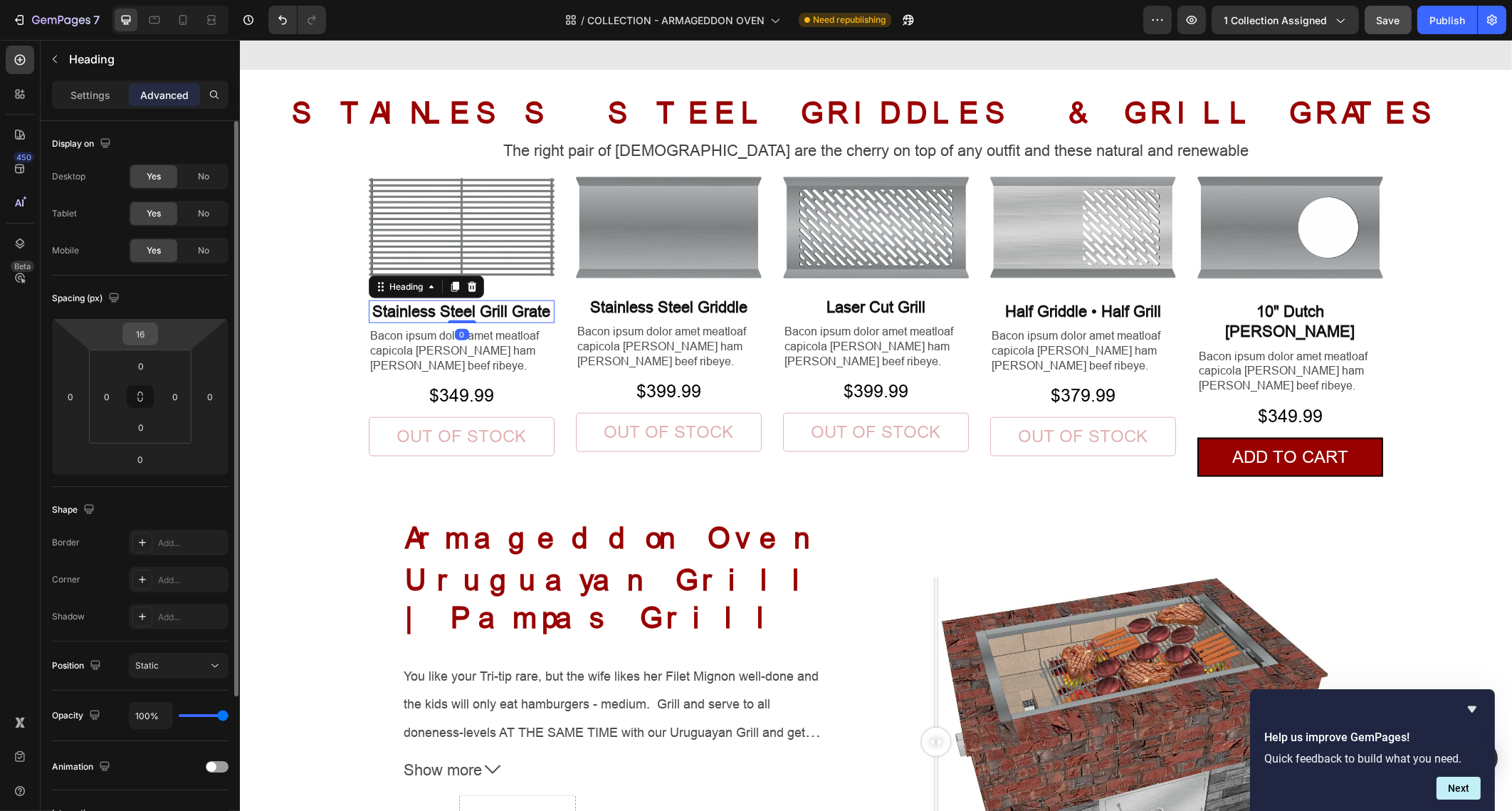
click at [144, 333] on input "16" at bounding box center [139, 333] width 28 height 21
type input "10"
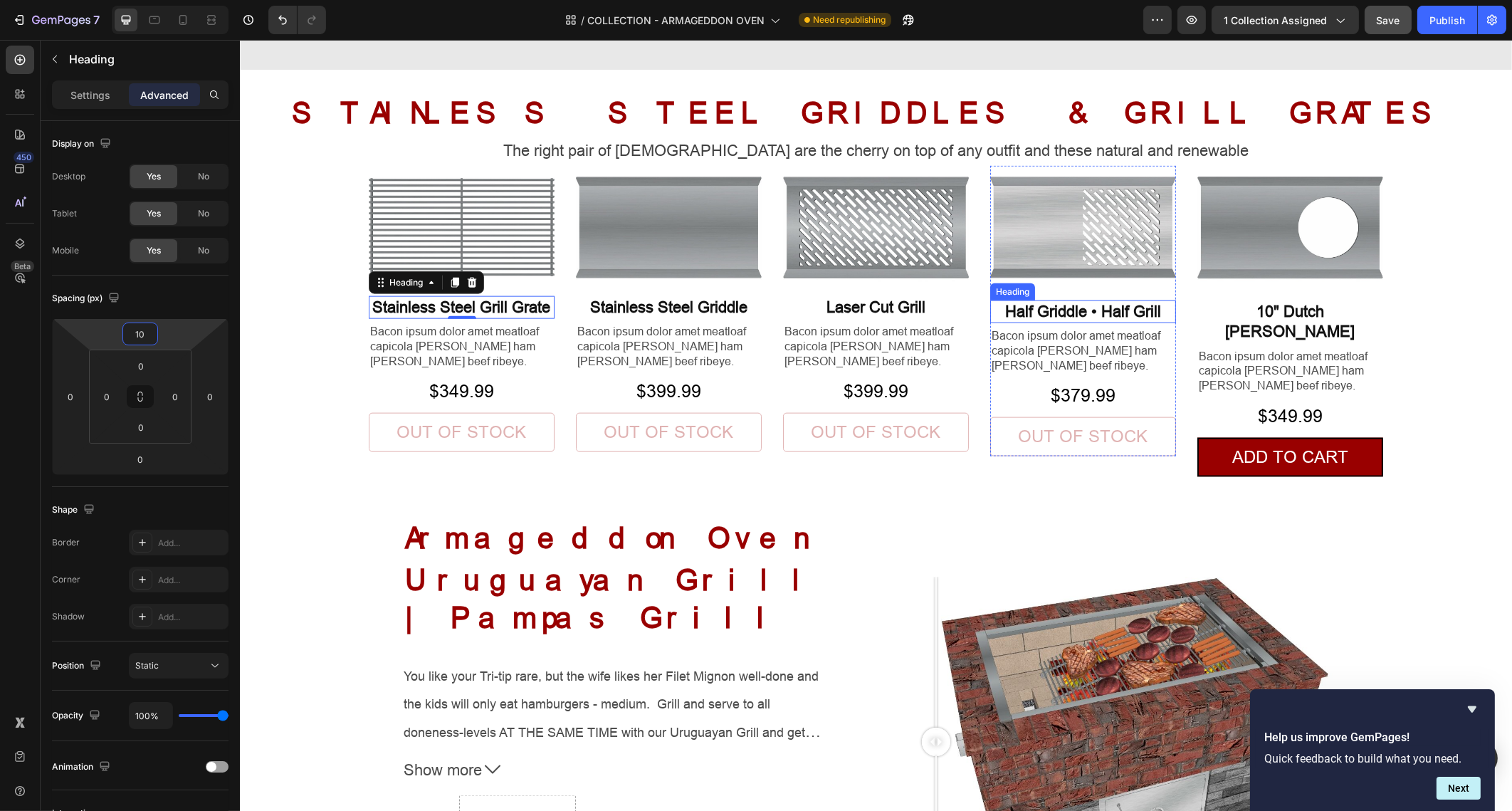
click at [1066, 313] on p "Half Griddle • Half Grill" at bounding box center [1082, 312] width 183 height 21
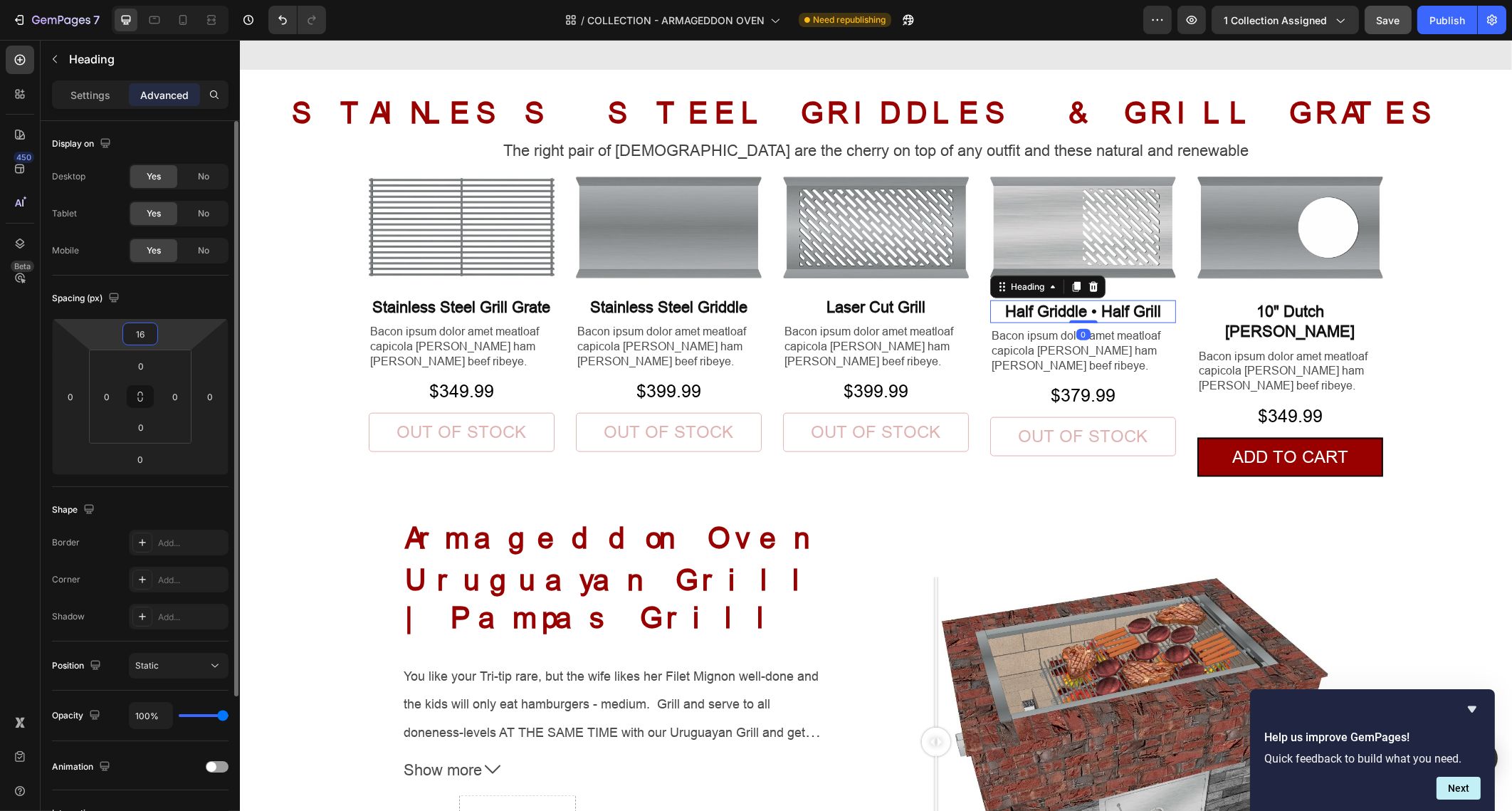
click at [148, 338] on input "16" at bounding box center [139, 333] width 28 height 21
type input "10"
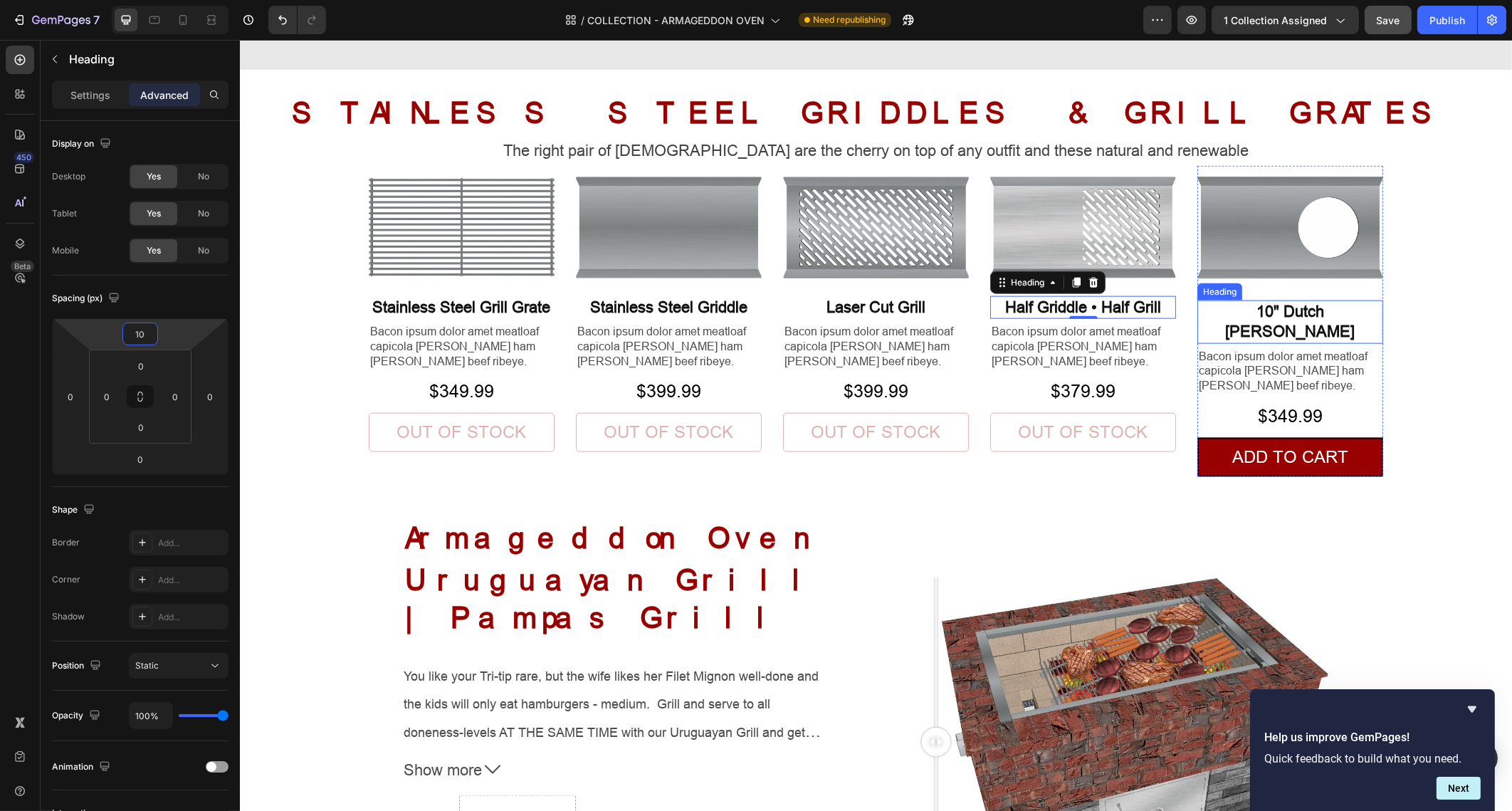
click at [1297, 307] on p "10" Dutch Oven Griddle" at bounding box center [1289, 322] width 183 height 40
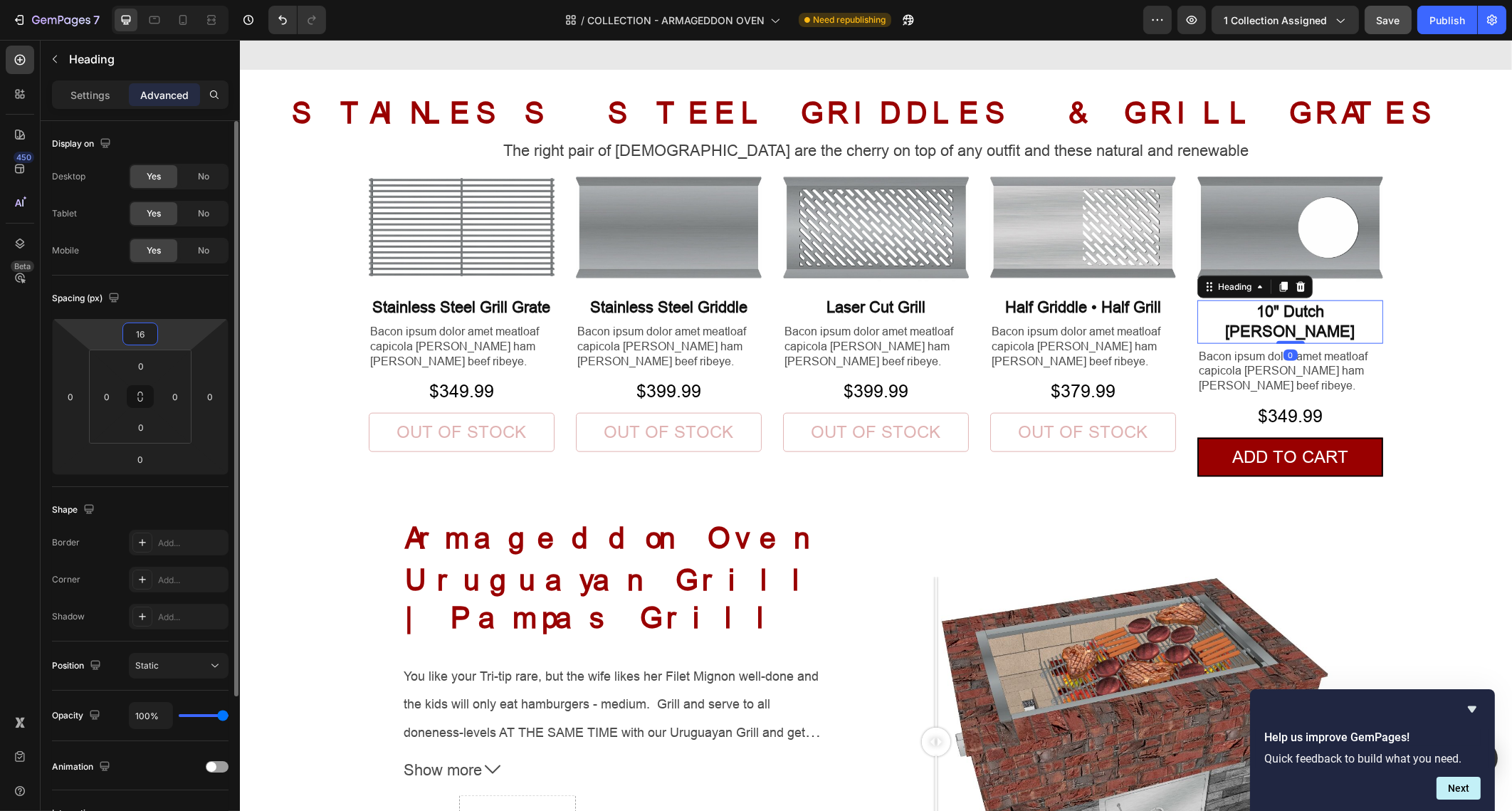
click at [141, 339] on input "16" at bounding box center [139, 333] width 28 height 21
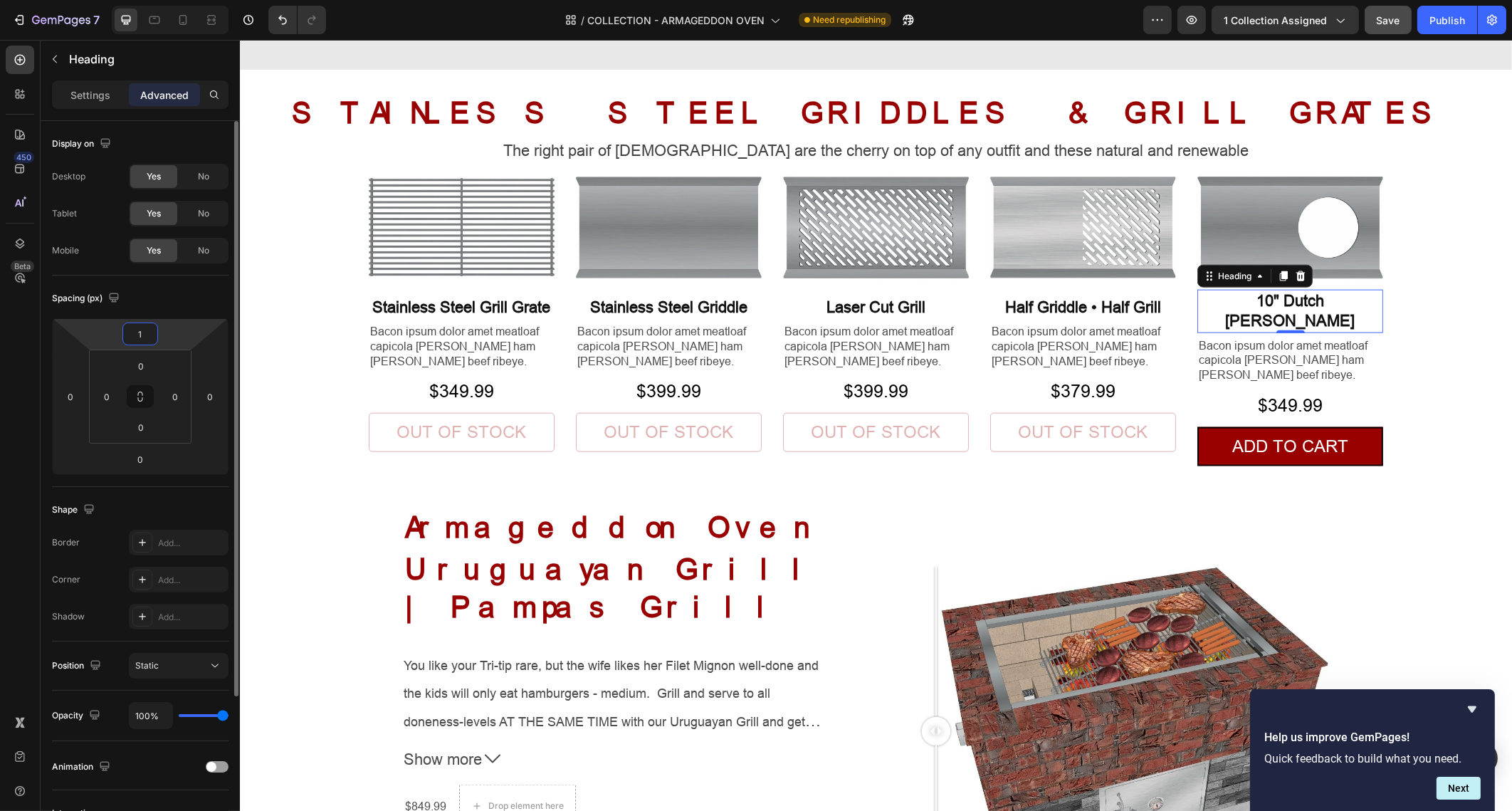
type input "10"
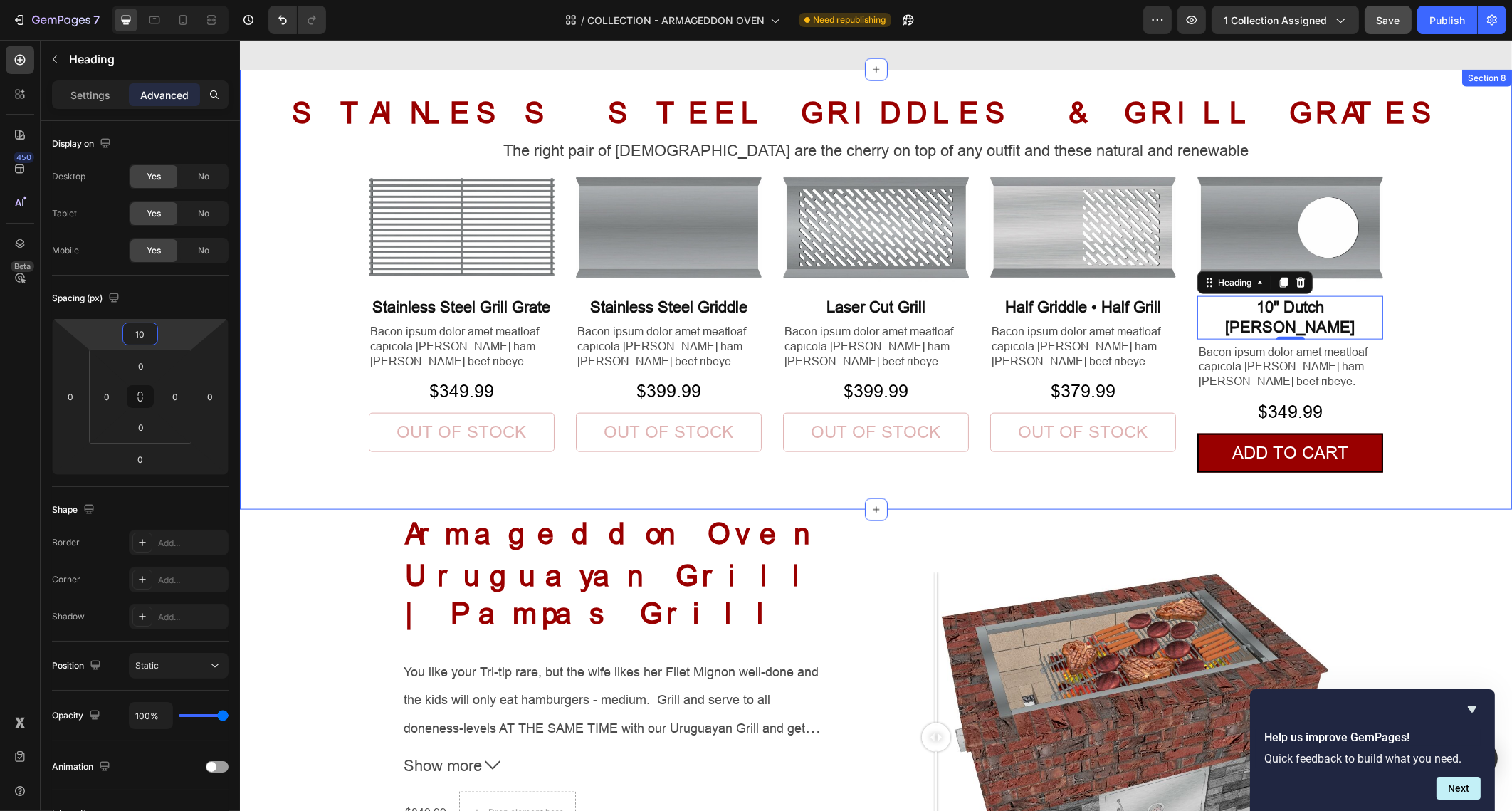
click at [1472, 195] on div "STAINLESS STEEL GRIDDLES & GRILL GRATES Heading The right pair of sunnies are t…" at bounding box center [875, 301] width 1273 height 417
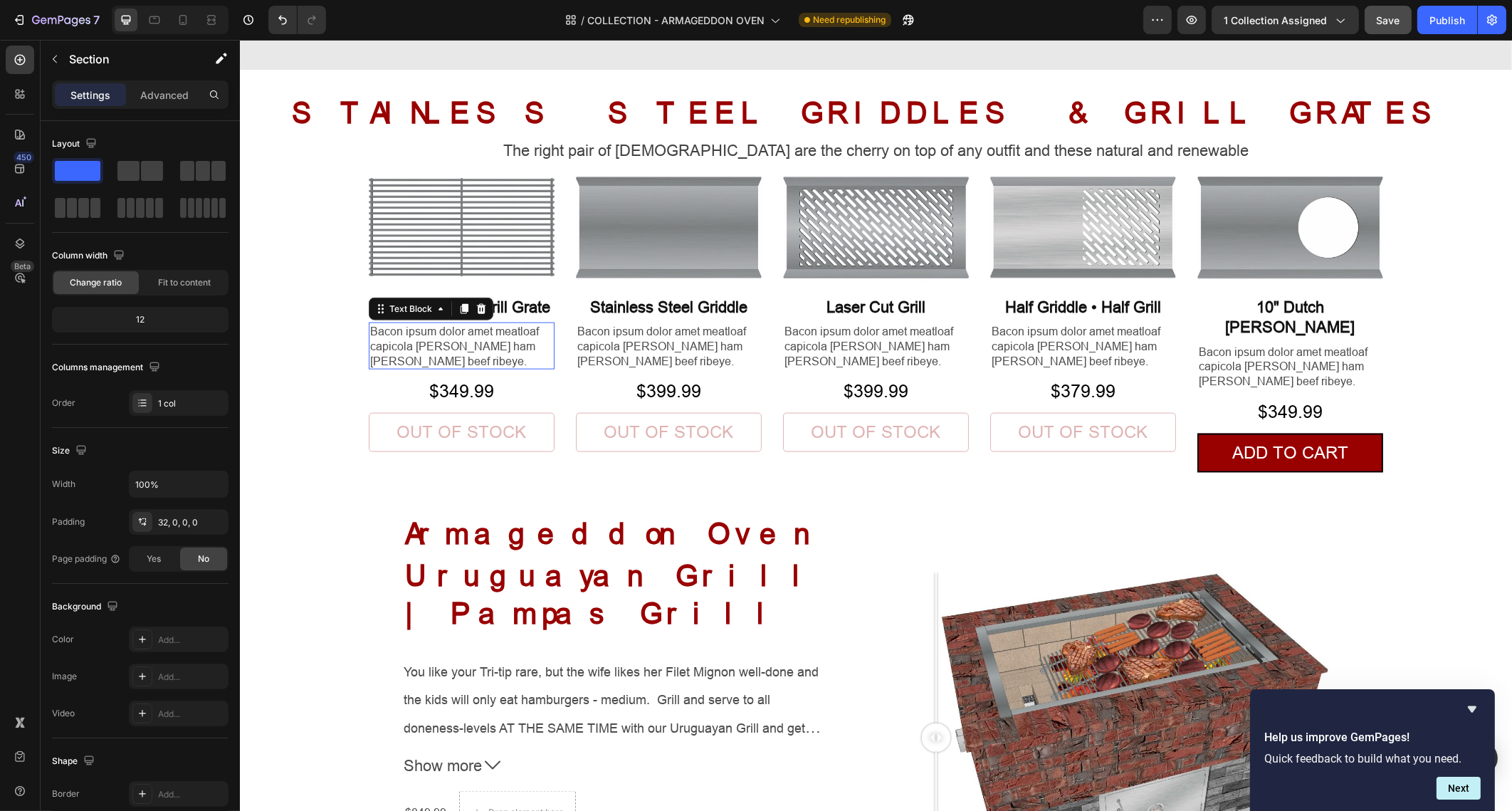
click at [427, 349] on p "Bacon ipsum dolor amet meatloaf capicola doner ham hock beef ribeye." at bounding box center [461, 346] width 183 height 44
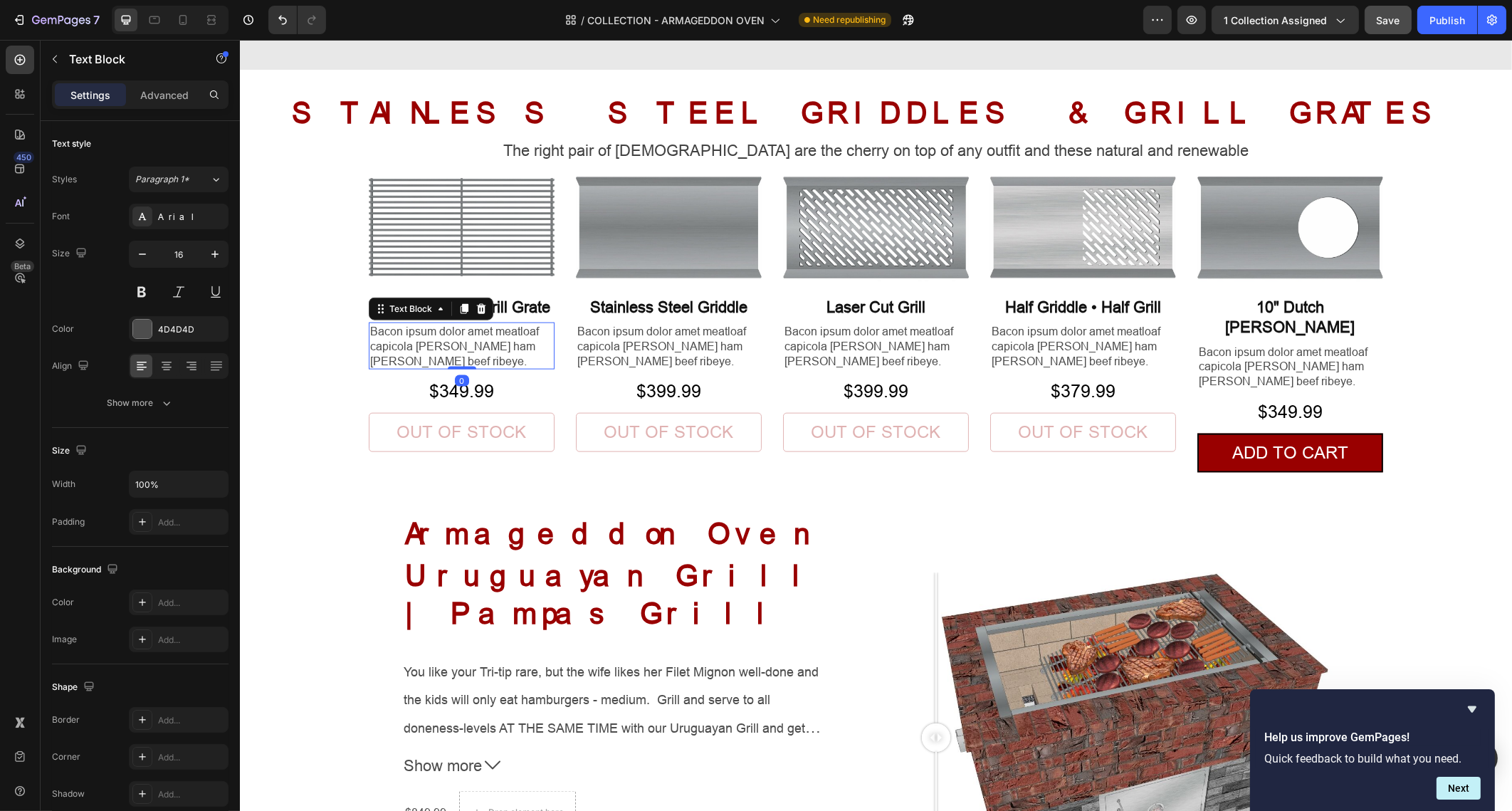
click at [161, 110] on div "Settings Advanced" at bounding box center [139, 101] width 199 height 40
click at [161, 104] on div "Advanced" at bounding box center [164, 94] width 72 height 23
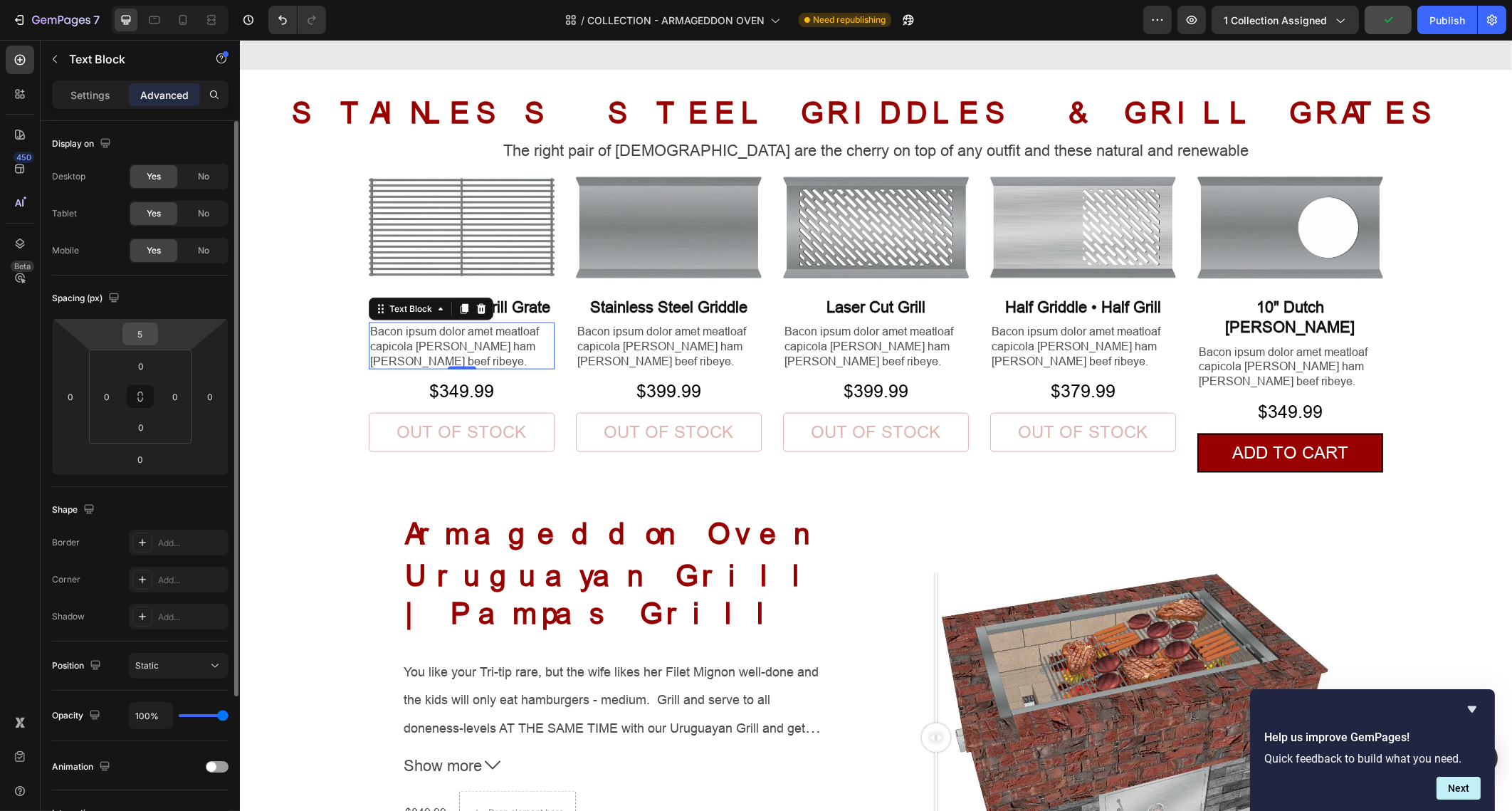
click at [147, 332] on input "5" at bounding box center [139, 333] width 28 height 21
type input "0"
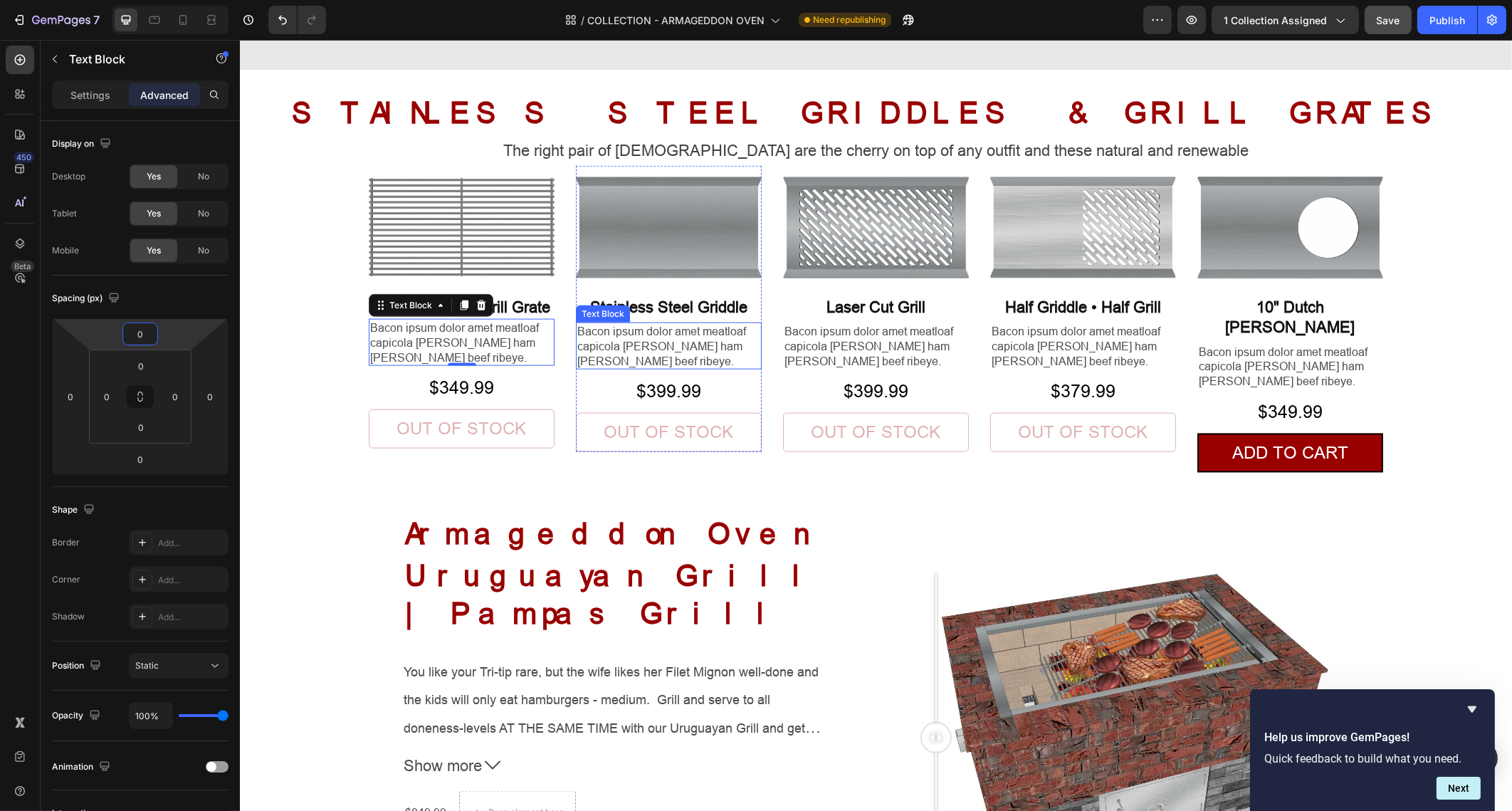
drag, startPoint x: 636, startPoint y: 336, endPoint x: 497, endPoint y: 355, distance: 140.3
click at [636, 335] on p "Bacon ipsum dolor amet meatloaf capicola doner ham hock beef ribeye." at bounding box center [668, 346] width 183 height 44
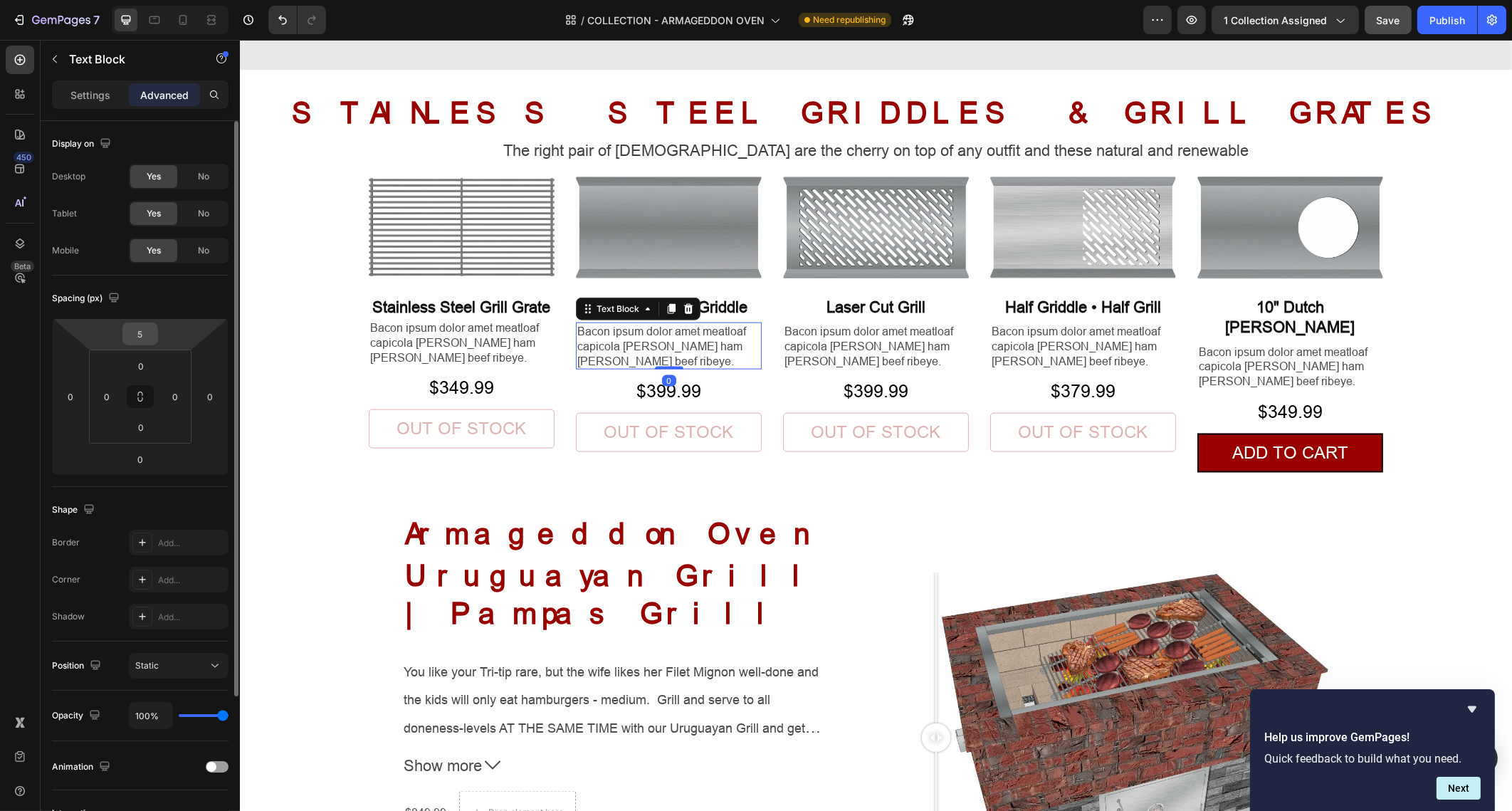
click at [150, 335] on input "5" at bounding box center [139, 333] width 28 height 21
type input "0"
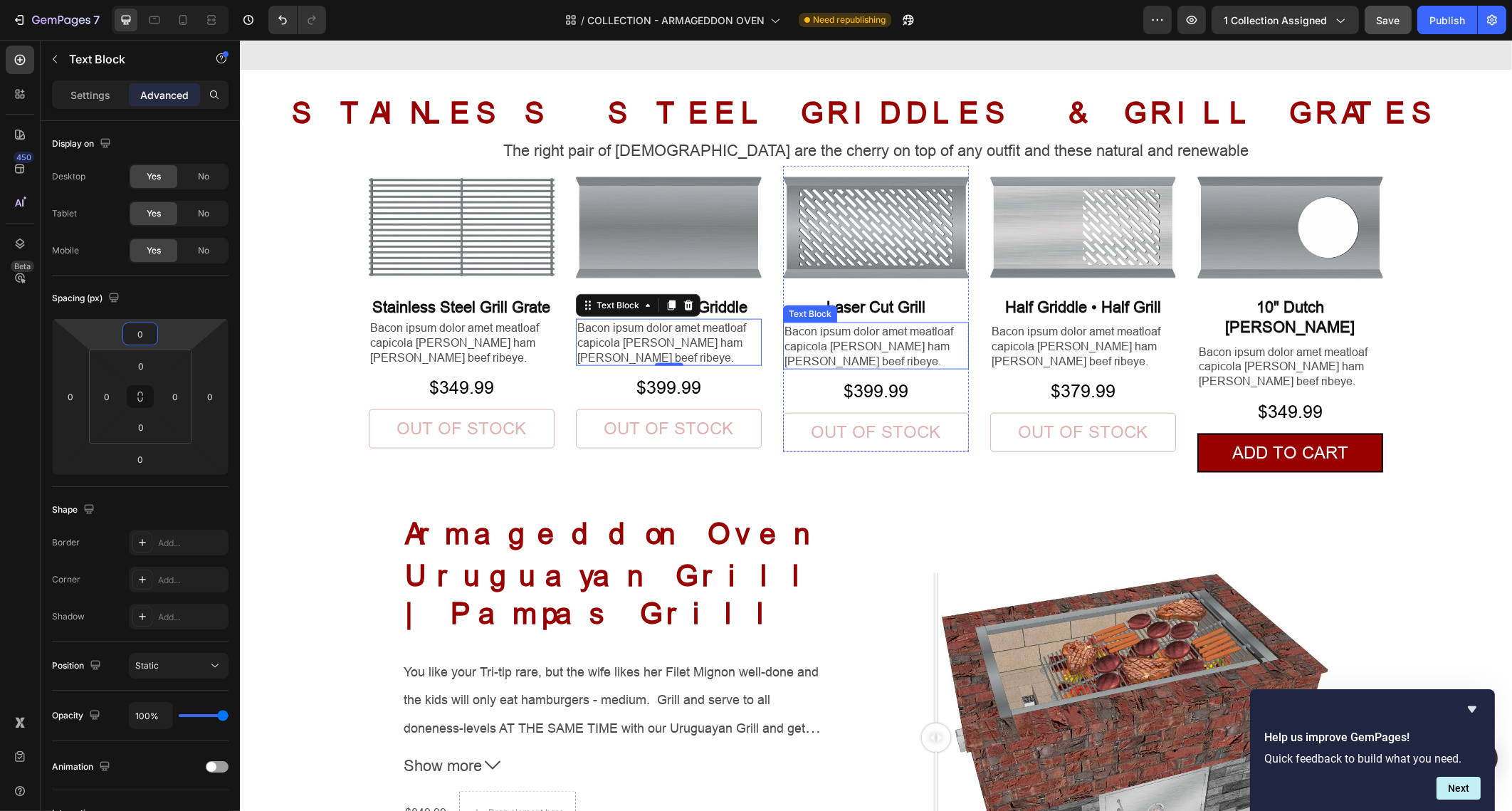
click at [840, 343] on p "Bacon ipsum dolor amet meatloaf capicola doner ham hock beef ribeye." at bounding box center [874, 346] width 183 height 44
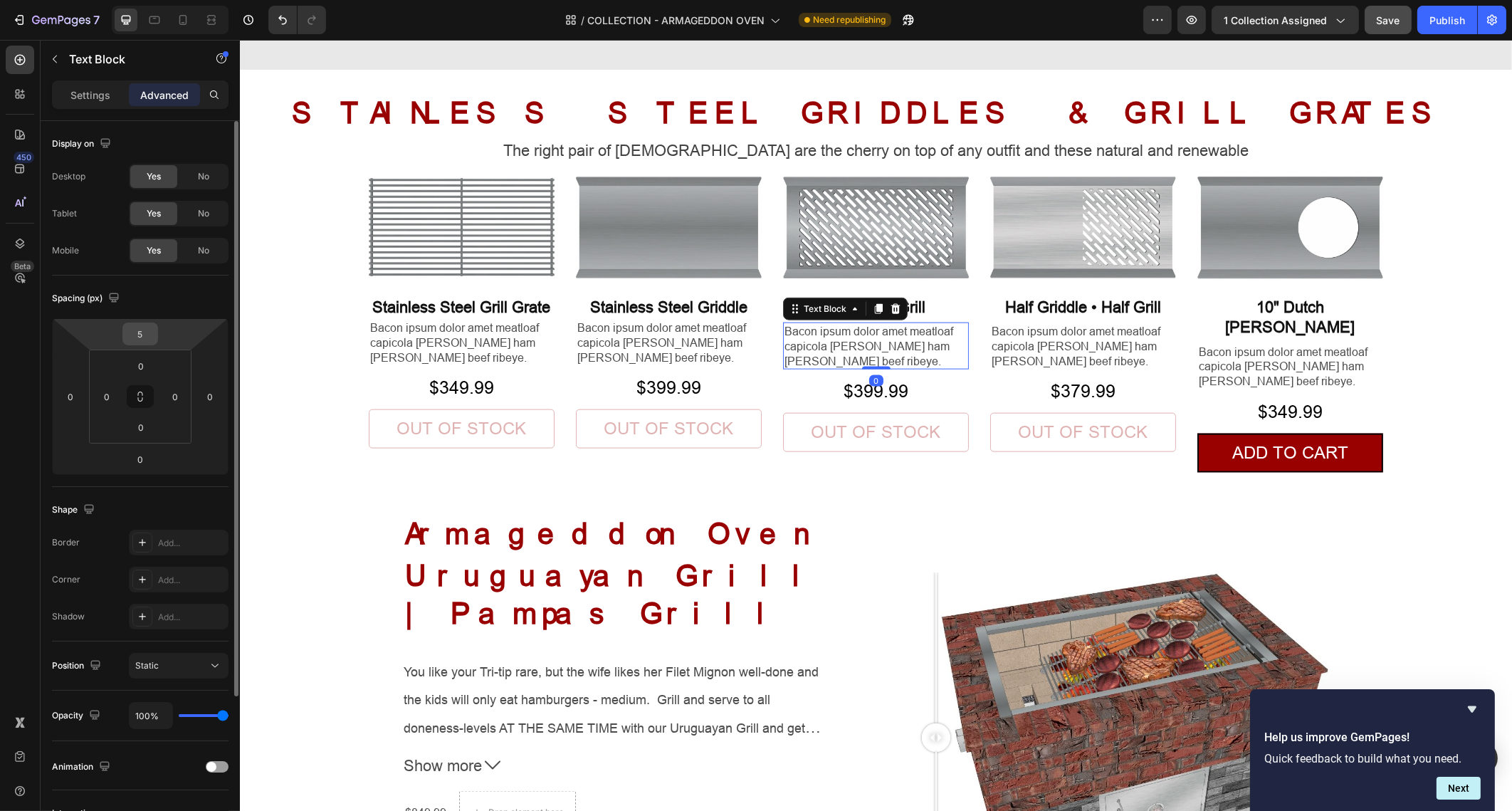
click at [146, 331] on input "5" at bounding box center [139, 333] width 28 height 21
type input "0"
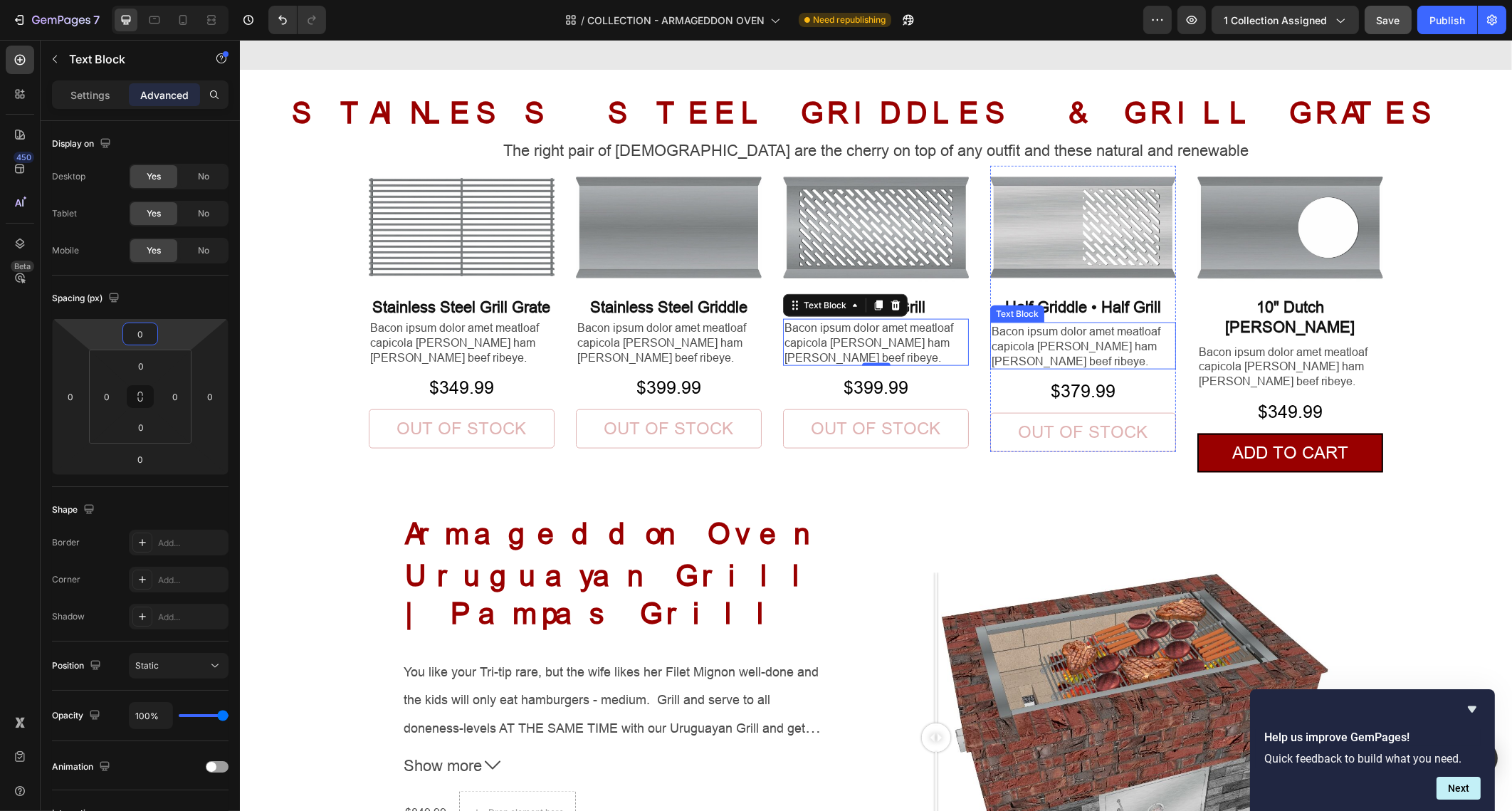
click at [1041, 350] on p "Bacon ipsum dolor amet meatloaf capicola doner ham hock beef ribeye." at bounding box center [1082, 346] width 183 height 44
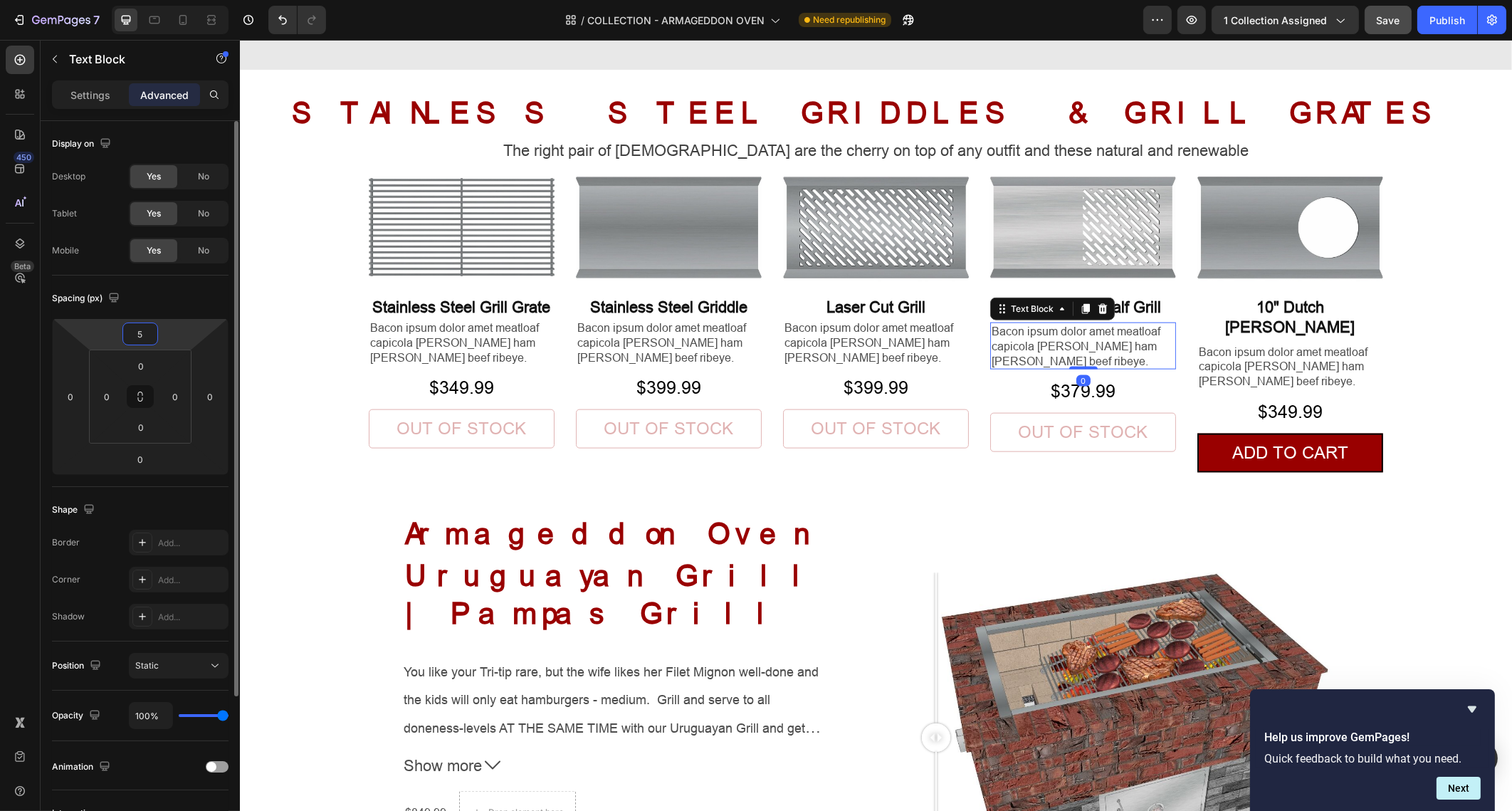
click at [153, 332] on input "5" at bounding box center [139, 333] width 28 height 21
type input "0"
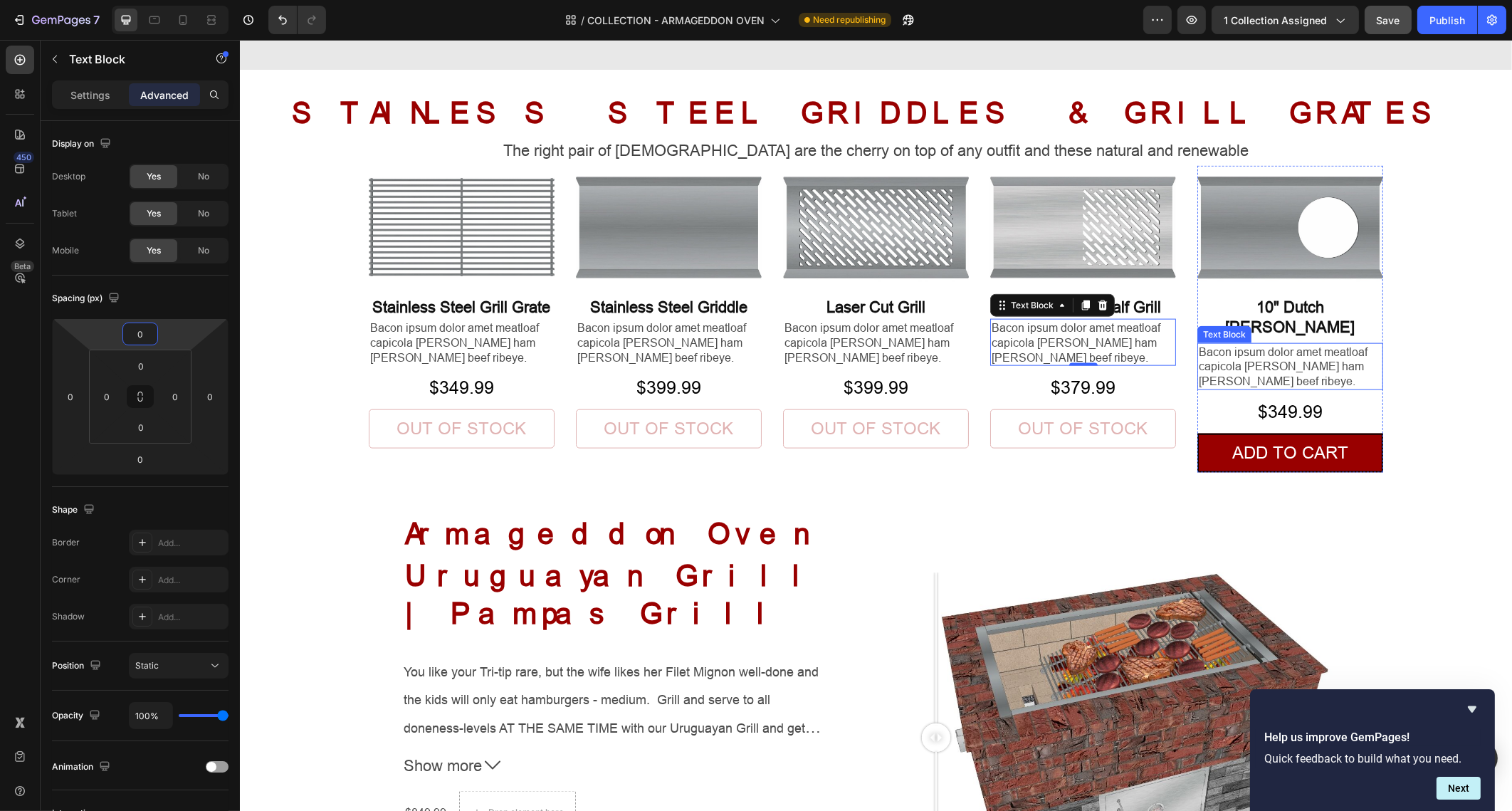
click at [1235, 345] on p "Bacon ipsum dolor amet meatloaf capicola doner ham hock beef ribeye." at bounding box center [1289, 367] width 183 height 44
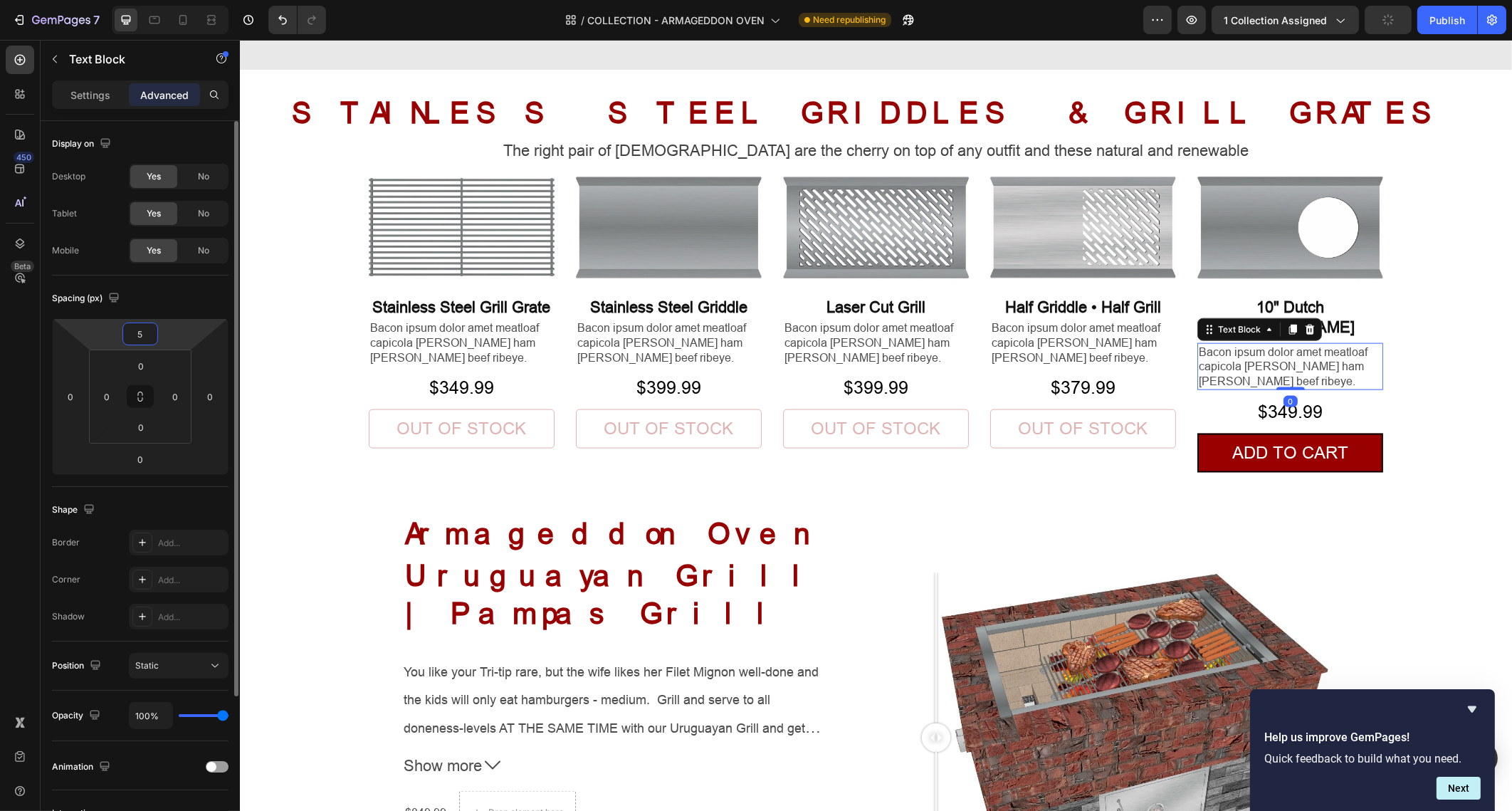
click at [141, 330] on input "5" at bounding box center [139, 333] width 28 height 21
type input "0"
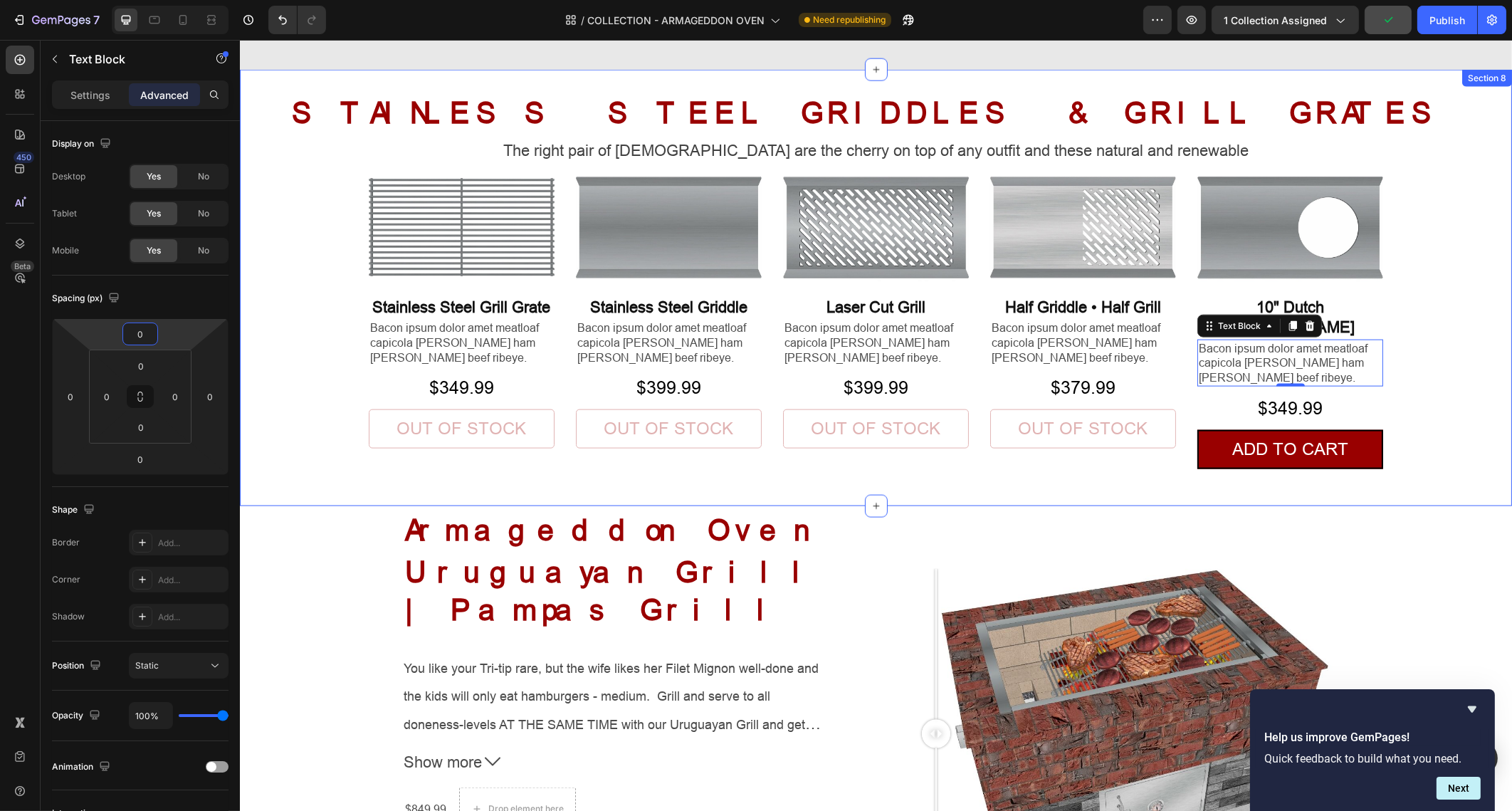
click at [844, 480] on div "STAINLESS STEEL GRIDDLES & GRILL GRATES Heading The right pair of sunnies are t…" at bounding box center [875, 299] width 1273 height 413
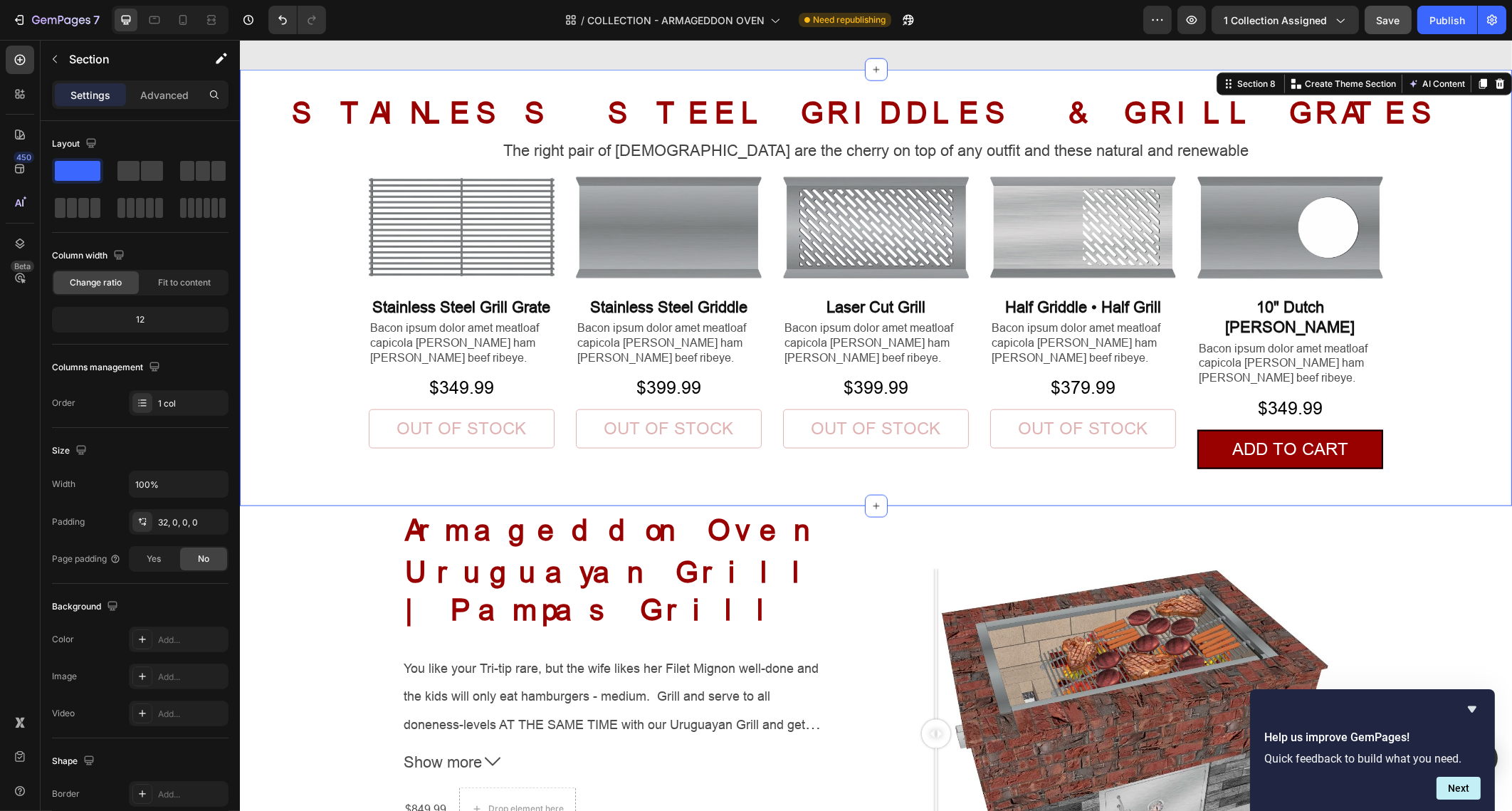
click at [1461, 351] on div "STAINLESS STEEL GRIDDLES & GRILL GRATES Heading The right pair of sunnies are t…" at bounding box center [875, 299] width 1273 height 413
click at [1398, 19] on span "Save" at bounding box center [1389, 20] width 24 height 12
click at [1462, 21] on div "Publish" at bounding box center [1447, 20] width 36 height 15
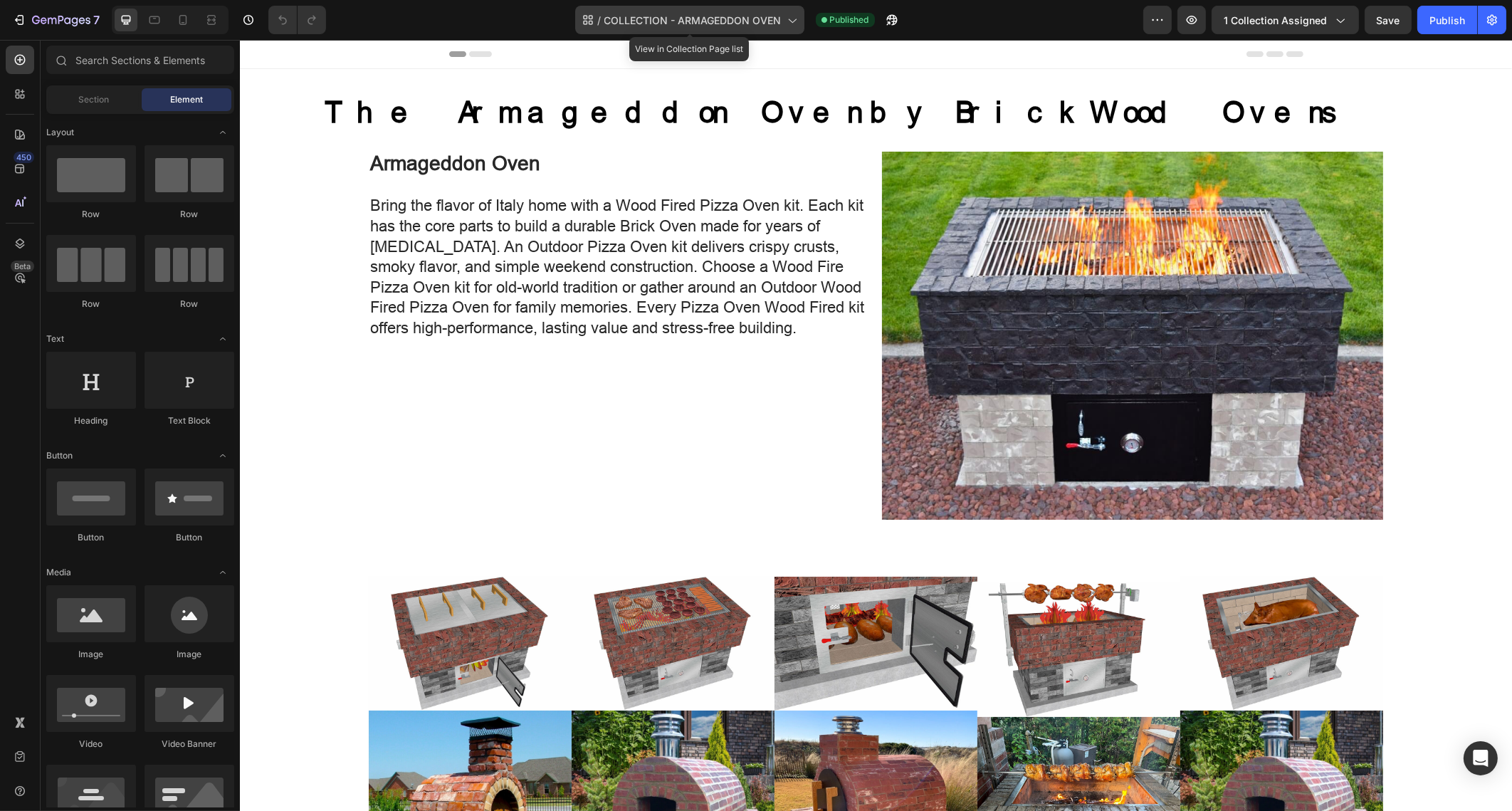
click at [778, 28] on div "/ COLLECTION - ARMAGEDDON OVEN" at bounding box center [690, 19] width 229 height 28
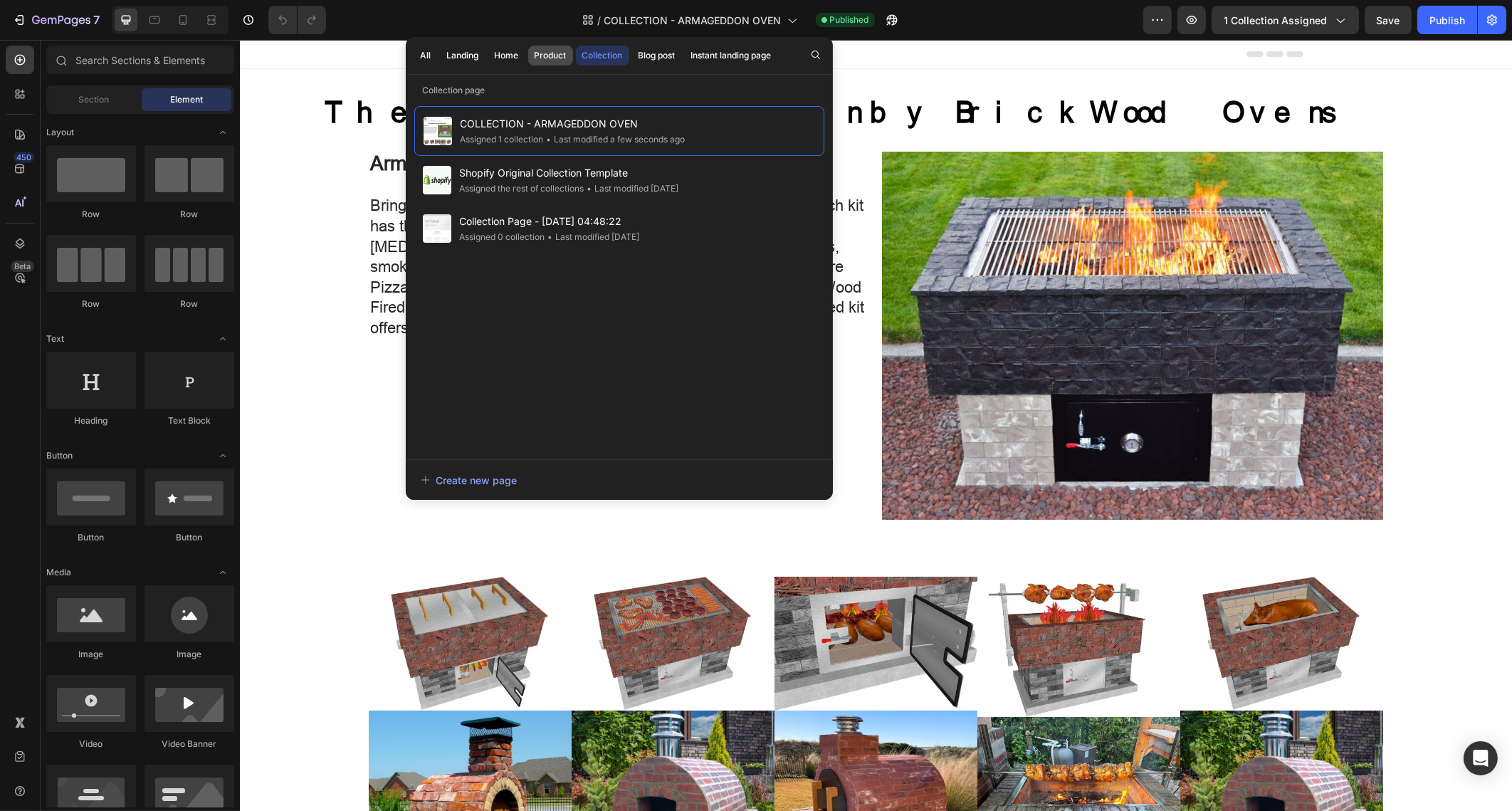
click at [550, 57] on div "Product" at bounding box center [550, 56] width 32 height 13
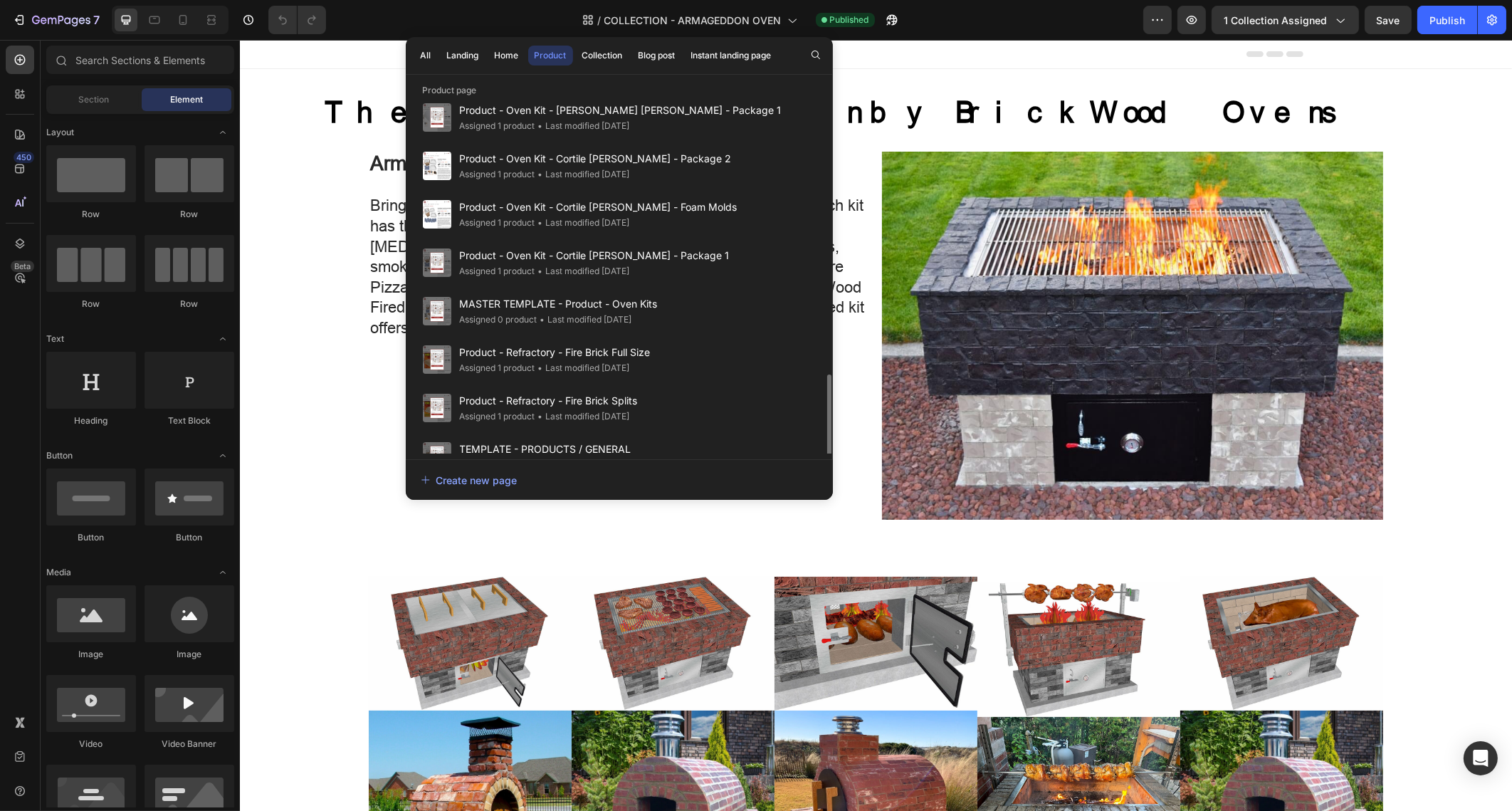
scroll to position [622, 0]
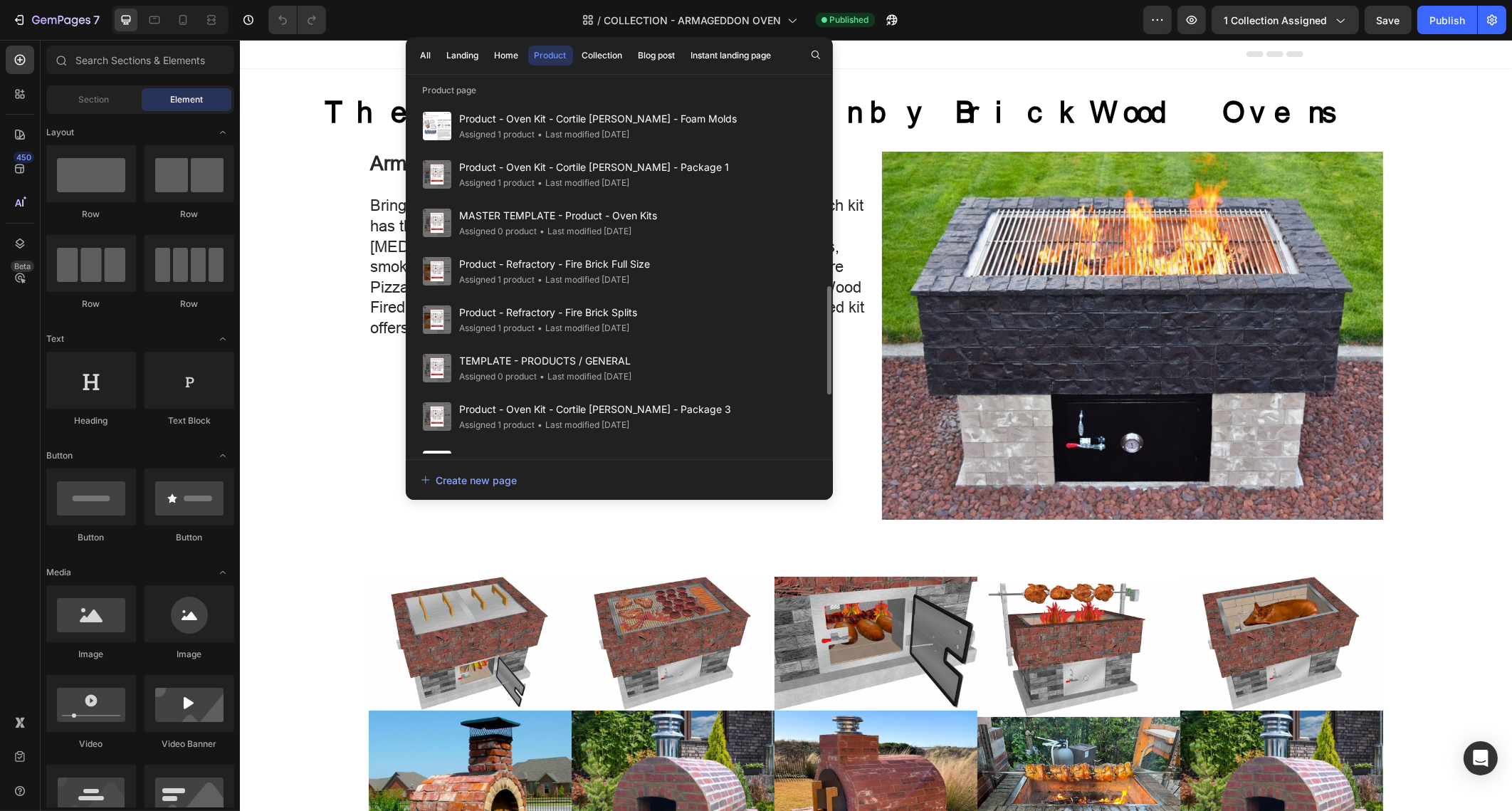
click at [674, 515] on div "Assigned 1 product • Last modified 22 days ago" at bounding box center [621, 522] width 324 height 15
